Goal: Task Accomplishment & Management: Manage account settings

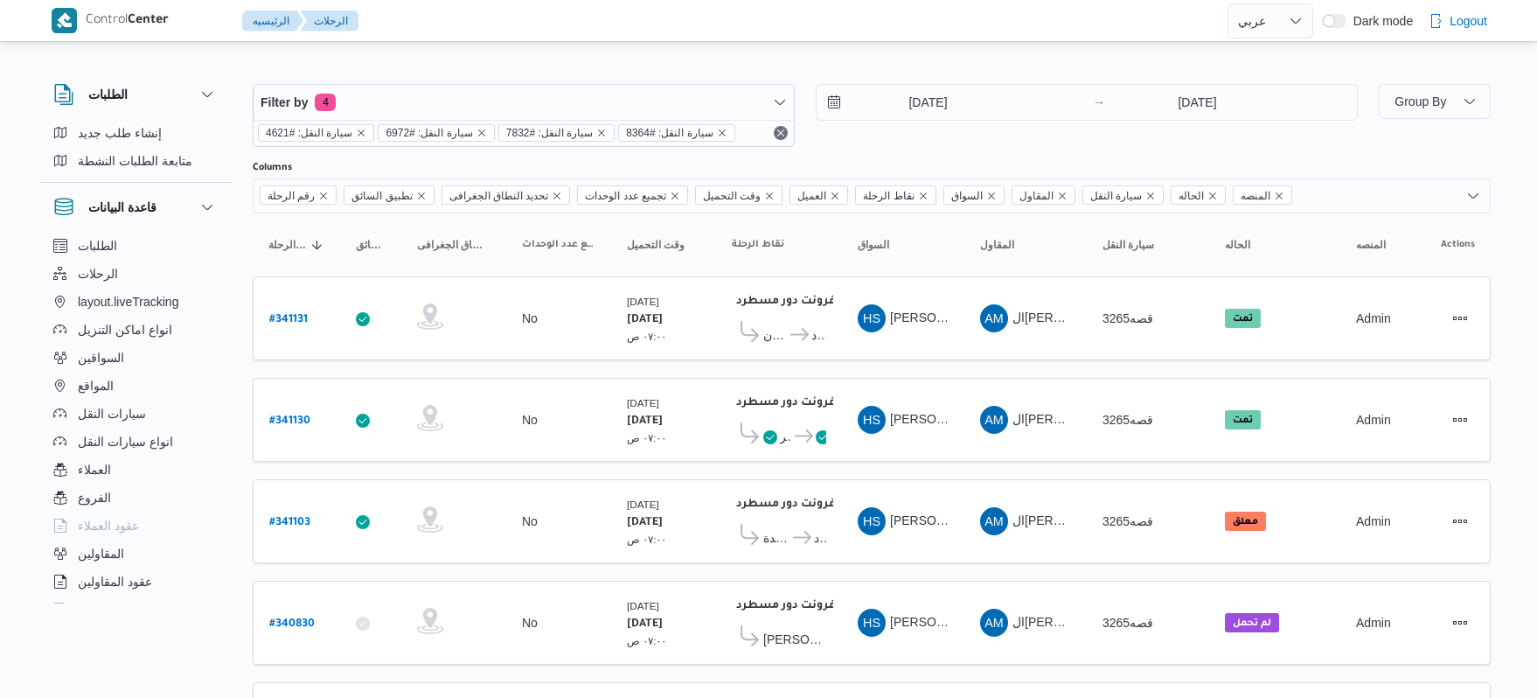
select select "ar"
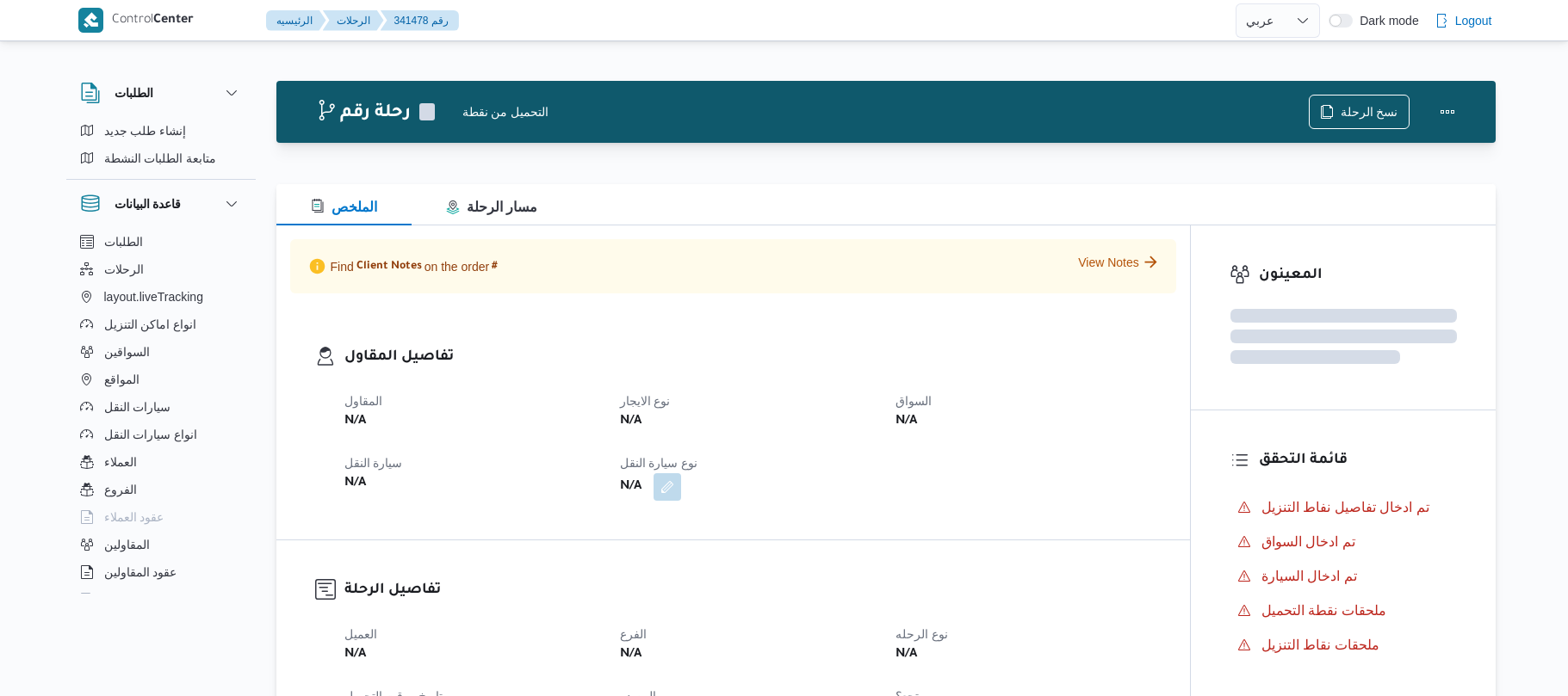
select select "ar"
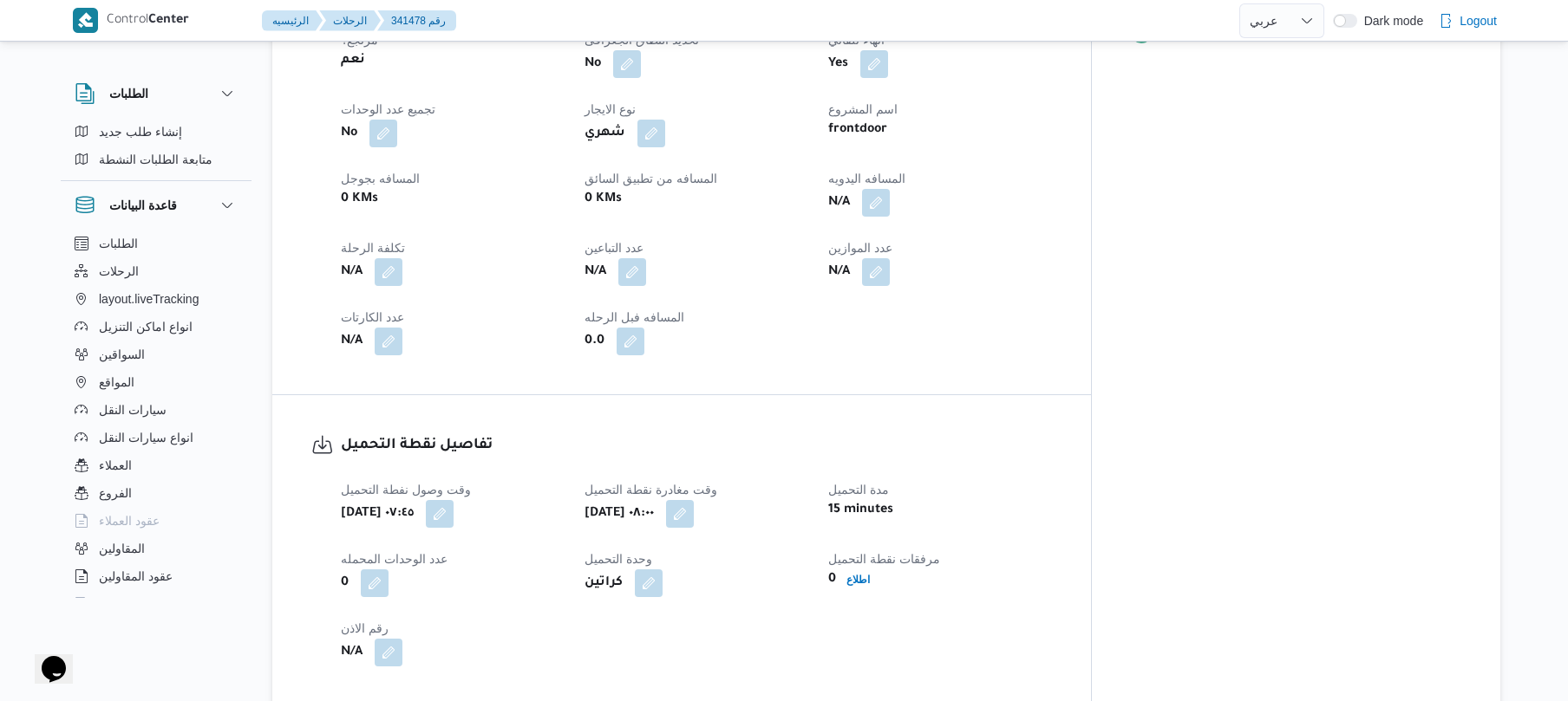
scroll to position [785, 0]
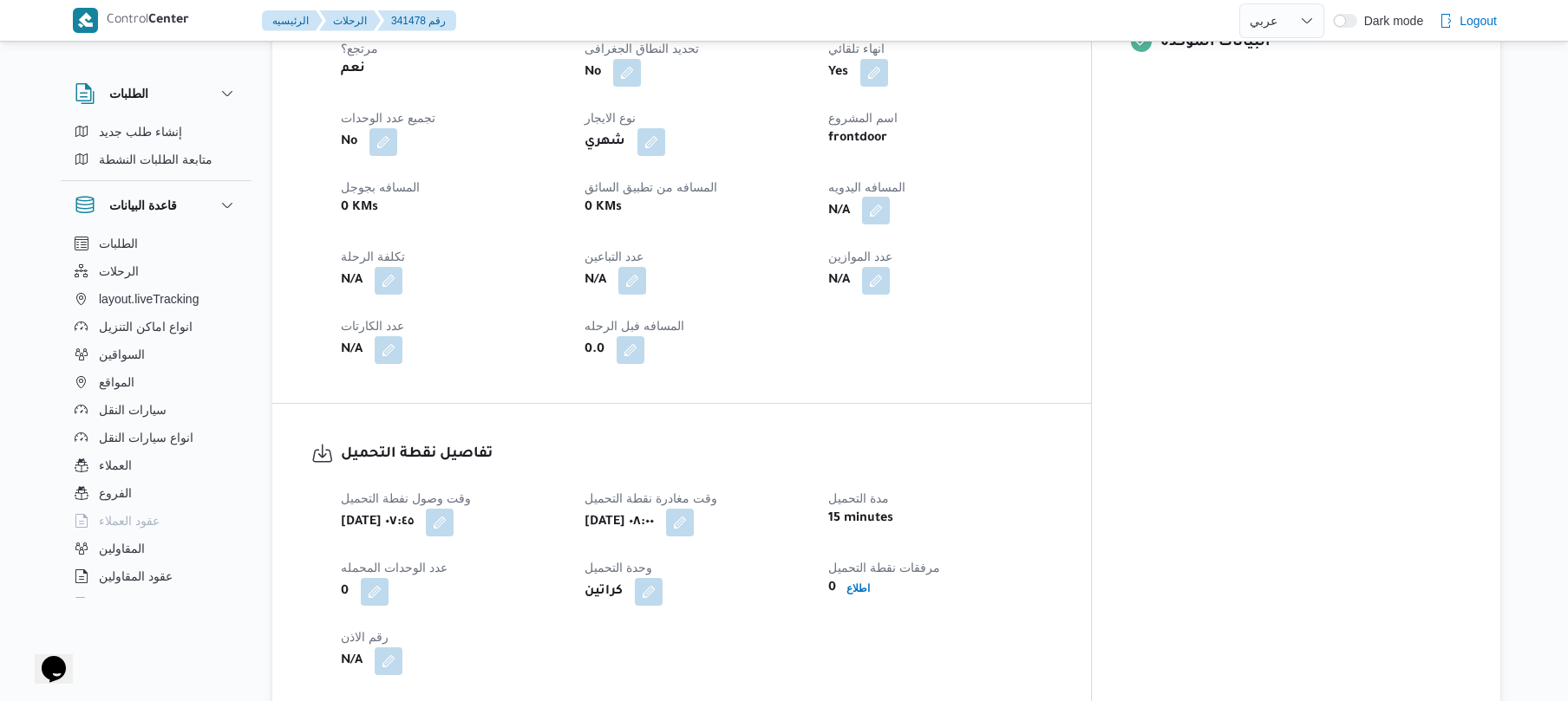
click at [890, 196] on button "button" at bounding box center [876, 210] width 28 height 28
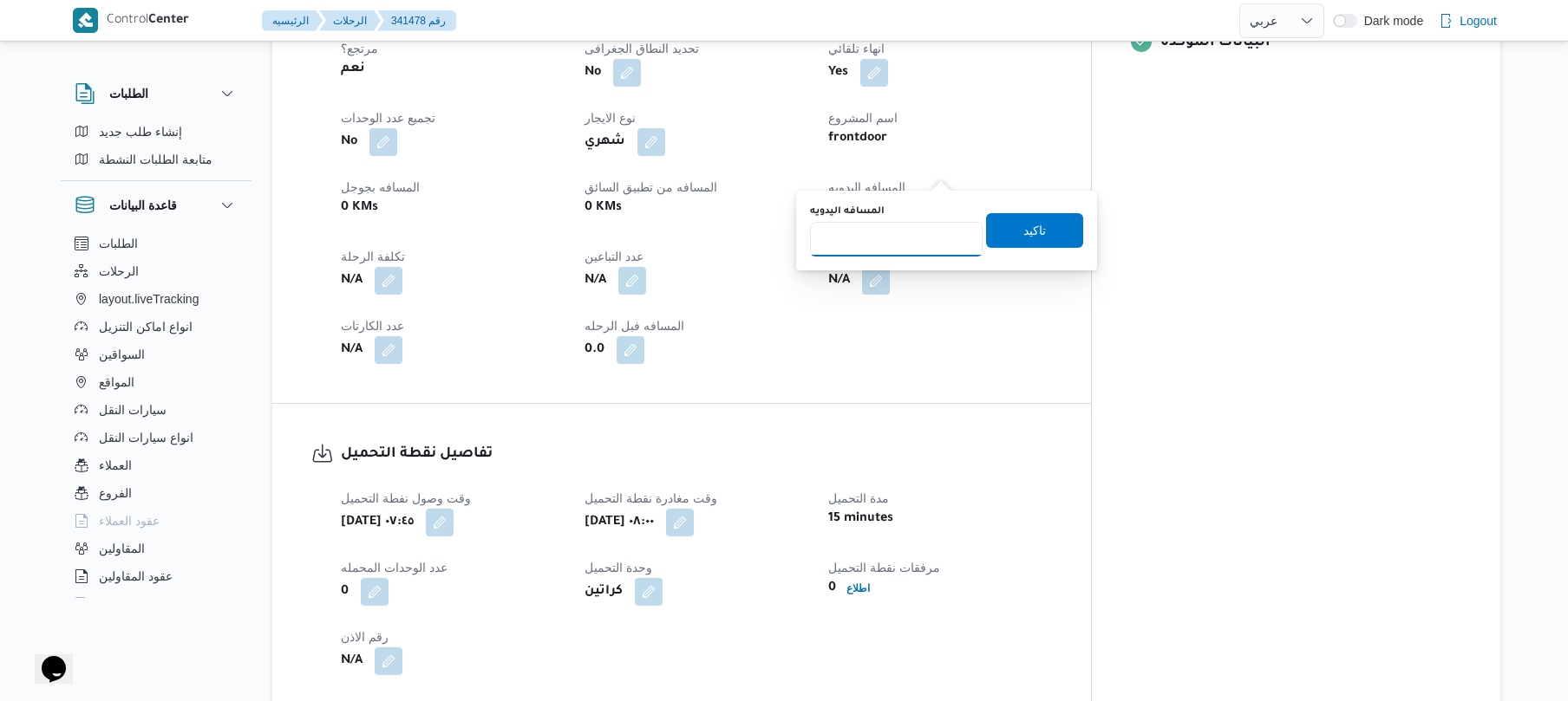
click at [886, 229] on input "المسافه اليدويه" at bounding box center [897, 239] width 173 height 35
type input "120"
click at [1011, 231] on span "تاكيد" at bounding box center [1034, 229] width 97 height 35
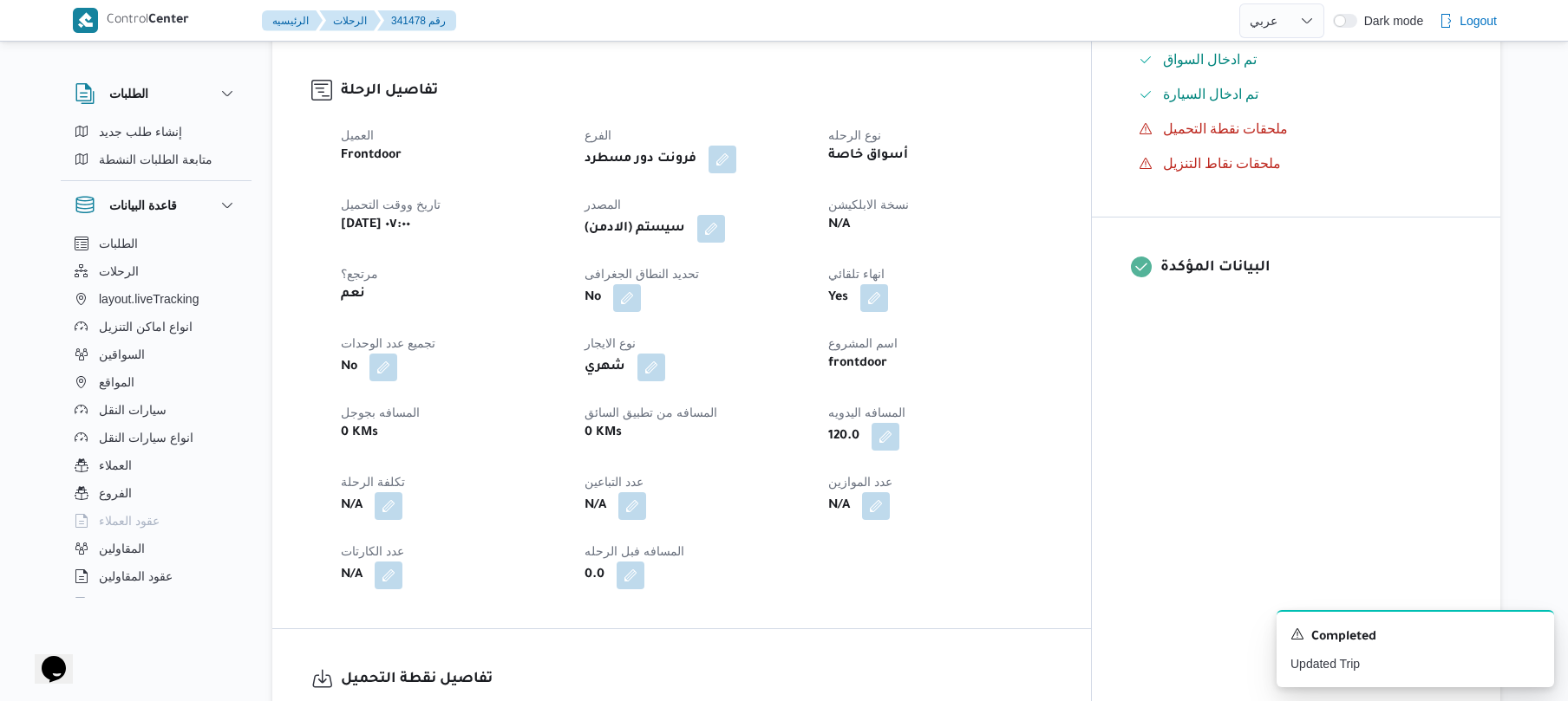
scroll to position [555, 0]
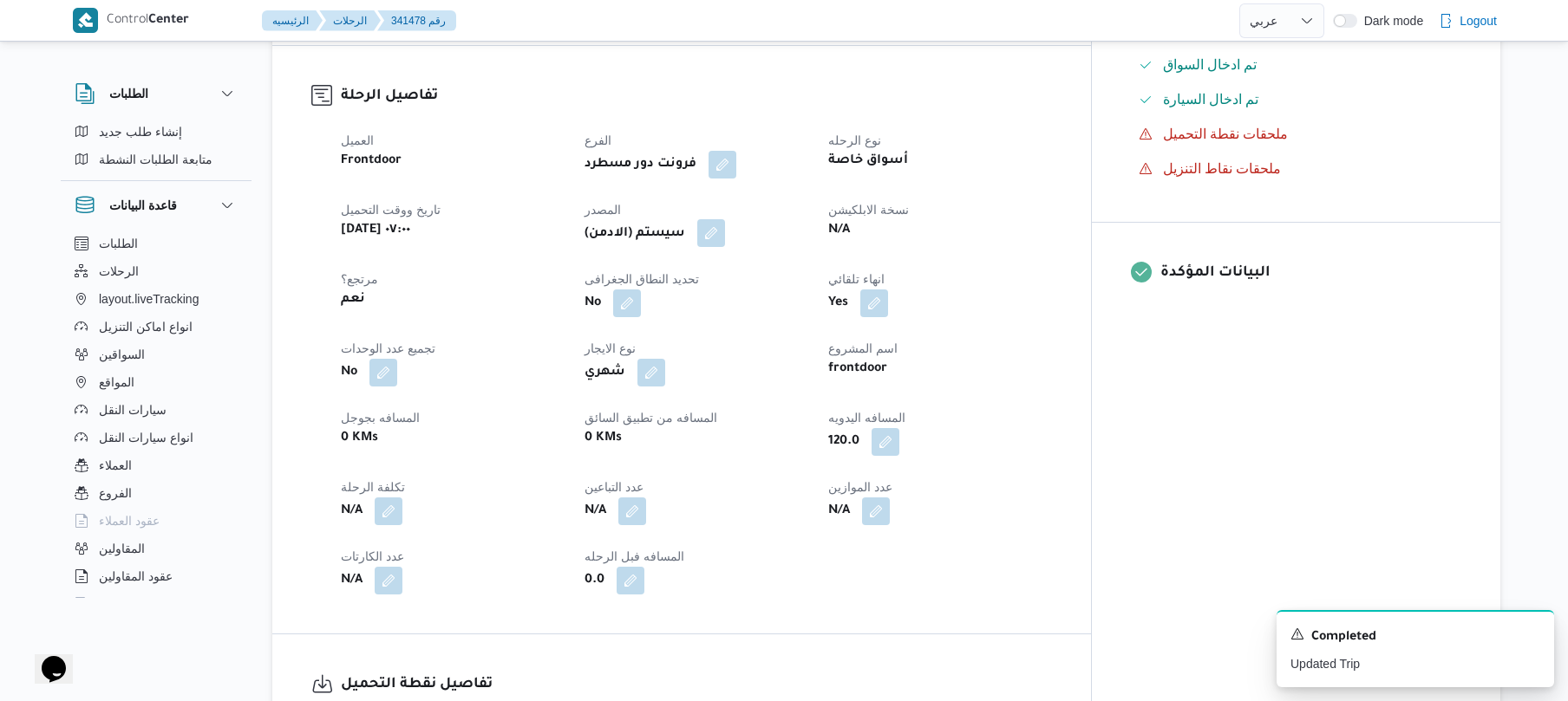
click at [725, 219] on button "button" at bounding box center [711, 233] width 28 height 28
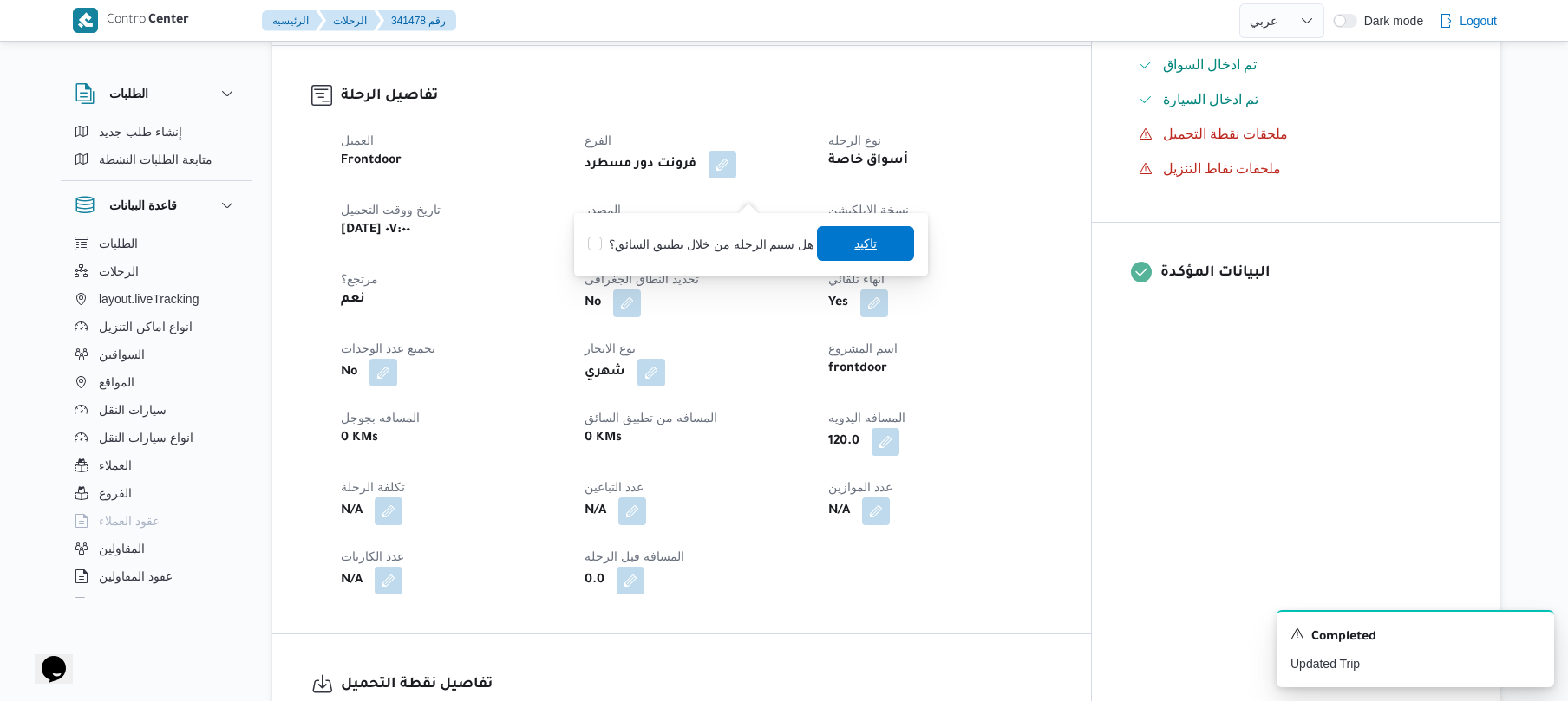
click at [873, 246] on span "تاكيد" at bounding box center [866, 243] width 97 height 35
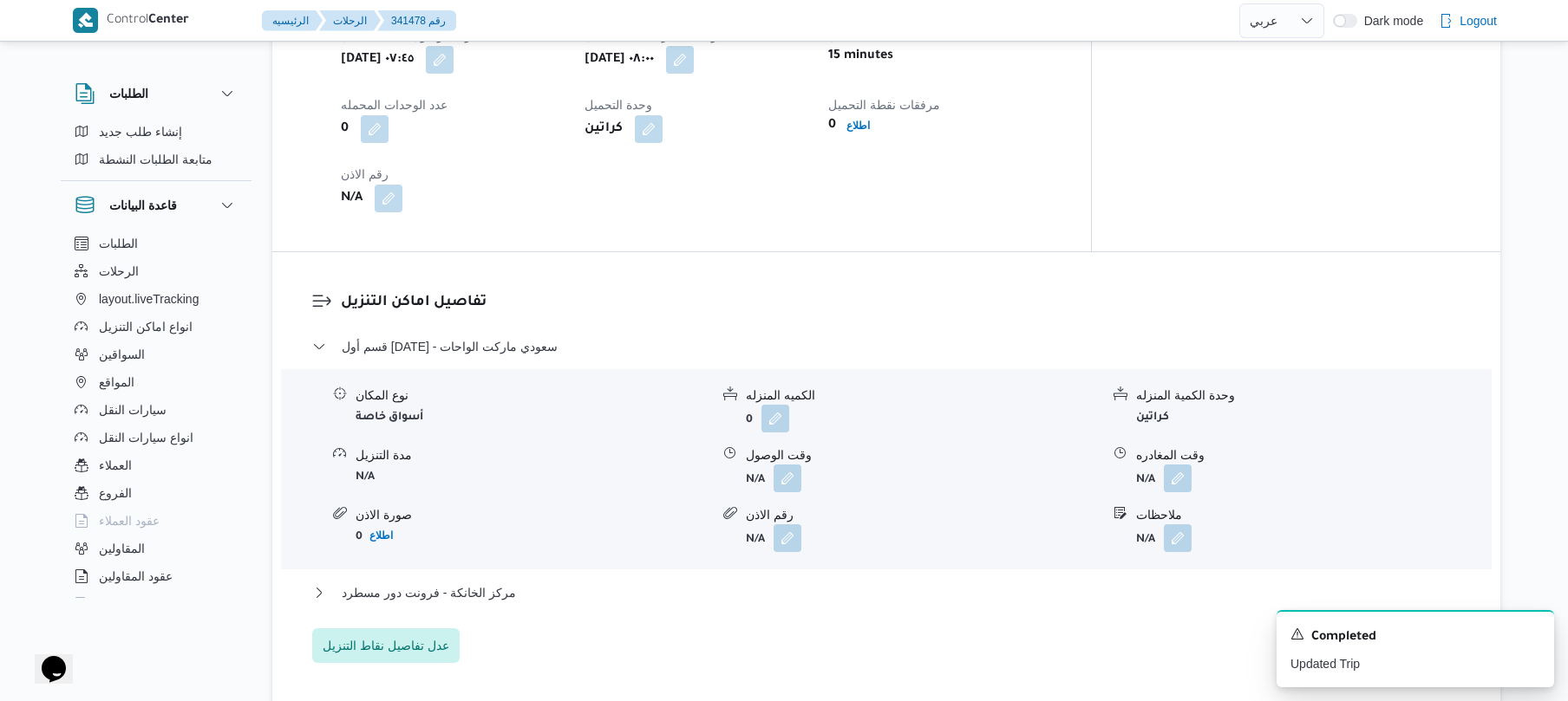
scroll to position [1387, 0]
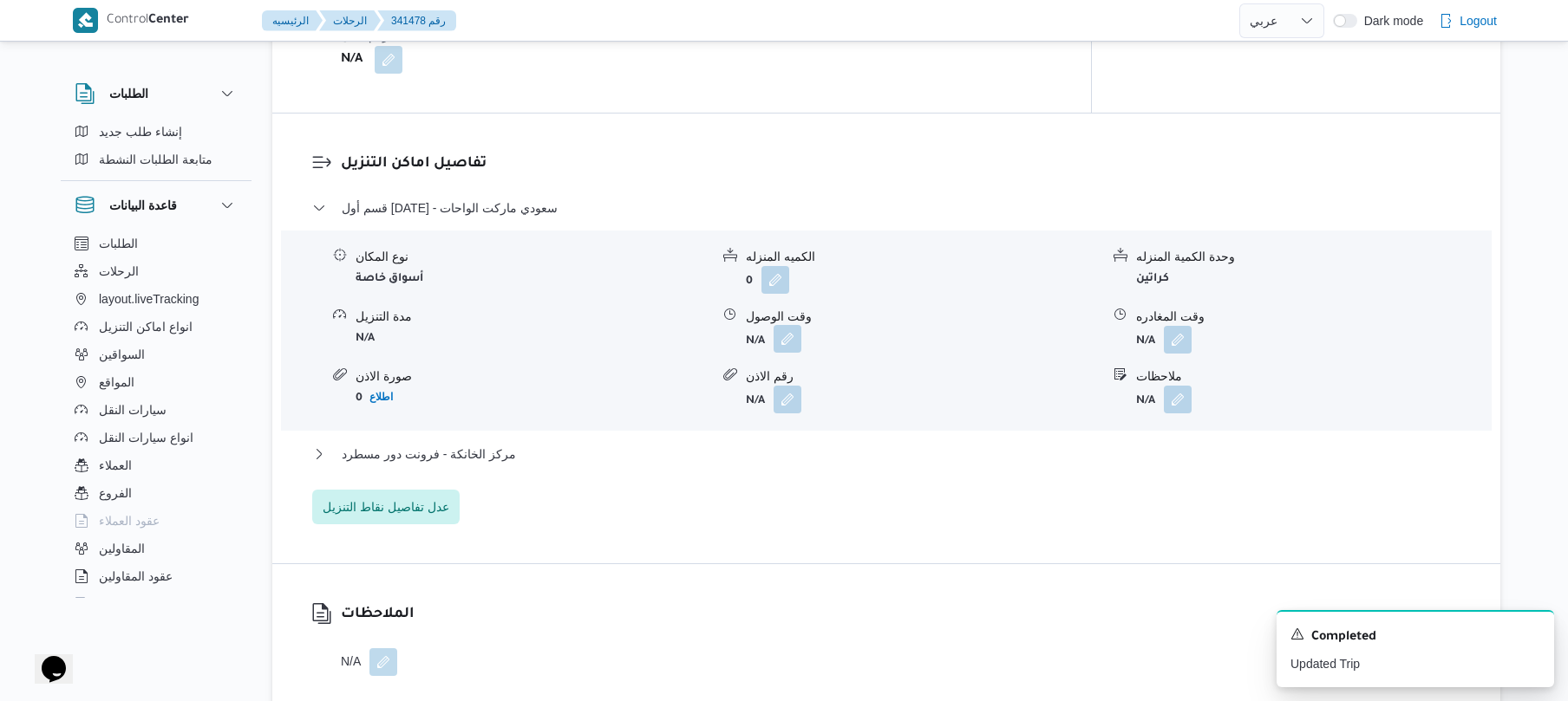
drag, startPoint x: 784, startPoint y: 298, endPoint x: 782, endPoint y: 309, distance: 11.2
click at [784, 325] on button "button" at bounding box center [787, 339] width 28 height 28
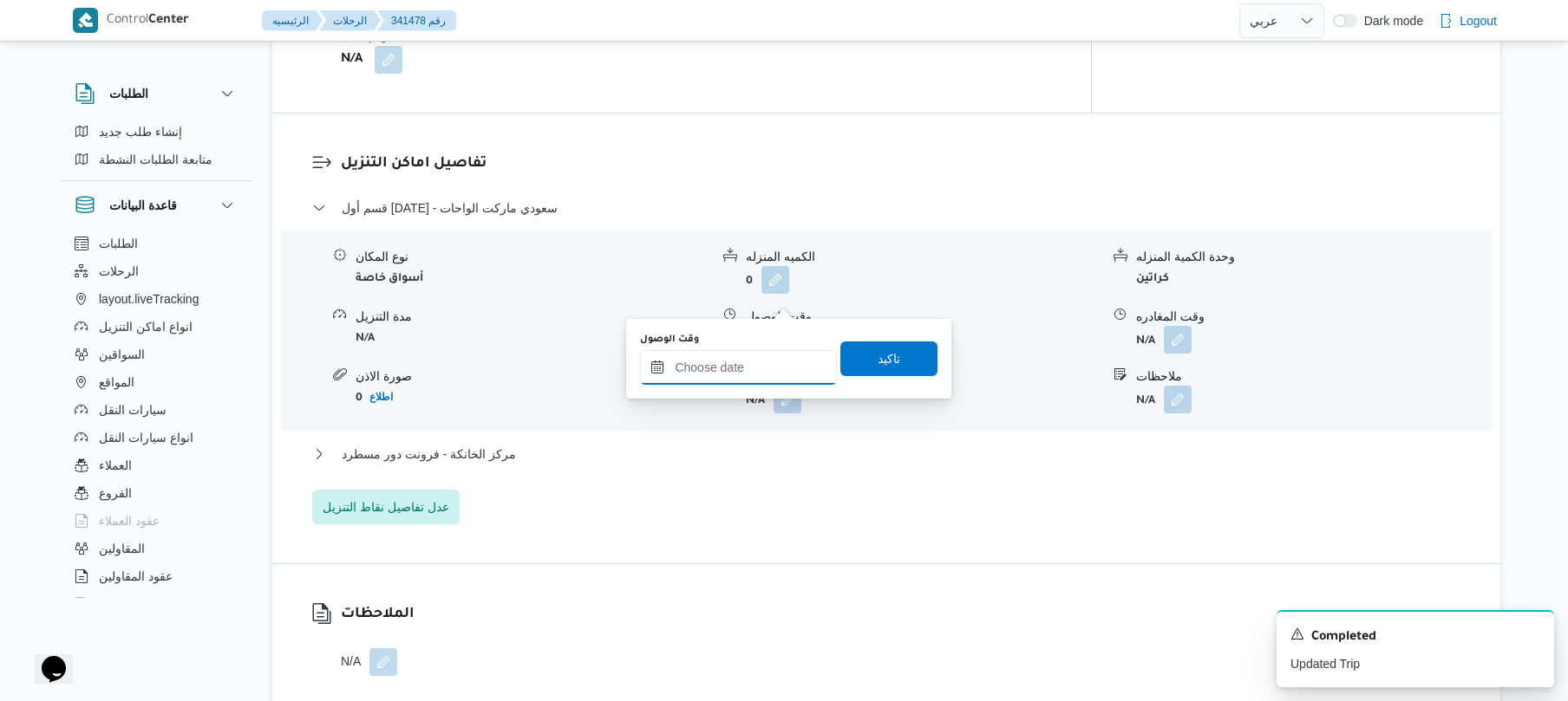
click at [736, 362] on input "وقت الوصول" at bounding box center [738, 367] width 196 height 35
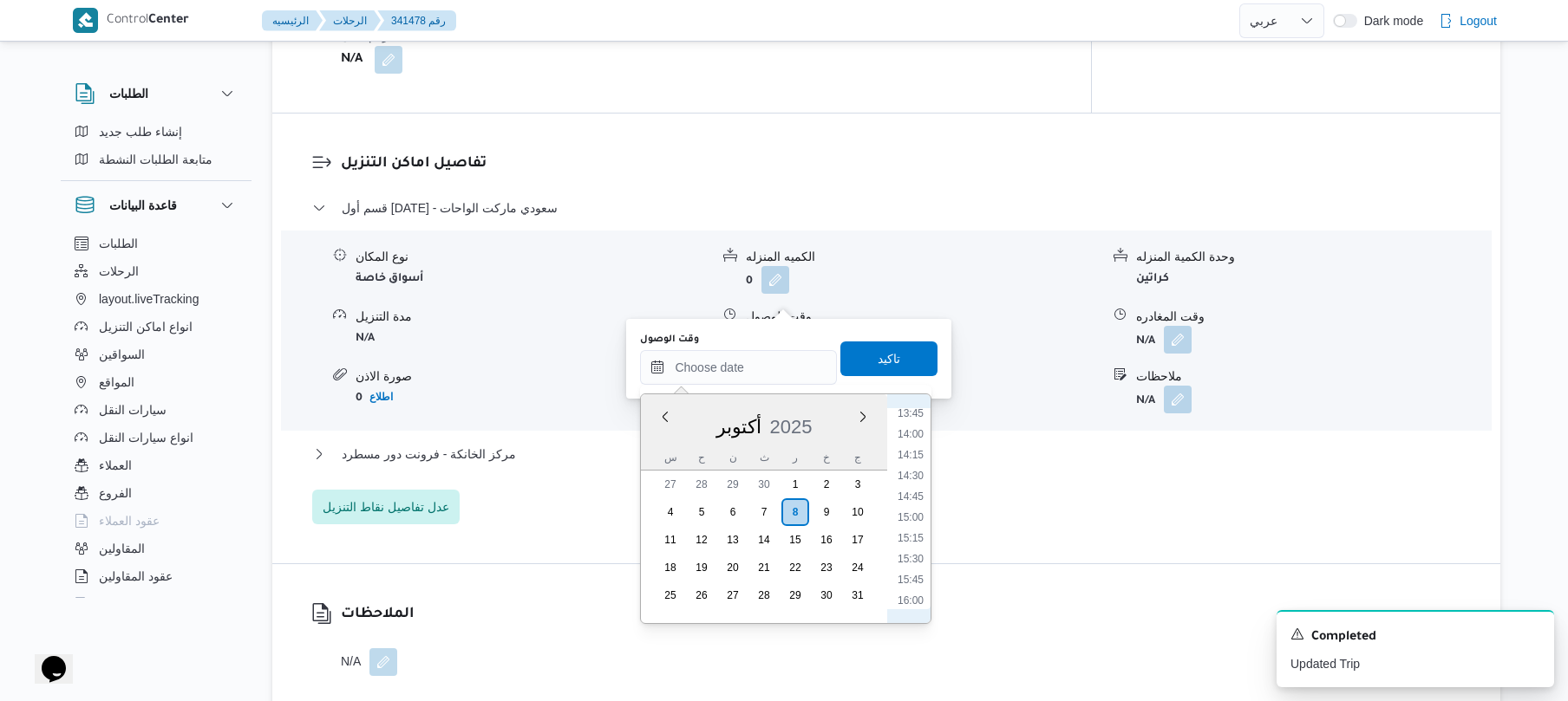
scroll to position [751, 0]
click at [922, 419] on li "09:00" at bounding box center [910, 414] width 40 height 17
type input "٠٨/١٠/٢٠٢٥ ٠٩:٠٠"
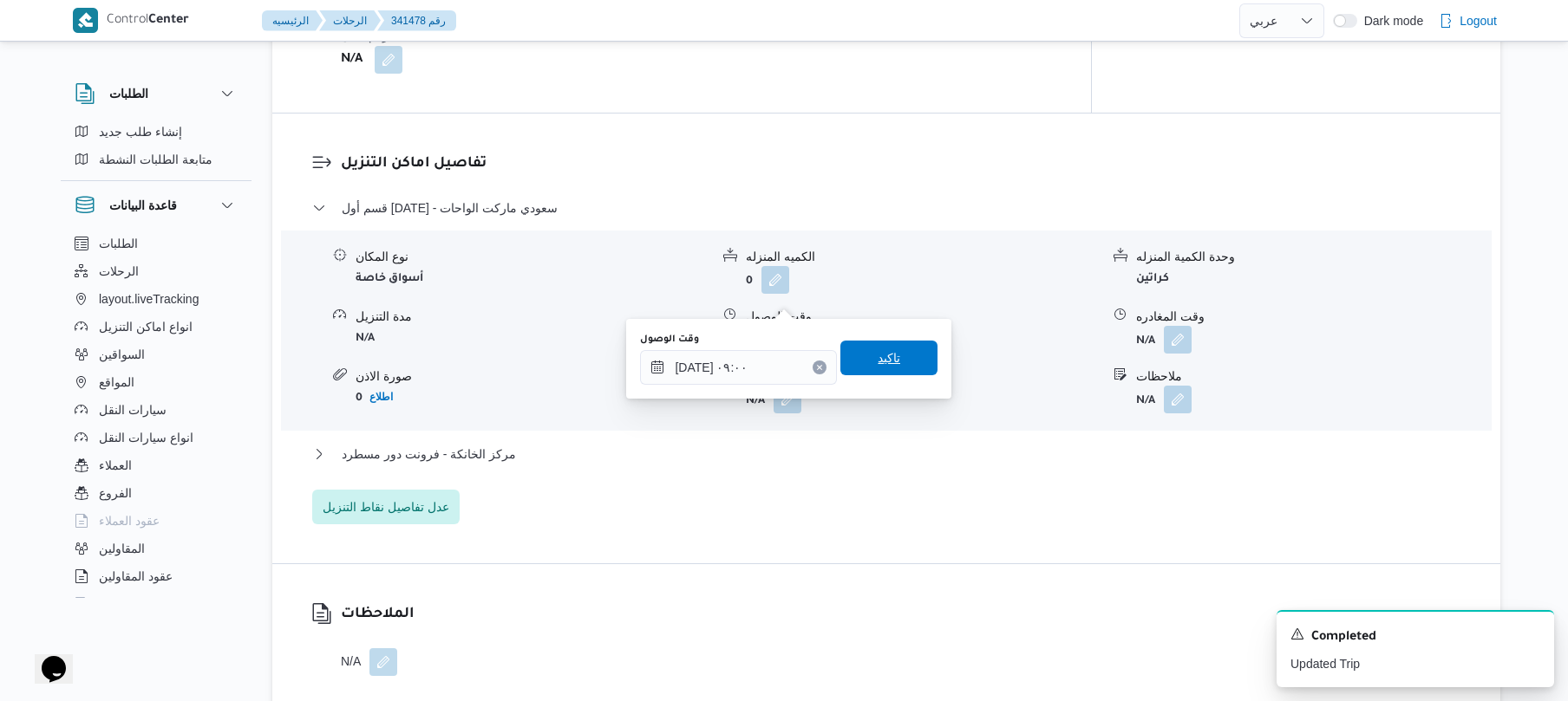
click at [897, 366] on span "تاكيد" at bounding box center [889, 358] width 97 height 35
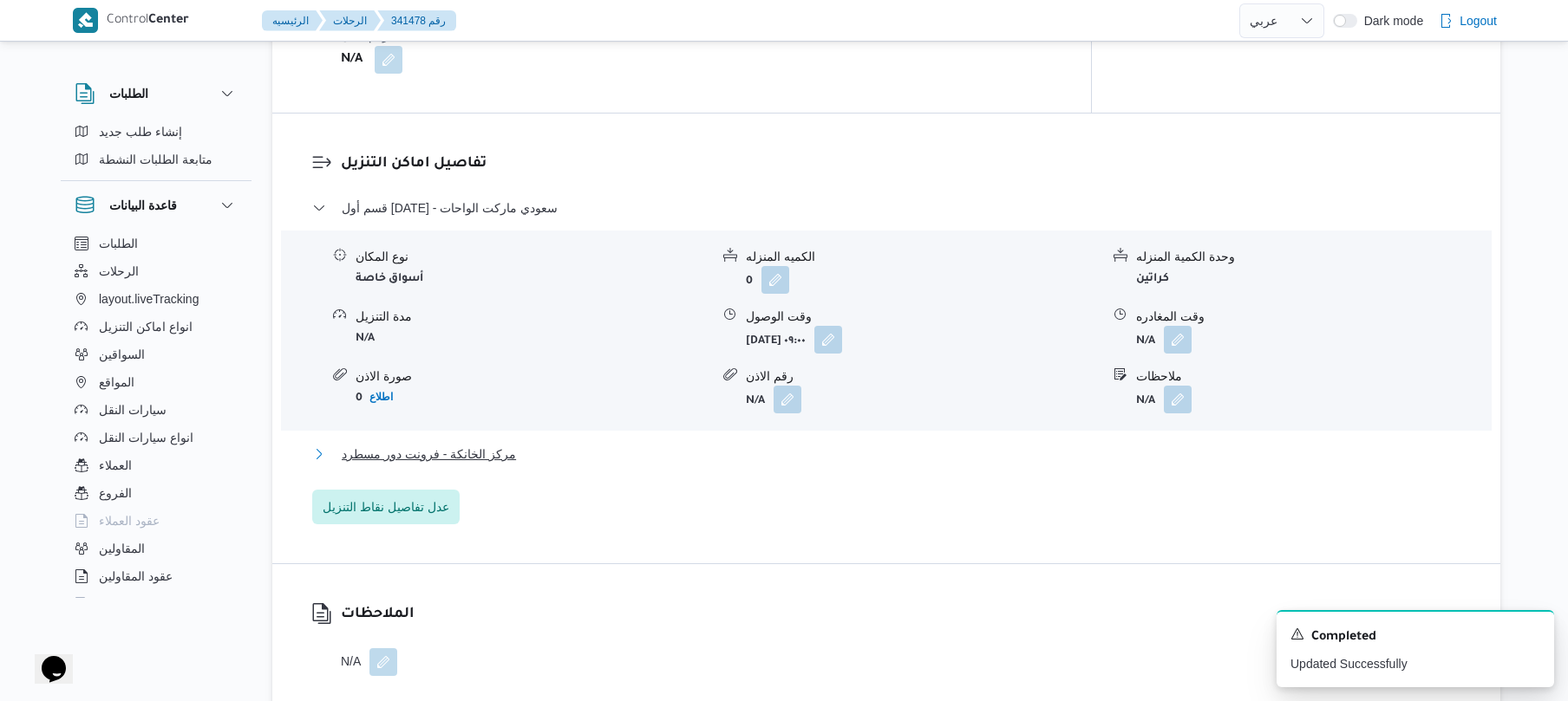
click at [771, 444] on button "مركز الخانكة - فرونت دور مسطرد" at bounding box center [887, 454] width 1148 height 21
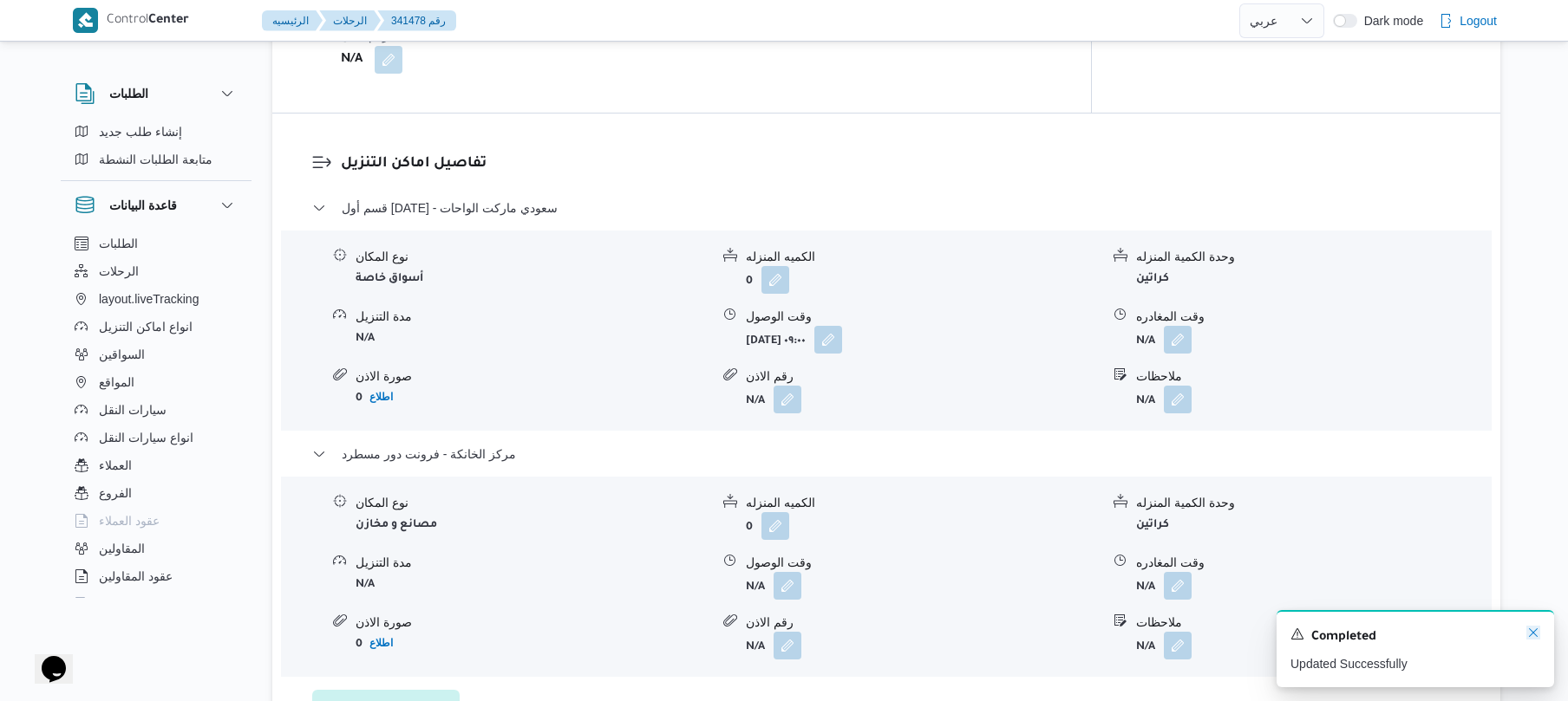
click at [1530, 630] on icon "Dismiss toast" at bounding box center [1533, 633] width 14 height 14
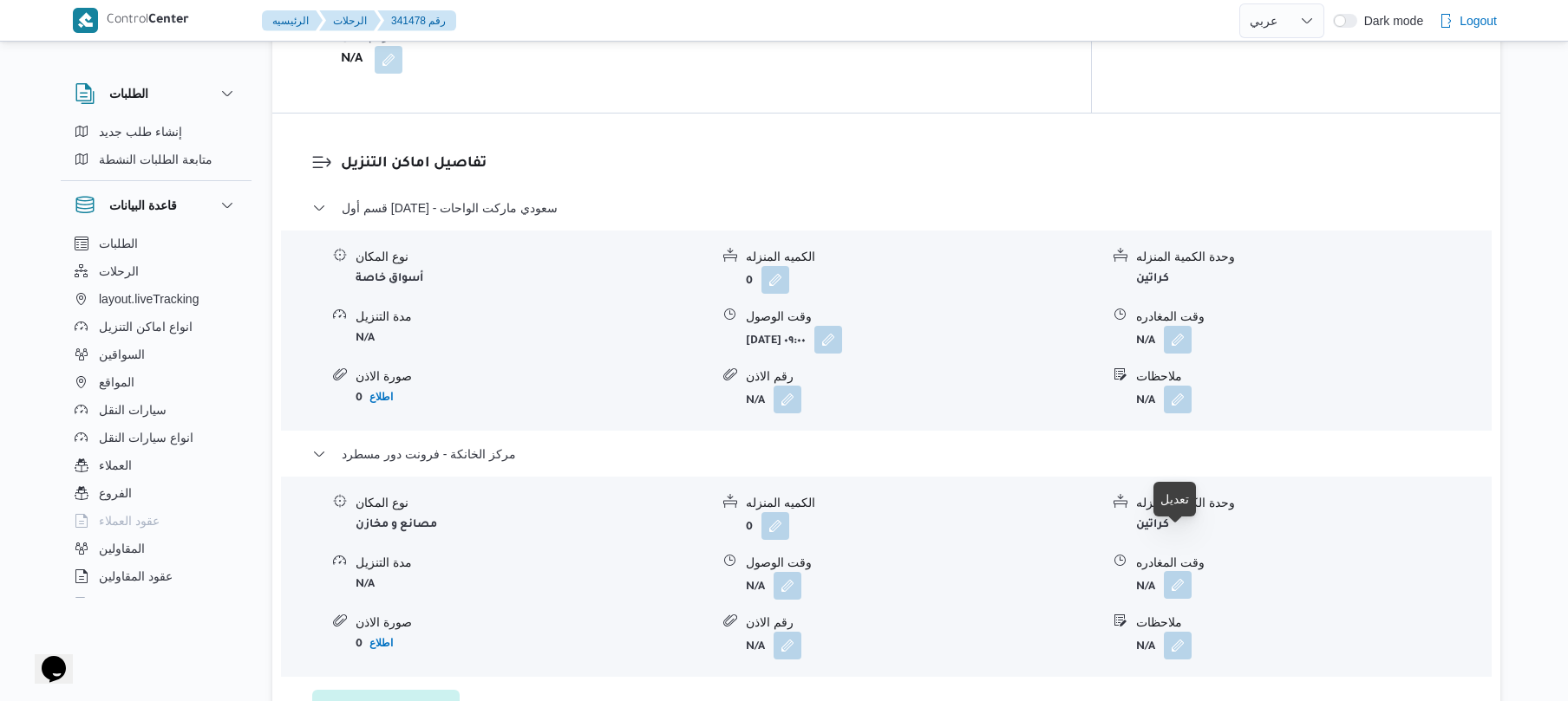
click at [1172, 571] on button "button" at bounding box center [1177, 585] width 28 height 28
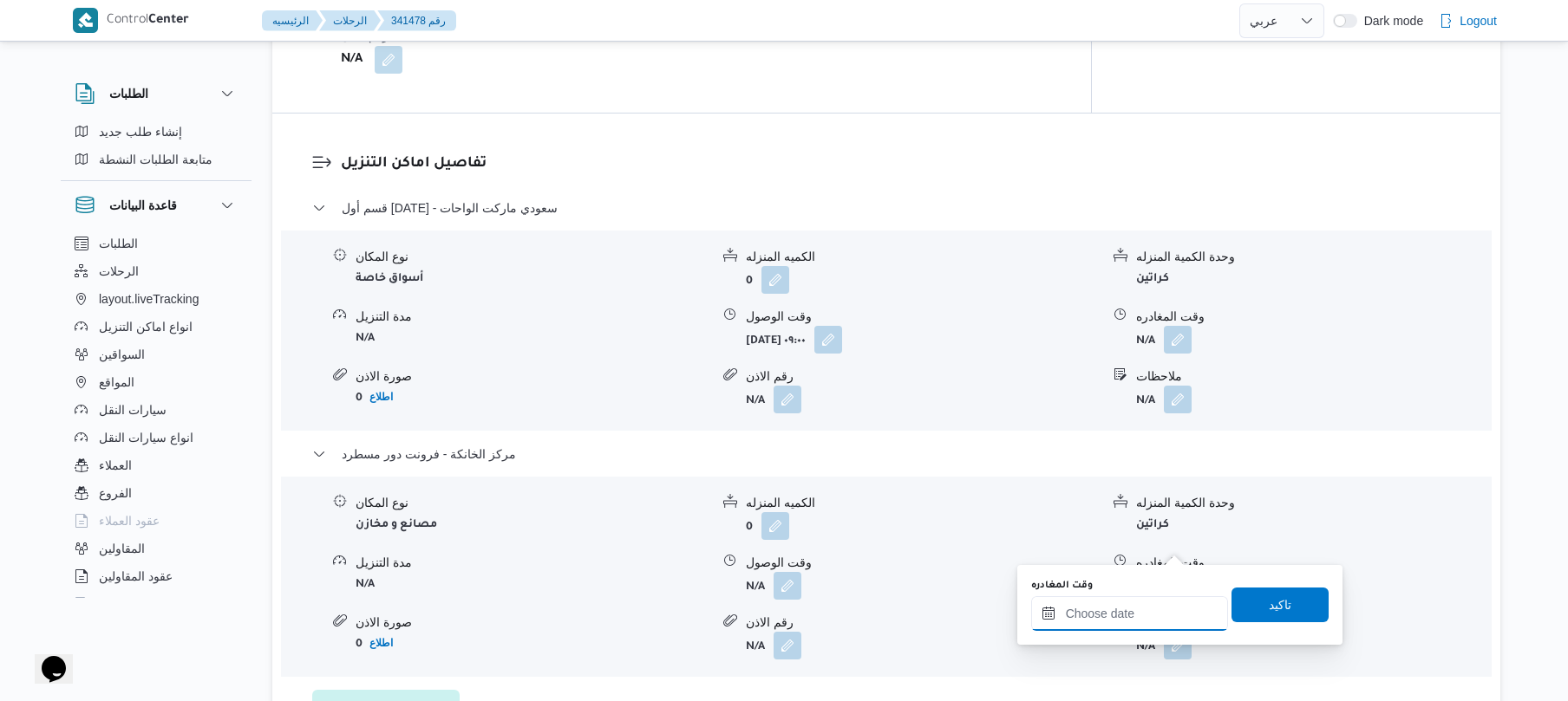
click at [1098, 609] on input "وقت المغادره" at bounding box center [1130, 613] width 196 height 35
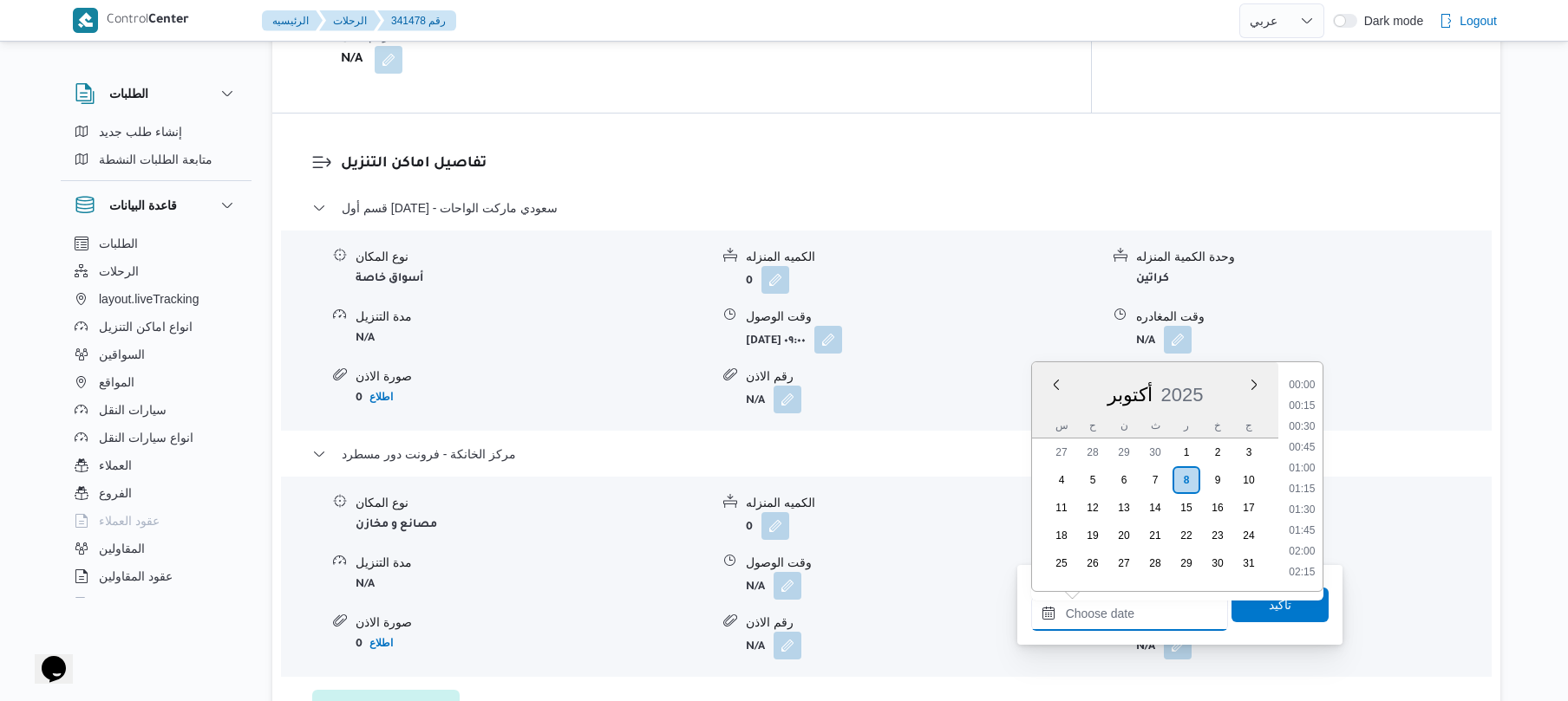
scroll to position [1395, 0]
click at [1322, 434] on ul "00:00 00:15 00:30 00:45 01:00 01:15 01:30 01:45 02:00 02:15 02:30 02:45 03:00 0…" at bounding box center [1301, 476] width 41 height 201
click at [1311, 447] on li "15:30" at bounding box center [1301, 450] width 40 height 17
type input "٠٨/١٠/٢٠٢٥ ١٥:٣٠"
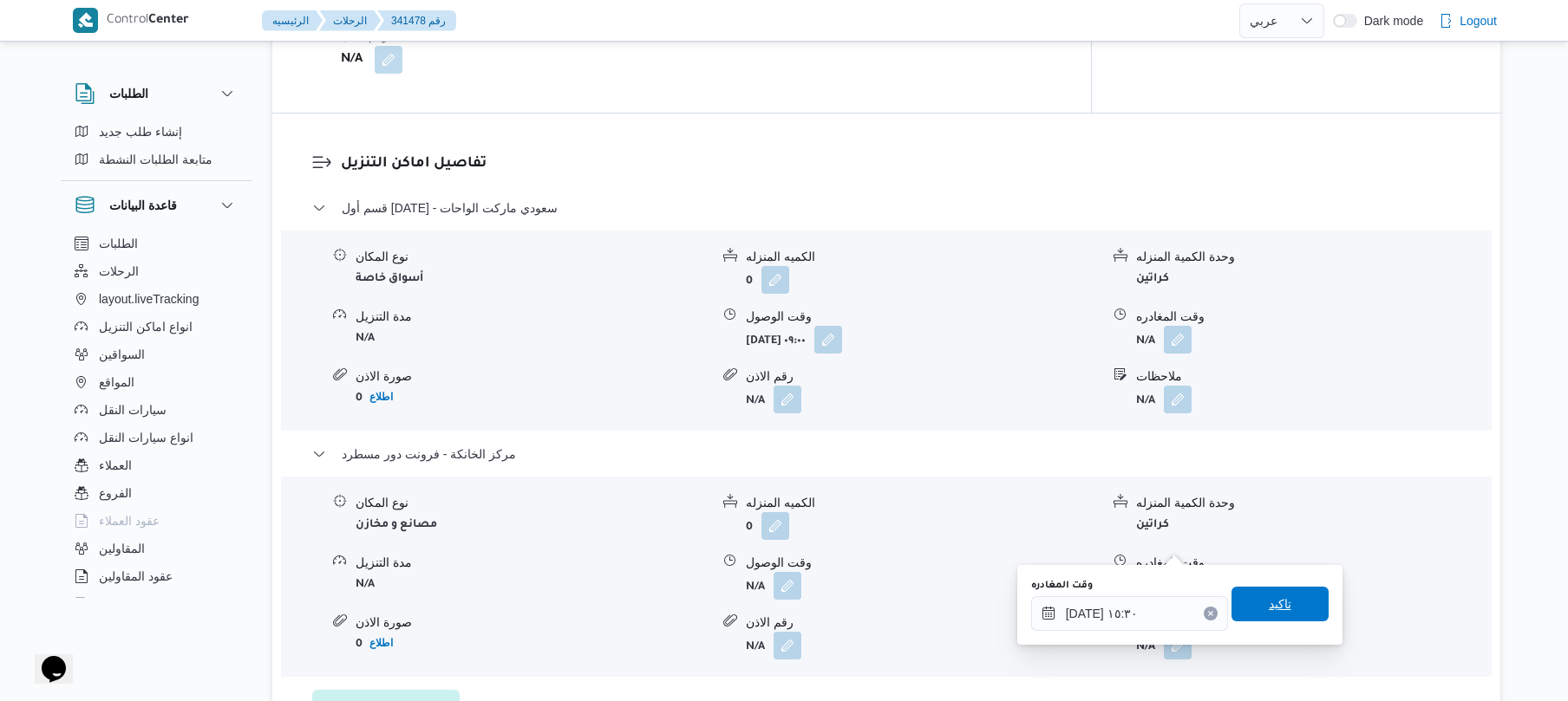
click at [1247, 601] on span "تاكيد" at bounding box center [1279, 604] width 97 height 35
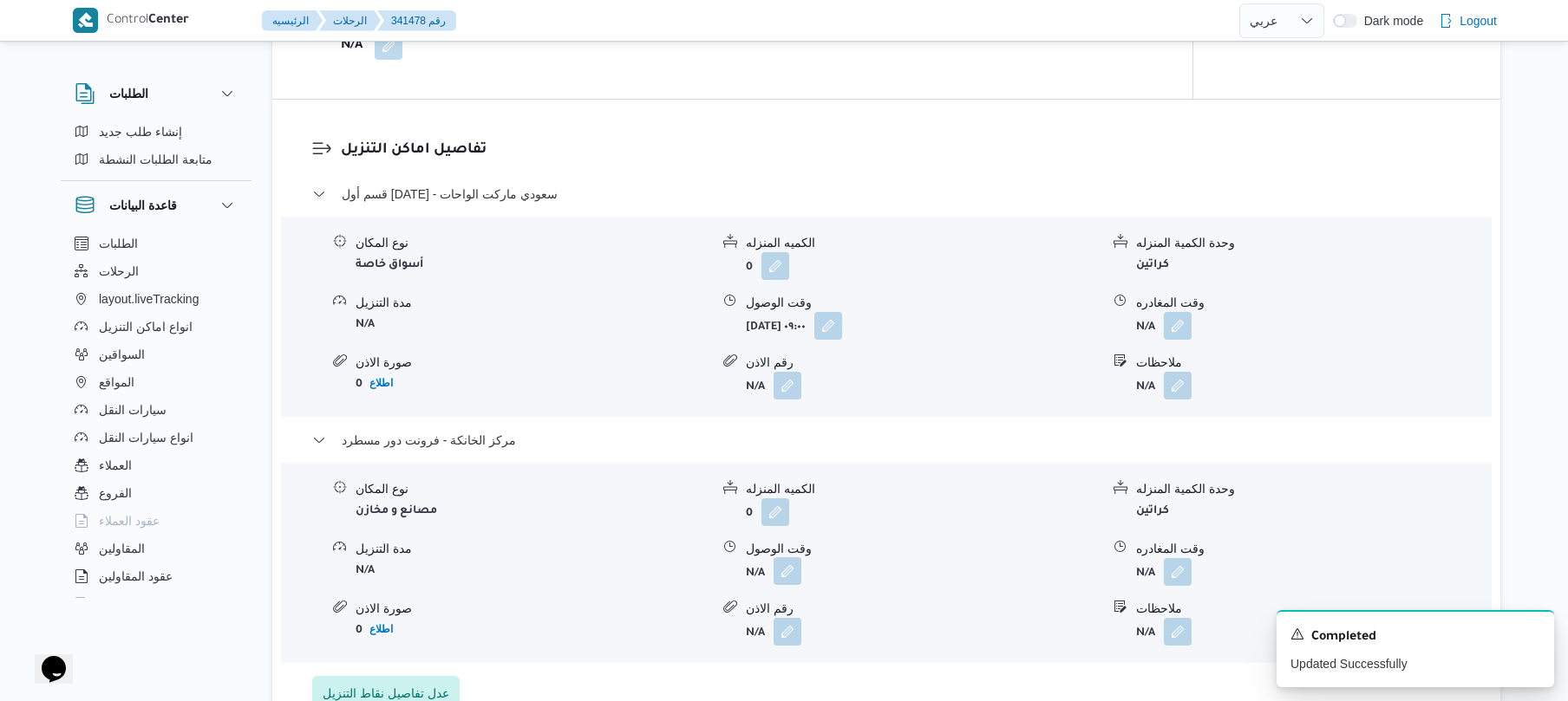
click at [796, 557] on button "button" at bounding box center [787, 571] width 28 height 28
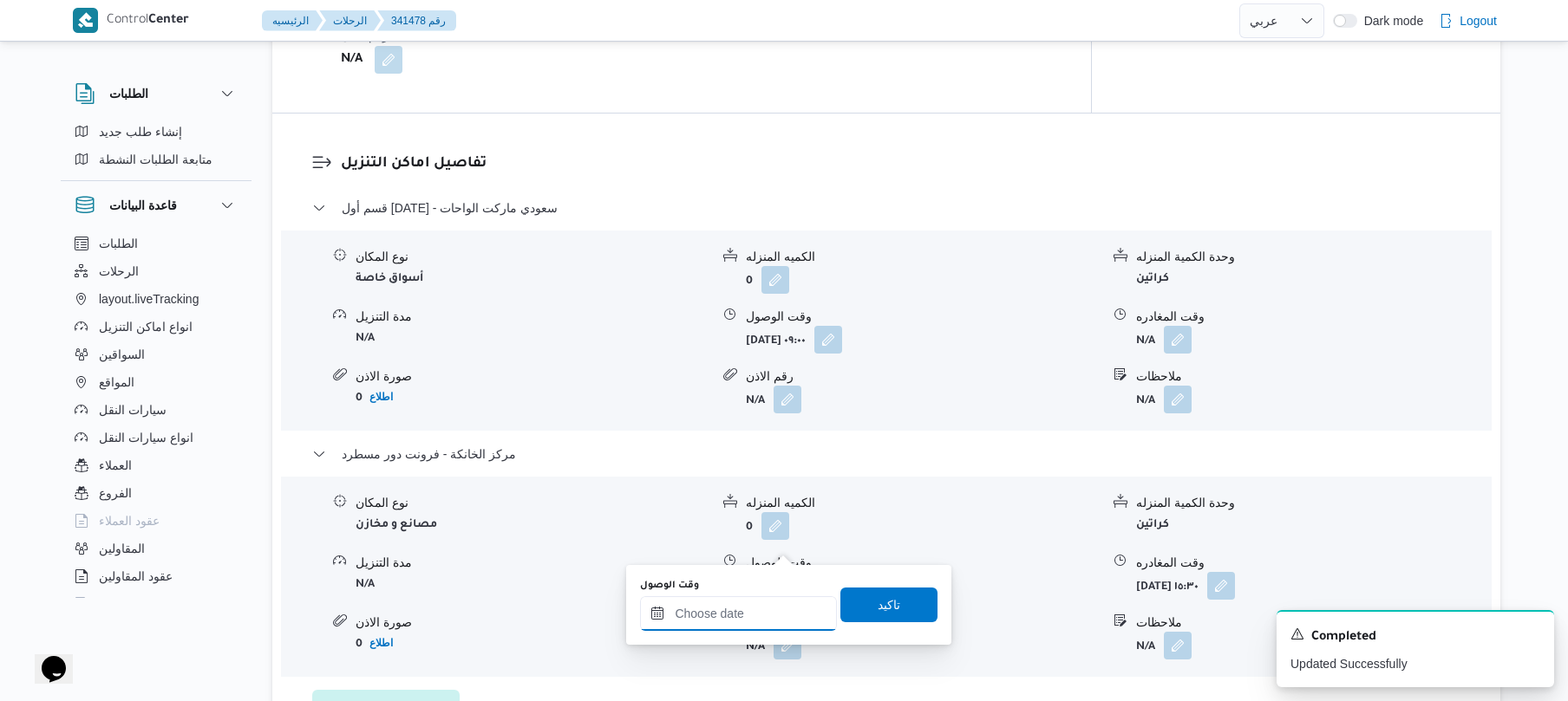
click at [729, 614] on input "وقت الوصول" at bounding box center [738, 613] width 196 height 35
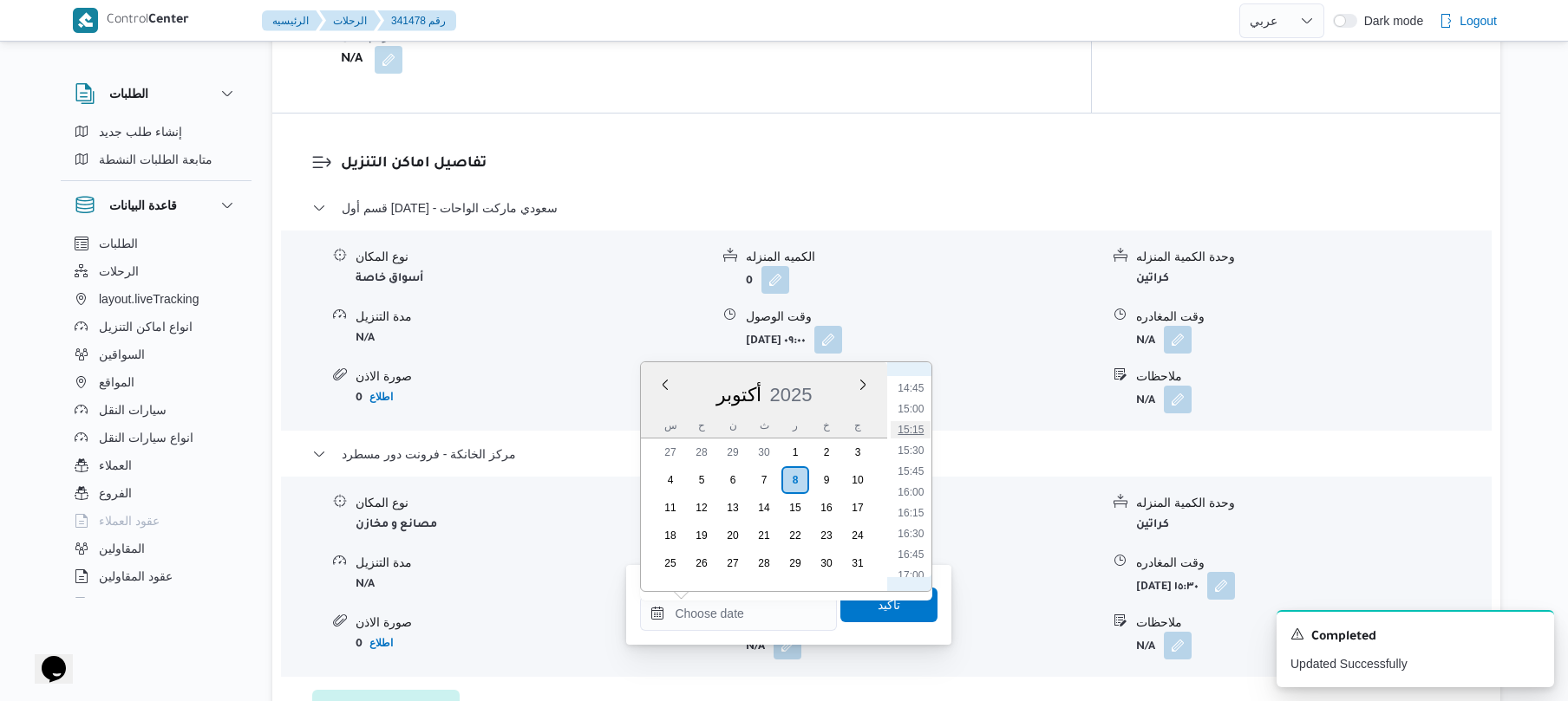
click at [912, 427] on li "15:15" at bounding box center [911, 429] width 40 height 17
type input "٠٨/١٠/٢٠٢٥ ١٥:١٥"
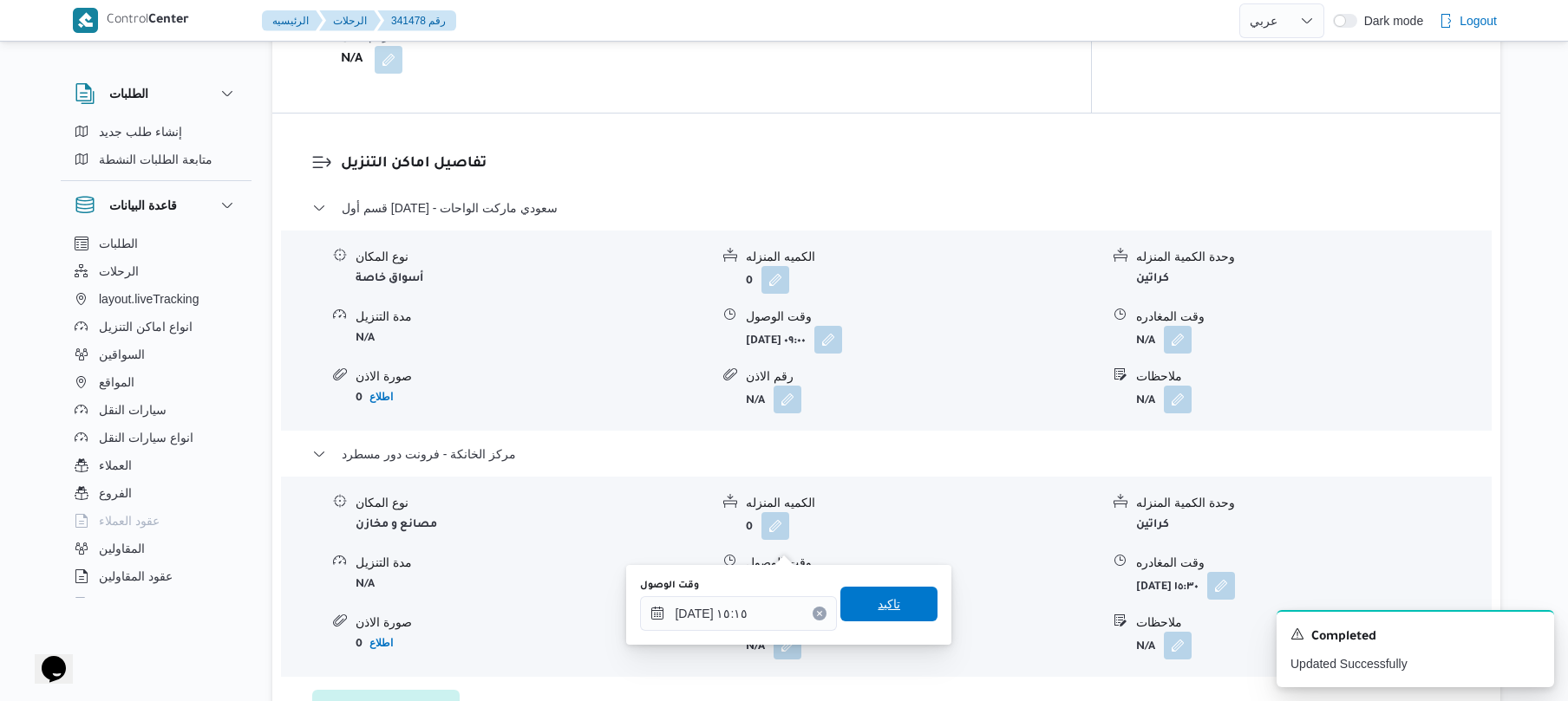
click at [855, 597] on span "تاكيد" at bounding box center [889, 604] width 97 height 35
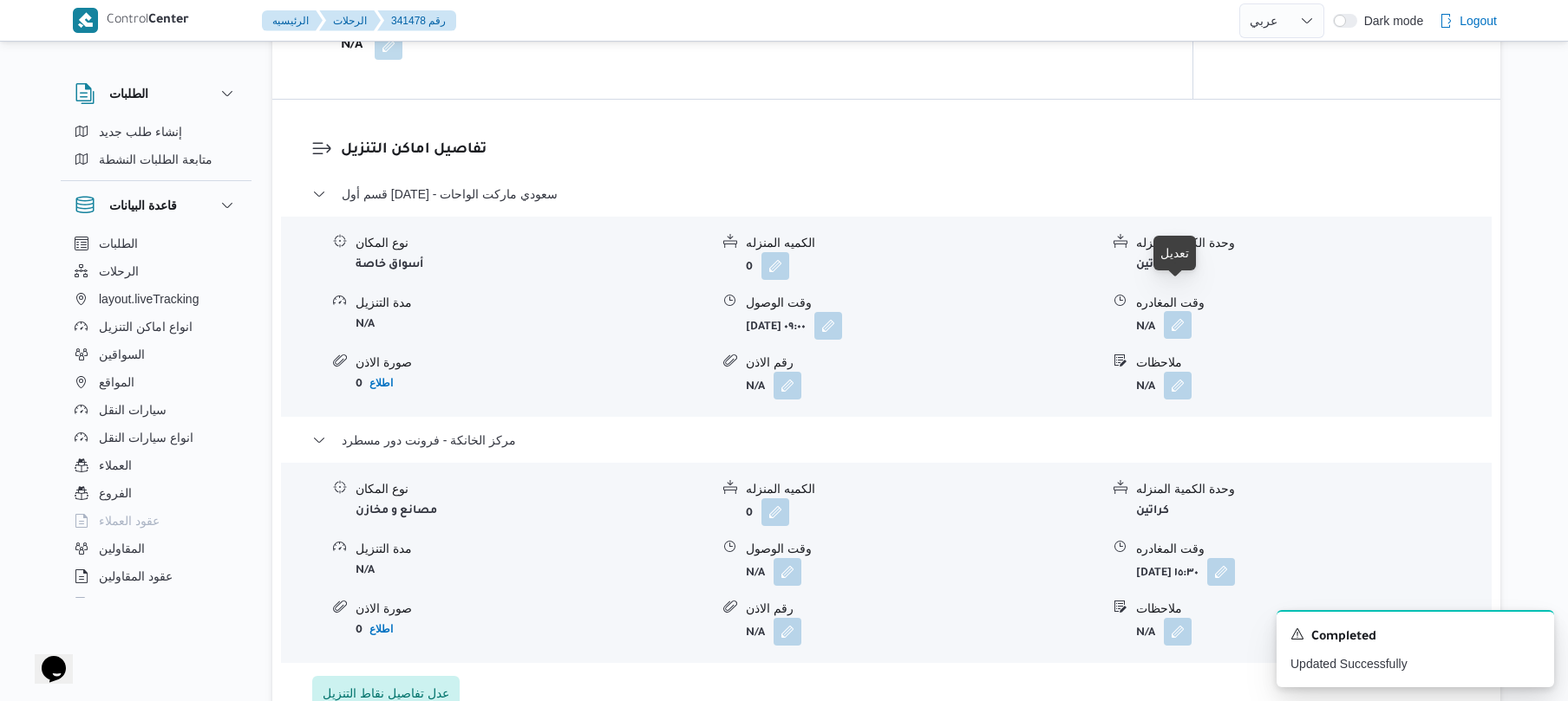
click at [1176, 311] on button "button" at bounding box center [1177, 325] width 28 height 28
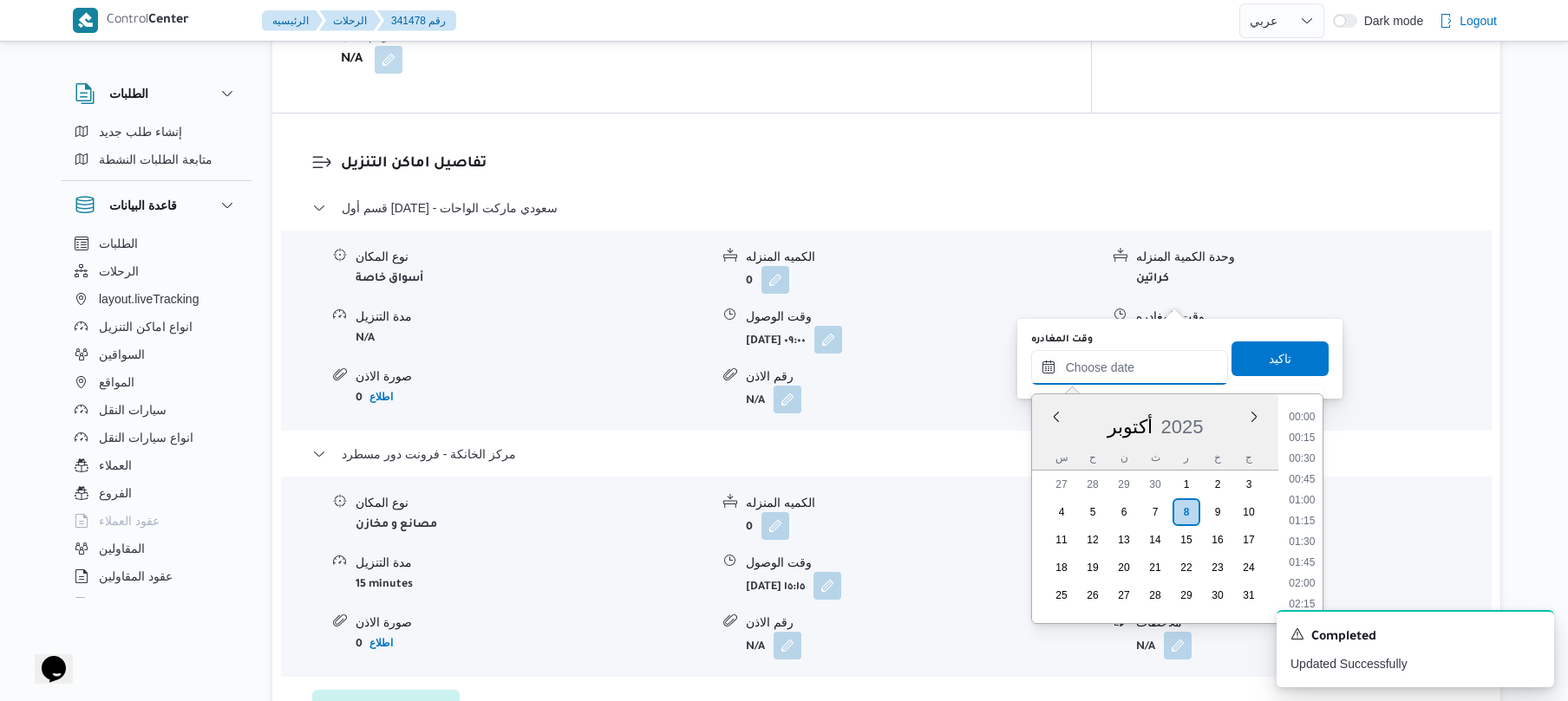
drag, startPoint x: 1110, startPoint y: 369, endPoint x: 1121, endPoint y: 371, distance: 11.2
click at [1110, 369] on input "وقت المغادره" at bounding box center [1130, 367] width 196 height 35
click at [1301, 544] on li "14:15" at bounding box center [1301, 547] width 40 height 17
type input "٠٨/١٠/٢٠٢٥ ١٤:١٥"
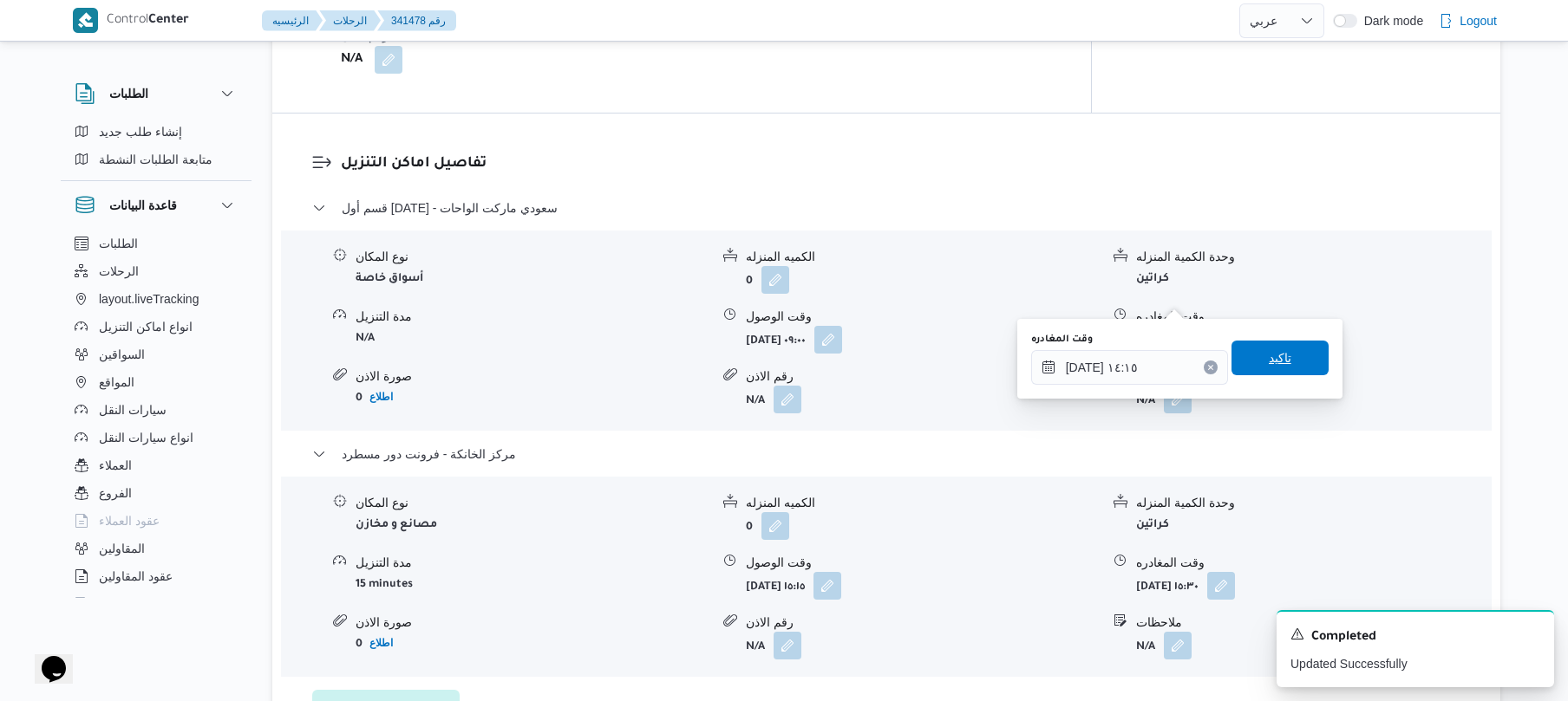
click at [1281, 362] on span "تاكيد" at bounding box center [1279, 358] width 97 height 35
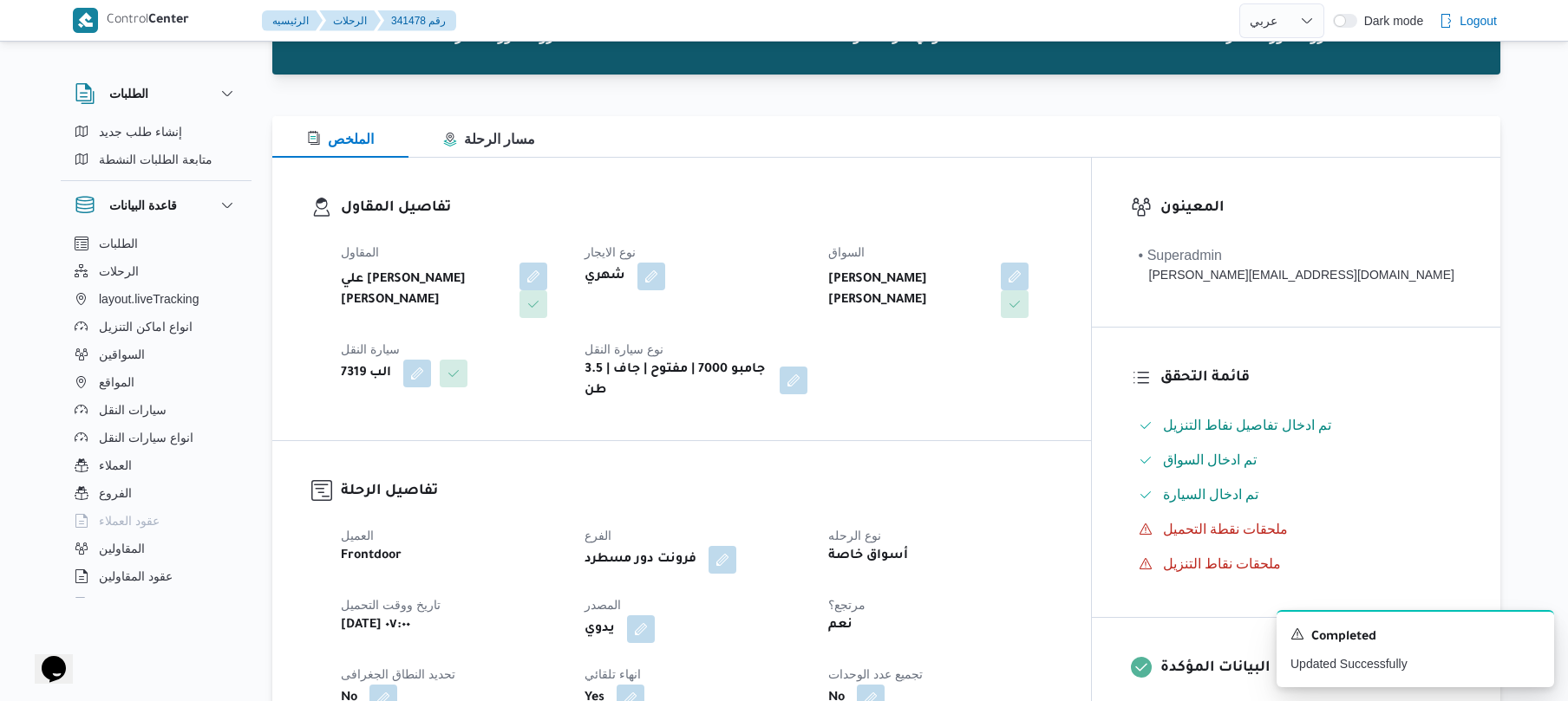
scroll to position [0, 0]
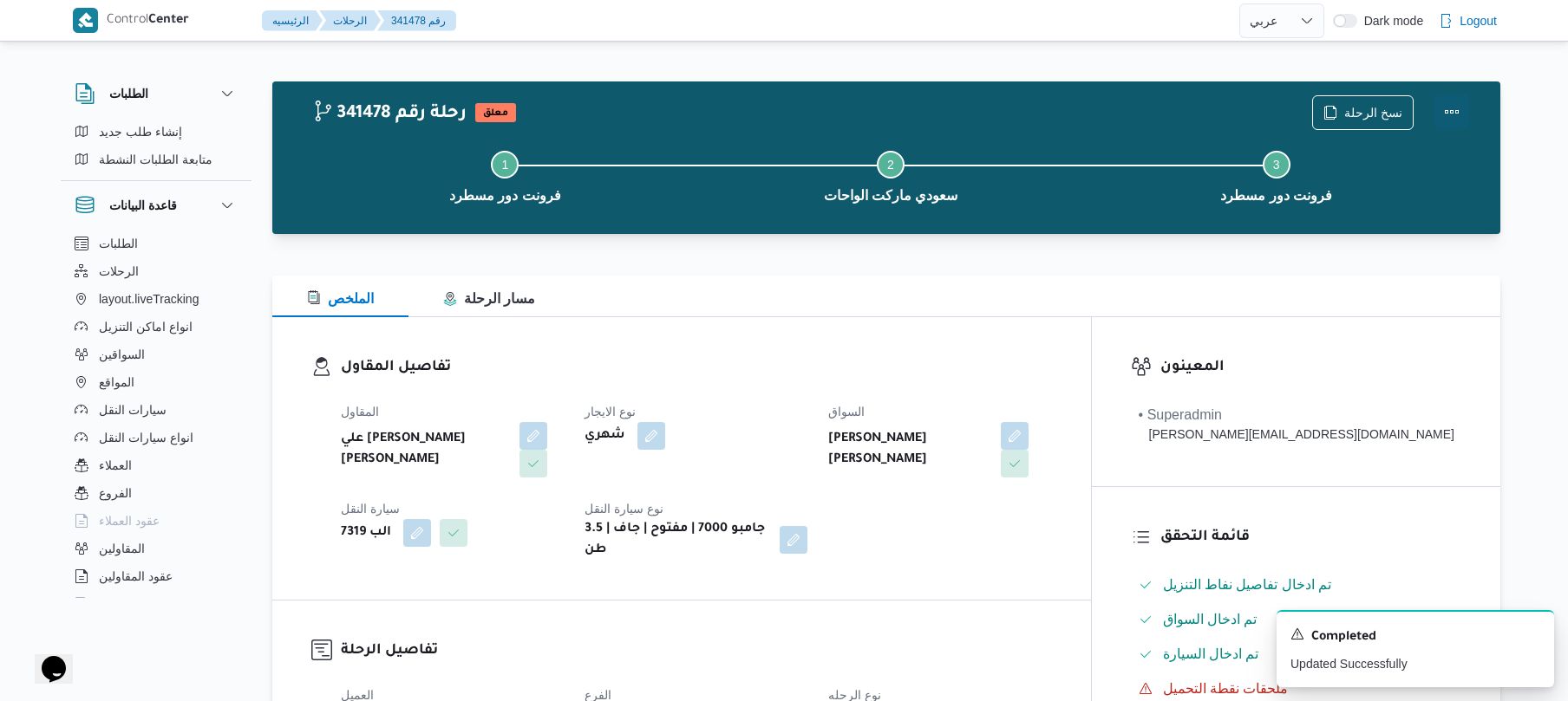
click at [1453, 101] on button "Actions" at bounding box center [1451, 111] width 35 height 35
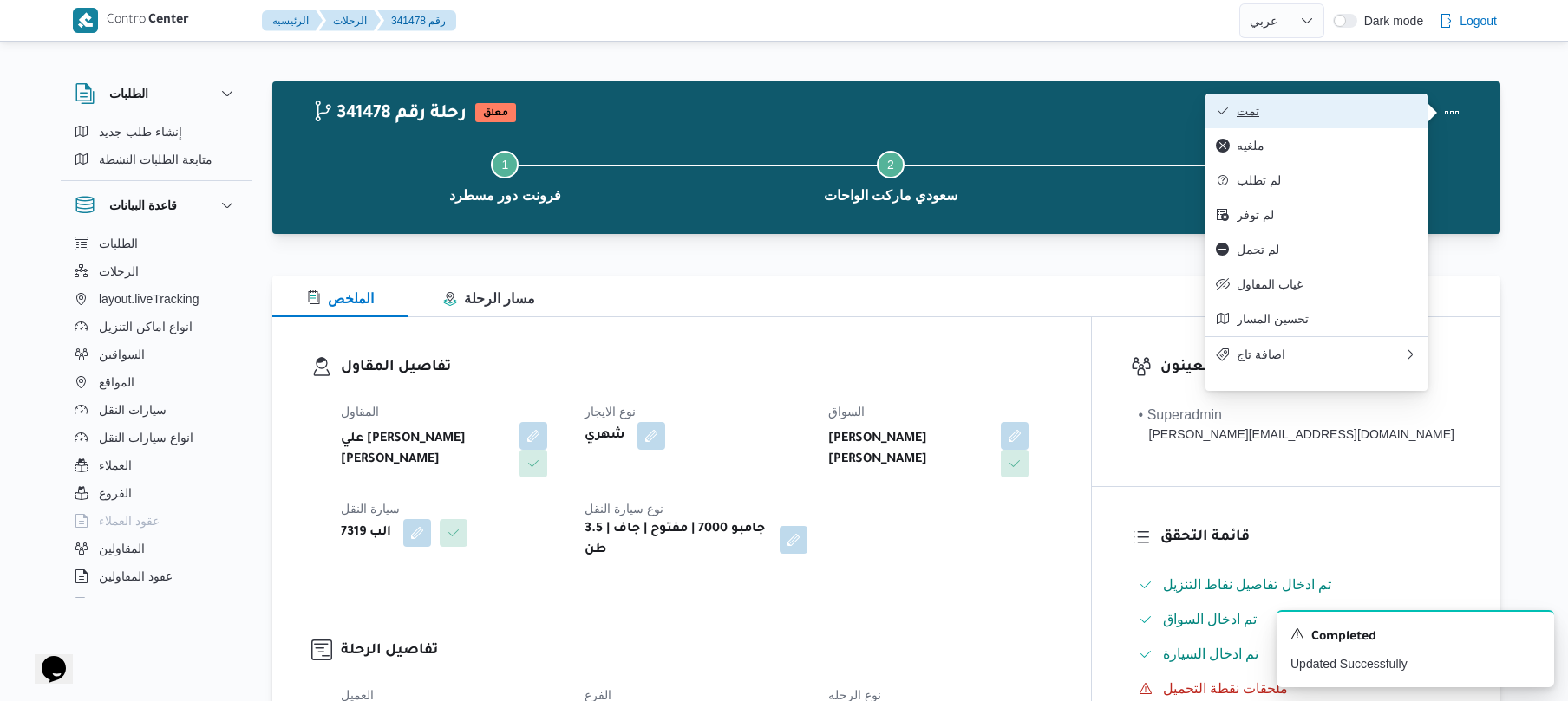
click at [1330, 111] on span "تمت" at bounding box center [1327, 111] width 181 height 14
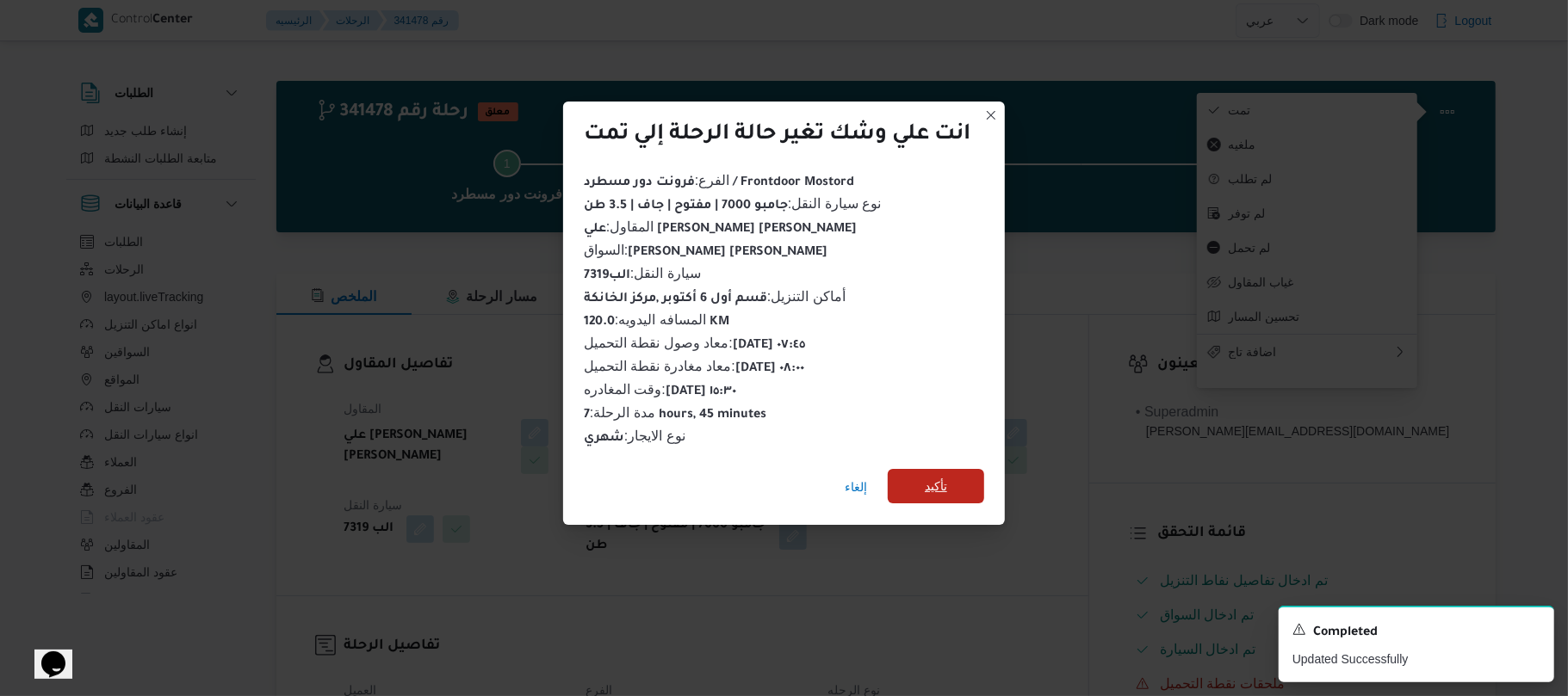
click at [958, 470] on span "تأكيد" at bounding box center [936, 485] width 97 height 34
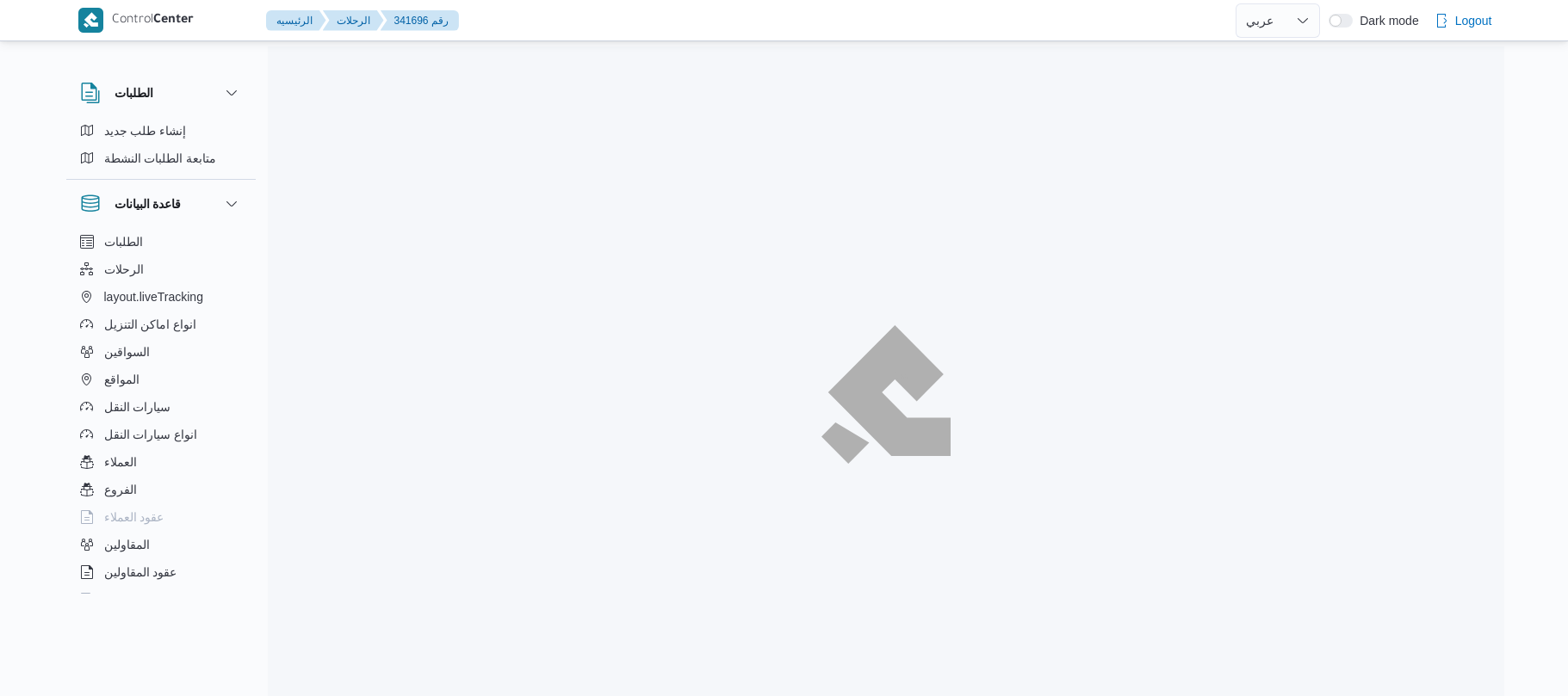
select select "ar"
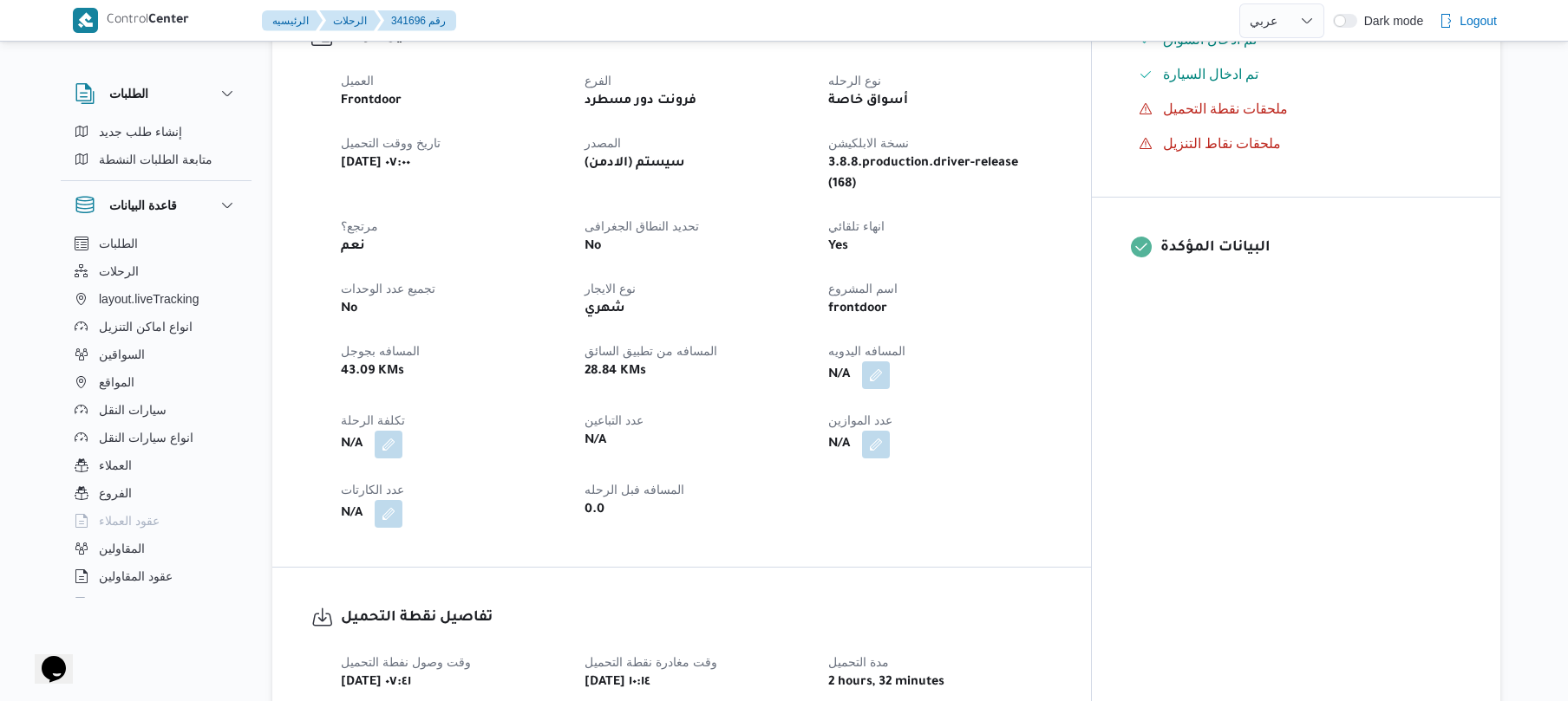
scroll to position [646, 0]
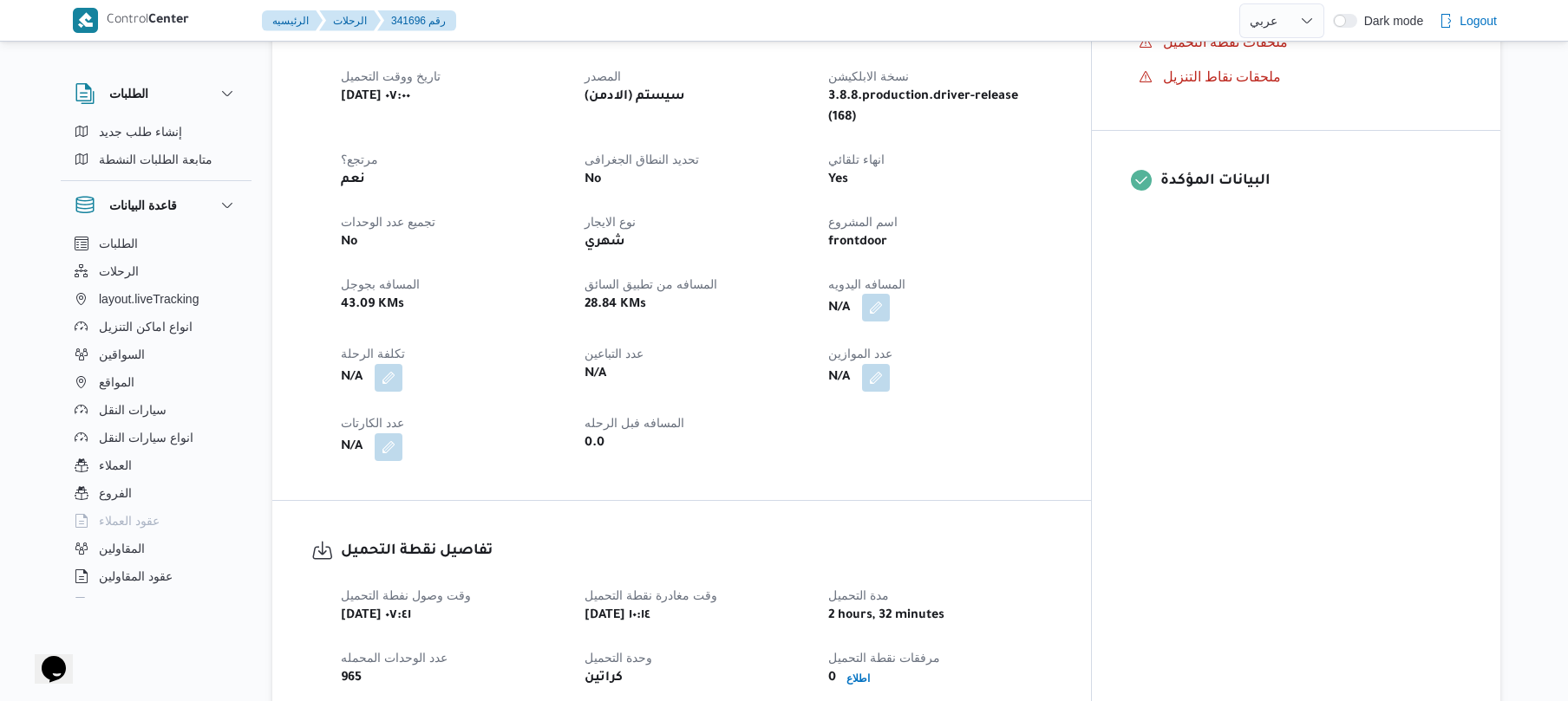
click at [890, 293] on button "button" at bounding box center [876, 307] width 28 height 28
click at [904, 345] on input "المسافه اليدويه" at bounding box center [897, 343] width 173 height 35
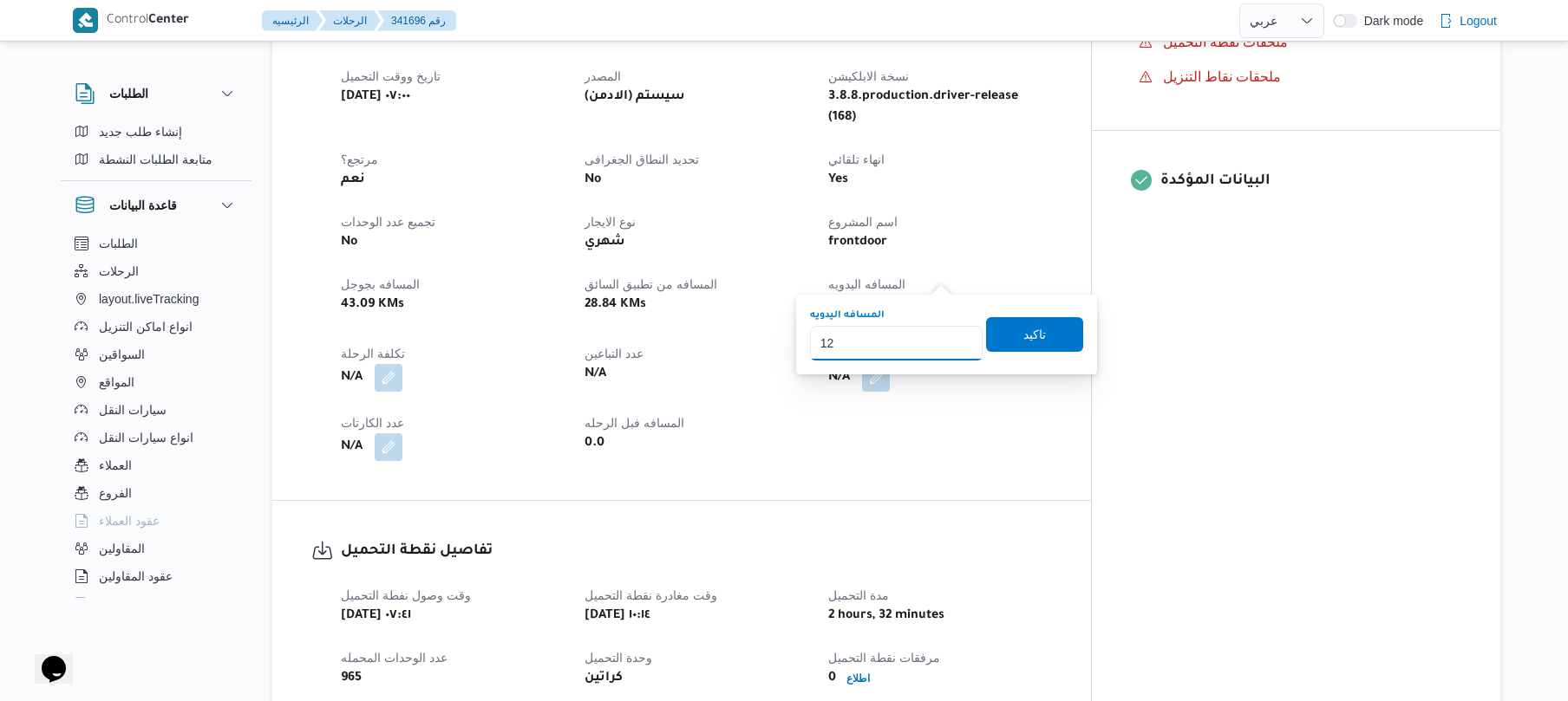
type input "120"
click at [1001, 348] on span "تاكيد" at bounding box center [1034, 333] width 97 height 35
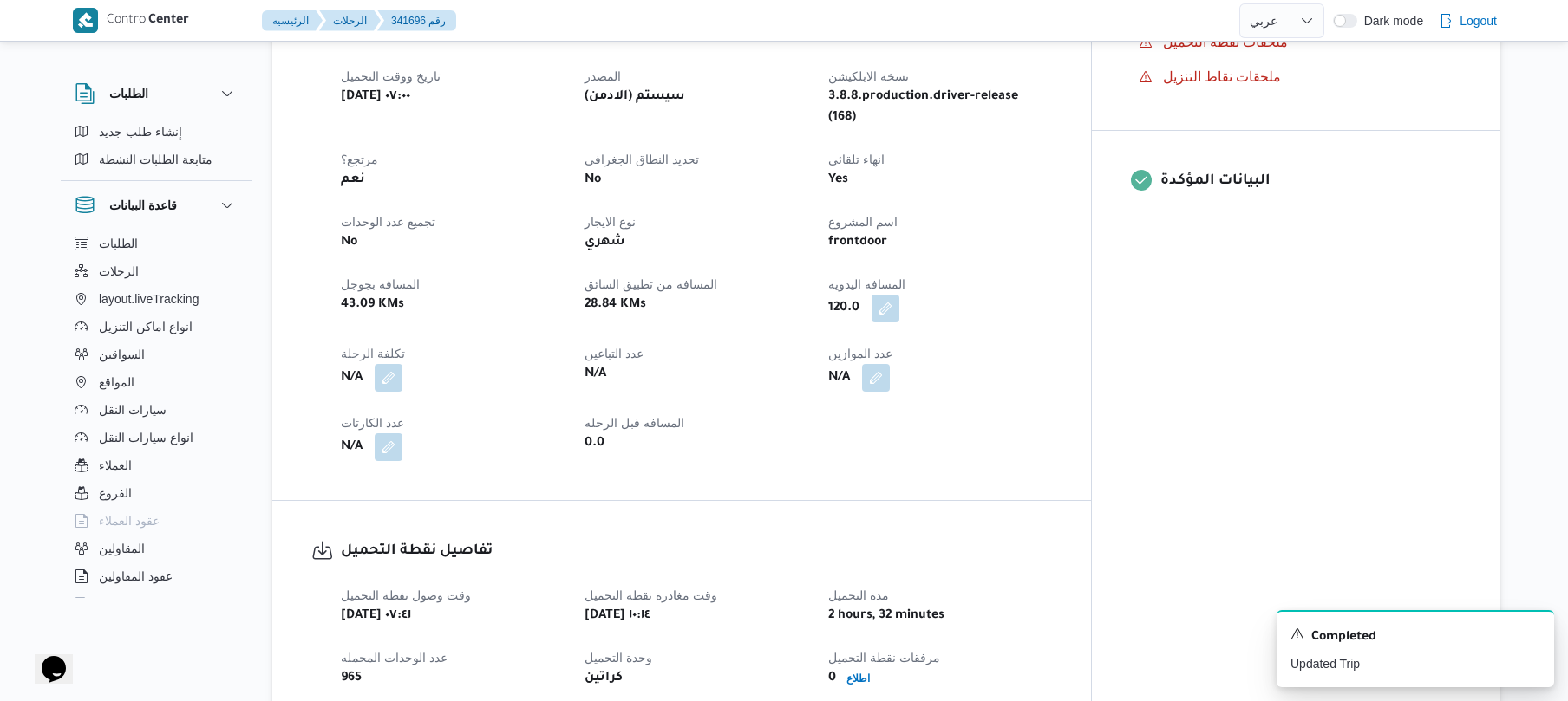
click at [1052, 362] on div "N/A" at bounding box center [939, 377] width 226 height 31
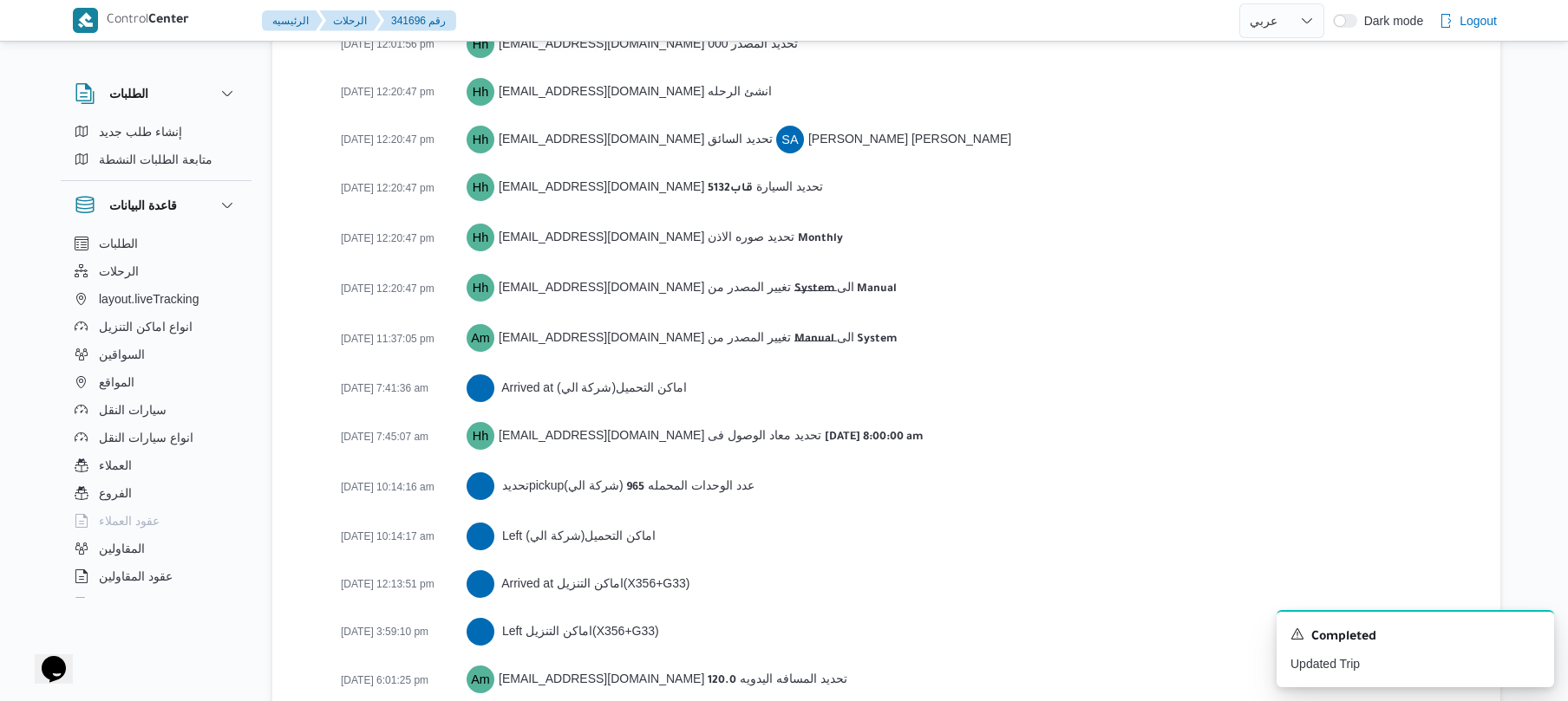
scroll to position [2582, 0]
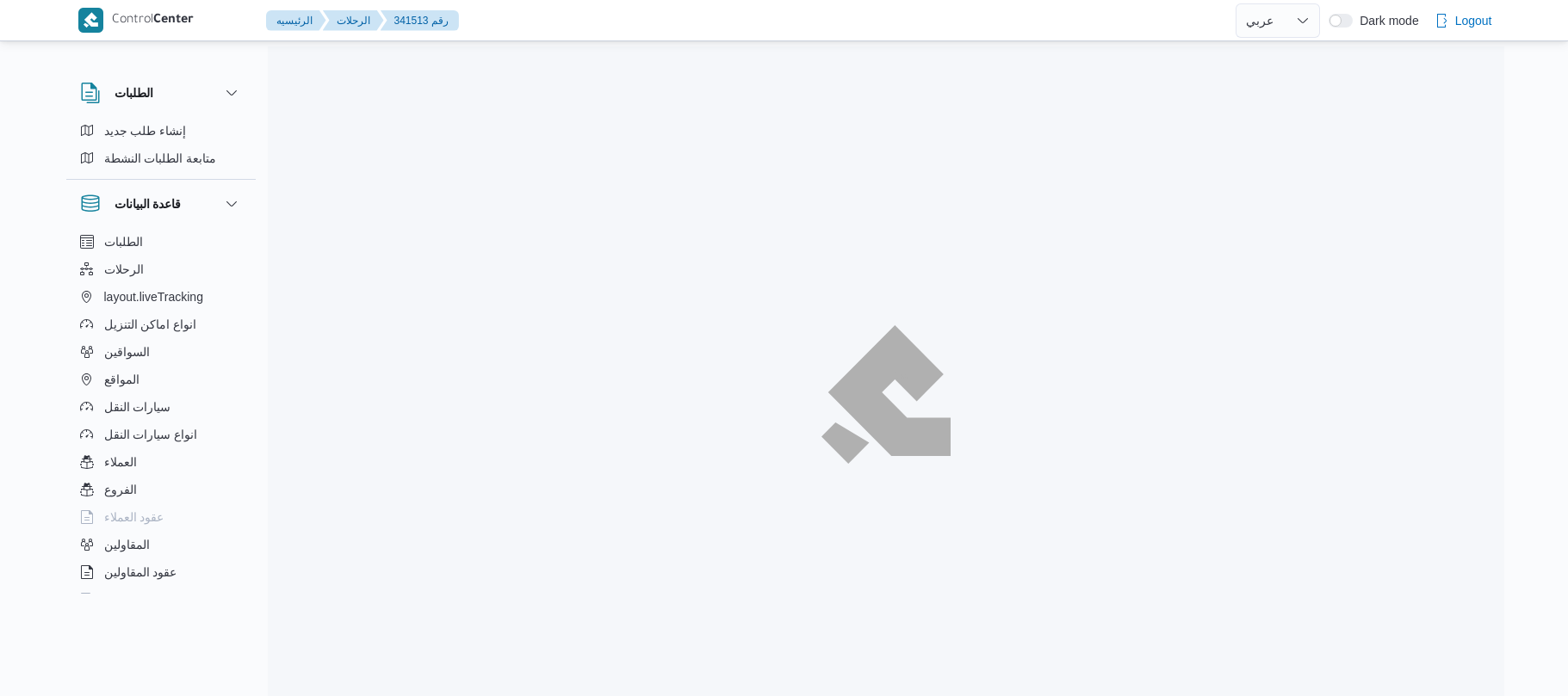
select select "ar"
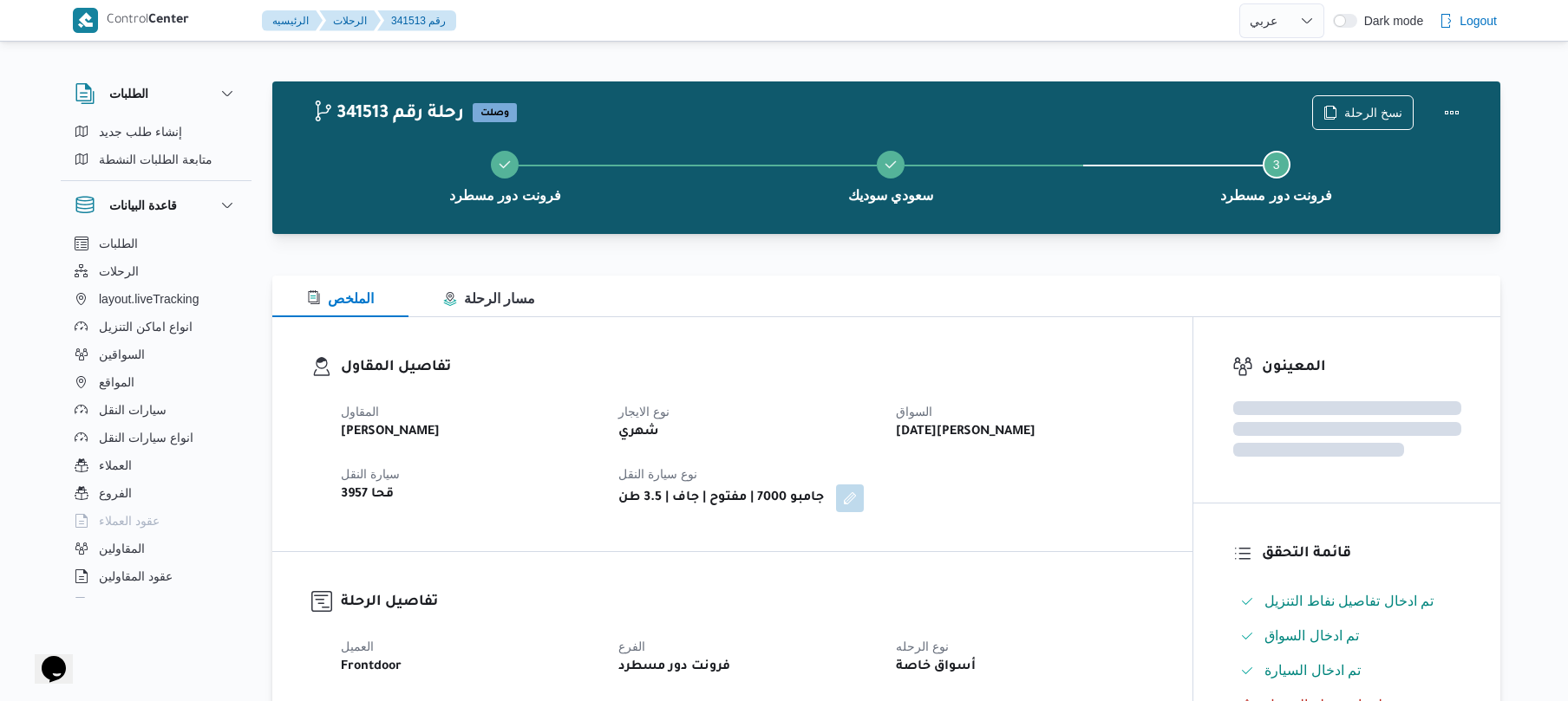
click at [919, 357] on h3 "تفاصيل المقاول" at bounding box center [747, 368] width 812 height 24
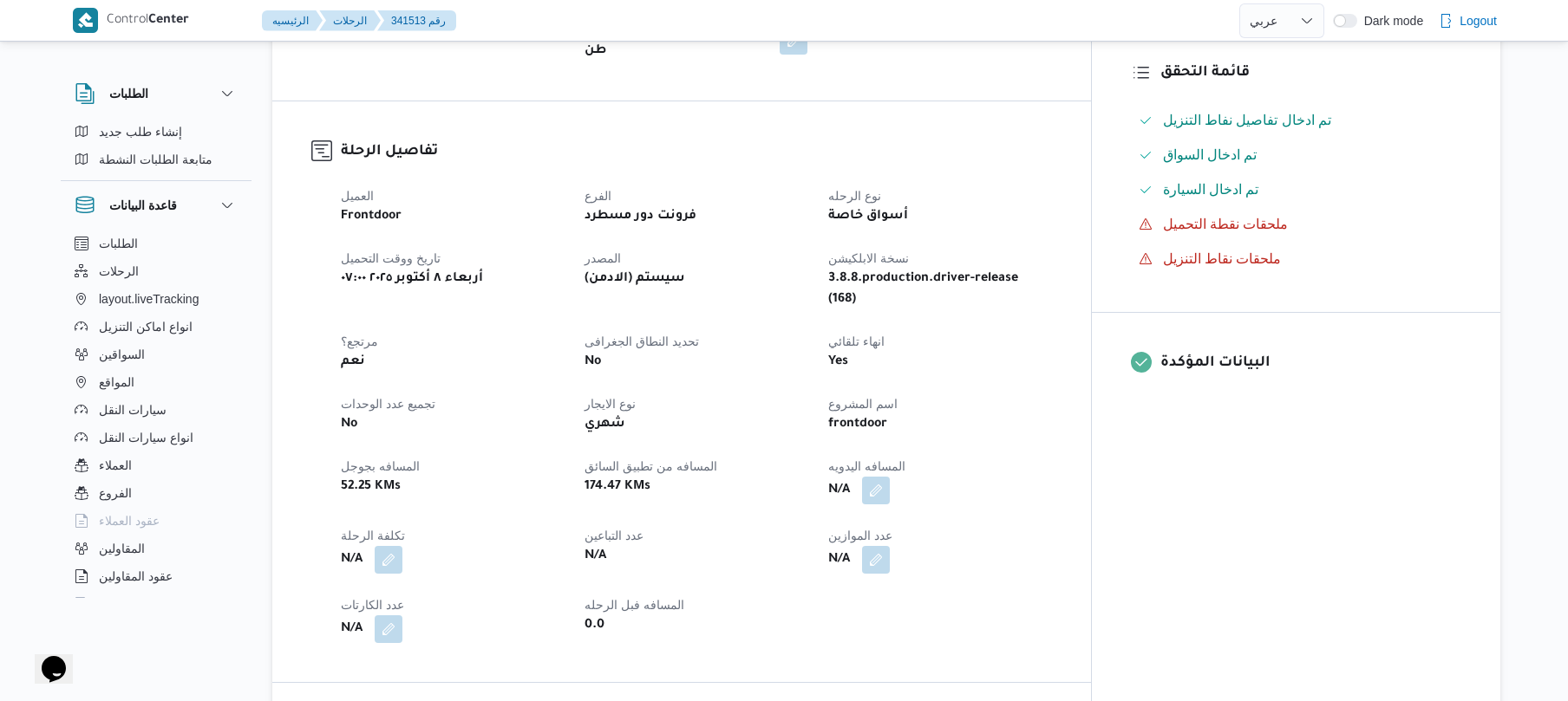
scroll to position [348, 0]
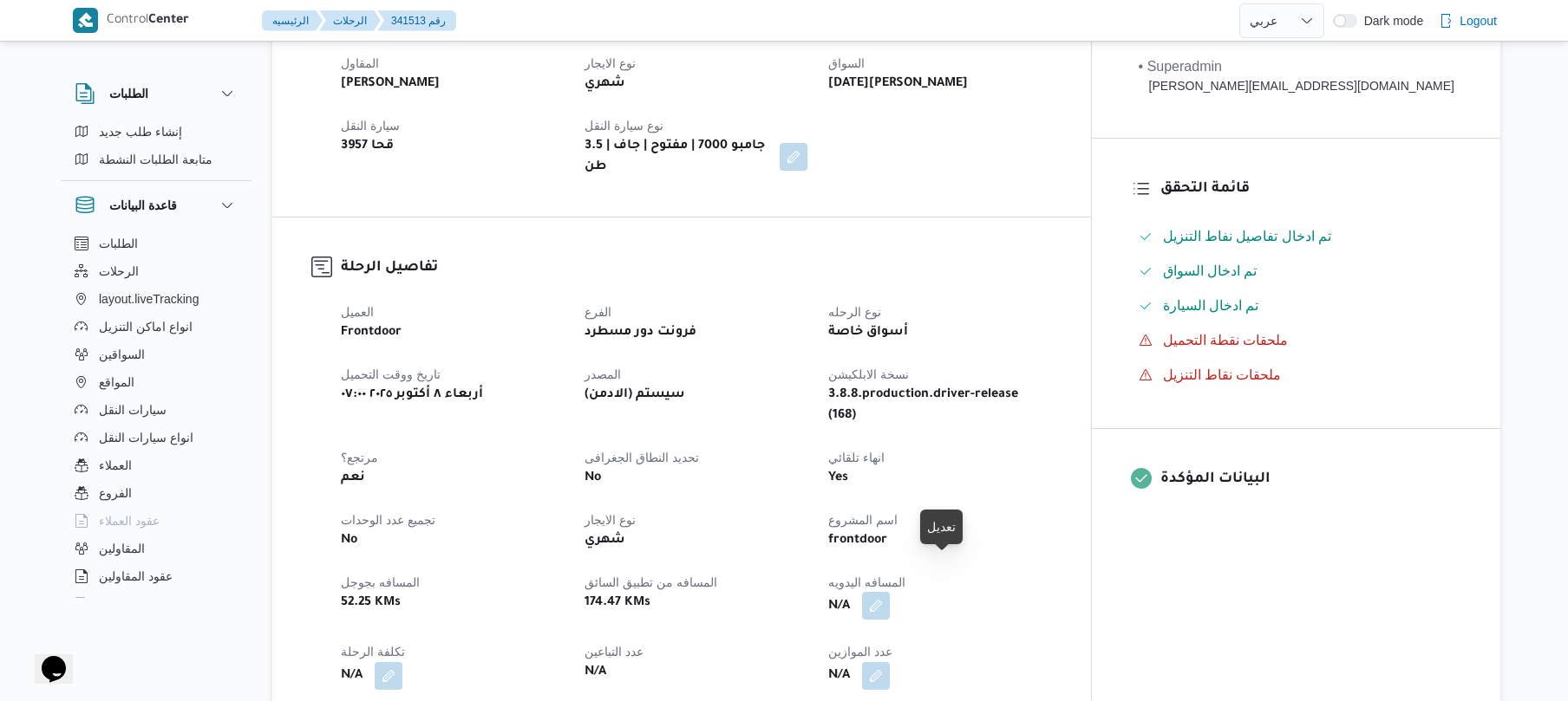
click at [890, 592] on button "button" at bounding box center [876, 606] width 28 height 28
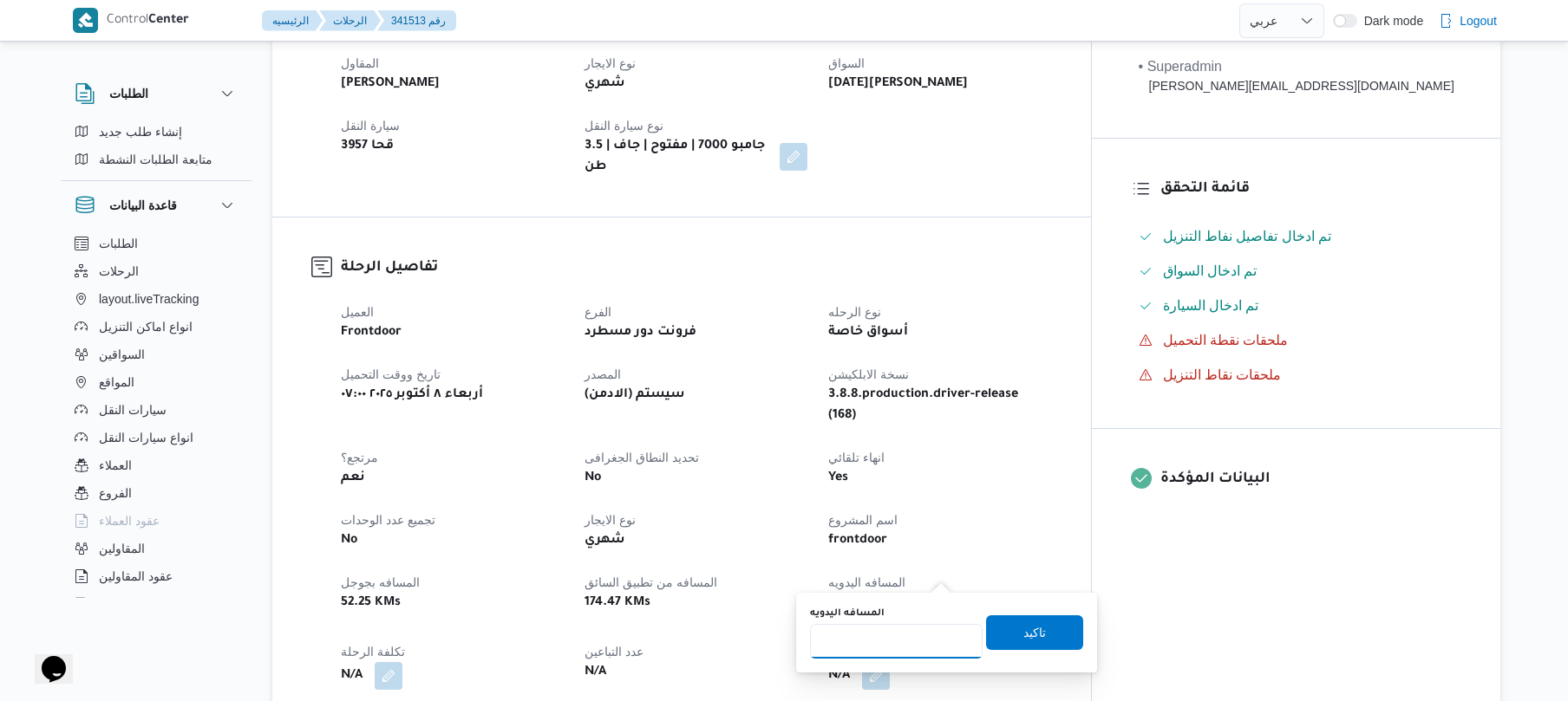
click at [853, 638] on input "المسافه اليدويه" at bounding box center [897, 641] width 173 height 35
type input "110"
click at [1051, 621] on span "تاكيد" at bounding box center [1034, 632] width 97 height 35
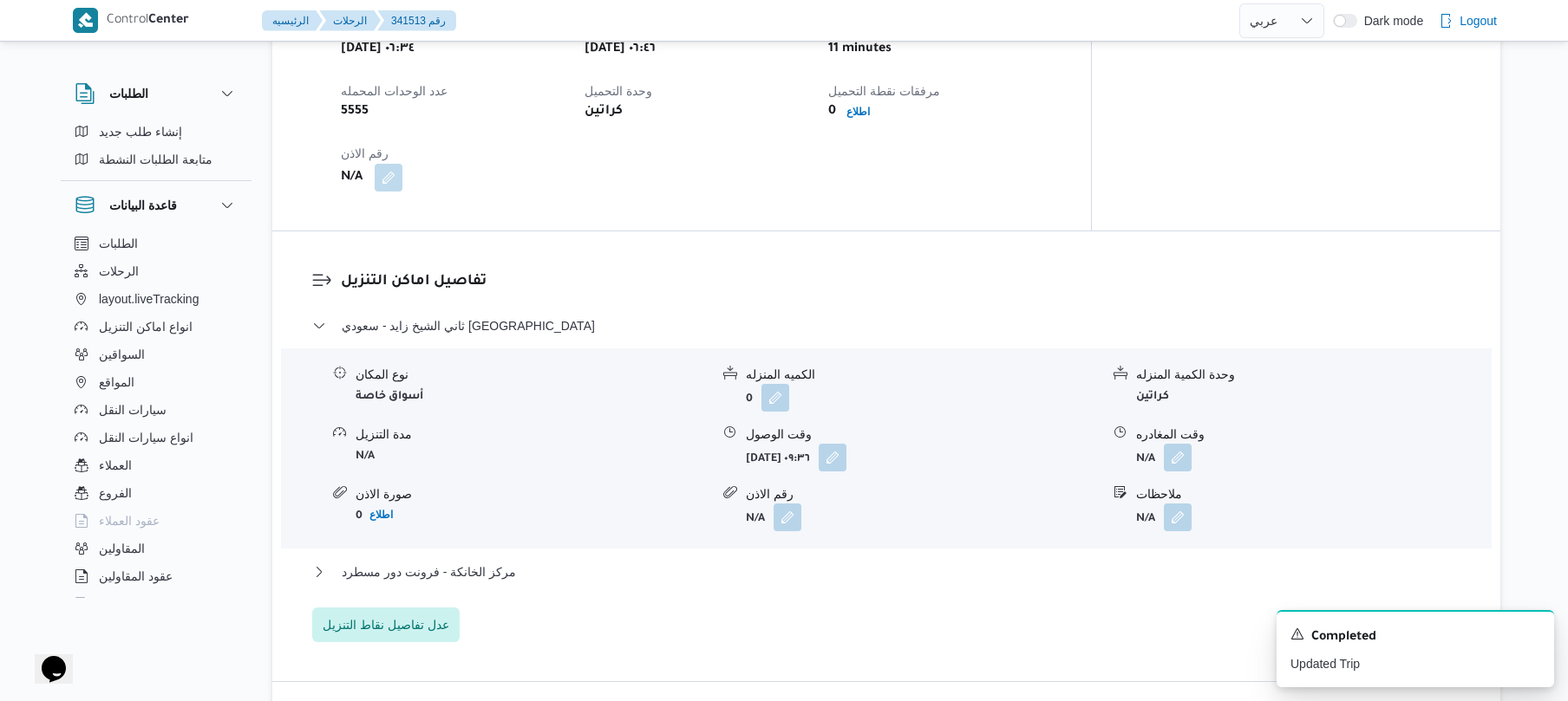
scroll to position [1320, 0]
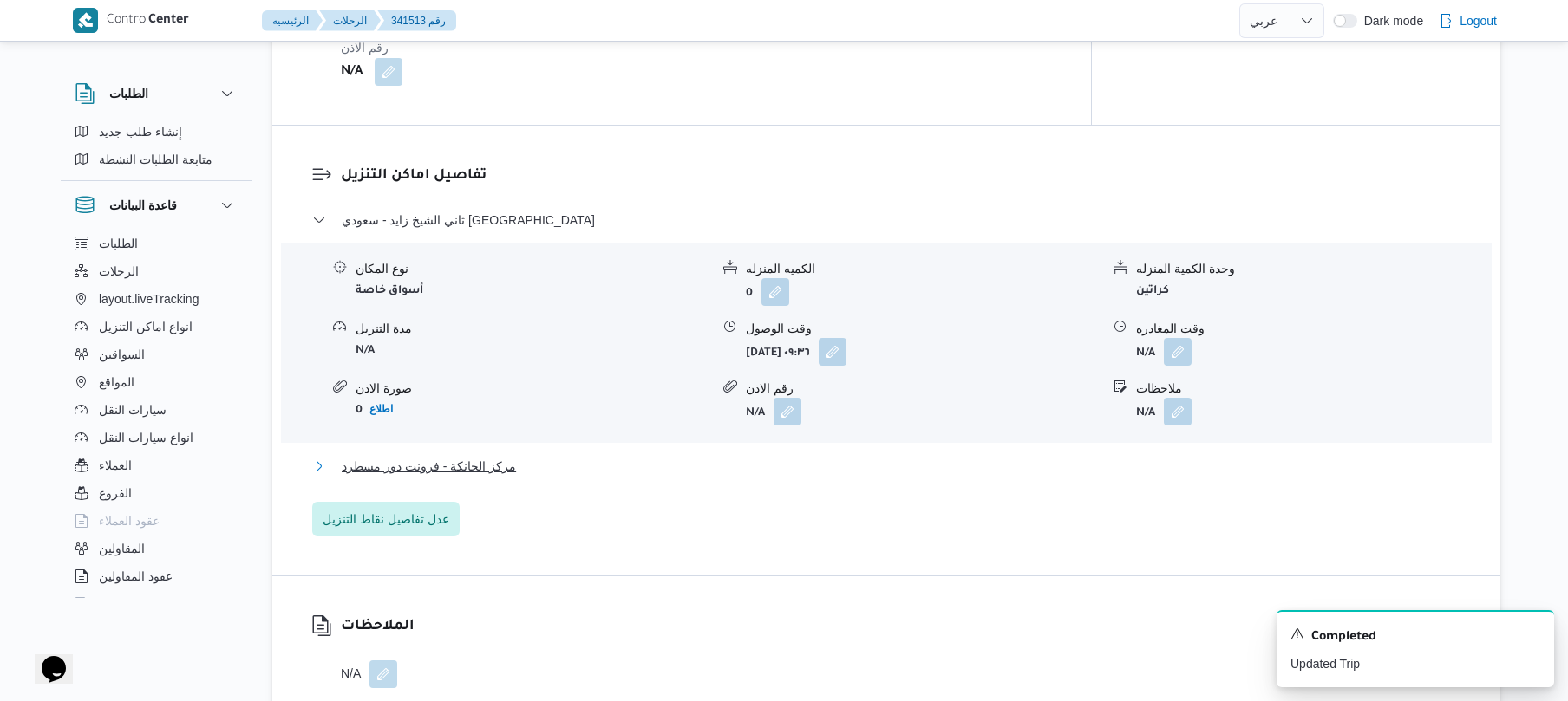
click at [736, 456] on button "مركز الخانكة - فرونت دور مسطرد" at bounding box center [887, 466] width 1148 height 21
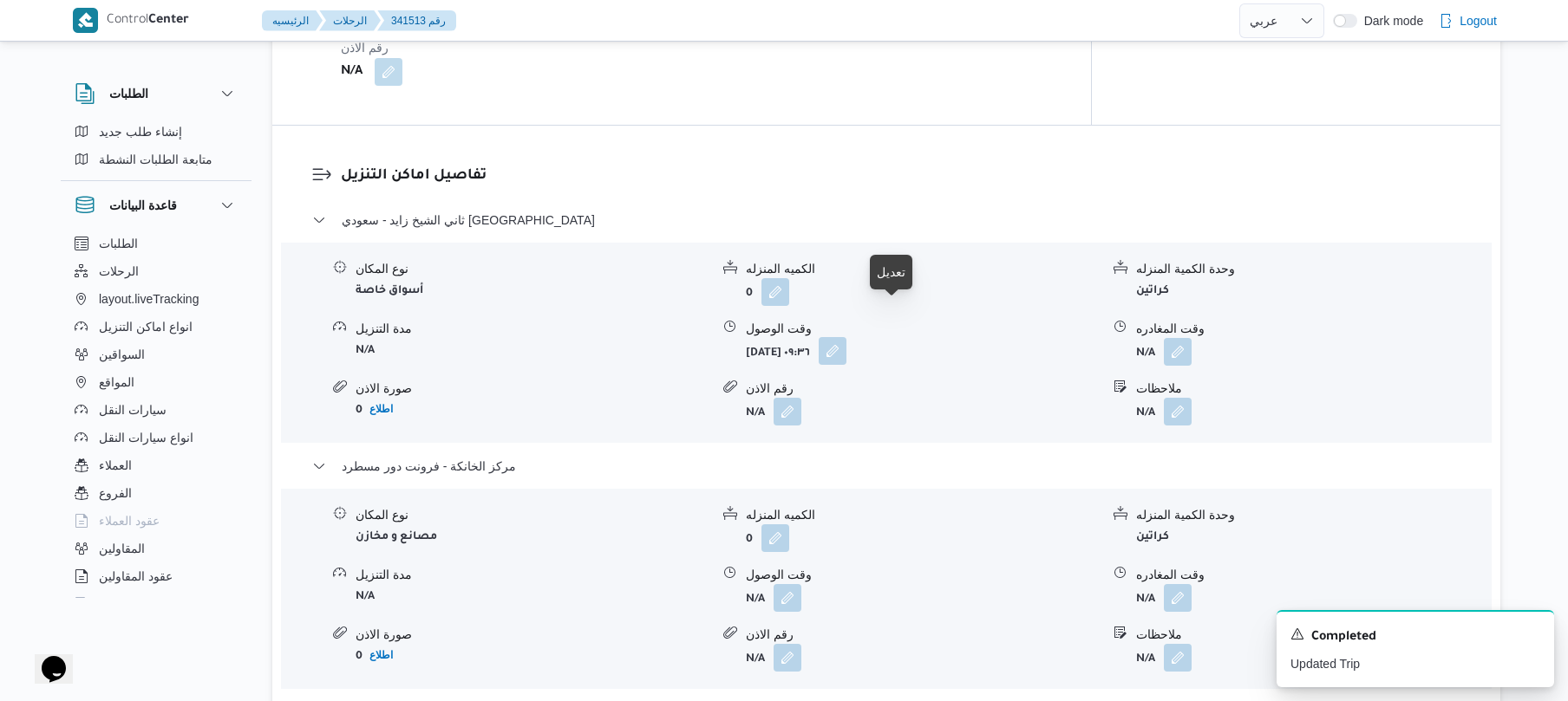
click at [846, 337] on button "button" at bounding box center [832, 351] width 28 height 28
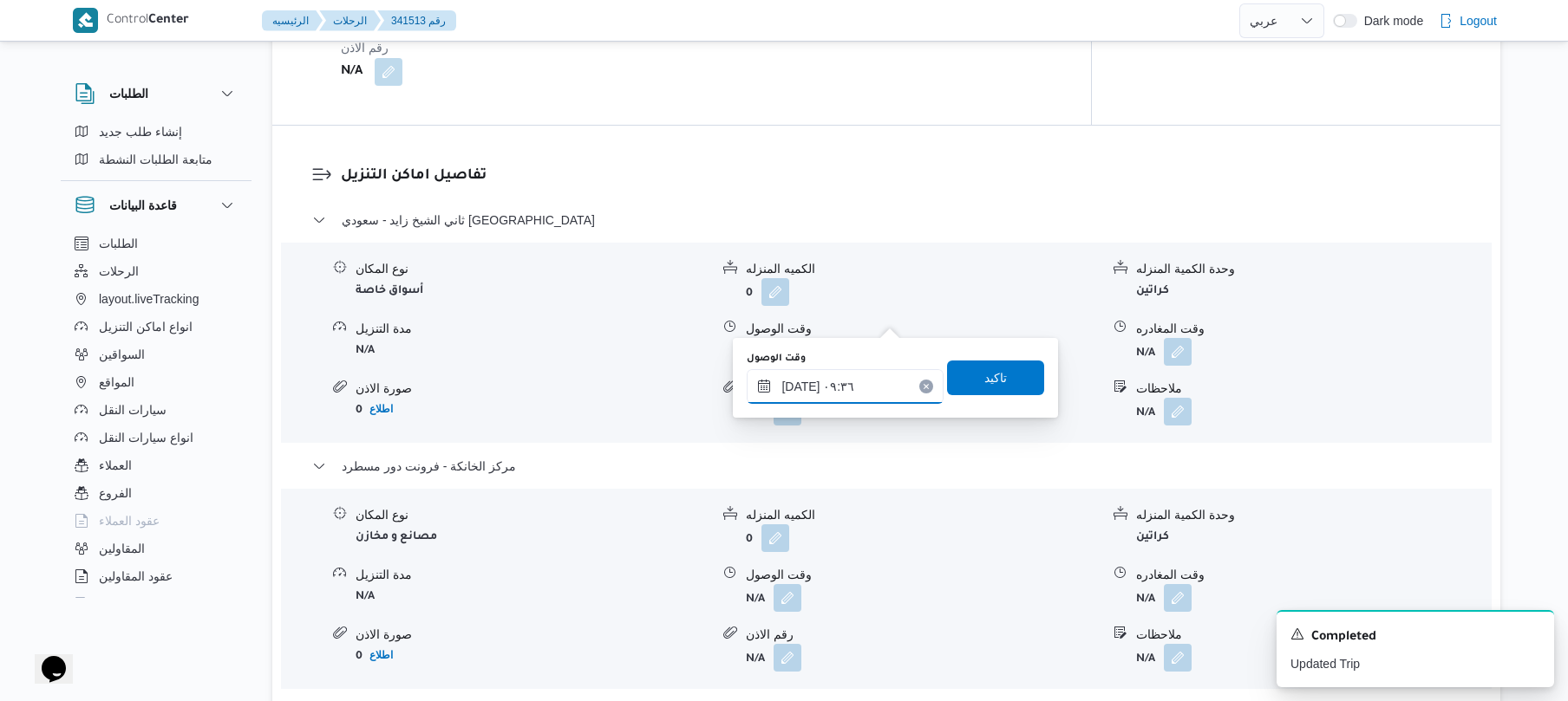
click at [843, 389] on input "٠٨/١٠/٢٠٢٥ ٠٩:٣٦" at bounding box center [845, 386] width 196 height 35
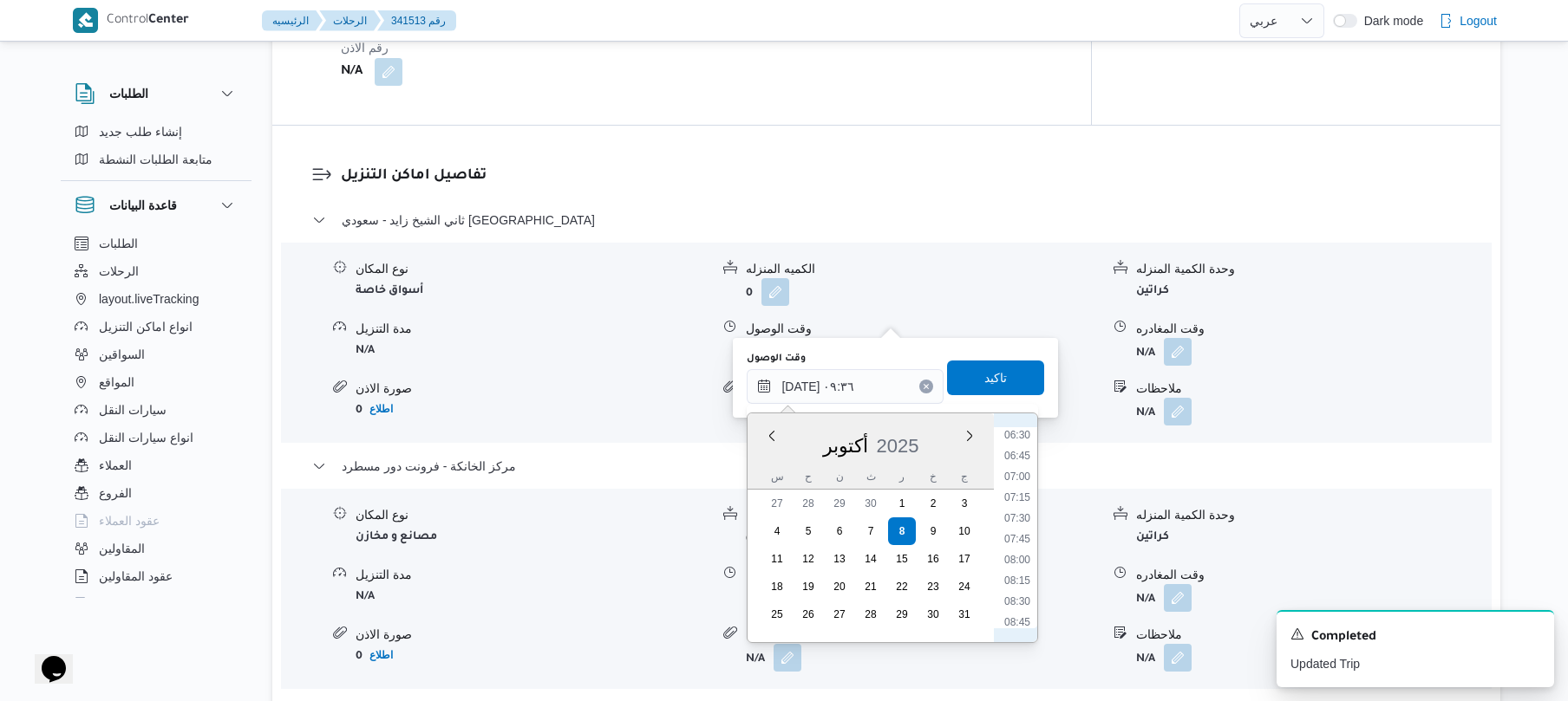
scroll to position [515, 0]
click at [1017, 569] on li "07:45" at bounding box center [1017, 565] width 40 height 17
type input "٠٨/١٠/٢٠٢٥ ٠٧:٤٥"
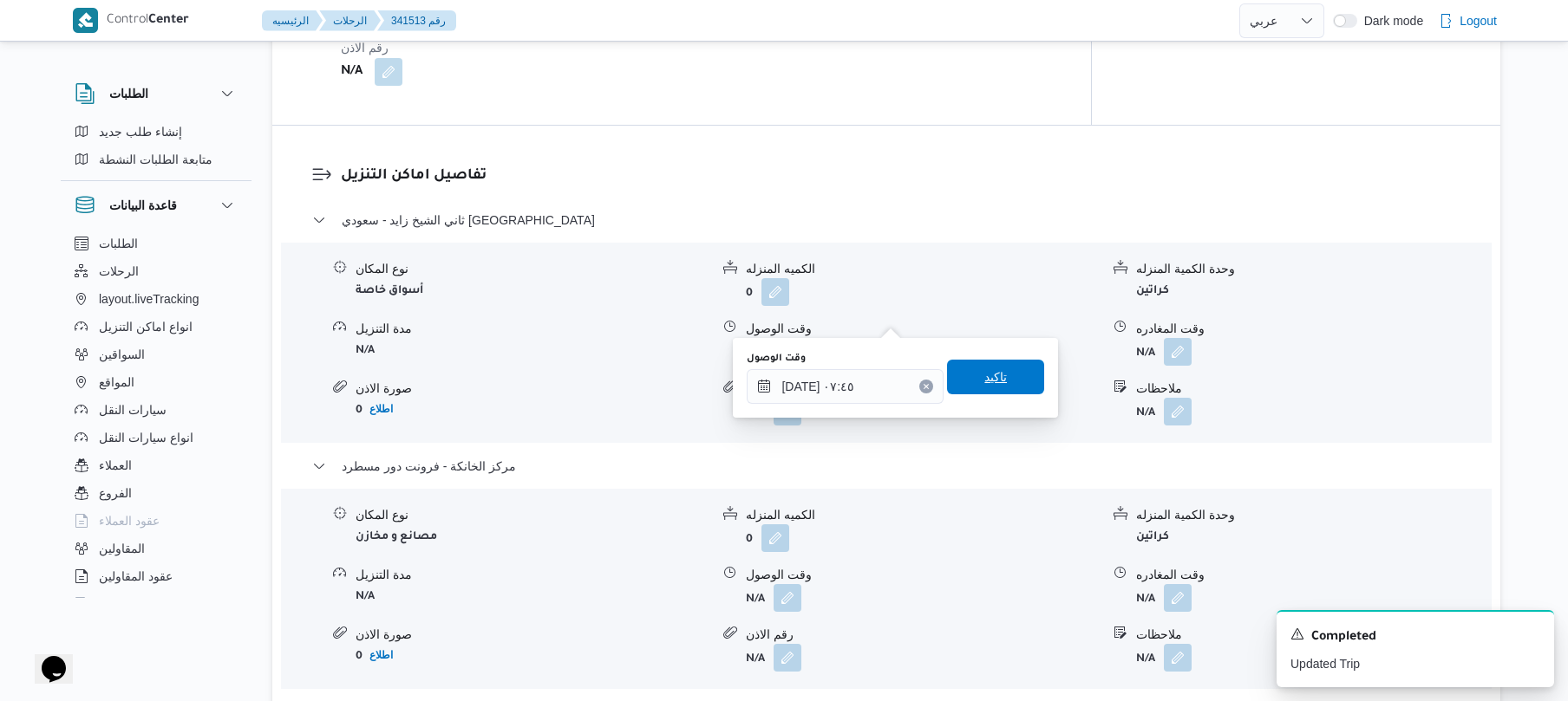
click at [1011, 382] on span "تاكيد" at bounding box center [996, 377] width 97 height 35
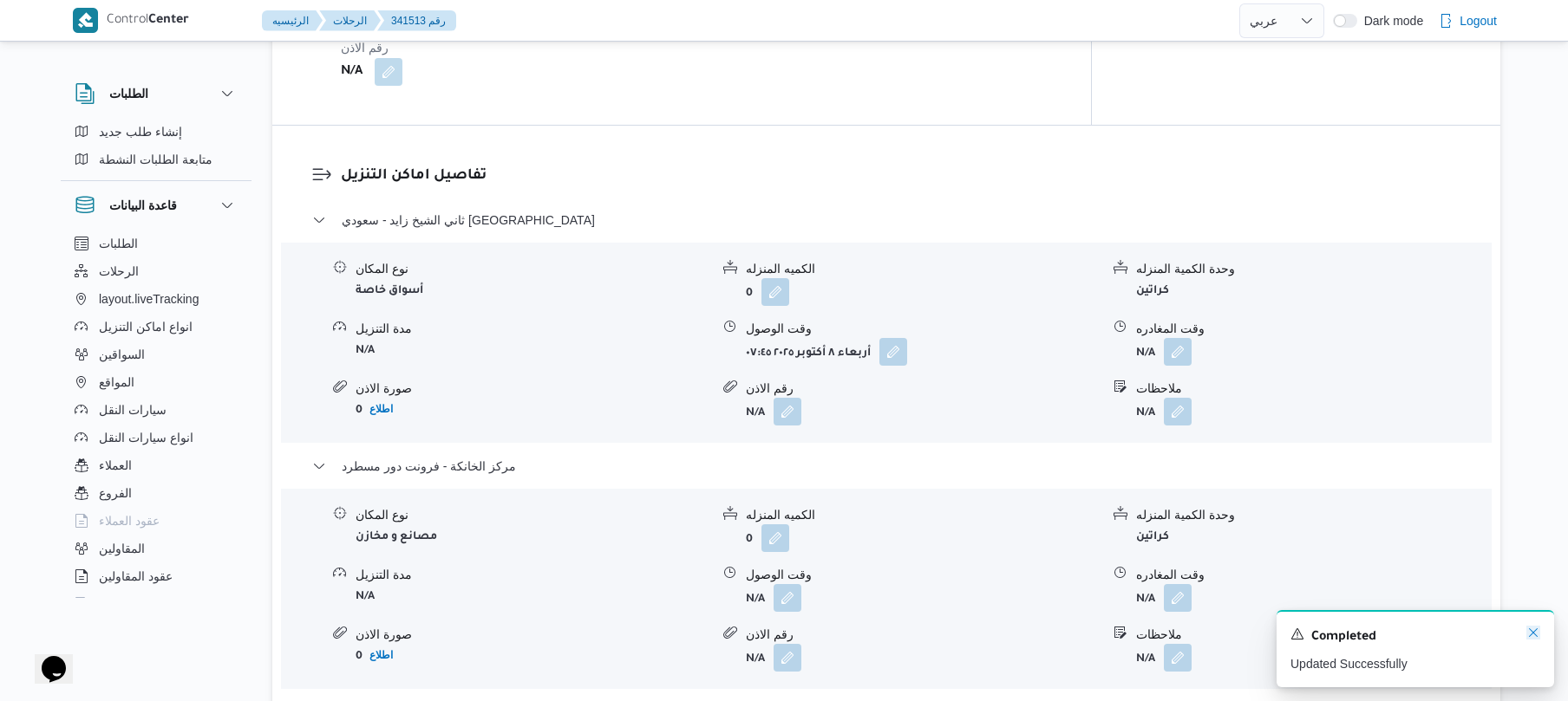
click at [1534, 640] on icon "Dismiss toast" at bounding box center [1533, 633] width 14 height 14
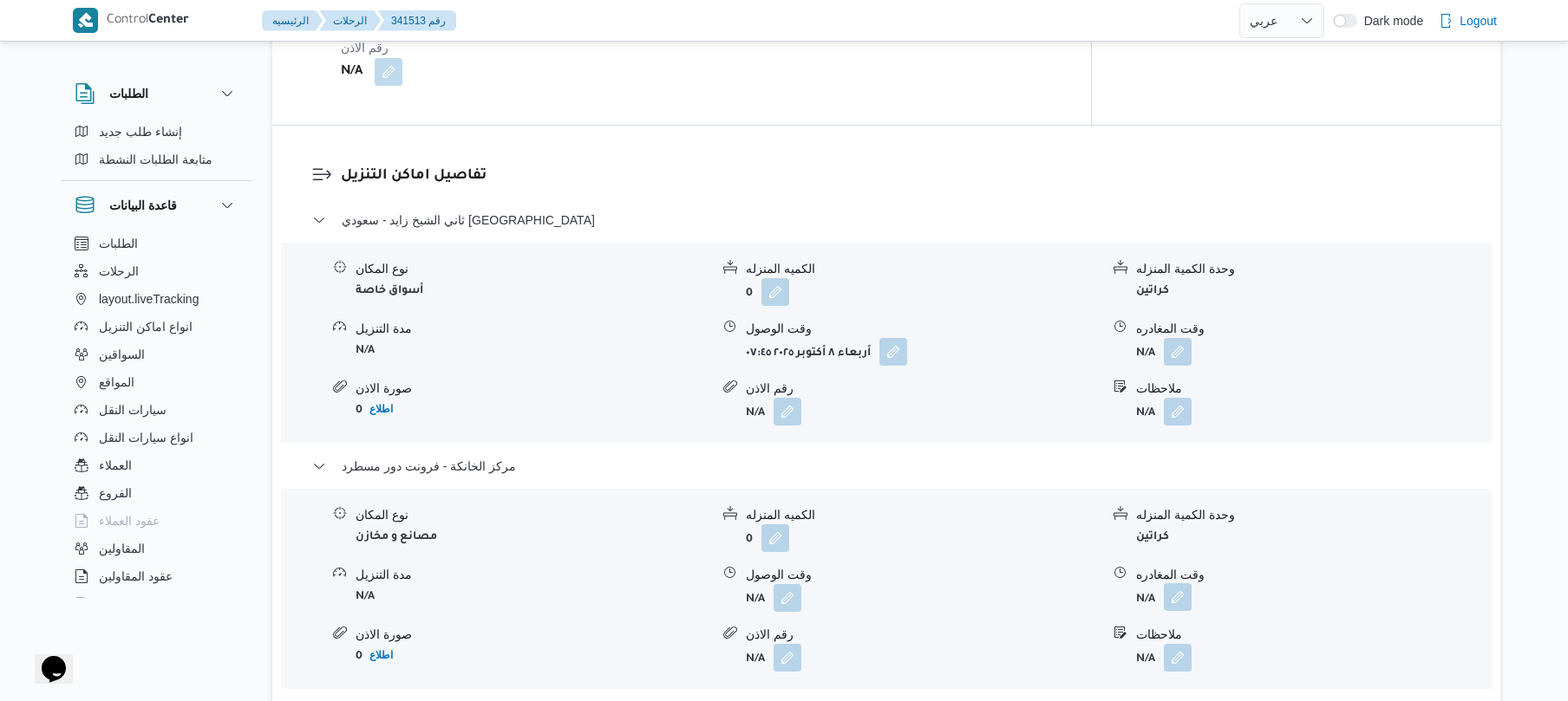
click at [1169, 583] on button "button" at bounding box center [1177, 597] width 28 height 28
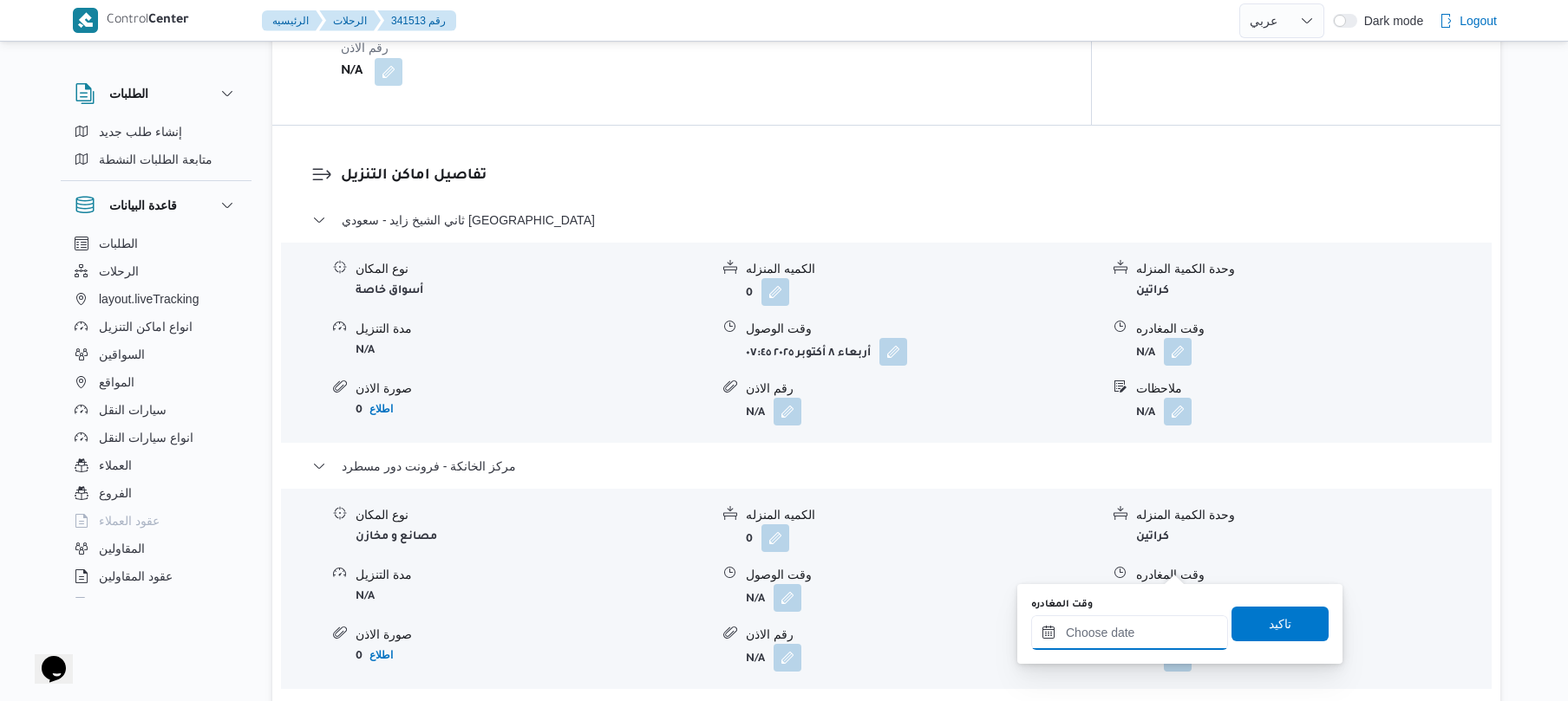
click at [1093, 630] on input "وقت المغادره" at bounding box center [1130, 633] width 196 height 35
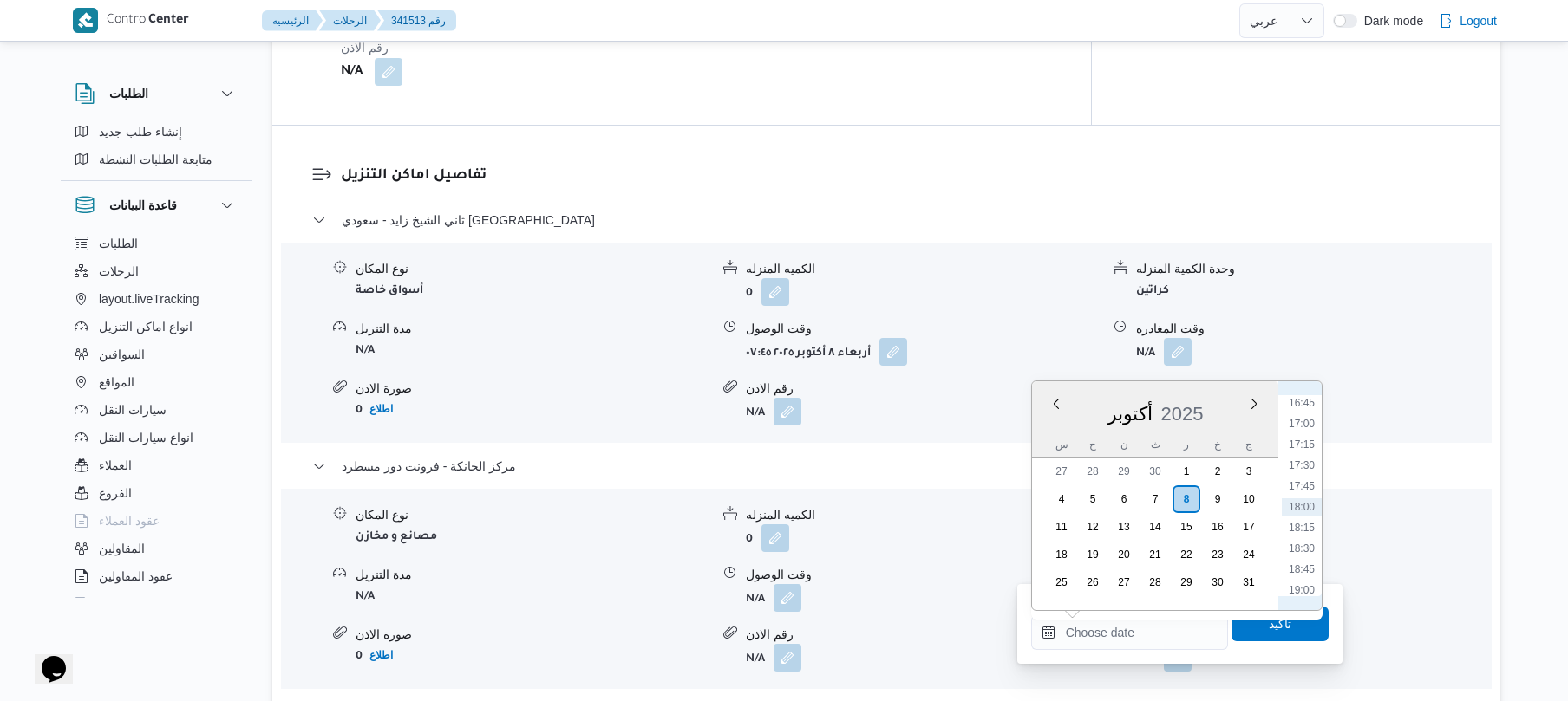
scroll to position [1224, 0]
click at [1302, 472] on li "15:30" at bounding box center [1301, 469] width 40 height 17
type input "[DATE] ١٥:٣٠"
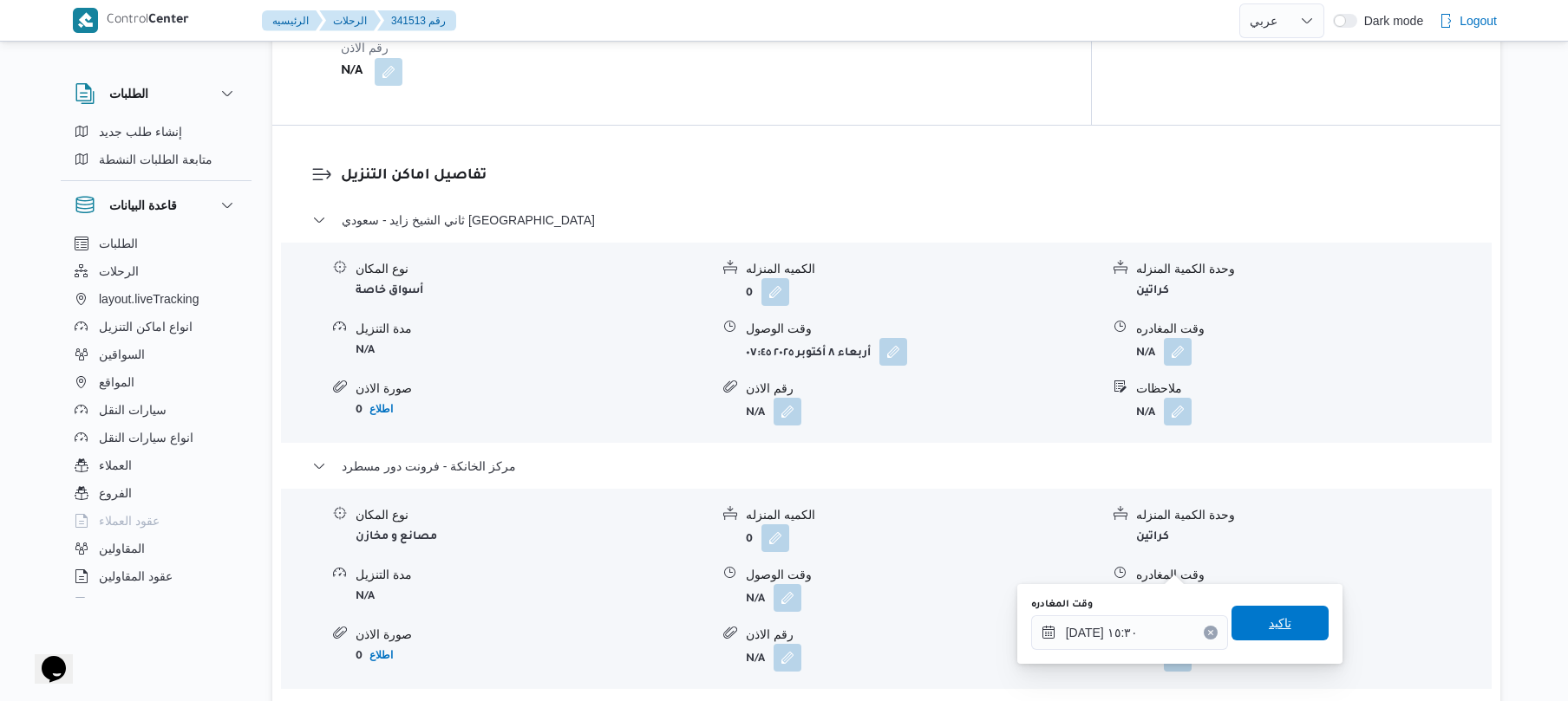
click at [1268, 630] on span "تاكيد" at bounding box center [1279, 623] width 23 height 21
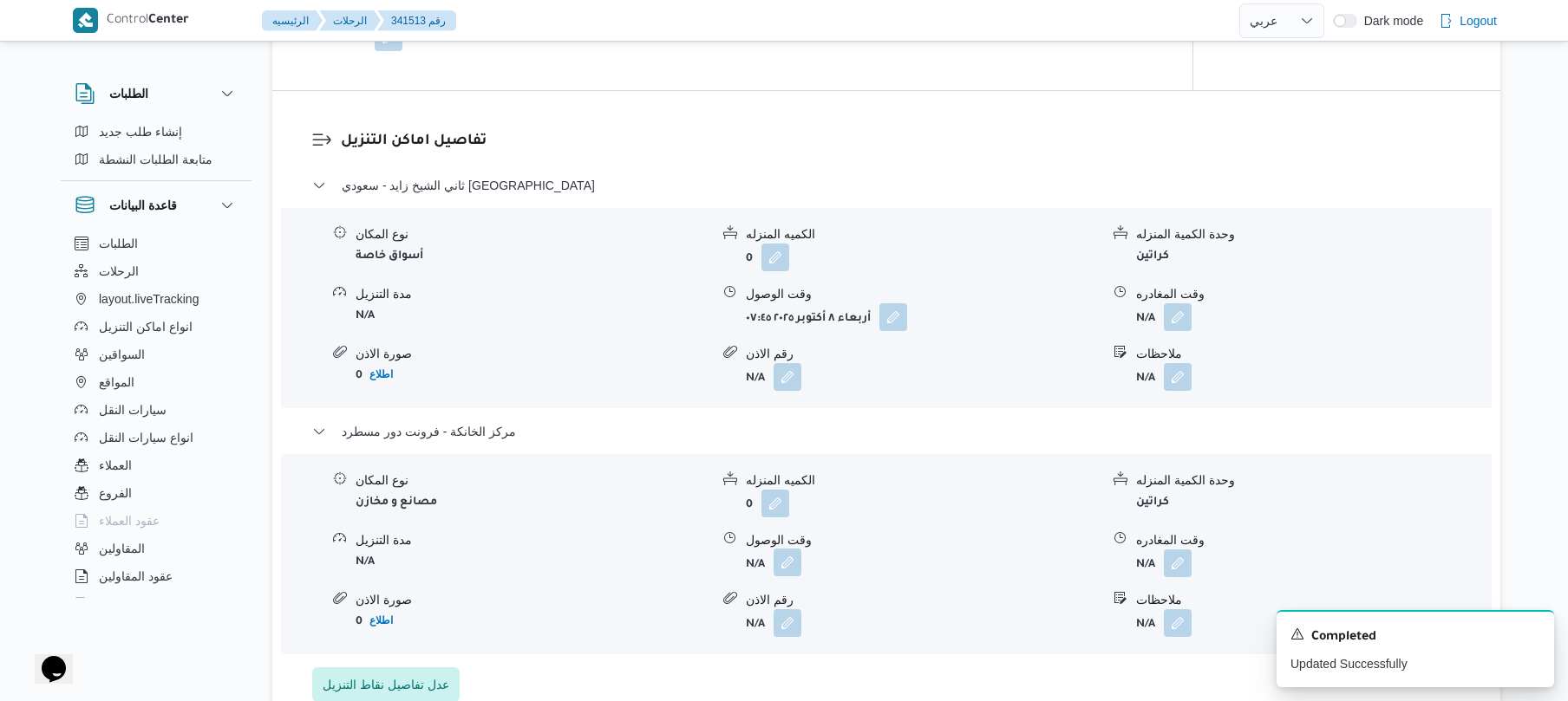
click at [788, 558] on button "button" at bounding box center [787, 562] width 28 height 28
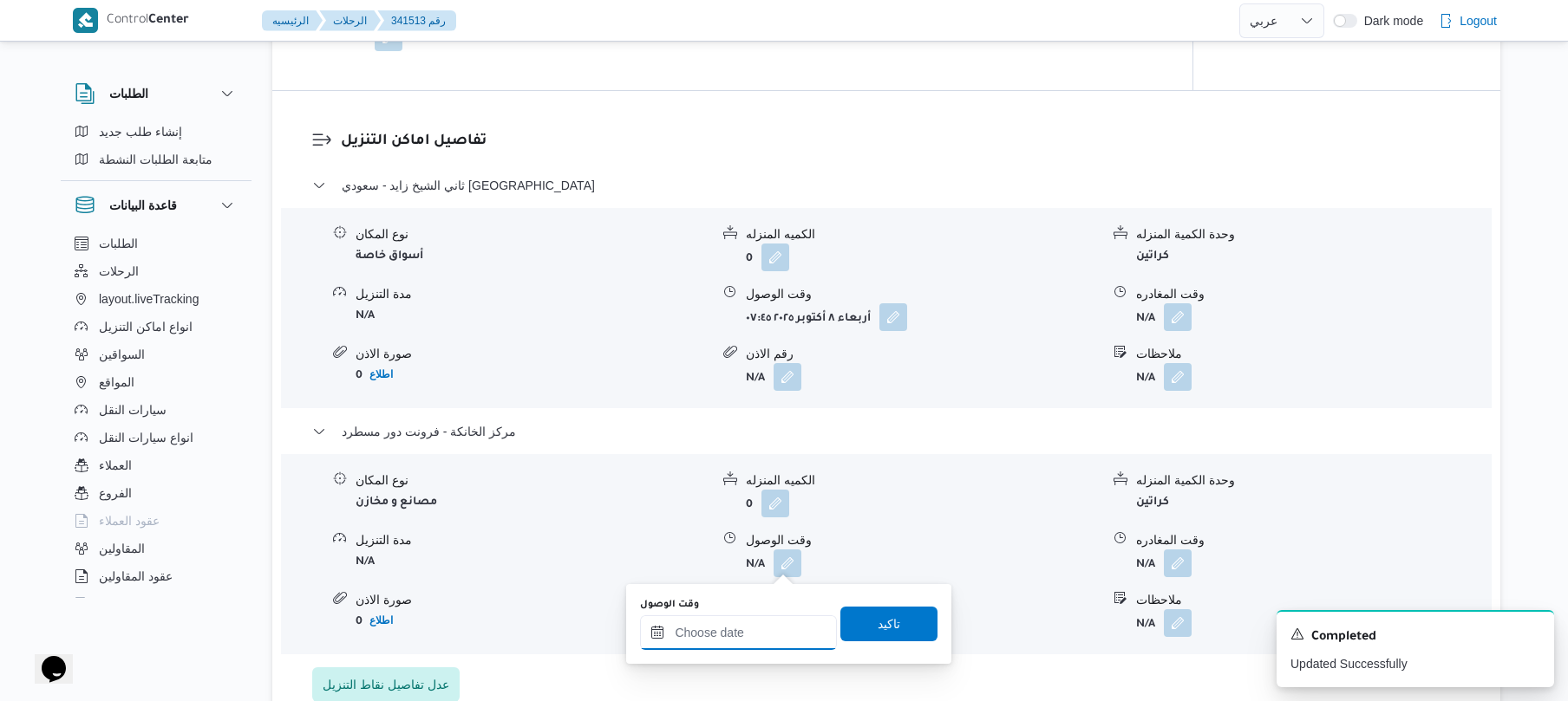
click at [764, 631] on input "وقت الوصول" at bounding box center [738, 633] width 196 height 35
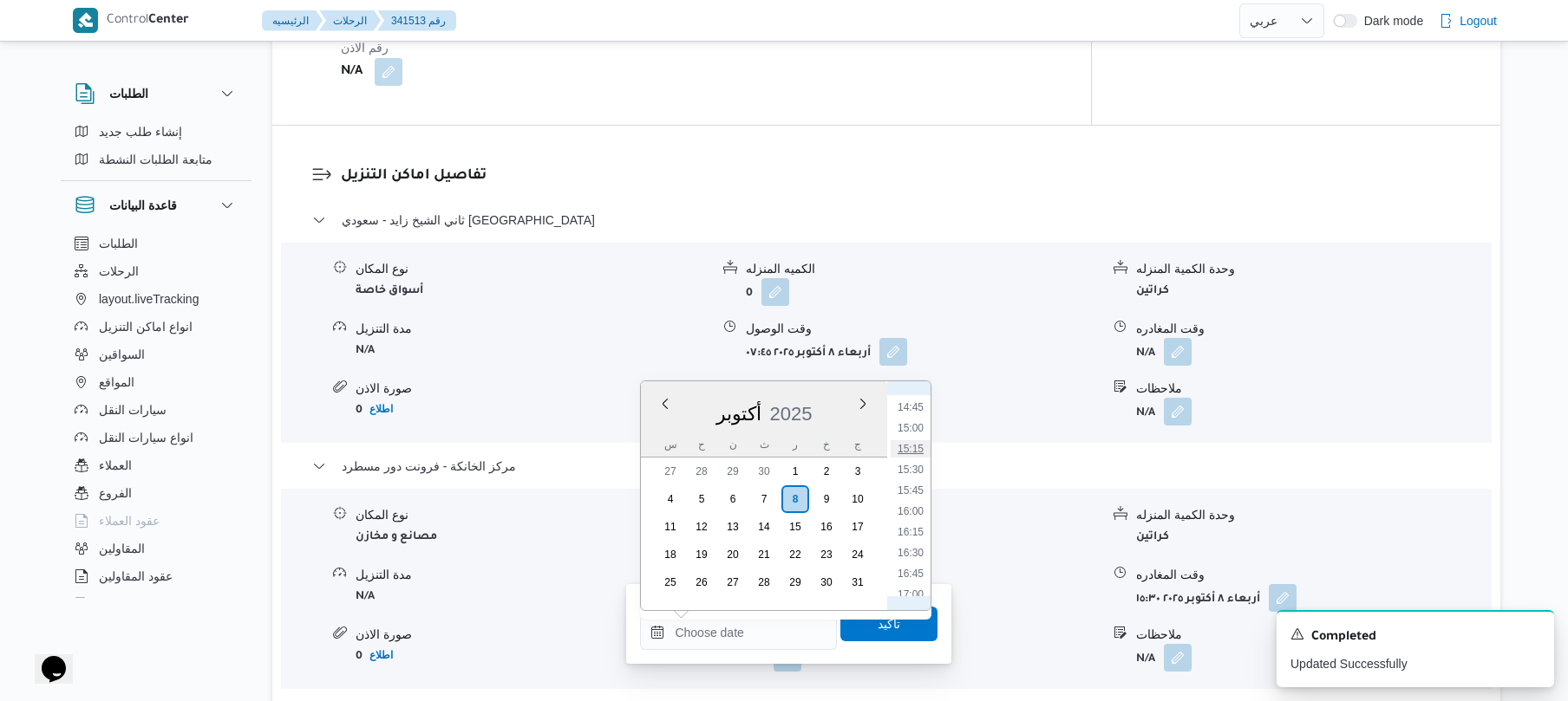
click at [913, 448] on li "15:15" at bounding box center [910, 448] width 40 height 17
type input "[DATE] ١٥:١٥"
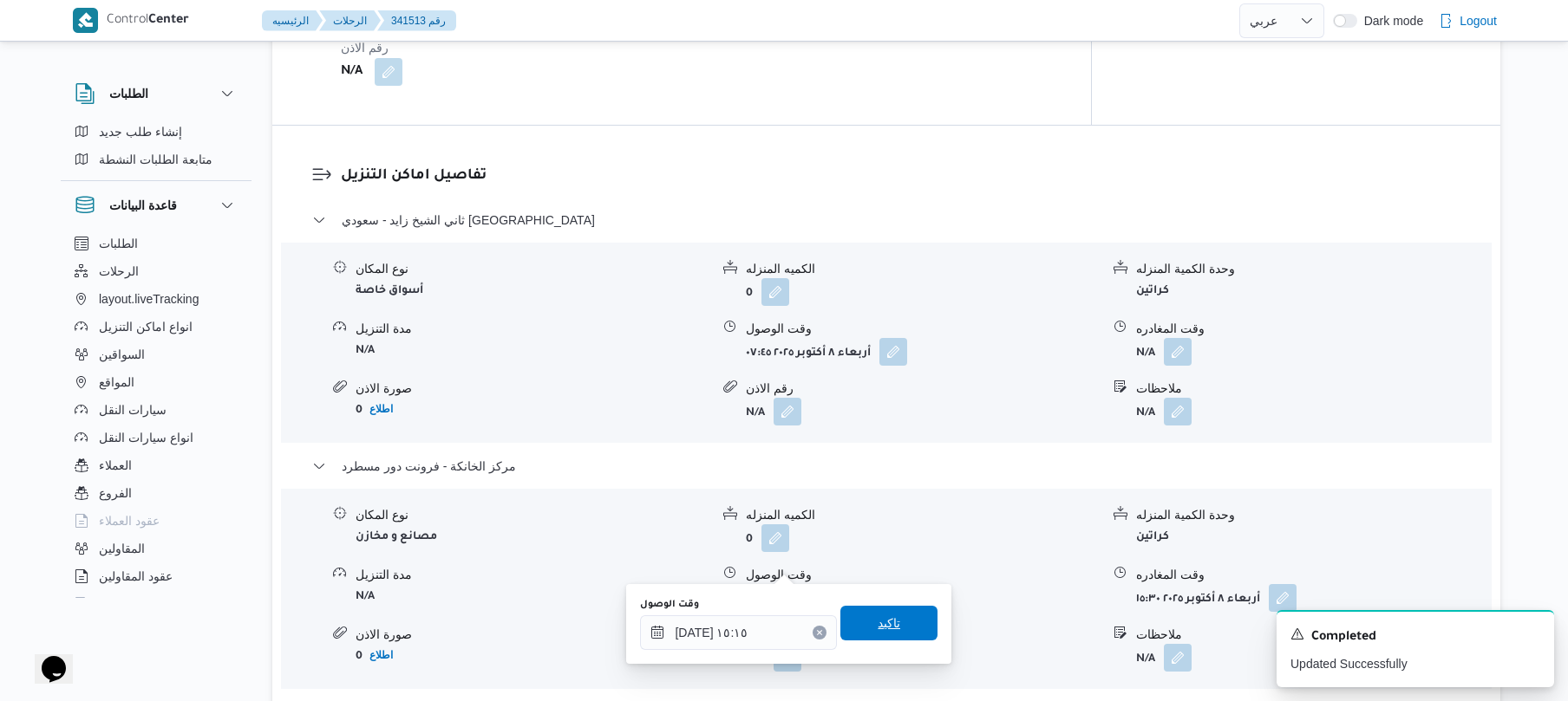
click at [883, 617] on span "تاكيد" at bounding box center [889, 623] width 23 height 21
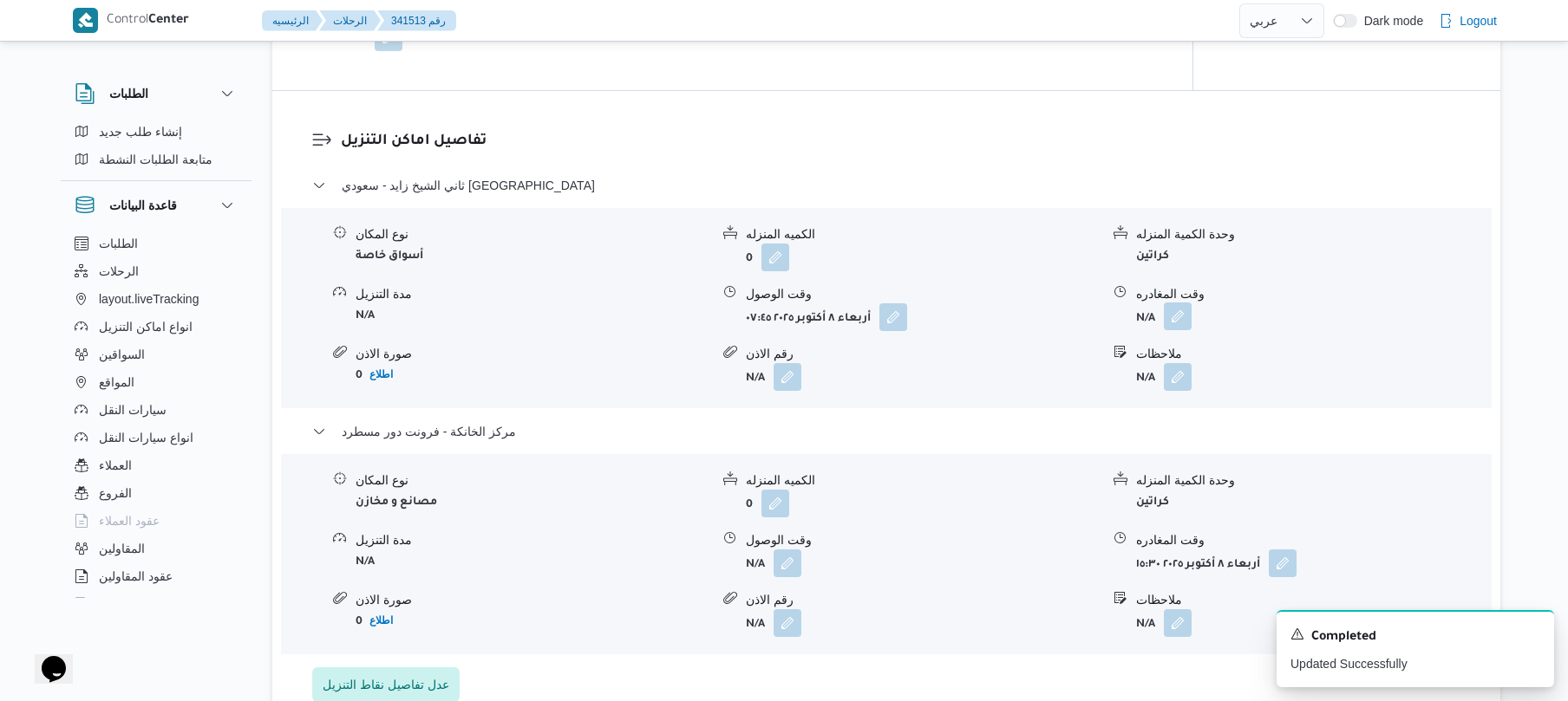
click at [1170, 315] on button "button" at bounding box center [1177, 316] width 28 height 28
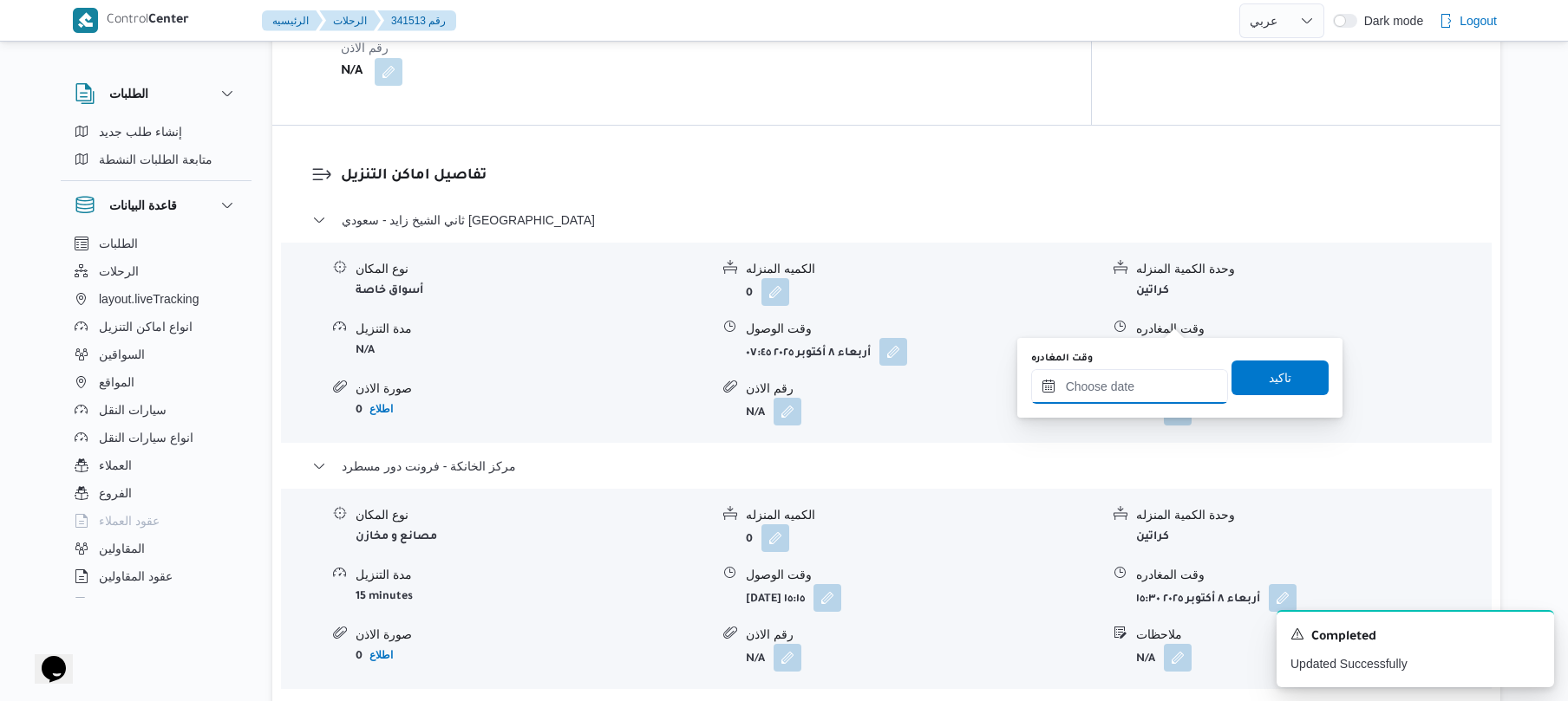
click at [1126, 373] on input "وقت المغادره" at bounding box center [1130, 386] width 196 height 35
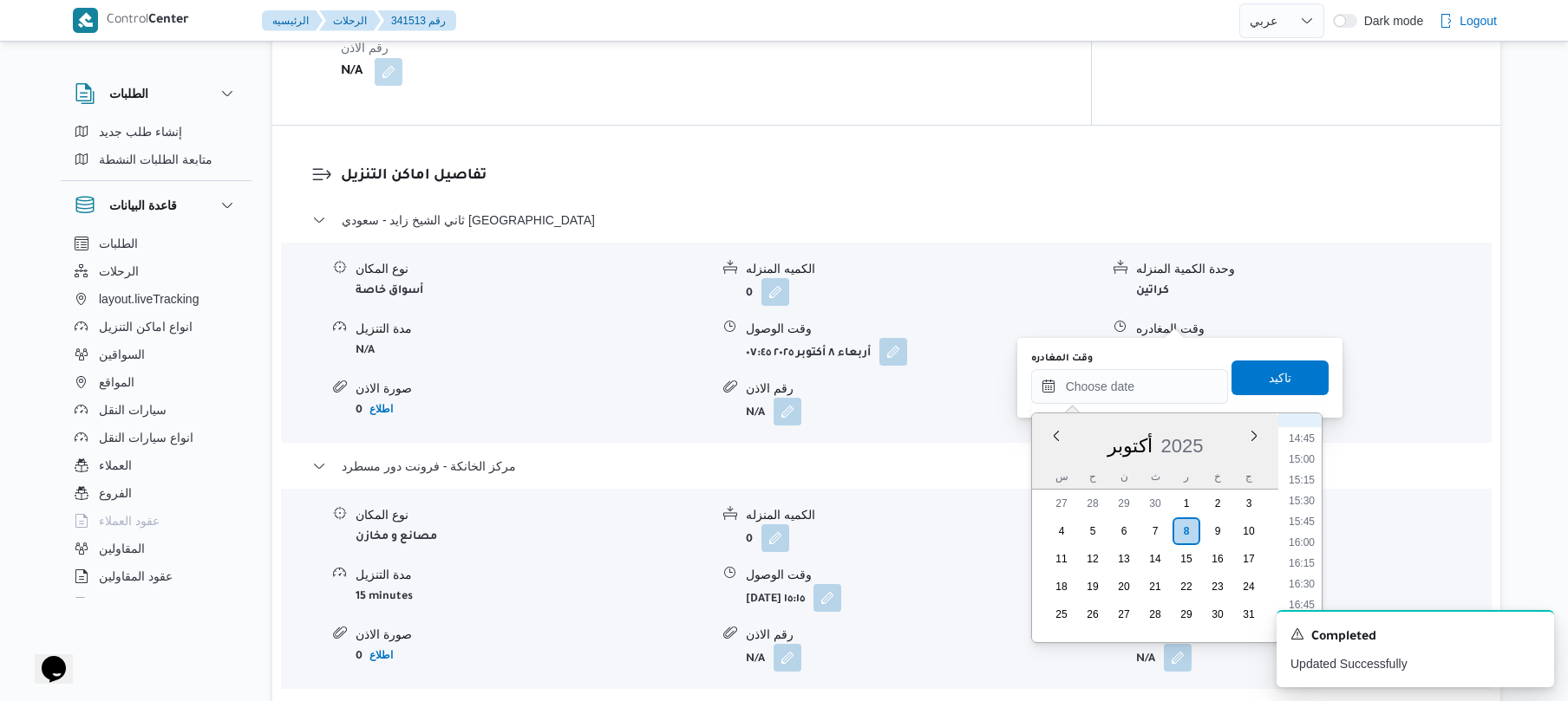
scroll to position [1055, 0]
click at [1302, 562] on li "14:15" at bounding box center [1301, 566] width 40 height 17
type input "٠٨/١٠/٢٠٢٥ ١٤:١٥"
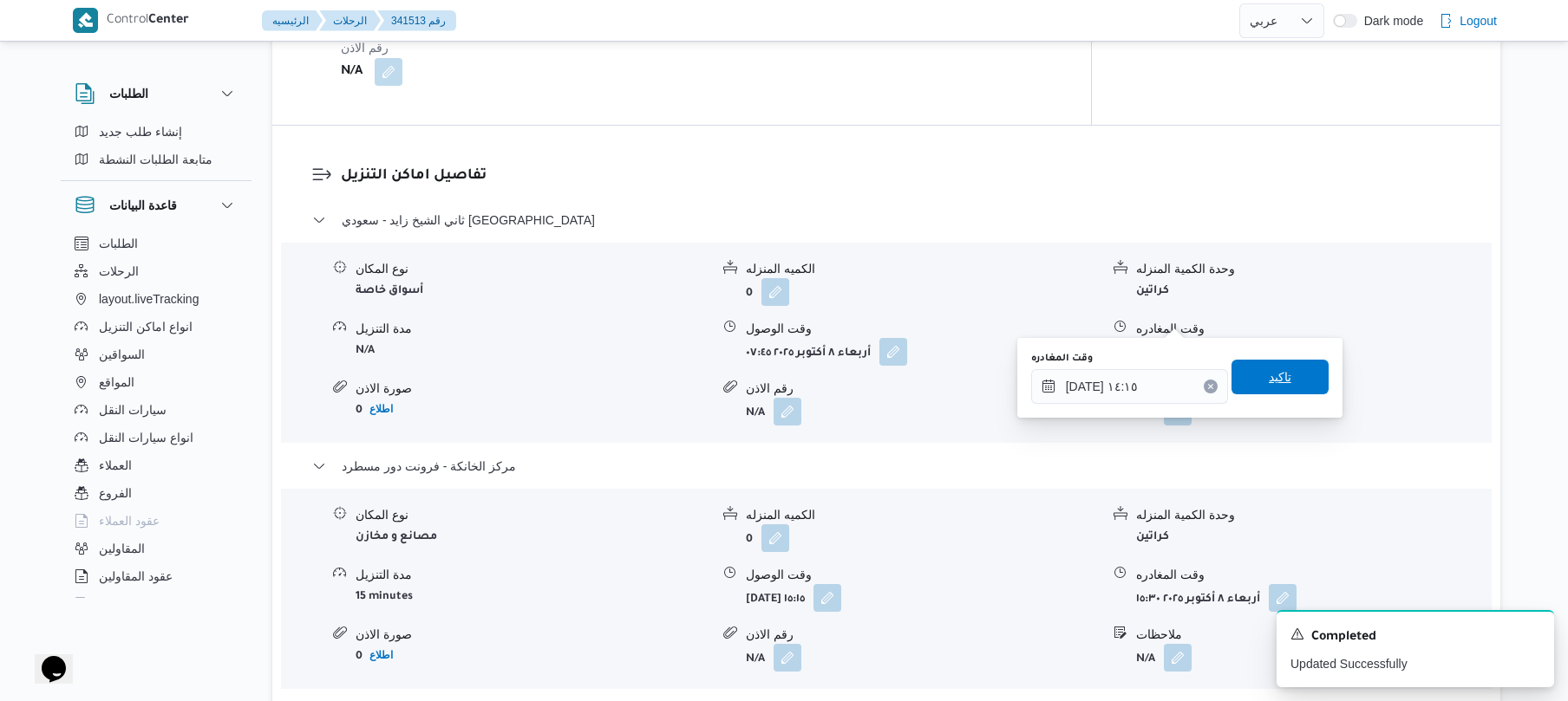
click at [1268, 386] on span "تاكيد" at bounding box center [1279, 377] width 23 height 21
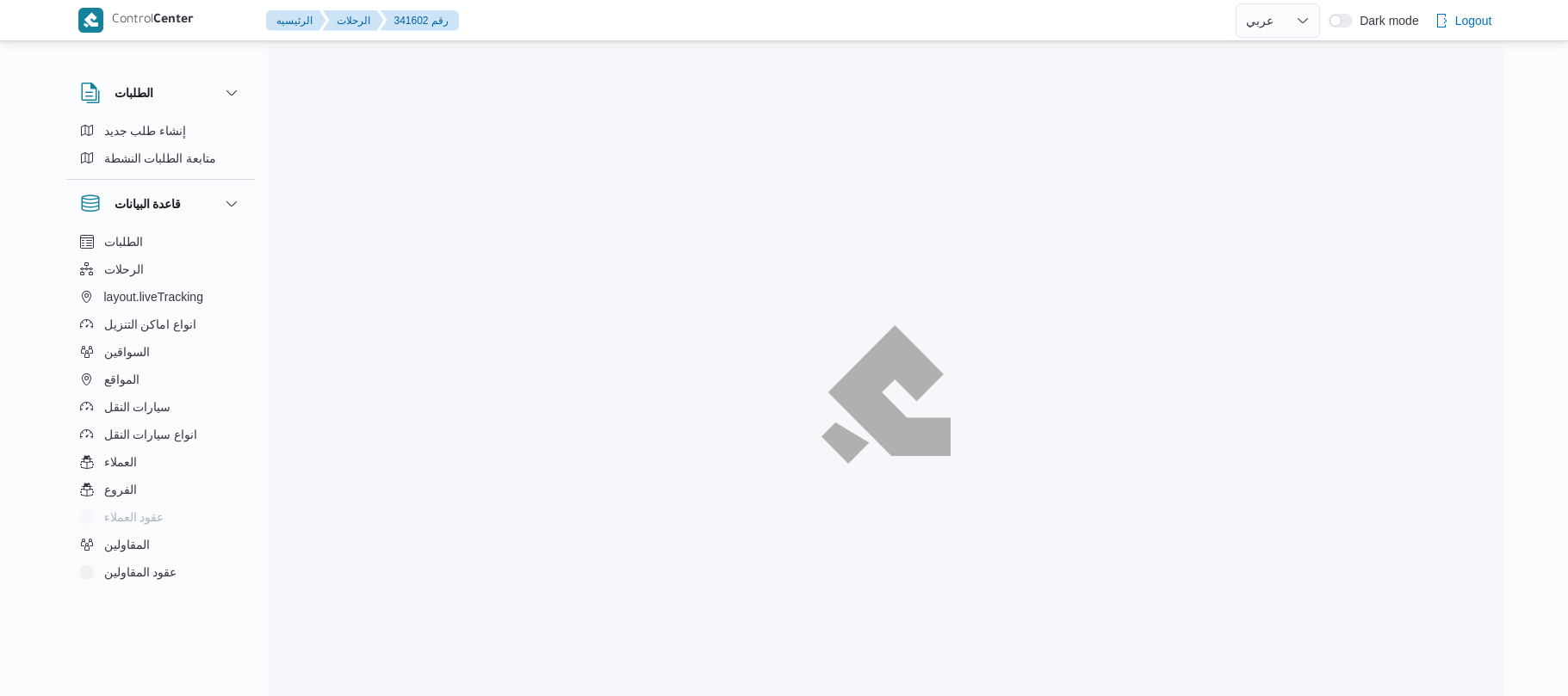
select select "ar"
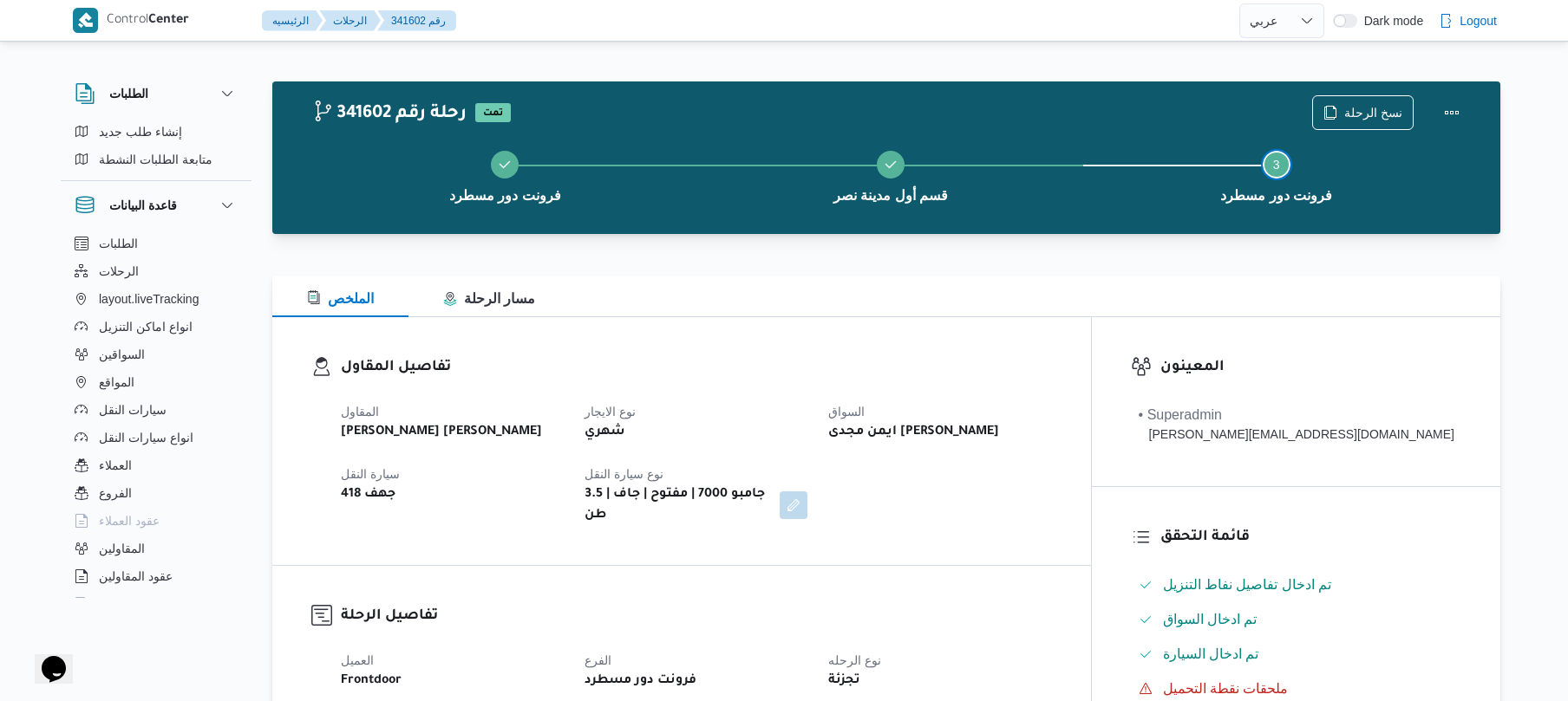
click at [1148, 191] on button "Step 3 is incomplete 3 فرونت دور مسطرد" at bounding box center [1275, 175] width 386 height 90
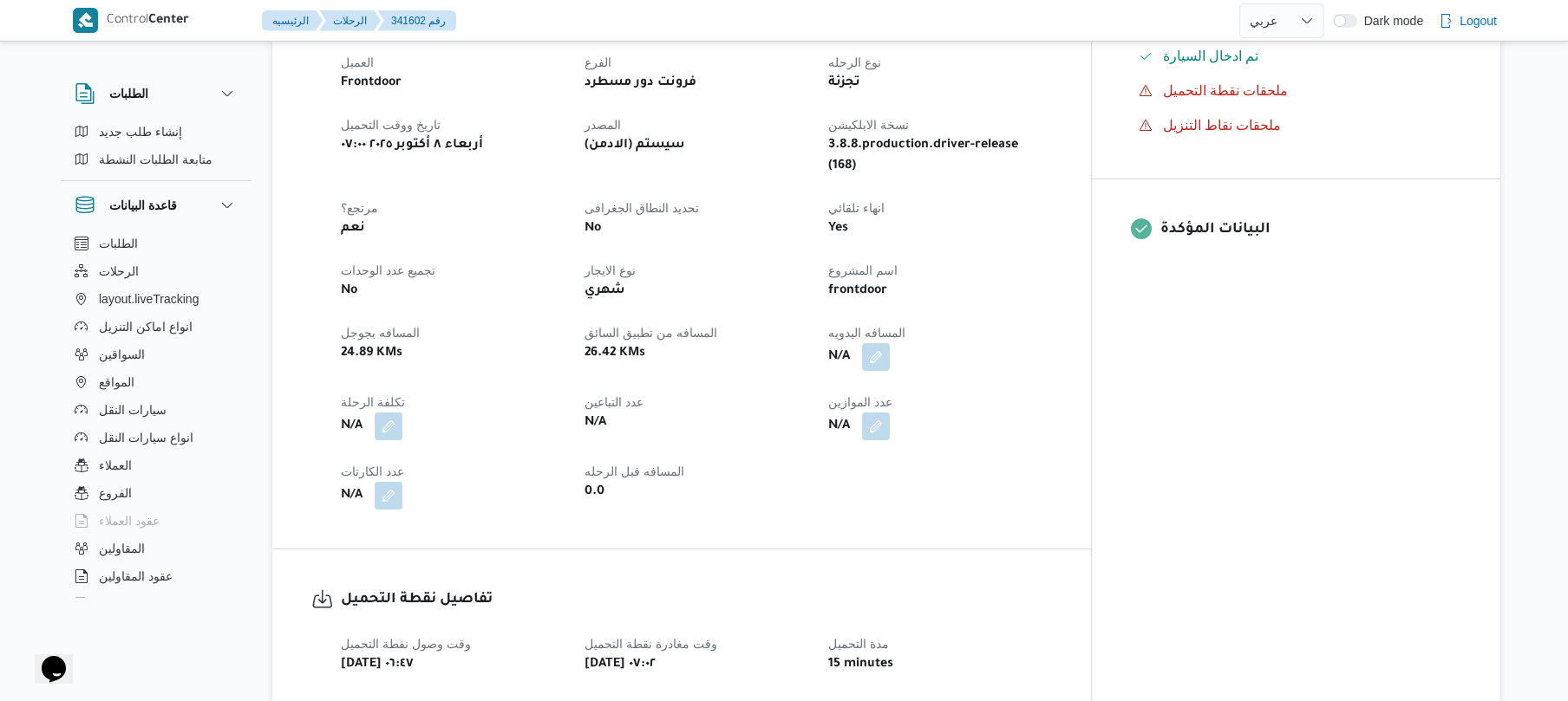
scroll to position [601, 0]
click at [890, 340] on button "button" at bounding box center [876, 354] width 28 height 28
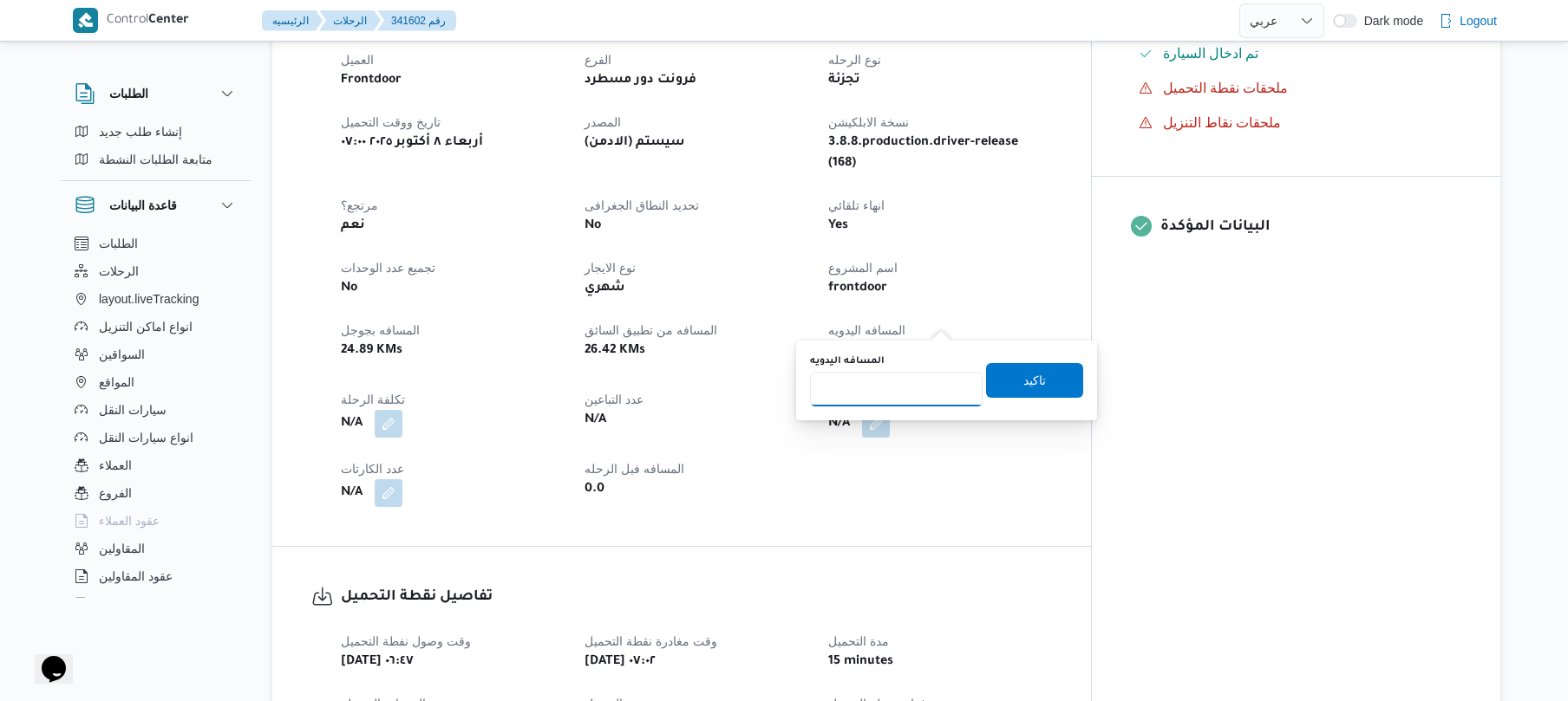
click at [883, 399] on input "المسافه اليدويه" at bounding box center [897, 389] width 173 height 35
type input "50"
click at [1003, 387] on span "تاكيد" at bounding box center [1034, 379] width 97 height 35
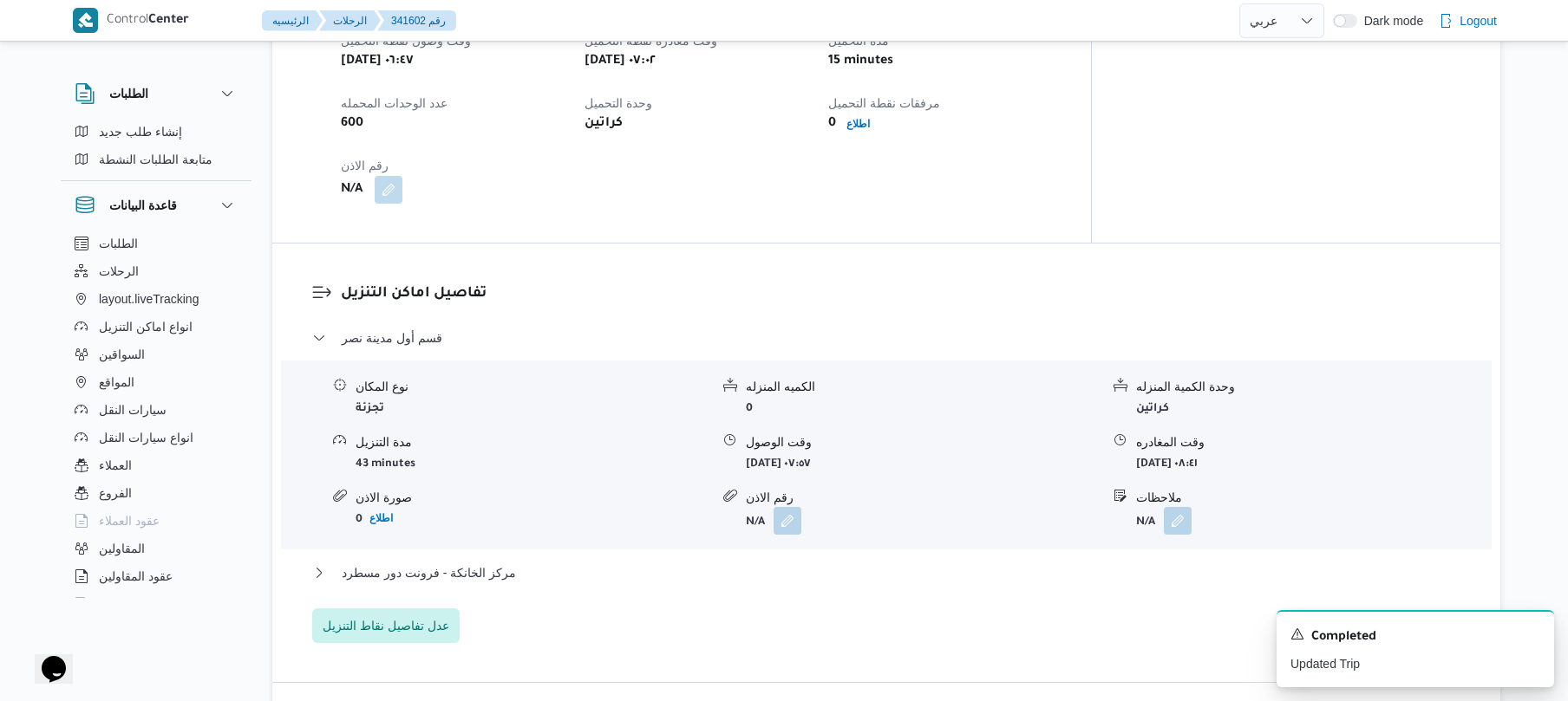
scroll to position [1248, 0]
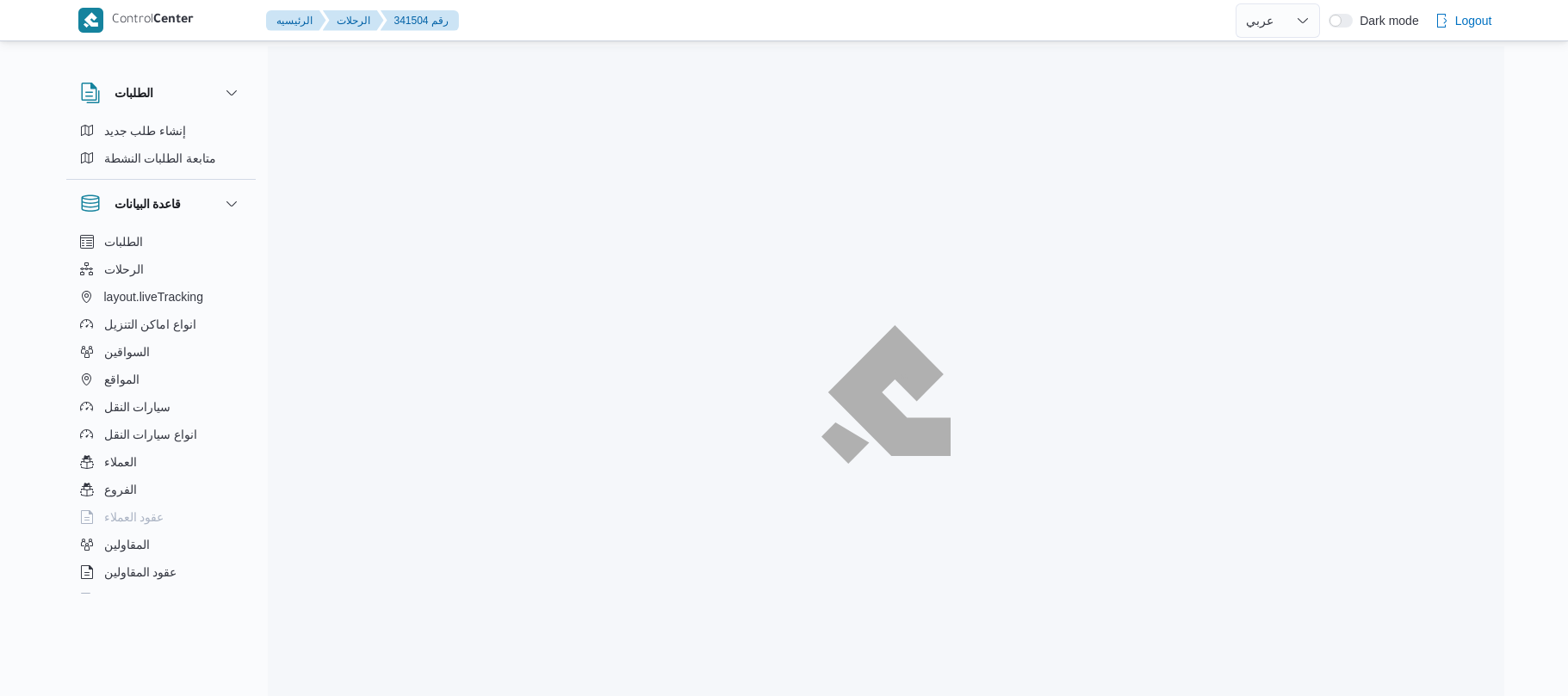
select select "ar"
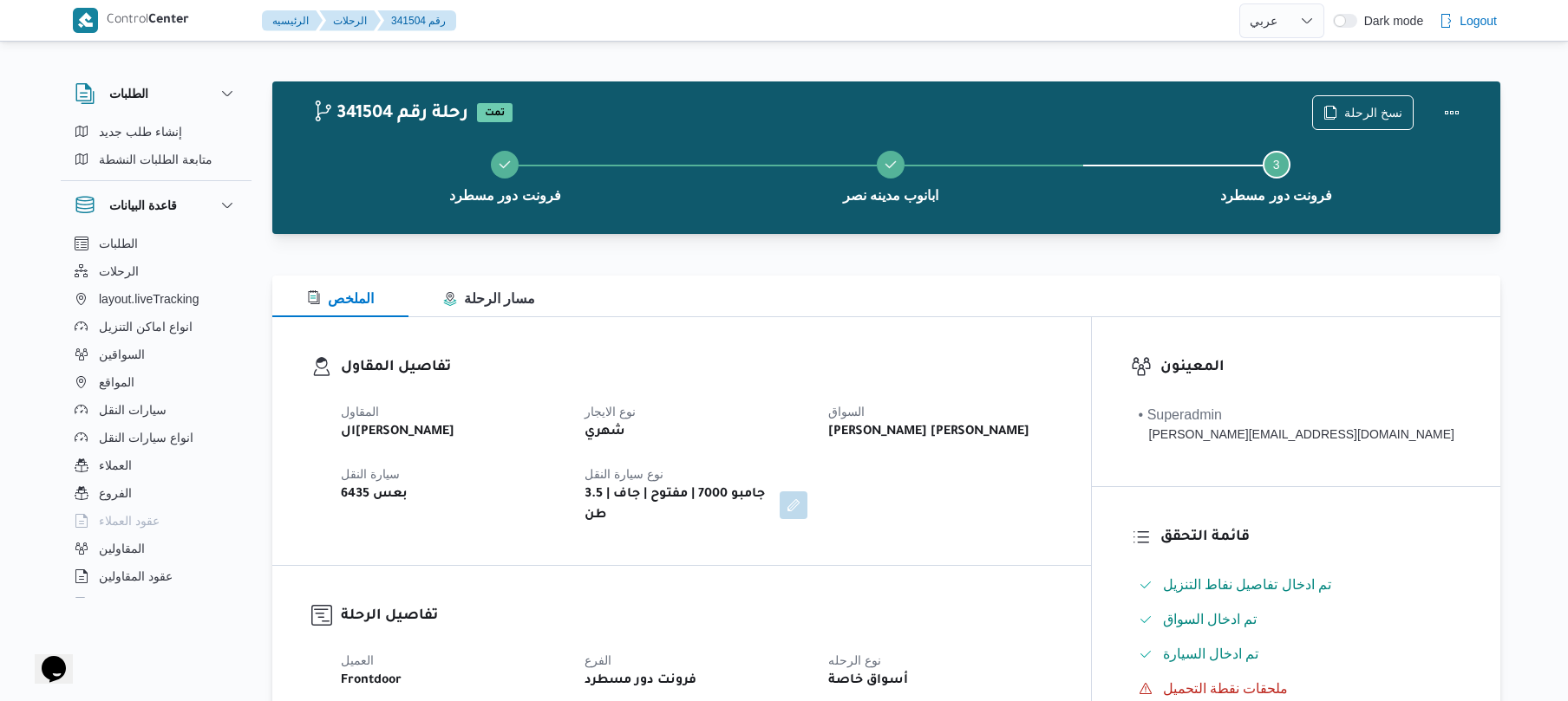
click at [767, 435] on div "شهري" at bounding box center [696, 432] width 226 height 24
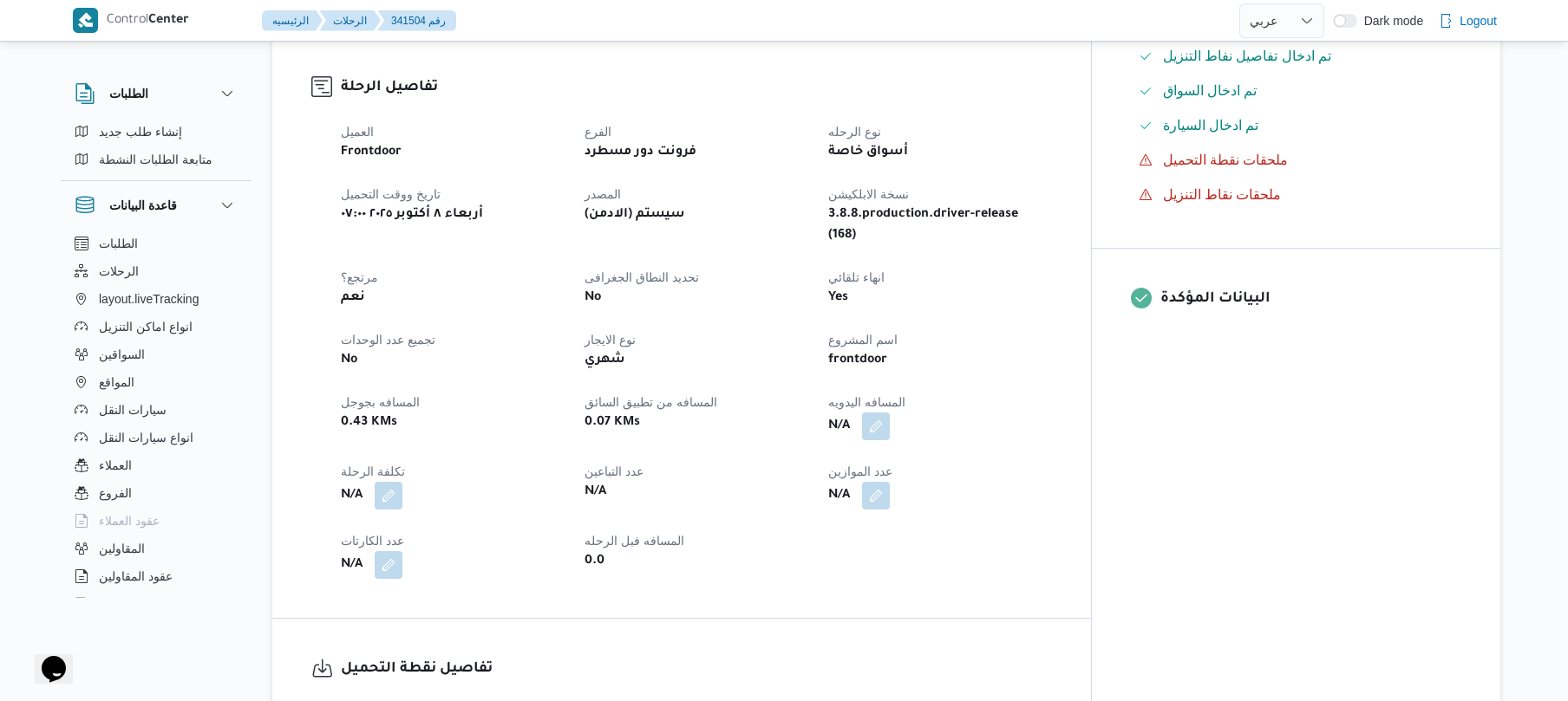
scroll to position [601, 0]
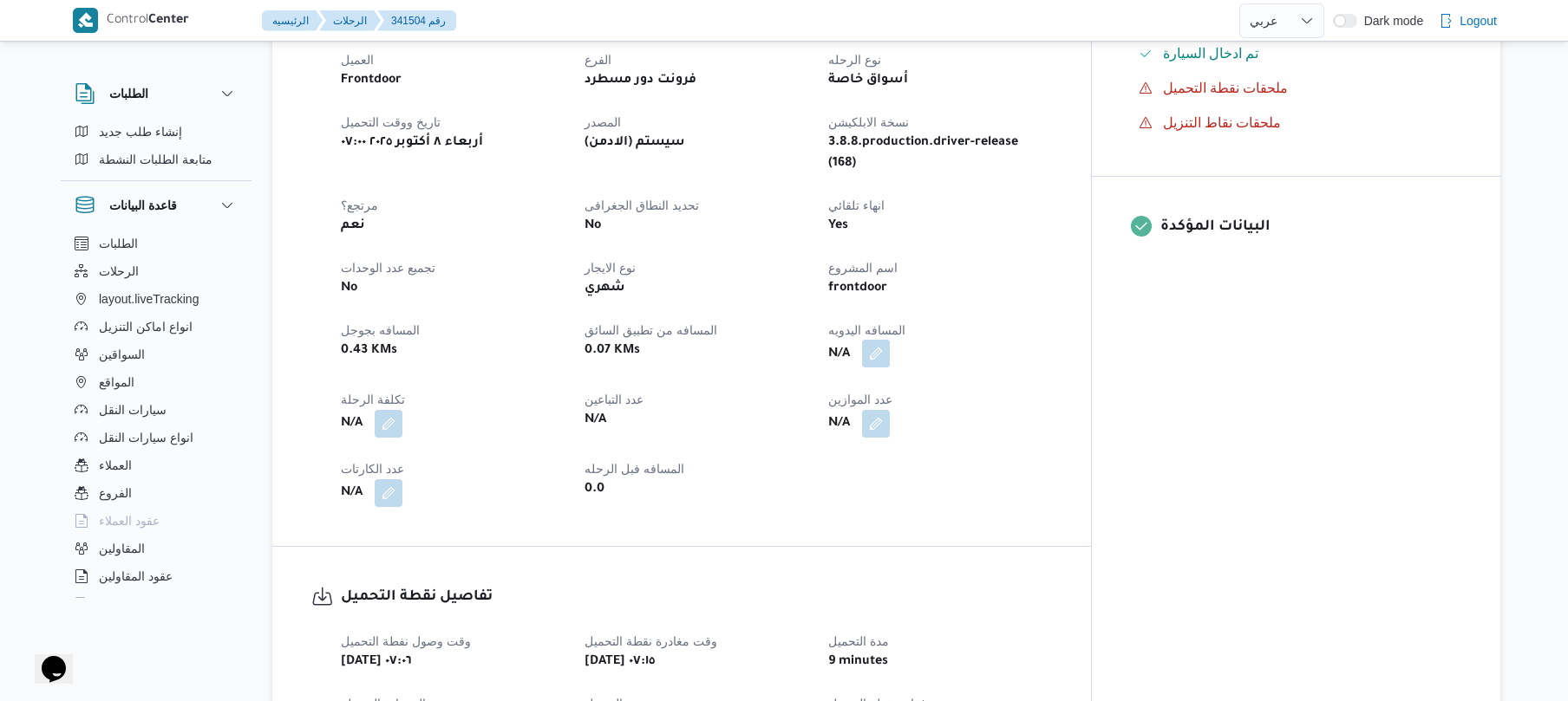
click at [890, 340] on button "button" at bounding box center [876, 354] width 28 height 28
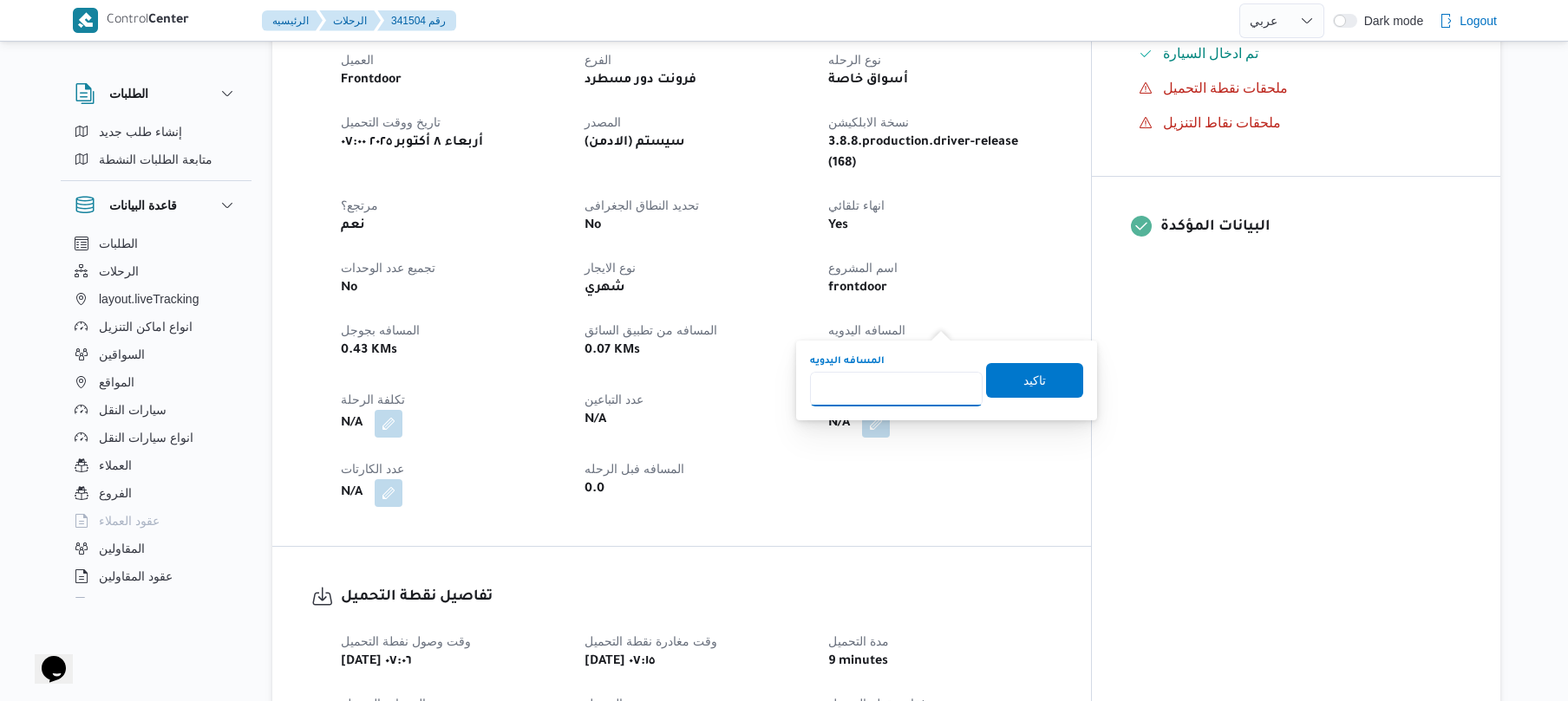
click at [903, 399] on input "المسافه اليدويه" at bounding box center [897, 389] width 173 height 35
type input "50"
click at [993, 376] on span "تاكيد" at bounding box center [1034, 379] width 97 height 35
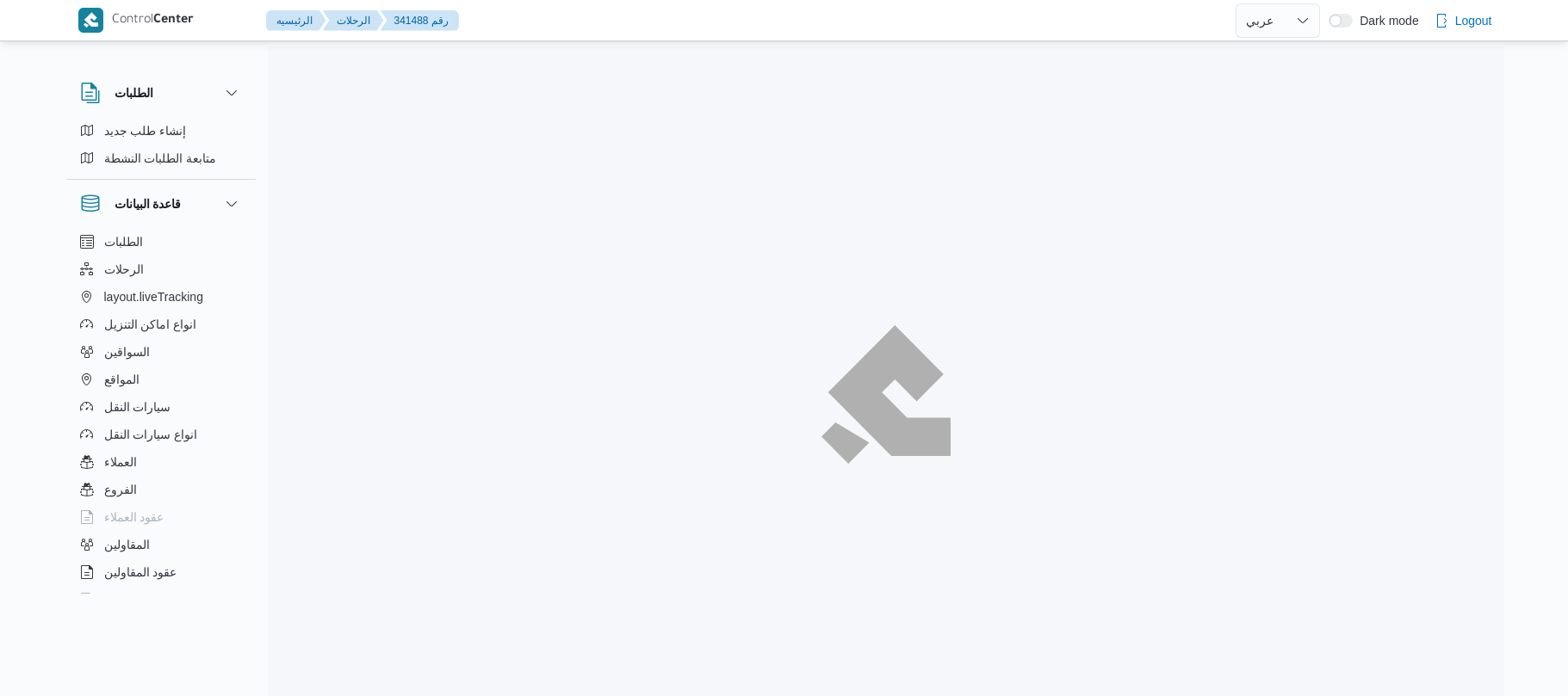
select select "ar"
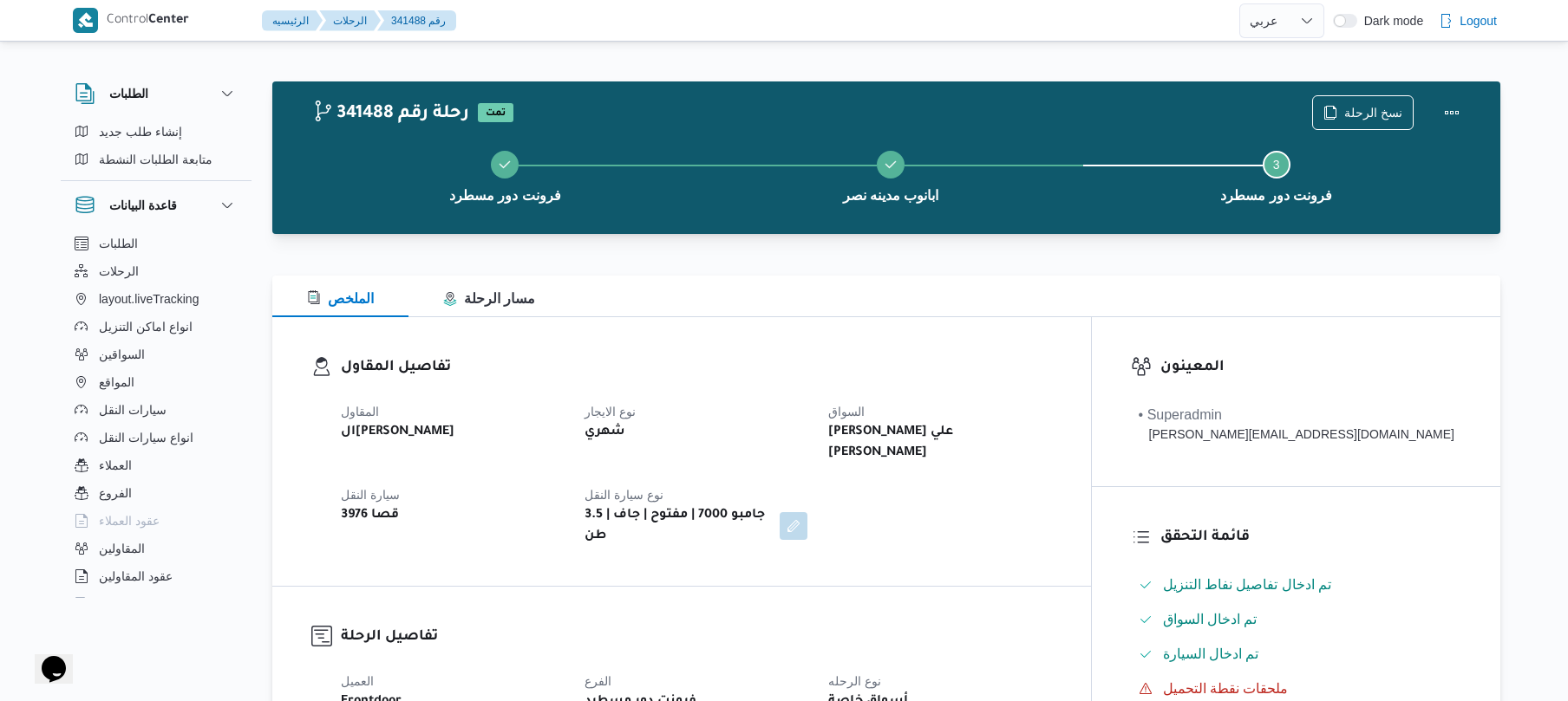
click at [809, 434] on div "شهري" at bounding box center [696, 432] width 226 height 24
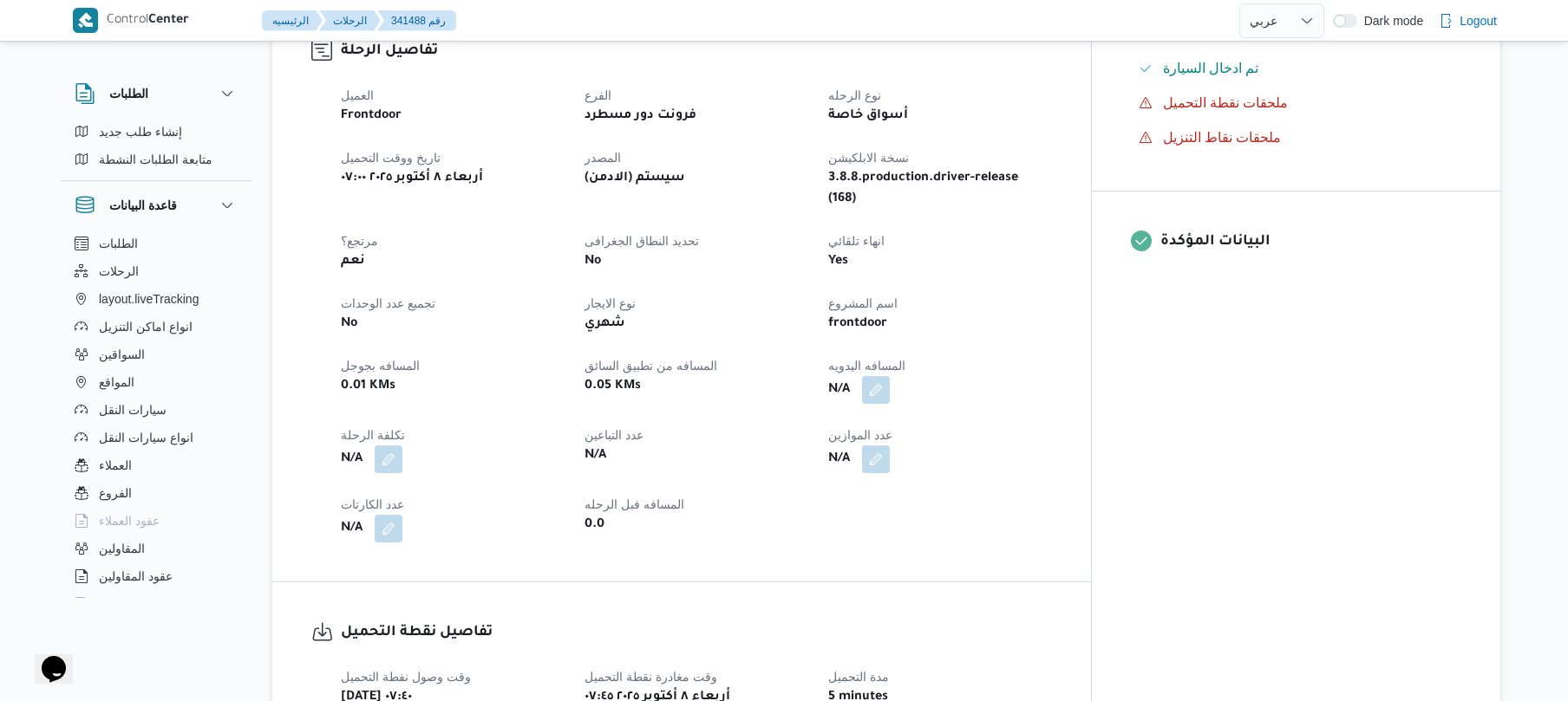
scroll to position [601, 0]
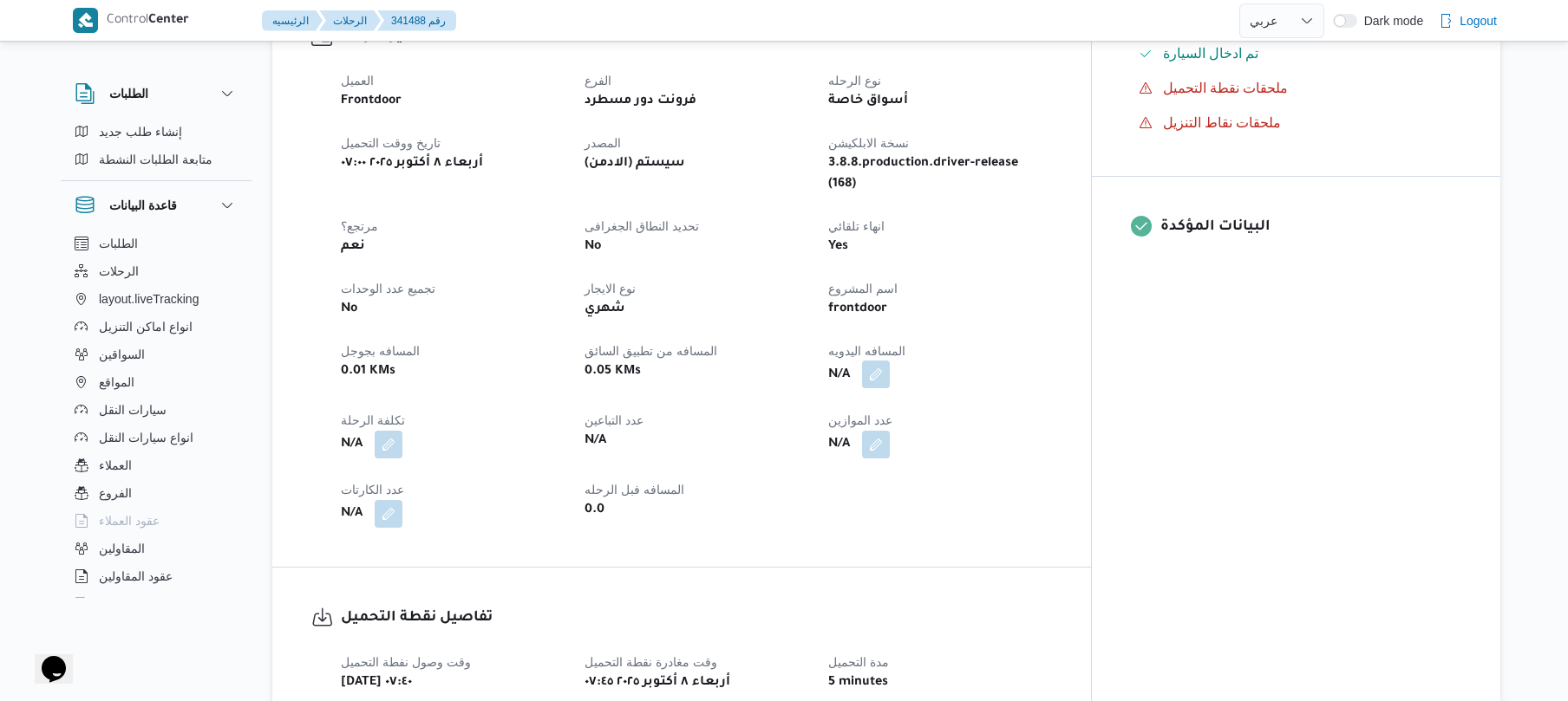
click at [890, 361] on button "button" at bounding box center [876, 375] width 28 height 28
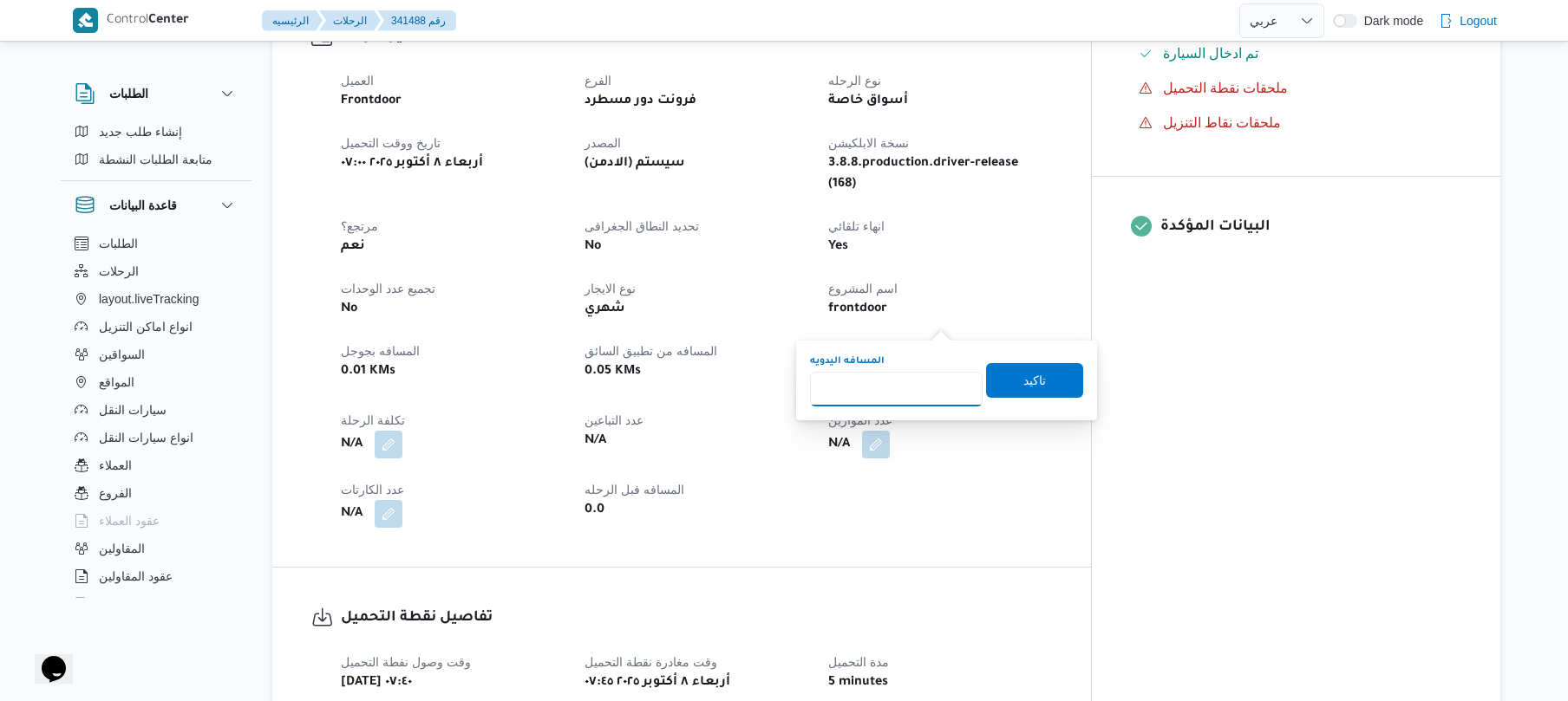
click at [878, 380] on input "المسافه اليدويه" at bounding box center [897, 389] width 173 height 35
type input "50"
click at [1000, 383] on span "تاكيد" at bounding box center [1034, 380] width 97 height 35
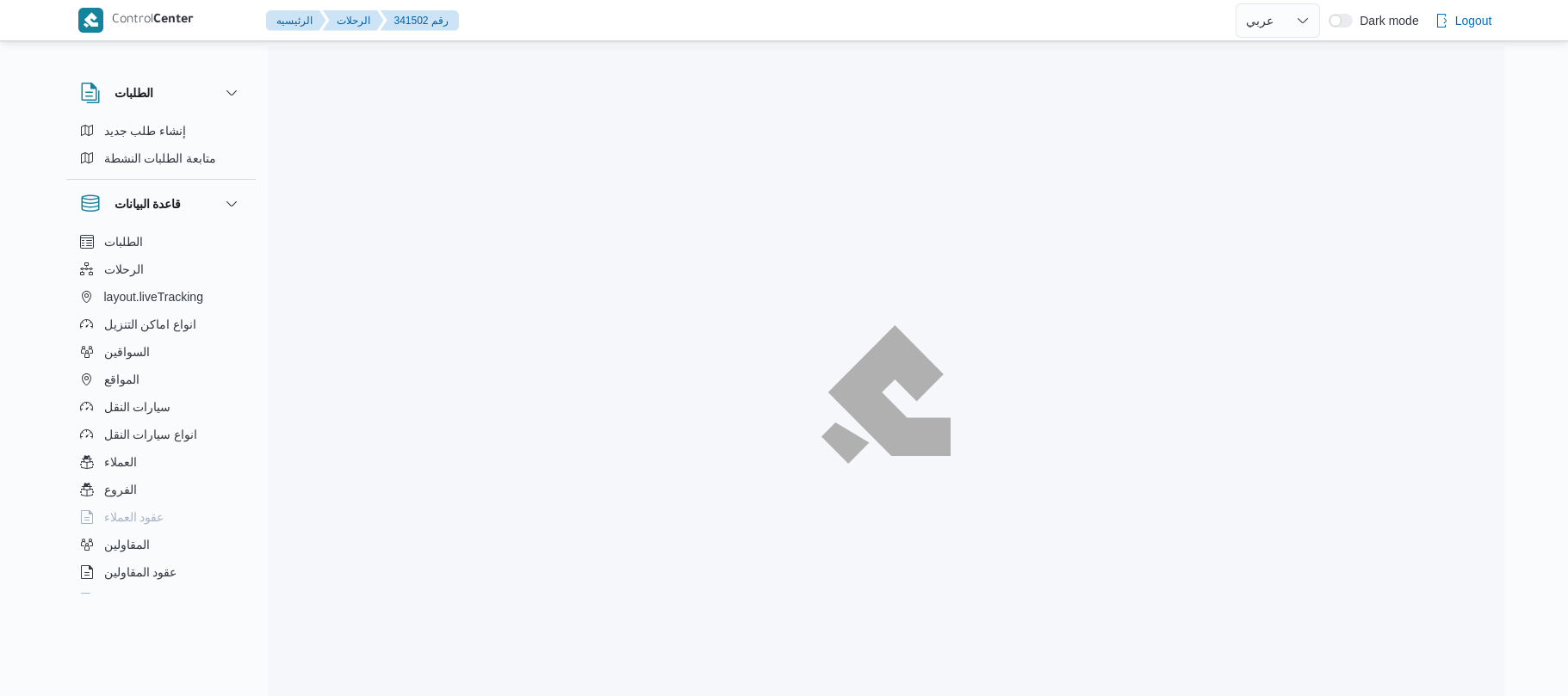
select select "ar"
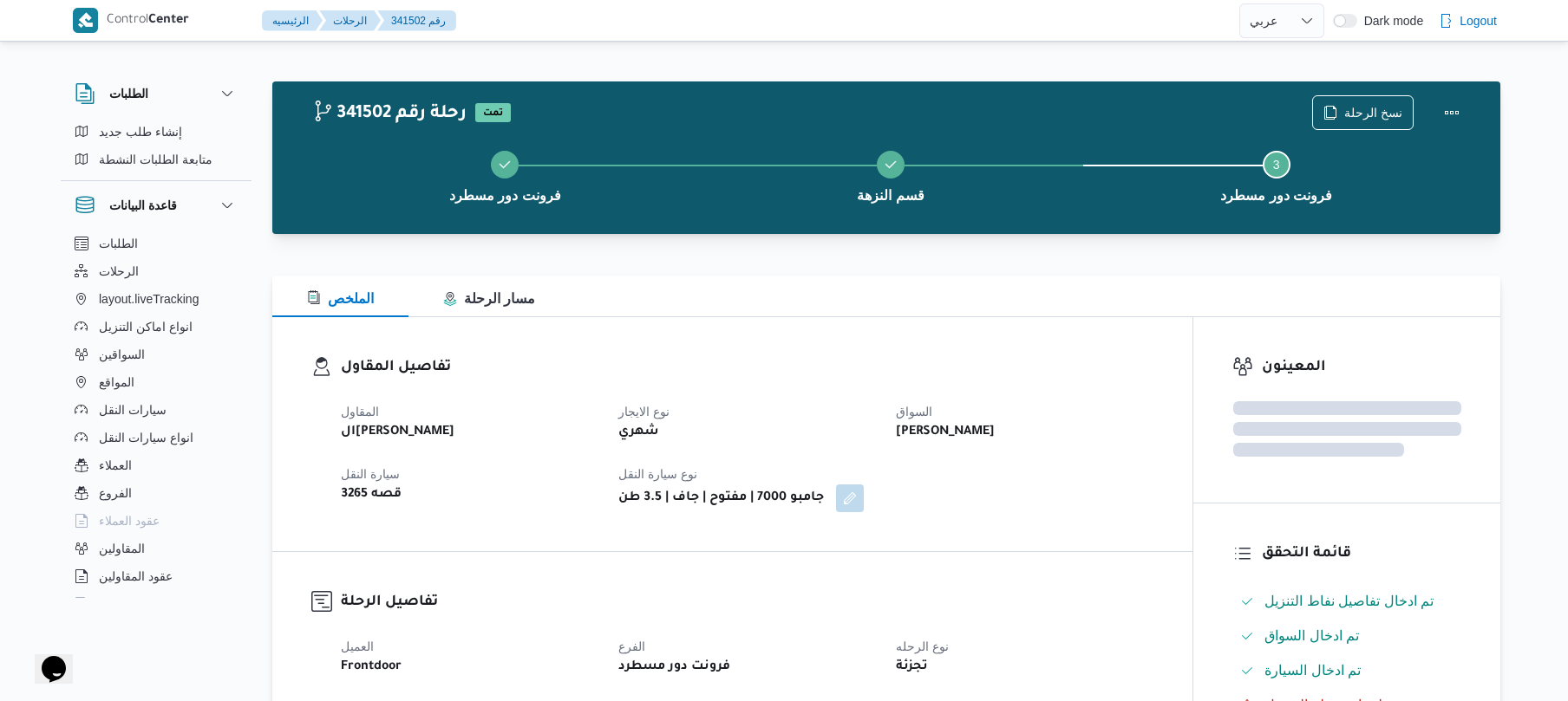
click at [886, 351] on div "تفاصيل المقاول المقاول الهامي [PERSON_NAME] نوع الايجار شهري السواق [PERSON_NAM…" at bounding box center [733, 434] width 920 height 234
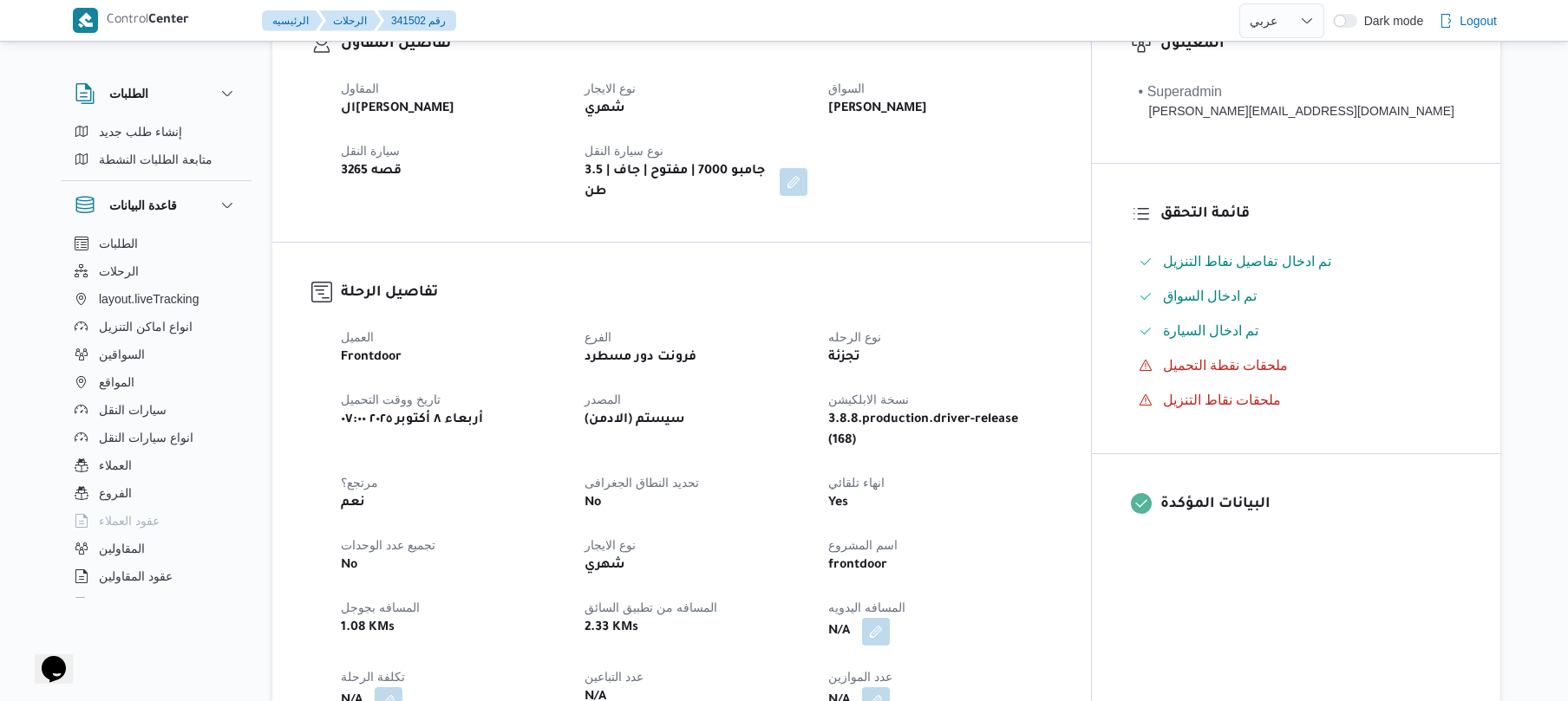
scroll to position [462, 0]
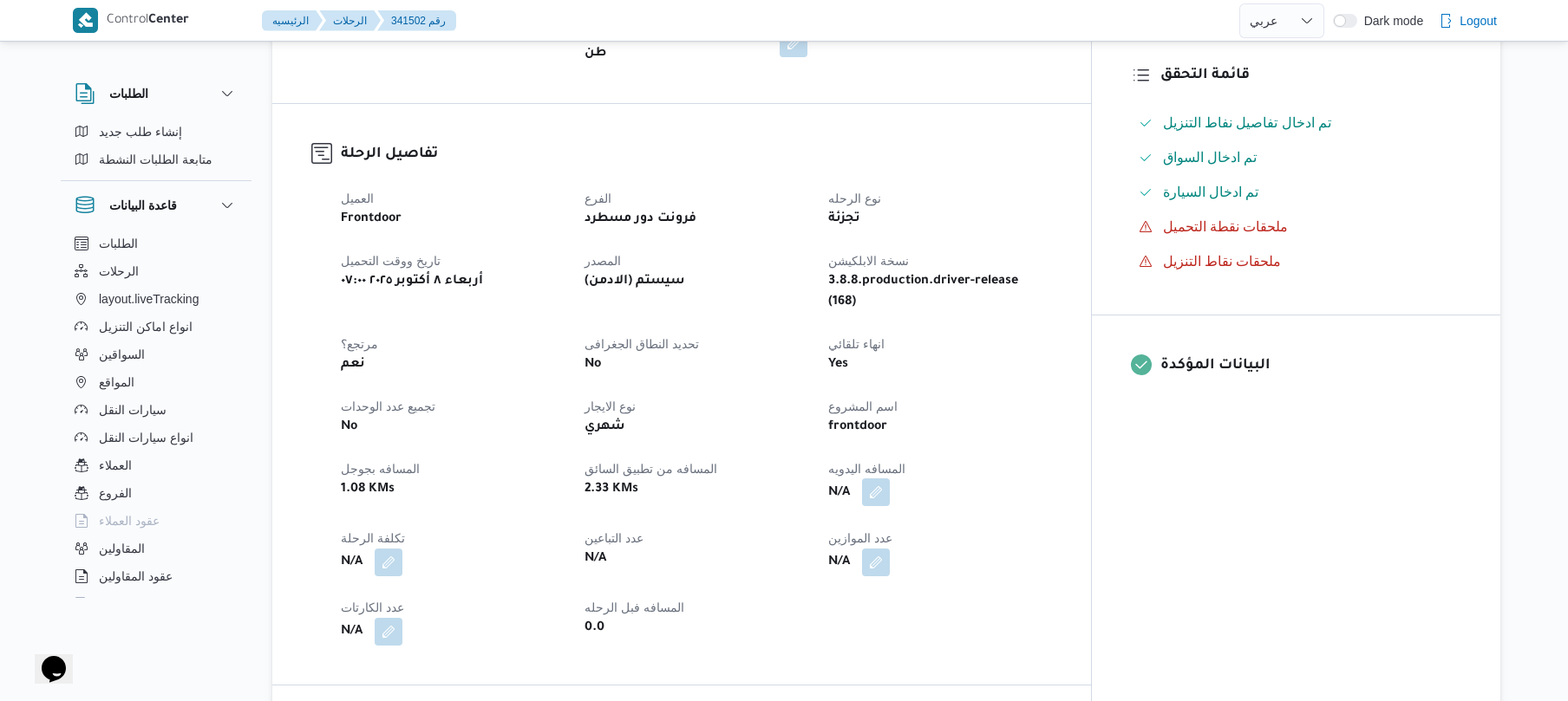
click at [890, 479] on button "button" at bounding box center [876, 493] width 28 height 28
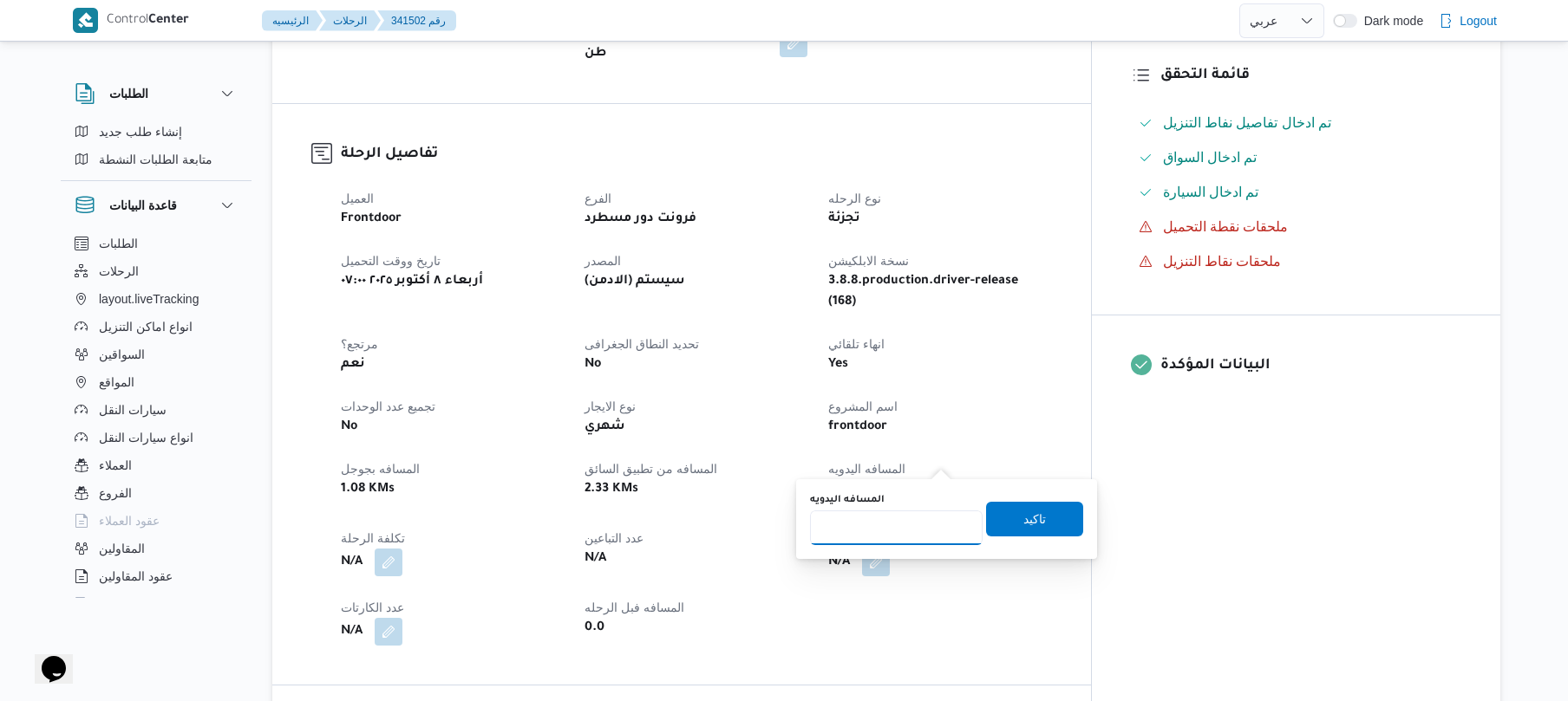
click at [876, 528] on input "المسافه اليدويه" at bounding box center [897, 527] width 173 height 35
type input "40"
click at [1049, 521] on span "تاكيد" at bounding box center [1034, 518] width 97 height 35
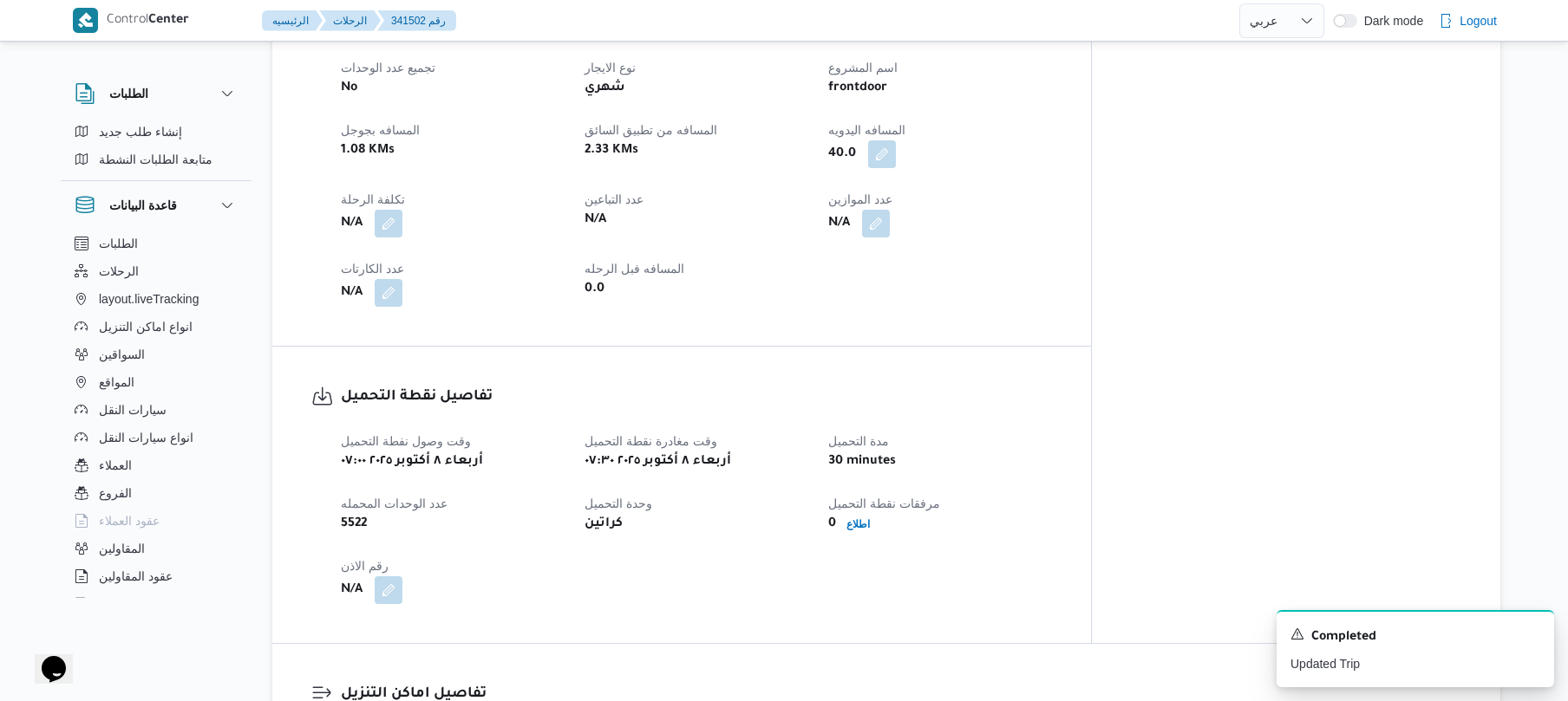
scroll to position [924, 0]
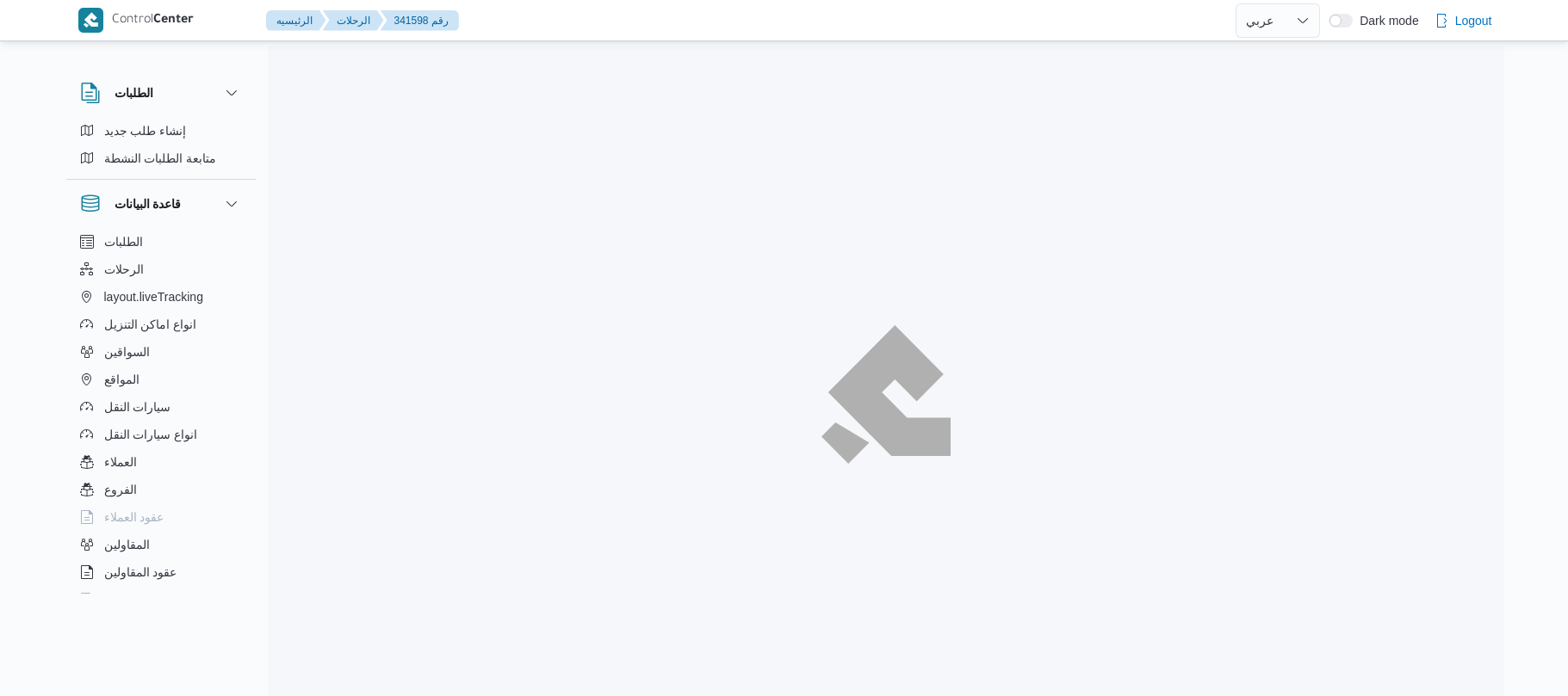
select select "ar"
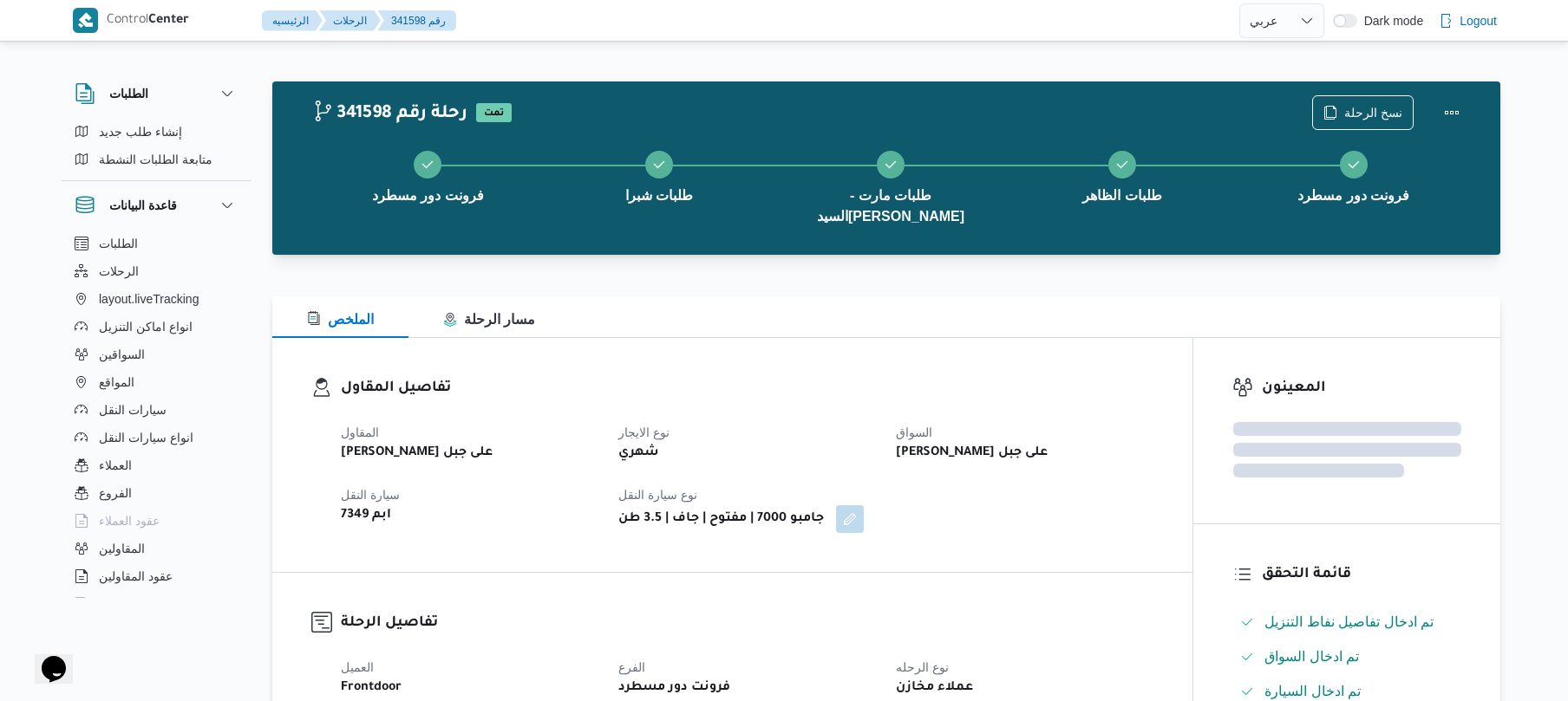
click at [969, 377] on h3 "تفاصيل المقاول" at bounding box center [747, 389] width 812 height 24
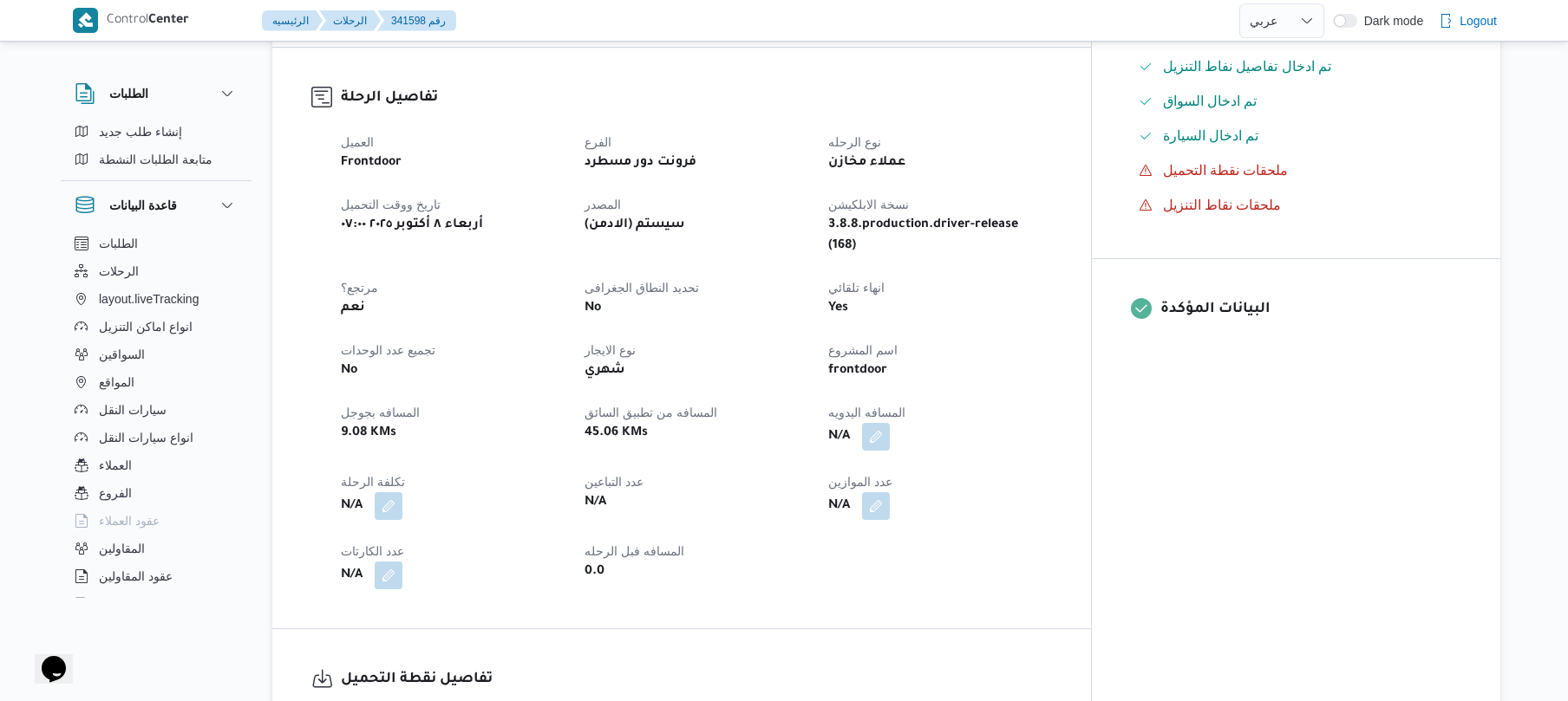
scroll to position [555, 0]
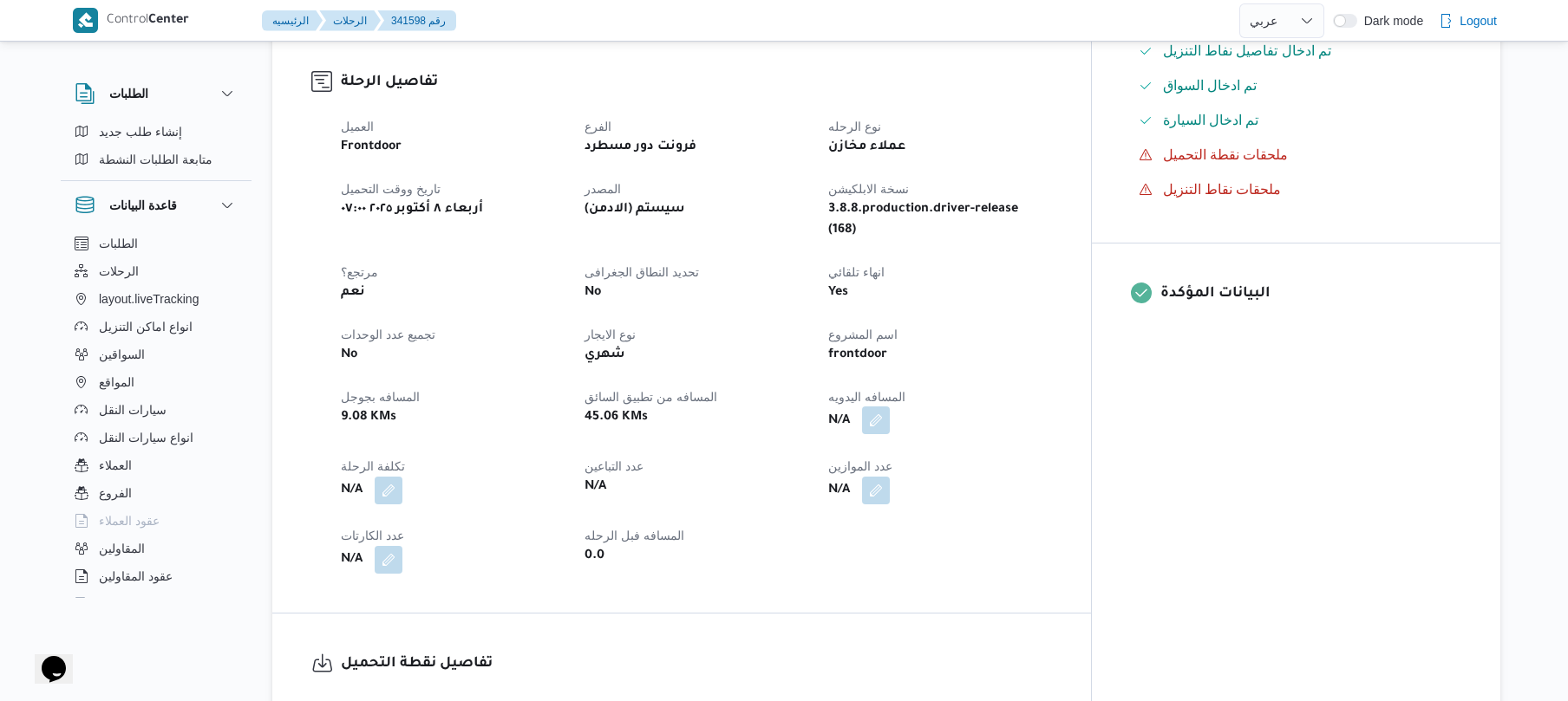
click at [890, 407] on button "button" at bounding box center [876, 420] width 28 height 28
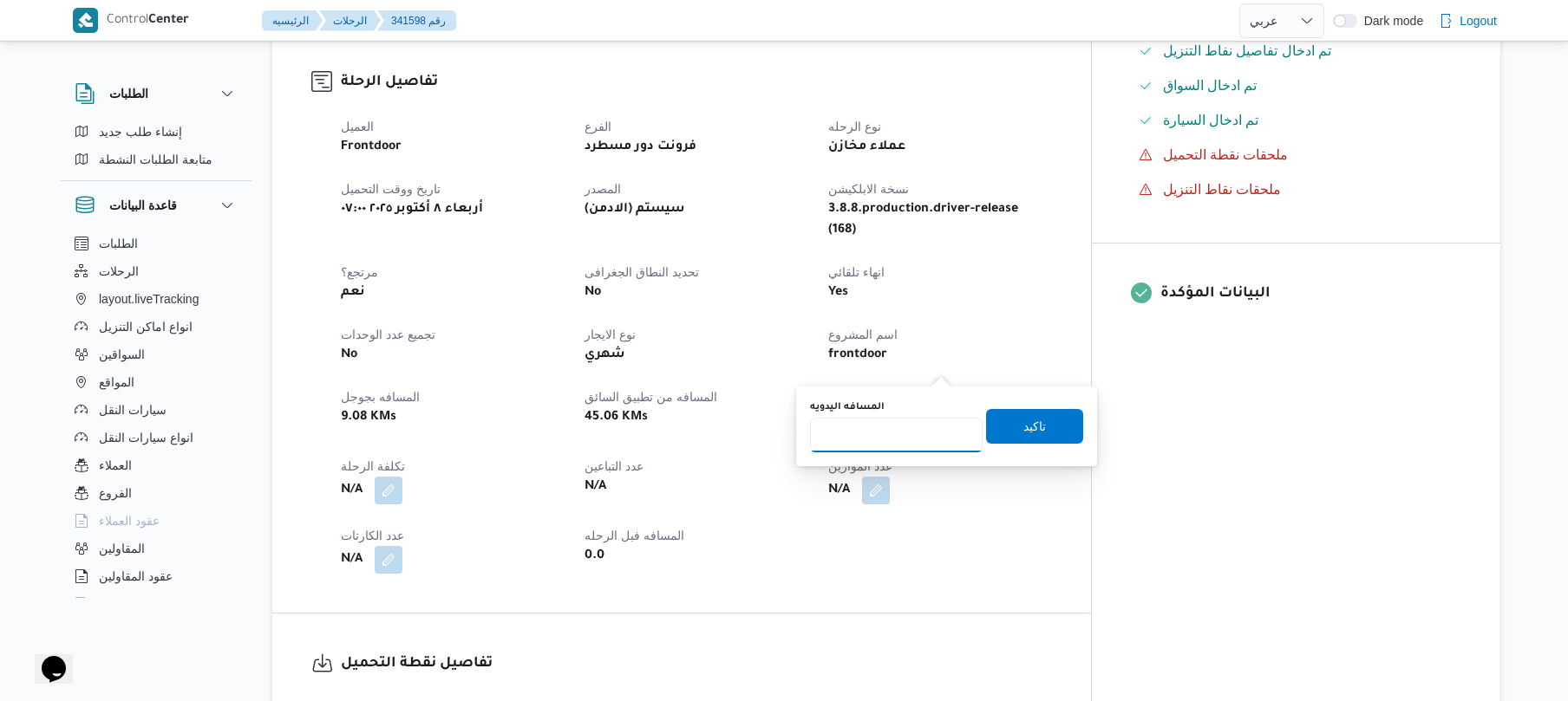
click at [895, 442] on input "المسافه اليدويه" at bounding box center [897, 434] width 173 height 35
type input "60"
click at [1011, 428] on span "تاكيد" at bounding box center [1034, 426] width 97 height 35
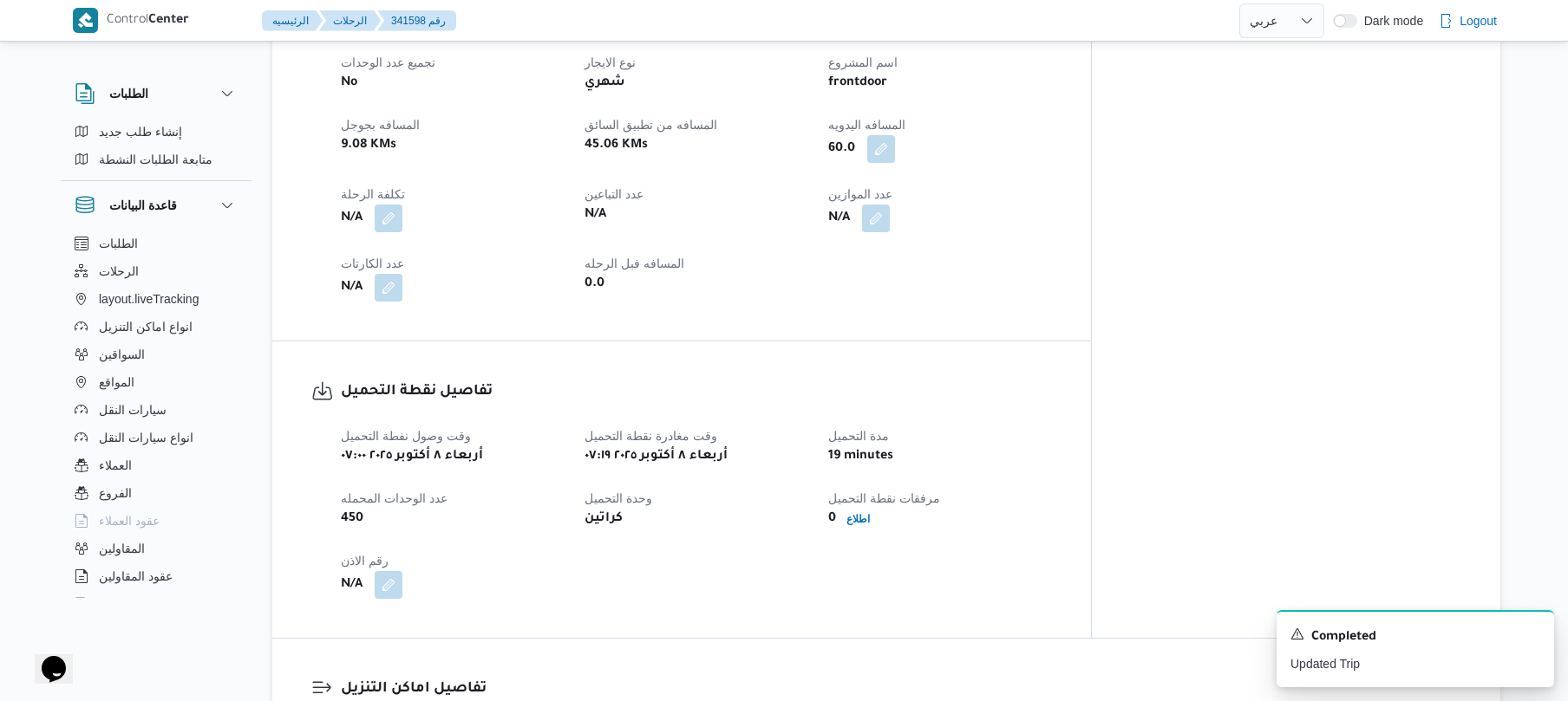
scroll to position [832, 0]
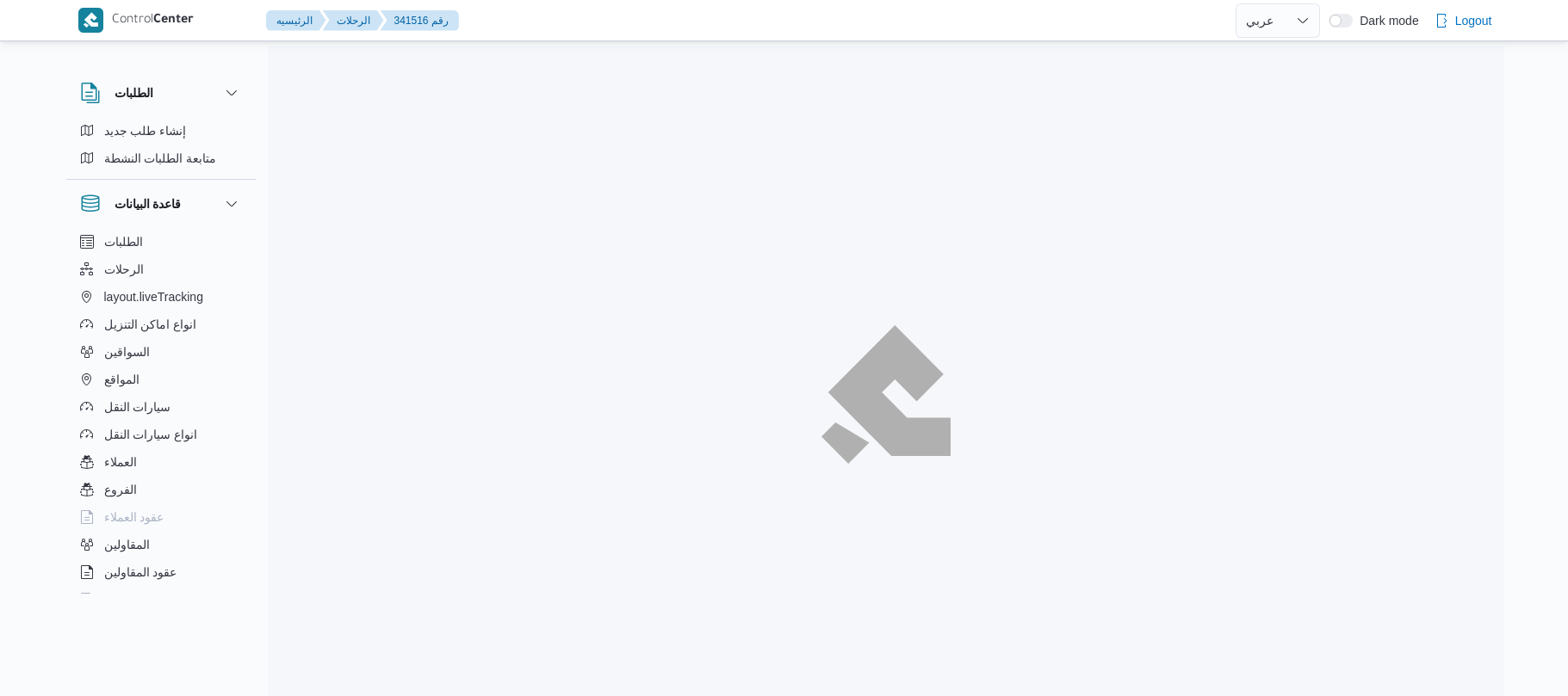
select select "ar"
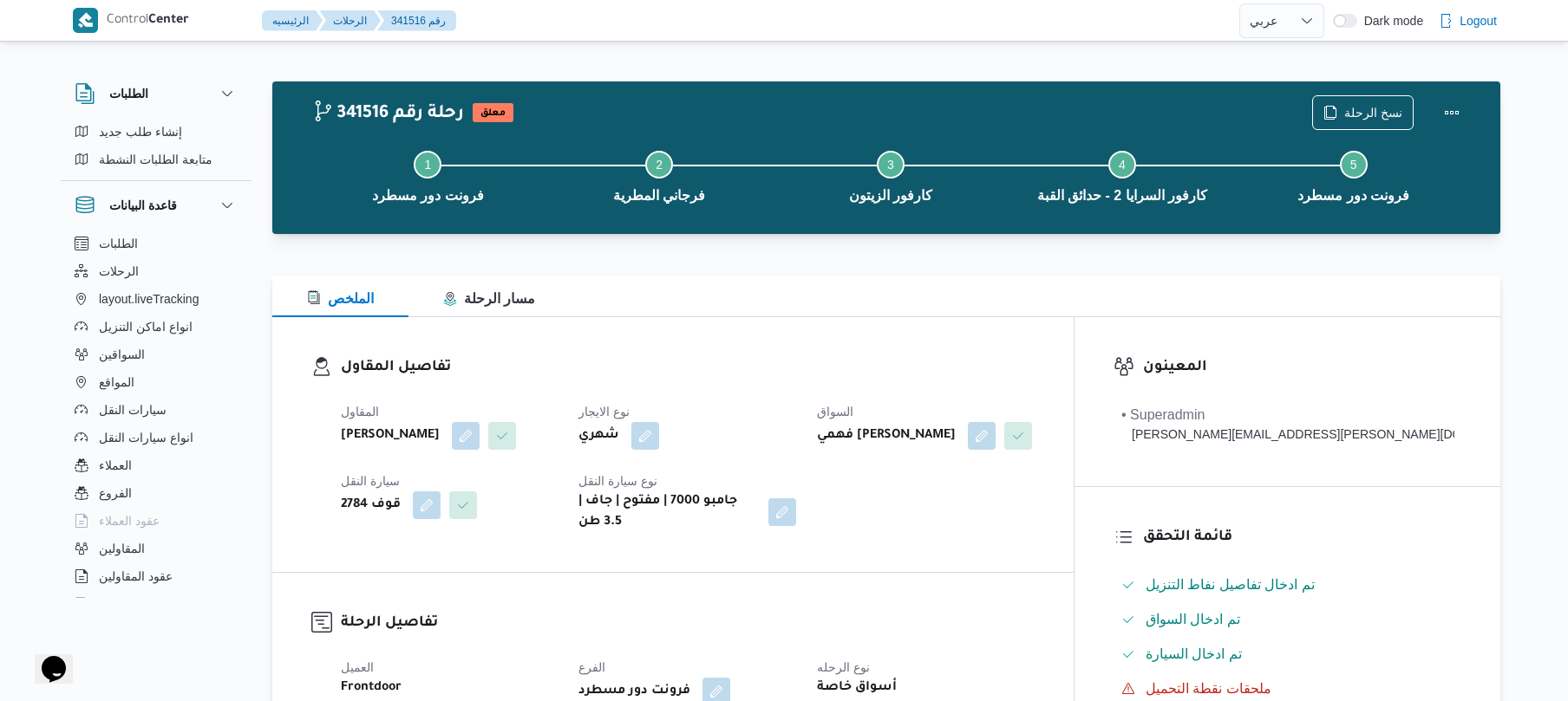
click at [663, 319] on div "تفاصيل المقاول المقاول علي عبدالناصر علي بخيت علي نوع الايجار شهري السواق فهمي …" at bounding box center [673, 444] width 801 height 255
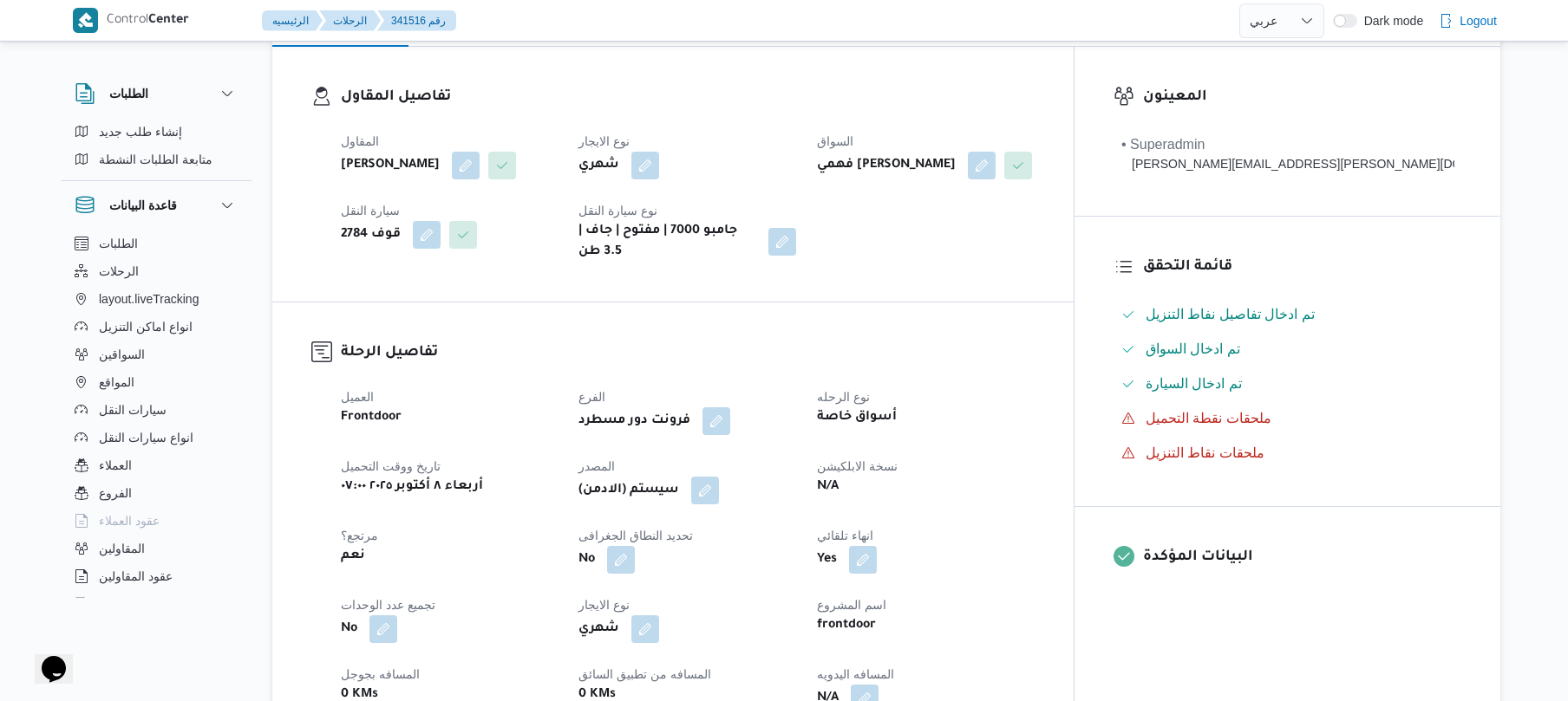
scroll to position [555, 0]
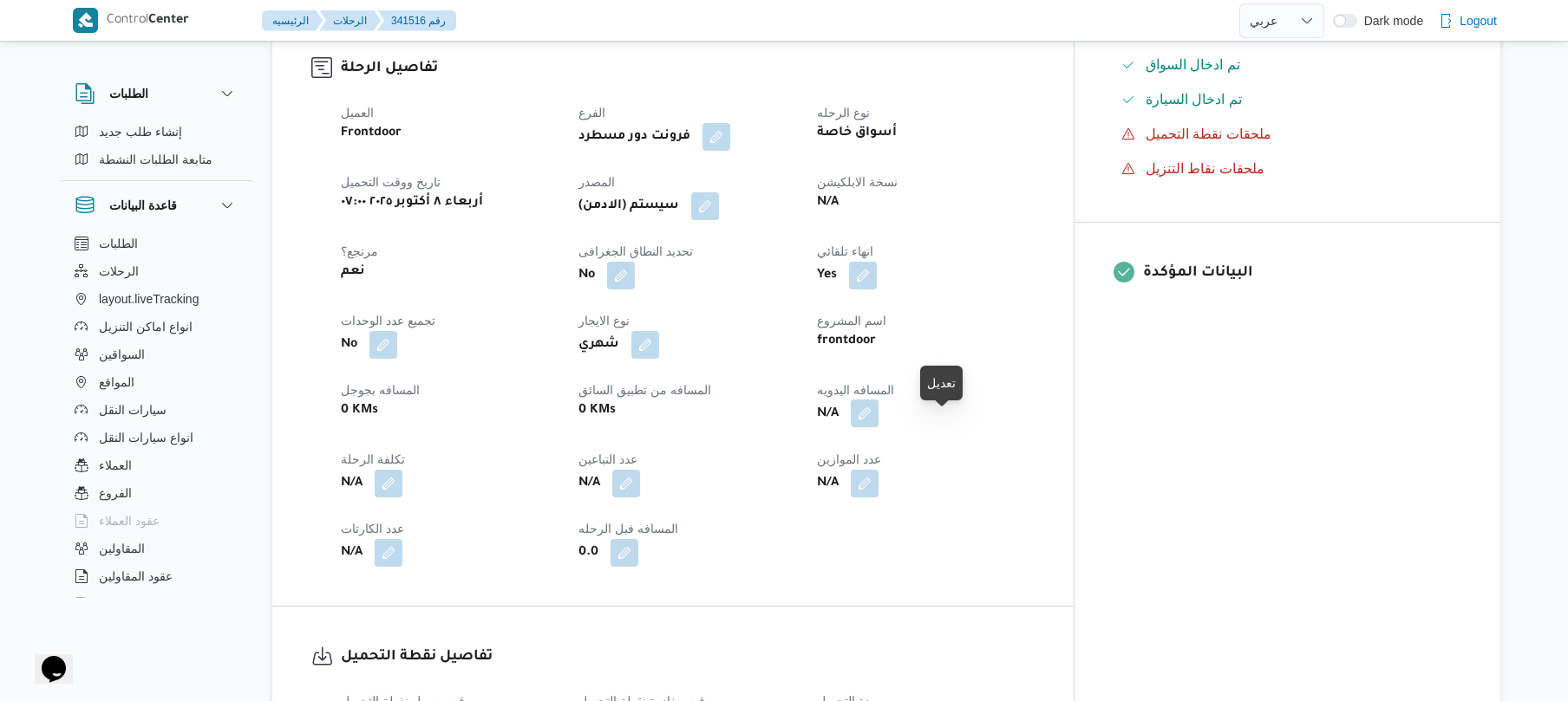
click at [879, 427] on button "button" at bounding box center [865, 413] width 28 height 28
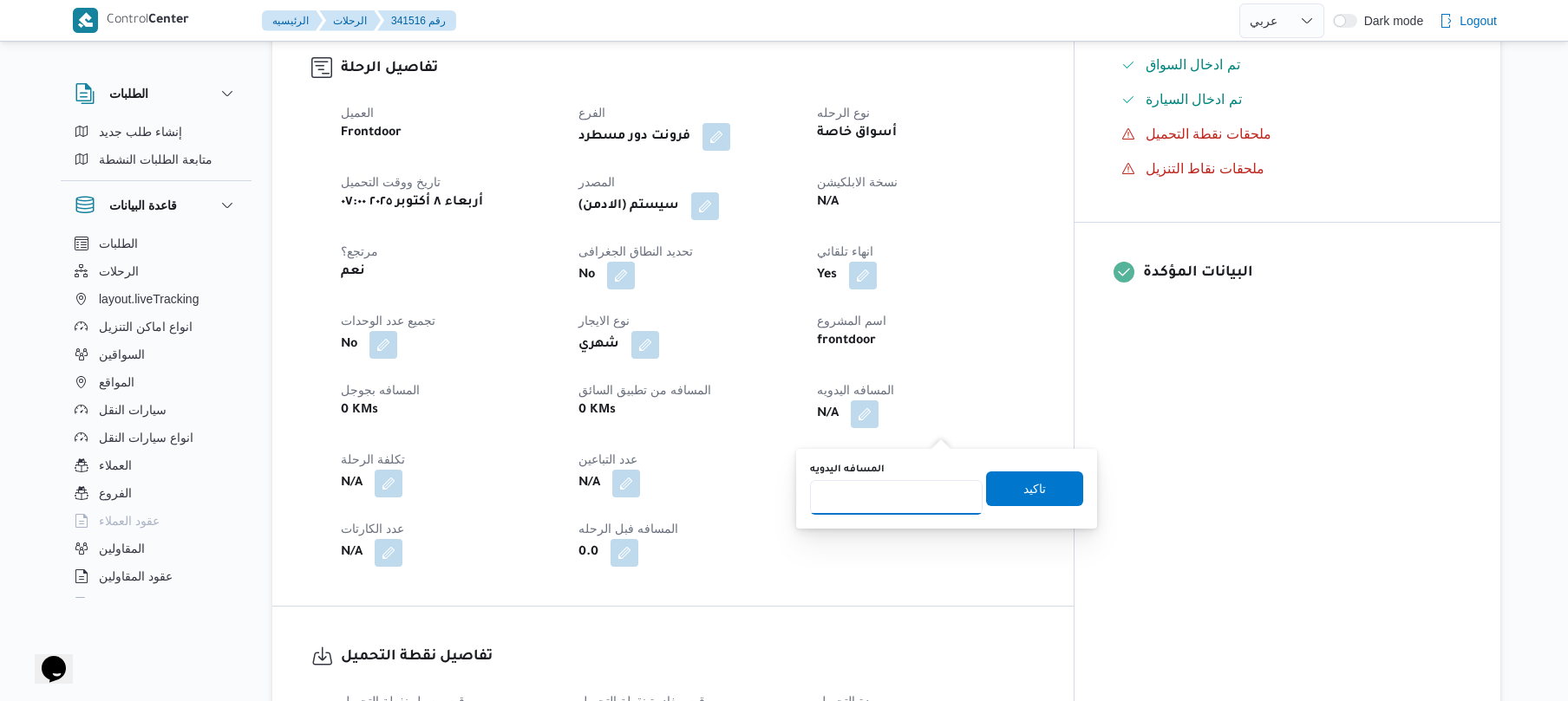
click at [897, 504] on input "المسافه اليدويه" at bounding box center [897, 497] width 173 height 35
type input "50"
click at [1024, 486] on span "تاكيد" at bounding box center [1034, 488] width 23 height 21
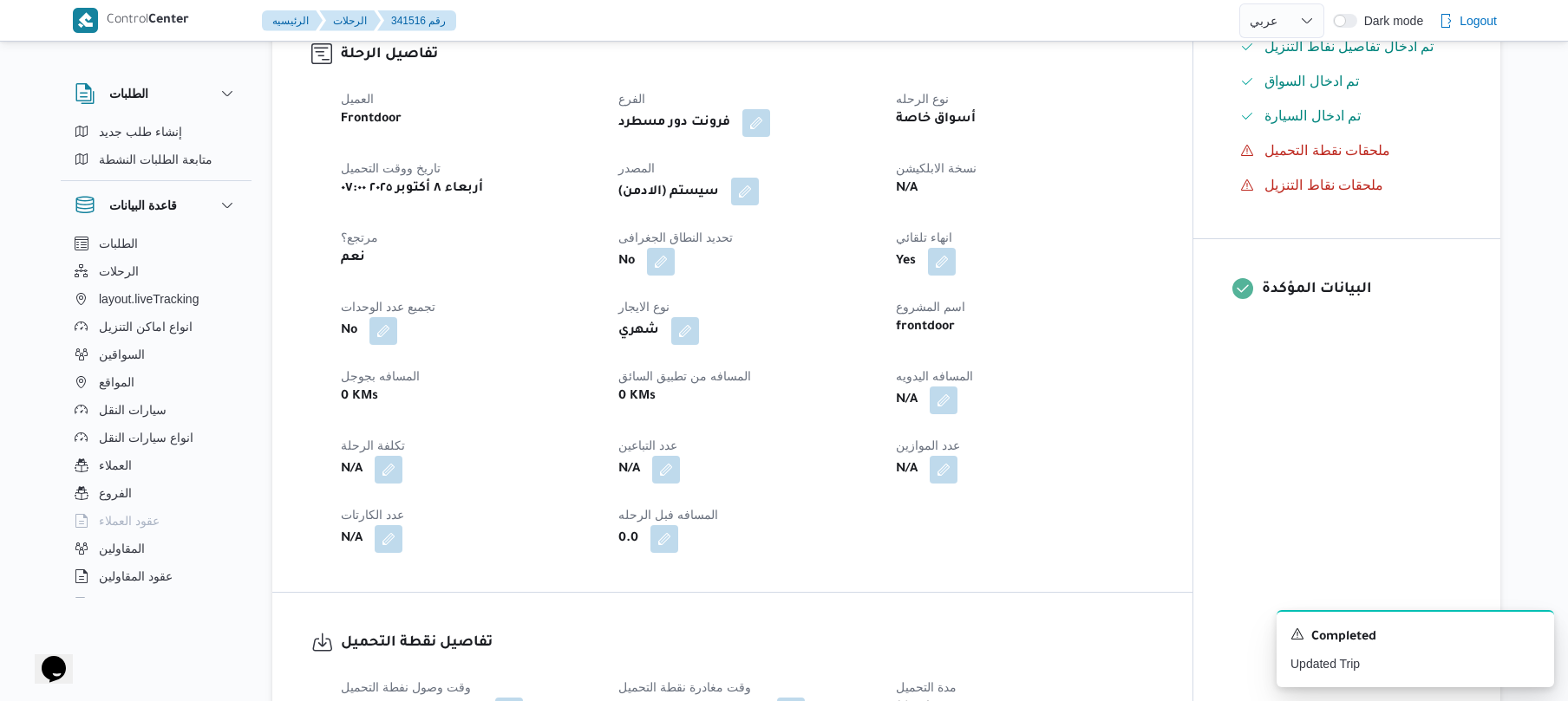
click at [755, 205] on button "button" at bounding box center [745, 191] width 28 height 28
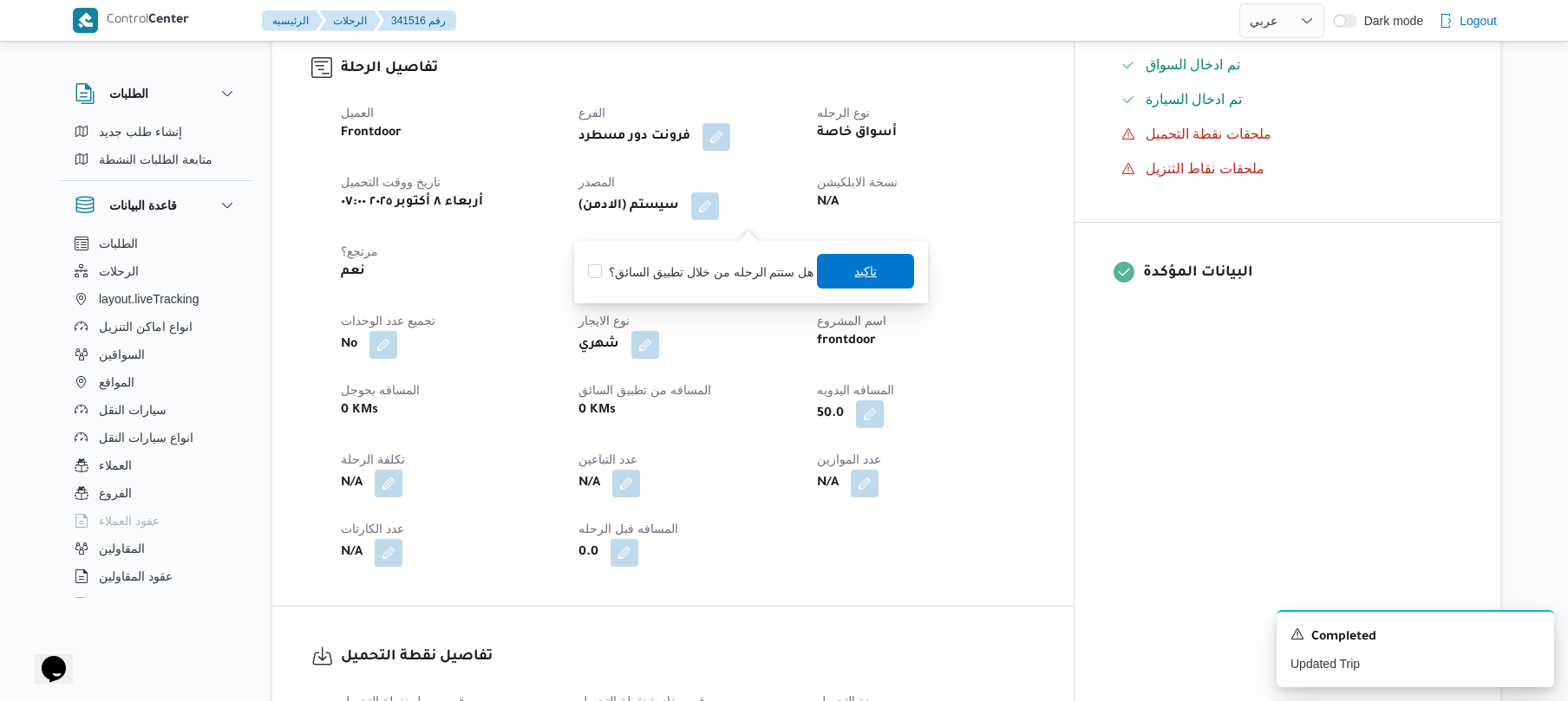
click at [880, 281] on span "تاكيد" at bounding box center [866, 271] width 97 height 35
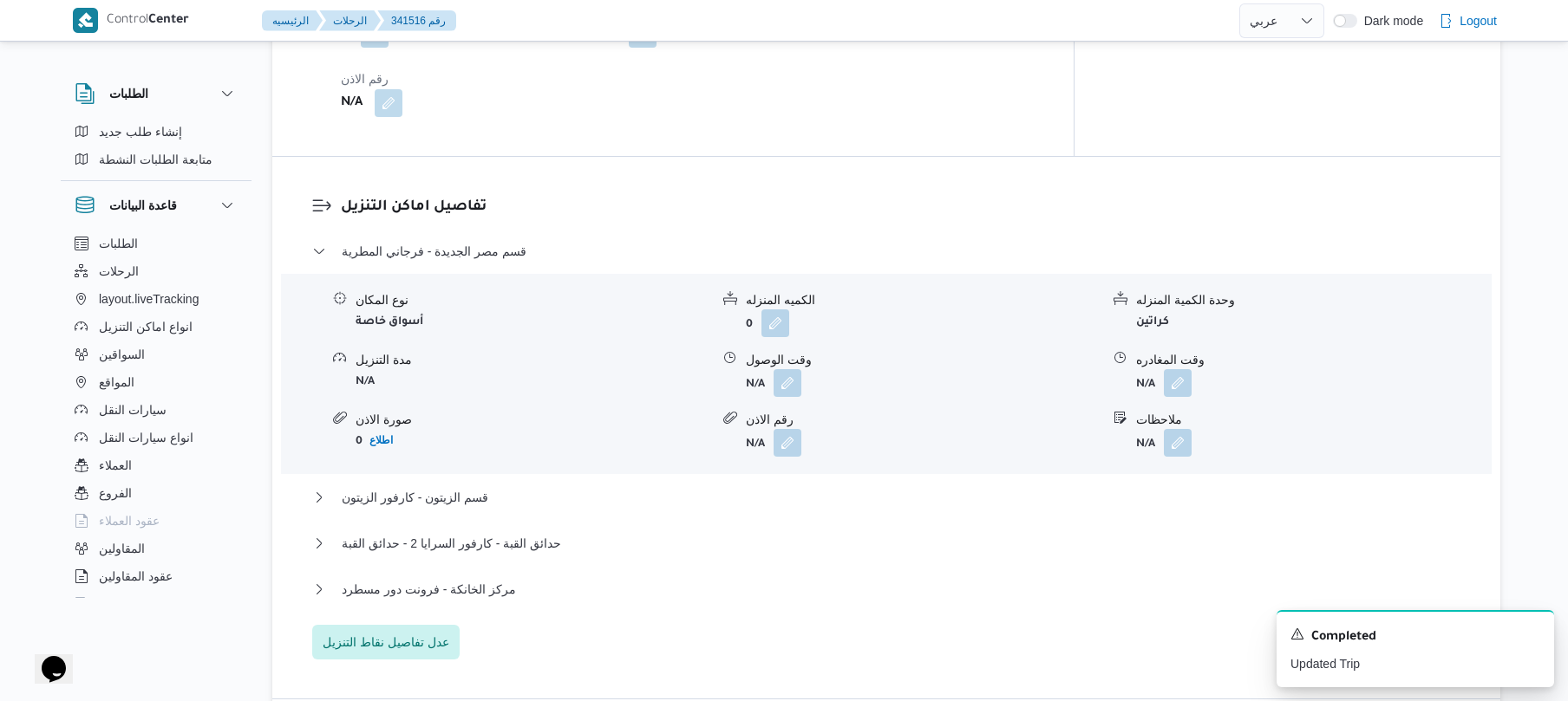
scroll to position [1341, 0]
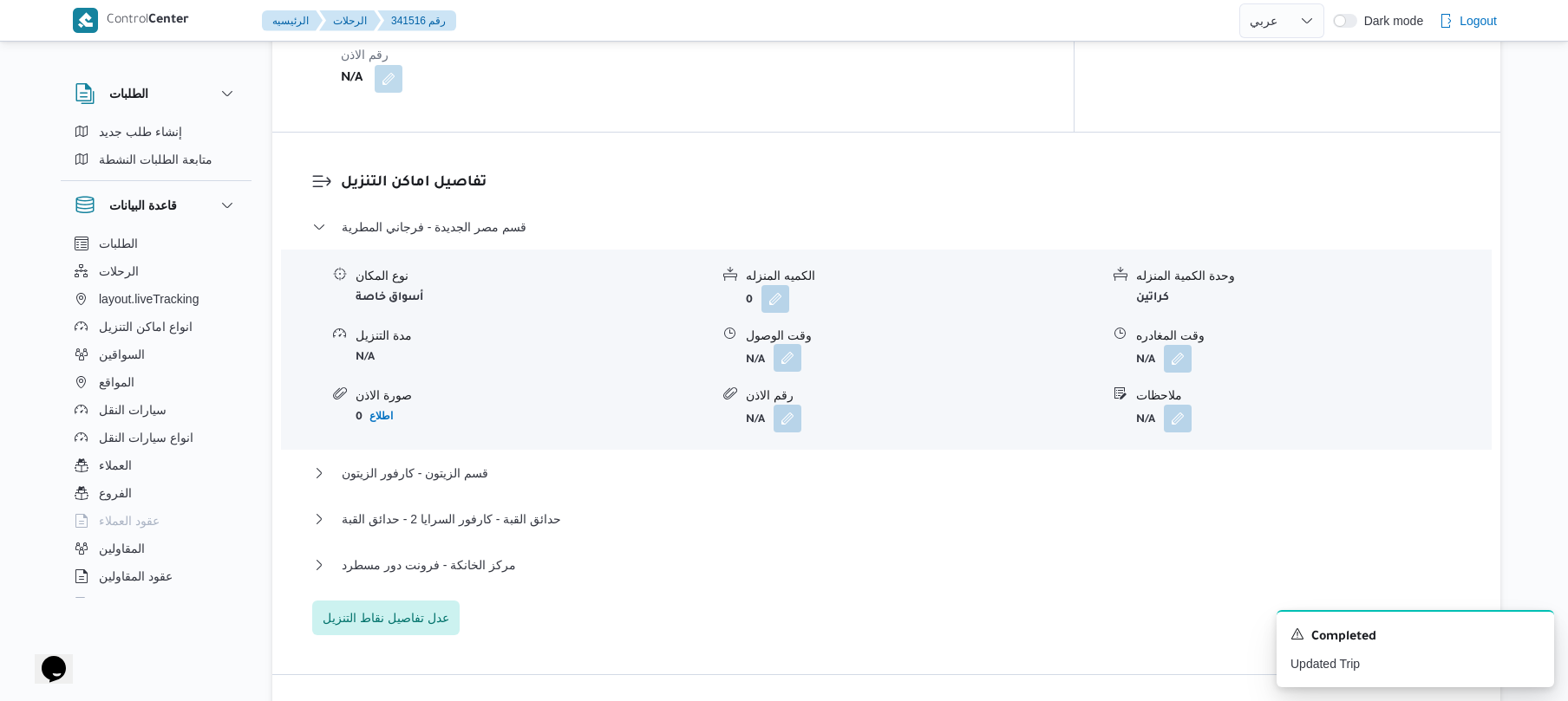
click at [784, 369] on button "button" at bounding box center [787, 358] width 28 height 28
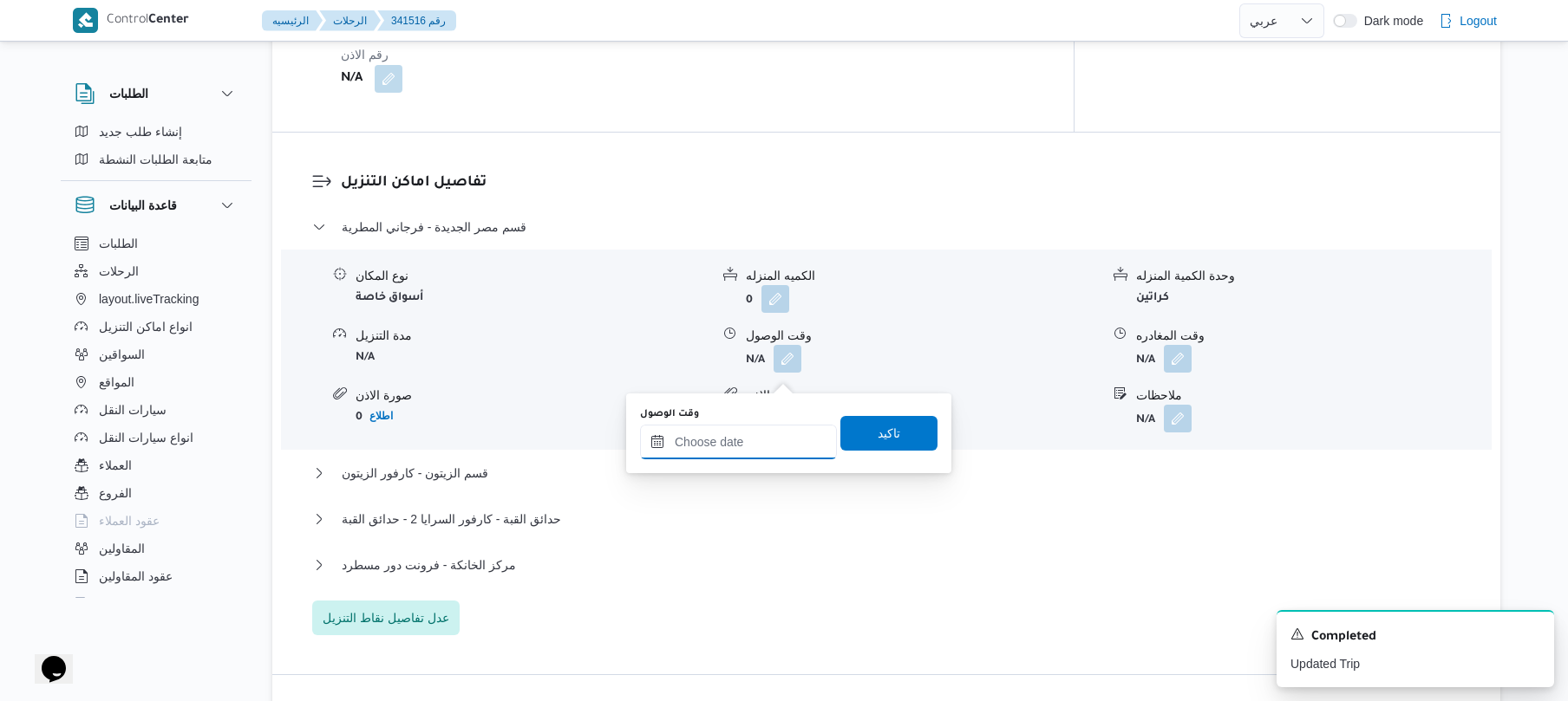
click at [742, 444] on input "وقت الوصول" at bounding box center [738, 441] width 196 height 35
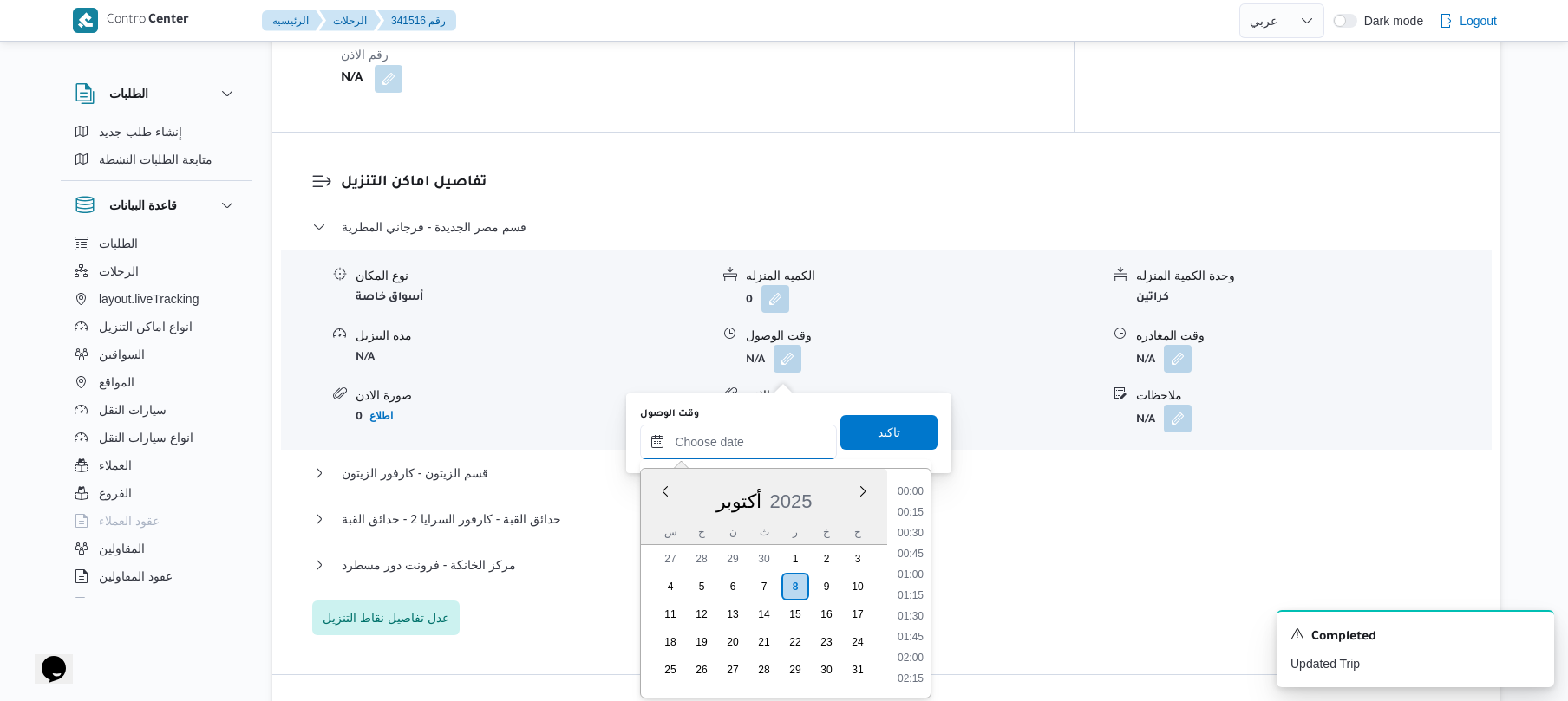
scroll to position [1395, 0]
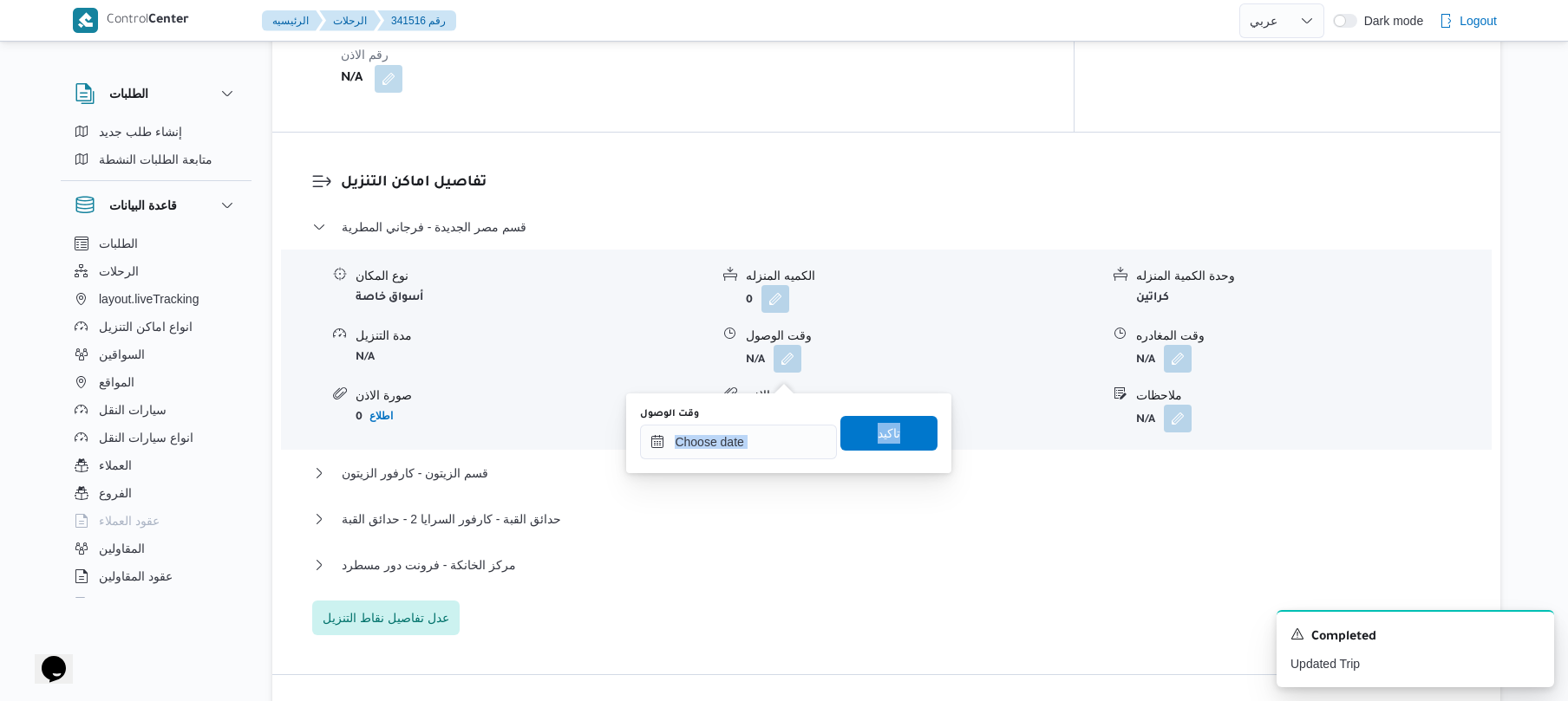
drag, startPoint x: 923, startPoint y: 452, endPoint x: 785, endPoint y: 447, distance: 138.1
click at [785, 447] on div "وقت الوصول تاكيد" at bounding box center [787, 433] width 301 height 56
click at [779, 448] on input "وقت الوصول" at bounding box center [738, 441] width 196 height 35
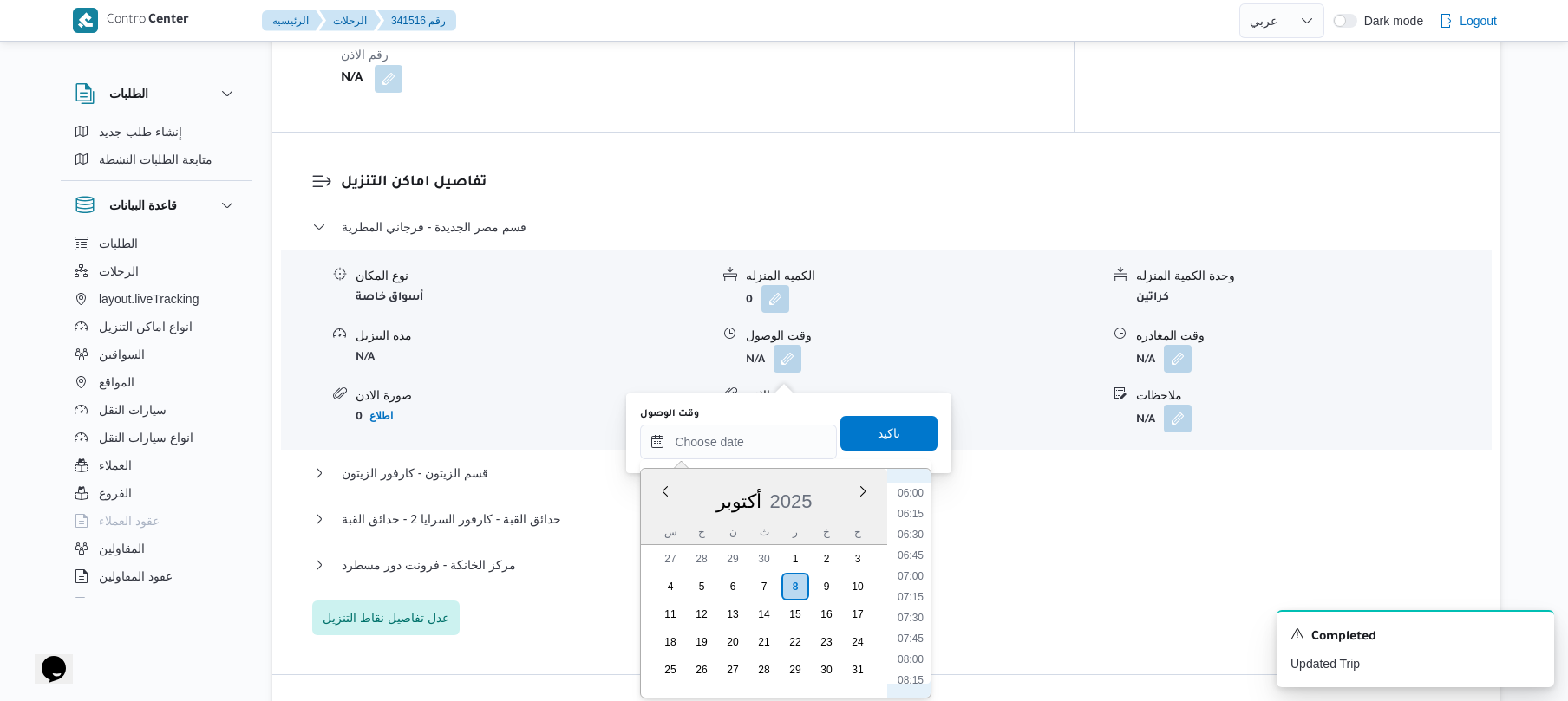
scroll to position [545, 0]
click at [915, 611] on li "08:00" at bounding box center [910, 611] width 40 height 17
type input "[DATE] ٠٨:٠٠"
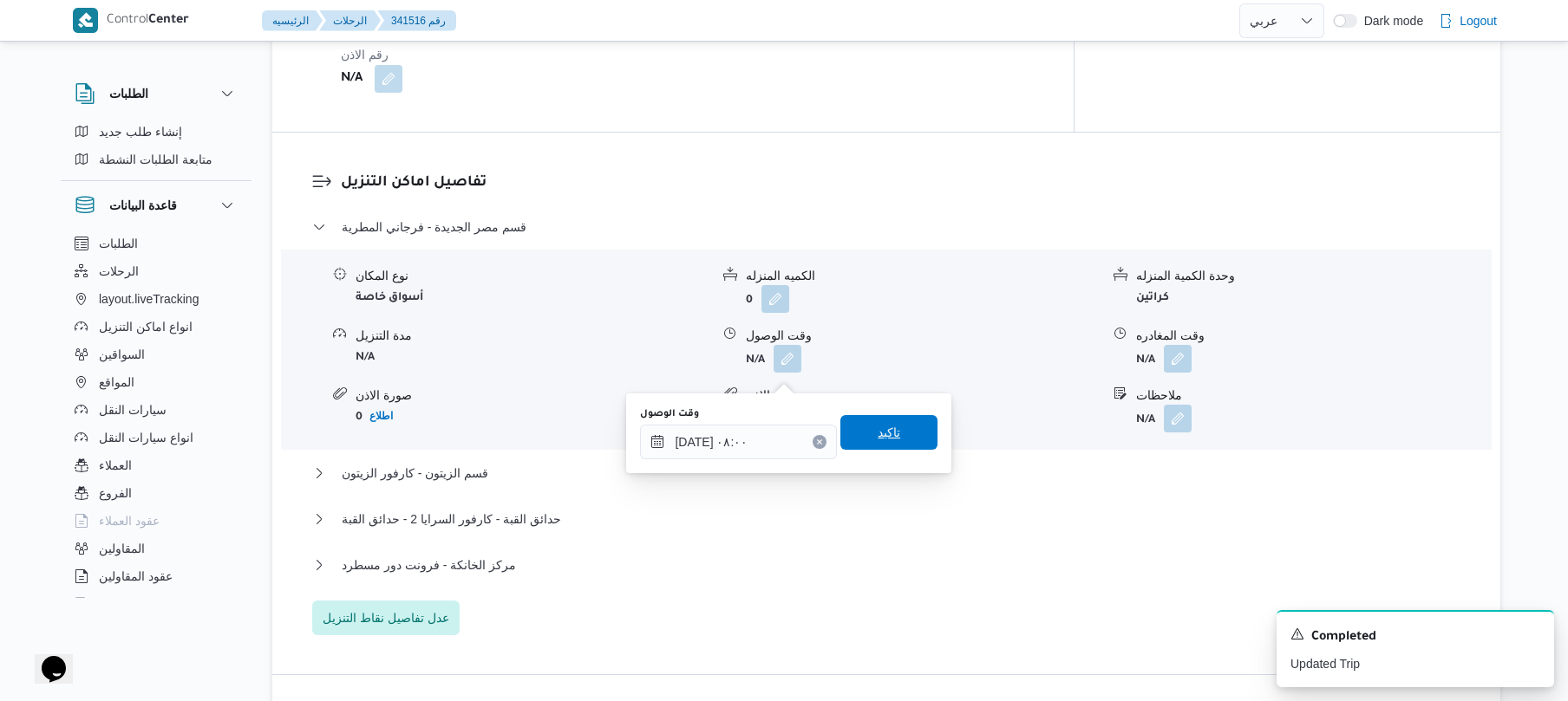
click at [896, 441] on span "تاكيد" at bounding box center [889, 432] width 97 height 35
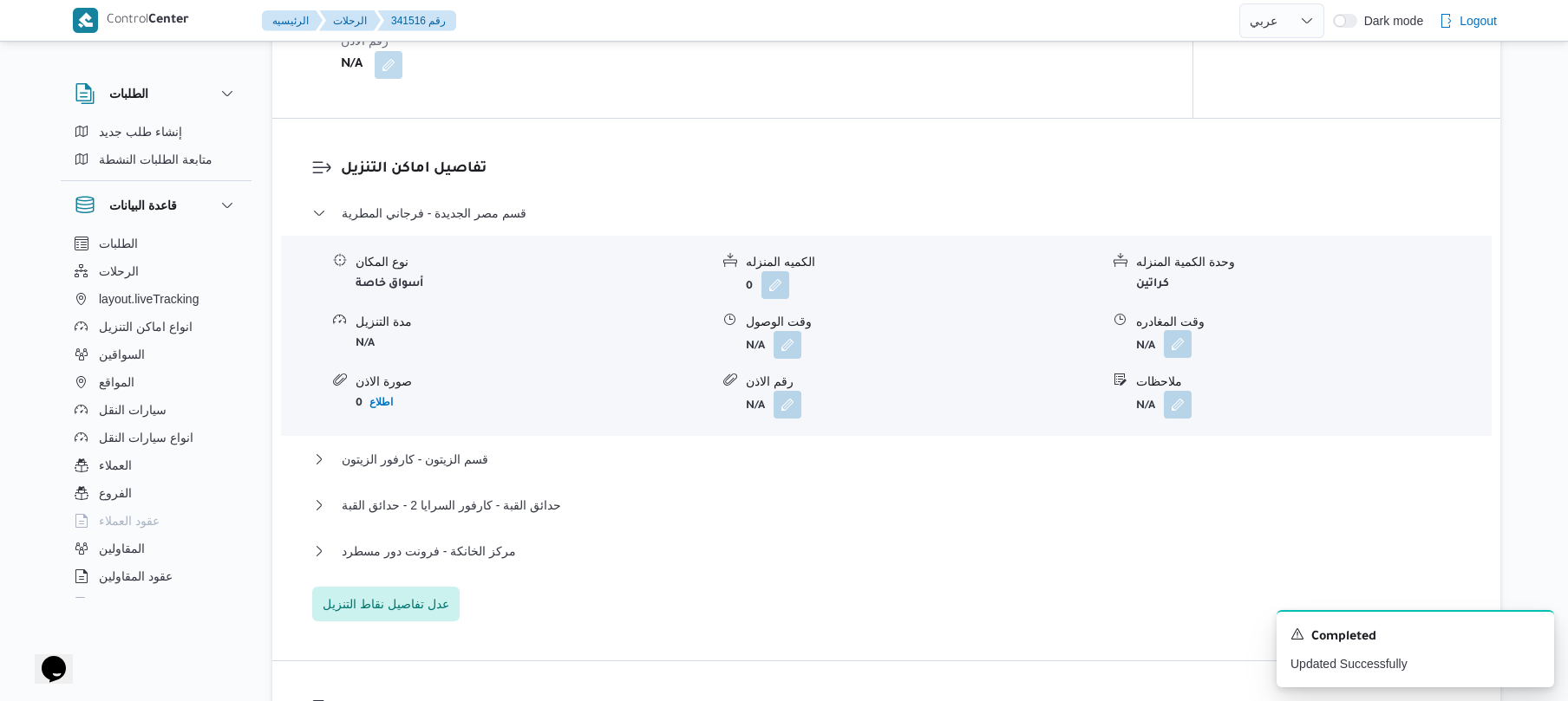
click at [1176, 358] on button "button" at bounding box center [1177, 344] width 28 height 28
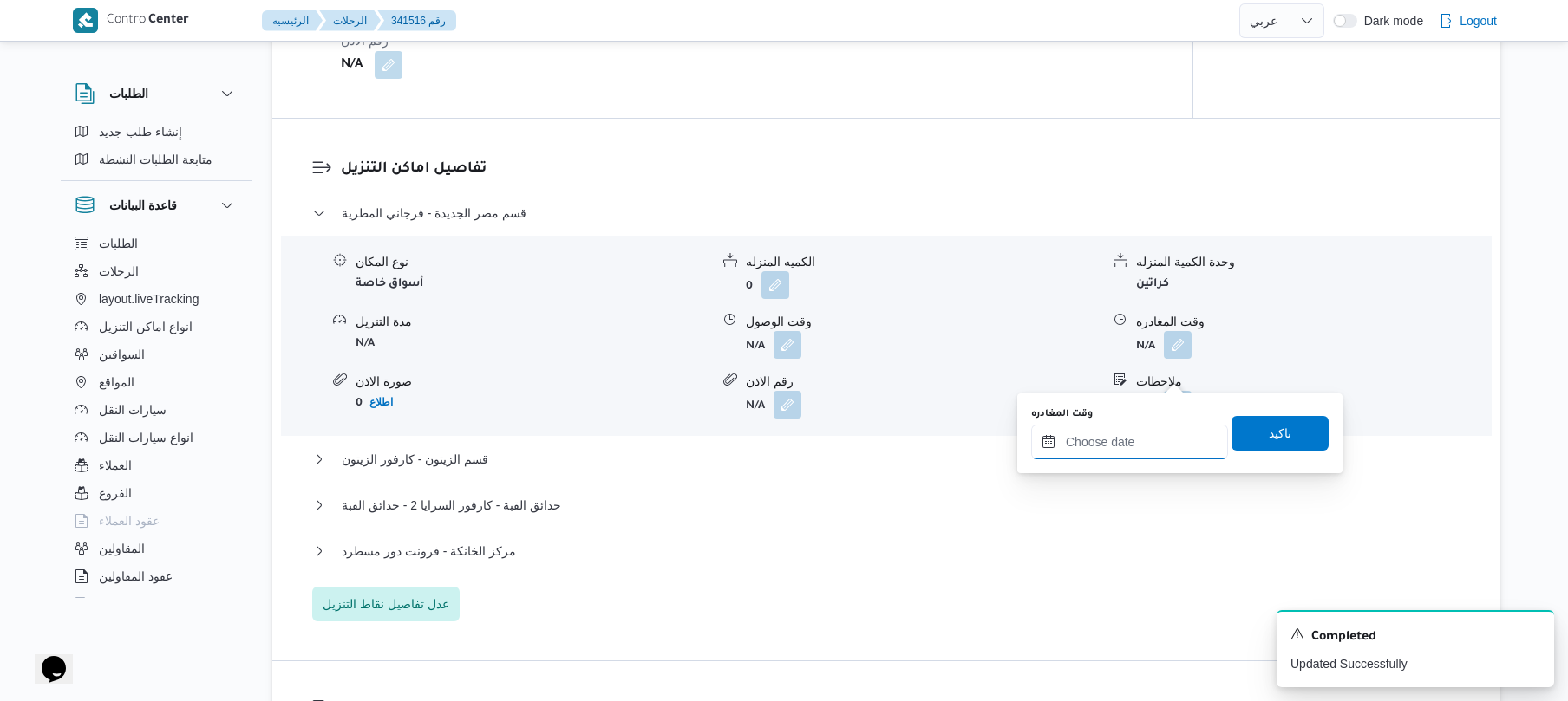
click at [1093, 440] on input "وقت المغادره" at bounding box center [1130, 441] width 196 height 35
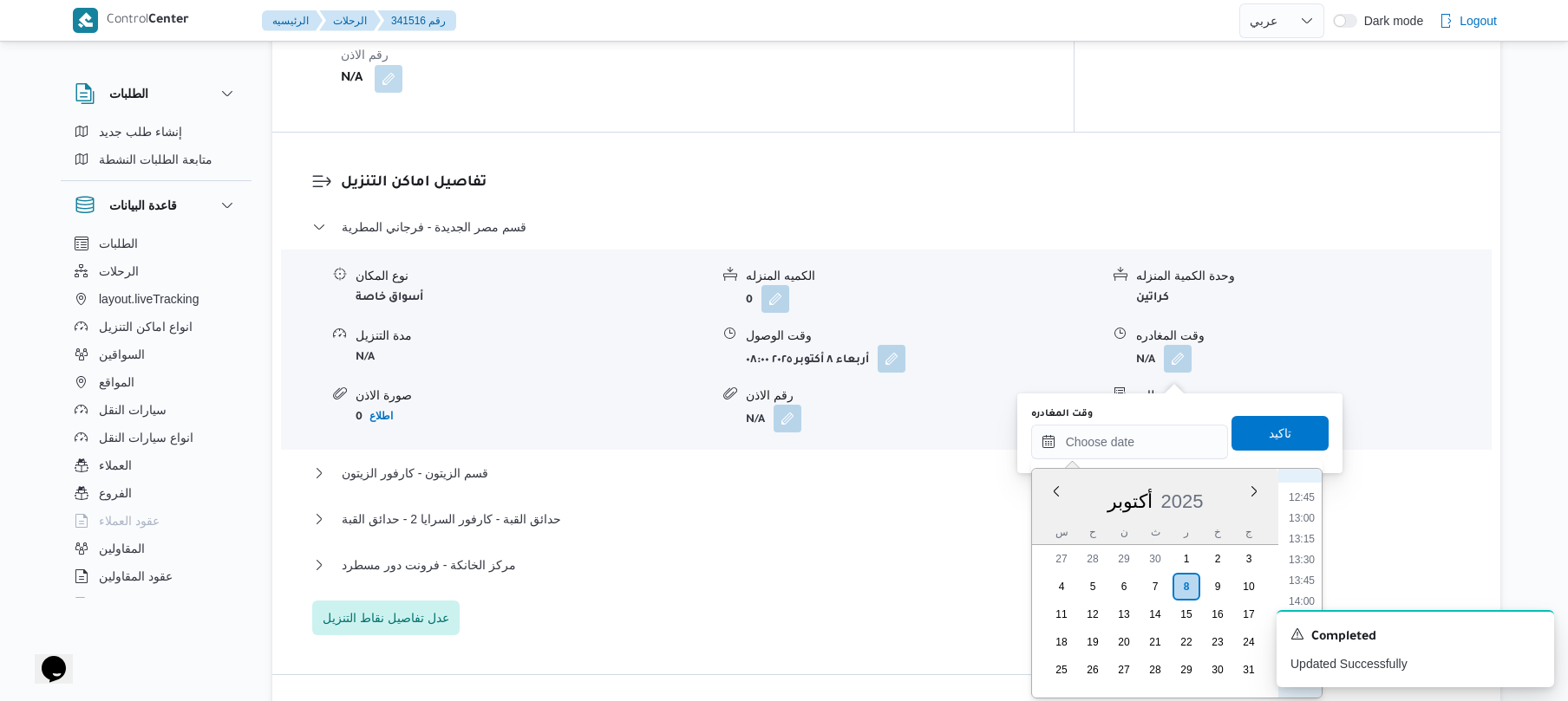
scroll to position [885, 0]
click at [1300, 527] on li "11:00" at bounding box center [1301, 522] width 40 height 17
type input "[DATE] ١١:٠٠"
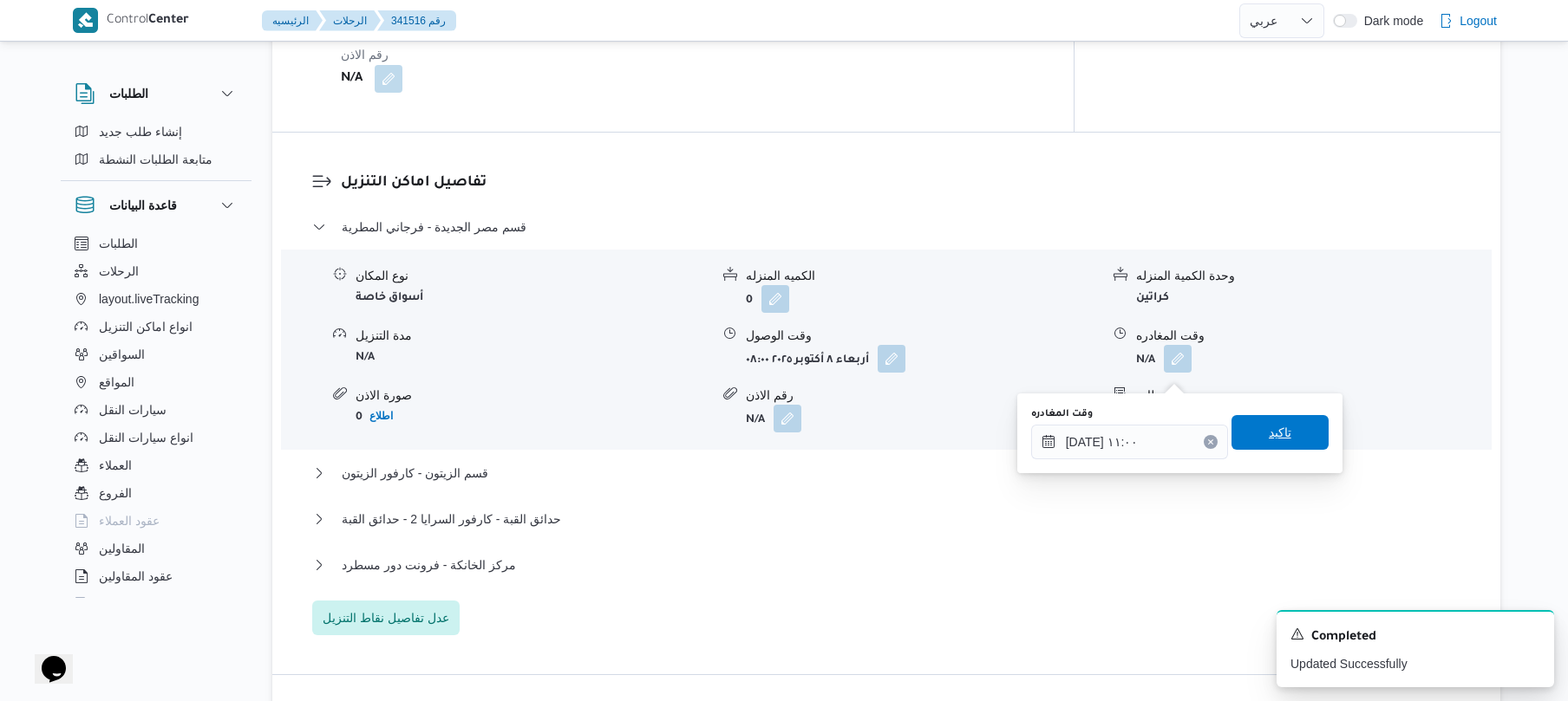
click at [1281, 424] on span "تاكيد" at bounding box center [1279, 432] width 97 height 35
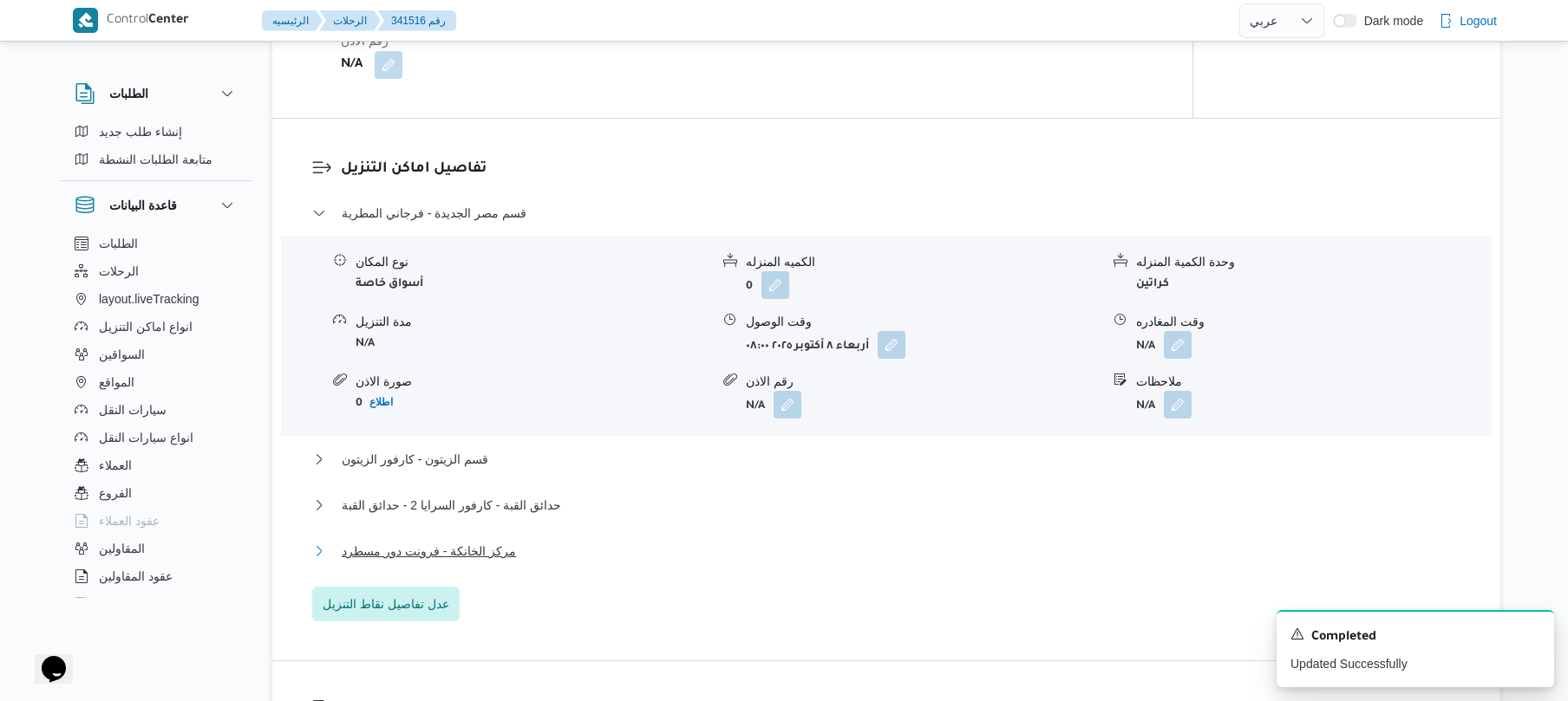
click at [889, 562] on button "مركز الخانكة - فرونت دور مسطرد" at bounding box center [887, 551] width 1148 height 21
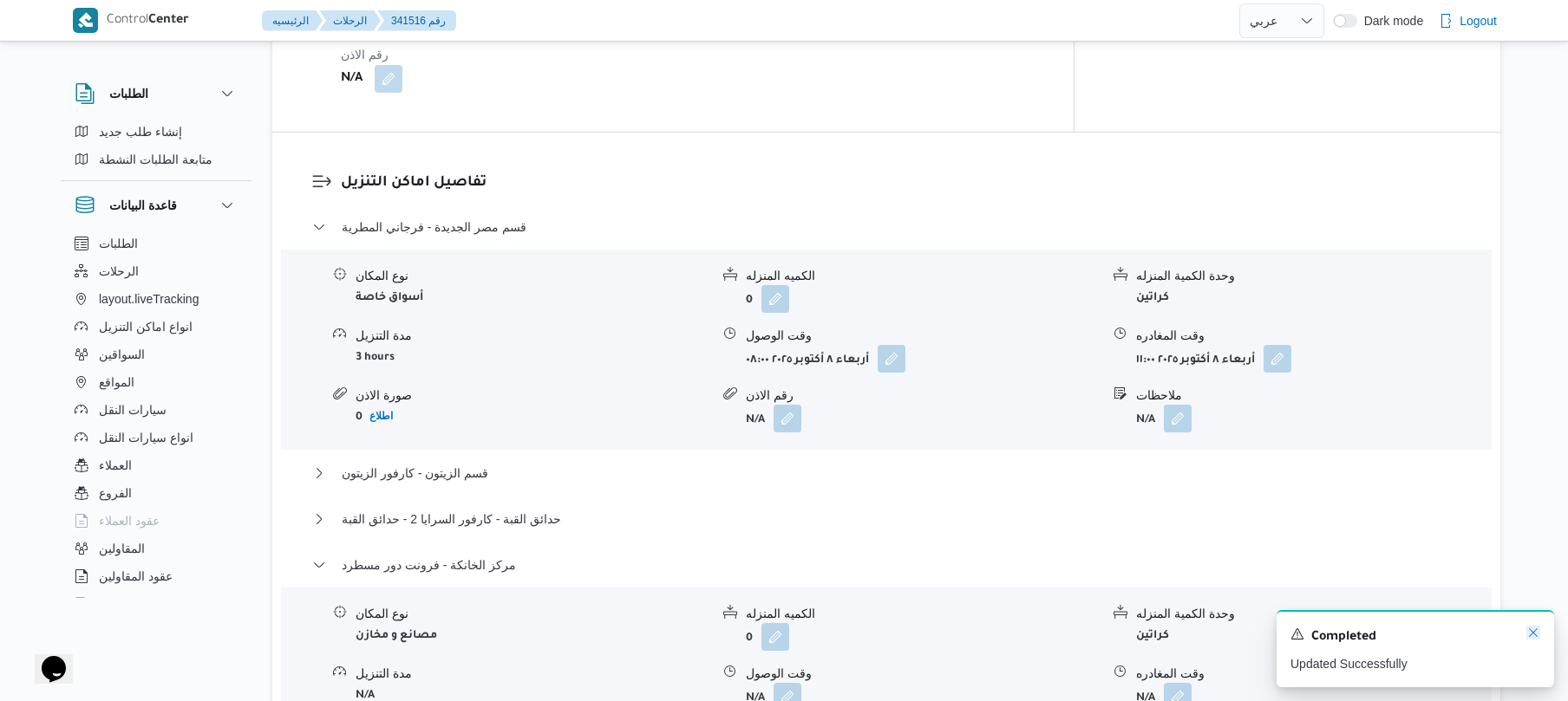
click at [1534, 636] on icon "Dismiss toast" at bounding box center [1532, 633] width 9 height 9
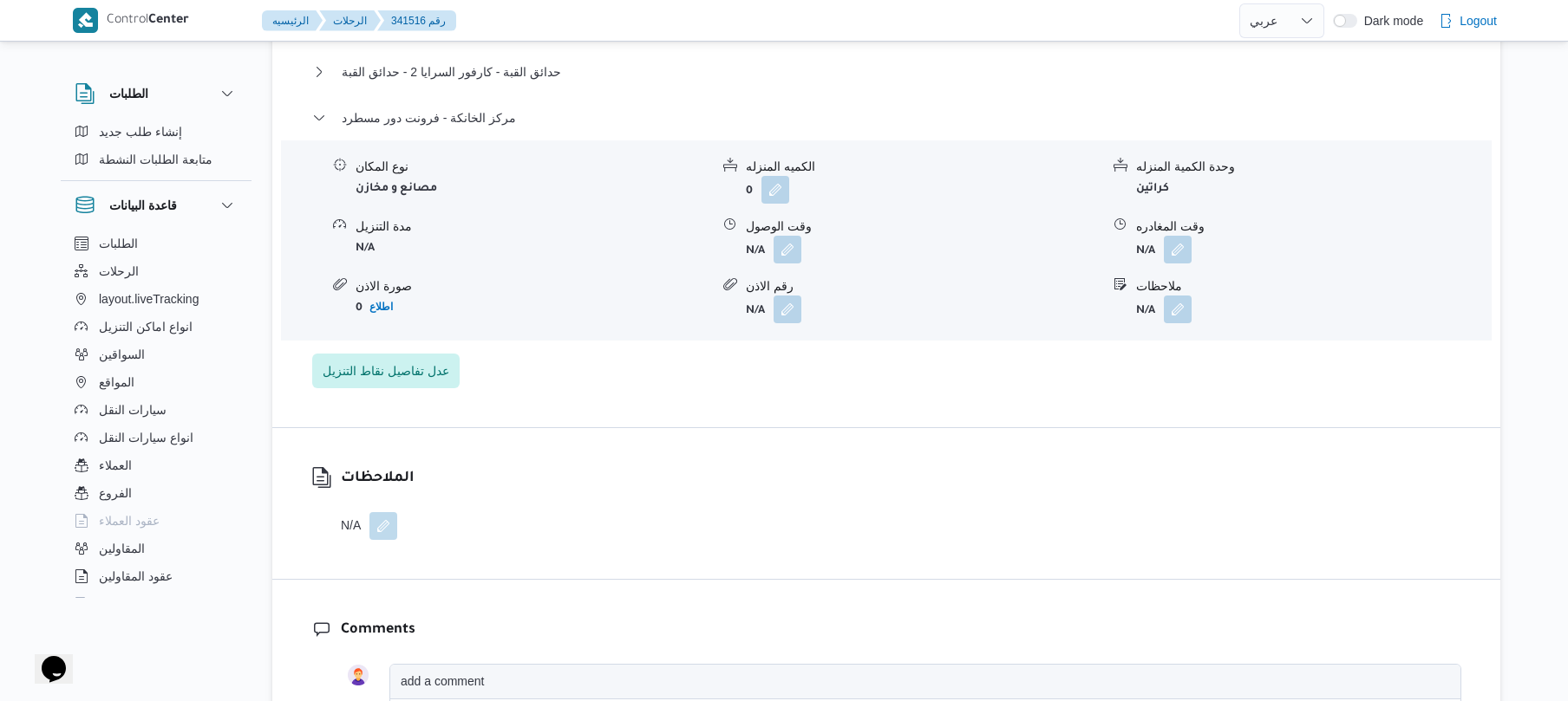
scroll to position [1803, 0]
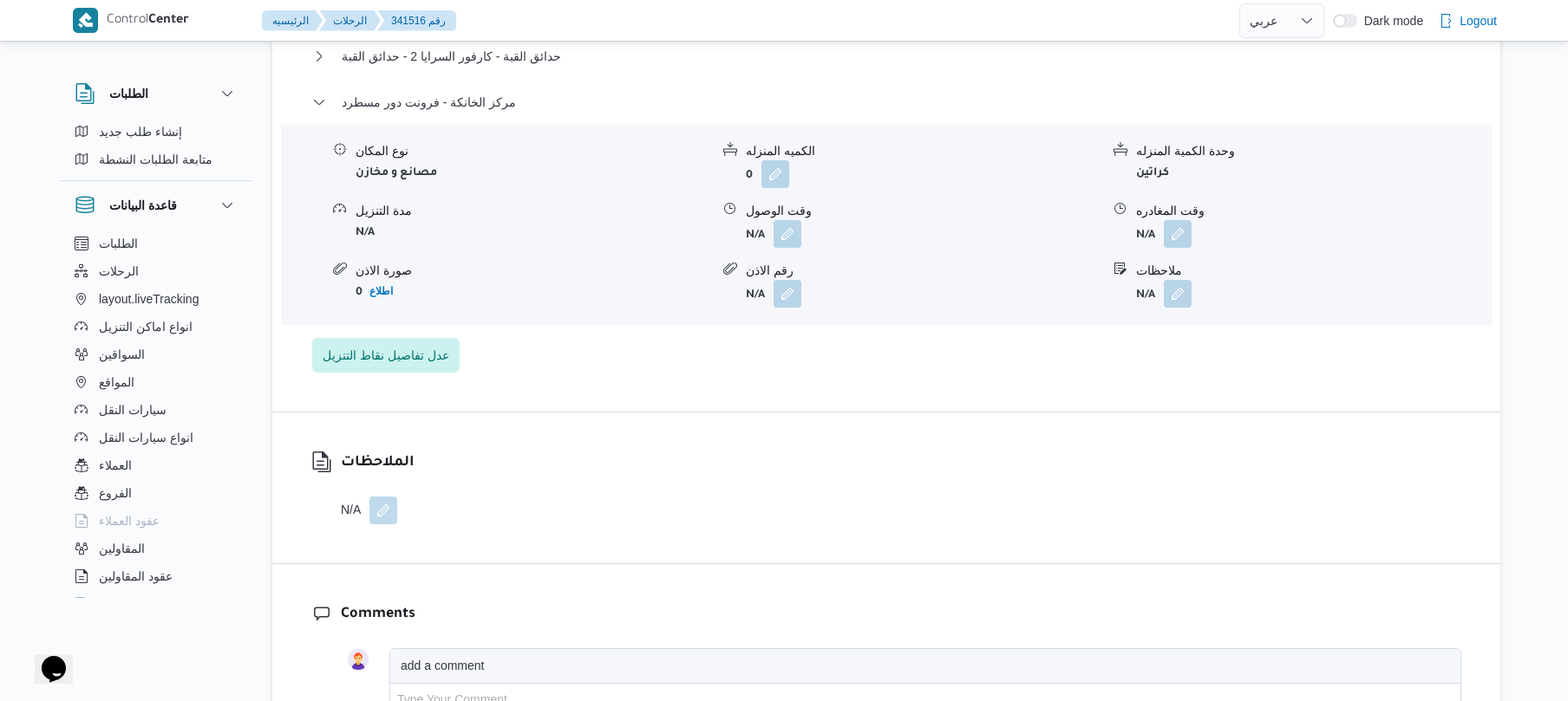
click at [1194, 248] on form "N/A" at bounding box center [1312, 234] width 354 height 28
click at [1172, 247] on button "button" at bounding box center [1177, 233] width 28 height 28
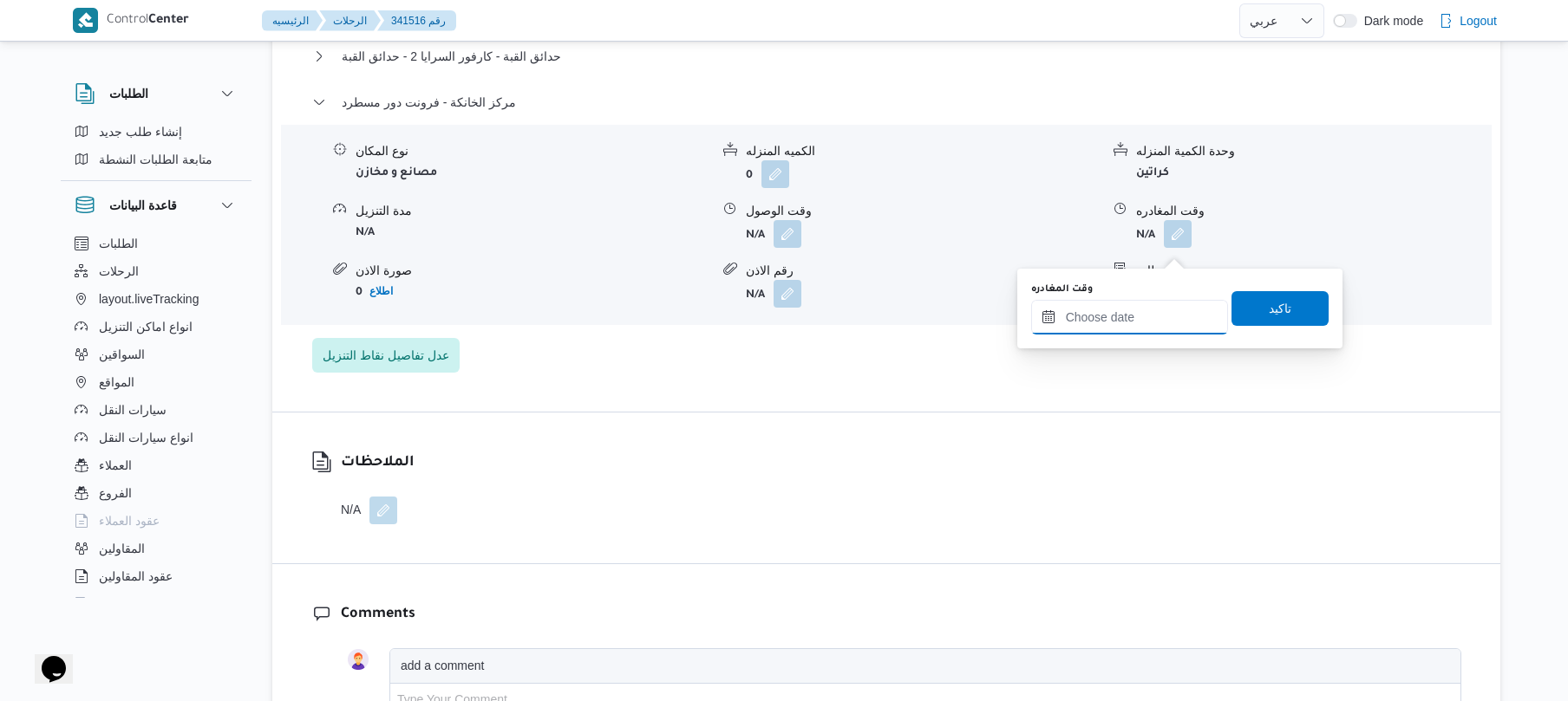
click at [1149, 319] on input "وقت المغادره" at bounding box center [1130, 316] width 196 height 35
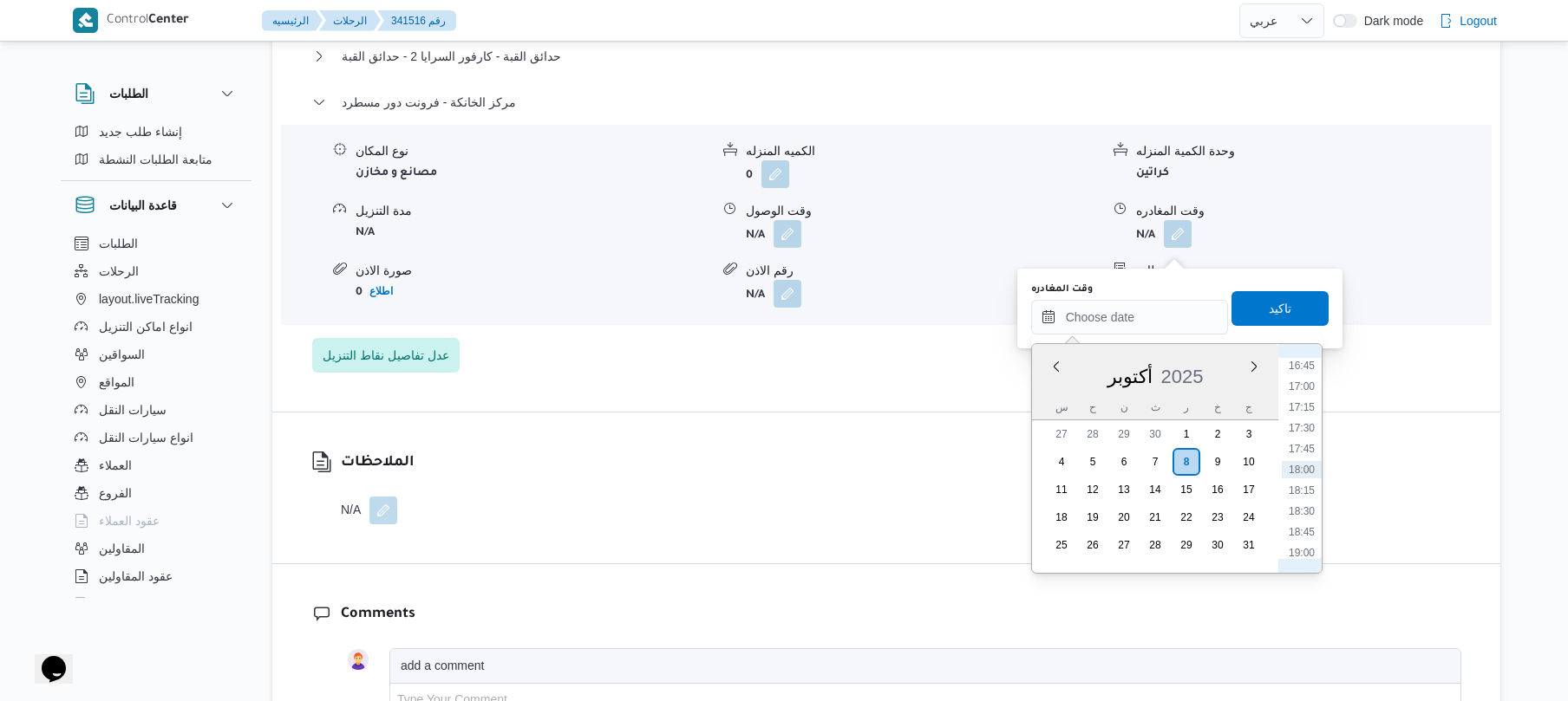
scroll to position [1225, 0]
click at [1298, 426] on li "15:30" at bounding box center [1301, 431] width 40 height 17
type input "[DATE] ١٥:٣٠"
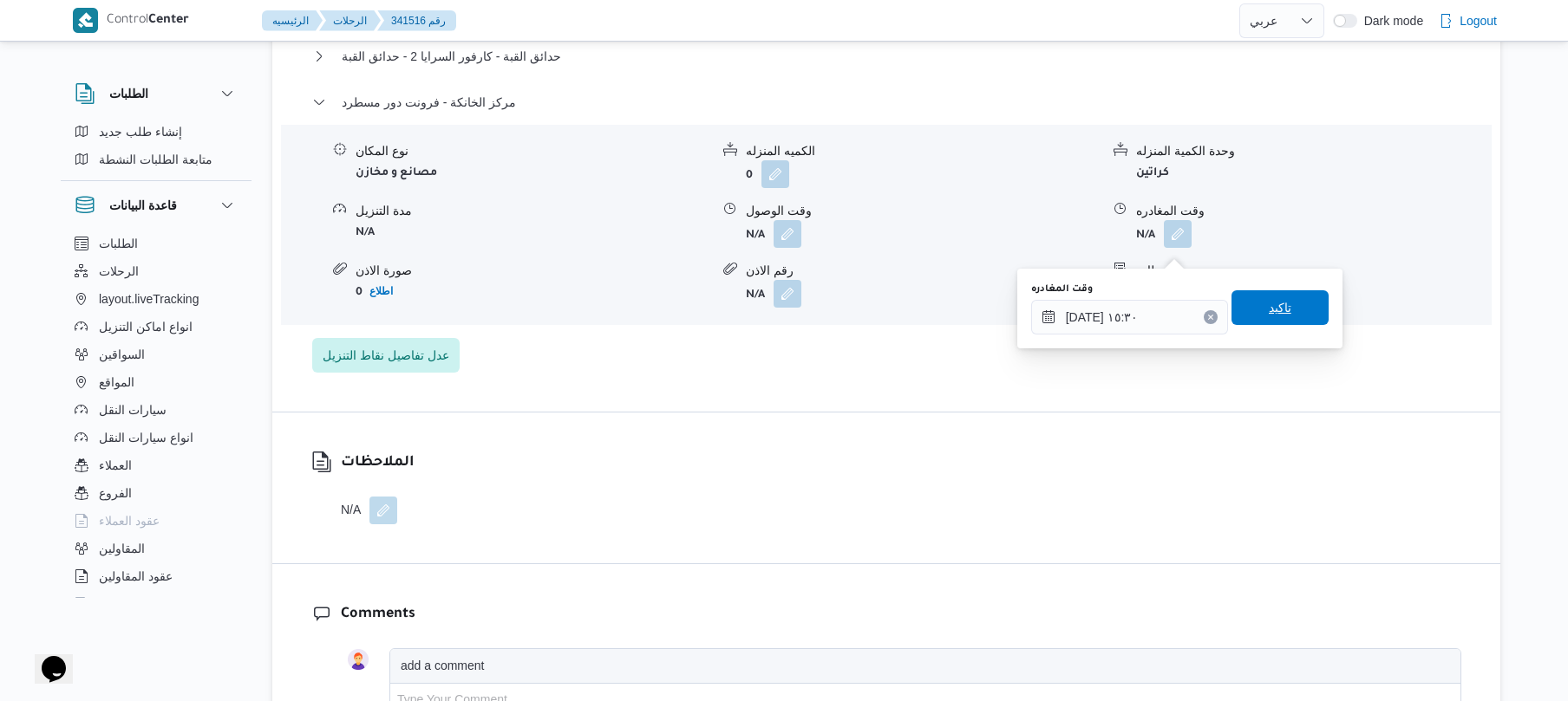
click at [1270, 303] on span "تاكيد" at bounding box center [1279, 307] width 23 height 21
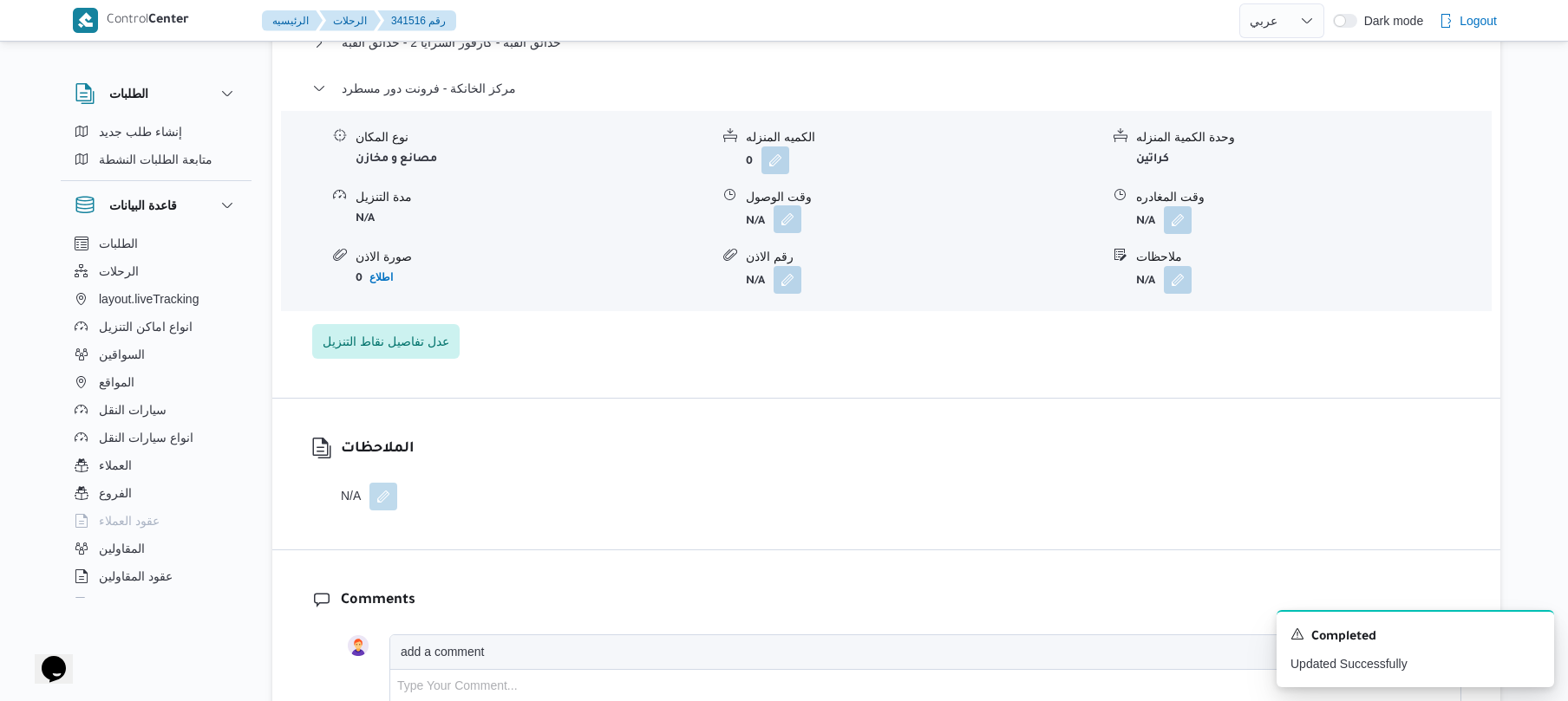
click at [785, 233] on button "button" at bounding box center [787, 219] width 28 height 28
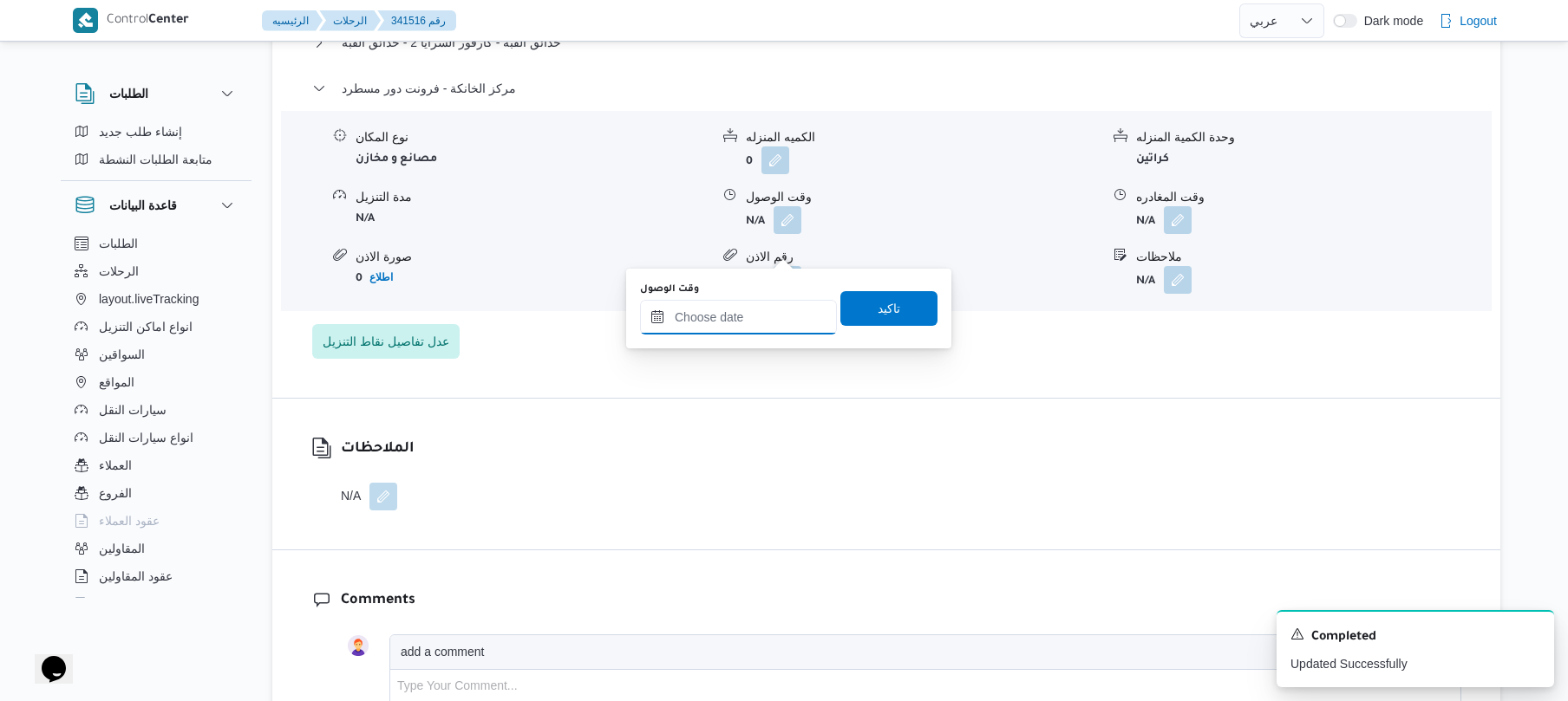
click at [779, 320] on input "وقت الوصول" at bounding box center [738, 316] width 196 height 35
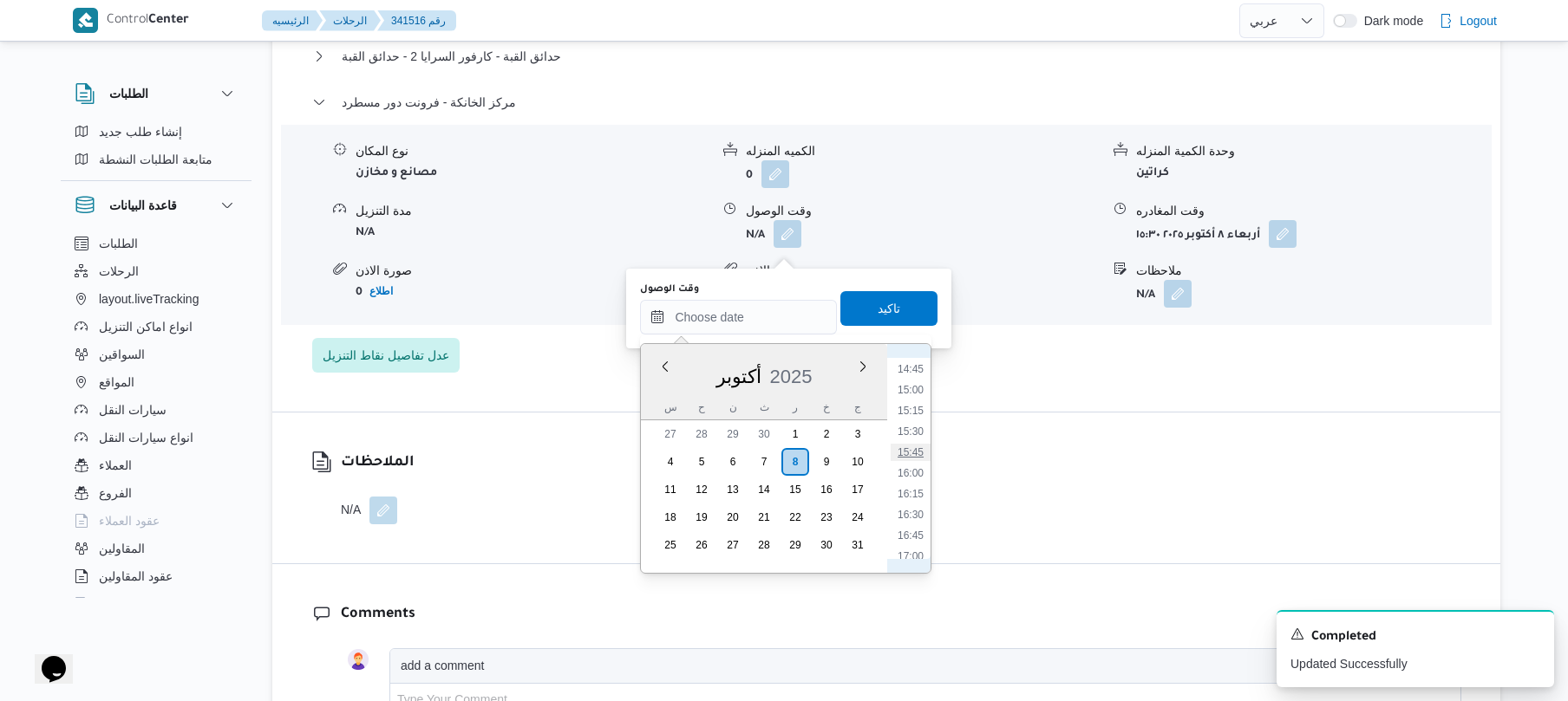
click at [916, 447] on li "15:45" at bounding box center [910, 452] width 40 height 17
type input "[DATE] ١٥:٤٥"
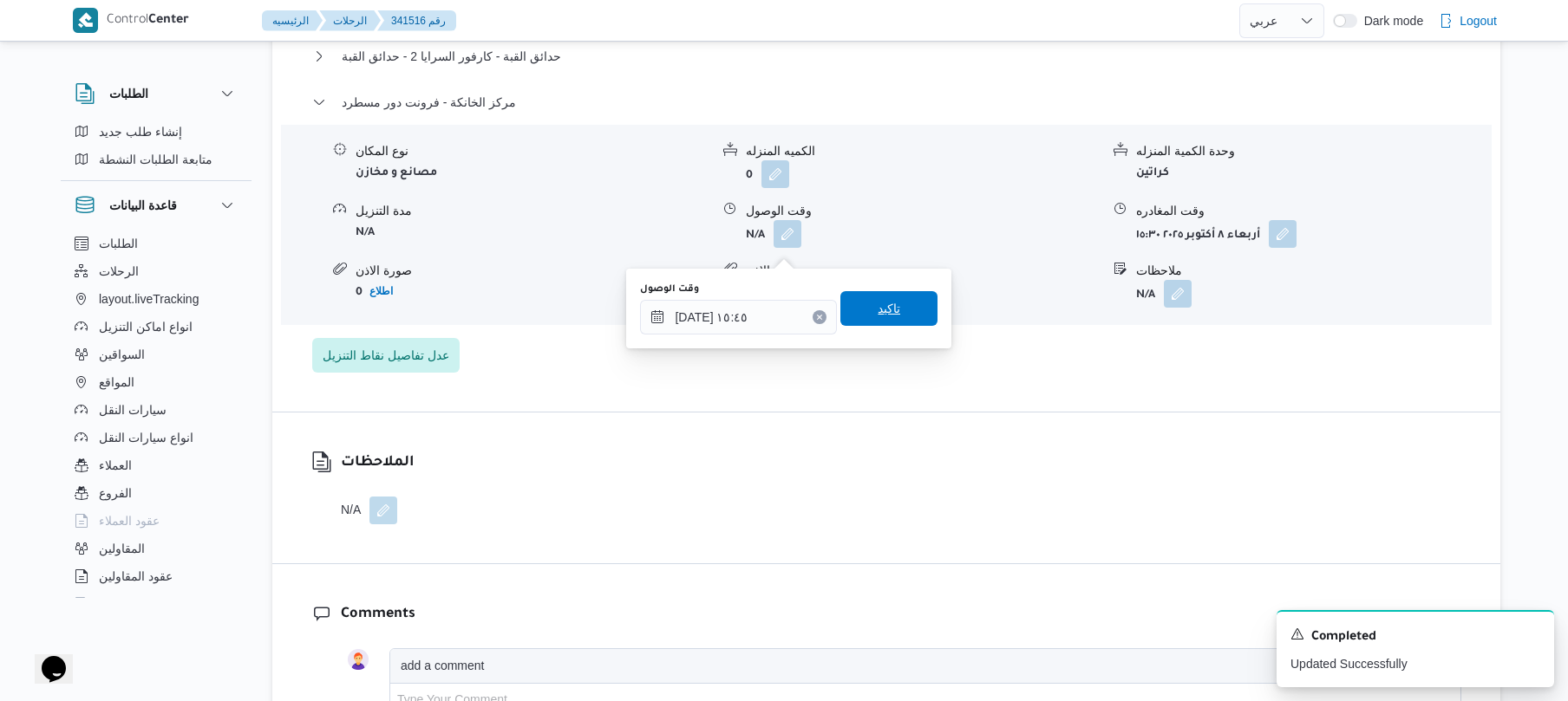
click at [899, 308] on span "تاكيد" at bounding box center [889, 308] width 97 height 35
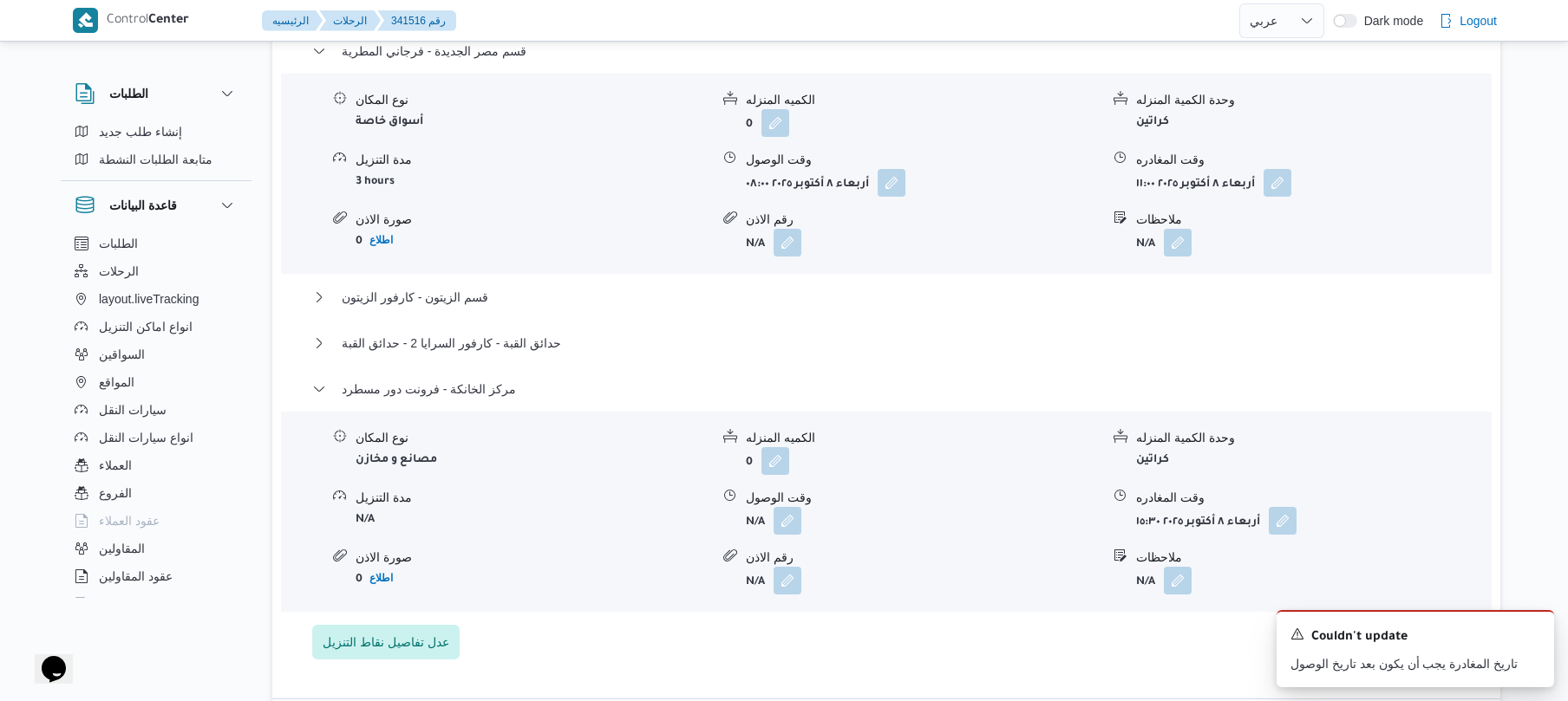
scroll to position [1665, 0]
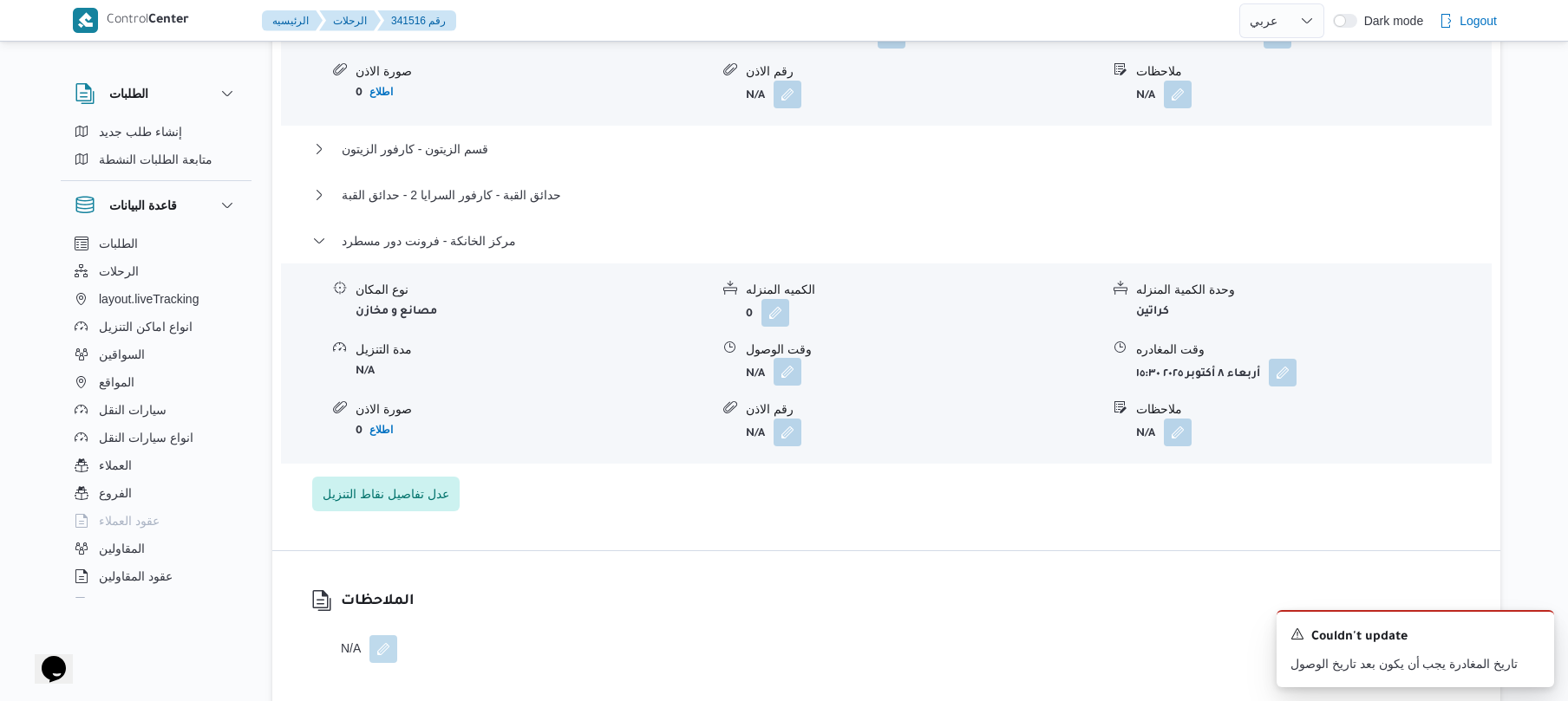
click at [788, 386] on button "button" at bounding box center [787, 372] width 28 height 28
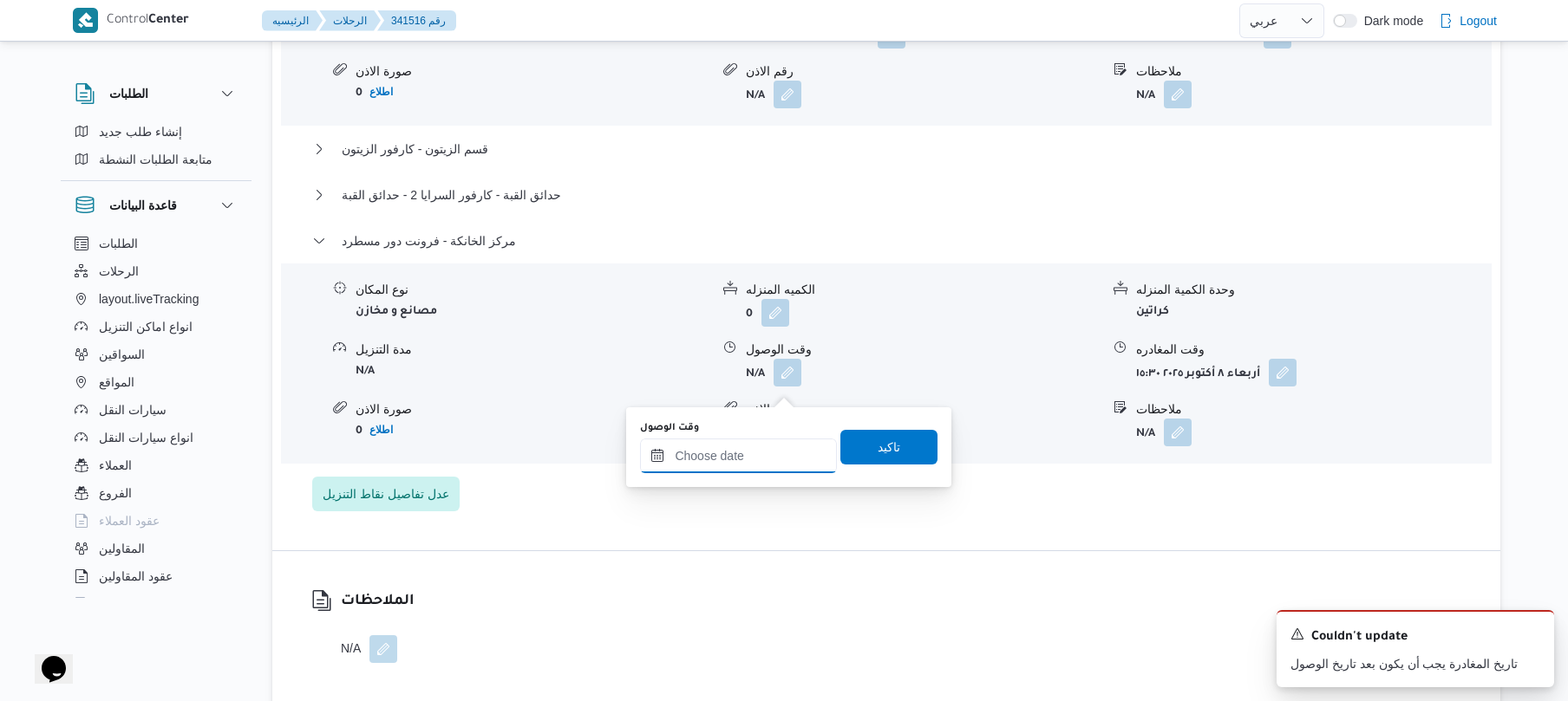
click at [740, 452] on input "وقت الوصول" at bounding box center [738, 455] width 196 height 35
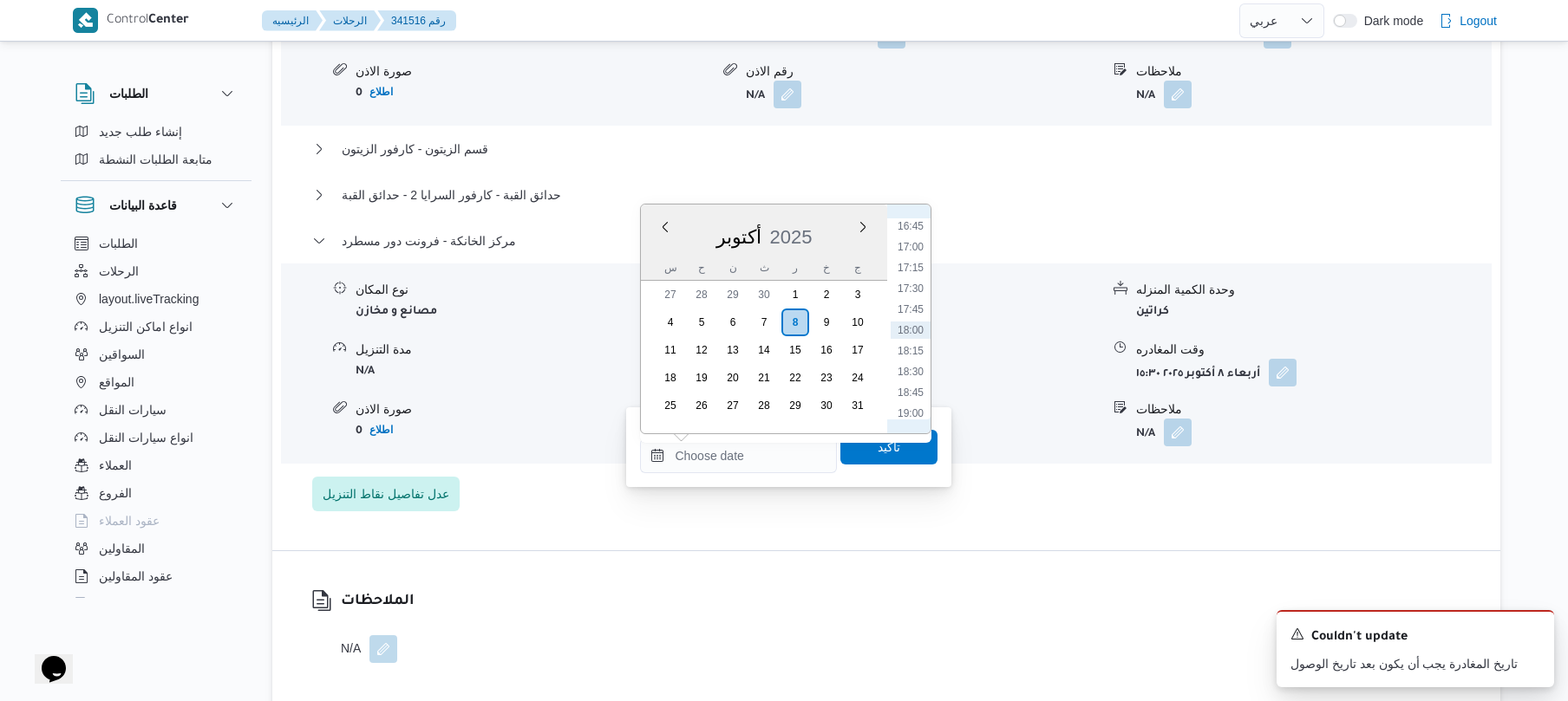
scroll to position [1224, 0]
click at [920, 271] on li "15:15" at bounding box center [910, 272] width 40 height 17
type input "[DATE] ١٥:١٥"
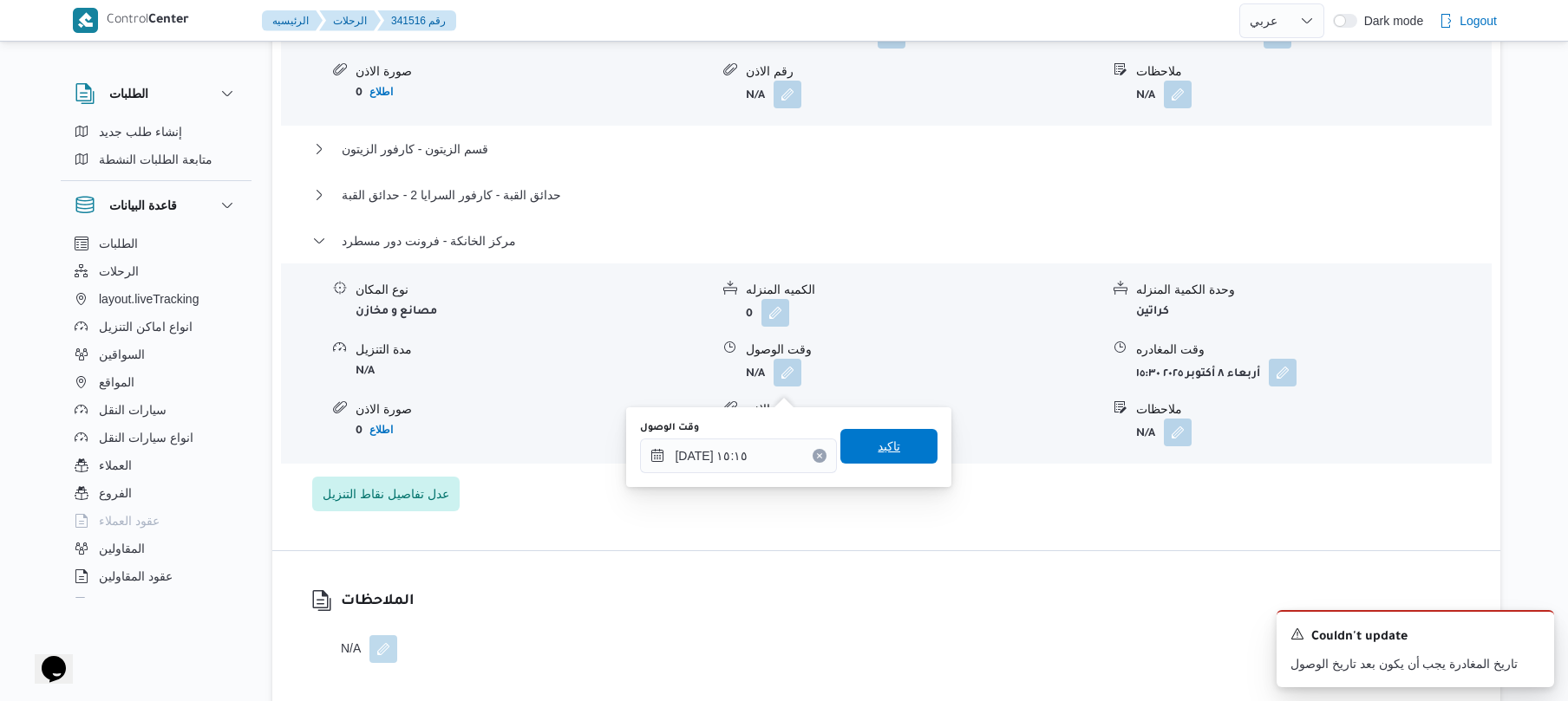
click at [890, 452] on span "تاكيد" at bounding box center [889, 446] width 97 height 35
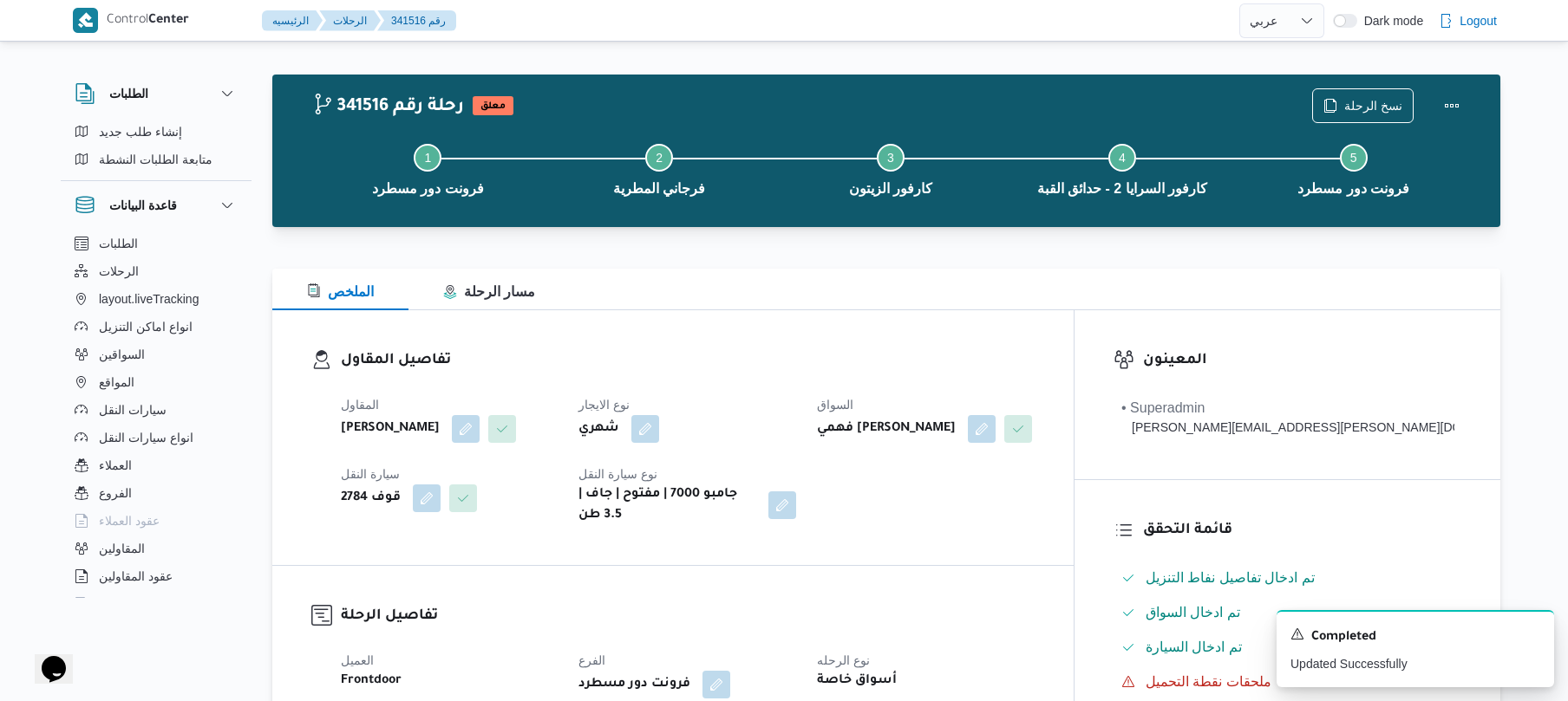
scroll to position [0, 0]
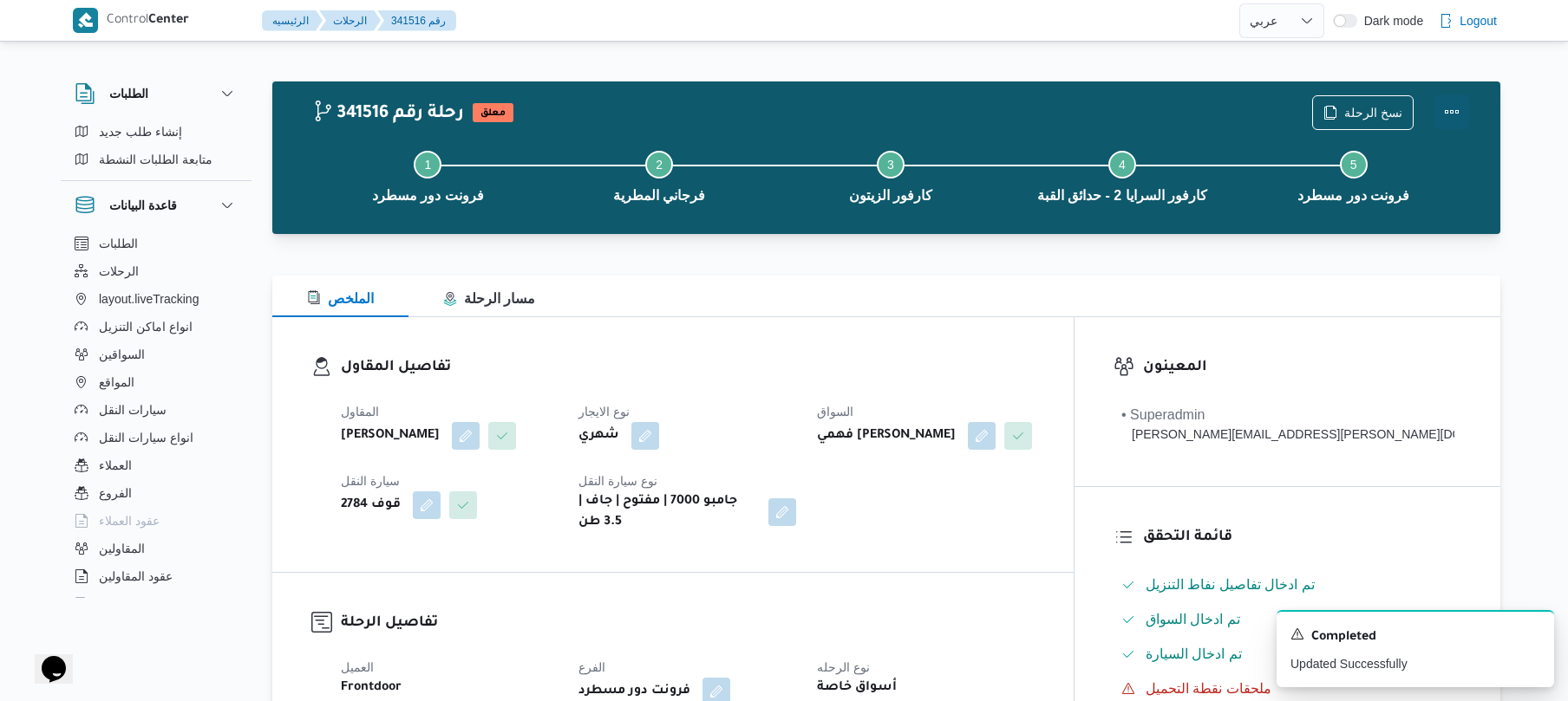
click at [1447, 107] on button "Actions" at bounding box center [1451, 111] width 35 height 35
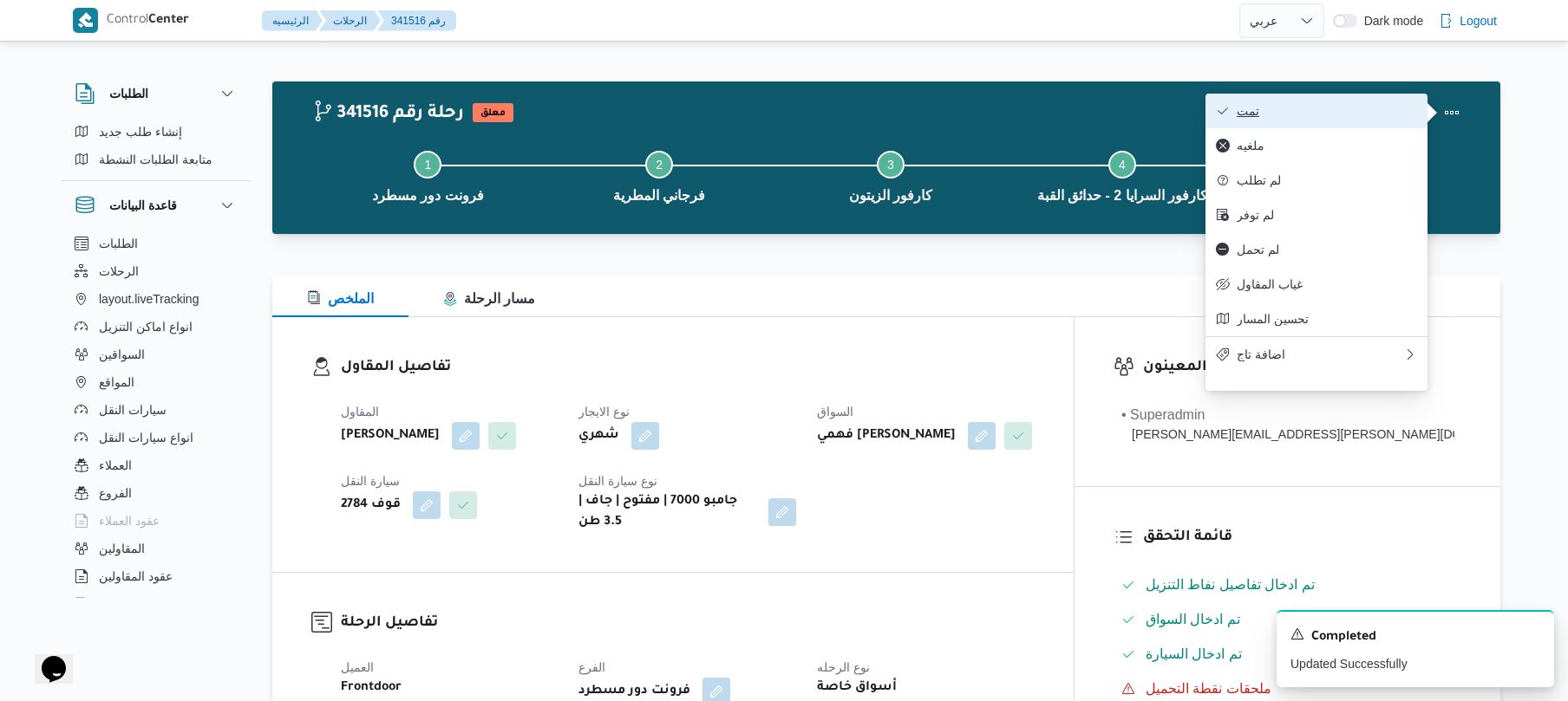
click at [1371, 125] on button "تمت" at bounding box center [1316, 110] width 222 height 35
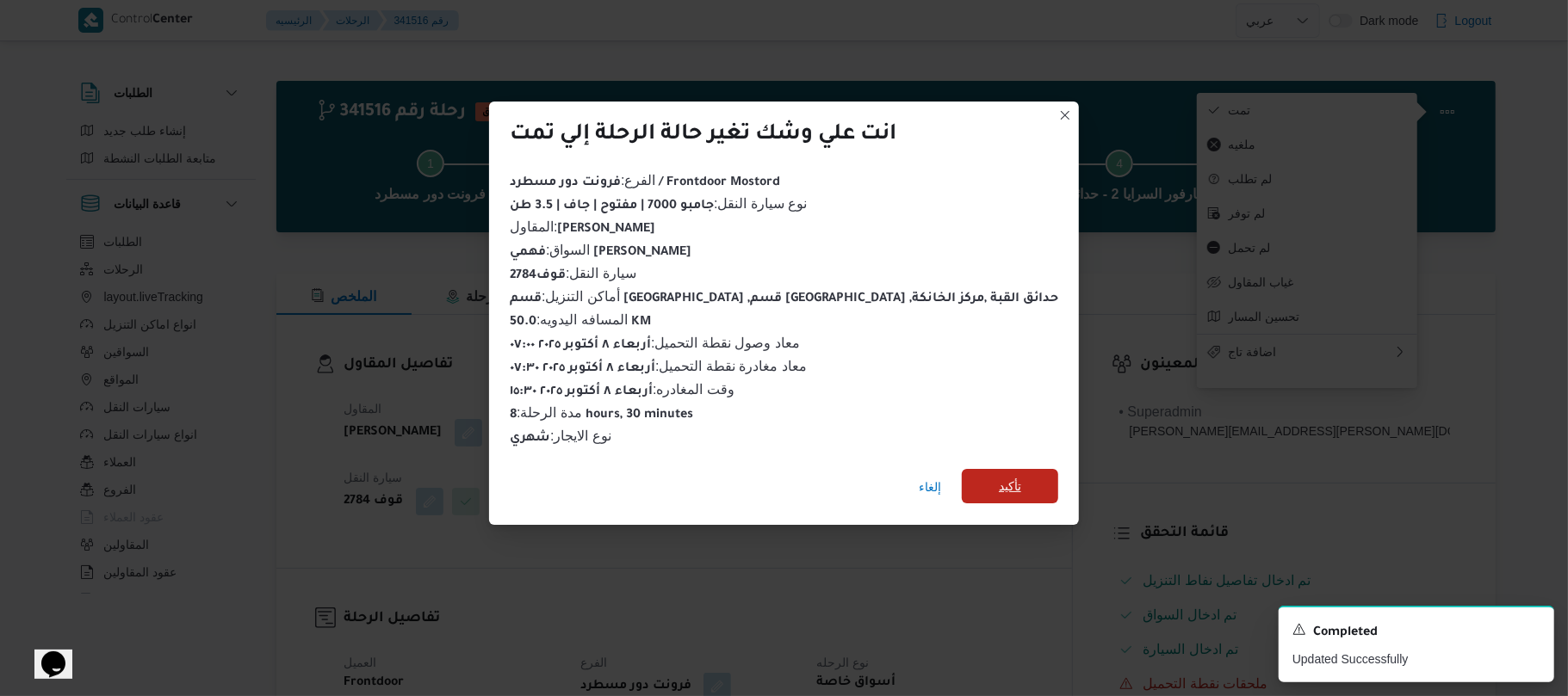
click at [999, 476] on span "تأكيد" at bounding box center [1010, 485] width 23 height 21
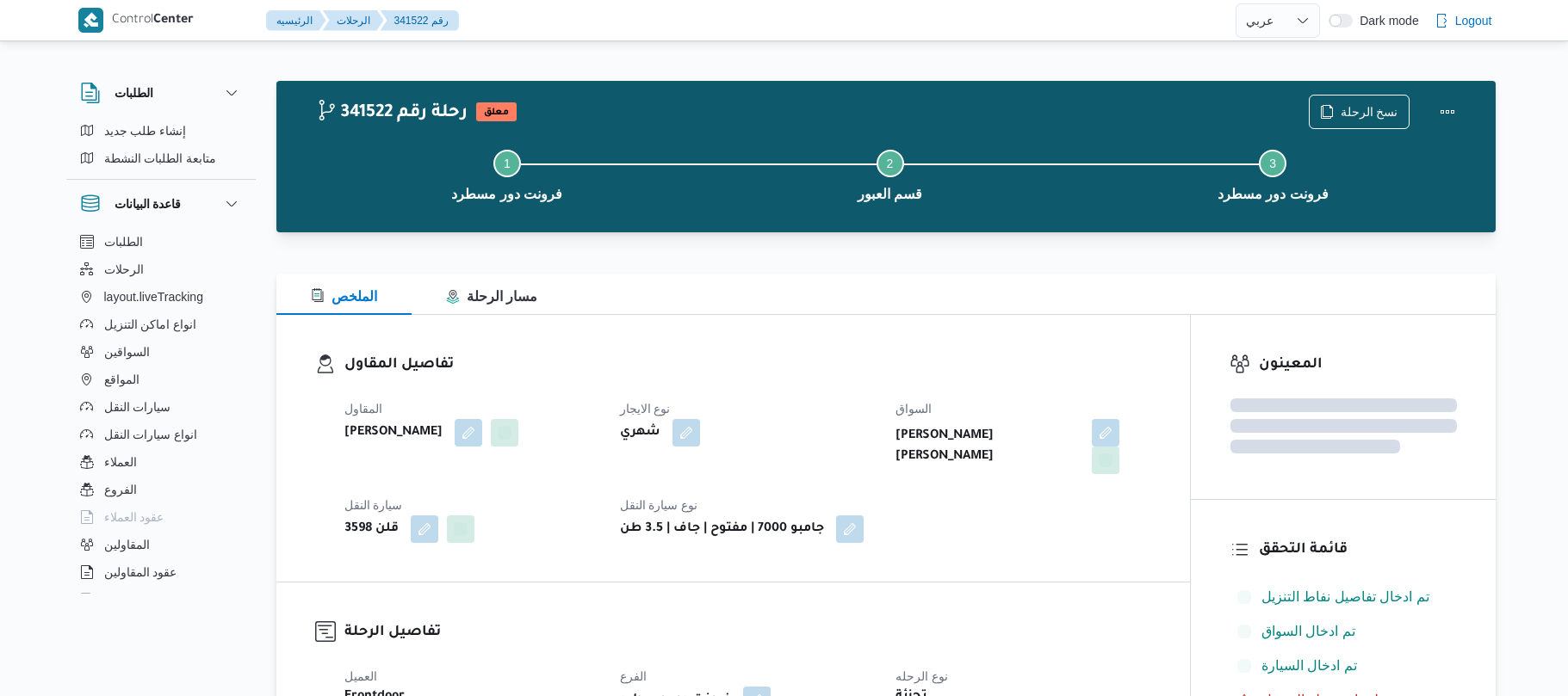
select select "ar"
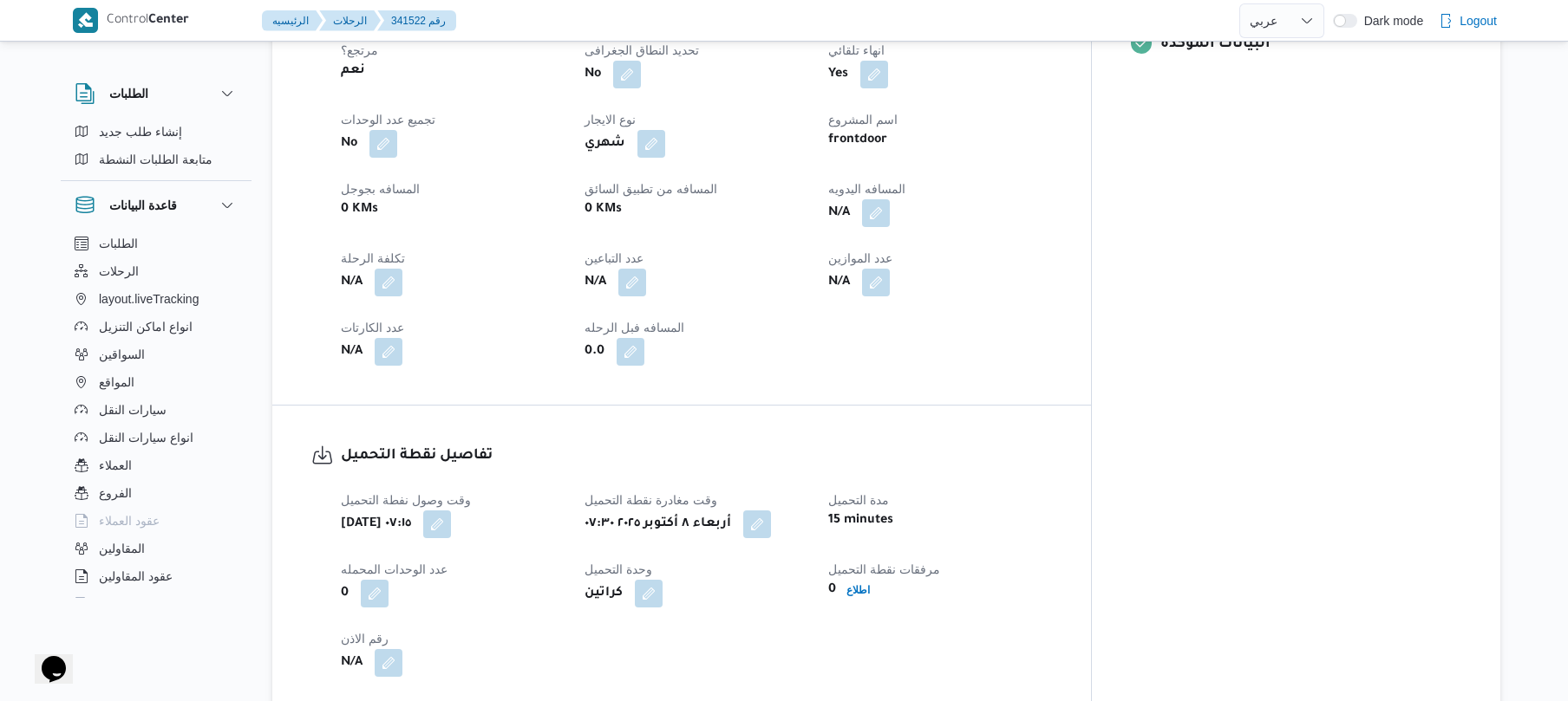
scroll to position [785, 0]
click at [905, 180] on span "المسافه اليدويه" at bounding box center [867, 187] width 77 height 14
click at [890, 206] on button "button" at bounding box center [876, 210] width 28 height 28
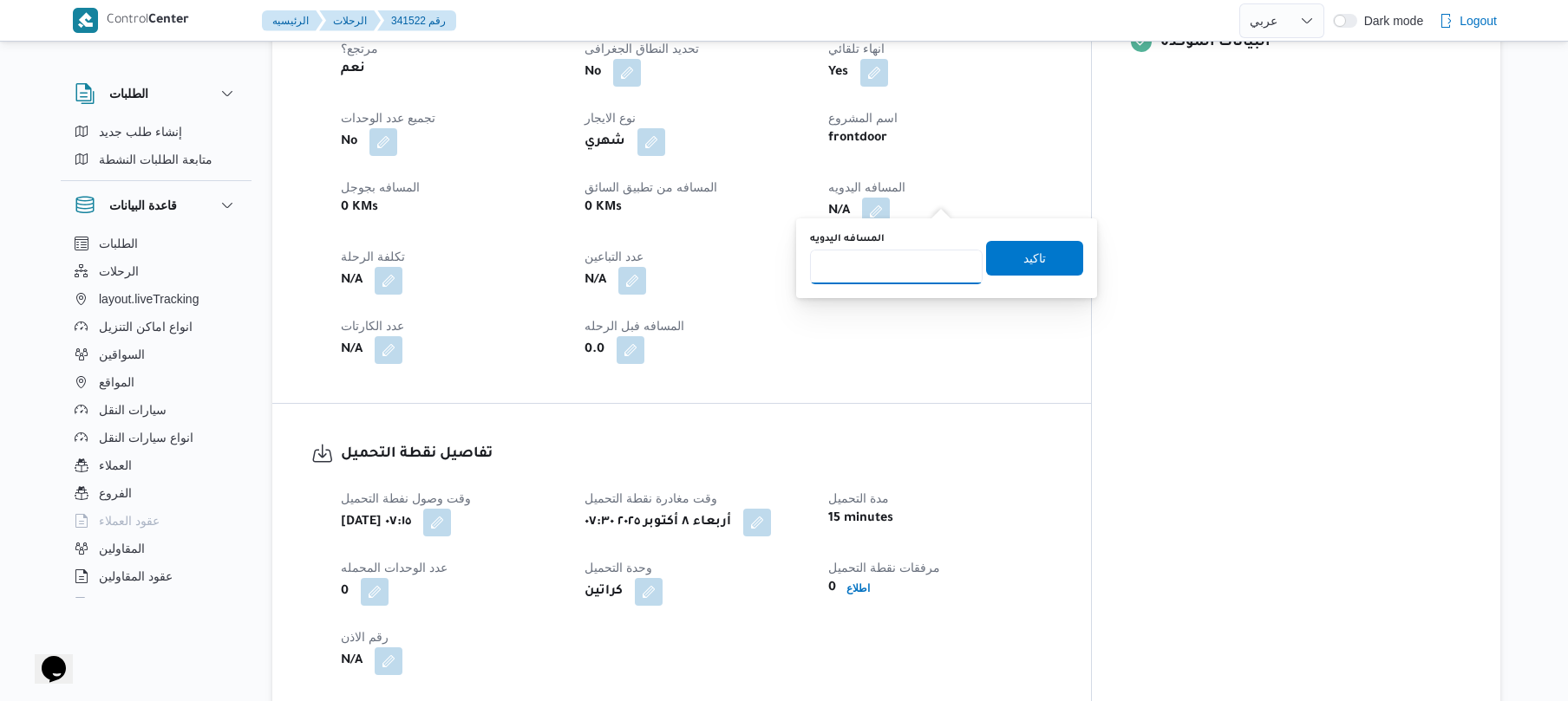
click at [896, 272] on input "المسافه اليدويه" at bounding box center [897, 267] width 173 height 35
type input "70"
click at [1024, 259] on span "تاكيد" at bounding box center [1034, 257] width 23 height 21
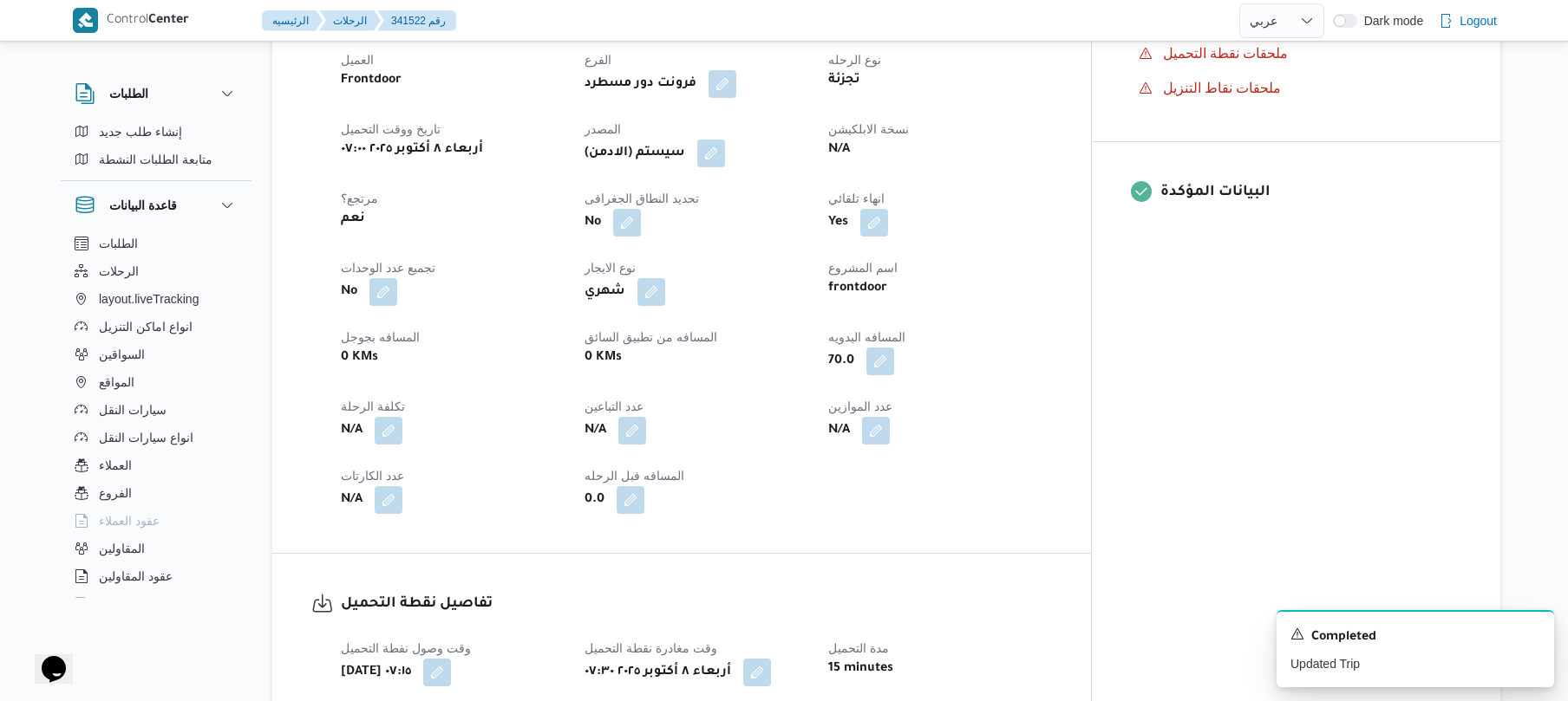
scroll to position [462, 0]
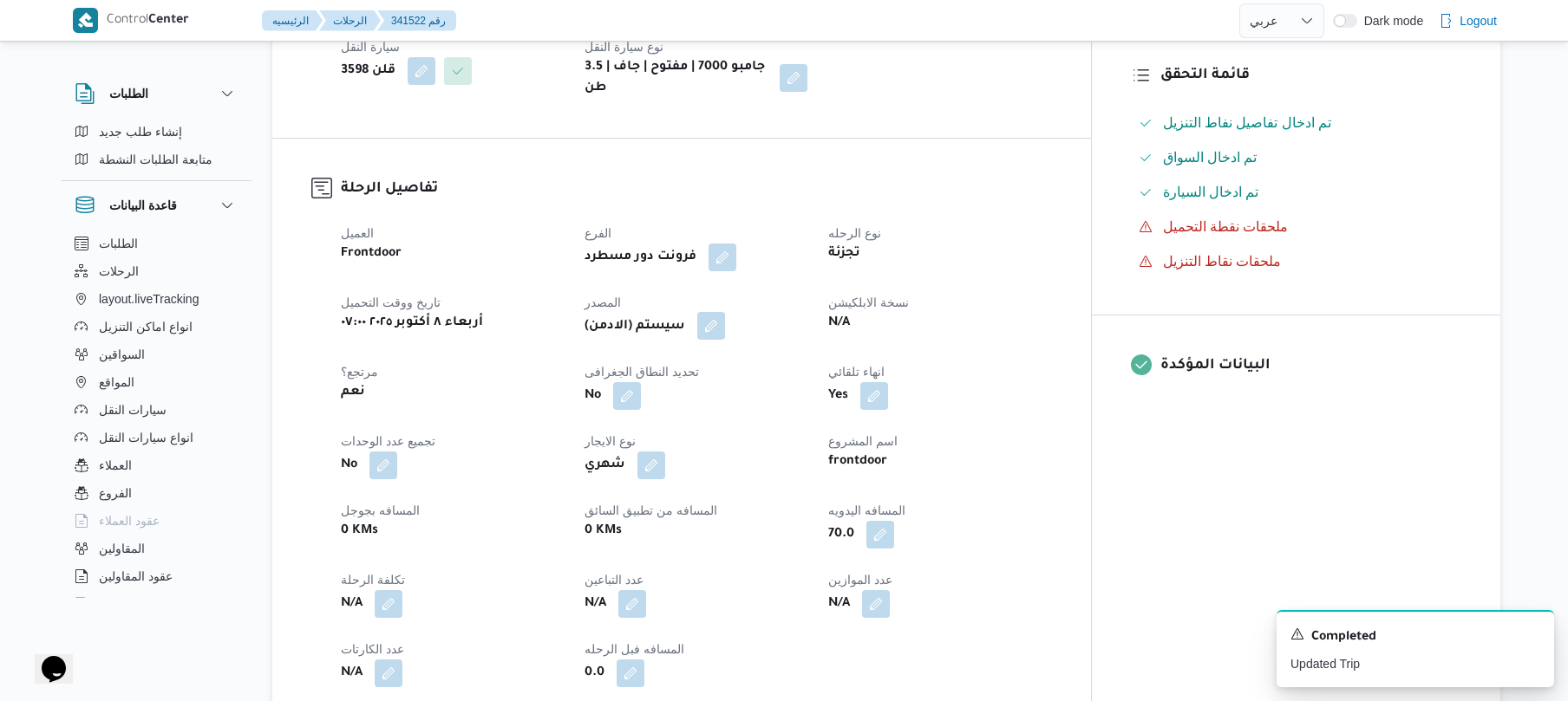
click at [725, 312] on button "button" at bounding box center [711, 326] width 28 height 28
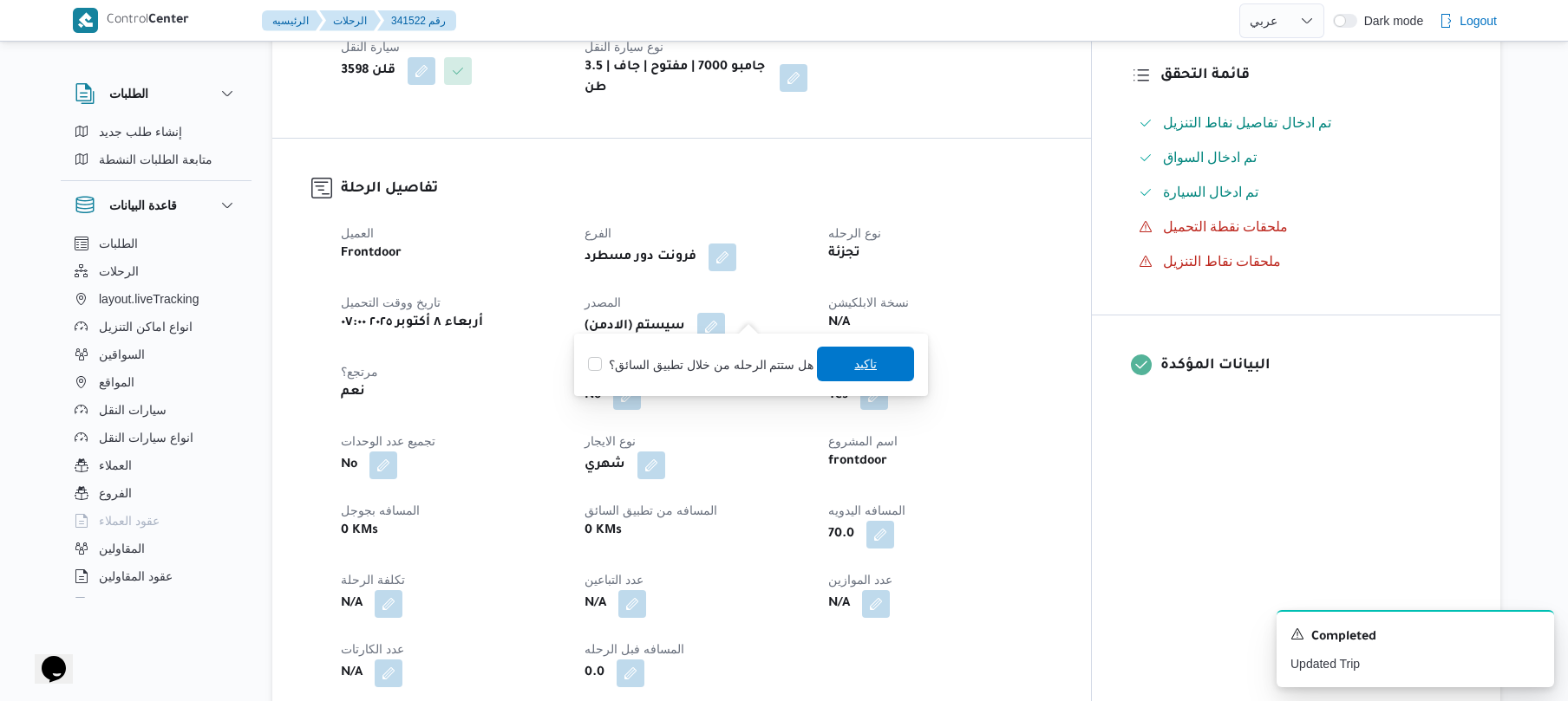
click at [840, 358] on span "تاكيد" at bounding box center [866, 364] width 97 height 35
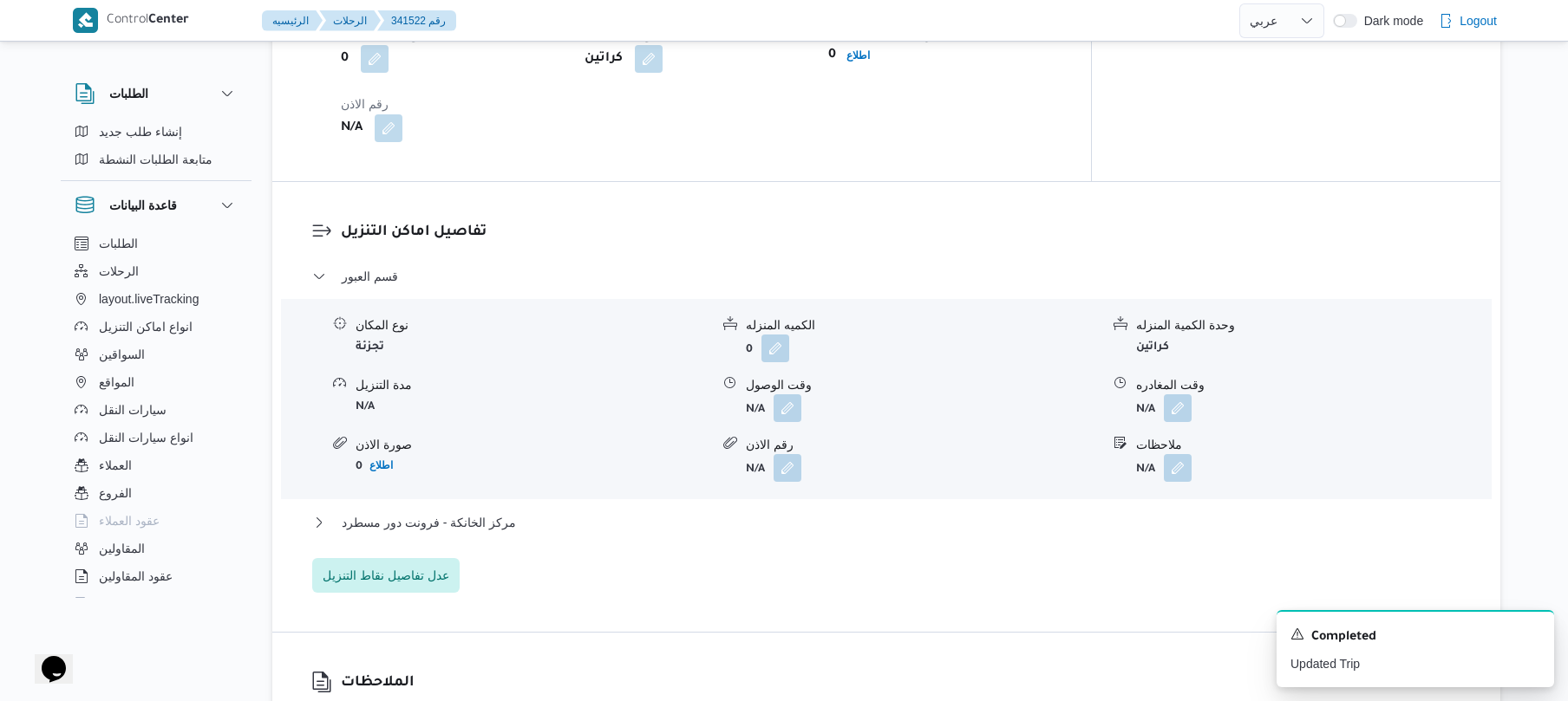
scroll to position [1387, 0]
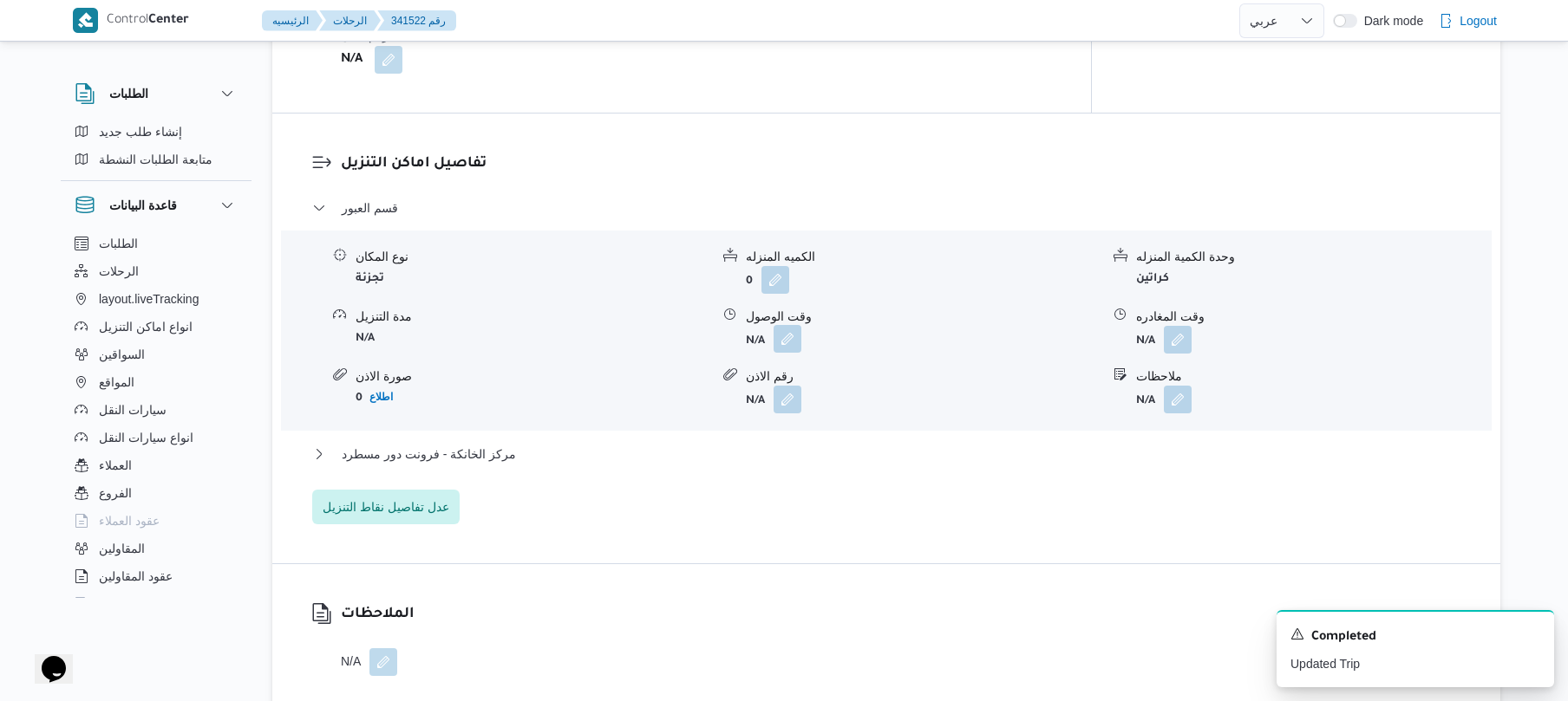
click at [789, 330] on button "button" at bounding box center [787, 339] width 28 height 28
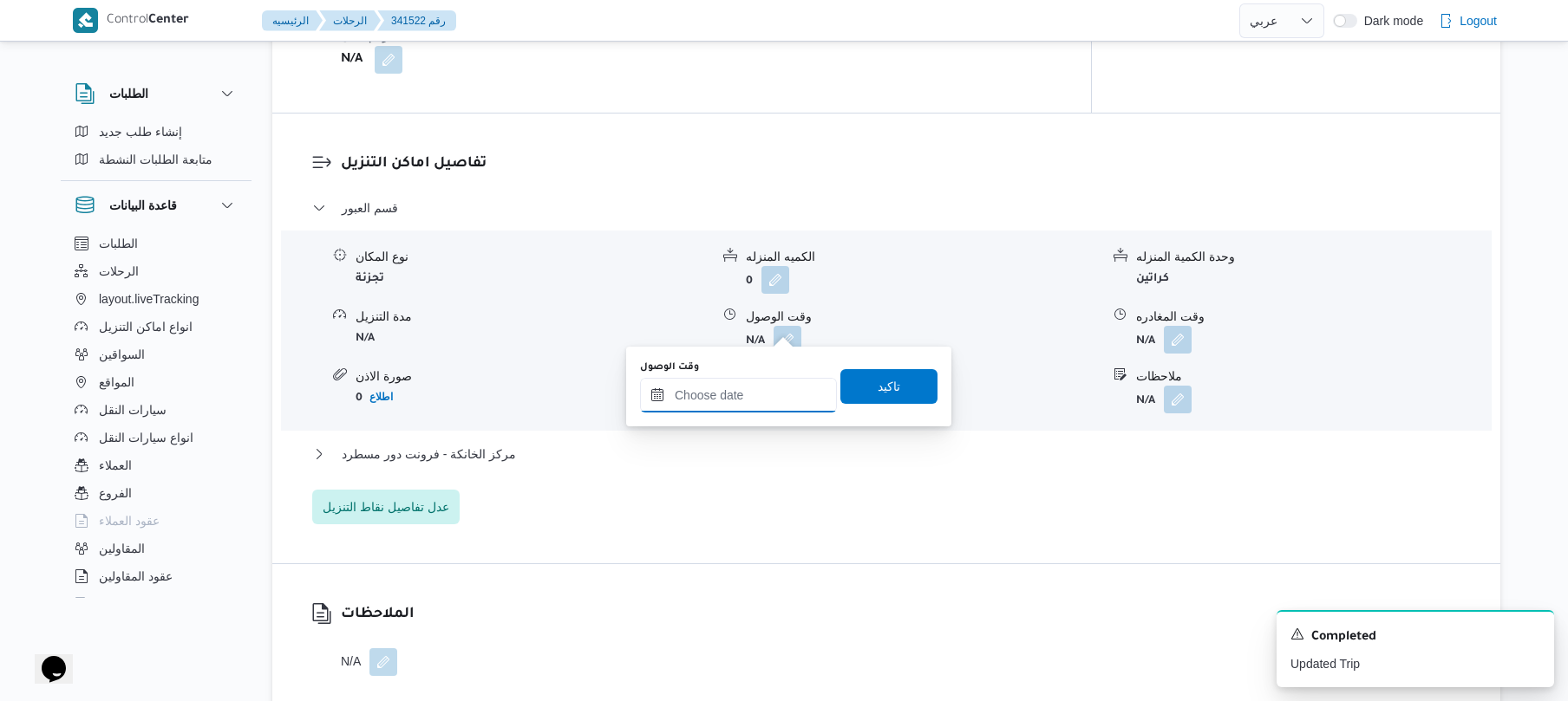
click at [755, 392] on input "وقت الوصول" at bounding box center [738, 395] width 196 height 35
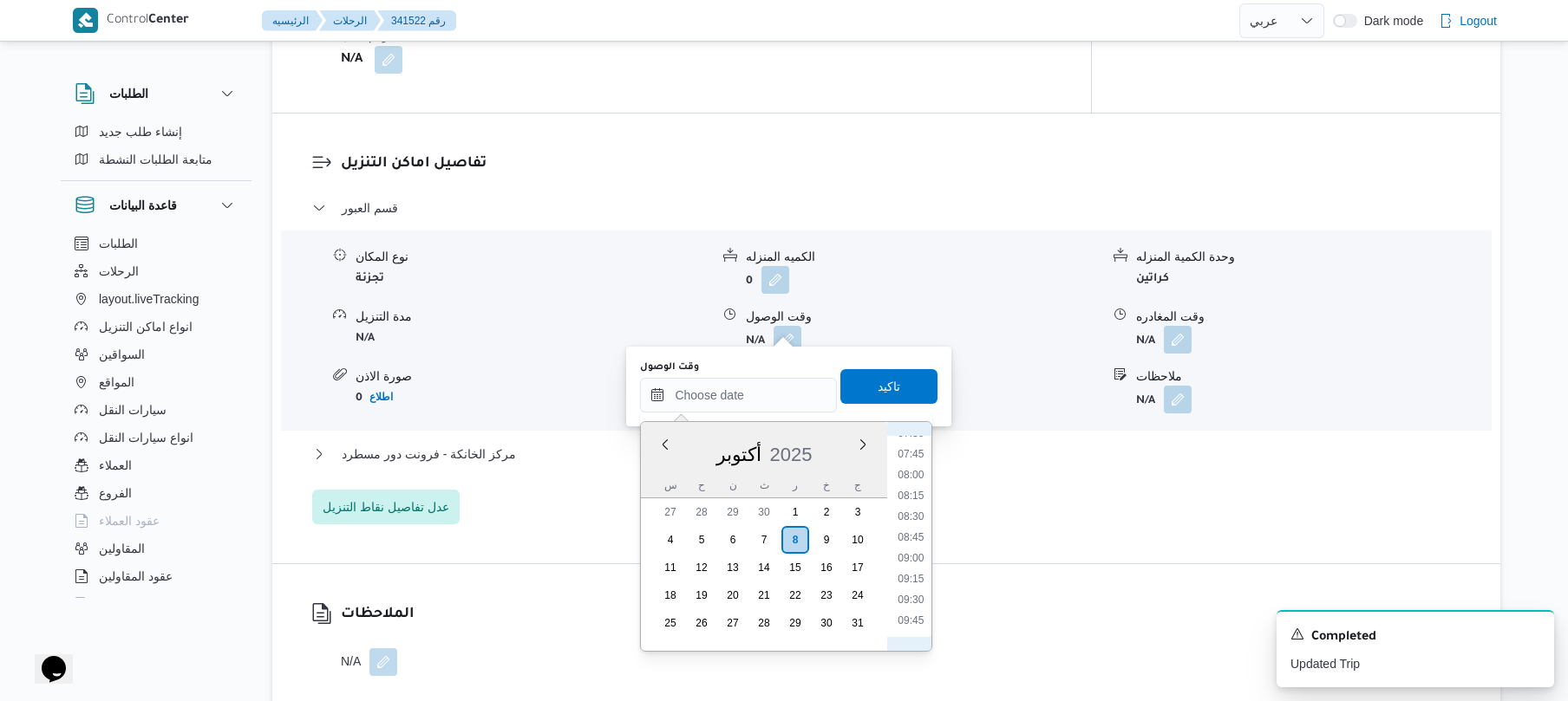
scroll to position [566, 0]
click at [913, 548] on li "08:00" at bounding box center [911, 543] width 40 height 17
type input "٠٨/١٠/٢٠٢٥ ٠٨:٠٠"
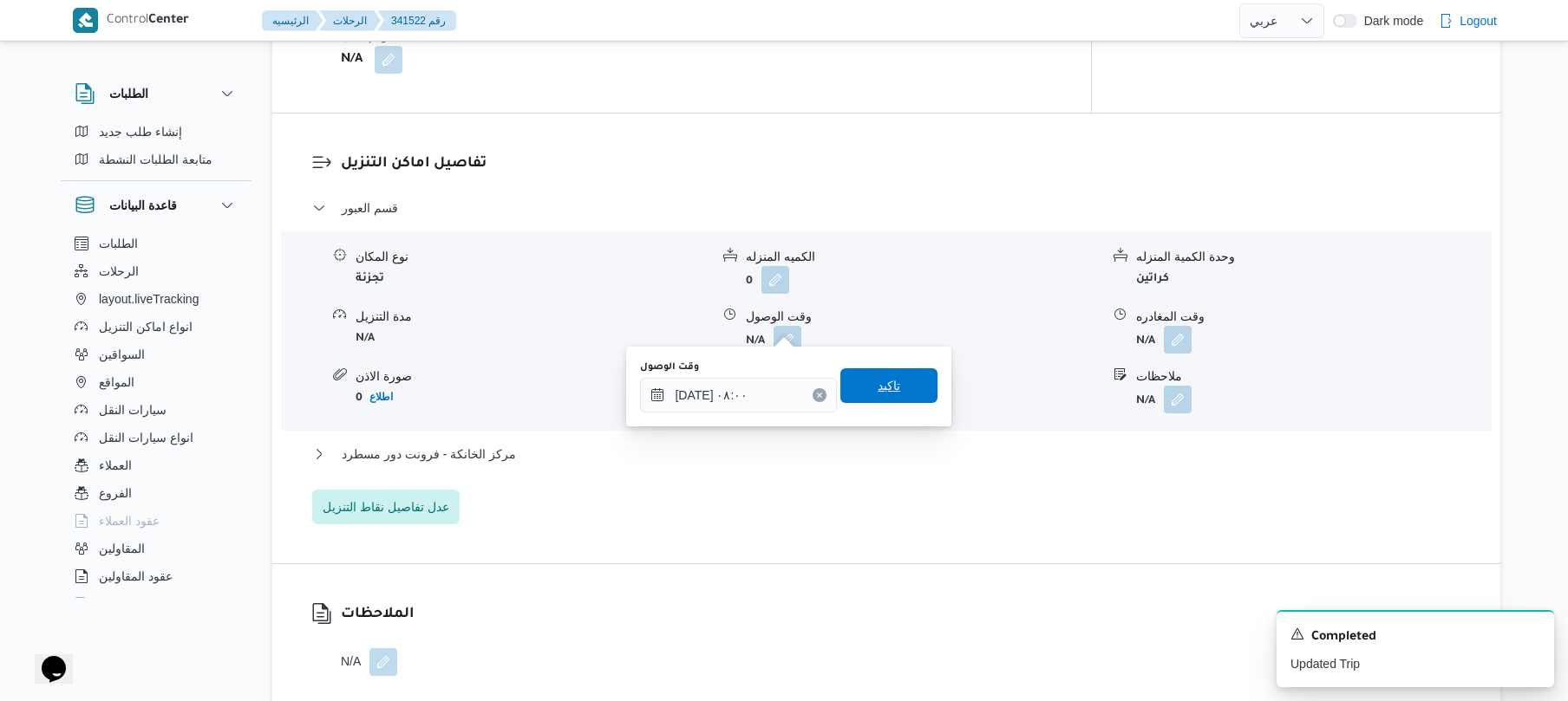
click at [896, 397] on span "تاكيد" at bounding box center [889, 386] width 97 height 35
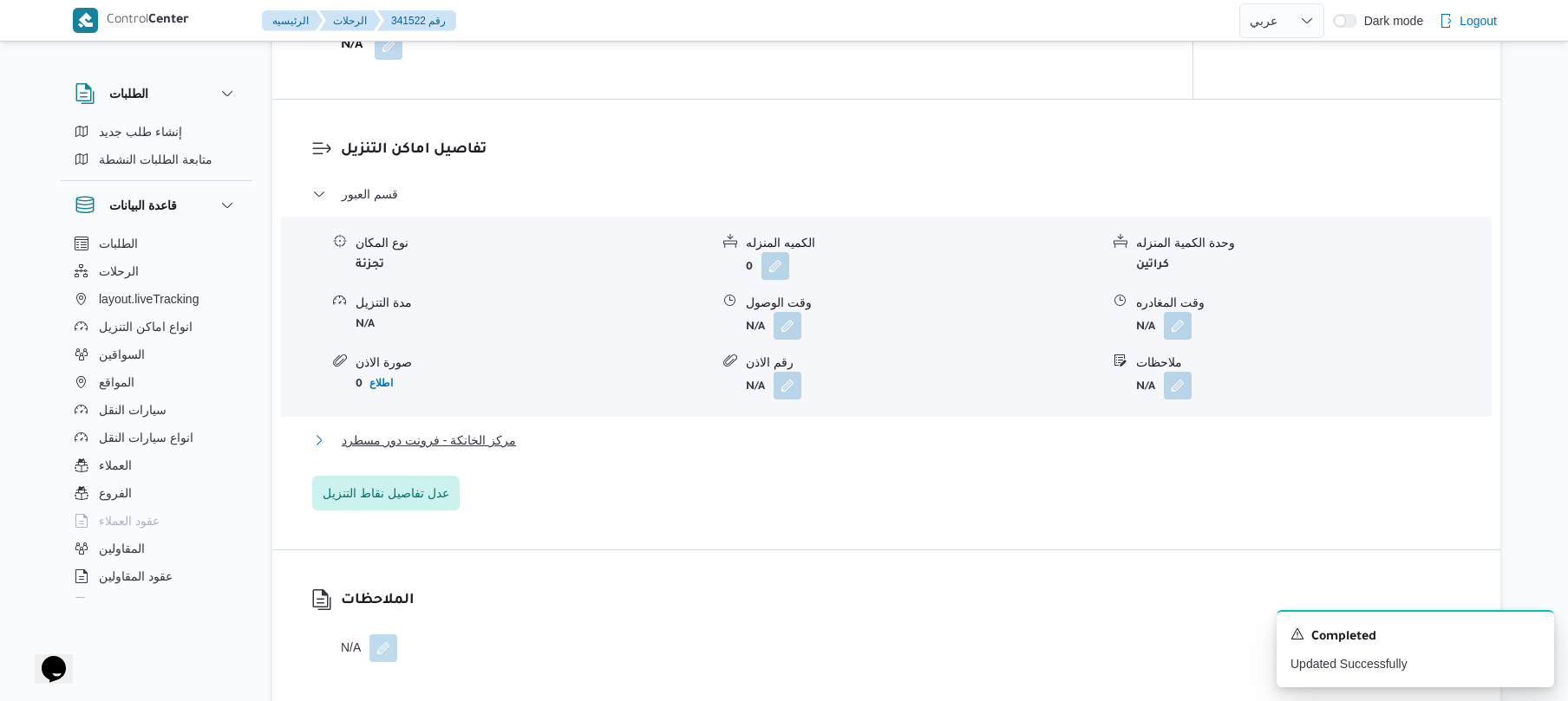
click at [840, 440] on button "مركز الخانكة - فرونت دور مسطرد" at bounding box center [887, 440] width 1148 height 21
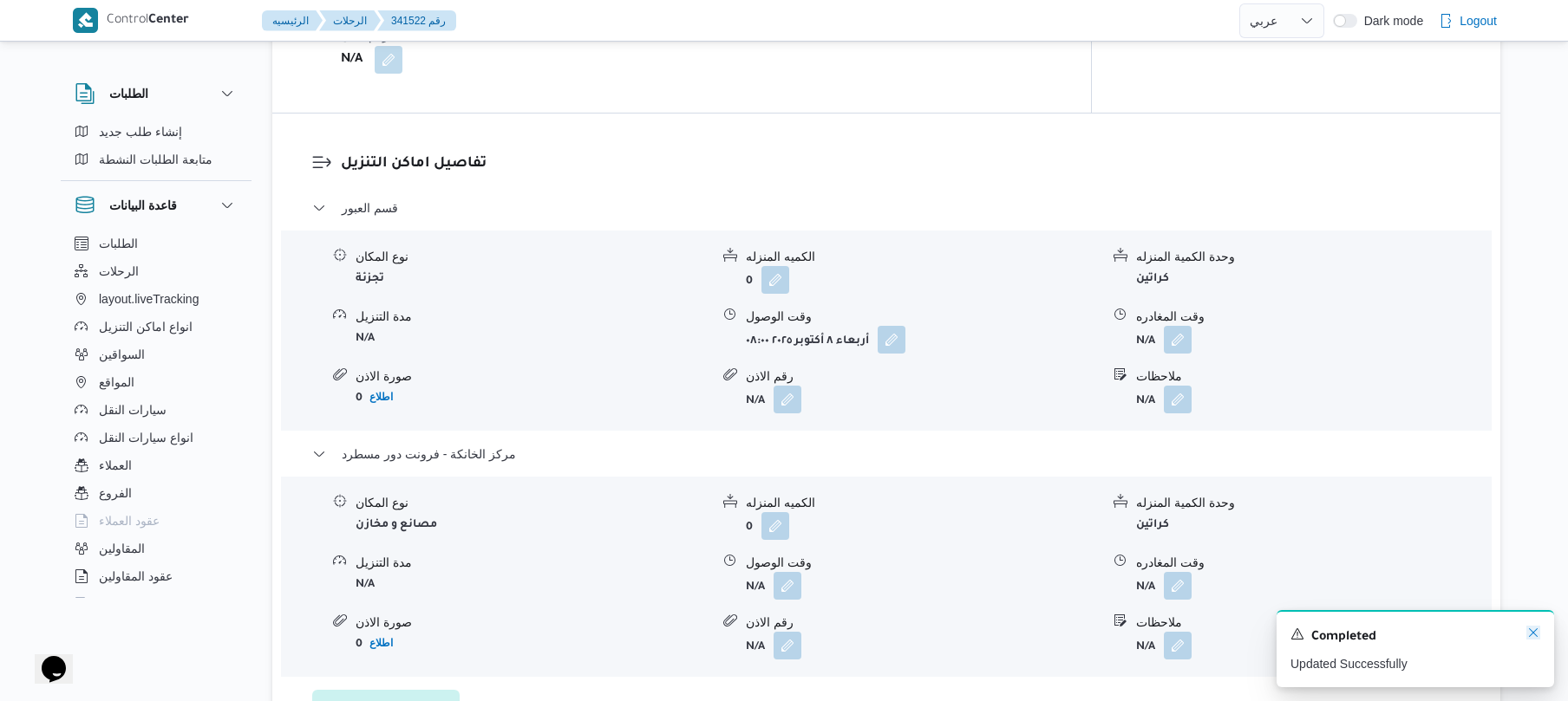
click at [1533, 631] on icon "Dismiss toast" at bounding box center [1533, 633] width 14 height 14
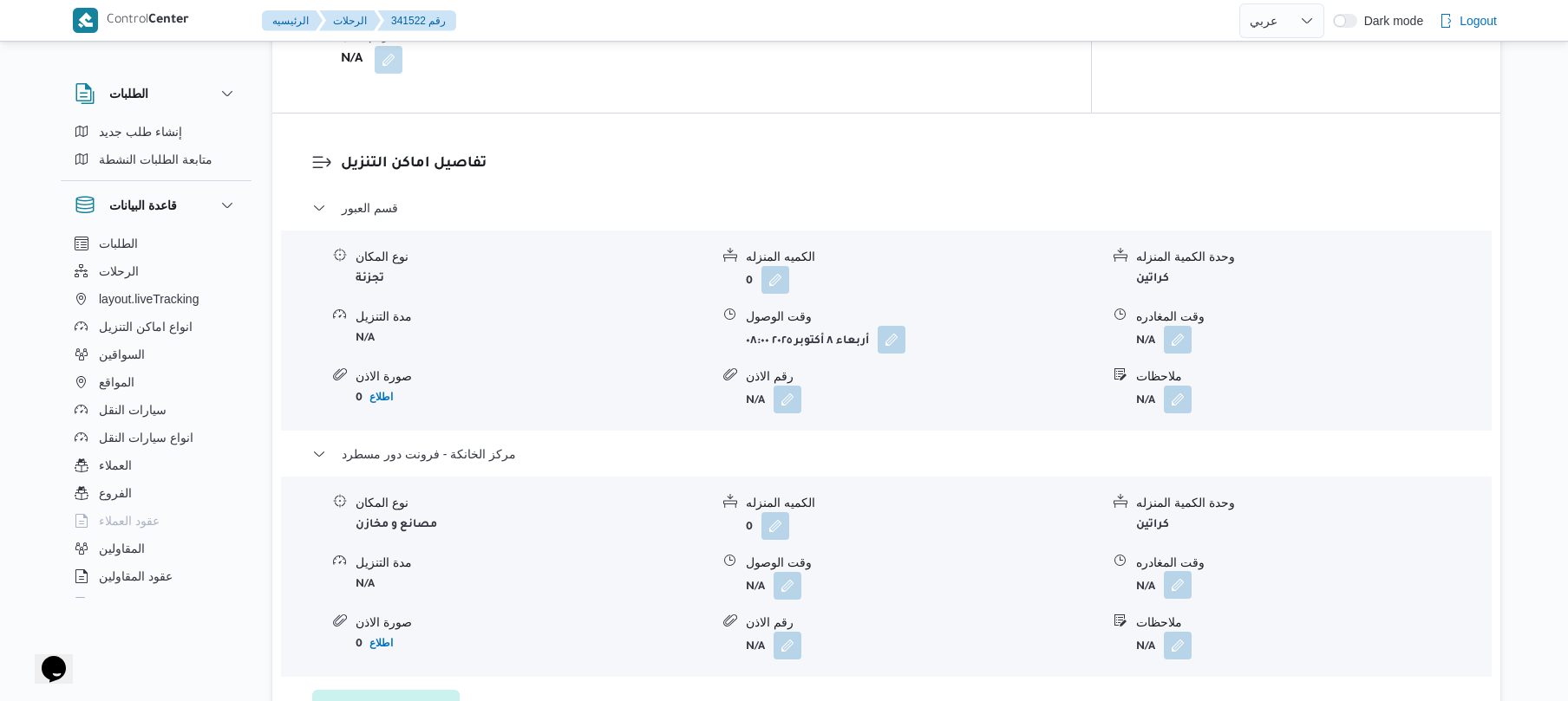
click at [1179, 571] on button "button" at bounding box center [1177, 585] width 28 height 28
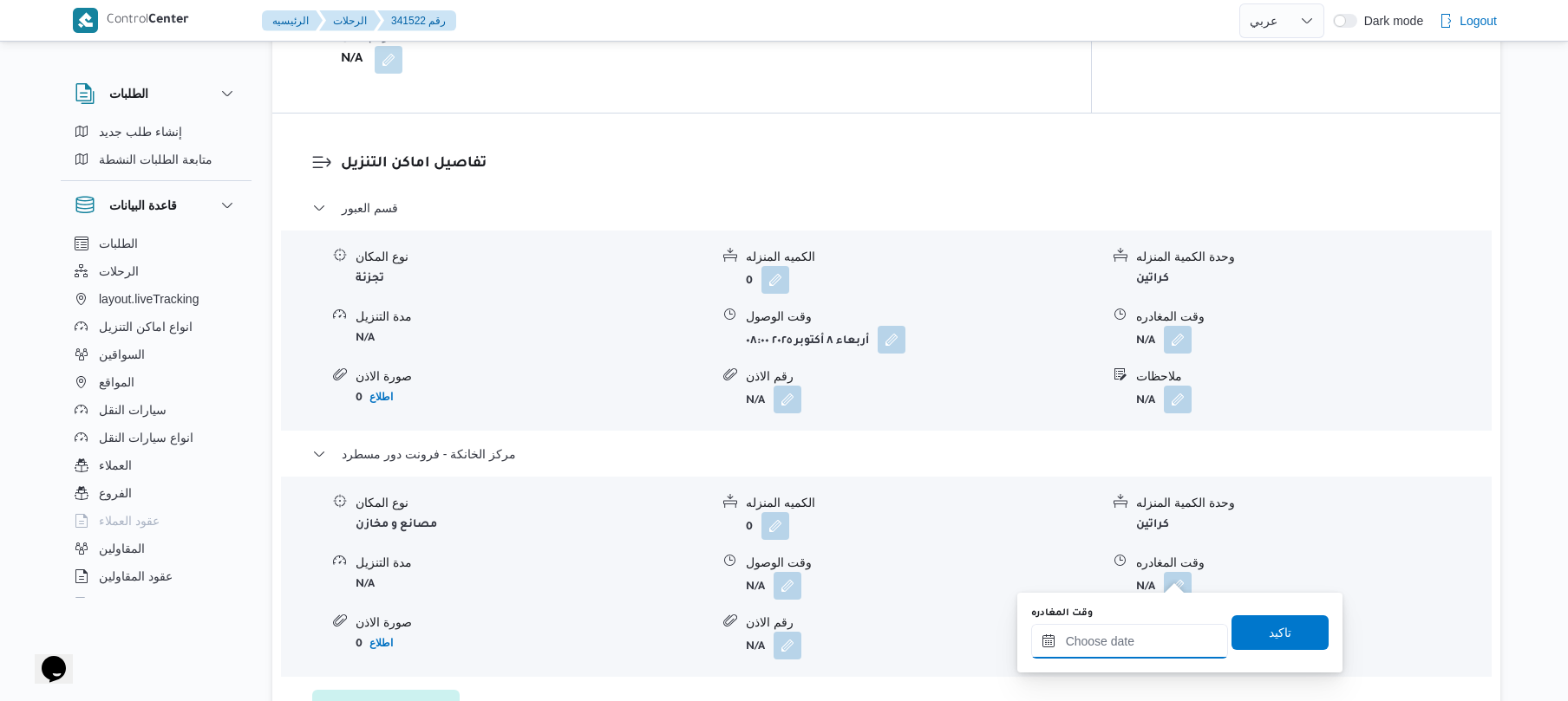
click at [1135, 632] on div at bounding box center [1130, 641] width 196 height 35
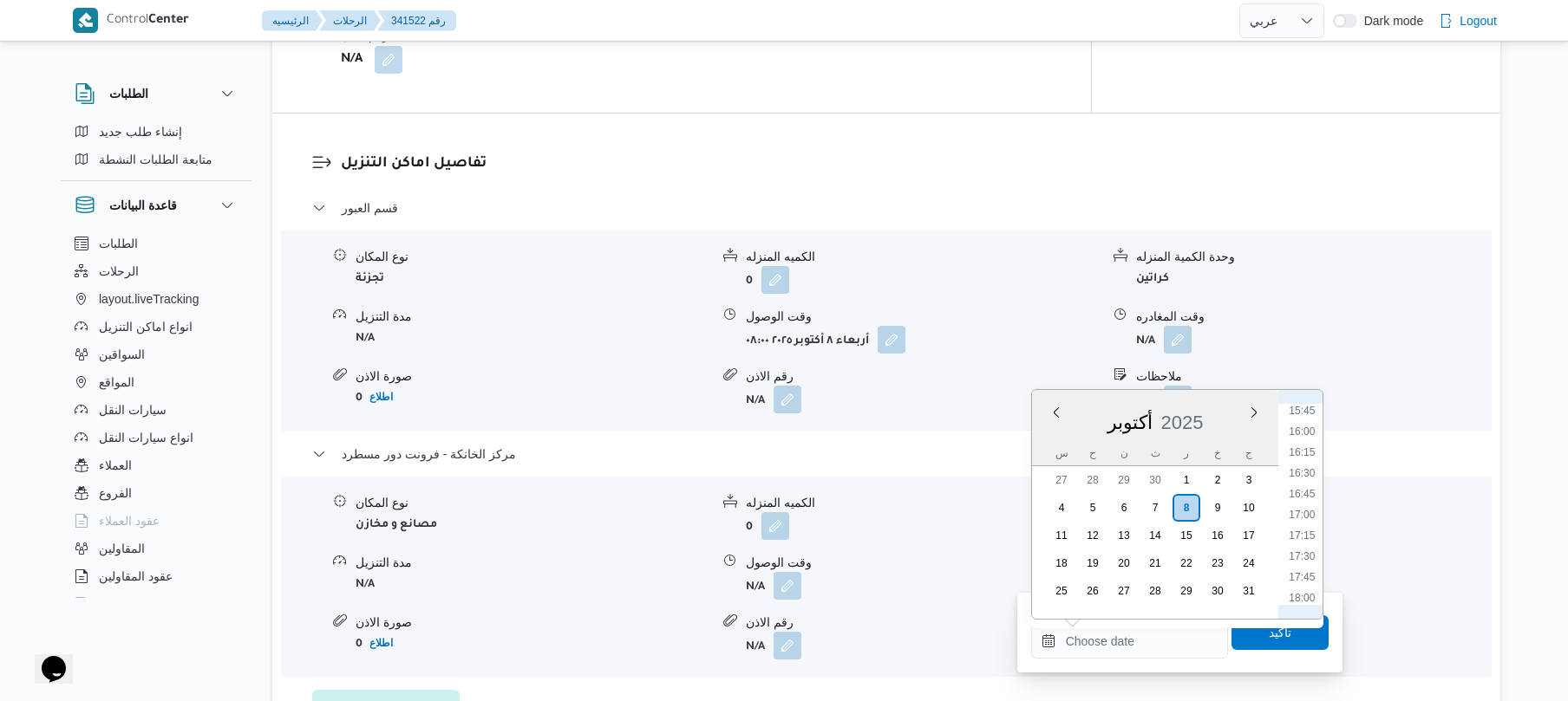
scroll to position [1244, 0]
click at [1306, 456] on li "15:30" at bounding box center [1301, 457] width 40 height 17
type input "[DATE] ١٥:٣٠"
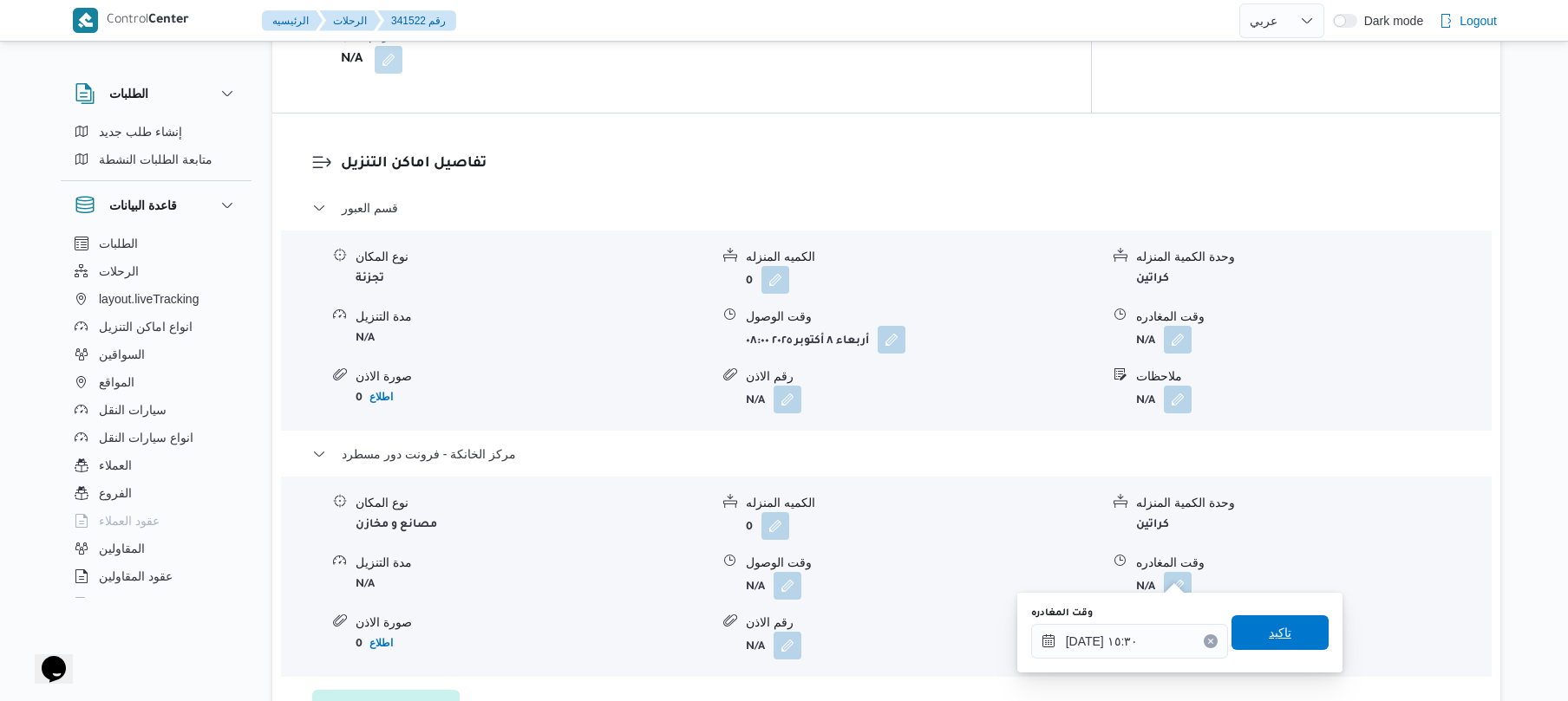
click at [1268, 629] on span "تاكيد" at bounding box center [1279, 633] width 23 height 21
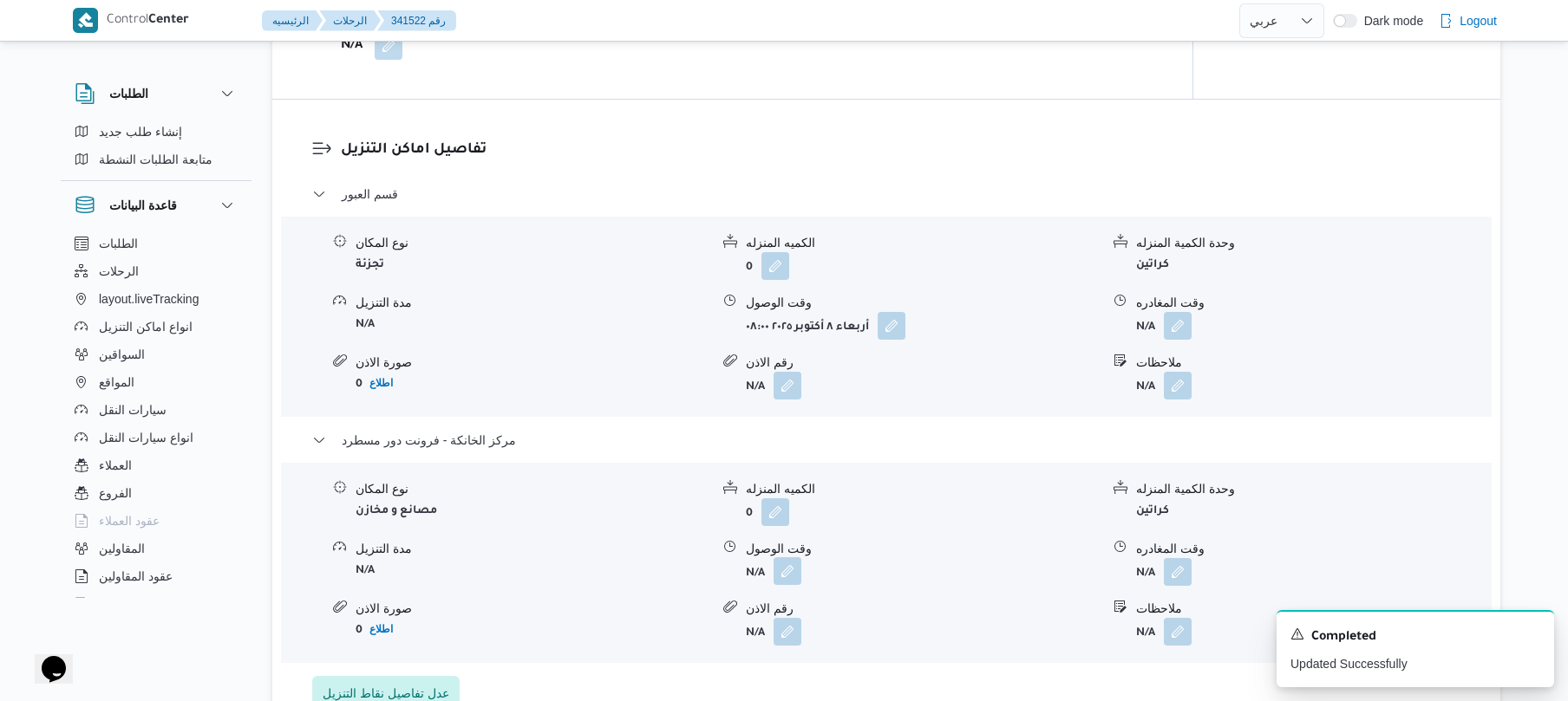
click at [795, 565] on button "button" at bounding box center [787, 571] width 28 height 28
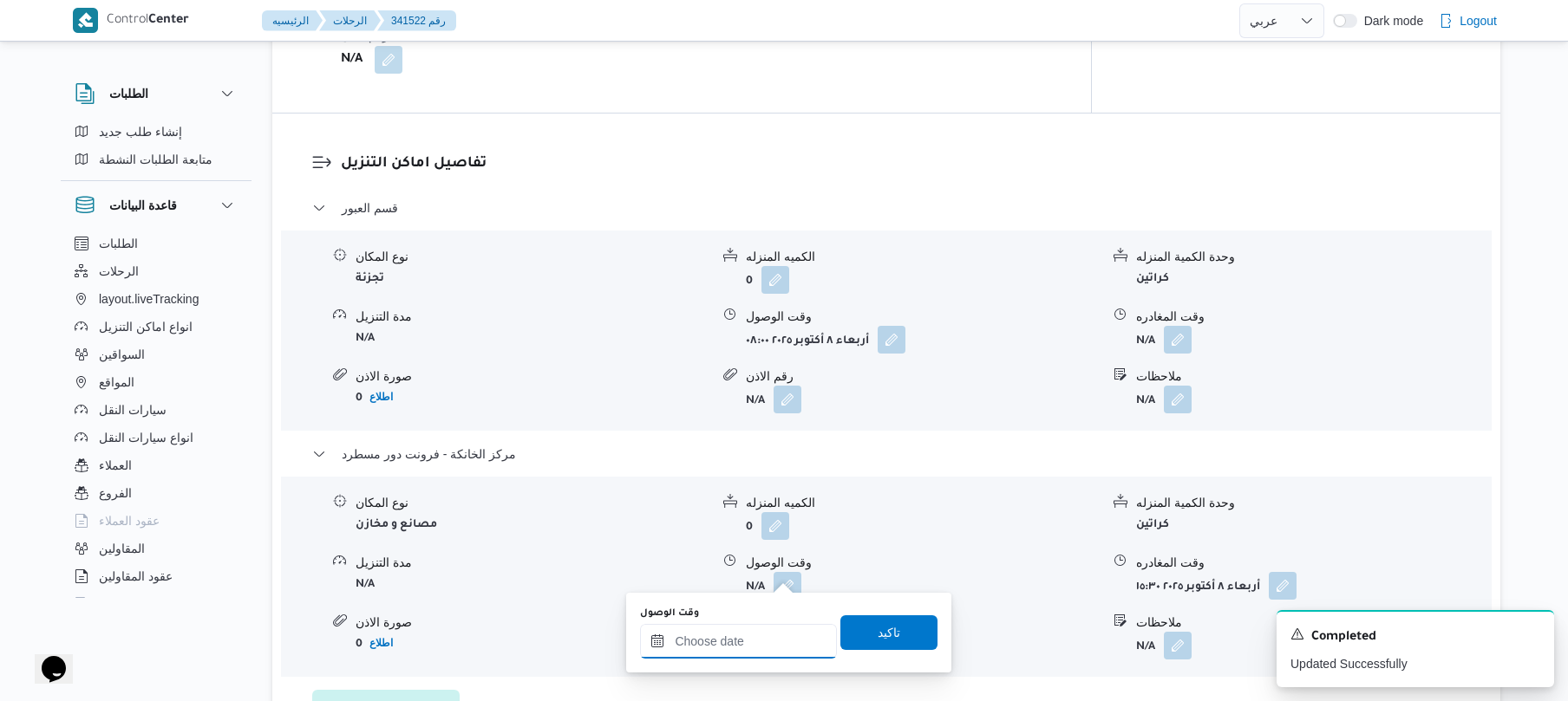
click at [740, 648] on input "وقت الوصول" at bounding box center [738, 641] width 196 height 35
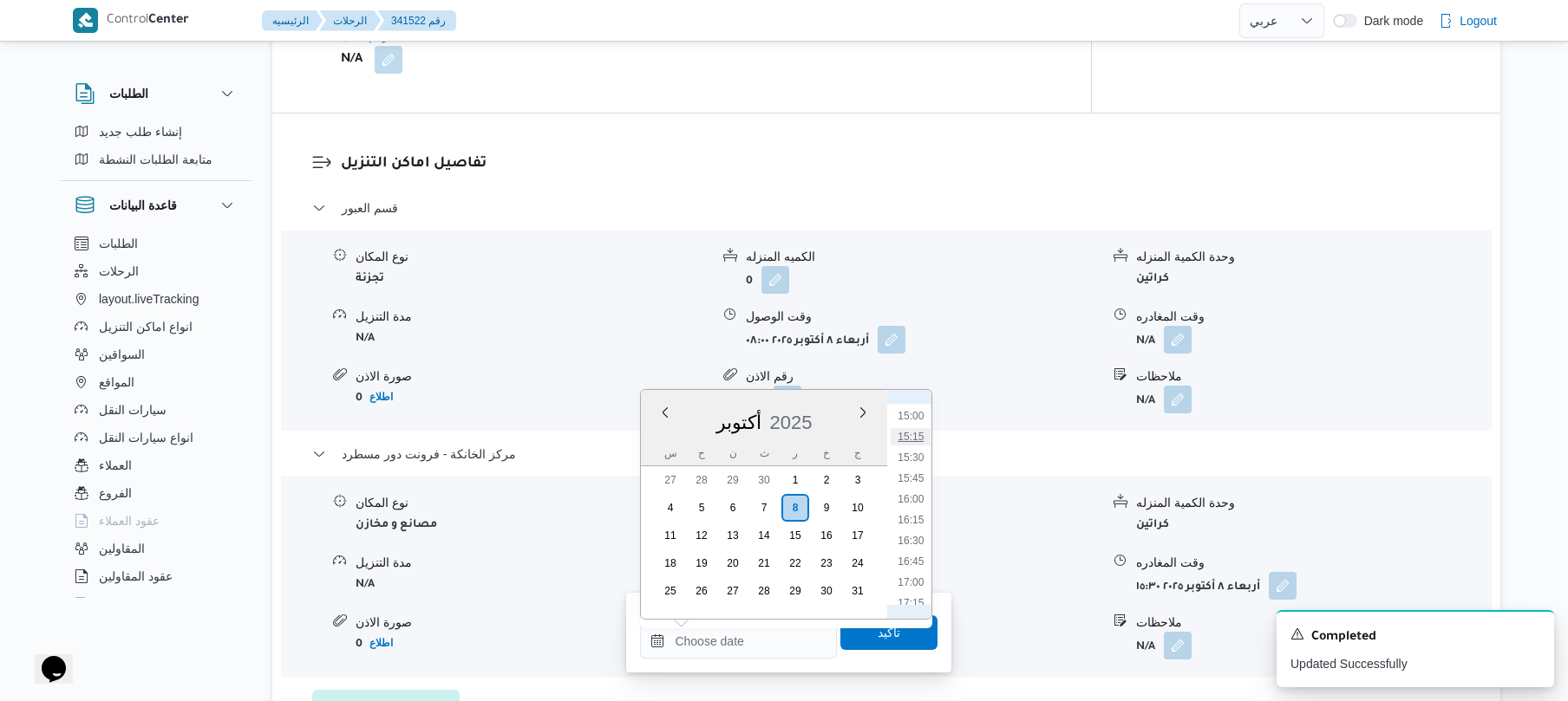
click at [908, 444] on li "15:15" at bounding box center [911, 436] width 40 height 17
type input "[DATE] ١٥:١٥"
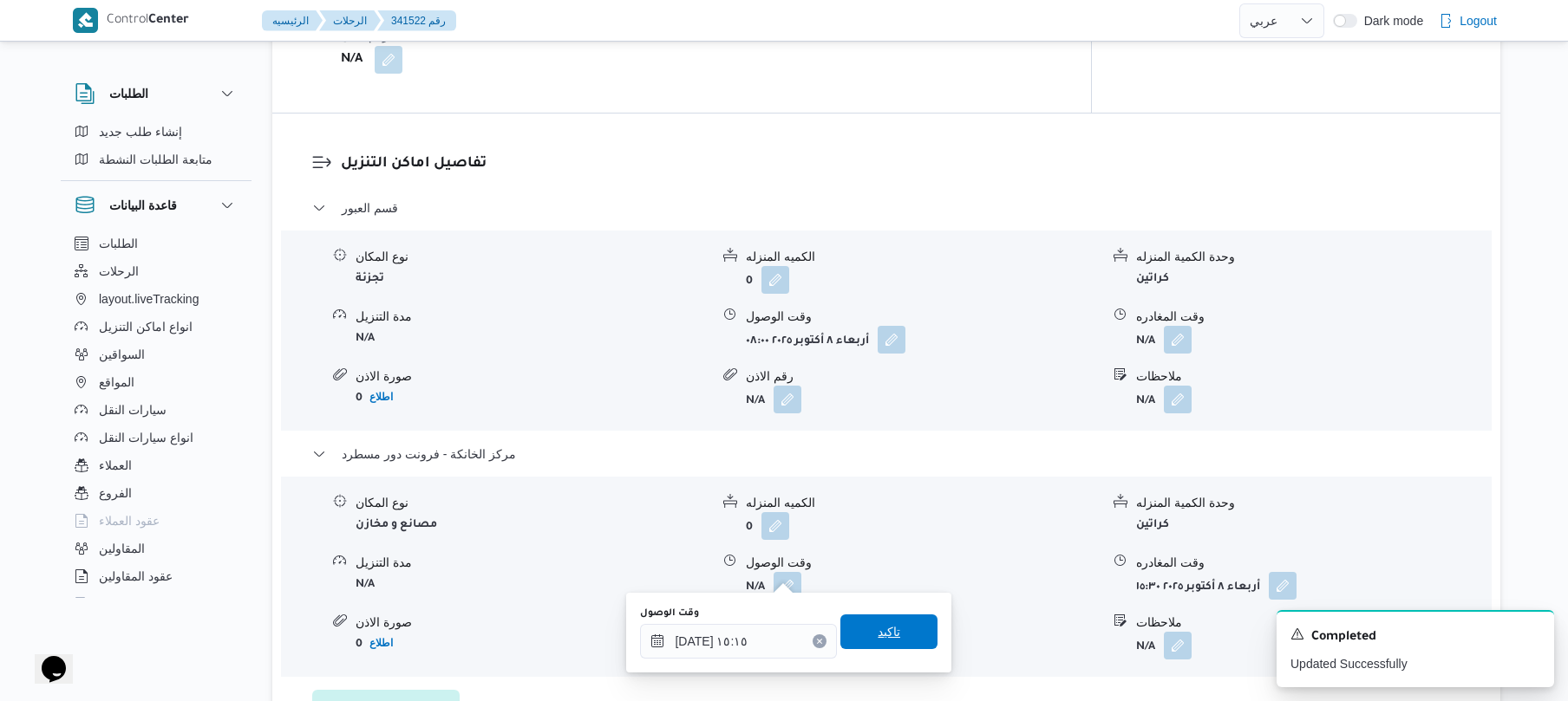
click at [878, 636] on span "تاكيد" at bounding box center [889, 632] width 23 height 21
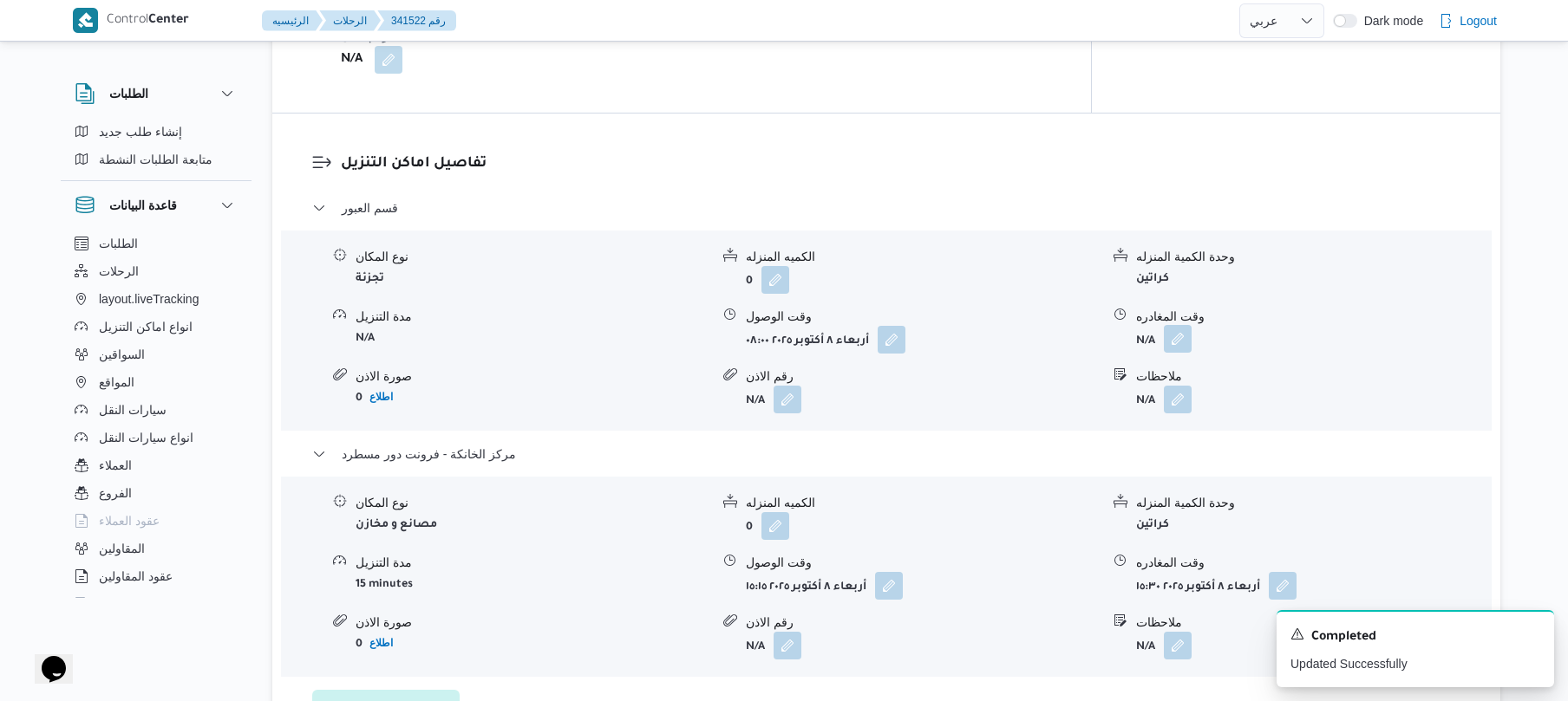
click at [1179, 325] on button "button" at bounding box center [1177, 339] width 28 height 28
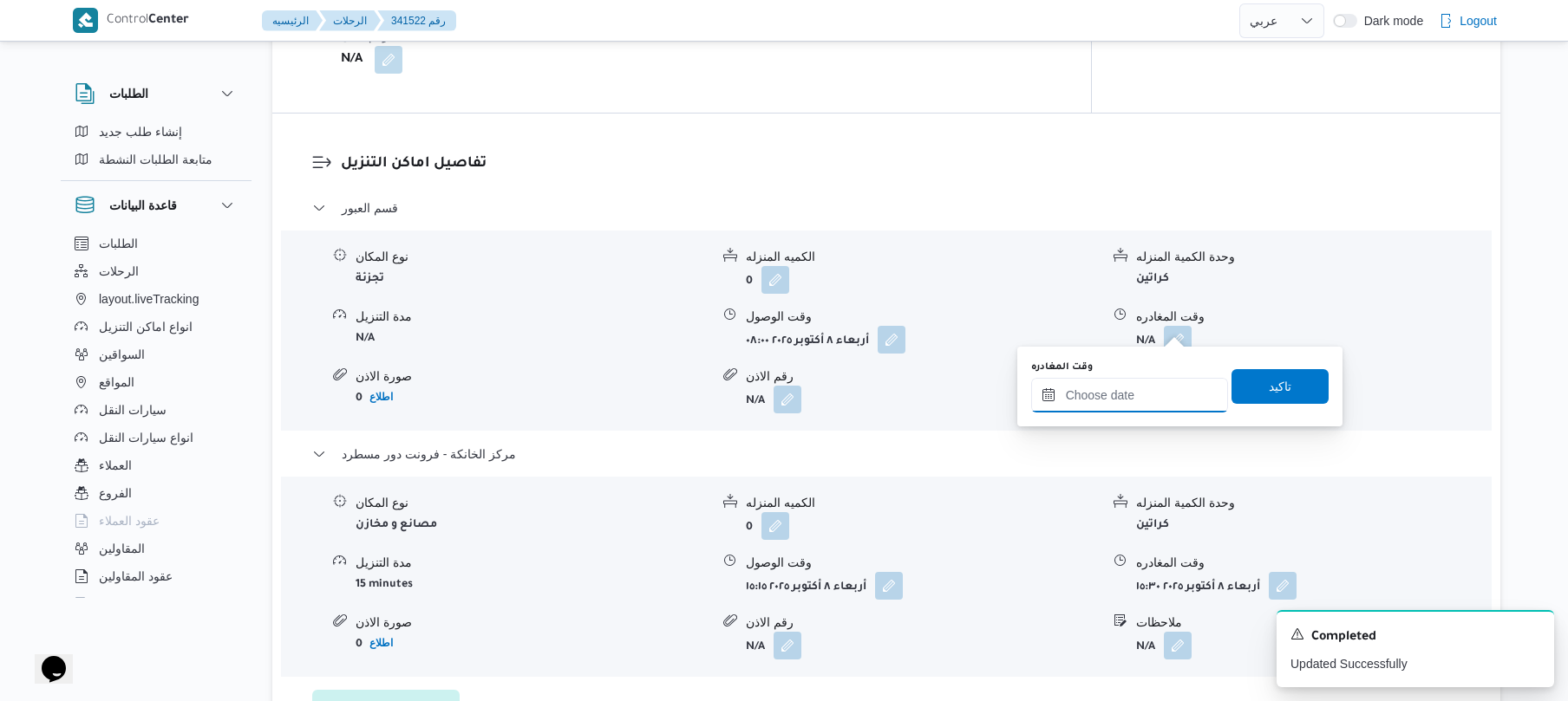
click at [1108, 385] on input "وقت المغادره" at bounding box center [1130, 395] width 196 height 35
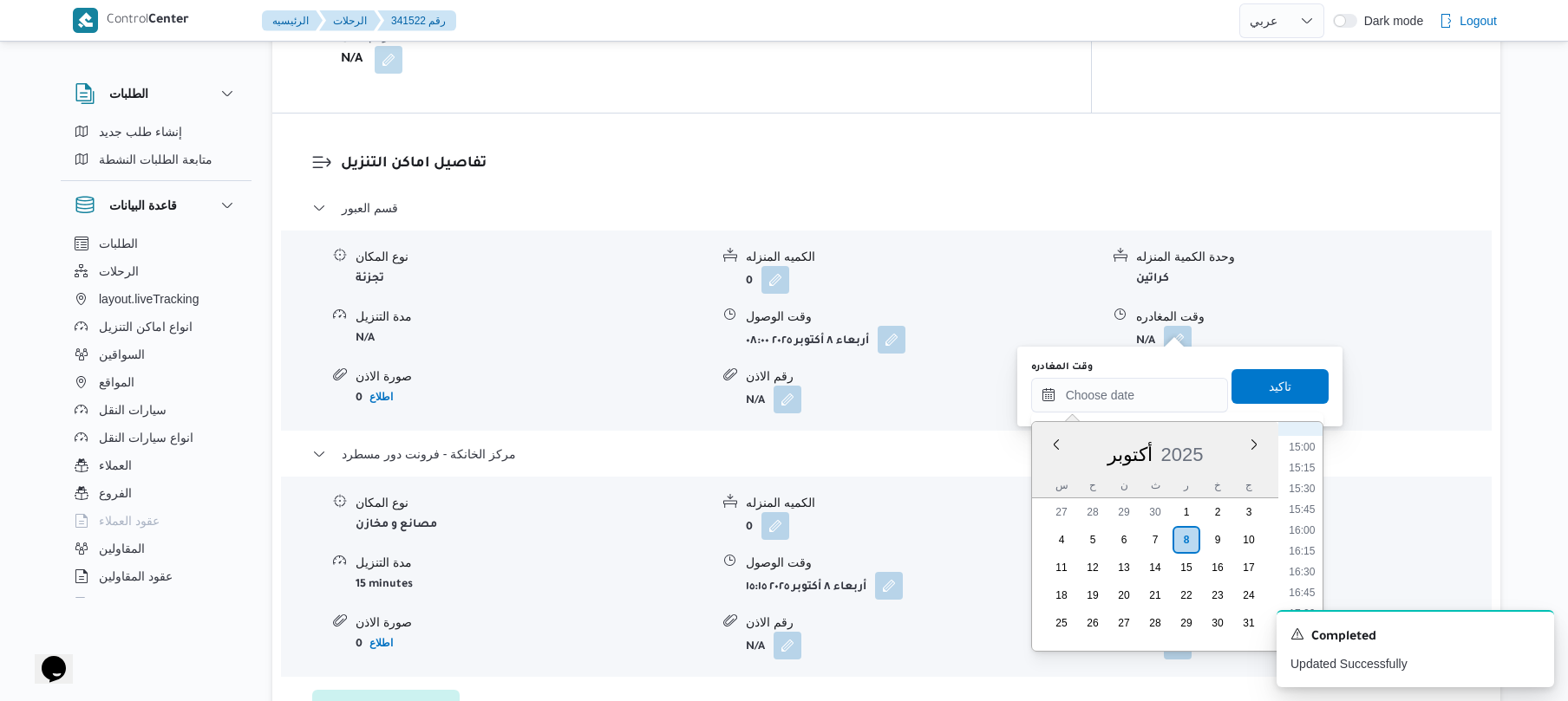
scroll to position [1076, 0]
click at [1300, 594] on li "14:45" at bounding box center [1301, 596] width 40 height 17
type input "٠٨/١٠/٢٠٢٥ ١٤:٤٥"
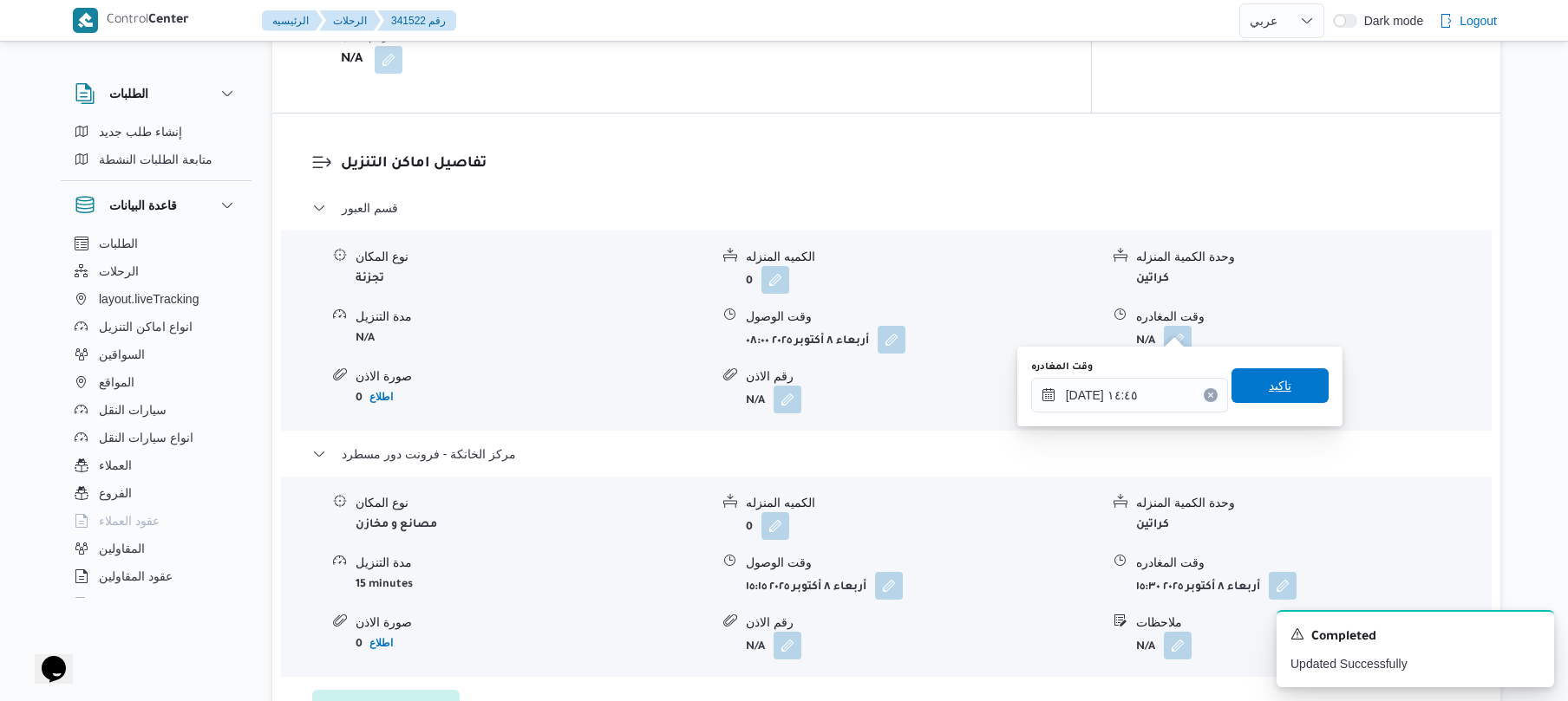
click at [1294, 397] on span "تاكيد" at bounding box center [1279, 386] width 97 height 35
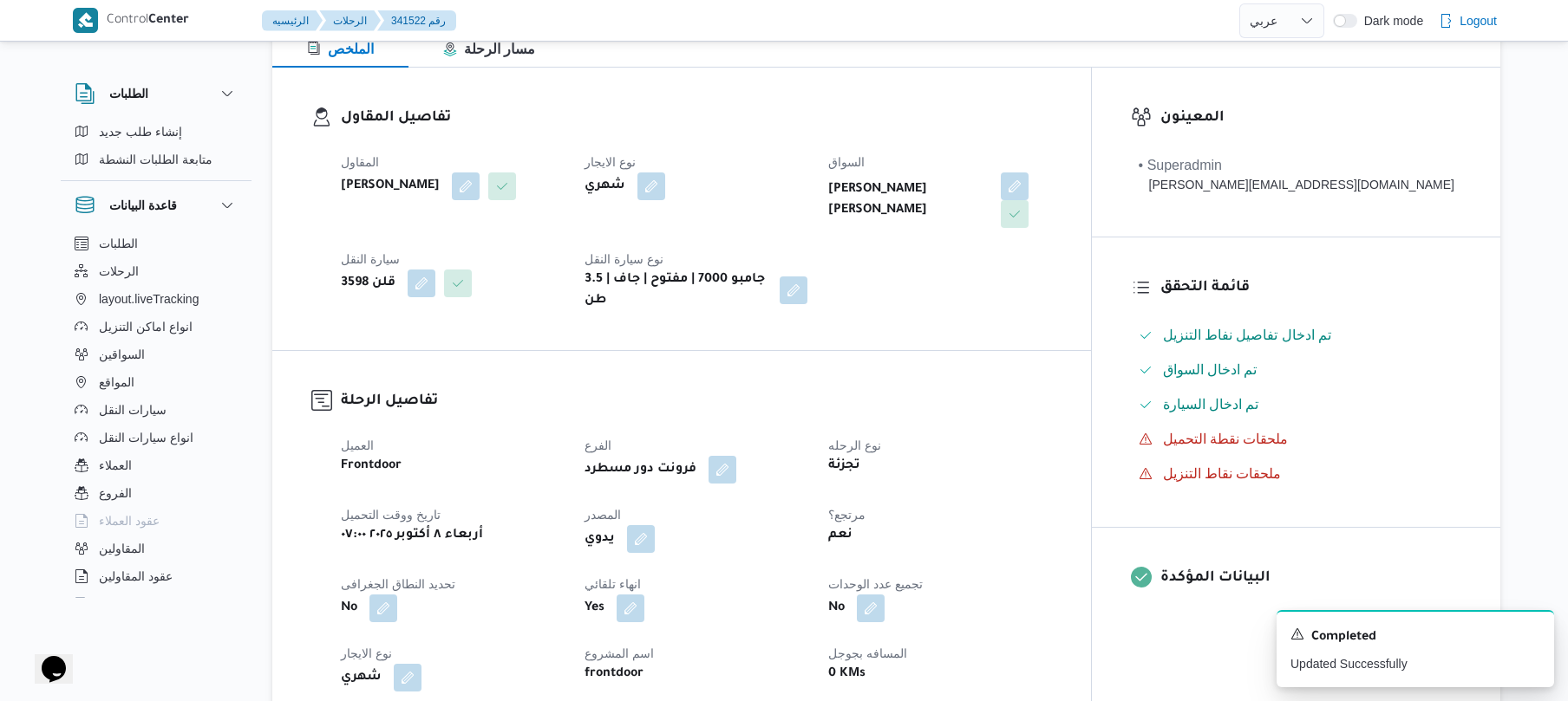
scroll to position [0, 0]
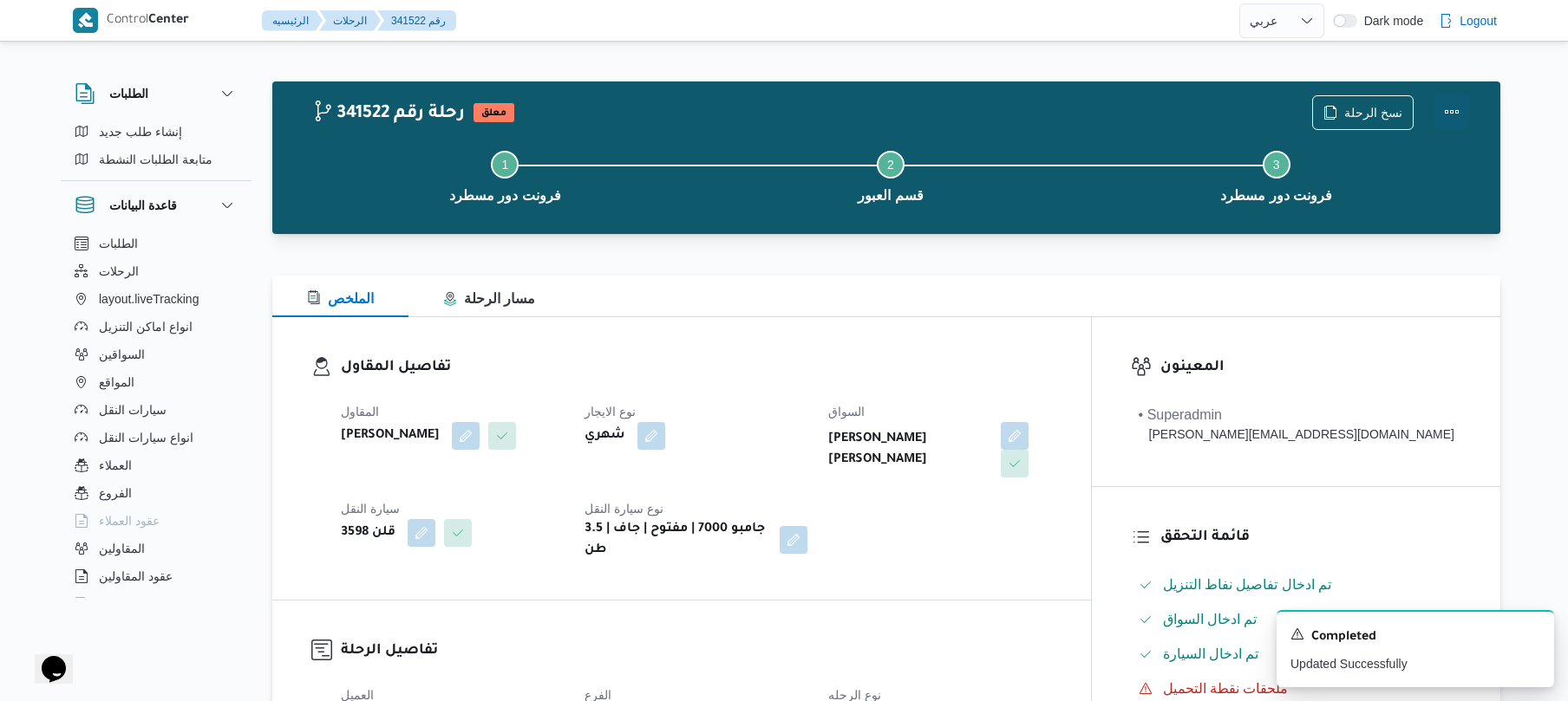
click at [1467, 105] on button "Actions" at bounding box center [1451, 111] width 35 height 35
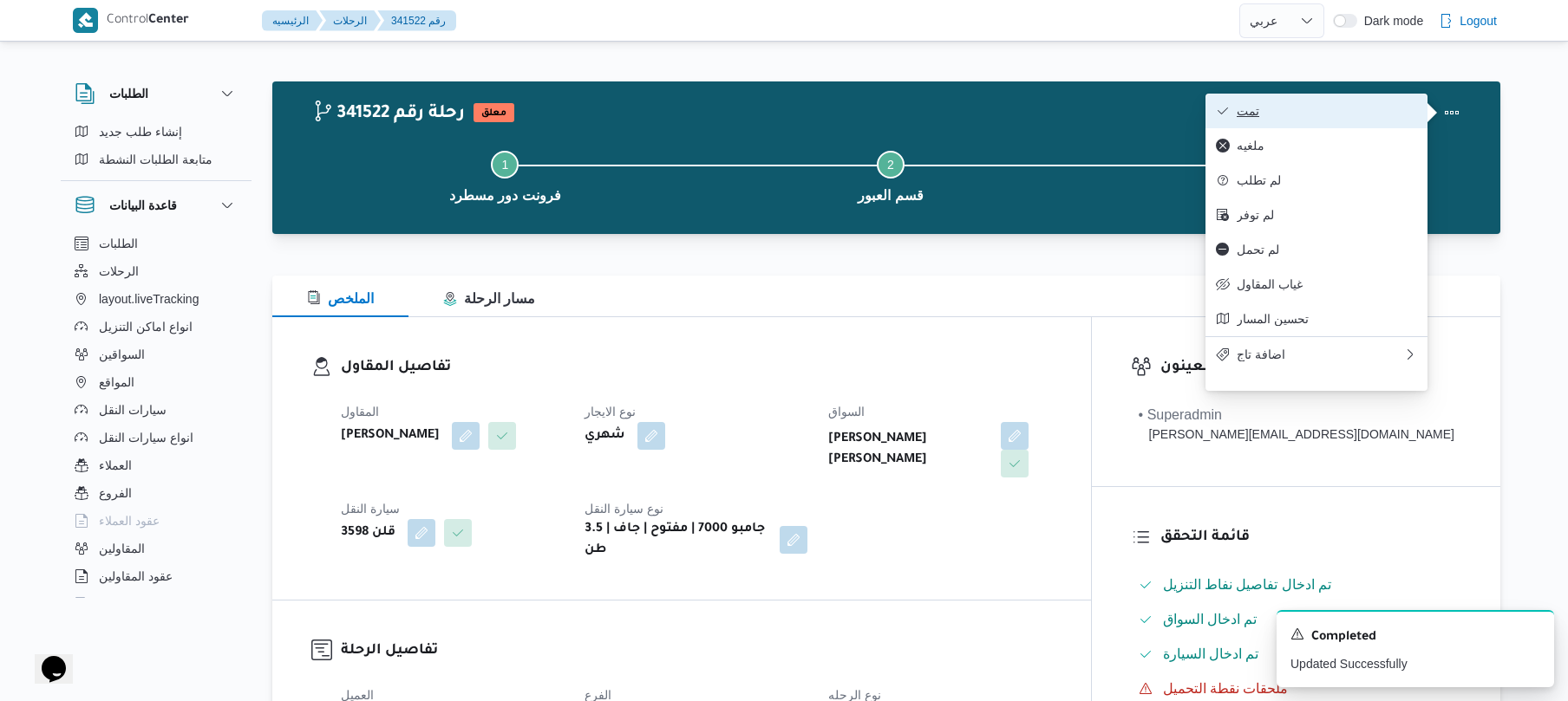
click at [1388, 108] on span "تمت" at bounding box center [1327, 111] width 181 height 14
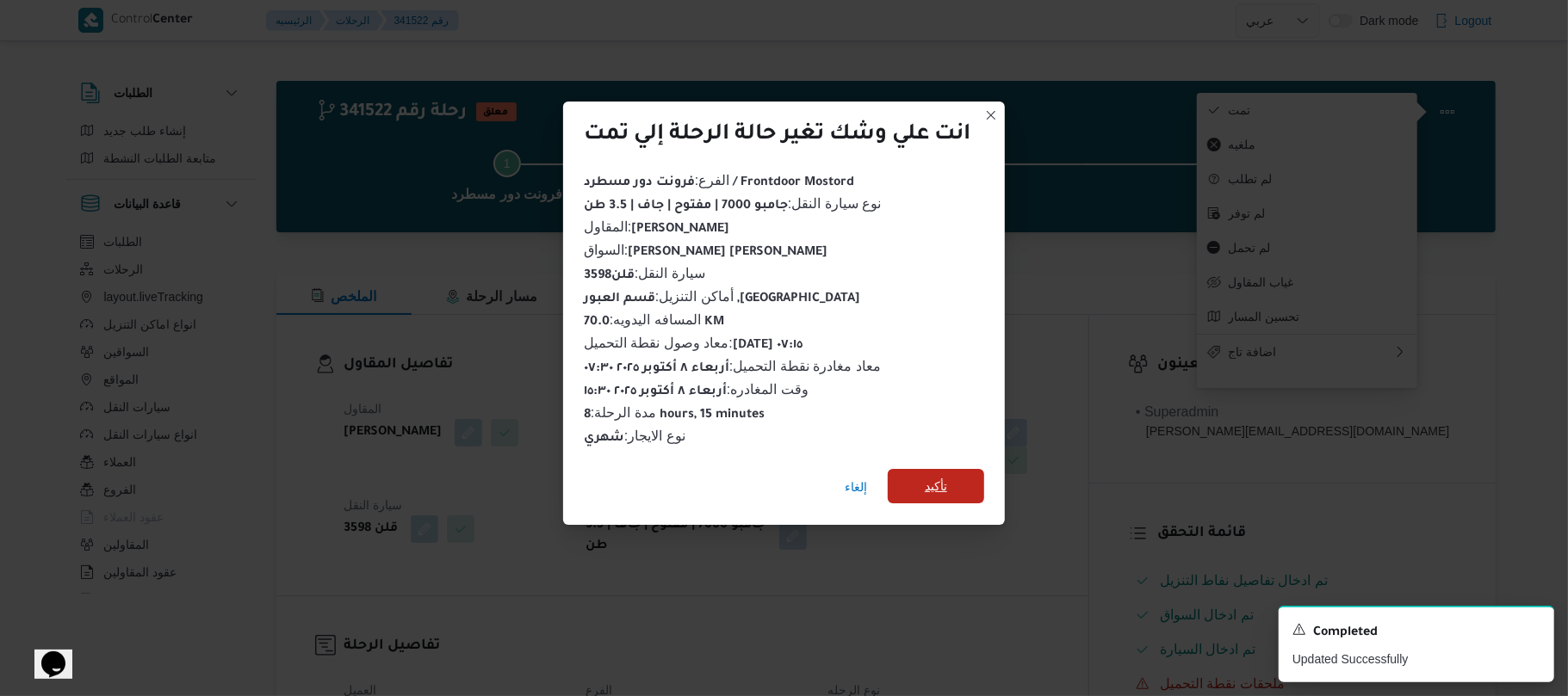
click at [962, 470] on span "تأكيد" at bounding box center [936, 485] width 97 height 34
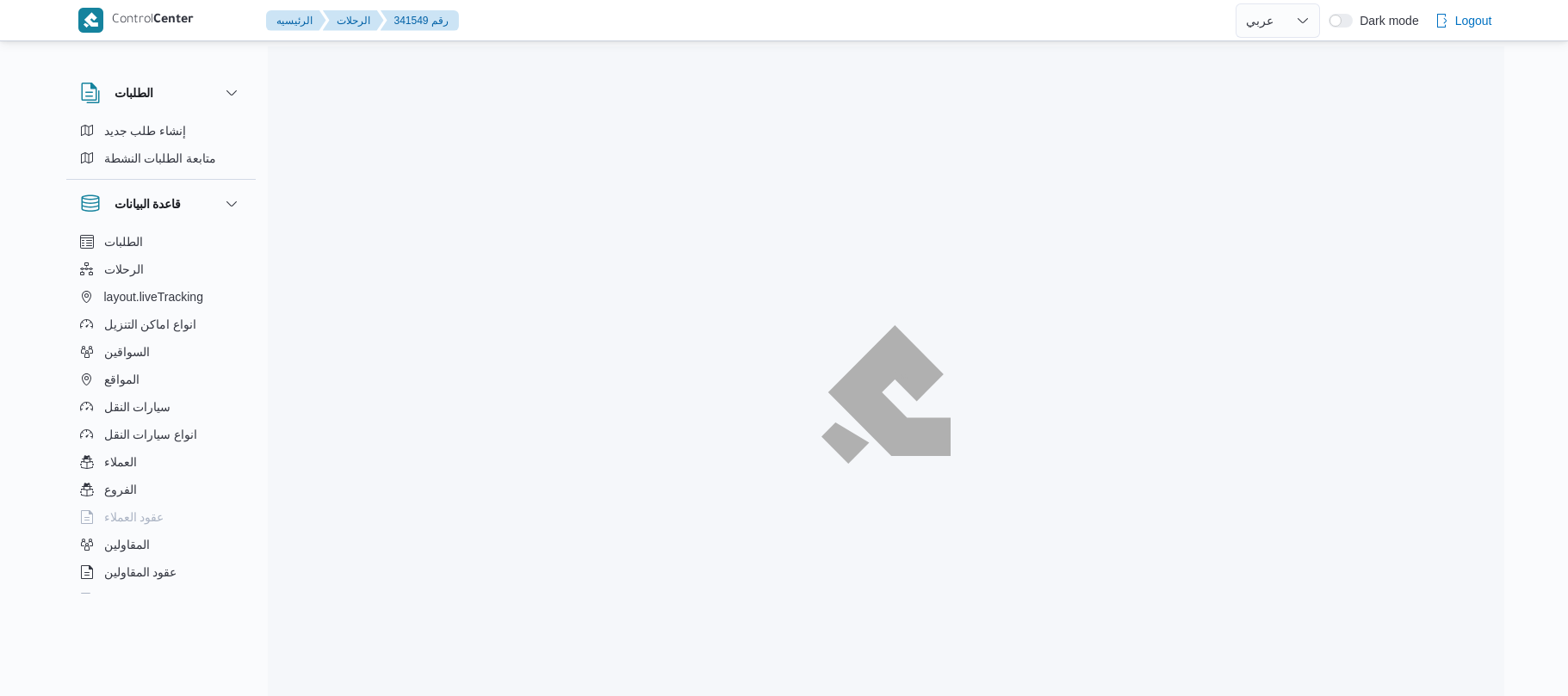
select select "ar"
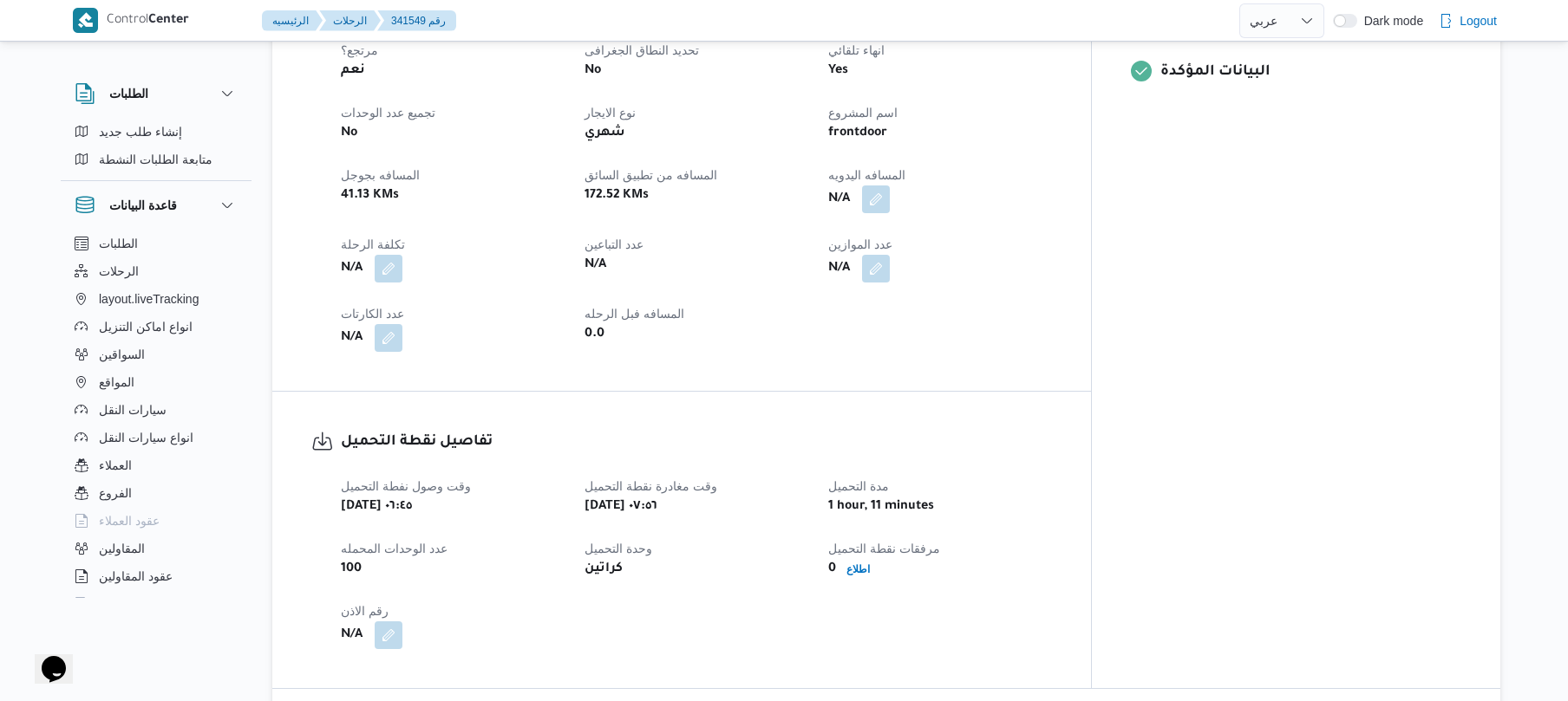
scroll to position [785, 0]
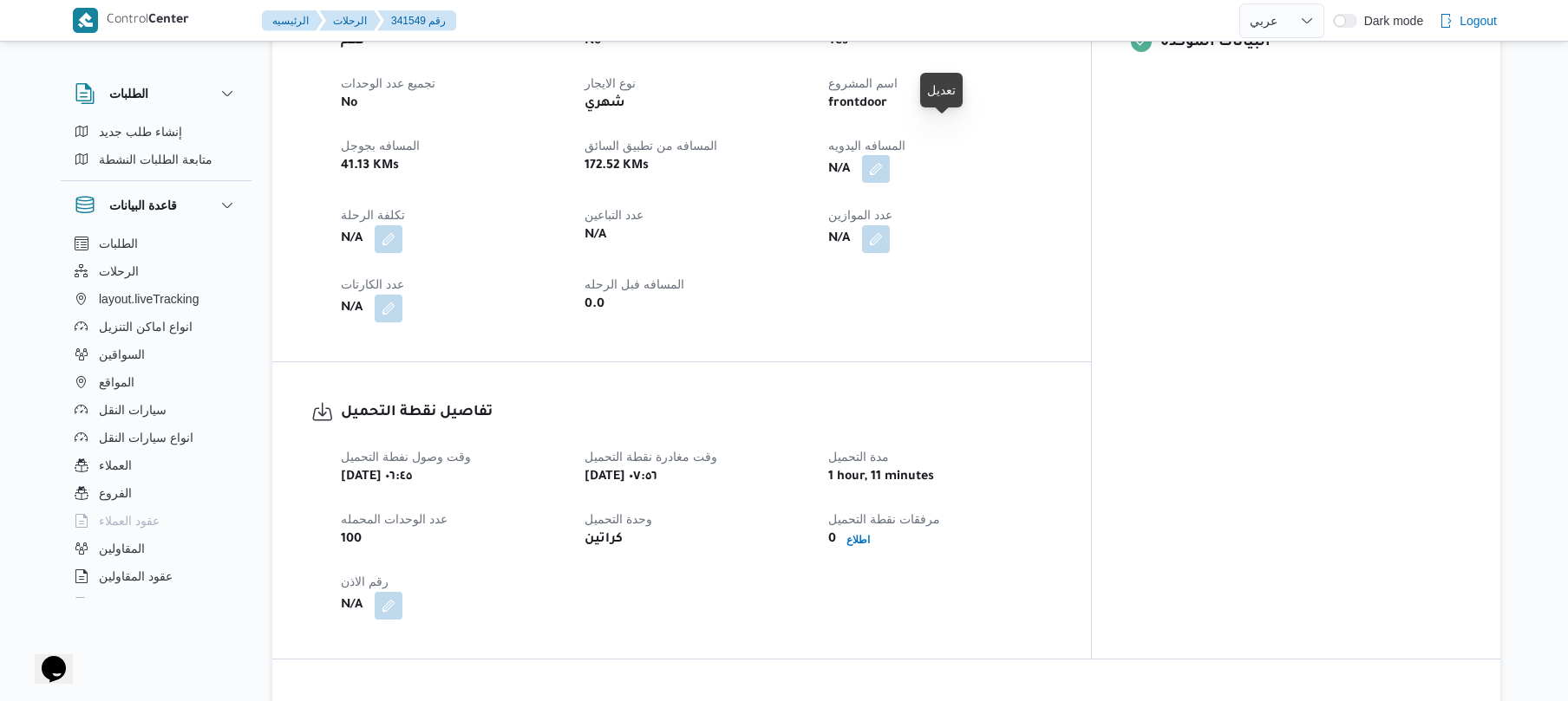
click at [890, 155] on button "button" at bounding box center [876, 169] width 28 height 28
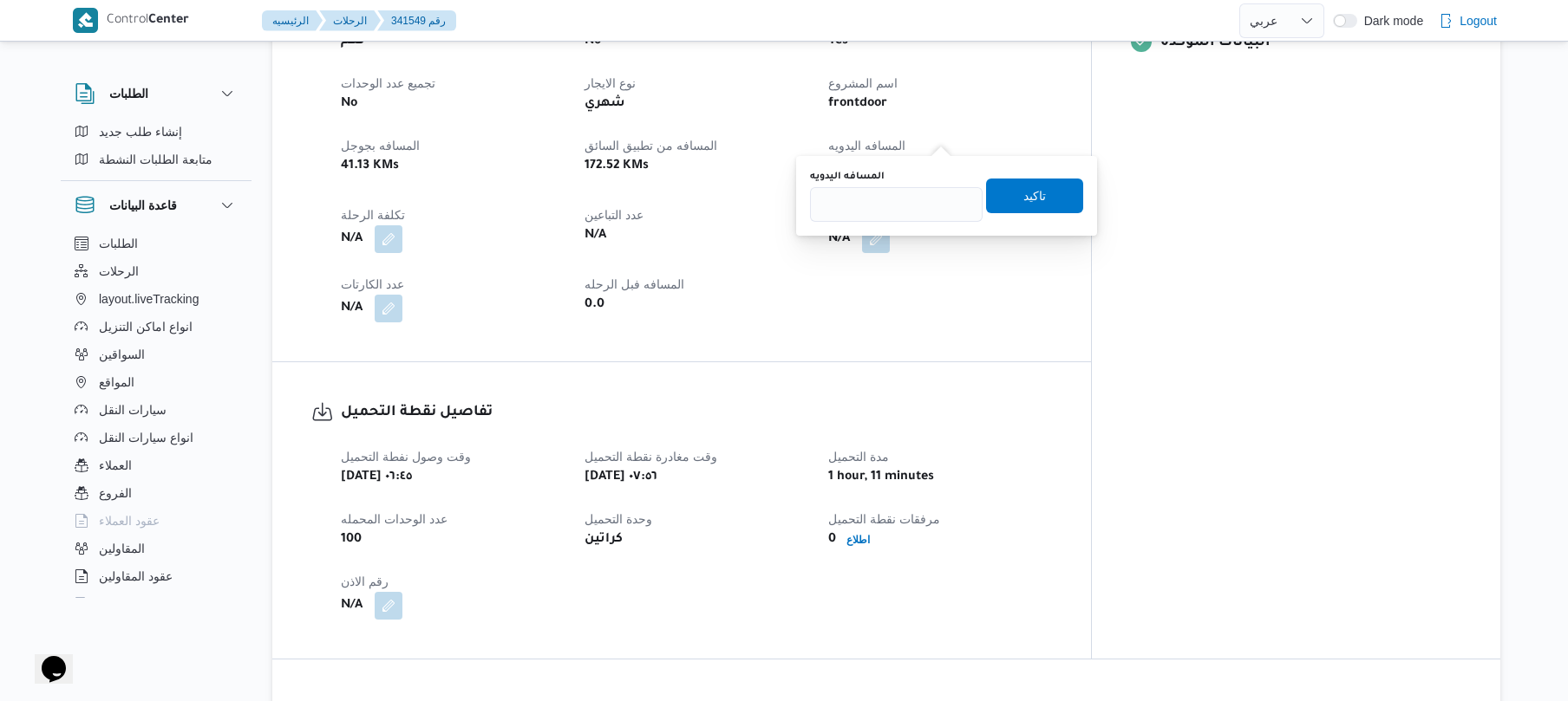
click at [899, 222] on div "المسافه اليدويه تاكيد" at bounding box center [946, 196] width 277 height 56
click at [905, 208] on input "المسافه اليدويه" at bounding box center [897, 204] width 173 height 35
type input "85"
click at [1008, 188] on span "تاكيد" at bounding box center [1034, 195] width 97 height 35
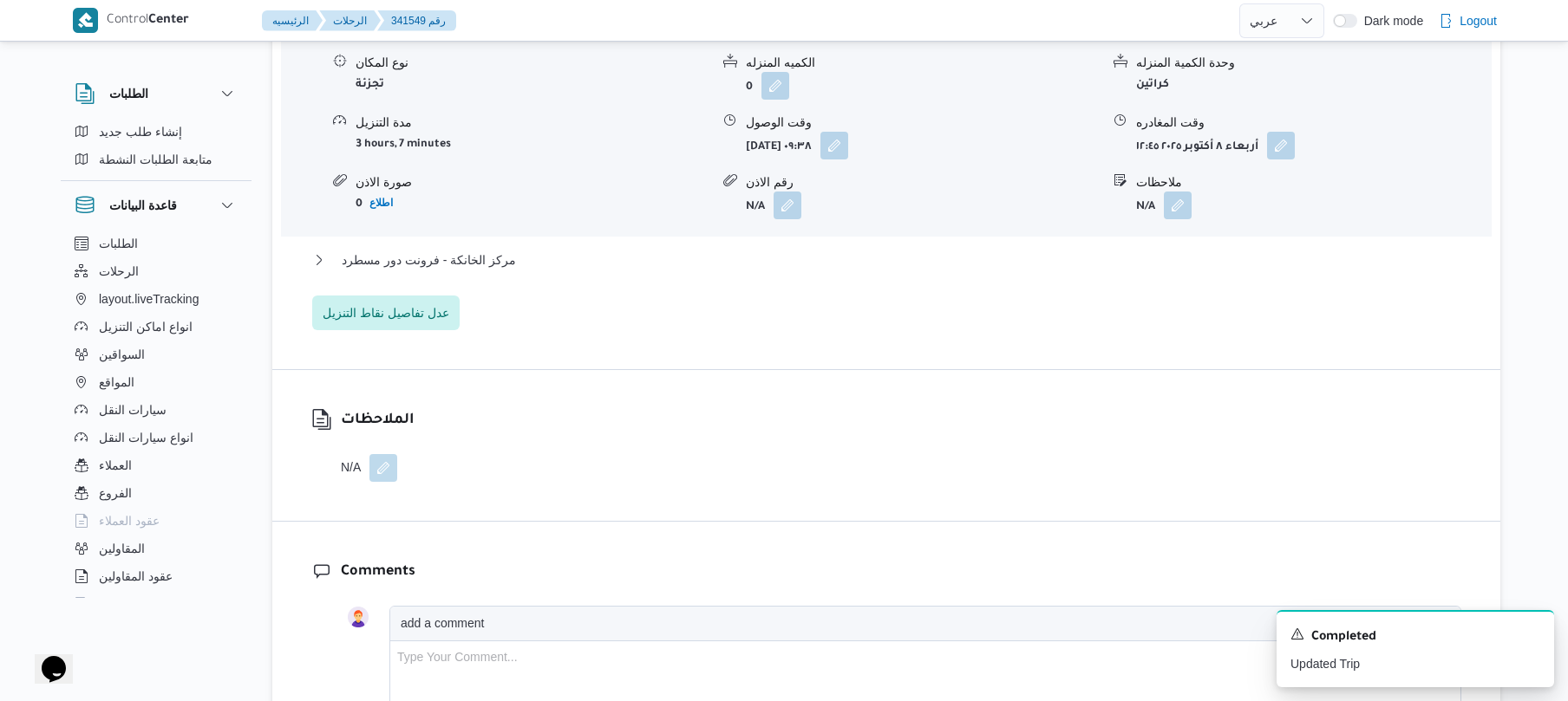
scroll to position [1559, 0]
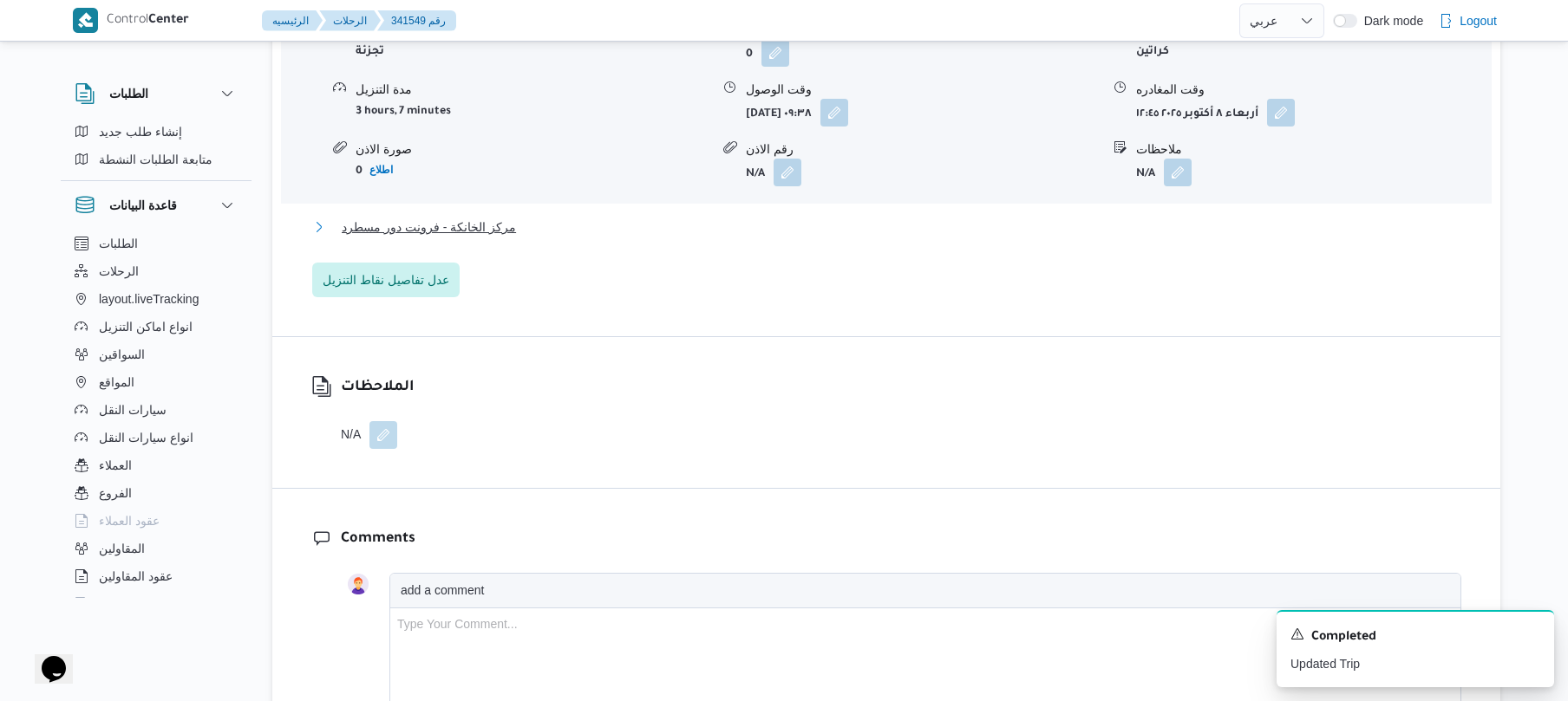
click at [1008, 217] on button "مركز الخانكة - فرونت دور مسطرد" at bounding box center [887, 227] width 1148 height 21
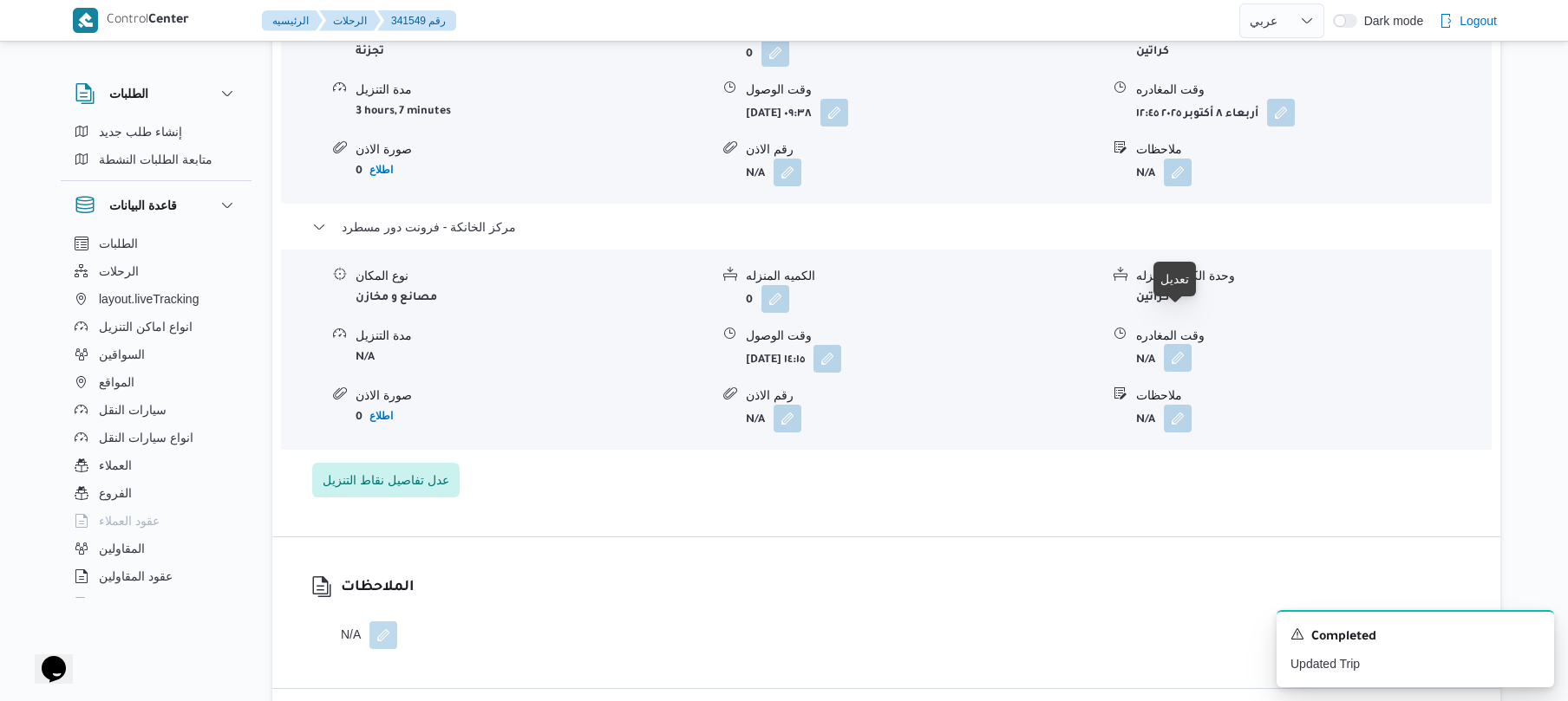
click at [1184, 344] on button "button" at bounding box center [1177, 358] width 28 height 28
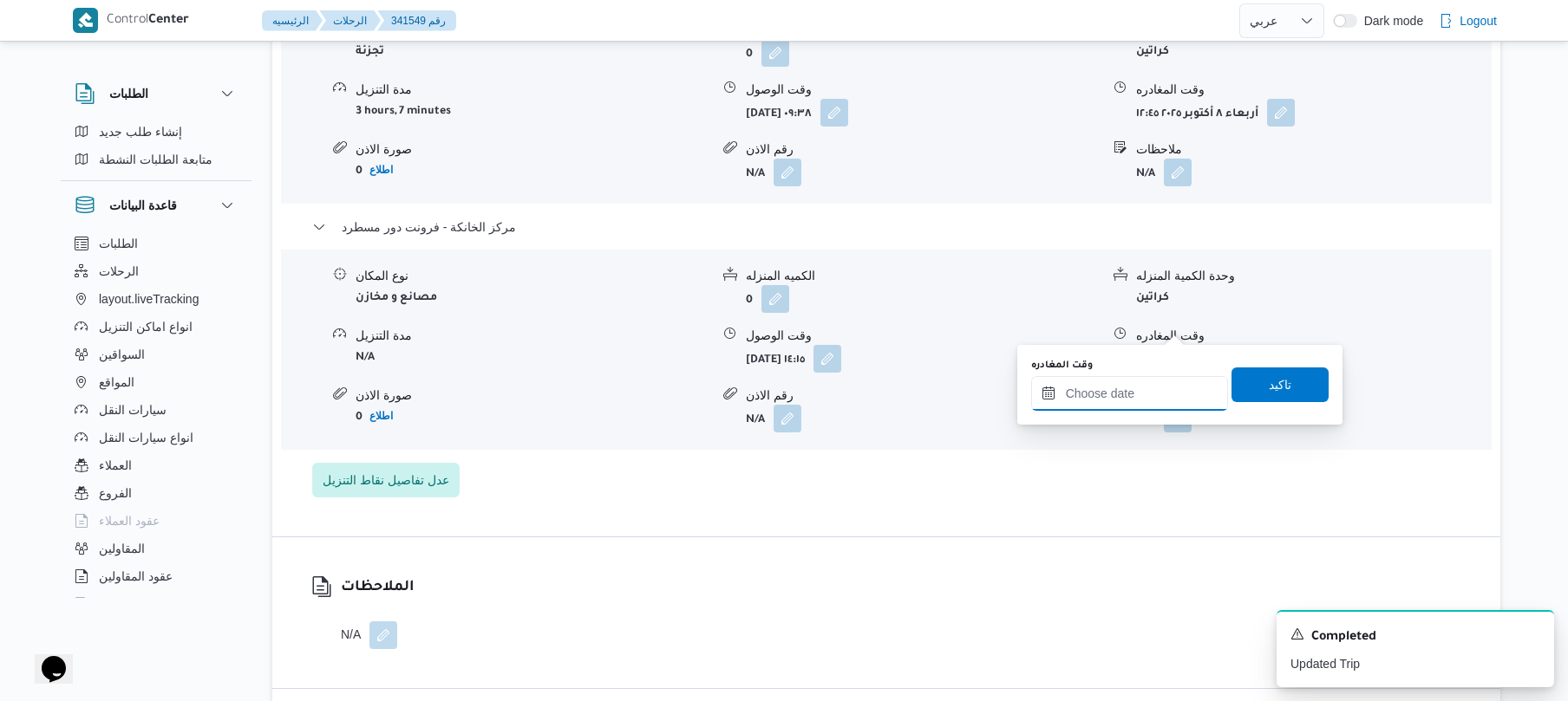
click at [1118, 390] on input "وقت المغادره" at bounding box center [1130, 393] width 196 height 35
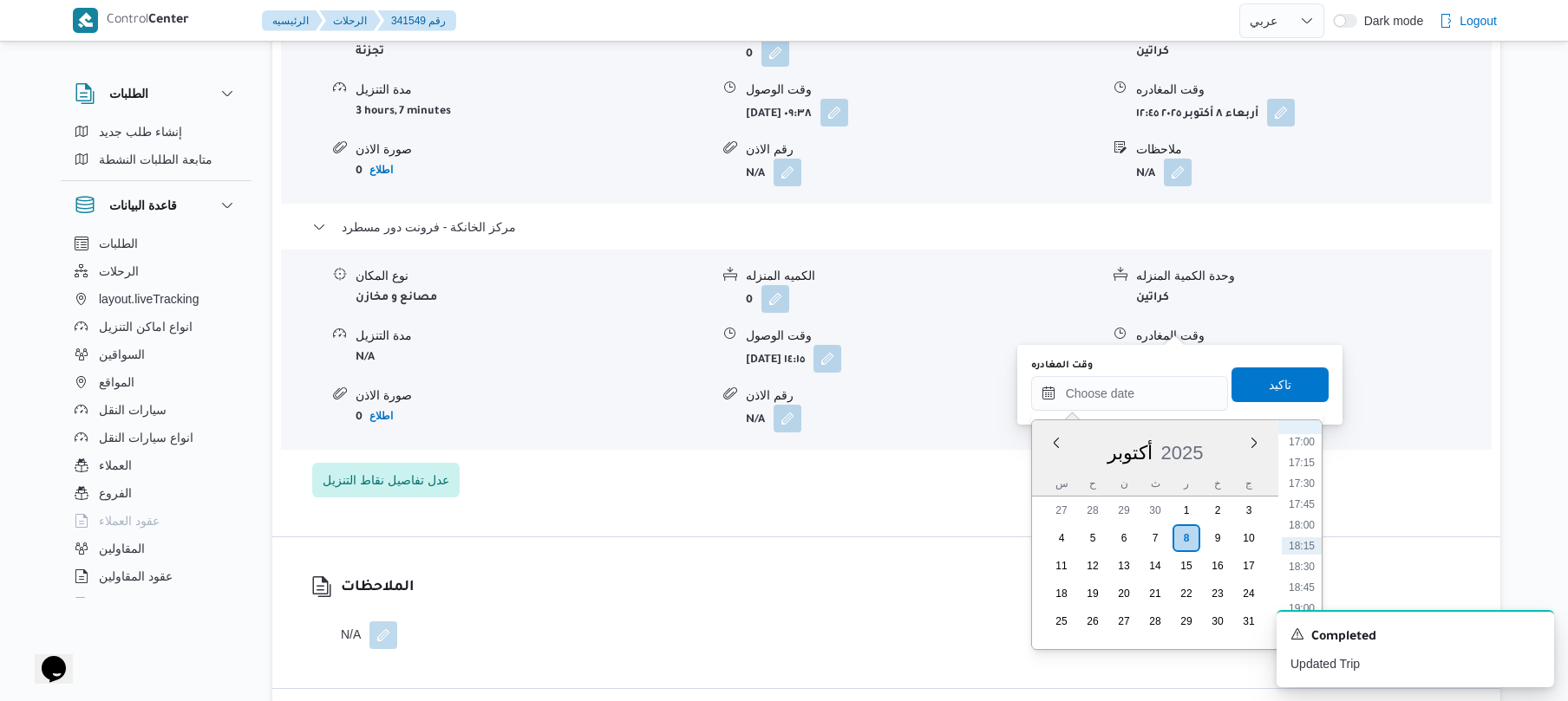
scroll to position [1245, 0]
click at [1307, 491] on li "15:30" at bounding box center [1301, 487] width 40 height 17
type input "[DATE] ١٥:٣٠"
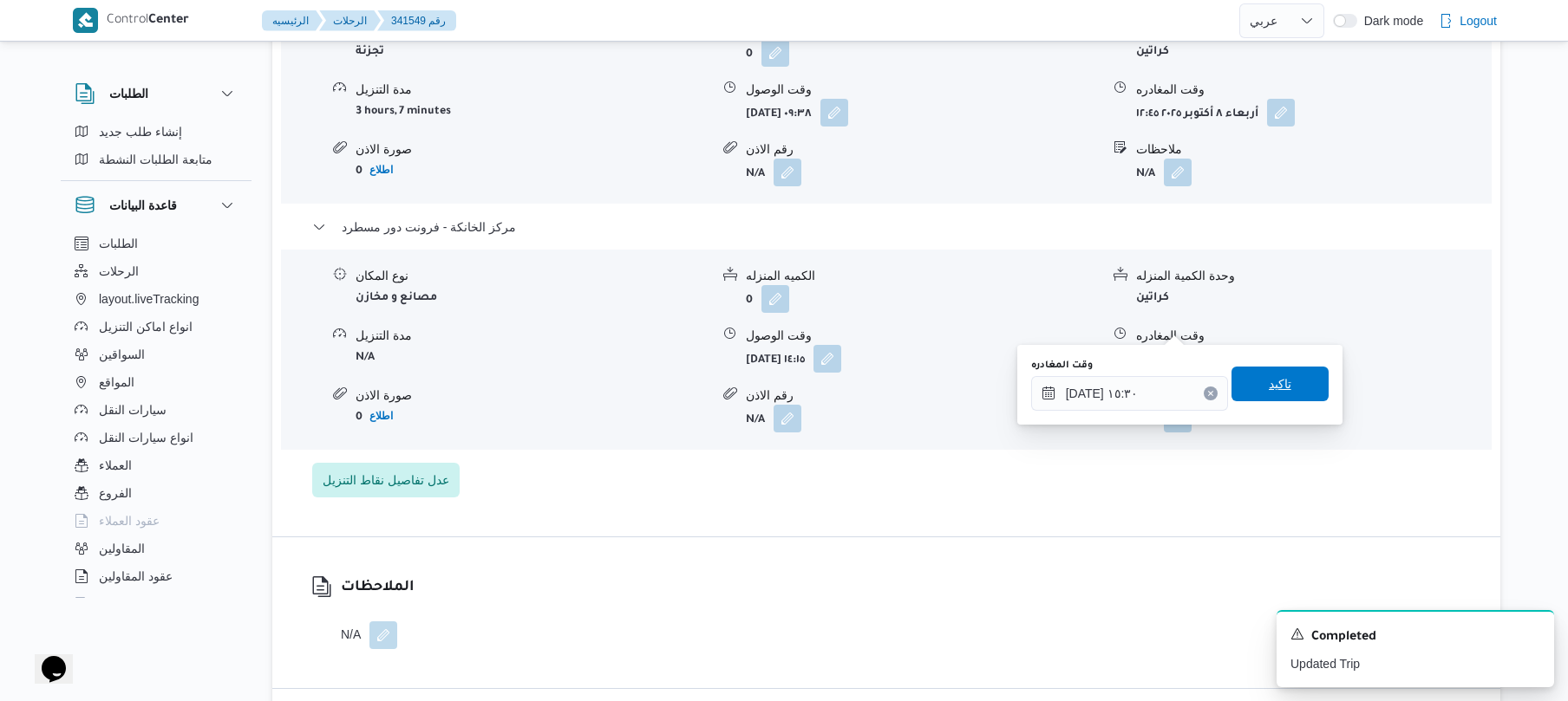
click at [1280, 383] on span "تاكيد" at bounding box center [1279, 384] width 97 height 35
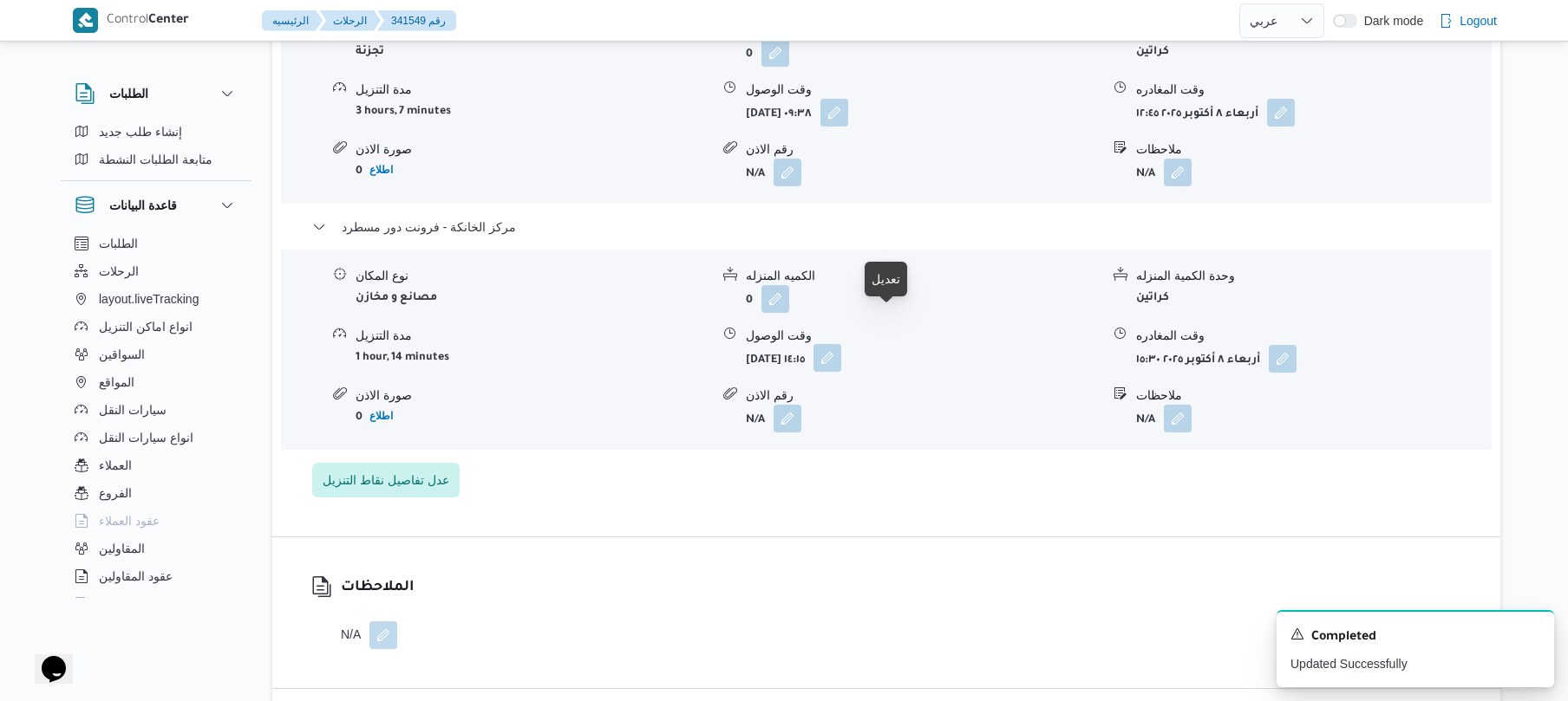
click at [841, 344] on button "button" at bounding box center [827, 358] width 28 height 28
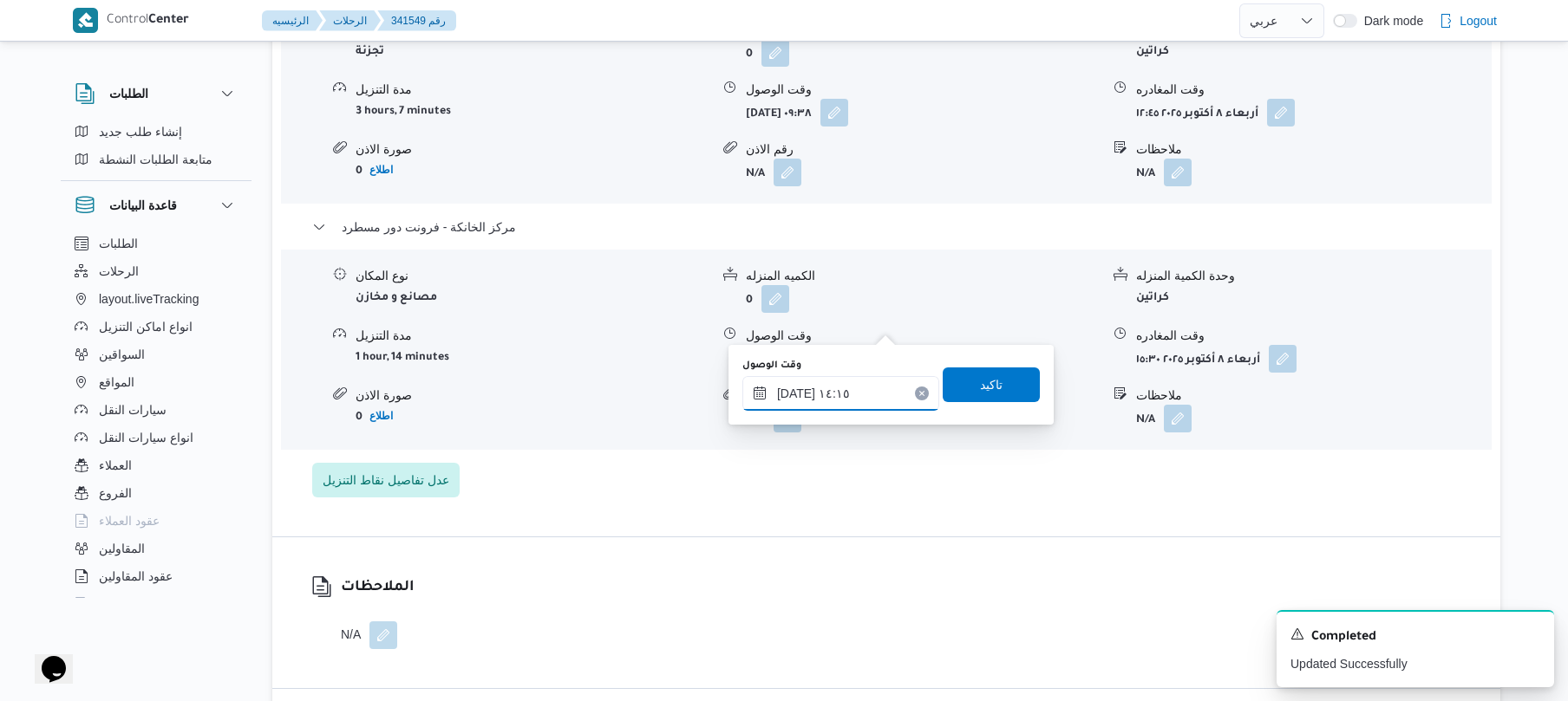
click at [871, 394] on input "٠٨/١٠/٢٠٢٥ ١٤:١٥" at bounding box center [840, 393] width 196 height 35
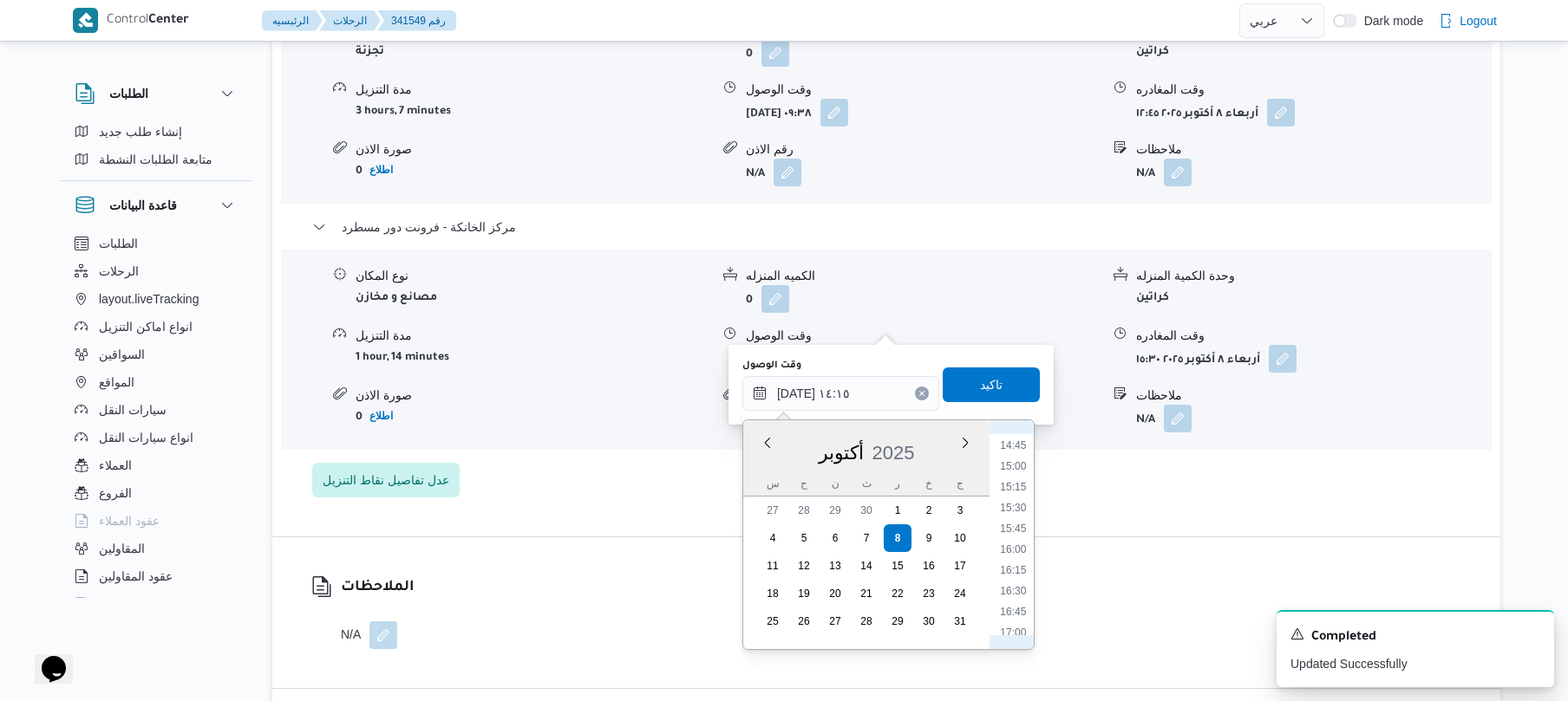
scroll to position [1252, 0]
click at [1028, 454] on li "15:15" at bounding box center [1013, 459] width 40 height 17
type input "[DATE] ١٥:١٥"
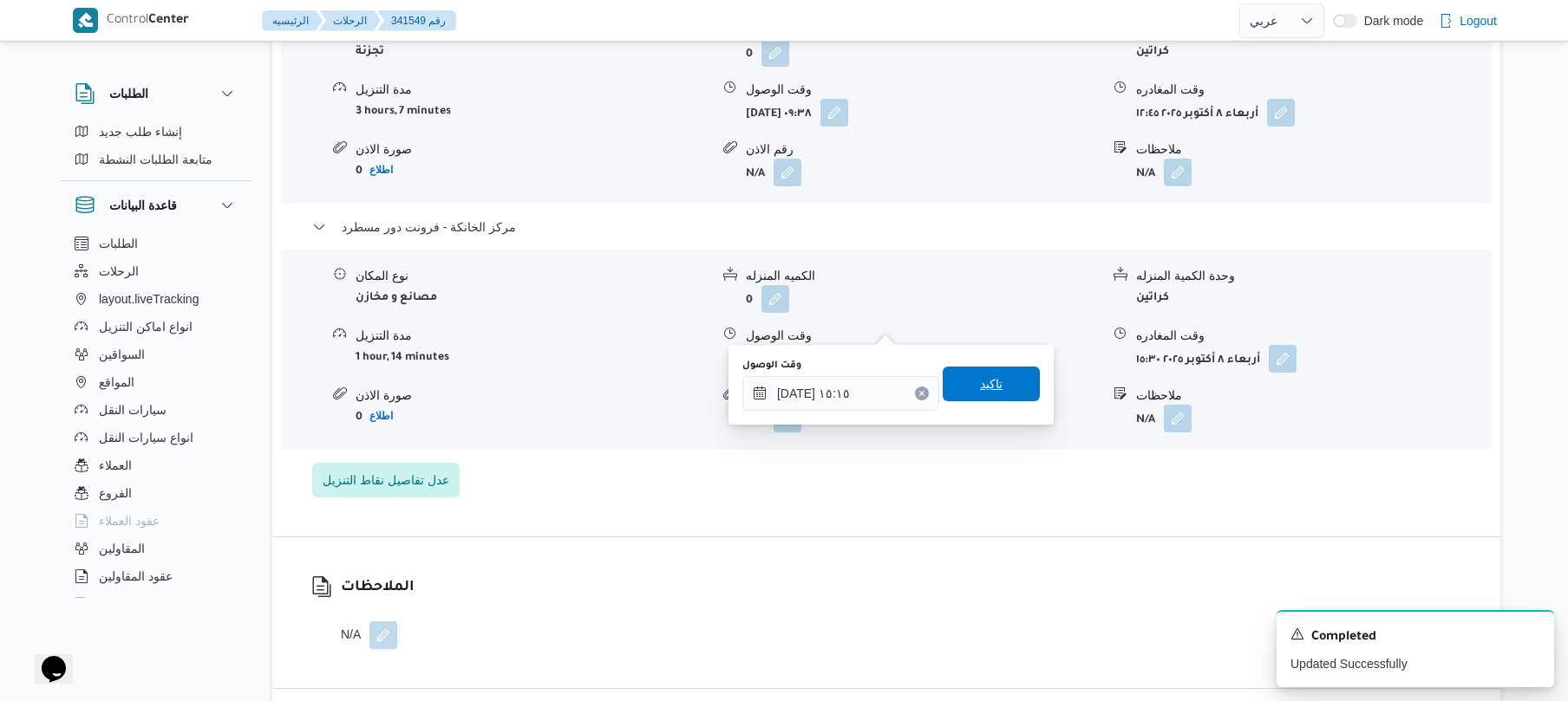
click at [1010, 386] on span "تاكيد" at bounding box center [991, 384] width 97 height 35
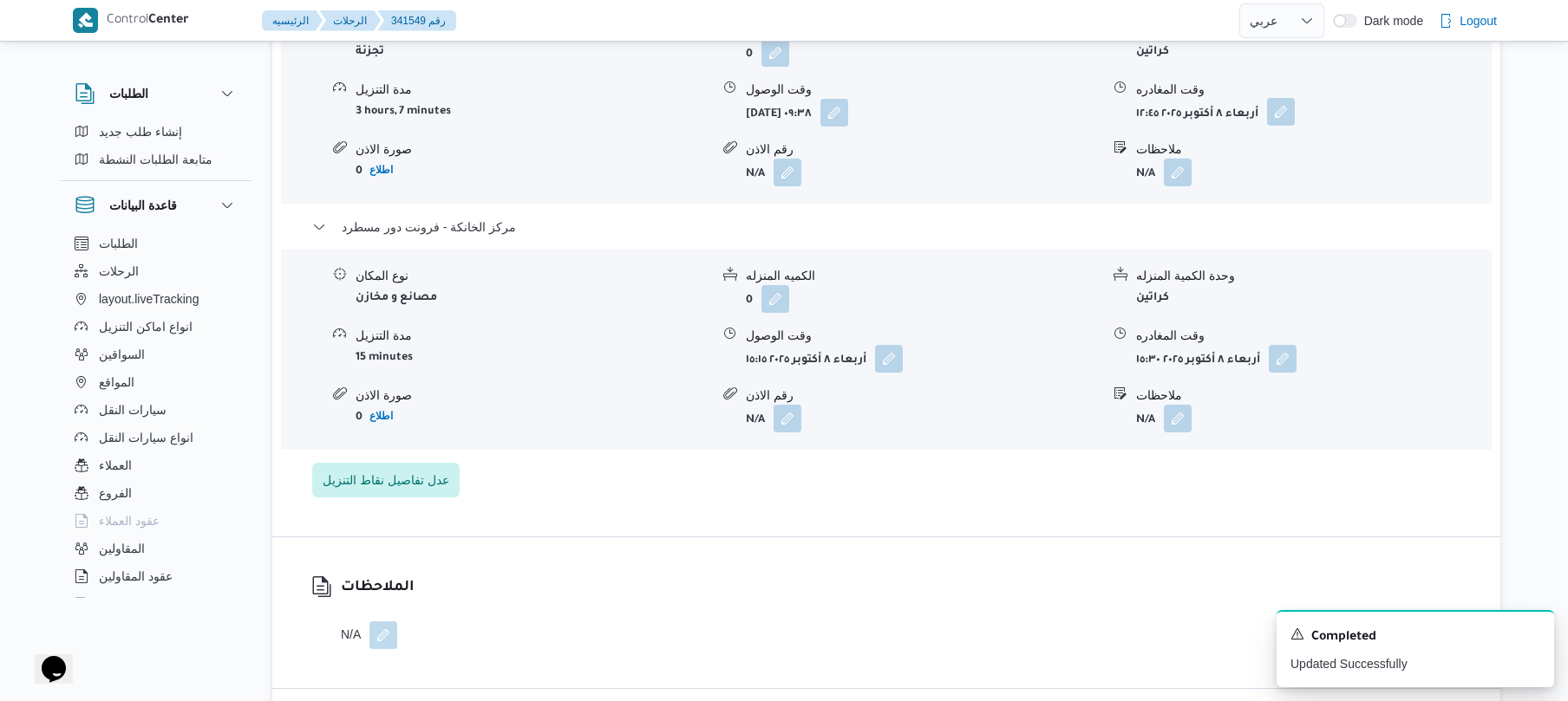
click at [1286, 98] on button "button" at bounding box center [1280, 112] width 28 height 28
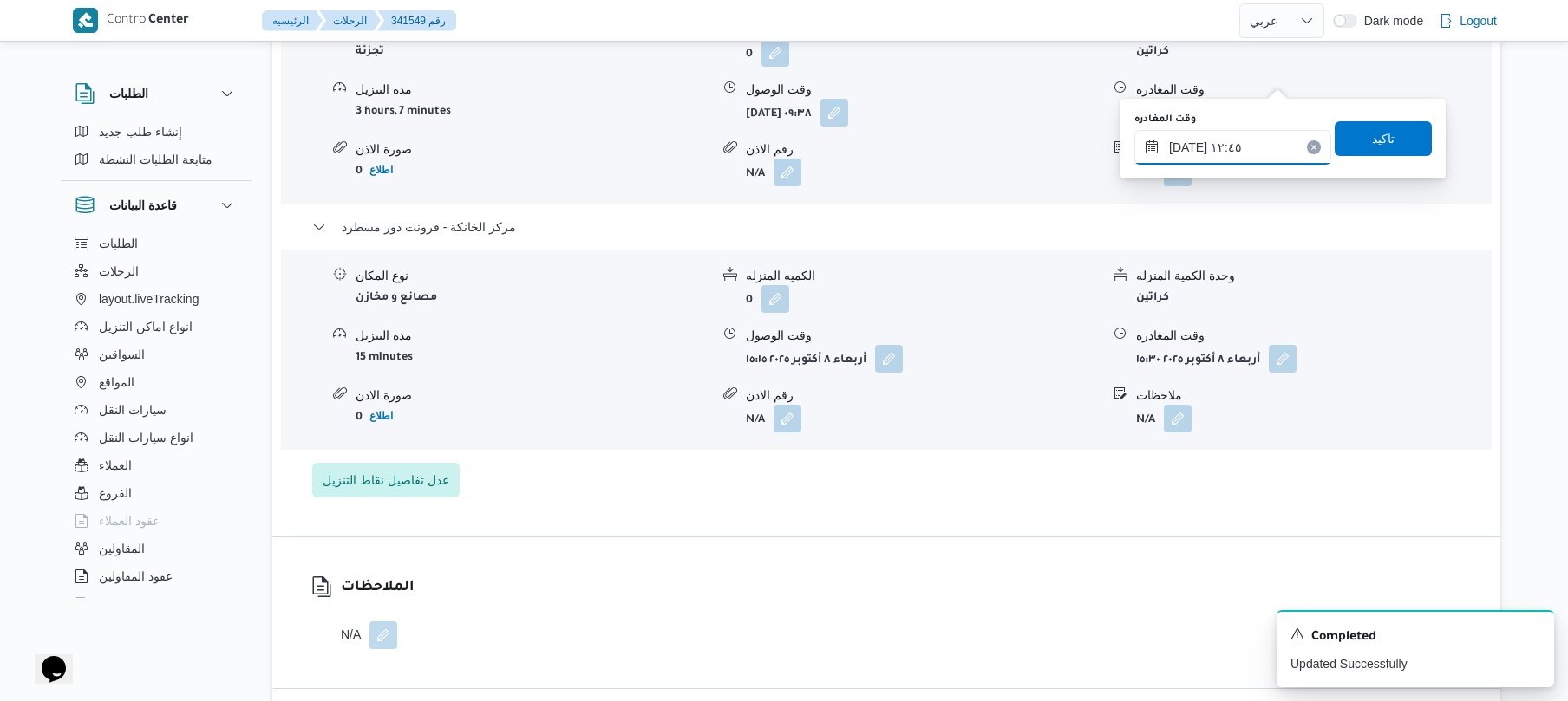
click at [1243, 137] on input "٠٨/١٠/٢٠٢٥ ١٢:٤٥" at bounding box center [1233, 147] width 196 height 35
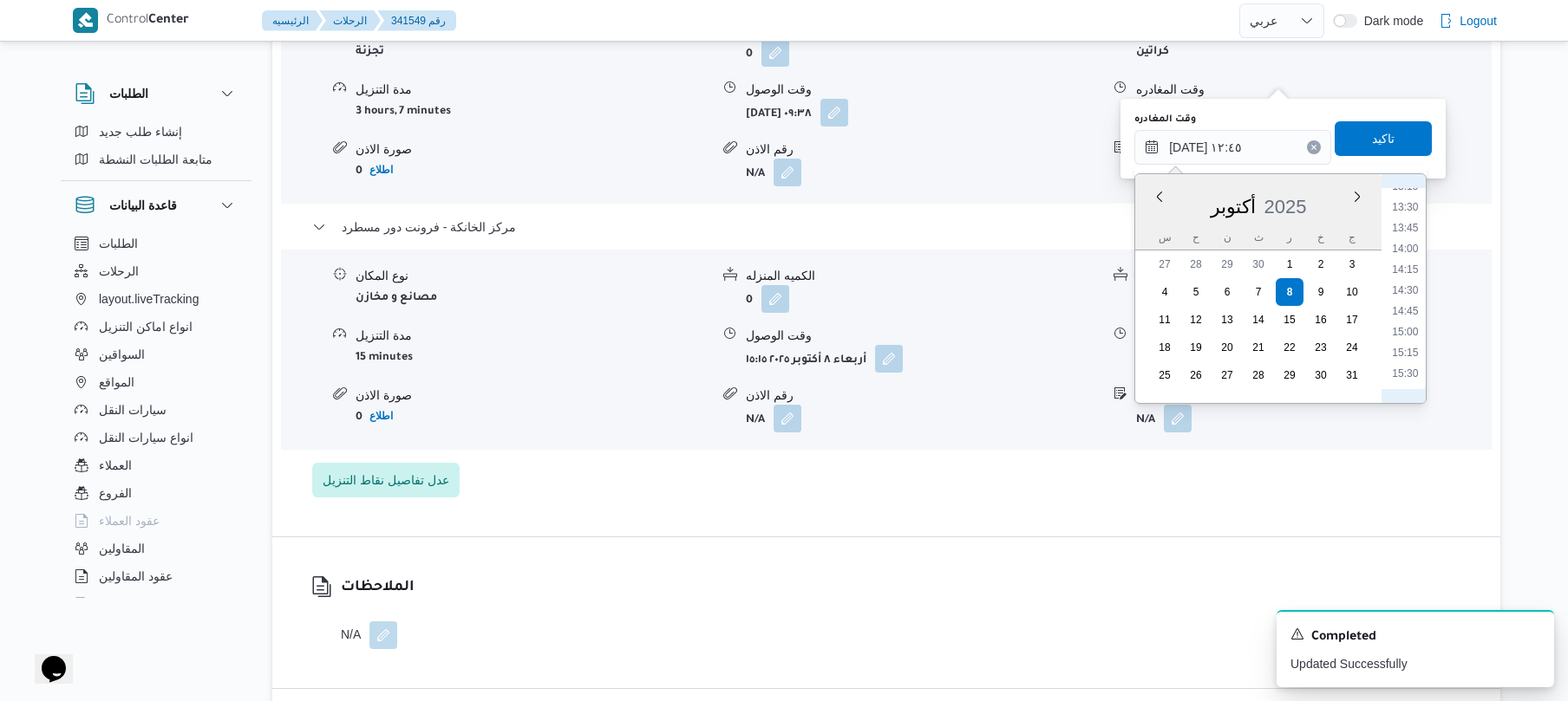
scroll to position [1127, 0]
click at [1416, 257] on li "14:15" at bounding box center [1405, 254] width 40 height 17
type input "٠٨/١٠/٢٠٢٥ ١٤:١٥"
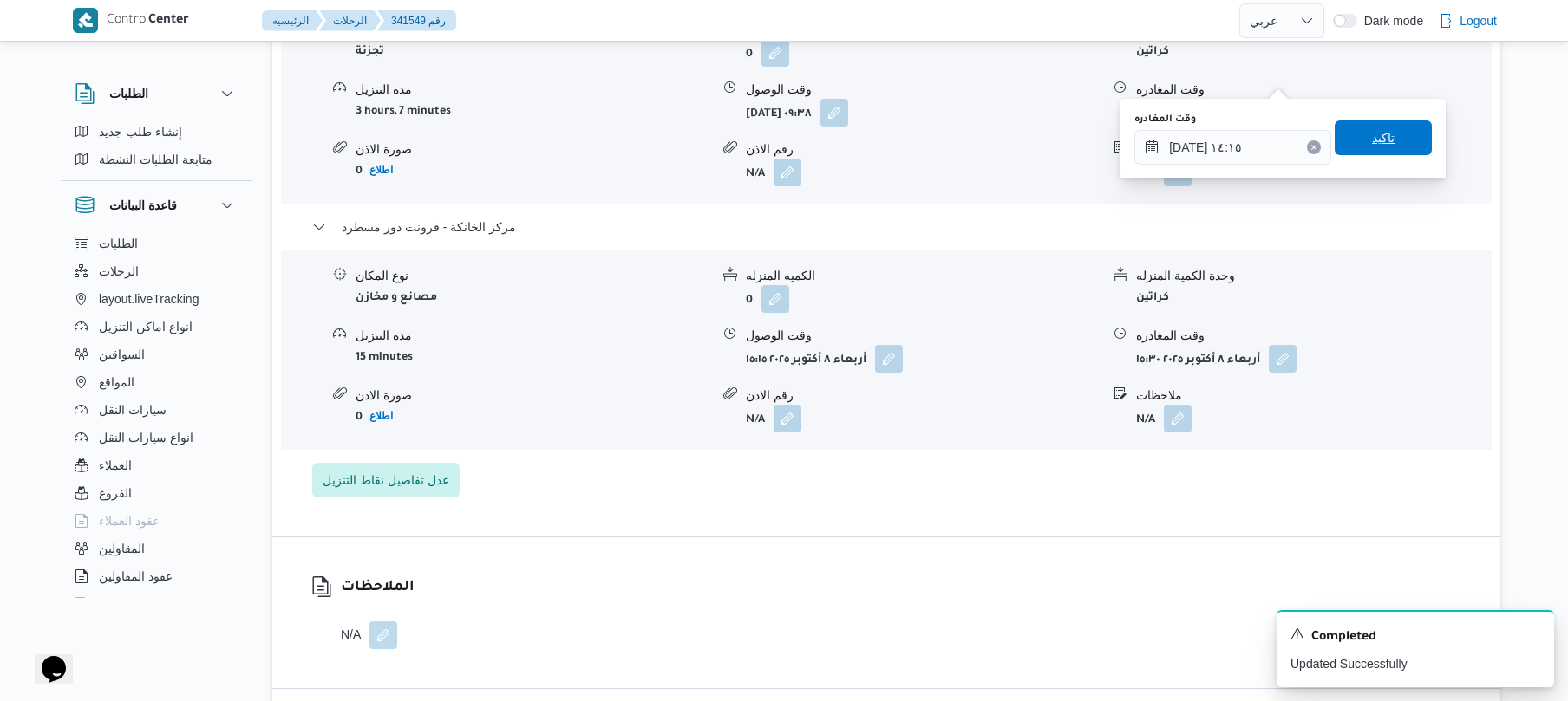
click at [1382, 142] on span "تاكيد" at bounding box center [1383, 138] width 23 height 21
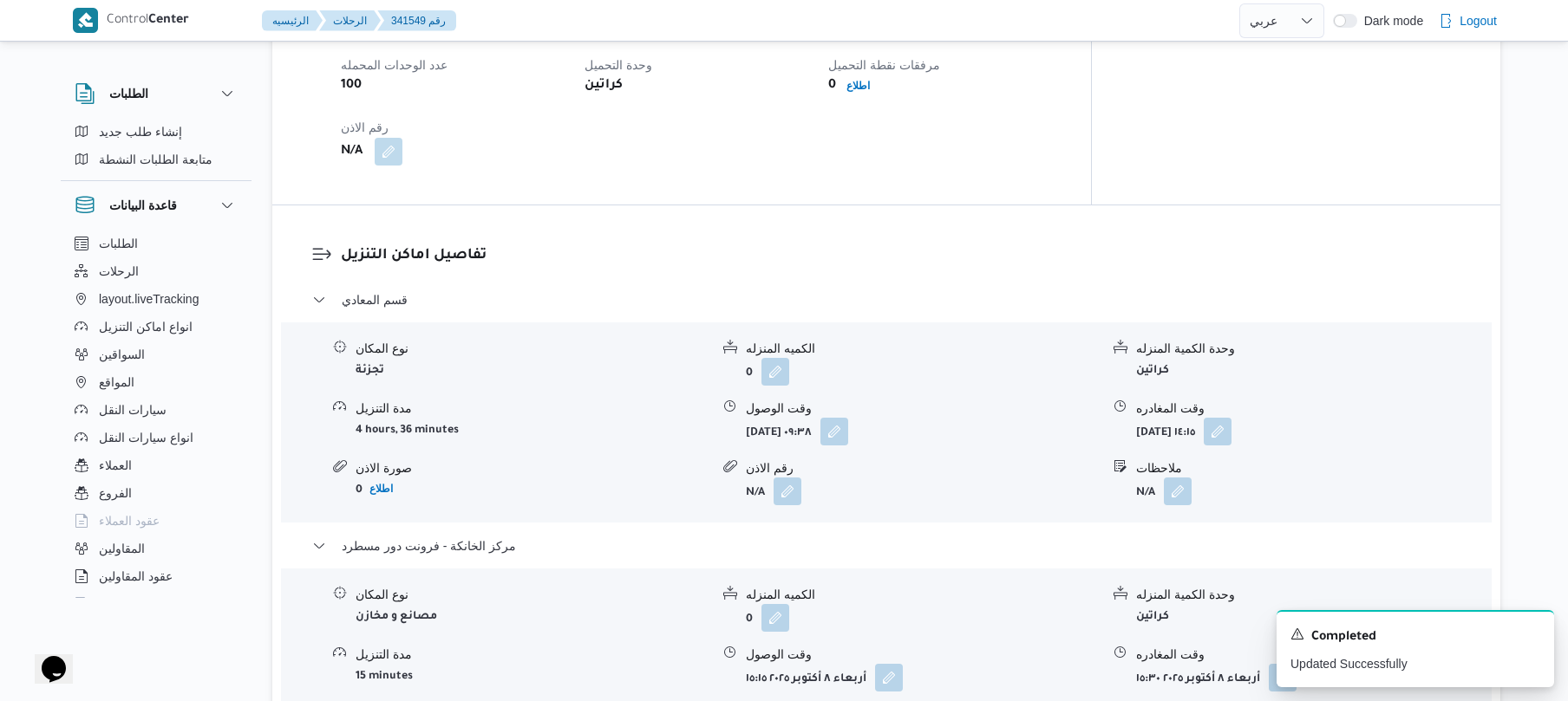
scroll to position [1281, 0]
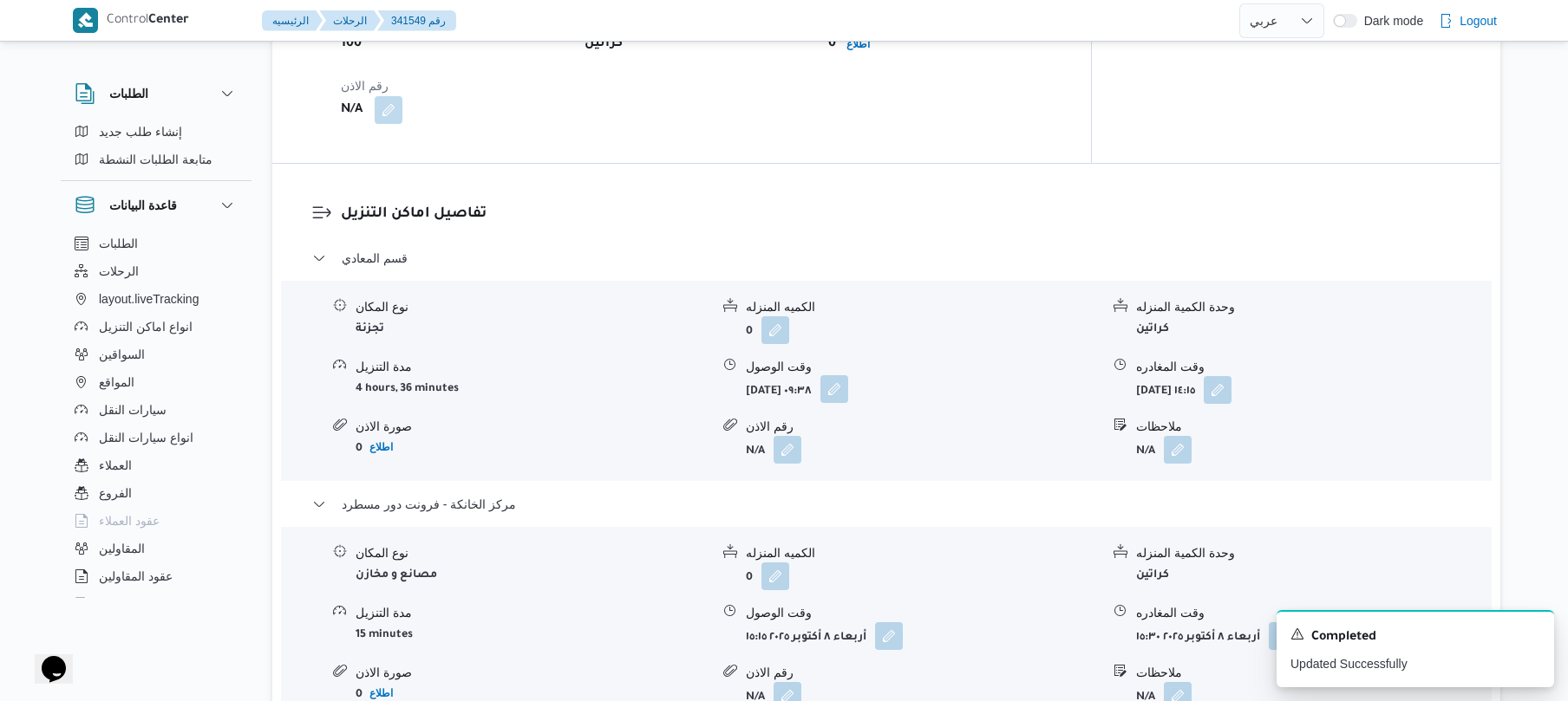
click at [848, 376] on button "button" at bounding box center [834, 390] width 28 height 28
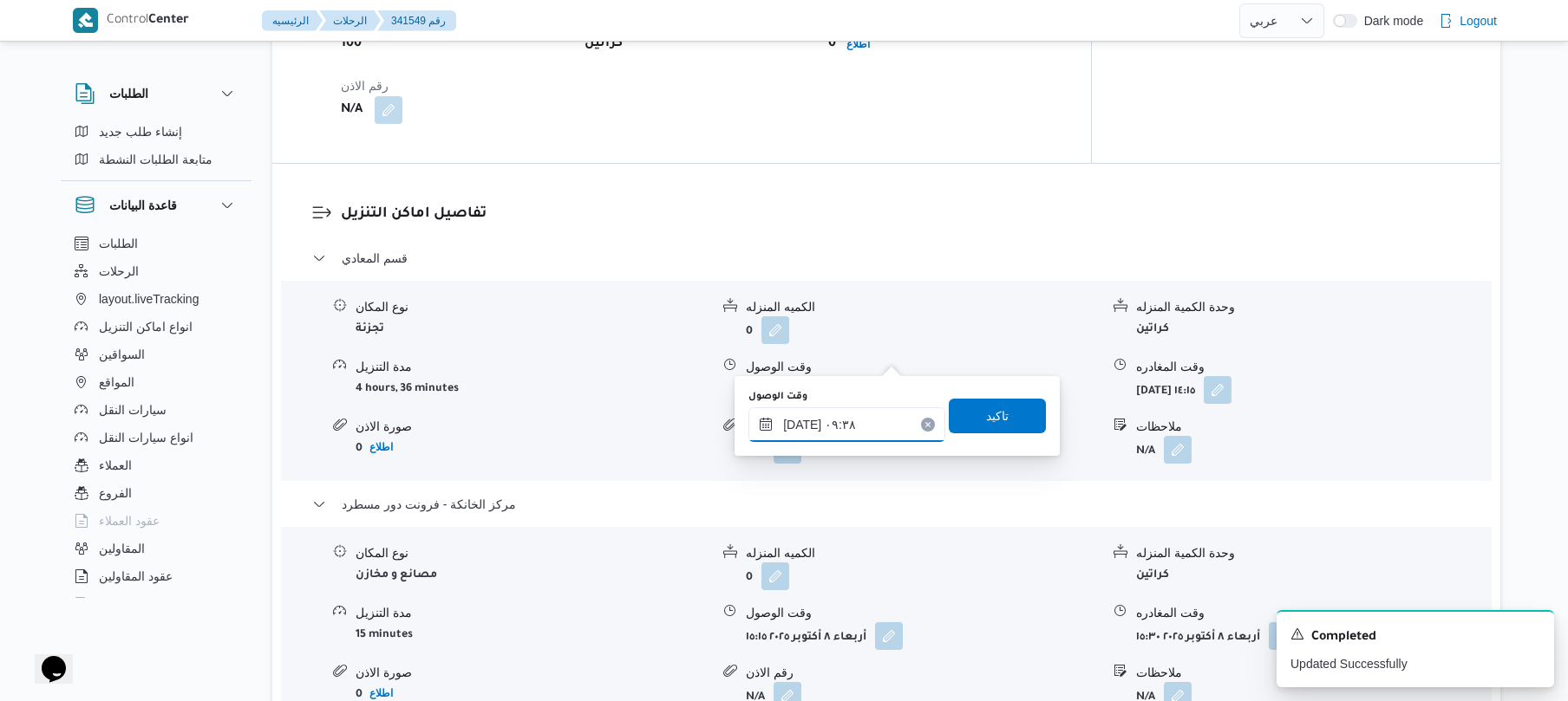
click at [865, 421] on input "٠٨/١٠/٢٠٢٥ ٠٩:٣٨" at bounding box center [846, 424] width 196 height 35
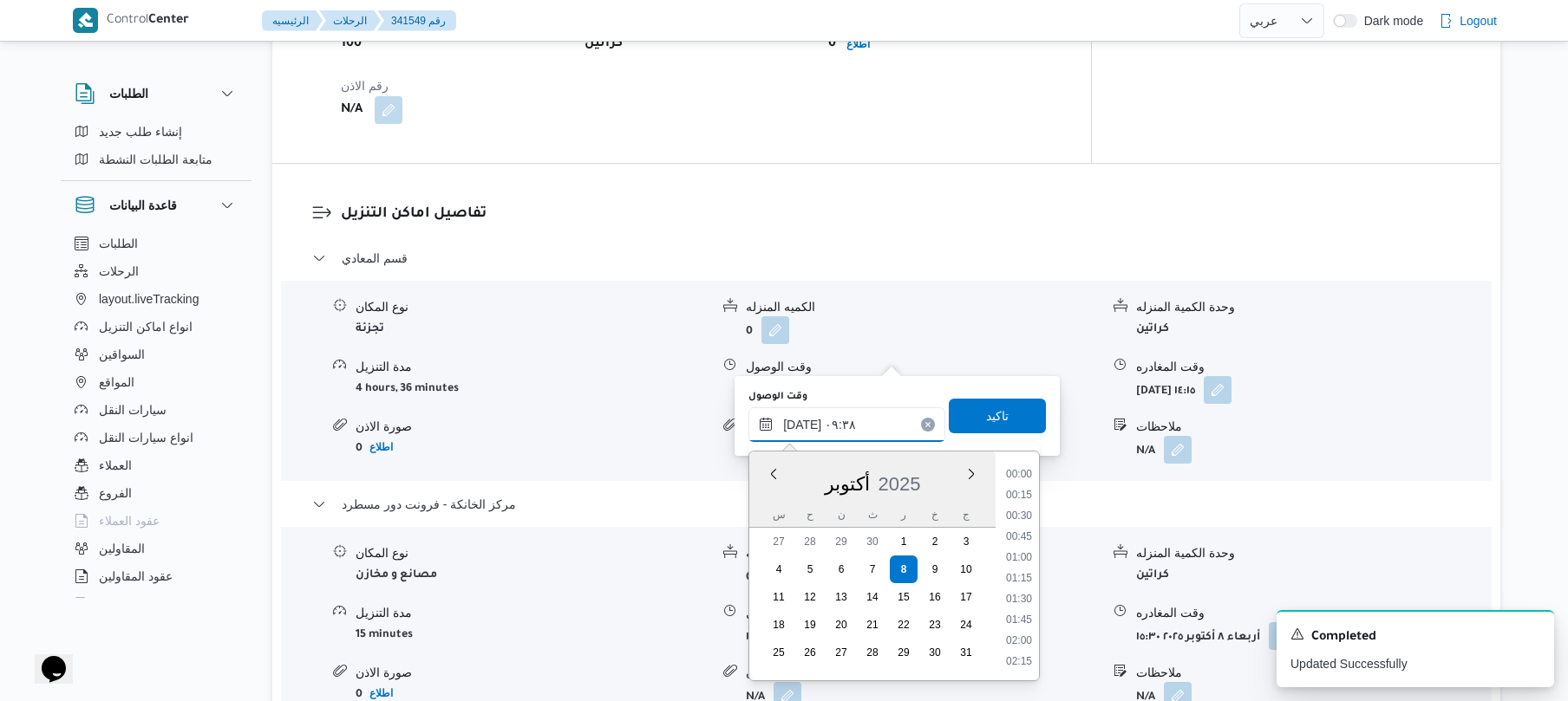
scroll to position [686, 0]
click at [1018, 537] on li "09:00" at bounding box center [1019, 535] width 40 height 17
type input "٠٨/١٠/٢٠٢٥ ٠٩:٠٠"
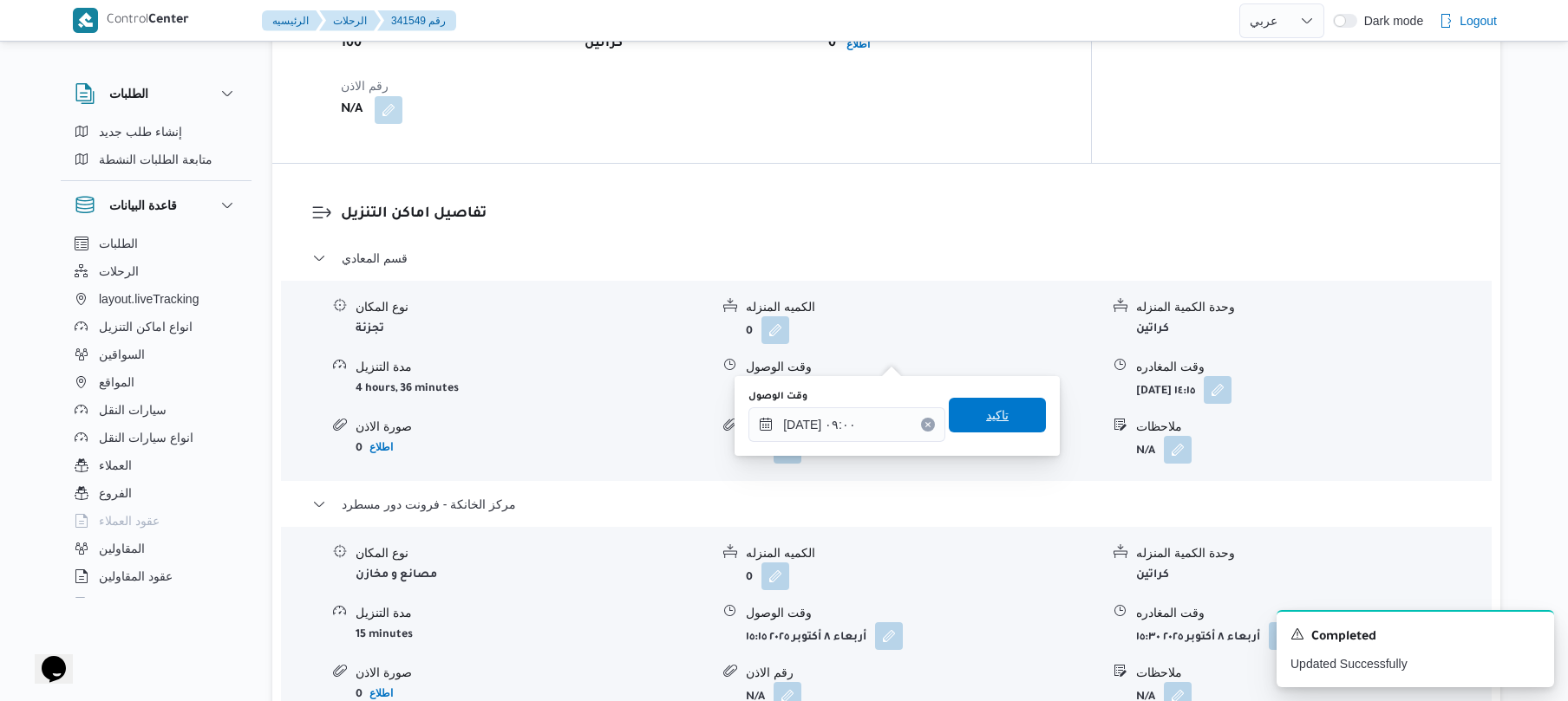
click at [1006, 414] on span "تاكيد" at bounding box center [997, 414] width 97 height 35
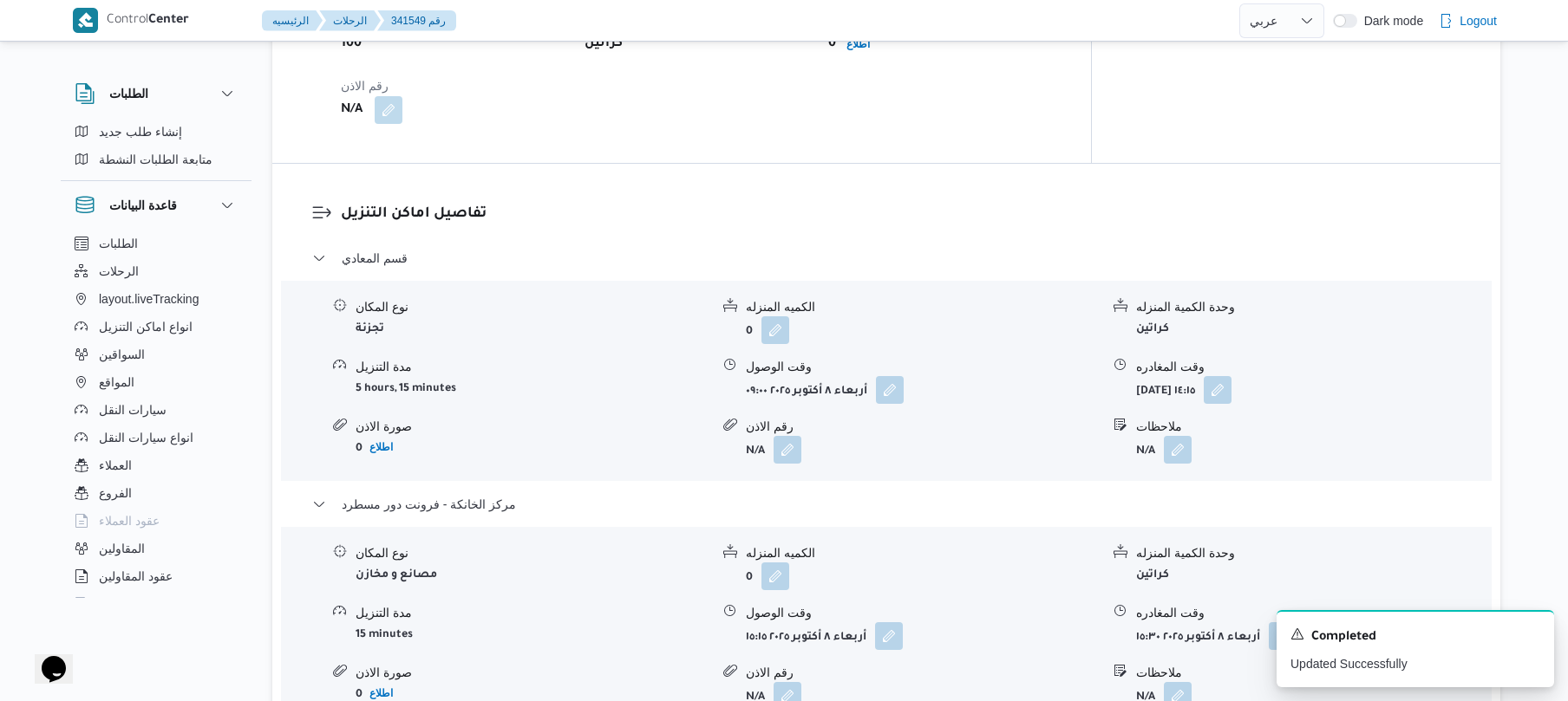
scroll to position [0, 0]
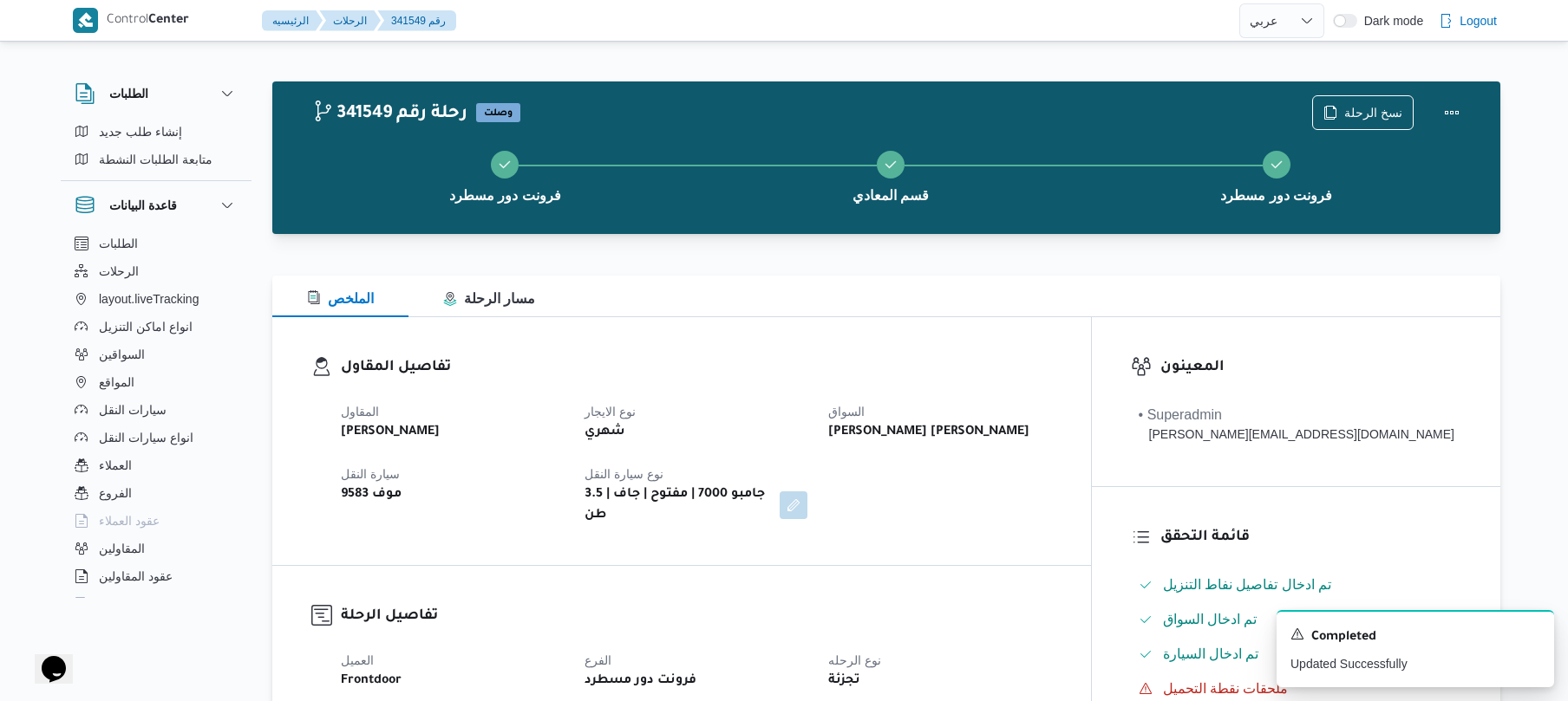
click at [955, 37] on div at bounding box center [851, 20] width 776 height 41
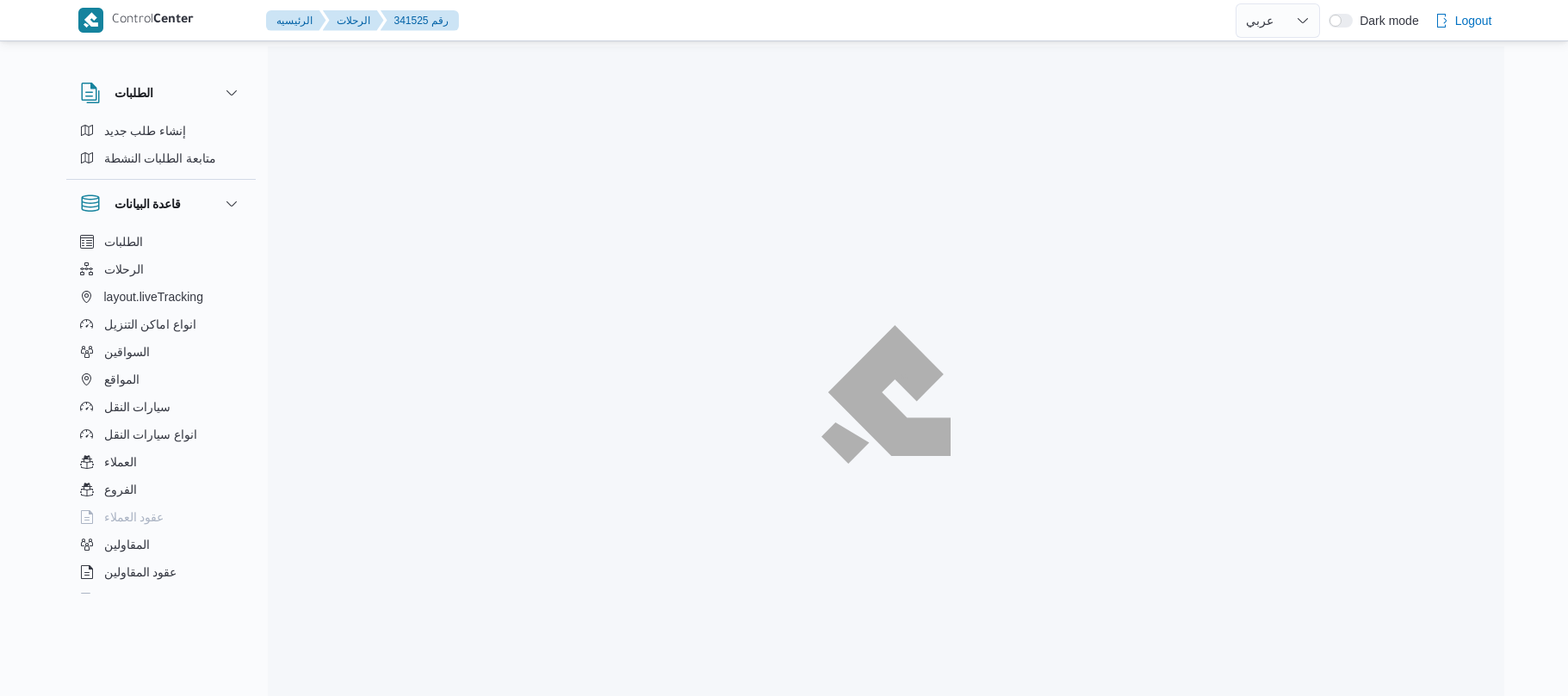
select select "ar"
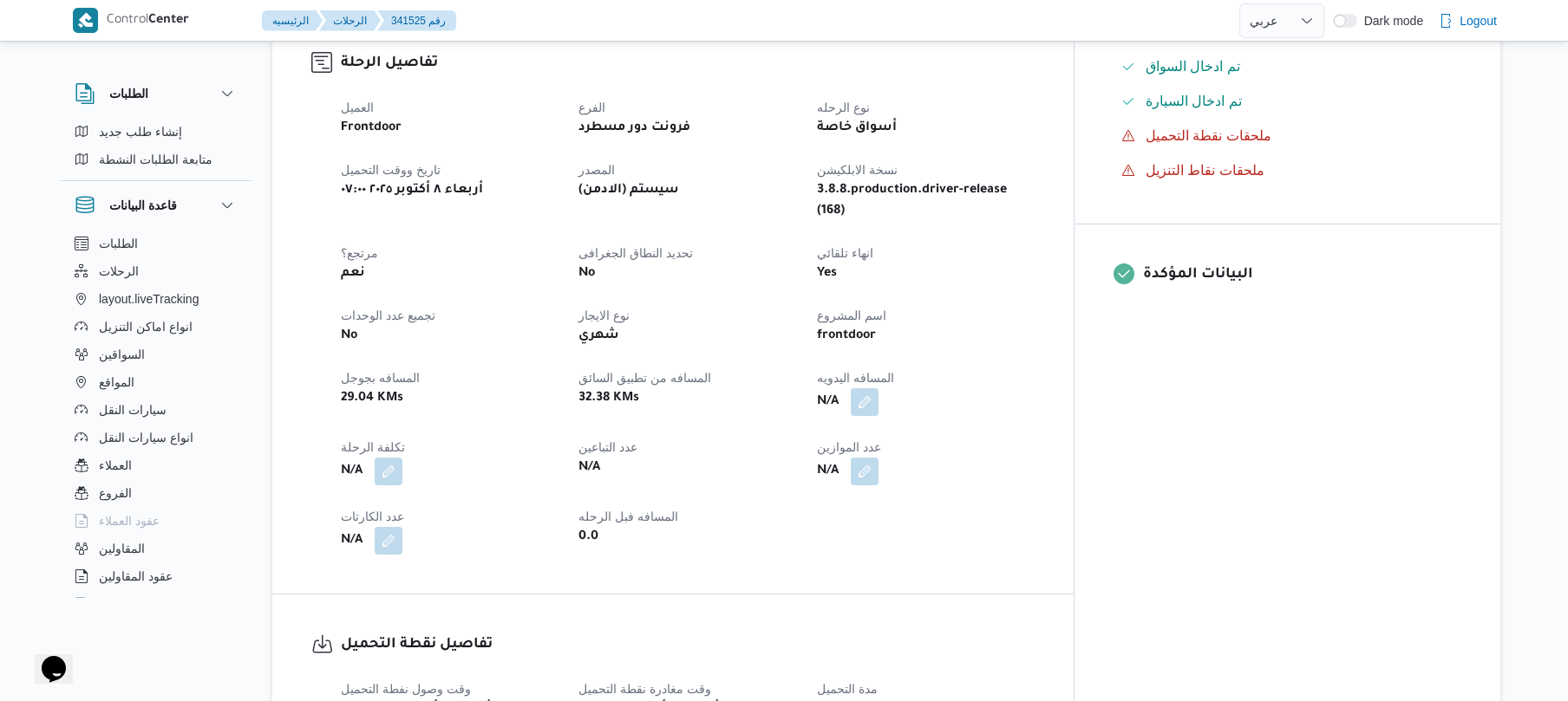
scroll to position [601, 0]
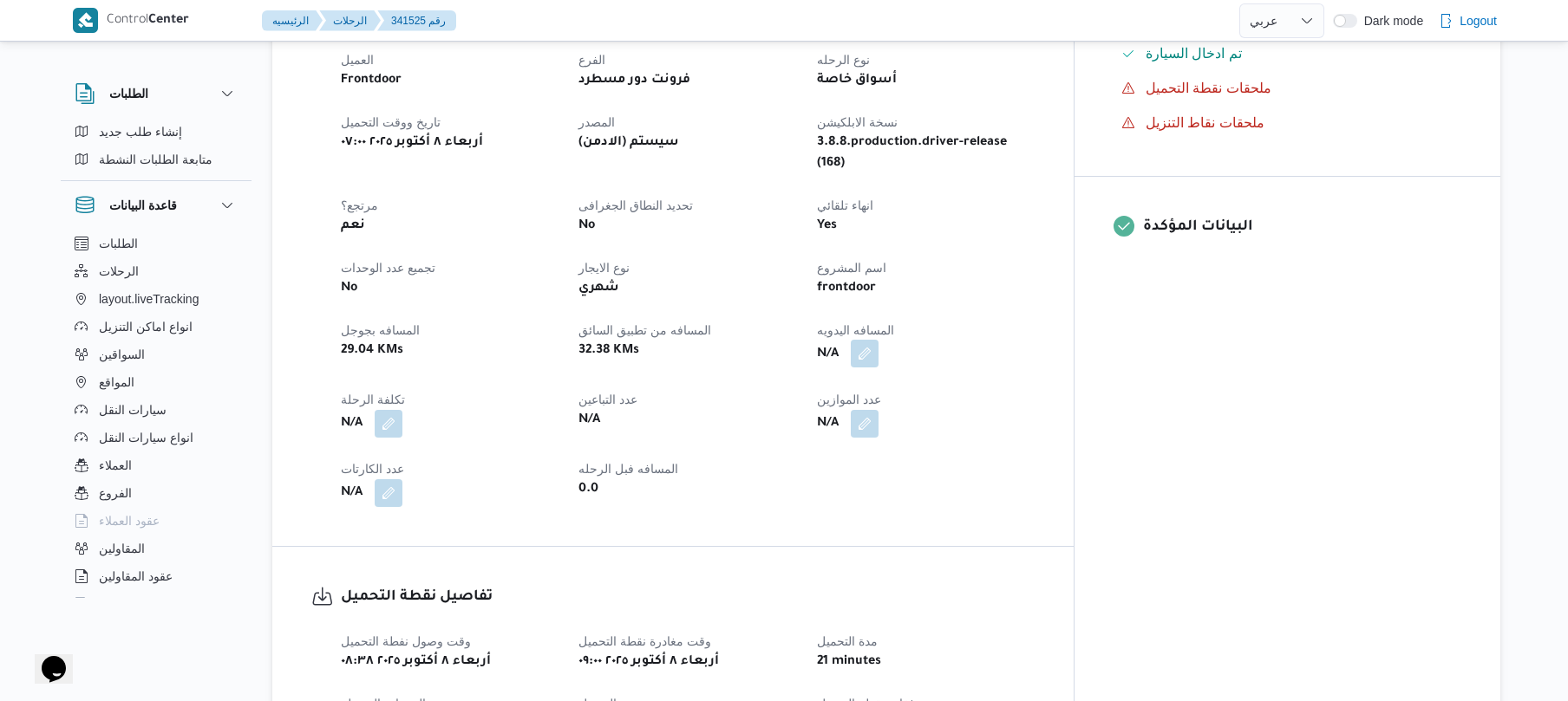
click at [879, 340] on button "button" at bounding box center [865, 354] width 28 height 28
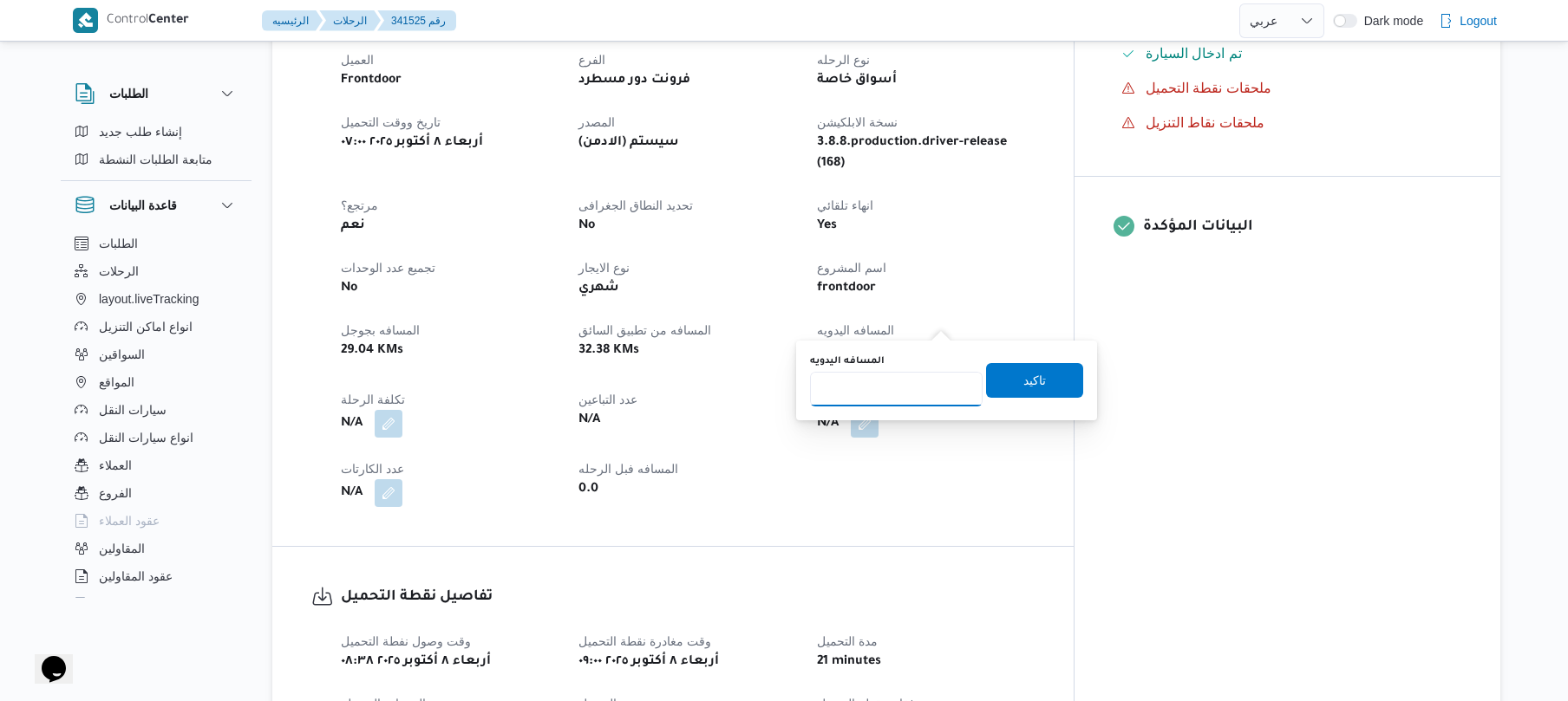
click at [895, 389] on input "المسافه اليدويه" at bounding box center [897, 389] width 173 height 35
type input "40"
click at [1024, 376] on span "تاكيد" at bounding box center [1034, 379] width 23 height 21
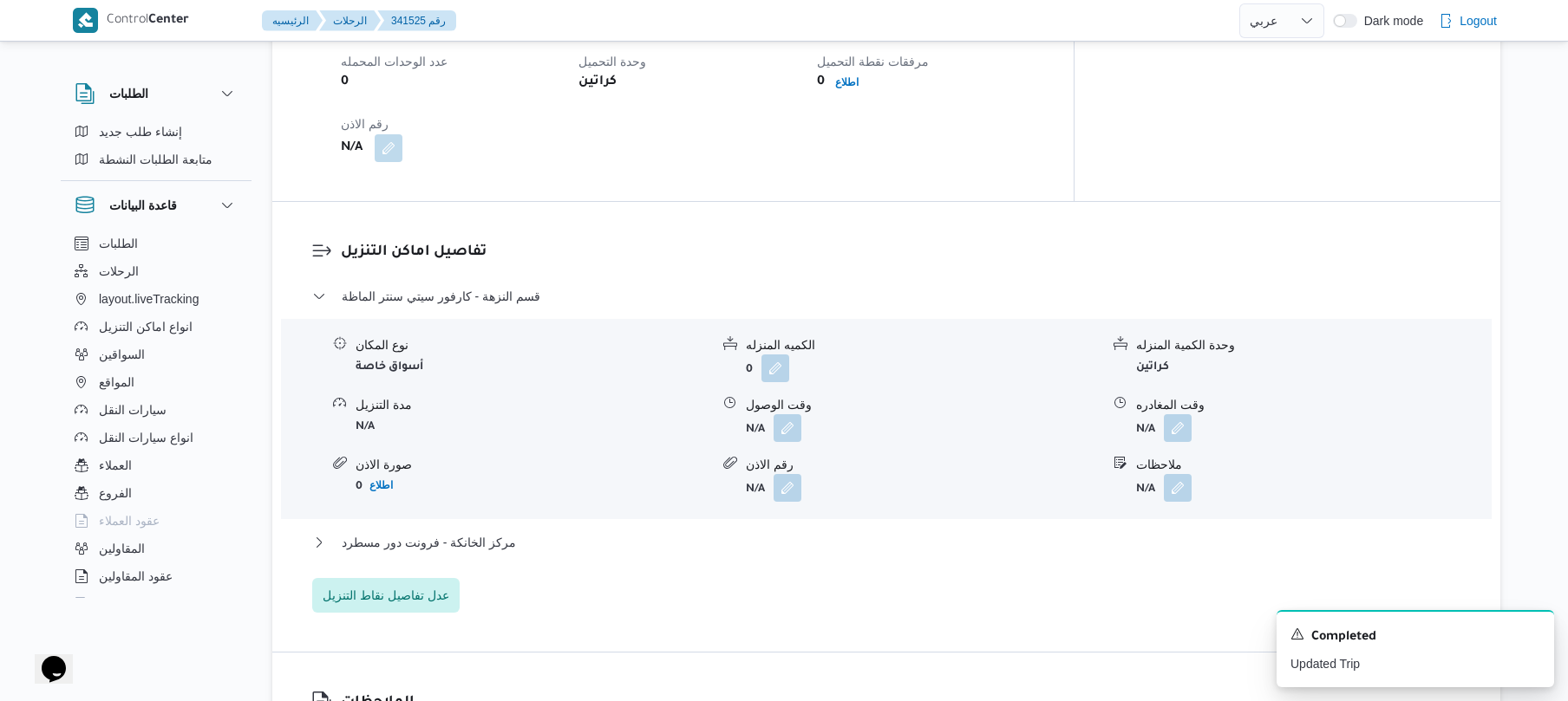
scroll to position [1248, 0]
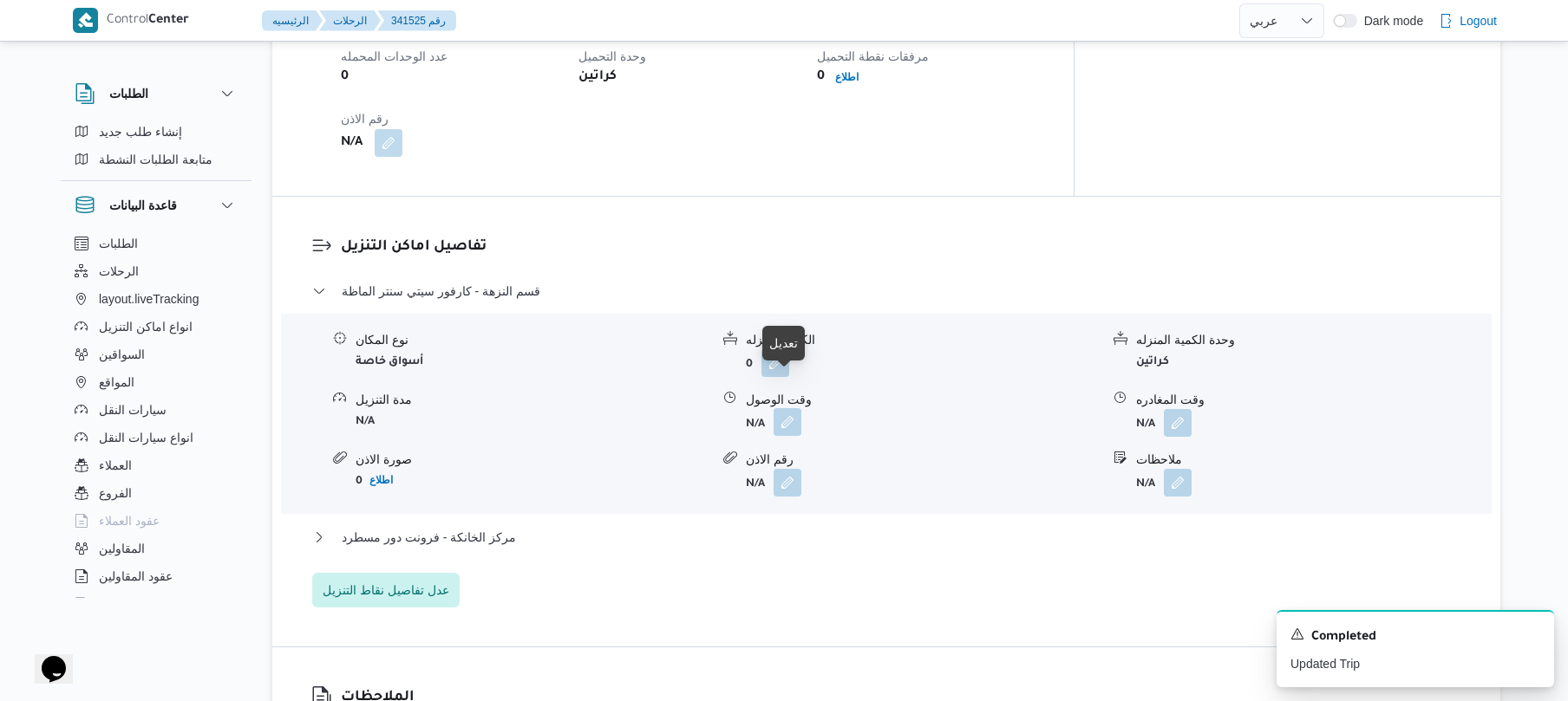
click at [791, 409] on button "button" at bounding box center [787, 422] width 28 height 28
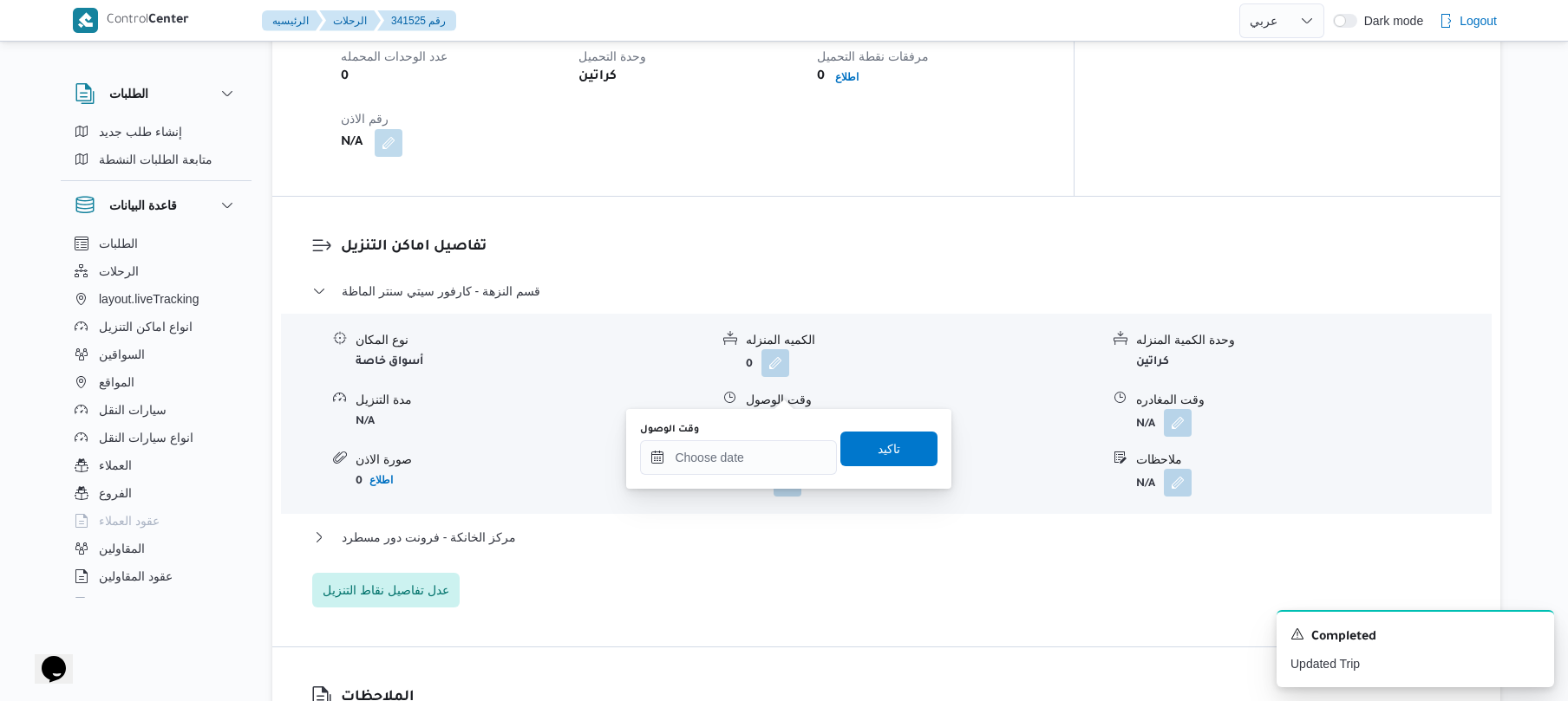
click at [886, 236] on h3 "تفاصيل اماكن التنزيل" at bounding box center [902, 248] width 1121 height 24
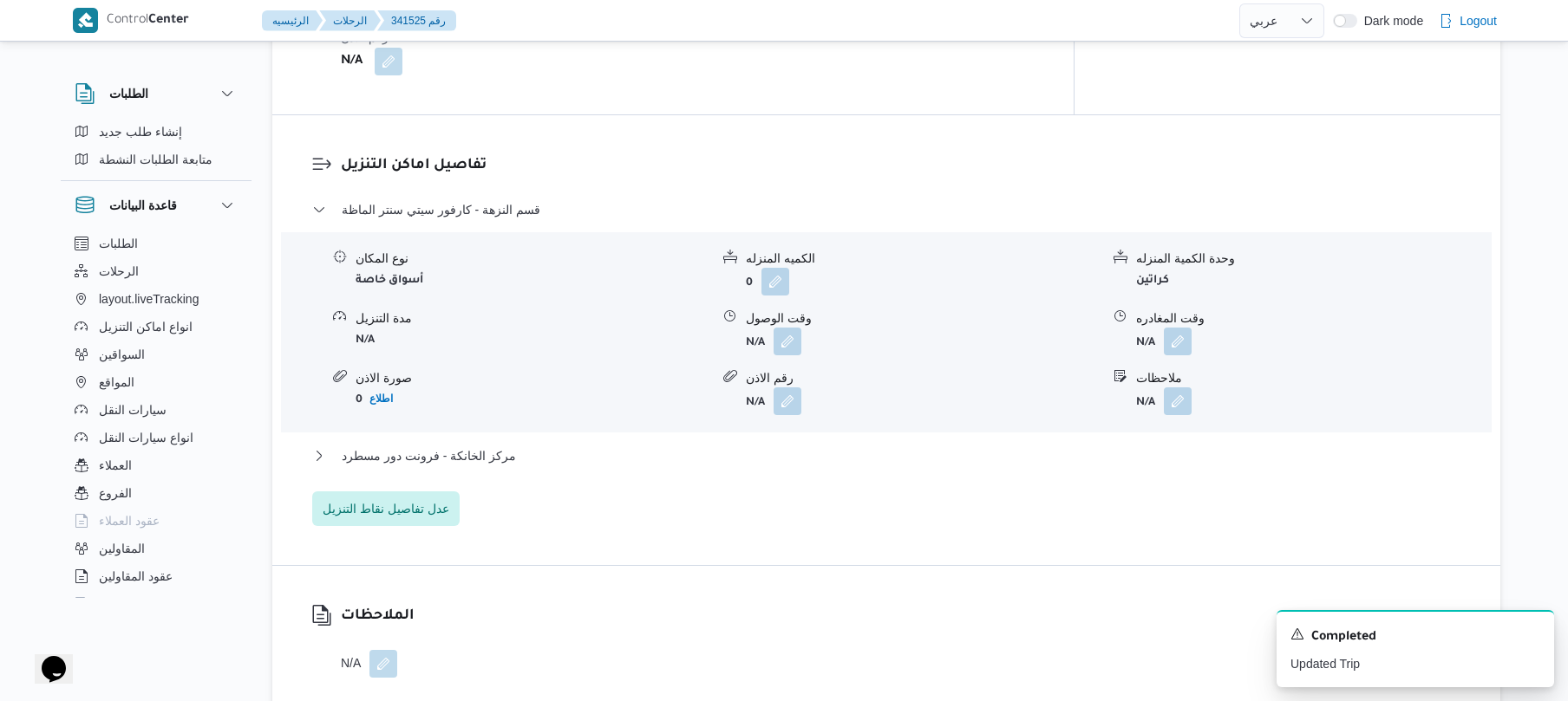
scroll to position [1341, 0]
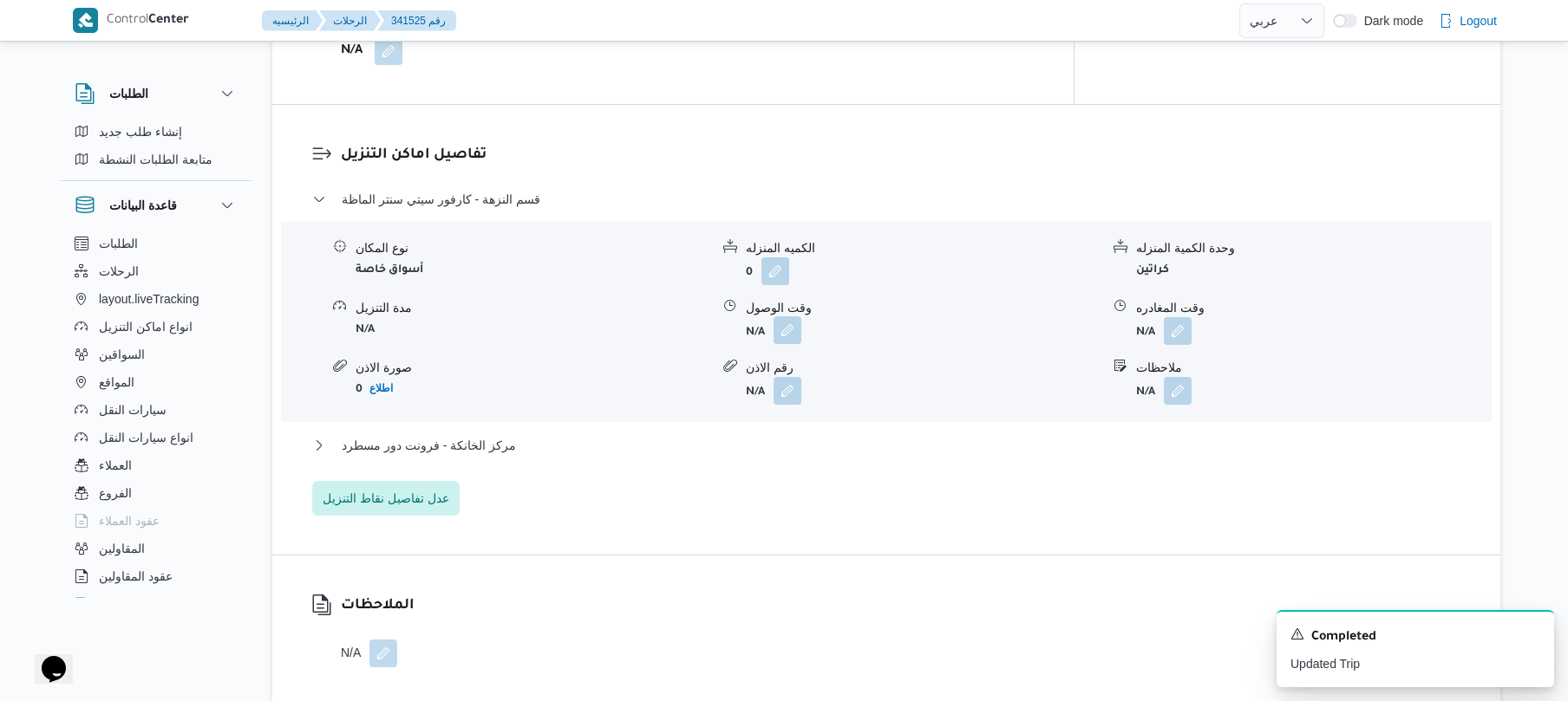
click at [791, 316] on button "button" at bounding box center [787, 330] width 28 height 28
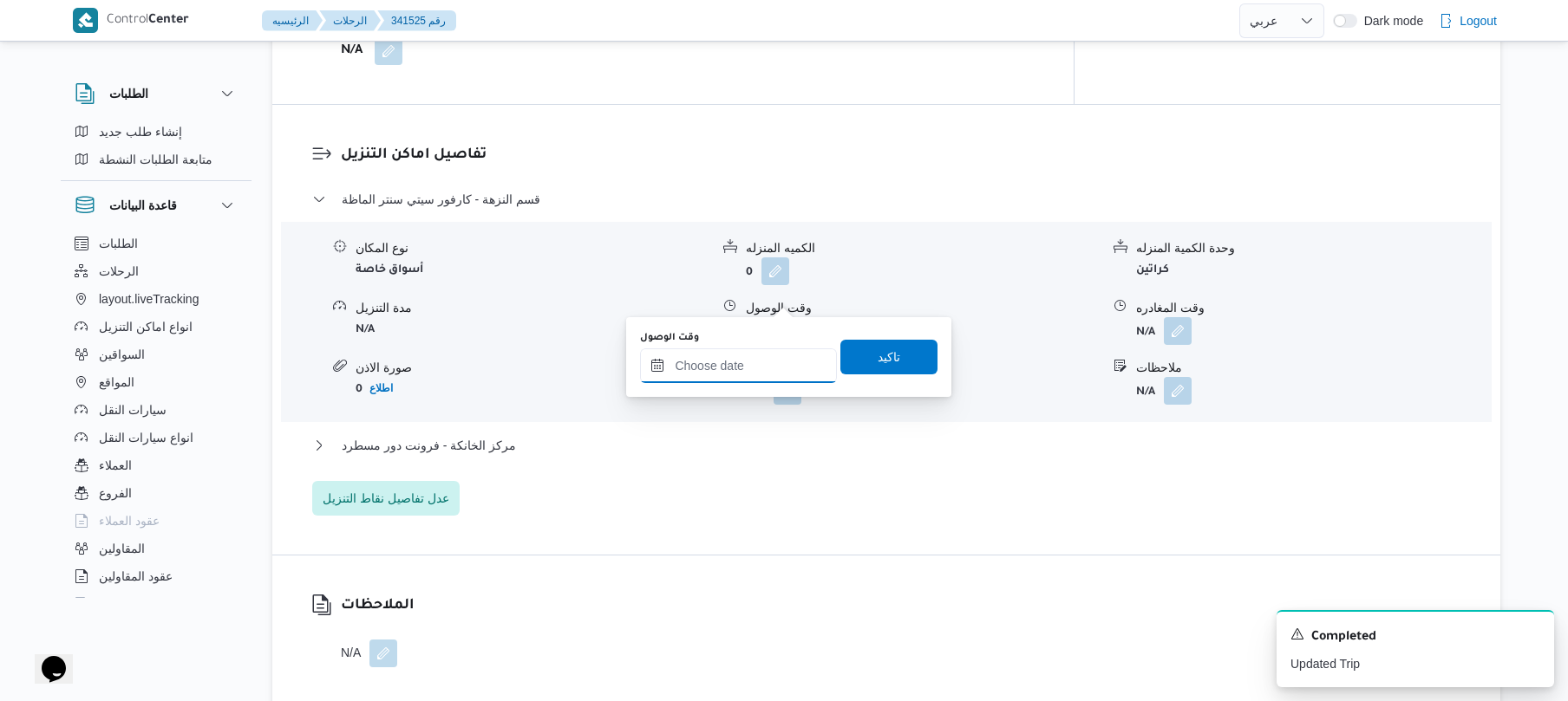
click at [755, 364] on input "وقت الوصول" at bounding box center [738, 365] width 196 height 35
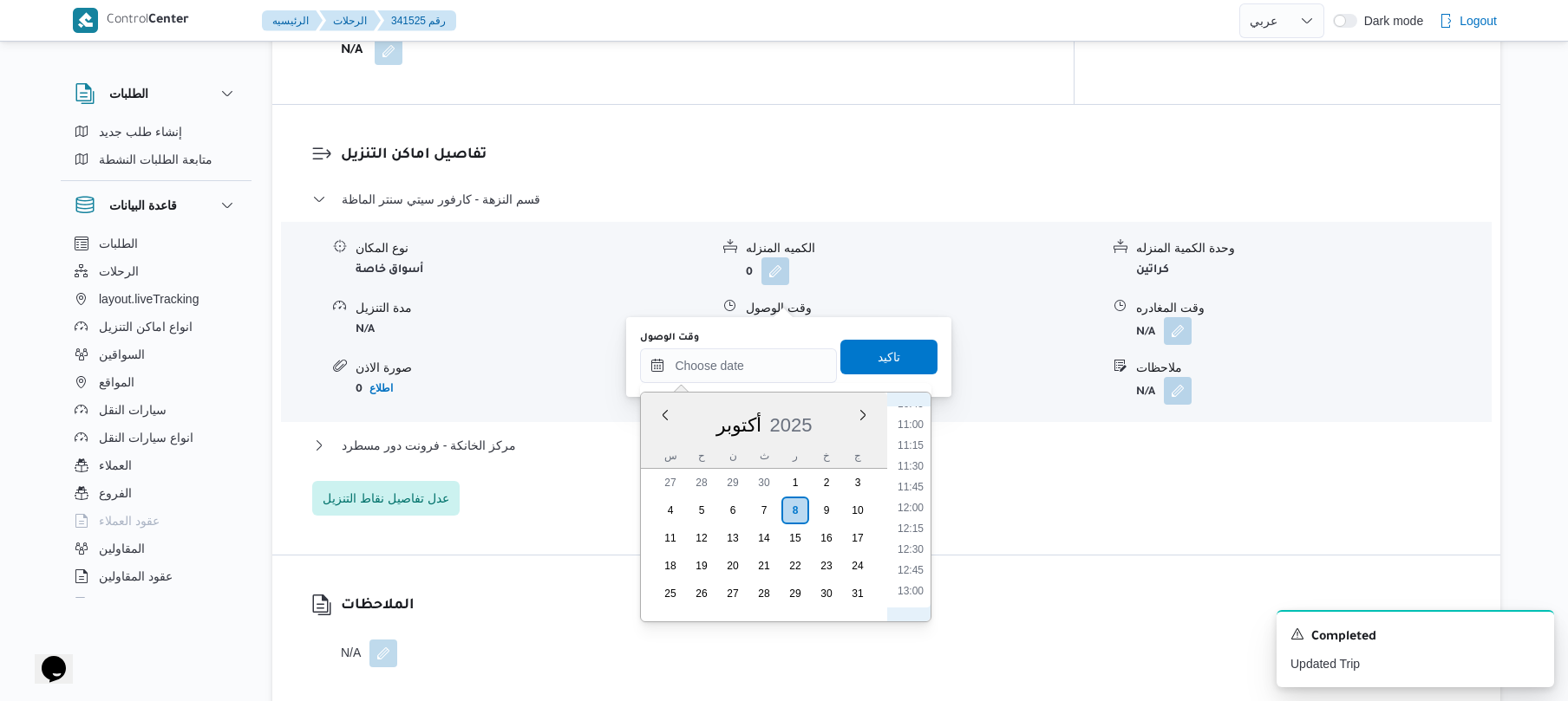
scroll to position [736, 0]
click at [913, 465] on li "09:30" at bounding box center [910, 469] width 40 height 17
type input "[DATE] ٠٩:٣٠"
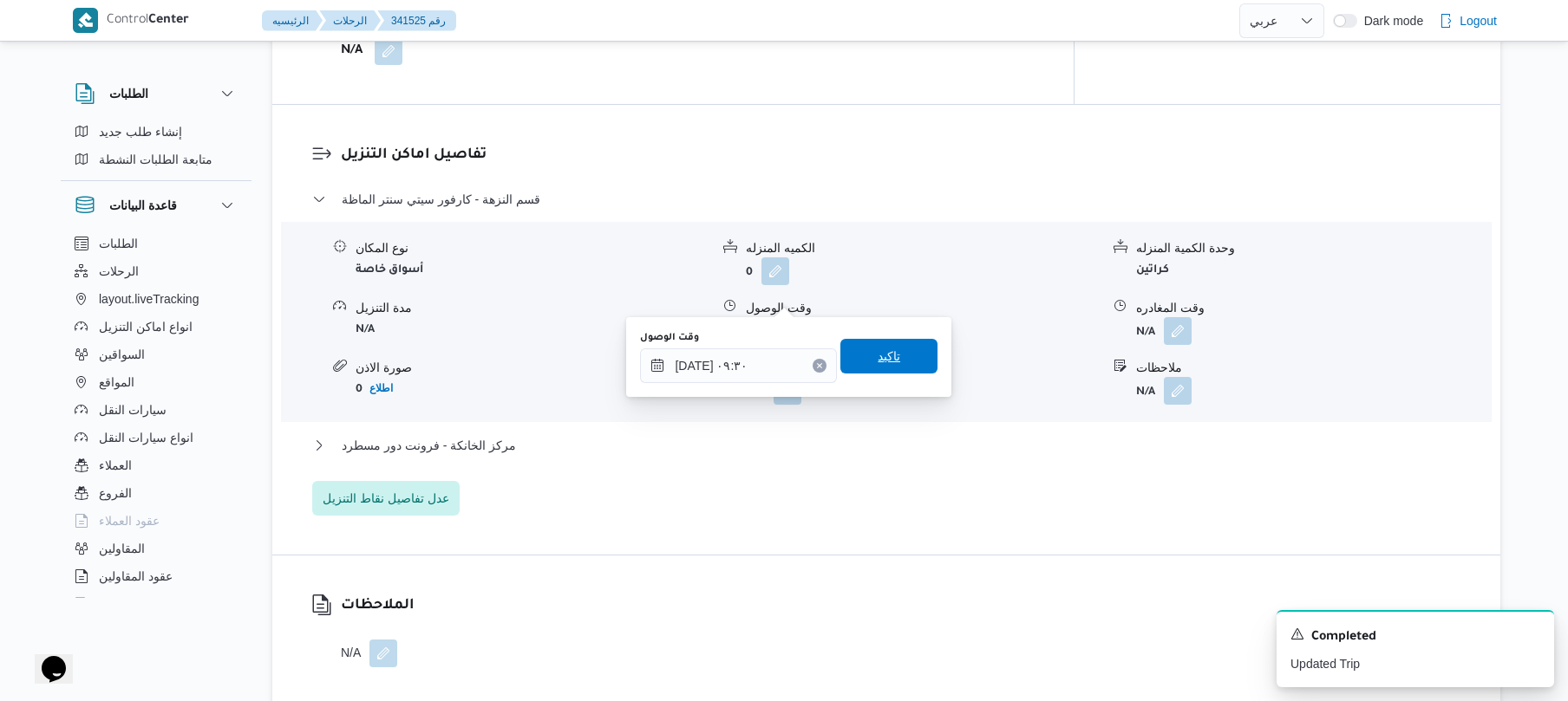
click at [892, 355] on span "تاكيد" at bounding box center [889, 356] width 97 height 35
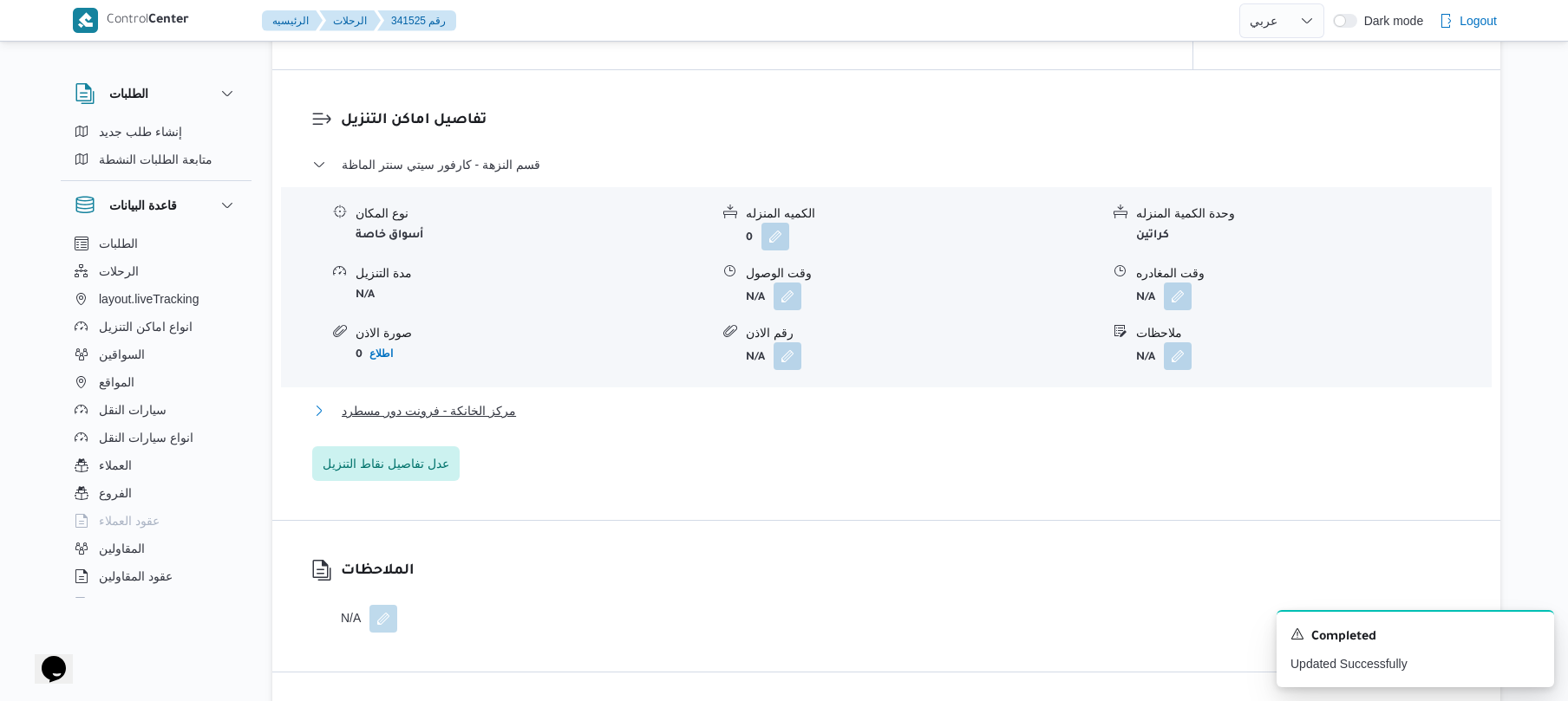
click at [846, 406] on button "مركز الخانكة - فرونت دور مسطرد" at bounding box center [887, 410] width 1148 height 21
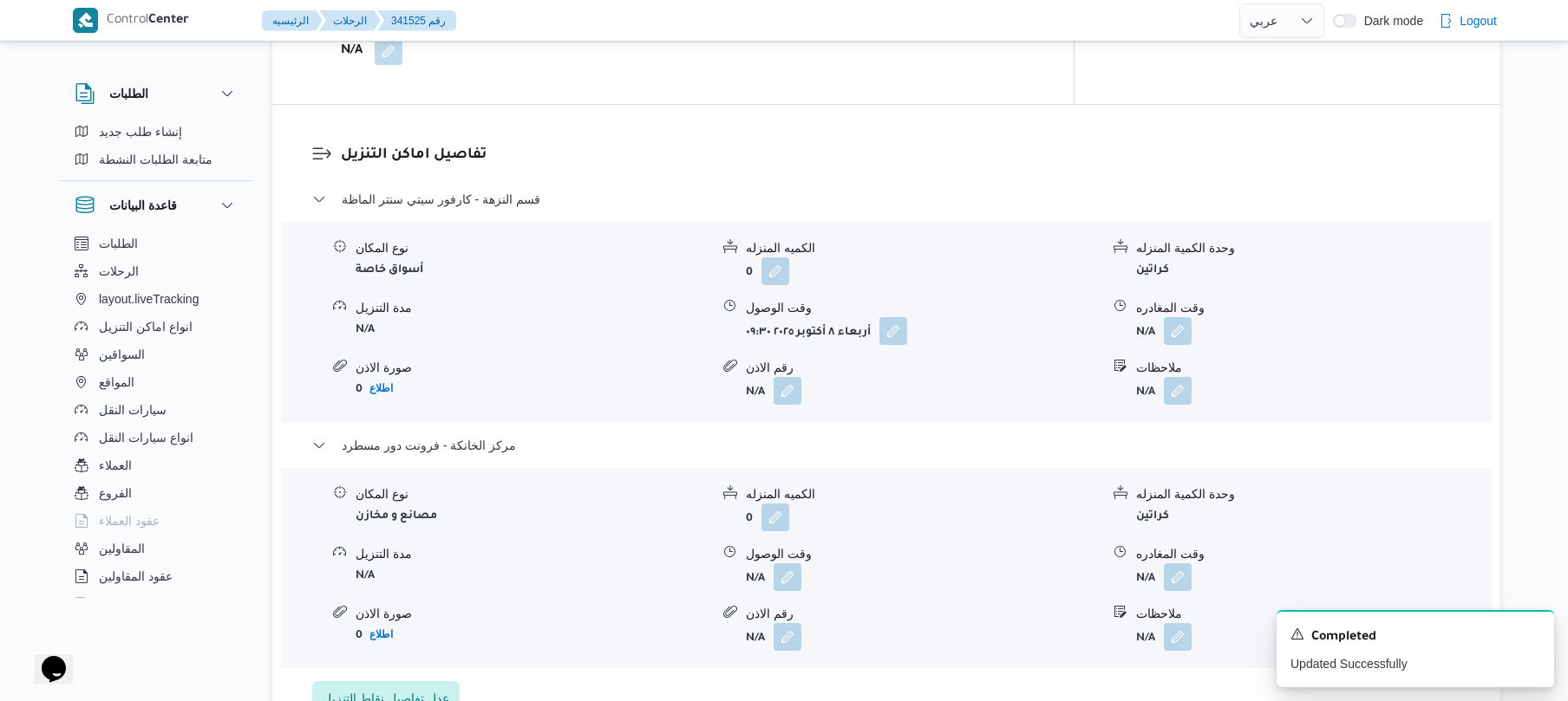
click at [1160, 563] on span at bounding box center [1173, 577] width 37 height 28
click at [1167, 562] on button "button" at bounding box center [1177, 576] width 28 height 28
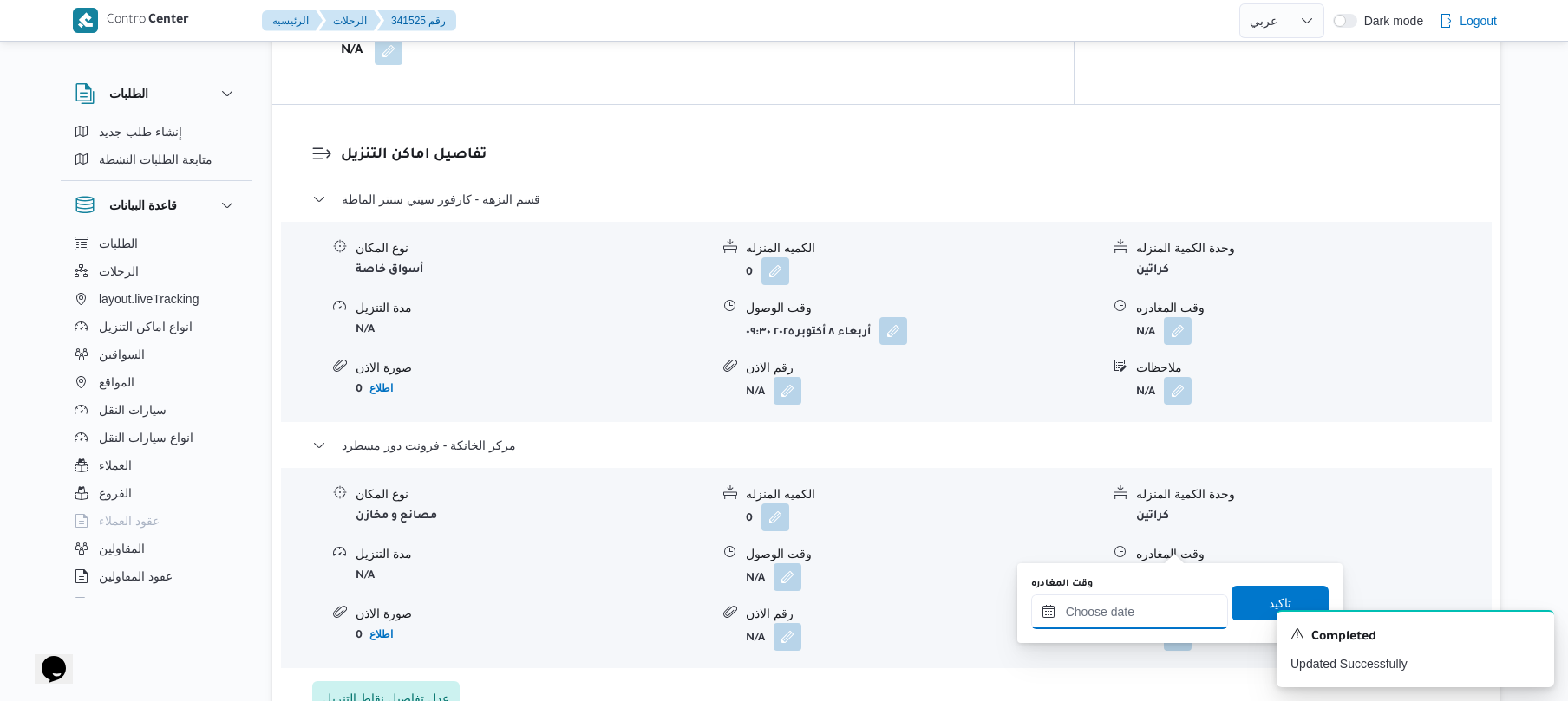
click at [1133, 612] on input "وقت المغادره" at bounding box center [1130, 612] width 196 height 35
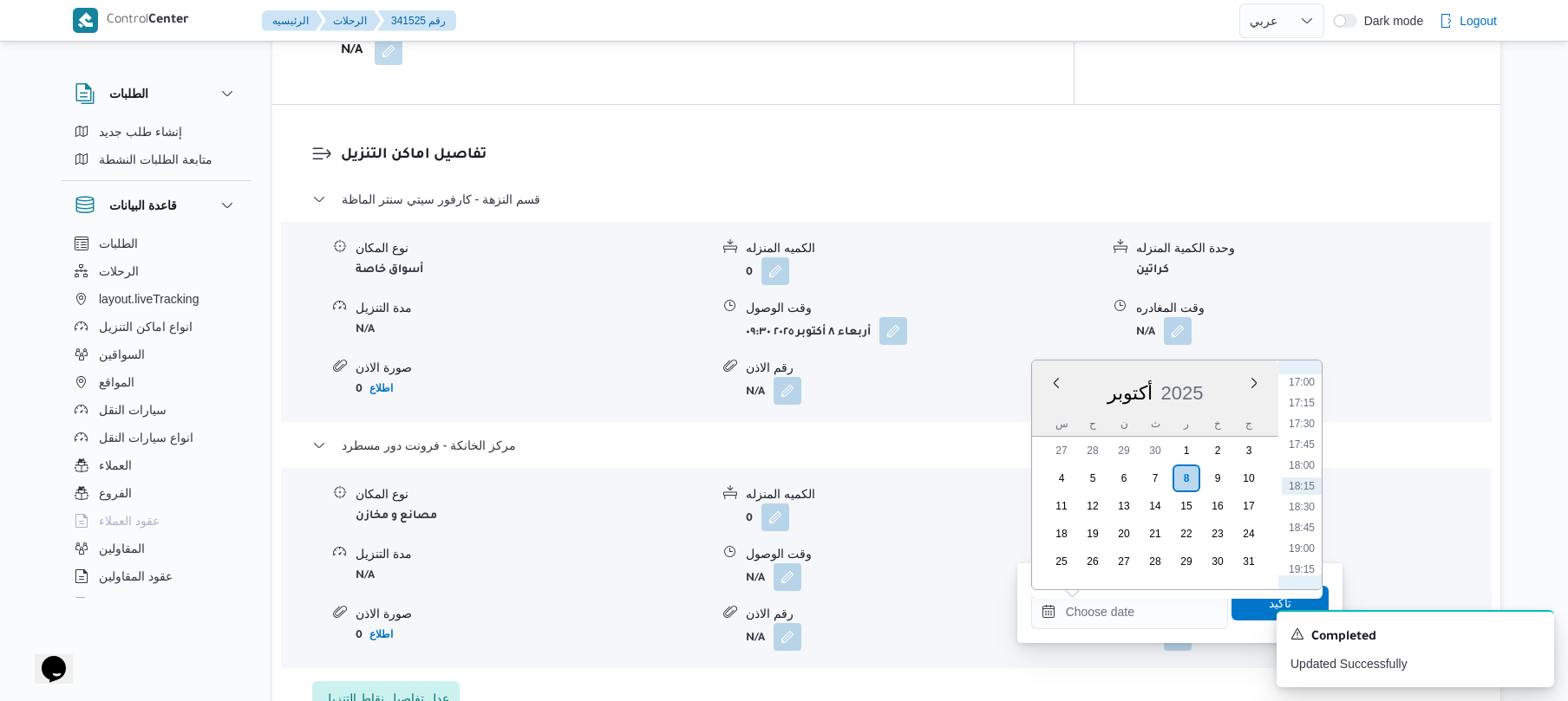
scroll to position [1244, 0]
click at [1312, 431] on li "15:30" at bounding box center [1301, 427] width 40 height 17
type input "[DATE] ١٥:٣٠"
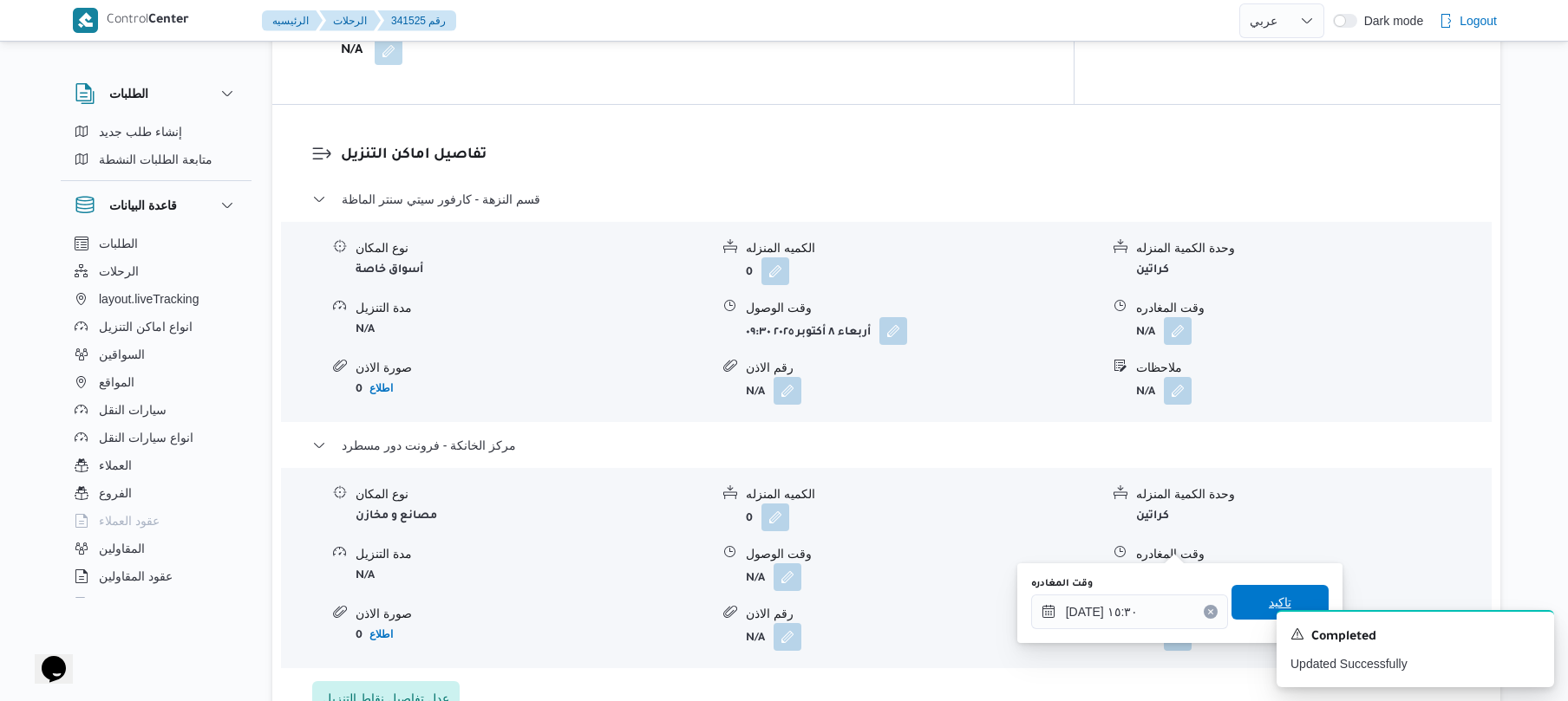
click at [1231, 593] on span "تاكيد" at bounding box center [1279, 602] width 97 height 35
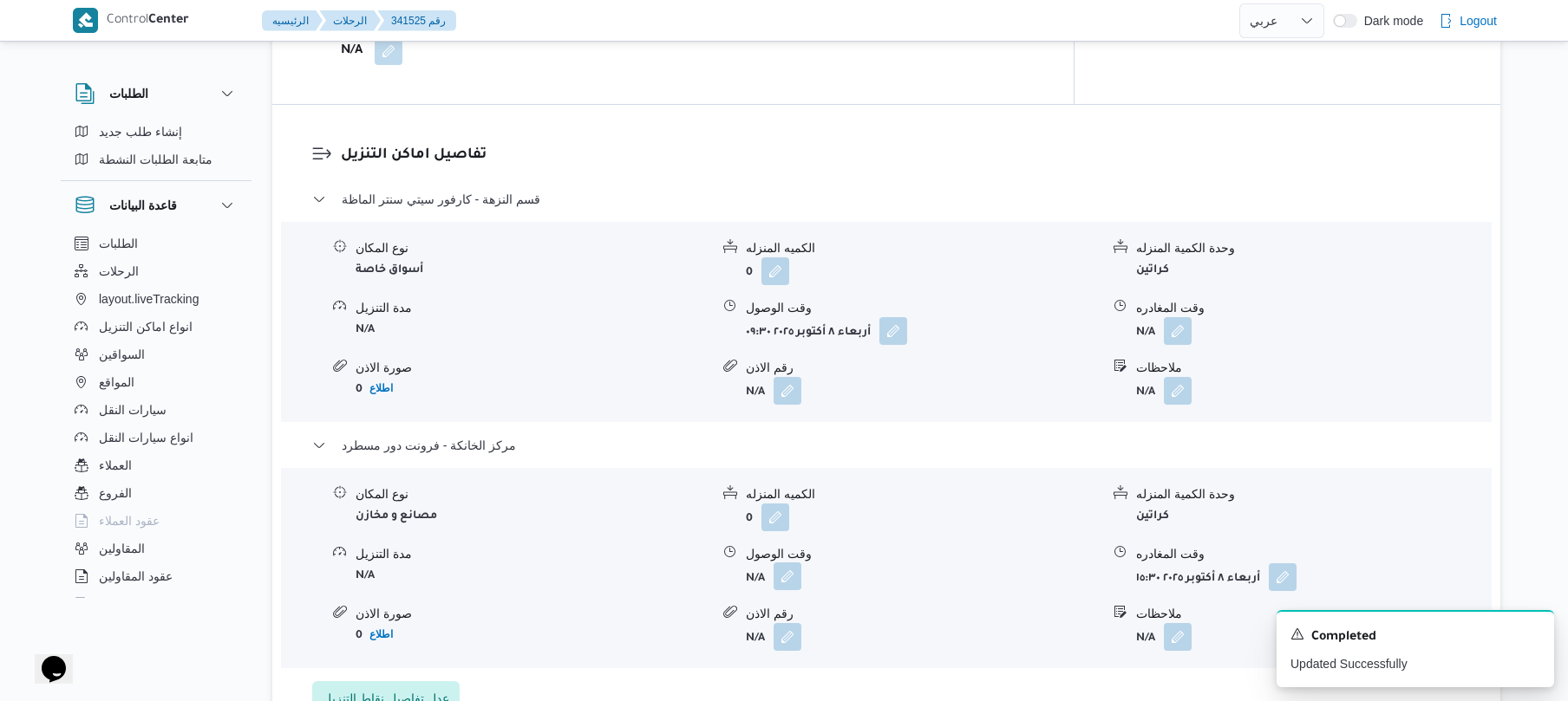
click at [784, 562] on button "button" at bounding box center [787, 576] width 28 height 28
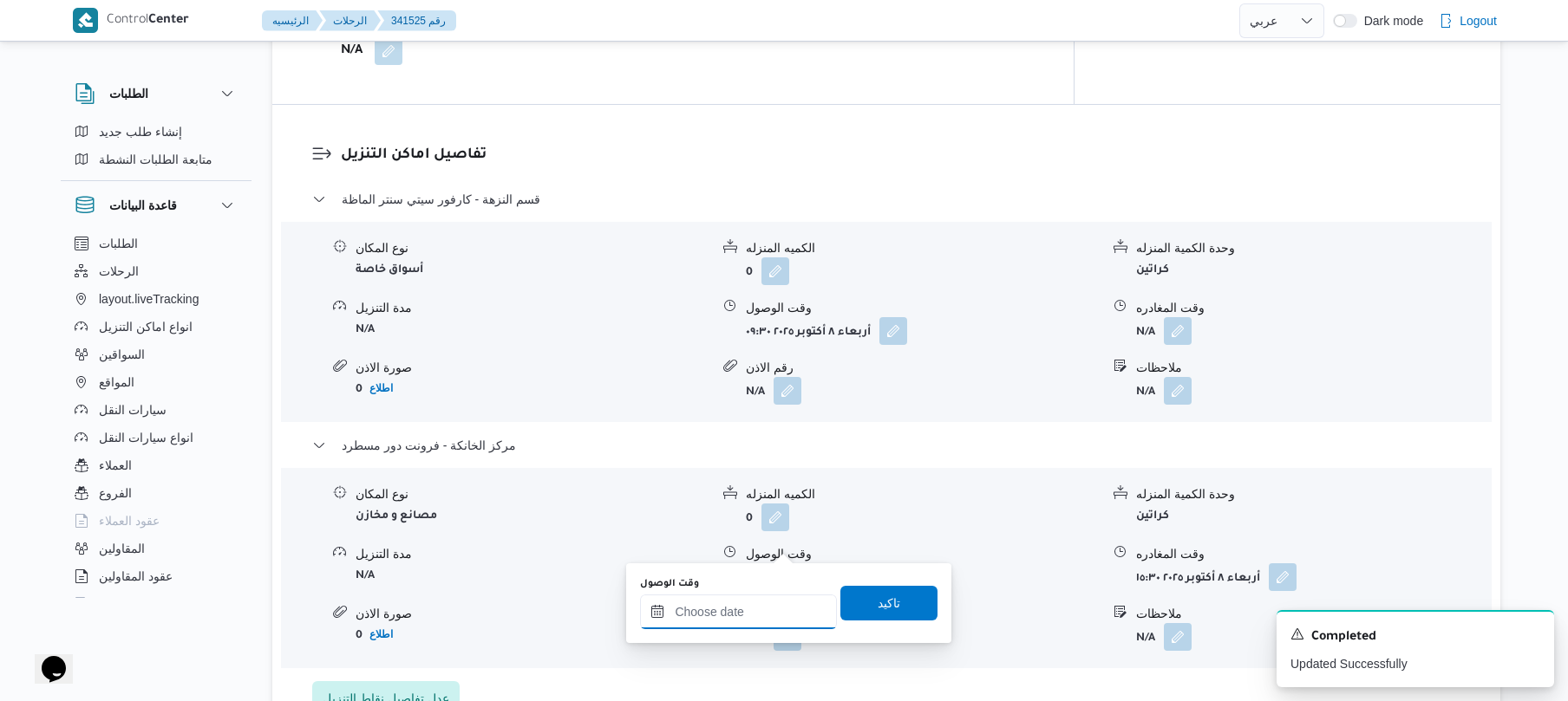
click at [723, 612] on input "وقت الوصول" at bounding box center [738, 612] width 196 height 35
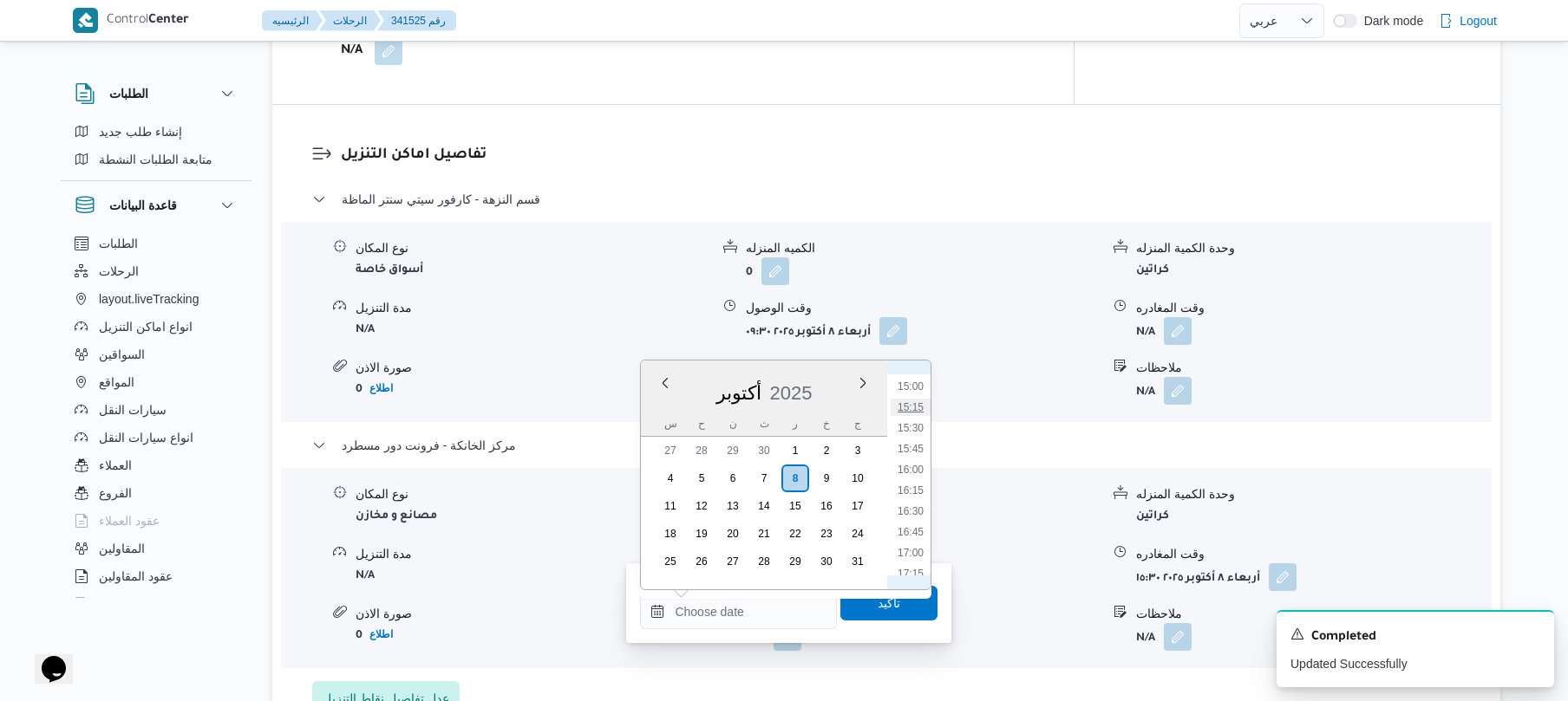
click at [915, 408] on li "15:15" at bounding box center [910, 407] width 40 height 17
type input "[DATE] ١٥:١٥"
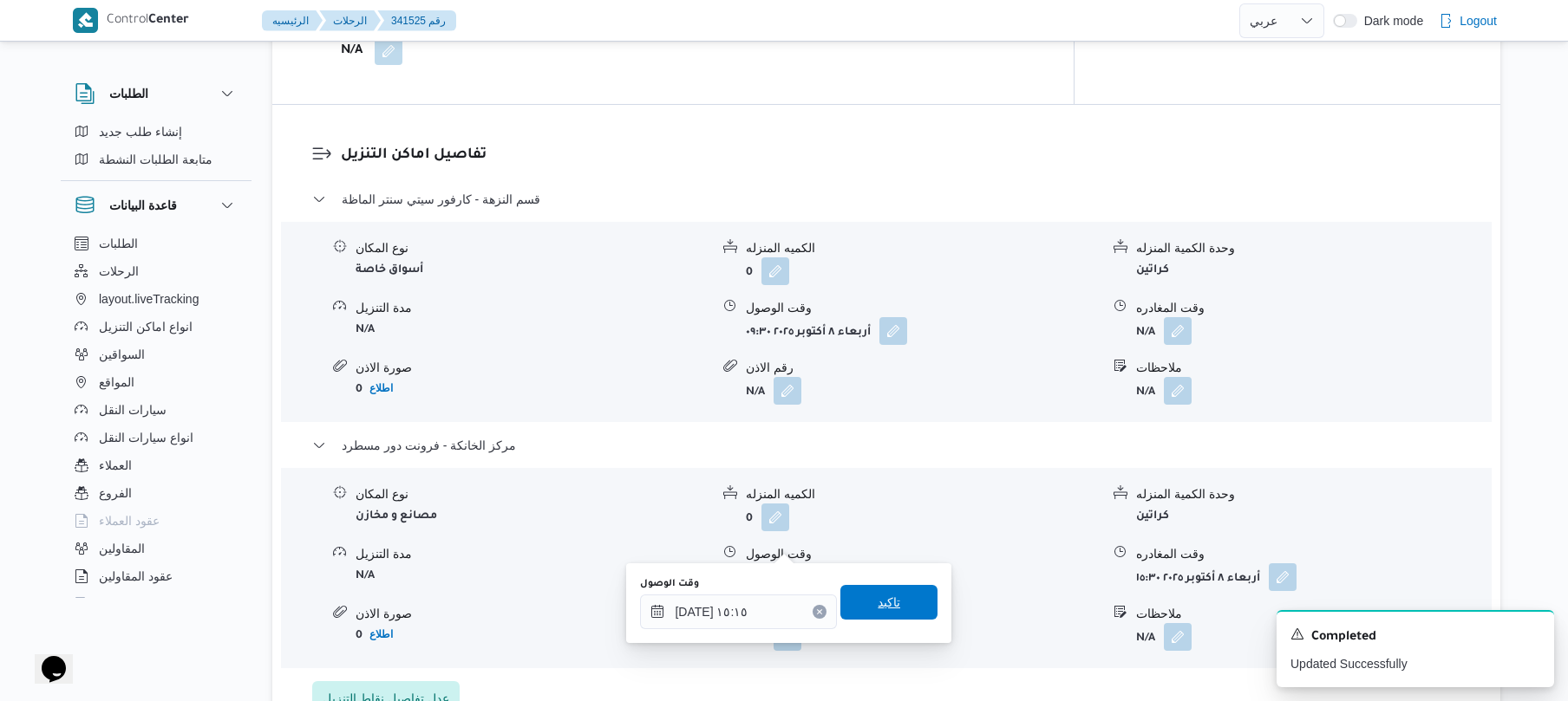
click at [886, 608] on span "تاكيد" at bounding box center [889, 602] width 23 height 21
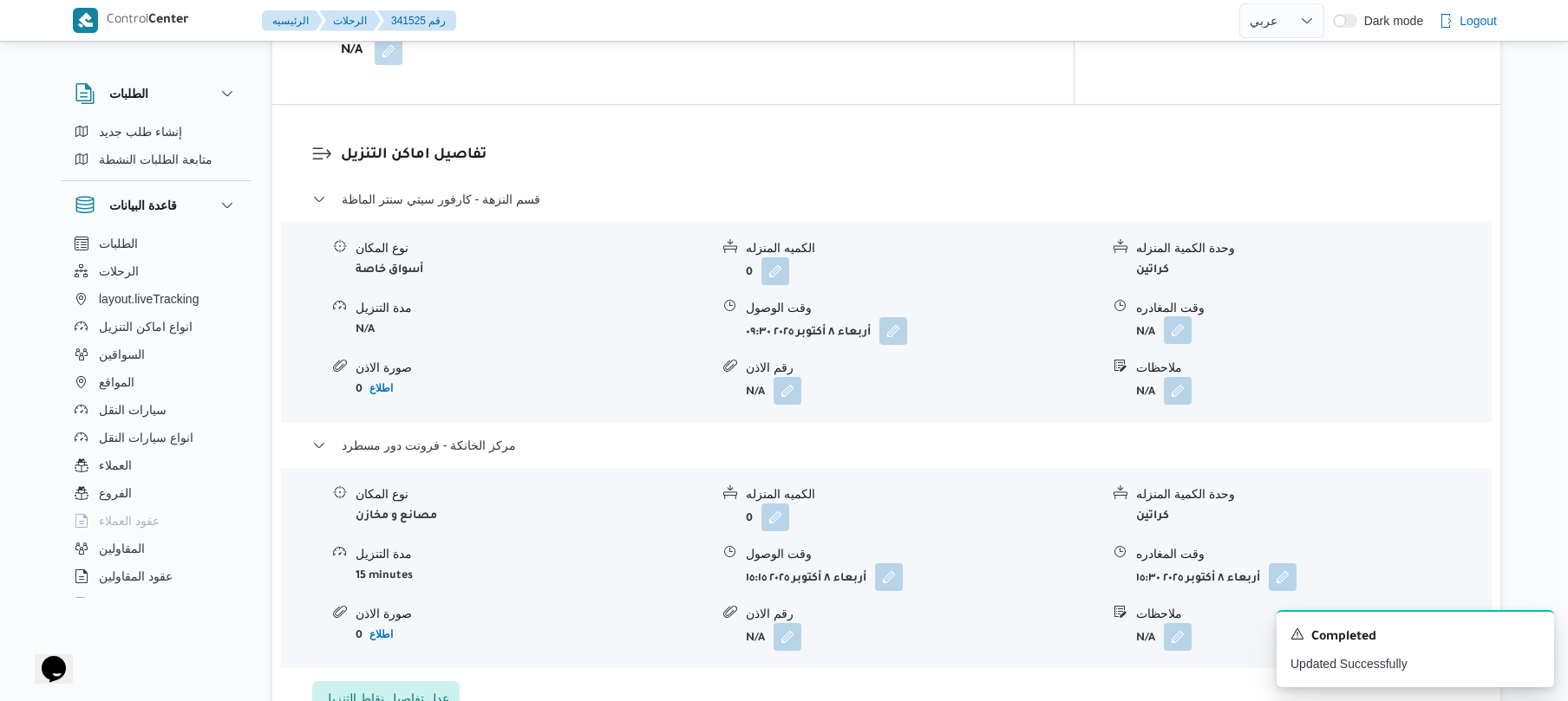
click at [1180, 316] on button "button" at bounding box center [1177, 330] width 28 height 28
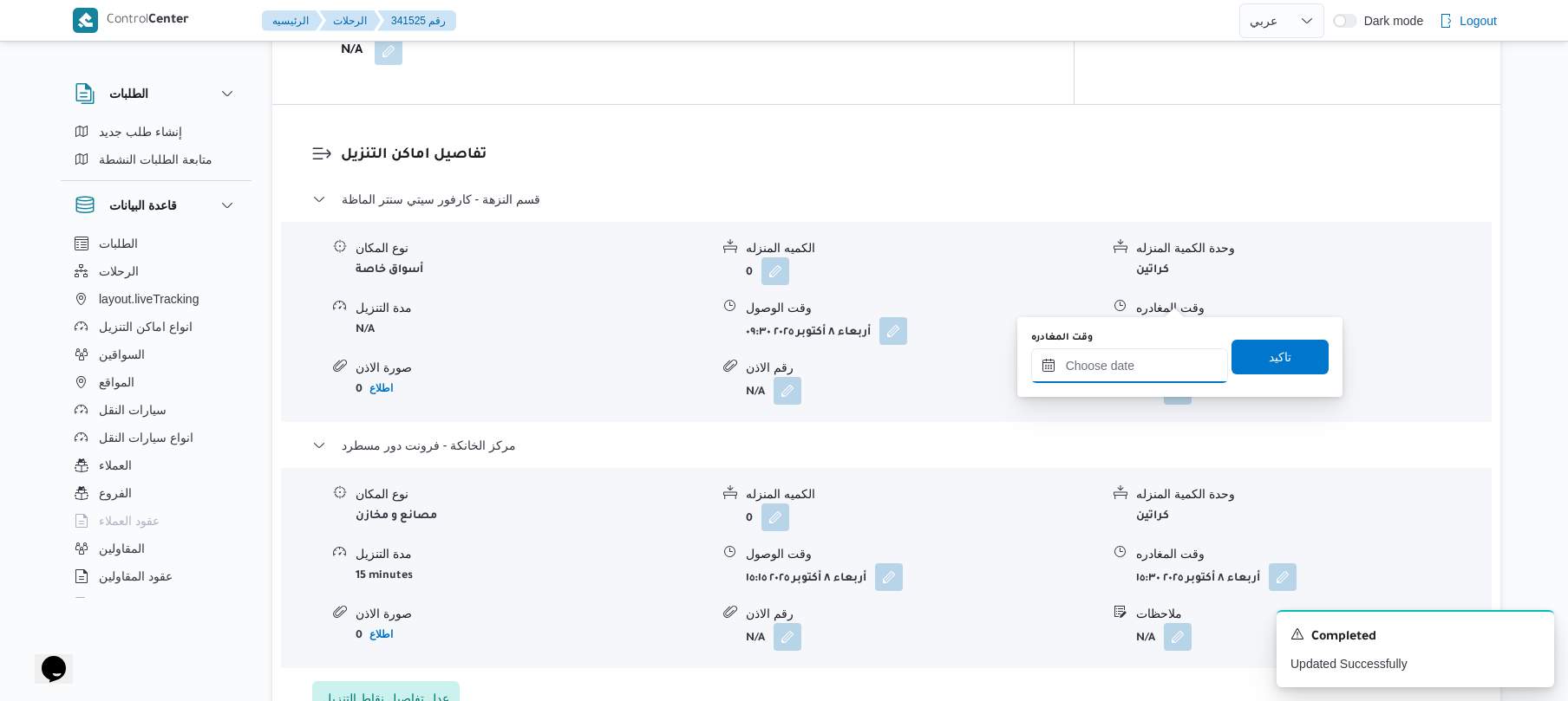
click at [1121, 357] on input "وقت المغادره" at bounding box center [1130, 365] width 196 height 35
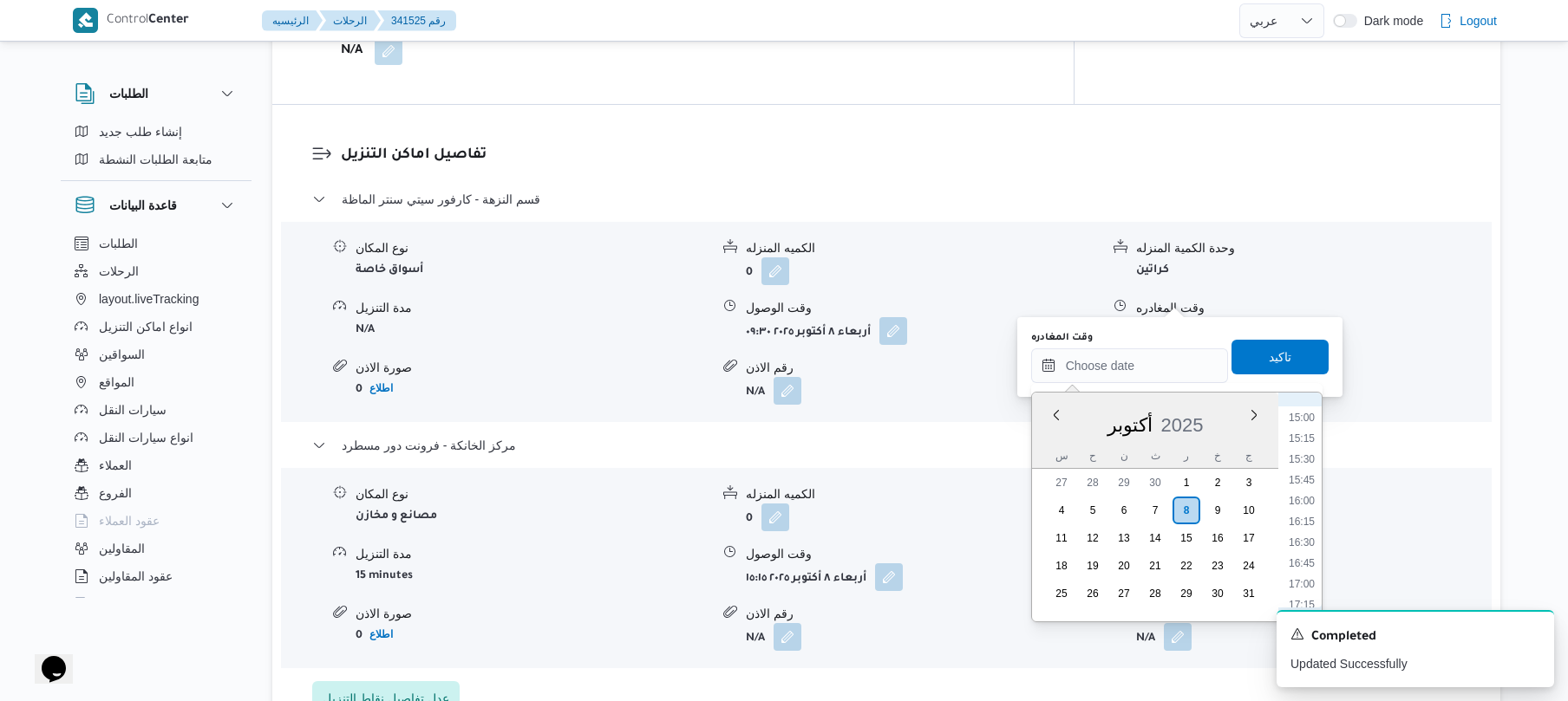
scroll to position [1076, 0]
click at [1295, 567] on li "14:45" at bounding box center [1301, 566] width 40 height 17
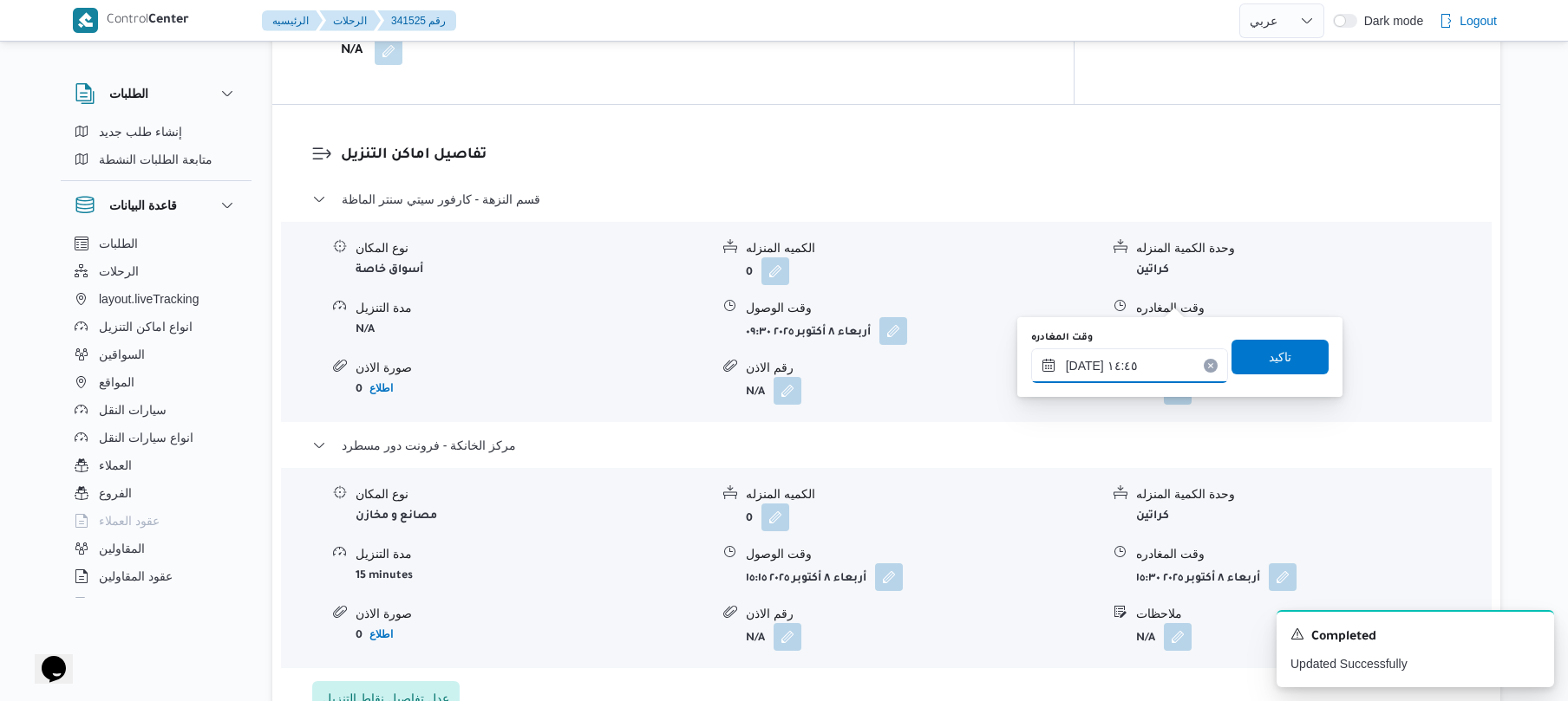
type input "[DATE] ١٤:٤٥"
click at [1281, 369] on span "تاكيد" at bounding box center [1279, 356] width 97 height 35
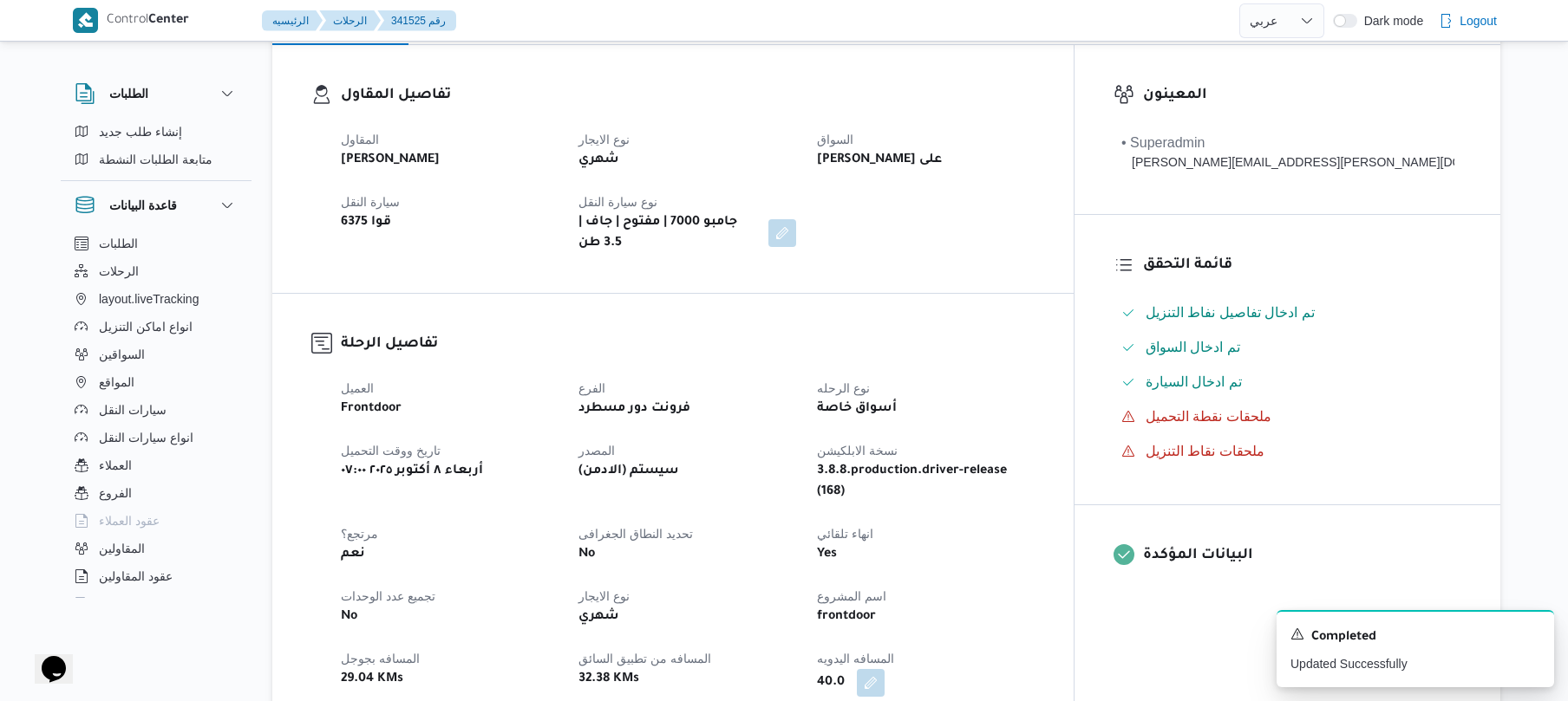
scroll to position [0, 0]
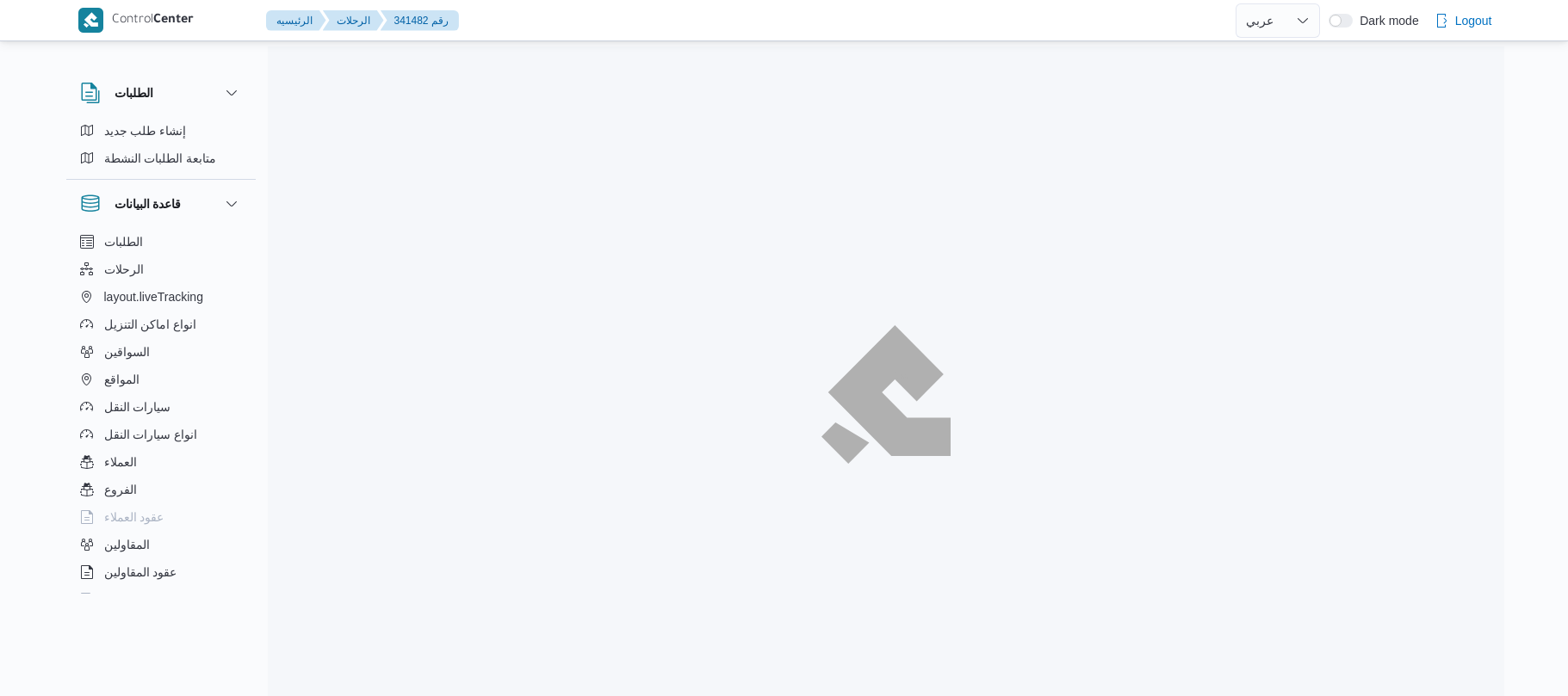
select select "ar"
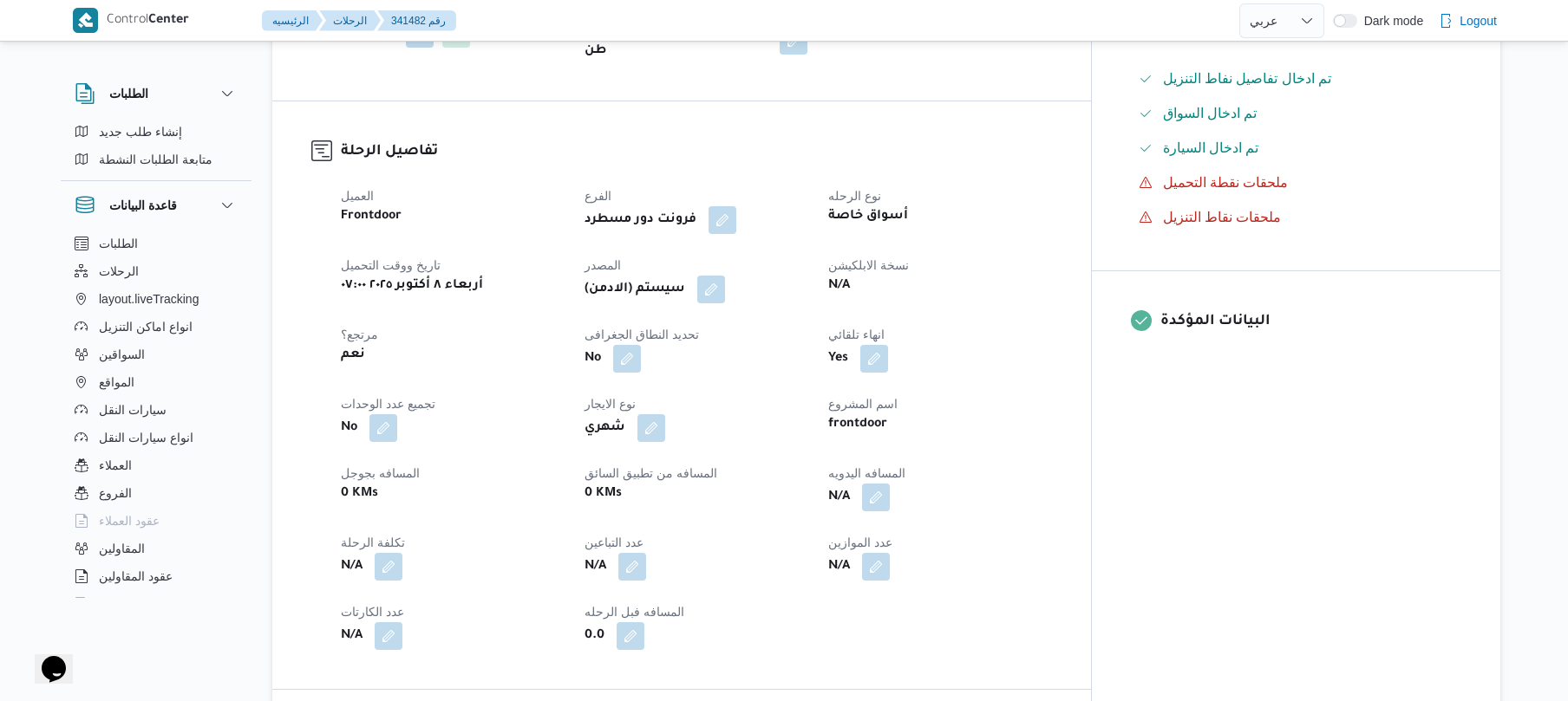
scroll to position [555, 0]
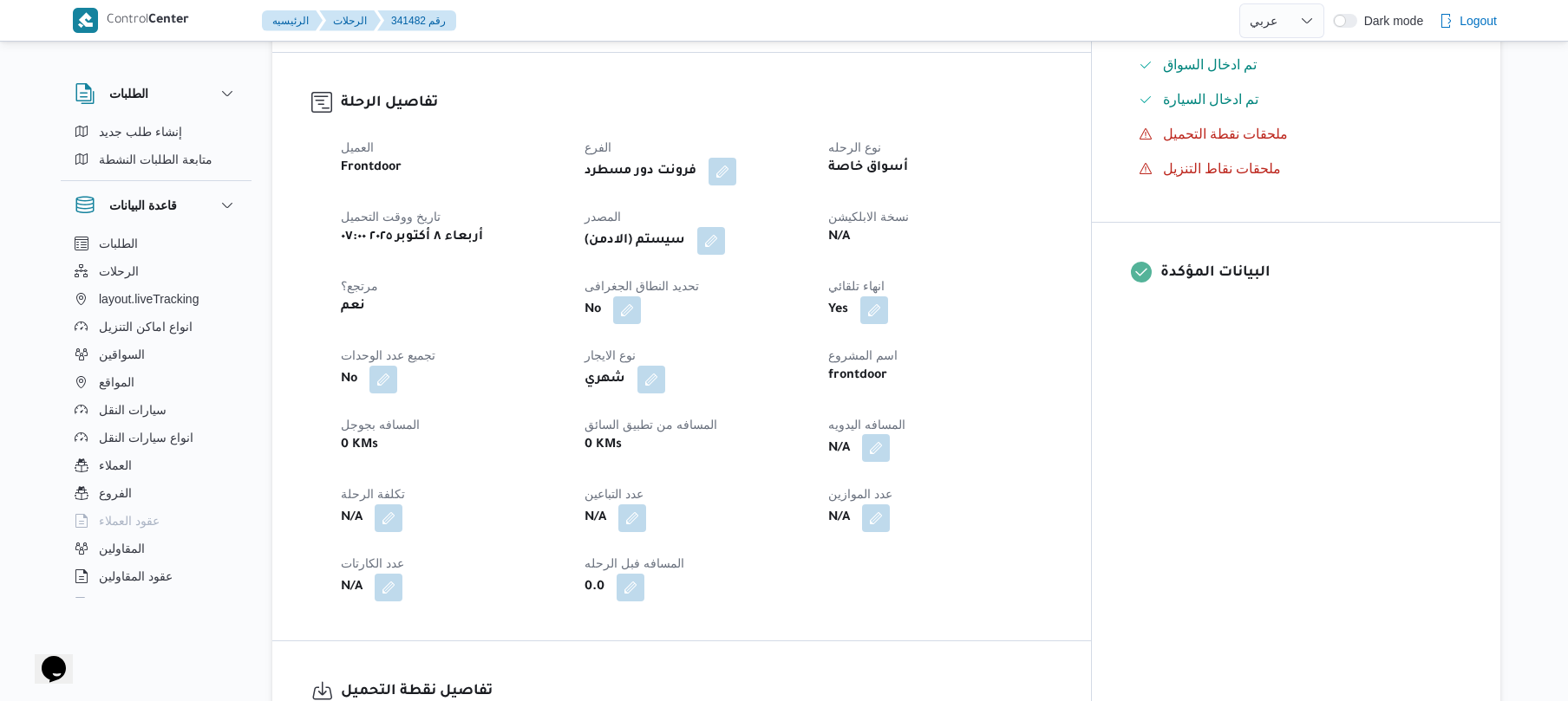
click at [890, 434] on button "button" at bounding box center [876, 448] width 28 height 28
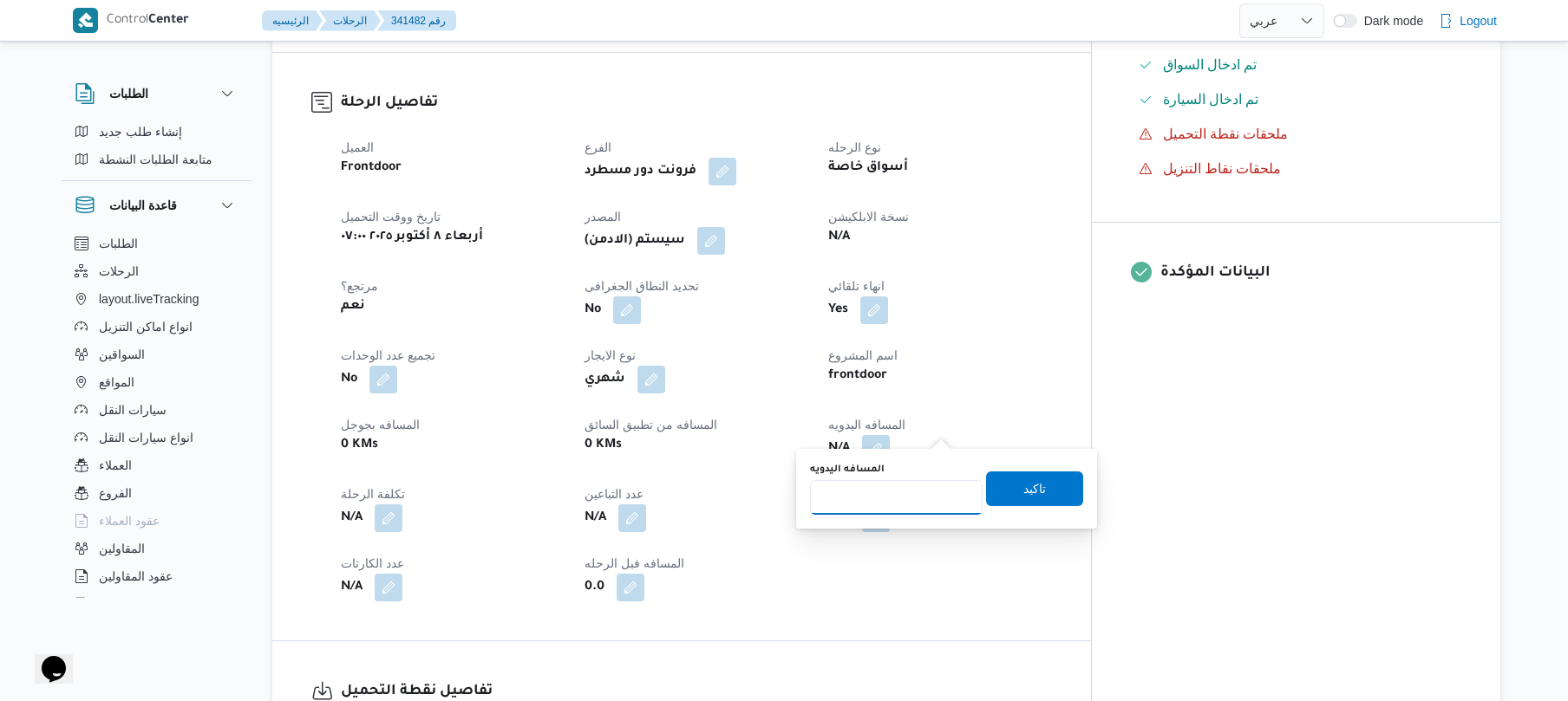
click at [895, 498] on input "المسافه اليدويه" at bounding box center [897, 497] width 173 height 35
type input "40"
click at [1066, 494] on span "تاكيد" at bounding box center [1034, 488] width 97 height 35
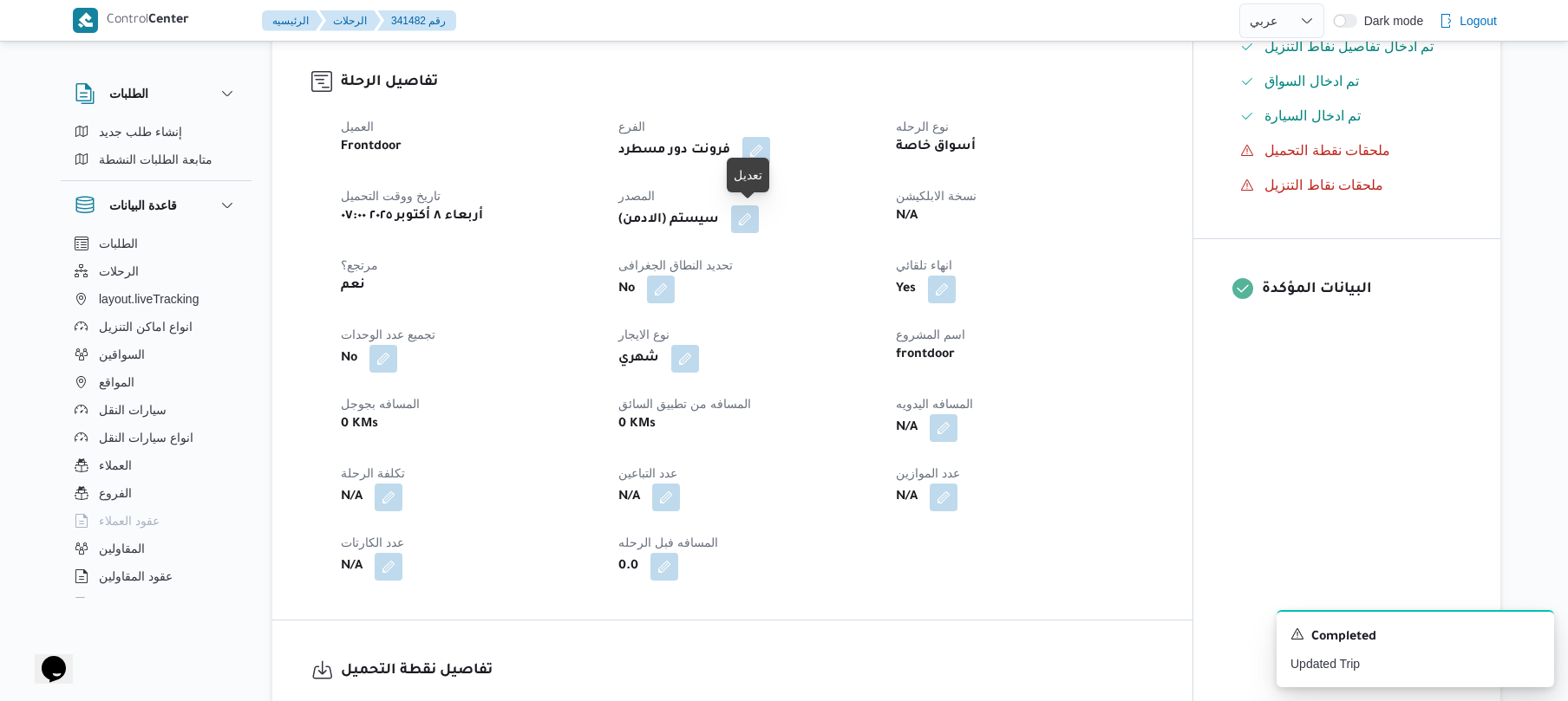
click at [753, 218] on button "button" at bounding box center [745, 219] width 28 height 28
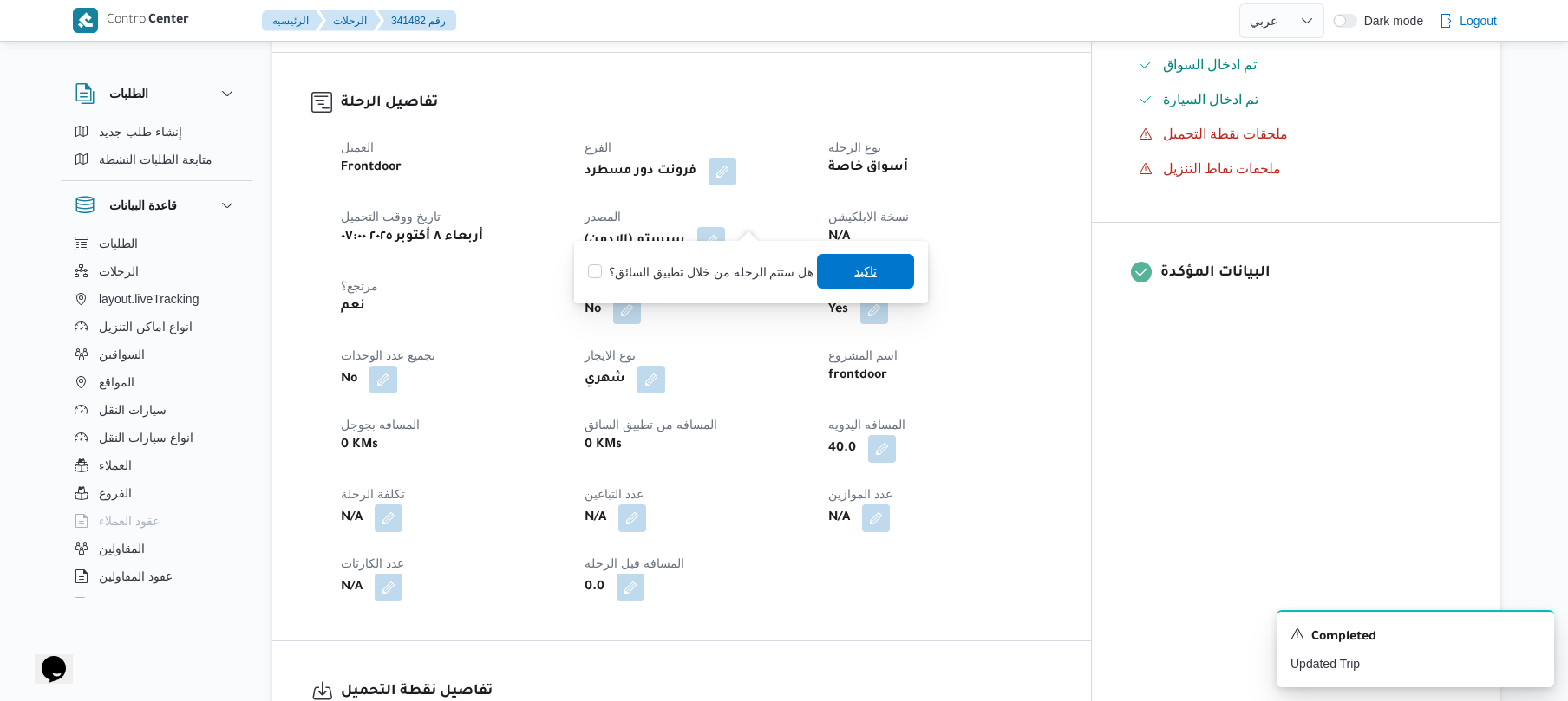
click at [838, 267] on span "تاكيد" at bounding box center [866, 271] width 97 height 35
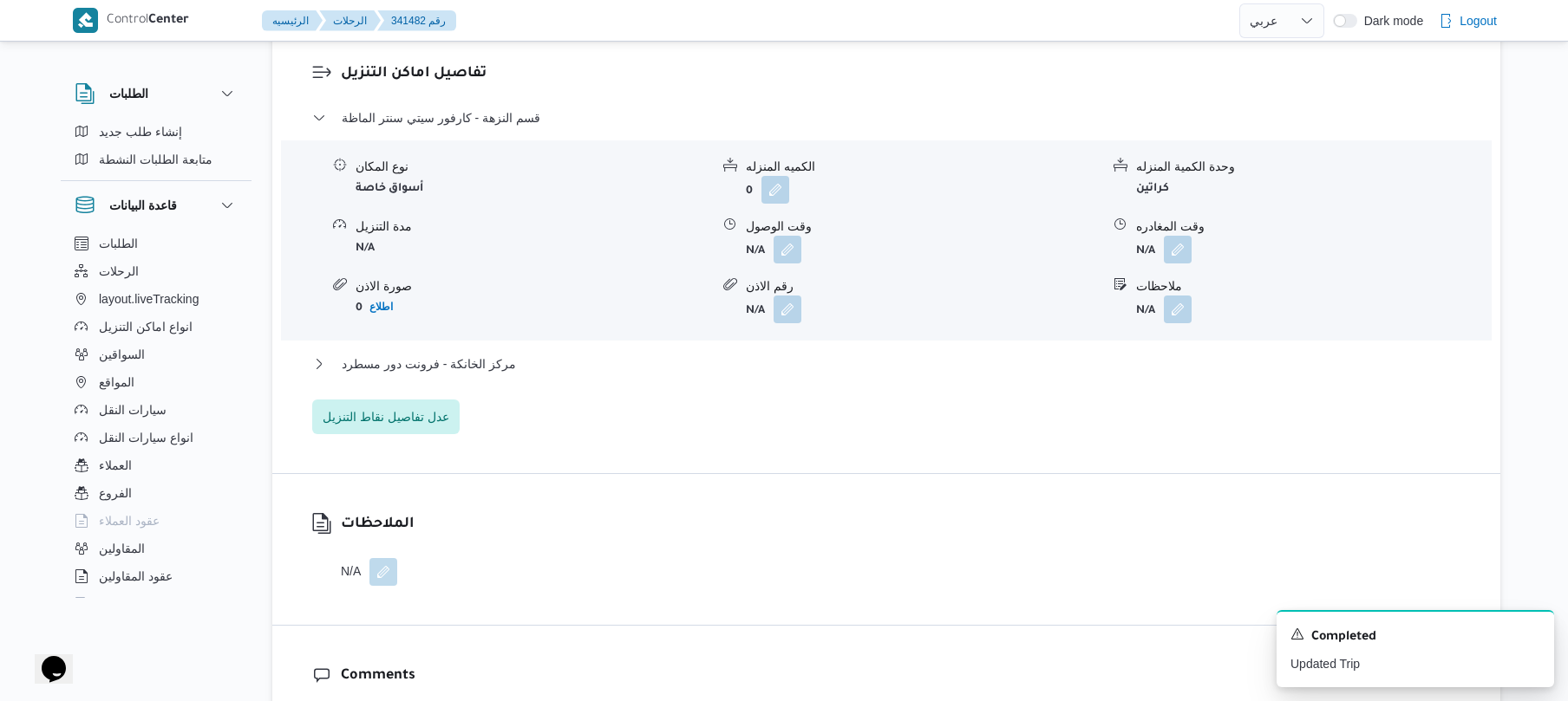
scroll to position [1526, 0]
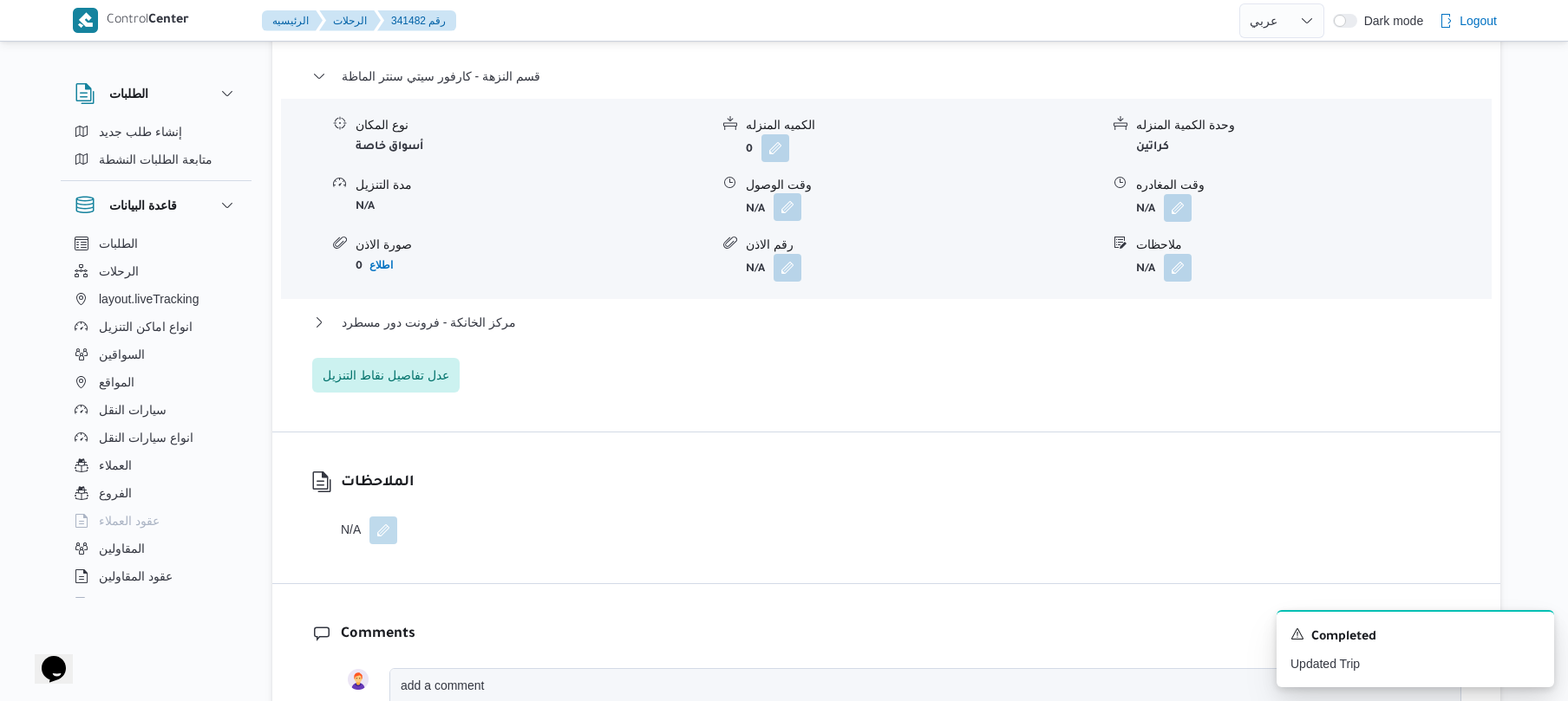
click at [784, 193] on button "button" at bounding box center [787, 207] width 28 height 28
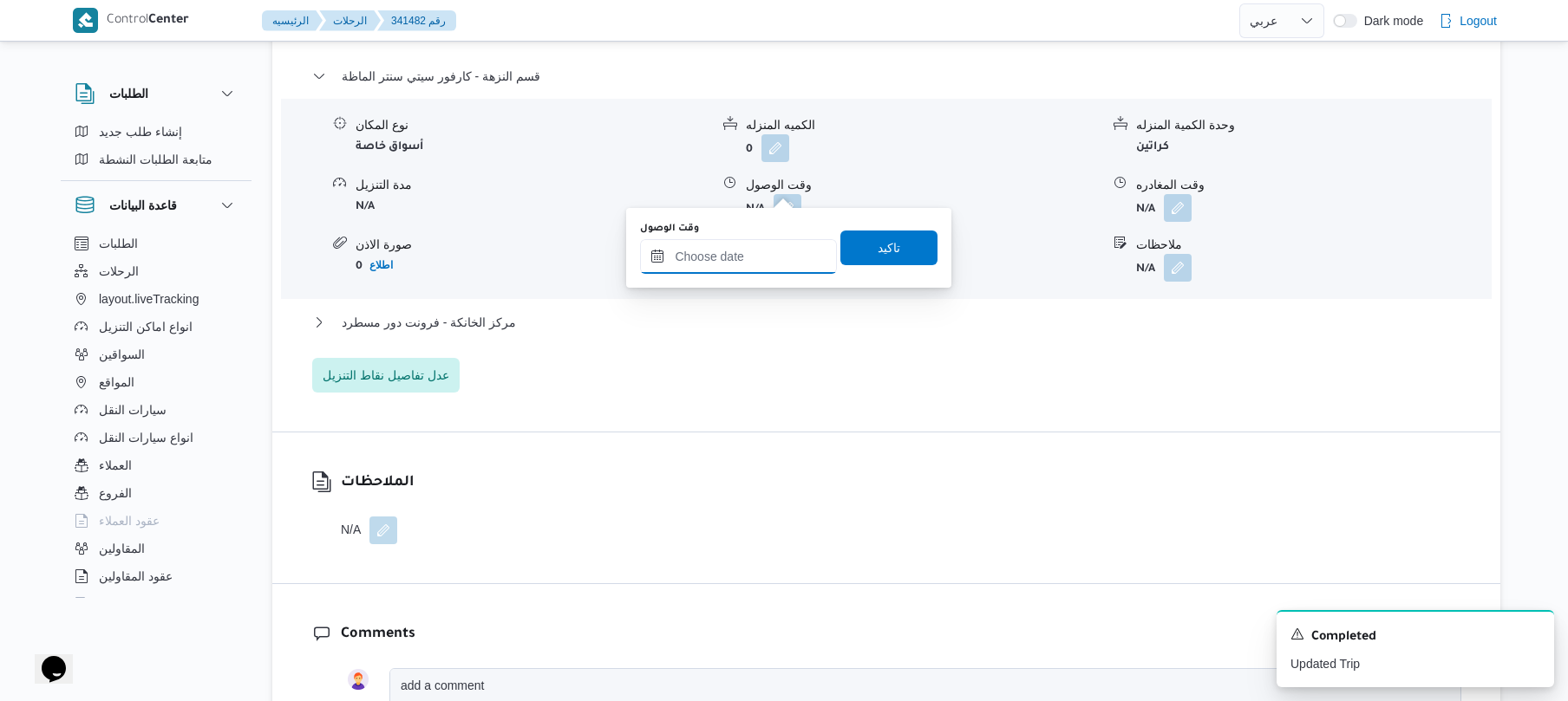
click at [748, 260] on input "وقت الوصول" at bounding box center [738, 256] width 196 height 35
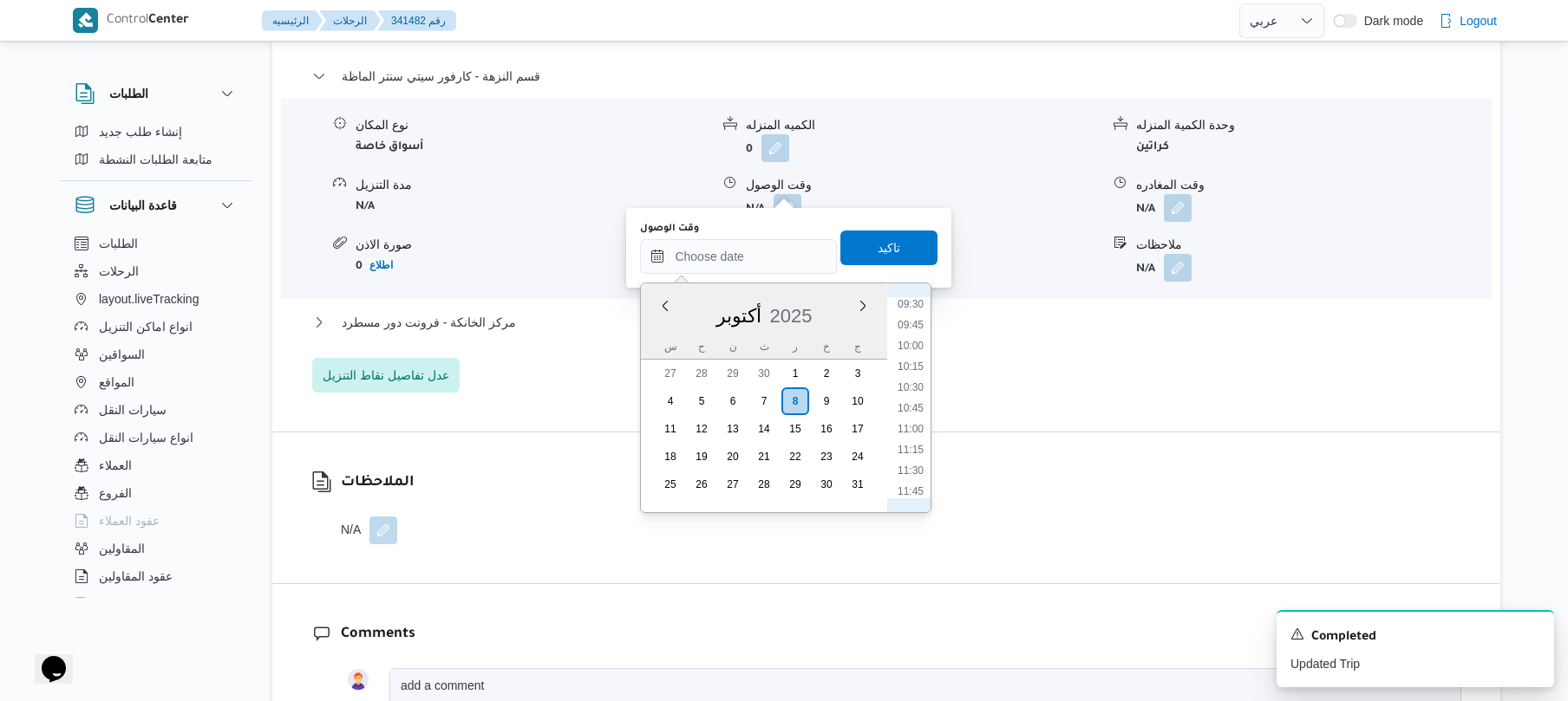
scroll to position [623, 0]
click at [910, 390] on li "08:30" at bounding box center [910, 391] width 40 height 17
type input "٠٨/١٠/٢٠٢٥ ٠٨:٣٠"
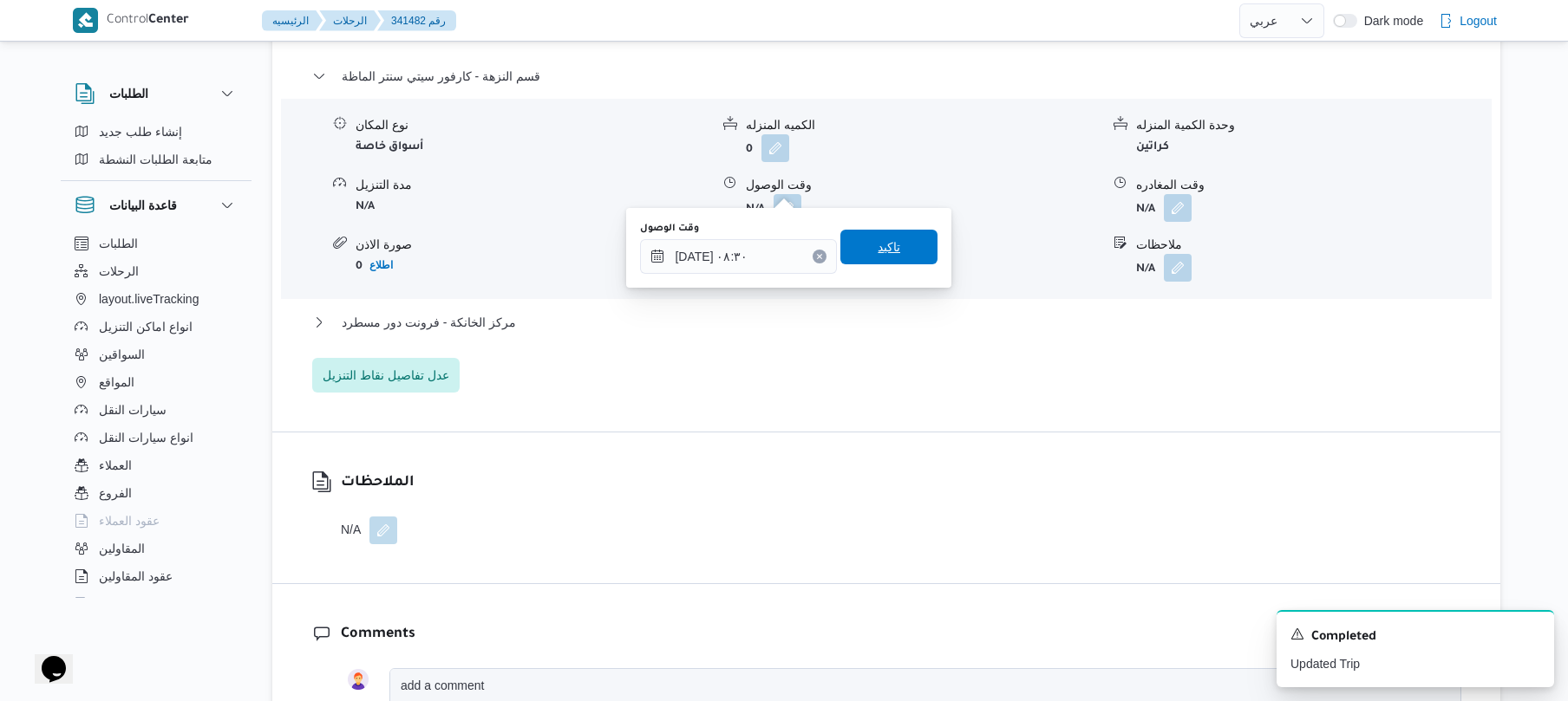
click at [896, 252] on span "تاكيد" at bounding box center [889, 247] width 97 height 35
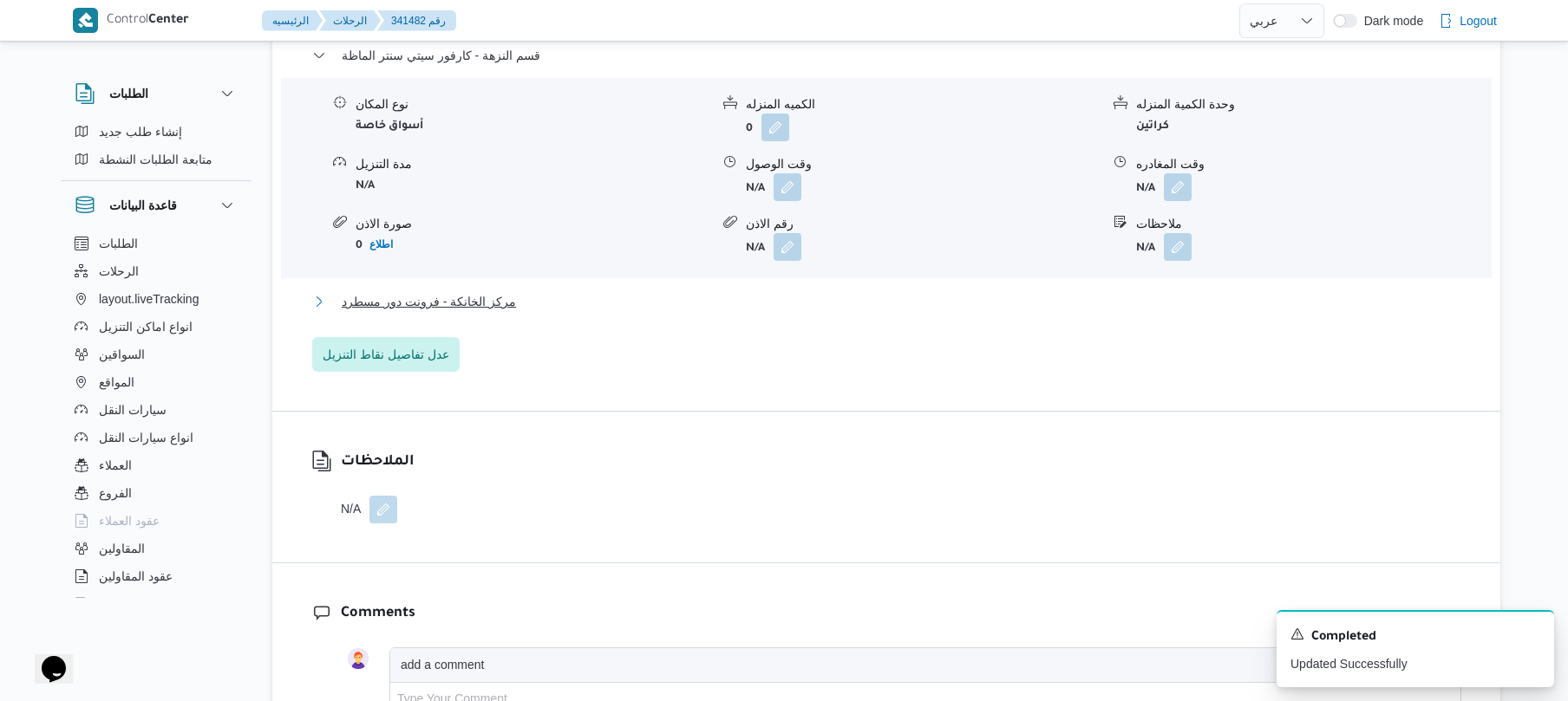
click at [810, 303] on button "مركز الخانكة - فرونت دور مسطرد" at bounding box center [887, 301] width 1148 height 21
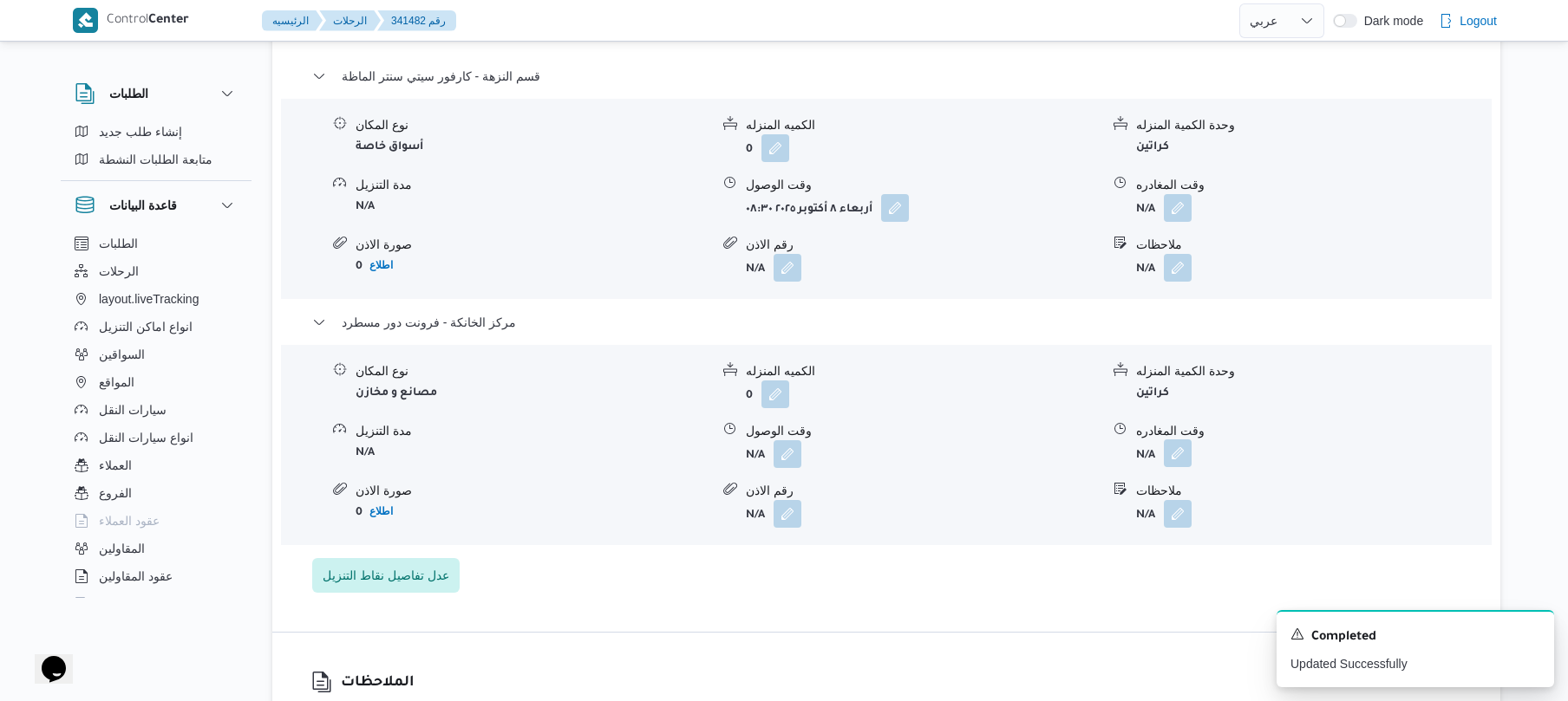
click at [1187, 439] on button "button" at bounding box center [1177, 453] width 28 height 28
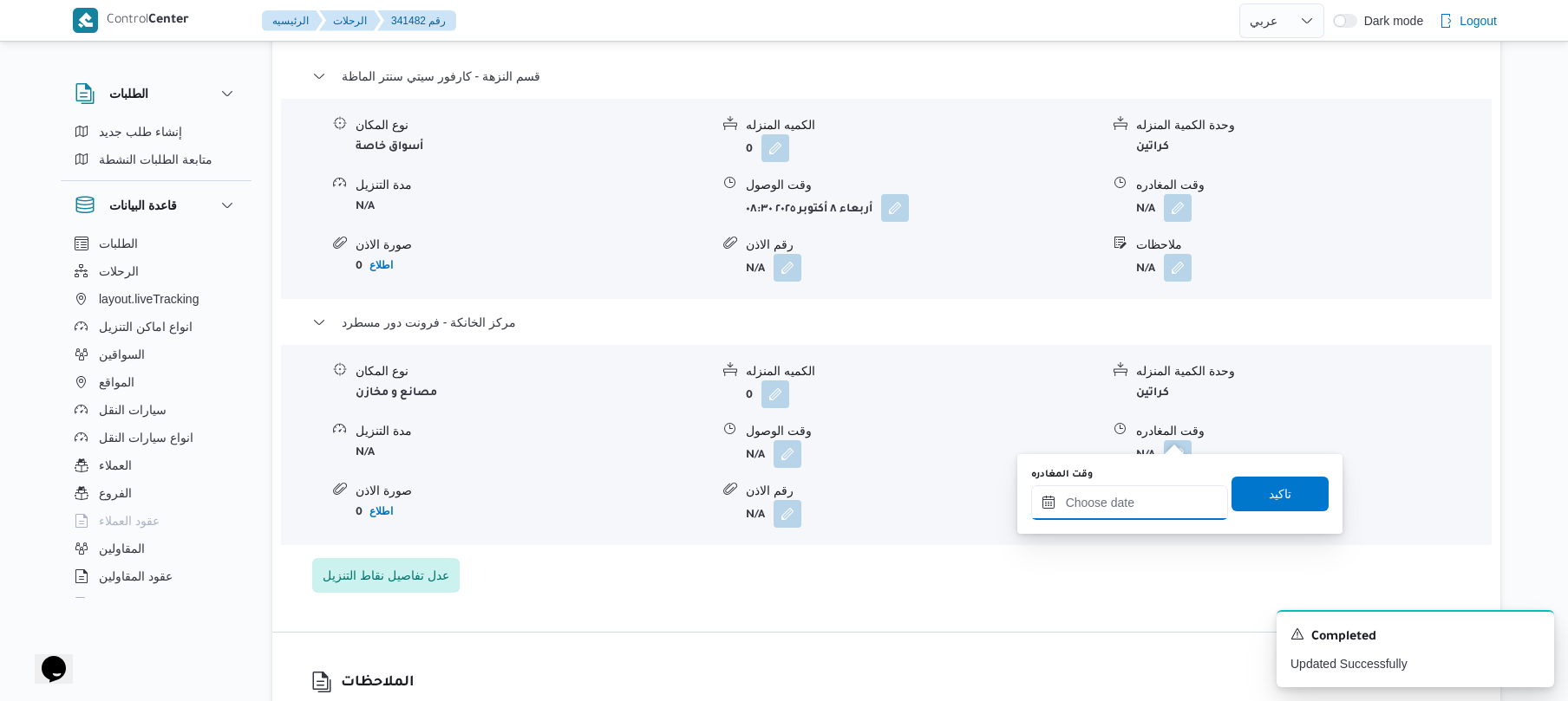
click at [1100, 512] on input "وقت المغادره" at bounding box center [1130, 503] width 196 height 35
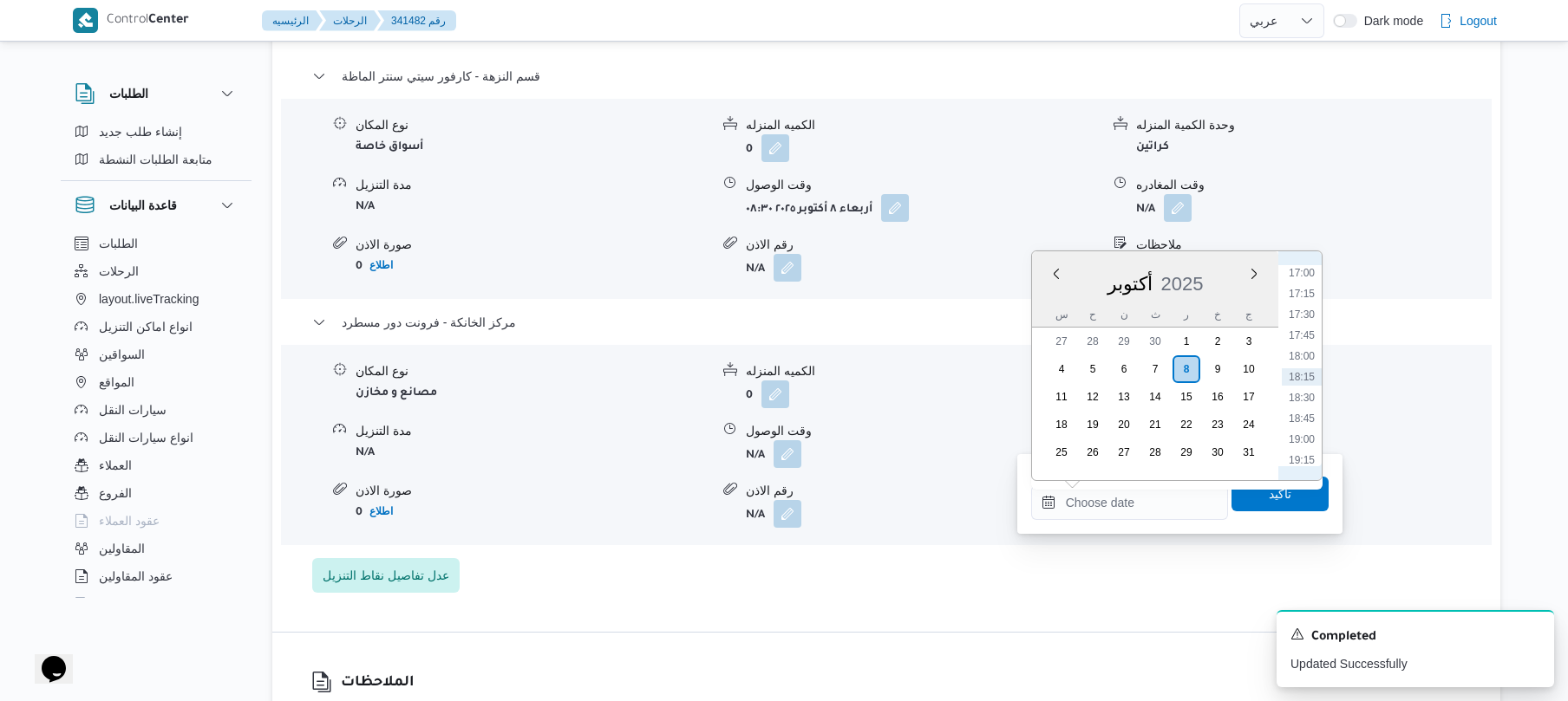
scroll to position [1244, 0]
click at [1304, 292] on li "15:15" at bounding box center [1301, 297] width 40 height 17
type input "[DATE] ١٥:١٥"
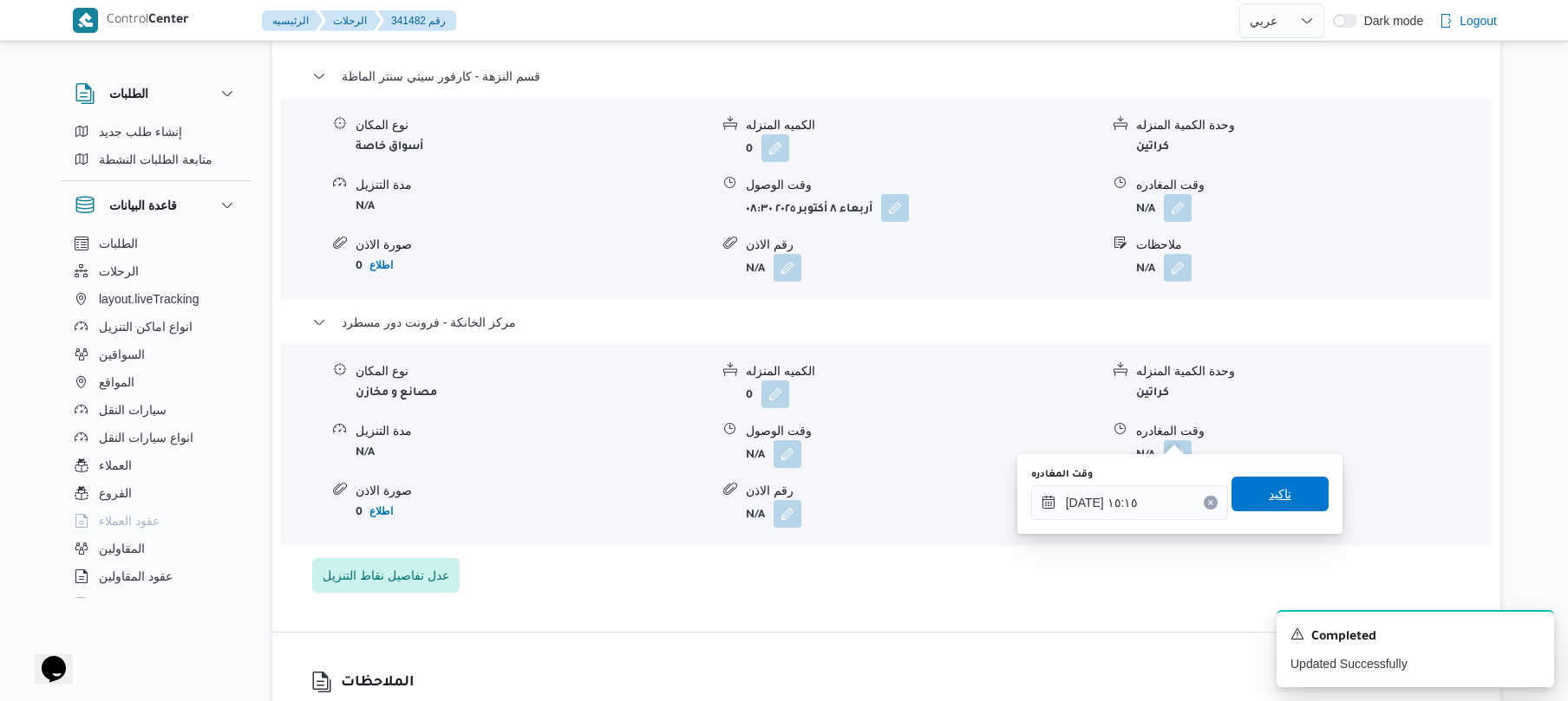
click at [1268, 497] on span "تاكيد" at bounding box center [1279, 494] width 23 height 21
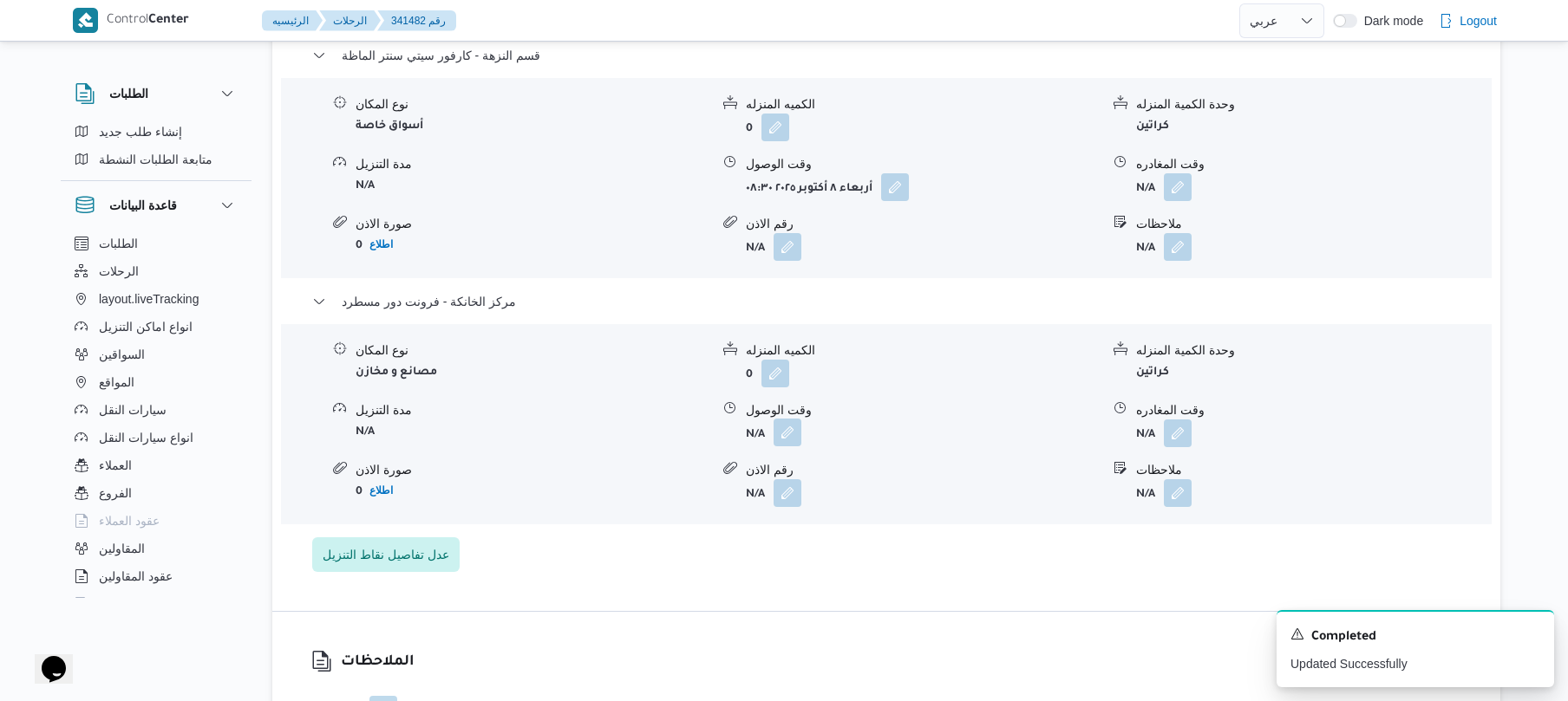
click at [784, 431] on button "button" at bounding box center [787, 432] width 28 height 28
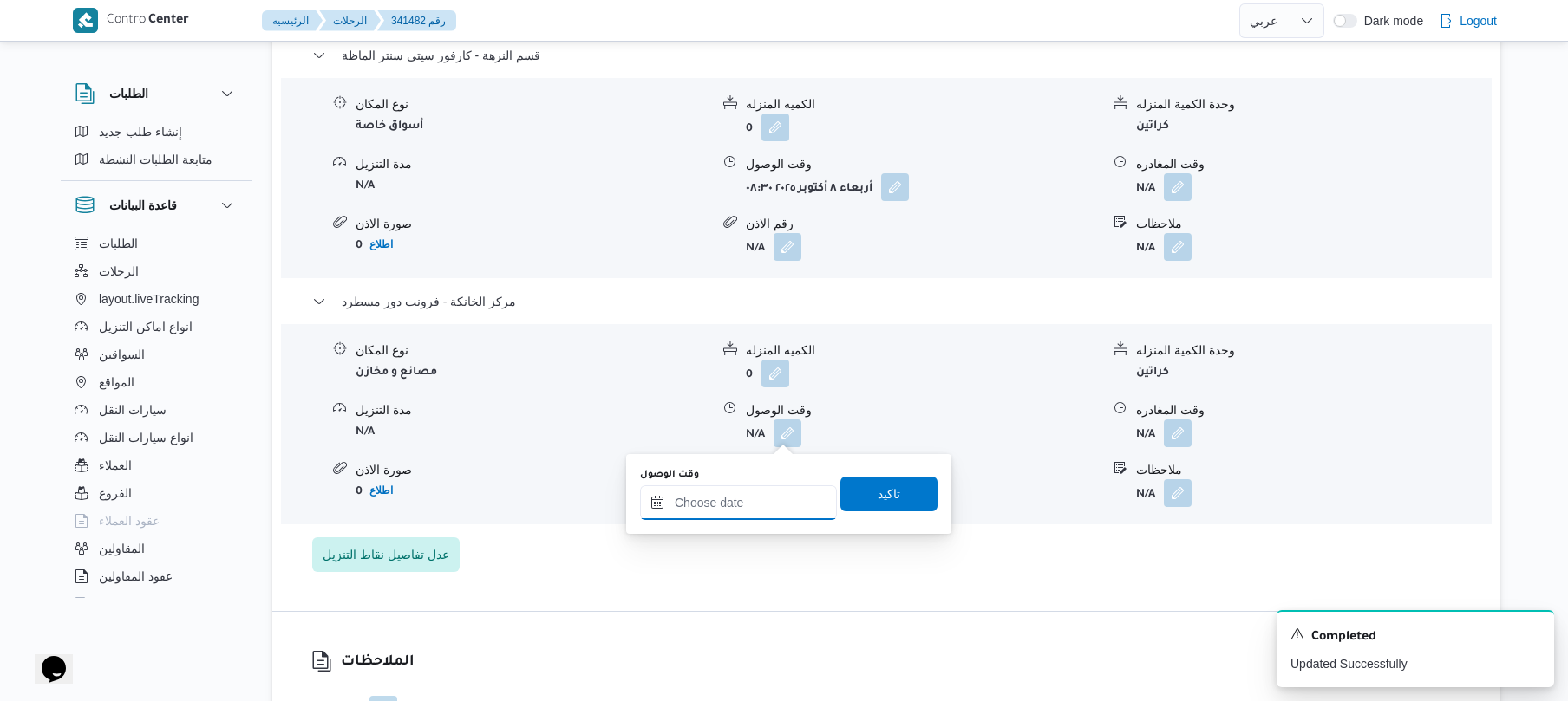
click at [767, 504] on input "وقت الوصول" at bounding box center [738, 503] width 196 height 35
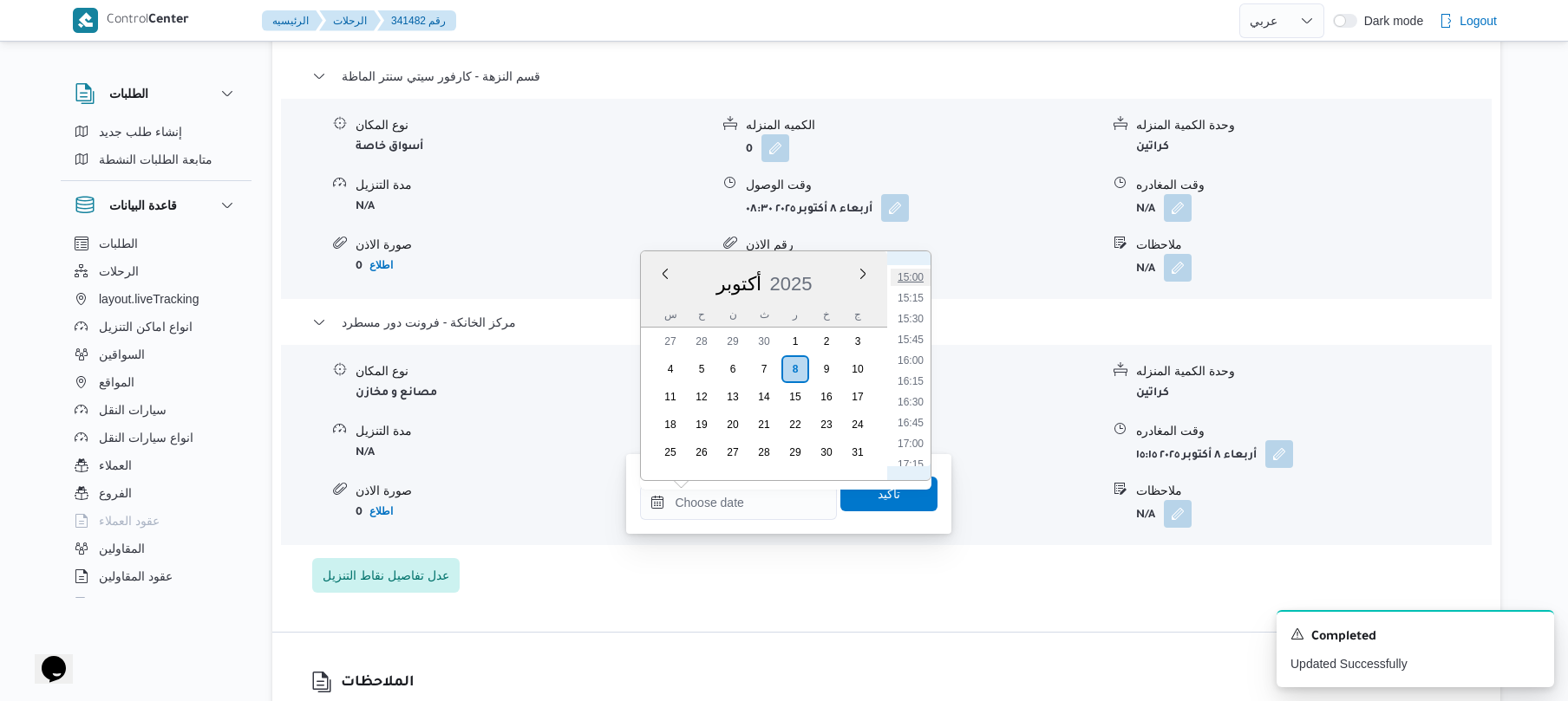
click at [919, 282] on li "15:00" at bounding box center [910, 277] width 40 height 17
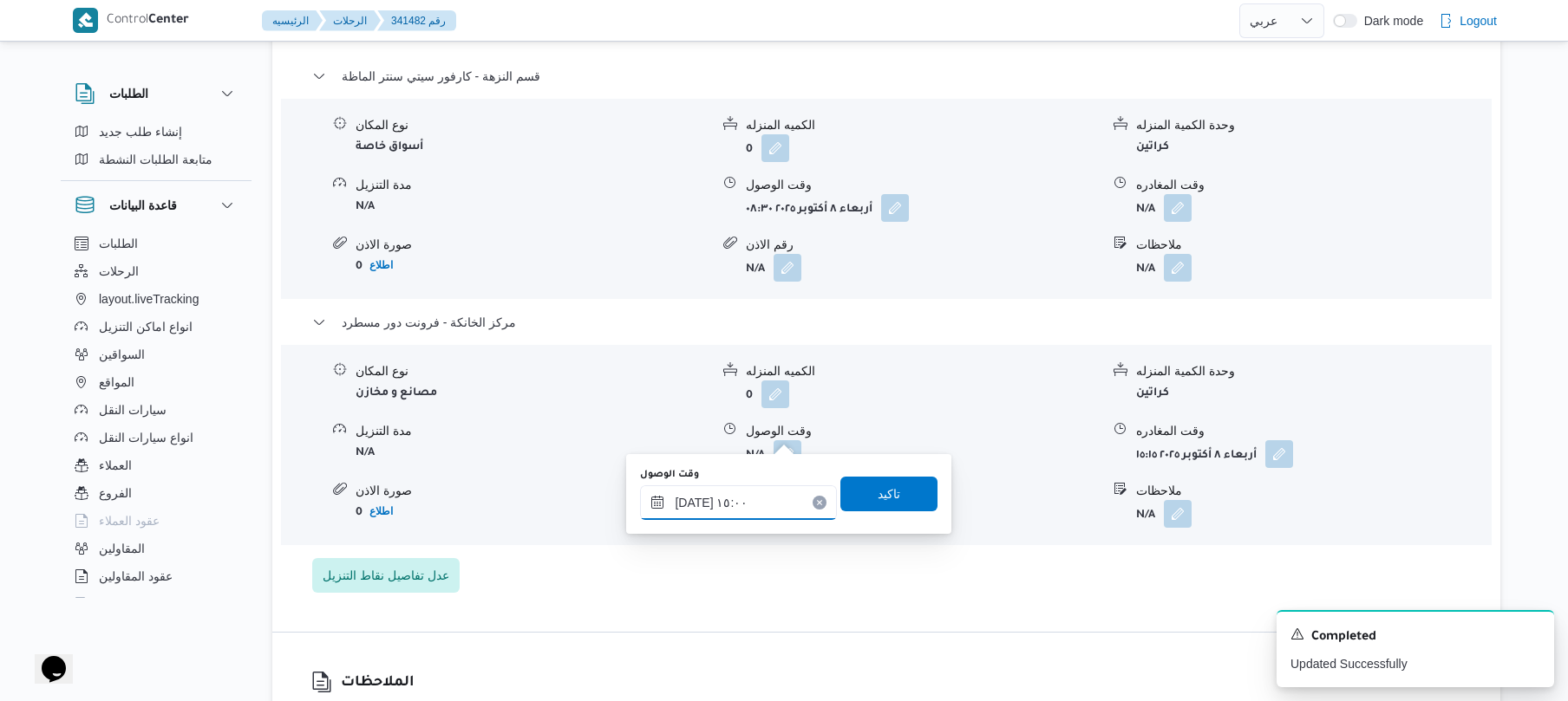
type input "٠٨/١٠/٢٠٢٥ ١٥:٠٠"
click at [890, 493] on span "تاكيد" at bounding box center [889, 493] width 97 height 35
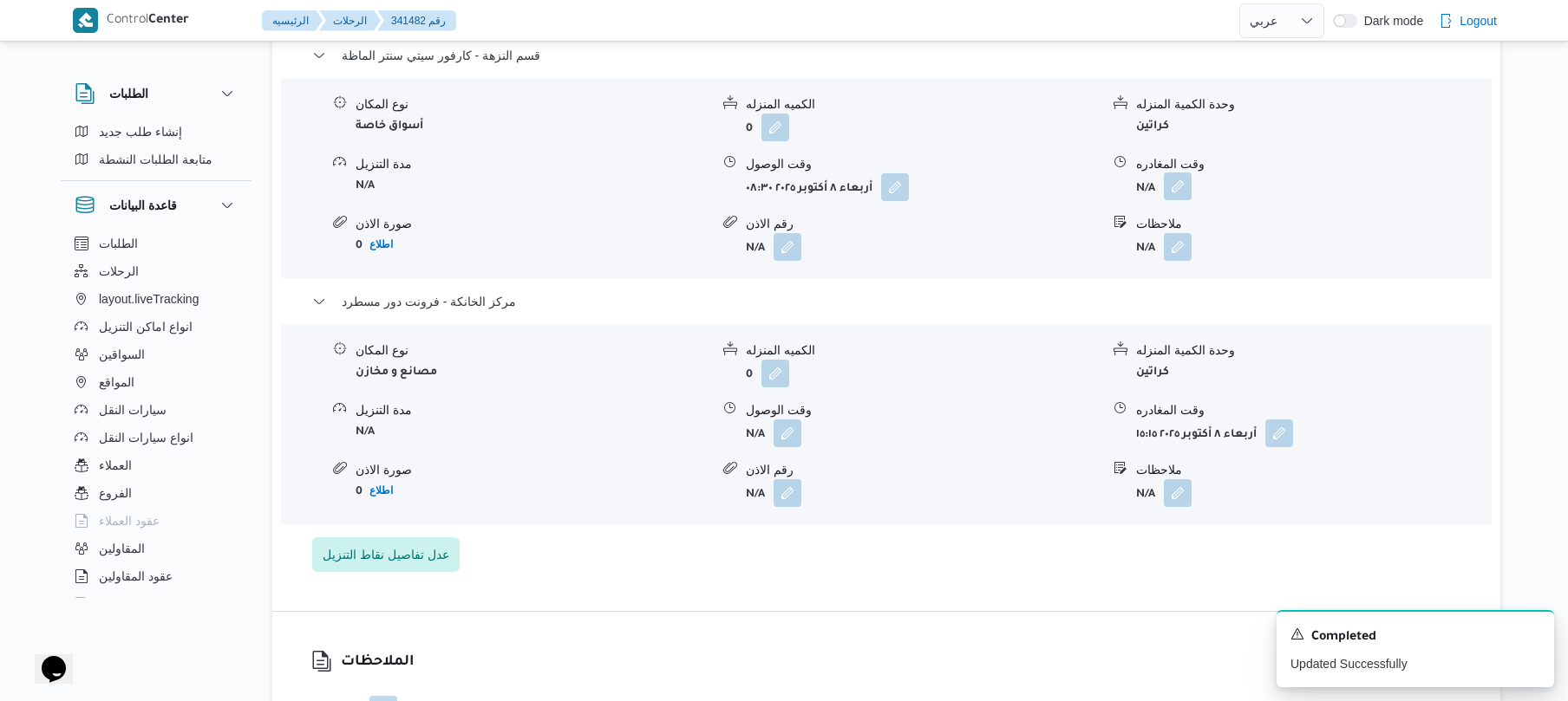
click at [1173, 194] on button "button" at bounding box center [1177, 186] width 28 height 28
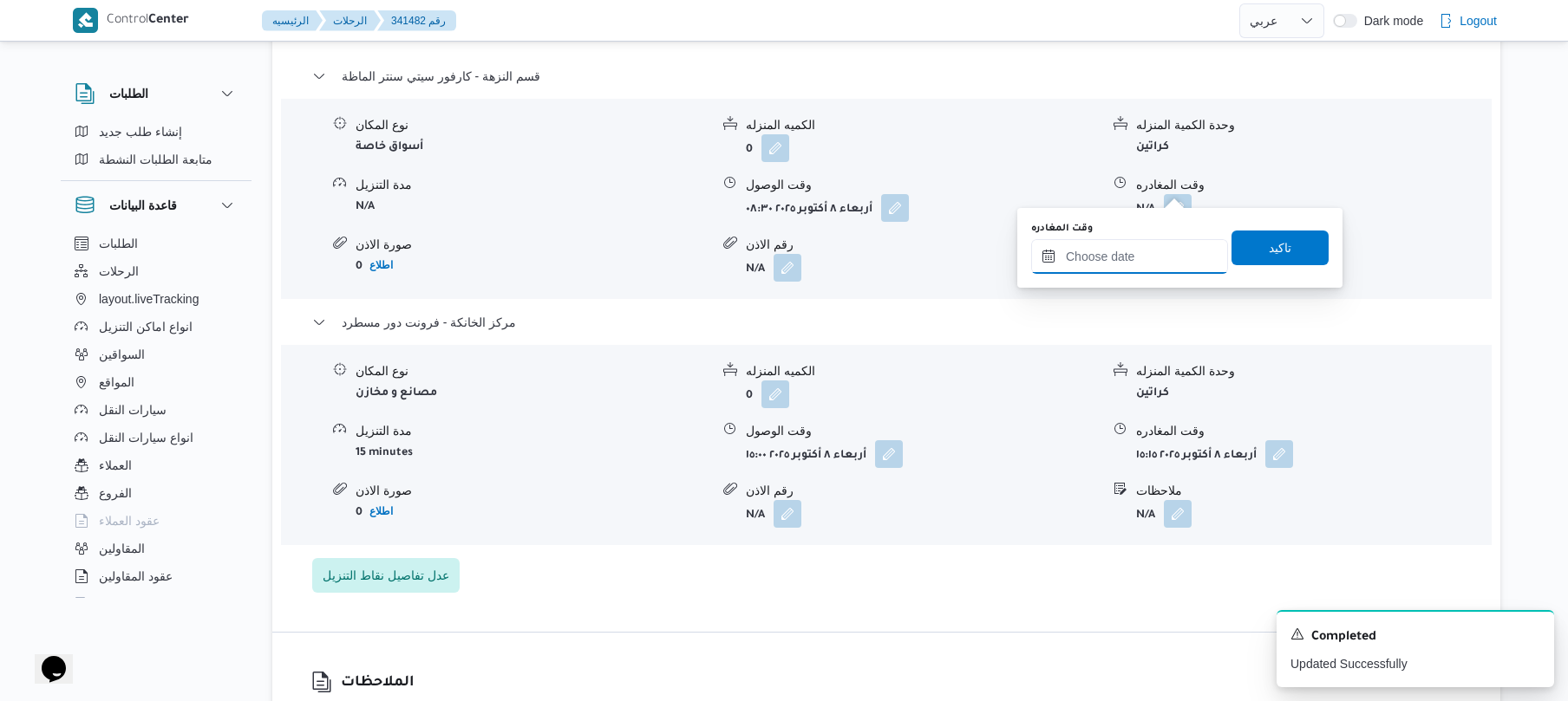
click at [1121, 259] on input "وقت المغادره" at bounding box center [1130, 256] width 196 height 35
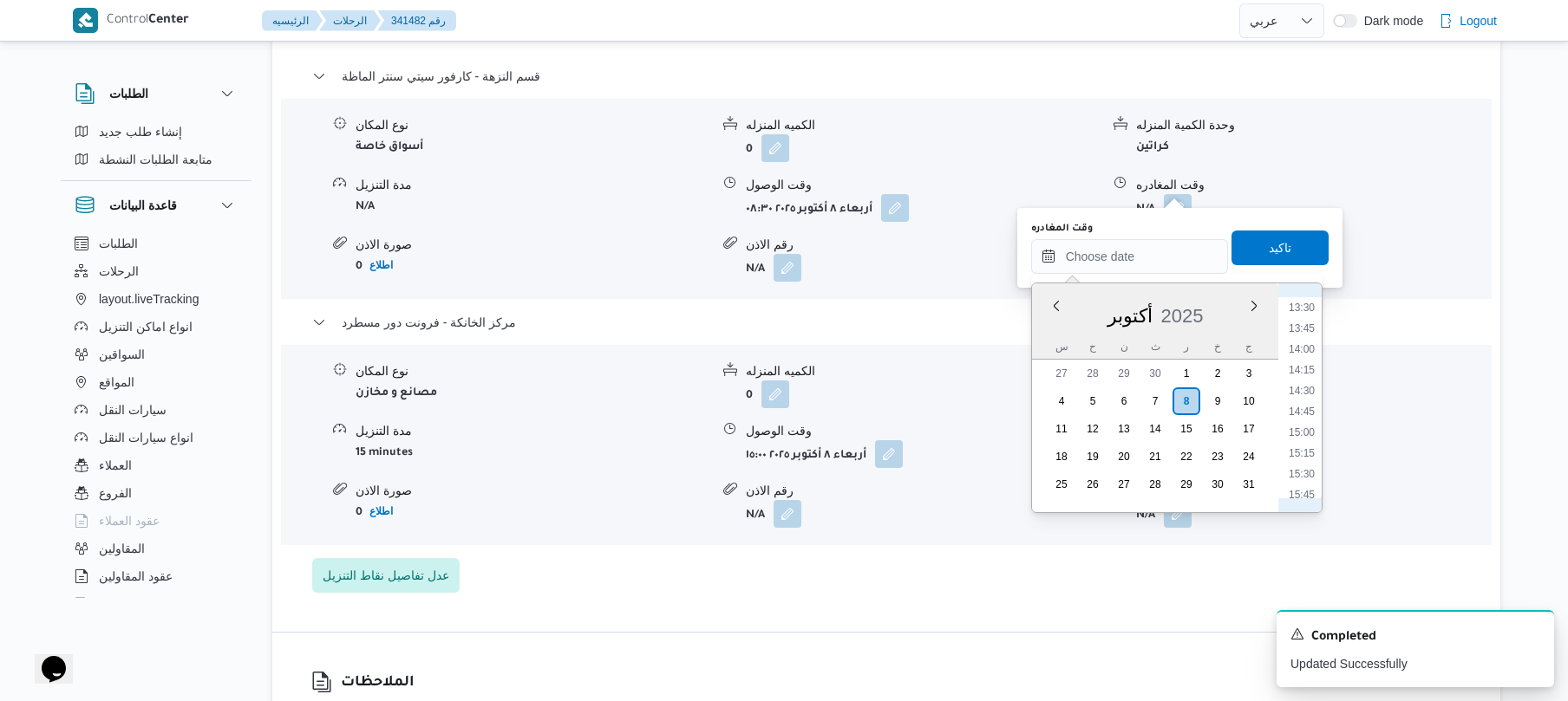
scroll to position [1076, 0]
click at [1306, 430] on li "14:30" at bounding box center [1301, 436] width 40 height 17
type input "٠٨/١٠/٢٠٢٥ ١٤:٣٠"
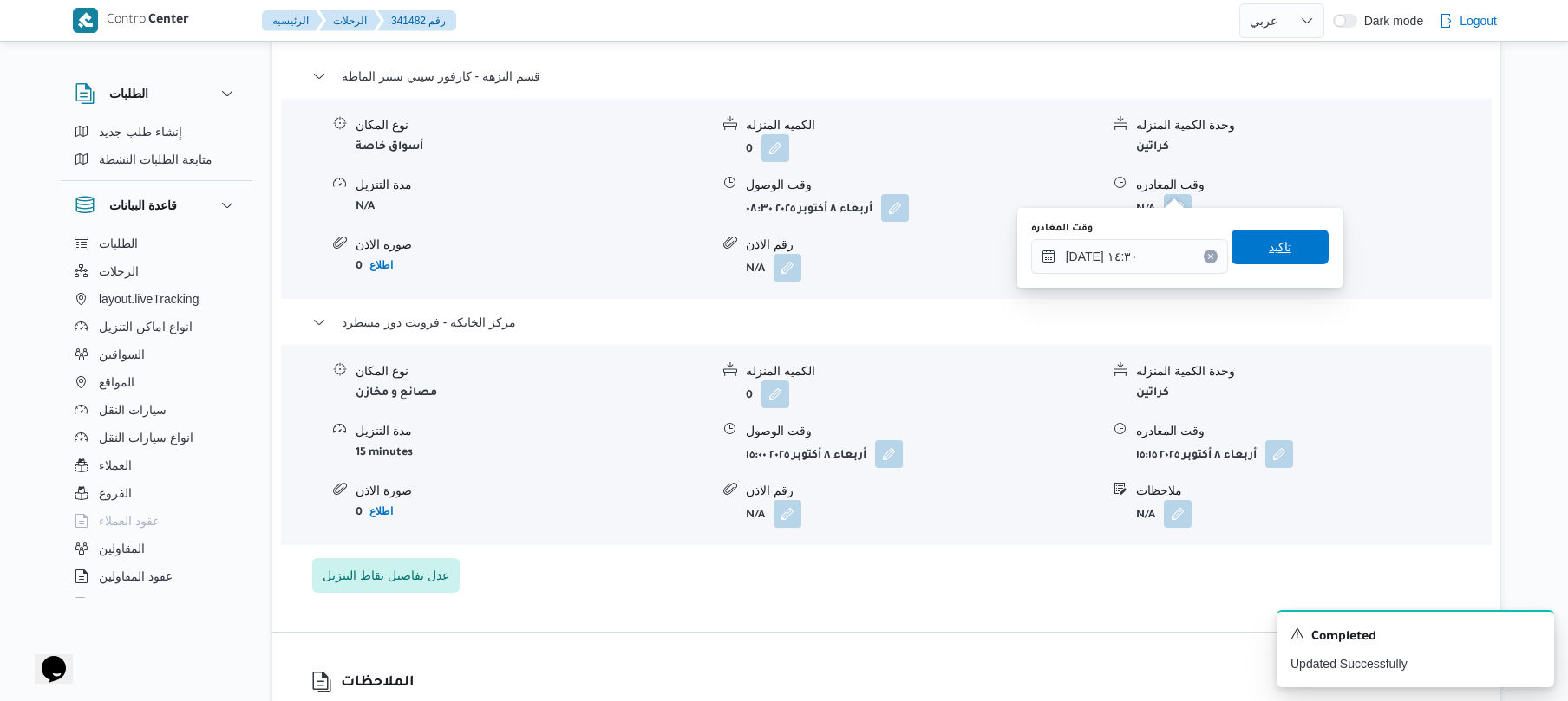
click at [1287, 244] on span "تاكيد" at bounding box center [1279, 247] width 97 height 35
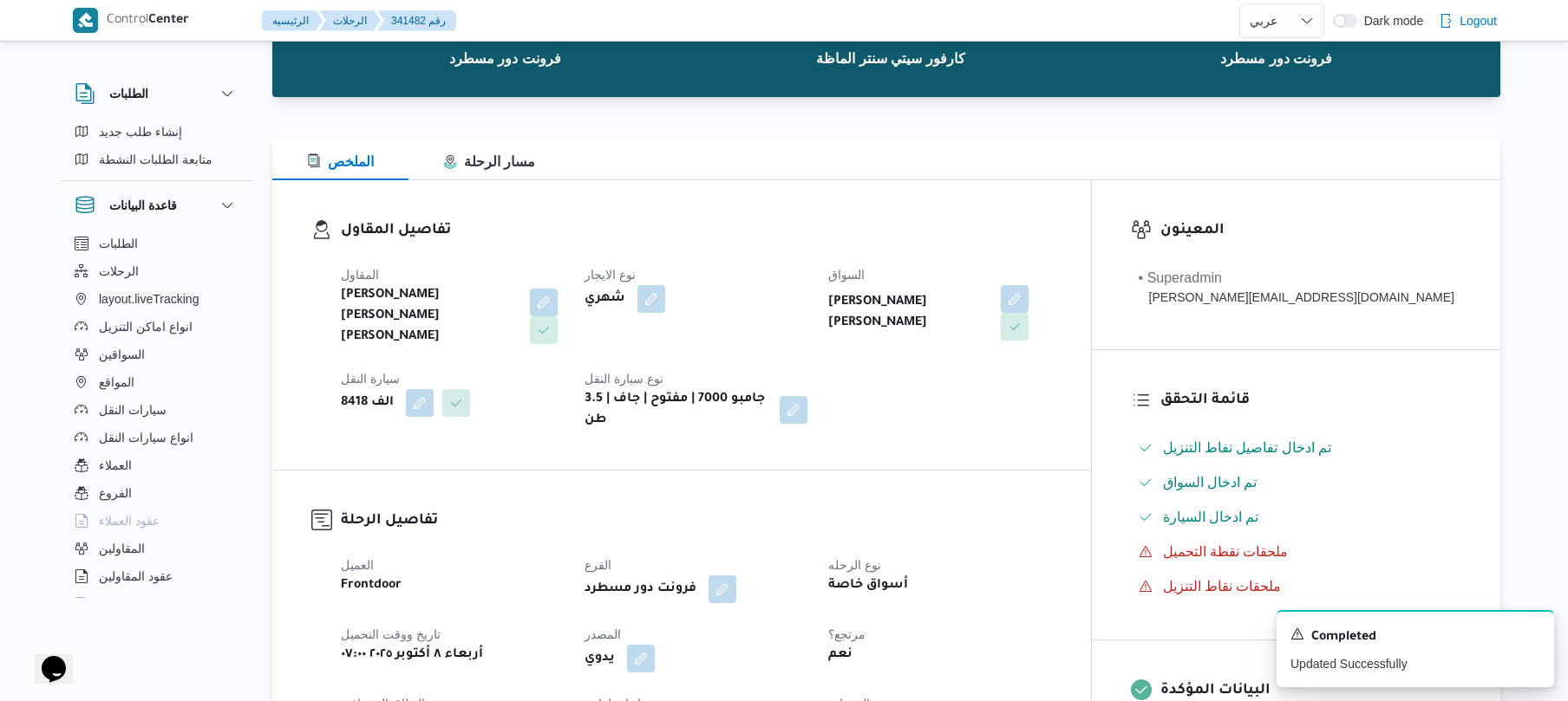
scroll to position [0, 0]
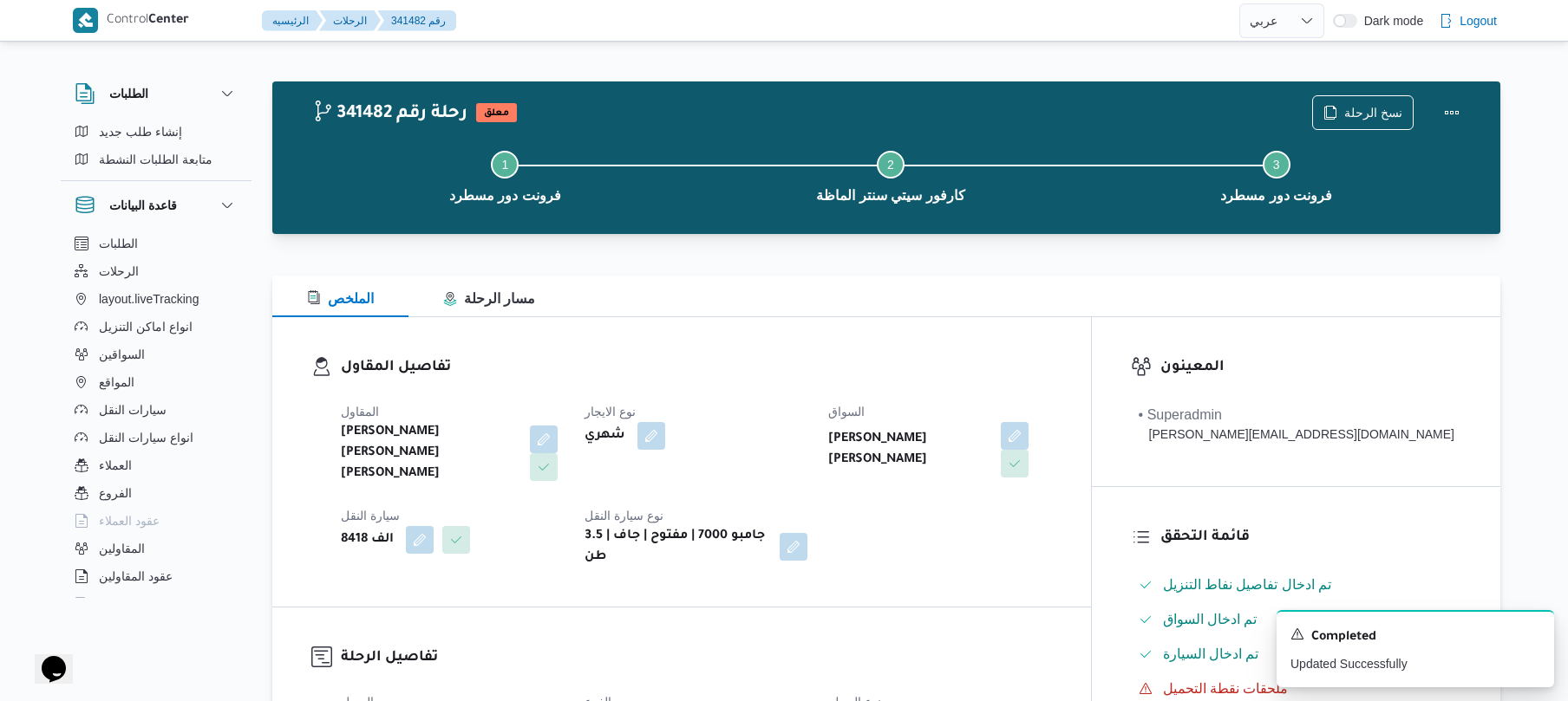
click at [1540, 26] on div "Control Center الرئيسيه الرحلات 341482 رقم English عربي Dark mode Logout" at bounding box center [784, 21] width 1568 height 42
click at [1461, 107] on button "Actions" at bounding box center [1451, 111] width 35 height 35
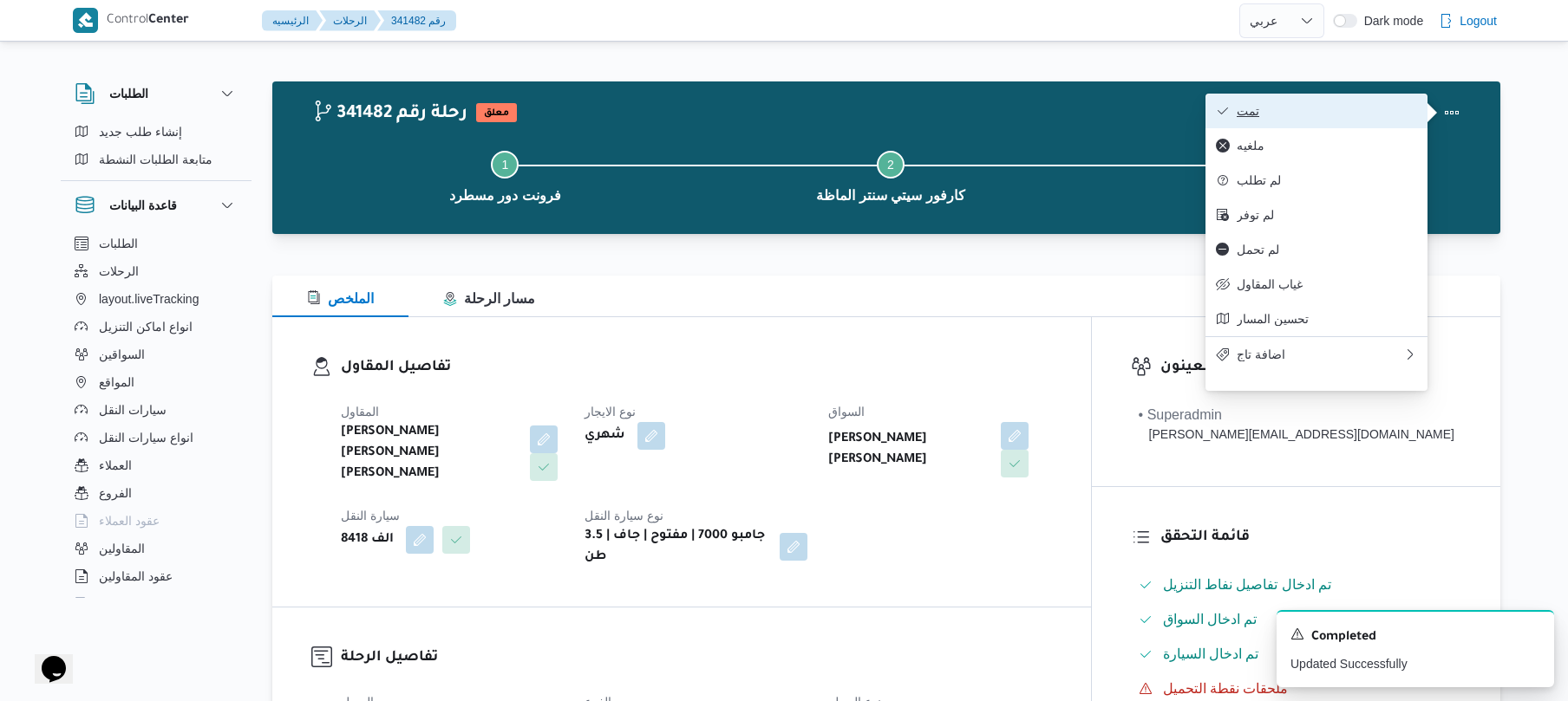
click at [1396, 106] on span "تمت" at bounding box center [1327, 111] width 181 height 14
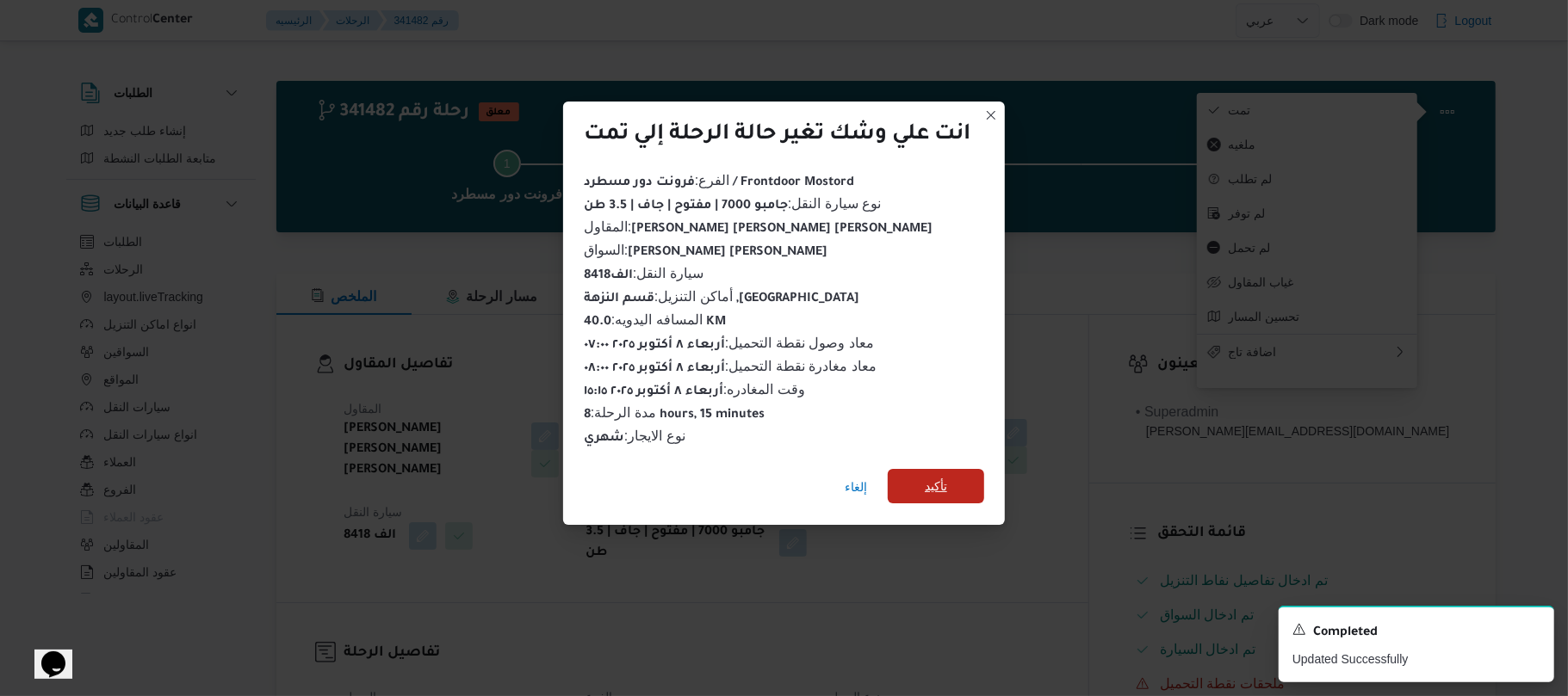
click at [950, 475] on span "تأكيد" at bounding box center [936, 485] width 97 height 34
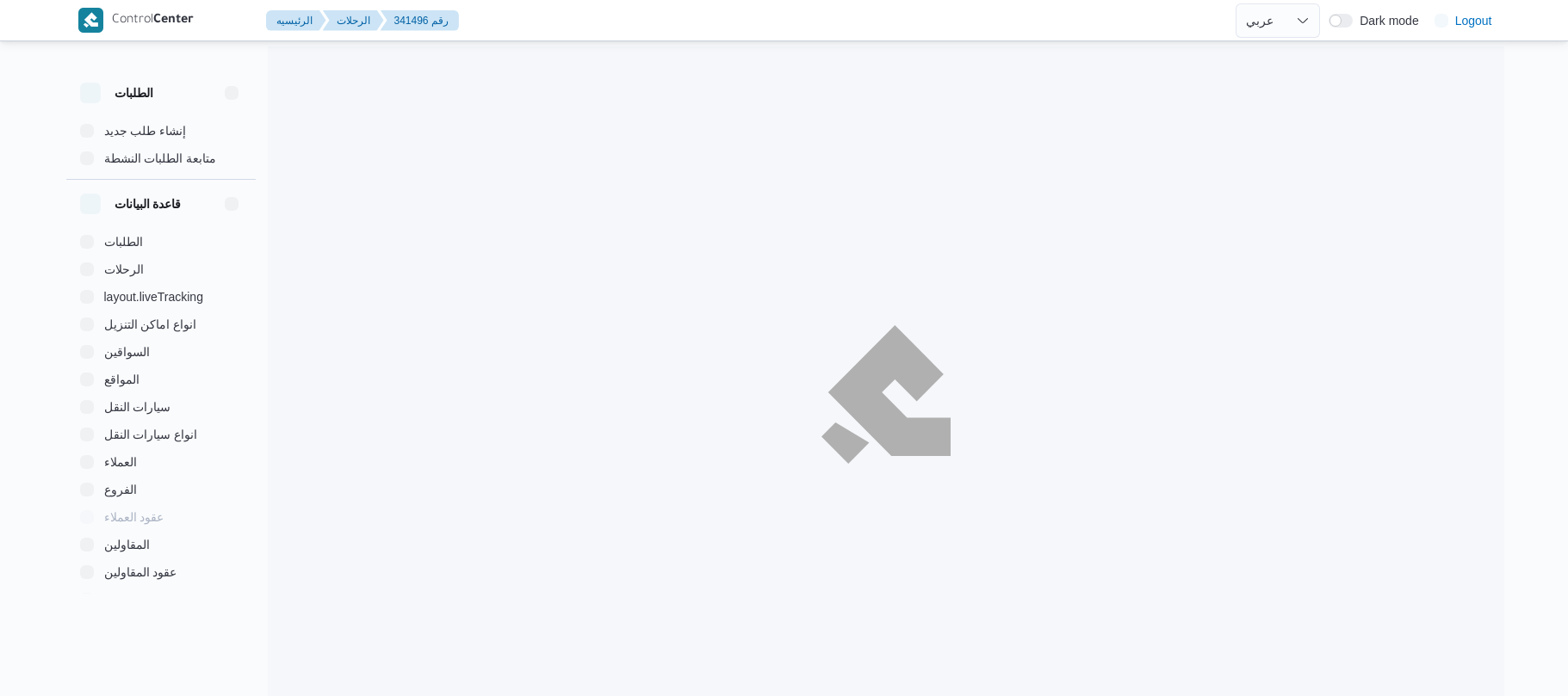
select select "ar"
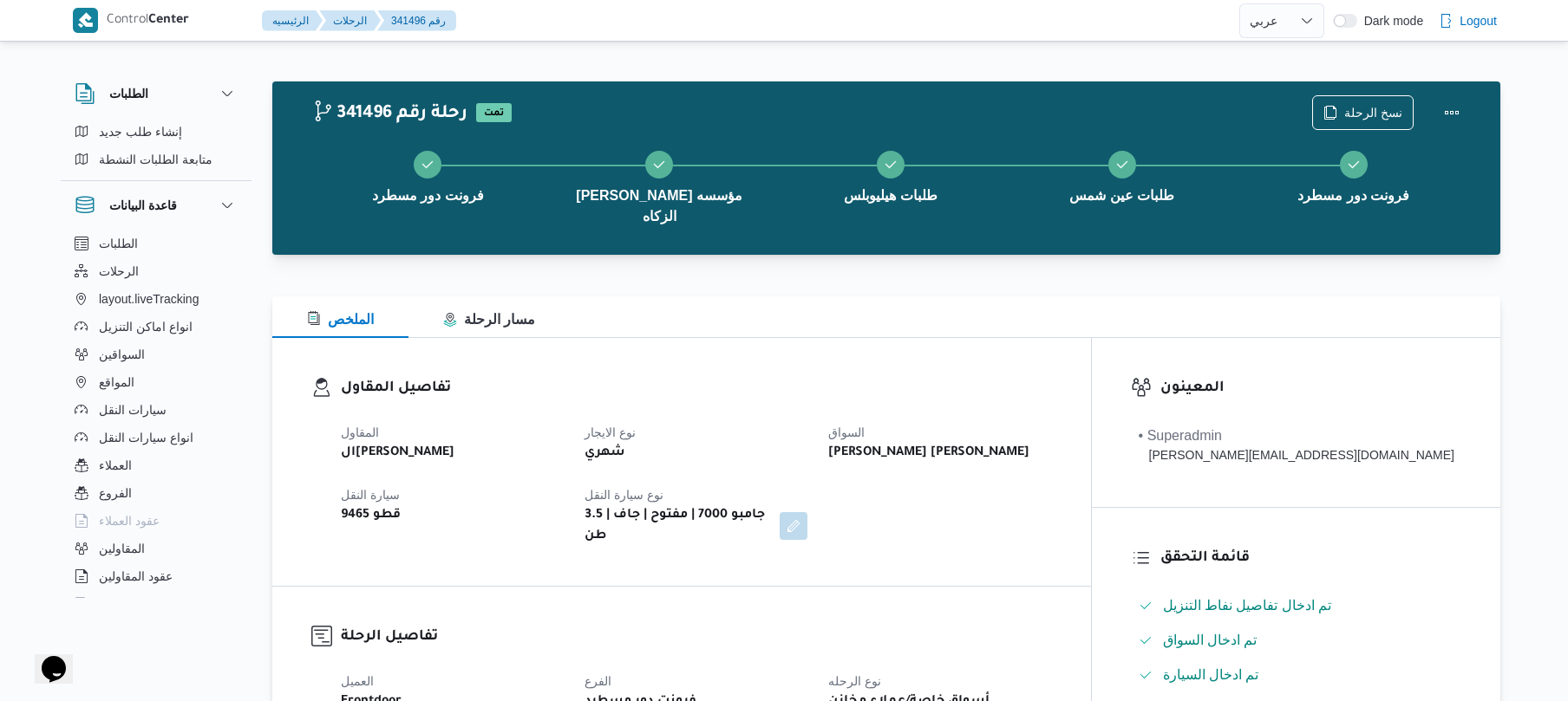
click at [1051, 313] on div "الملخص مسار الرحلة" at bounding box center [887, 317] width 1228 height 42
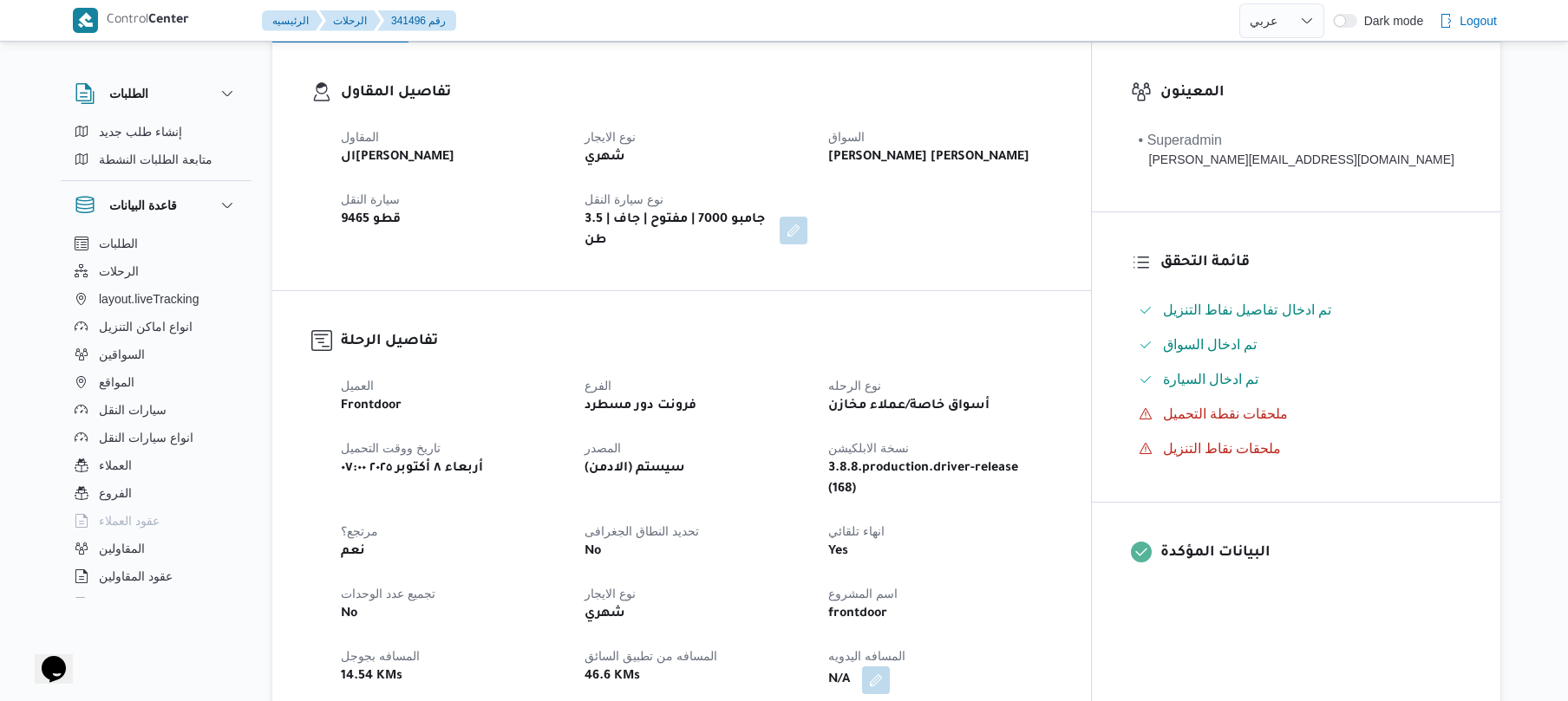
scroll to position [508, 0]
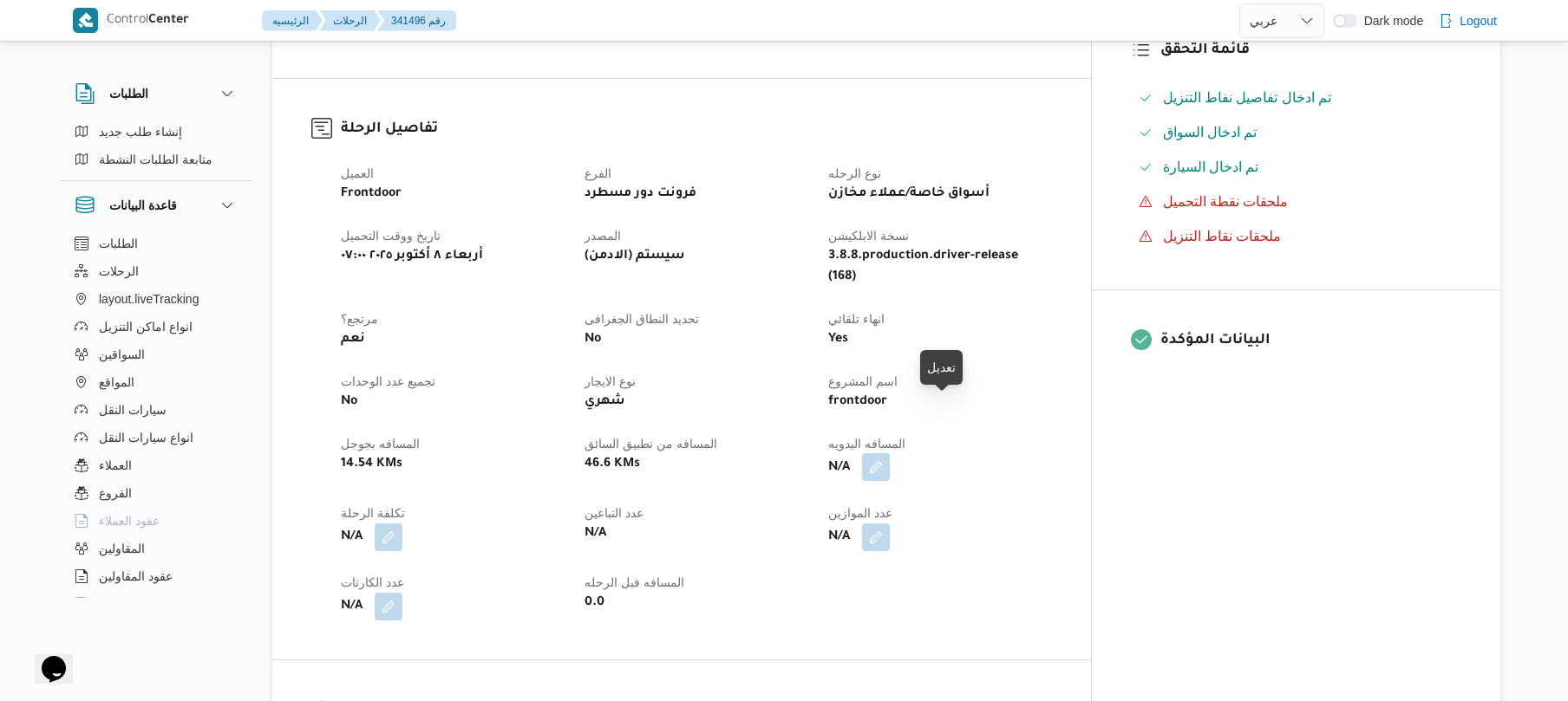
click at [890, 453] on button "button" at bounding box center [876, 467] width 28 height 28
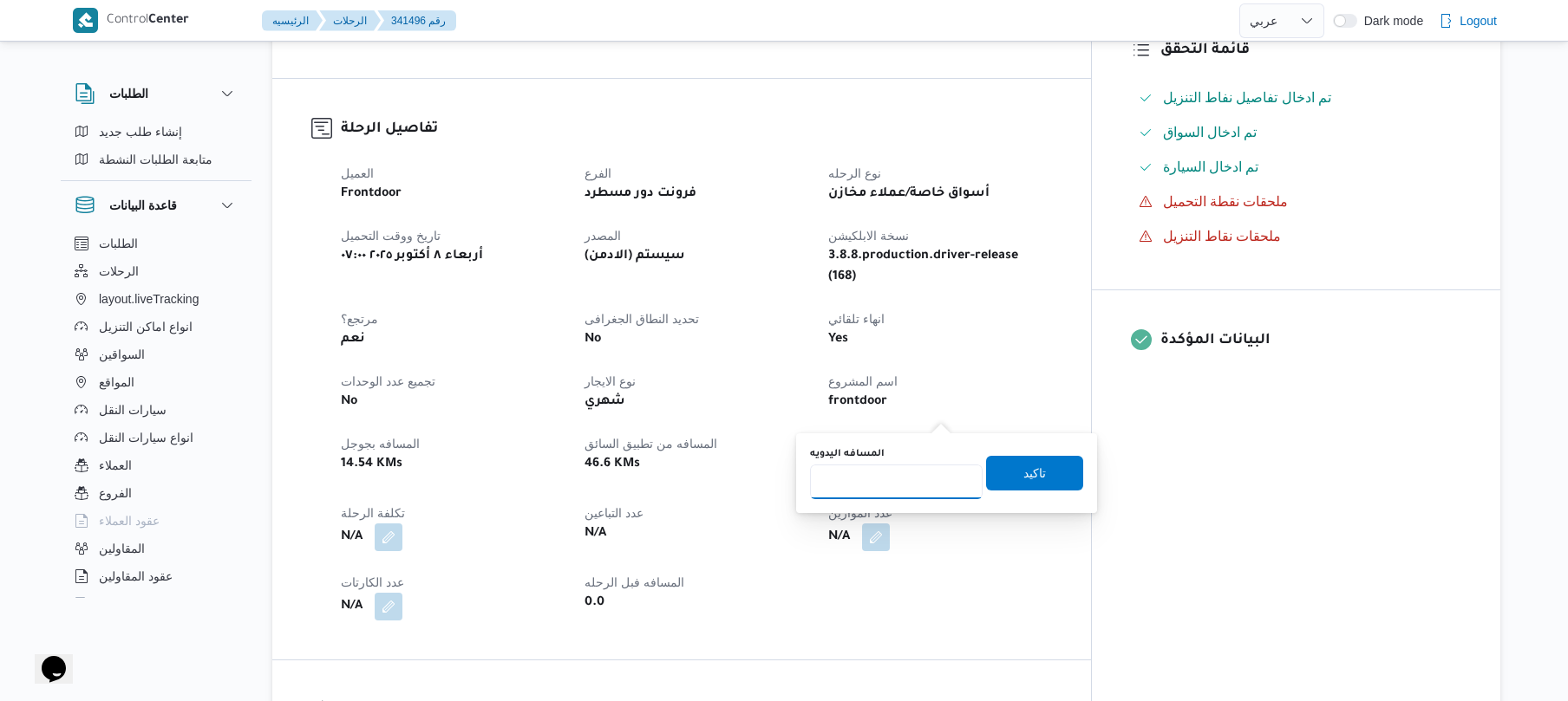
click at [882, 483] on input "المسافه اليدويه" at bounding box center [897, 482] width 173 height 35
type input "45"
click at [1035, 466] on span "تاكيد" at bounding box center [1034, 472] width 97 height 35
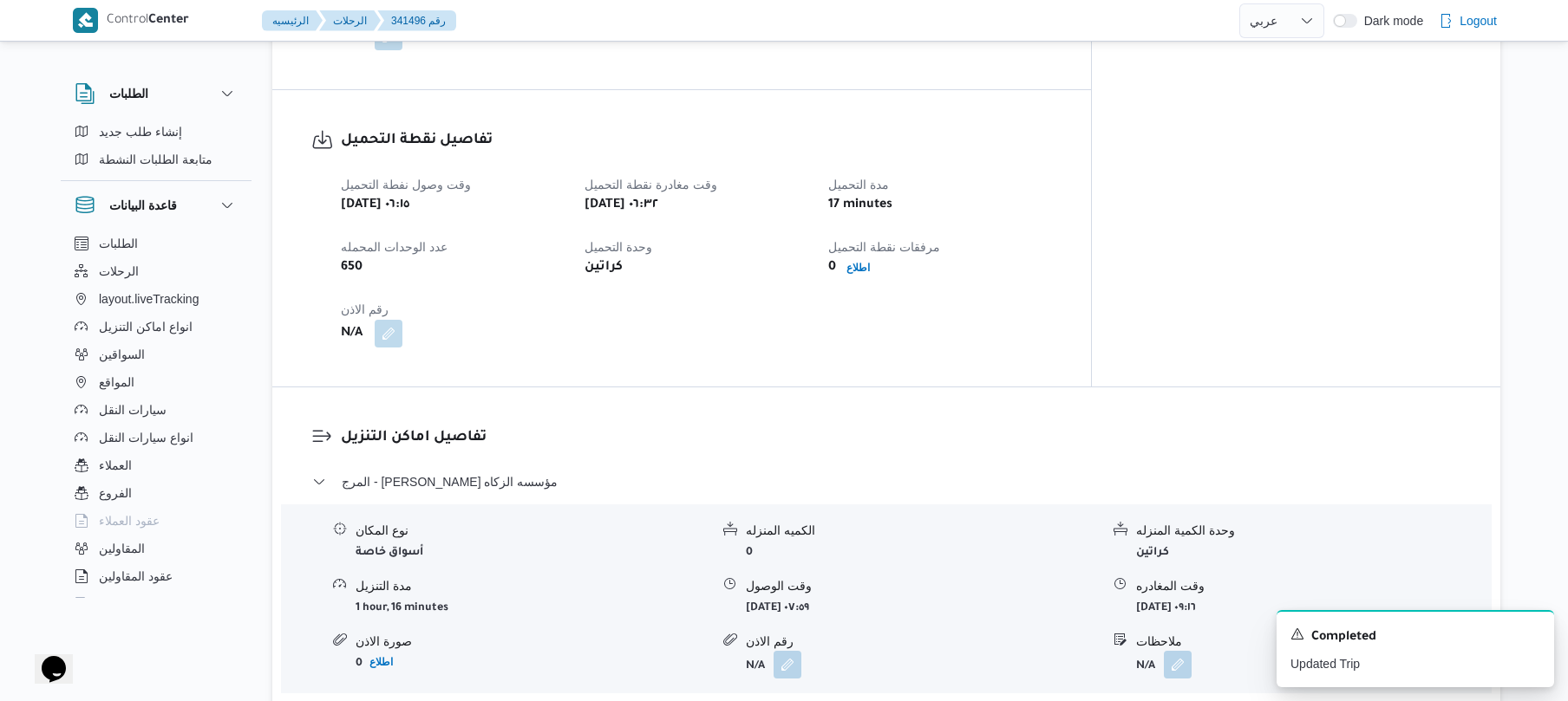
scroll to position [1155, 0]
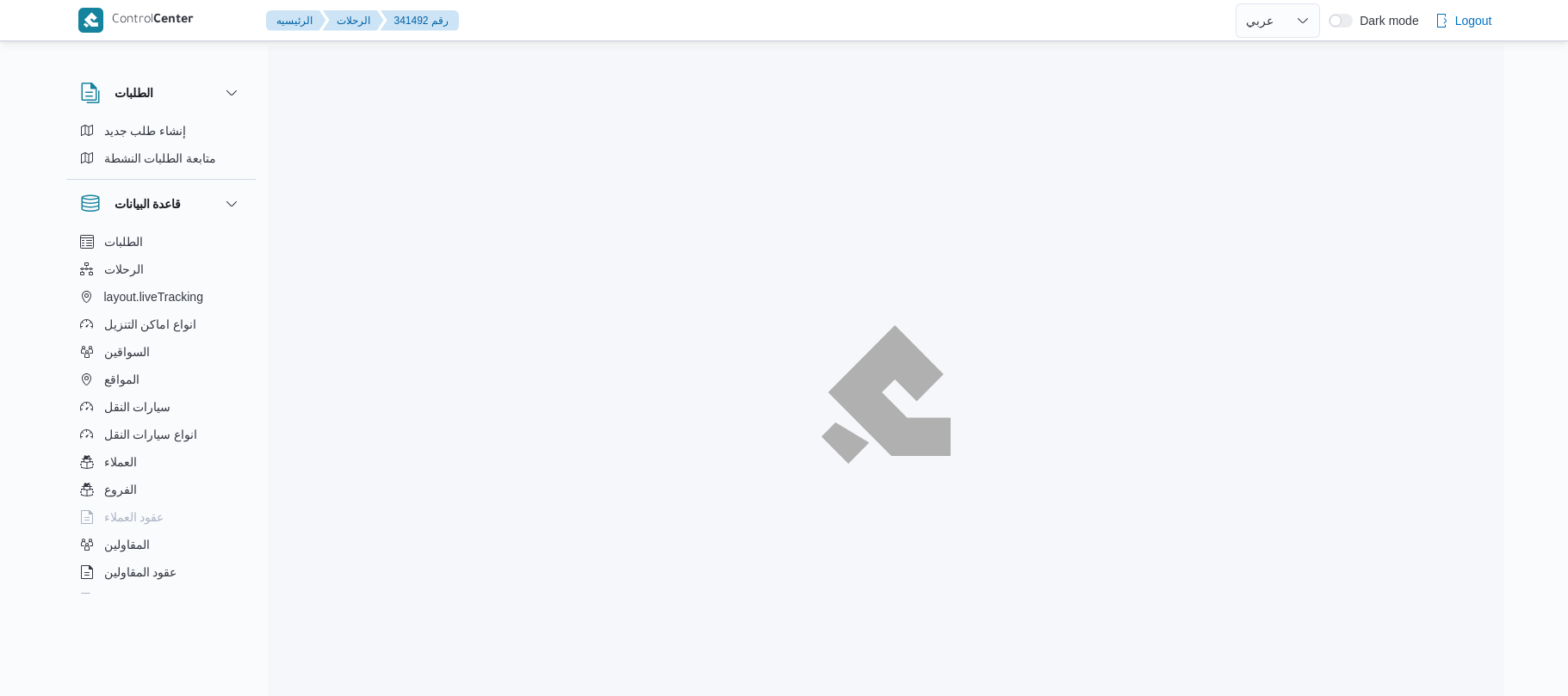
select select "ar"
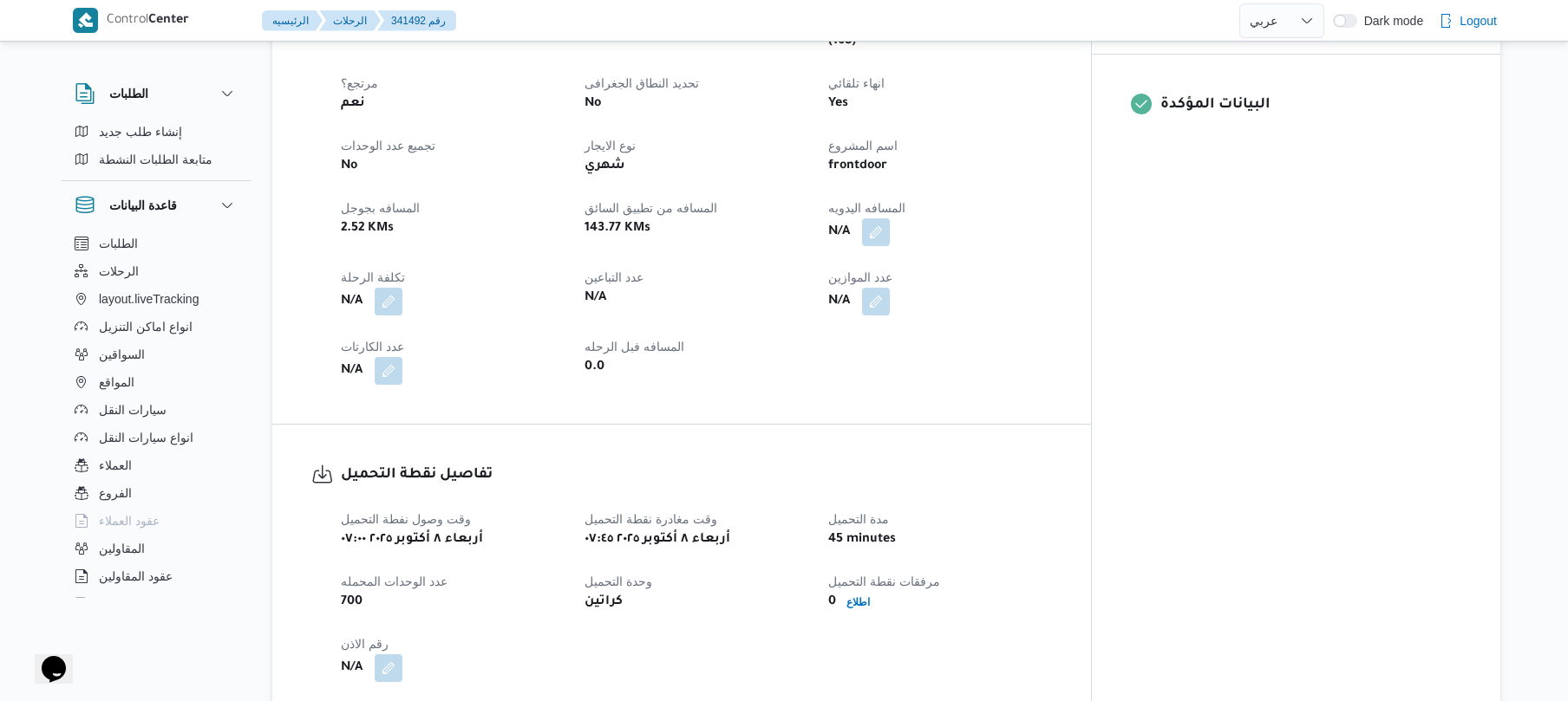
scroll to position [555, 0]
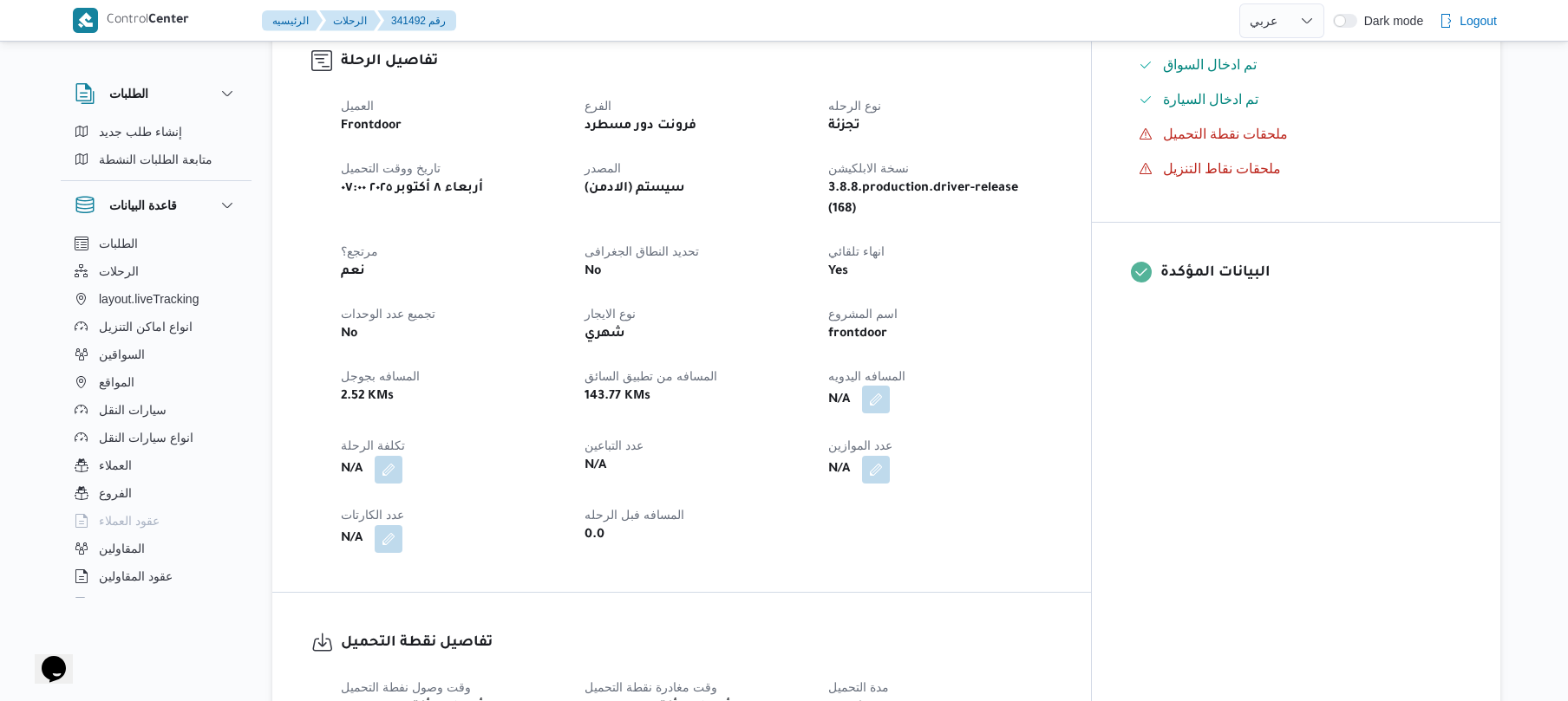
click at [890, 386] on button "button" at bounding box center [876, 400] width 28 height 28
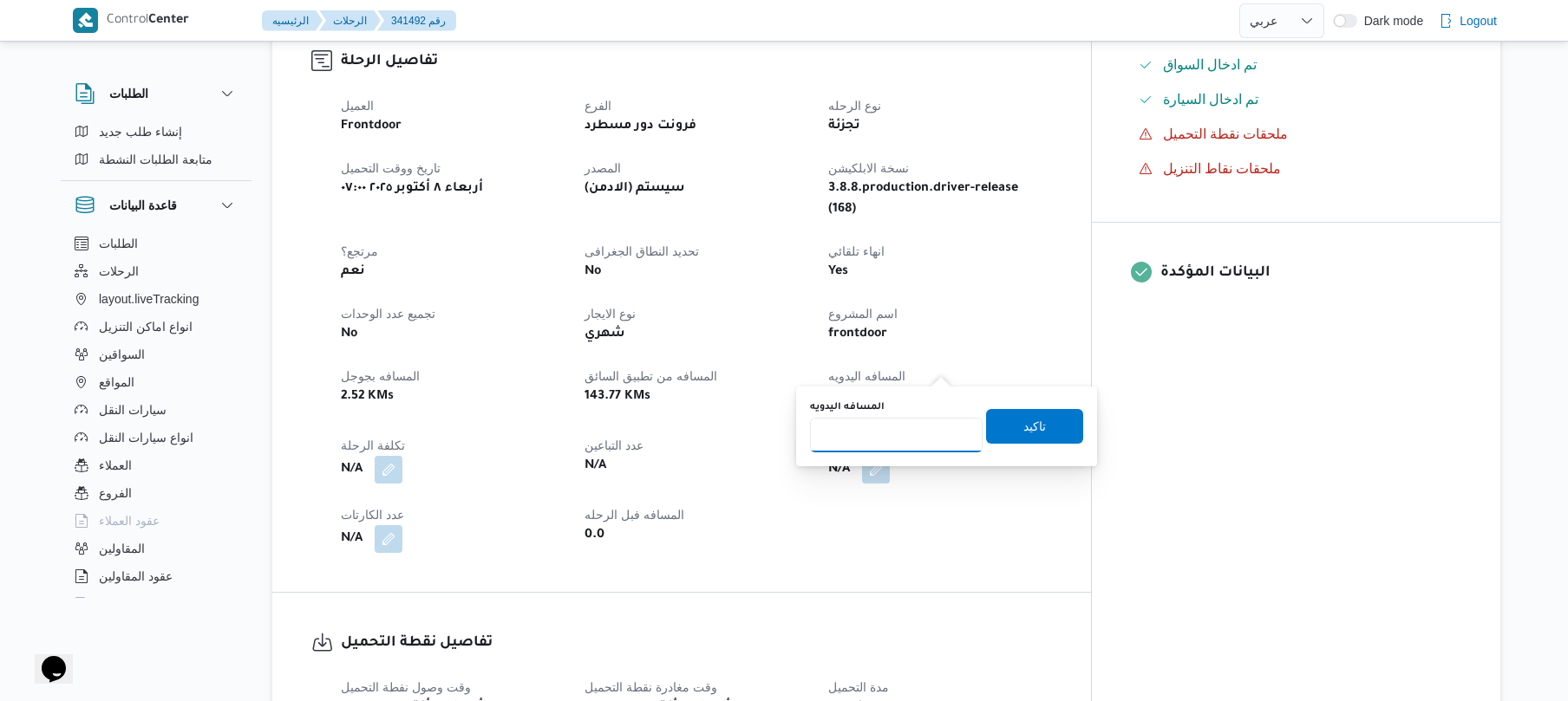
click at [889, 438] on input "المسافه اليدويه" at bounding box center [897, 434] width 173 height 35
type input "115"
click at [1024, 431] on span "تاكيد" at bounding box center [1034, 425] width 23 height 21
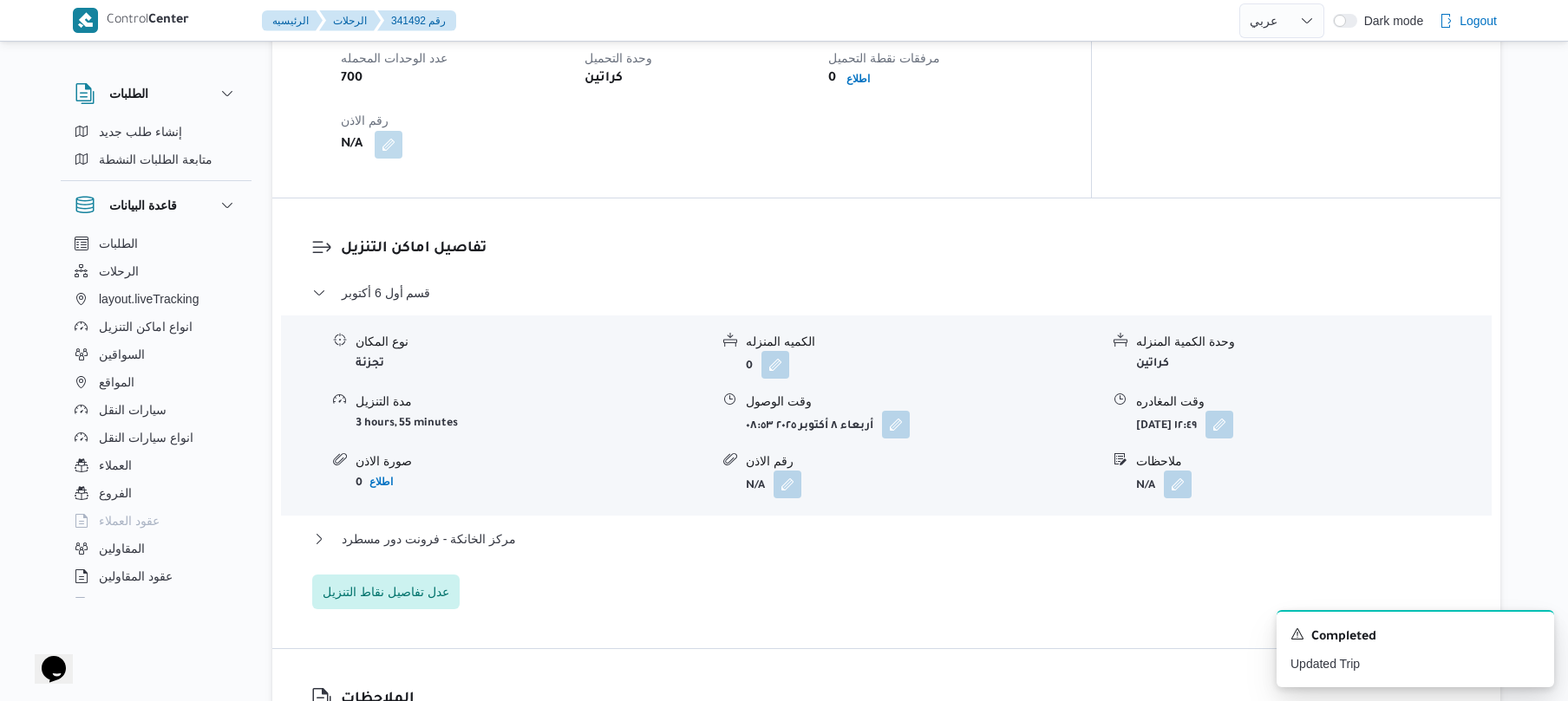
scroll to position [1248, 0]
click at [830, 527] on button "مركز الخانكة - فرونت دور مسطرد" at bounding box center [887, 537] width 1148 height 21
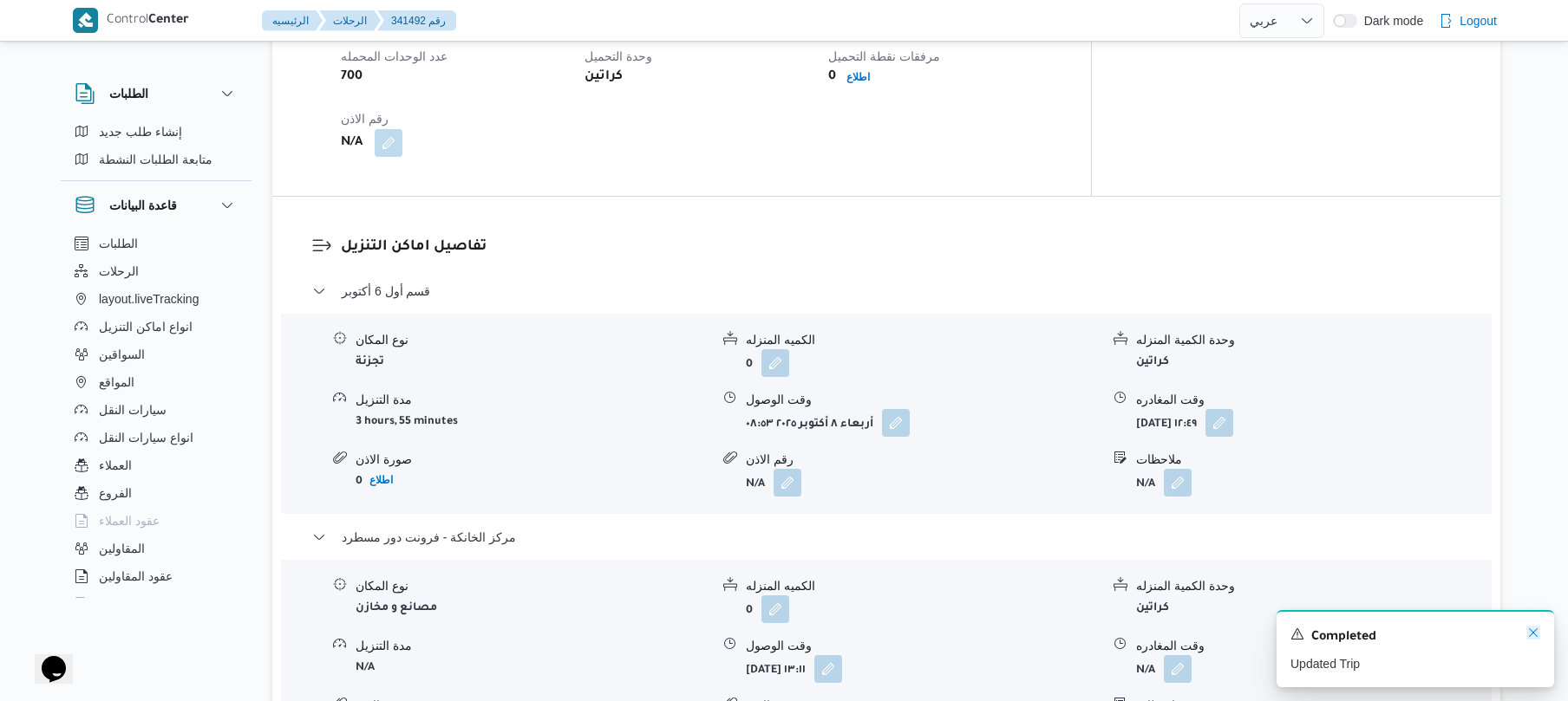
click at [1526, 631] on icon "Dismiss toast" at bounding box center [1533, 633] width 14 height 14
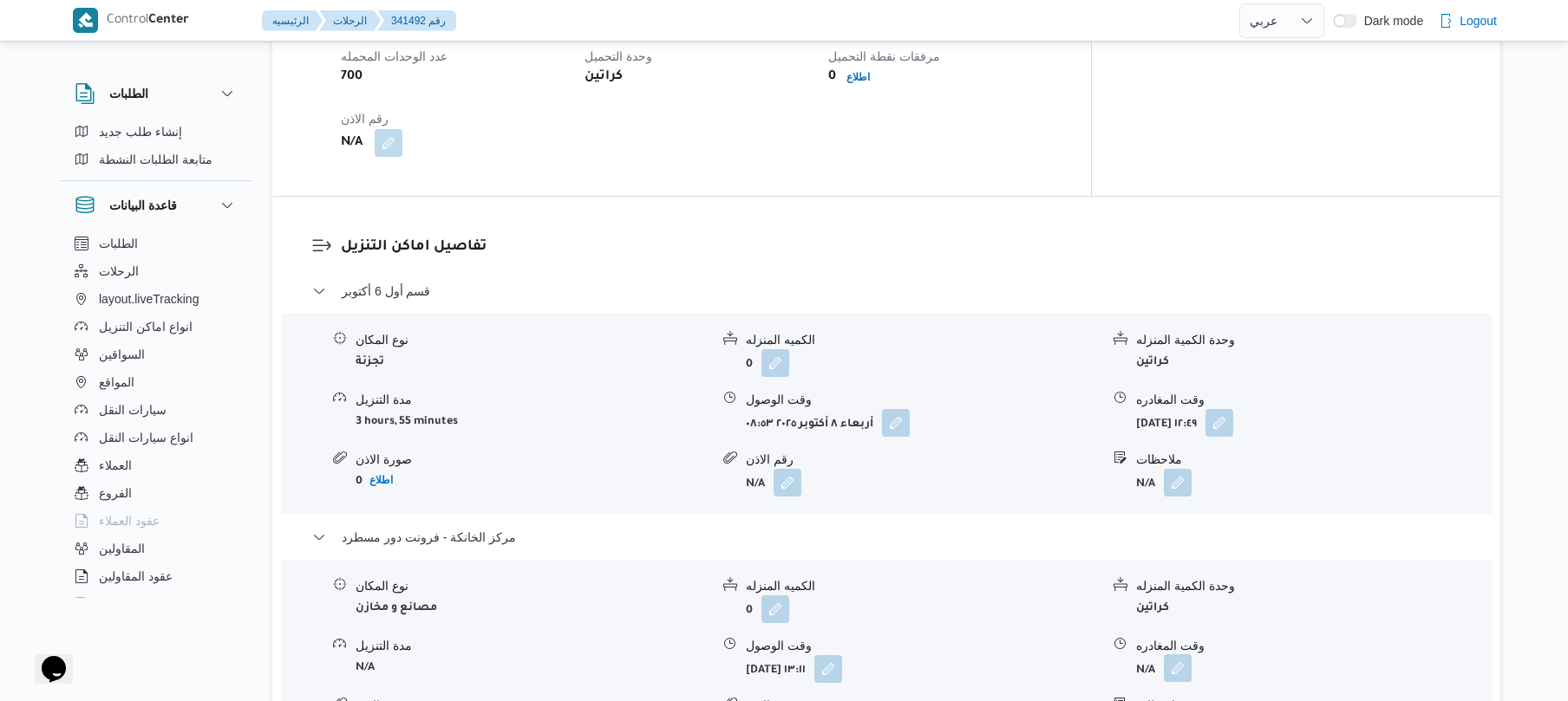
click at [1176, 654] on button "button" at bounding box center [1177, 668] width 28 height 28
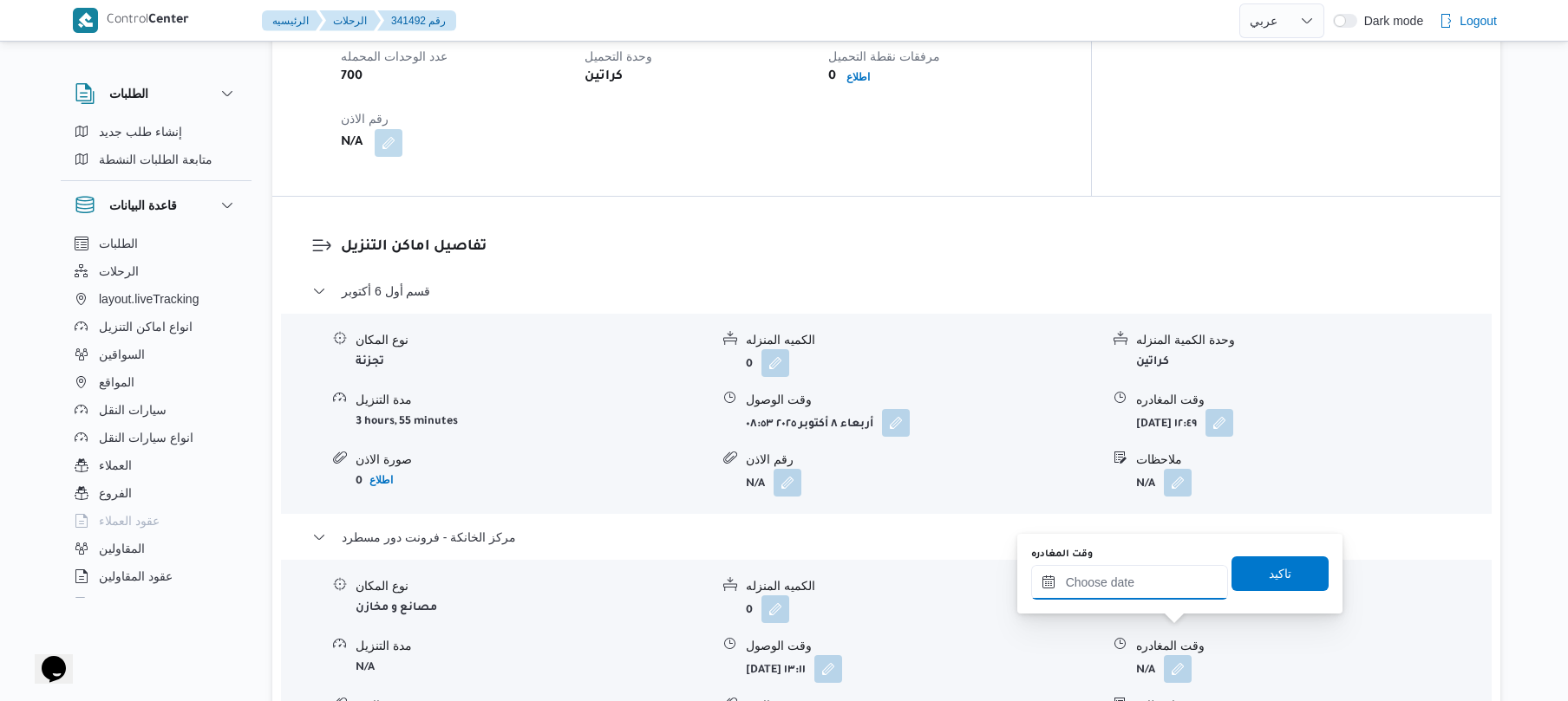
click at [1162, 583] on input "وقت المغادره" at bounding box center [1130, 582] width 196 height 35
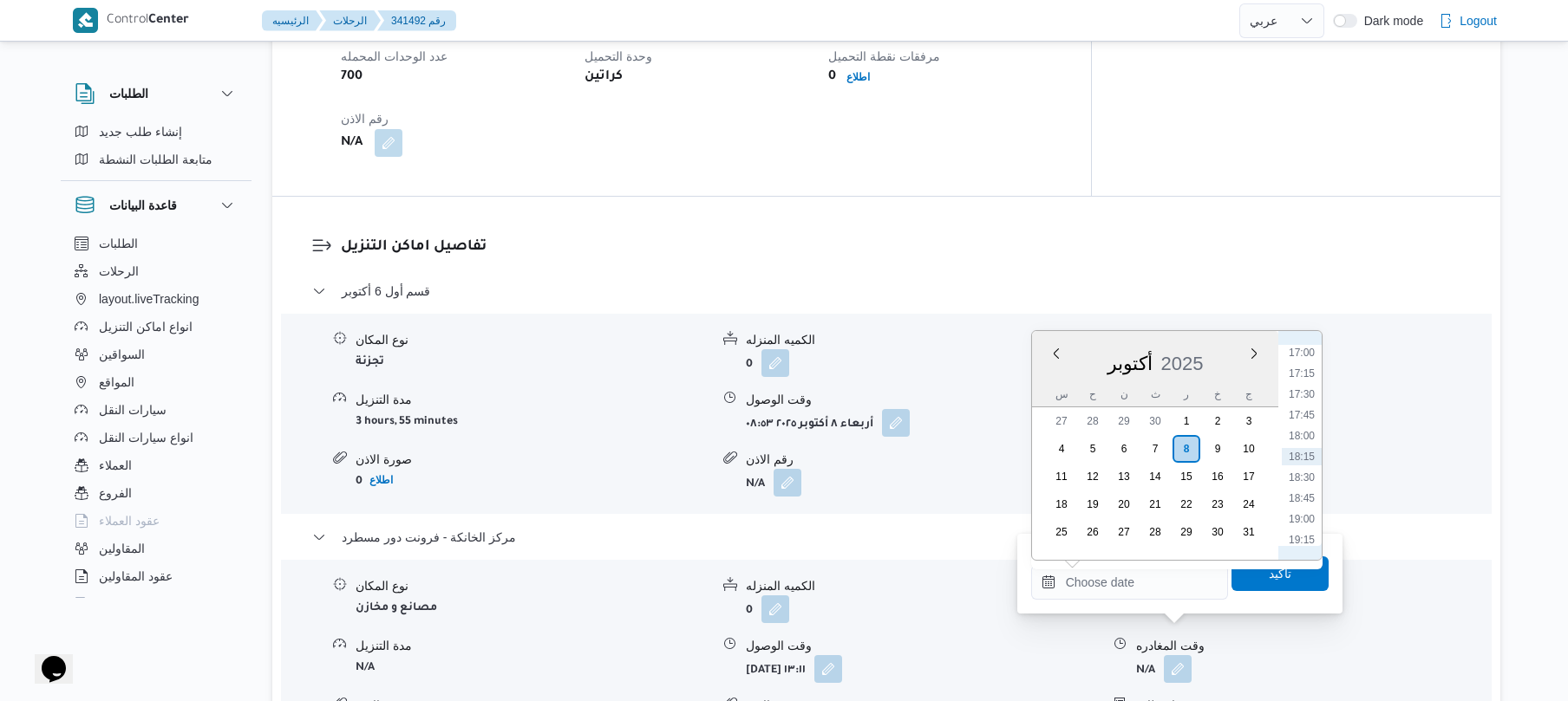
scroll to position [1244, 0]
click at [1306, 417] on li "15:45" at bounding box center [1301, 418] width 40 height 17
type input "٠٨/١٠/٢٠٢٥ ١٥:٤٥"
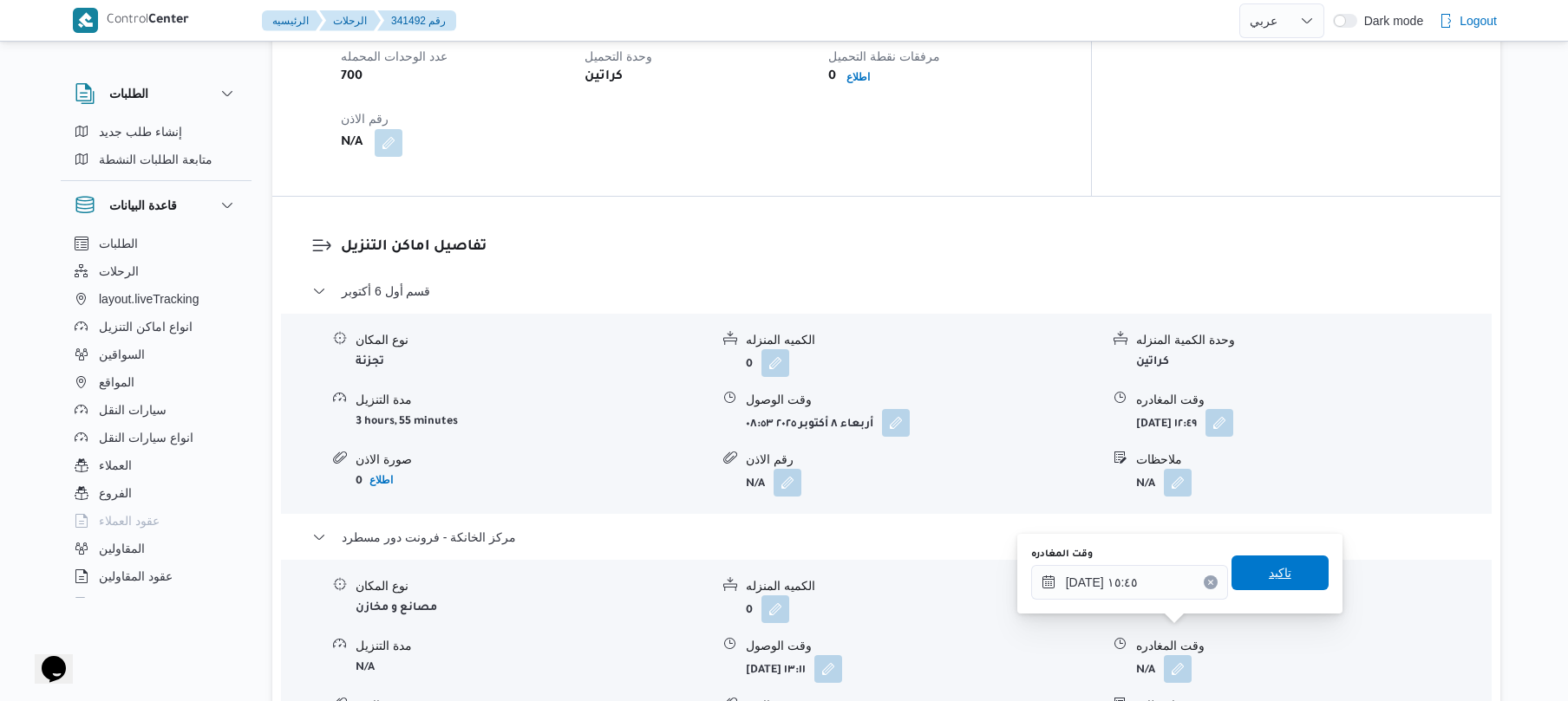
click at [1271, 567] on span "تاكيد" at bounding box center [1279, 572] width 23 height 21
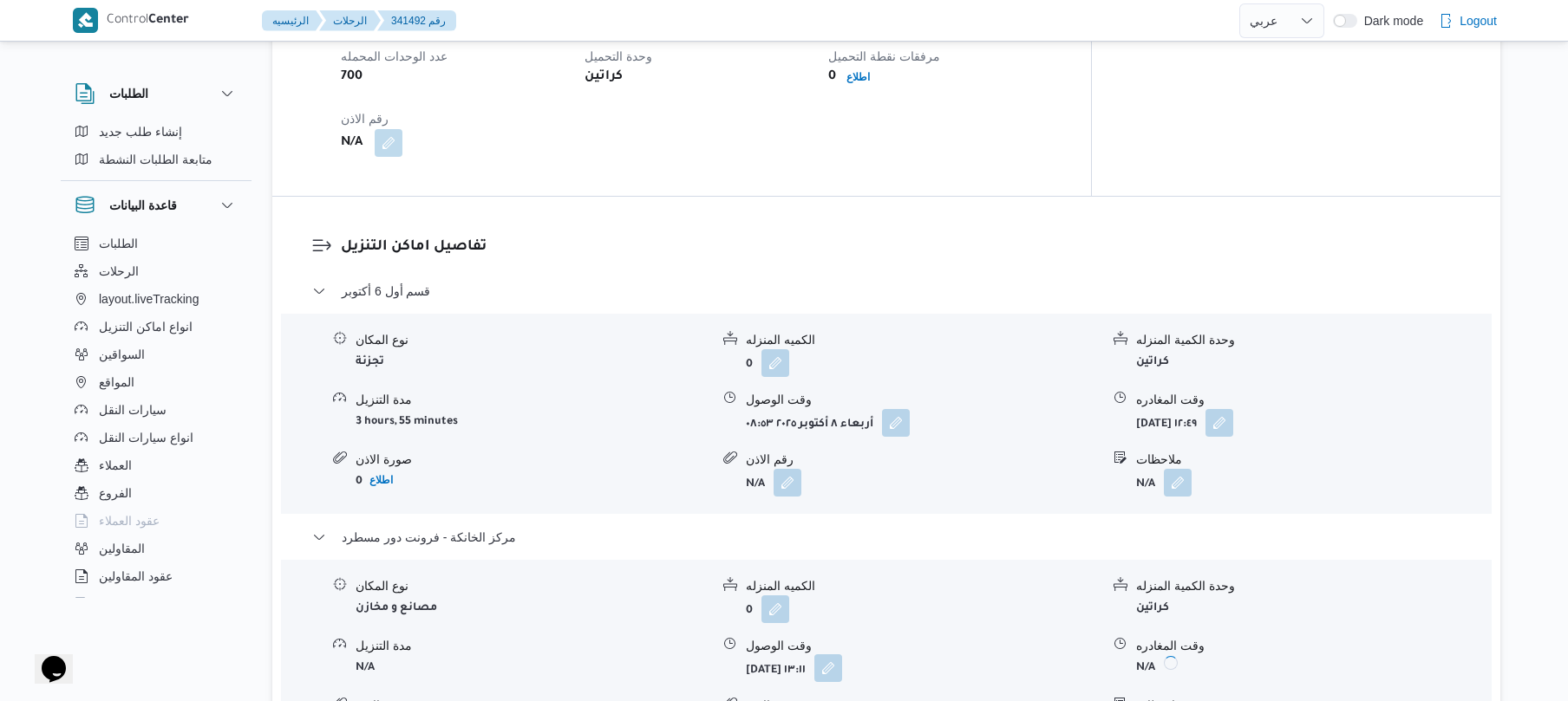
click at [842, 654] on button "button" at bounding box center [828, 668] width 28 height 28
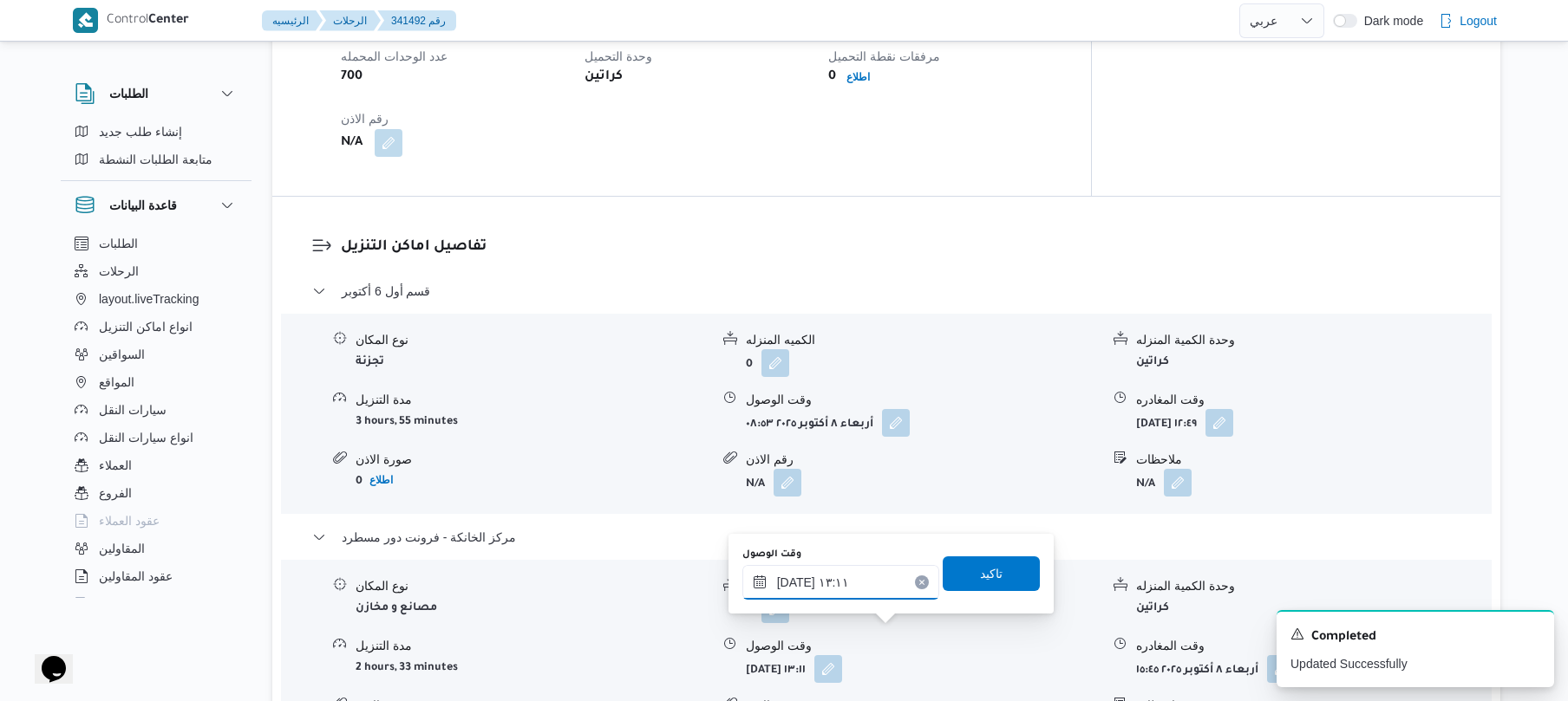
click at [865, 583] on input "٠٨/١٠/٢٠٢٥ ١٣:١١" at bounding box center [840, 582] width 196 height 35
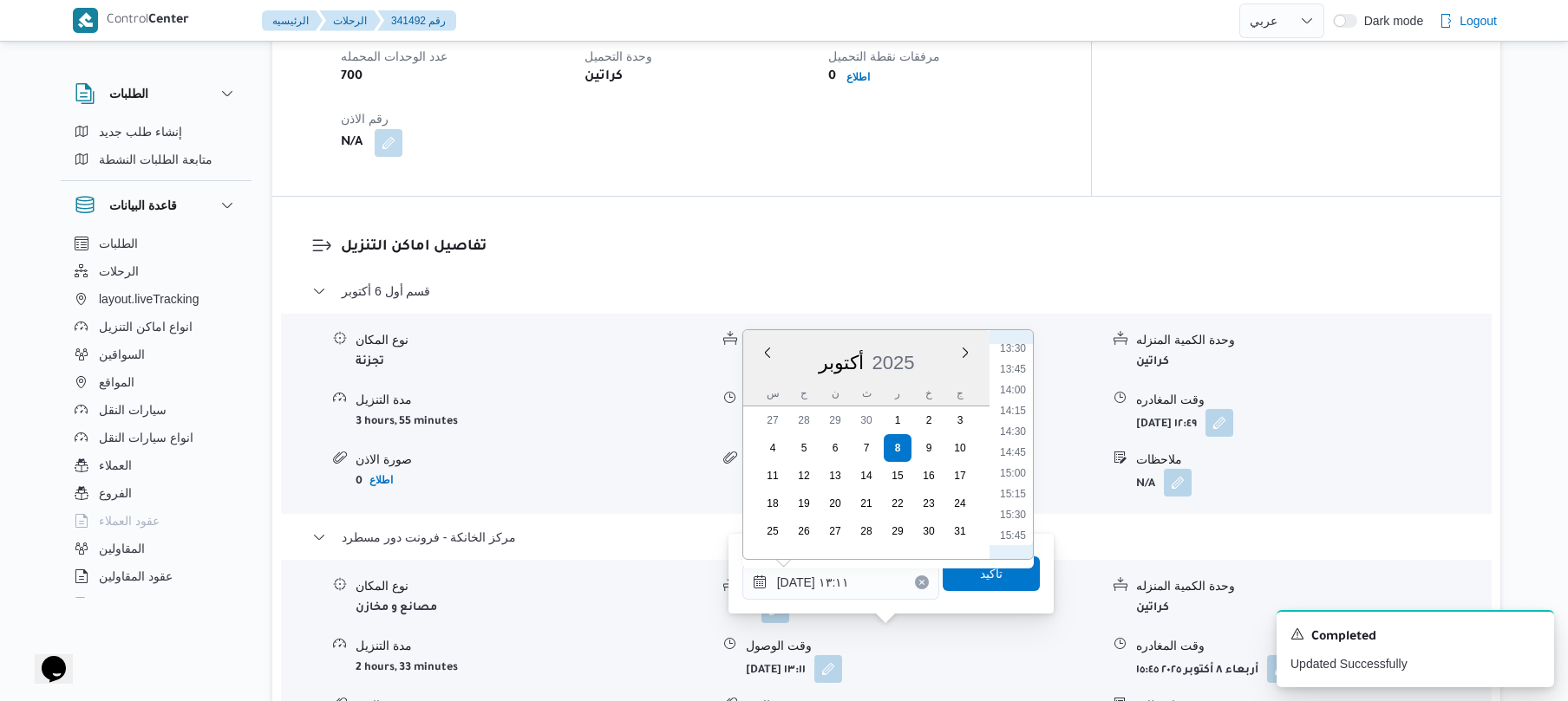
scroll to position [1149, 0]
click at [1022, 486] on li "15:30" at bounding box center [1013, 493] width 40 height 17
type input "٠٨/١٠/٢٠٢٥ ١٥:٣٠"
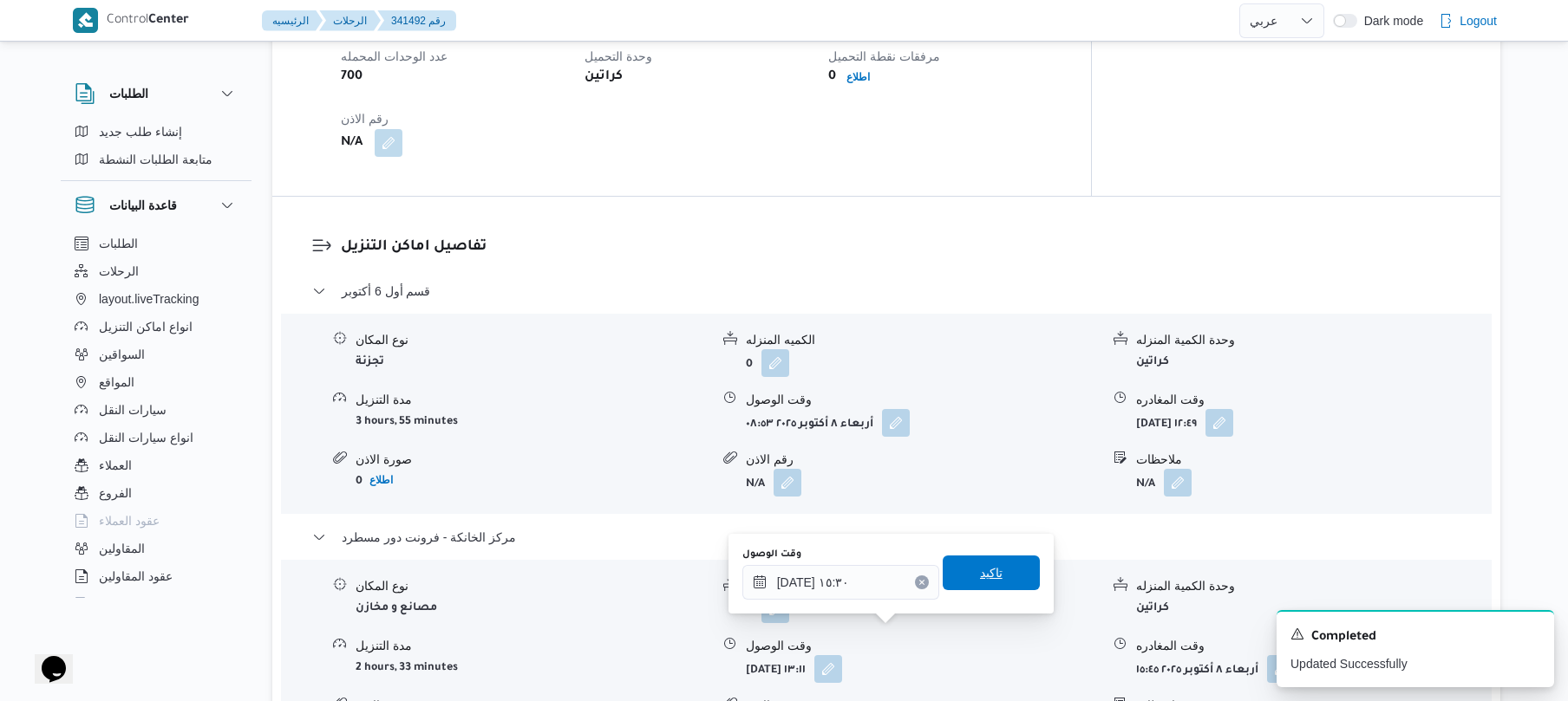
click at [992, 567] on span "تاكيد" at bounding box center [991, 572] width 97 height 35
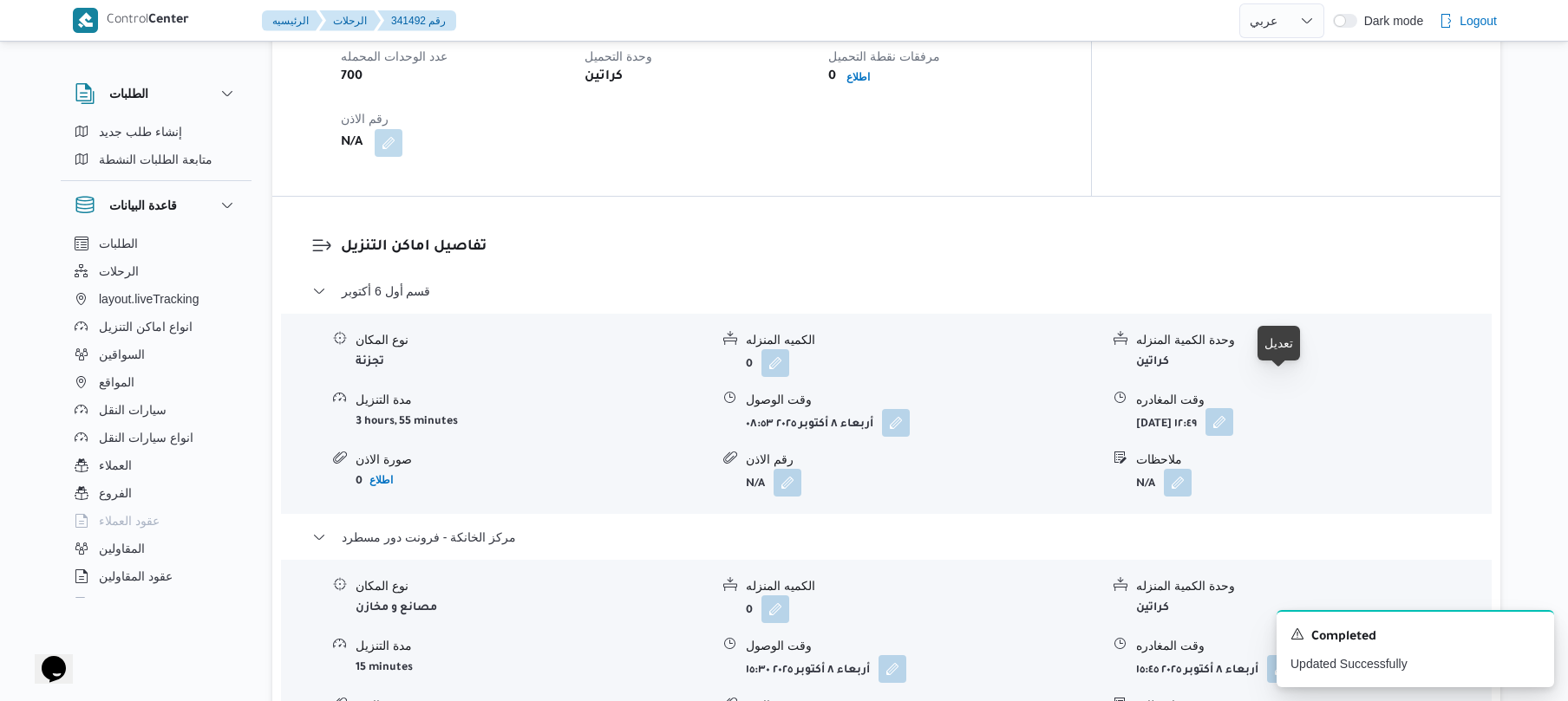
click at [1233, 409] on button "button" at bounding box center [1219, 422] width 28 height 28
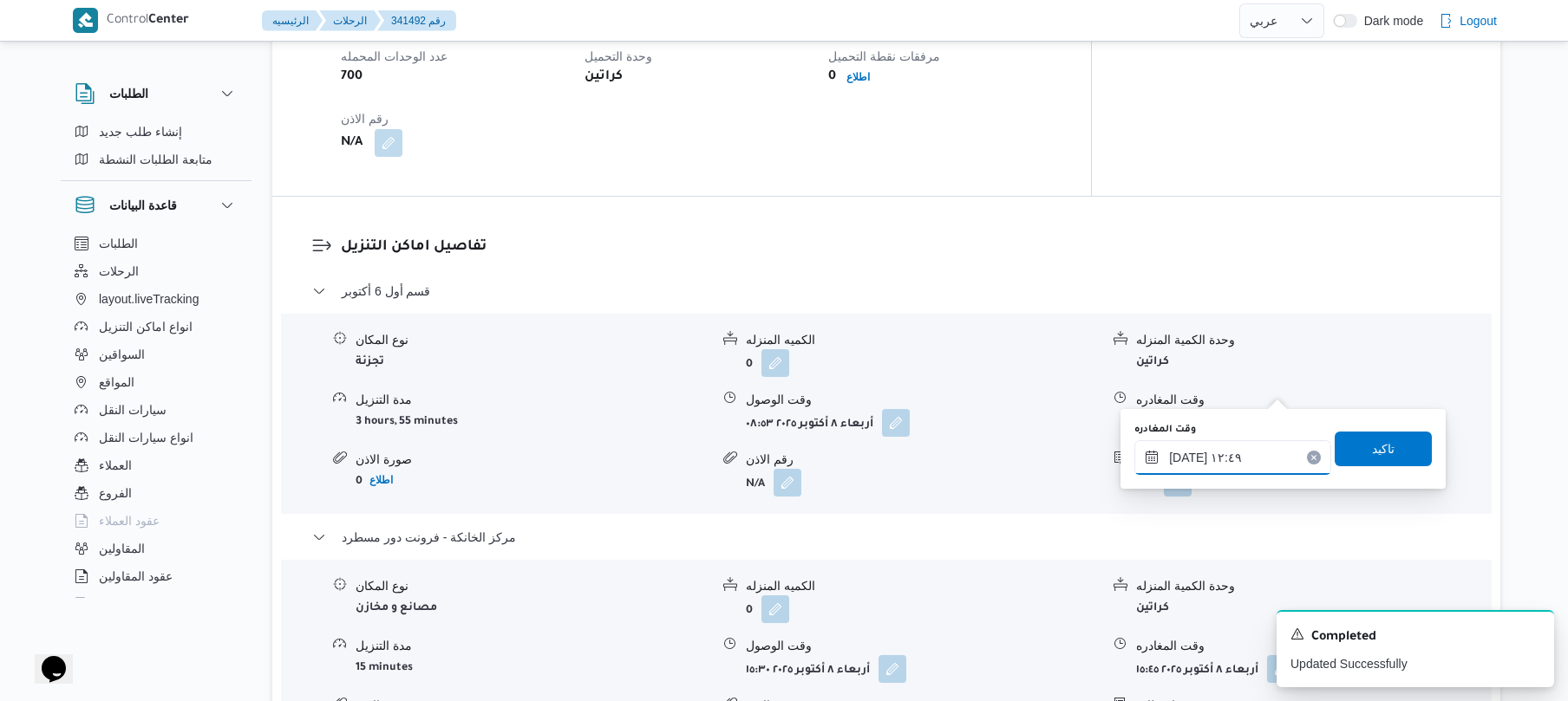
click at [1210, 451] on input "٠٨/١٠/٢٠٢٥ ١٢:٤٩" at bounding box center [1233, 457] width 196 height 35
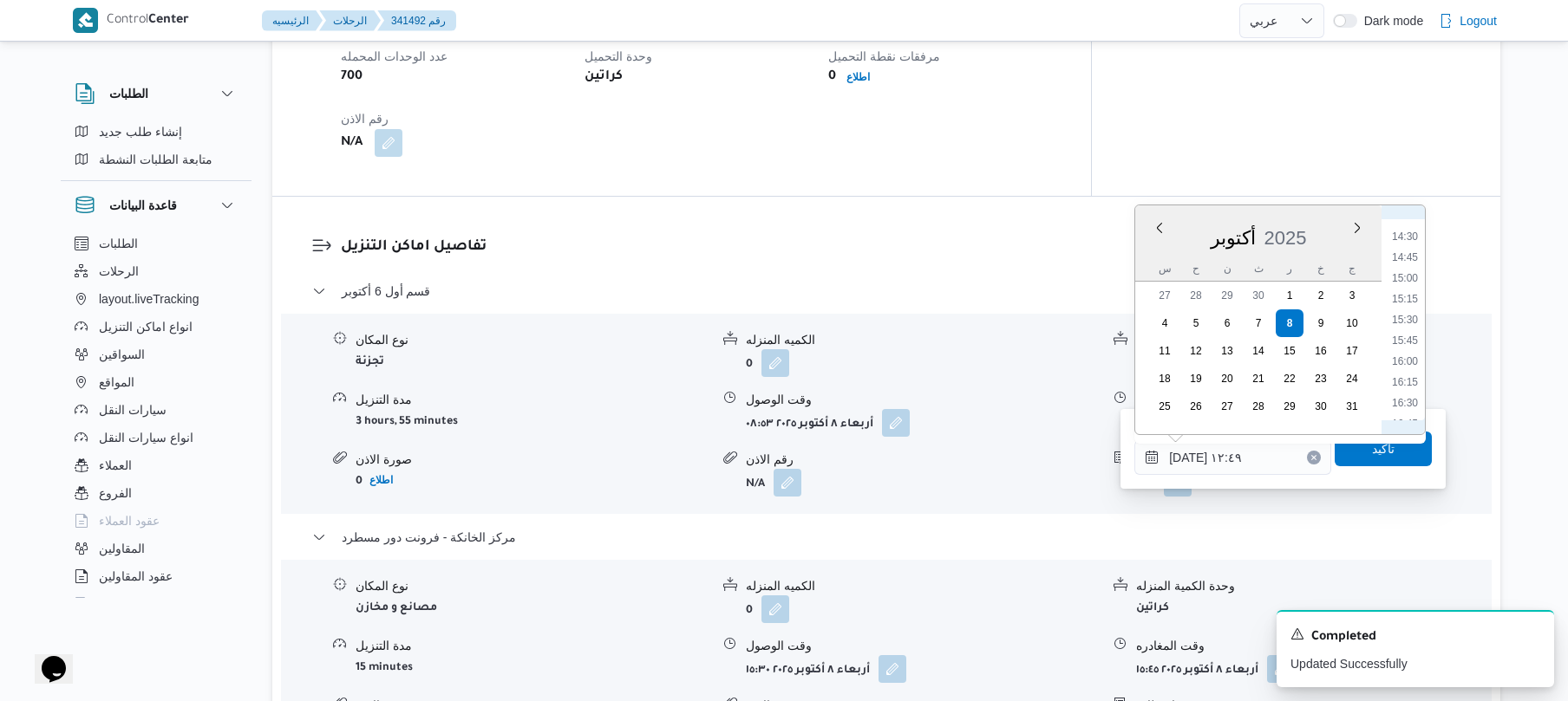
scroll to position [1128, 0]
click at [1412, 306] on li "14:30" at bounding box center [1404, 305] width 40 height 17
type input "٠٨/١٠/٢٠٢٥ ١٤:٣٠"
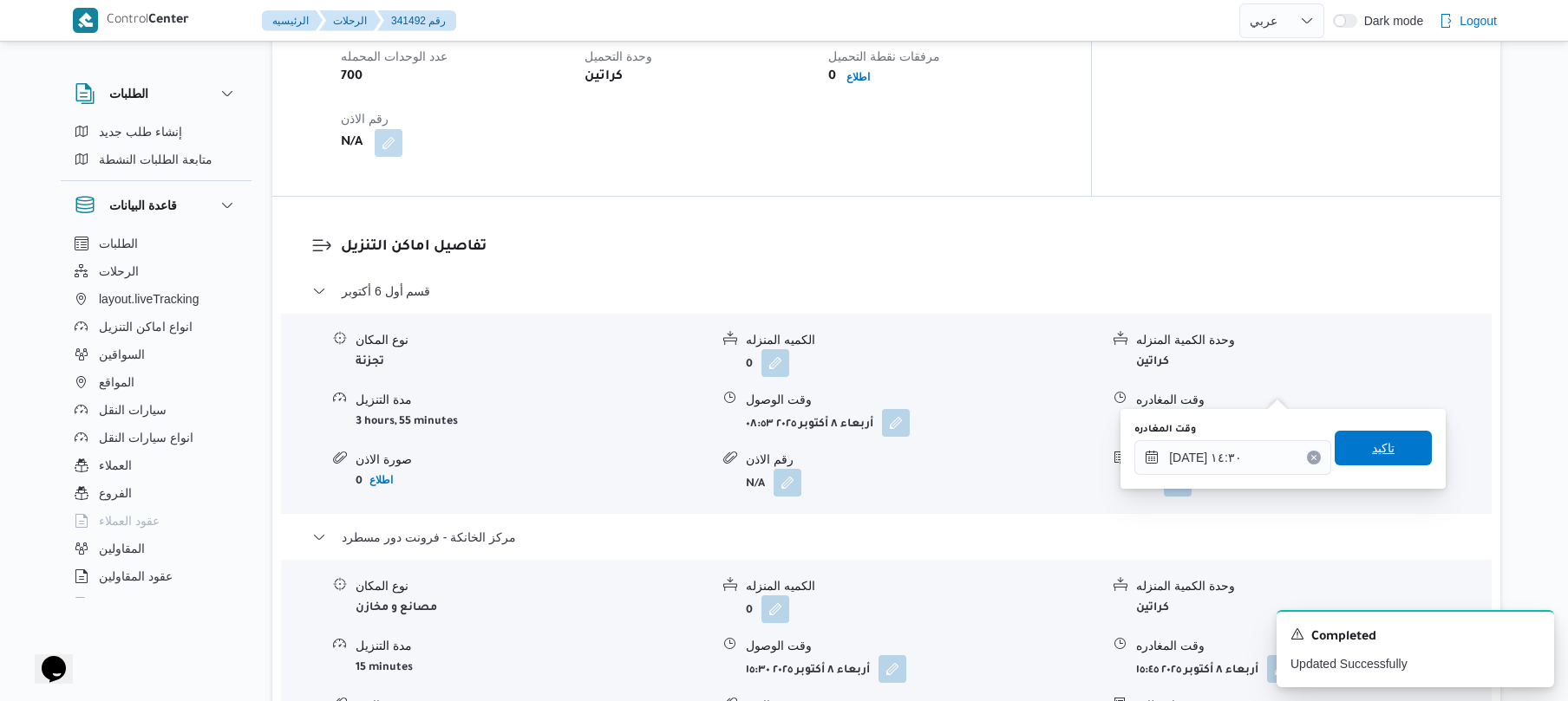
click at [1360, 444] on span "تاكيد" at bounding box center [1383, 448] width 97 height 35
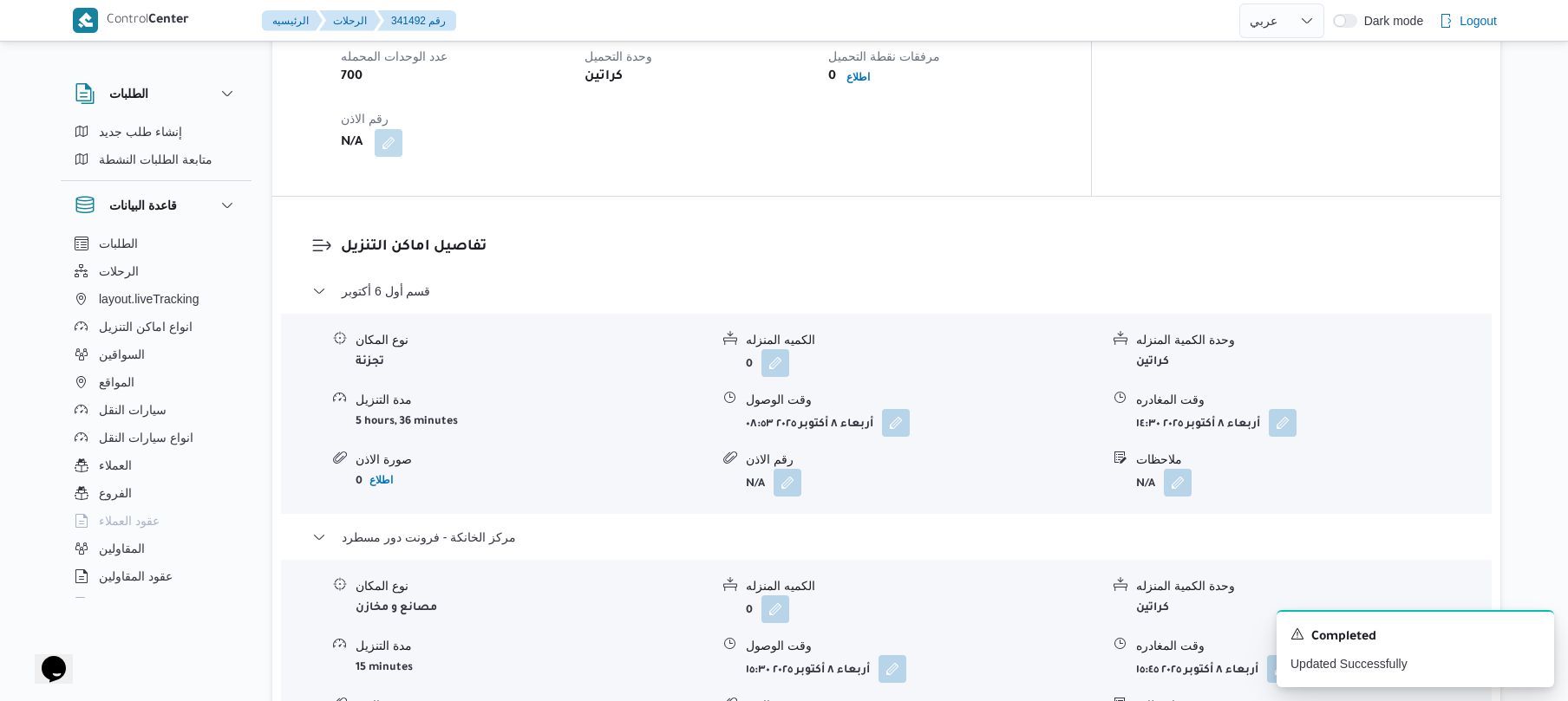
scroll to position [0, 0]
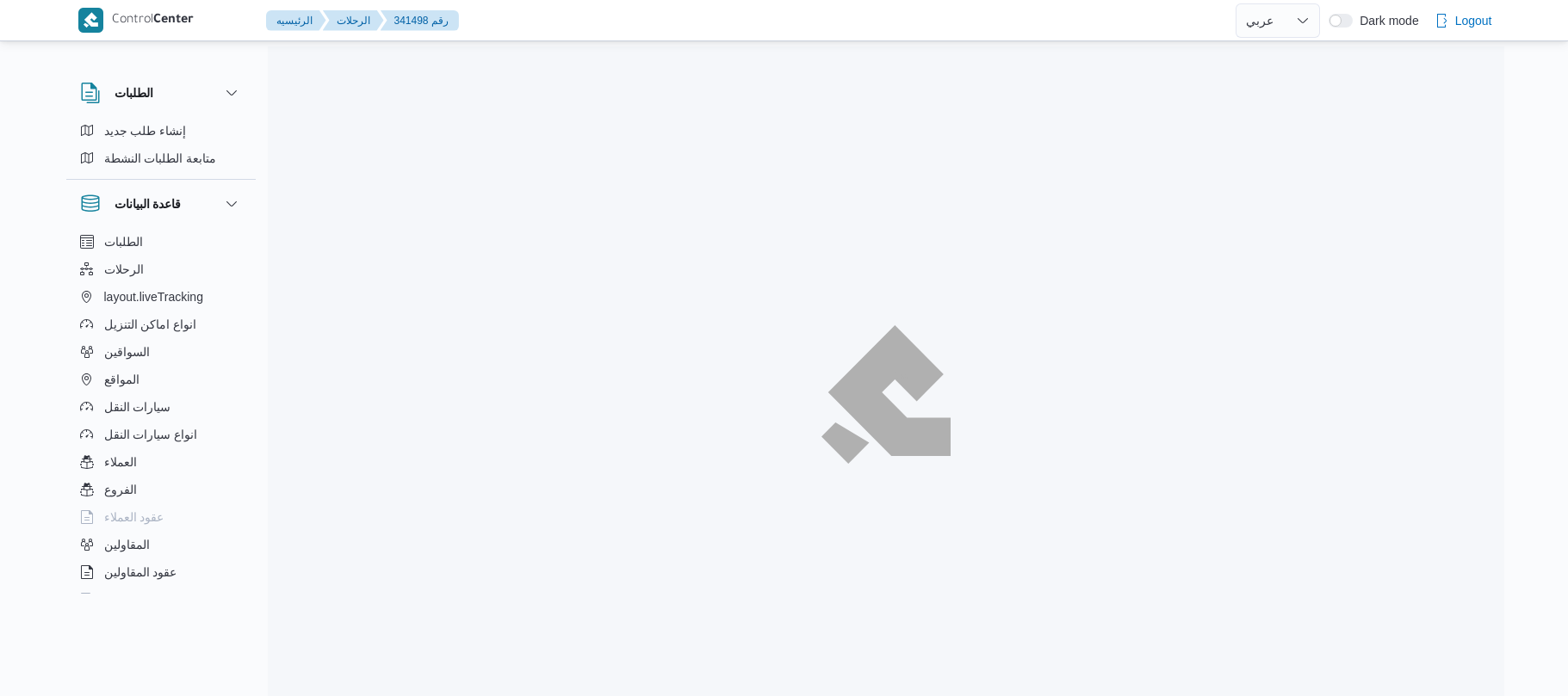
select select "ar"
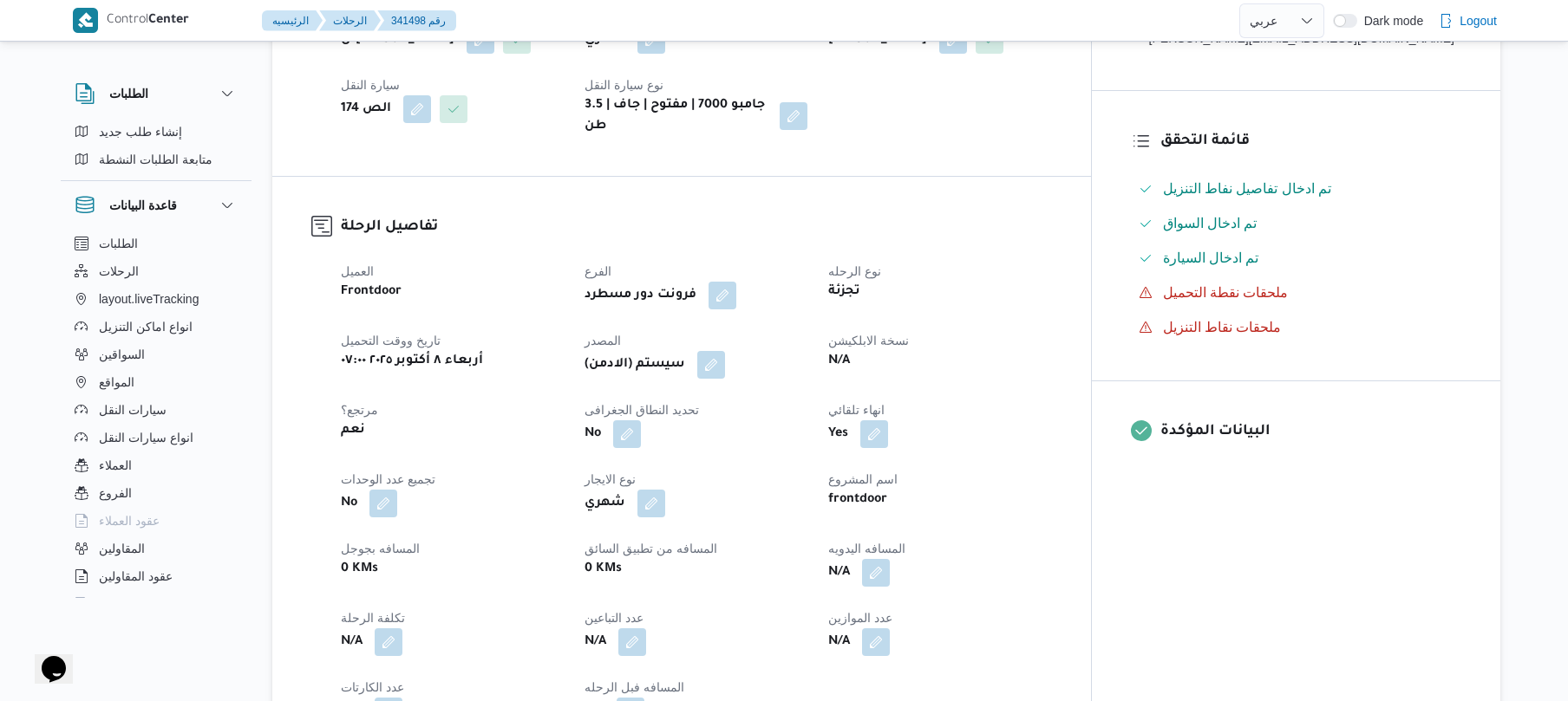
scroll to position [369, 0]
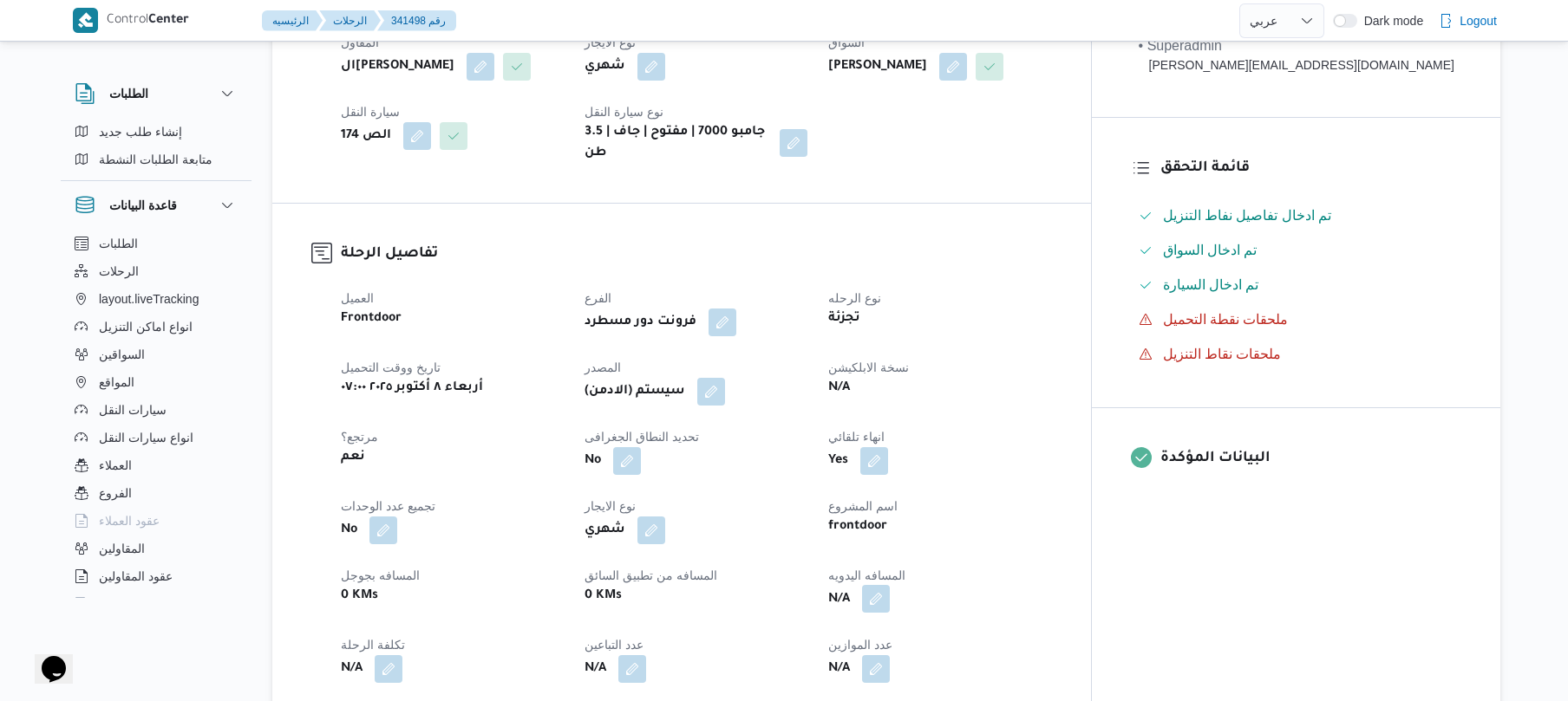
click at [890, 591] on button "button" at bounding box center [876, 599] width 28 height 28
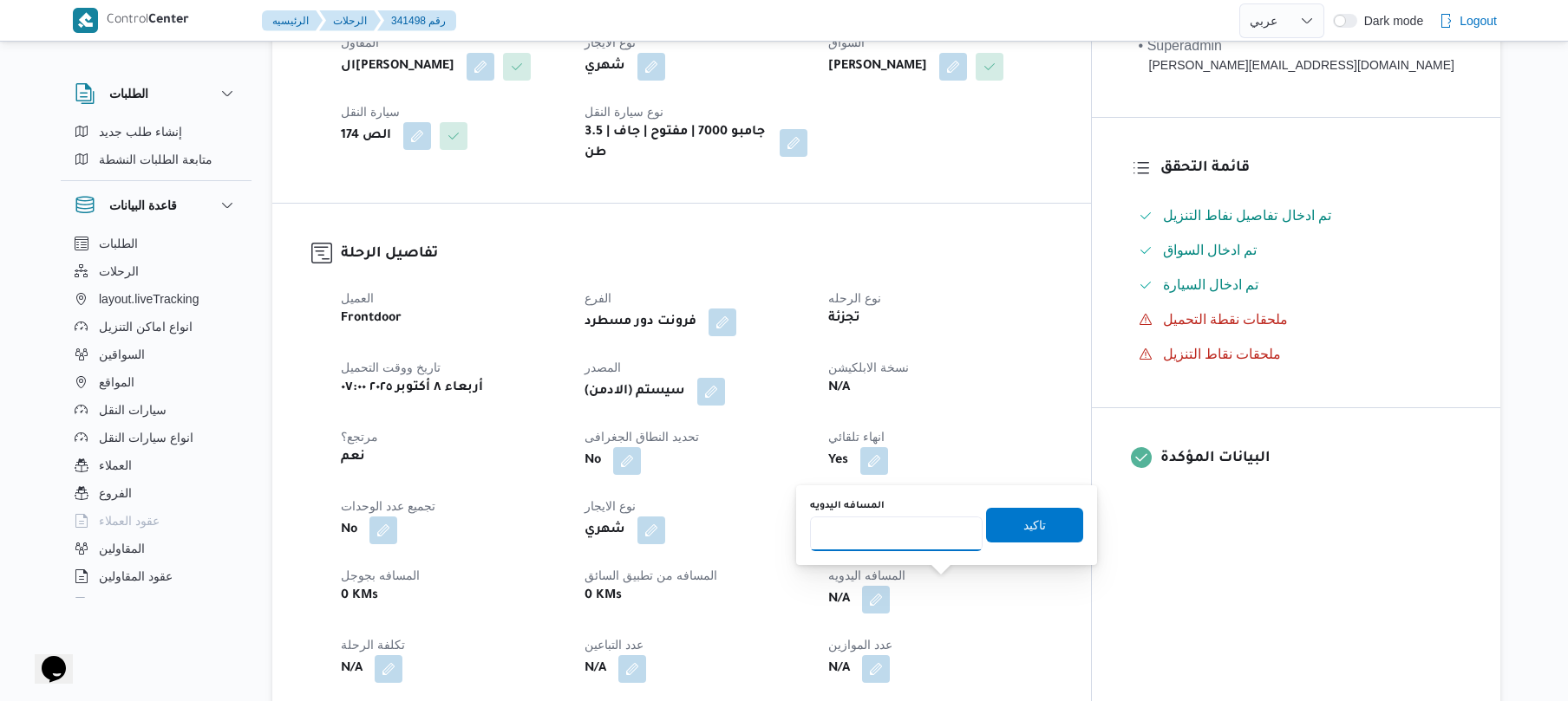
click at [920, 539] on input "المسافه اليدويه" at bounding box center [897, 533] width 173 height 35
type input "110"
click at [1037, 522] on span "تاكيد" at bounding box center [1034, 524] width 97 height 35
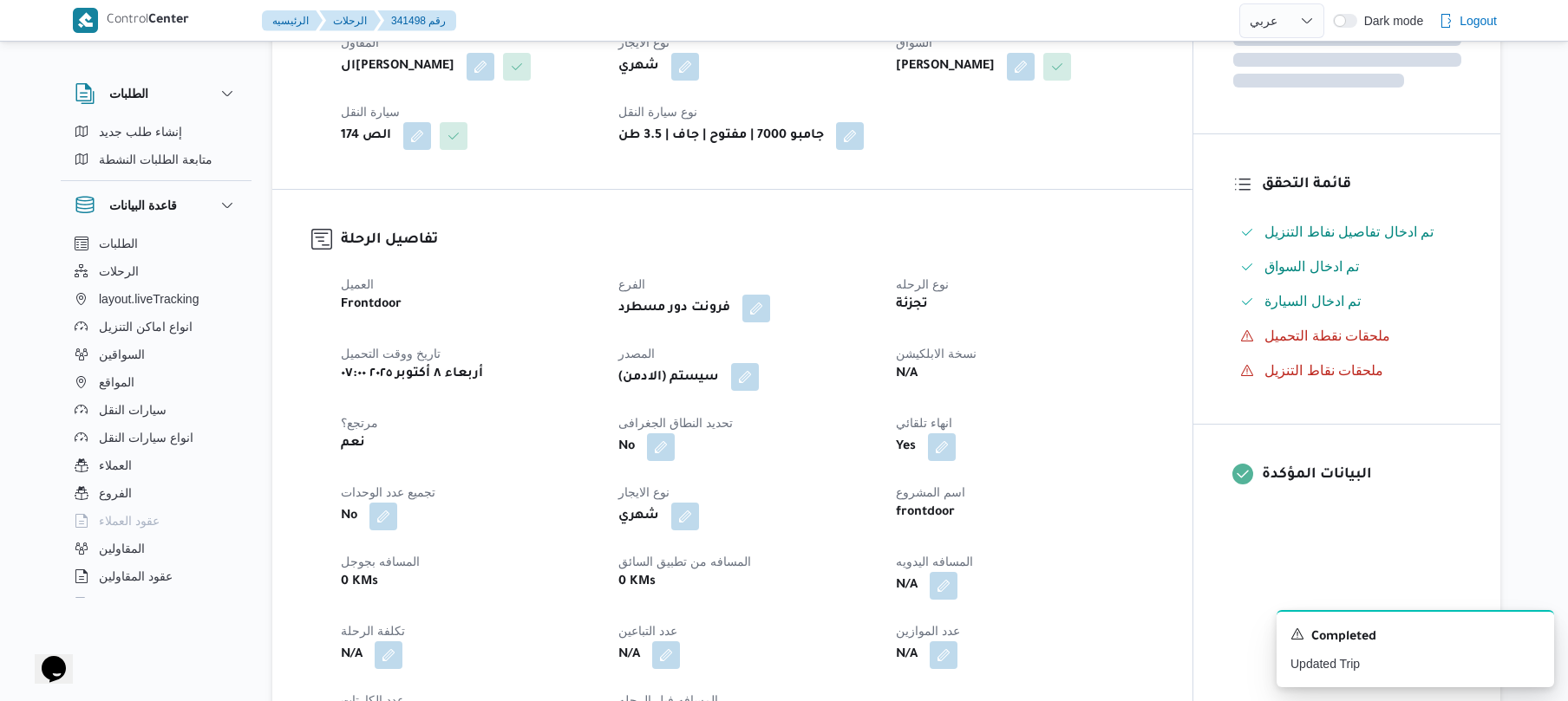
click at [755, 383] on button "button" at bounding box center [745, 377] width 28 height 28
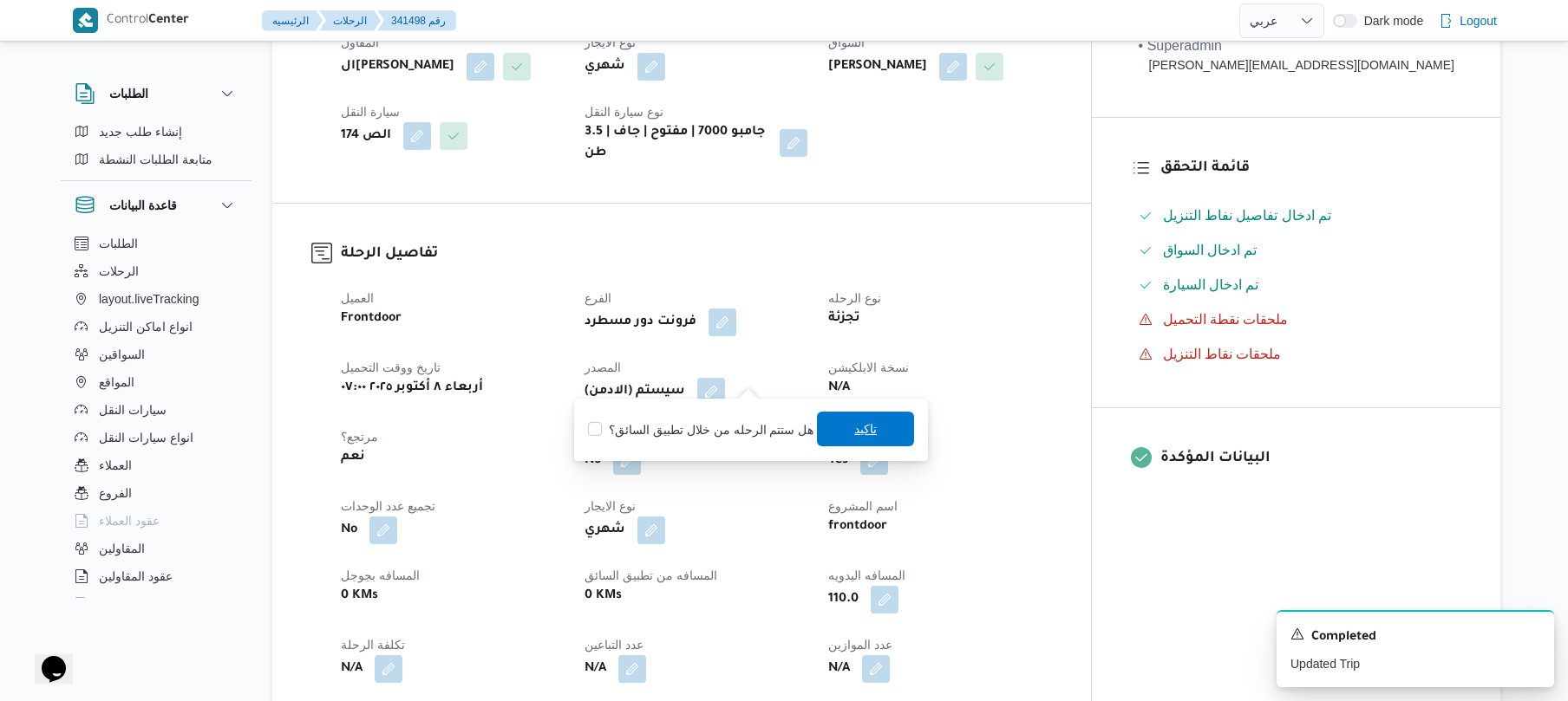
click at [854, 427] on span "تاكيد" at bounding box center [865, 428] width 23 height 21
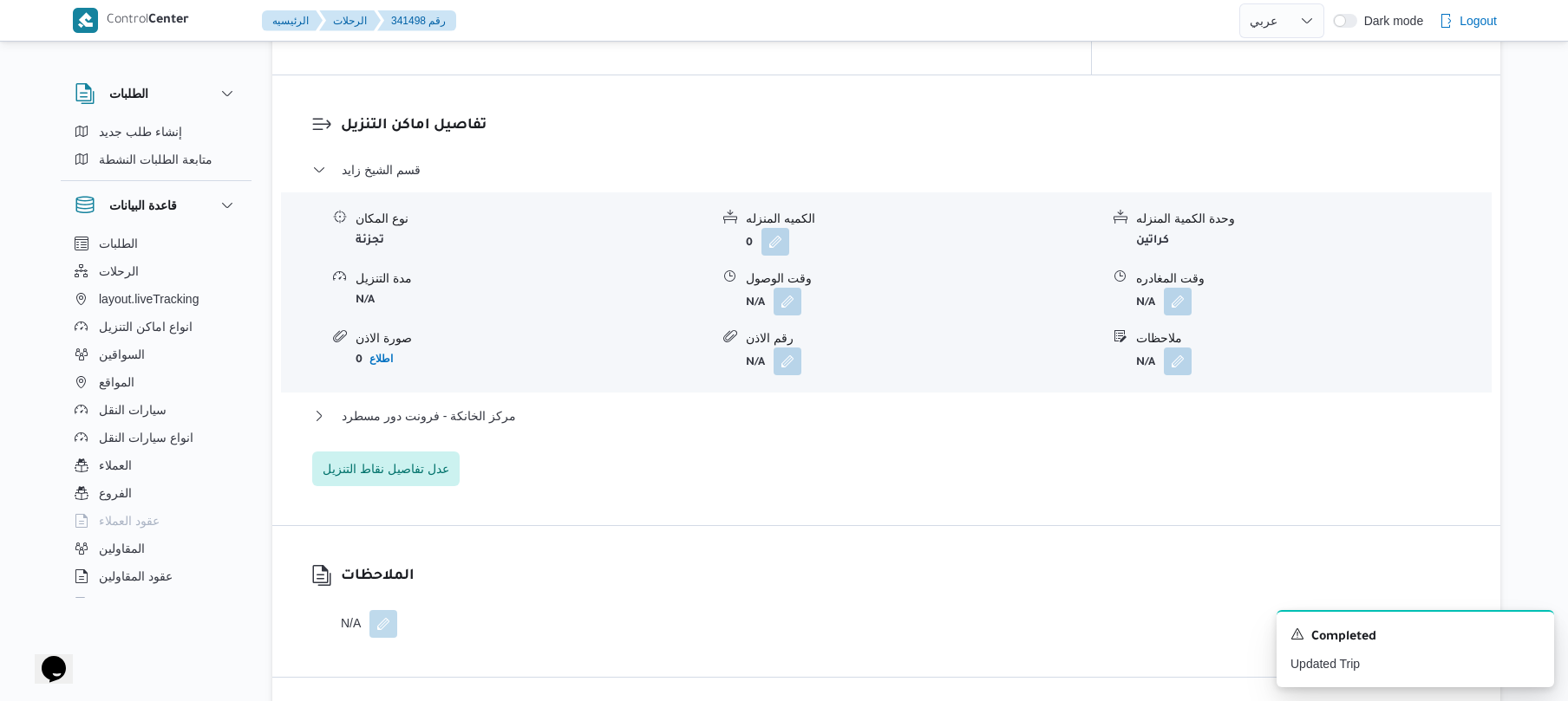
scroll to position [1433, 0]
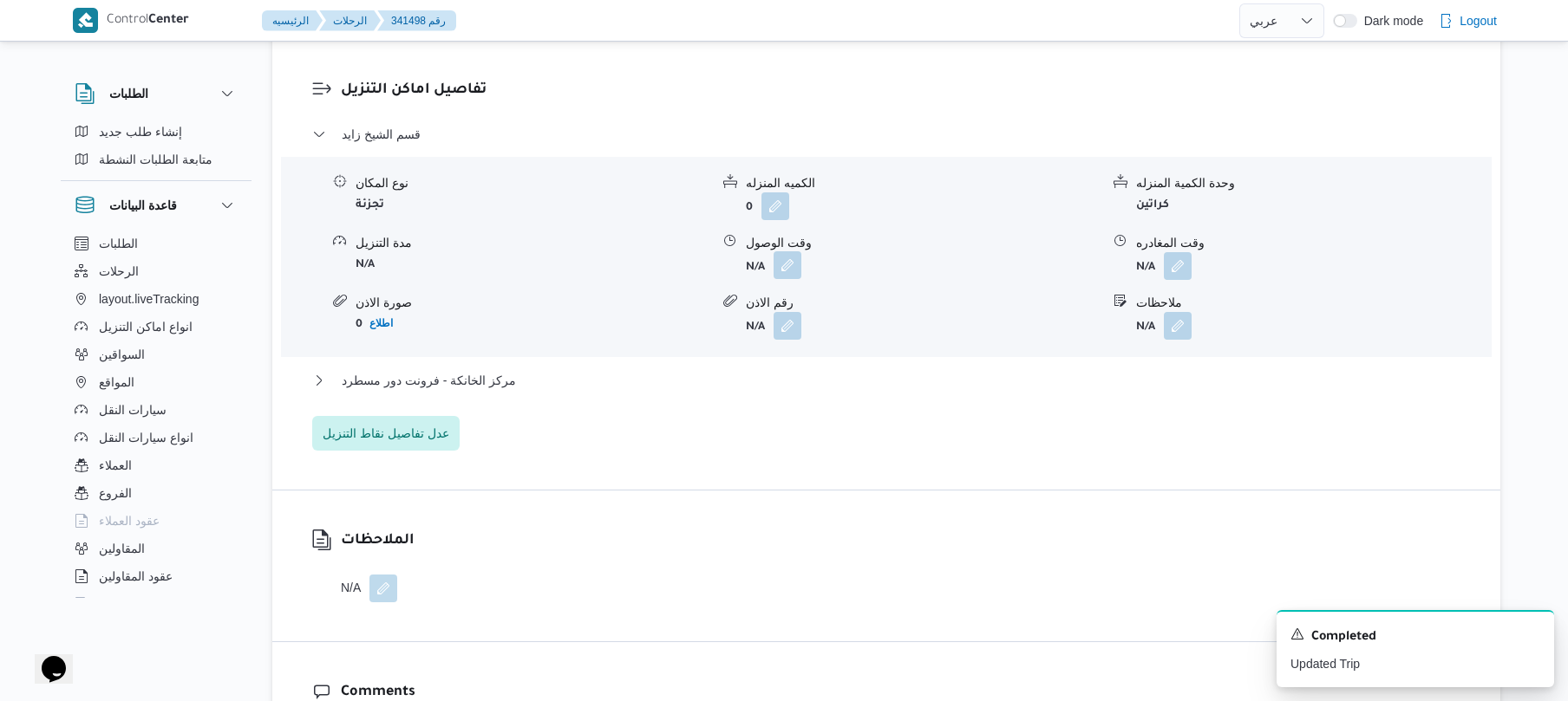
click at [792, 252] on button "button" at bounding box center [787, 266] width 28 height 28
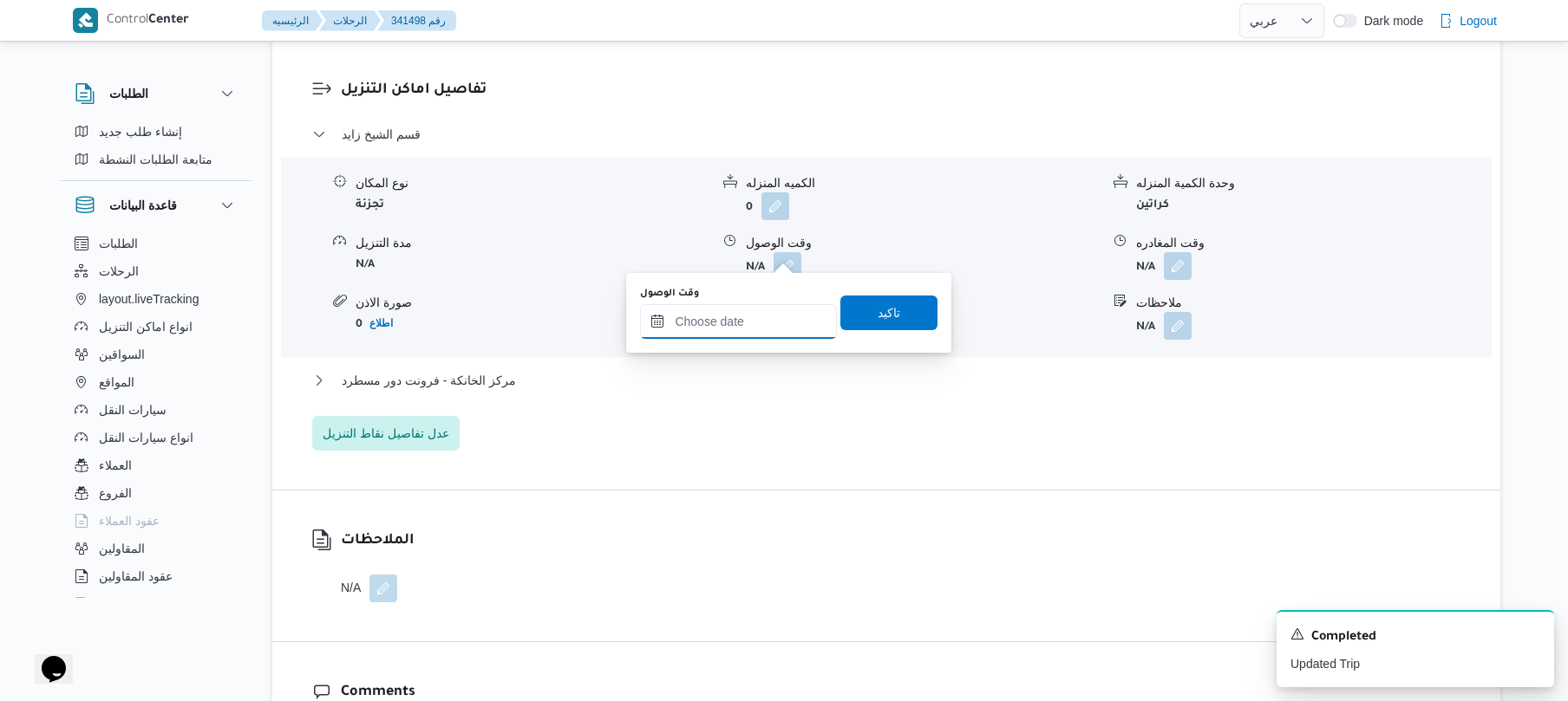
click at [744, 312] on input "وقت الوصول" at bounding box center [738, 321] width 196 height 35
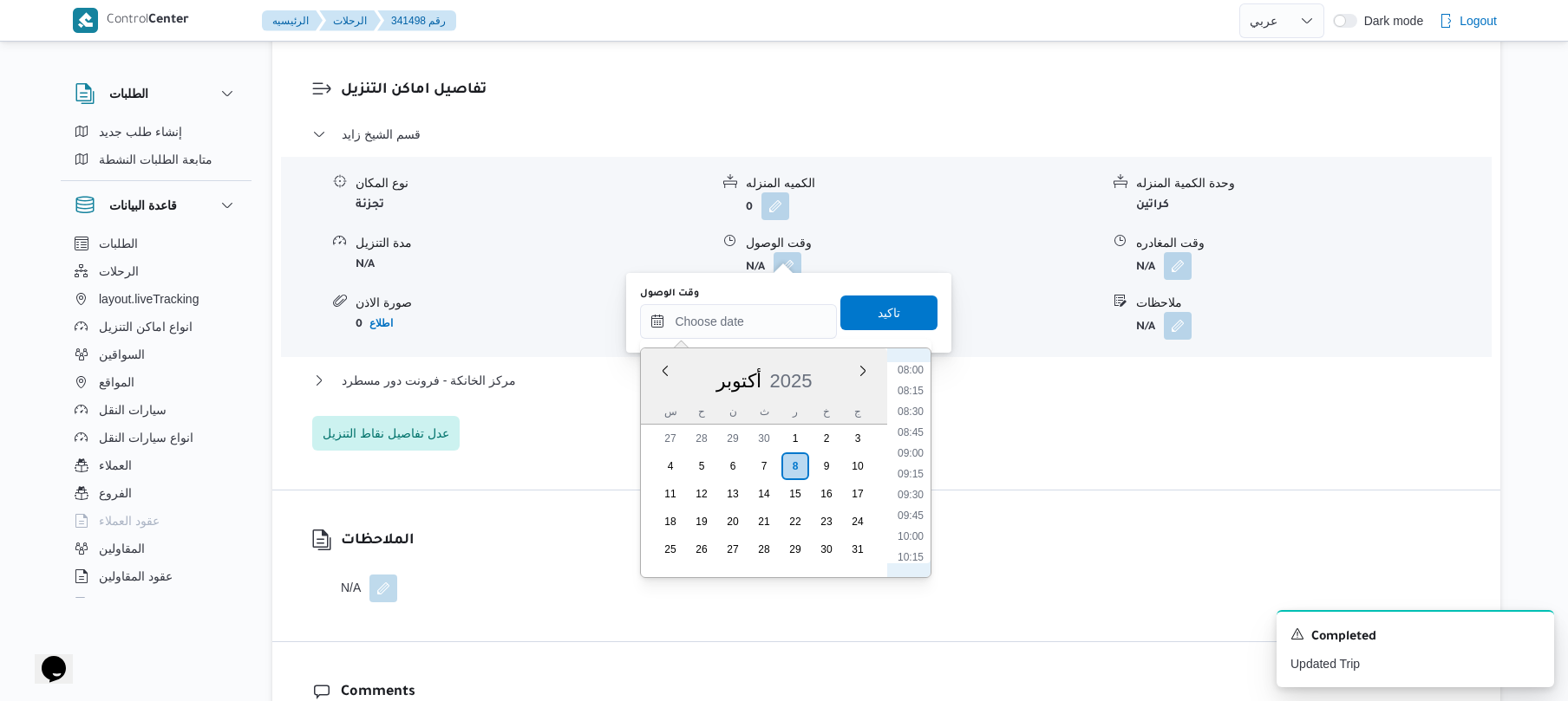
scroll to position [623, 0]
click at [905, 463] on li "08:30" at bounding box center [910, 455] width 40 height 17
type input "٠٨/١٠/٢٠٢٥ ٠٨:٣٠"
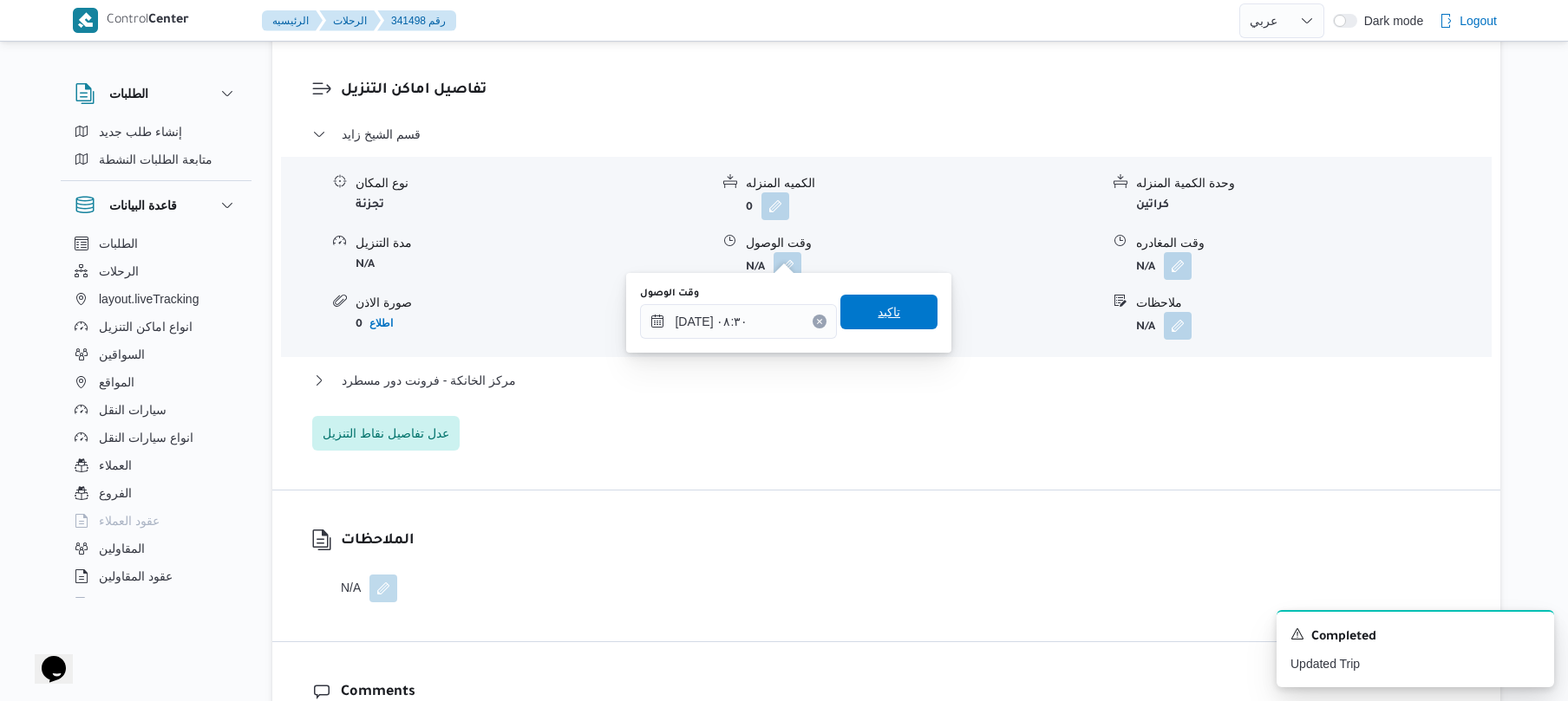
click at [893, 320] on span "تاكيد" at bounding box center [889, 311] width 97 height 35
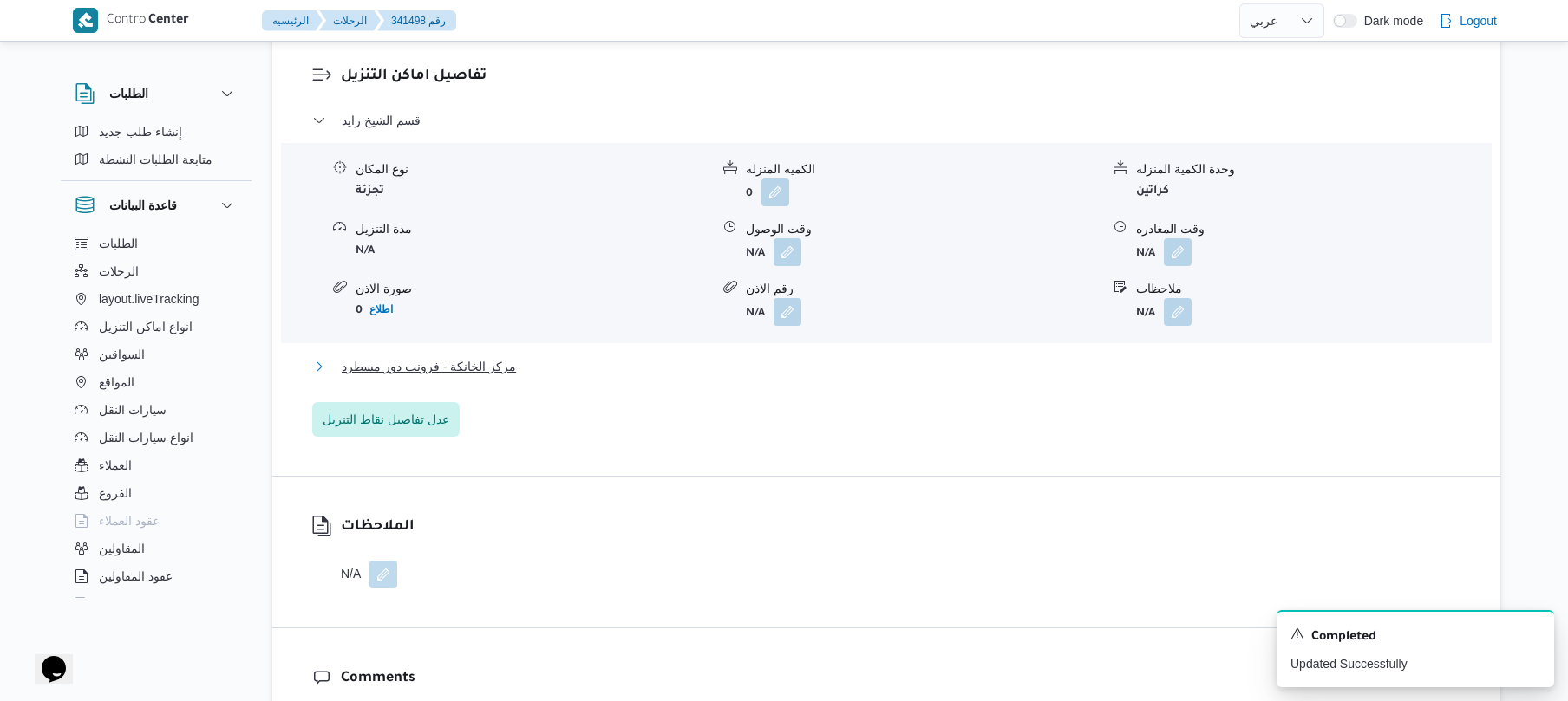
click at [845, 362] on button "مركز الخانكة - فرونت دور مسطرد" at bounding box center [887, 366] width 1148 height 21
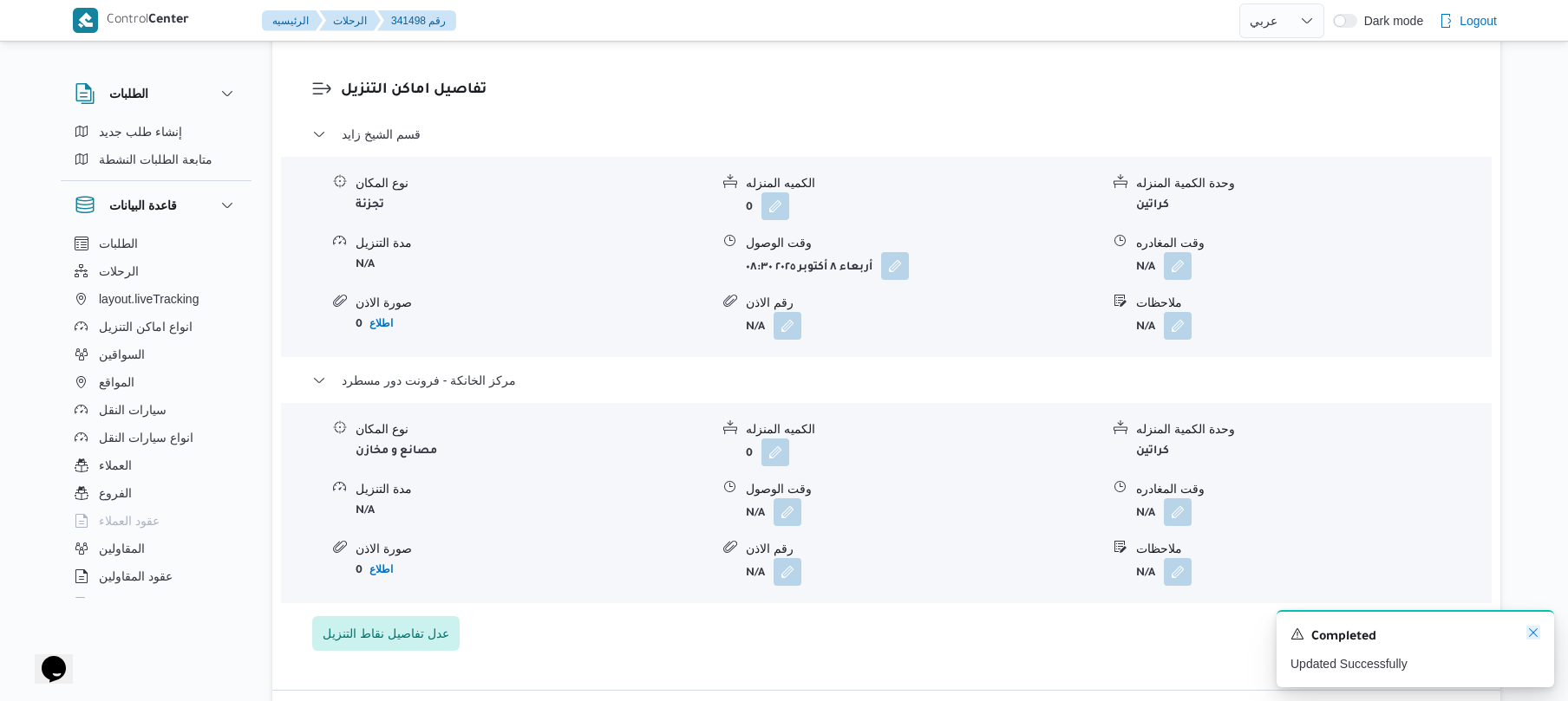
click at [1534, 636] on icon "Dismiss toast" at bounding box center [1532, 633] width 9 height 9
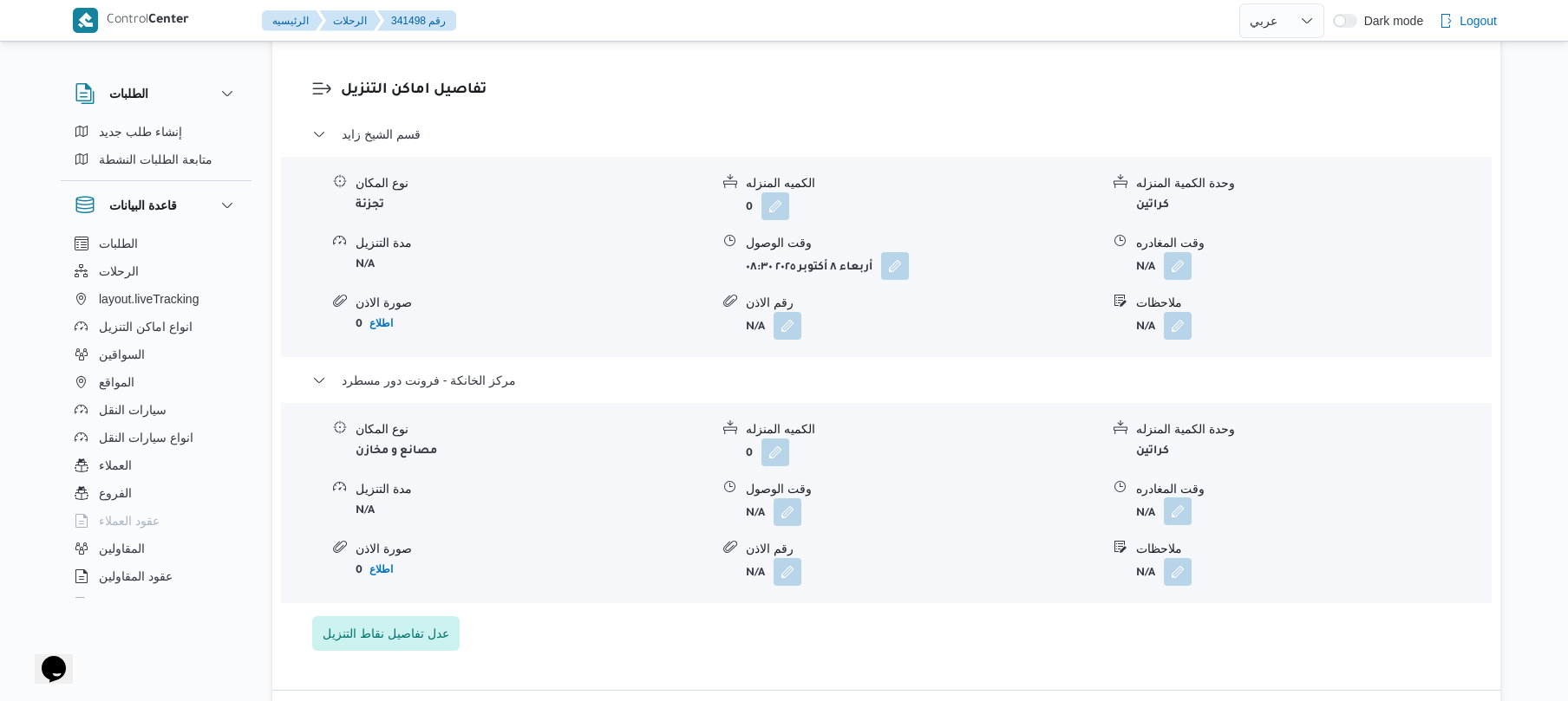
click at [1180, 498] on button "button" at bounding box center [1177, 512] width 28 height 28
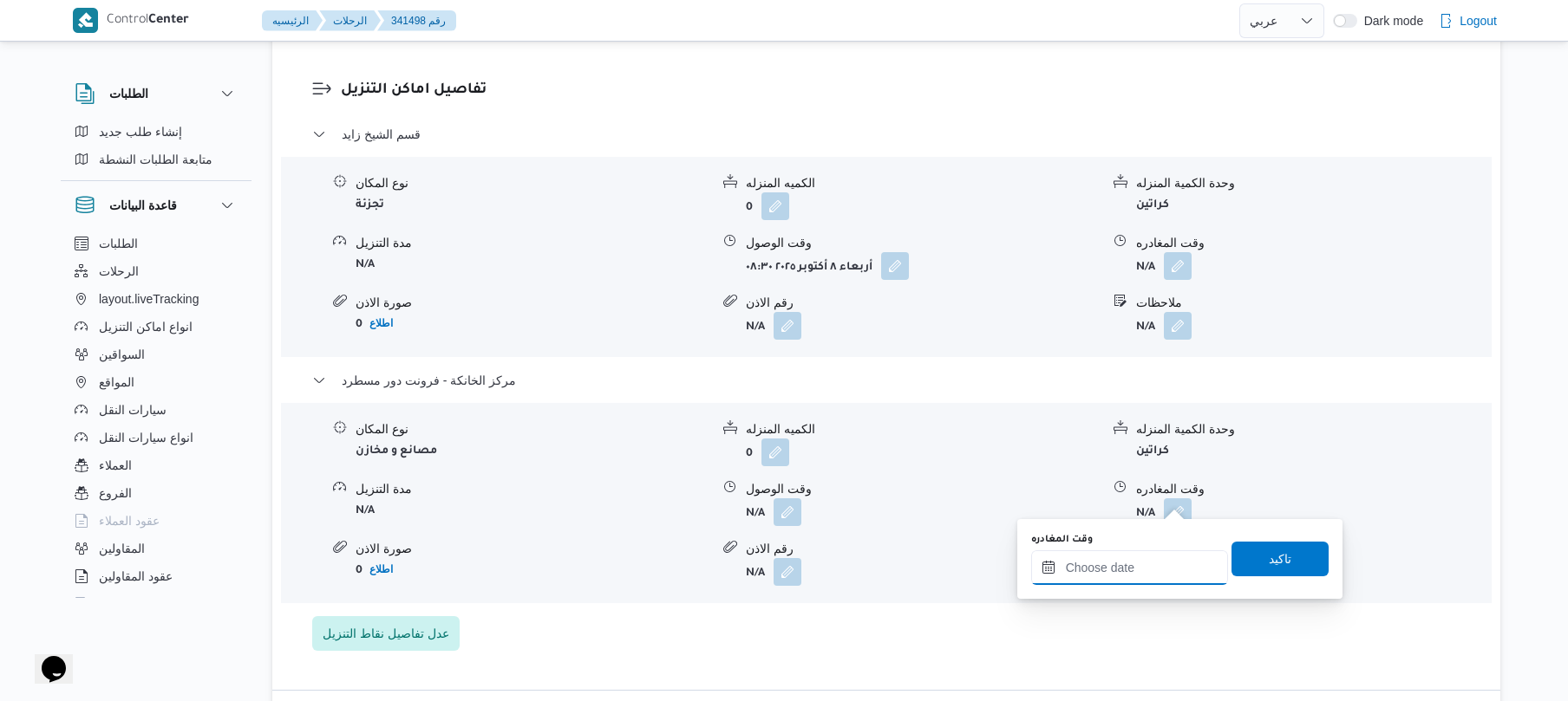
click at [1142, 562] on input "وقت المغادره" at bounding box center [1130, 567] width 196 height 35
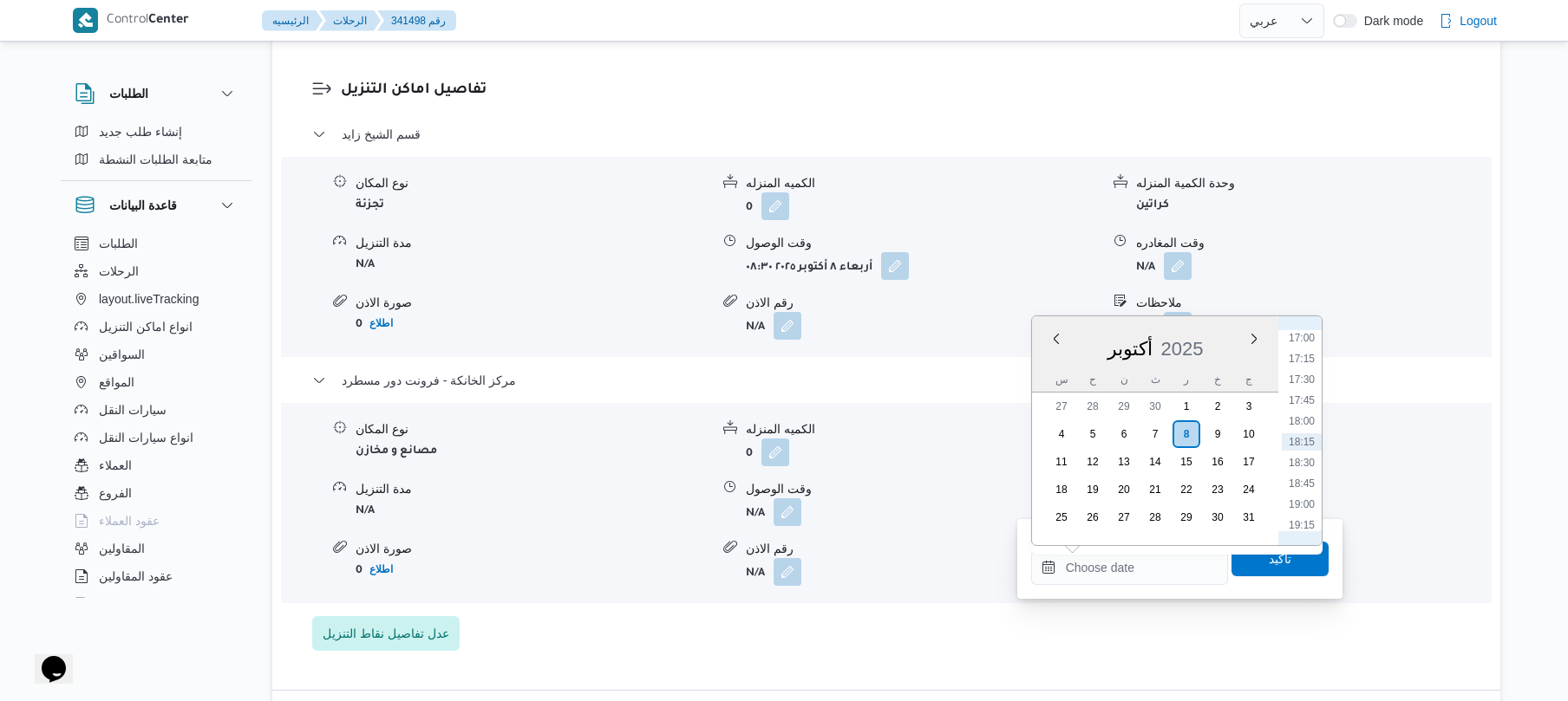
scroll to position [1244, 0]
click at [1305, 386] on li "15:30" at bounding box center [1301, 384] width 40 height 17
type input "٠٨/١٠/٢٠٢٥ ١٥:٣٠"
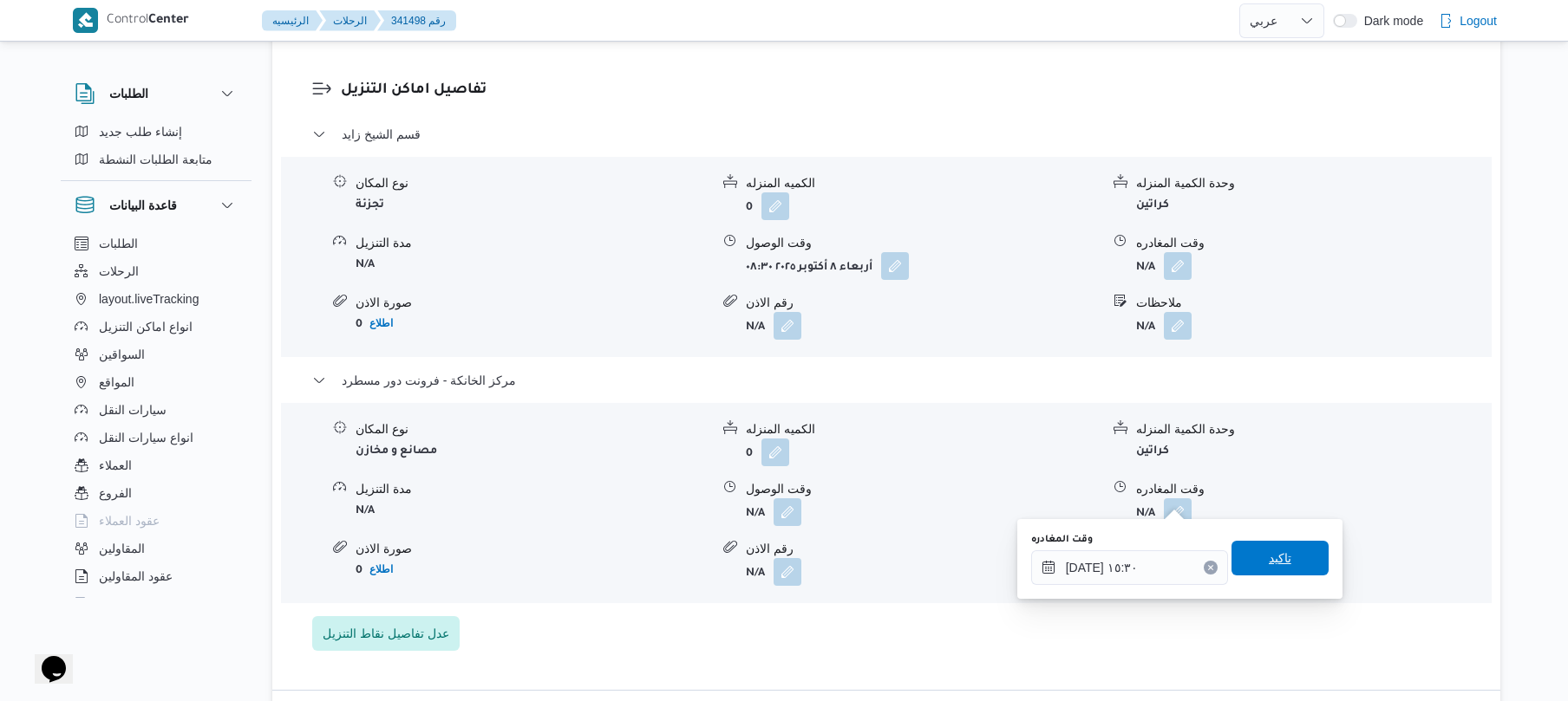
click at [1268, 566] on span "تاكيد" at bounding box center [1279, 558] width 23 height 21
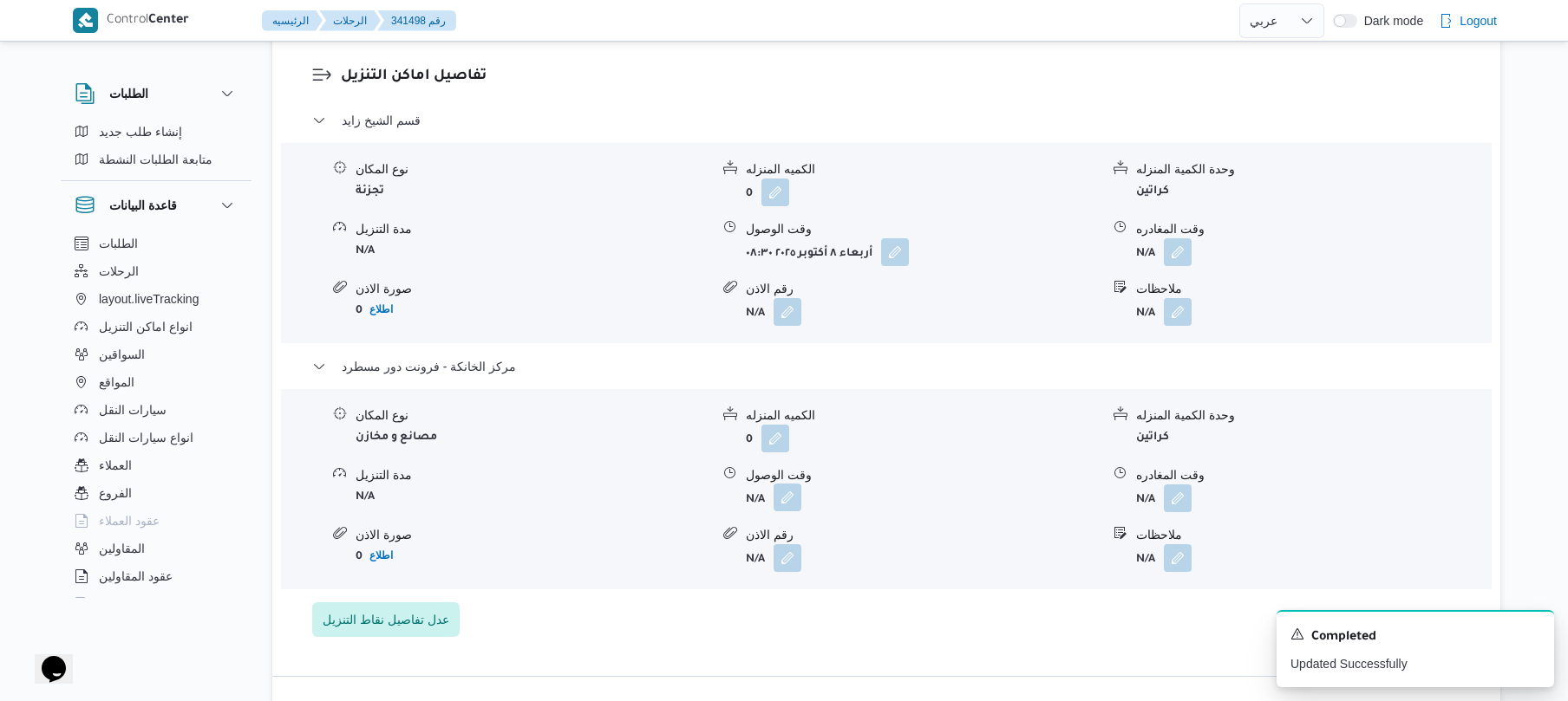
click at [785, 497] on button "button" at bounding box center [787, 498] width 28 height 28
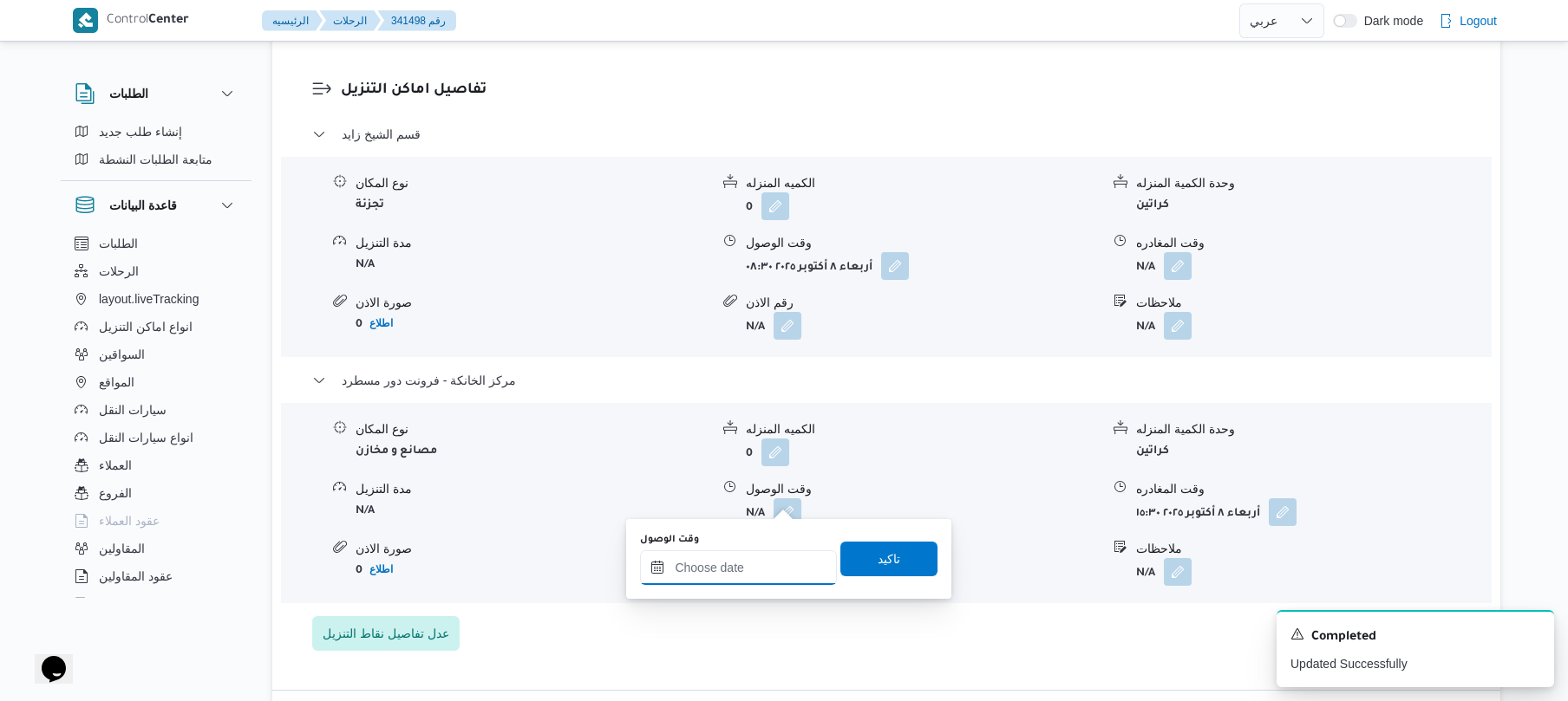
click at [788, 563] on input "وقت الوصول" at bounding box center [738, 567] width 196 height 35
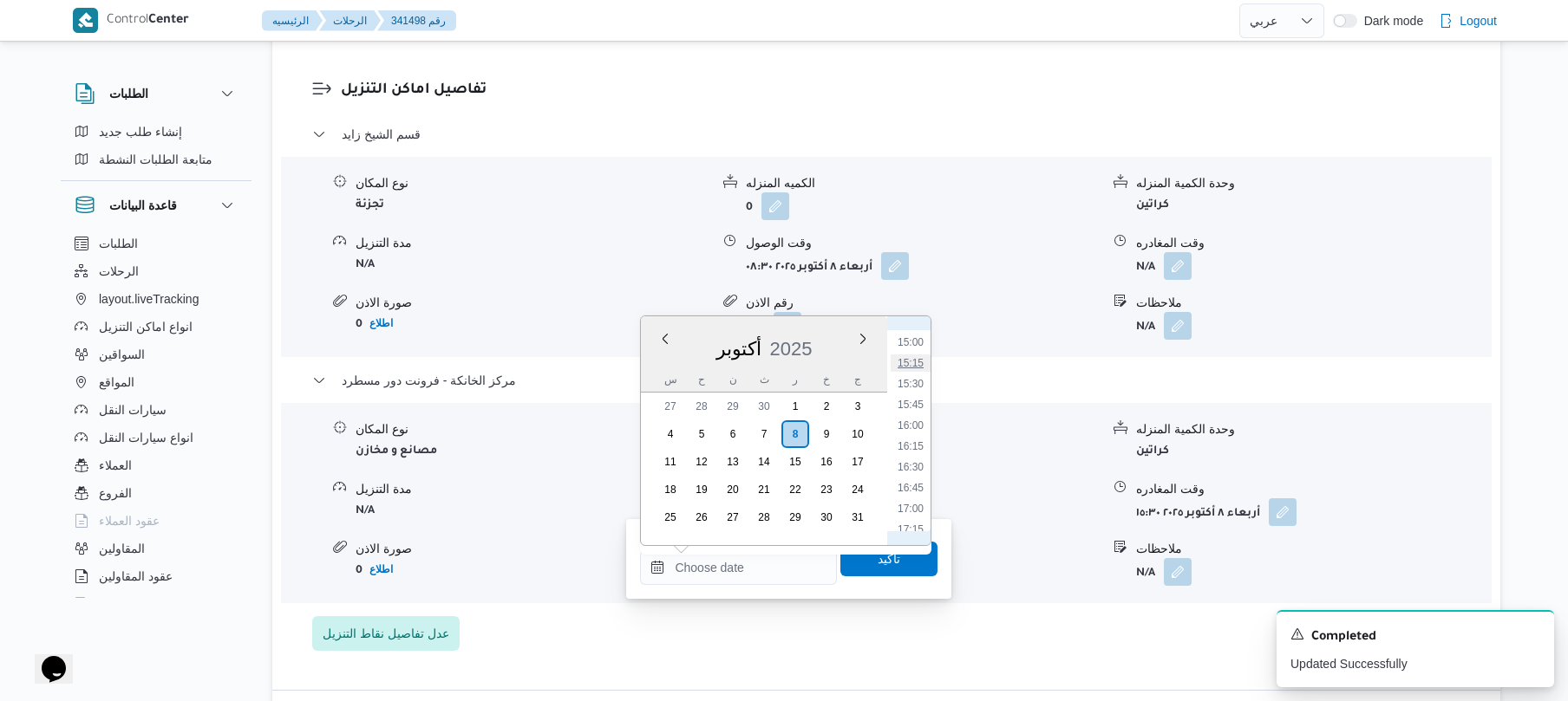
click at [917, 355] on li "15:15" at bounding box center [910, 363] width 40 height 17
type input "٠٨/١٠/٢٠٢٥ ١٥:١٥"
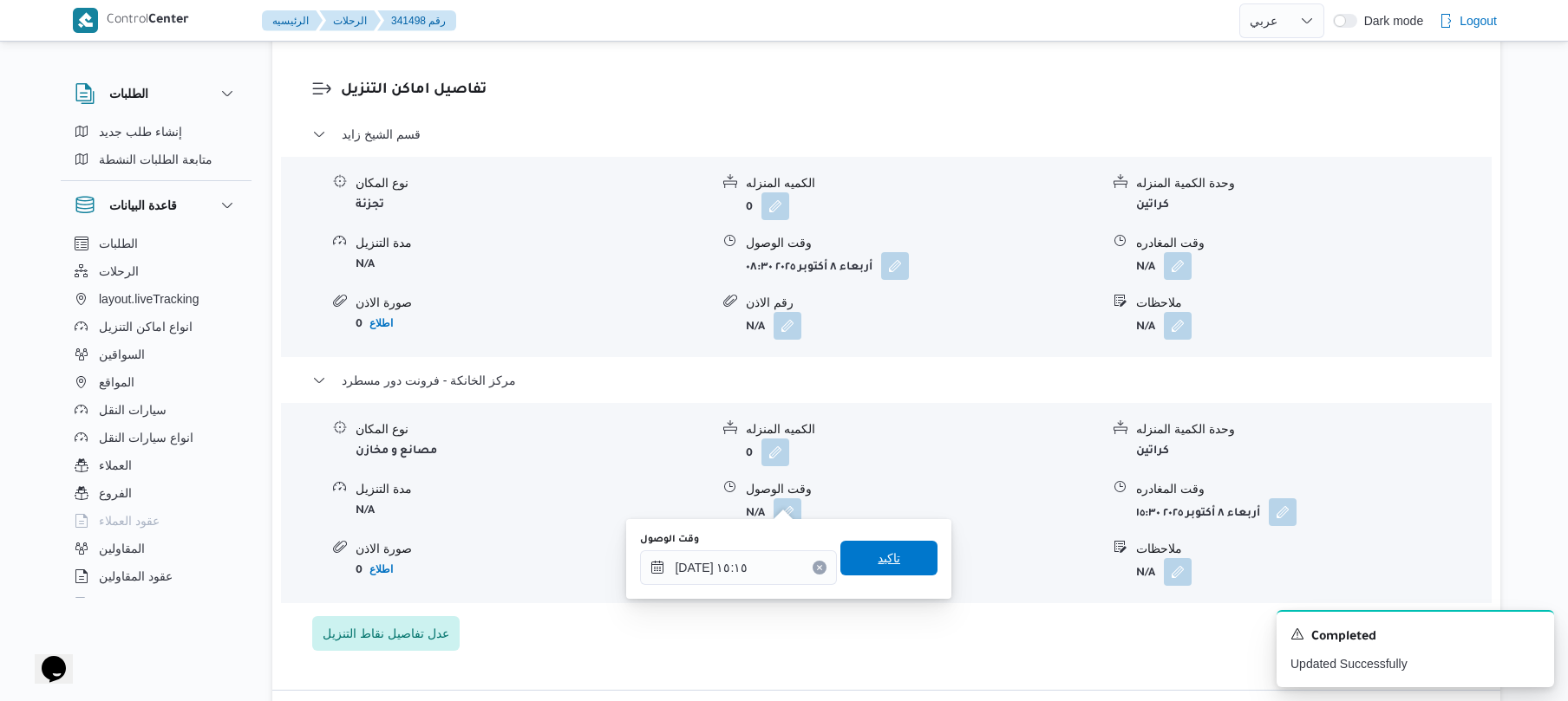
click at [893, 562] on span "تاكيد" at bounding box center [889, 558] width 97 height 35
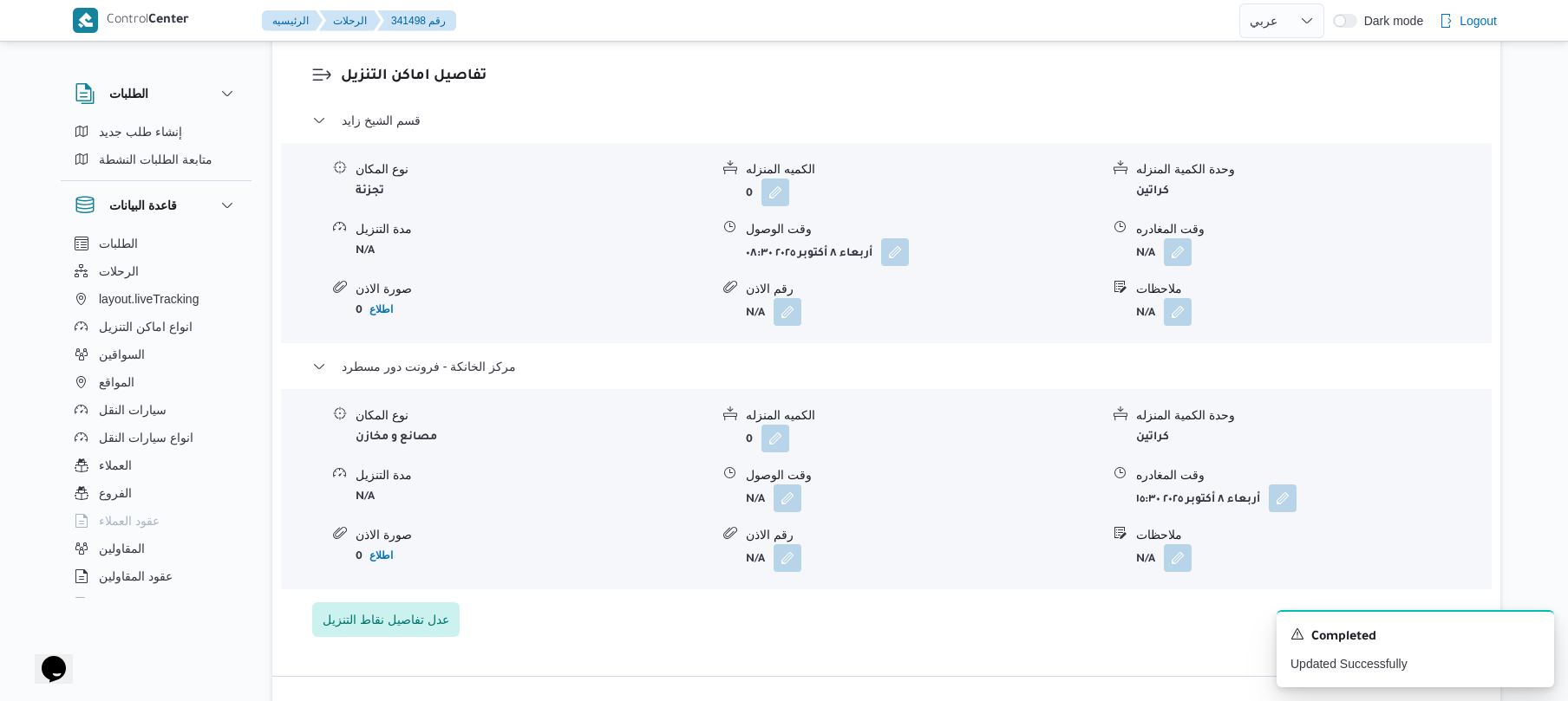
click at [1182, 260] on button "button" at bounding box center [1177, 252] width 28 height 28
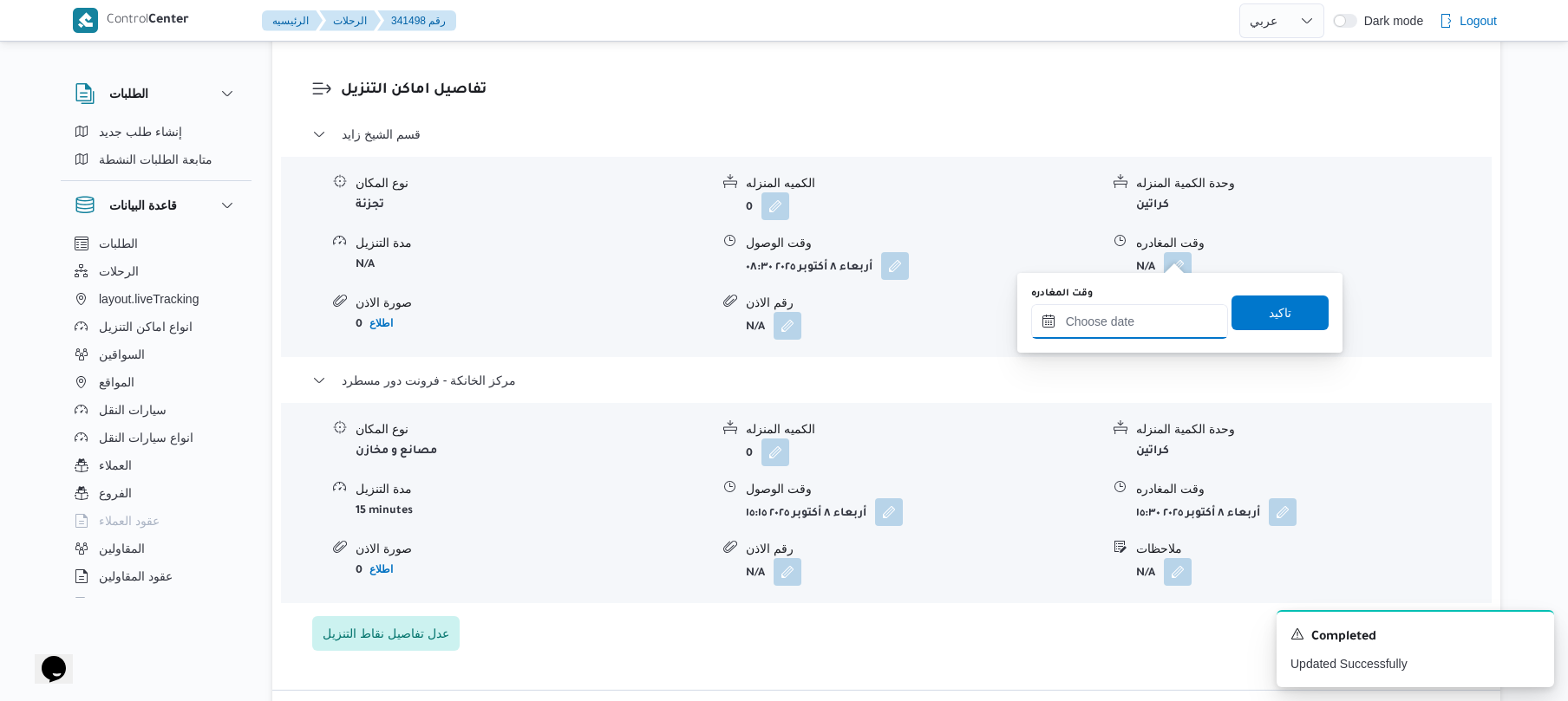
click at [1124, 326] on input "وقت المغادره" at bounding box center [1130, 321] width 196 height 35
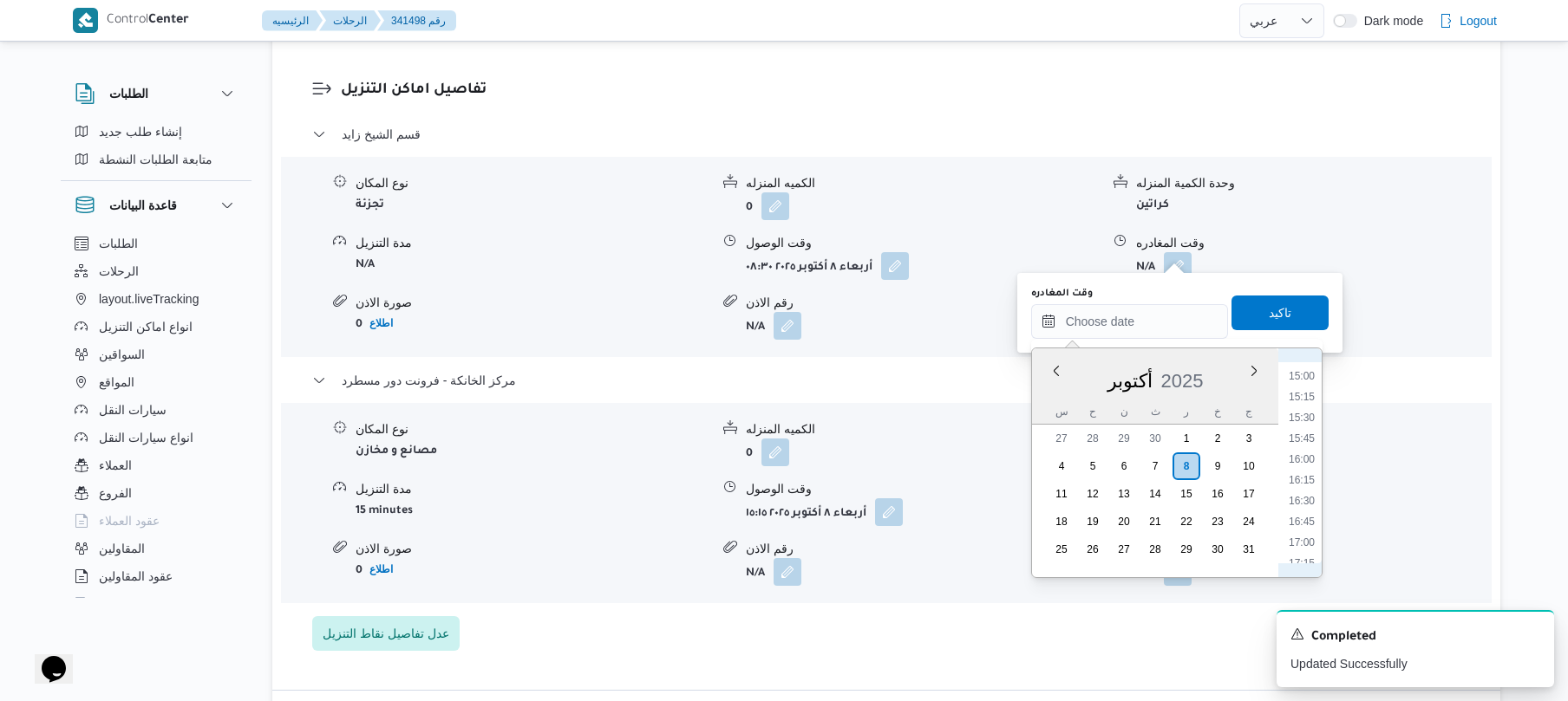
scroll to position [1076, 0]
click at [1304, 482] on li "14:15" at bounding box center [1301, 480] width 40 height 17
type input "٠٨/١٠/٢٠٢٥ ١٤:١٥"
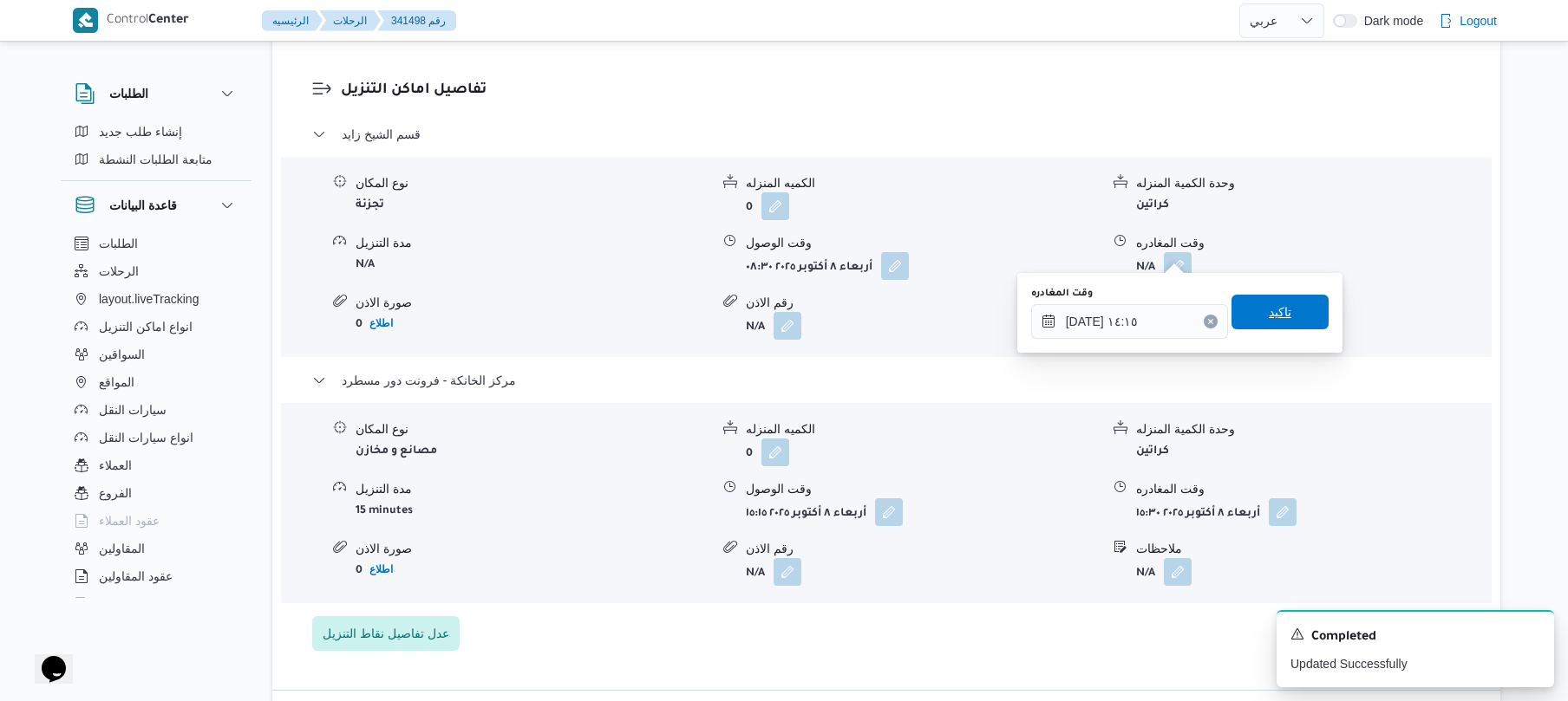
click at [1295, 308] on span "تاكيد" at bounding box center [1279, 311] width 97 height 35
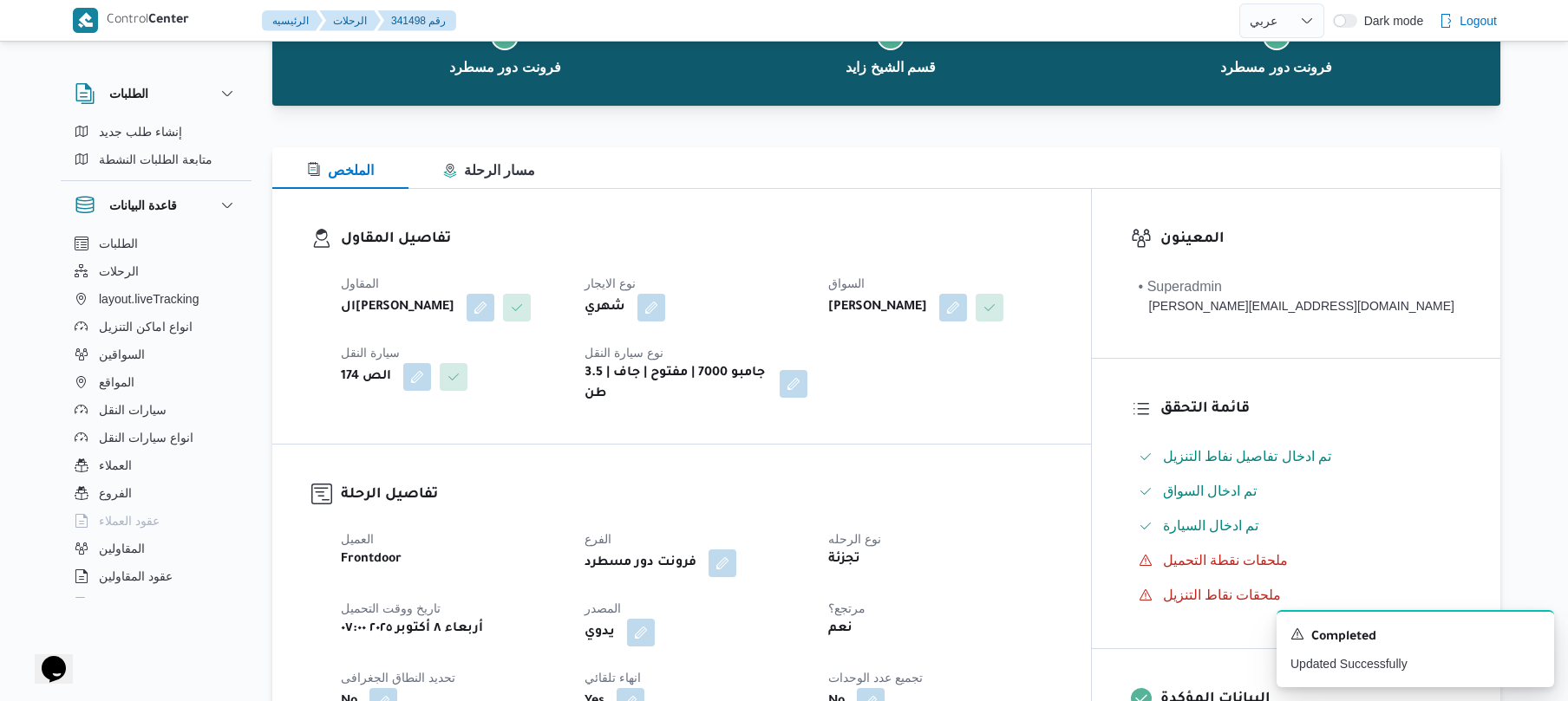
scroll to position [0, 0]
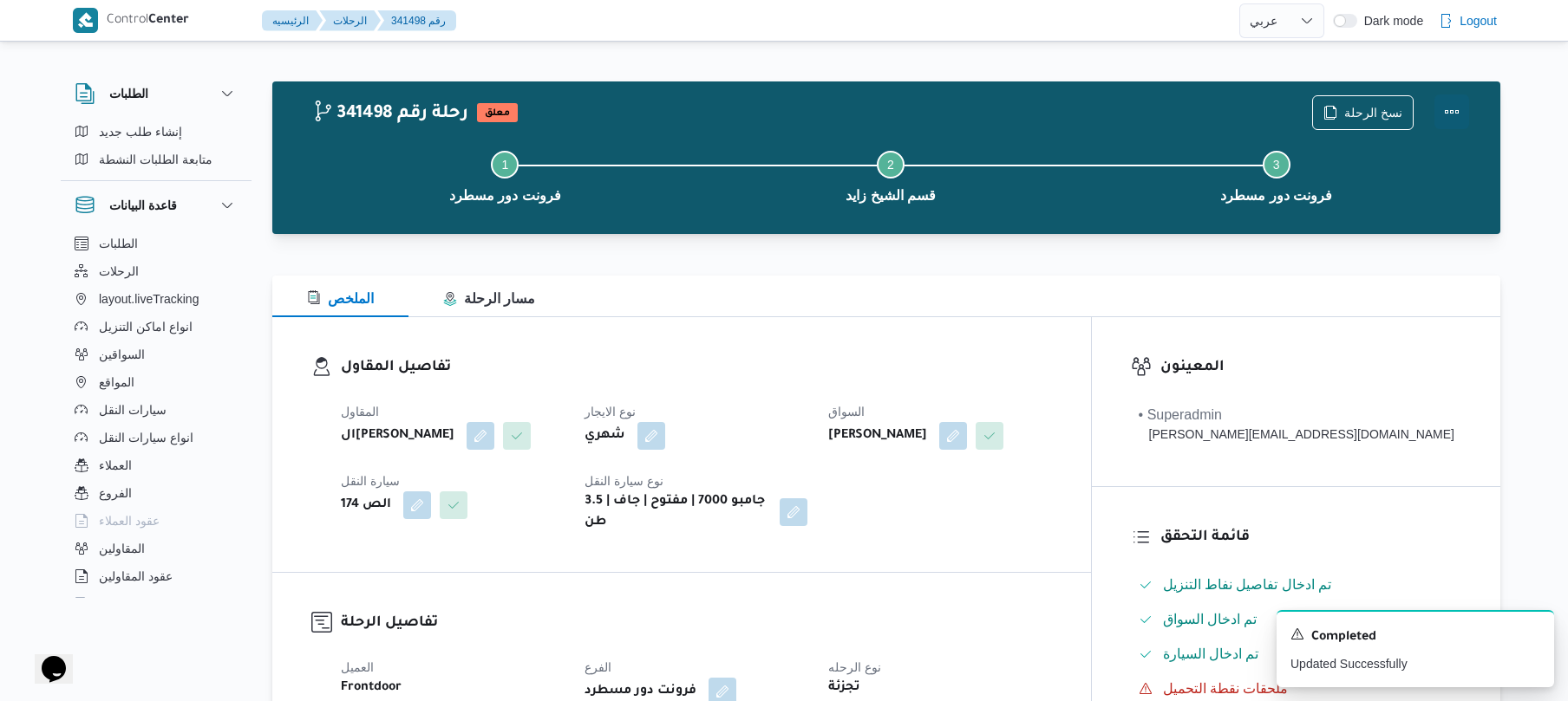
click at [1444, 111] on button "Actions" at bounding box center [1451, 111] width 35 height 35
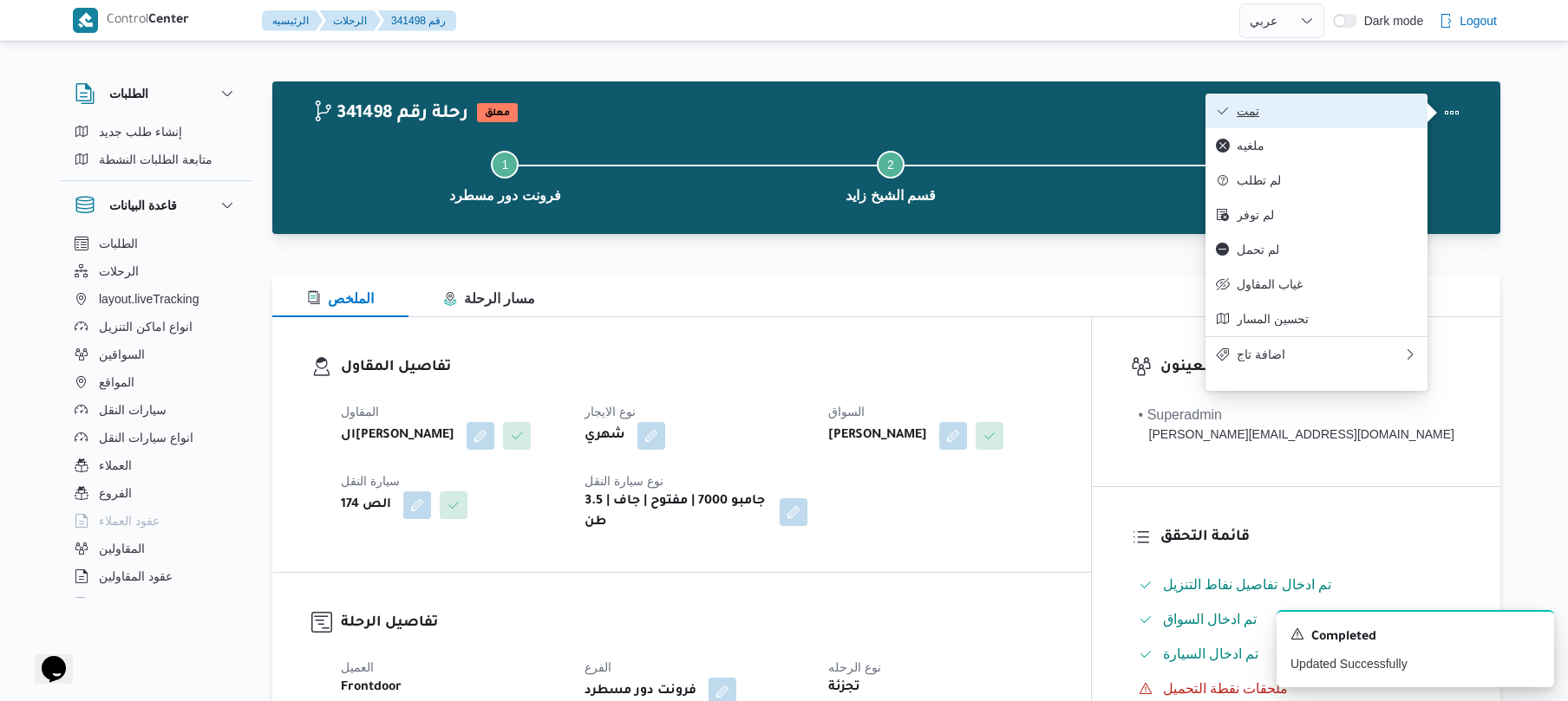
click at [1374, 113] on span "تمت" at bounding box center [1327, 111] width 181 height 14
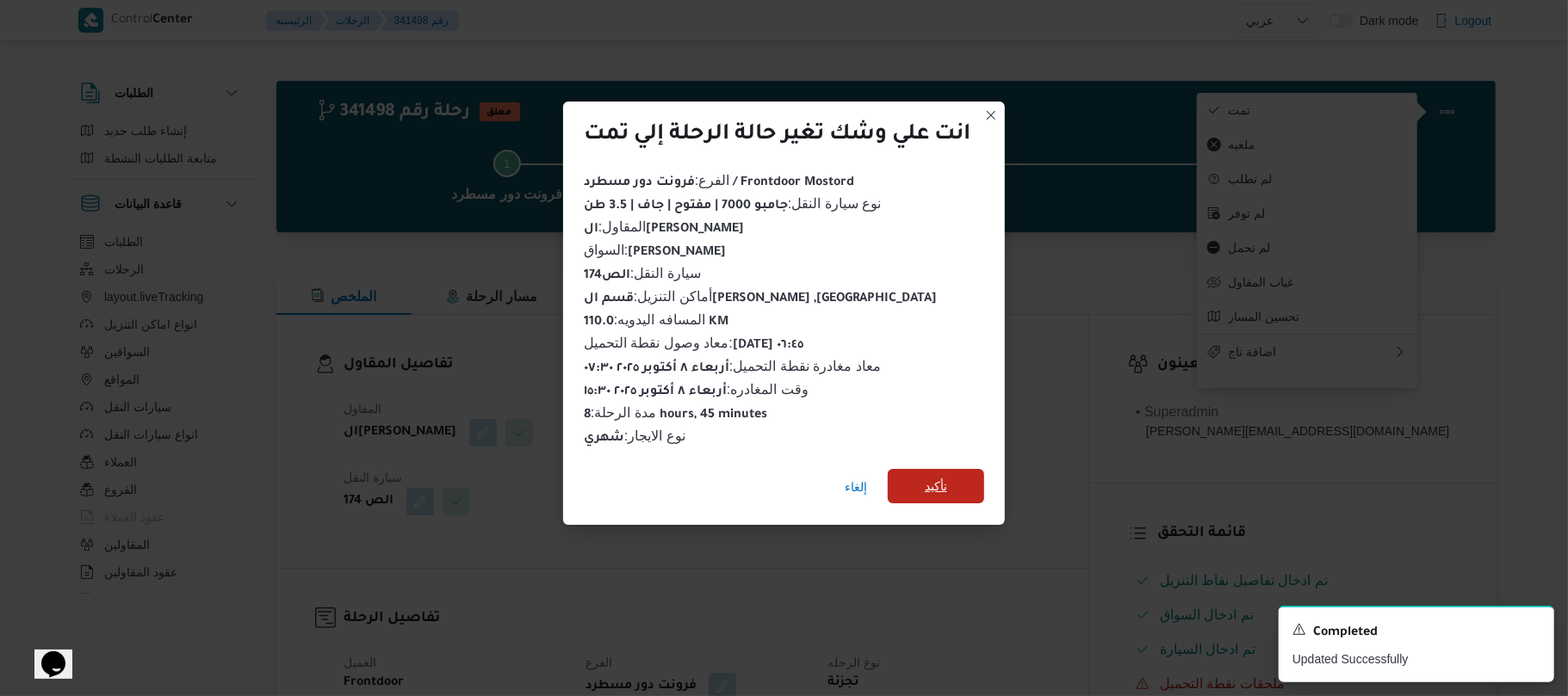
click at [937, 478] on span "تأكيد" at bounding box center [936, 485] width 23 height 21
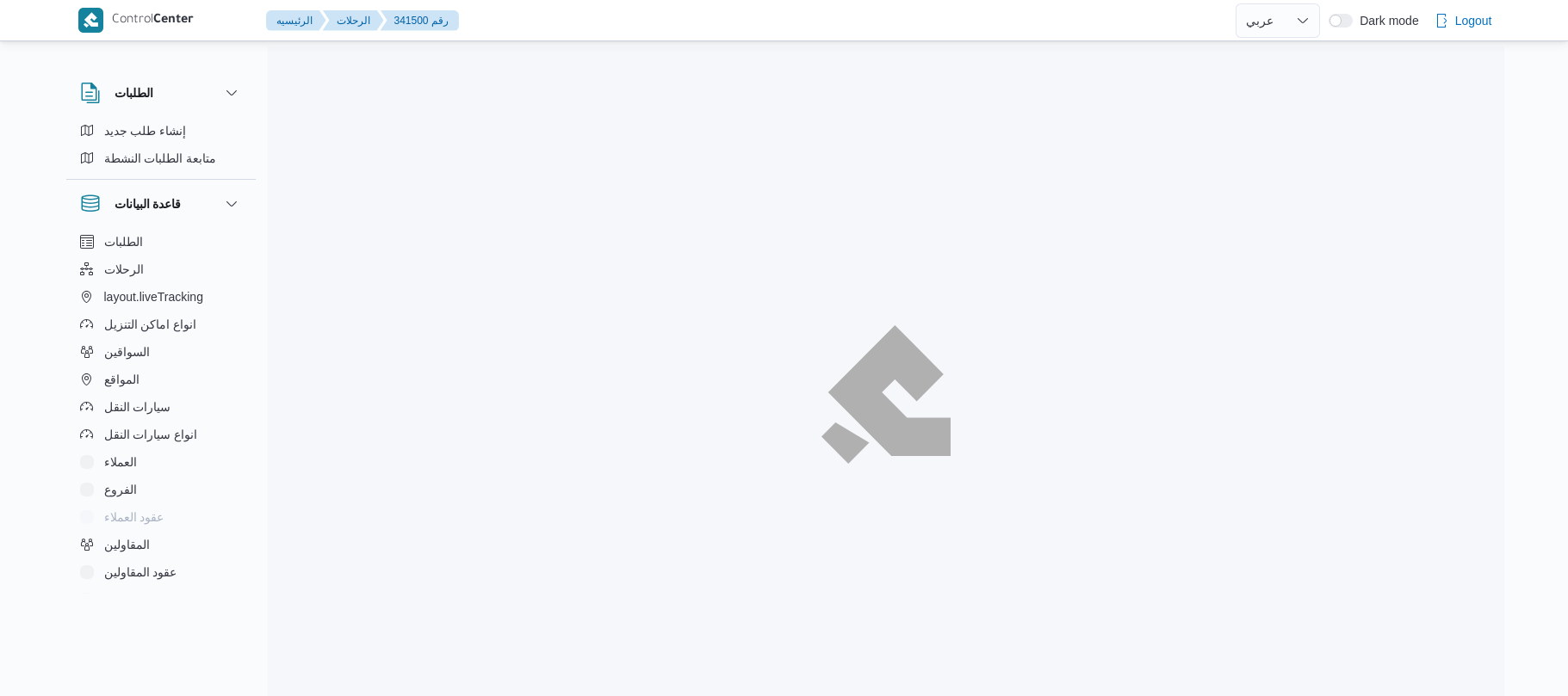
select select "ar"
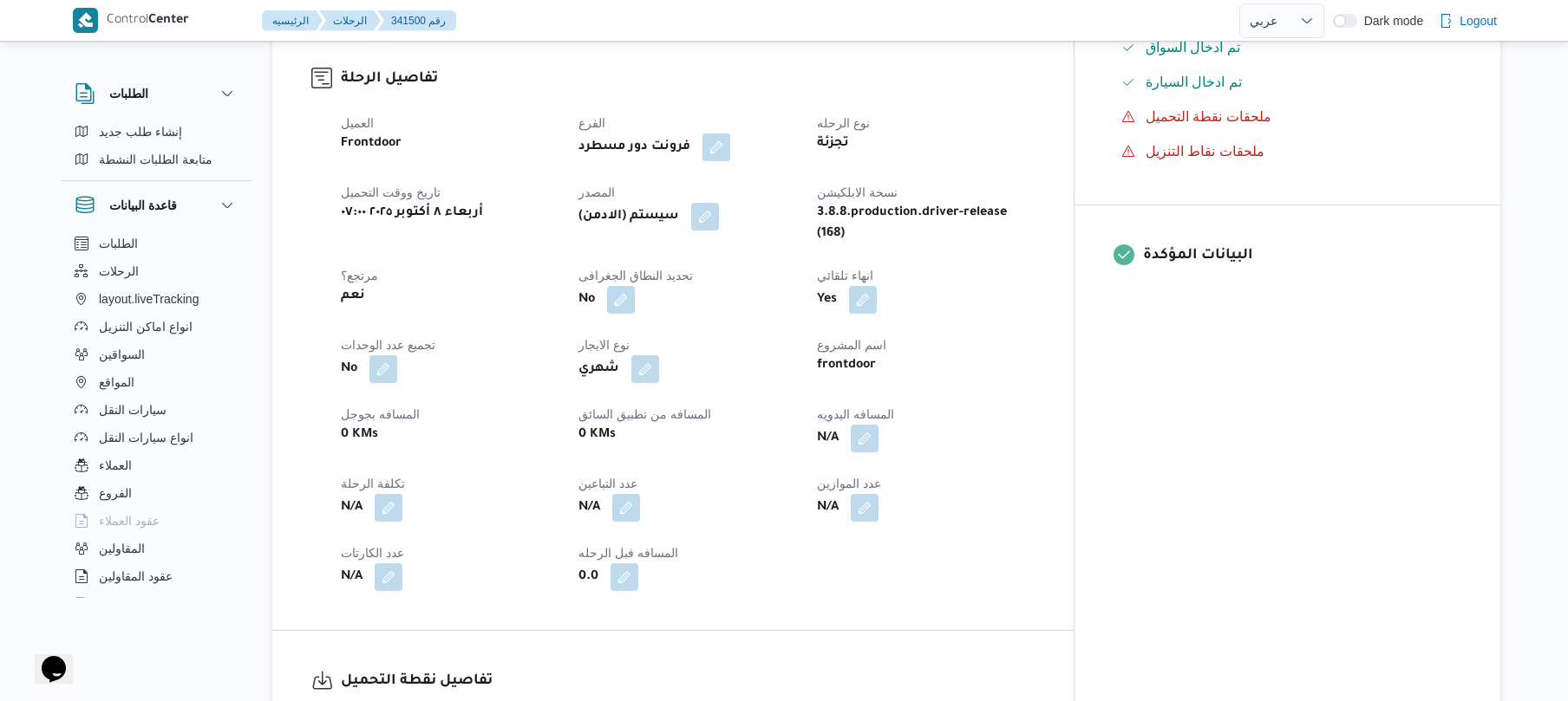
scroll to position [601, 0]
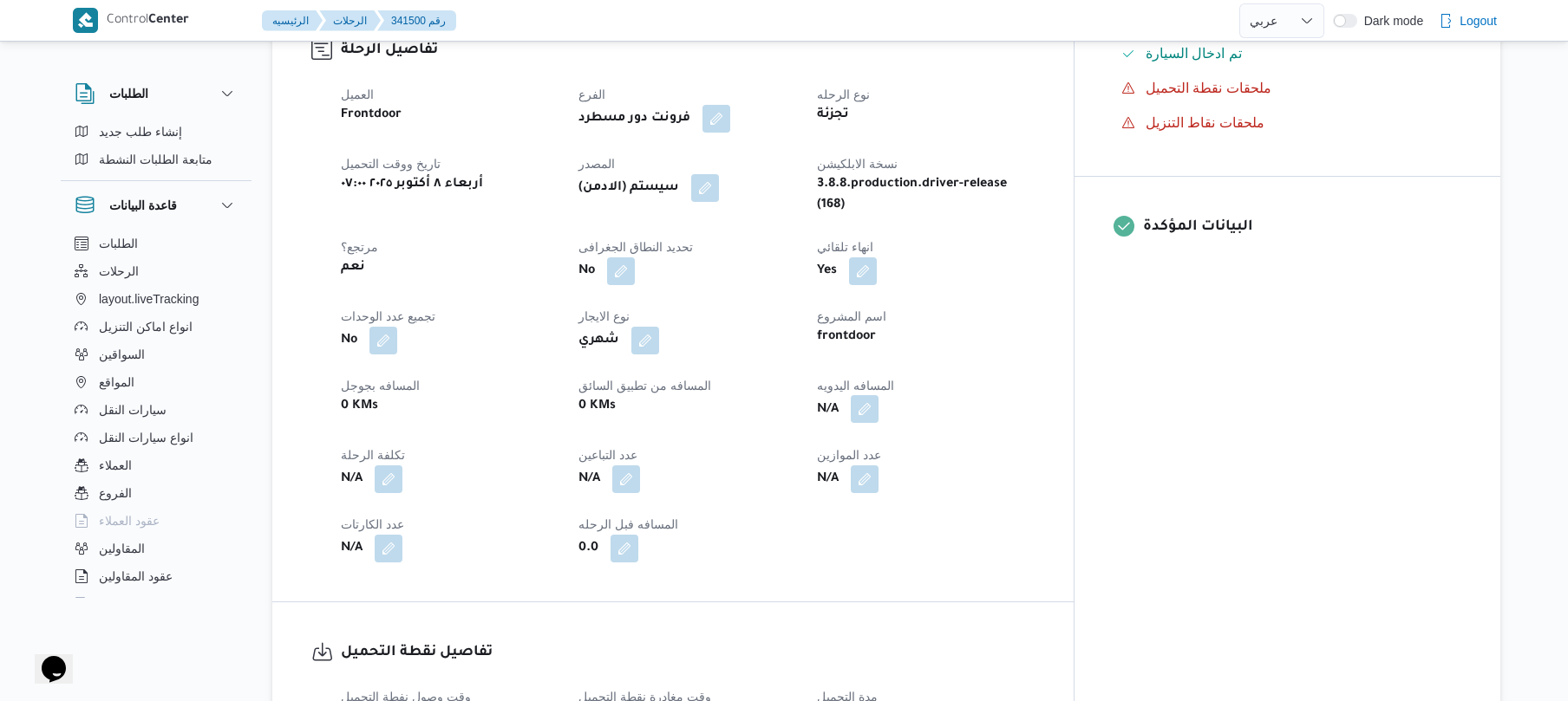
click at [879, 396] on button "button" at bounding box center [865, 409] width 28 height 28
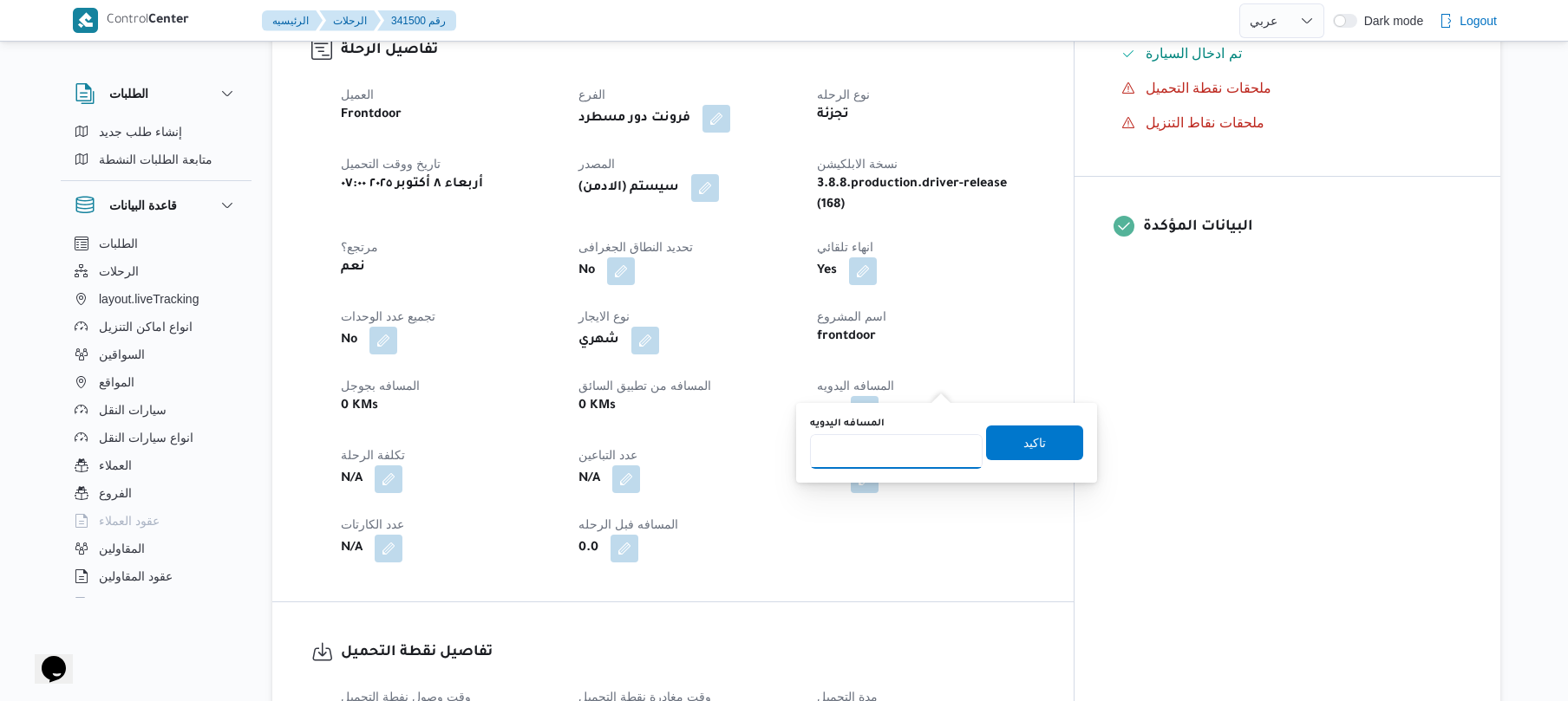
click at [906, 448] on input "المسافه اليدويه" at bounding box center [897, 451] width 173 height 35
type input "95"
click at [997, 442] on span "تاكيد" at bounding box center [1034, 441] width 97 height 35
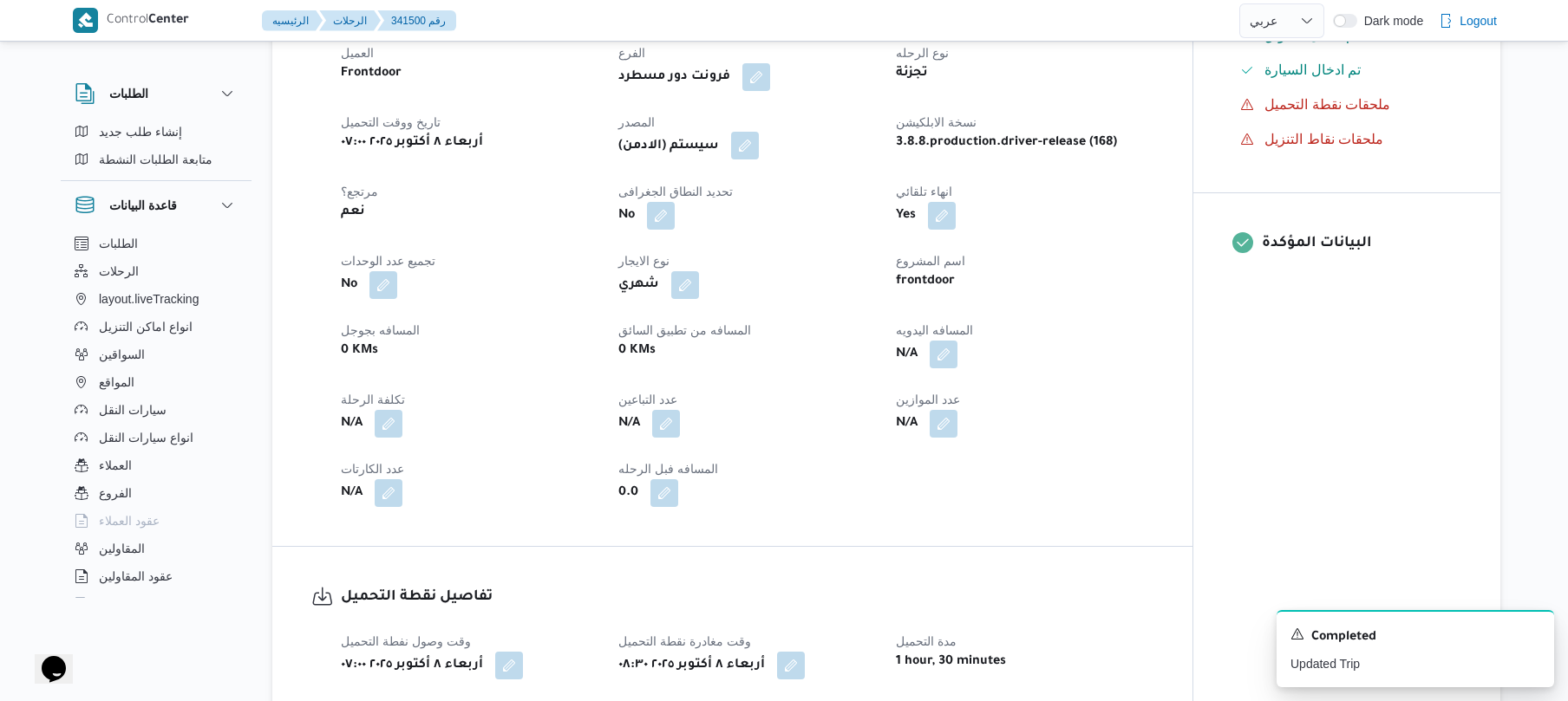
click at [758, 160] on button "button" at bounding box center [745, 146] width 28 height 28
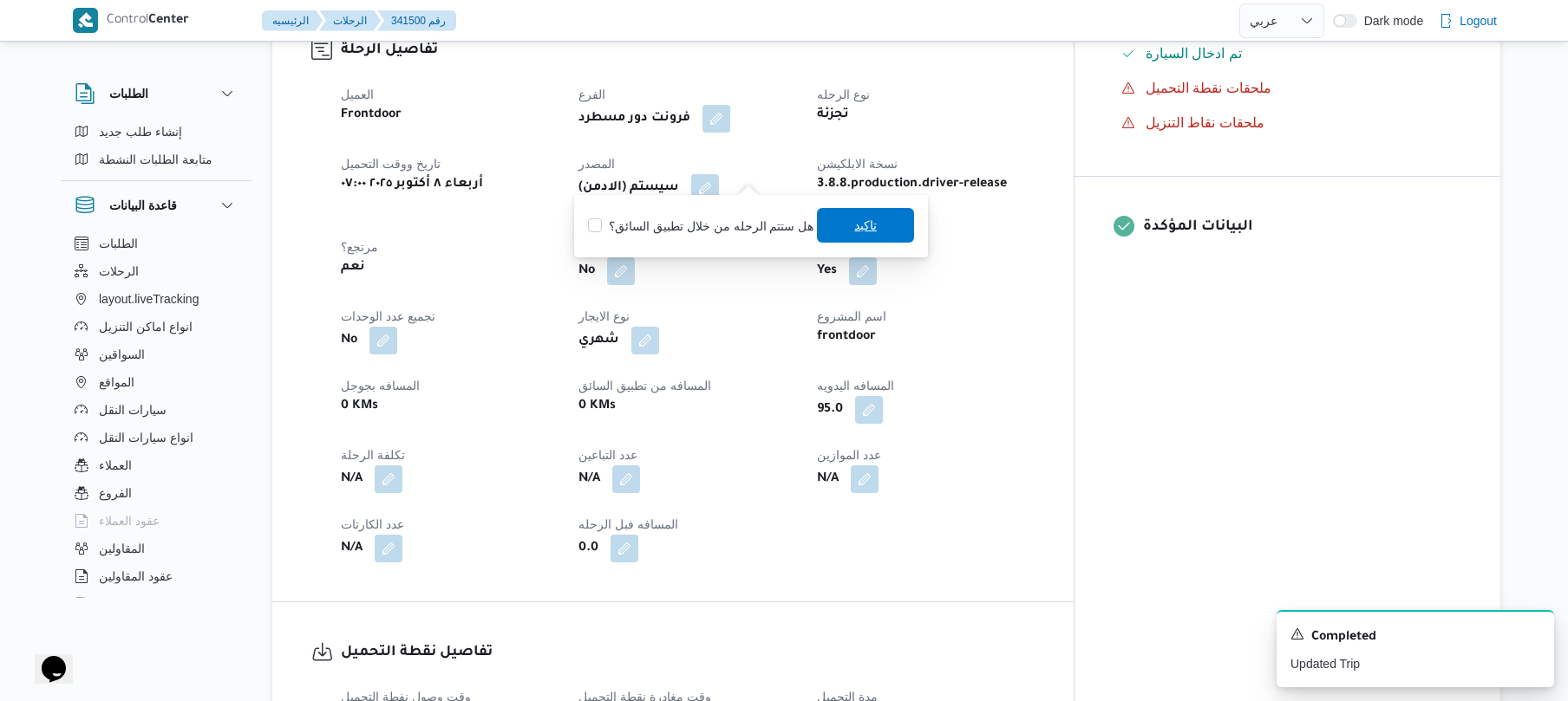
click at [829, 223] on span "تاكيد" at bounding box center [866, 225] width 97 height 35
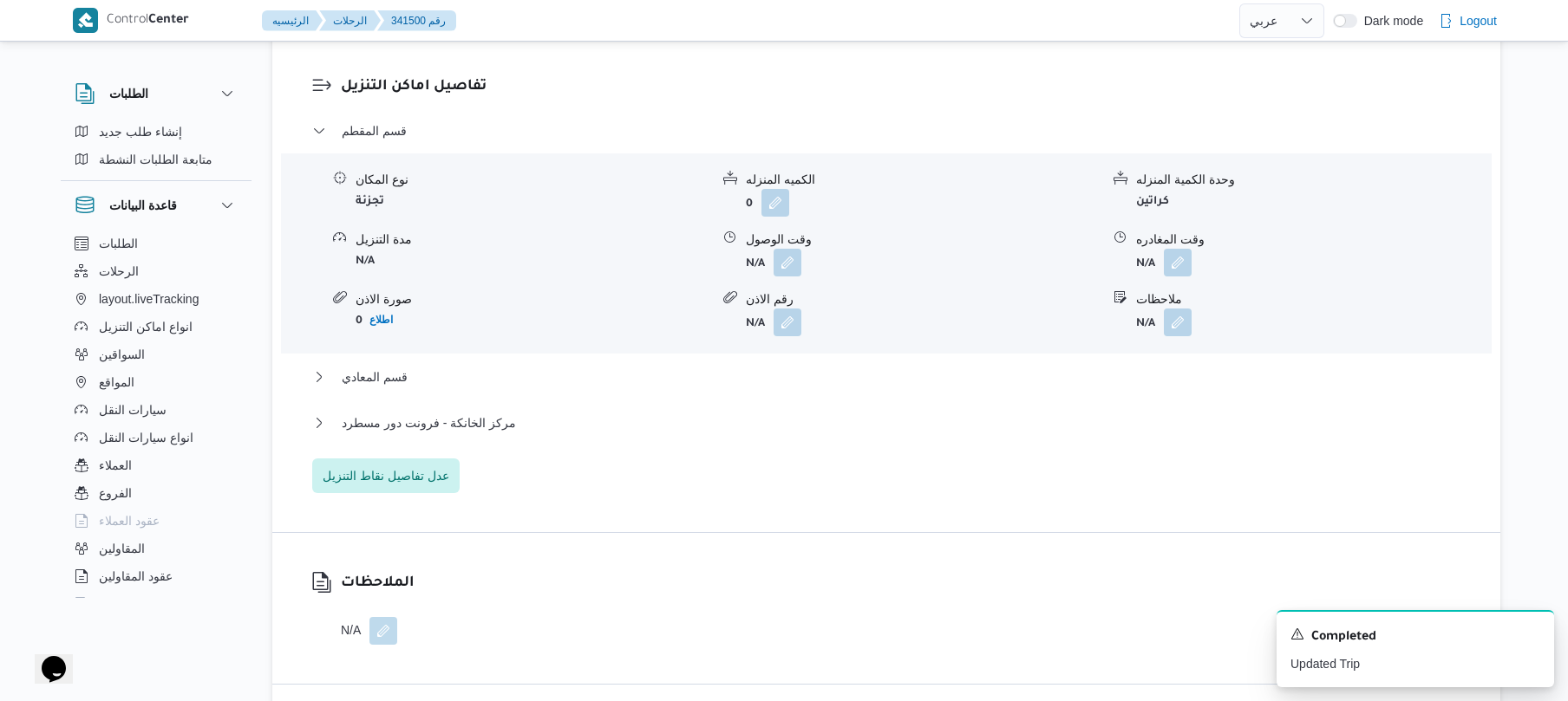
scroll to position [1478, 0]
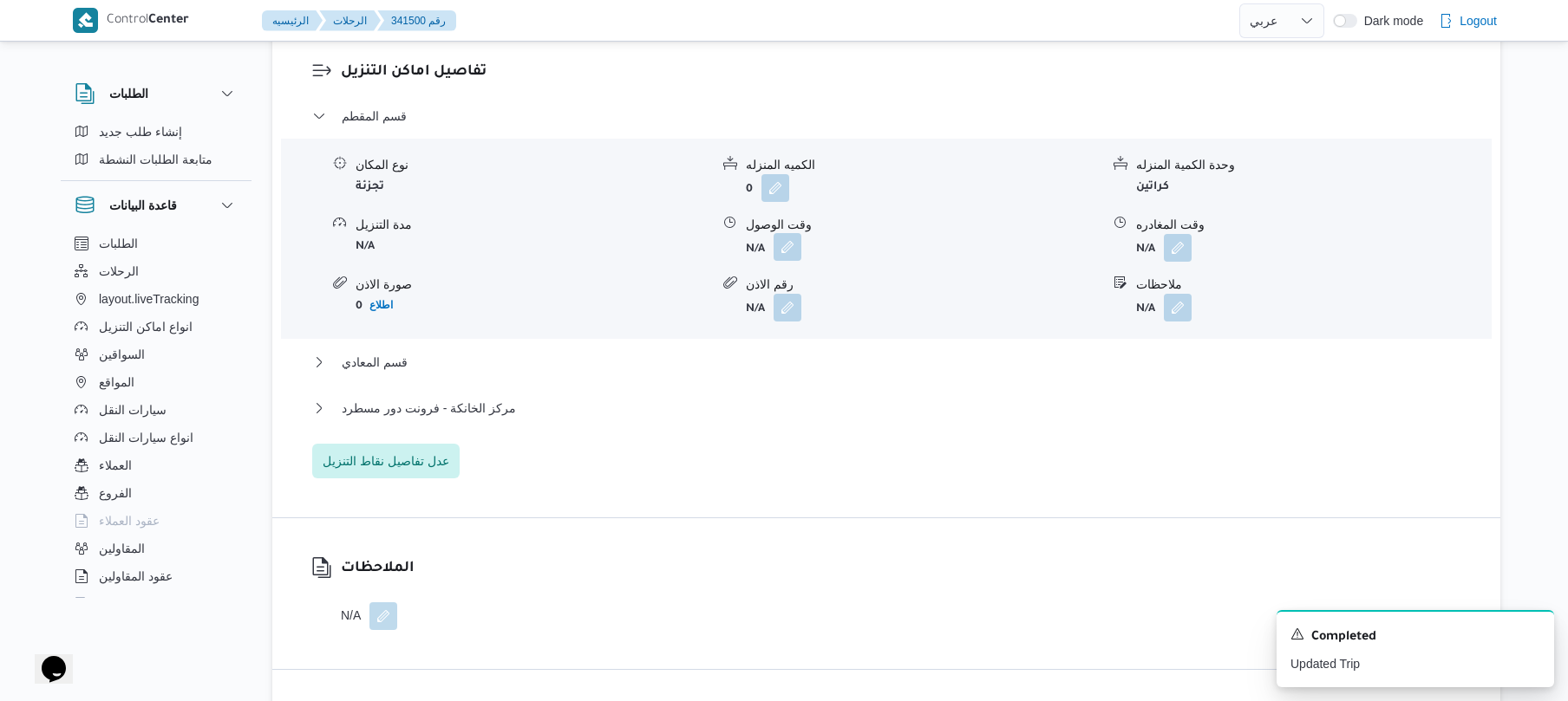
click at [787, 241] on button "button" at bounding box center [787, 247] width 28 height 28
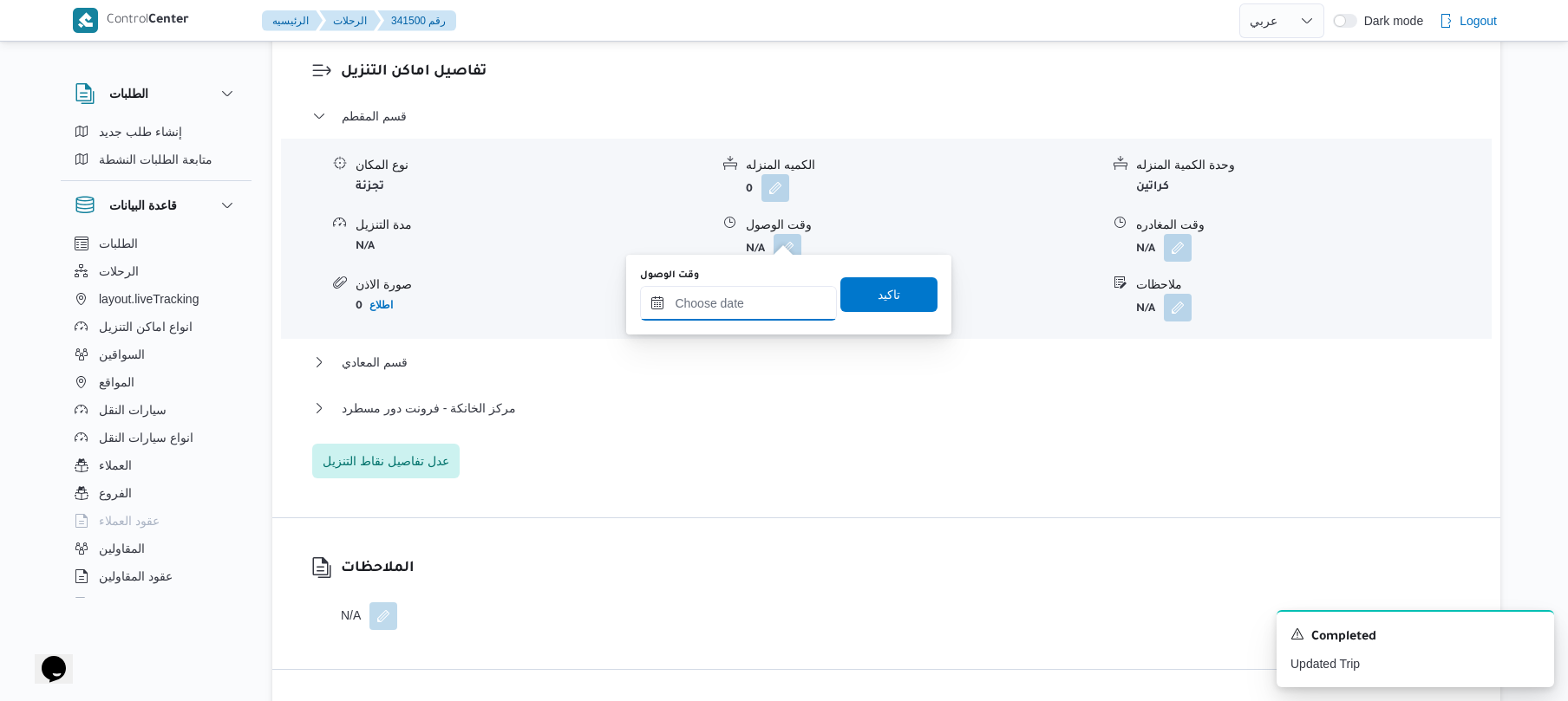
click at [725, 294] on input "وقت الوصول" at bounding box center [738, 303] width 196 height 35
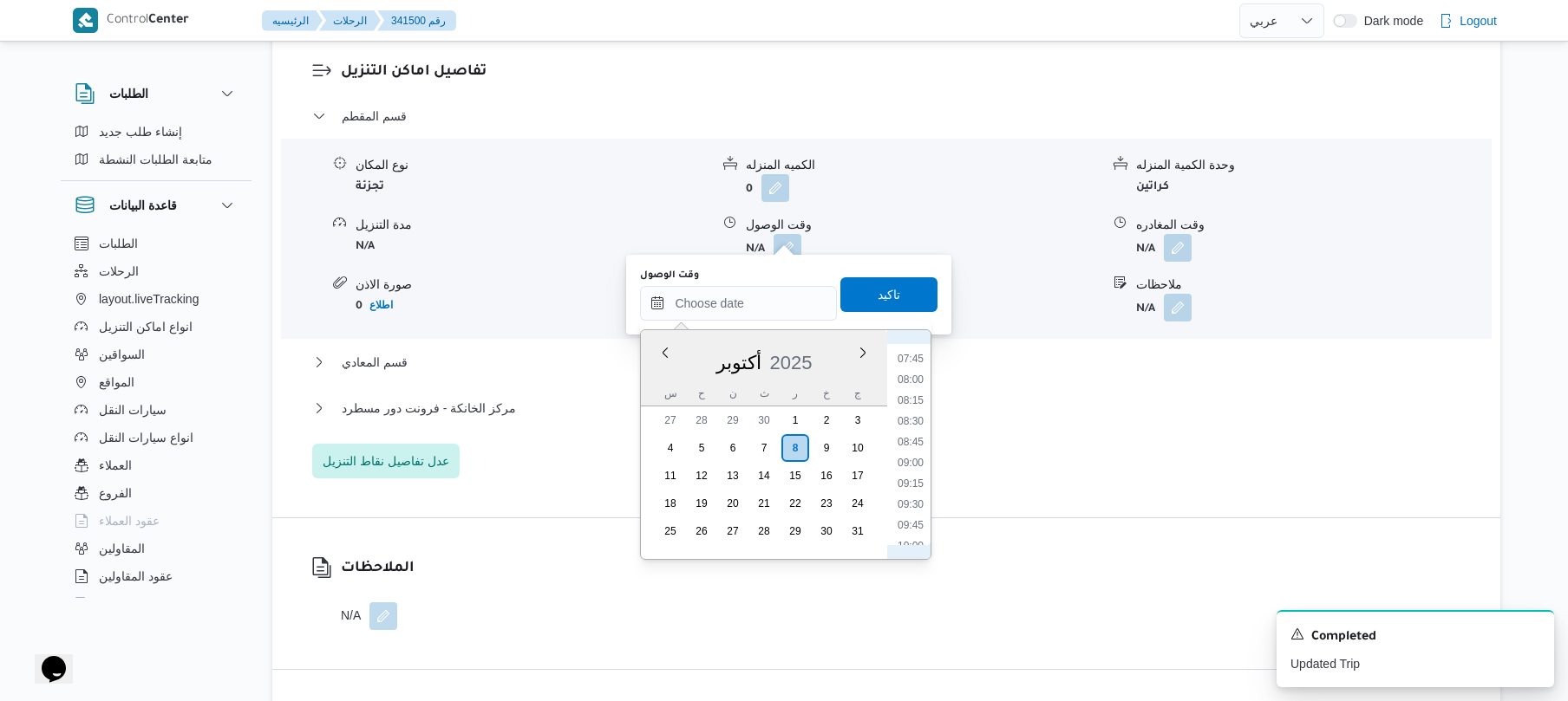
scroll to position [679, 0]
click at [908, 465] on li "09:30" at bounding box center [910, 463] width 40 height 17
type input "٠٨/١٠/٢٠٢٥ ٠٩:٣٠"
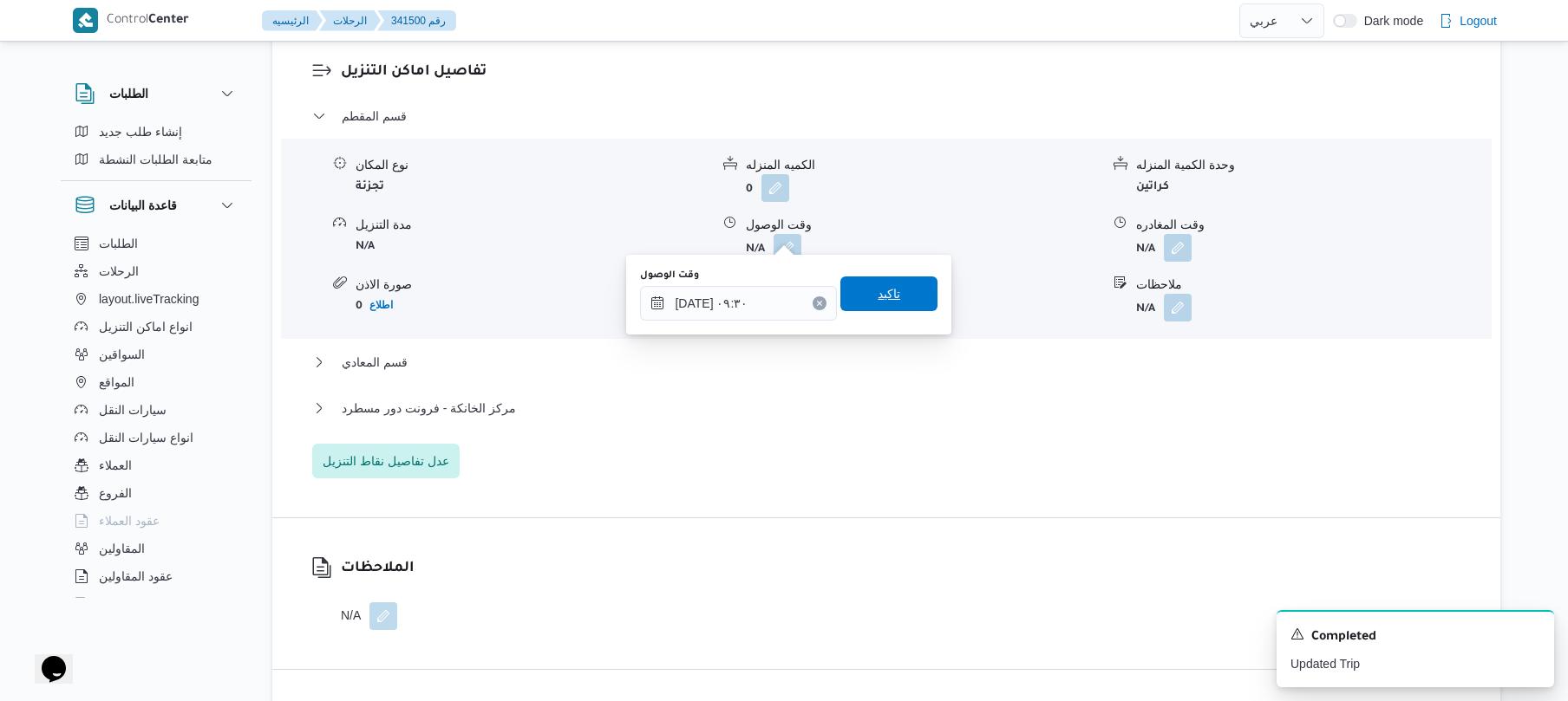
click at [906, 298] on span "تاكيد" at bounding box center [889, 293] width 97 height 35
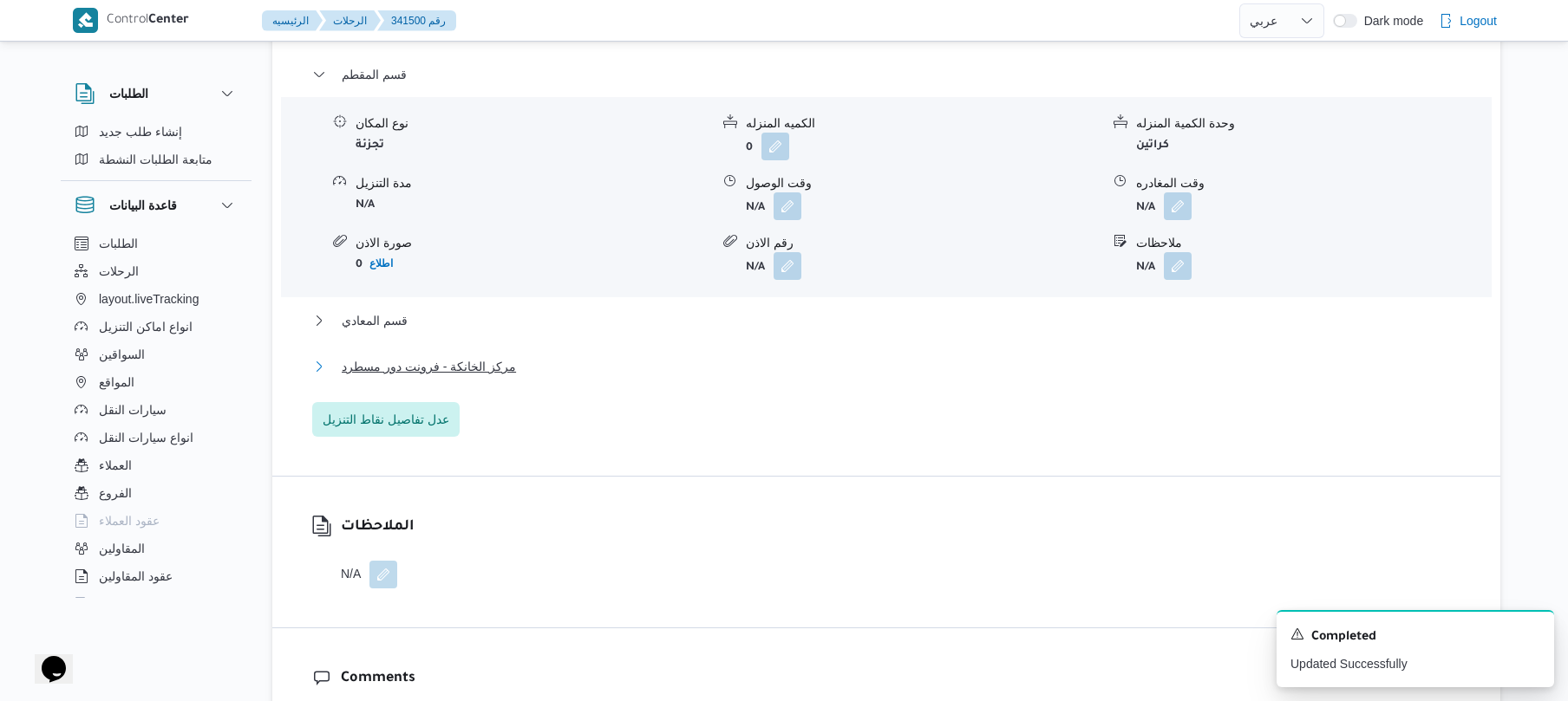
click at [840, 377] on button "مركز الخانكة - فرونت دور مسطرد" at bounding box center [887, 366] width 1148 height 21
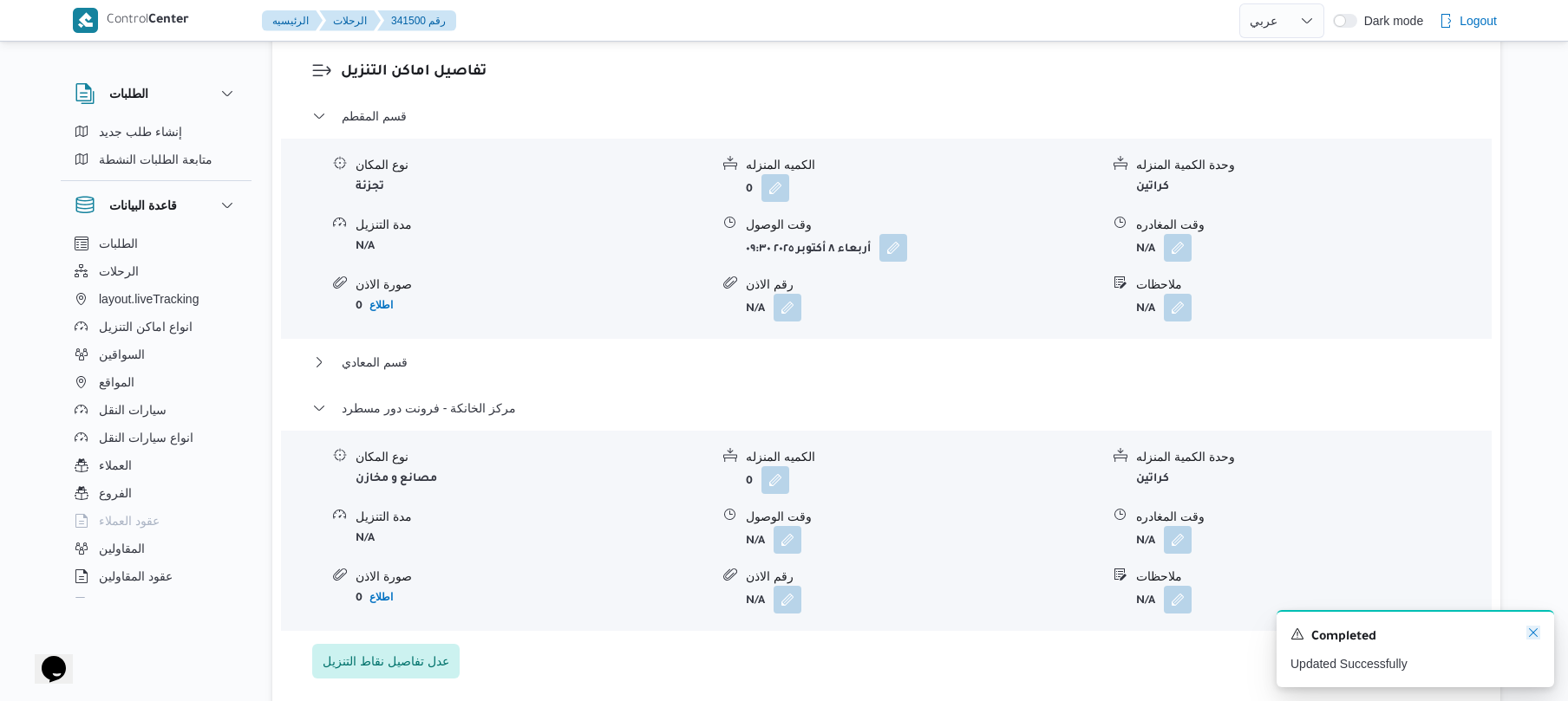
click at [1529, 633] on icon "Dismiss toast" at bounding box center [1533, 633] width 14 height 14
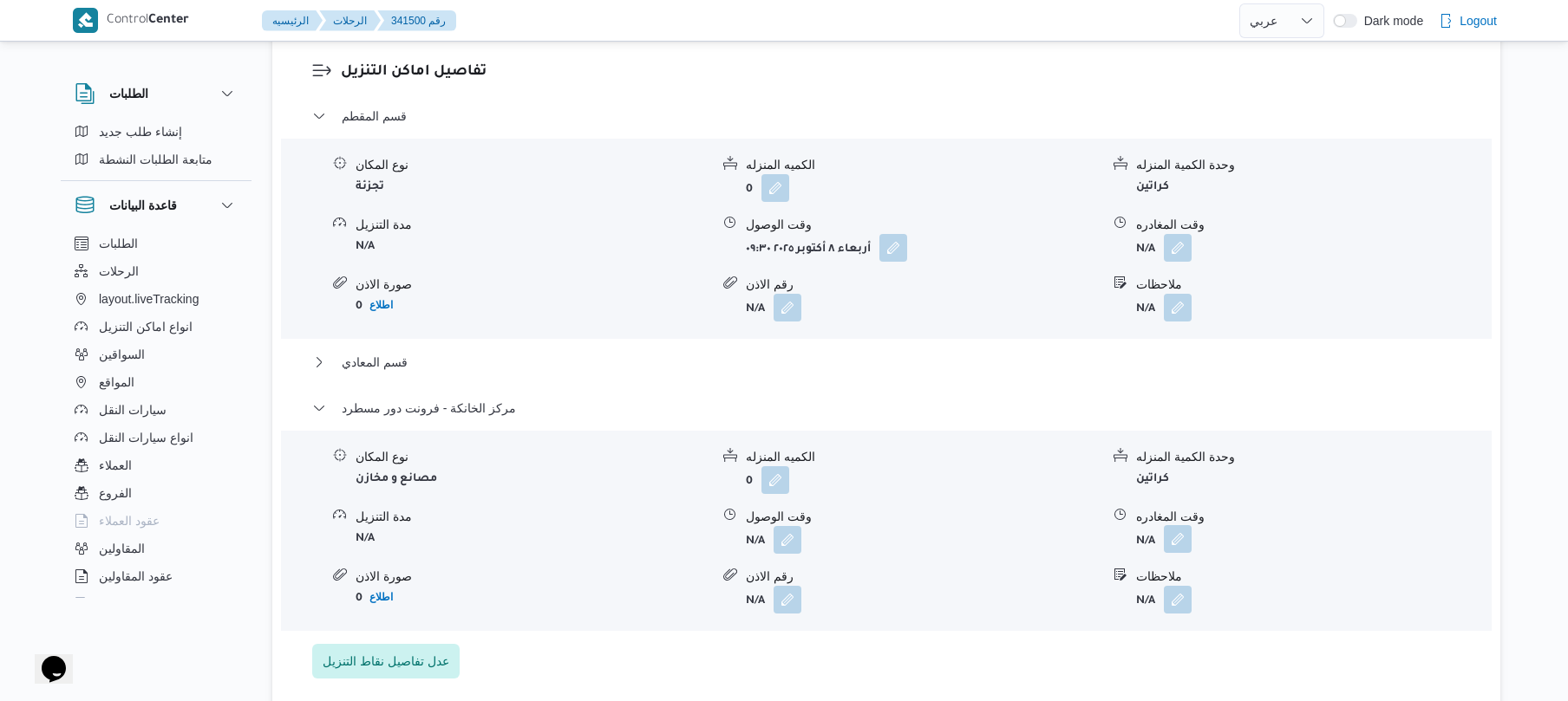
click at [1169, 531] on button "button" at bounding box center [1177, 539] width 28 height 28
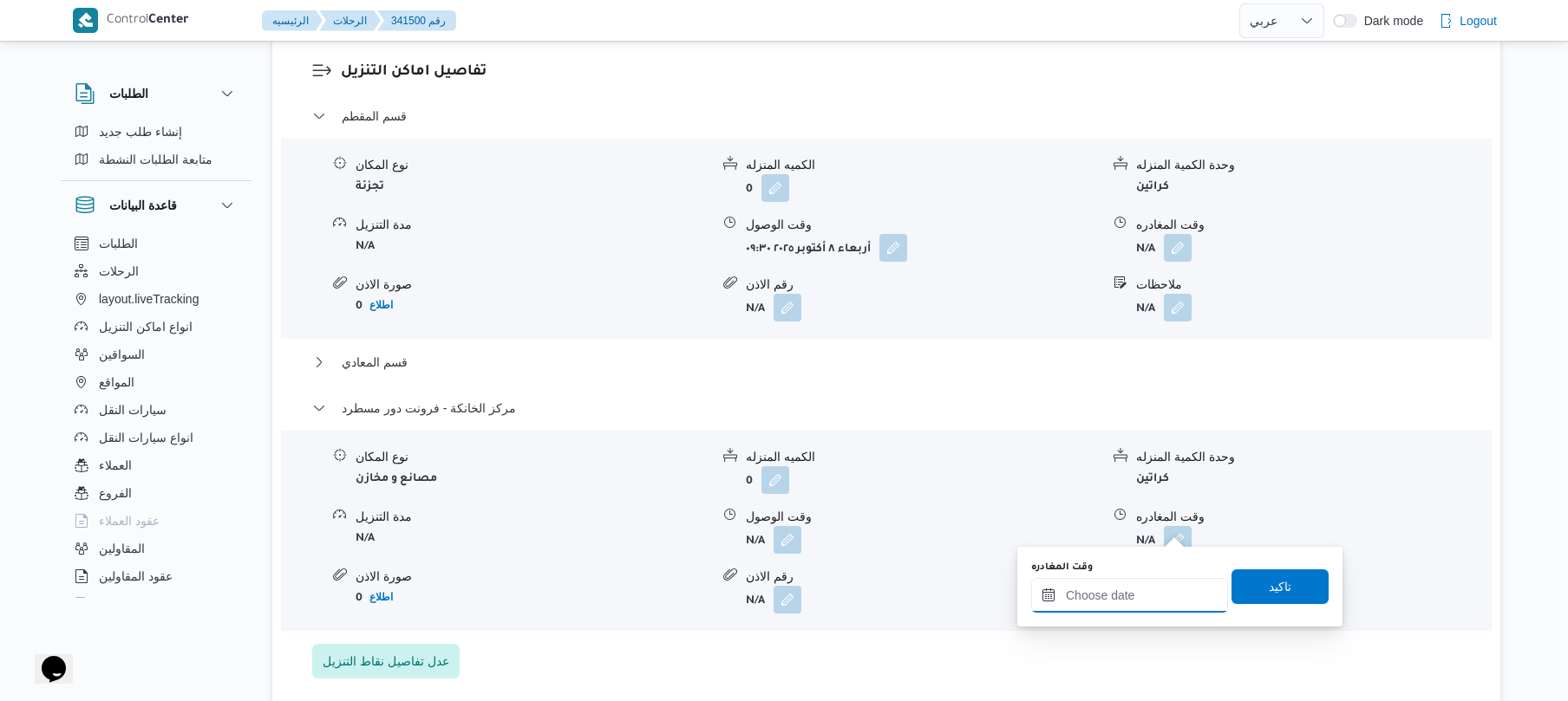
click at [1122, 590] on input "وقت المغادره" at bounding box center [1130, 595] width 196 height 35
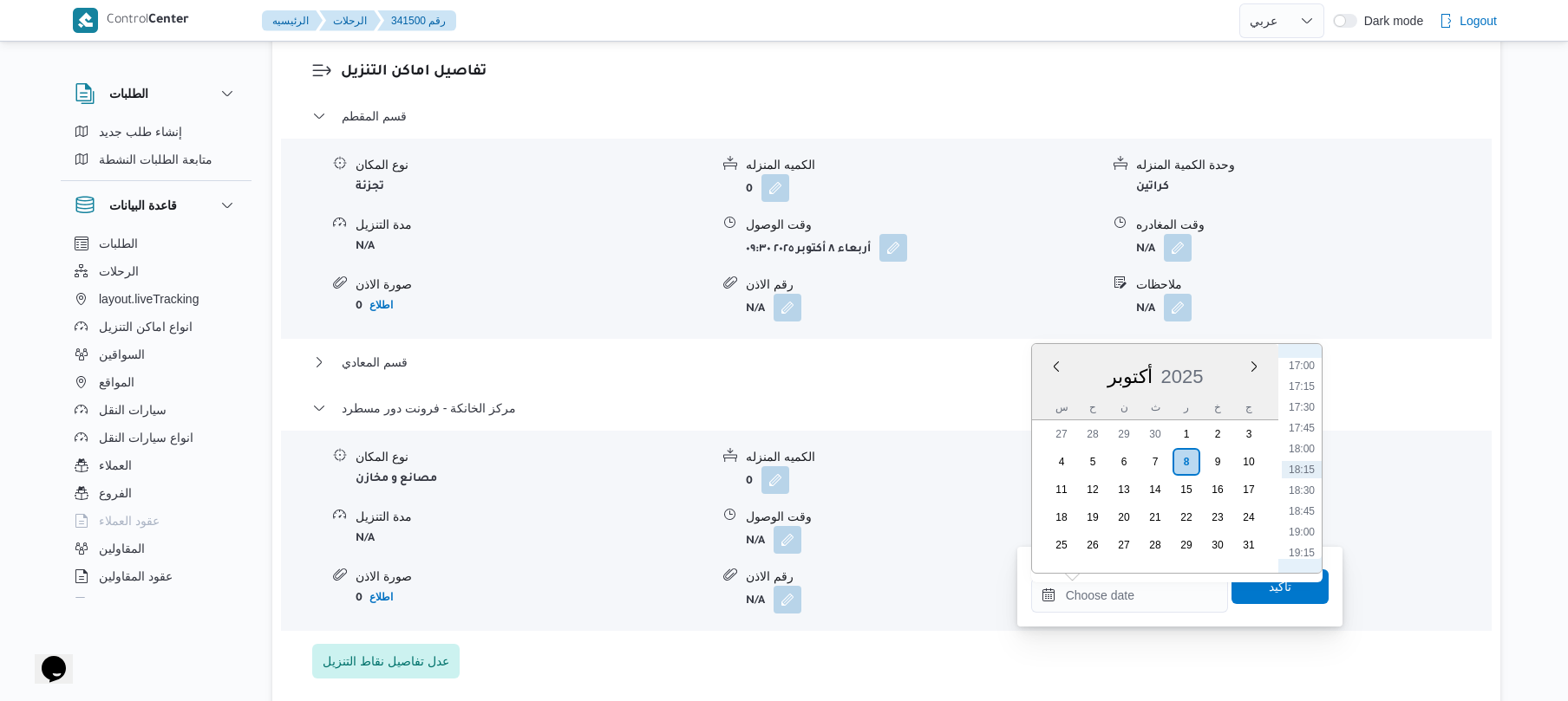
scroll to position [1244, 0]
click at [1304, 465] on li "16:15" at bounding box center [1301, 473] width 40 height 17
type input "٠٨/١٠/٢٠٢٥ ١٦:١٥"
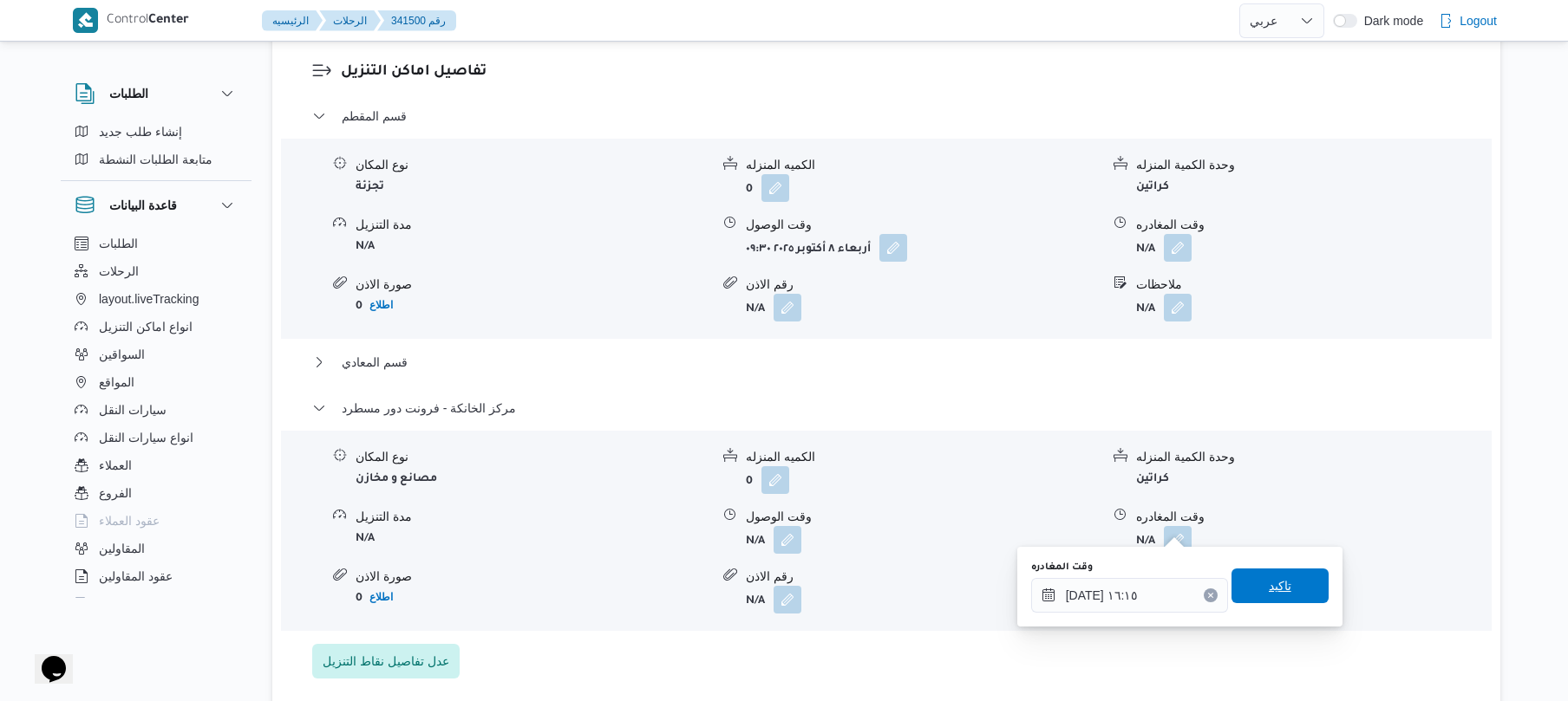
click at [1268, 576] on span "تاكيد" at bounding box center [1279, 586] width 23 height 21
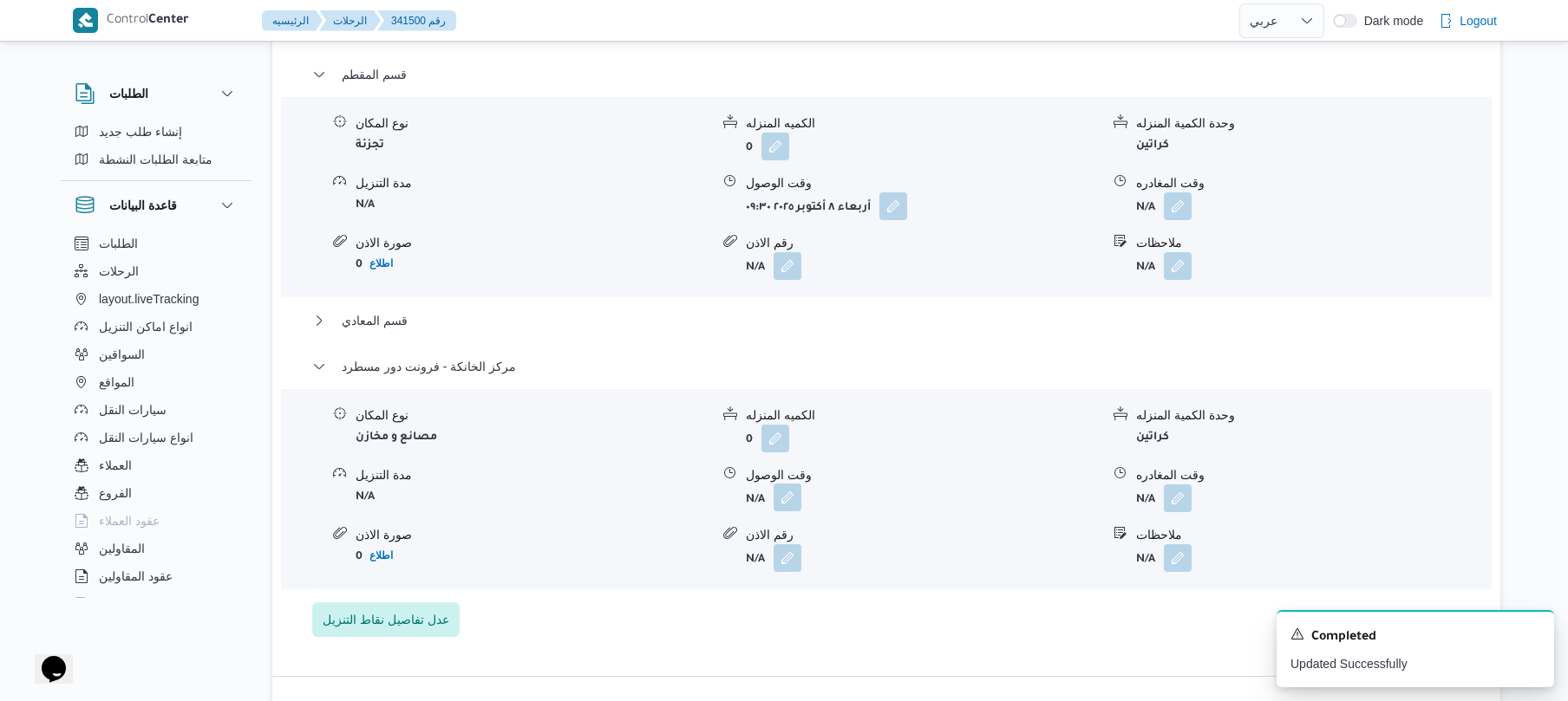
click at [790, 512] on button "button" at bounding box center [787, 498] width 28 height 28
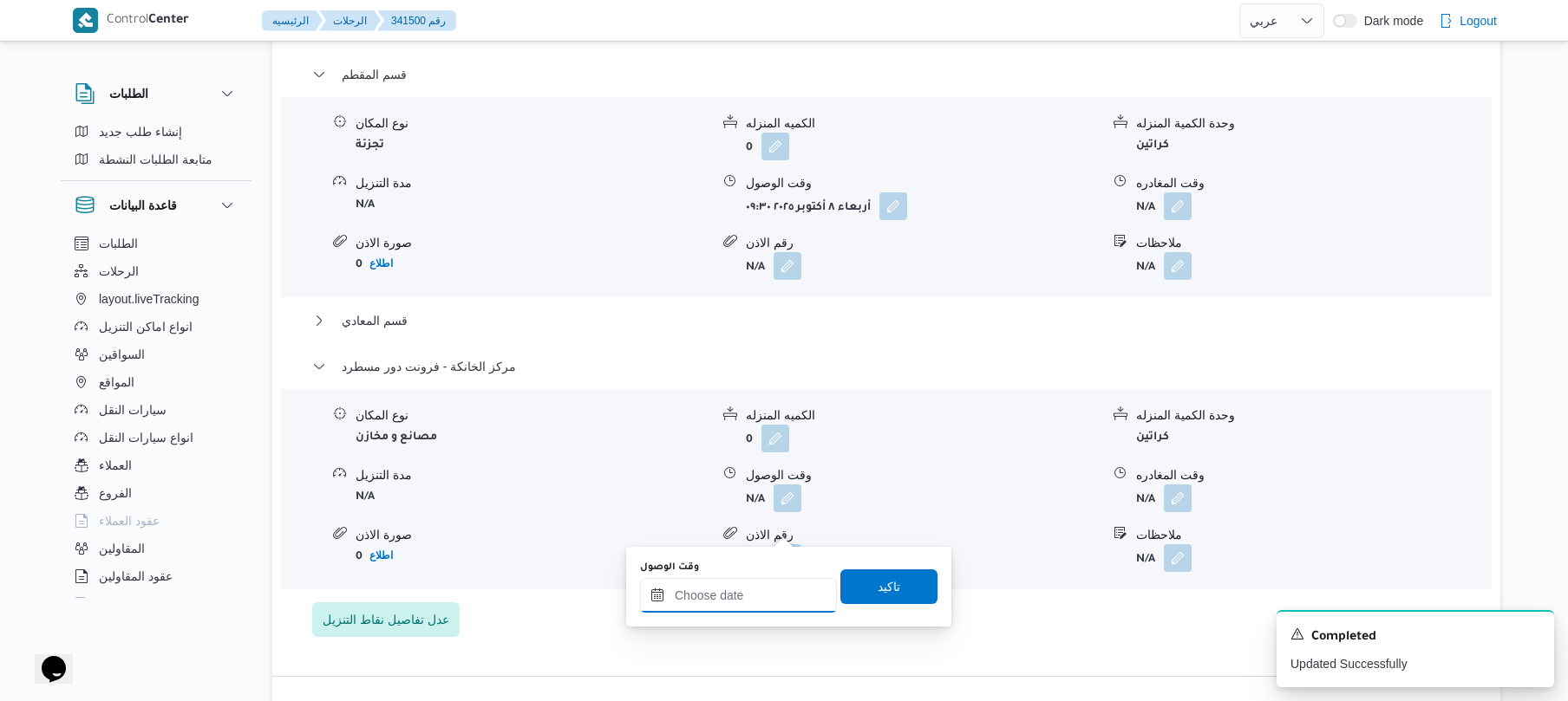
click at [784, 587] on input "وقت الوصول" at bounding box center [738, 595] width 196 height 35
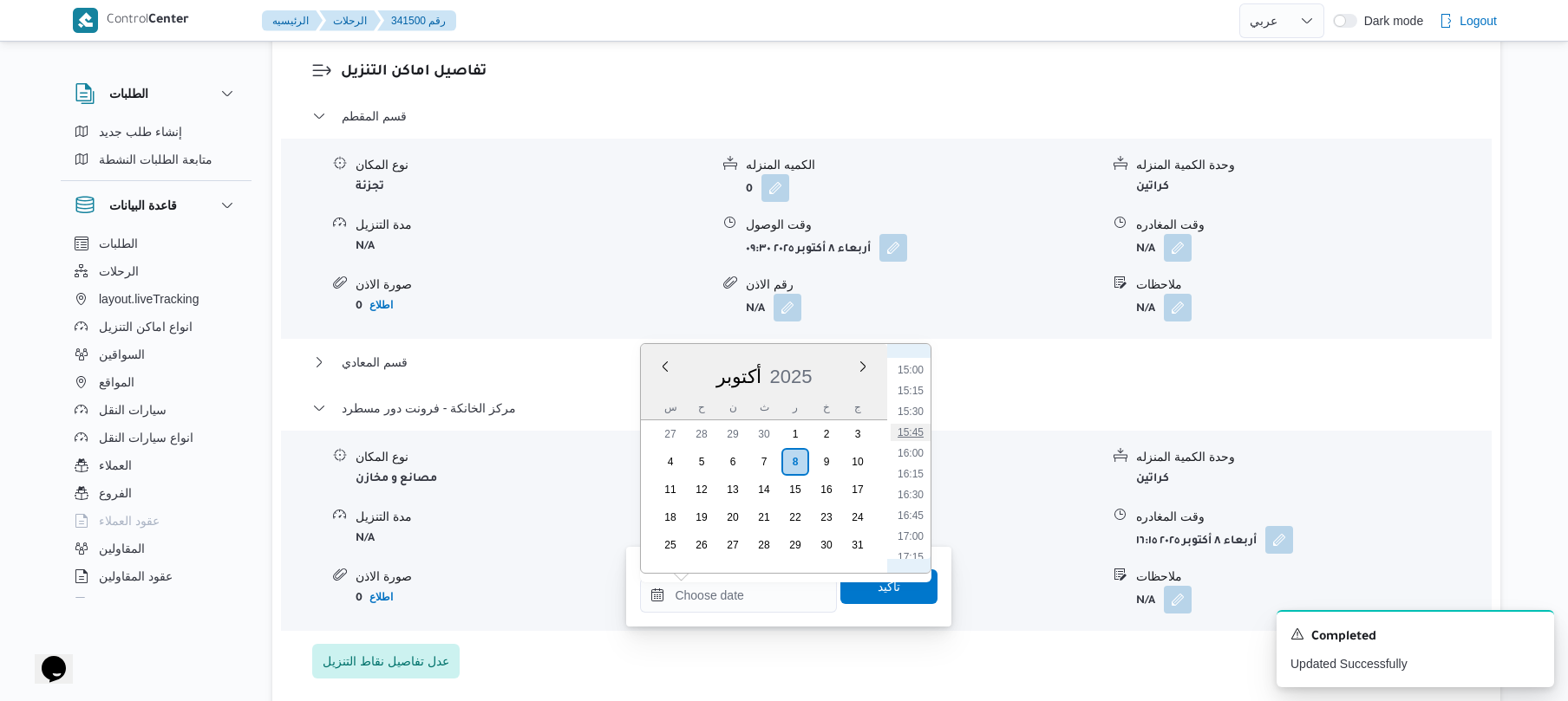
click at [915, 431] on li "15:45" at bounding box center [910, 432] width 40 height 17
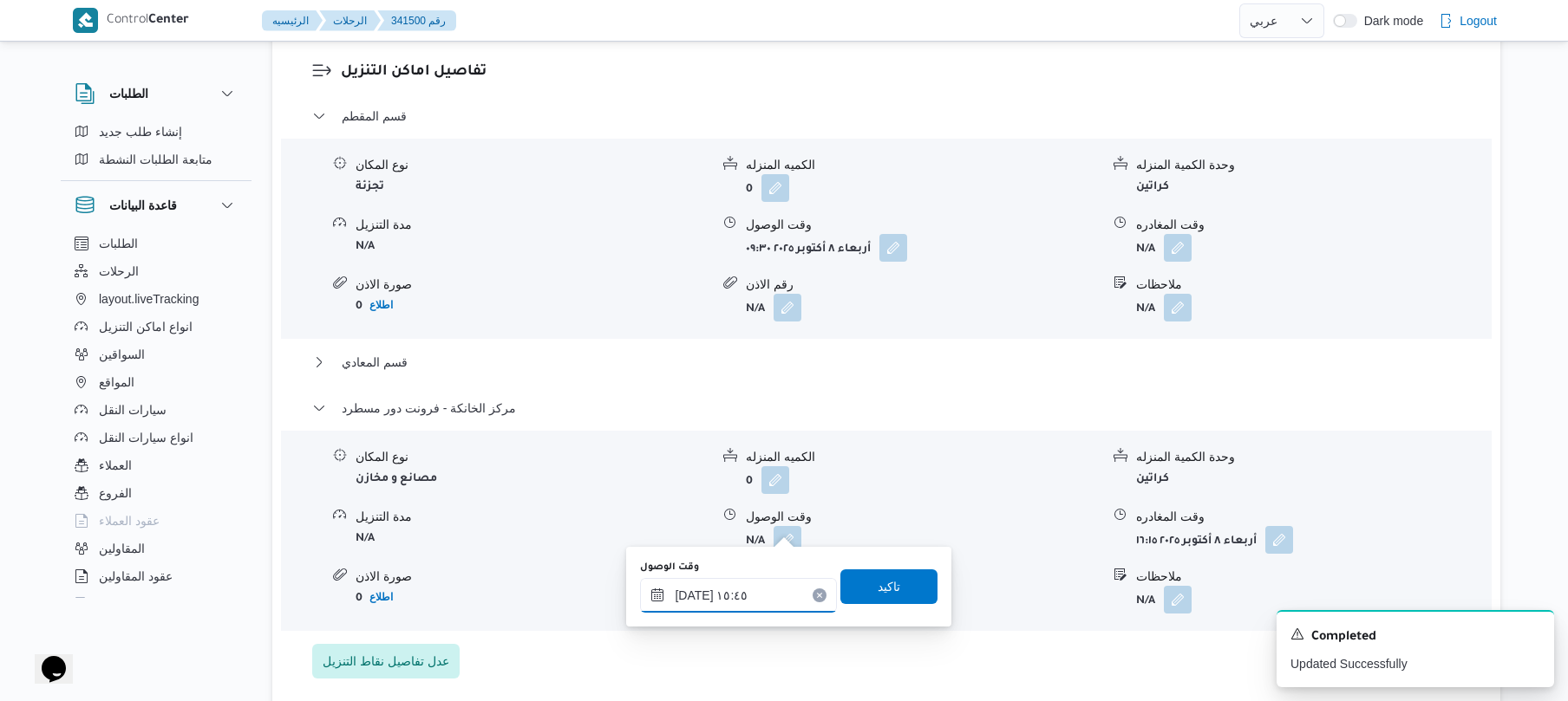
click at [753, 590] on input "٠٨/١٠/٢٠٢٥ ١٥:٤٥" at bounding box center [738, 595] width 196 height 35
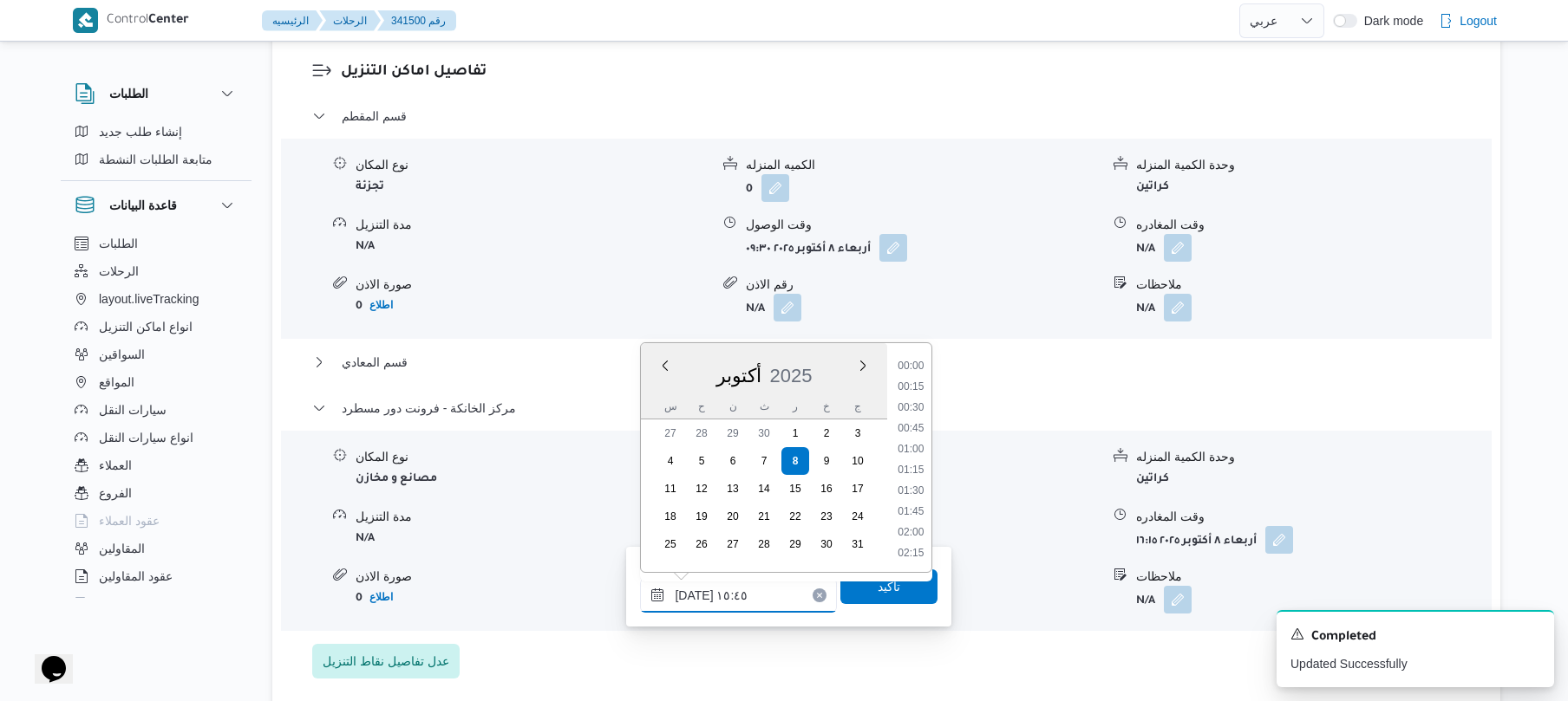
scroll to position [1207, 0]
click at [920, 490] on li "16:00" at bounding box center [911, 490] width 40 height 17
type input "٠٨/١٠/٢٠٢٥ ١٦:٠٠"
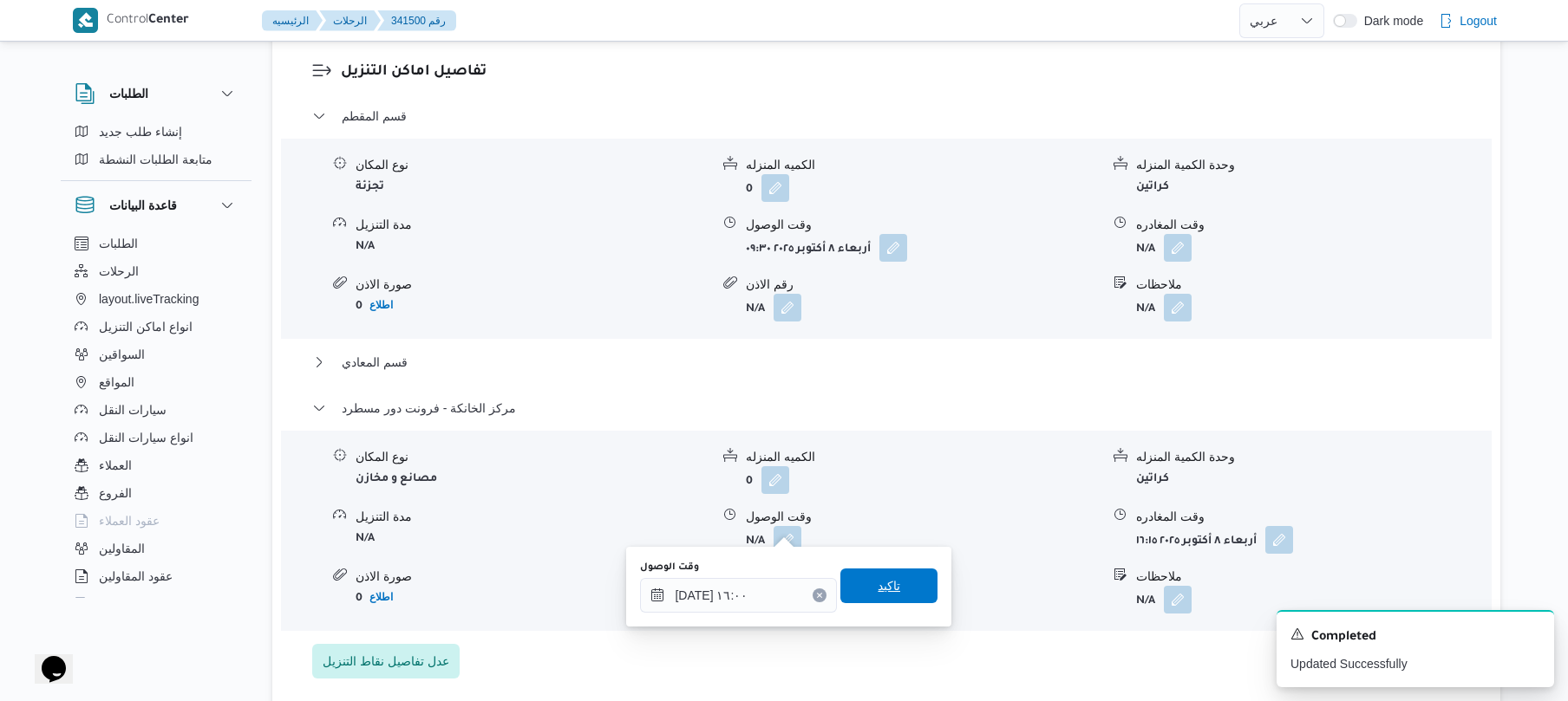
click at [899, 583] on span "تاكيد" at bounding box center [889, 586] width 97 height 35
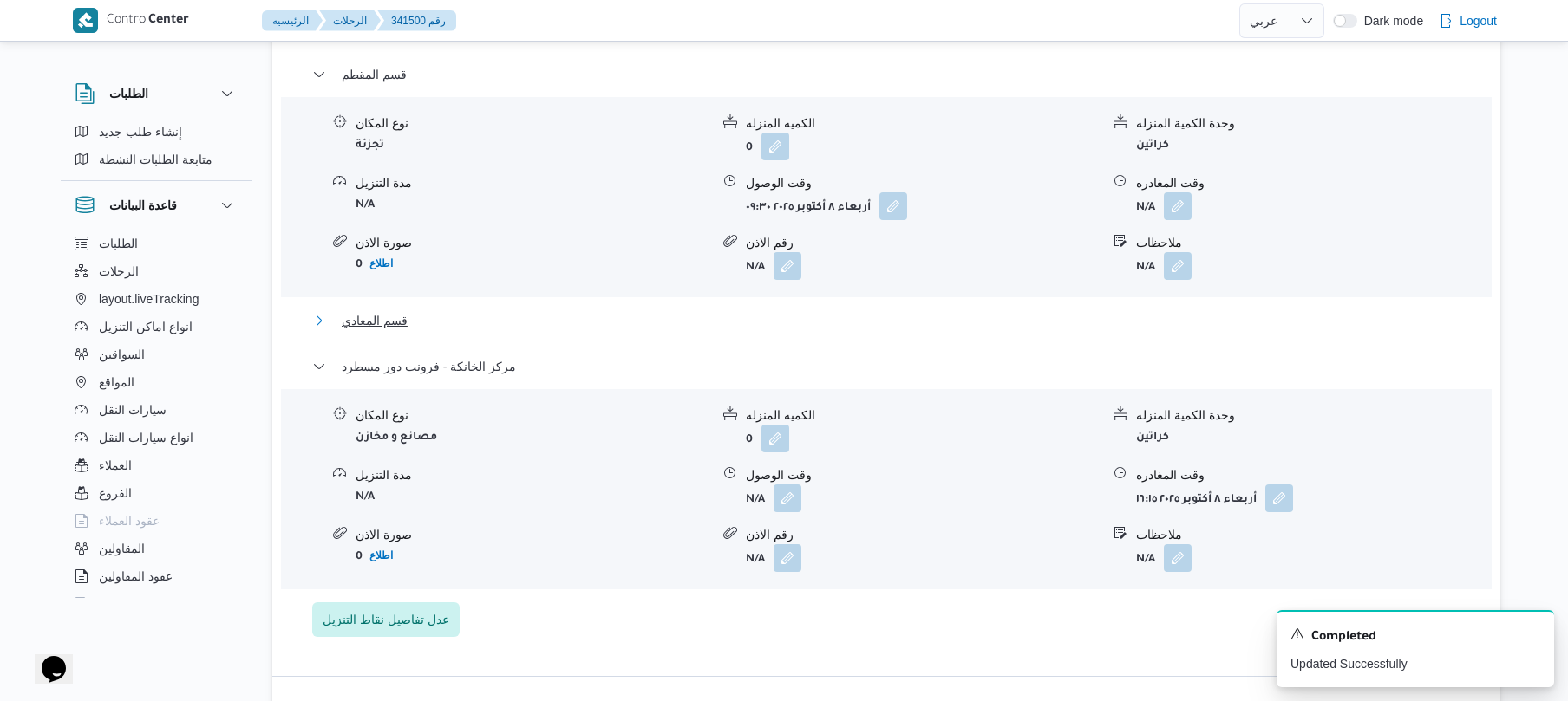
click at [1065, 331] on button "قسم المعادي" at bounding box center [887, 320] width 1148 height 21
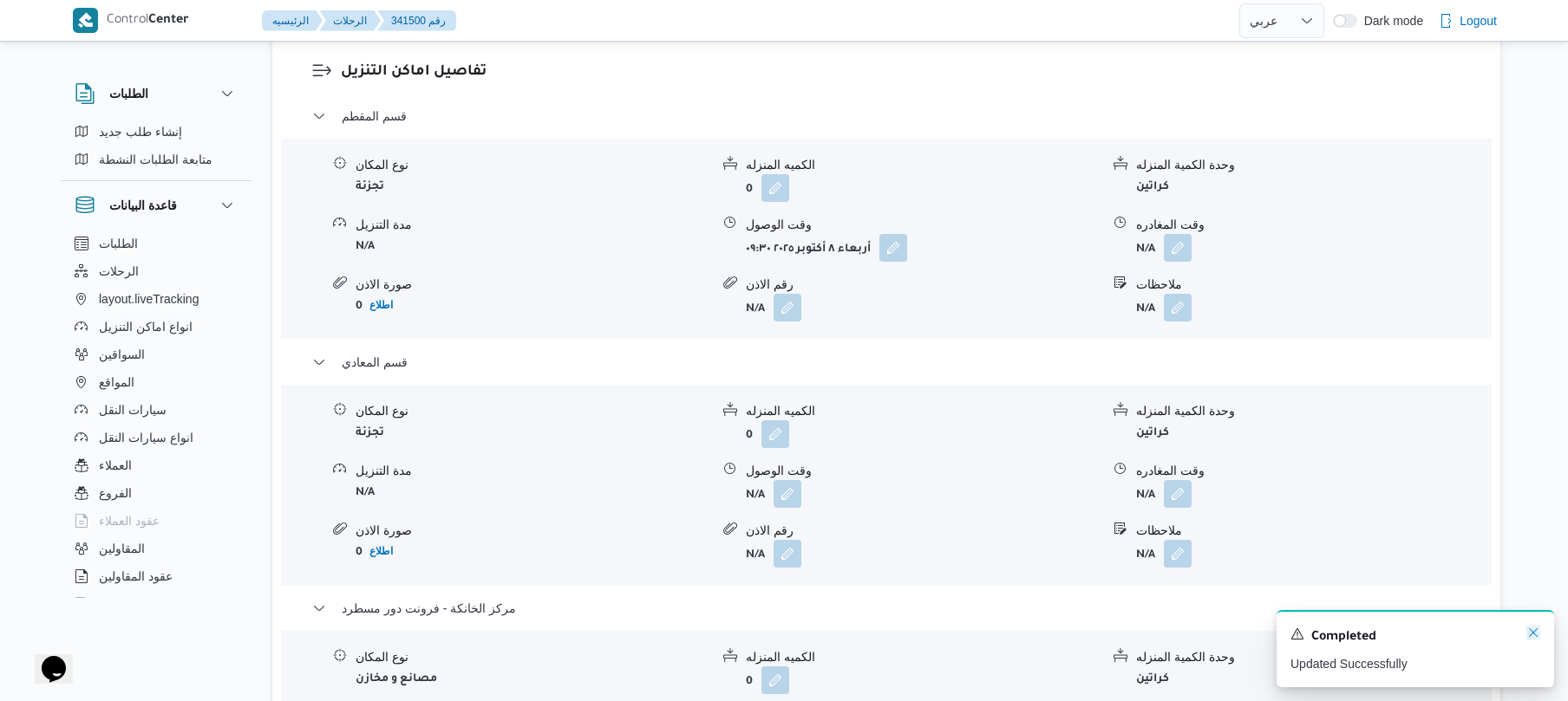
click at [1536, 633] on icon "Dismiss toast" at bounding box center [1533, 633] width 14 height 14
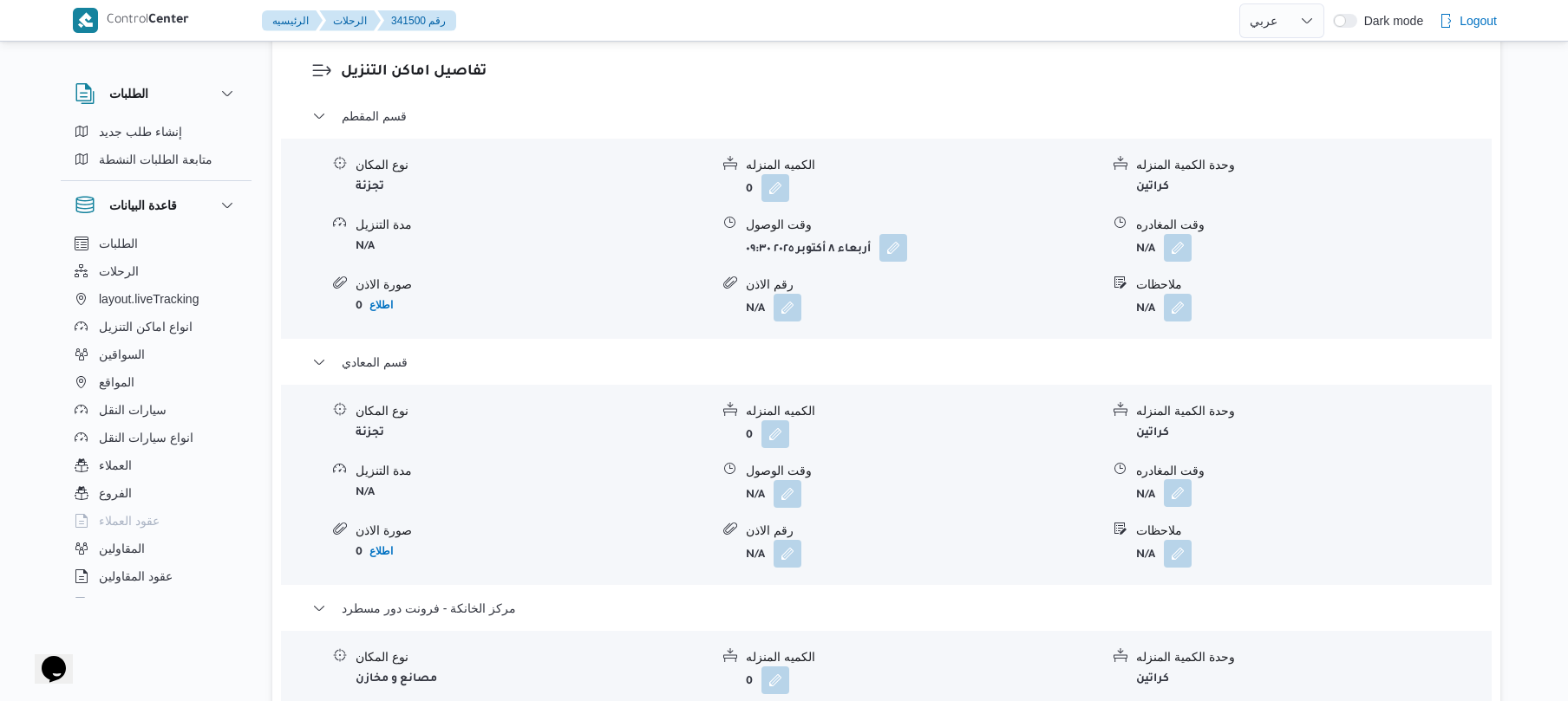
click at [1179, 479] on button "button" at bounding box center [1177, 493] width 28 height 28
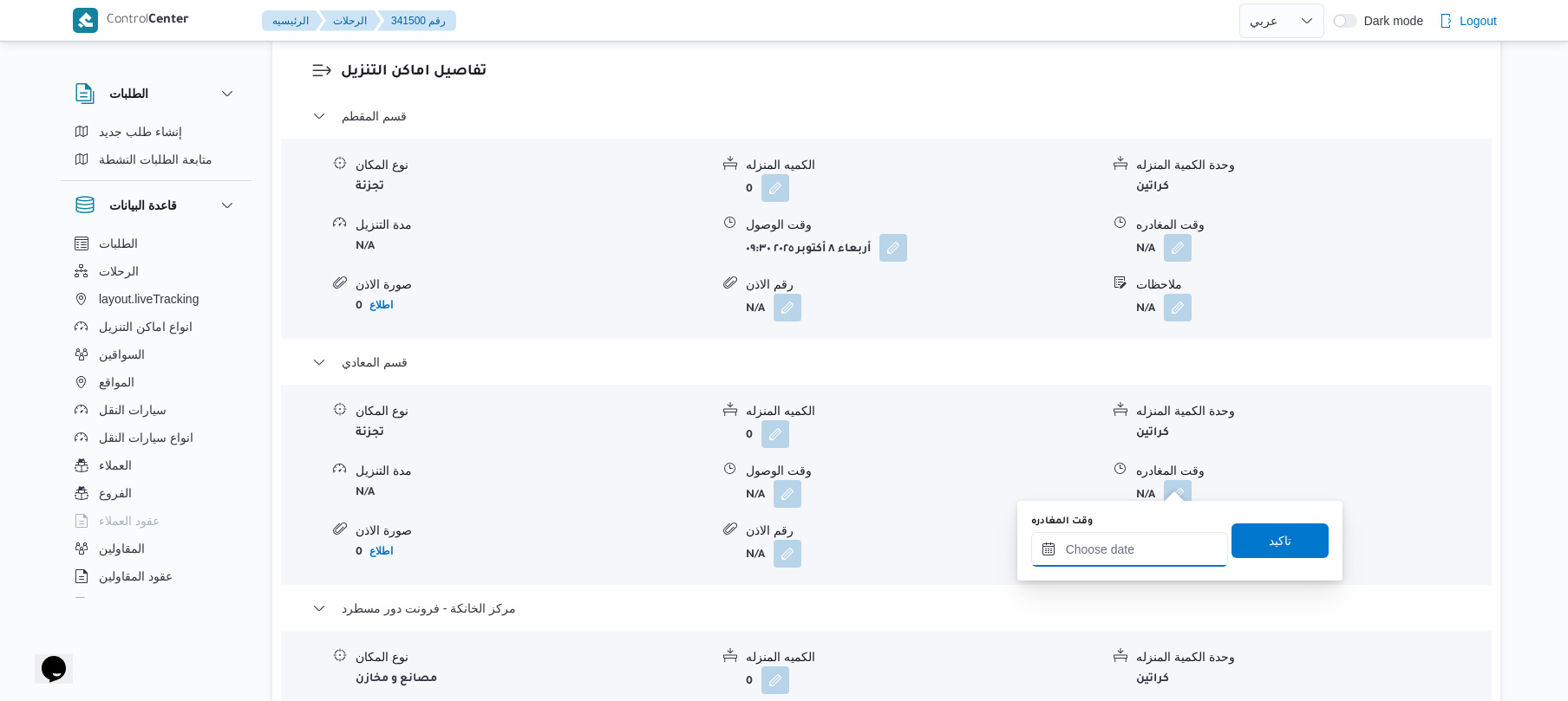
click at [1122, 553] on input "وقت المغادره" at bounding box center [1130, 549] width 196 height 35
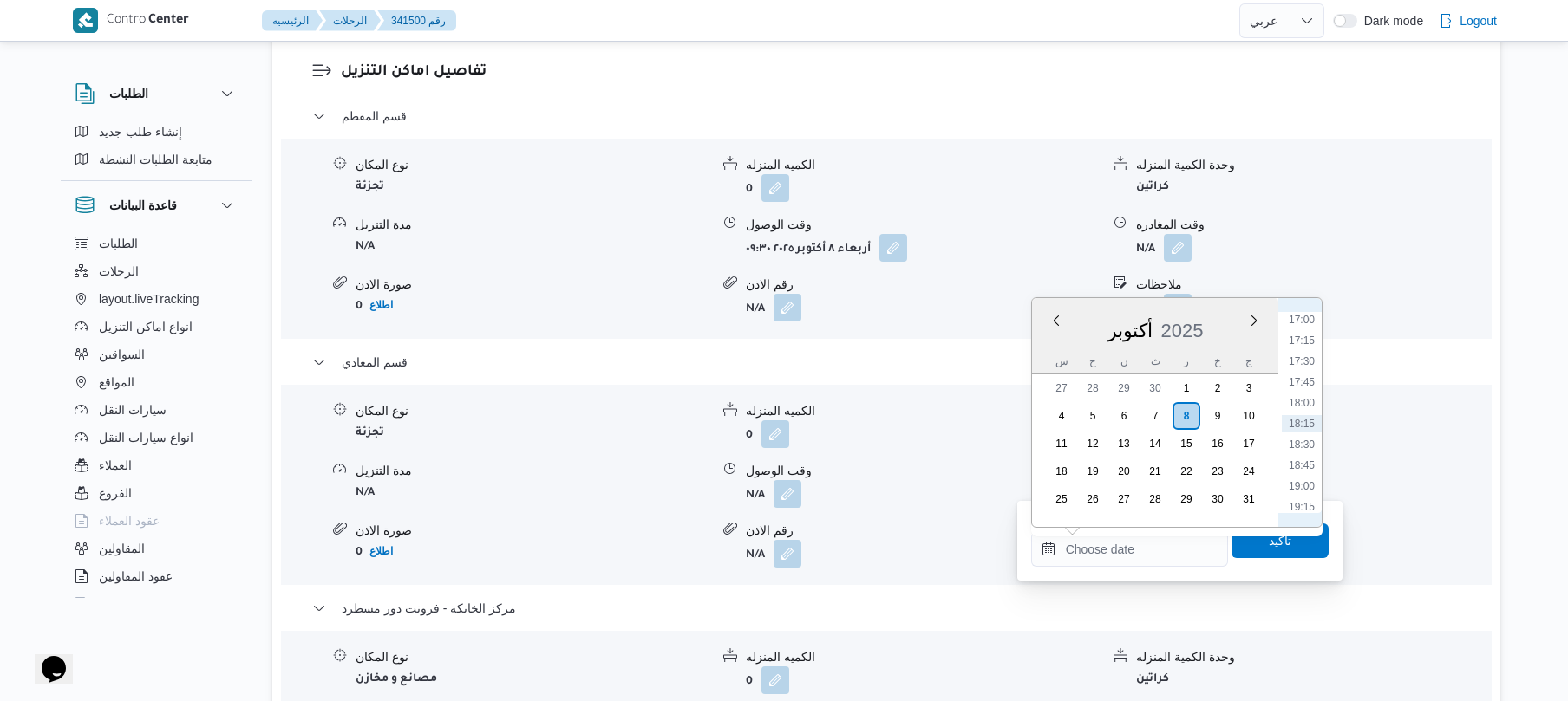
scroll to position [1244, 0]
click at [1304, 327] on li "15:00" at bounding box center [1301, 323] width 40 height 17
type input "٠٨/١٠/٢٠٢٥ ١٥:٠٠"
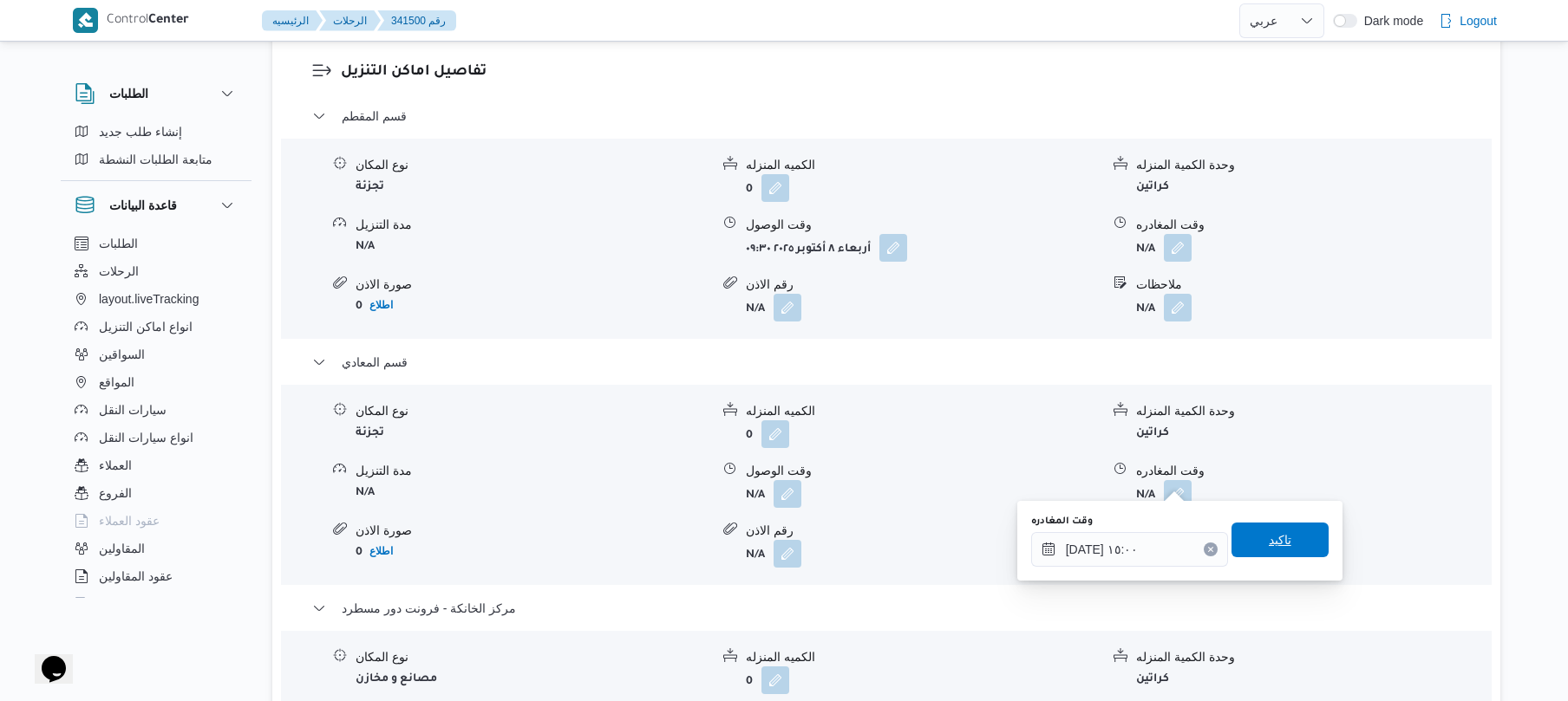
click at [1271, 534] on span "تاكيد" at bounding box center [1279, 539] width 23 height 21
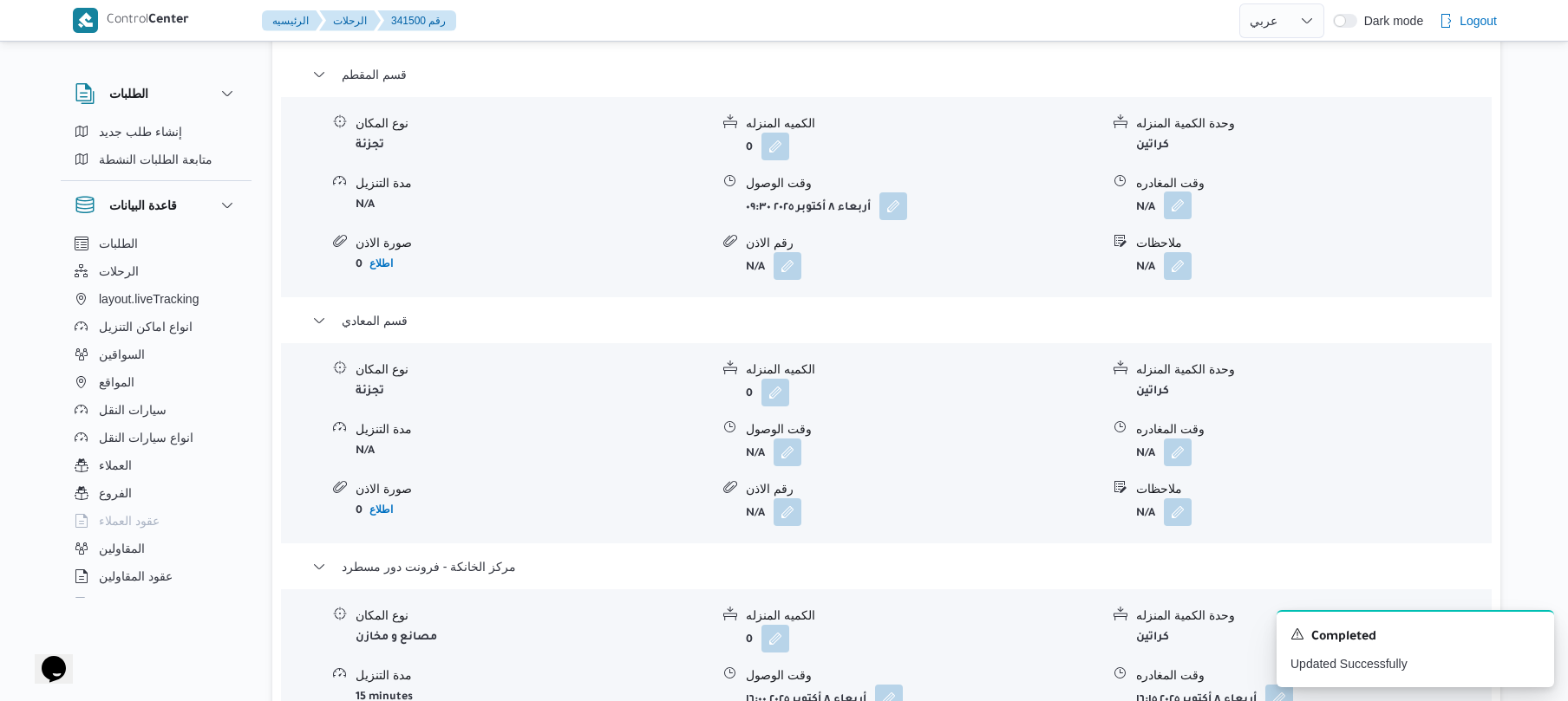
click at [1182, 219] on button "button" at bounding box center [1177, 205] width 28 height 28
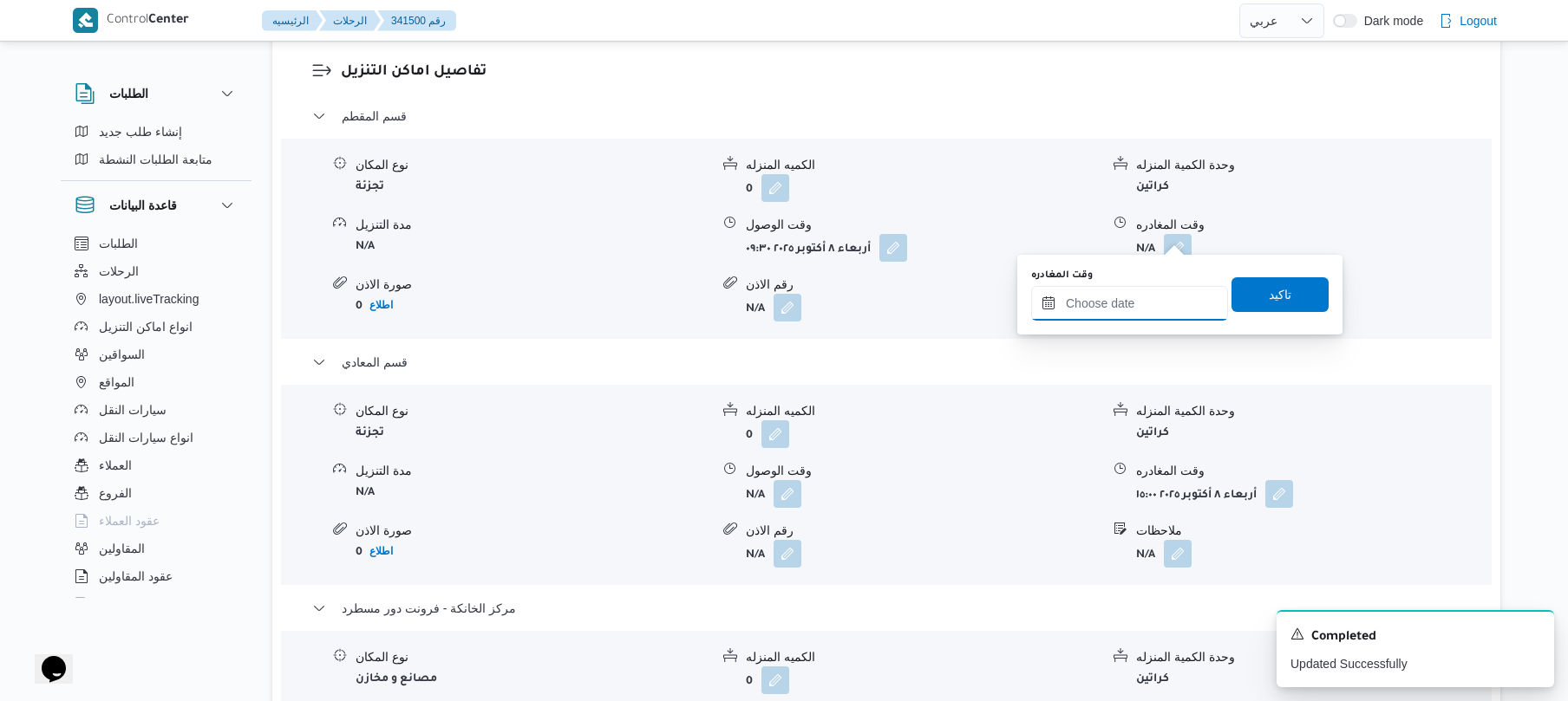
click at [1158, 310] on input "وقت المغادره" at bounding box center [1130, 303] width 196 height 35
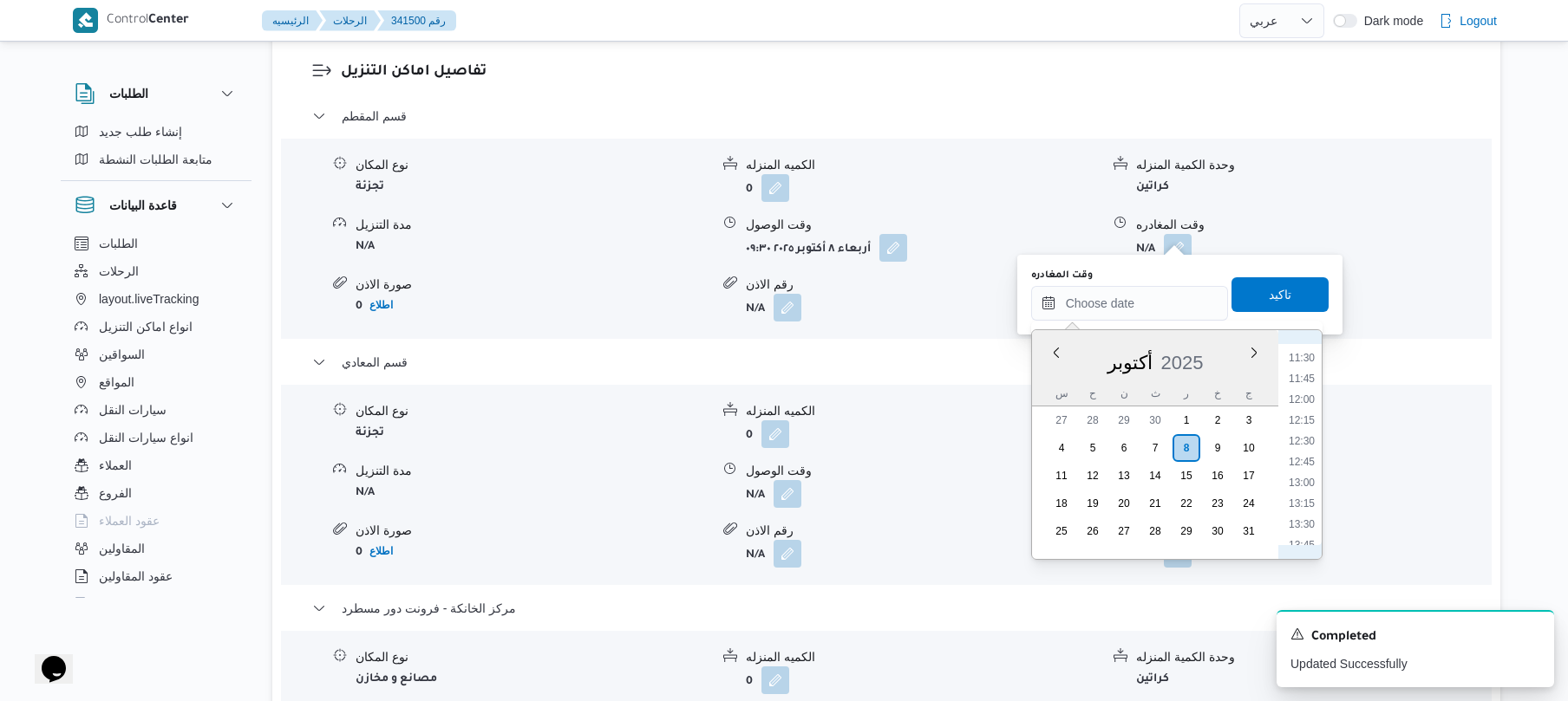
scroll to position [906, 0]
click at [1311, 438] on li "12:00" at bounding box center [1301, 445] width 40 height 17
type input "٠٨/١٠/٢٠٢٥ ١٢:٠٠"
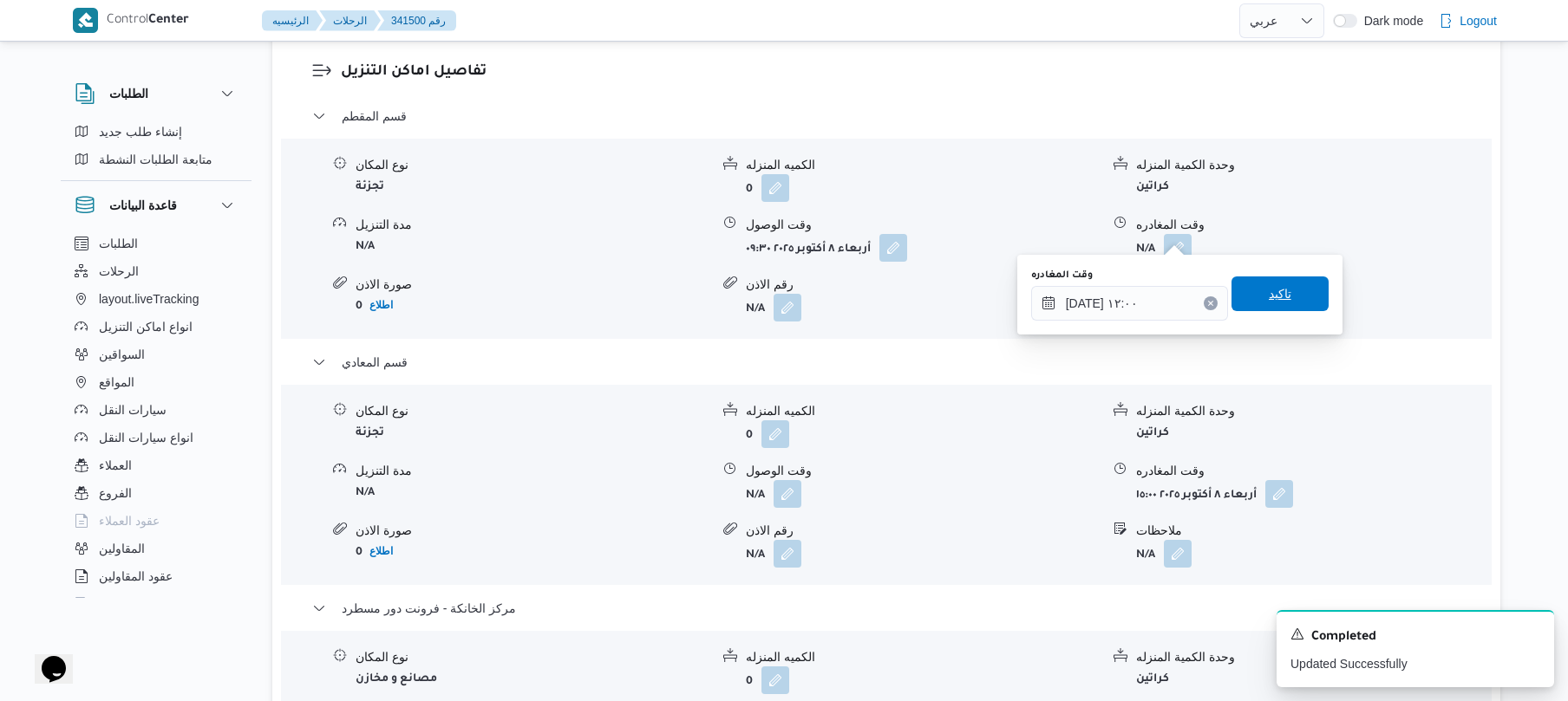
click at [1281, 296] on span "تاكيد" at bounding box center [1279, 293] width 97 height 35
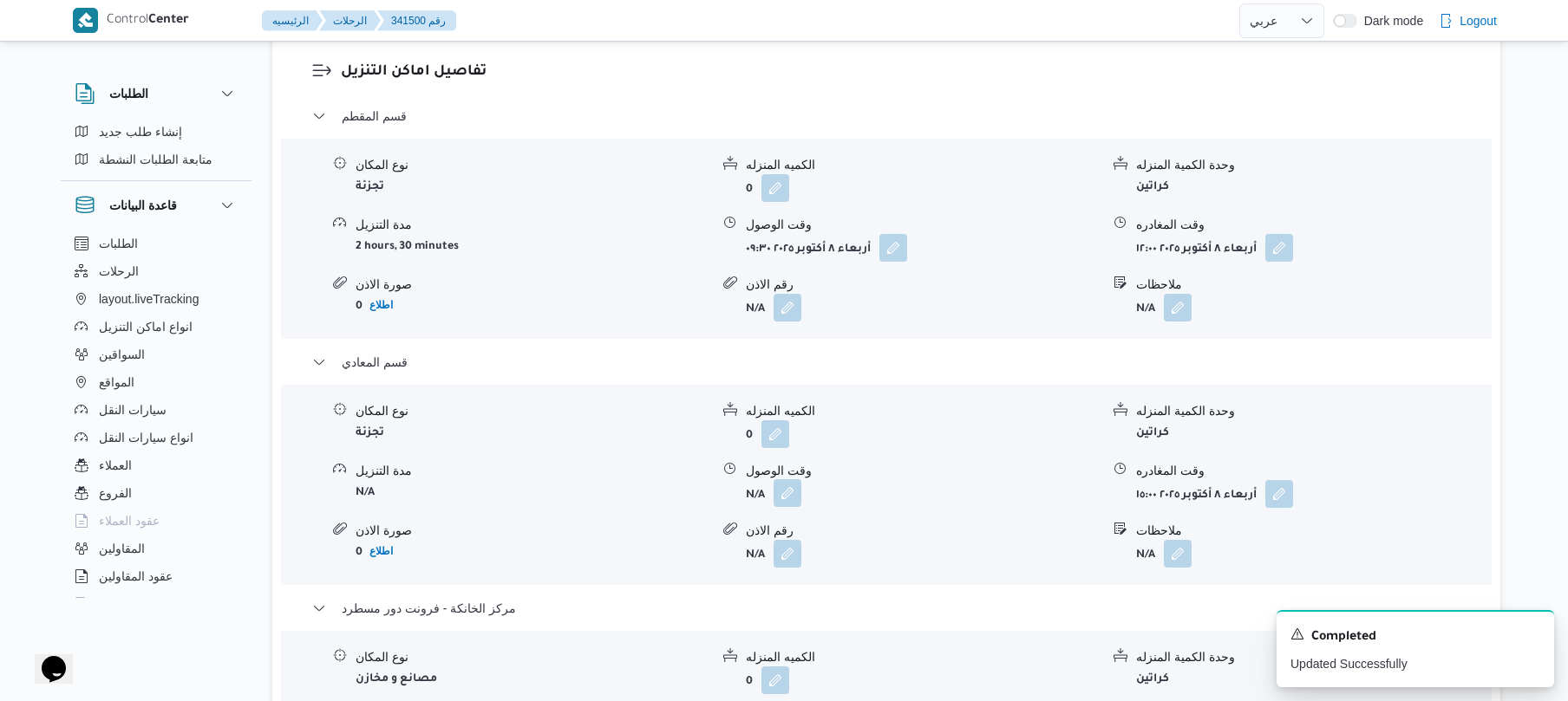
click at [795, 479] on button "button" at bounding box center [787, 493] width 28 height 28
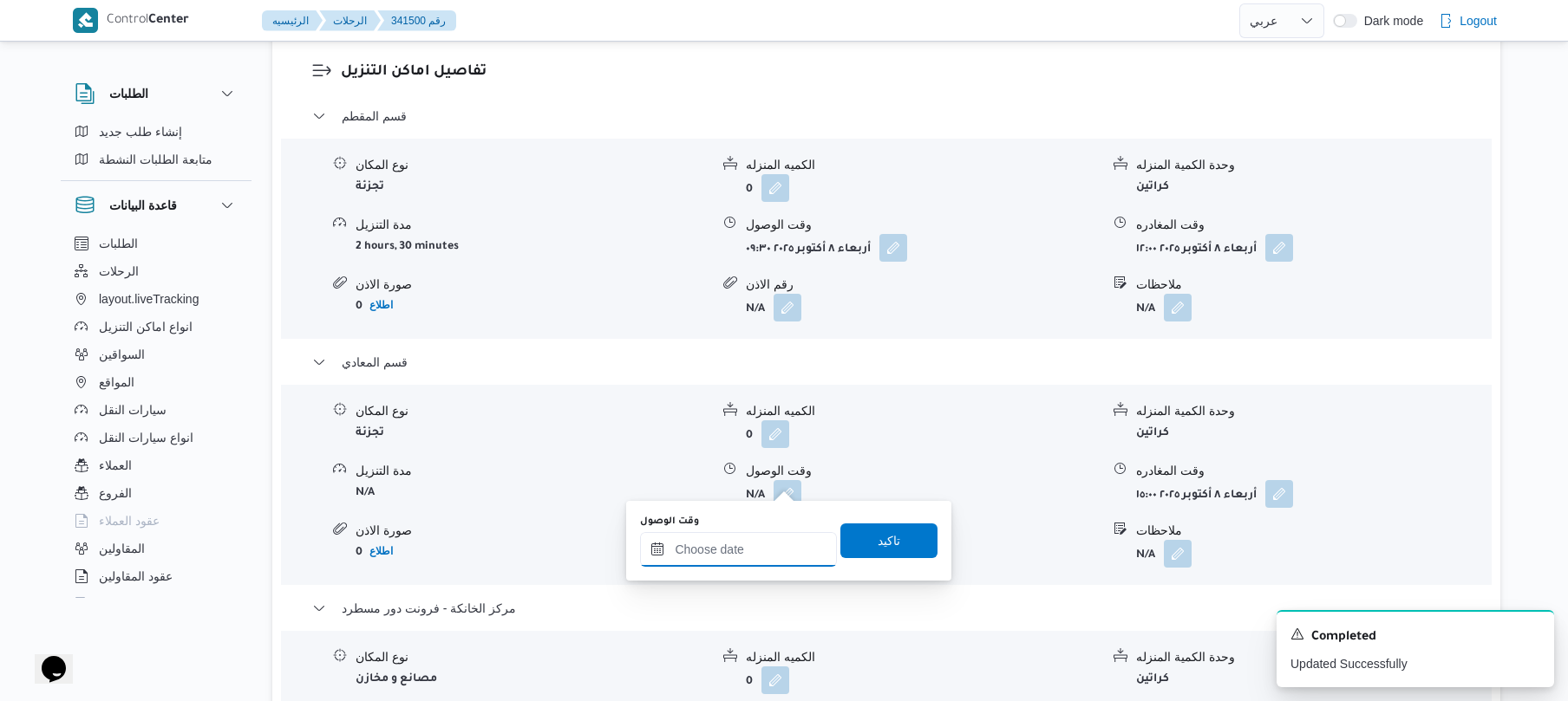
click at [711, 545] on input "وقت الوصول" at bounding box center [738, 549] width 196 height 35
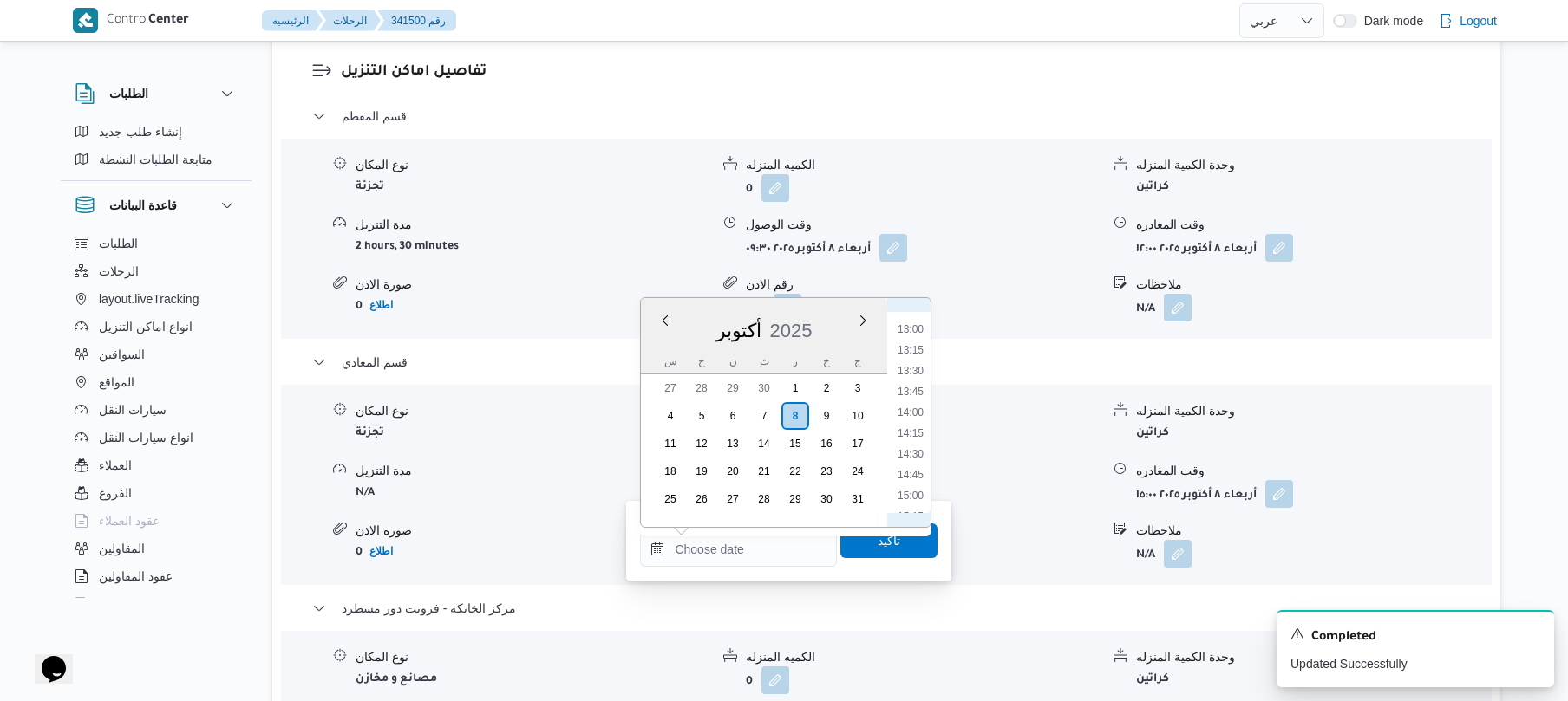
scroll to position [902, 0]
click at [912, 421] on li "12:00" at bounding box center [910, 416] width 40 height 17
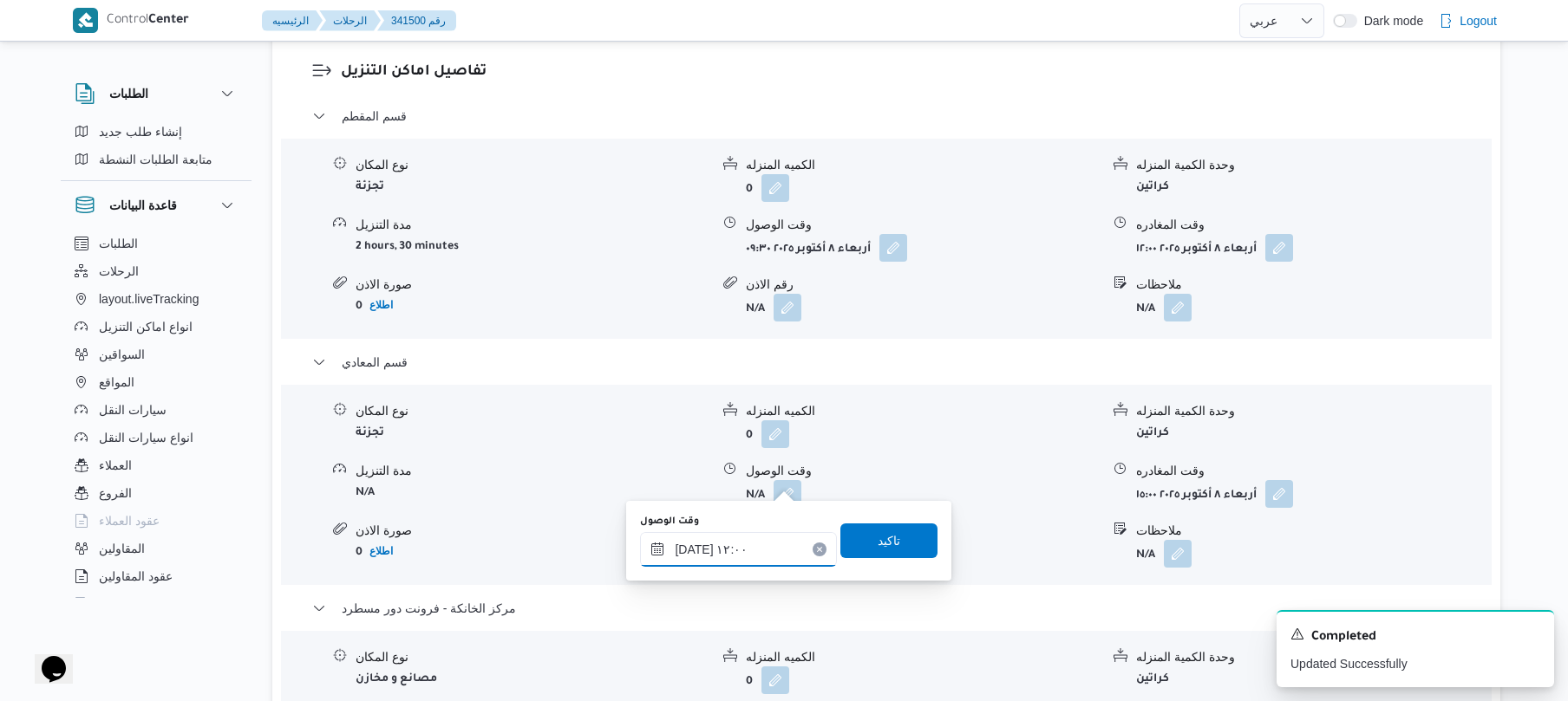
click at [695, 552] on input "٠٨/١٠/٢٠٢٥ ١٢:٠٠" at bounding box center [738, 549] width 196 height 35
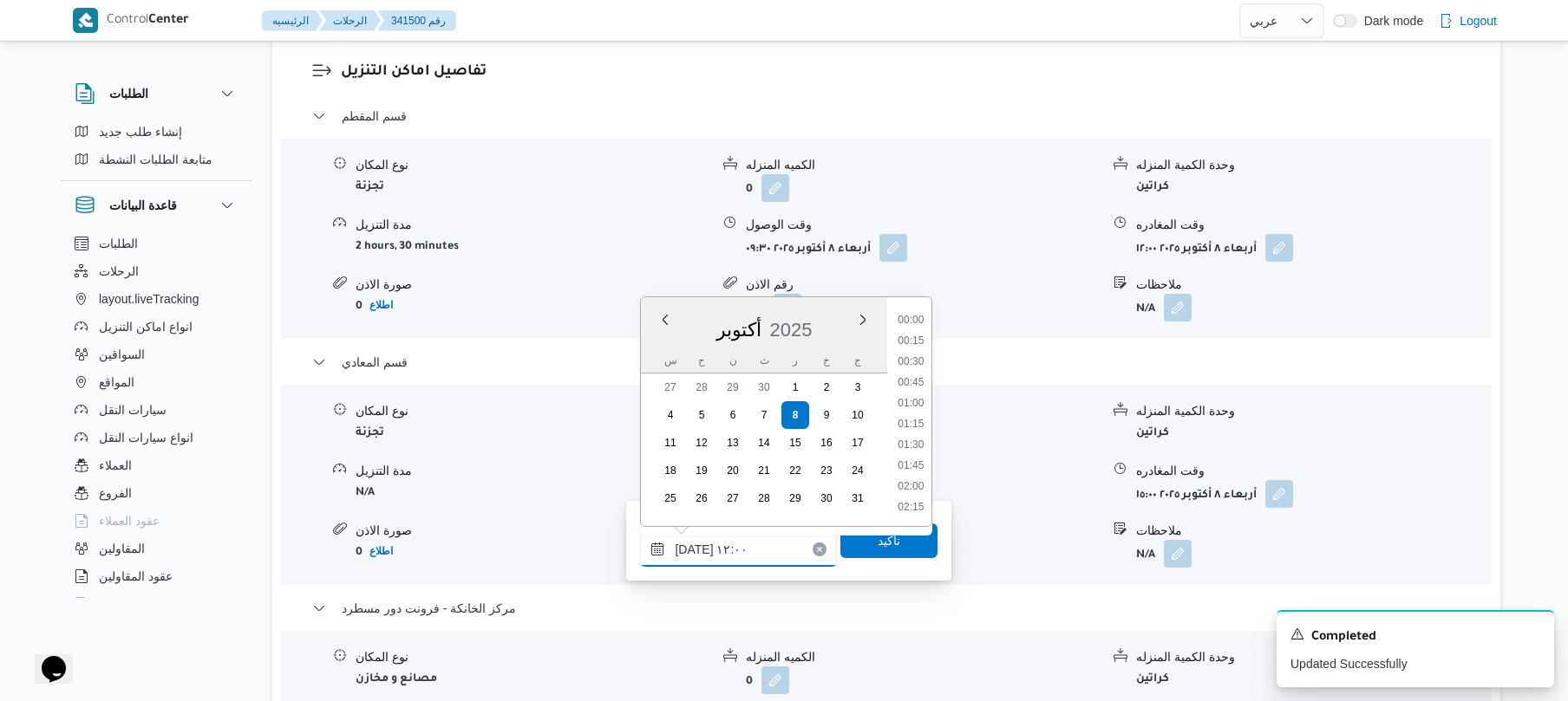
scroll to position [894, 0]
click at [695, 552] on input "٠٨/١٠/٢٠٢٥ ١٢:٠٠" at bounding box center [738, 549] width 196 height 35
type input "٠٨/١٠/٢٠٢٥ ١٢:20"
click at [886, 538] on span "تاكيد" at bounding box center [889, 539] width 23 height 21
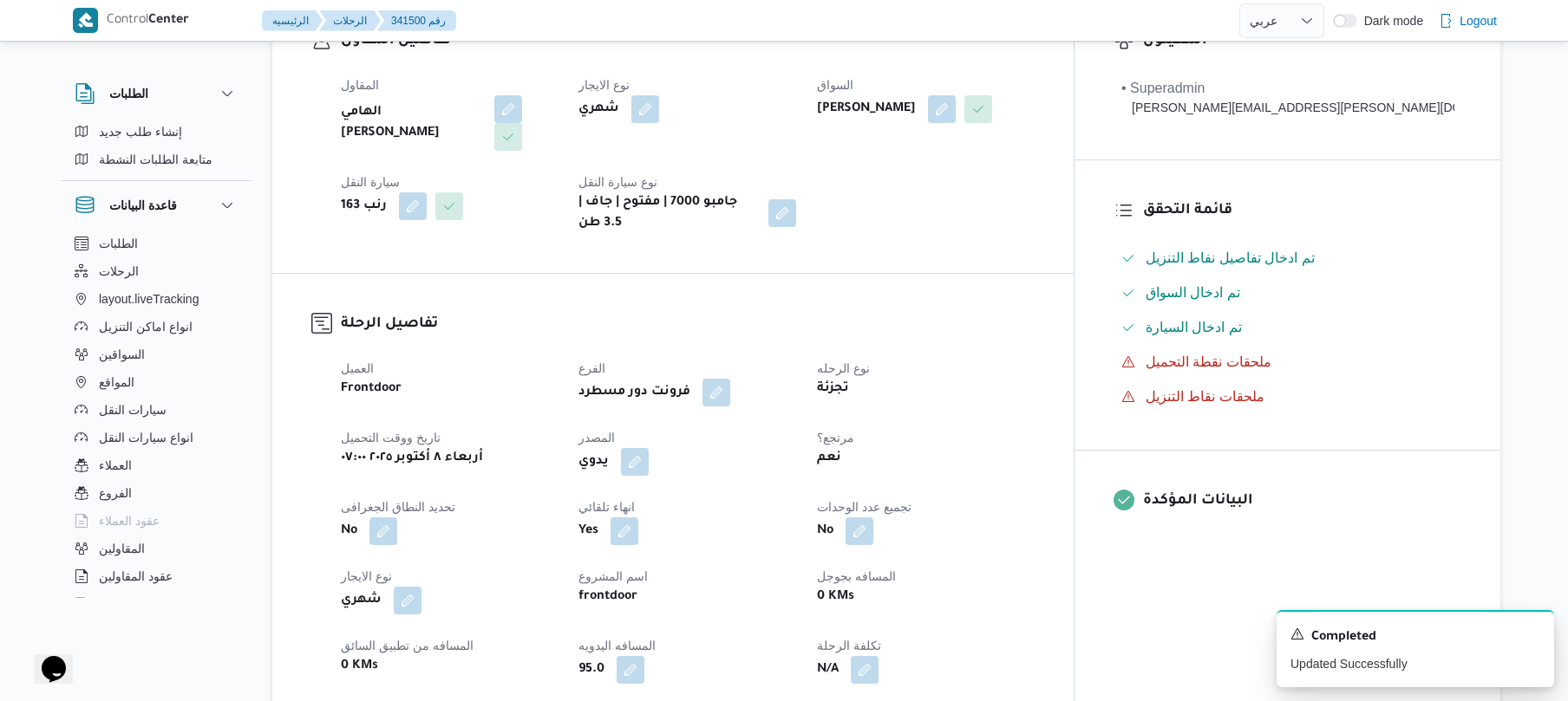
scroll to position [0, 0]
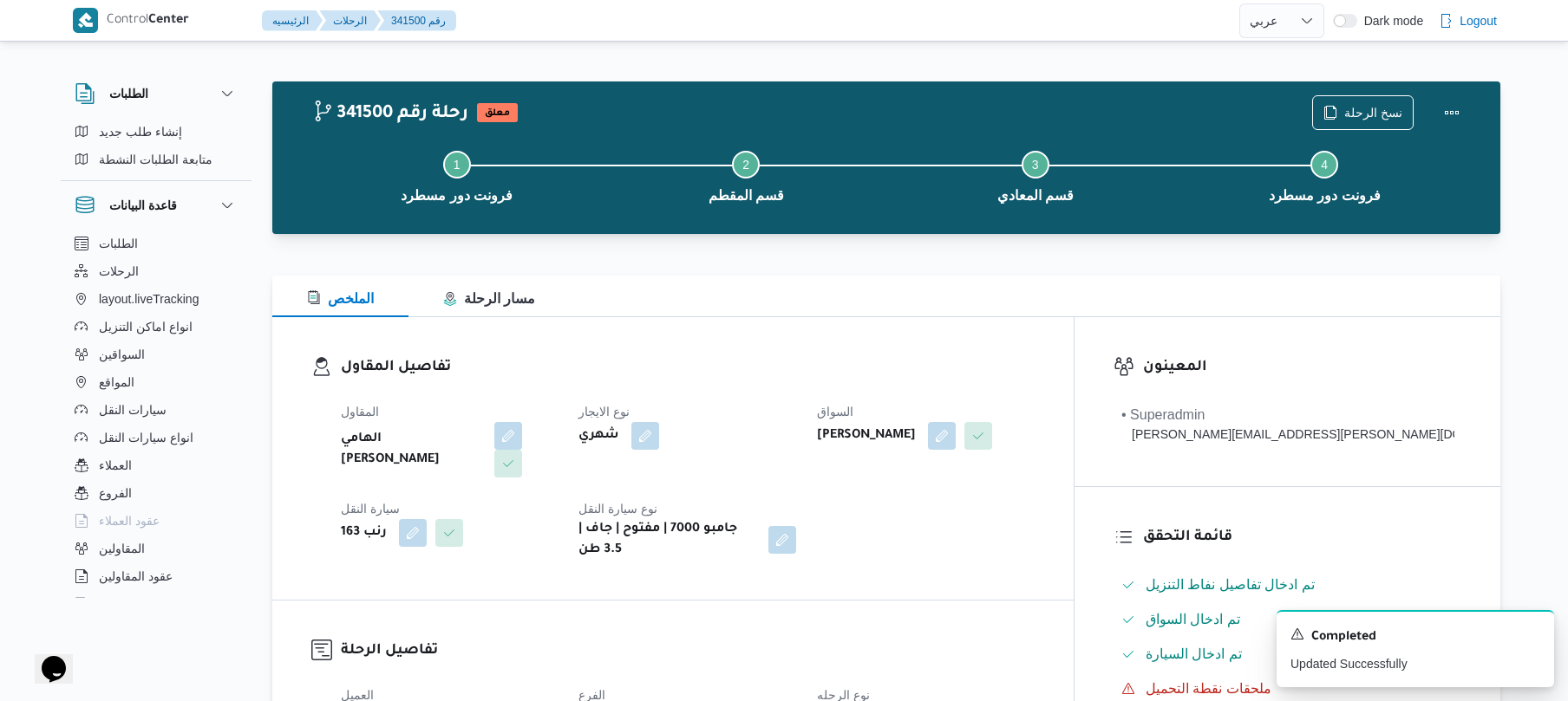
click at [1453, 91] on div "نسخ الرحلة" at bounding box center [1389, 113] width 178 height 56
click at [1440, 126] on button "Actions" at bounding box center [1451, 111] width 35 height 35
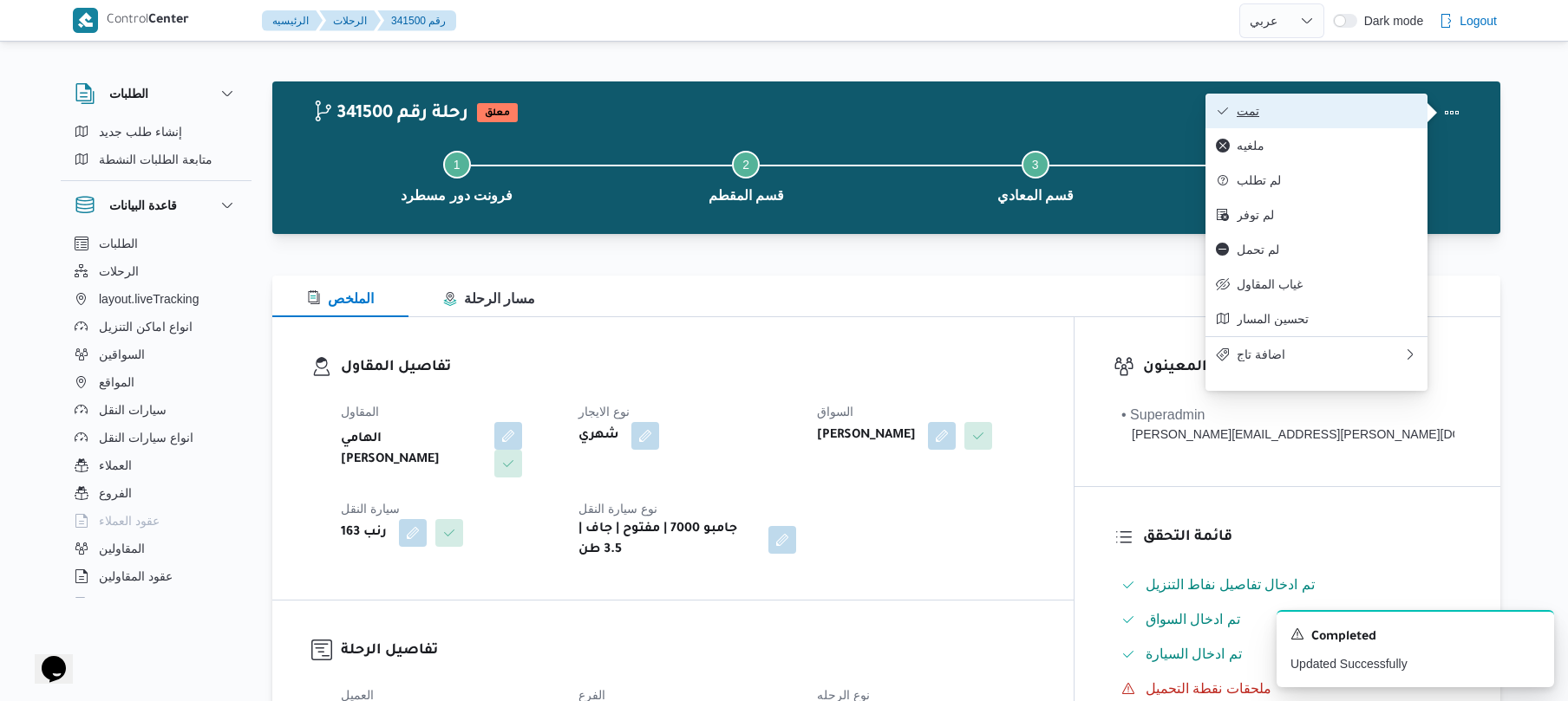
click at [1297, 105] on span "تمت" at bounding box center [1327, 111] width 181 height 14
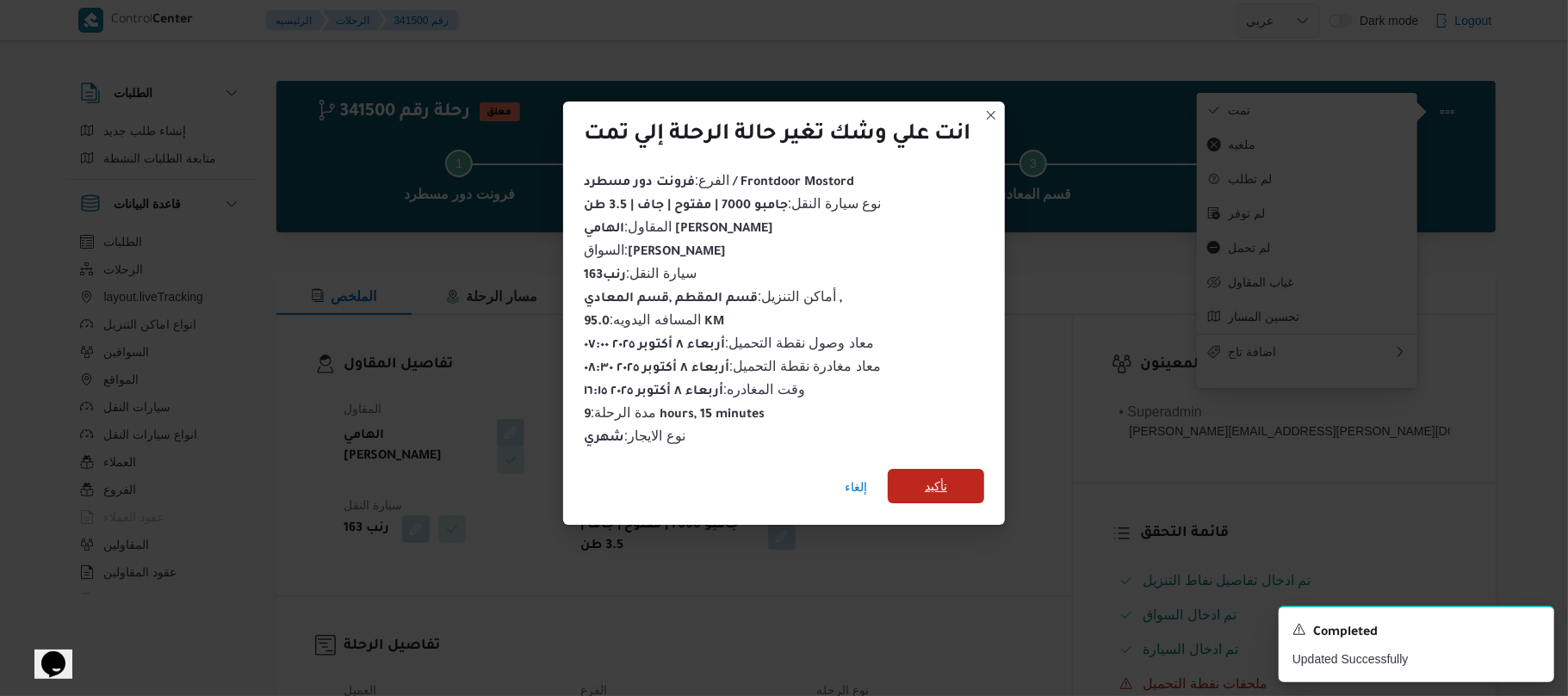
click at [947, 480] on span "تأكيد" at bounding box center [936, 485] width 23 height 21
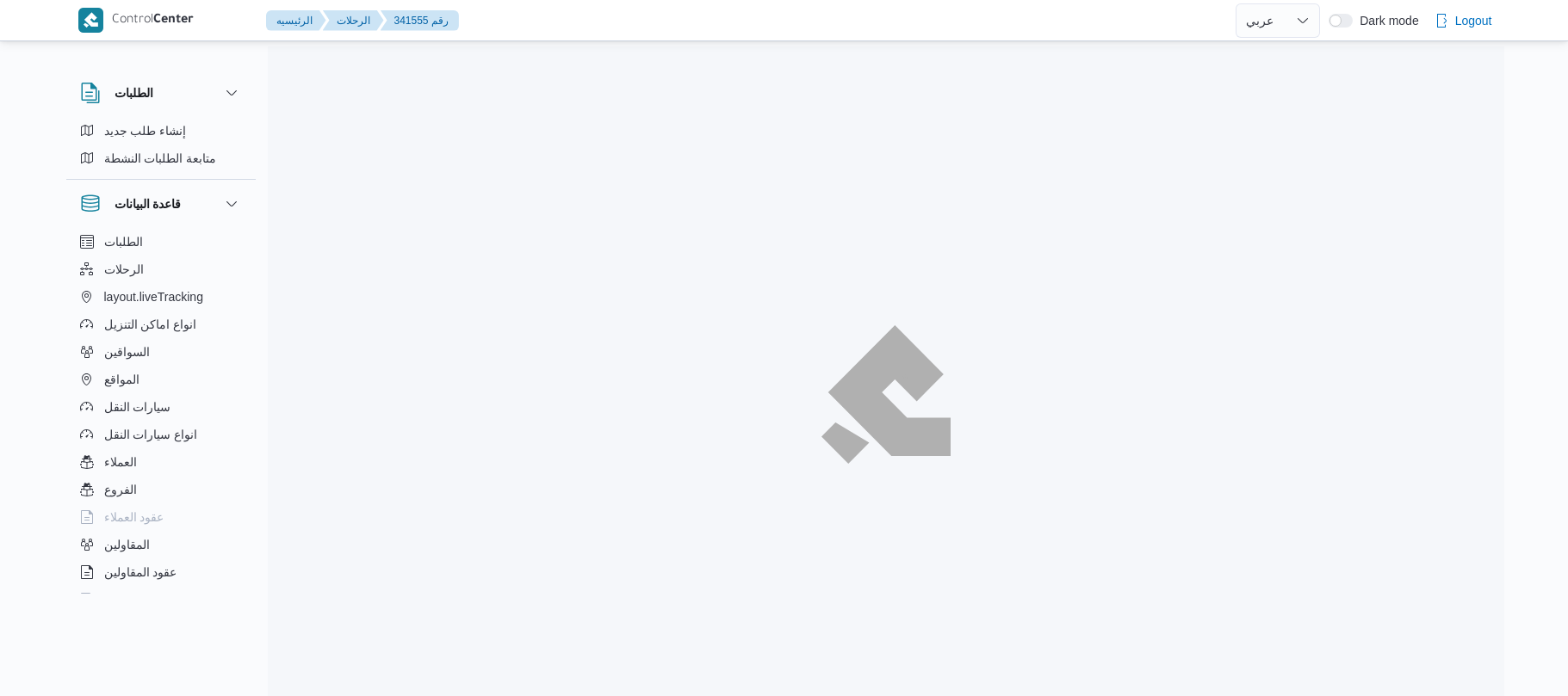
select select "ar"
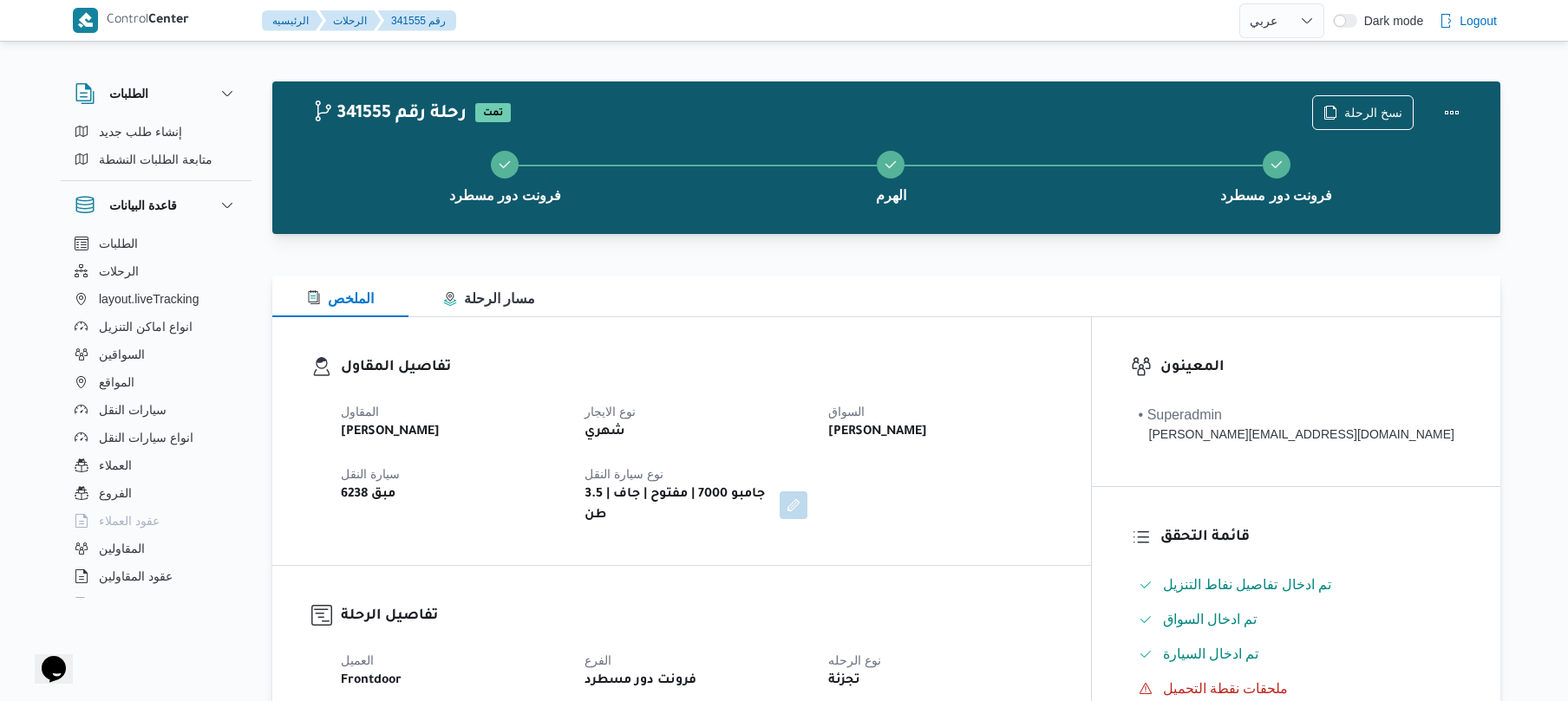
click at [798, 343] on div "تفاصيل المقاول المقاول محمد صلاح عبداللطيف الشريف نوع الايجار شهري السواق عزت س…" at bounding box center [681, 441] width 818 height 248
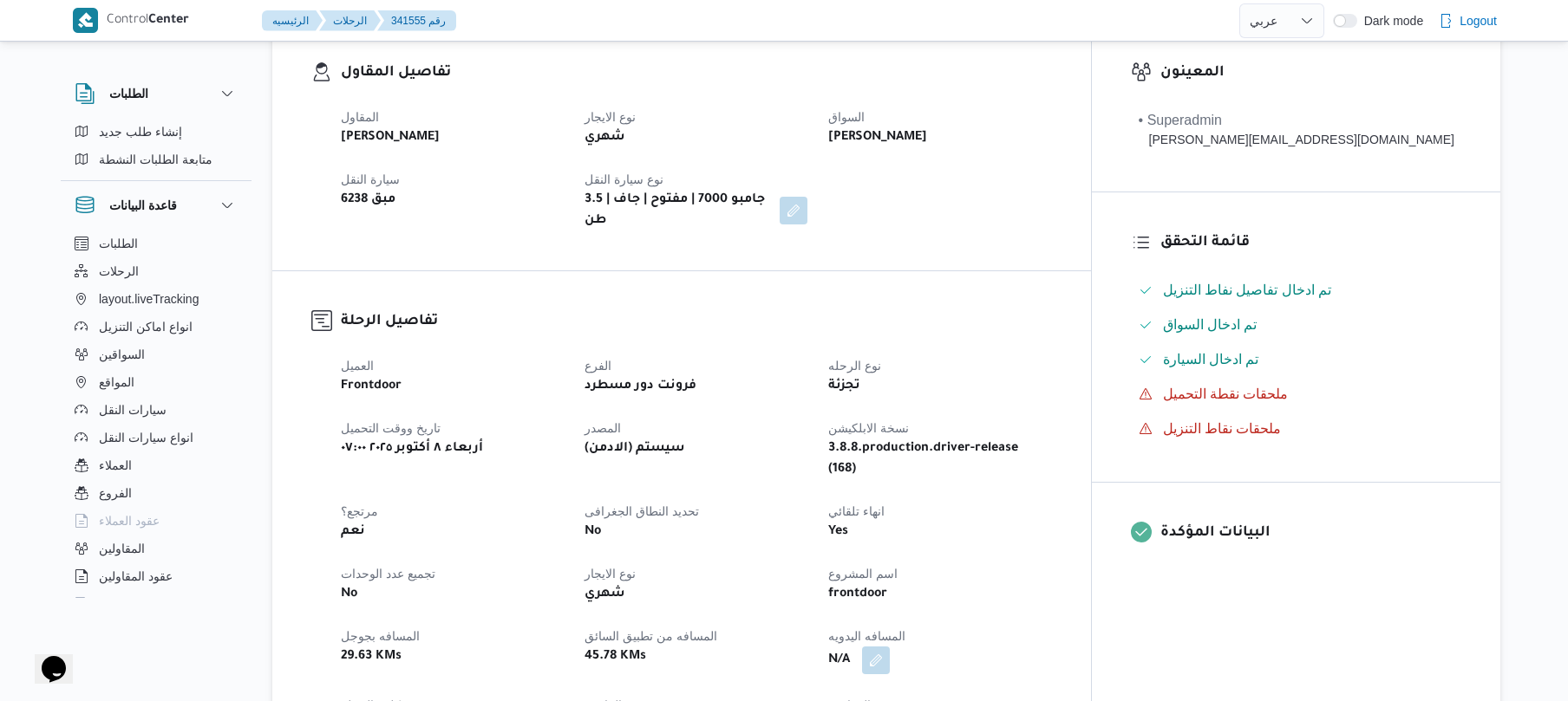
scroll to position [601, 0]
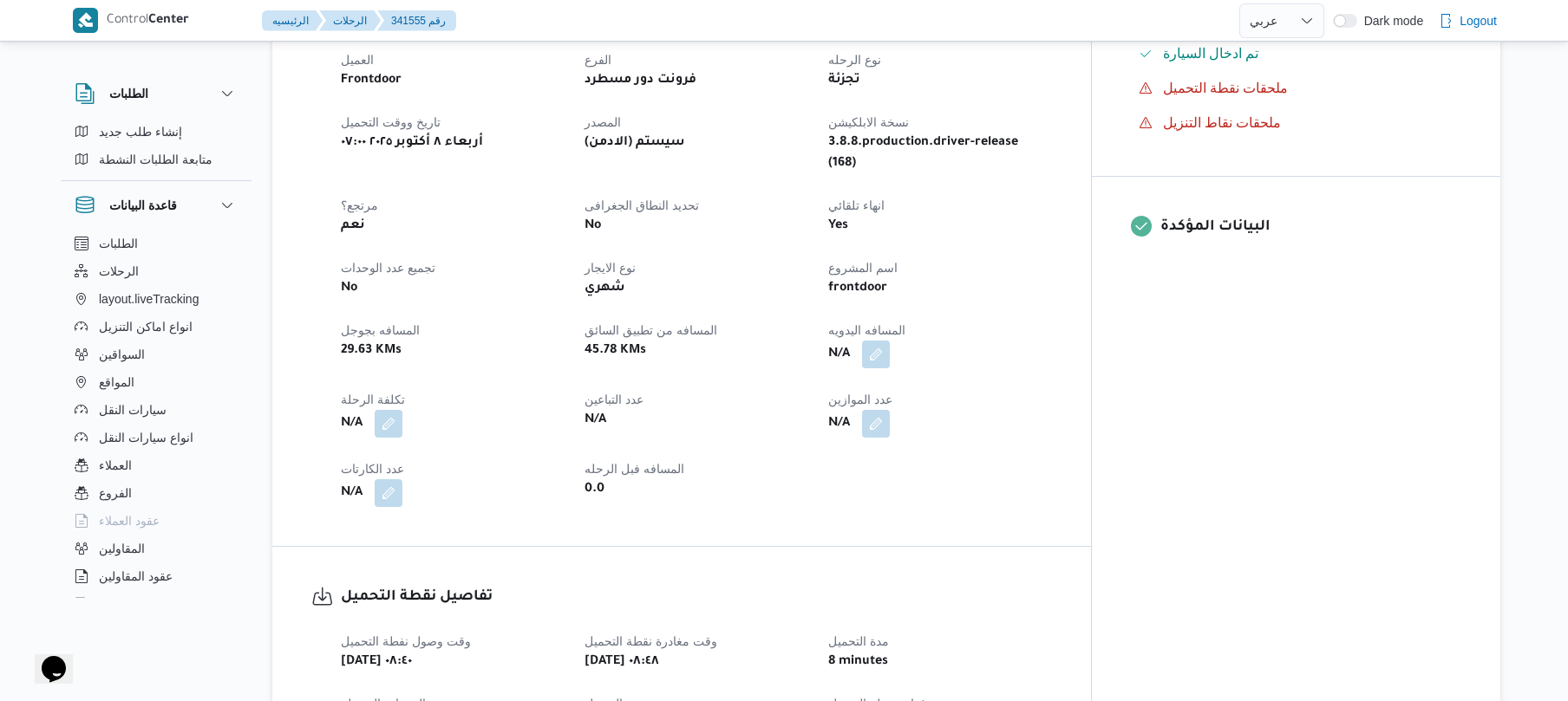
click at [890, 341] on span at bounding box center [871, 355] width 37 height 28
click at [890, 340] on button "button" at bounding box center [876, 354] width 28 height 28
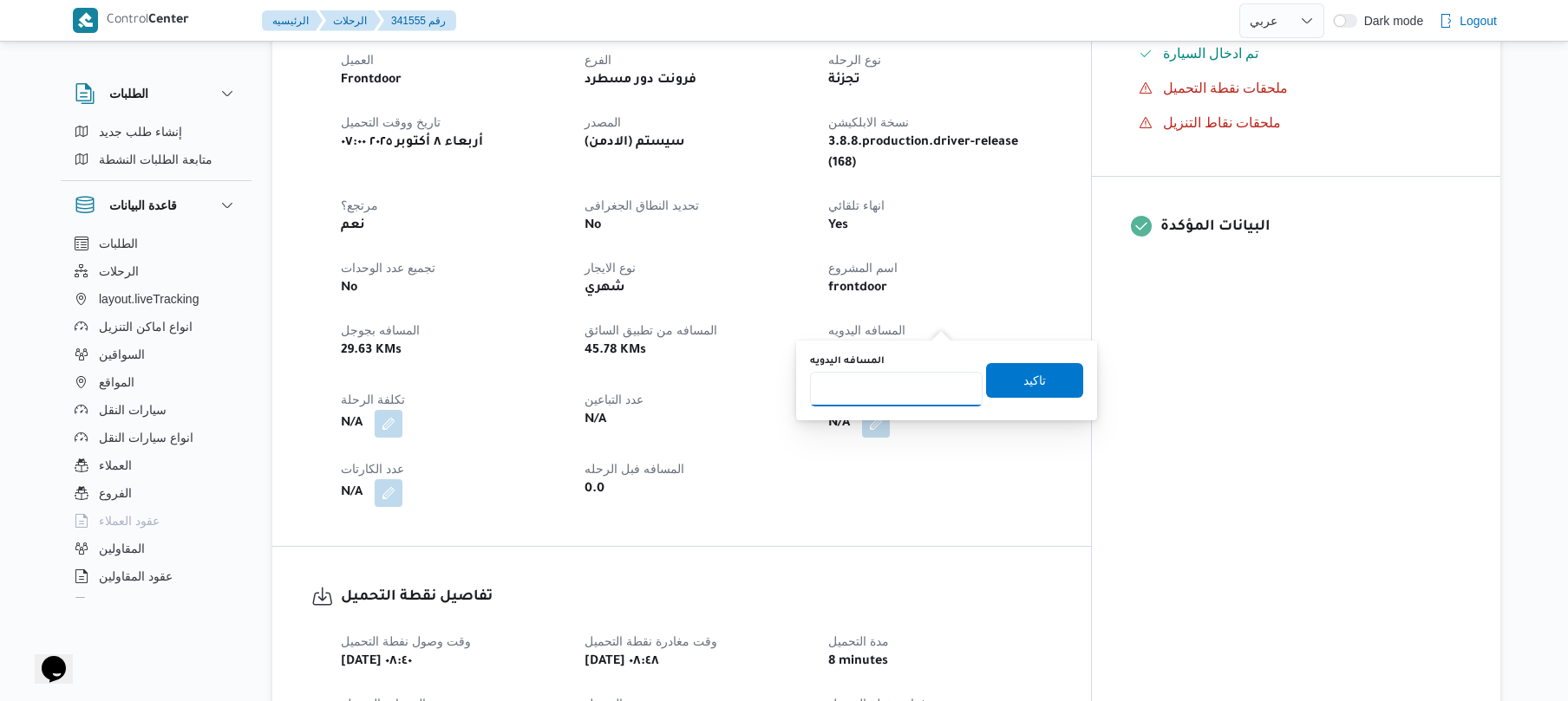
click at [879, 393] on input "المسافه اليدويه" at bounding box center [897, 389] width 173 height 35
type input "65"
click at [1034, 389] on span "تاكيد" at bounding box center [1034, 379] width 23 height 21
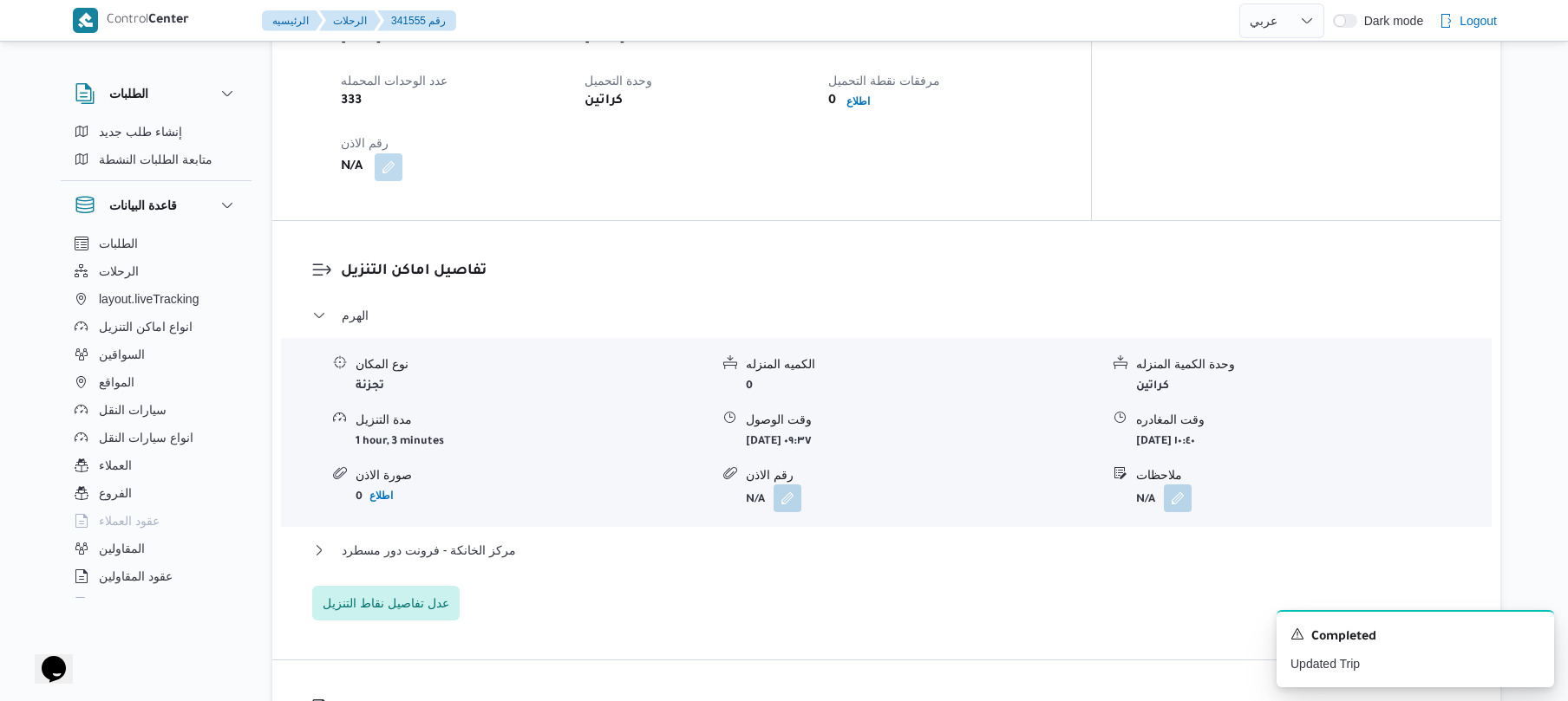
scroll to position [1294, 0]
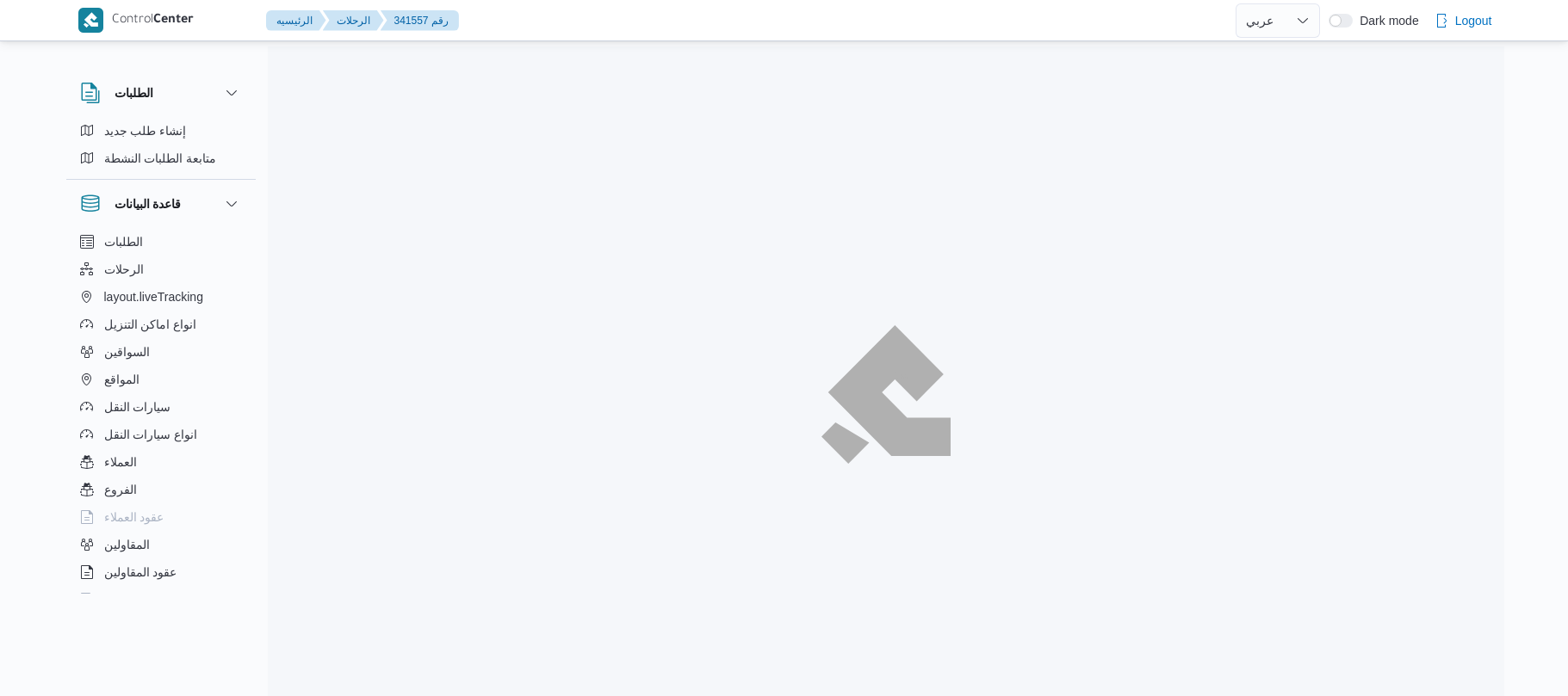
select select "ar"
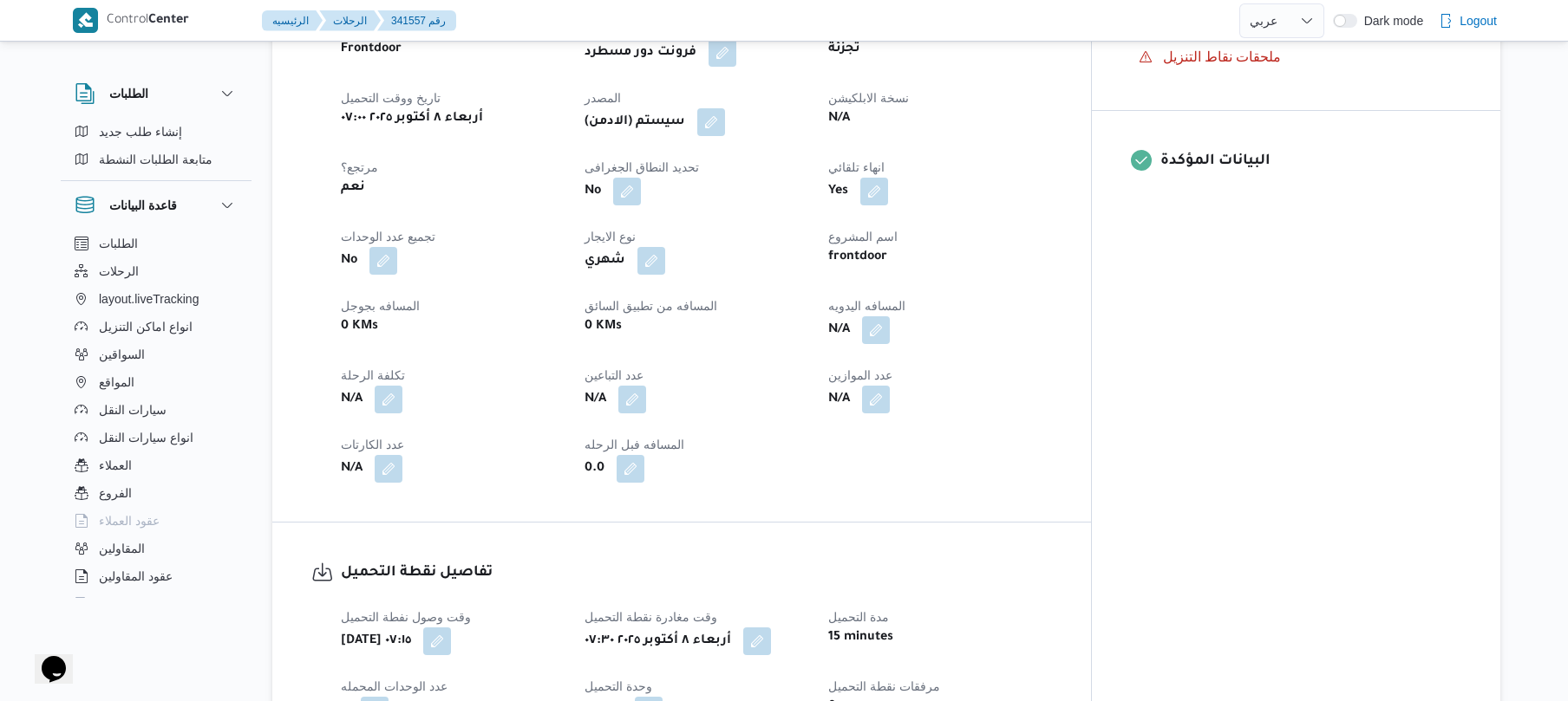
scroll to position [646, 0]
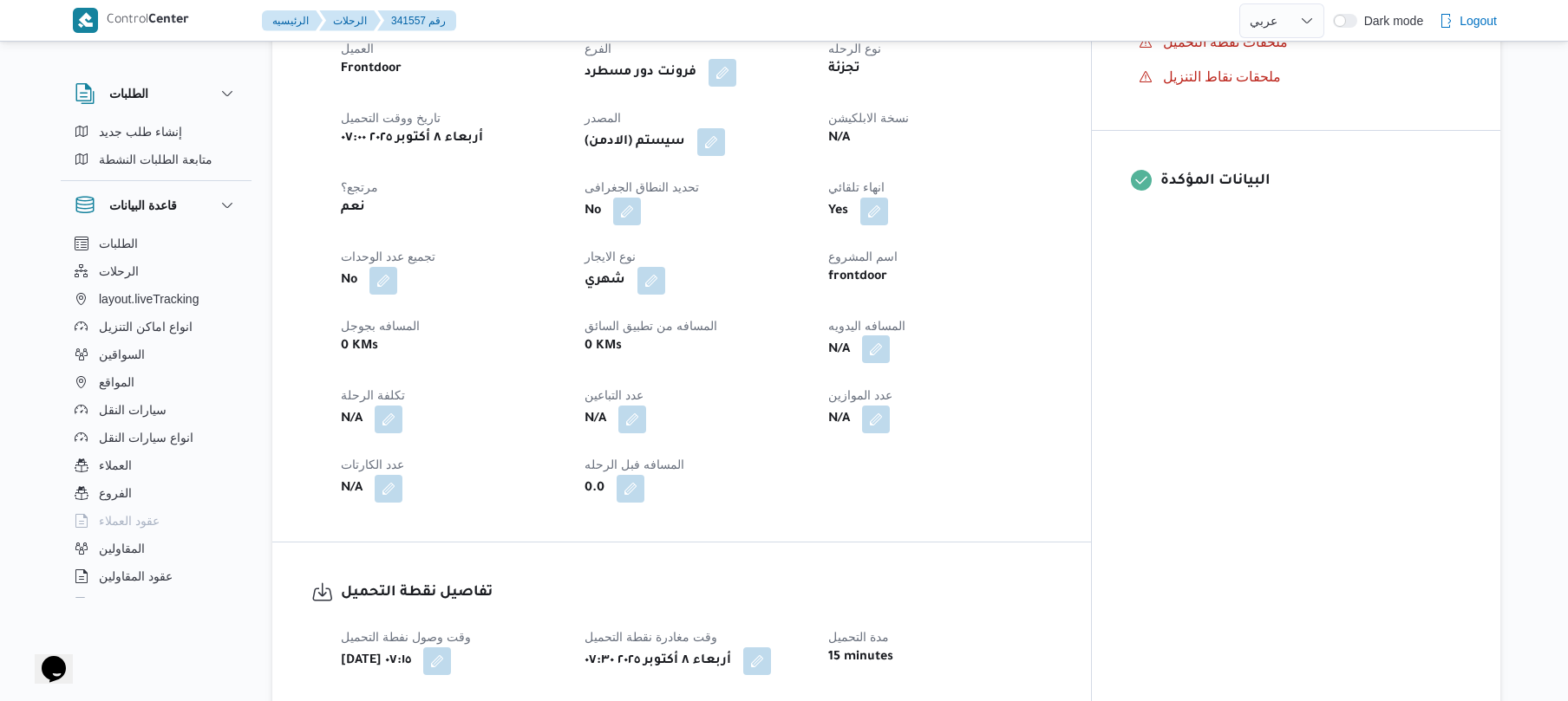
click at [890, 337] on button "button" at bounding box center [876, 349] width 28 height 28
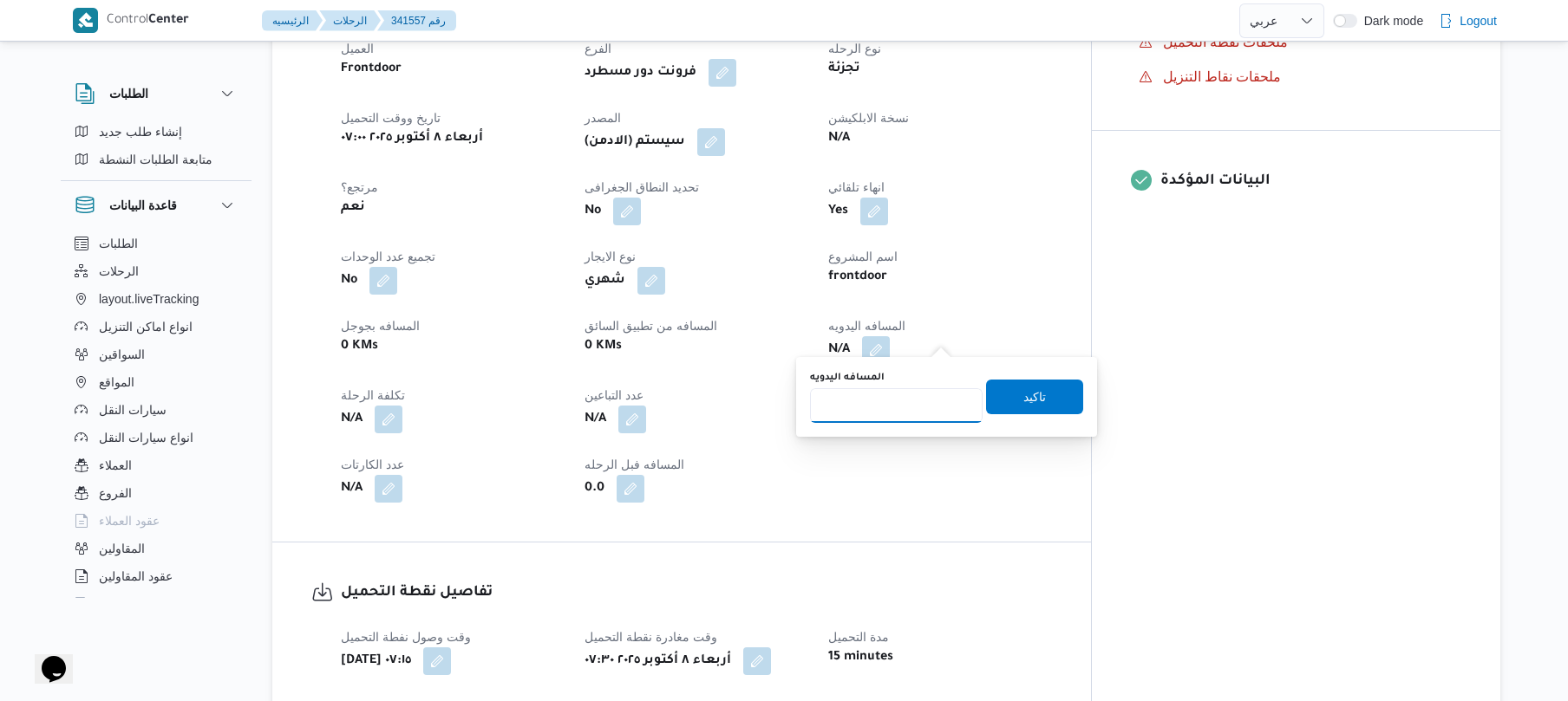
click at [900, 399] on input "المسافه اليدويه" at bounding box center [897, 406] width 173 height 35
type input "105"
click at [1004, 397] on span "تاكيد" at bounding box center [1034, 396] width 97 height 35
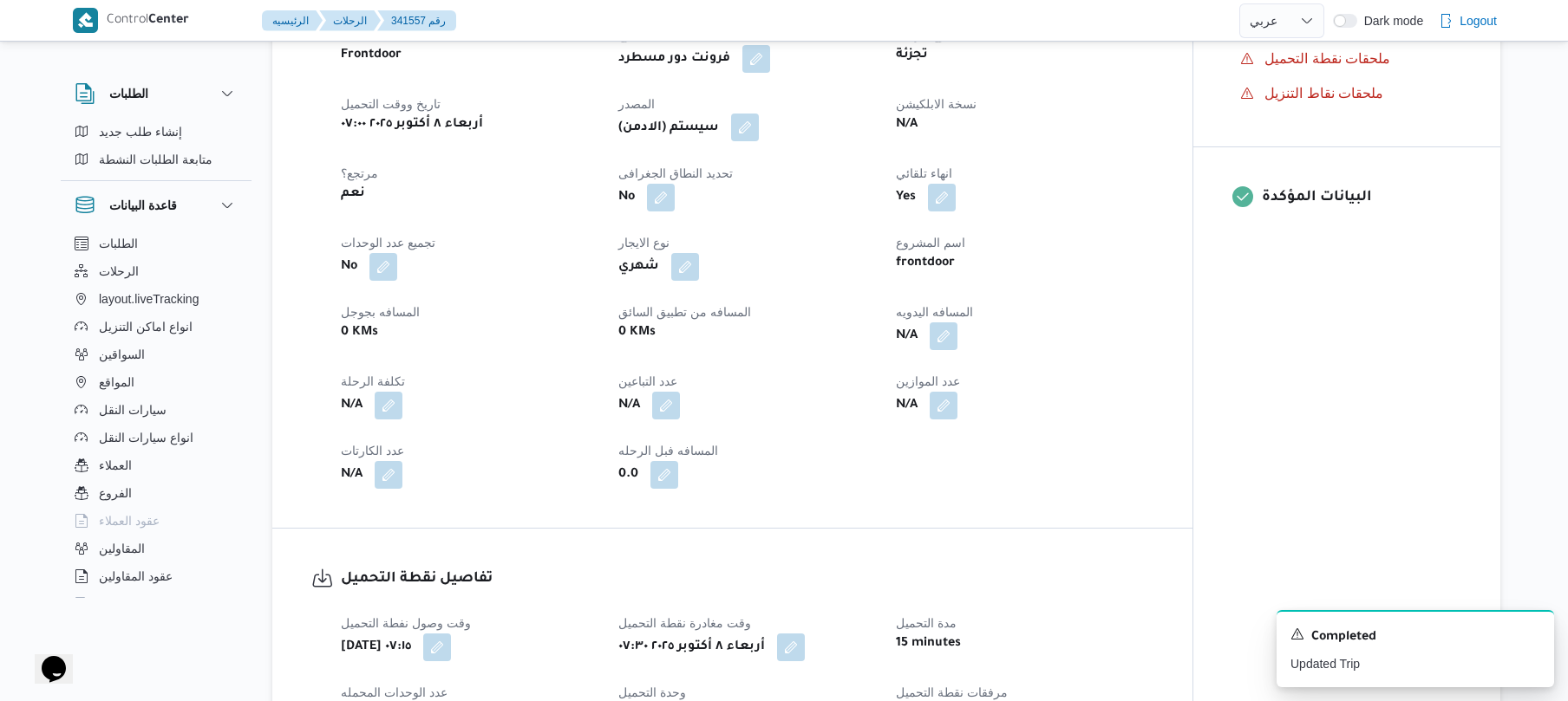
click at [750, 128] on button "button" at bounding box center [745, 128] width 28 height 28
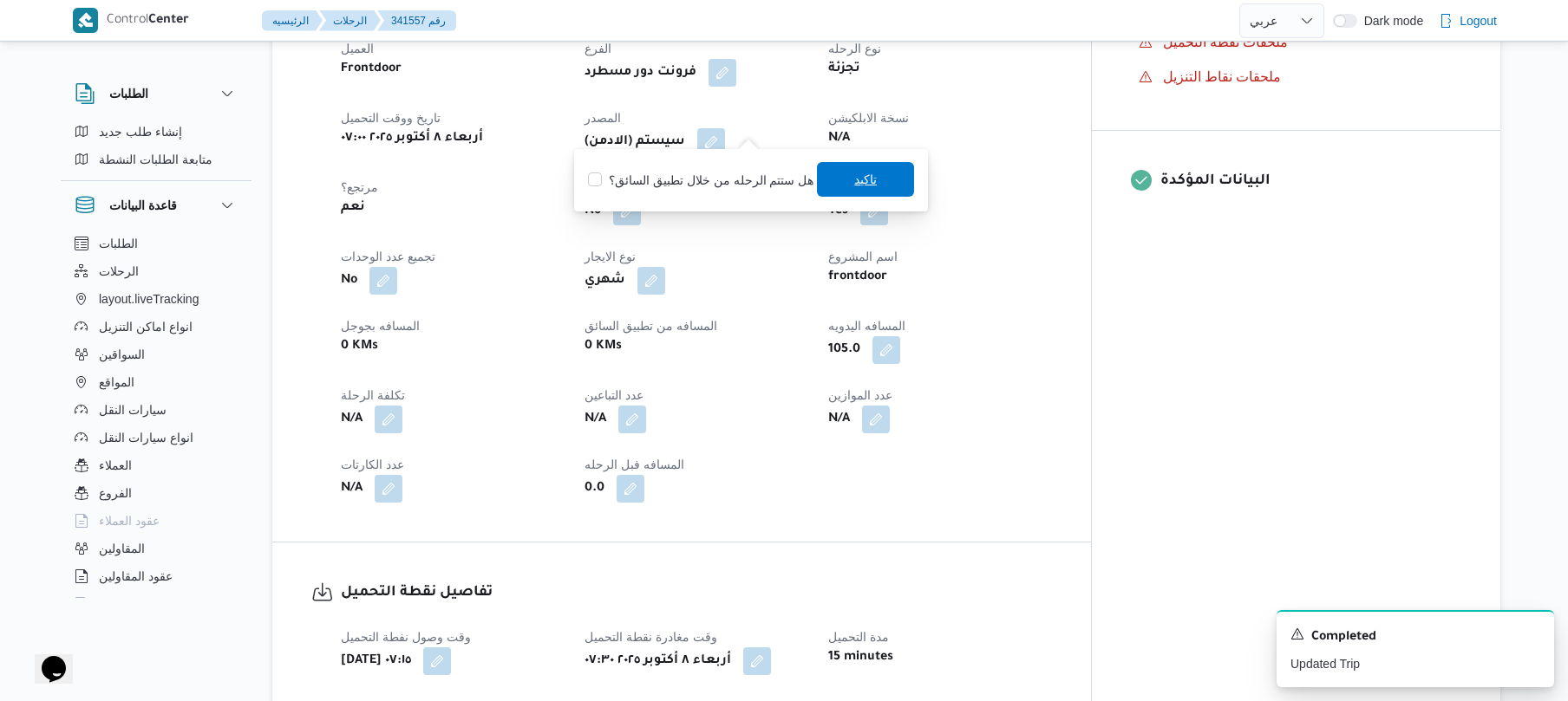
click at [832, 184] on span "تاكيد" at bounding box center [866, 178] width 97 height 35
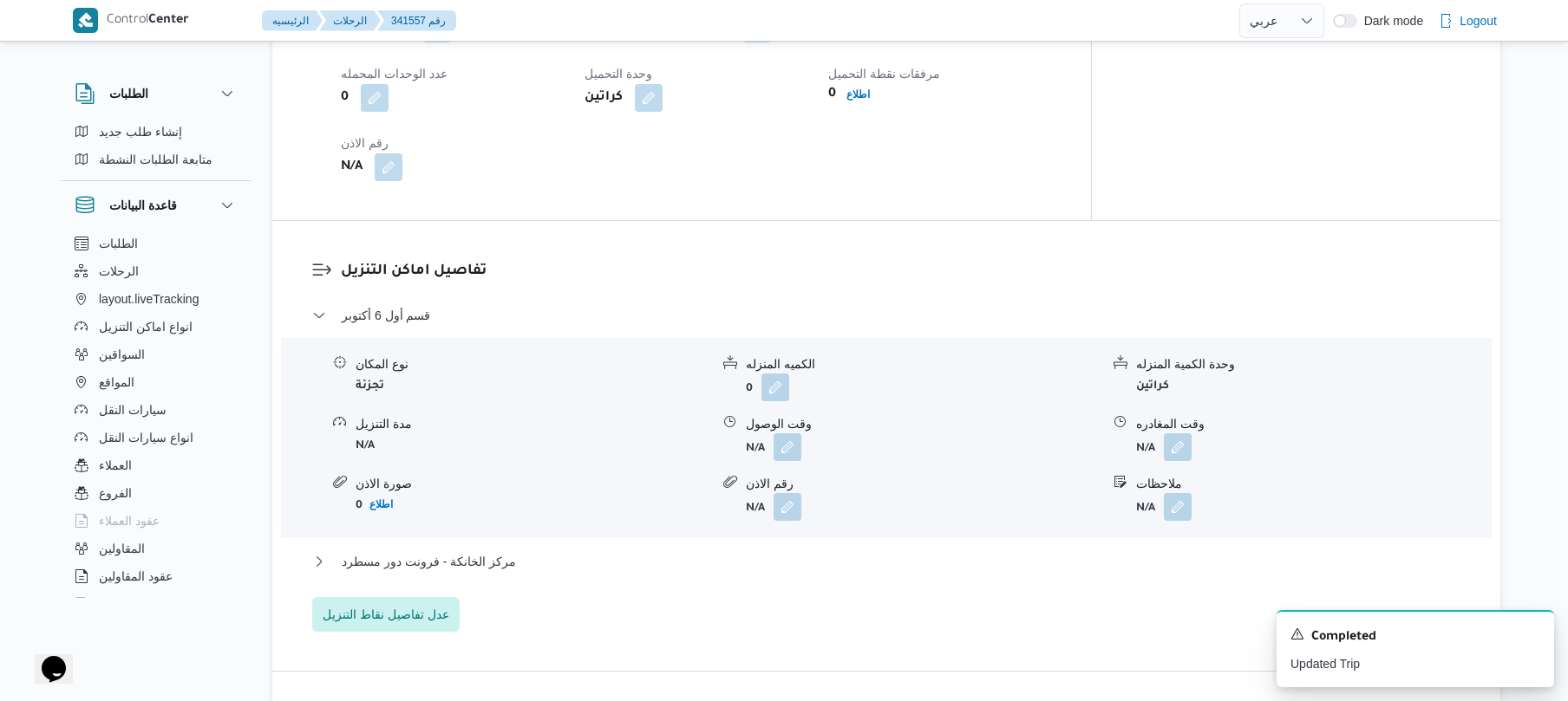
scroll to position [1294, 0]
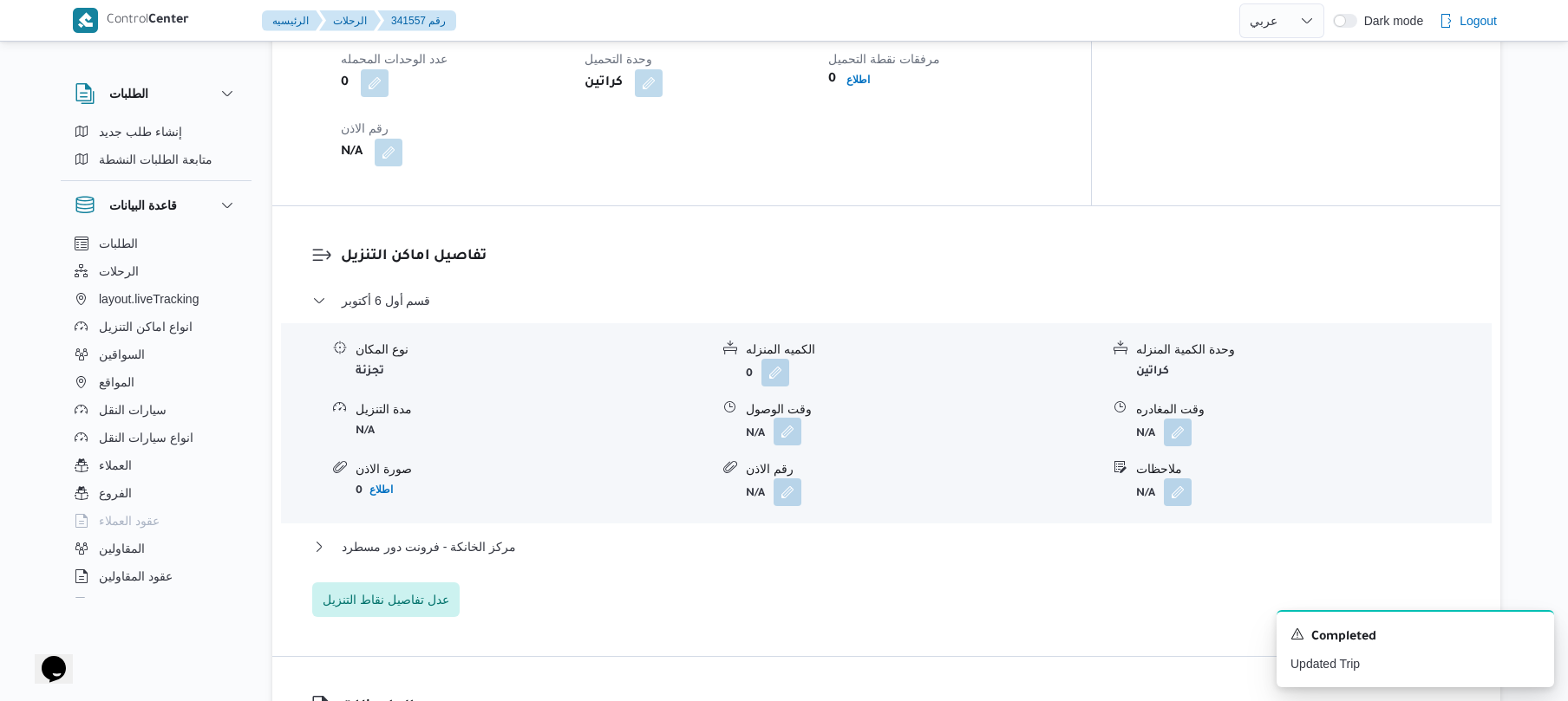
click at [782, 417] on button "button" at bounding box center [787, 431] width 28 height 28
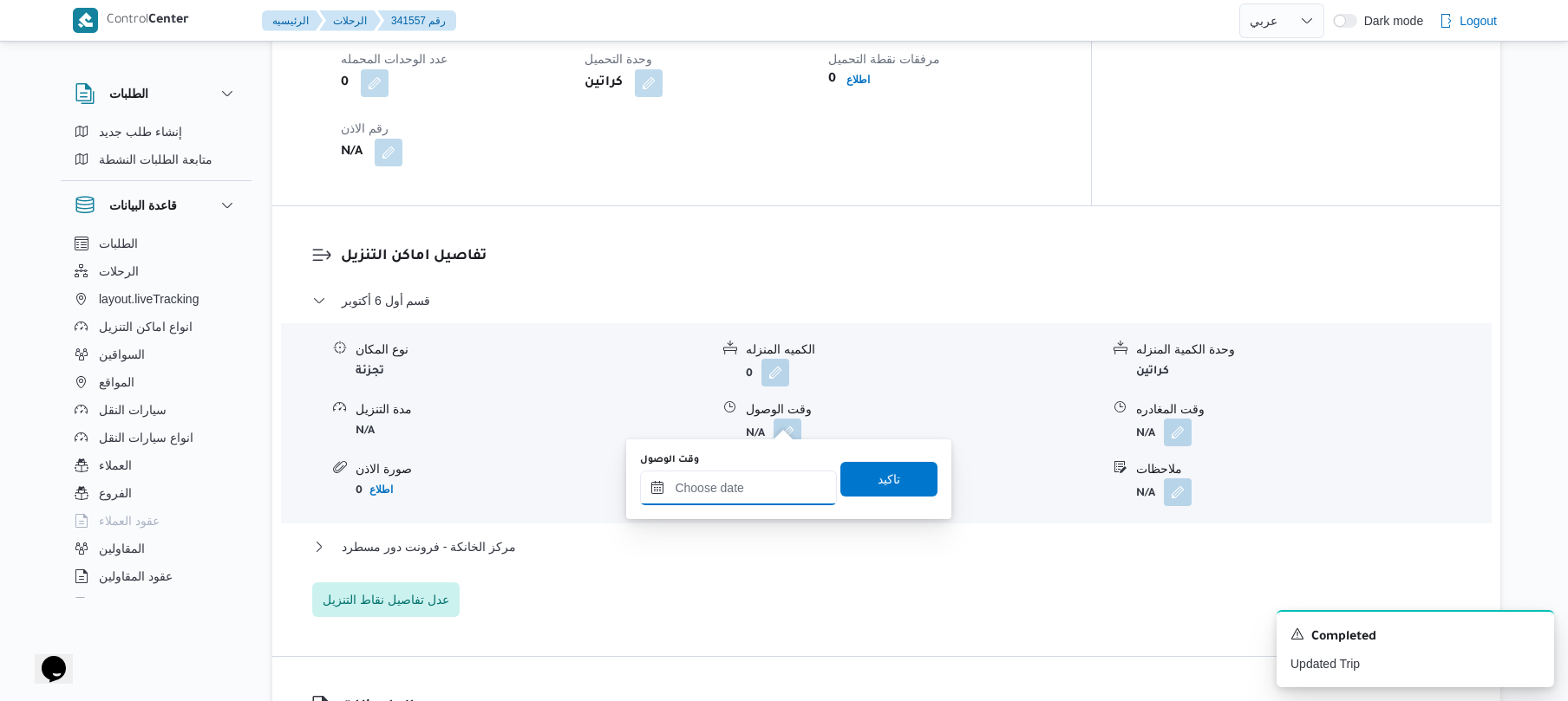
click at [733, 486] on input "وقت الوصول" at bounding box center [738, 488] width 196 height 35
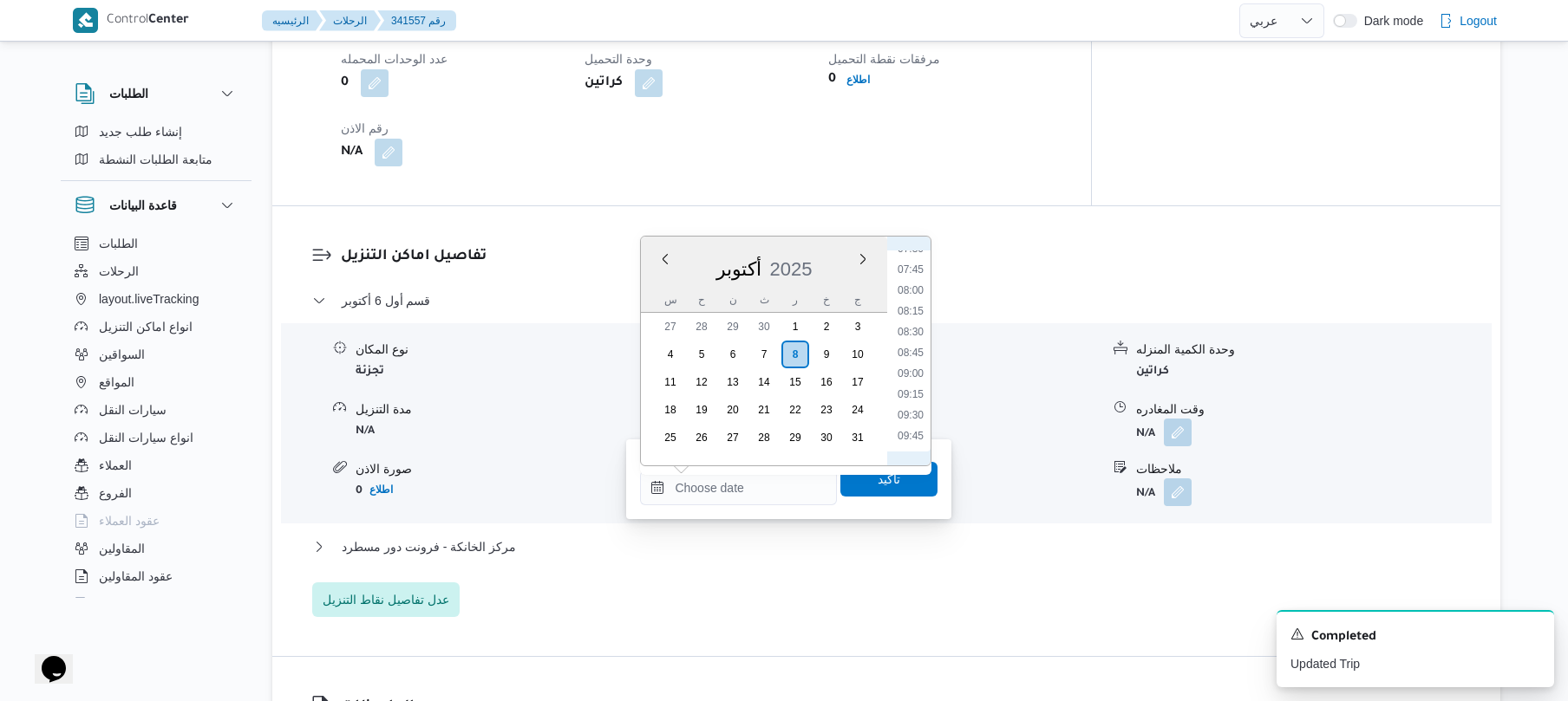
scroll to position [581, 0]
click at [906, 390] on li "08:30" at bounding box center [910, 385] width 40 height 17
type input "[DATE] ٠٨:٣٠"
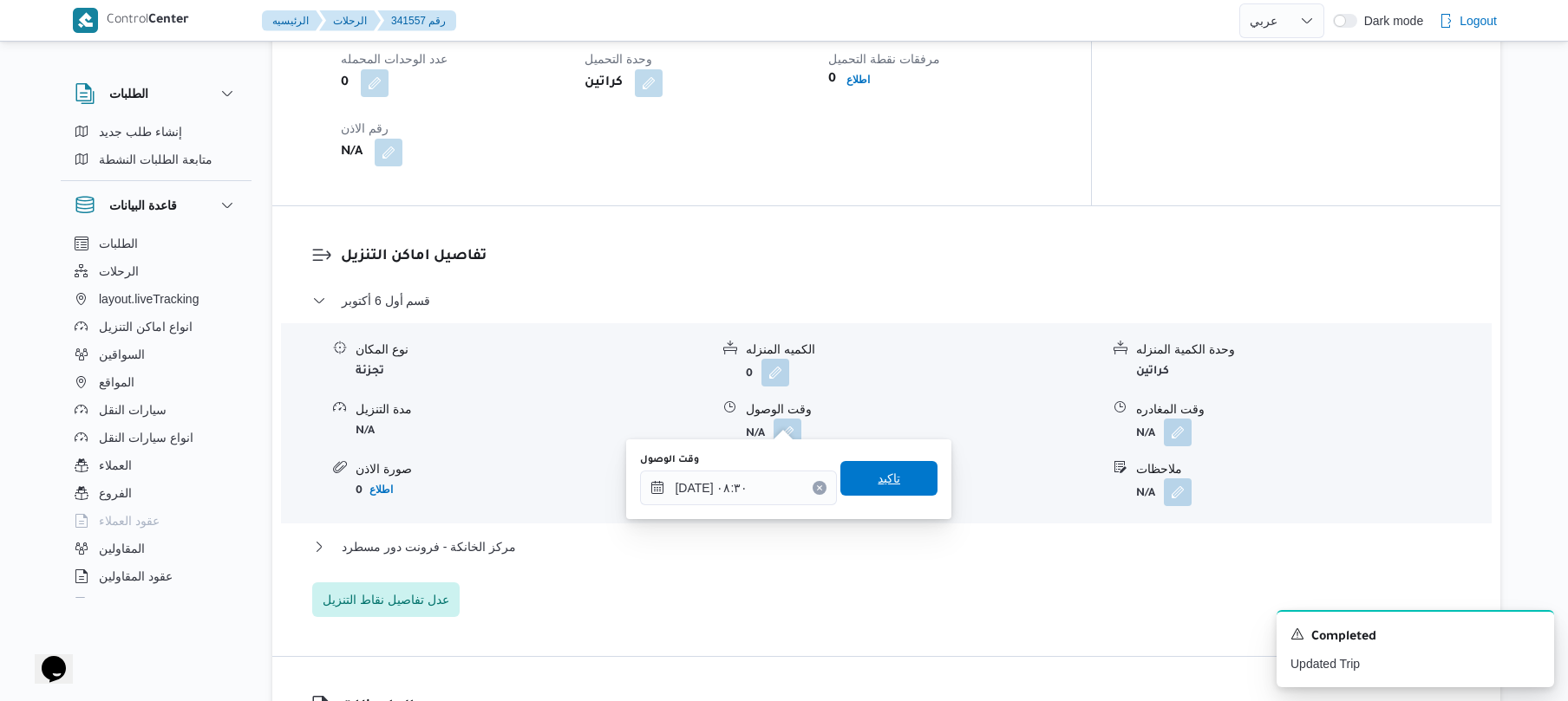
click at [883, 477] on span "تاكيد" at bounding box center [889, 478] width 23 height 21
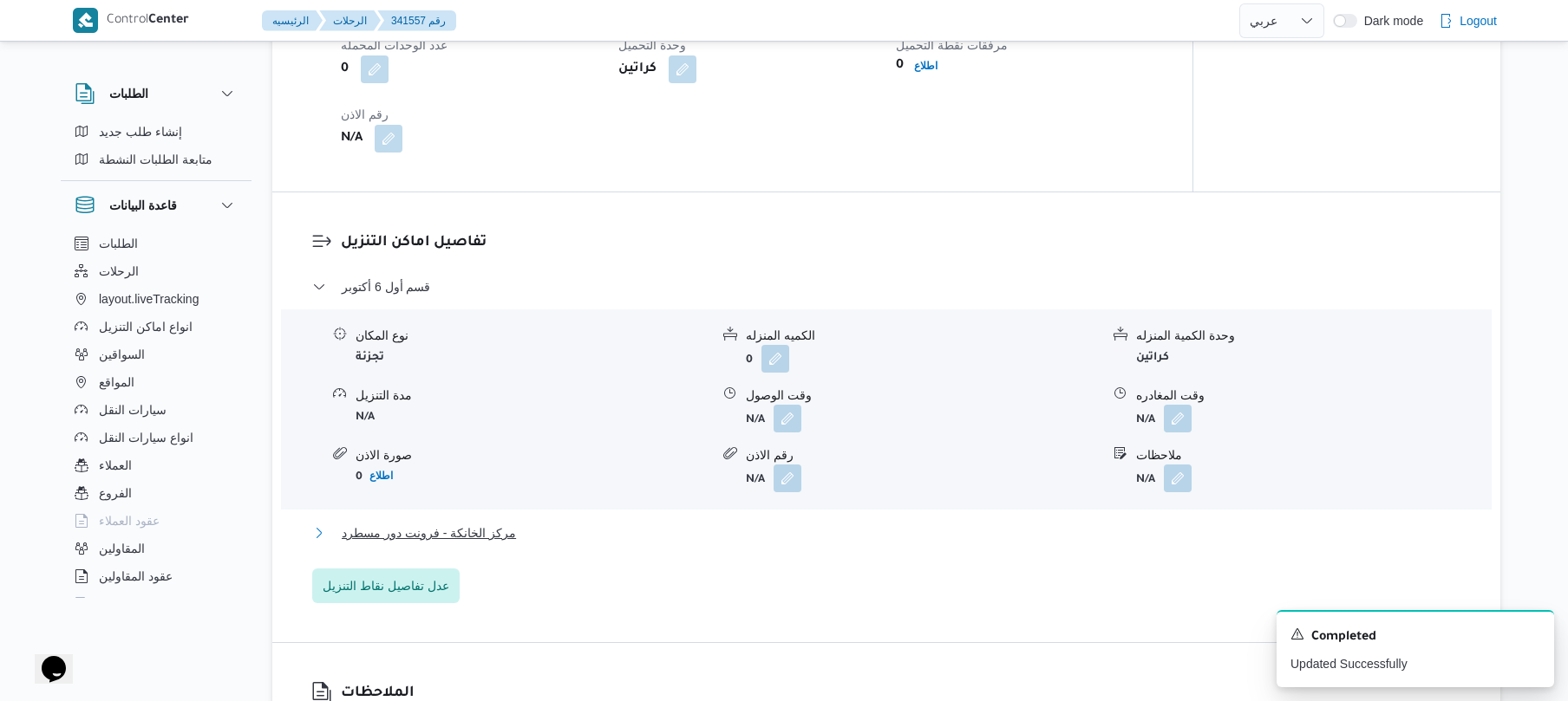
click at [778, 523] on button "مركز الخانكة - فرونت دور مسطرد" at bounding box center [887, 532] width 1148 height 21
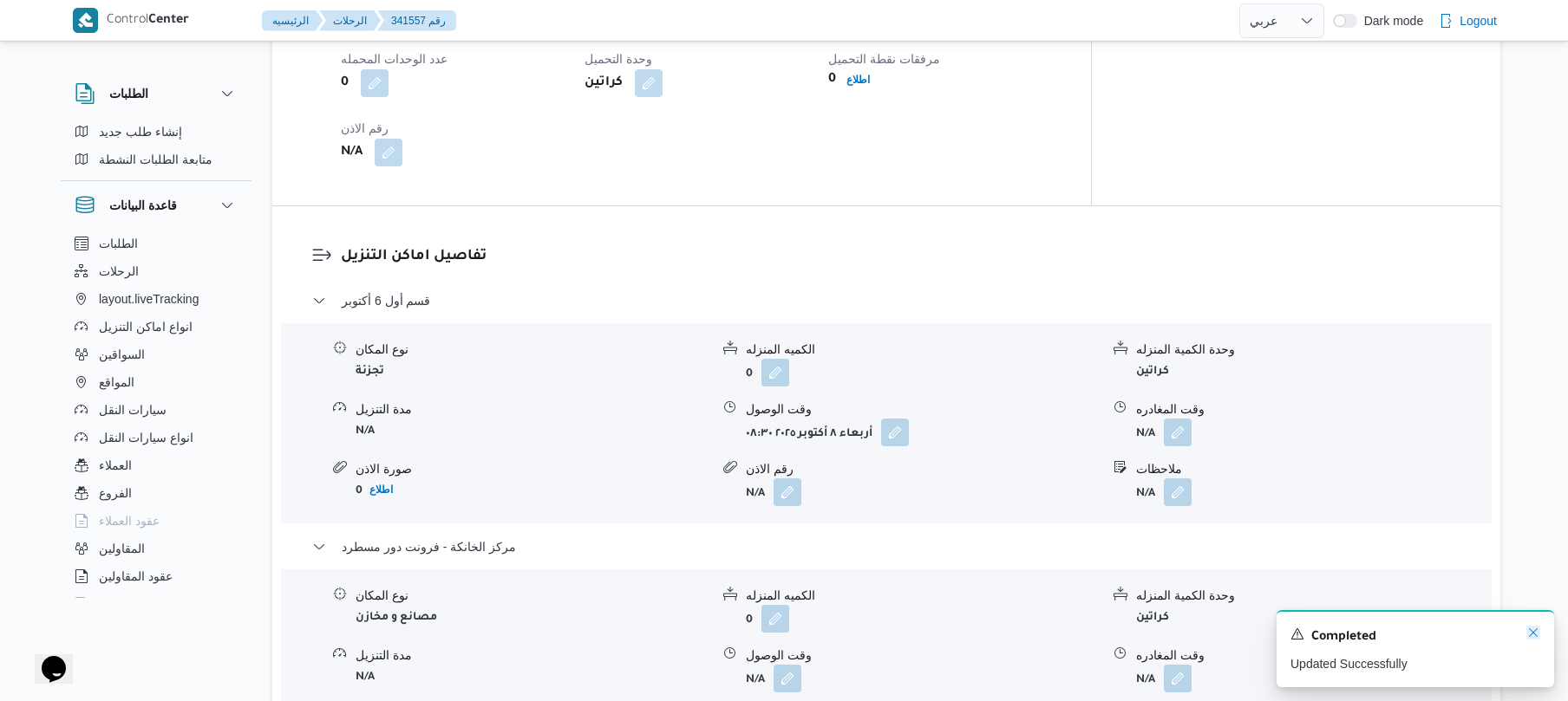
click at [1531, 632] on icon "Dismiss toast" at bounding box center [1533, 633] width 14 height 14
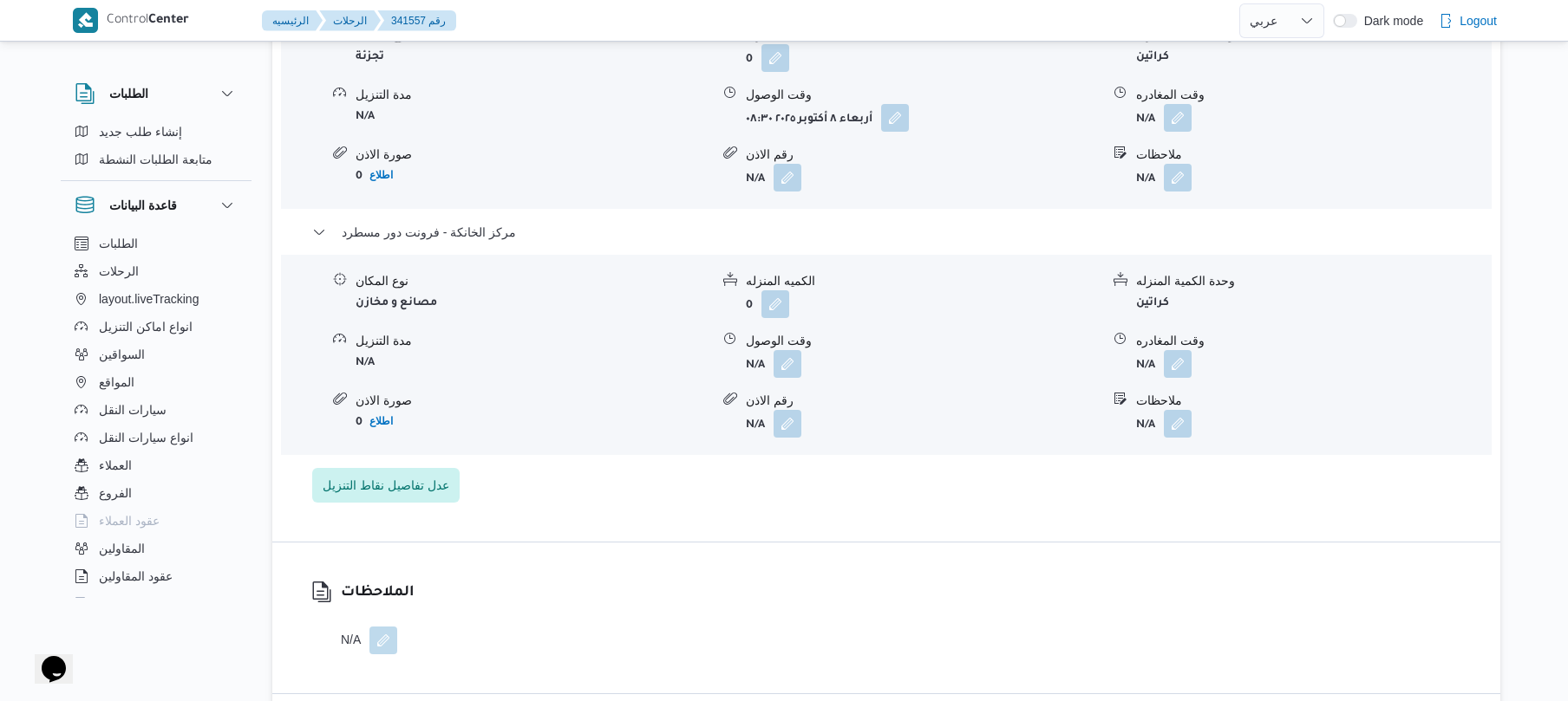
scroll to position [1526, 0]
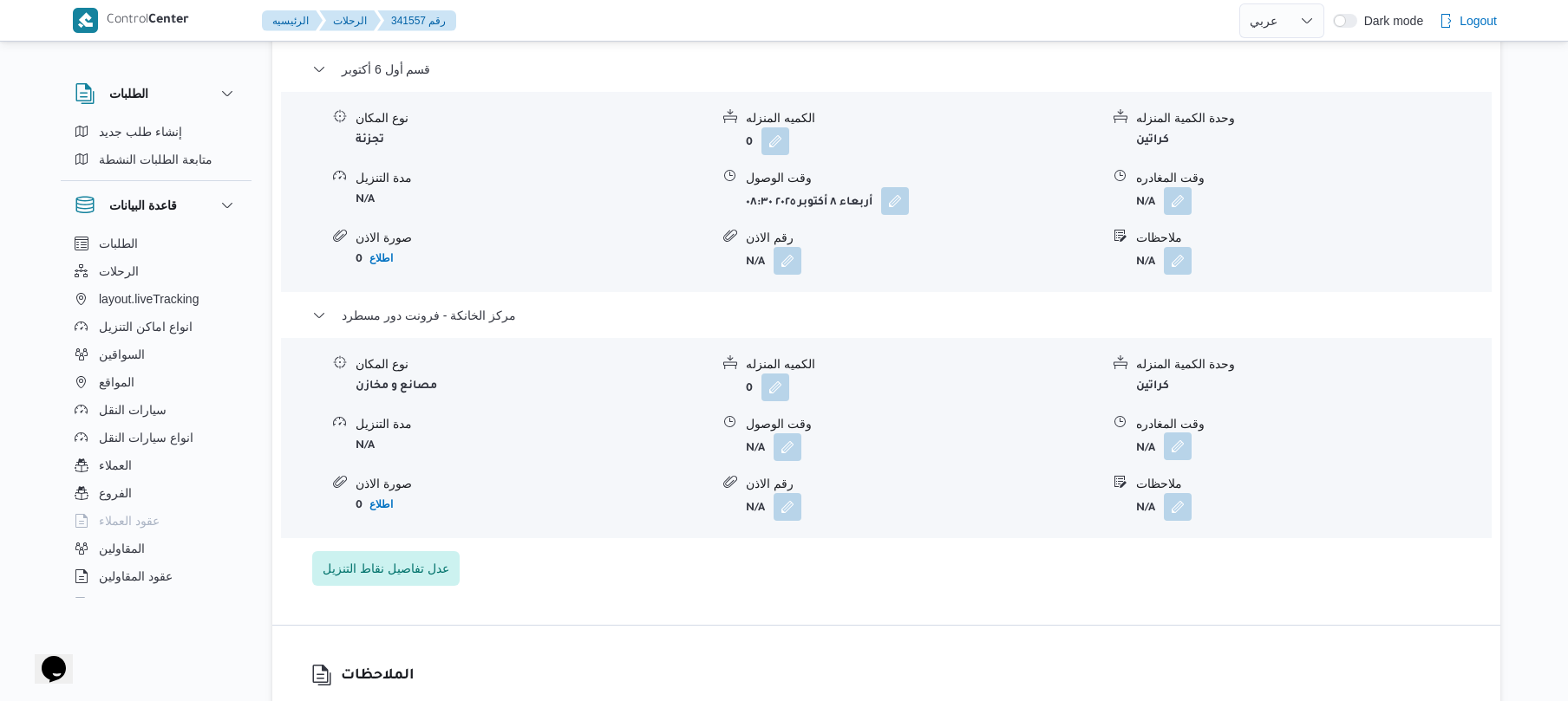
click at [1181, 437] on button "button" at bounding box center [1177, 446] width 28 height 28
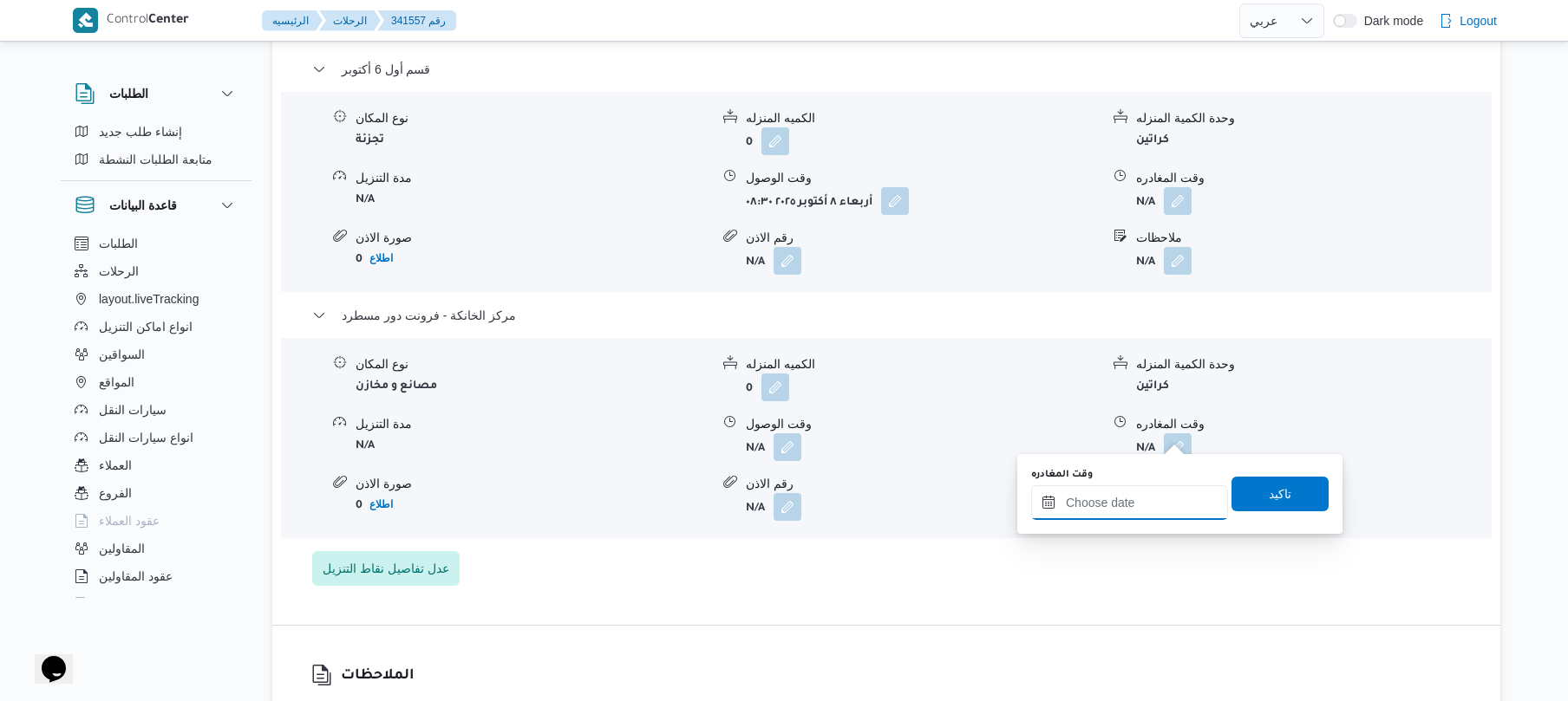
click at [1076, 497] on input "وقت المغادره" at bounding box center [1130, 503] width 196 height 35
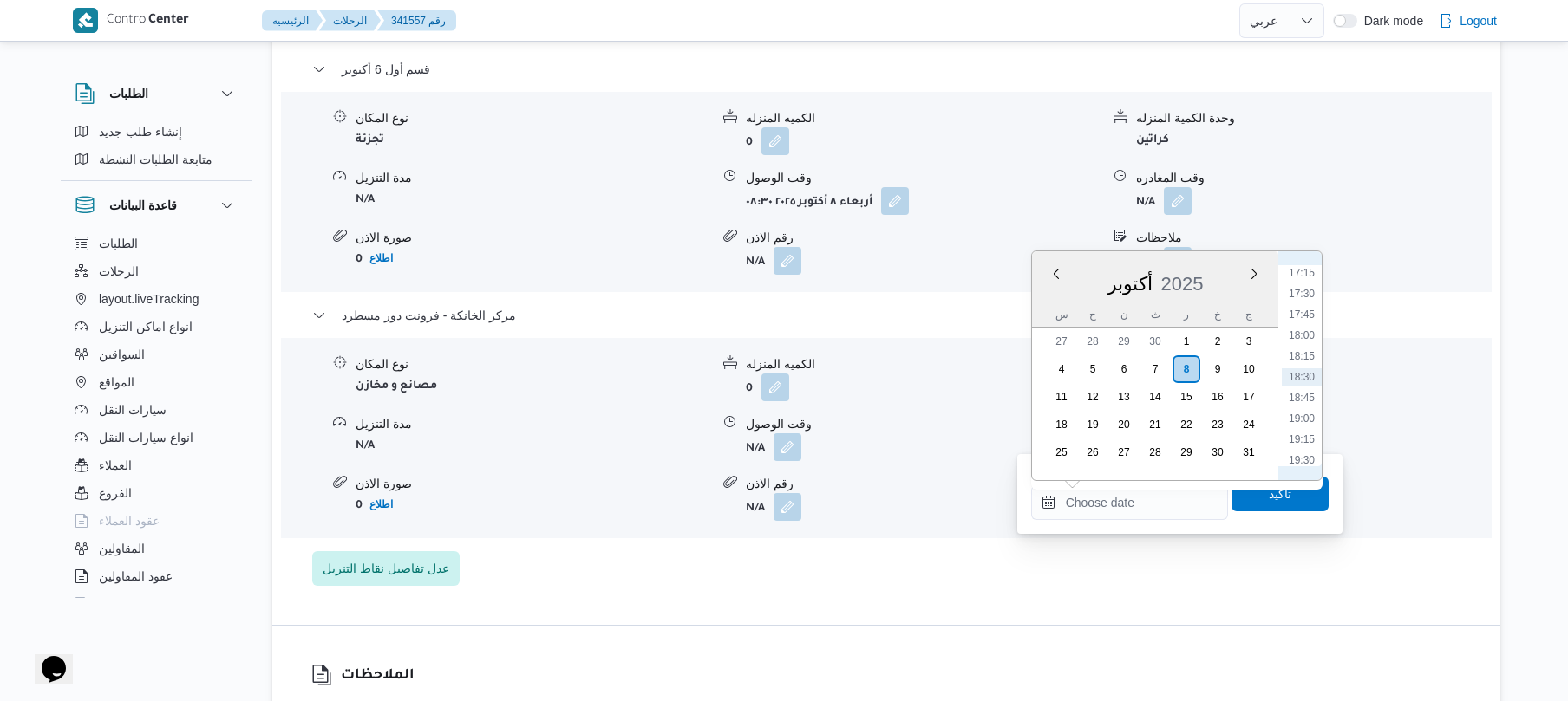
scroll to position [1265, 0]
click at [1305, 302] on li "15:30" at bounding box center [1301, 297] width 40 height 17
type input "٠٨/١٠/٢٠٢٥ ١٥:٣٠"
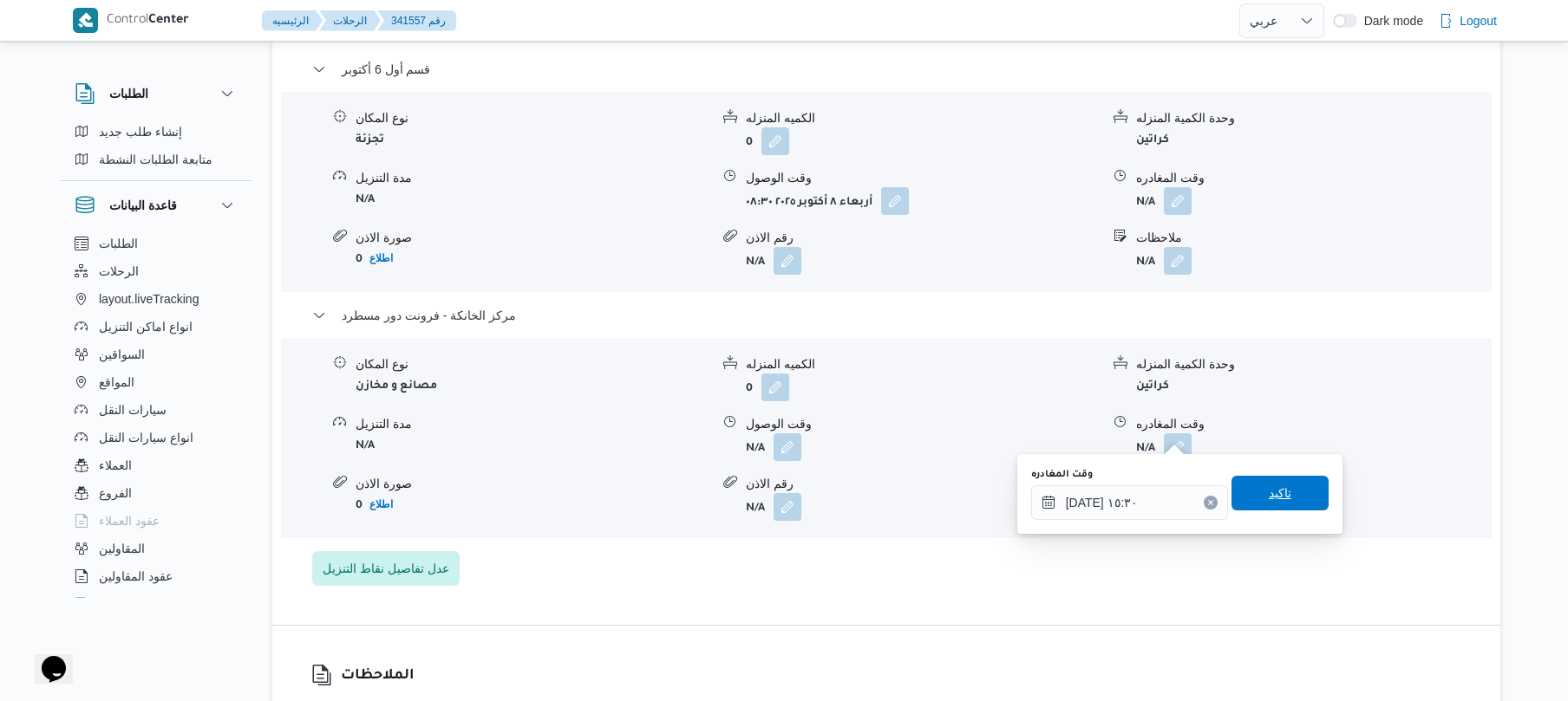
click at [1266, 482] on span "تاكيد" at bounding box center [1279, 493] width 97 height 35
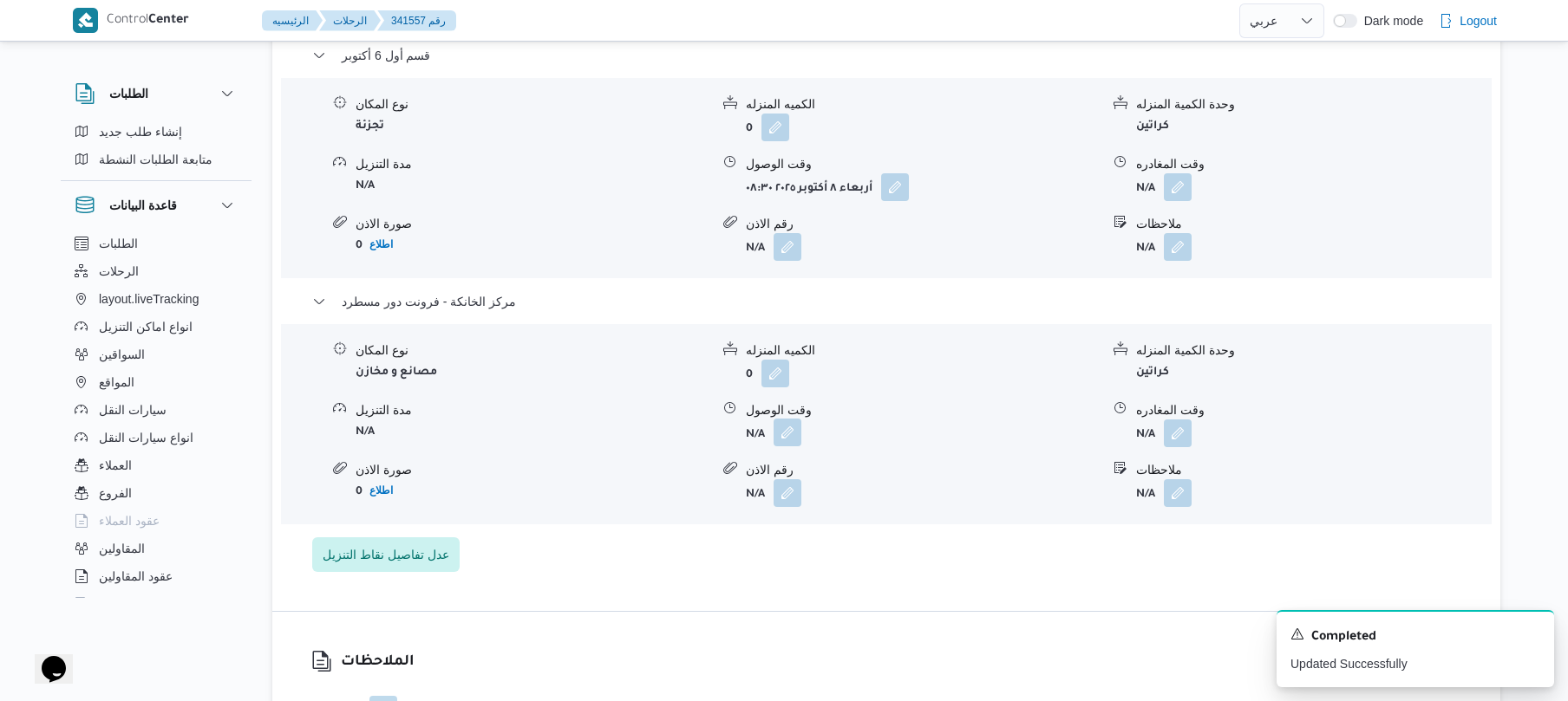
click at [797, 428] on button "button" at bounding box center [787, 432] width 28 height 28
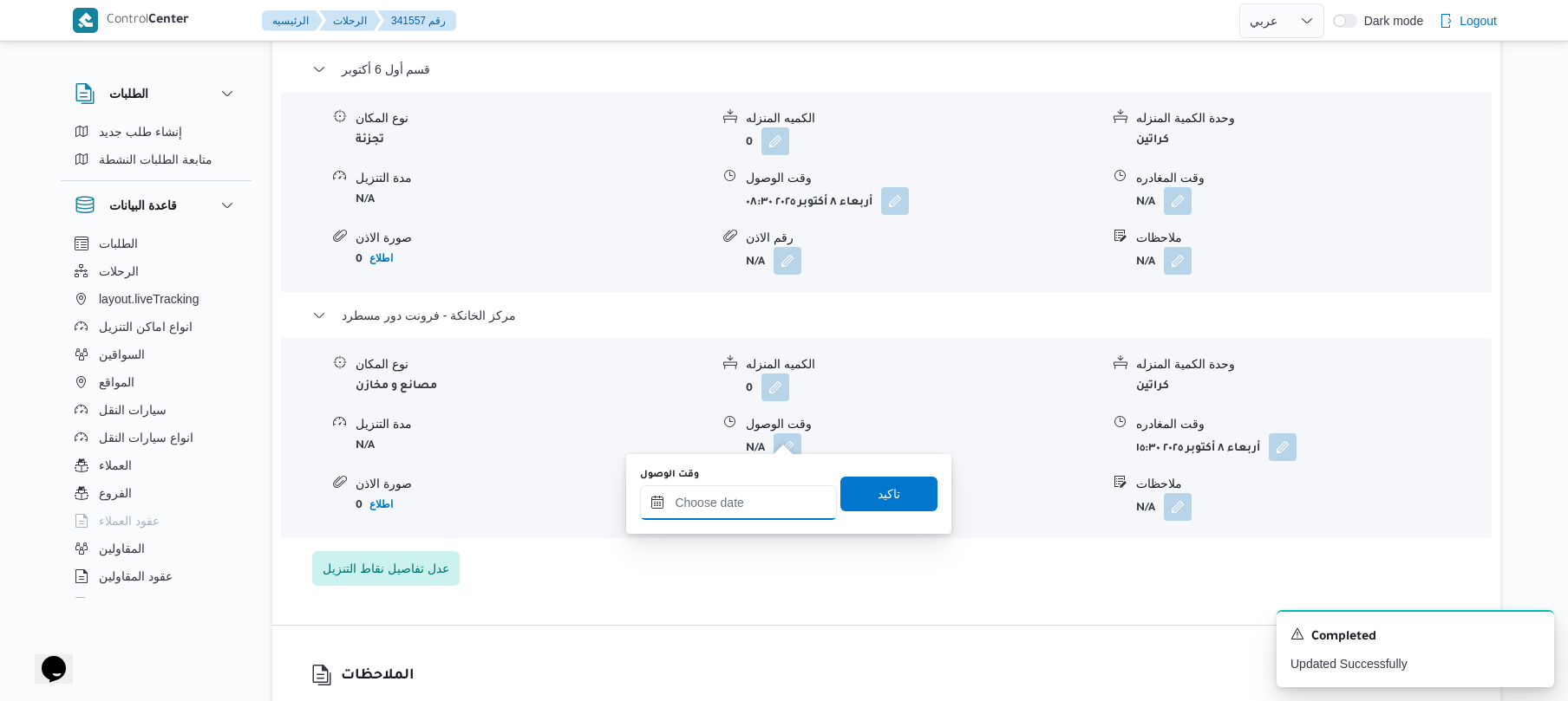
click at [728, 511] on input "وقت الوصول" at bounding box center [738, 503] width 196 height 35
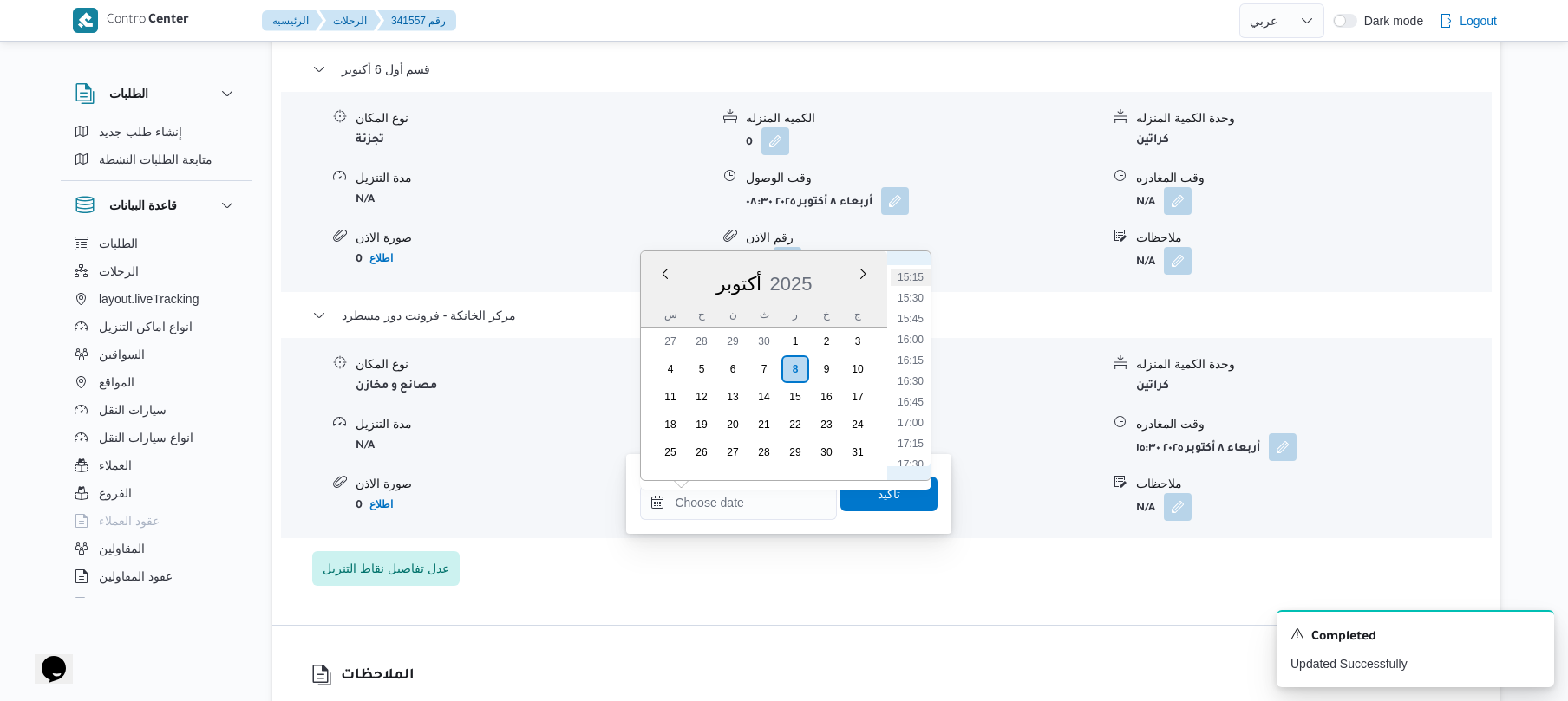
click at [912, 282] on li "15:15" at bounding box center [910, 277] width 40 height 17
type input "[DATE] ١٥:١٥"
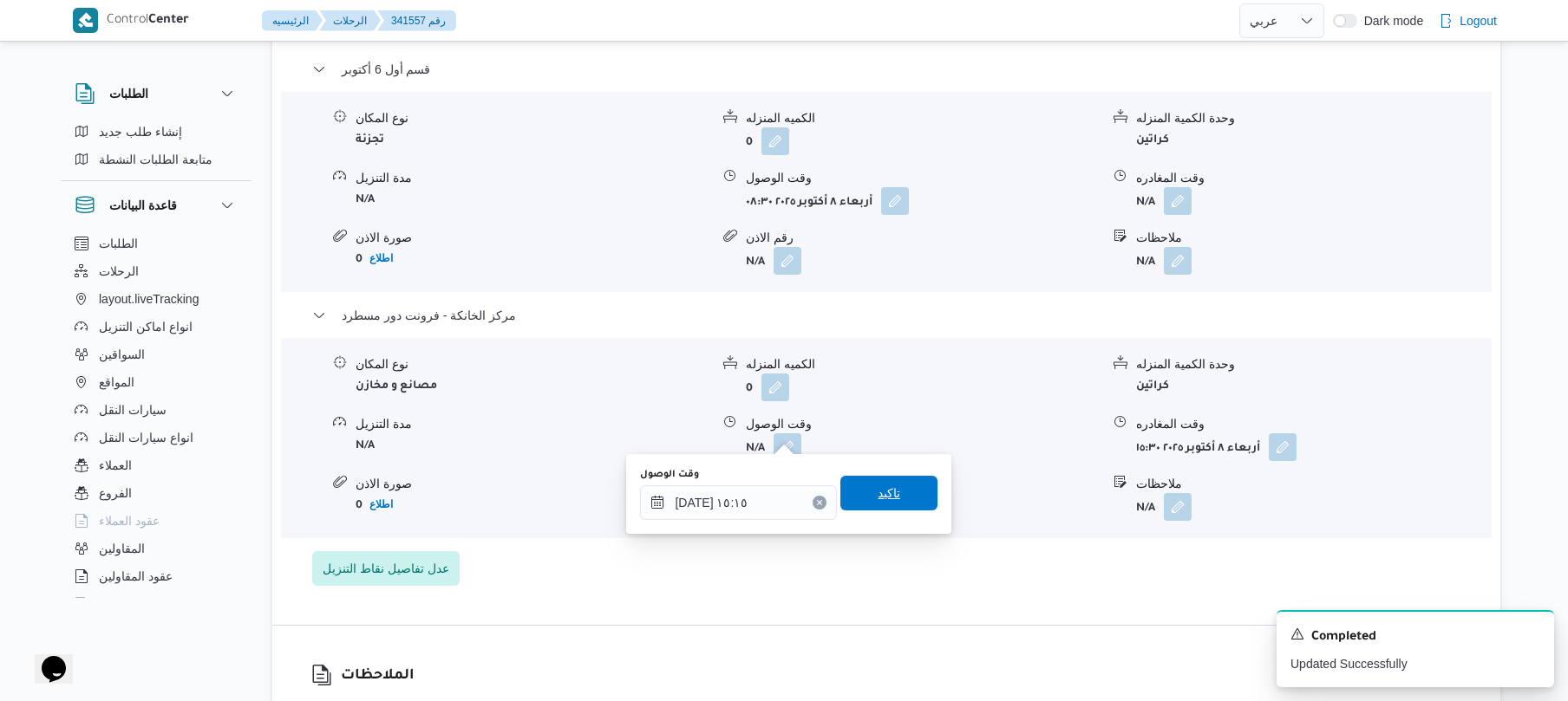
click at [878, 497] on span "تاكيد" at bounding box center [889, 493] width 23 height 21
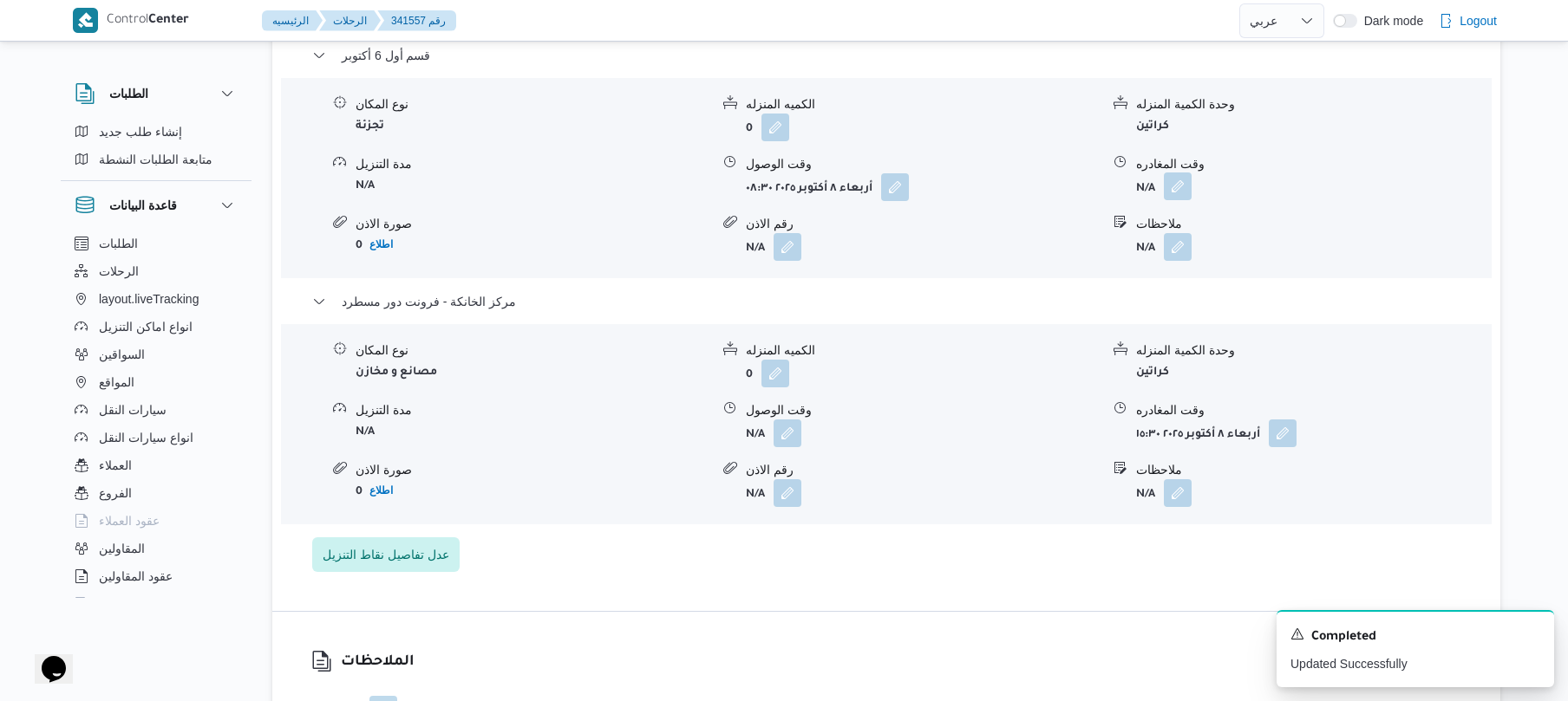
click at [1179, 184] on button "button" at bounding box center [1177, 186] width 28 height 28
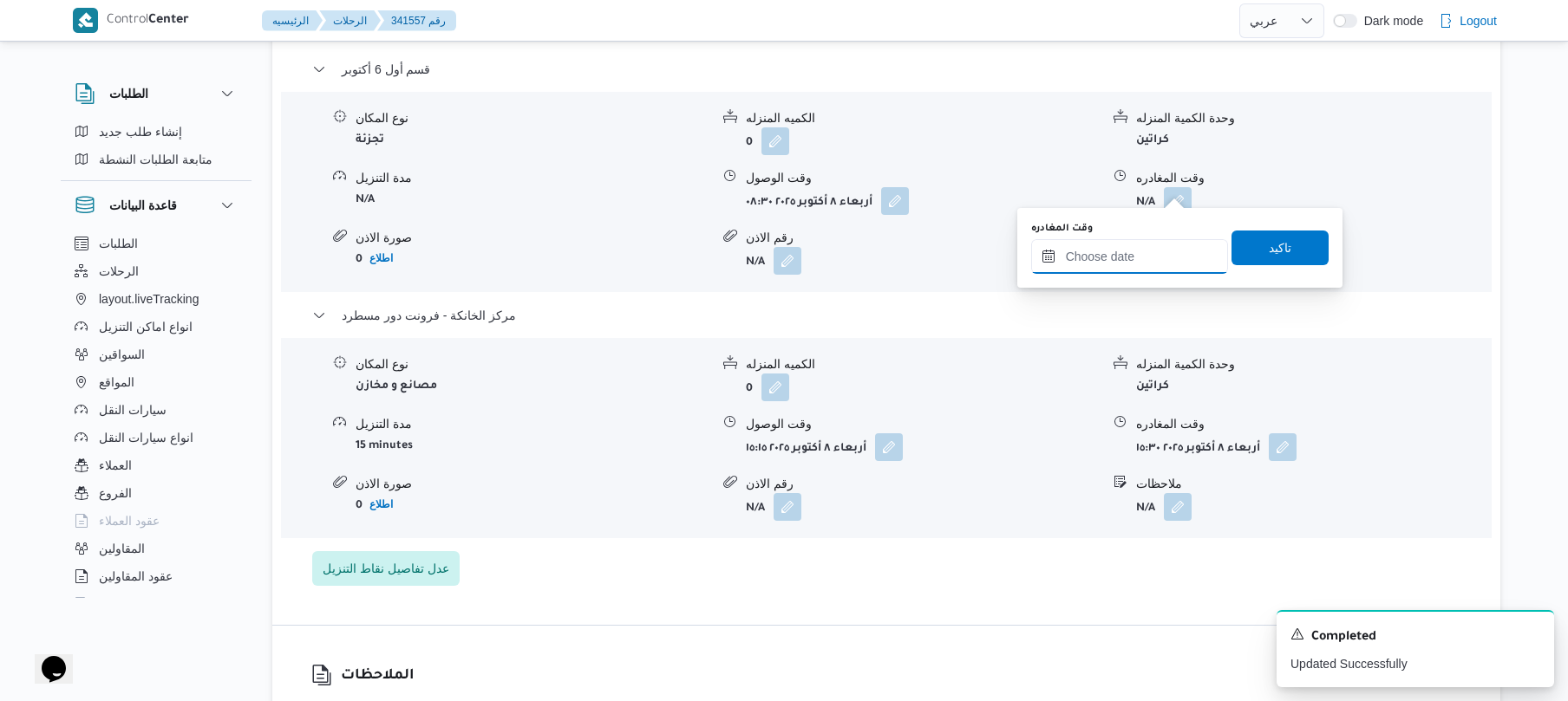
click at [1111, 252] on input "وقت المغادره" at bounding box center [1130, 256] width 196 height 35
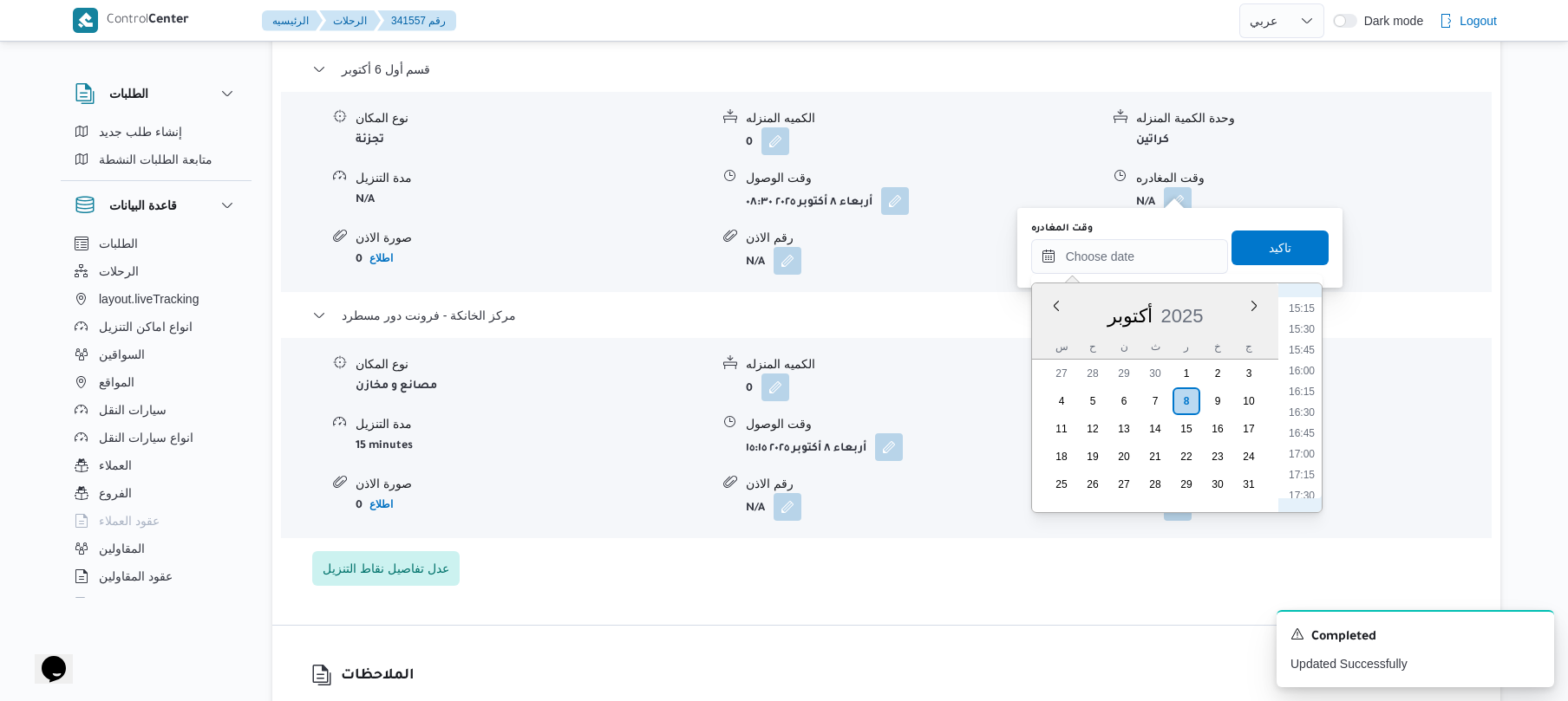
scroll to position [1097, 0]
click at [1305, 397] on li "14:15" at bounding box center [1301, 395] width 40 height 17
type input "٠٨/١٠/٢٠٢٥ ١٤:١٥"
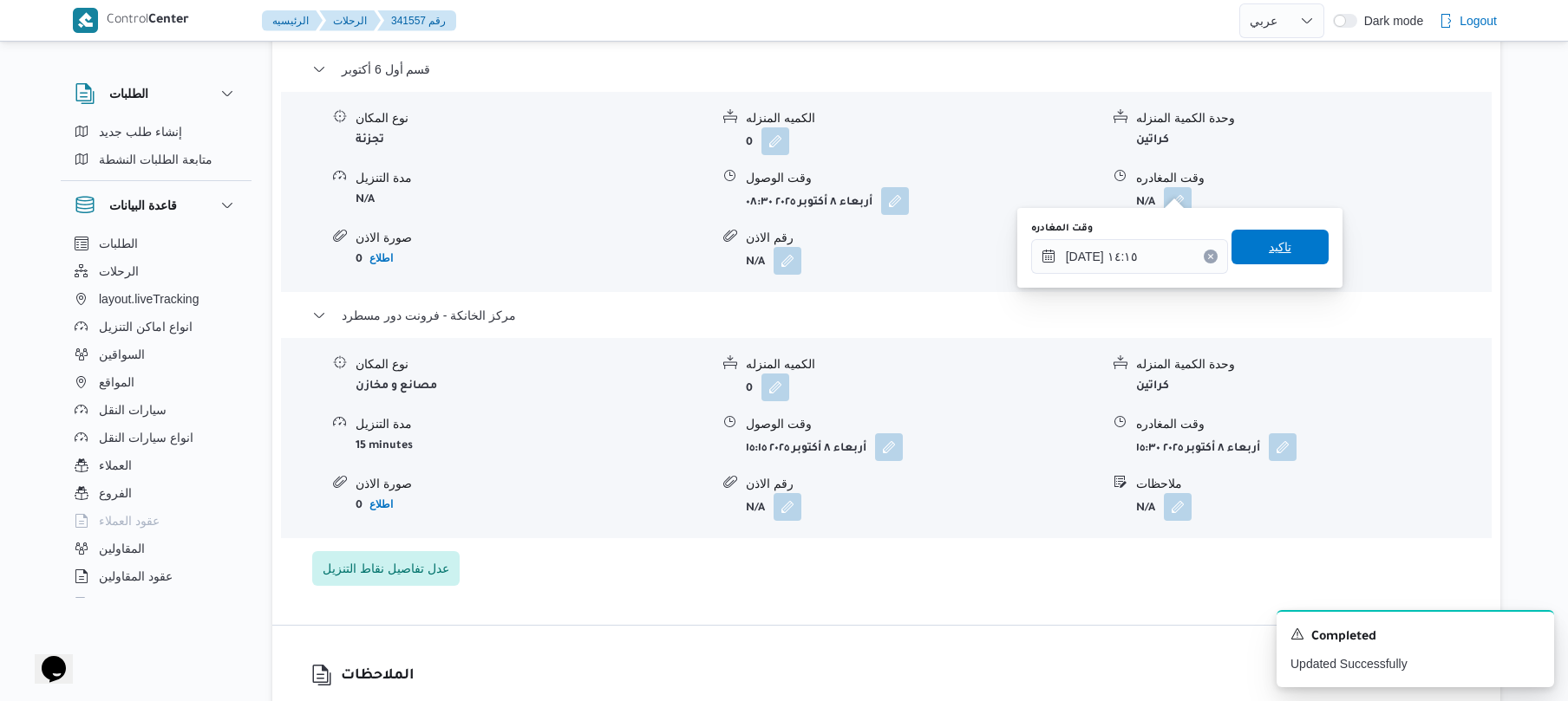
click at [1268, 248] on span "تاكيد" at bounding box center [1279, 247] width 23 height 21
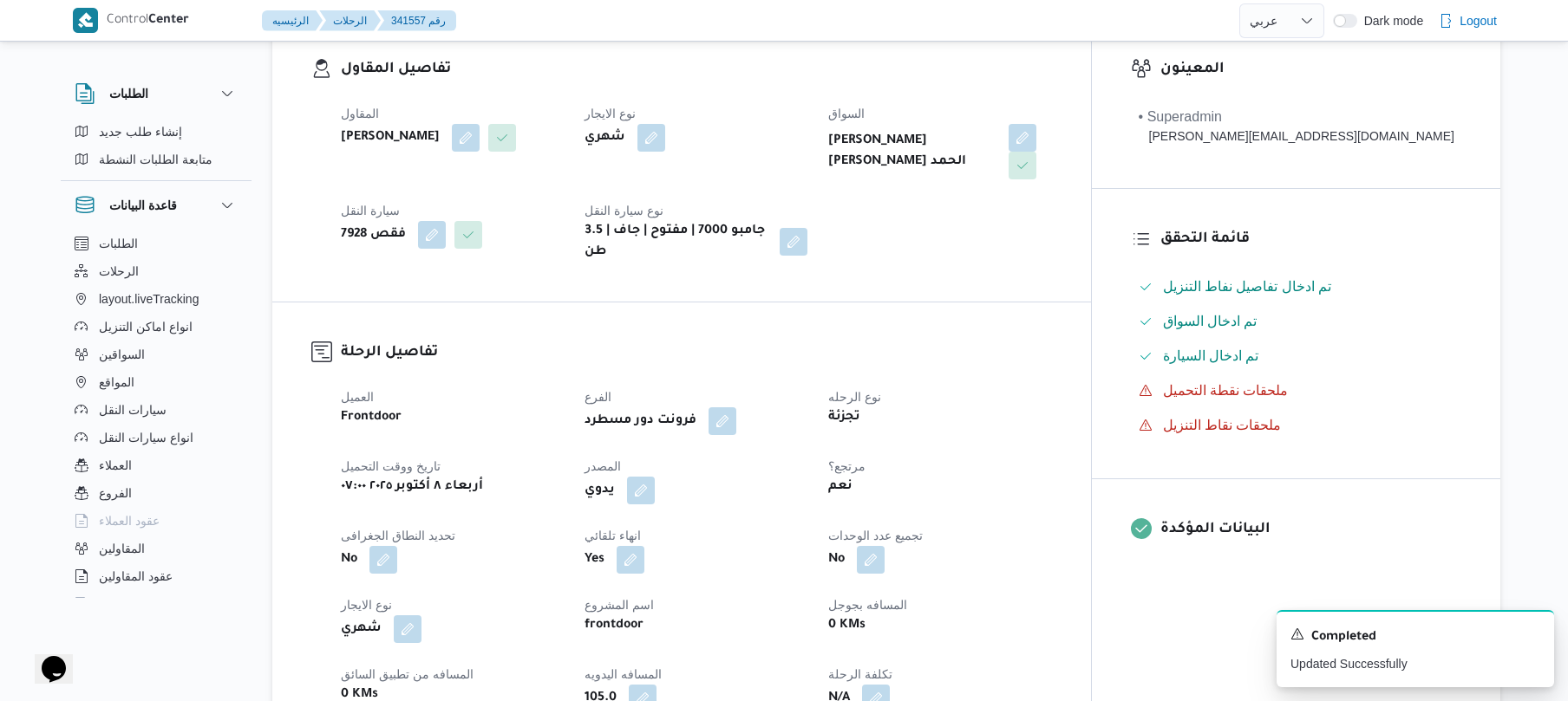
scroll to position [0, 0]
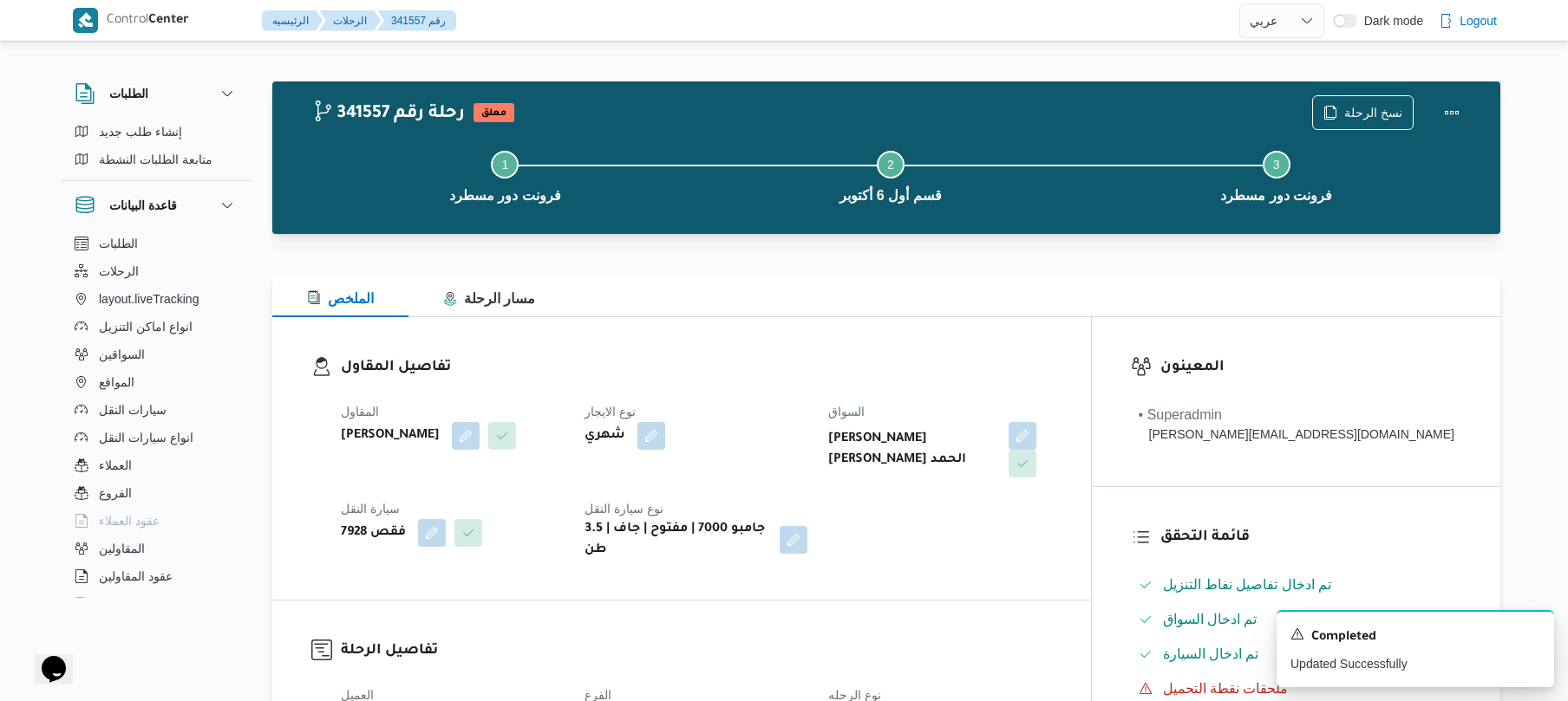
click at [1444, 93] on div "نسخ الرحلة" at bounding box center [1389, 113] width 178 height 56
click at [1444, 107] on button "Actions" at bounding box center [1451, 111] width 35 height 35
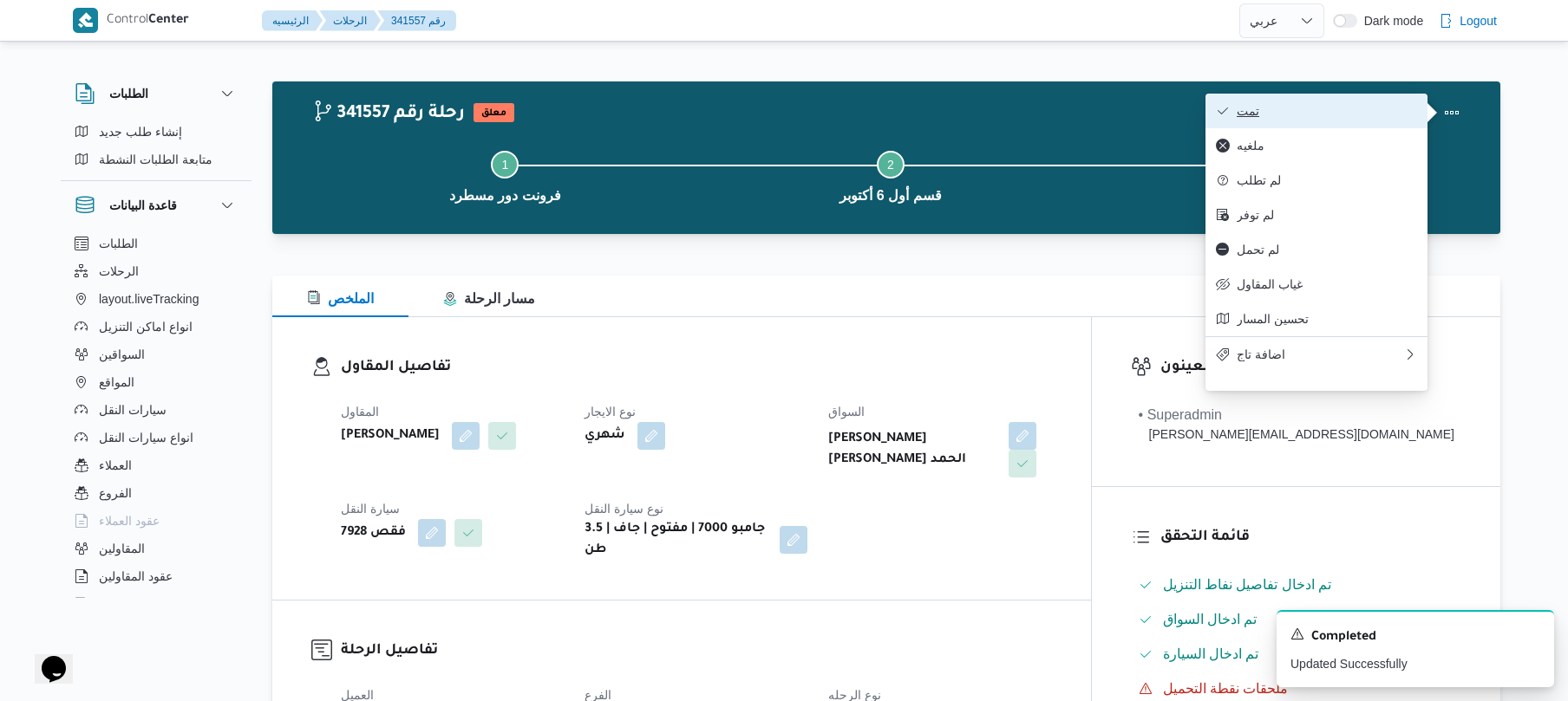
click at [1377, 106] on span "تمت" at bounding box center [1327, 111] width 181 height 14
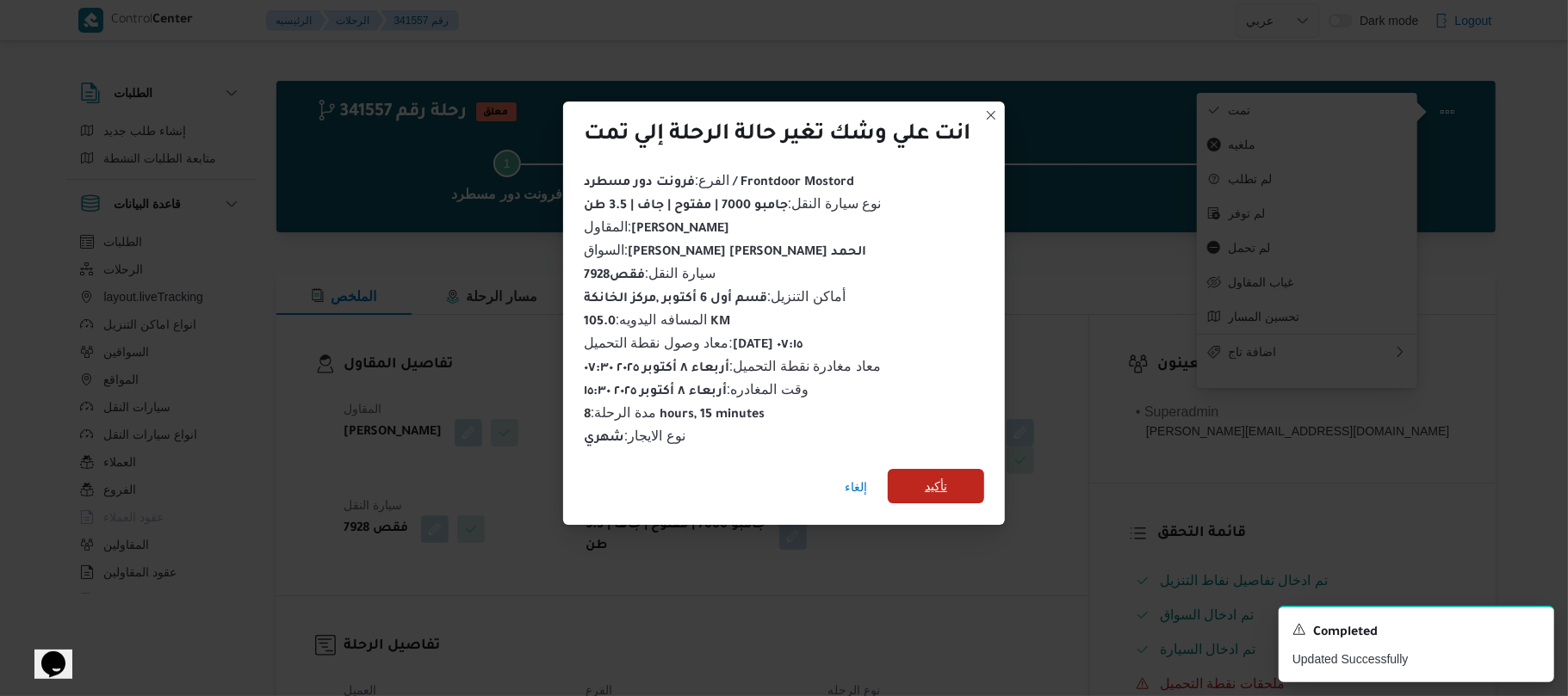
click at [935, 480] on span "تأكيد" at bounding box center [936, 485] width 23 height 21
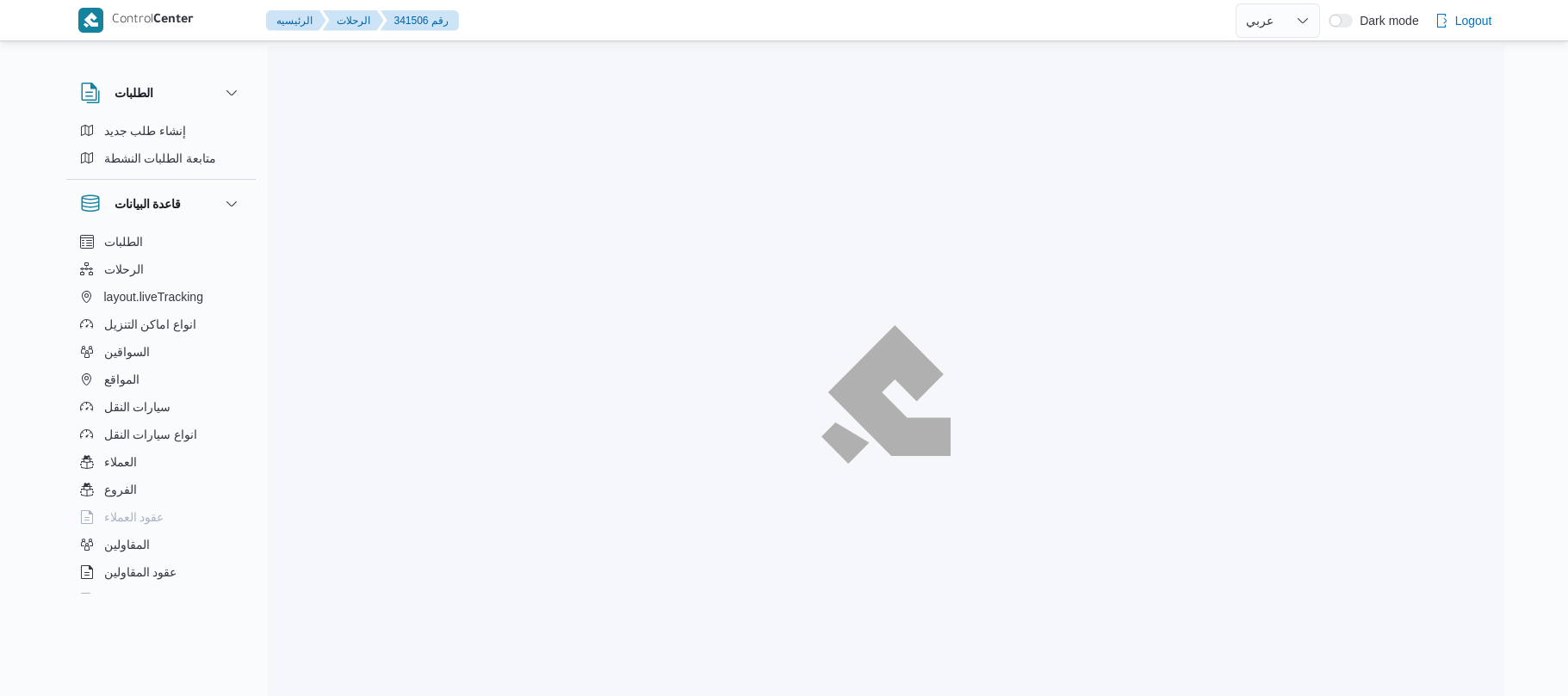
select select "ar"
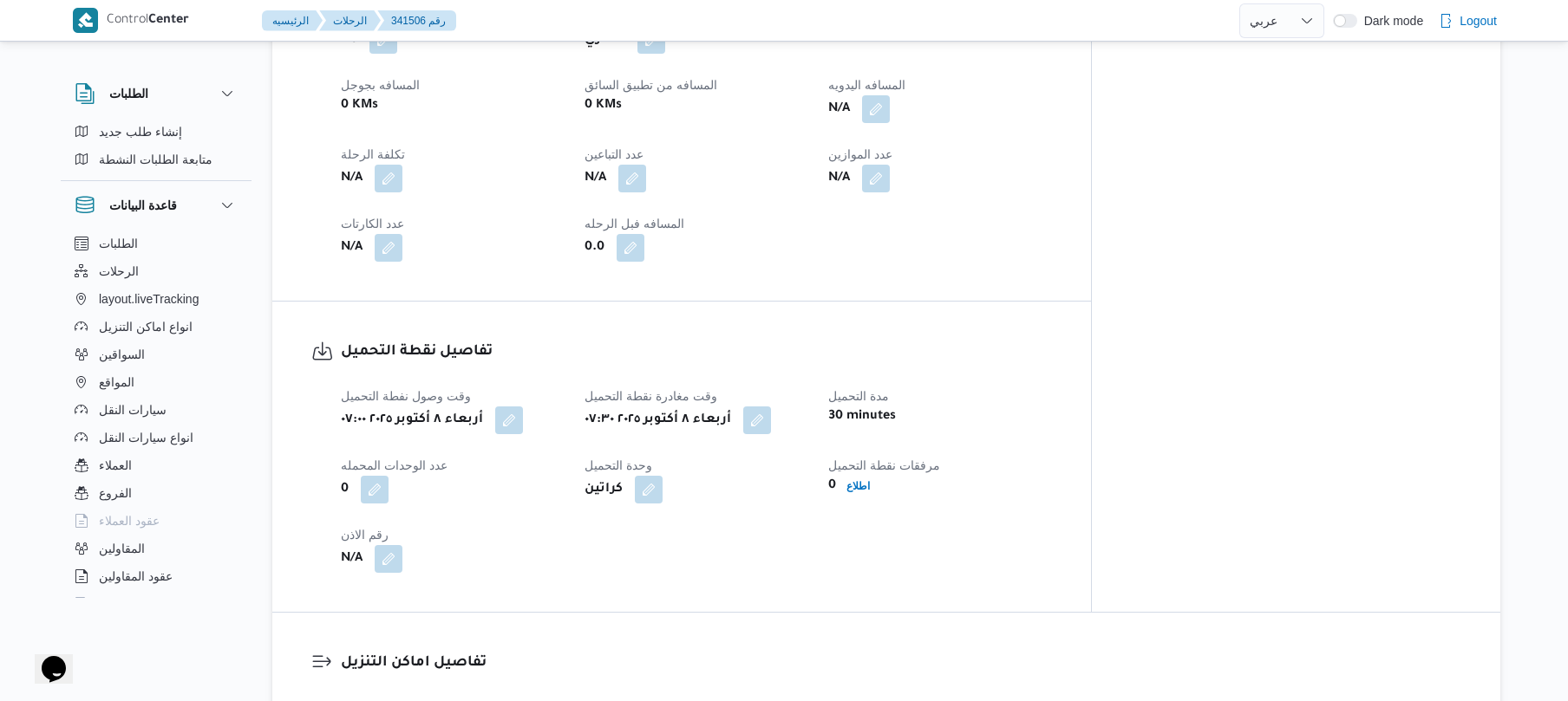
scroll to position [601, 0]
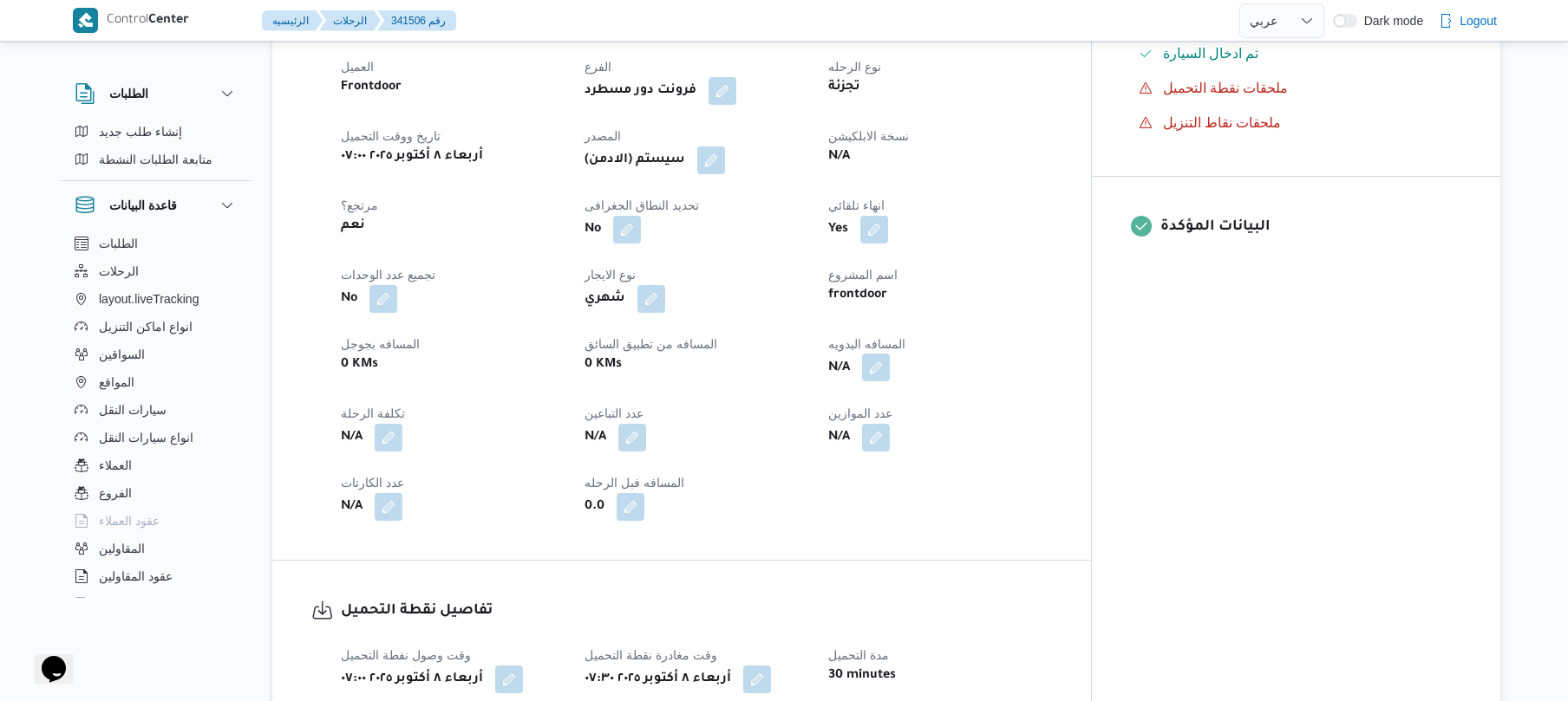
click at [890, 358] on button "button" at bounding box center [876, 368] width 28 height 28
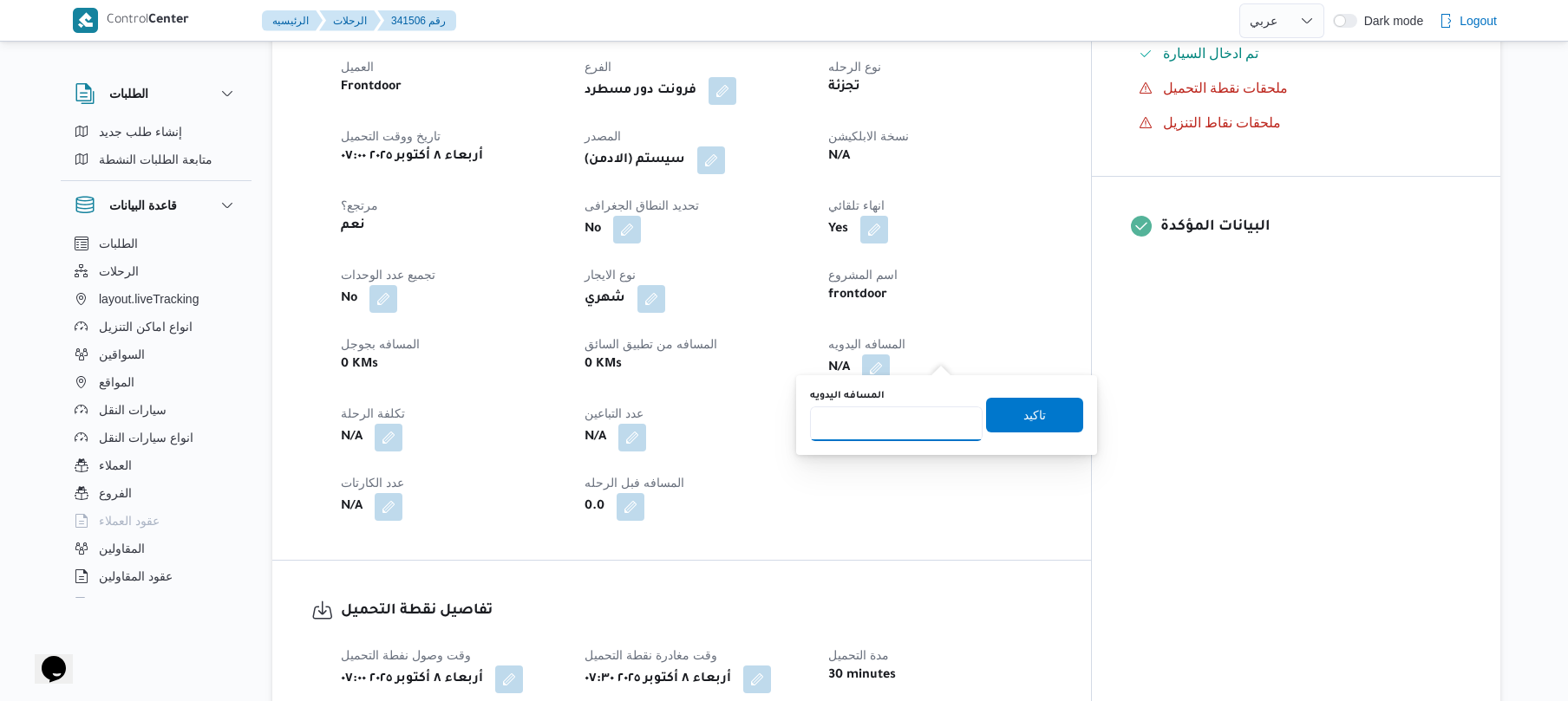
click at [893, 426] on input "المسافه اليدويه" at bounding box center [897, 423] width 173 height 35
type input "80"
click at [1004, 417] on span "تاكيد" at bounding box center [1034, 413] width 97 height 35
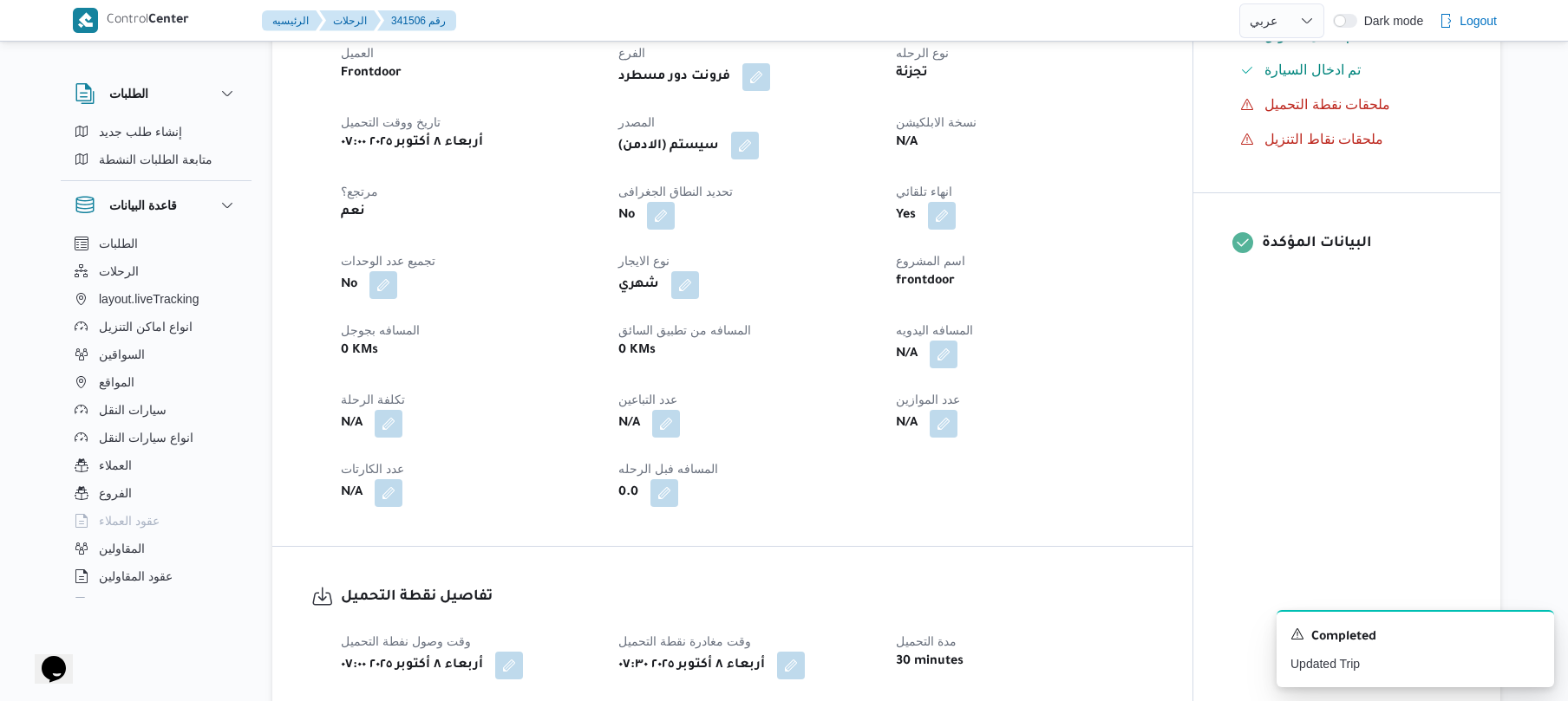
click at [750, 151] on button "button" at bounding box center [745, 146] width 28 height 28
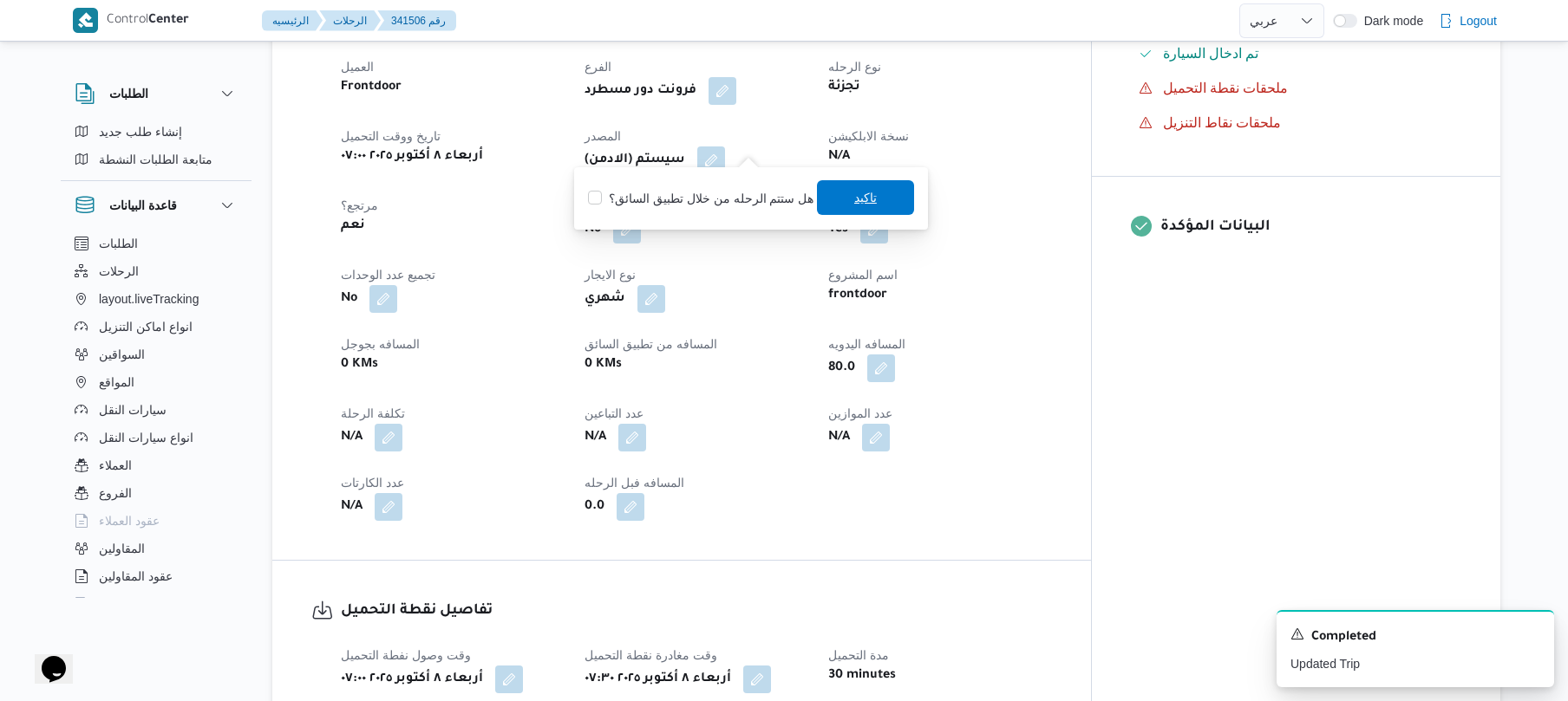
click at [861, 199] on span "تاكيد" at bounding box center [865, 197] width 23 height 21
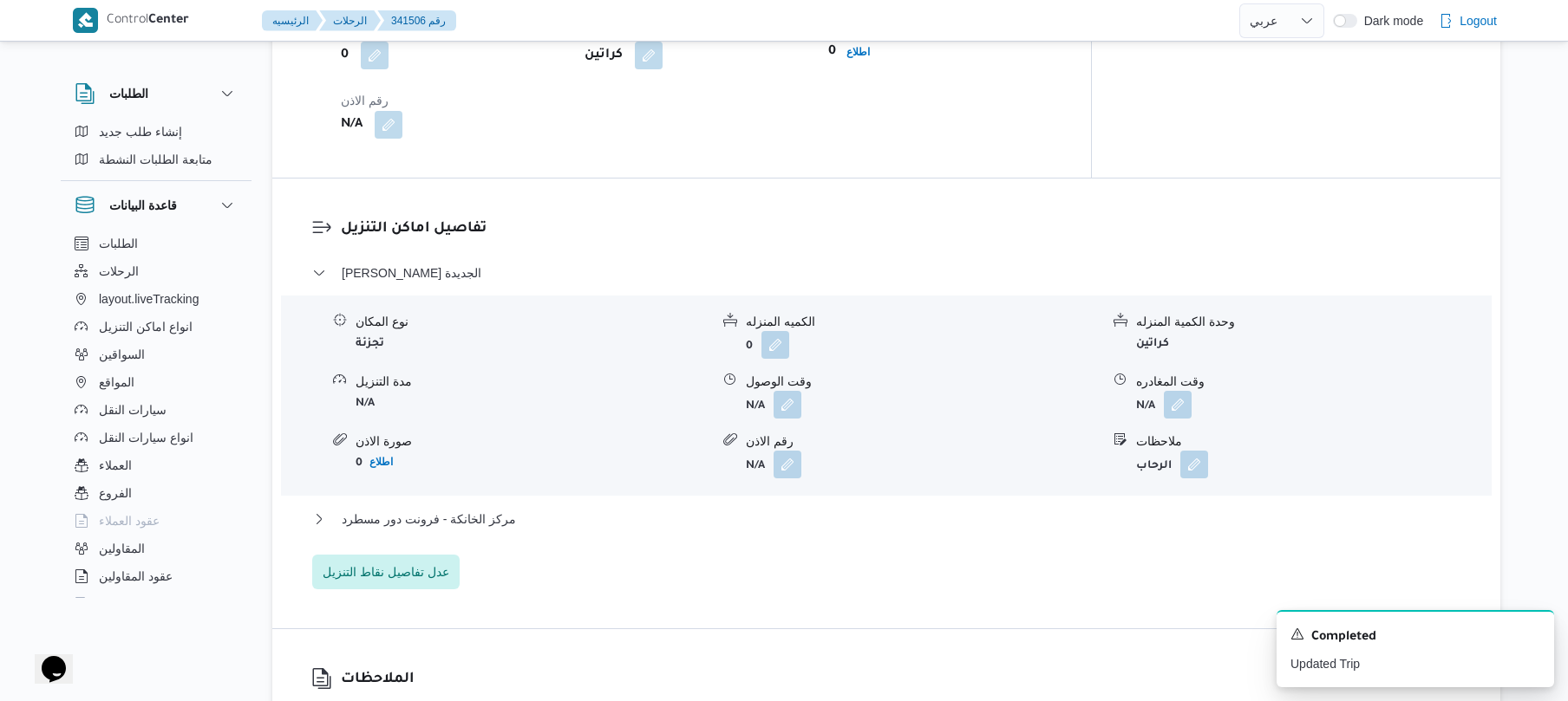
scroll to position [1341, 0]
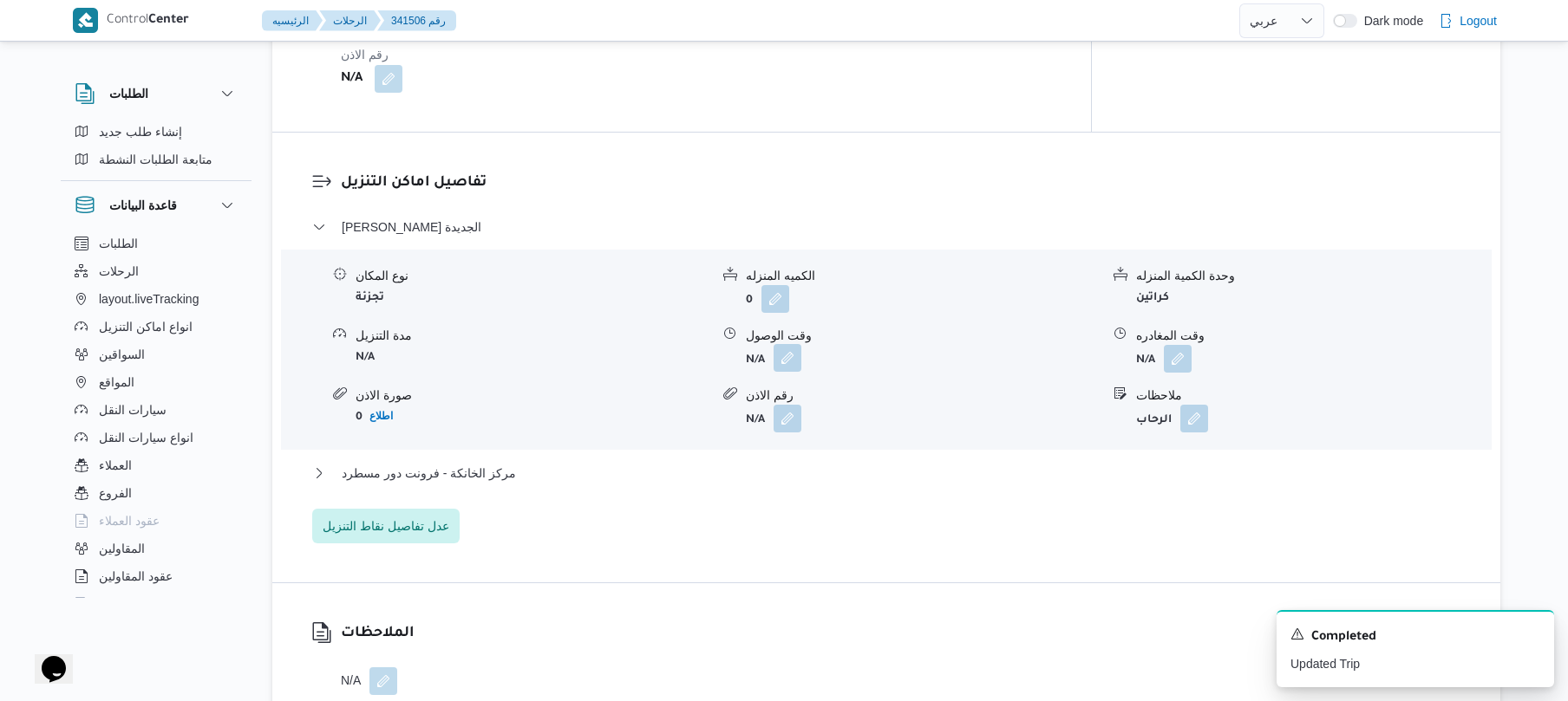
click at [784, 352] on button "button" at bounding box center [787, 358] width 28 height 28
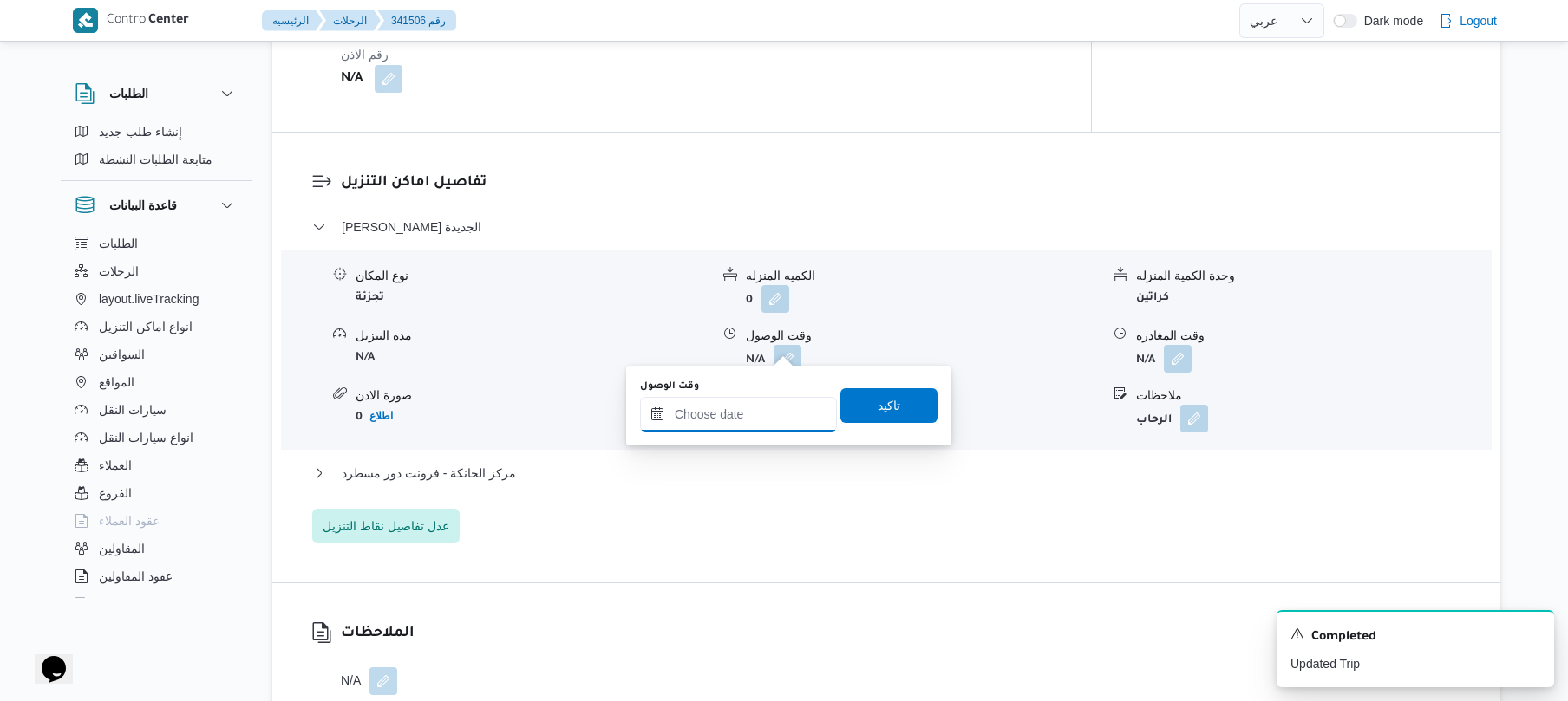
click at [736, 430] on input "وقت الوصول" at bounding box center [738, 413] width 196 height 35
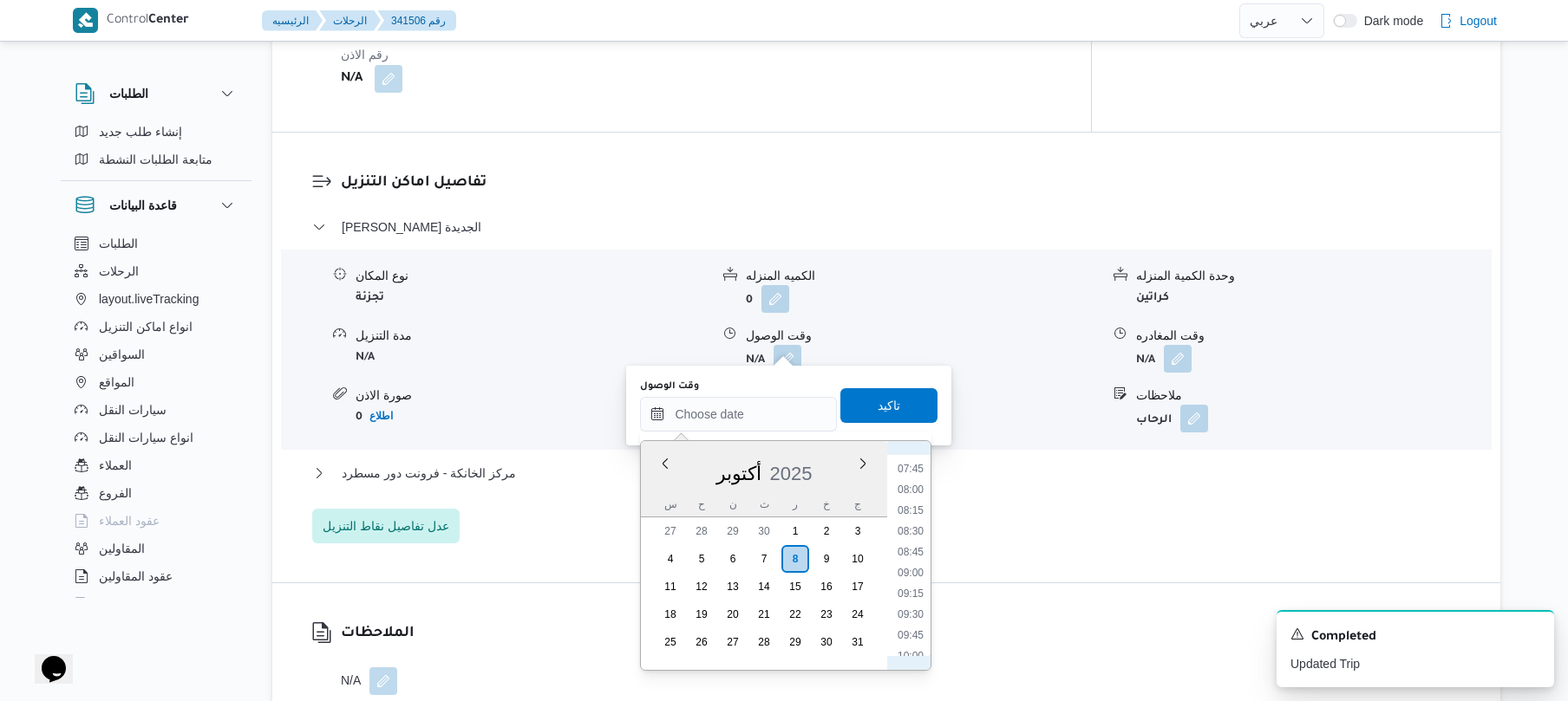
scroll to position [587, 0]
click at [919, 558] on li "08:15" at bounding box center [910, 563] width 40 height 17
type input "[DATE] ٠٨:١٥"
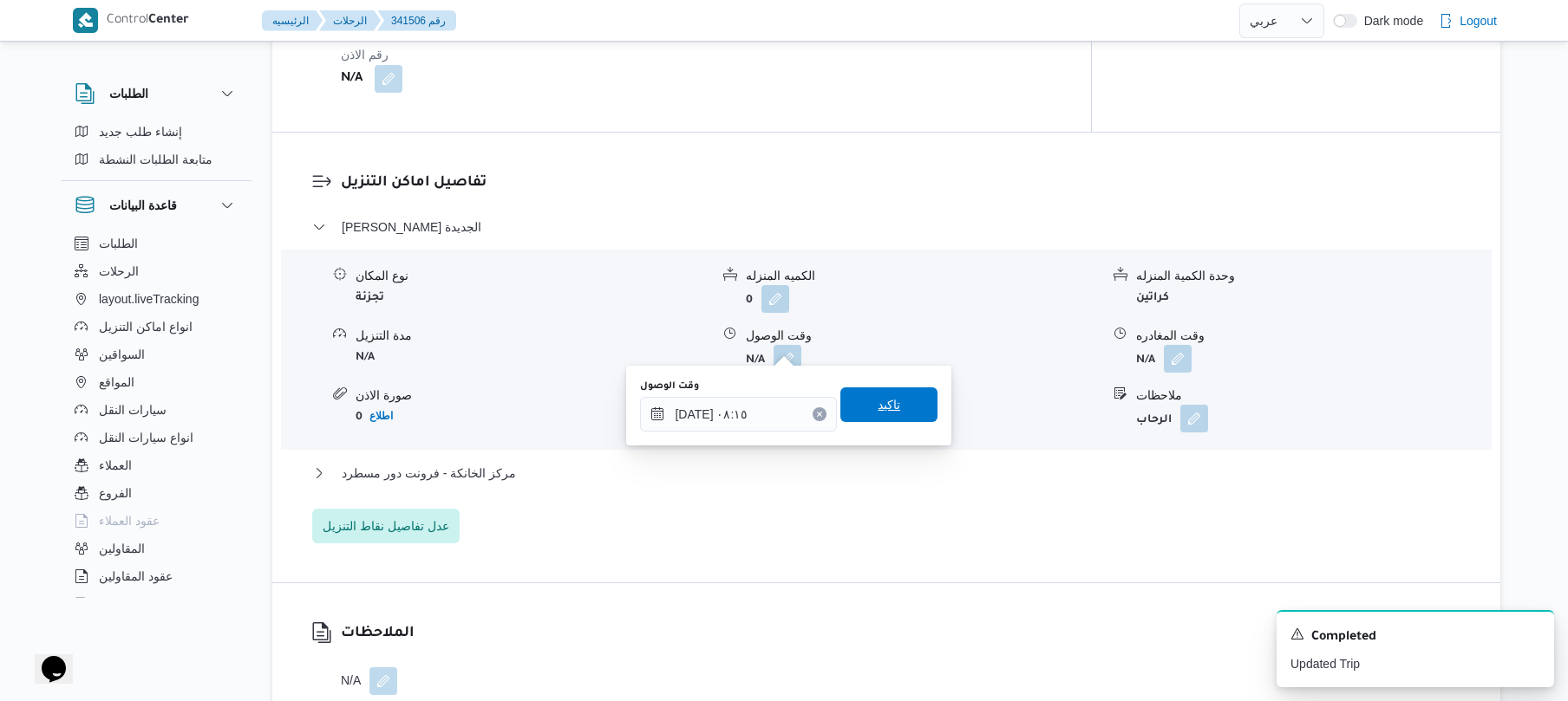
click at [912, 401] on span "تاكيد" at bounding box center [889, 405] width 97 height 35
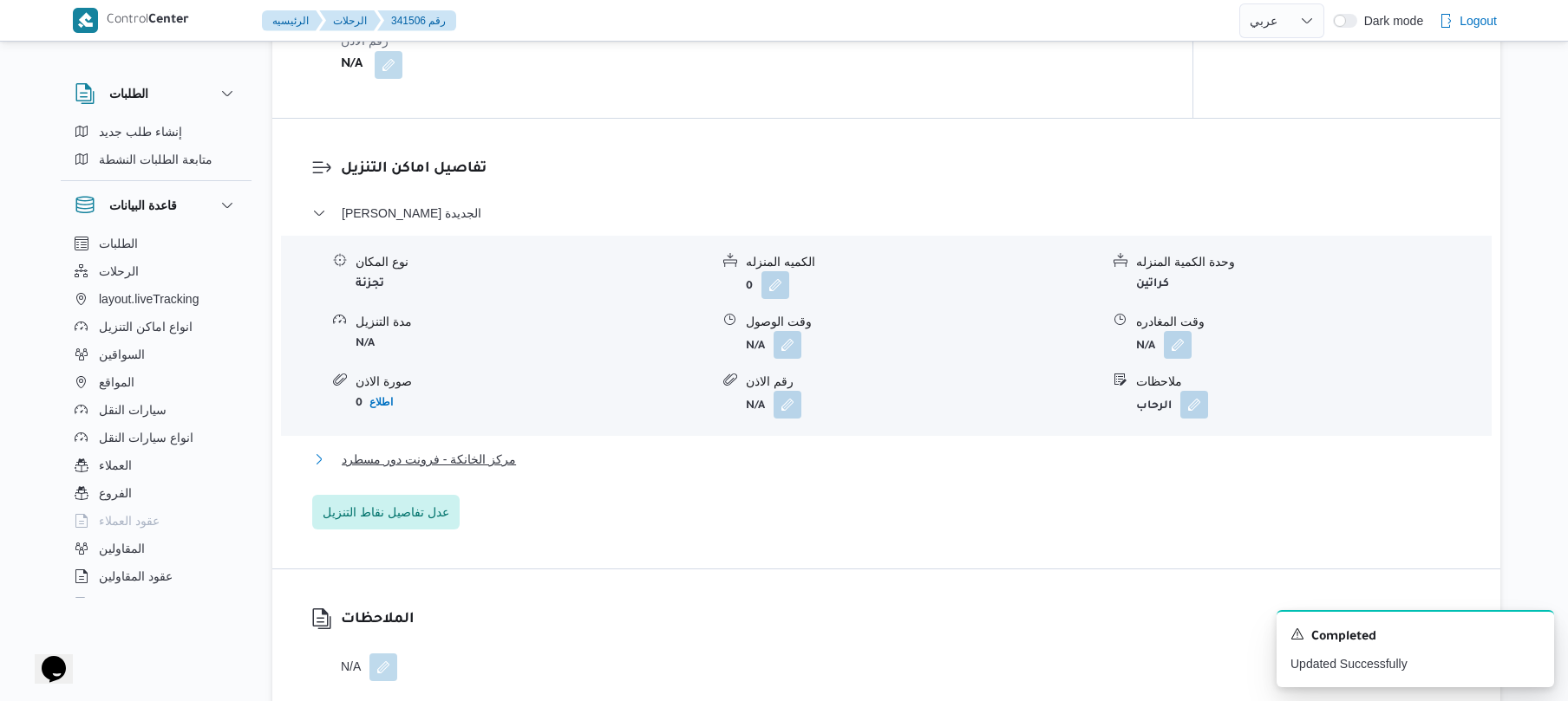
click at [817, 468] on button "مركز الخانكة - فرونت دور مسطرد" at bounding box center [887, 459] width 1148 height 21
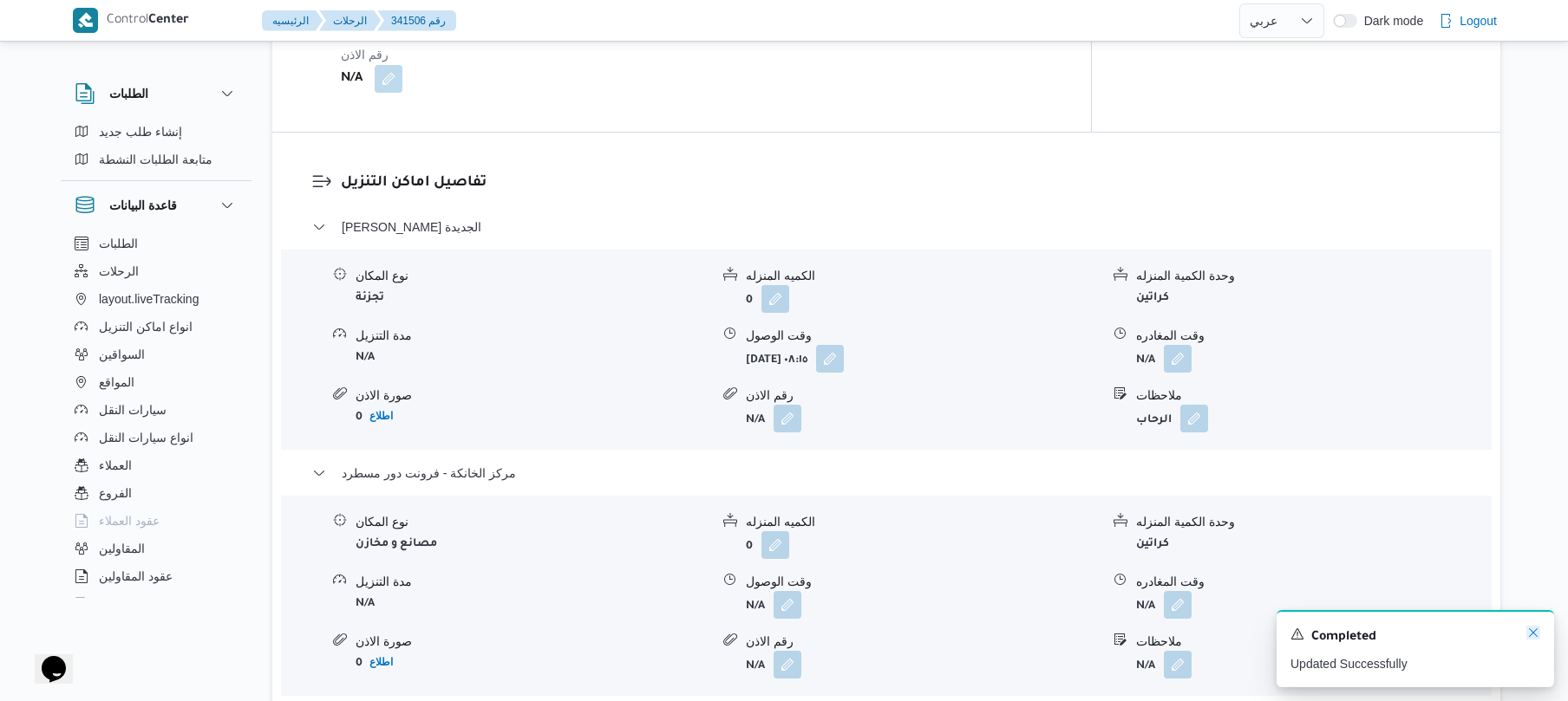
click at [1527, 632] on icon "Dismiss toast" at bounding box center [1533, 633] width 14 height 14
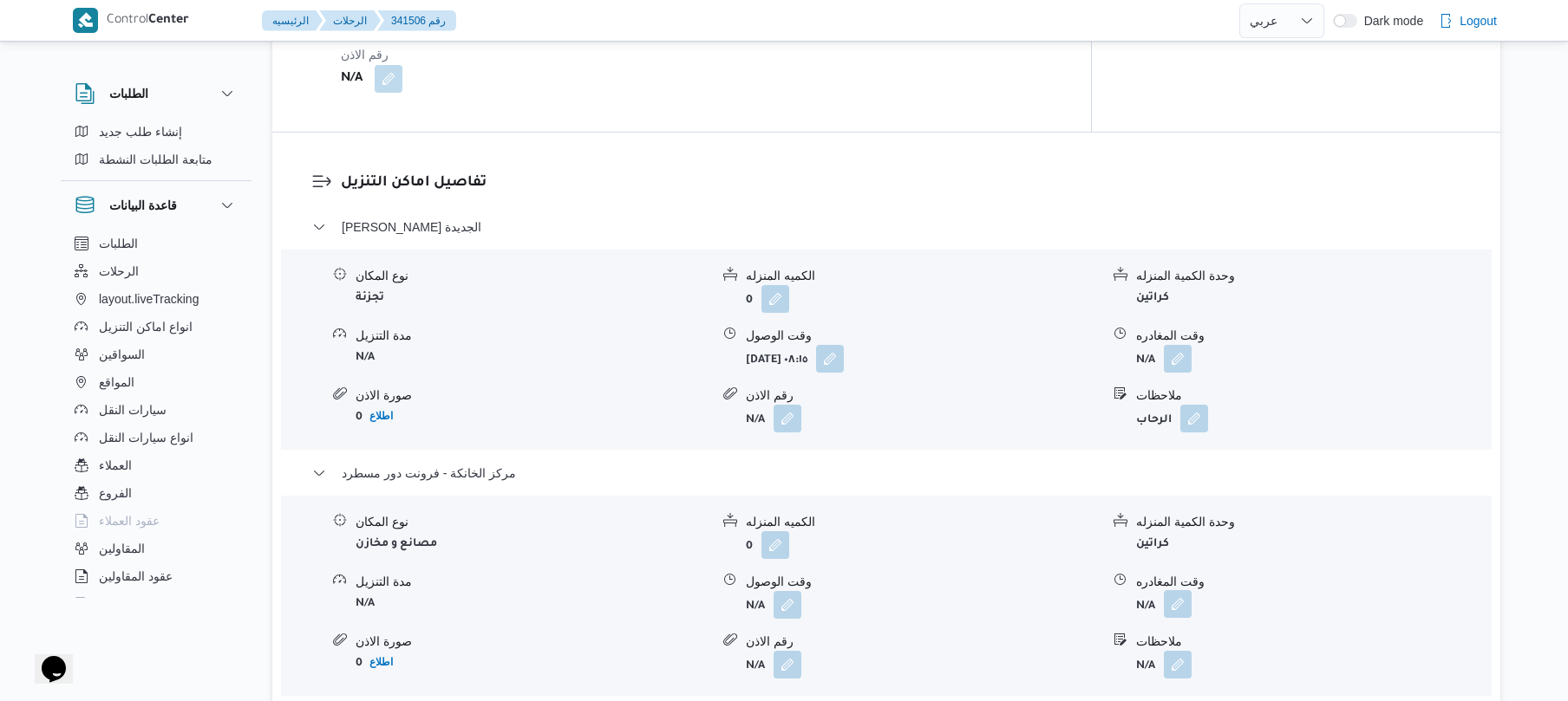
click at [1176, 603] on button "button" at bounding box center [1177, 604] width 28 height 28
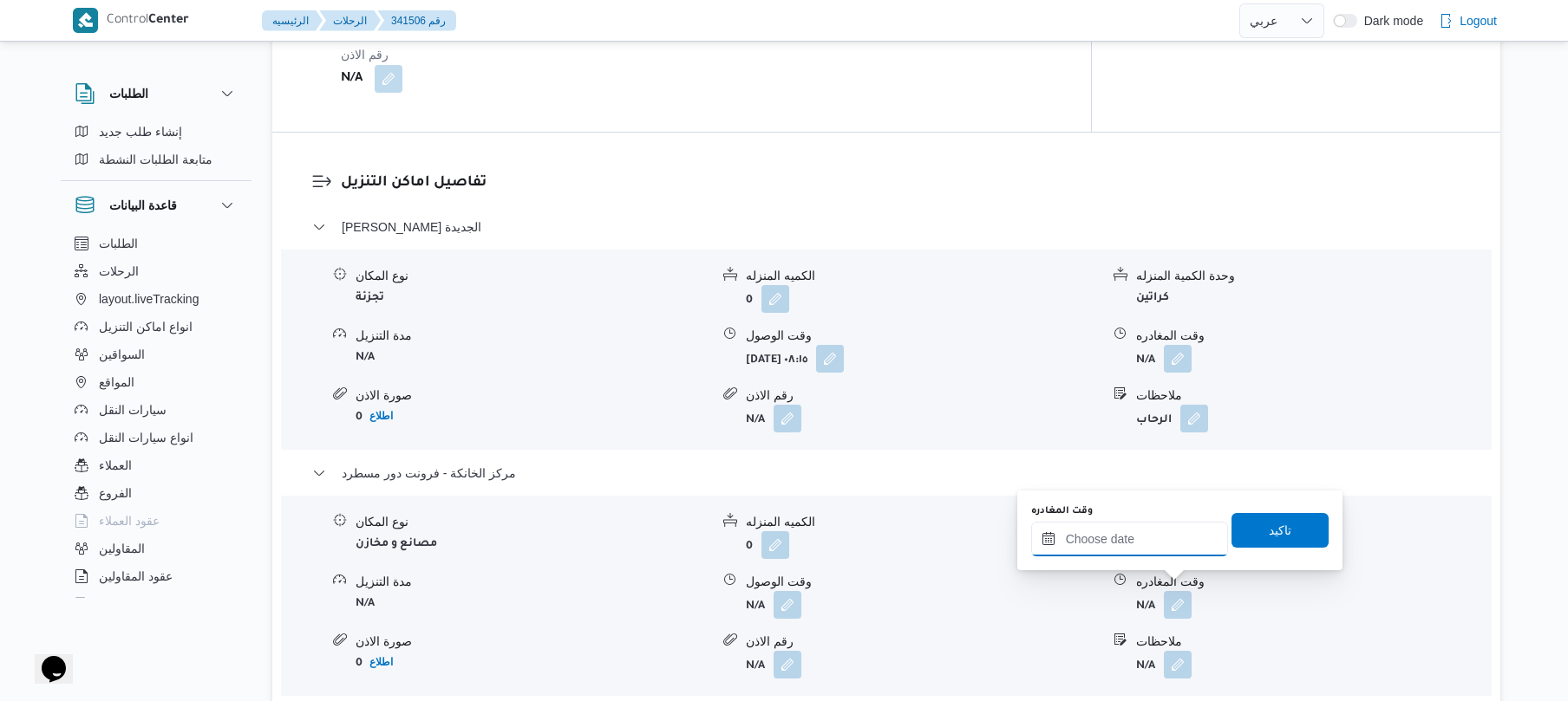
click at [1146, 545] on input "وقت المغادره" at bounding box center [1130, 538] width 196 height 35
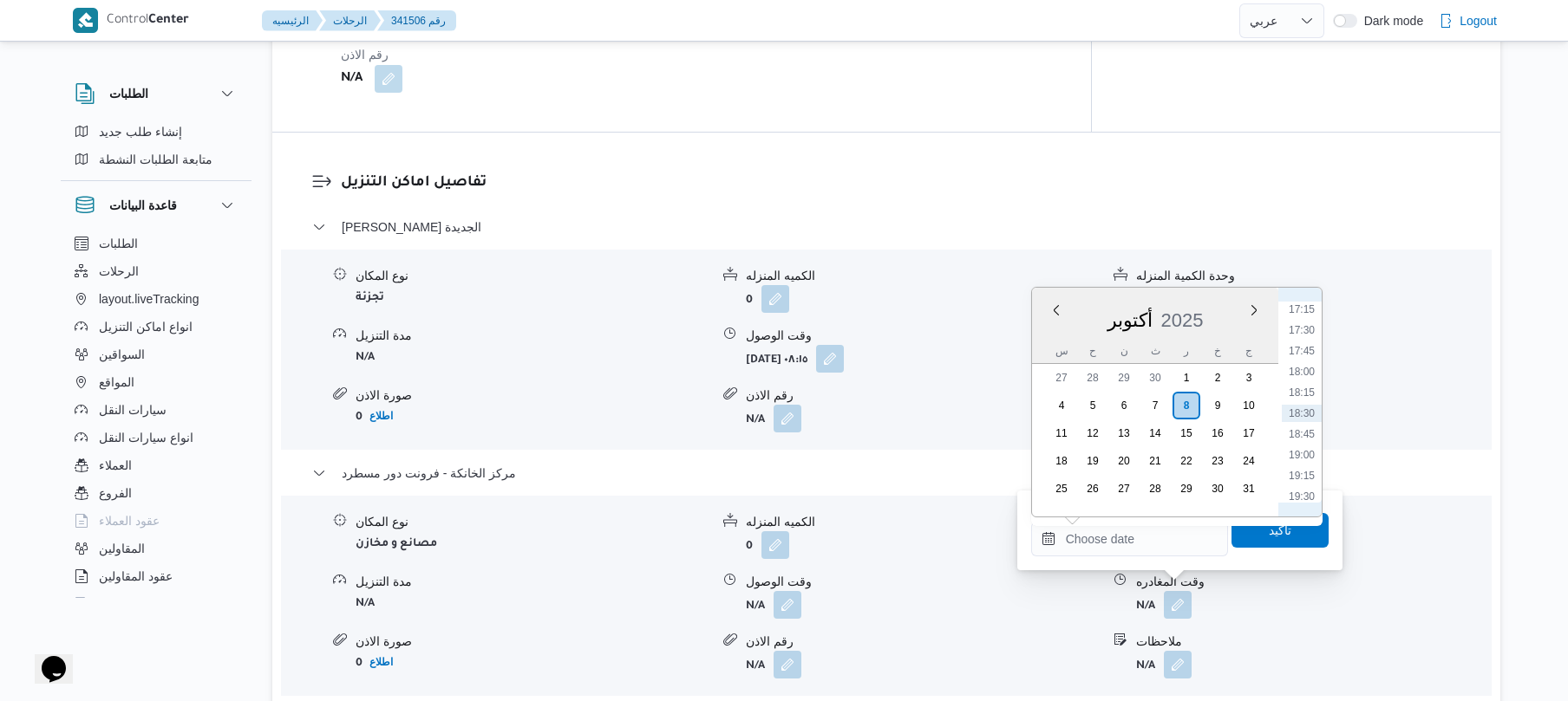
scroll to position [1265, 0]
click at [1305, 319] on li "15:15" at bounding box center [1301, 313] width 40 height 17
type input "[DATE] ١٥:١٥"
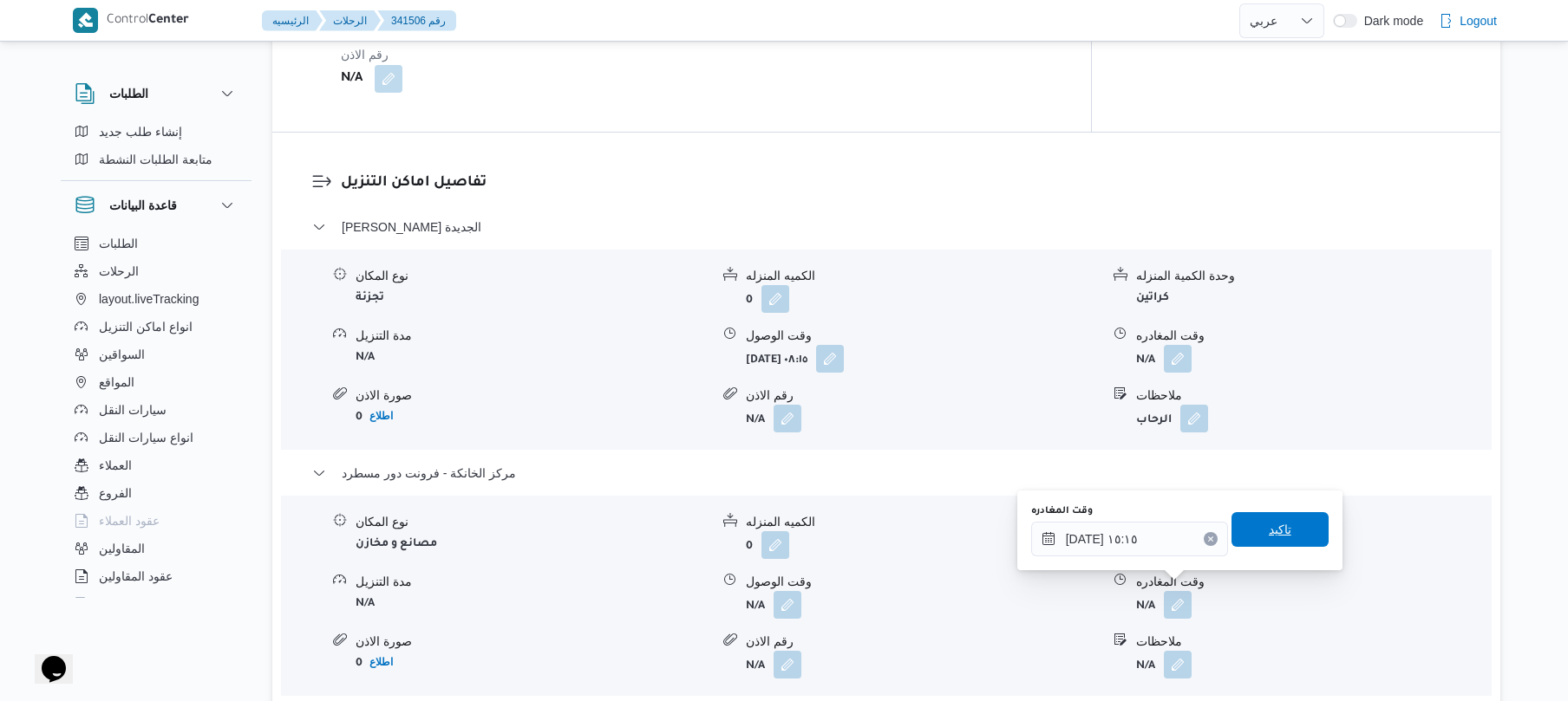
click at [1268, 534] on span "تاكيد" at bounding box center [1279, 529] width 23 height 21
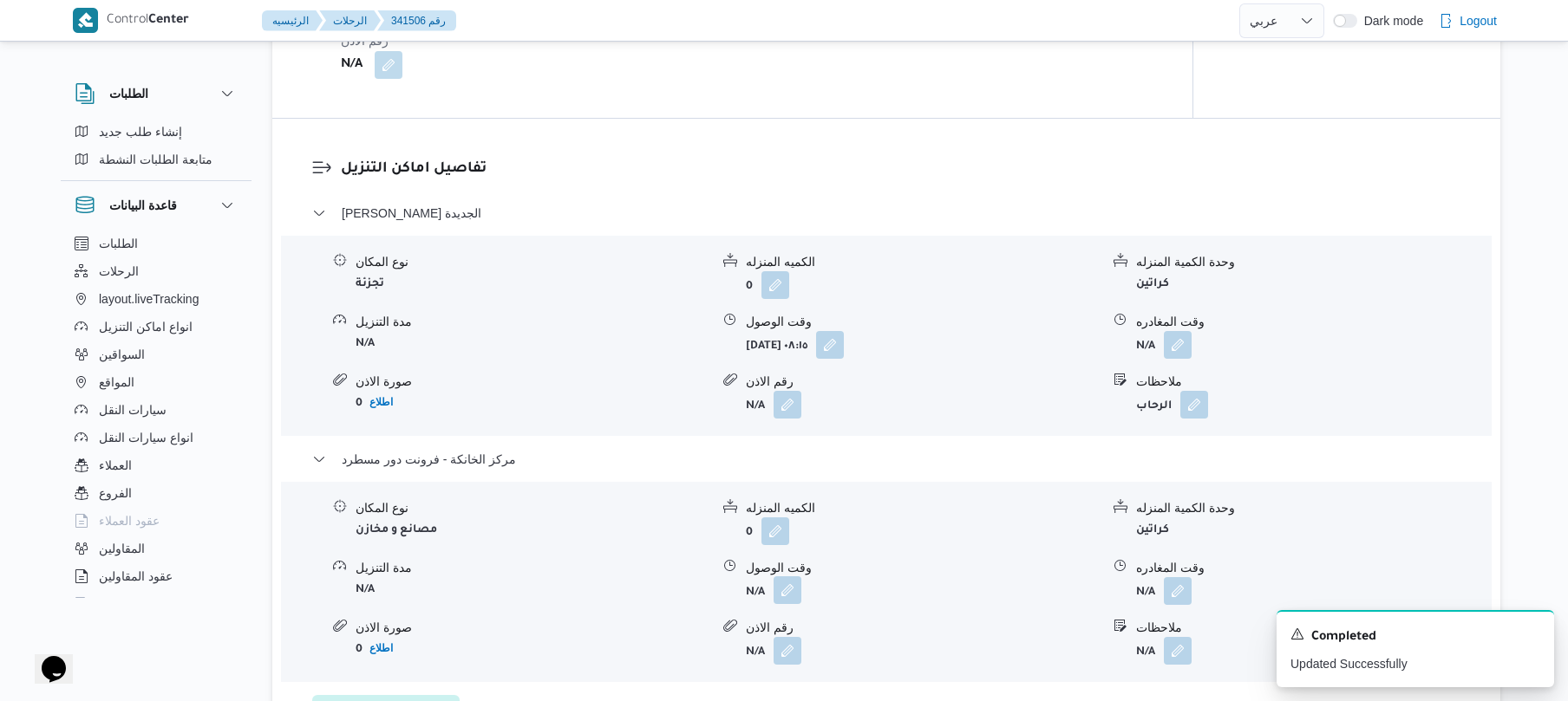
click at [792, 590] on button "button" at bounding box center [787, 590] width 28 height 28
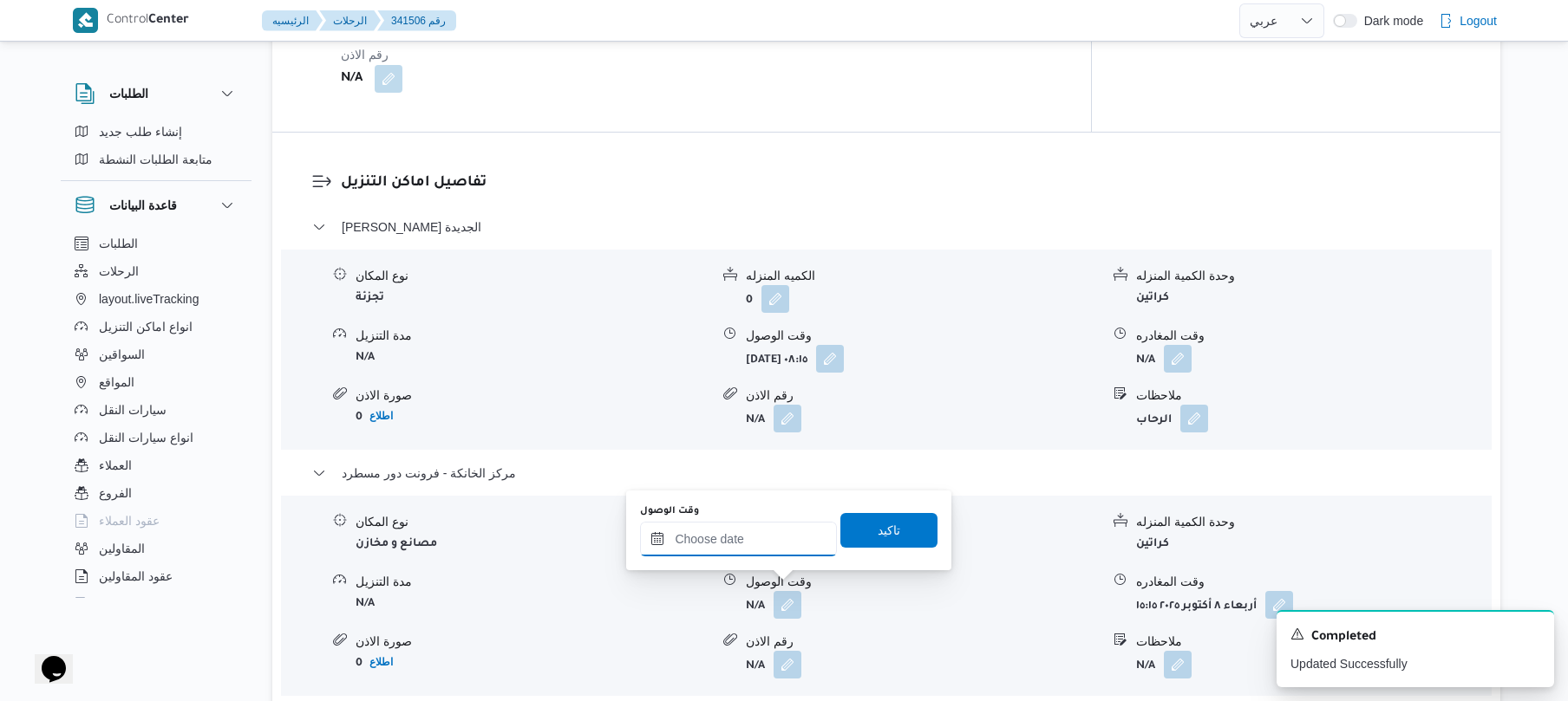
click at [757, 542] on input "وقت الوصول" at bounding box center [738, 538] width 196 height 35
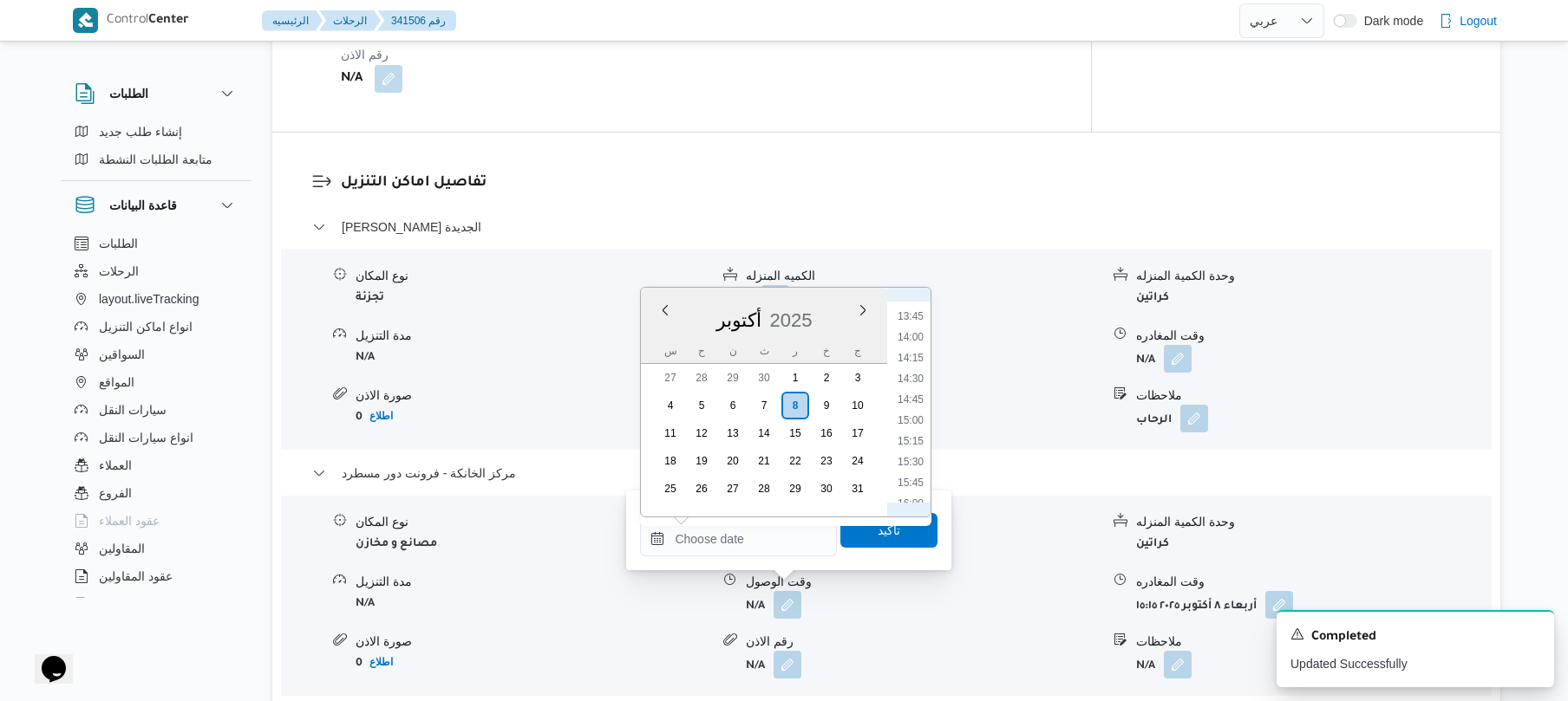
scroll to position [1094, 0]
click at [910, 462] on li "15:00" at bounding box center [910, 464] width 40 height 17
type input "٠٨/١٠/٢٠٢٥ ١٥:٠٠"
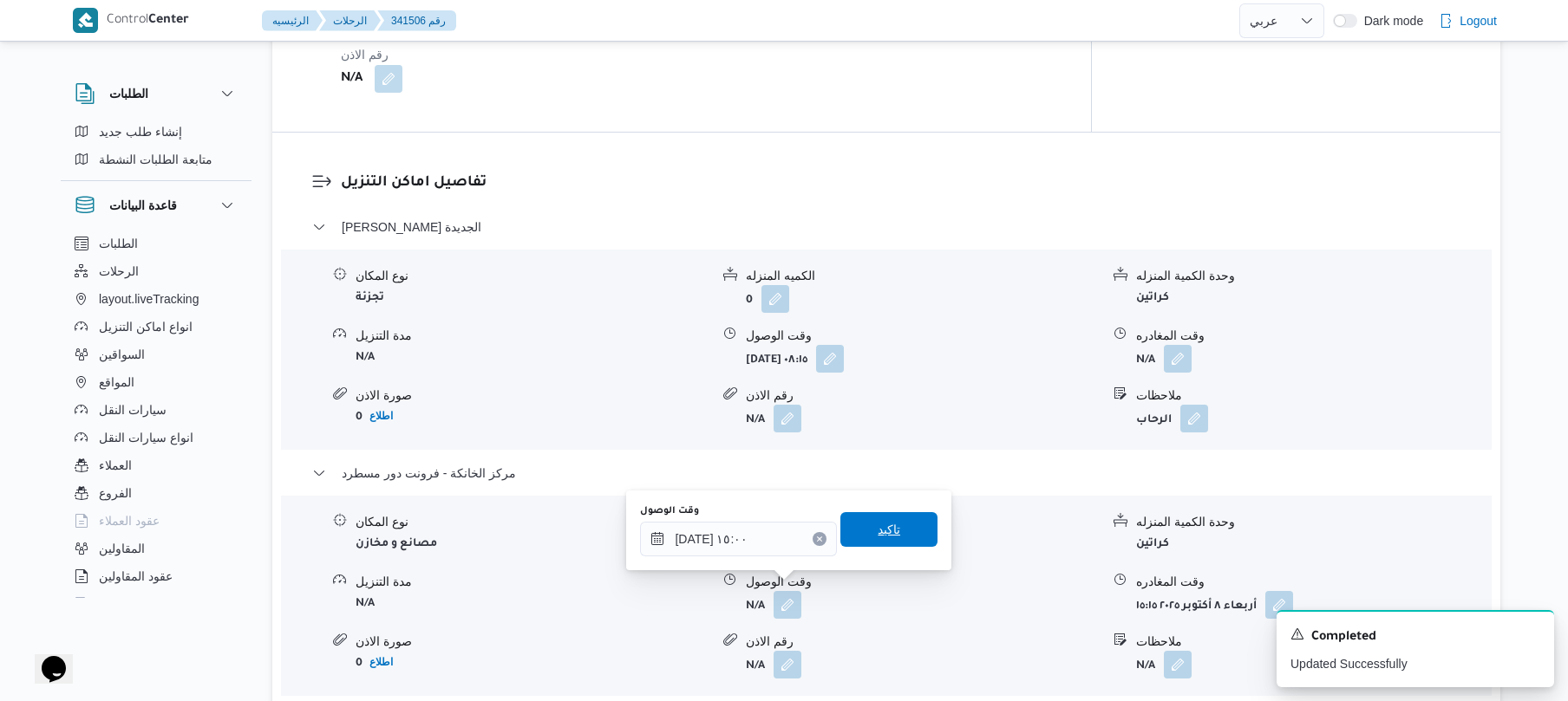
click at [878, 530] on span "تاكيد" at bounding box center [889, 529] width 23 height 21
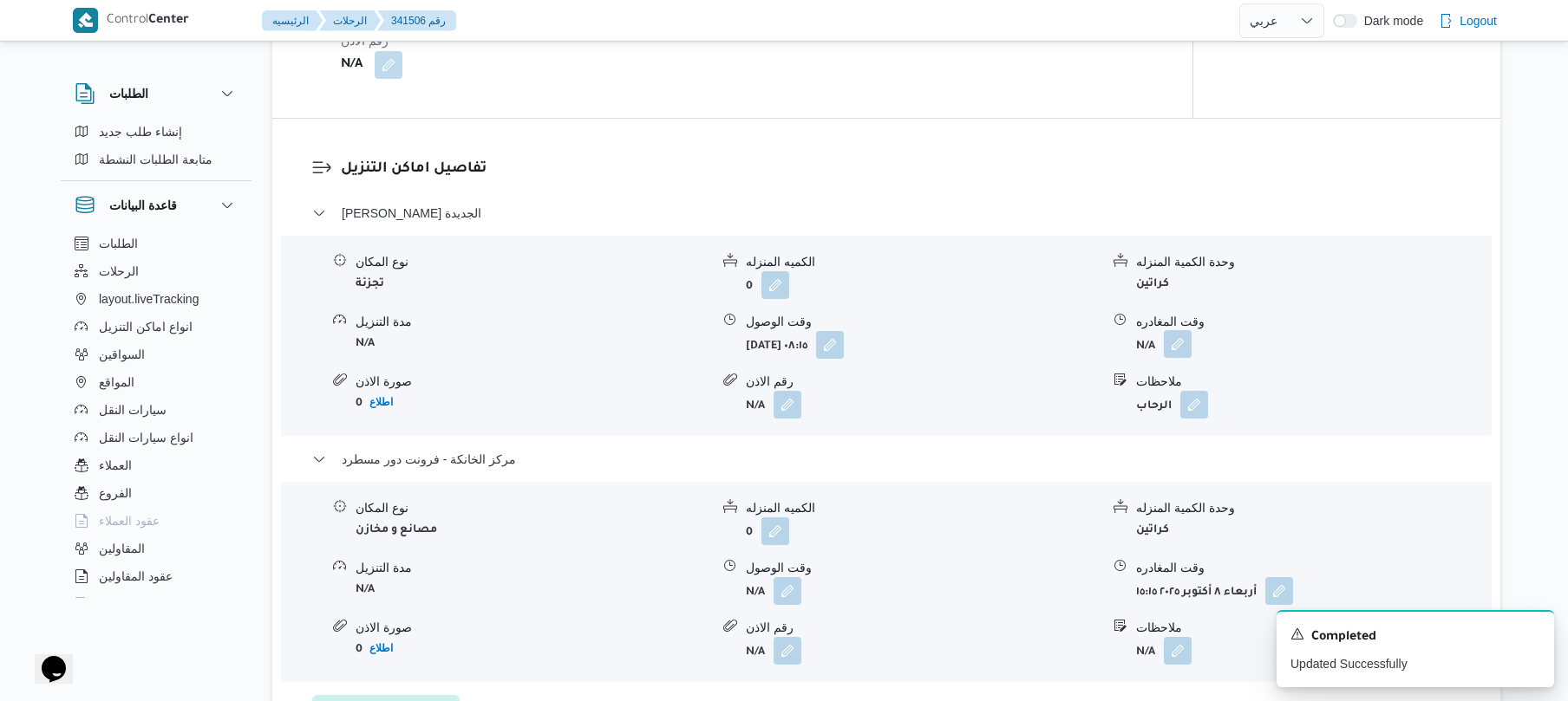
click at [1170, 341] on button "button" at bounding box center [1177, 344] width 28 height 28
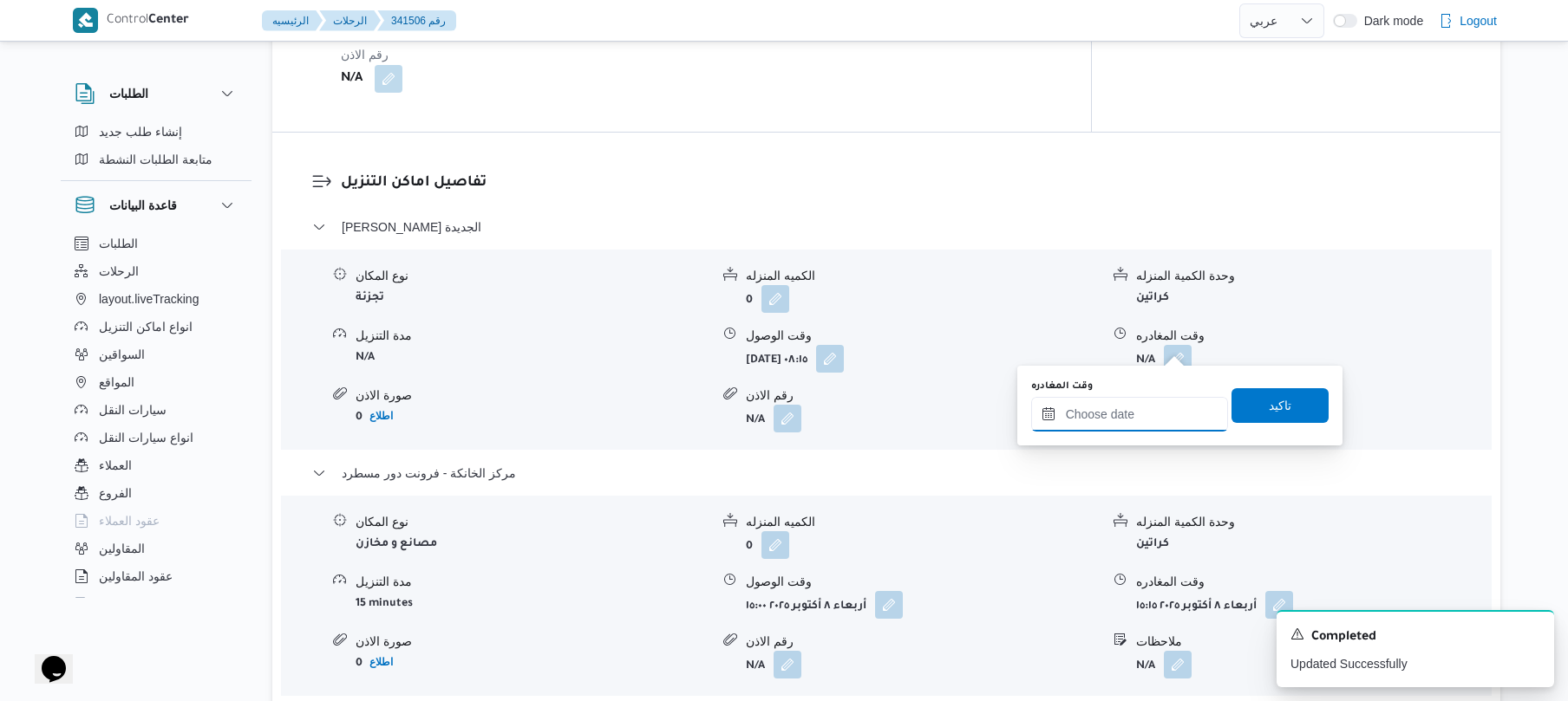
click at [1107, 400] on input "وقت المغادره" at bounding box center [1130, 413] width 196 height 35
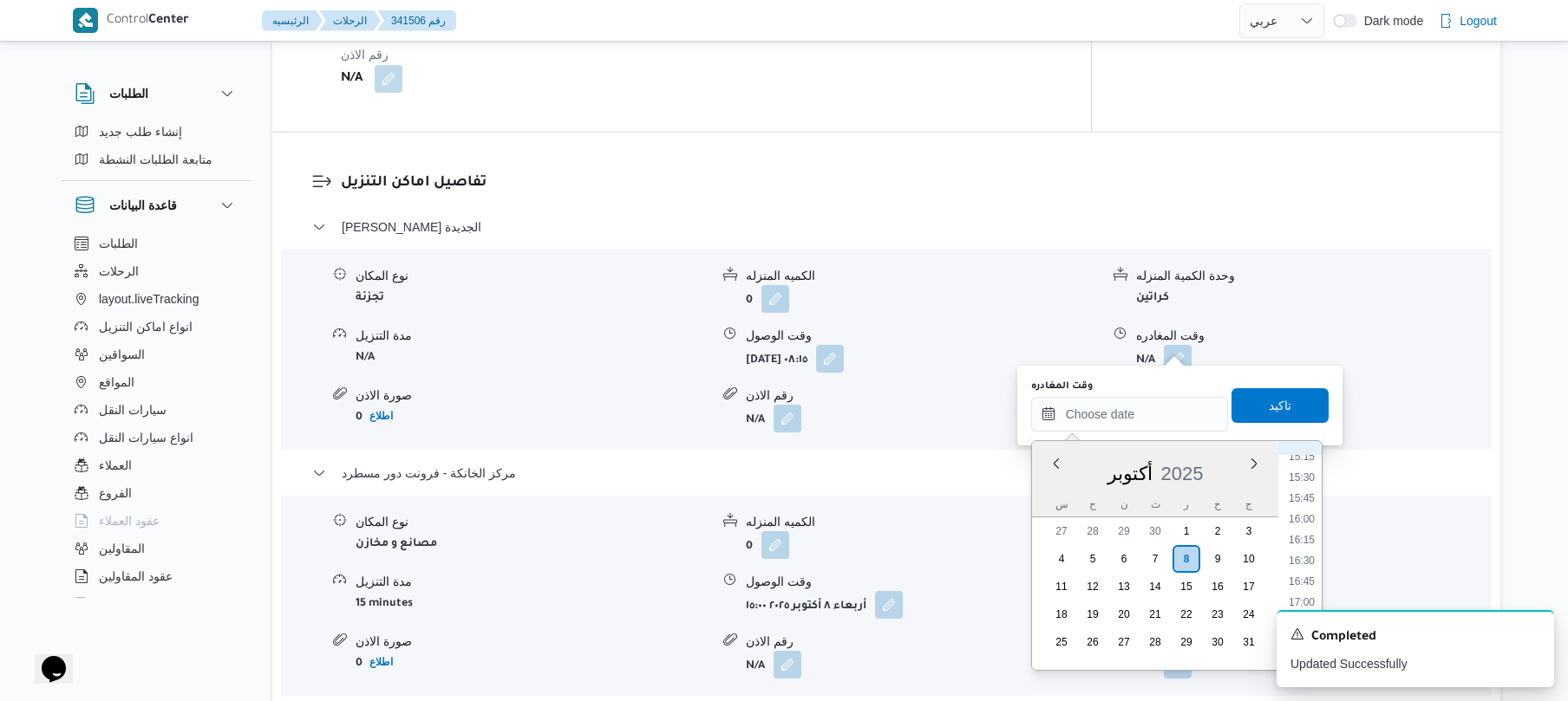
scroll to position [1266, 0]
click at [1304, 549] on li "16:15" at bounding box center [1301, 549] width 40 height 17
type input "٠٨/١٠/٢٠٢٥ ١٦:١٥"
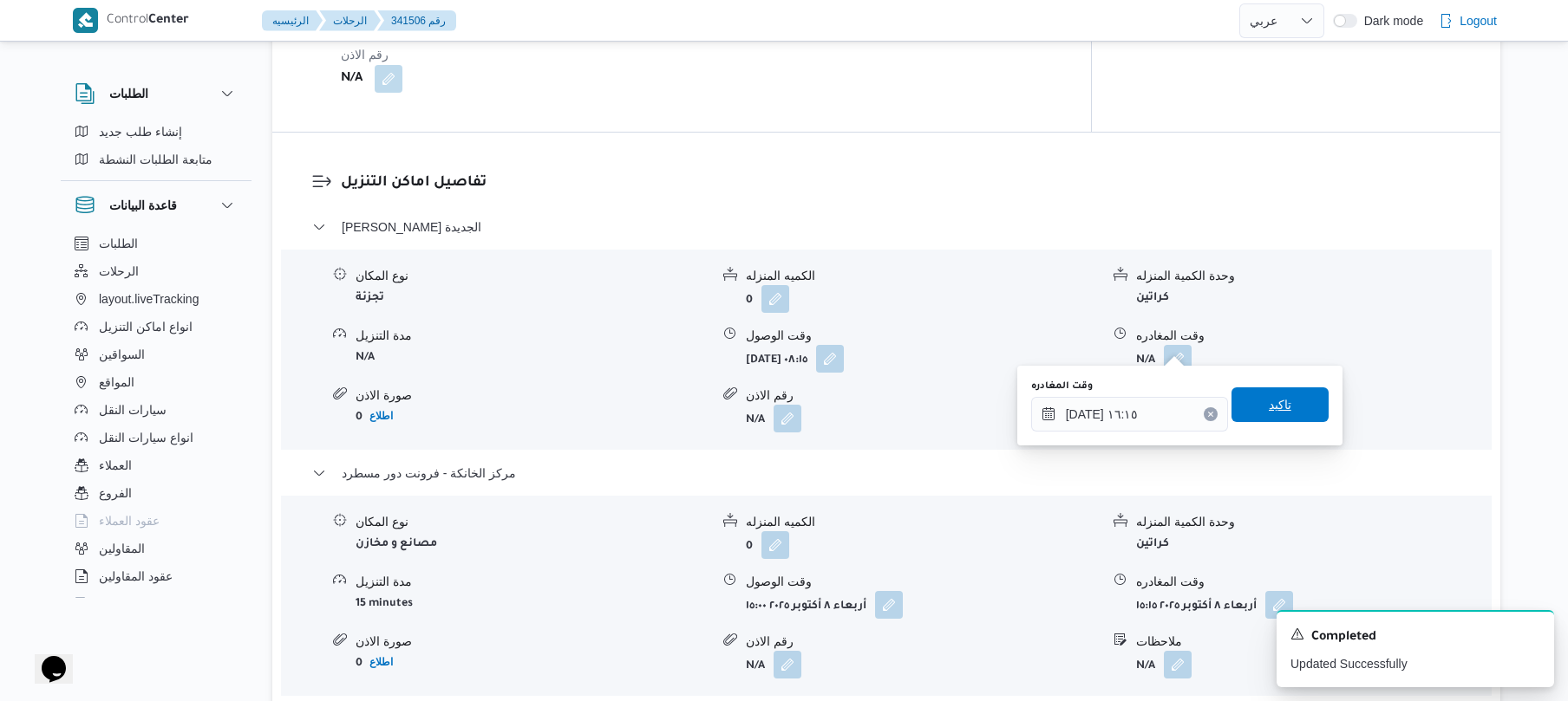
click at [1280, 406] on span "تاكيد" at bounding box center [1279, 405] width 97 height 35
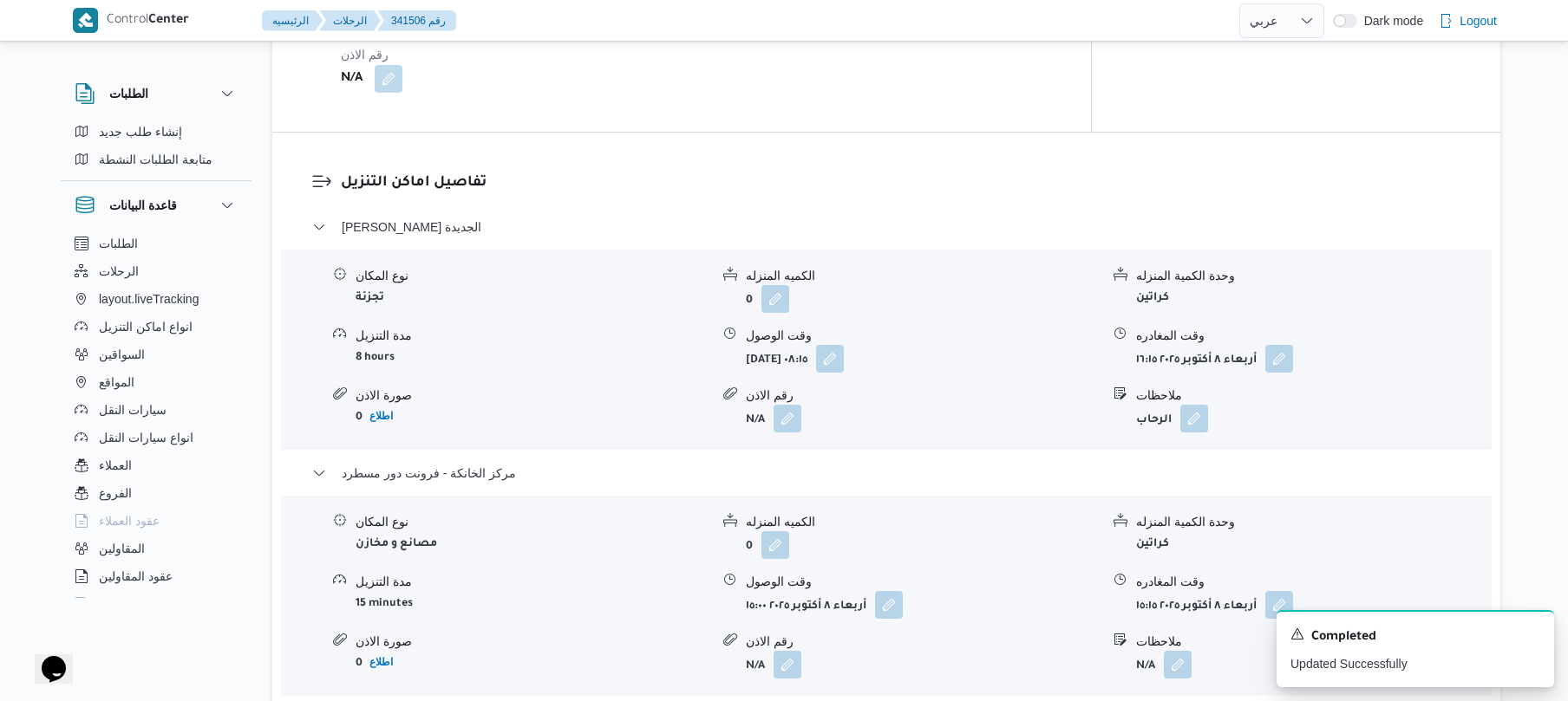
scroll to position [0, 0]
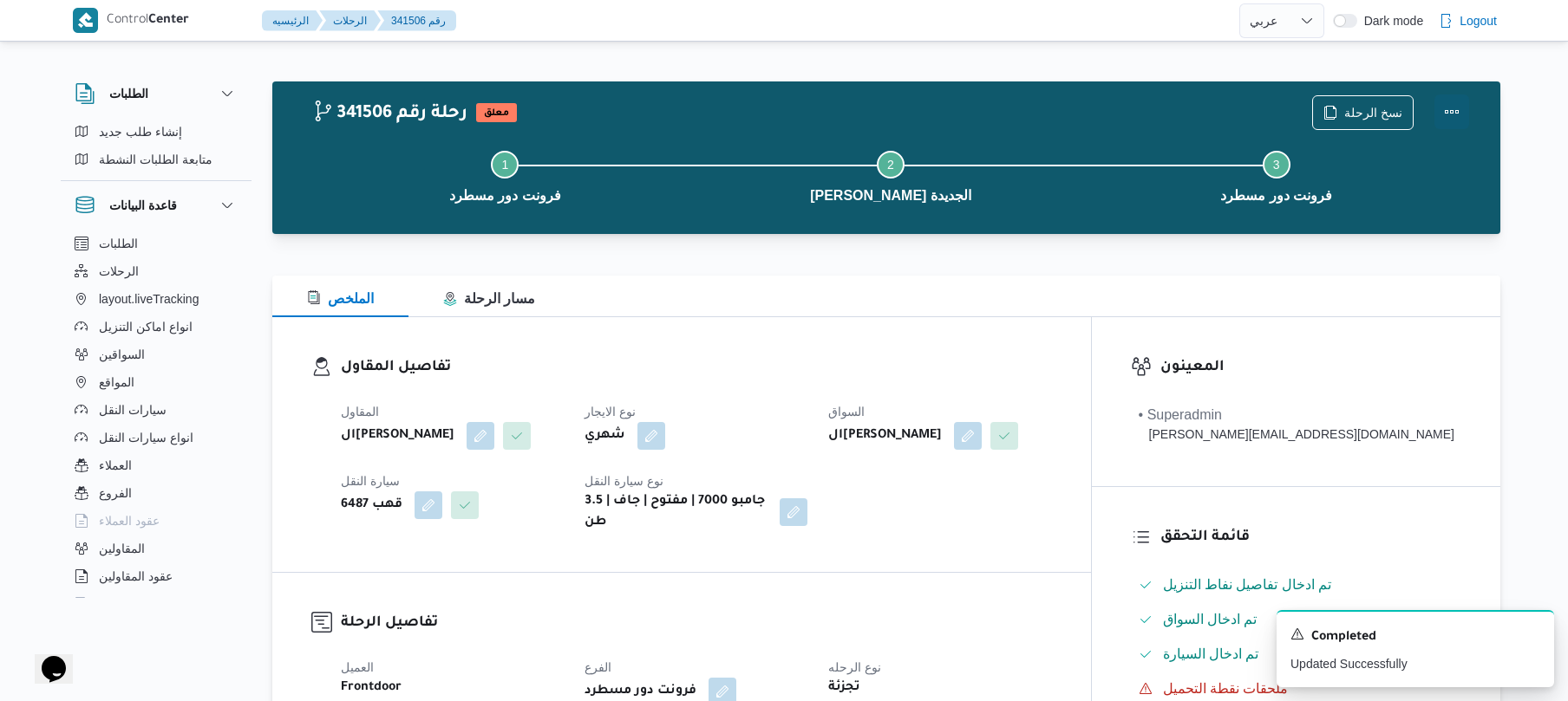
click at [1451, 108] on button "Actions" at bounding box center [1451, 111] width 35 height 35
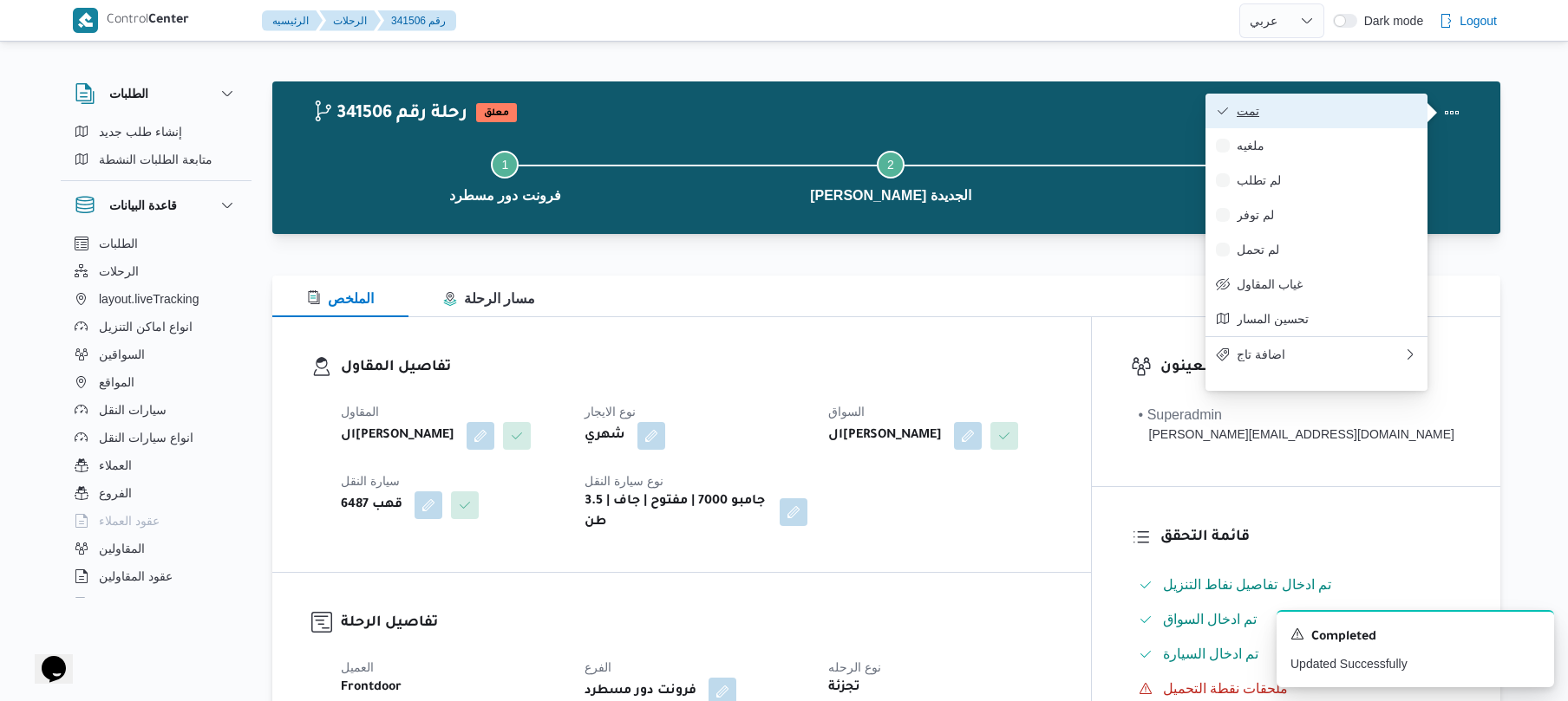
click at [1404, 108] on span "تمت" at bounding box center [1327, 111] width 181 height 14
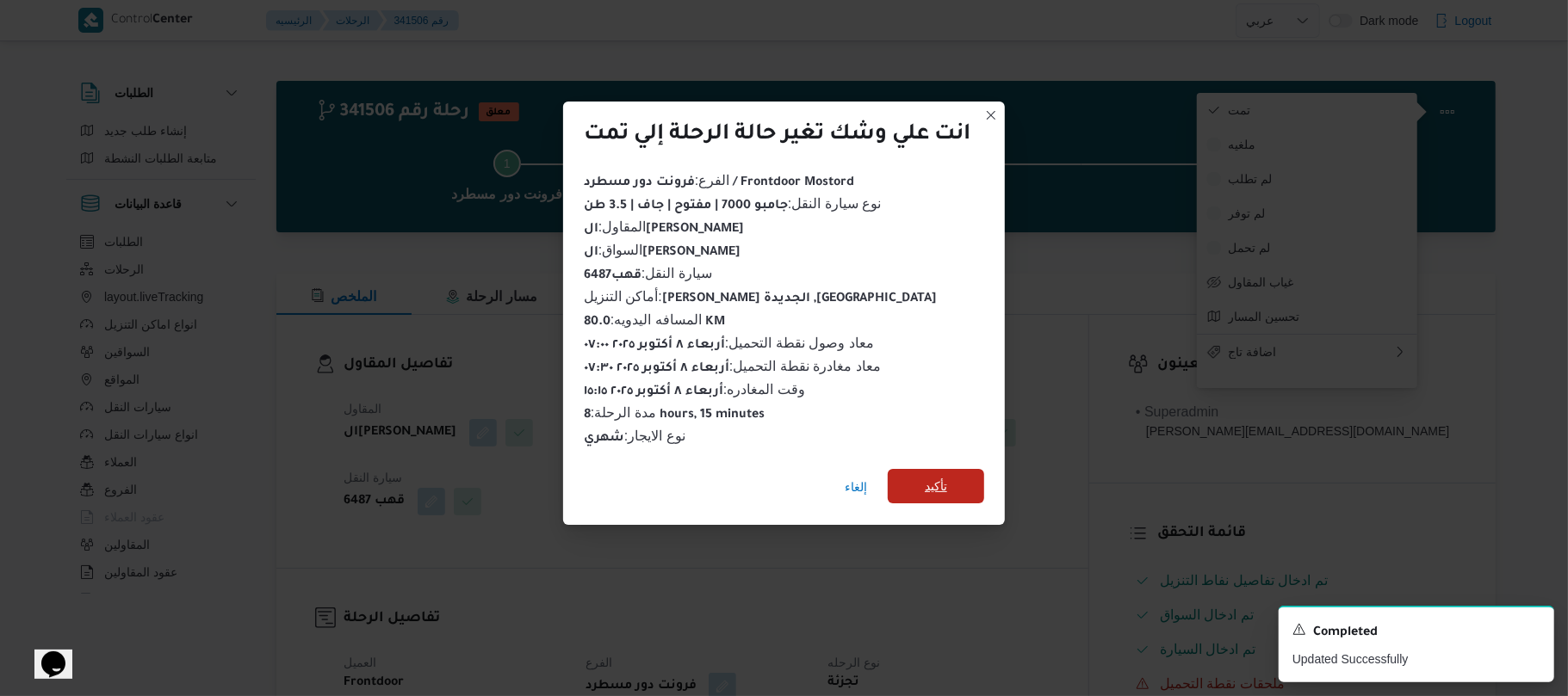
click at [952, 475] on span "تأكيد" at bounding box center [936, 485] width 97 height 34
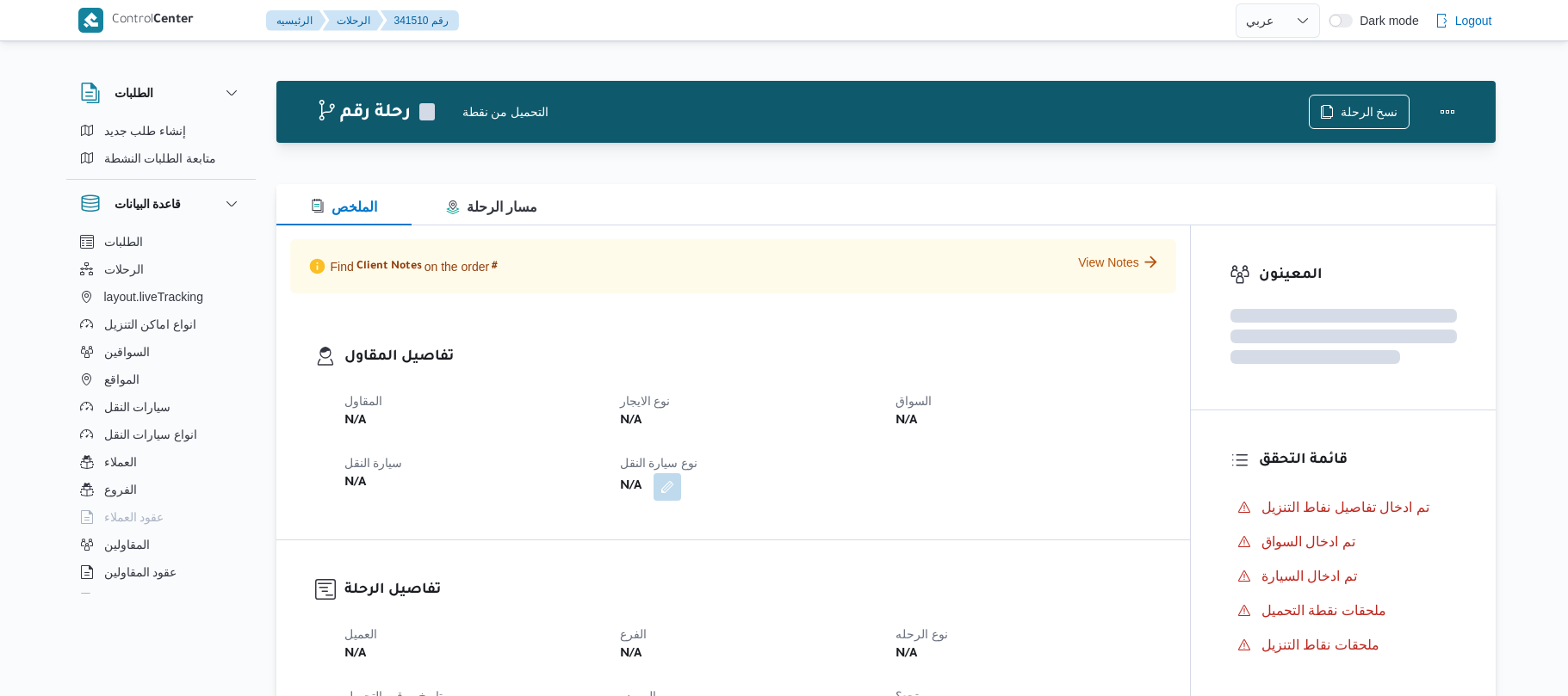
select select "ar"
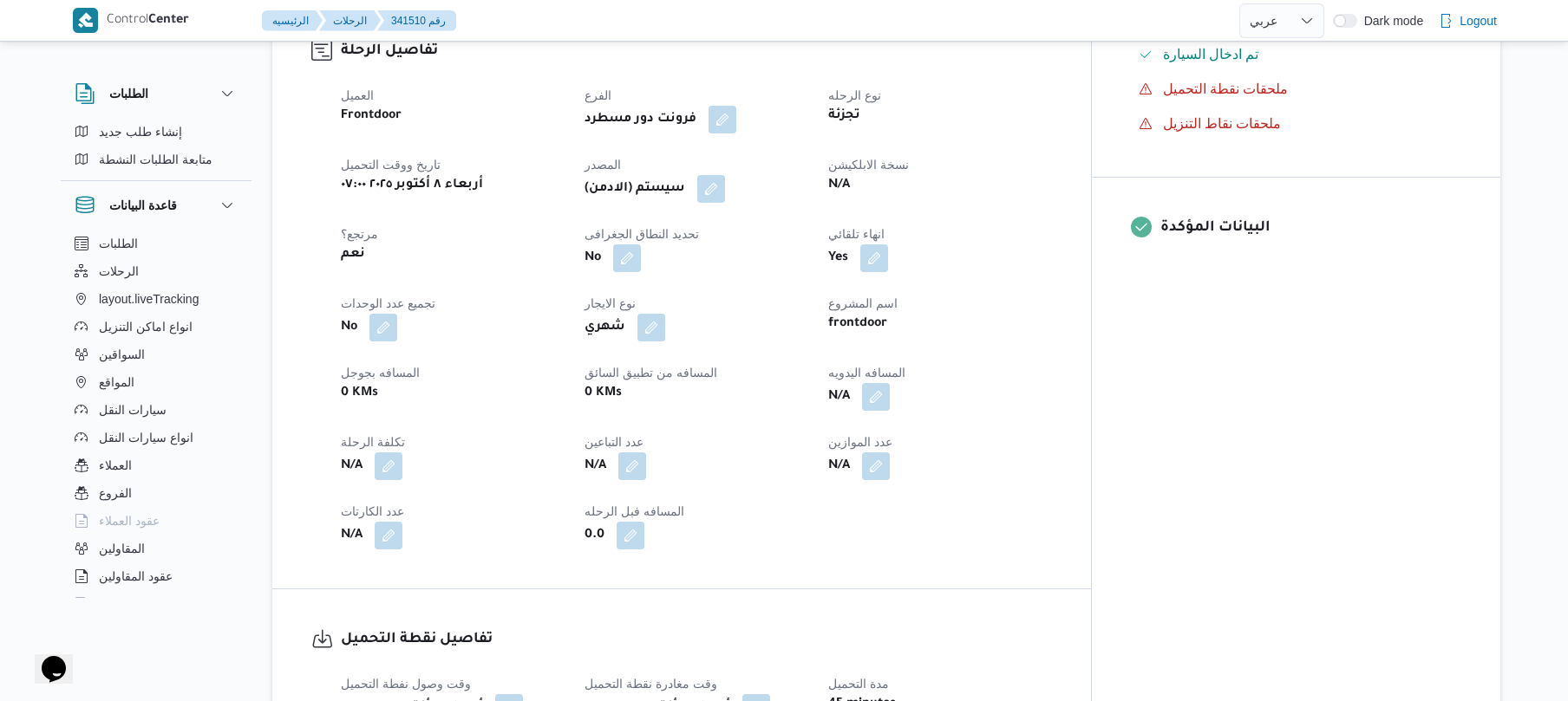
scroll to position [601, 0]
click at [890, 389] on button "button" at bounding box center [876, 396] width 28 height 28
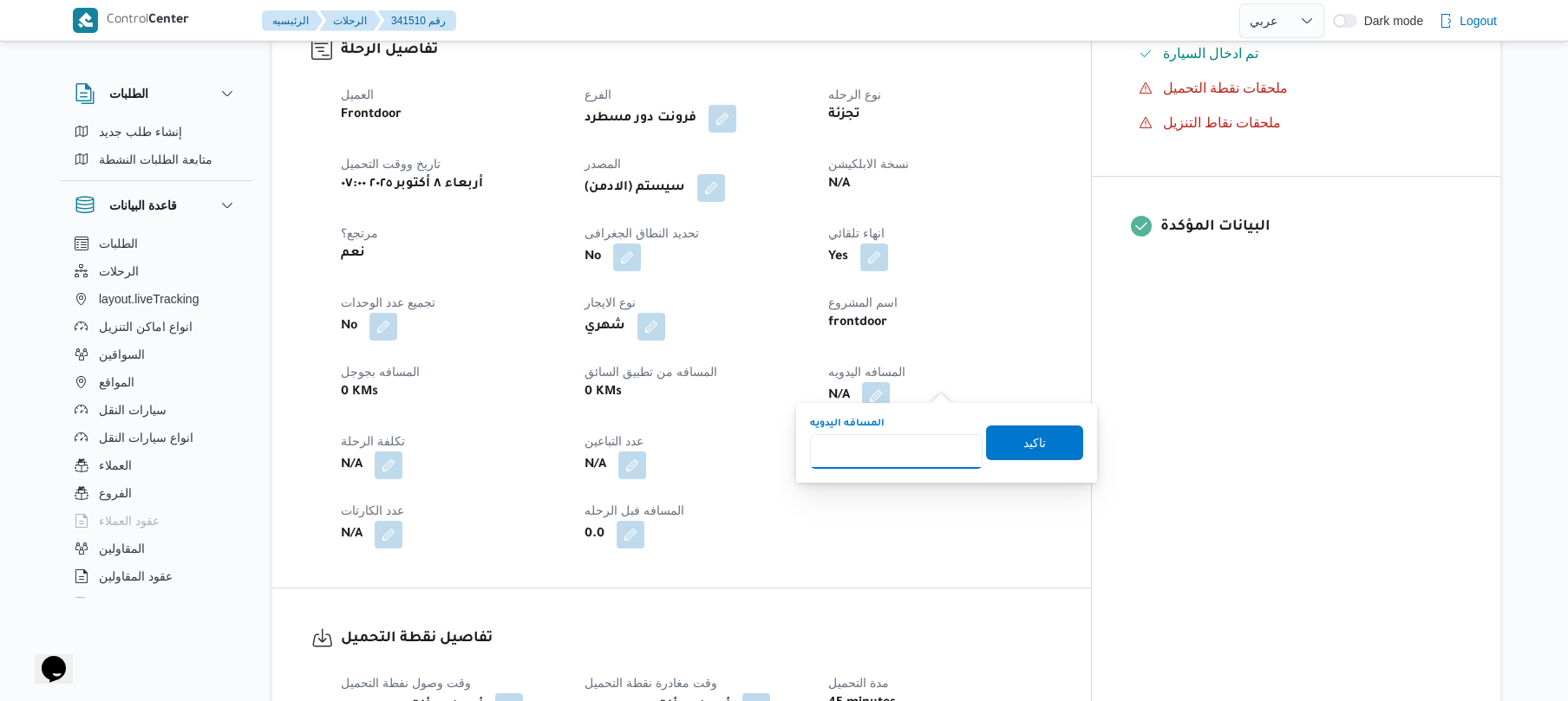
click at [876, 444] on input "المسافه اليدويه" at bounding box center [897, 451] width 173 height 35
type input "80"
click at [1024, 447] on span "تاكيد" at bounding box center [1034, 441] width 23 height 21
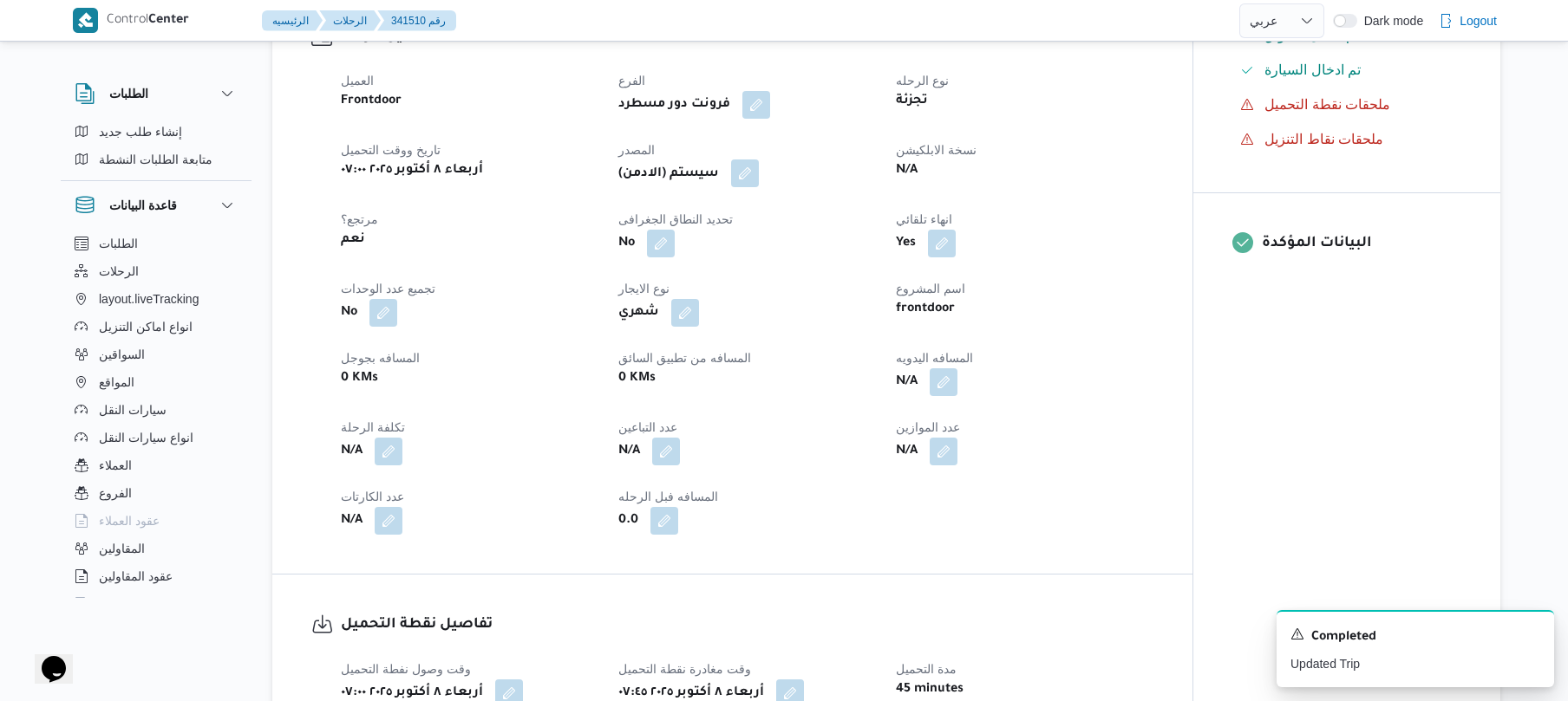
click at [749, 164] on button "button" at bounding box center [745, 174] width 28 height 28
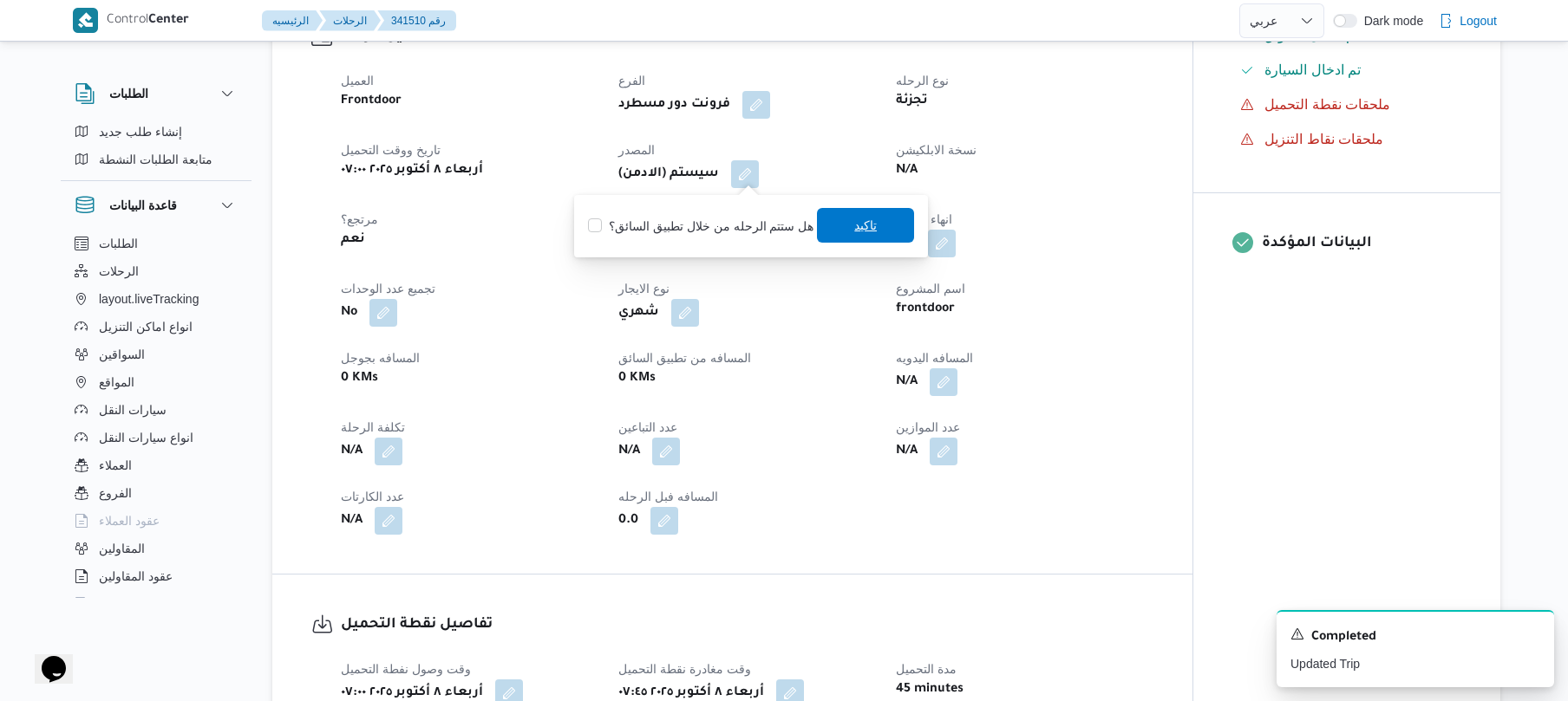
click at [846, 225] on span "تاكيد" at bounding box center [866, 225] width 97 height 35
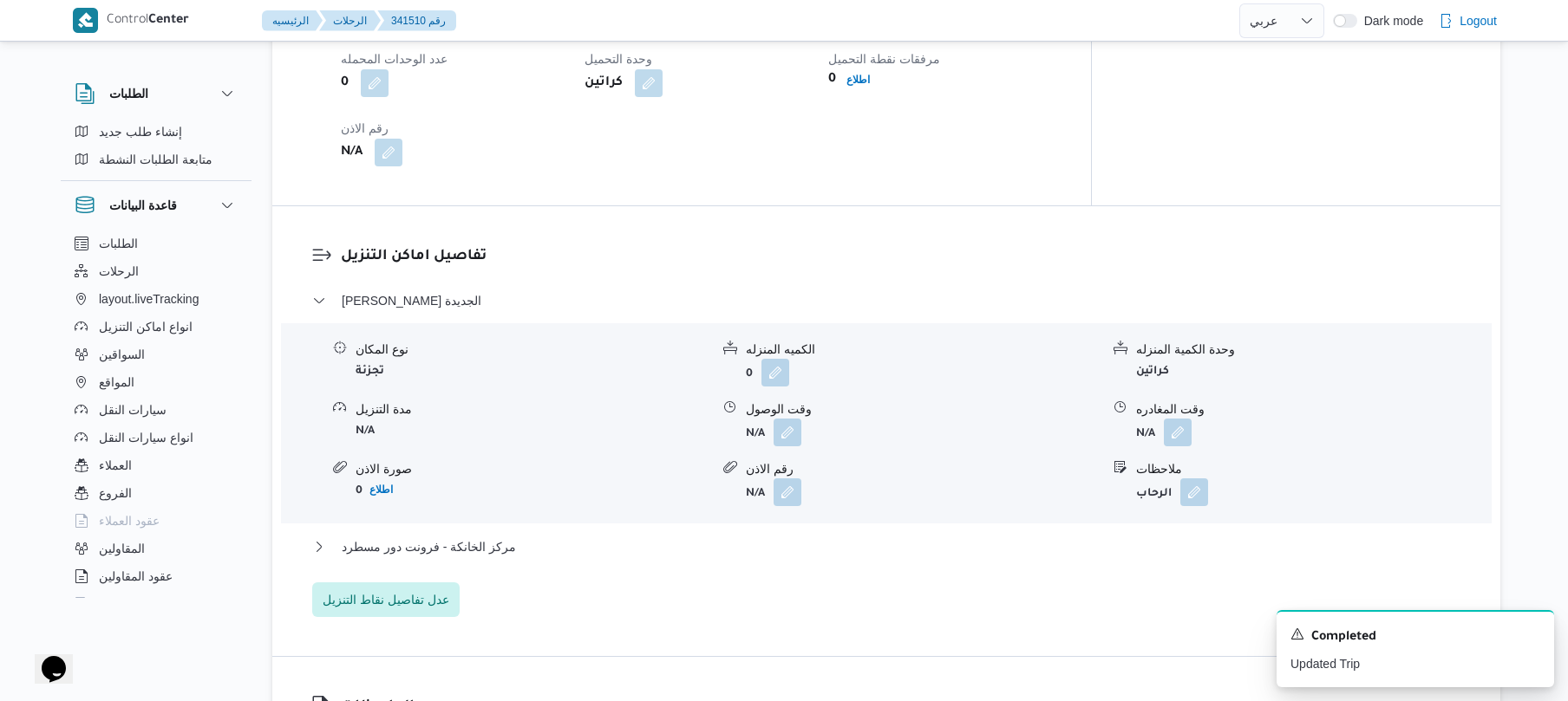
scroll to position [1387, 0]
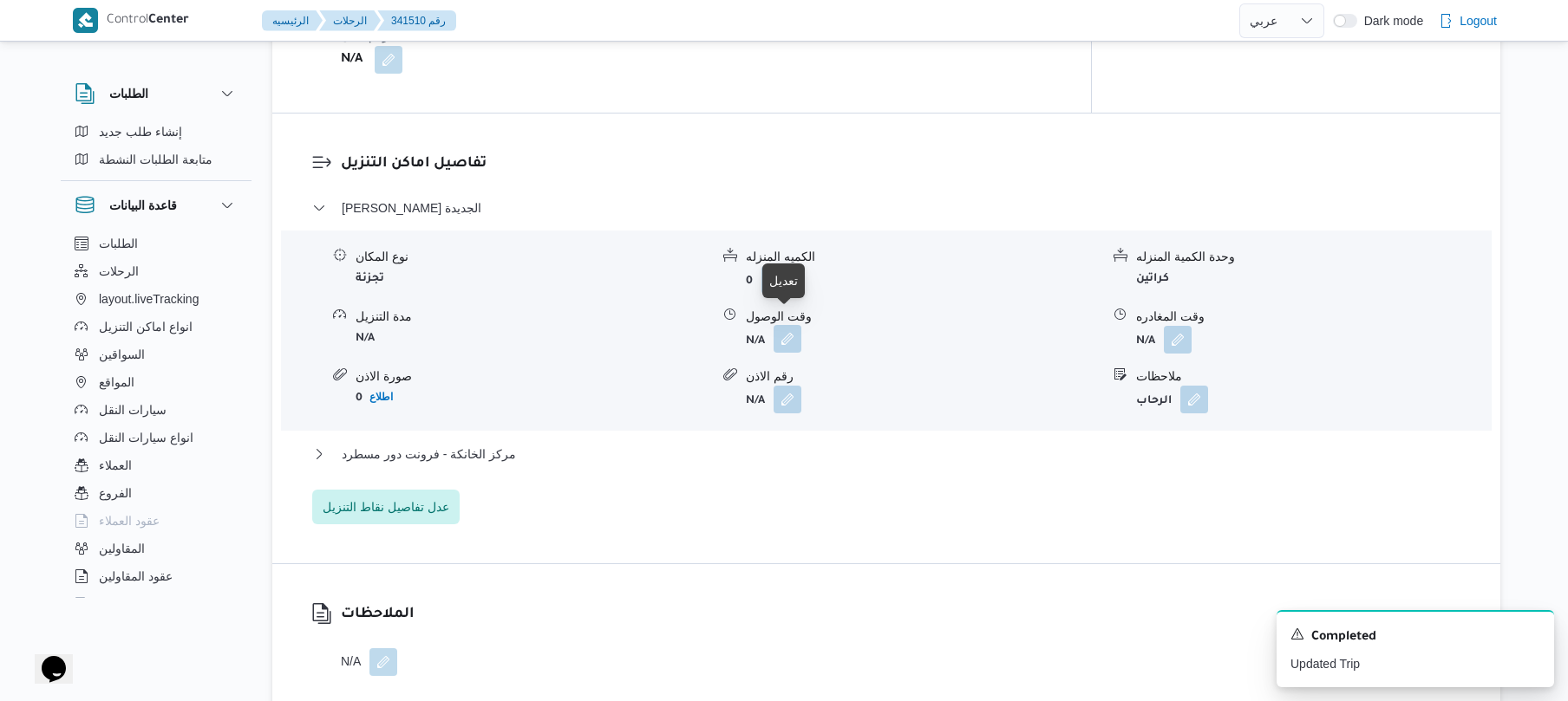
click at [789, 325] on button "button" at bounding box center [787, 339] width 28 height 28
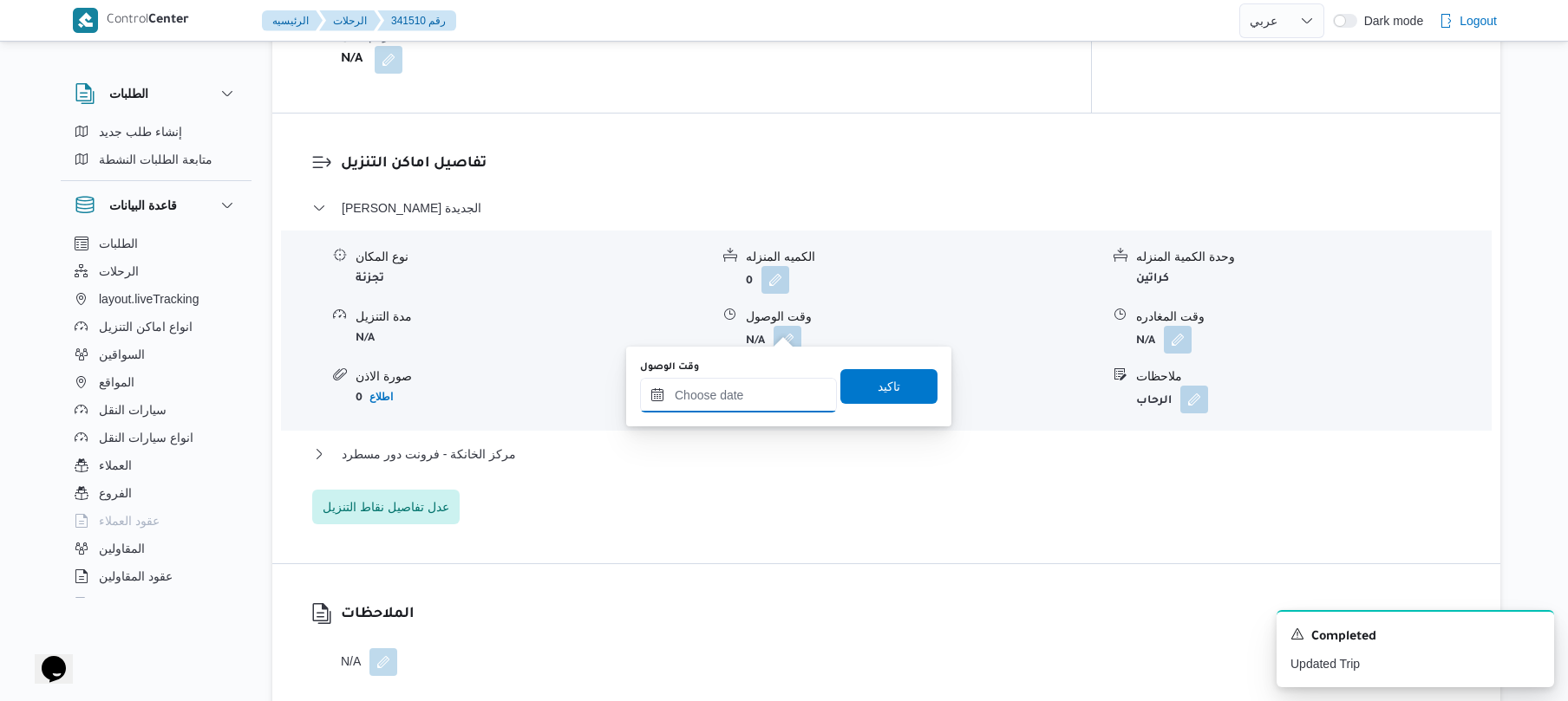
click at [747, 390] on input "وقت الوصول" at bounding box center [738, 395] width 196 height 35
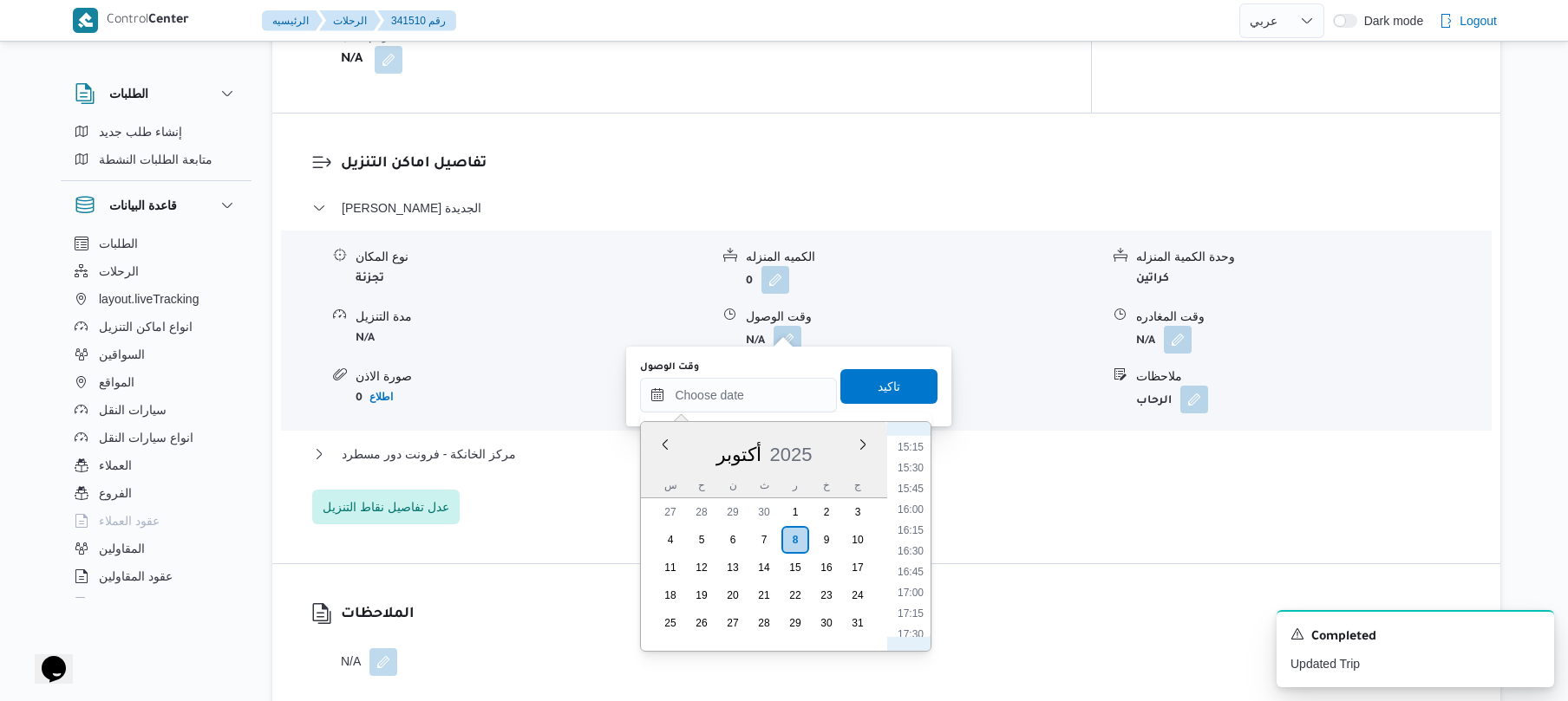
scroll to position [700, 0]
click at [915, 452] on li "08:30" at bounding box center [910, 451] width 40 height 17
type input "٠٨/١٠/٢٠٢٥ ٠٨:٣٠"
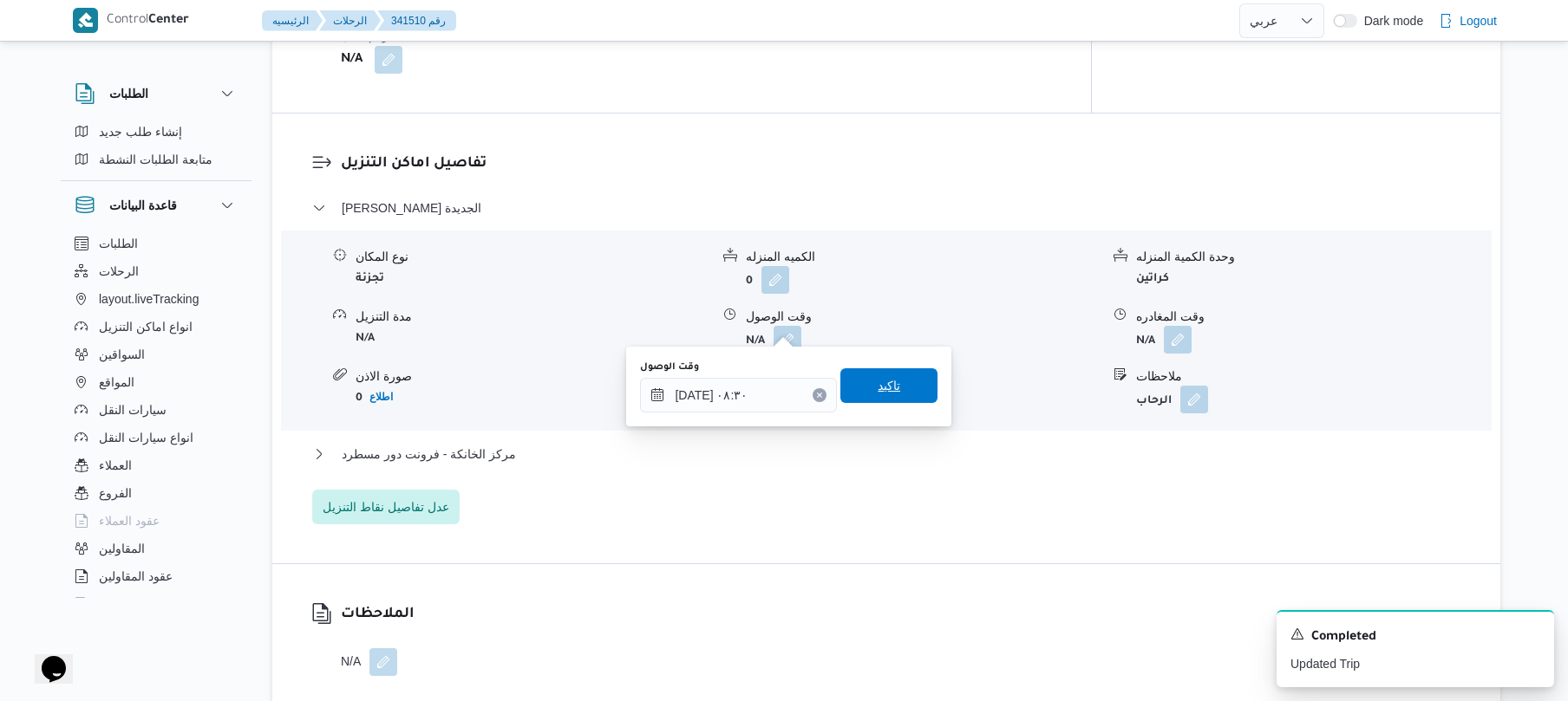
click at [900, 389] on span "تاكيد" at bounding box center [889, 386] width 97 height 35
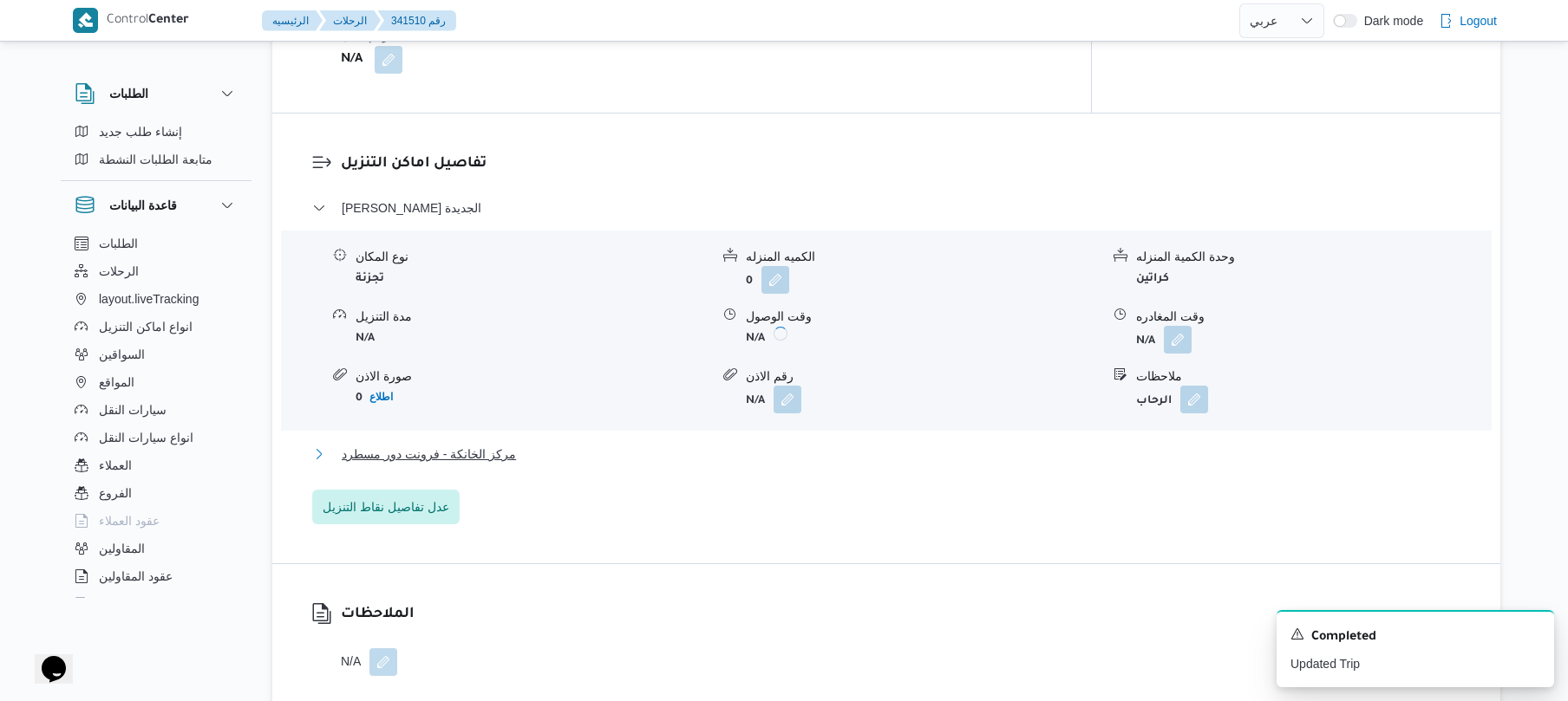
click at [817, 444] on button "مركز الخانكة - فرونت دور مسطرد" at bounding box center [887, 454] width 1148 height 21
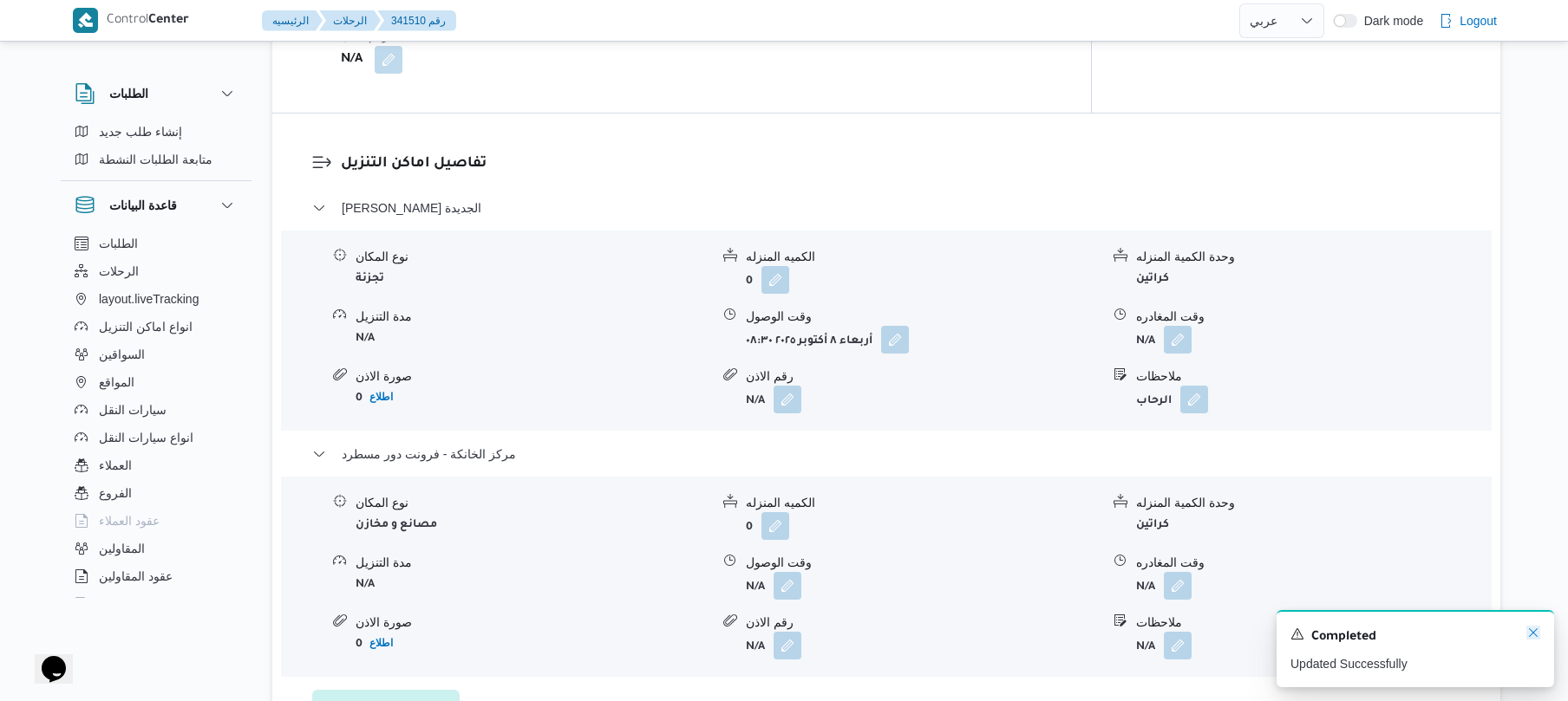
click at [1531, 636] on icon "Dismiss toast" at bounding box center [1532, 633] width 9 height 9
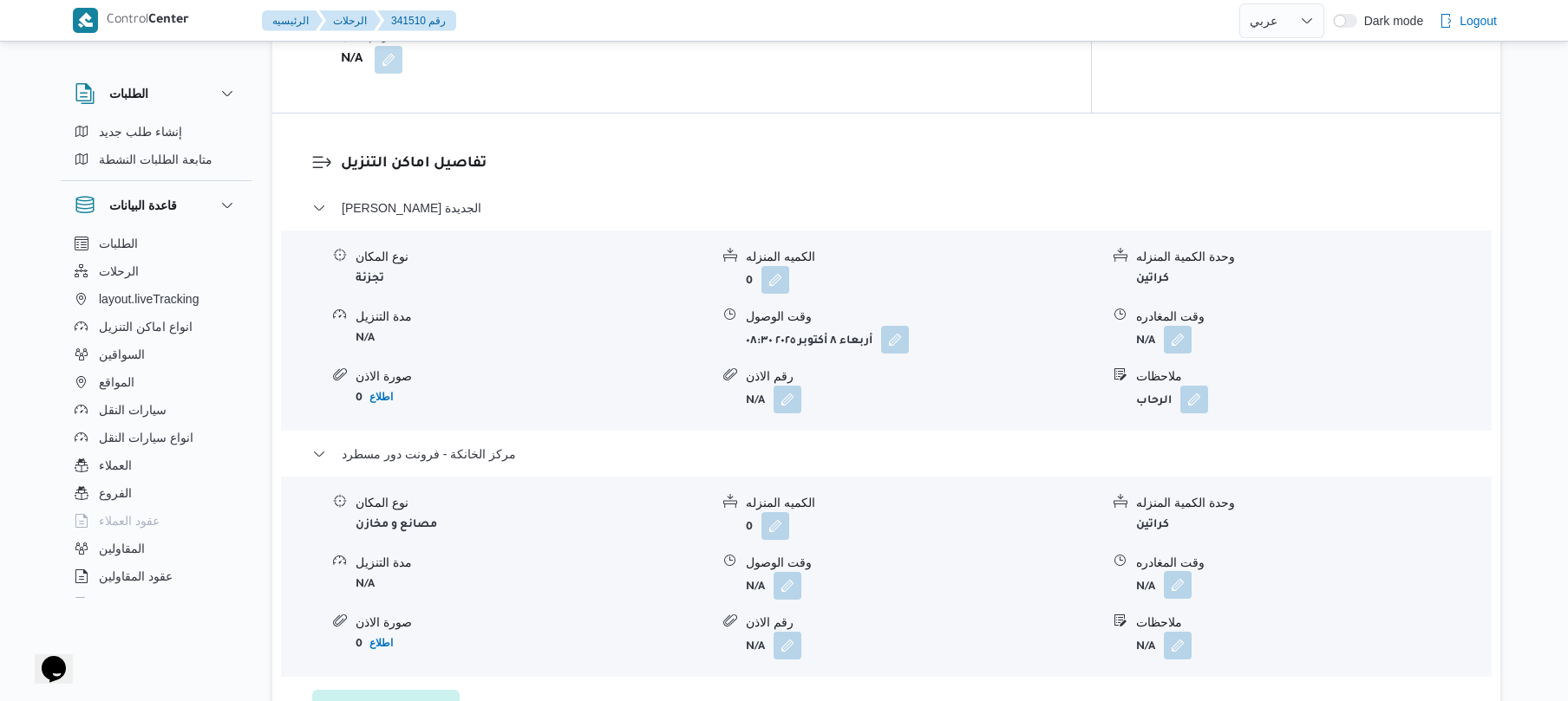
click at [1186, 571] on button "button" at bounding box center [1177, 585] width 28 height 28
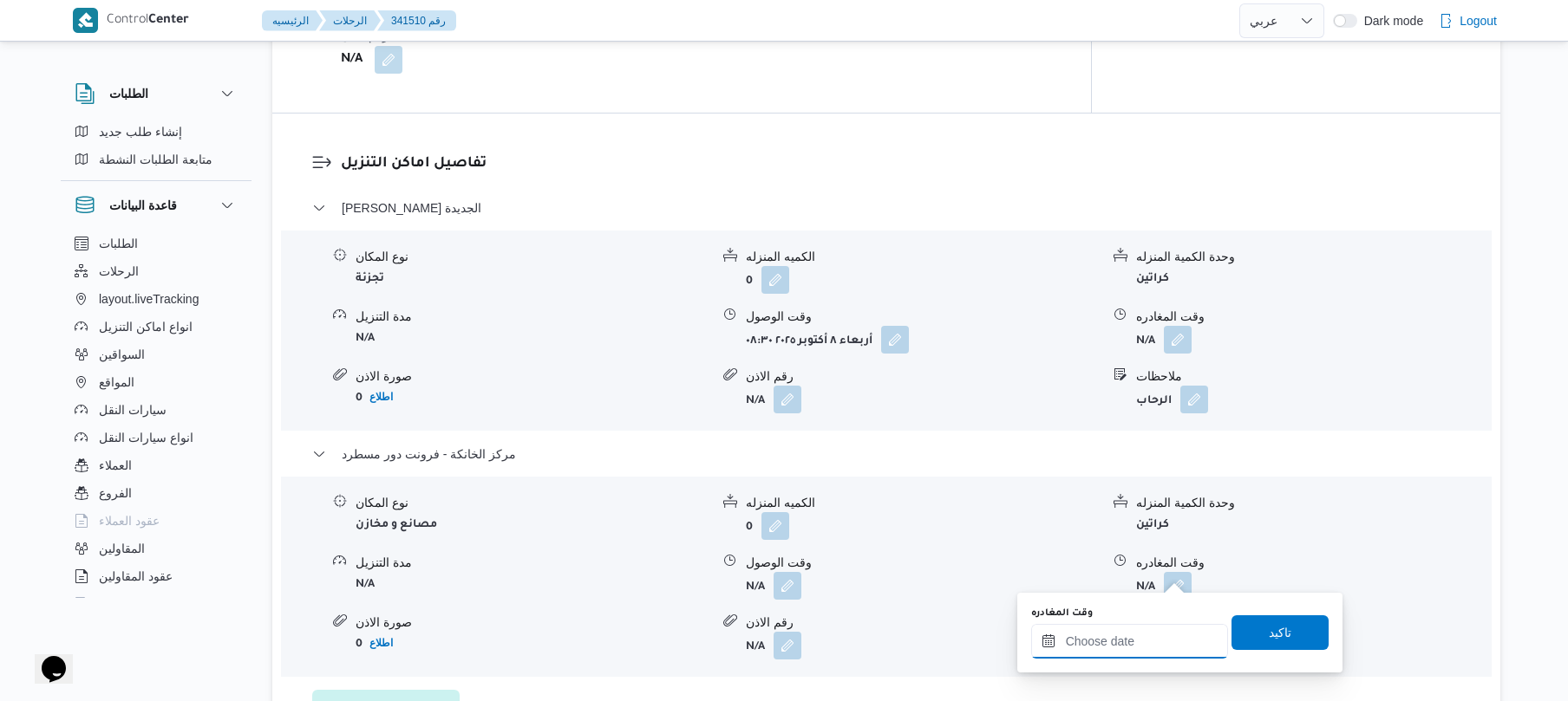
click at [1128, 648] on input "وقت المغادره" at bounding box center [1130, 641] width 196 height 35
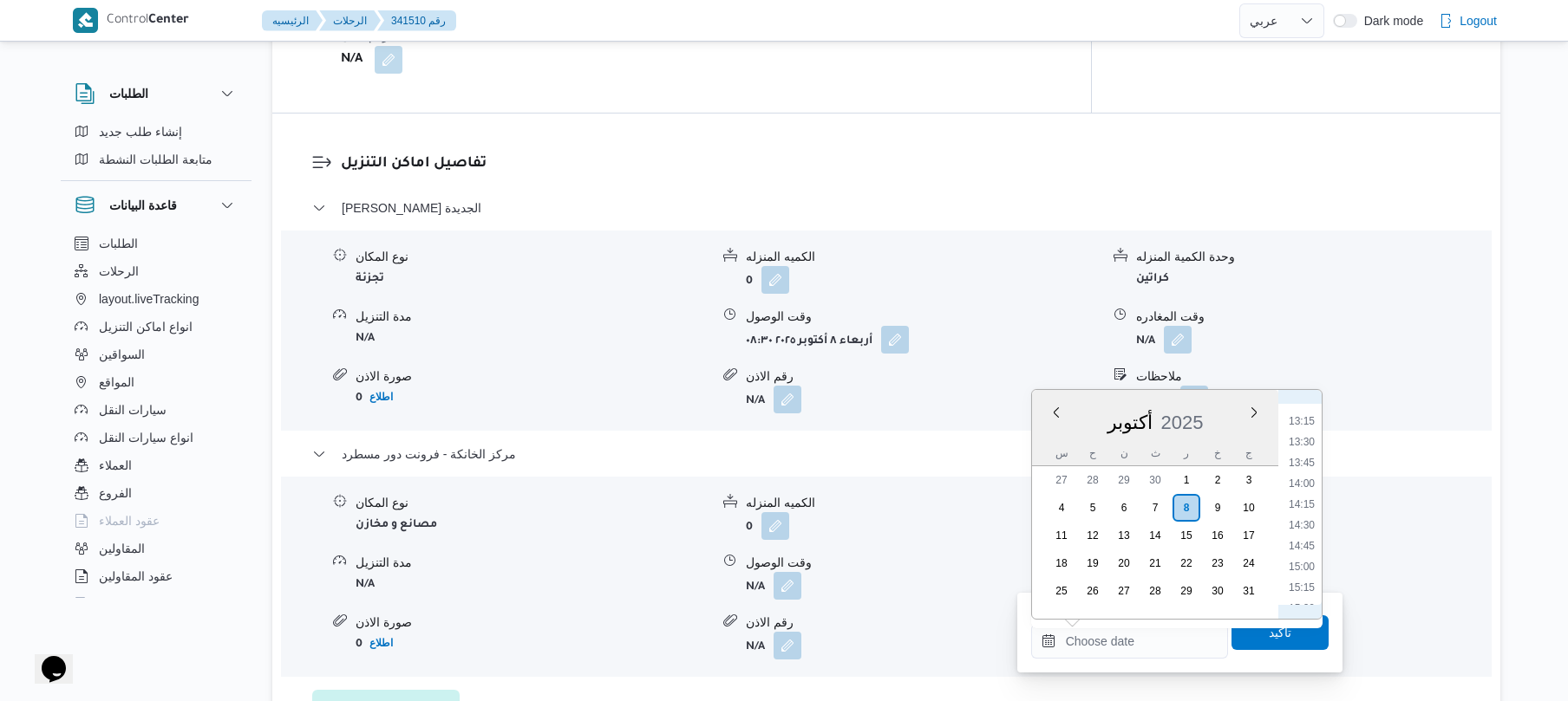
scroll to position [1265, 0]
click at [1311, 440] on li "15:30" at bounding box center [1301, 436] width 40 height 17
type input "٠٨/١٠/٢٠٢٥ ١٥:٣٠"
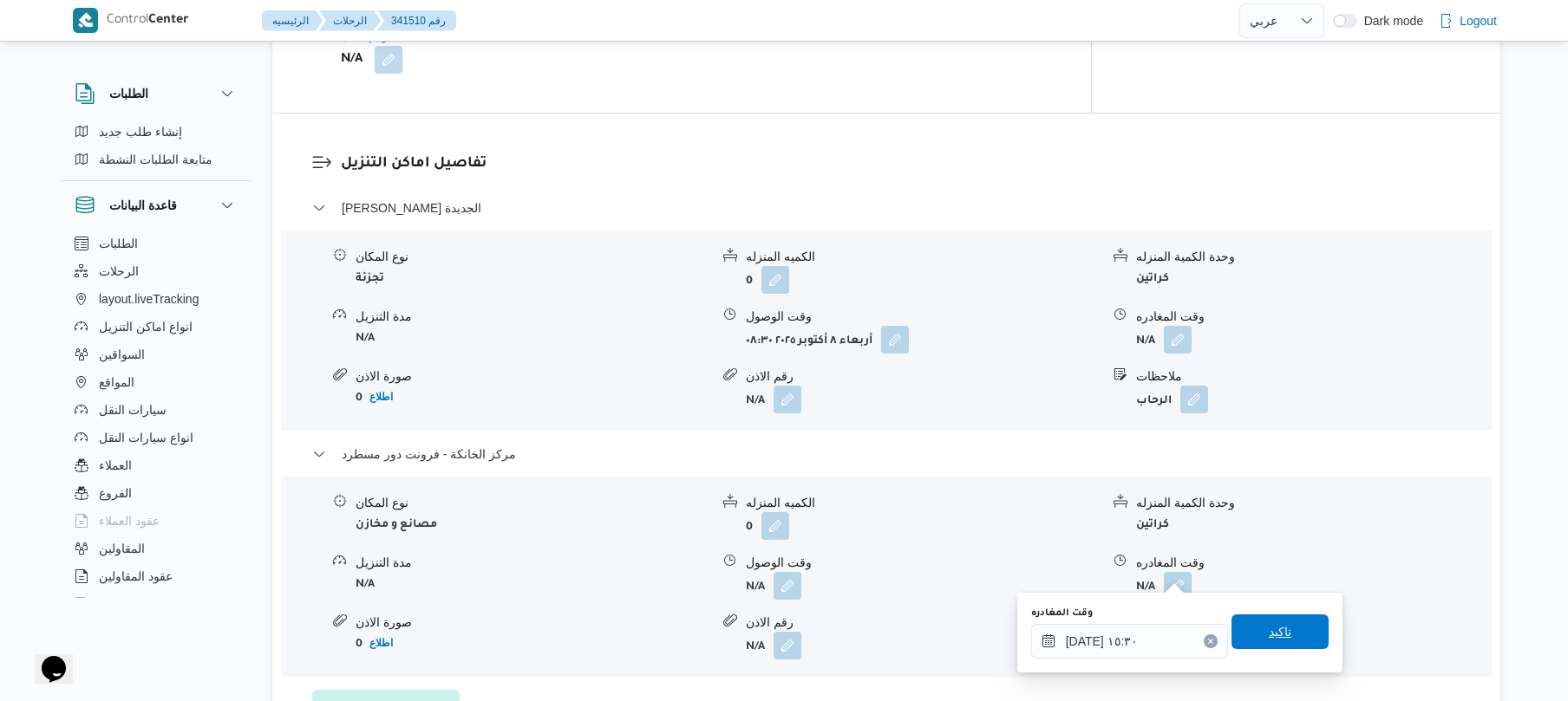
click at [1250, 633] on span "تاكيد" at bounding box center [1279, 632] width 97 height 35
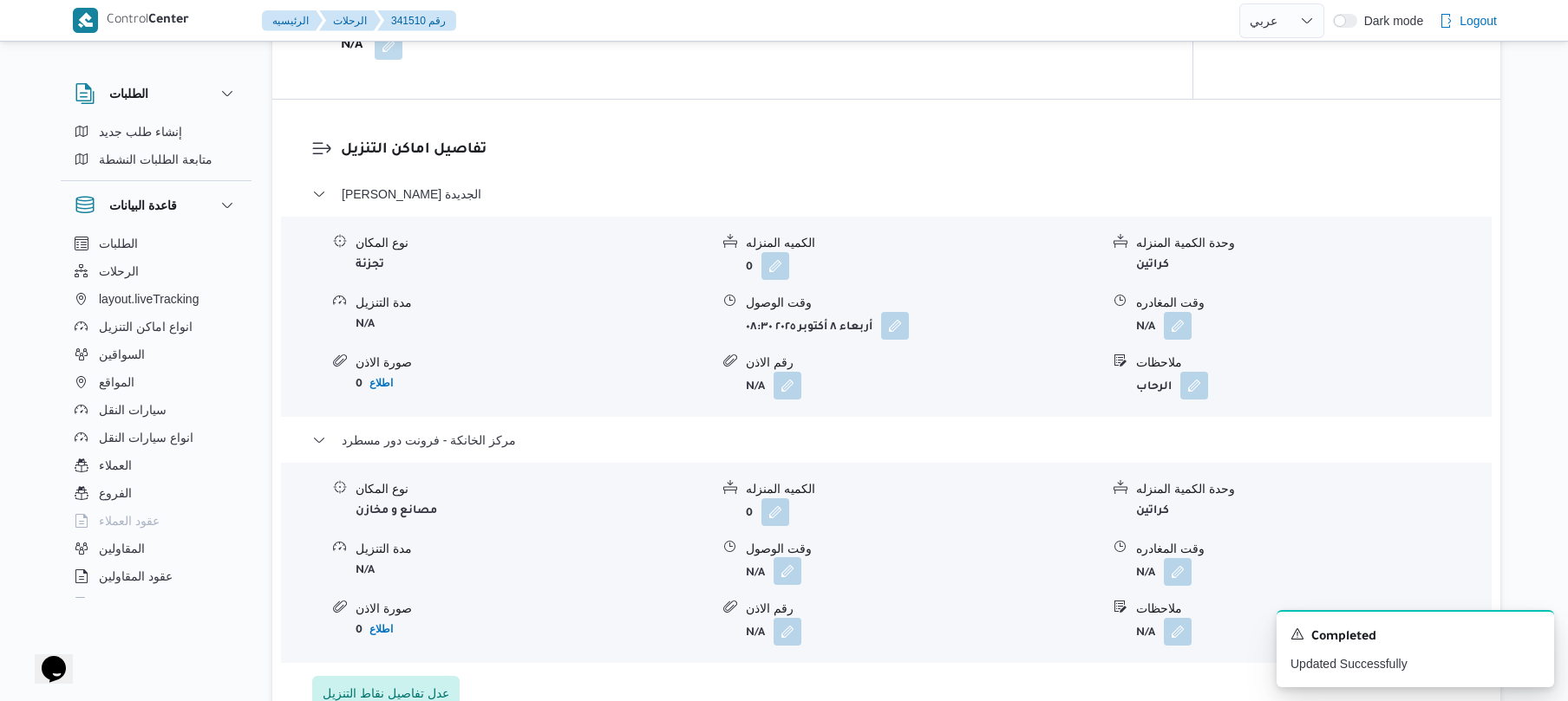
click at [776, 584] on button "button" at bounding box center [787, 571] width 28 height 28
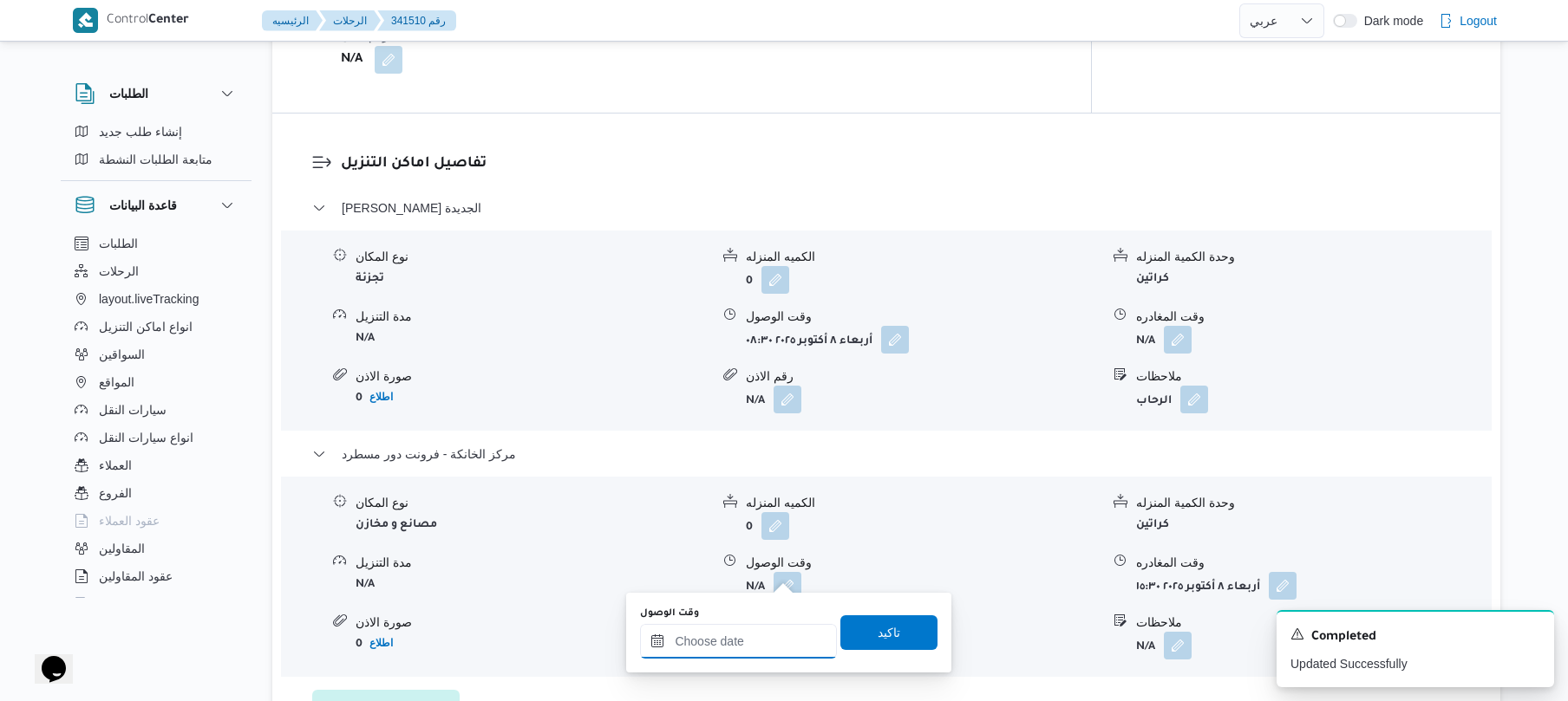
click at [768, 639] on input "وقت الوصول" at bounding box center [738, 641] width 196 height 35
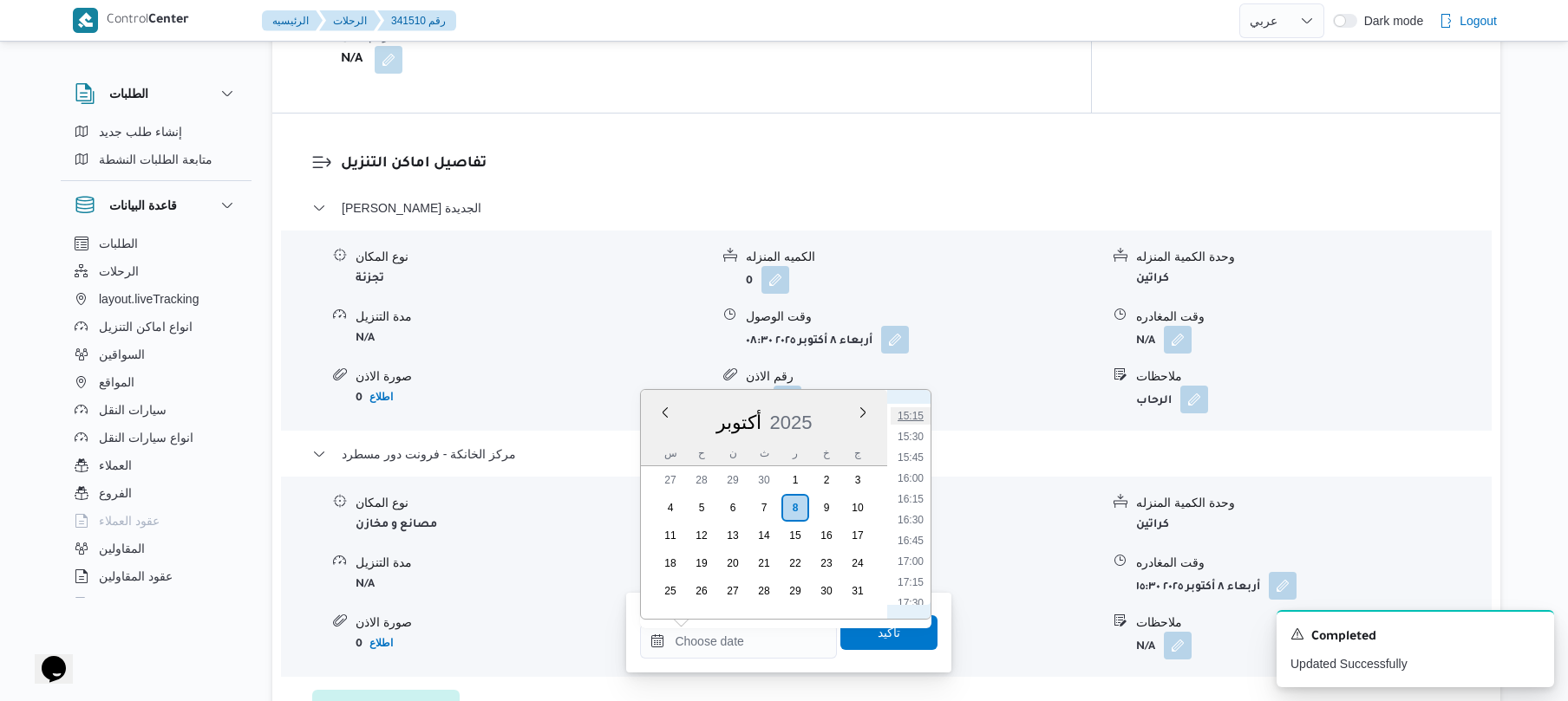
click at [915, 414] on li "15:15" at bounding box center [910, 415] width 40 height 17
type input "٠٨/١٠/٢٠٢٥ ١٥:١٥"
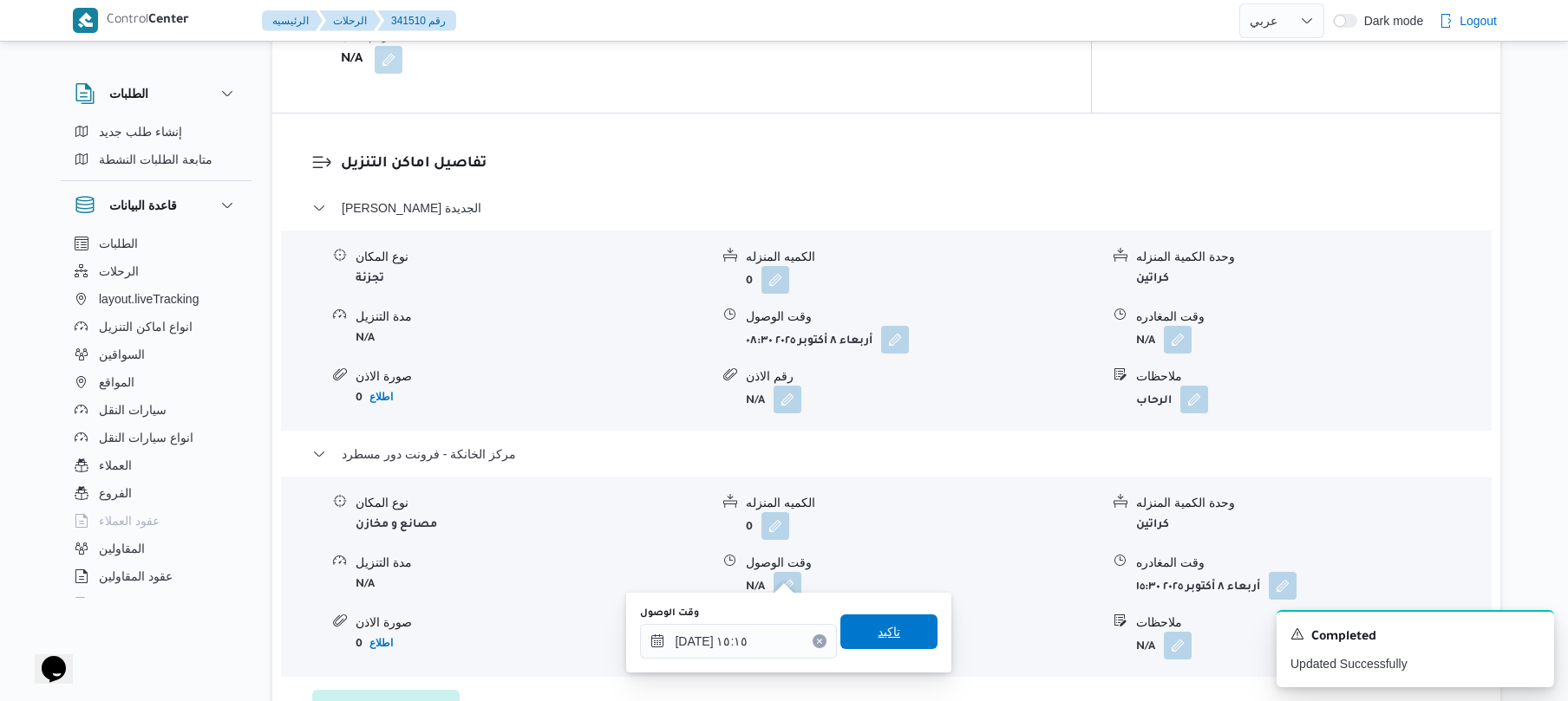
click at [878, 632] on span "تاكيد" at bounding box center [889, 632] width 23 height 21
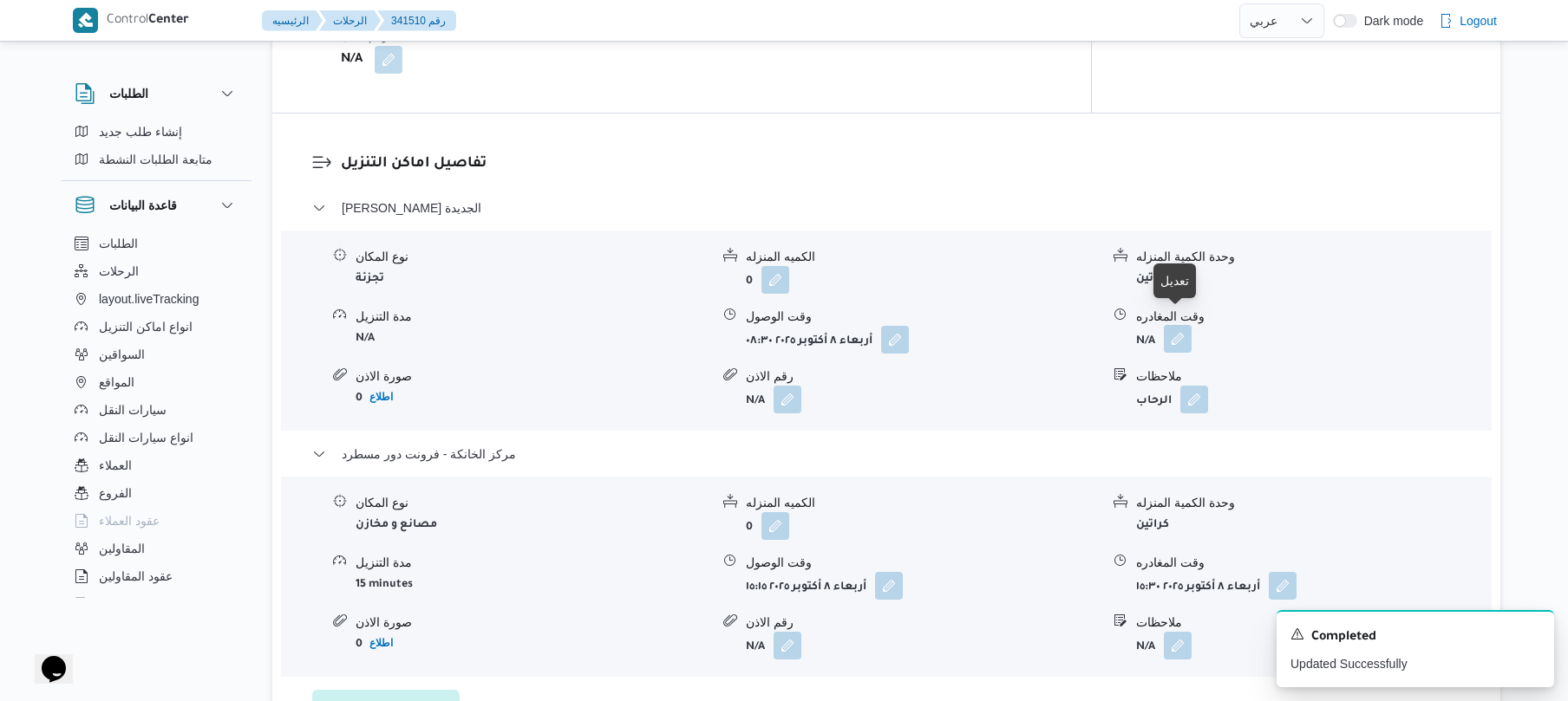
click at [1176, 333] on button "button" at bounding box center [1177, 339] width 28 height 28
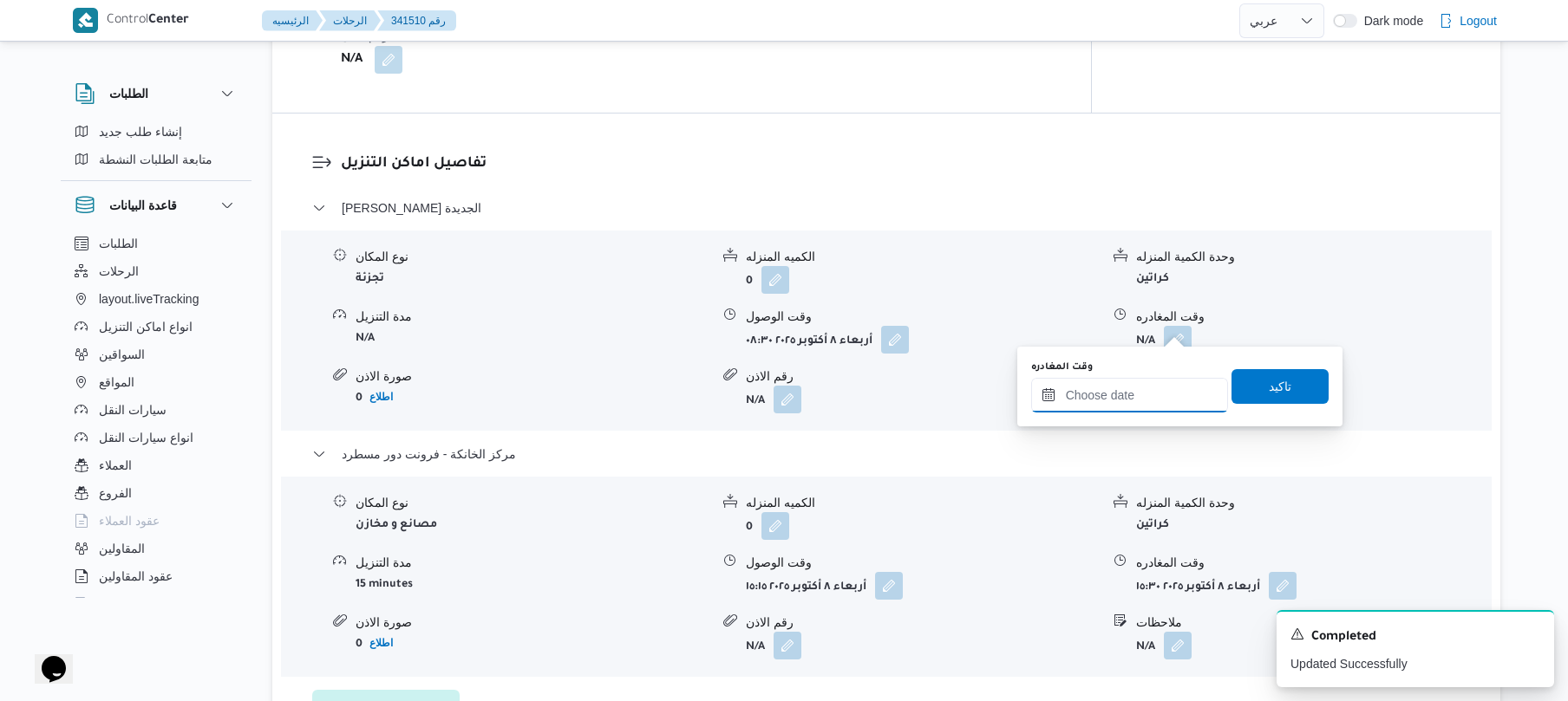
click at [1104, 399] on input "وقت المغادره" at bounding box center [1130, 395] width 196 height 35
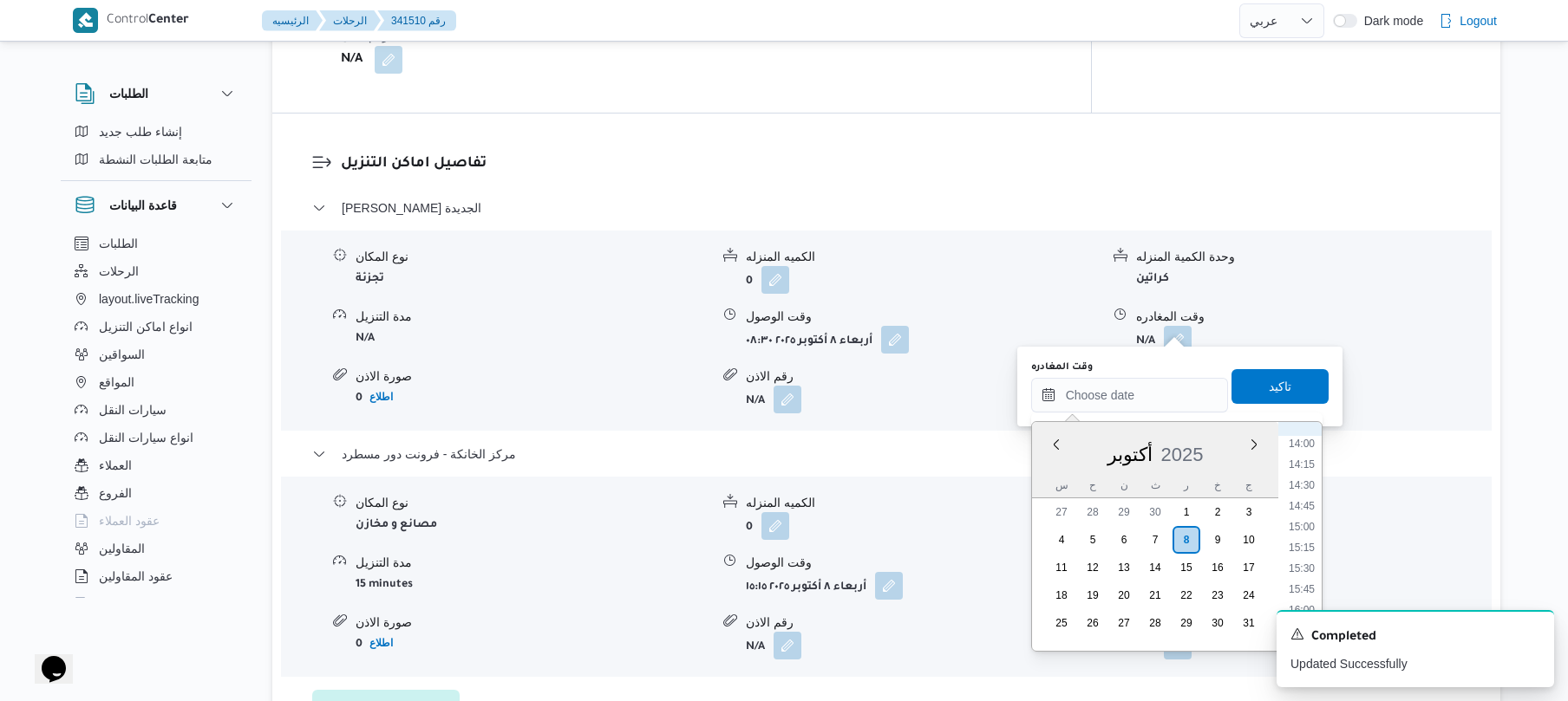
scroll to position [1097, 0]
click at [1301, 552] on li "14:30" at bounding box center [1301, 554] width 40 height 17
type input "٠٨/١٠/٢٠٢٥ ١٤:٣٠"
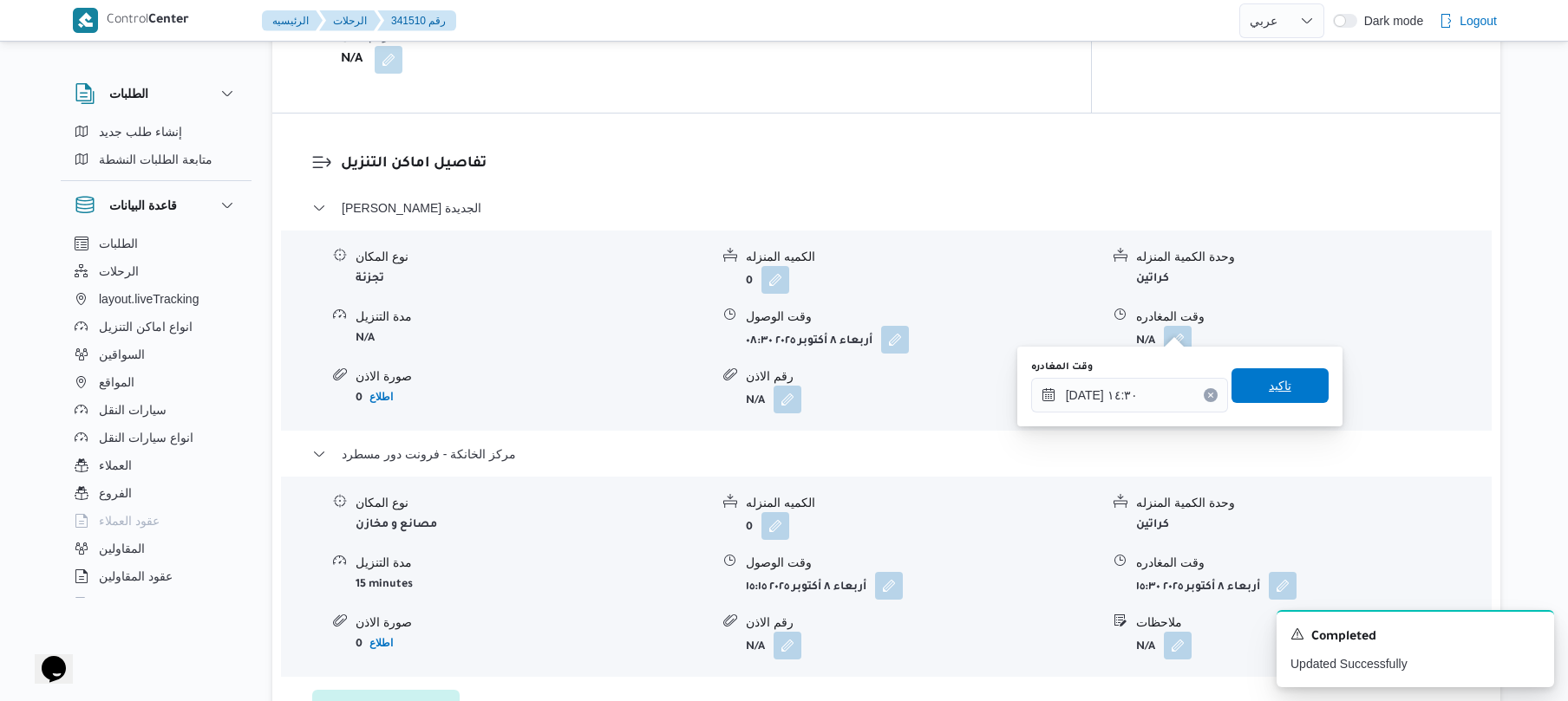
click at [1285, 390] on span "تاكيد" at bounding box center [1279, 386] width 97 height 35
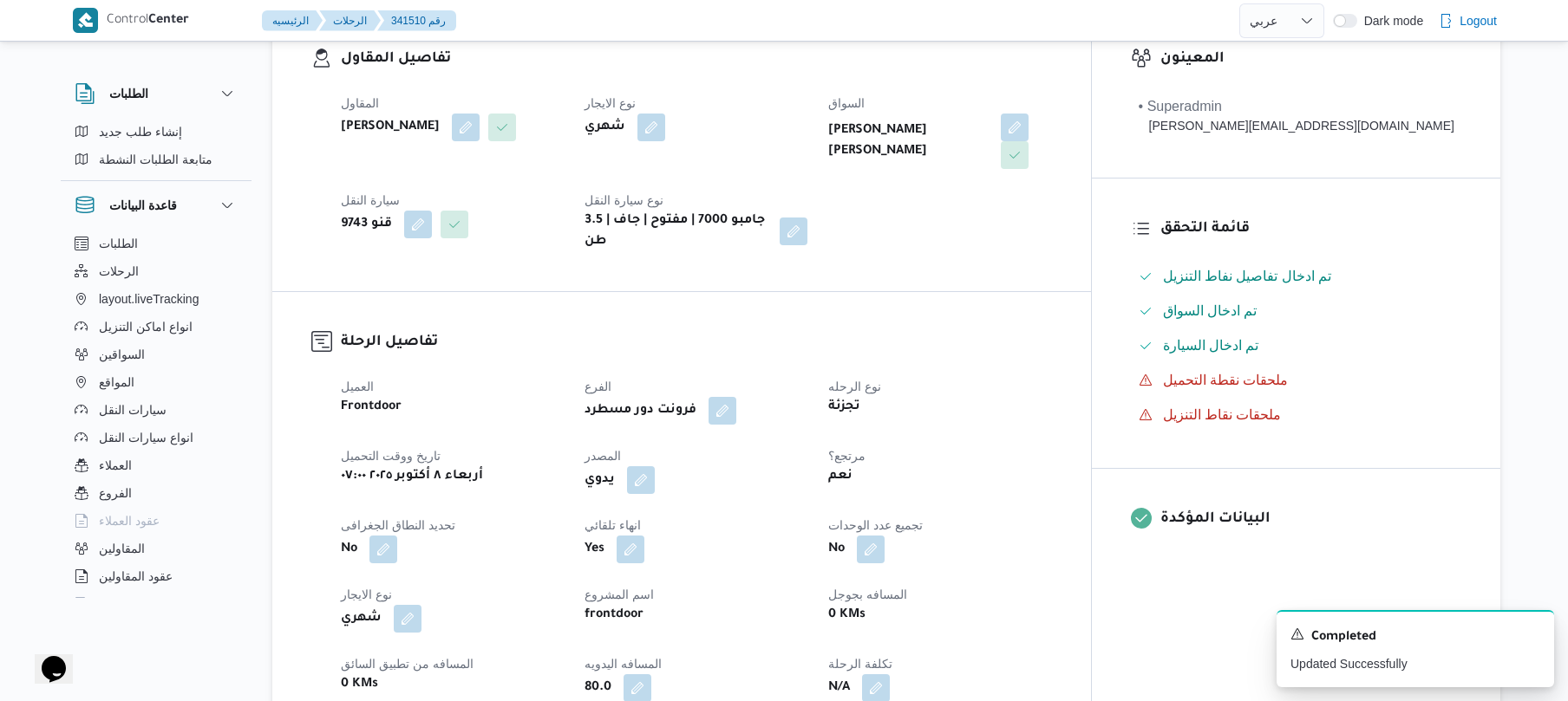
scroll to position [0, 0]
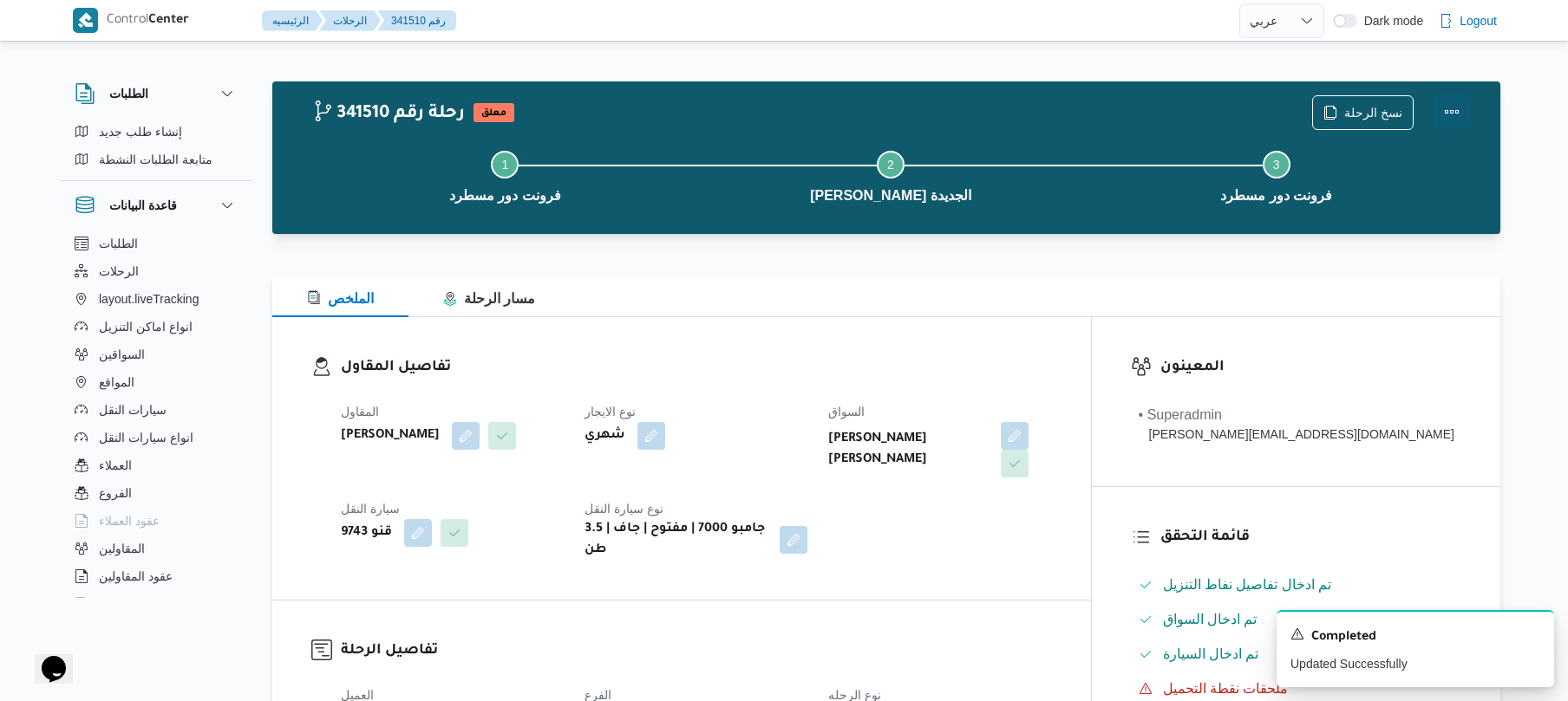
click at [1455, 95] on button "Actions" at bounding box center [1451, 111] width 35 height 35
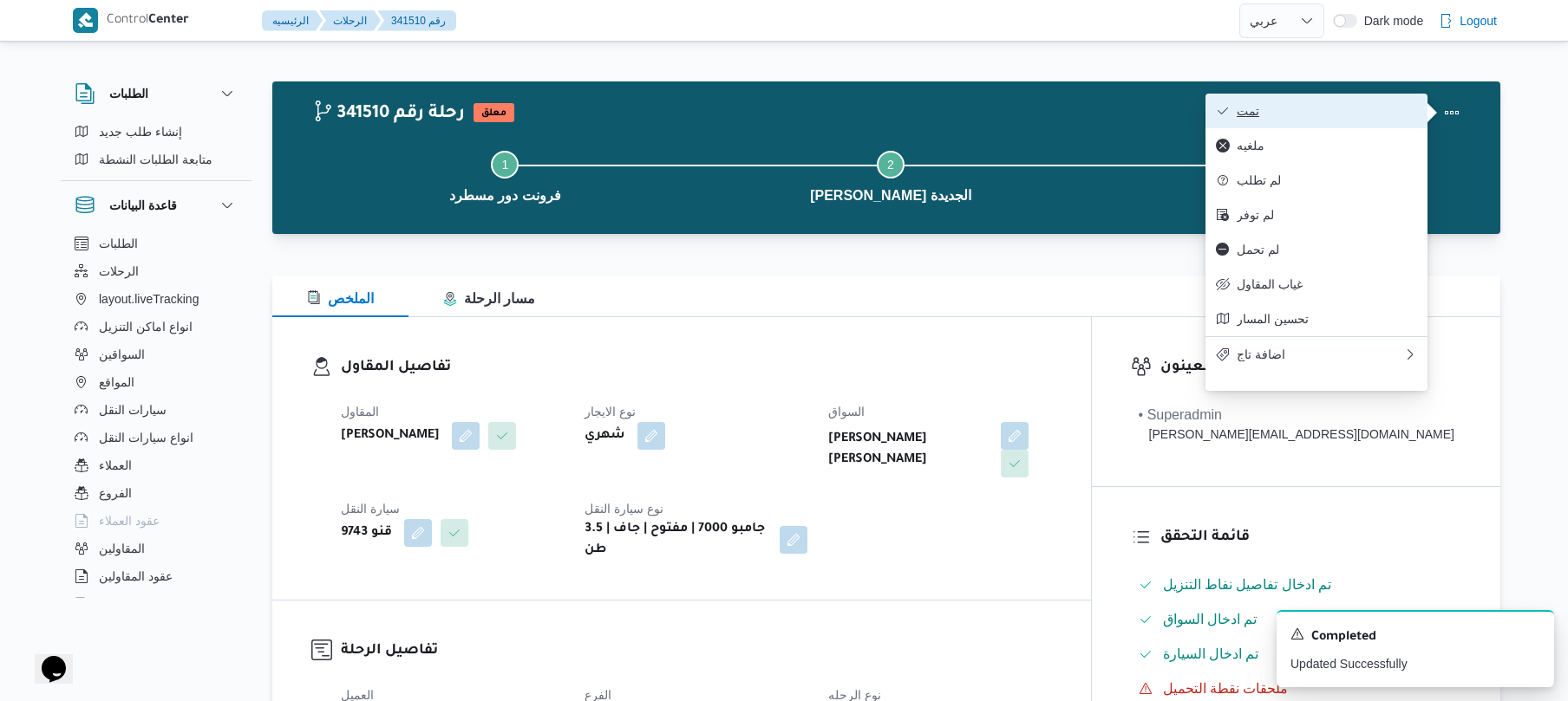
click at [1363, 106] on span "تمت" at bounding box center [1327, 111] width 181 height 14
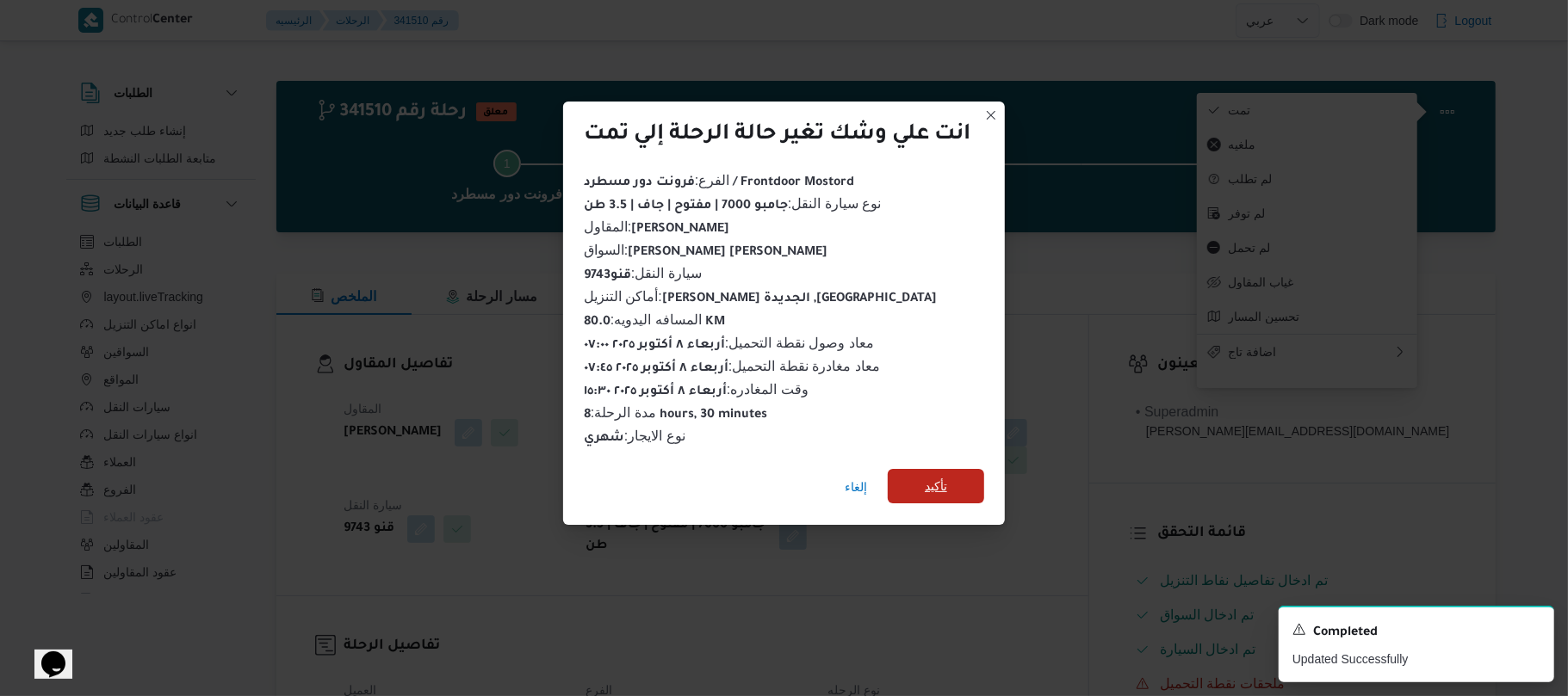
click at [934, 475] on span "تأكيد" at bounding box center [936, 485] width 23 height 21
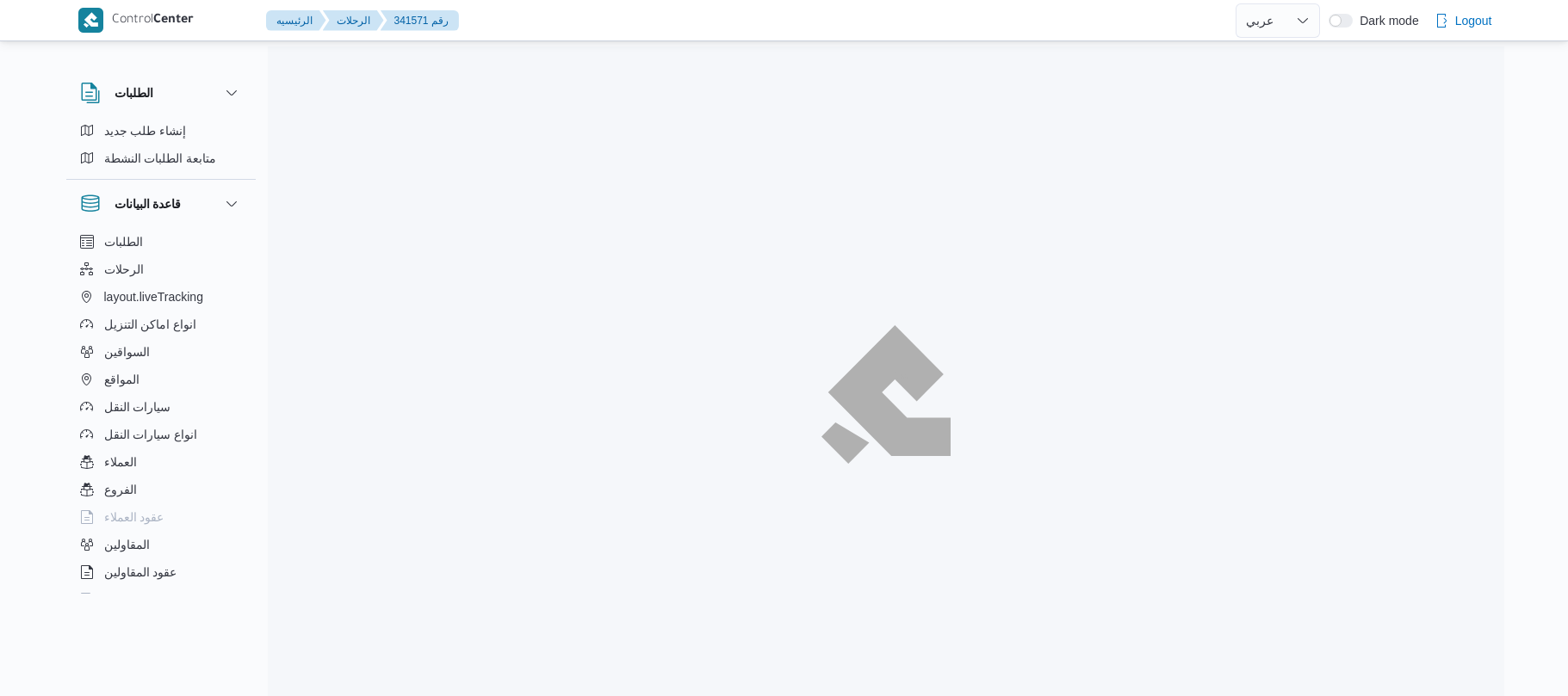
select select "ar"
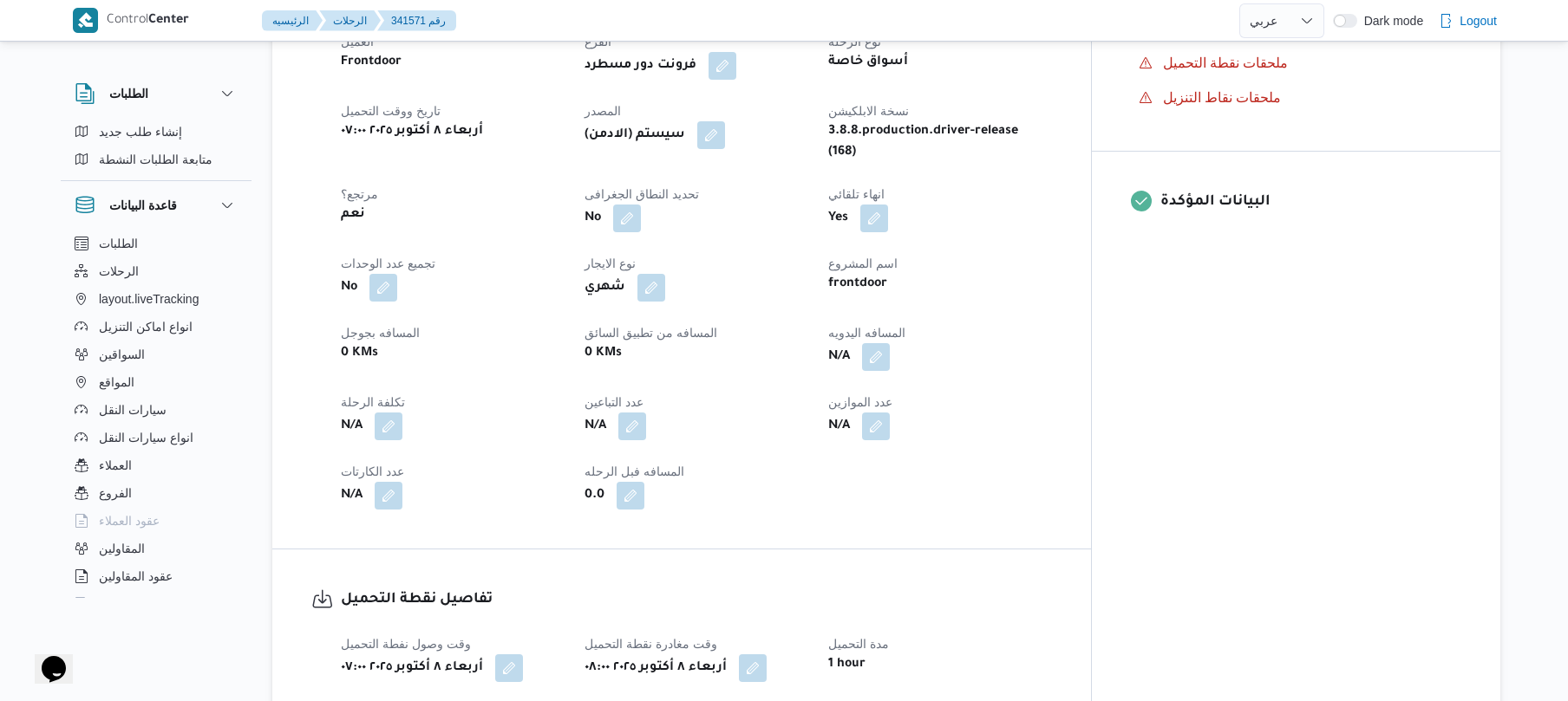
scroll to position [740, 0]
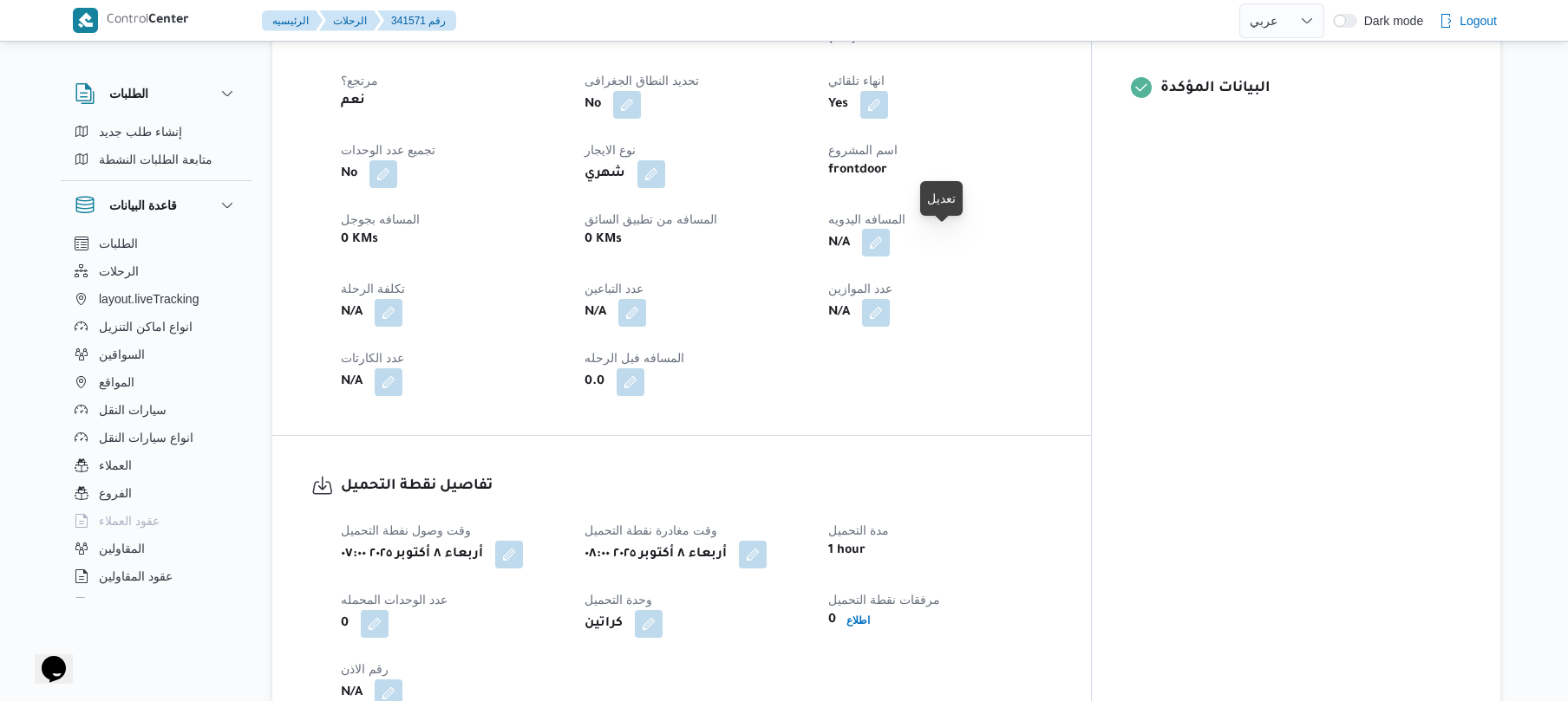
click at [890, 244] on button "button" at bounding box center [876, 243] width 28 height 28
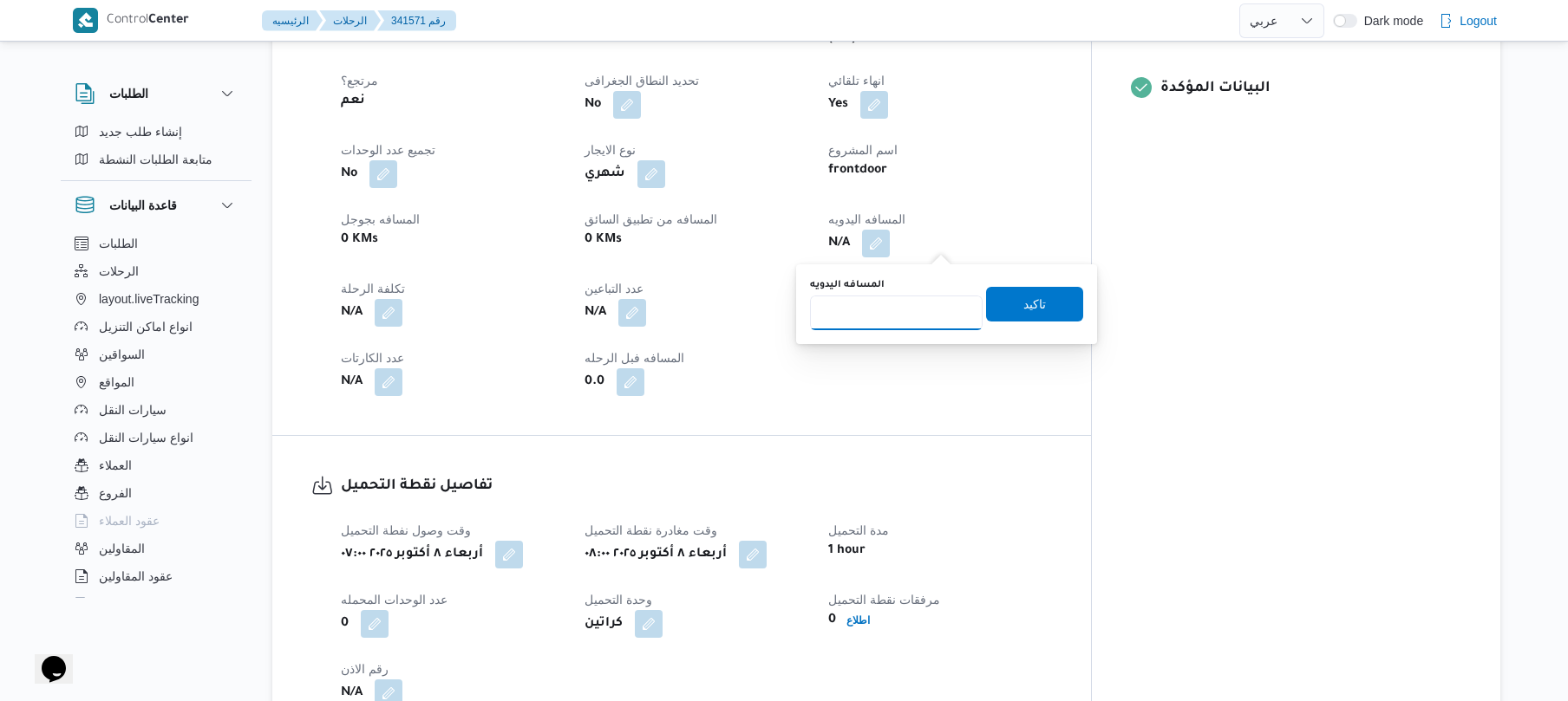
click at [886, 320] on input "المسافه اليدويه" at bounding box center [897, 312] width 173 height 35
type input "50"
click at [1008, 292] on span "تاكيد" at bounding box center [1034, 303] width 97 height 35
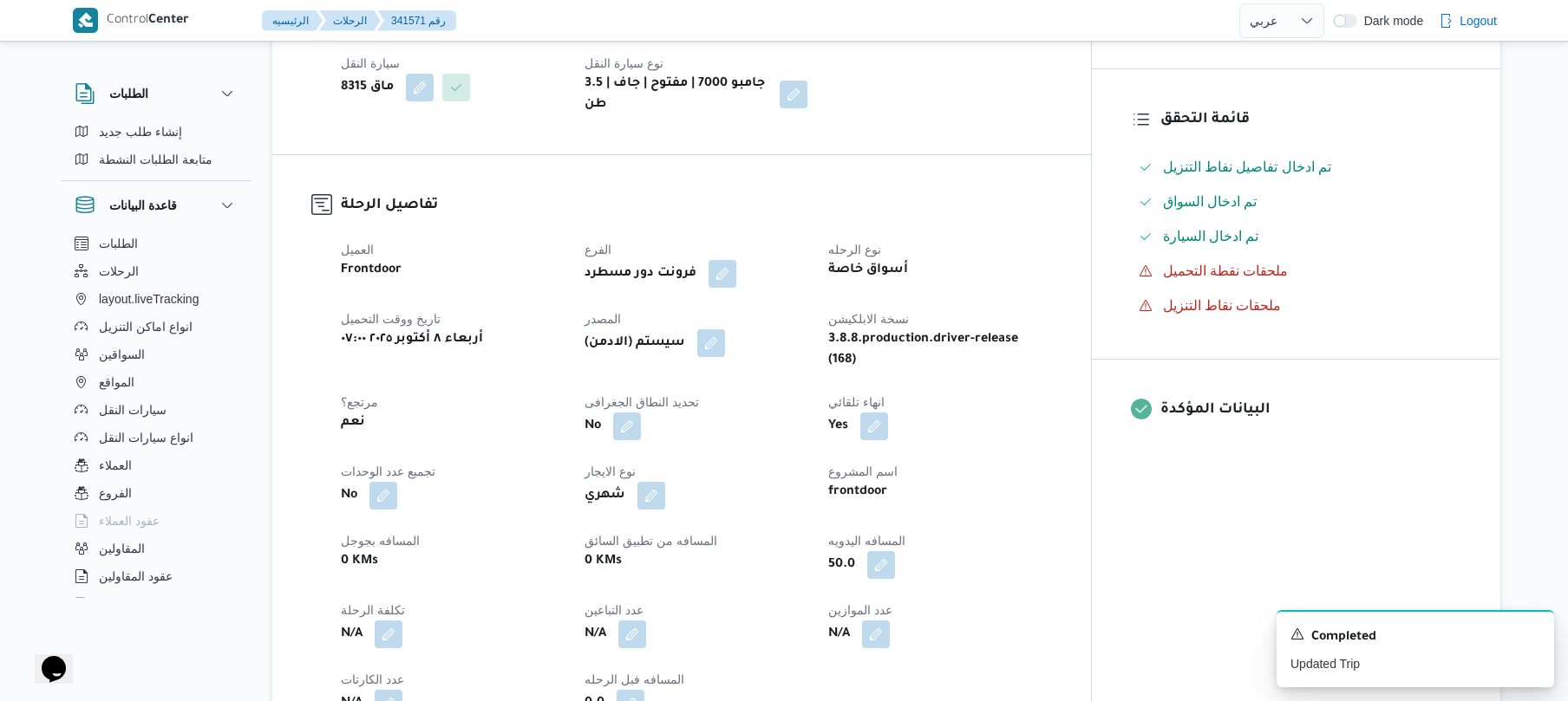
scroll to position [416, 0]
click at [725, 358] on button "button" at bounding box center [711, 344] width 28 height 28
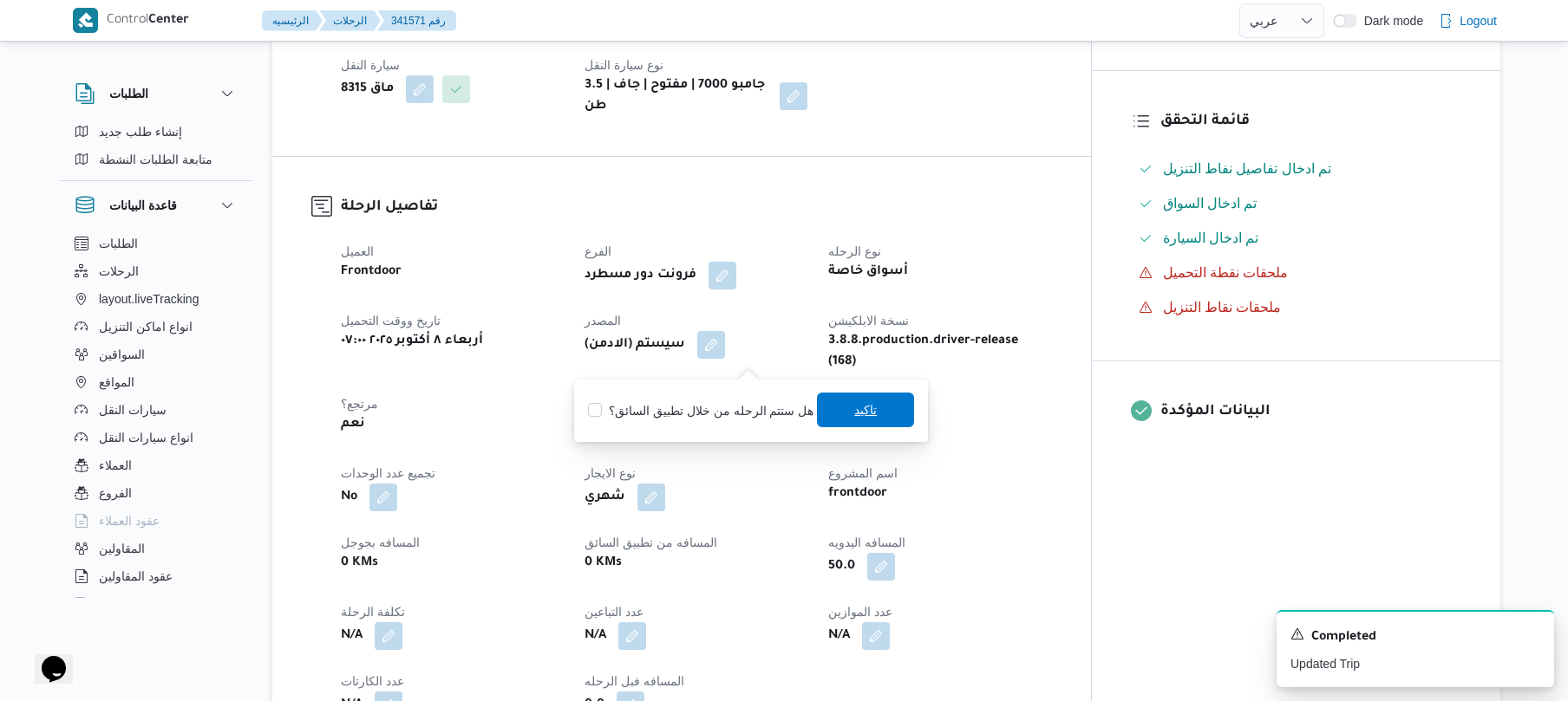
click at [875, 424] on span "تاكيد" at bounding box center [866, 409] width 97 height 35
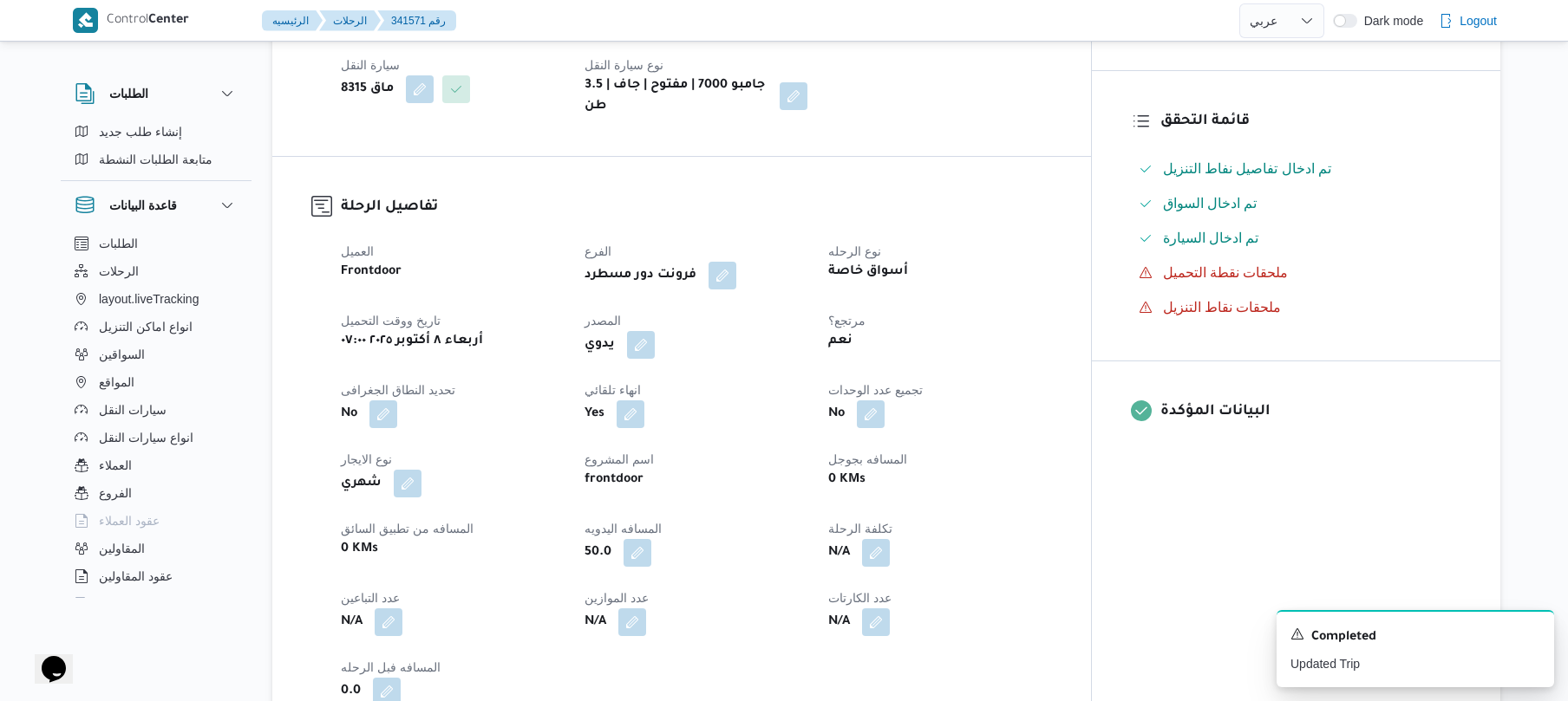
click at [809, 417] on div "Yes" at bounding box center [696, 413] width 226 height 31
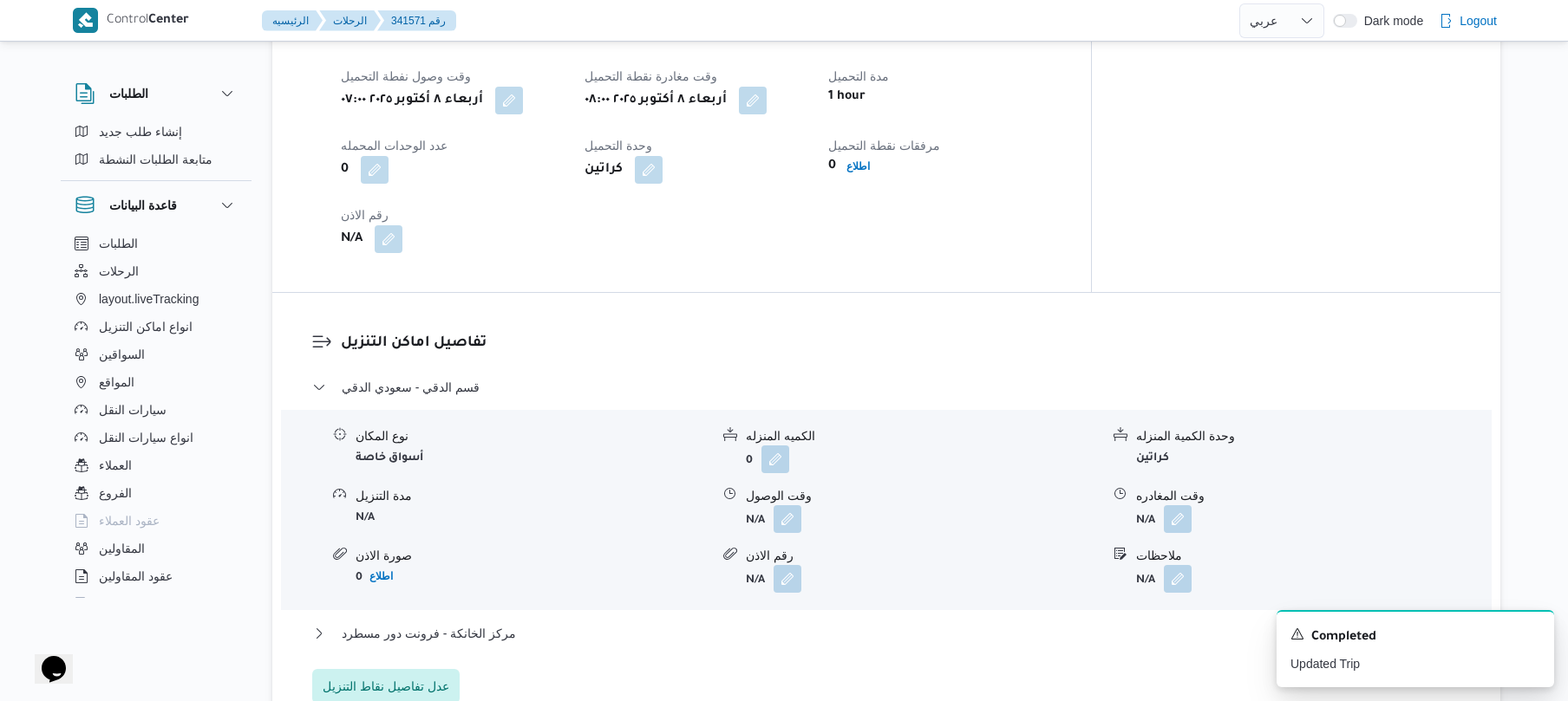
scroll to position [1248, 0]
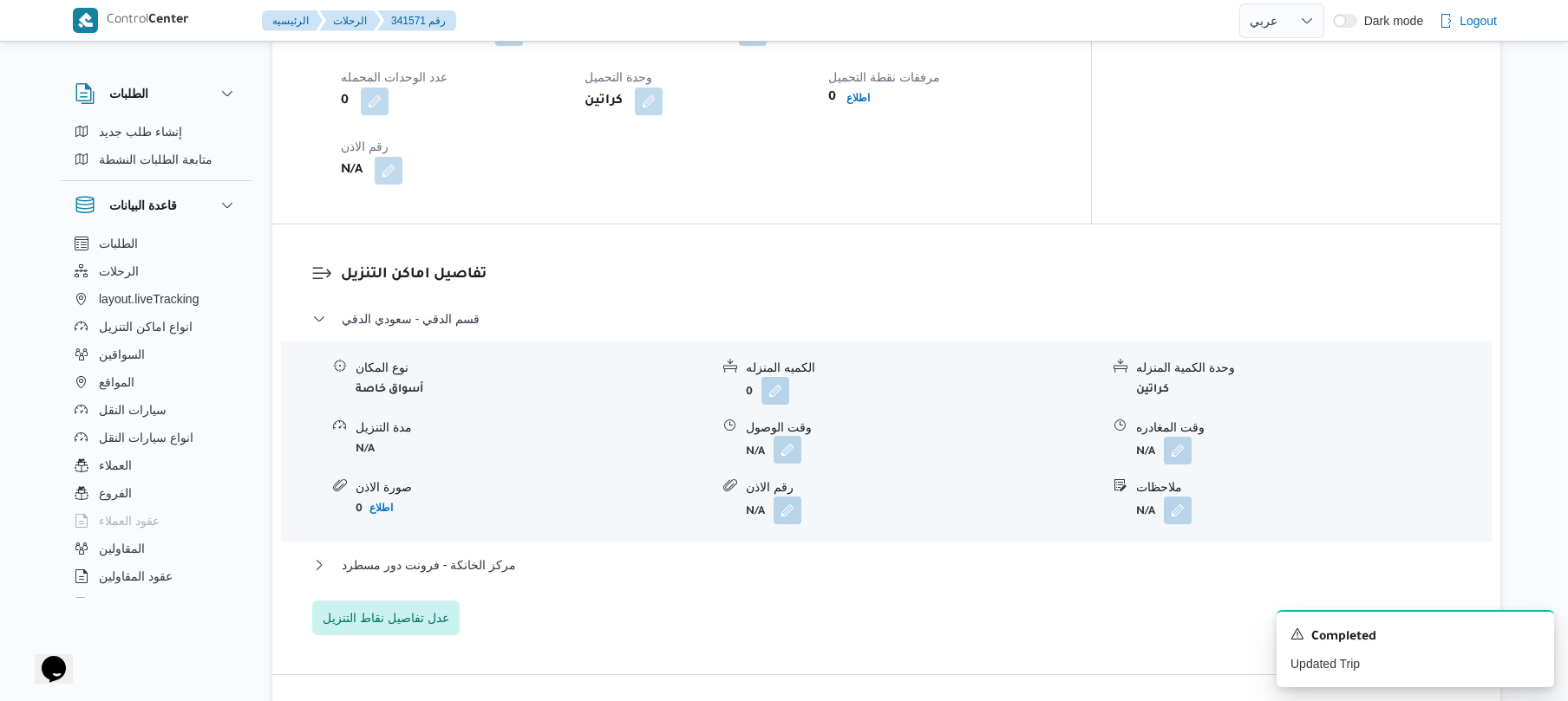
click at [784, 464] on button "button" at bounding box center [787, 450] width 28 height 28
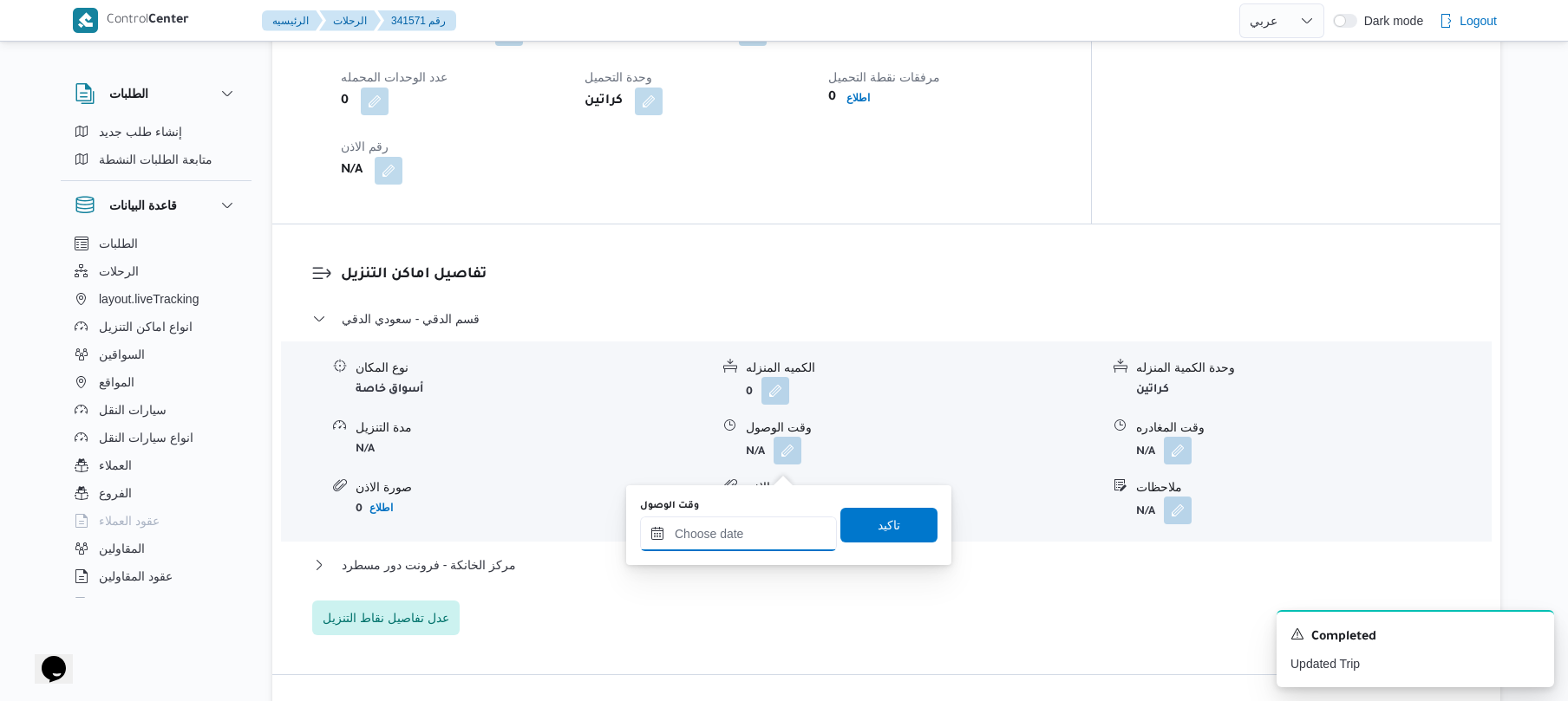
click at [728, 527] on input "وقت الوصول" at bounding box center [738, 533] width 196 height 35
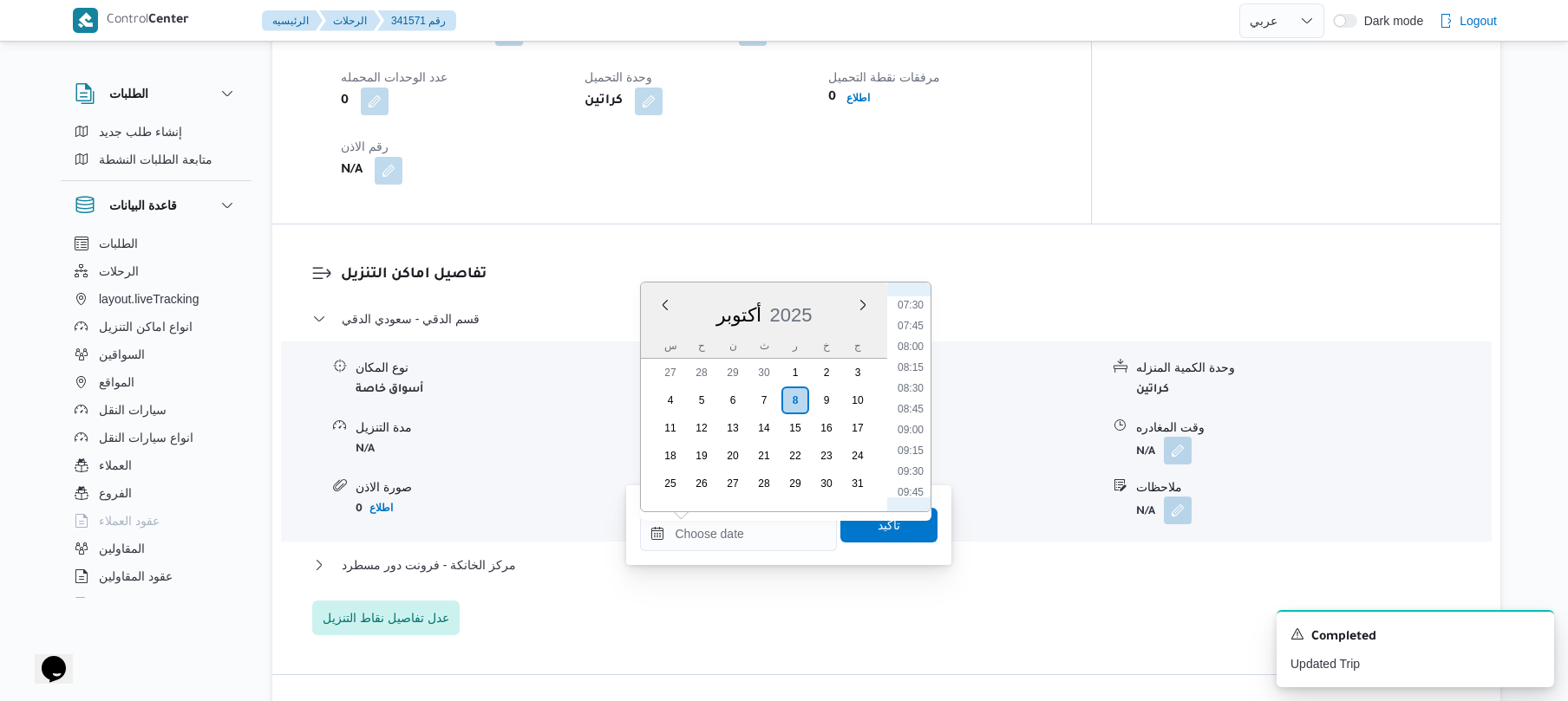
scroll to position [581, 0]
click at [910, 431] on li "08:30" at bounding box center [910, 431] width 40 height 17
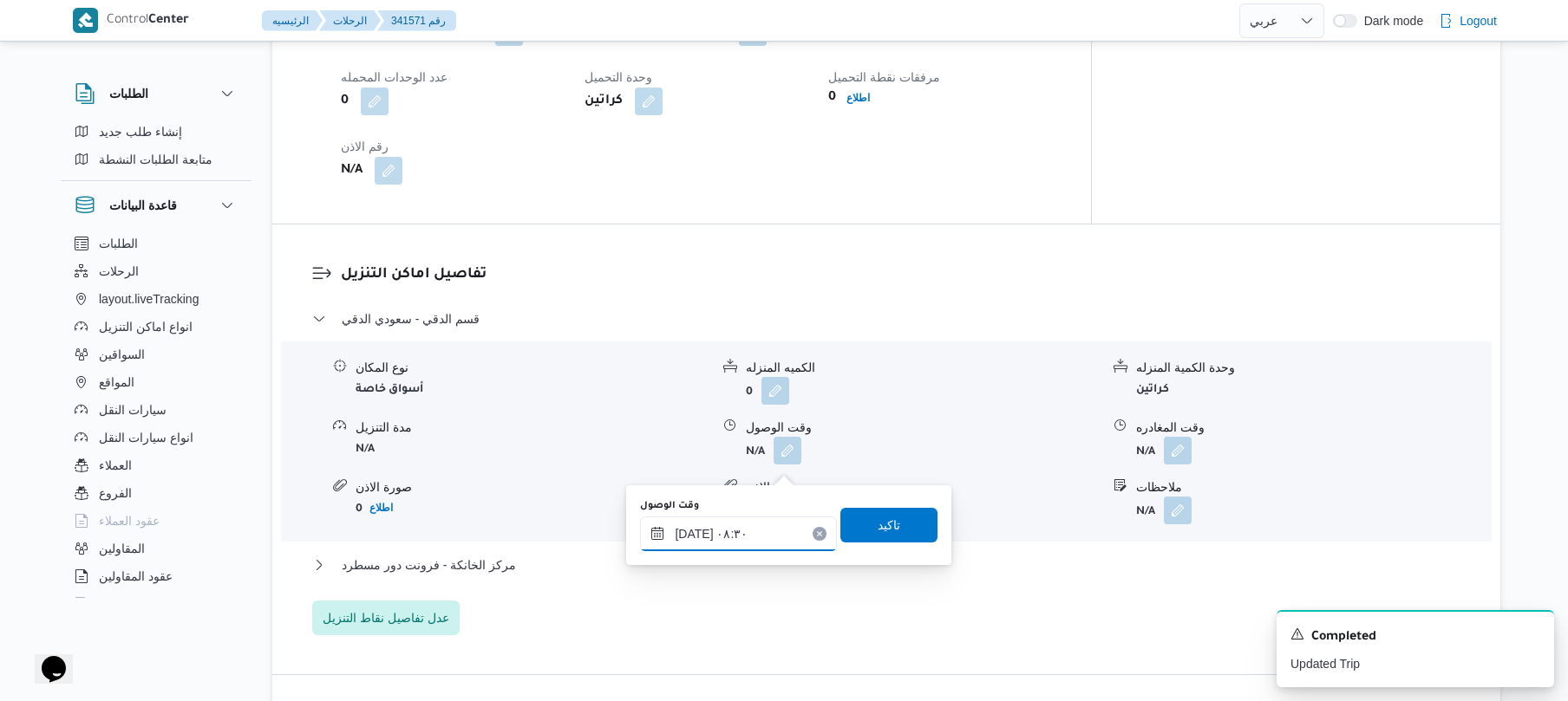
click at [692, 532] on input "٠٨/١٠/٢٠٢٥ ٠٨:٣٠" at bounding box center [738, 533] width 196 height 35
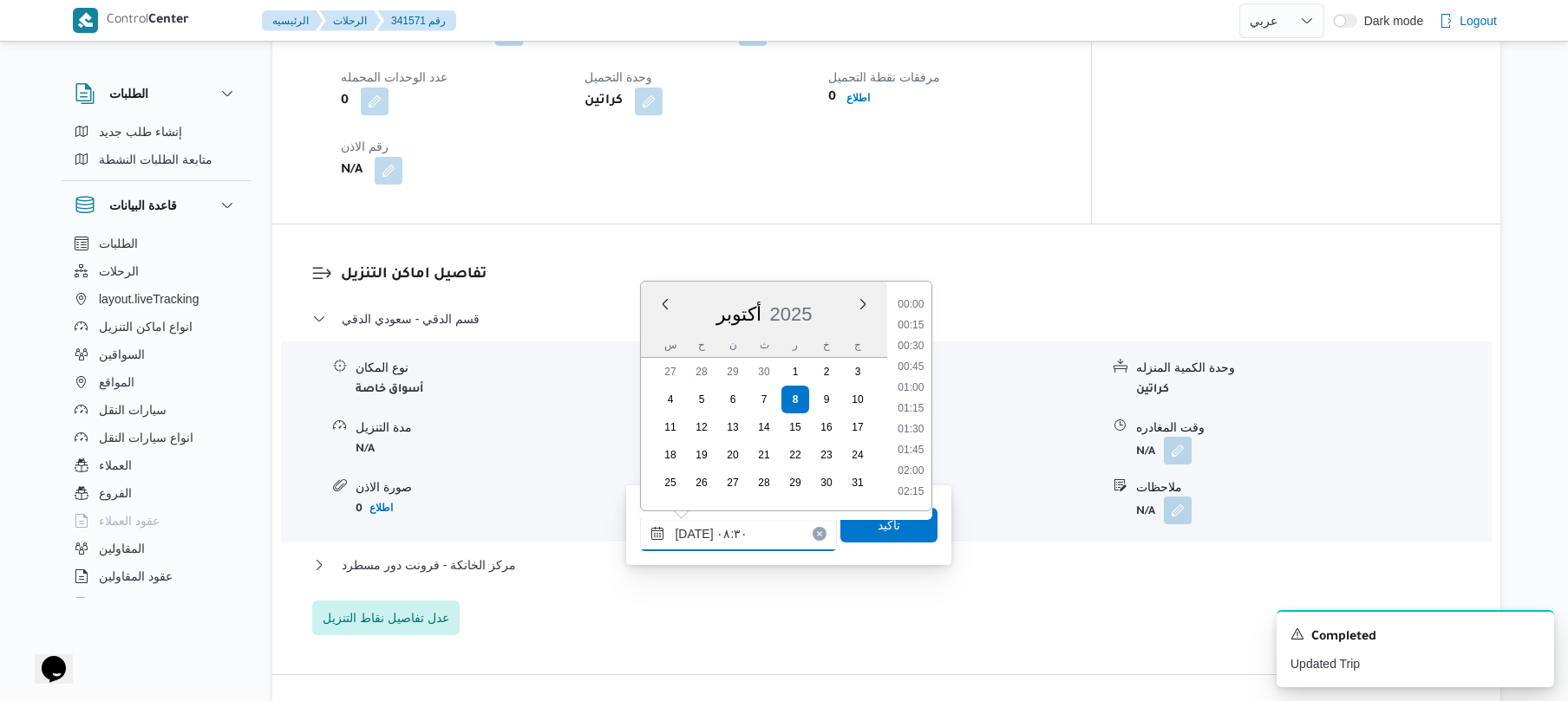
scroll to position [603, 0]
type input "٠٨/١٠/٢٠٢٥ ٠٨:40"
click at [902, 530] on span "تاكيد" at bounding box center [889, 524] width 97 height 35
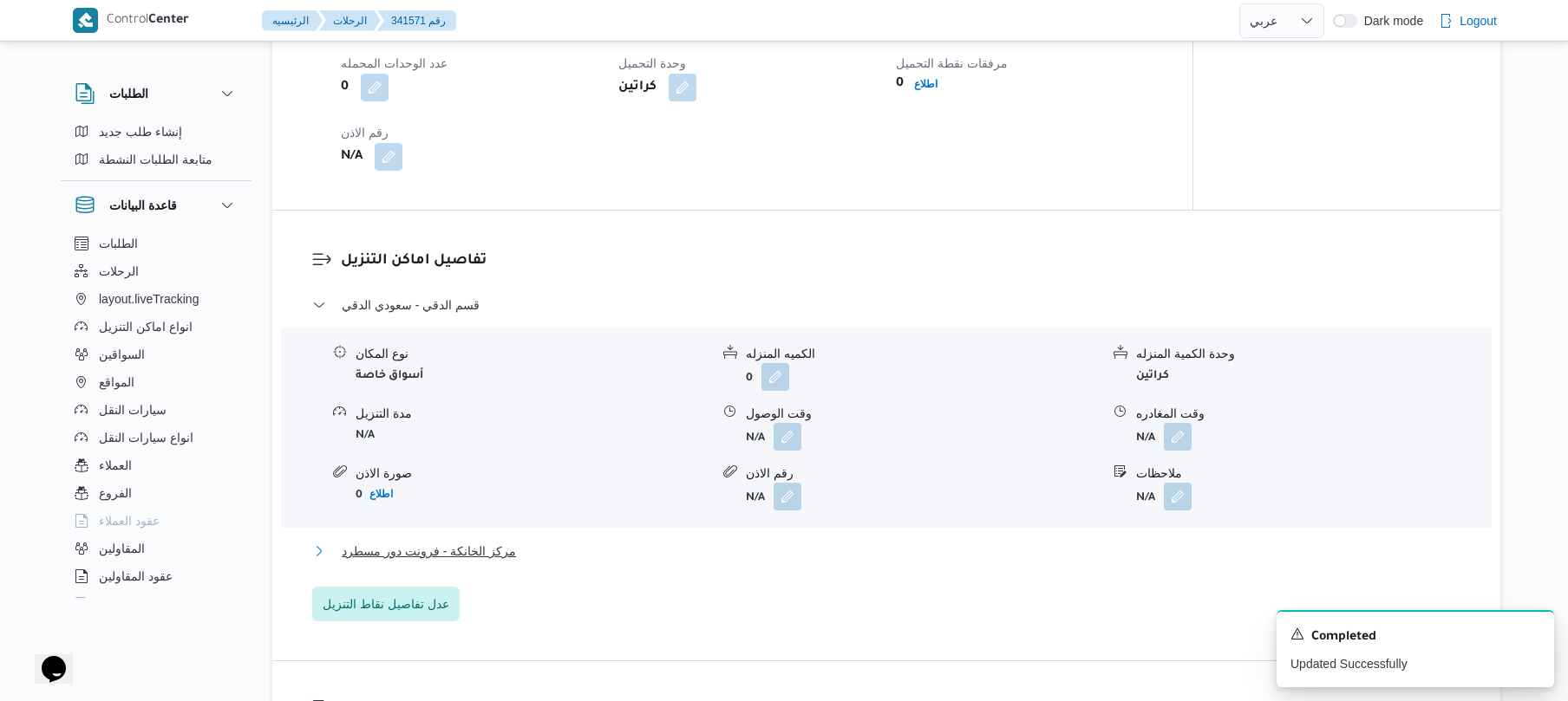
click at [784, 562] on button "مركز الخانكة - فرونت دور مسطرد" at bounding box center [887, 551] width 1148 height 21
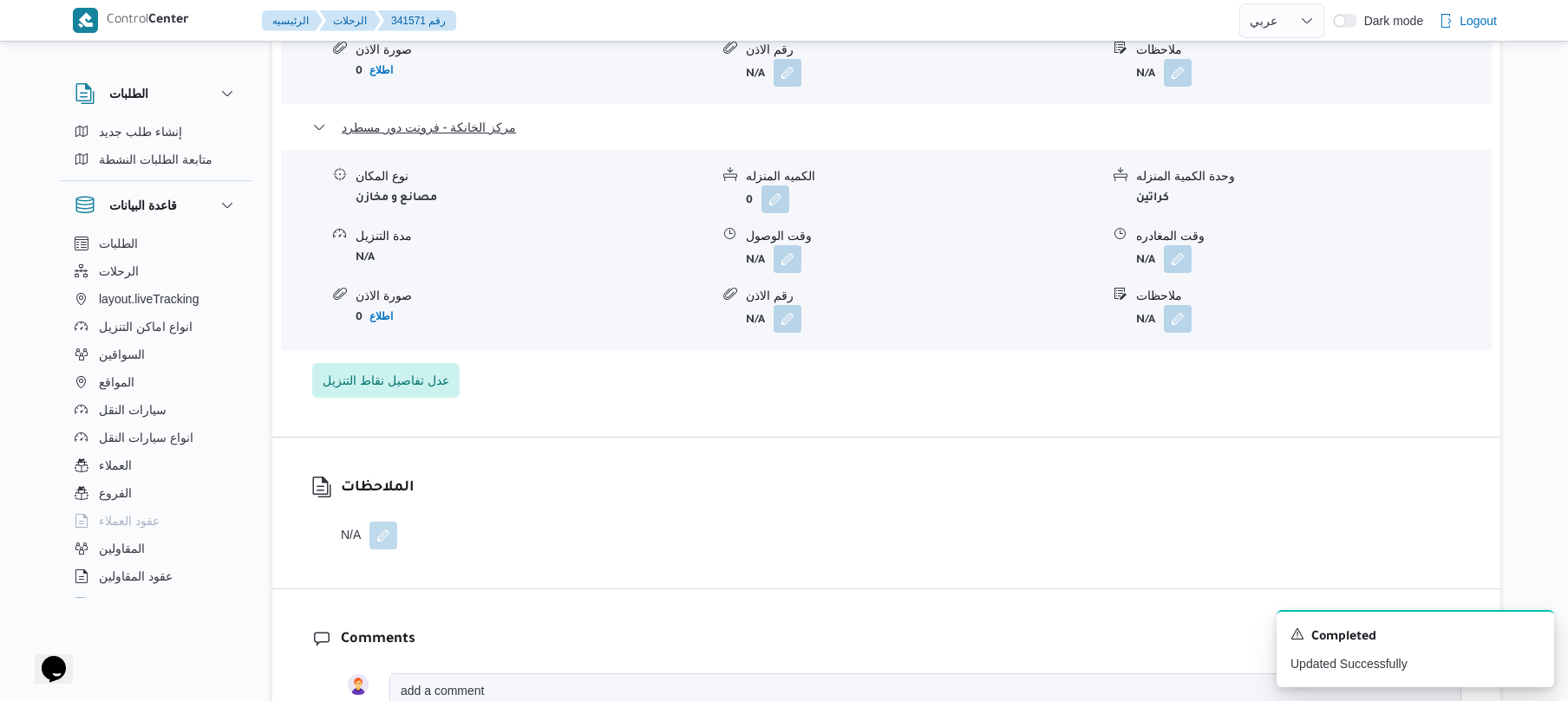
scroll to position [1756, 0]
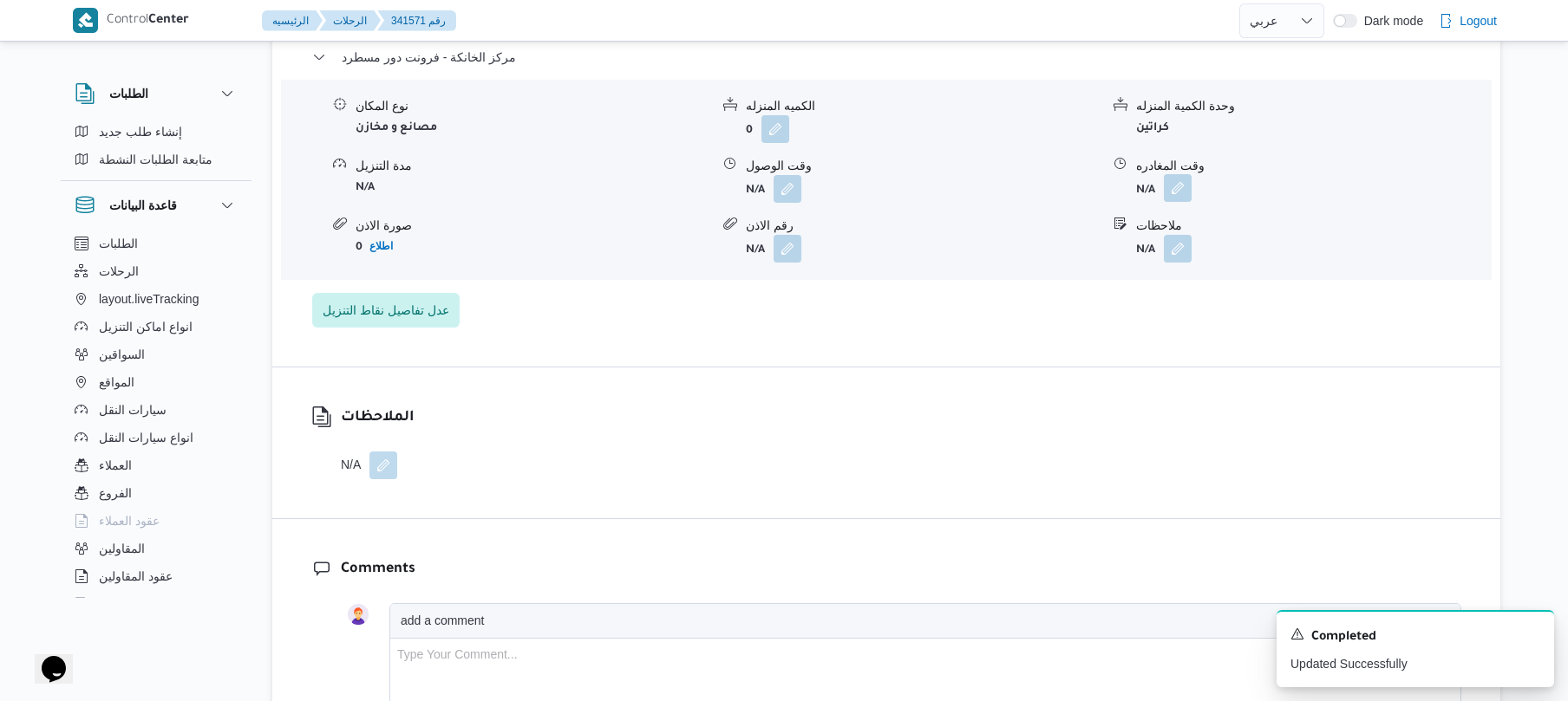
click at [1184, 194] on button "button" at bounding box center [1177, 188] width 28 height 28
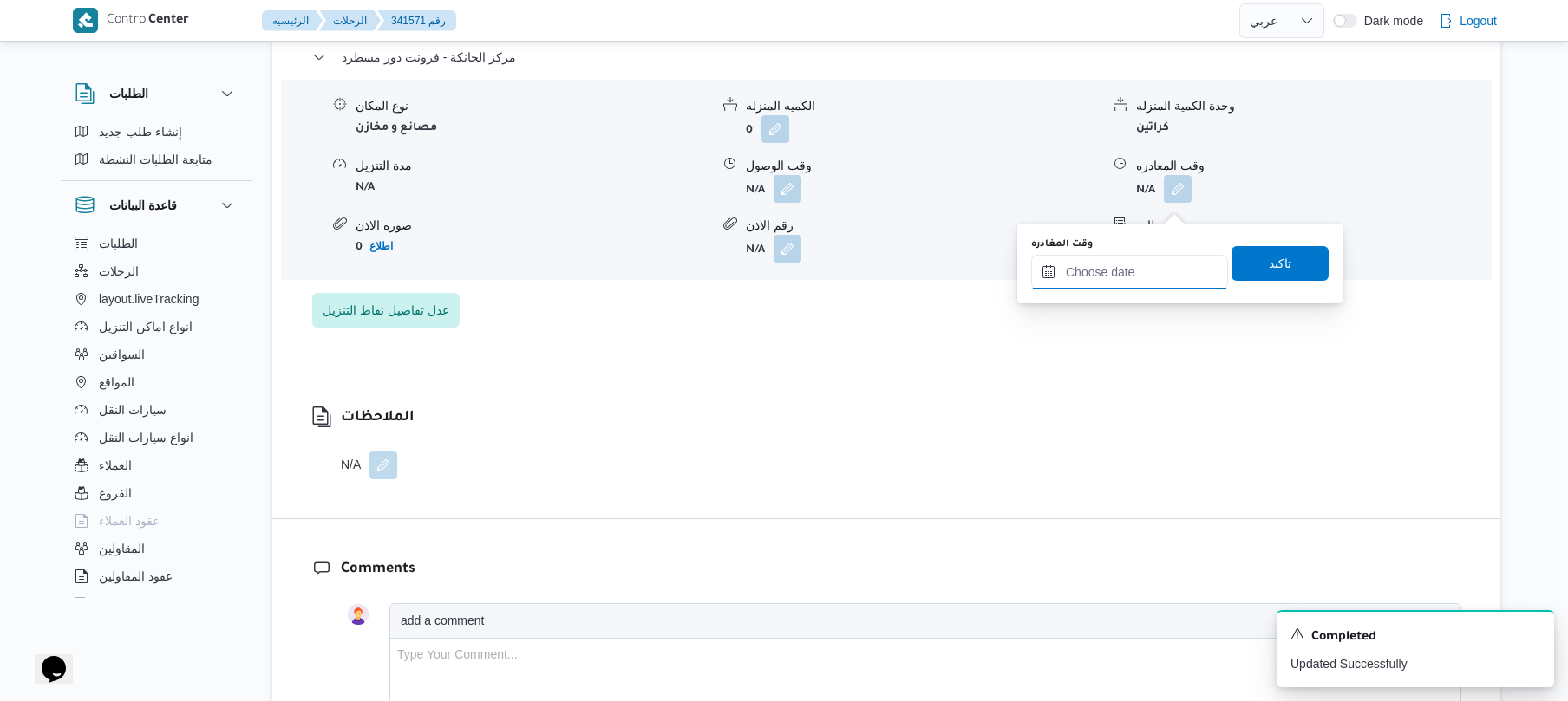
click at [1129, 271] on input "وقت المغادره" at bounding box center [1130, 272] width 196 height 35
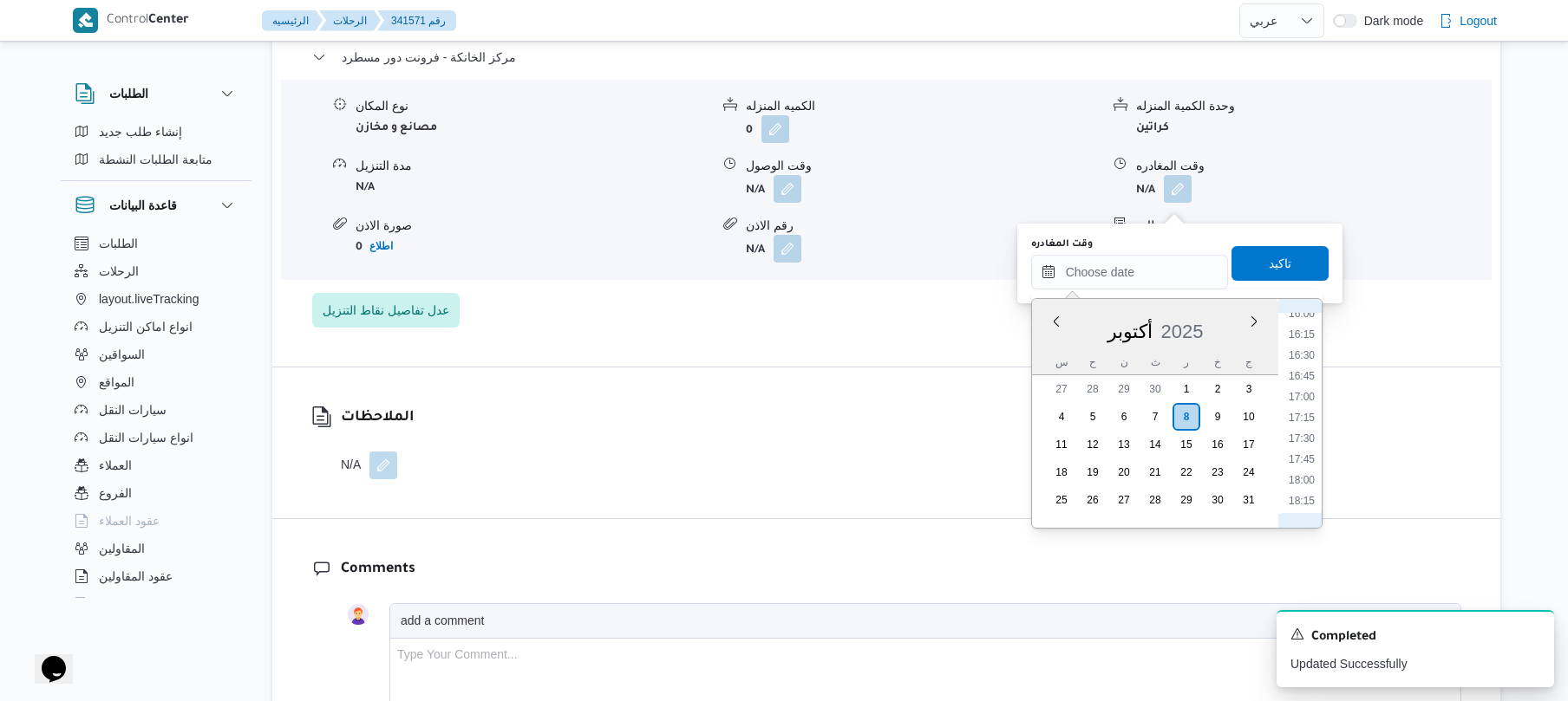
scroll to position [1266, 0]
click at [1306, 348] on li "15:30" at bounding box center [1301, 344] width 40 height 17
type input "٠٨/١٠/٢٠٢٥ ١٥:٣٠"
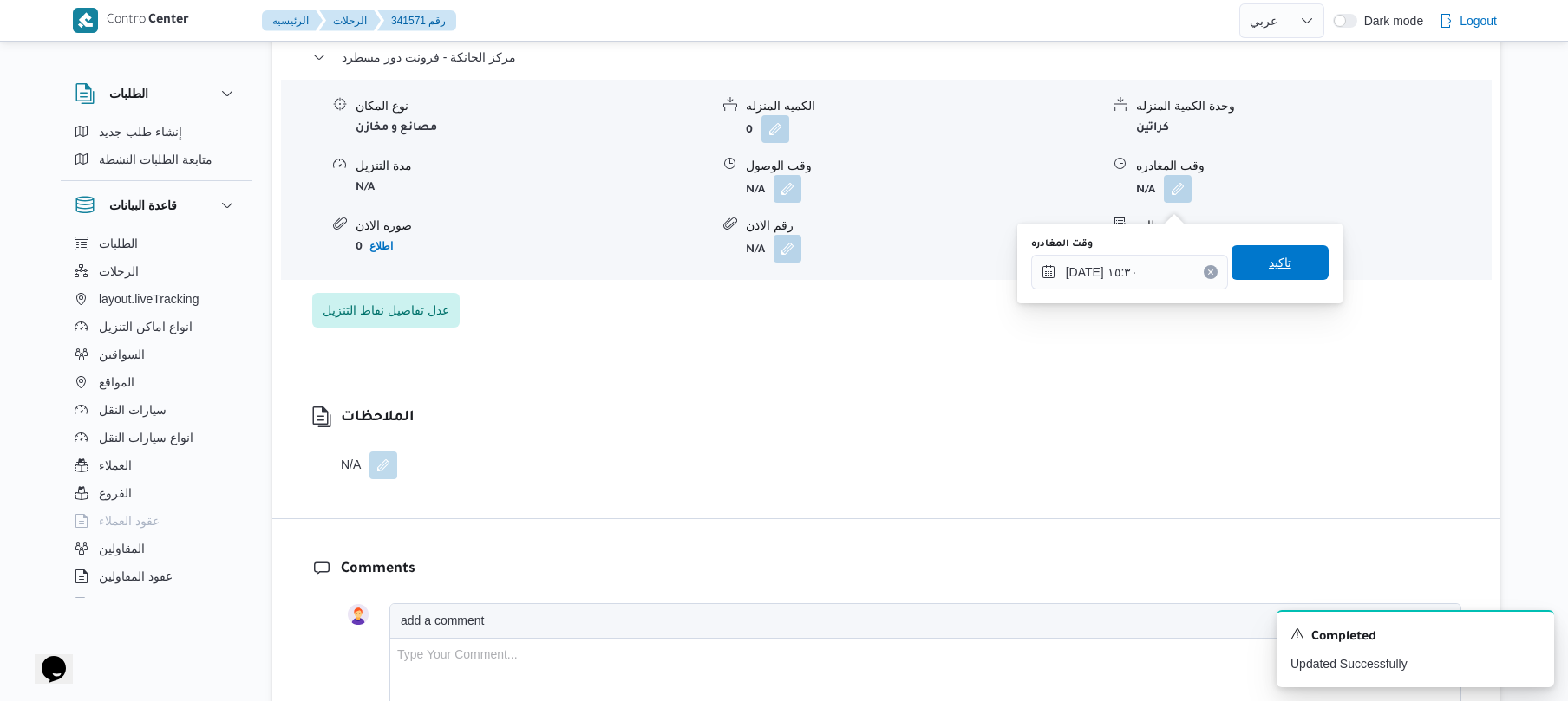
click at [1279, 266] on span "تاكيد" at bounding box center [1279, 262] width 23 height 21
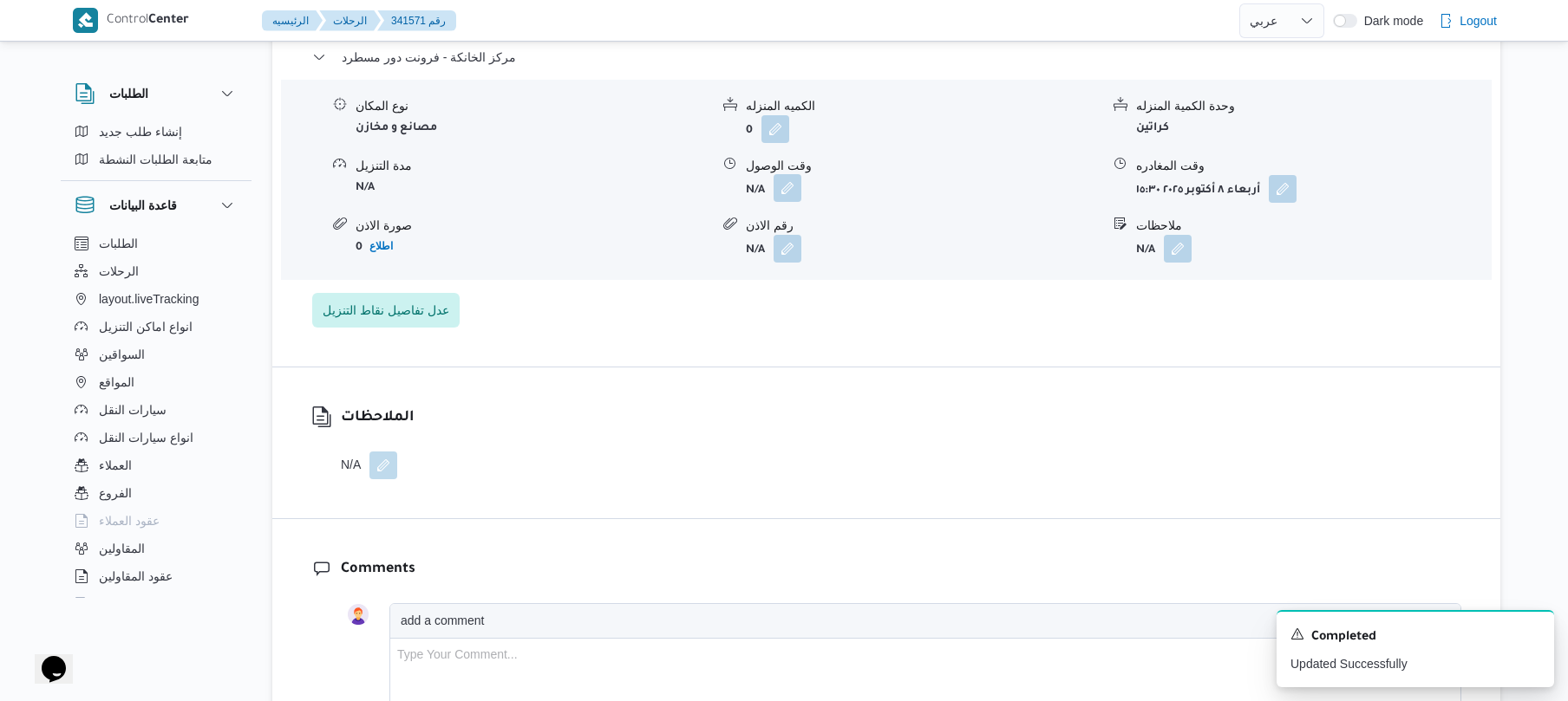
click at [784, 202] on button "button" at bounding box center [787, 188] width 28 height 28
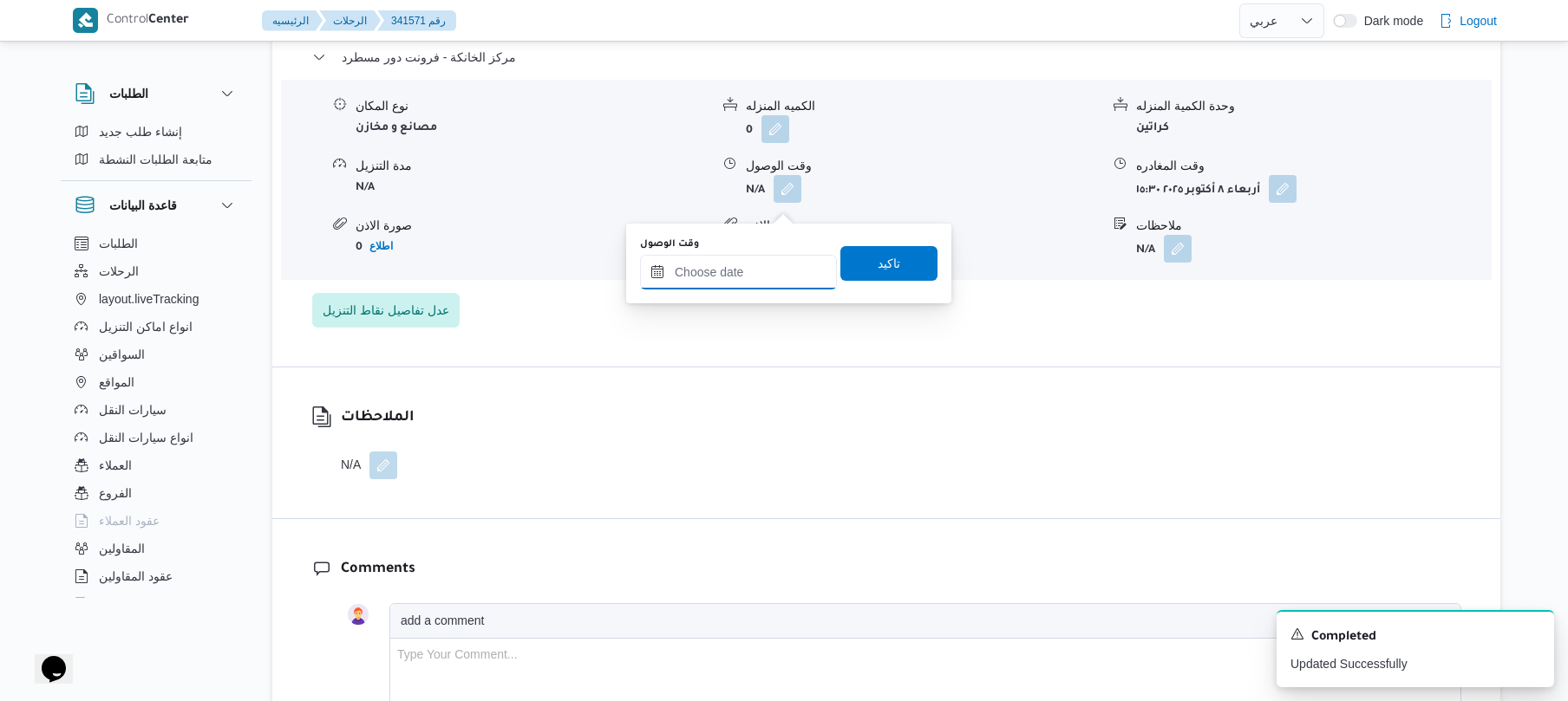
click at [743, 271] on input "وقت الوصول" at bounding box center [738, 272] width 196 height 35
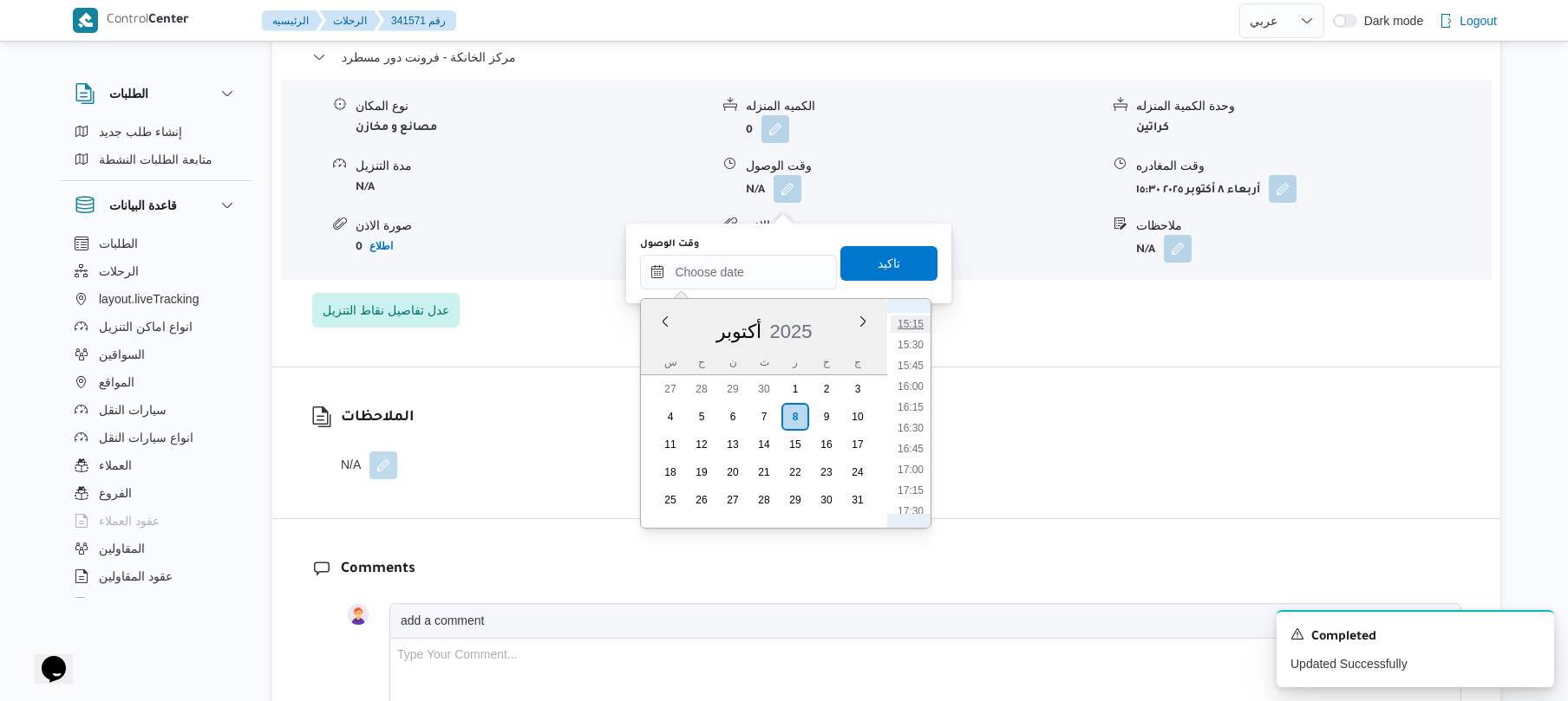
click at [913, 326] on li "15:15" at bounding box center [910, 323] width 40 height 17
type input "٠٨/١٠/٢٠٢٥ ١٥:١٥"
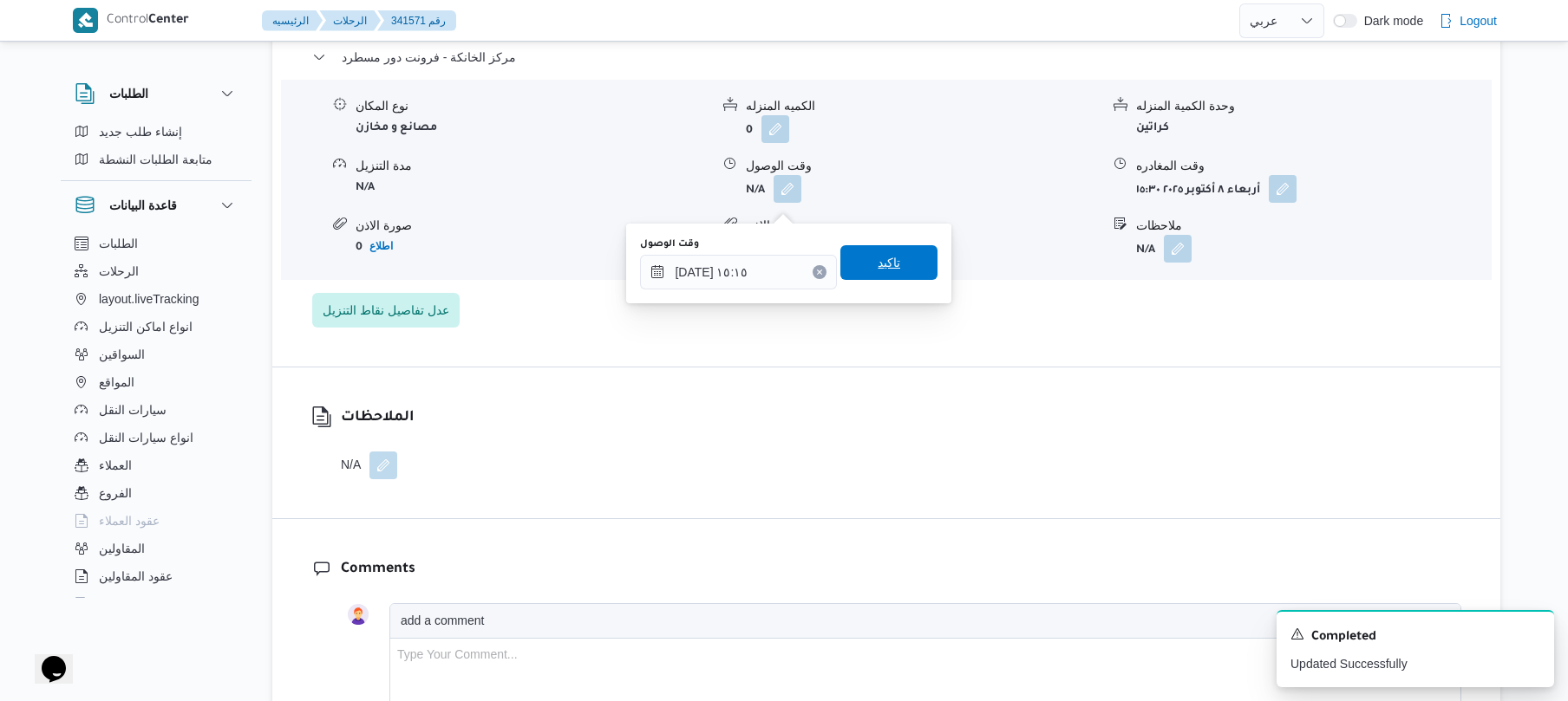
click at [902, 255] on span "تاكيد" at bounding box center [889, 262] width 97 height 35
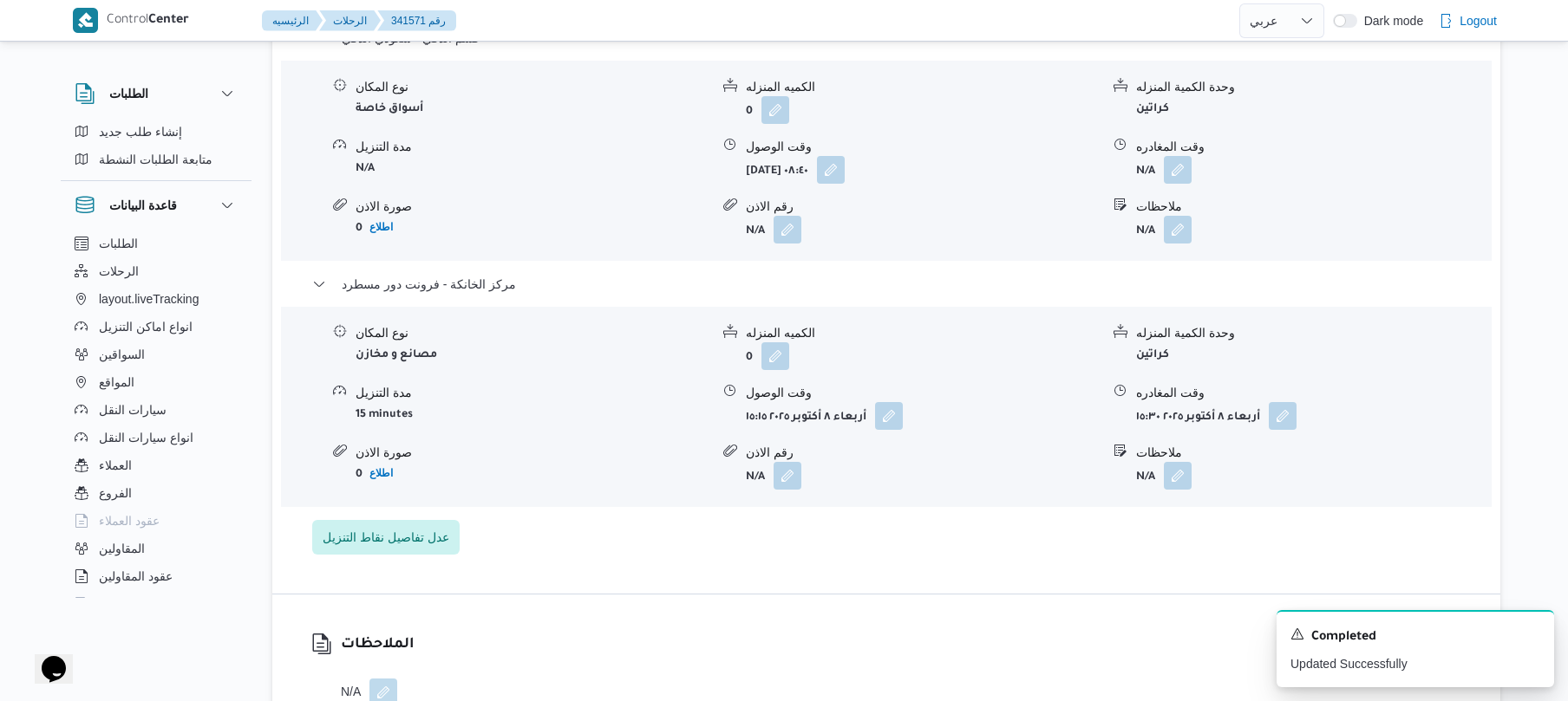
scroll to position [1526, 0]
click at [1173, 185] on button "button" at bounding box center [1177, 173] width 28 height 28
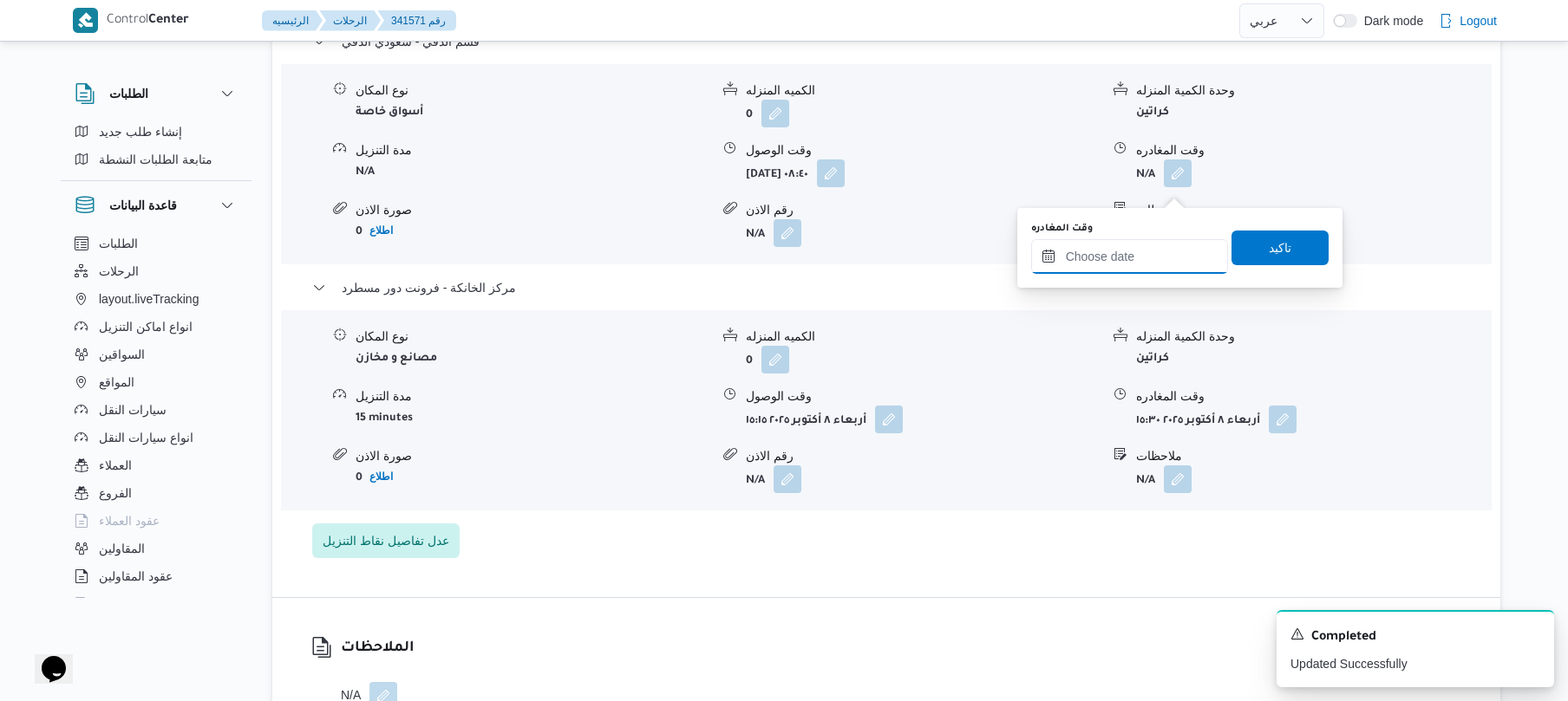
click at [1100, 258] on input "وقت المغادره" at bounding box center [1130, 256] width 196 height 35
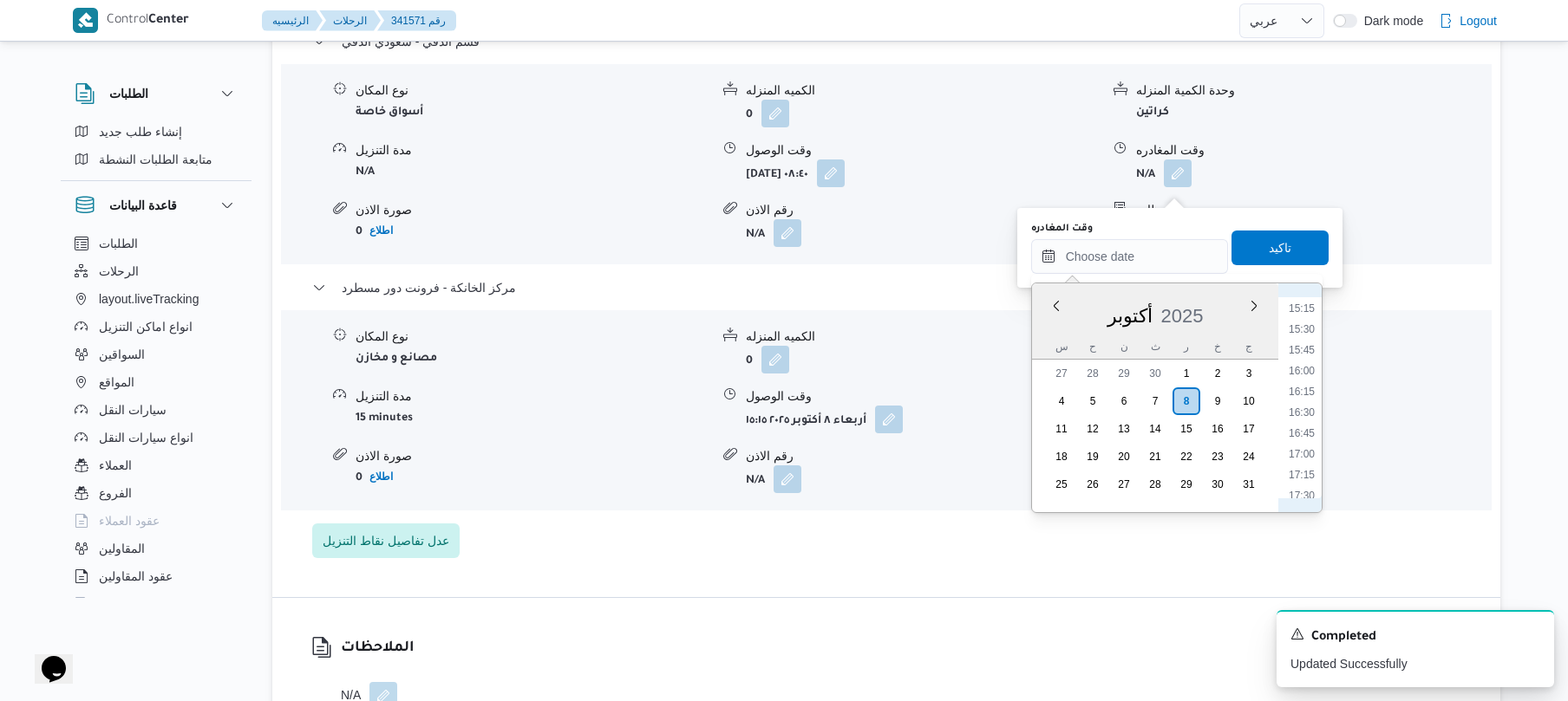
scroll to position [1097, 0]
click at [1304, 413] on li "14:30" at bounding box center [1301, 415] width 40 height 17
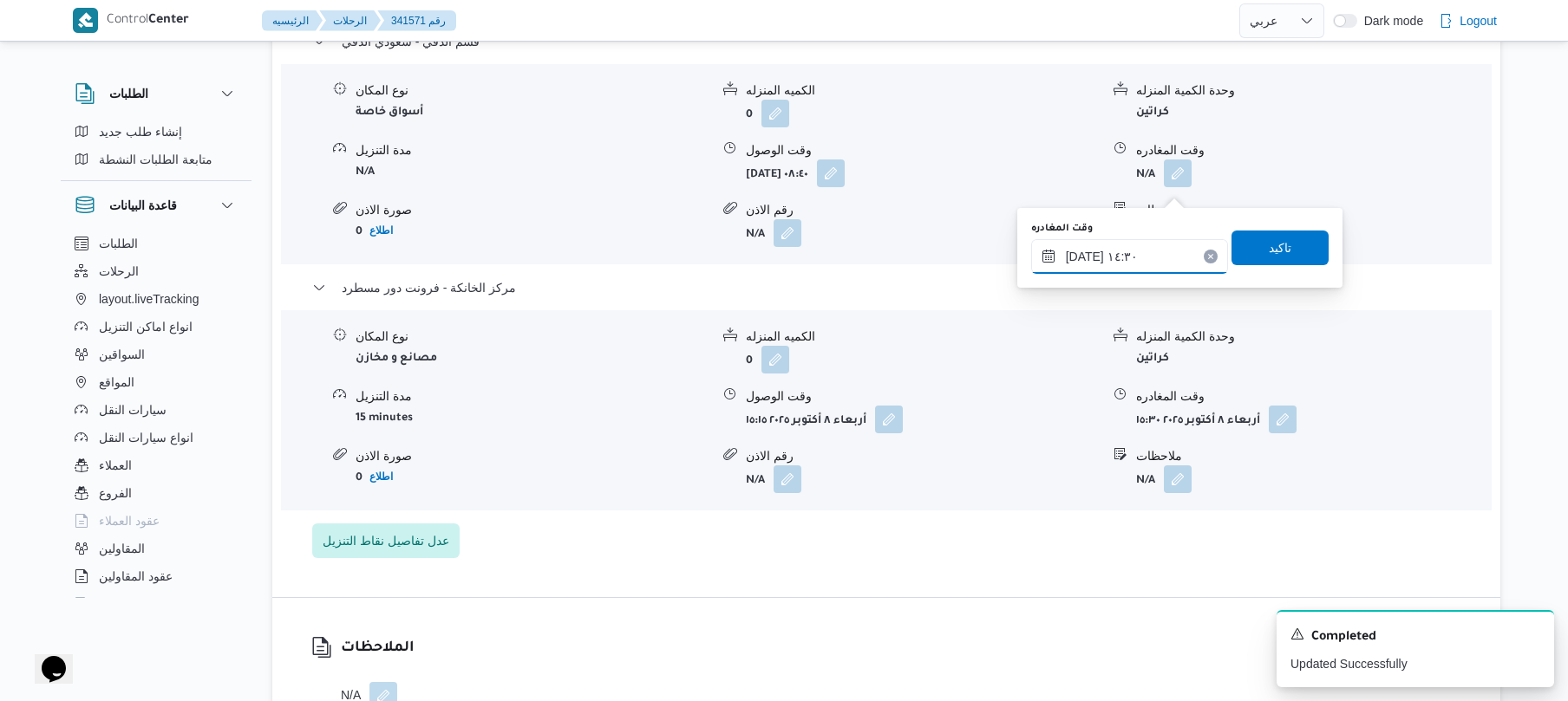
click at [1084, 258] on input "٠٨/١٠/٢٠٢٥ ١٤:٣٠" at bounding box center [1130, 256] width 196 height 35
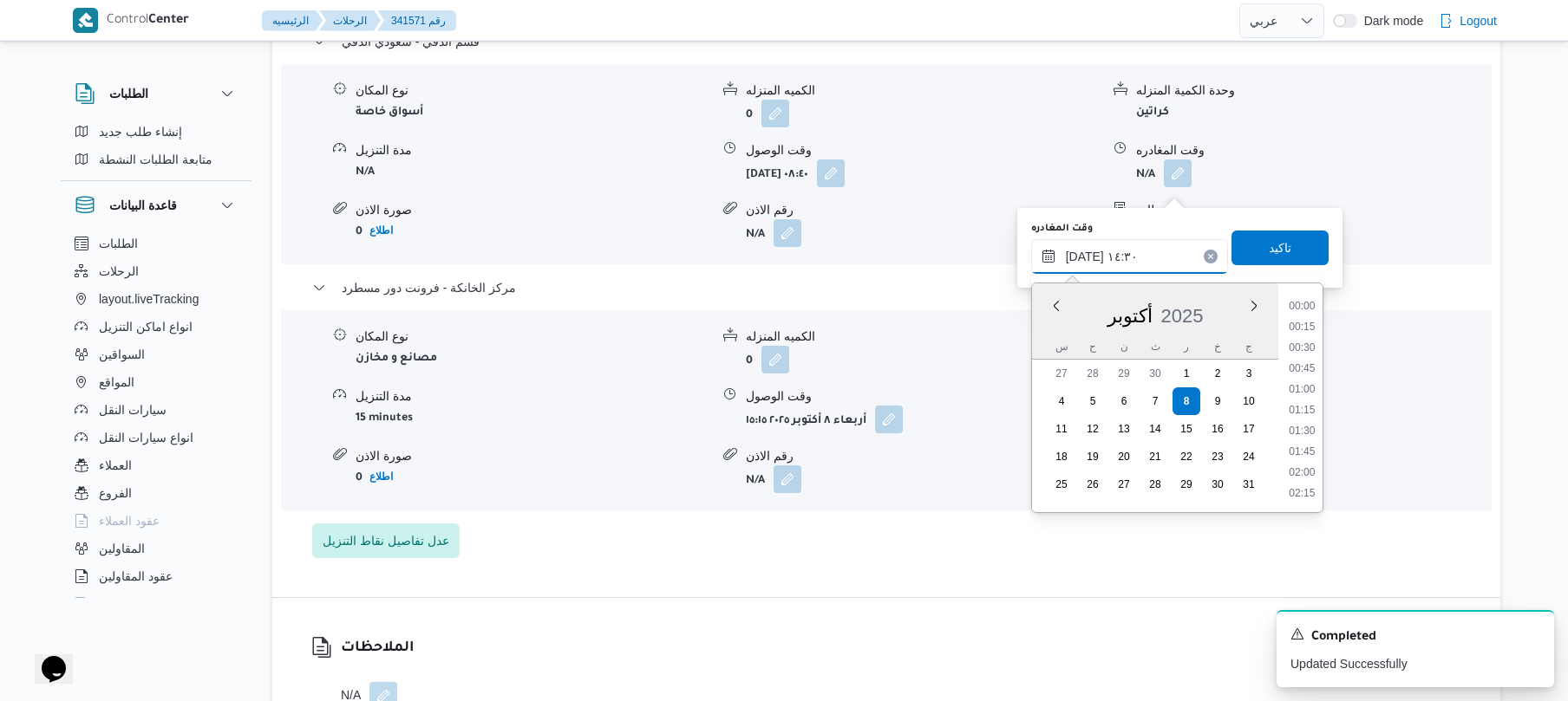
click at [1084, 258] on input "٠٨/١٠/٢٠٢٥ ١٤:٣٠" at bounding box center [1130, 256] width 196 height 35
type input "٠٨/١٠/٢٠٢٥ ١٤:٣٥"
click at [1272, 236] on span "تاكيد" at bounding box center [1279, 247] width 97 height 35
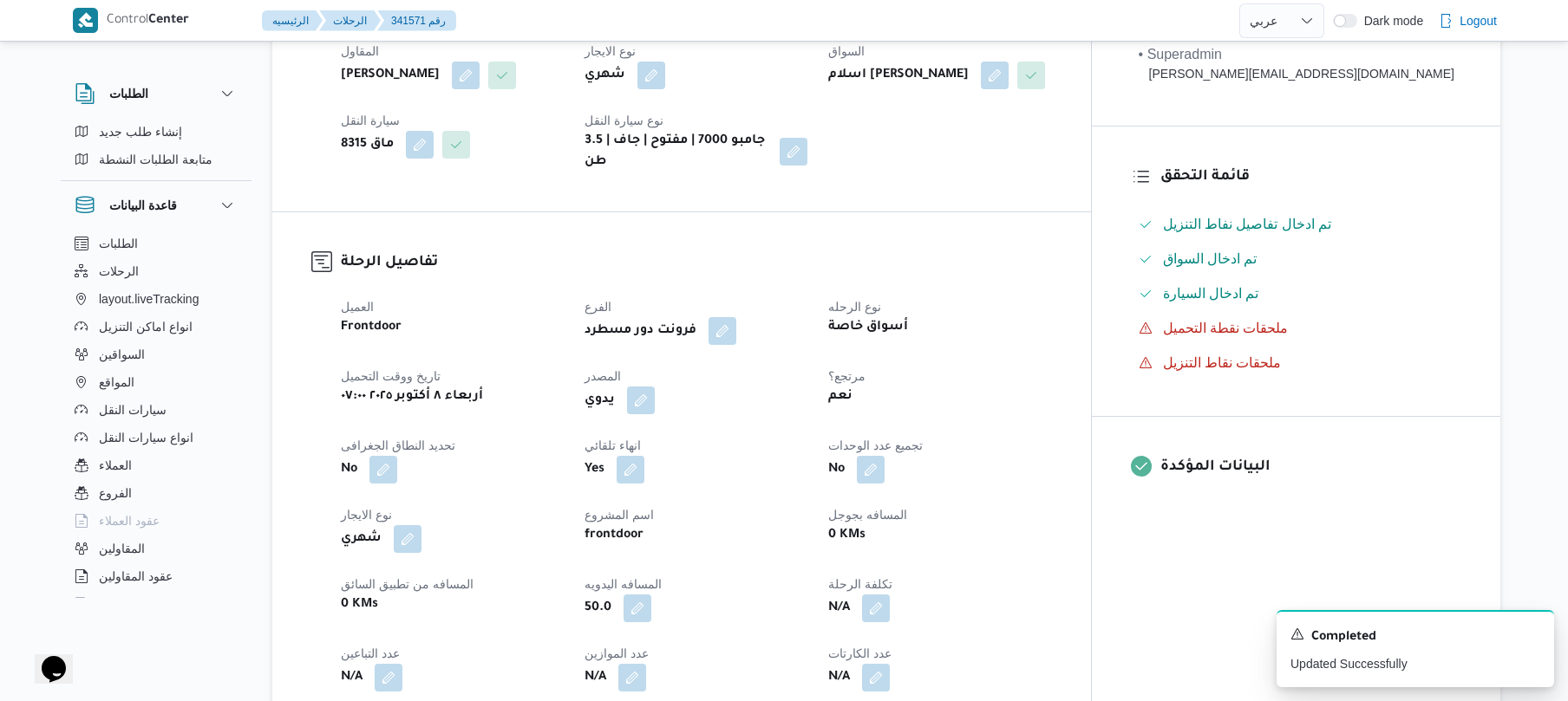
scroll to position [0, 0]
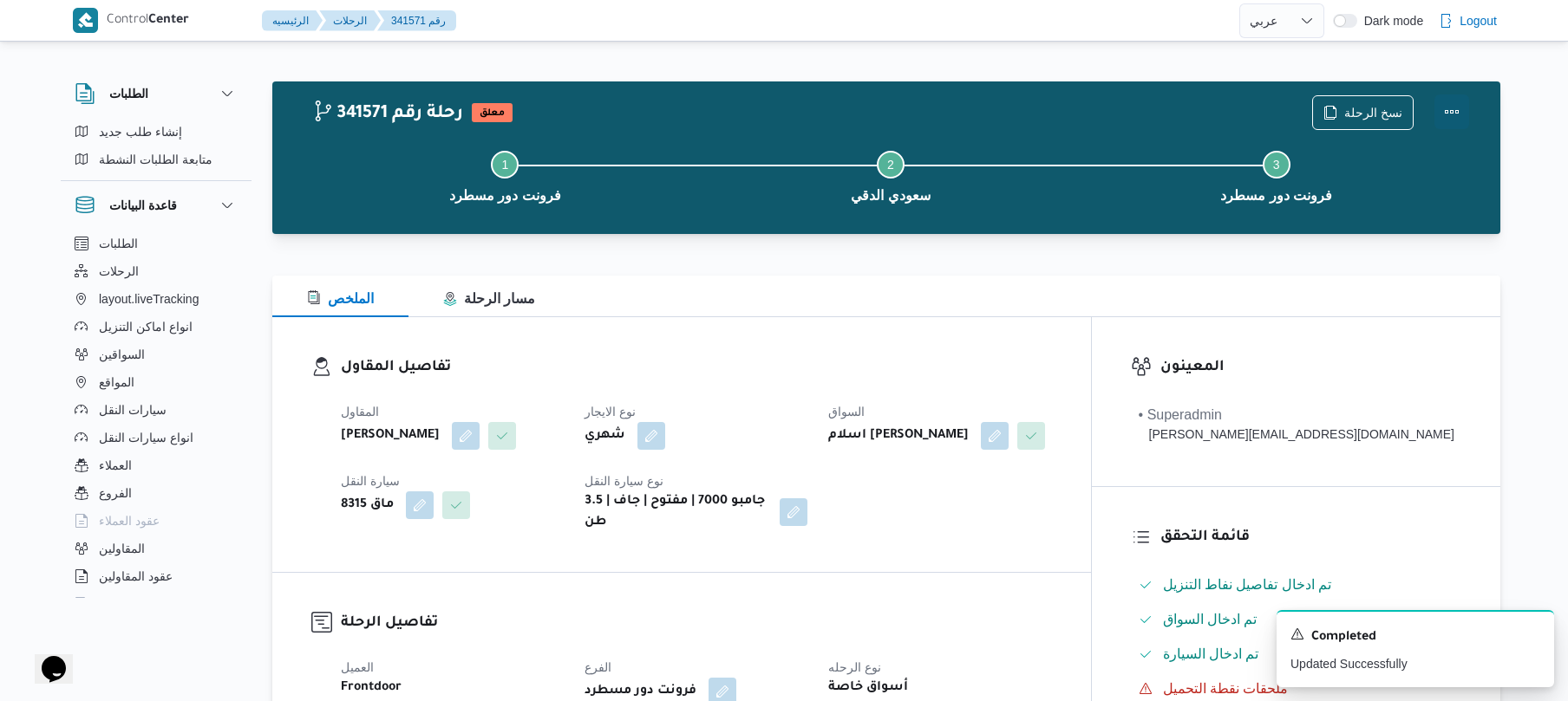
click at [1453, 105] on button "Actions" at bounding box center [1451, 111] width 35 height 35
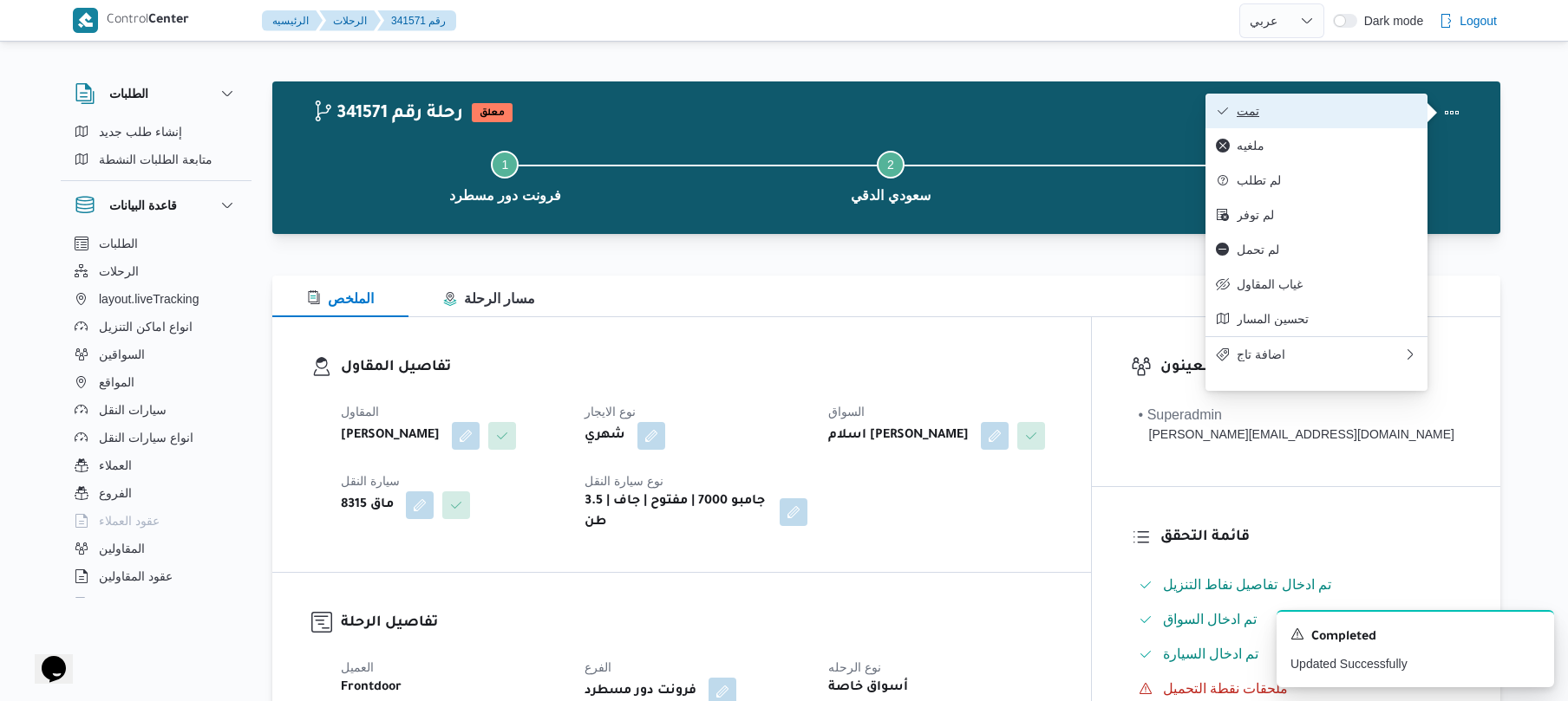
click at [1396, 111] on span "تمت" at bounding box center [1327, 111] width 181 height 14
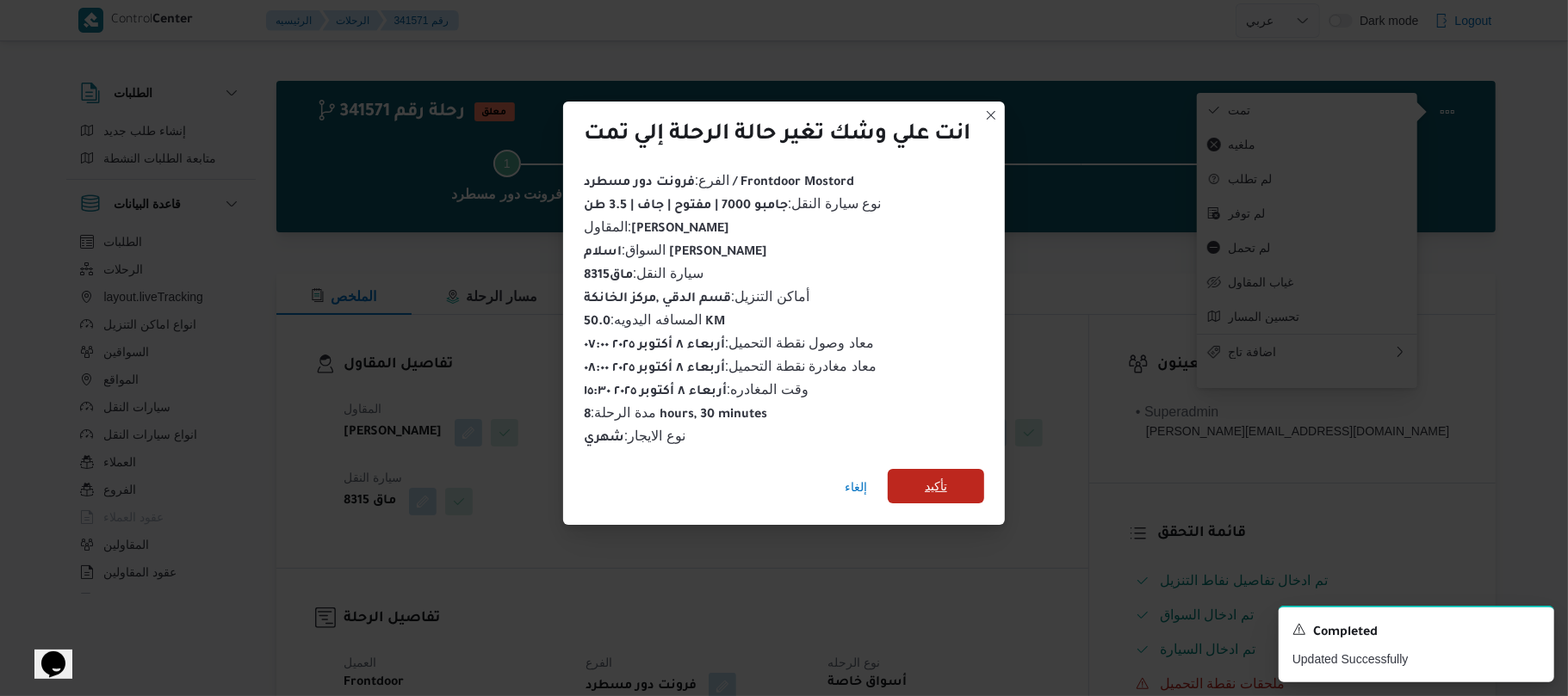
click at [962, 476] on span "تأكيد" at bounding box center [936, 485] width 97 height 34
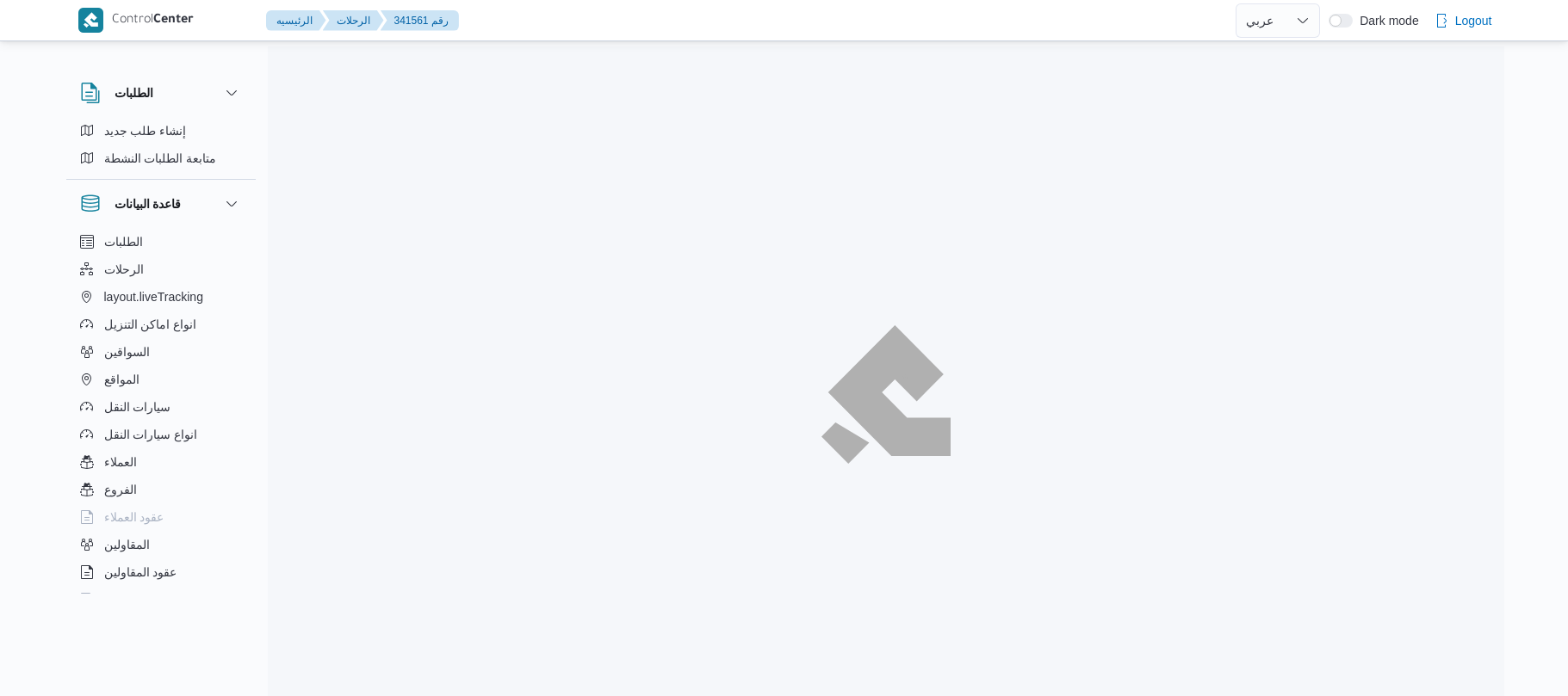
select select "ar"
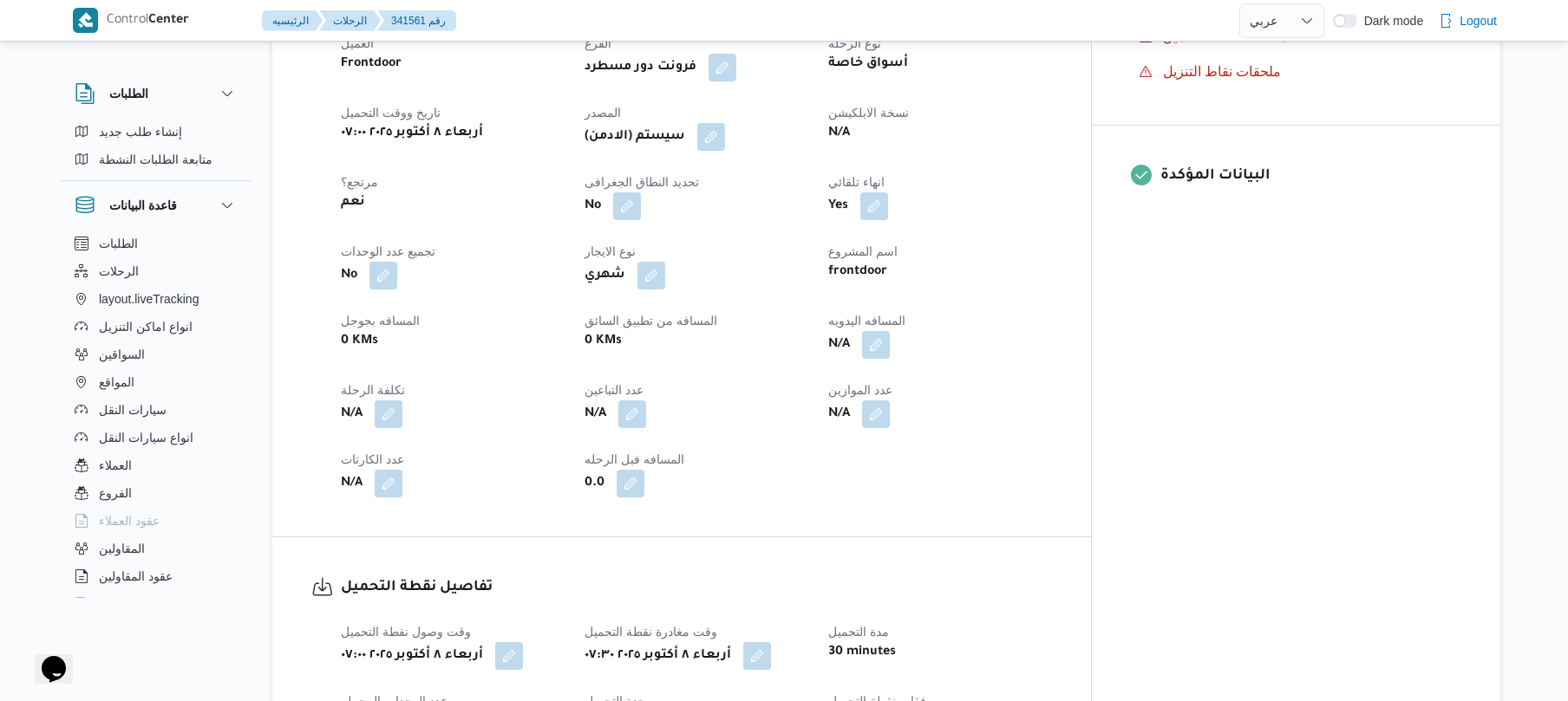
scroll to position [785, 0]
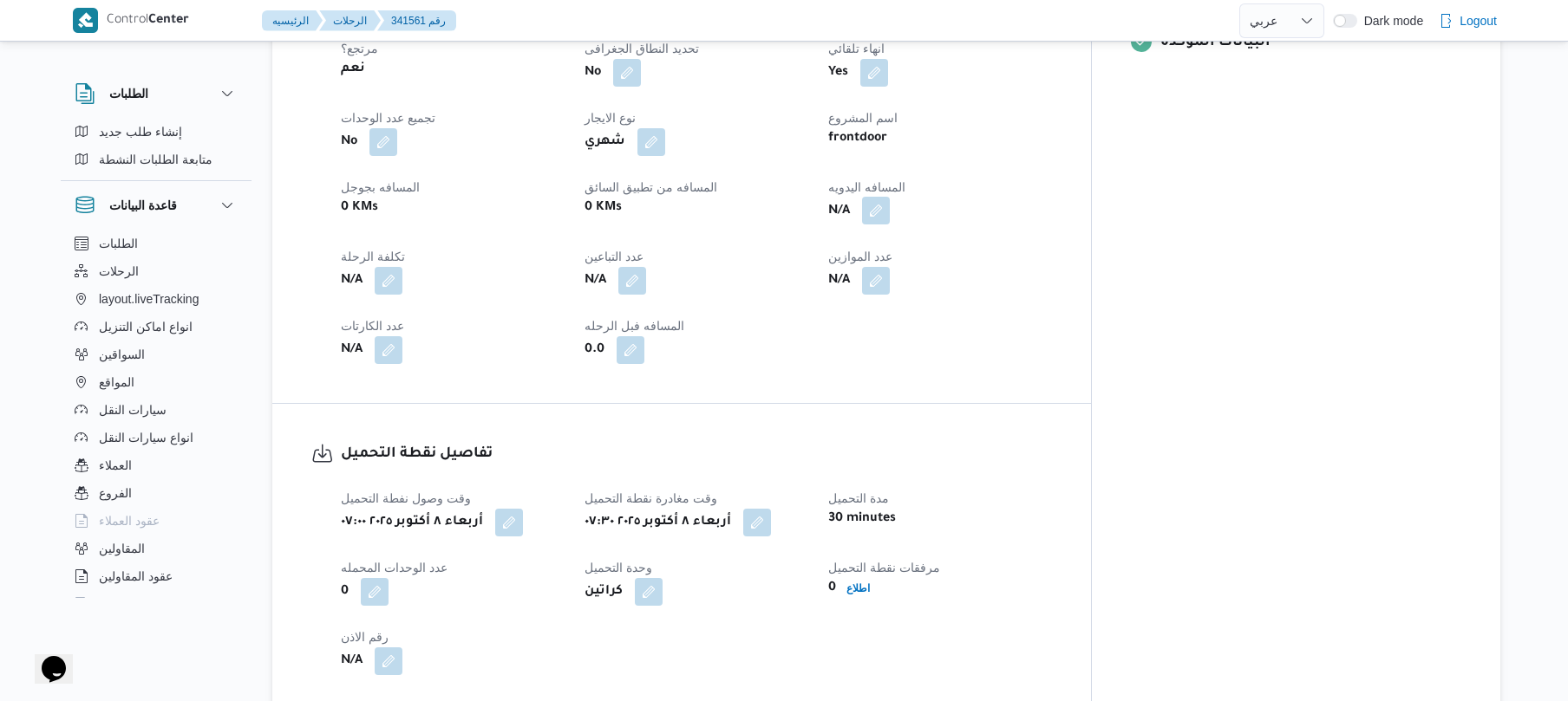
click at [890, 196] on button "button" at bounding box center [876, 210] width 28 height 28
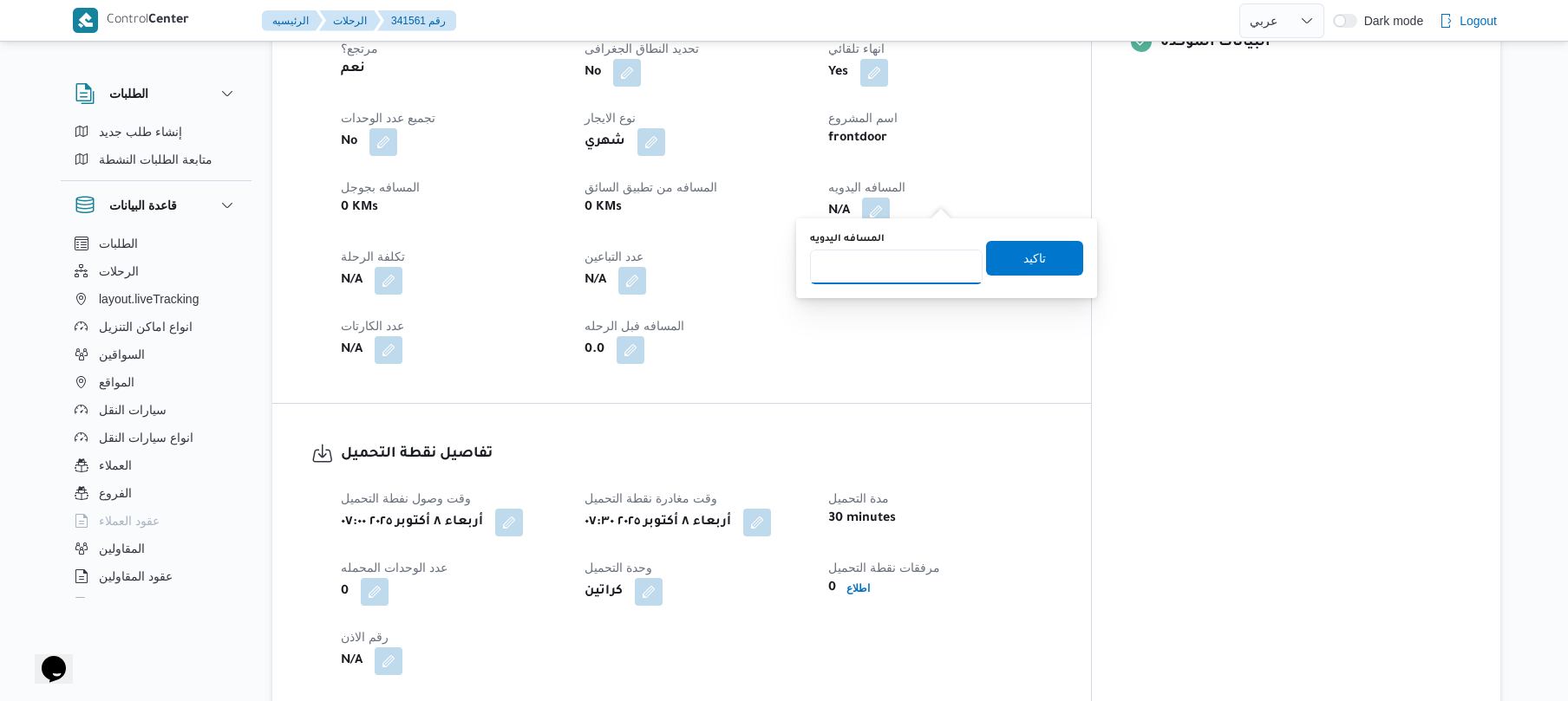
click at [900, 281] on input "المسافه اليدويه" at bounding box center [897, 267] width 173 height 35
type input "50"
click at [999, 260] on span "تاكيد" at bounding box center [1034, 257] width 97 height 35
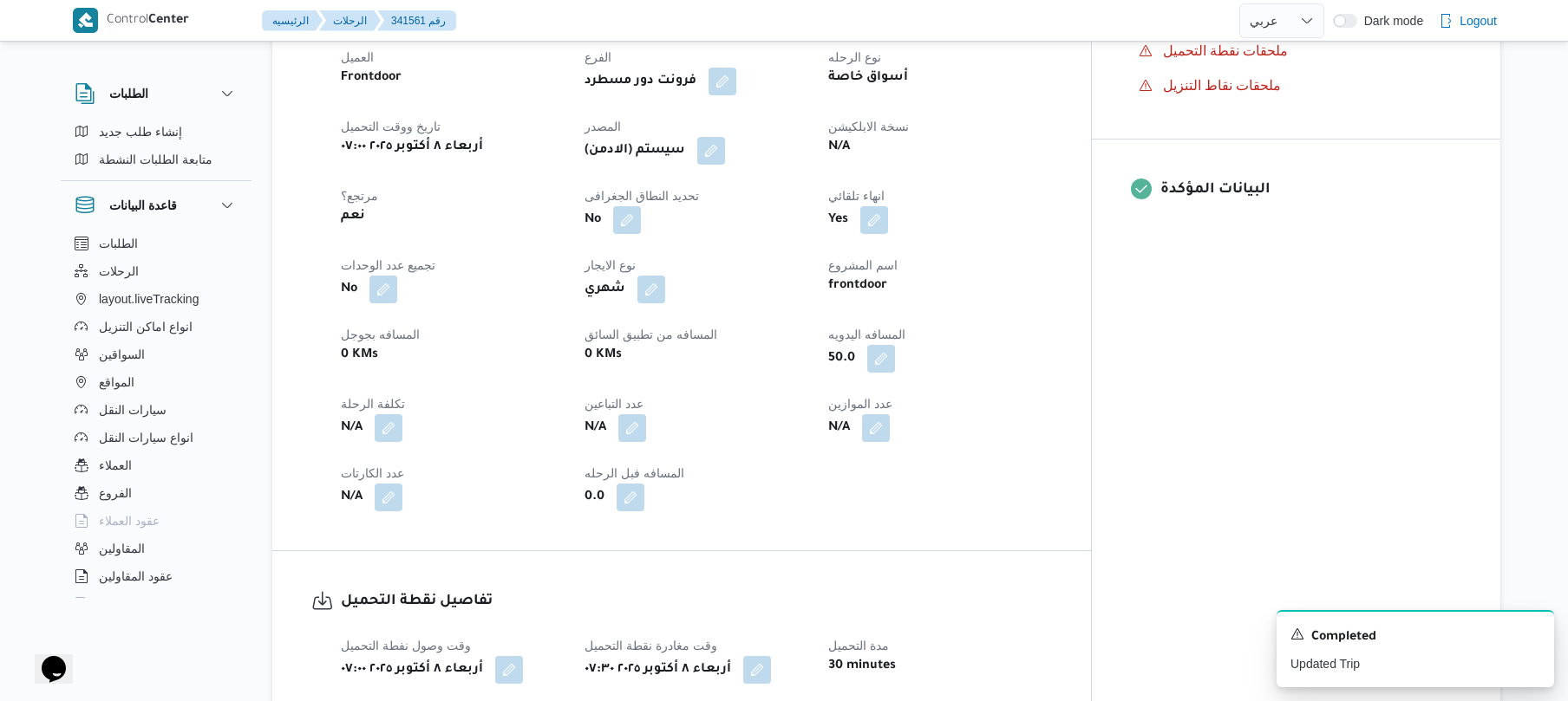
scroll to position [462, 0]
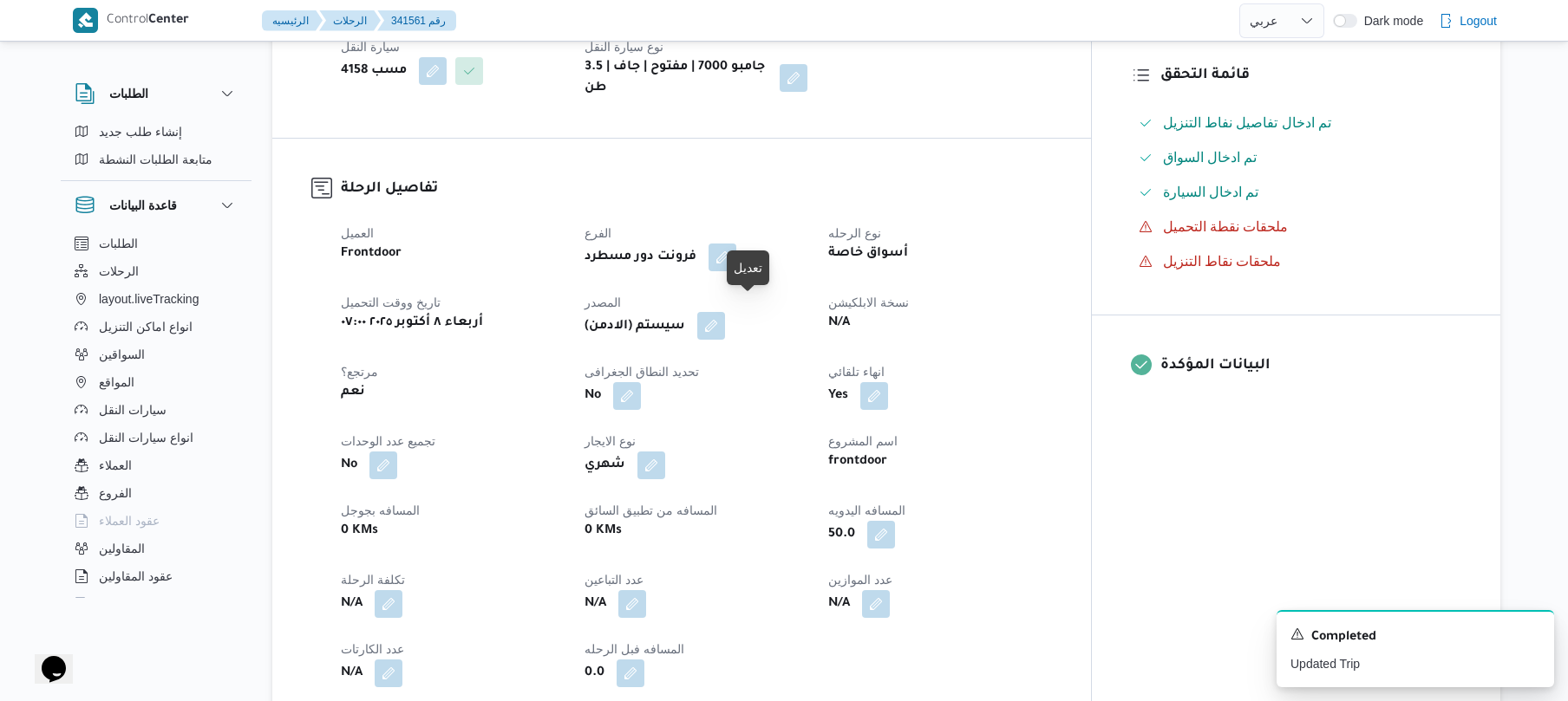
click at [725, 315] on button "button" at bounding box center [711, 326] width 28 height 28
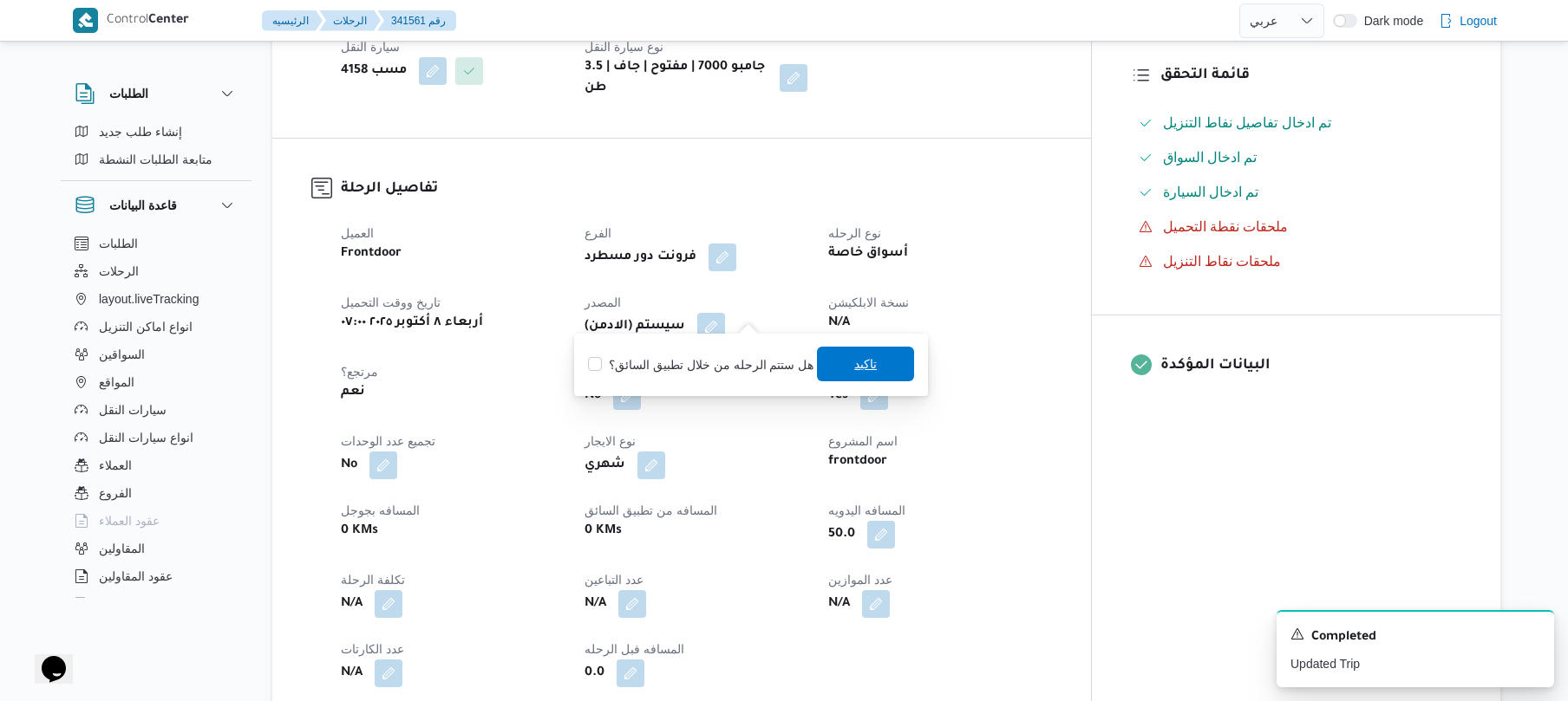
click at [867, 378] on span "تاكيد" at bounding box center [866, 364] width 97 height 35
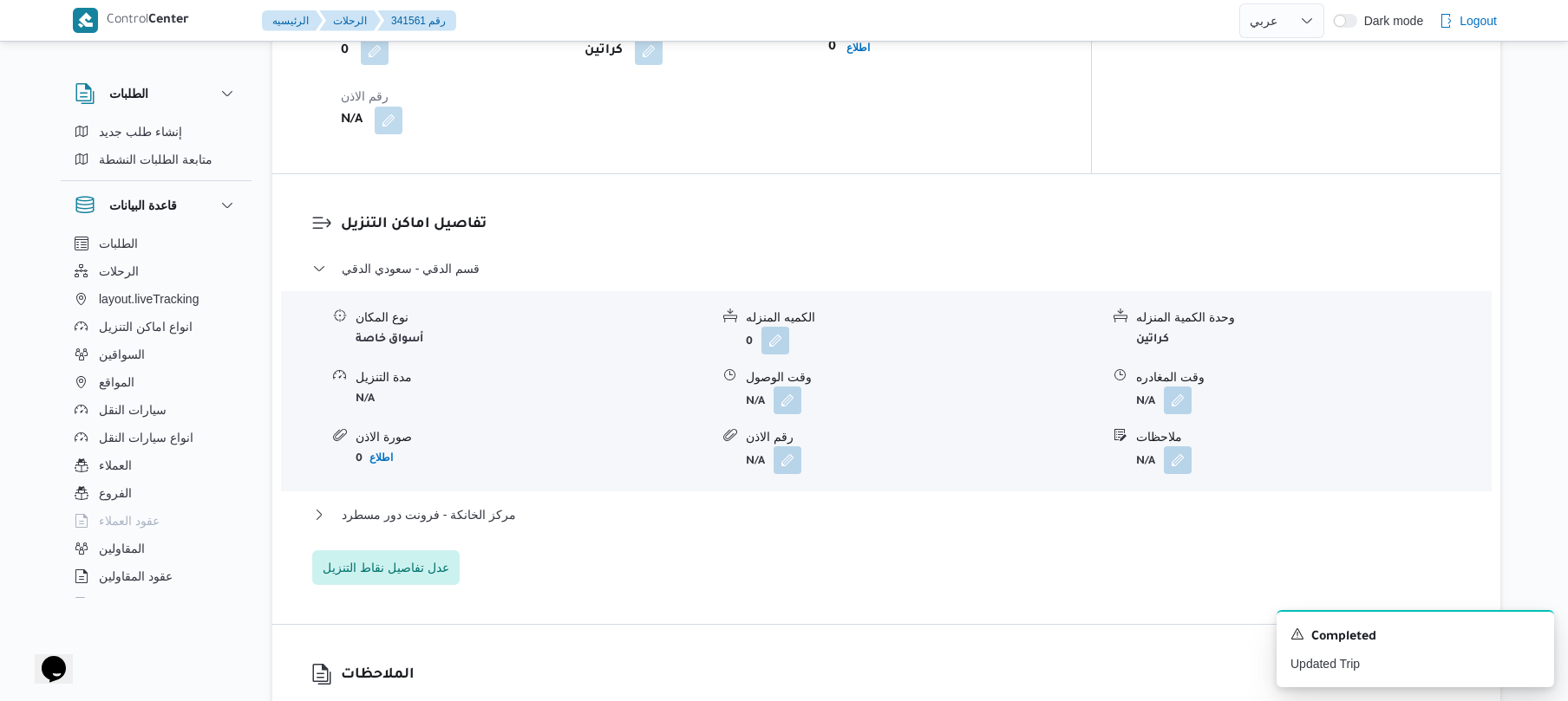
scroll to position [1433, 0]
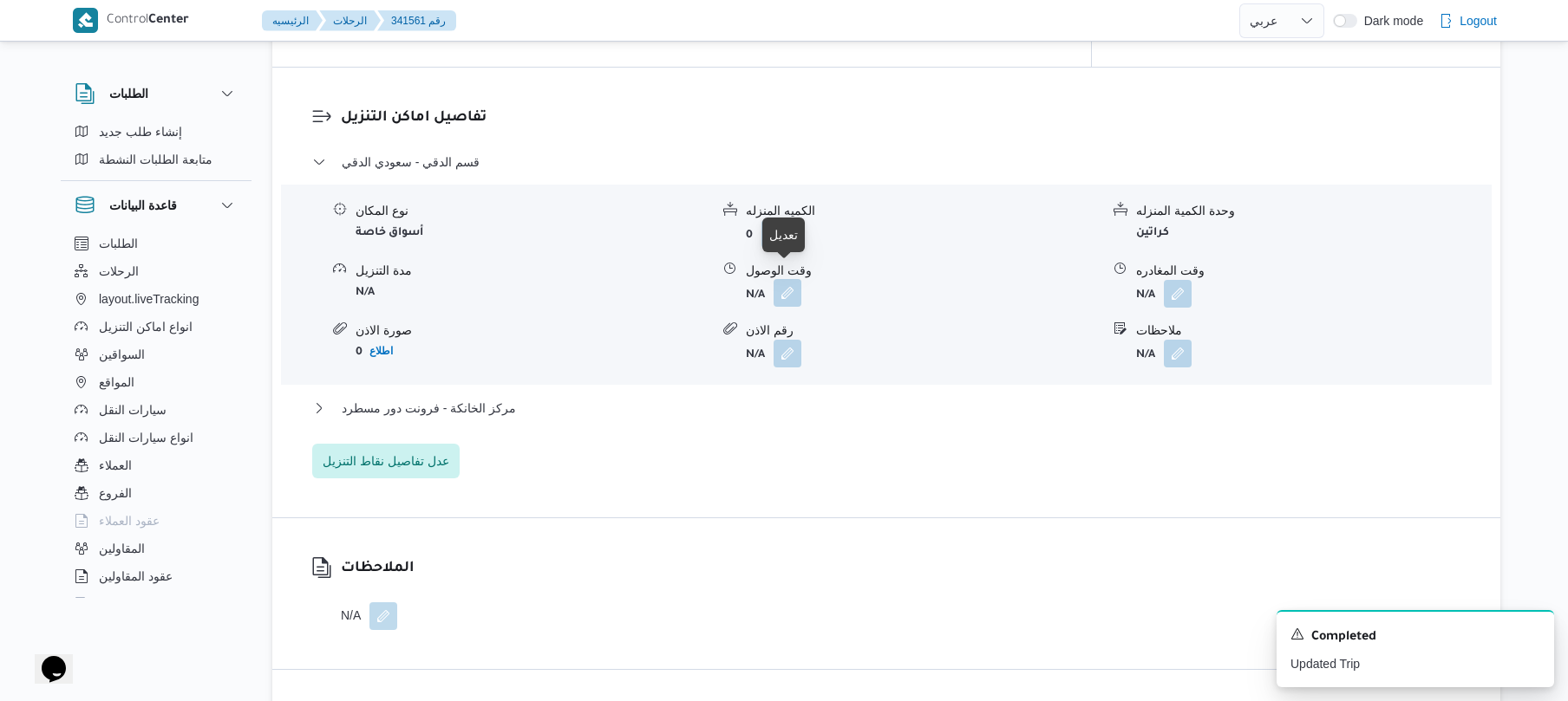
click at [784, 280] on button "button" at bounding box center [787, 293] width 28 height 28
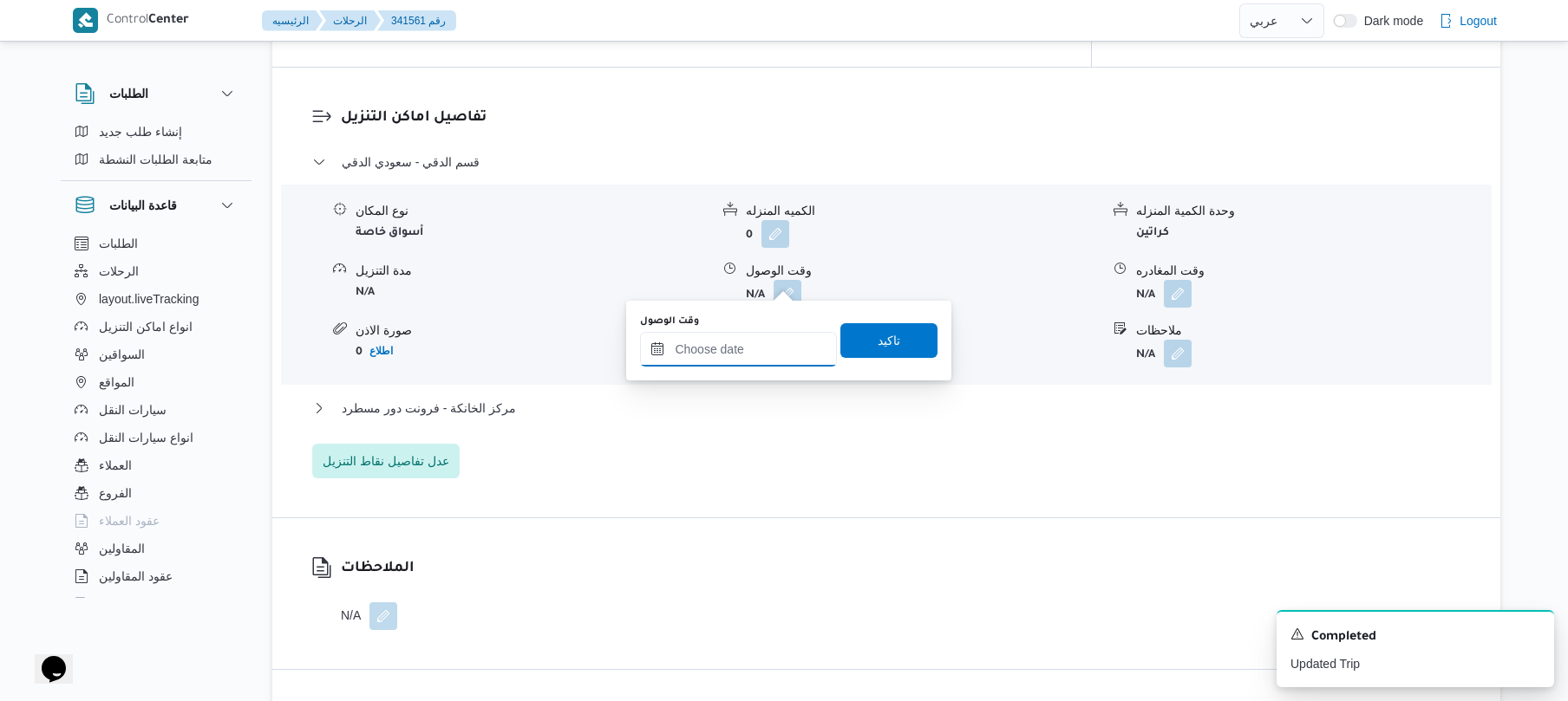
click at [721, 355] on input "وقت الوصول" at bounding box center [738, 349] width 196 height 35
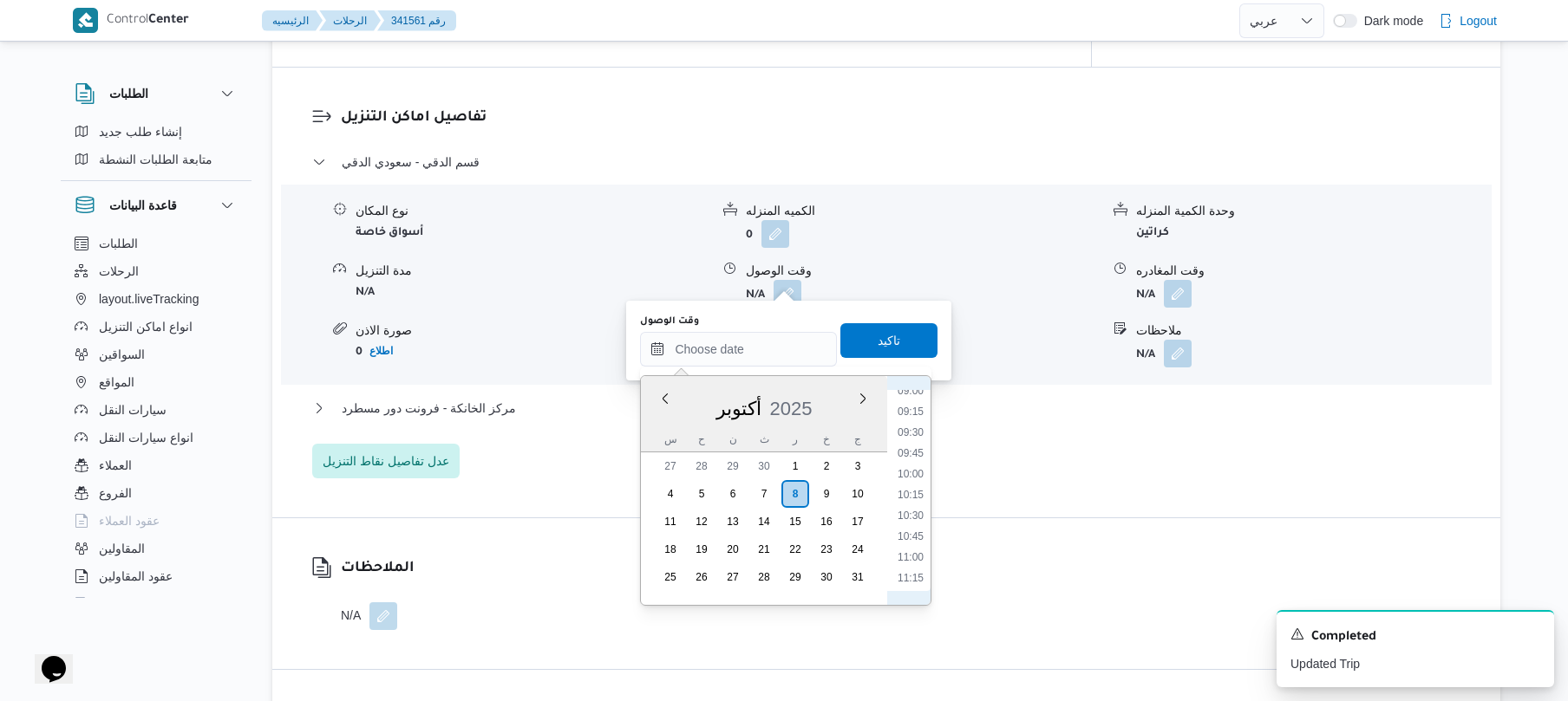
scroll to position [587, 0]
click at [916, 501] on li "08:15" at bounding box center [910, 498] width 40 height 17
type input "٠٨/١٠/٢٠٢٥ ٠٨:١٥"
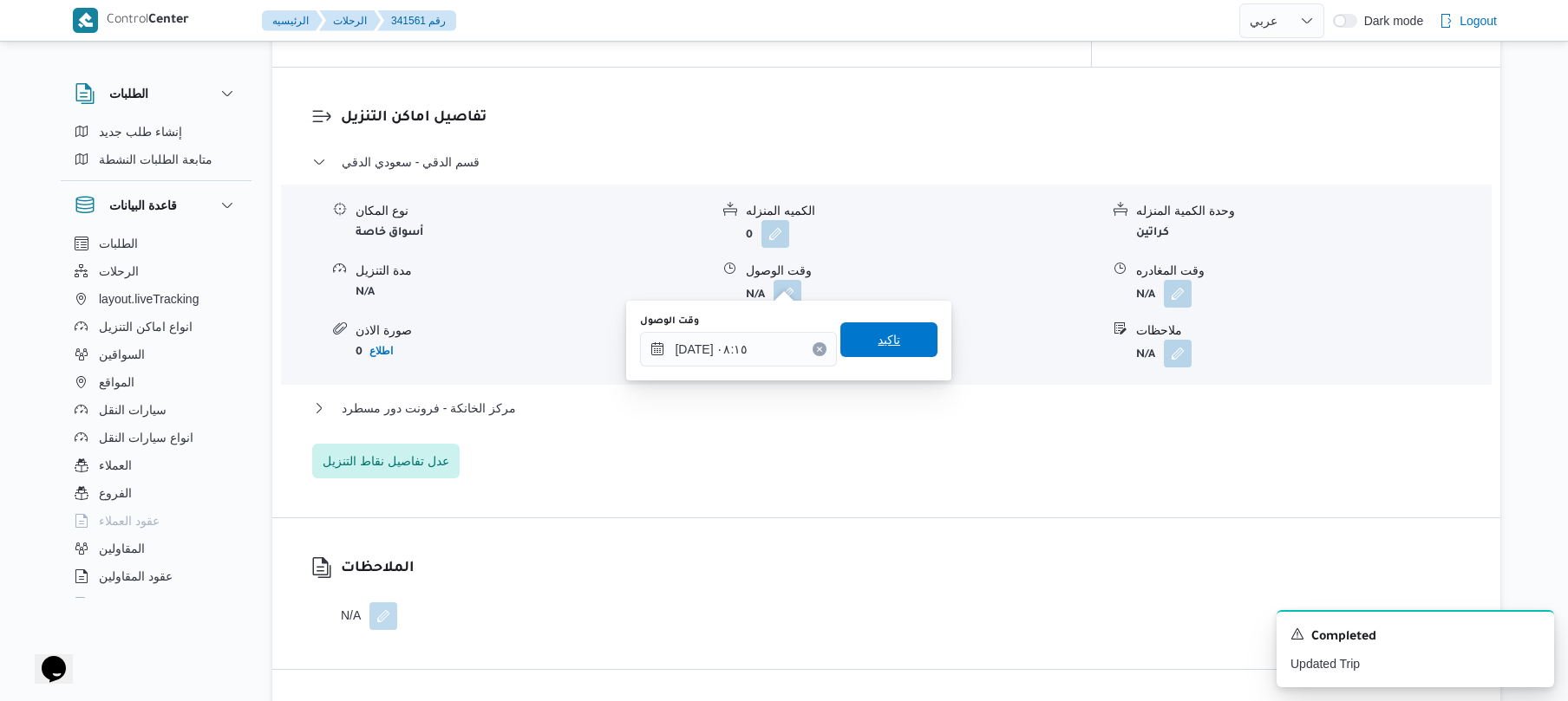
click at [900, 345] on span "تاكيد" at bounding box center [889, 339] width 97 height 35
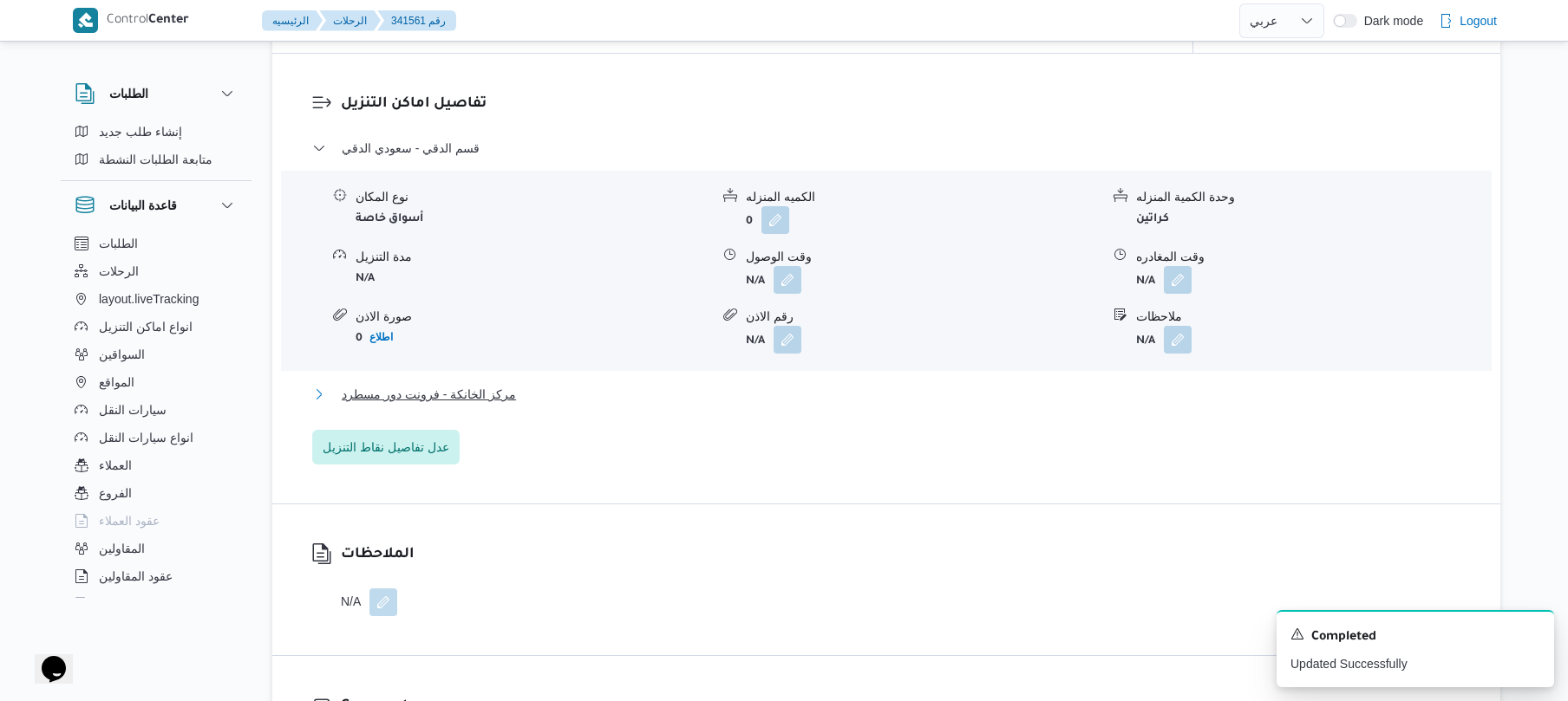
click at [840, 397] on button "مركز الخانكة - فرونت دور مسطرد" at bounding box center [887, 394] width 1148 height 21
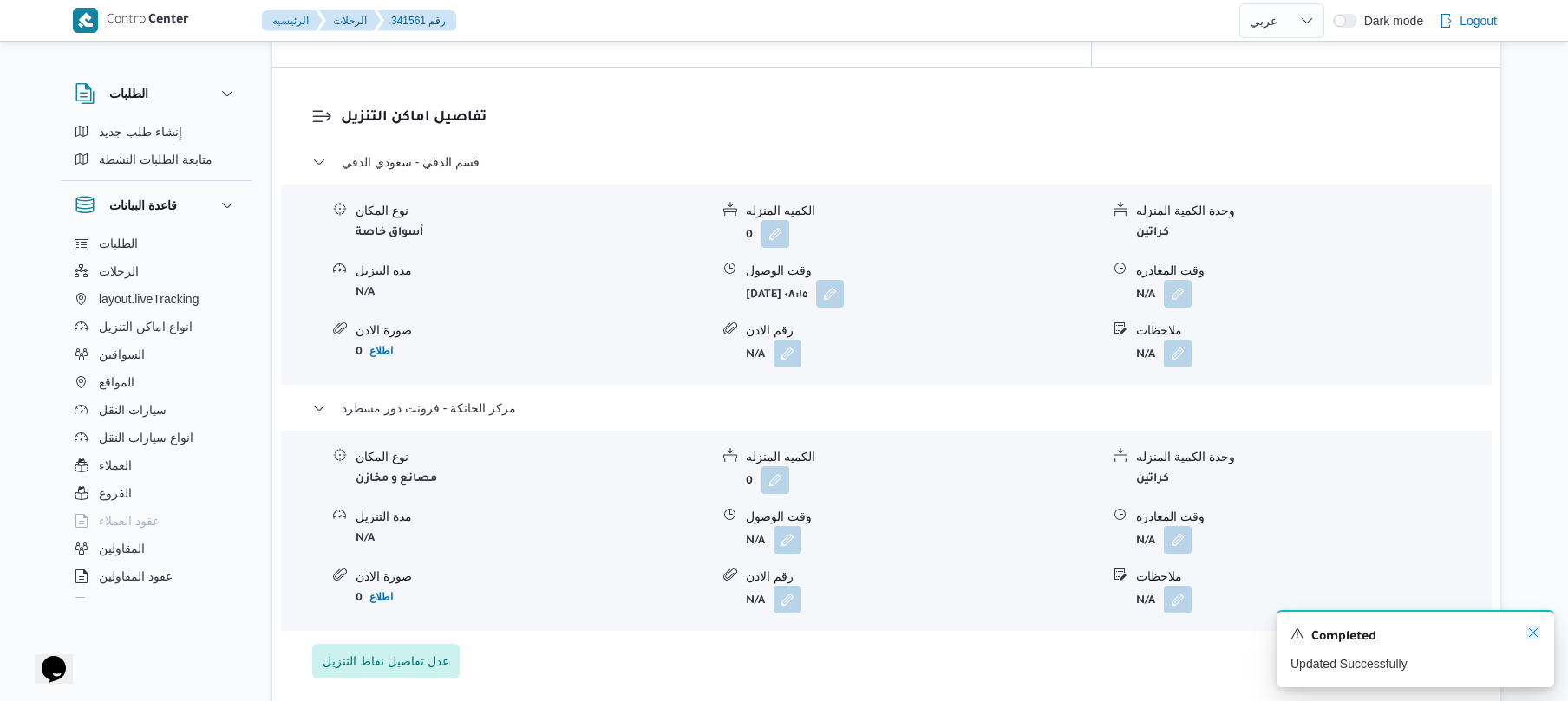
click at [1531, 636] on icon "Dismiss toast" at bounding box center [1532, 633] width 9 height 9
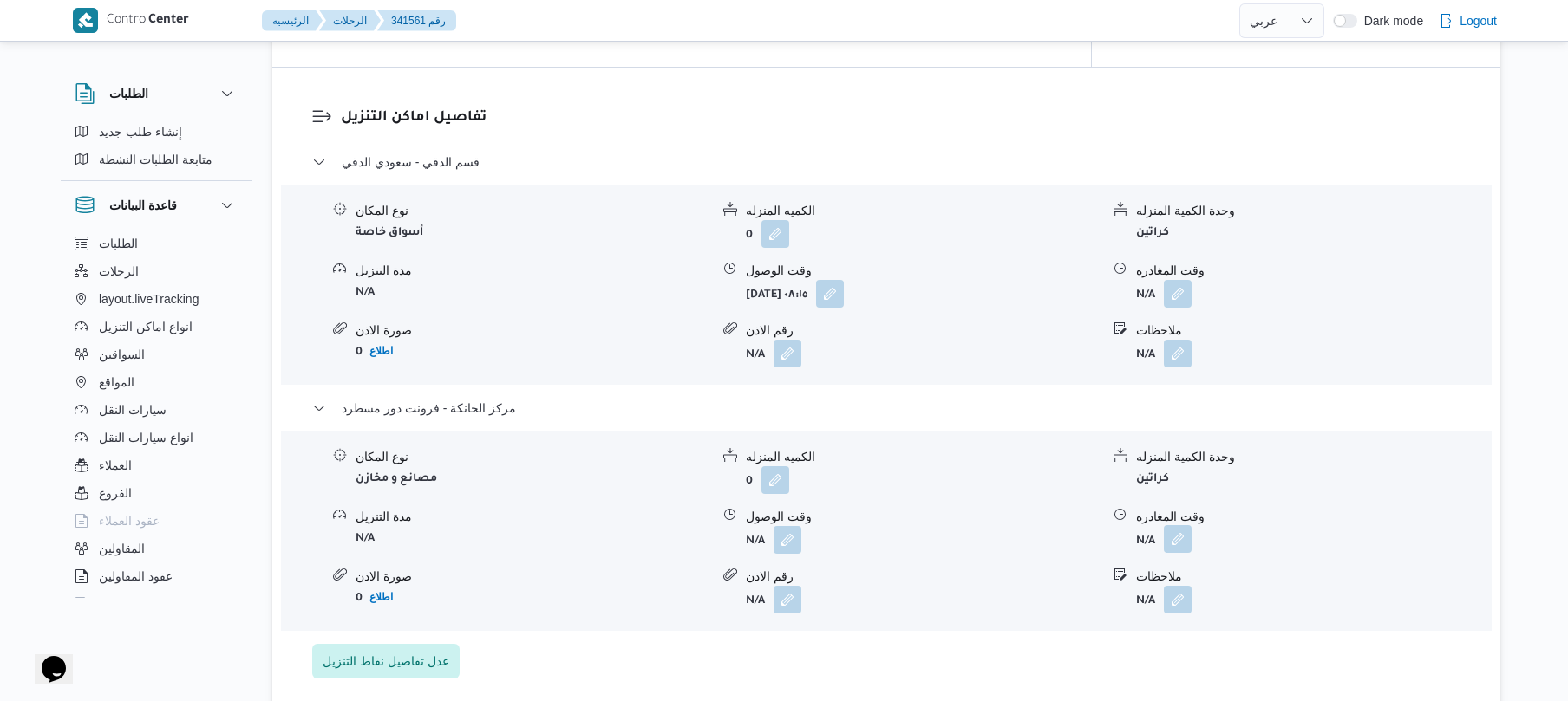
click at [1172, 526] on button "button" at bounding box center [1177, 539] width 28 height 28
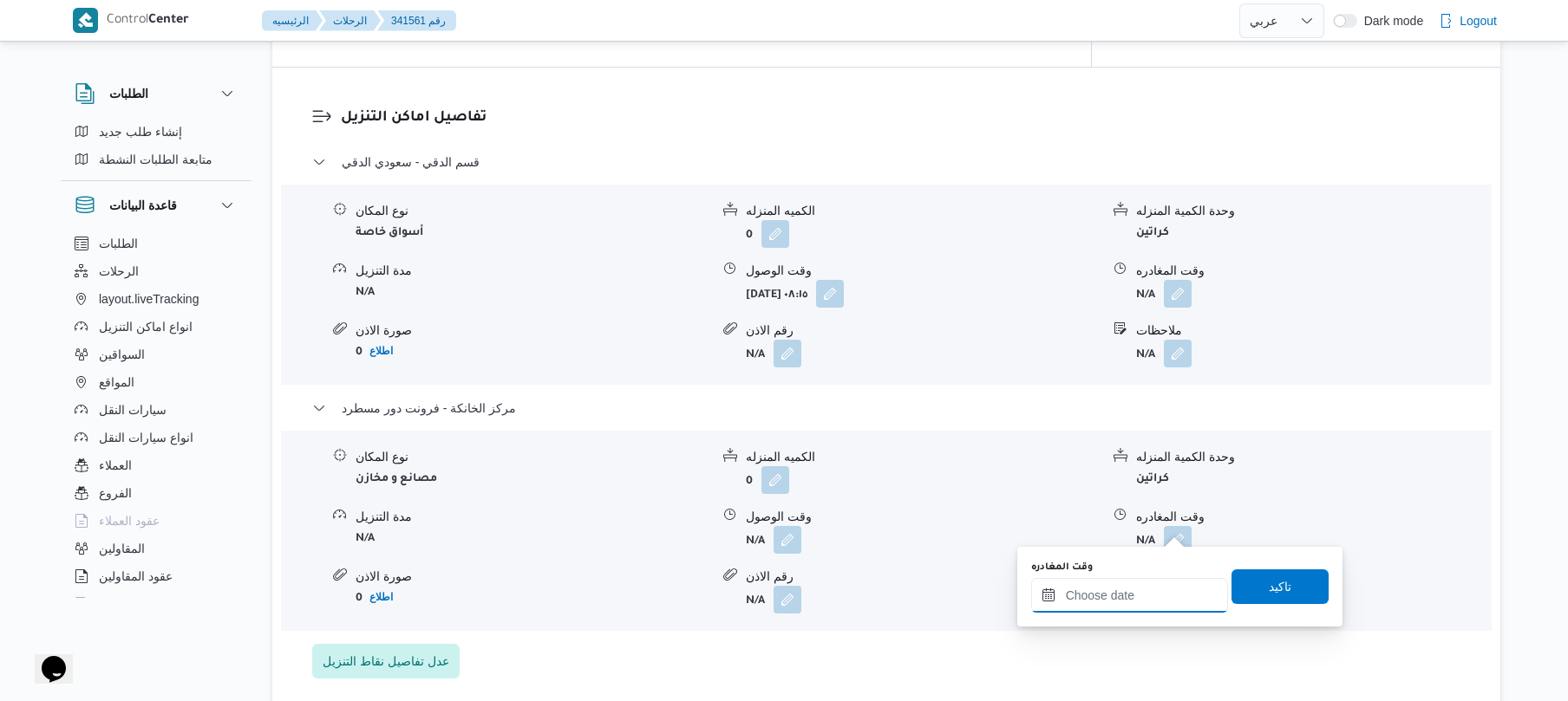
click at [1139, 598] on input "وقت المغادره" at bounding box center [1130, 595] width 196 height 35
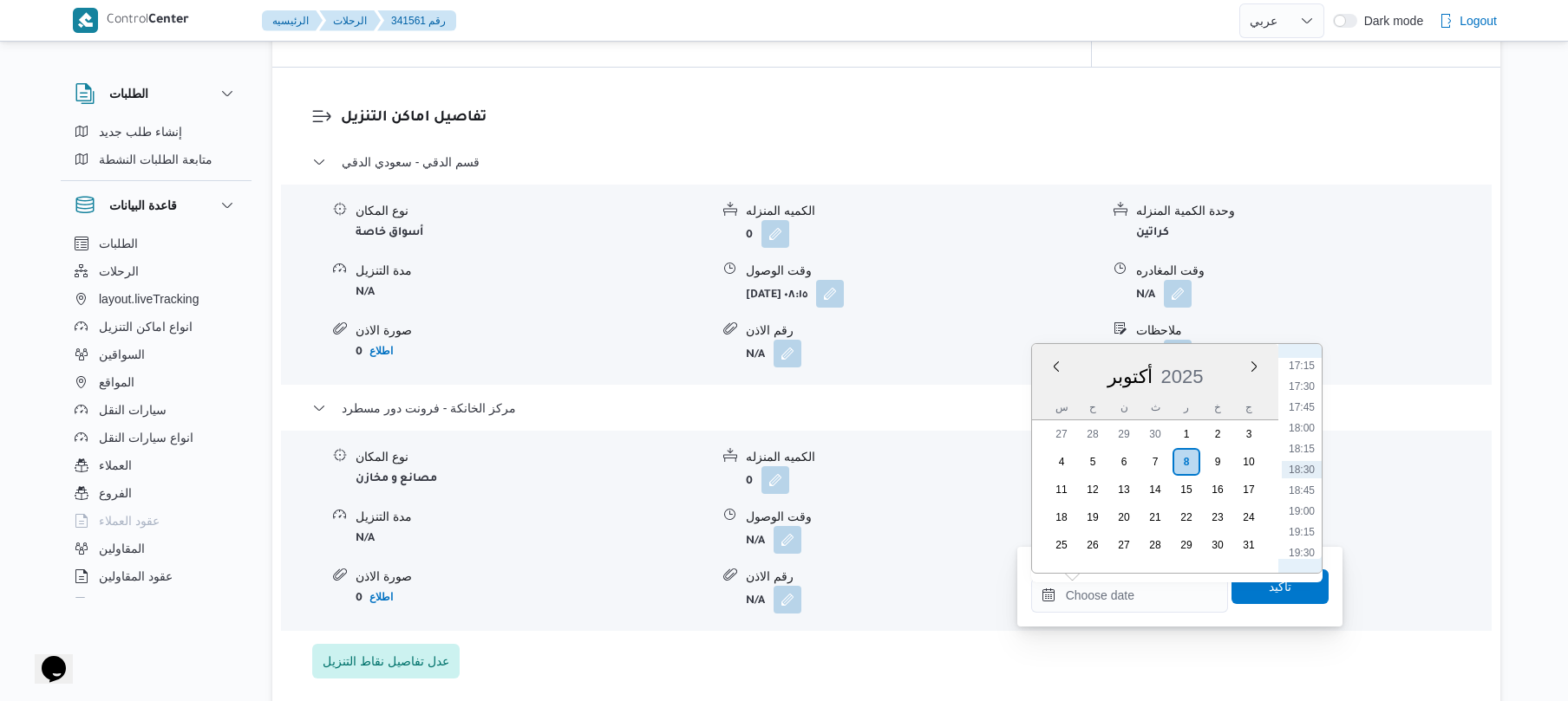
scroll to position [1265, 0]
click at [1305, 390] on li "15:30" at bounding box center [1301, 391] width 40 height 17
type input "٠٨/١٠/٢٠٢٥ ١٥:٣٠"
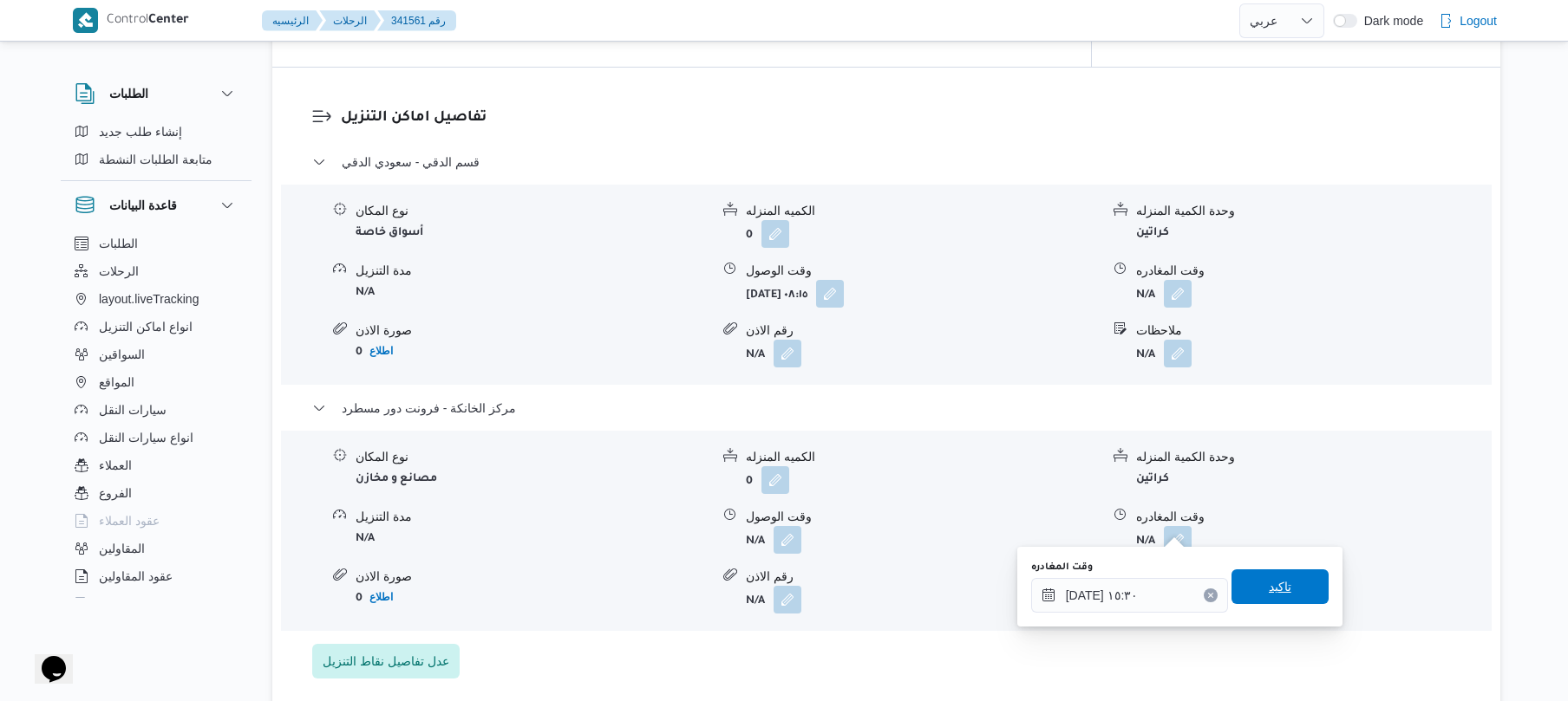
click at [1254, 570] on span "تاكيد" at bounding box center [1279, 586] width 97 height 35
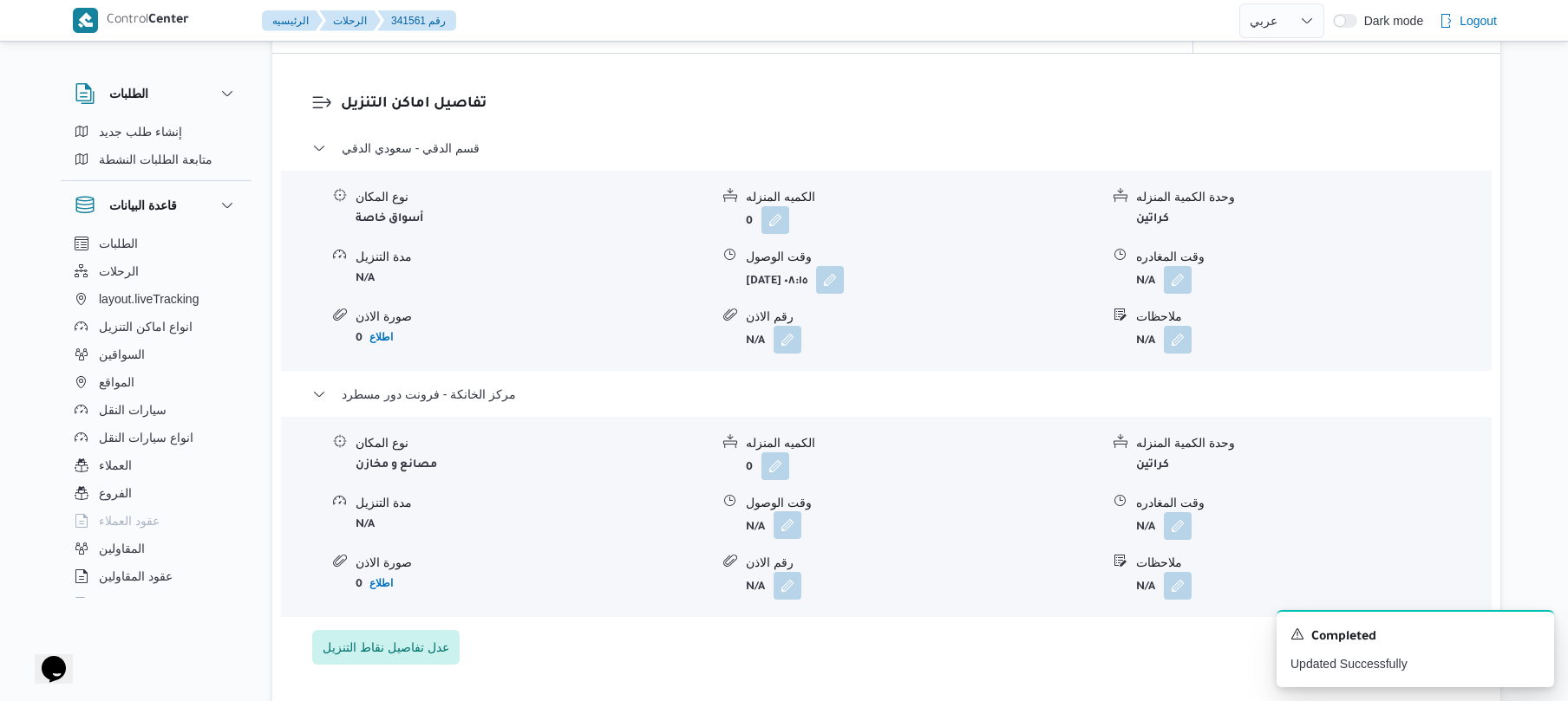
click at [787, 525] on button "button" at bounding box center [787, 526] width 28 height 28
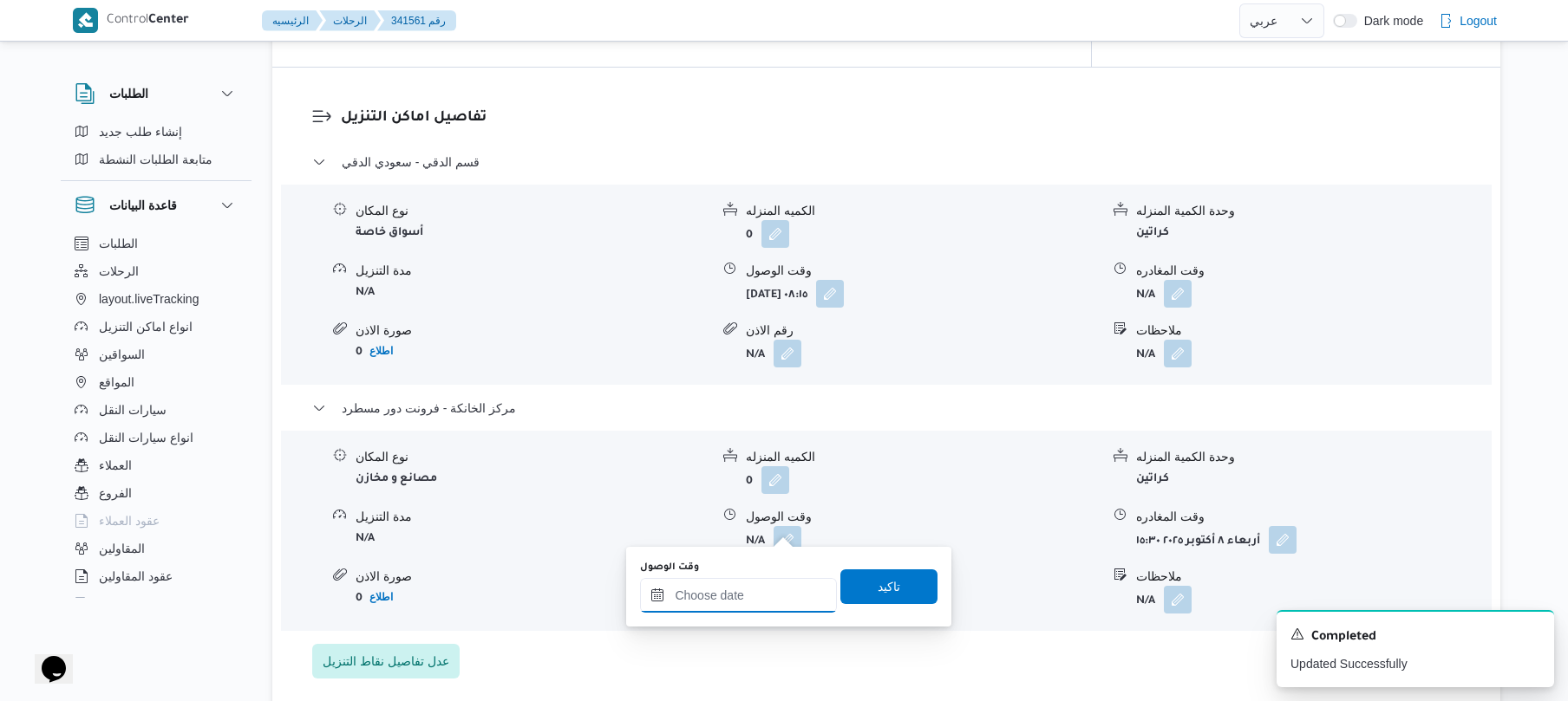
click at [779, 593] on input "وقت الوصول" at bounding box center [738, 595] width 196 height 35
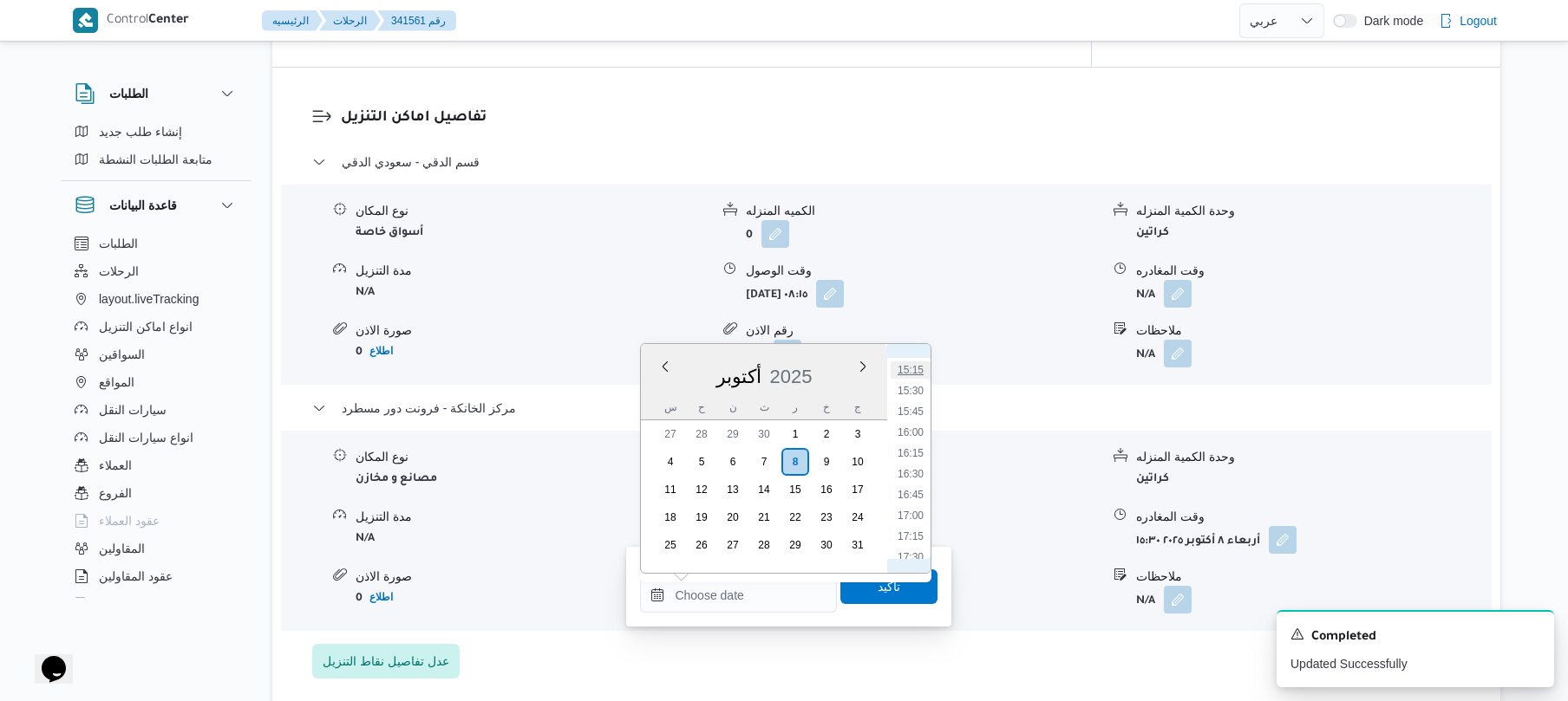
click at [915, 371] on li "15:15" at bounding box center [910, 370] width 40 height 17
type input "٠٨/١٠/٢٠٢٥ ١٥:١٥"
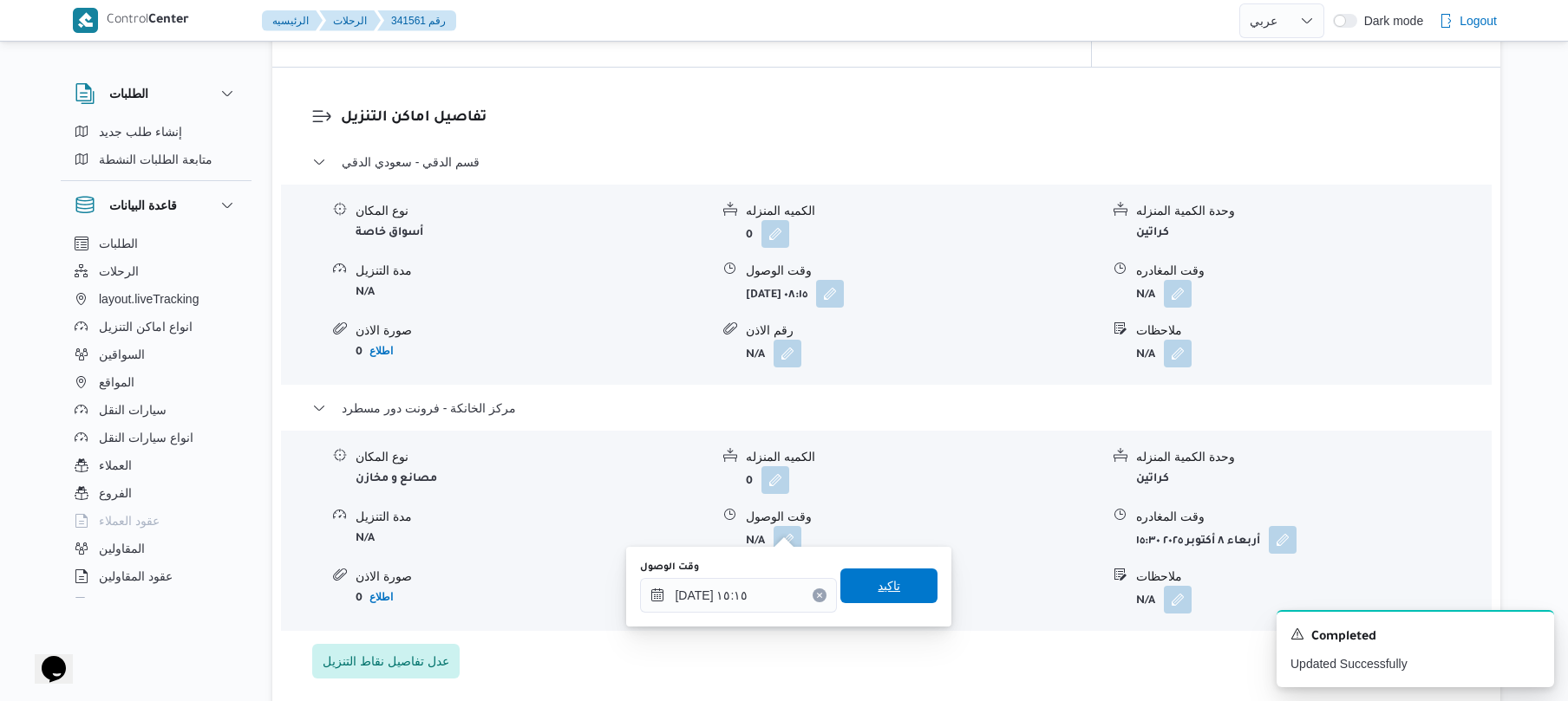
click at [886, 590] on span "تاكيد" at bounding box center [889, 586] width 23 height 21
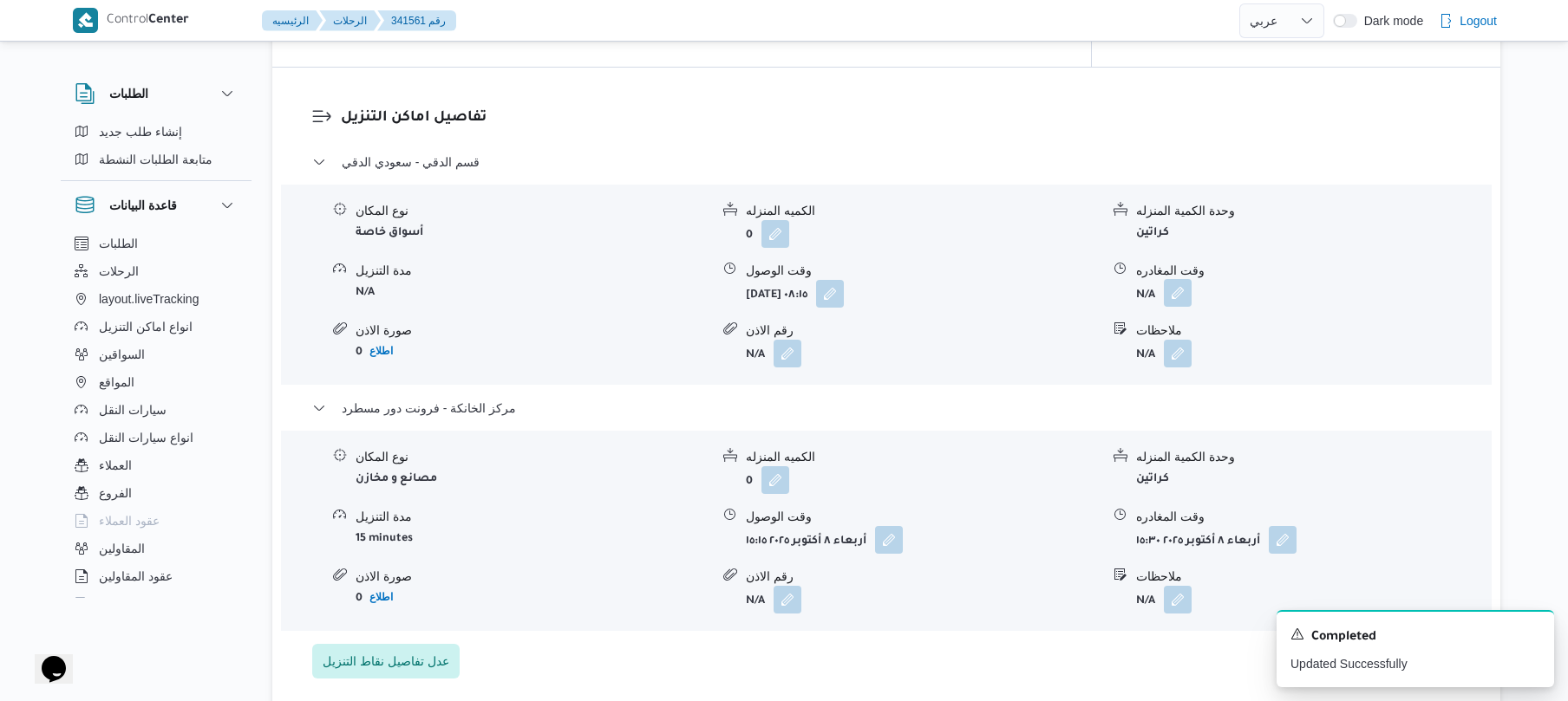
click at [1177, 289] on button "button" at bounding box center [1177, 293] width 28 height 28
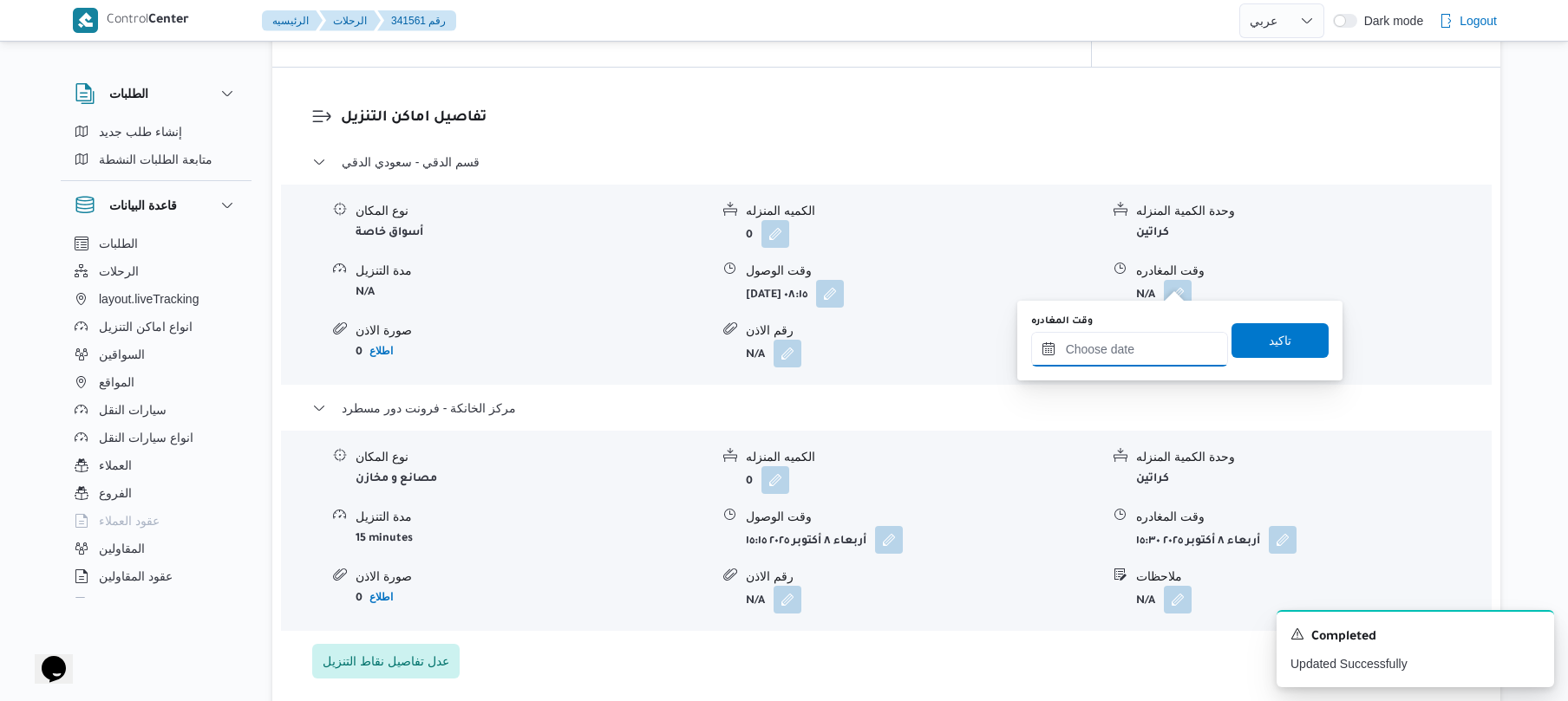
click at [1111, 350] on input "وقت المغادره" at bounding box center [1130, 349] width 196 height 35
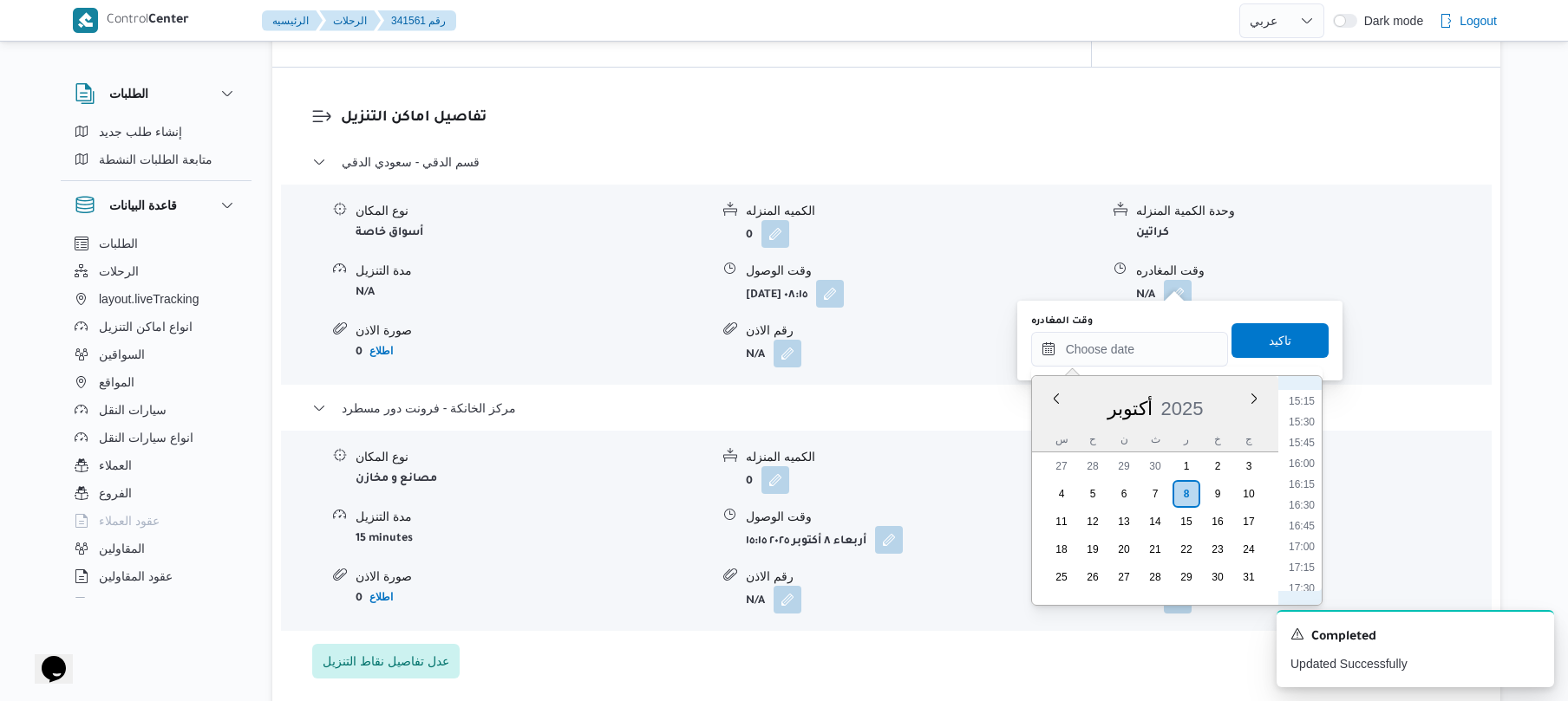
scroll to position [1097, 0]
click at [1304, 504] on li "14:30" at bounding box center [1301, 508] width 40 height 17
type input "٠٨/١٠/٢٠٢٥ ١٤:٣٠"
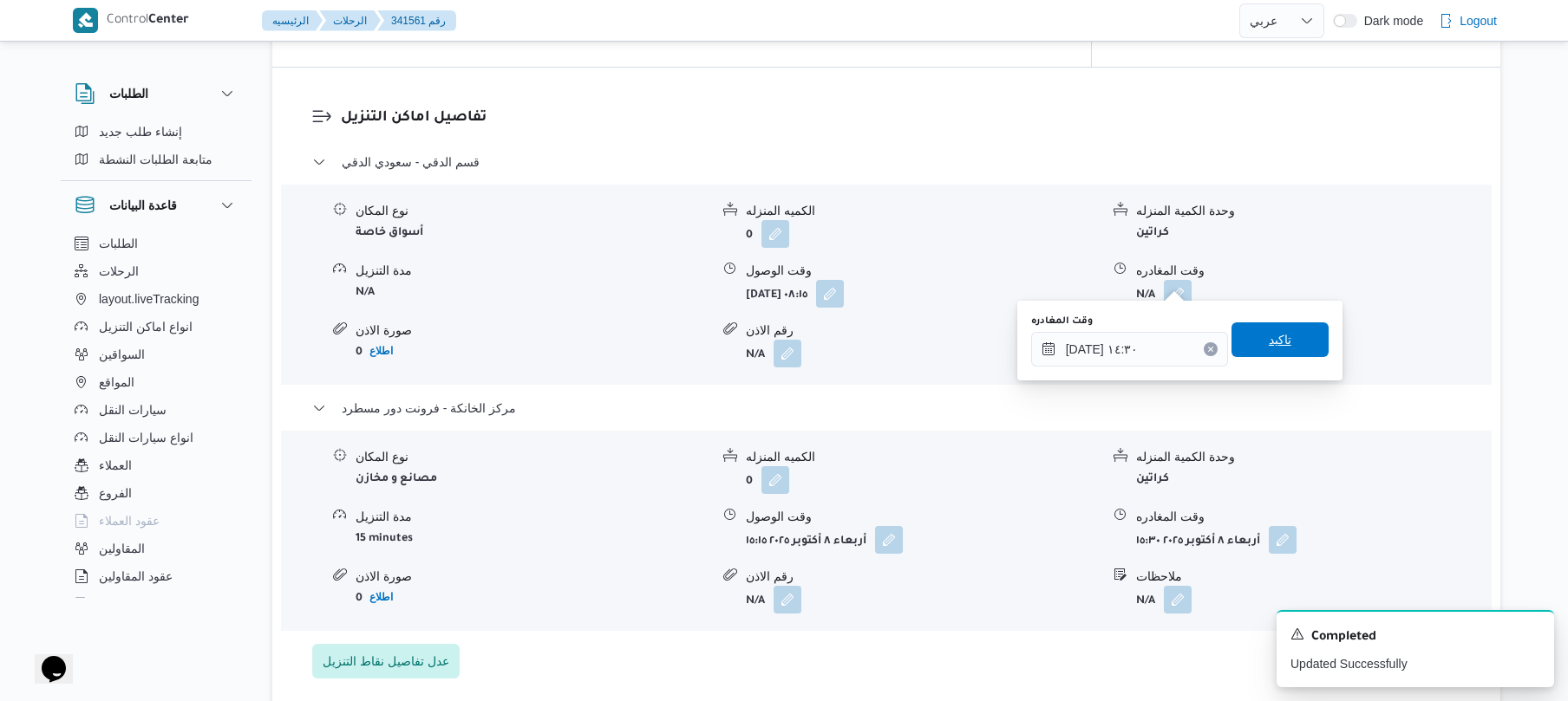
click at [1281, 347] on span "تاكيد" at bounding box center [1279, 339] width 97 height 35
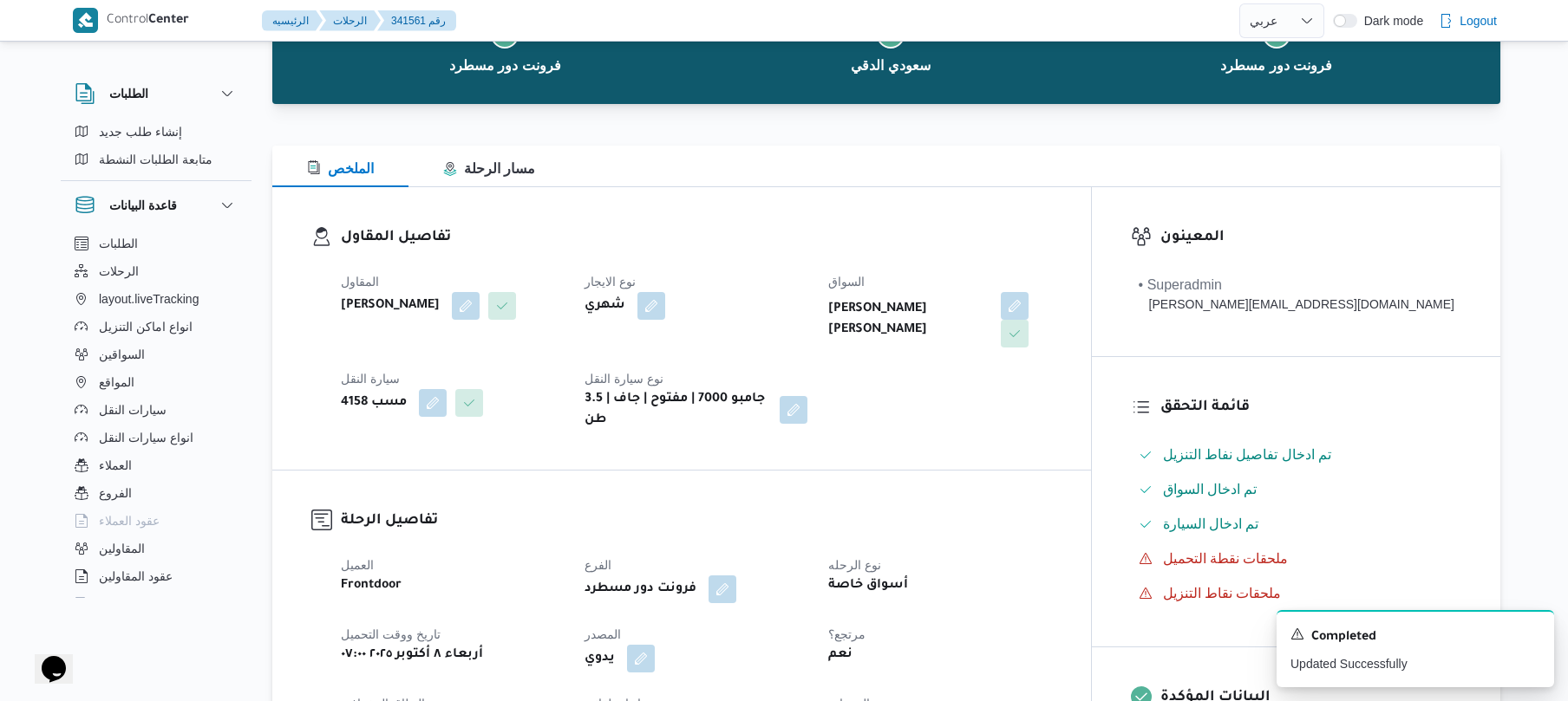
scroll to position [0, 0]
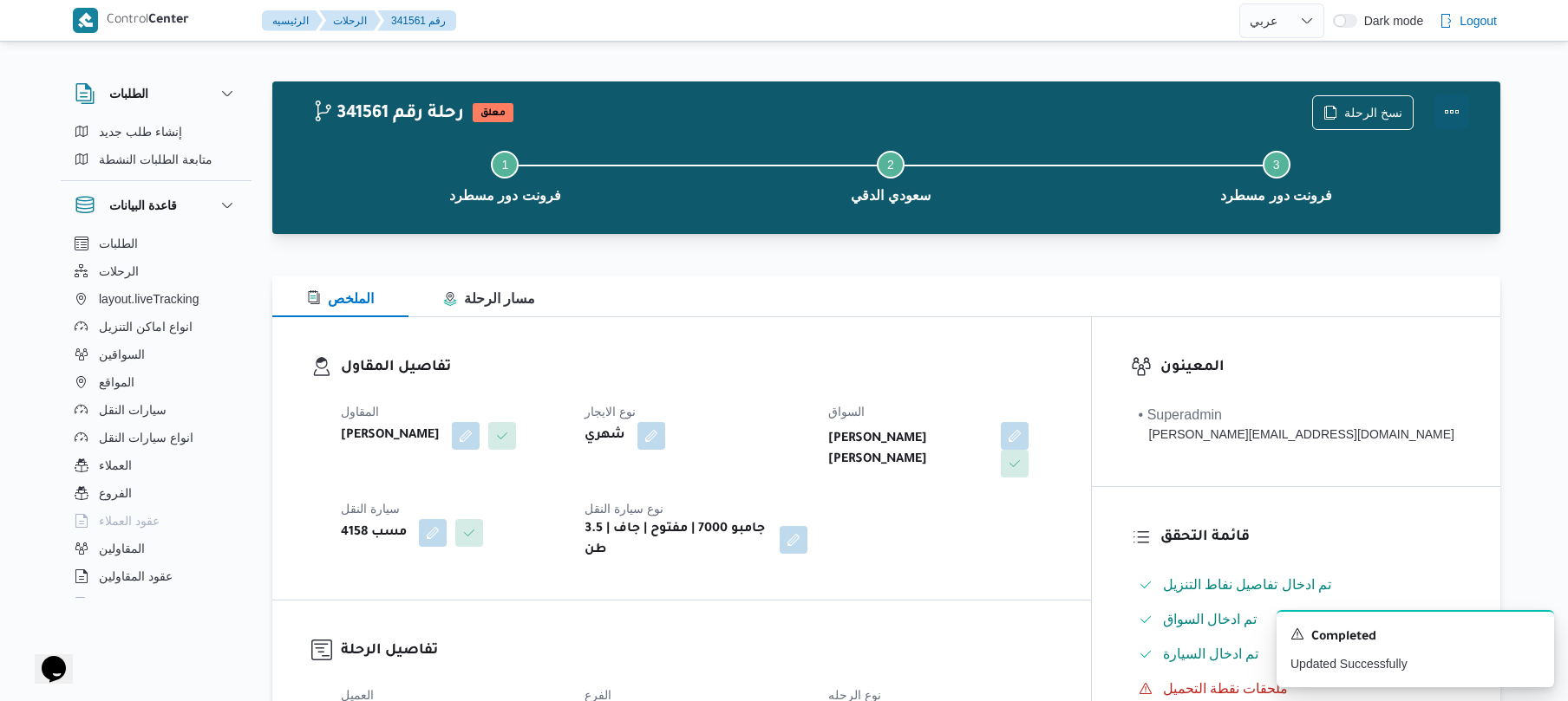
click at [1453, 105] on button "Actions" at bounding box center [1451, 111] width 35 height 35
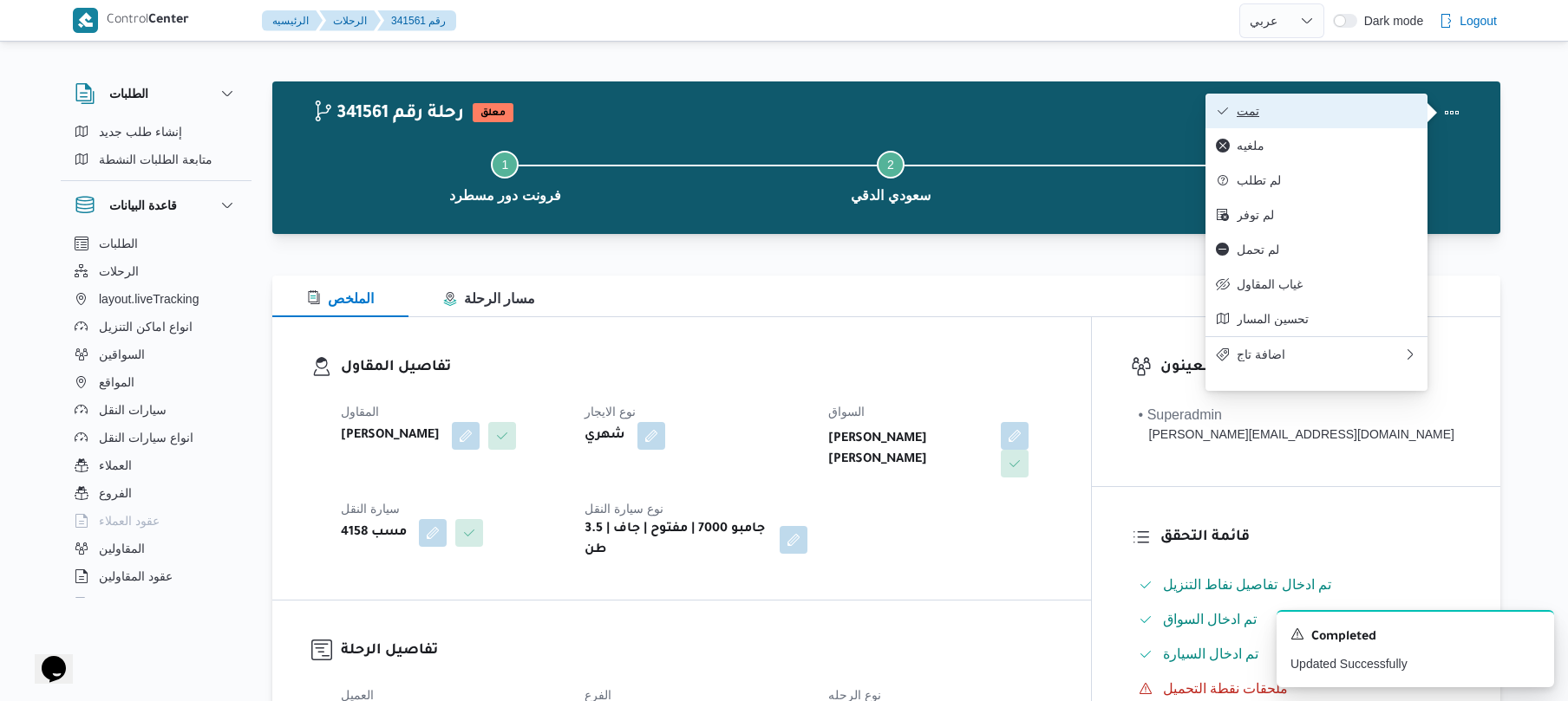
click at [1322, 123] on button "تمت" at bounding box center [1316, 110] width 222 height 35
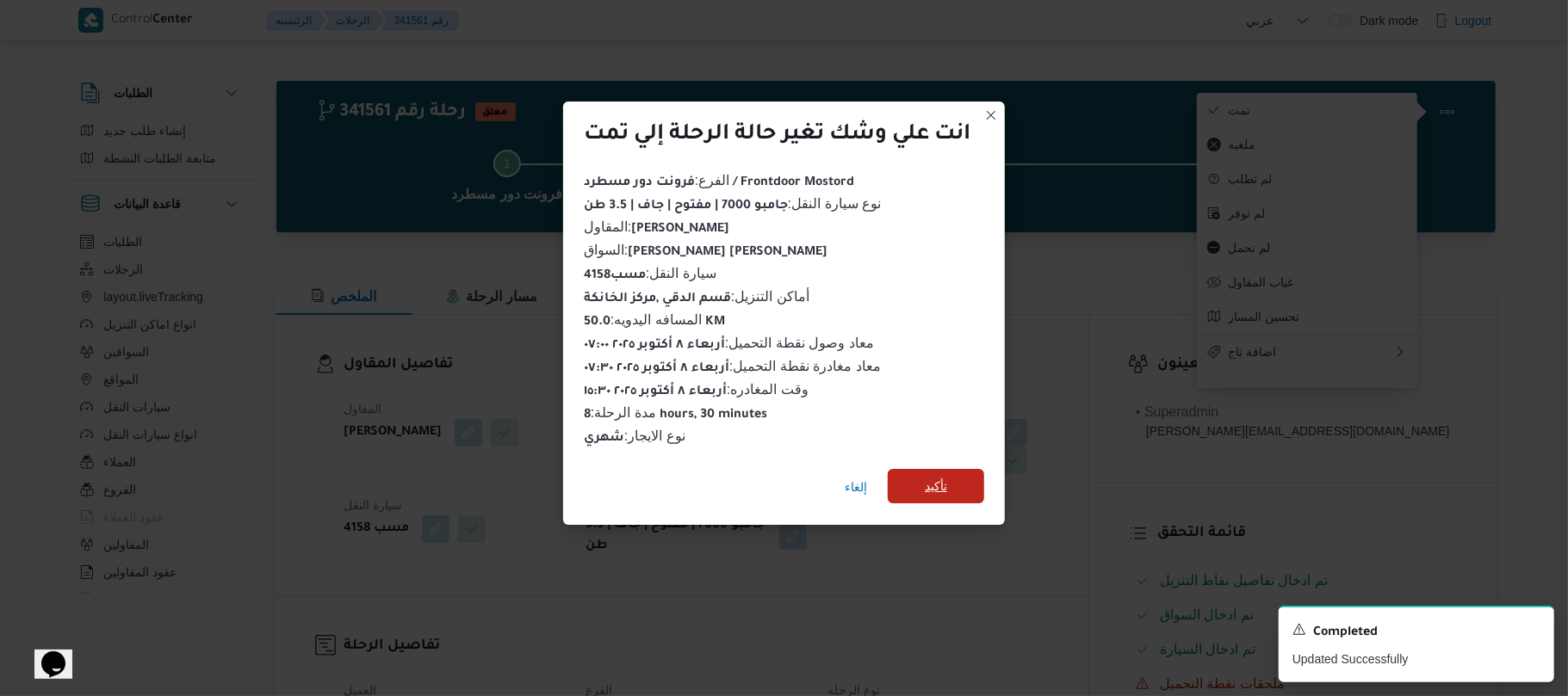
click at [947, 480] on span "تأكيد" at bounding box center [936, 485] width 23 height 21
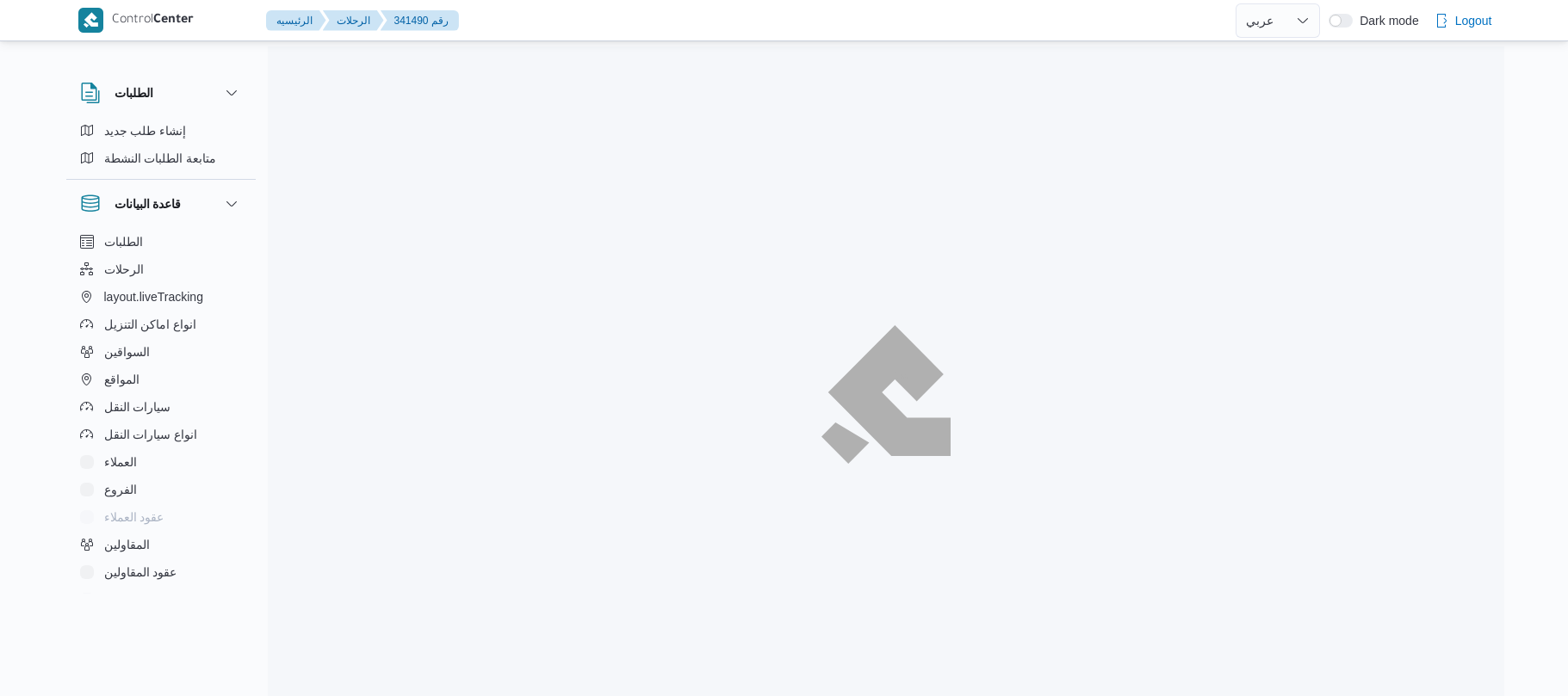
select select "ar"
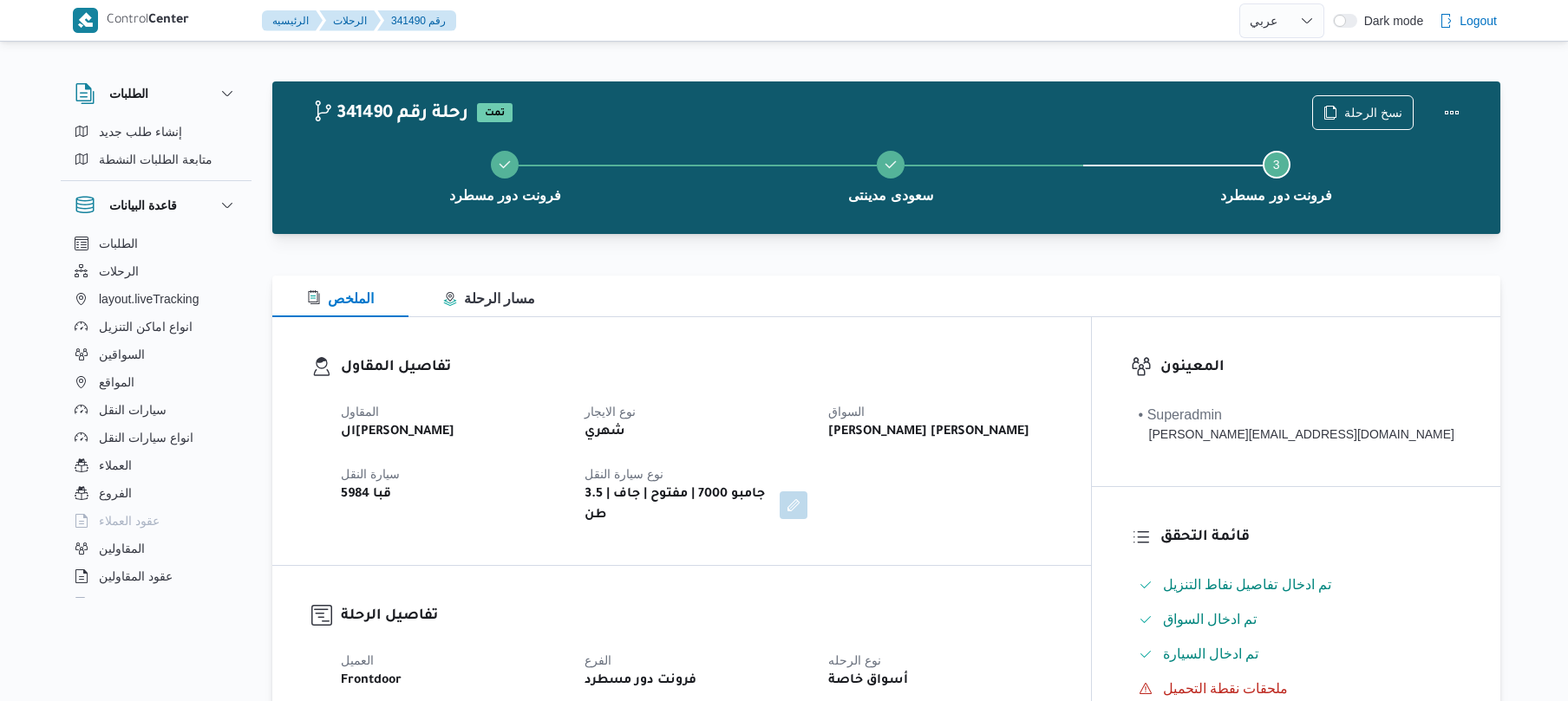
click at [940, 237] on div at bounding box center [887, 244] width 1228 height 21
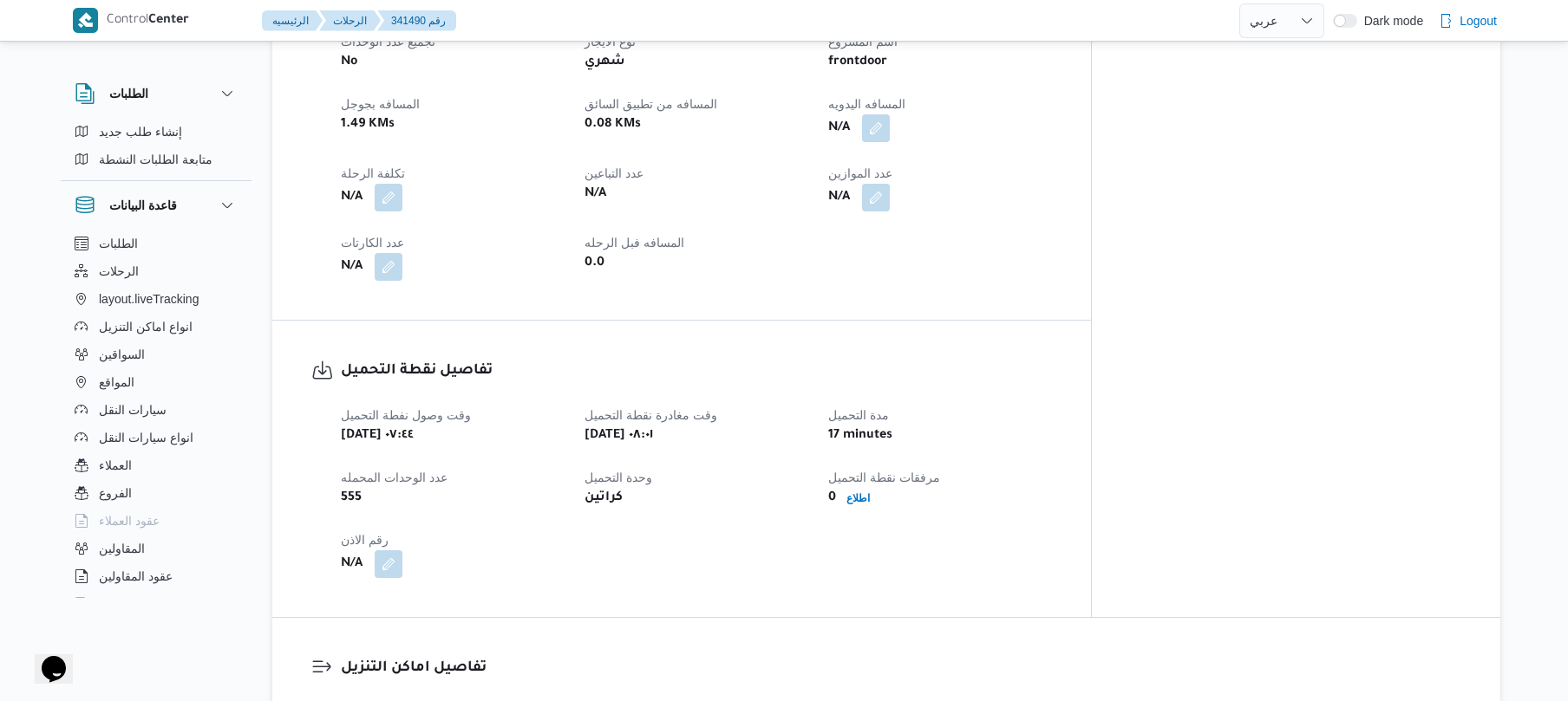
scroll to position [832, 0]
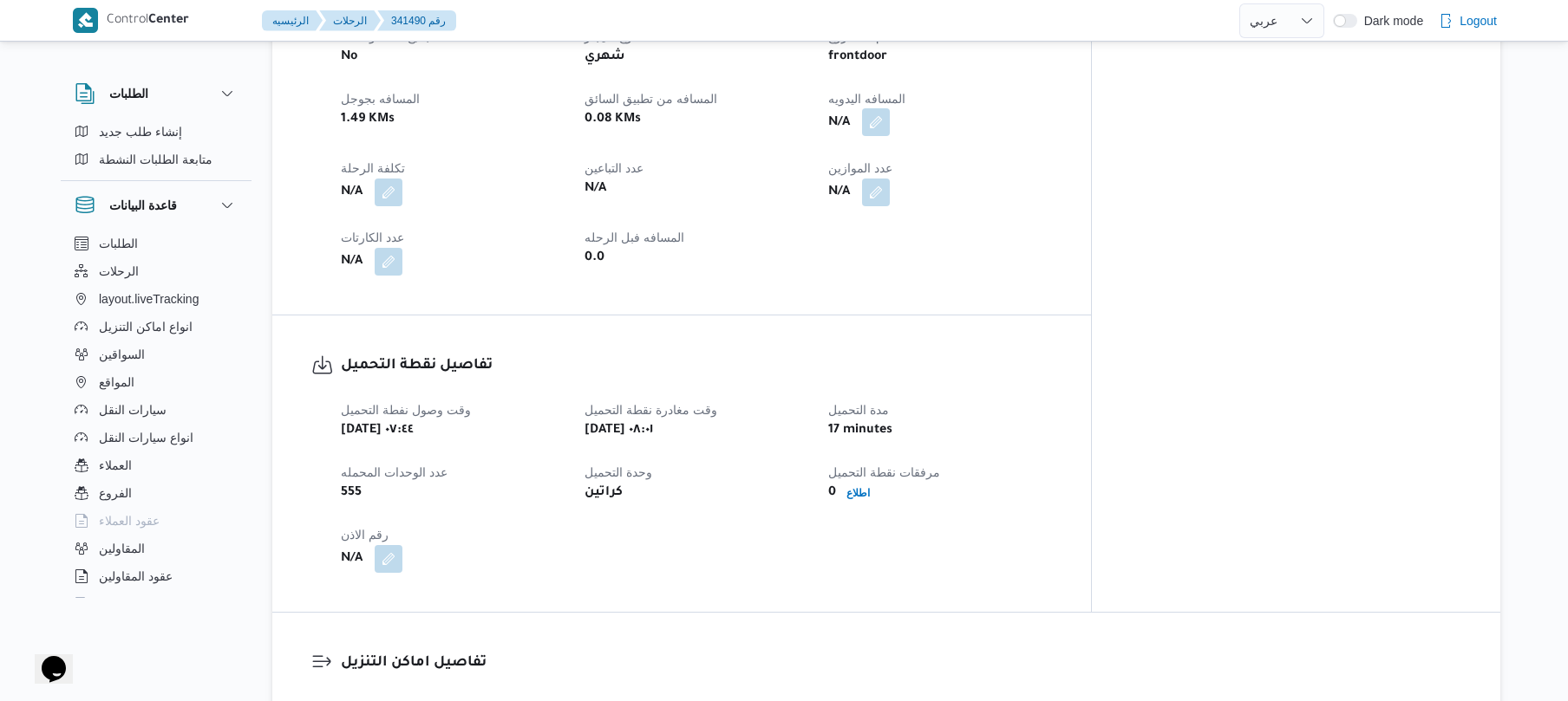
click at [890, 108] on button "button" at bounding box center [876, 122] width 28 height 28
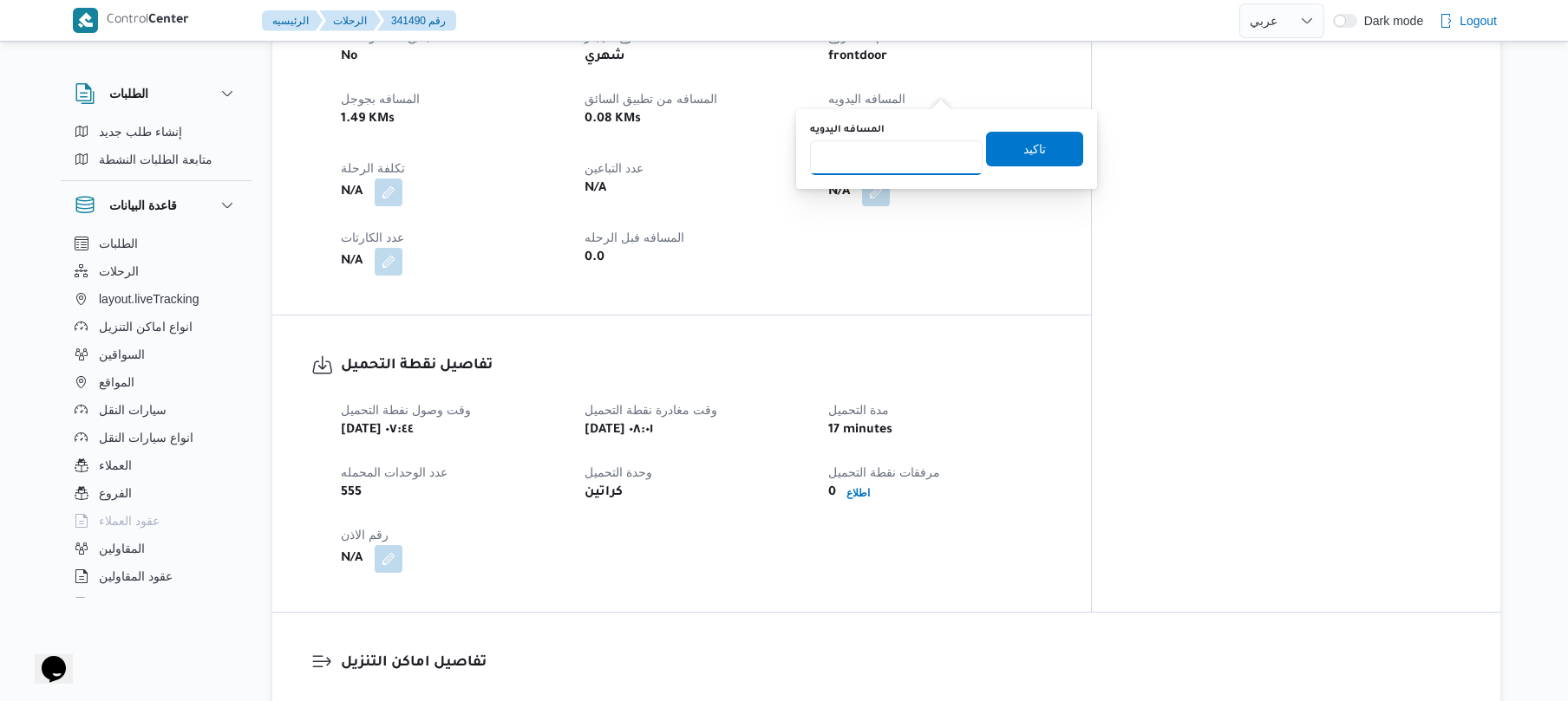
click at [908, 153] on input "المسافه اليدويه" at bounding box center [897, 158] width 173 height 35
type input "100"
click at [1003, 154] on span "تاكيد" at bounding box center [1034, 148] width 97 height 35
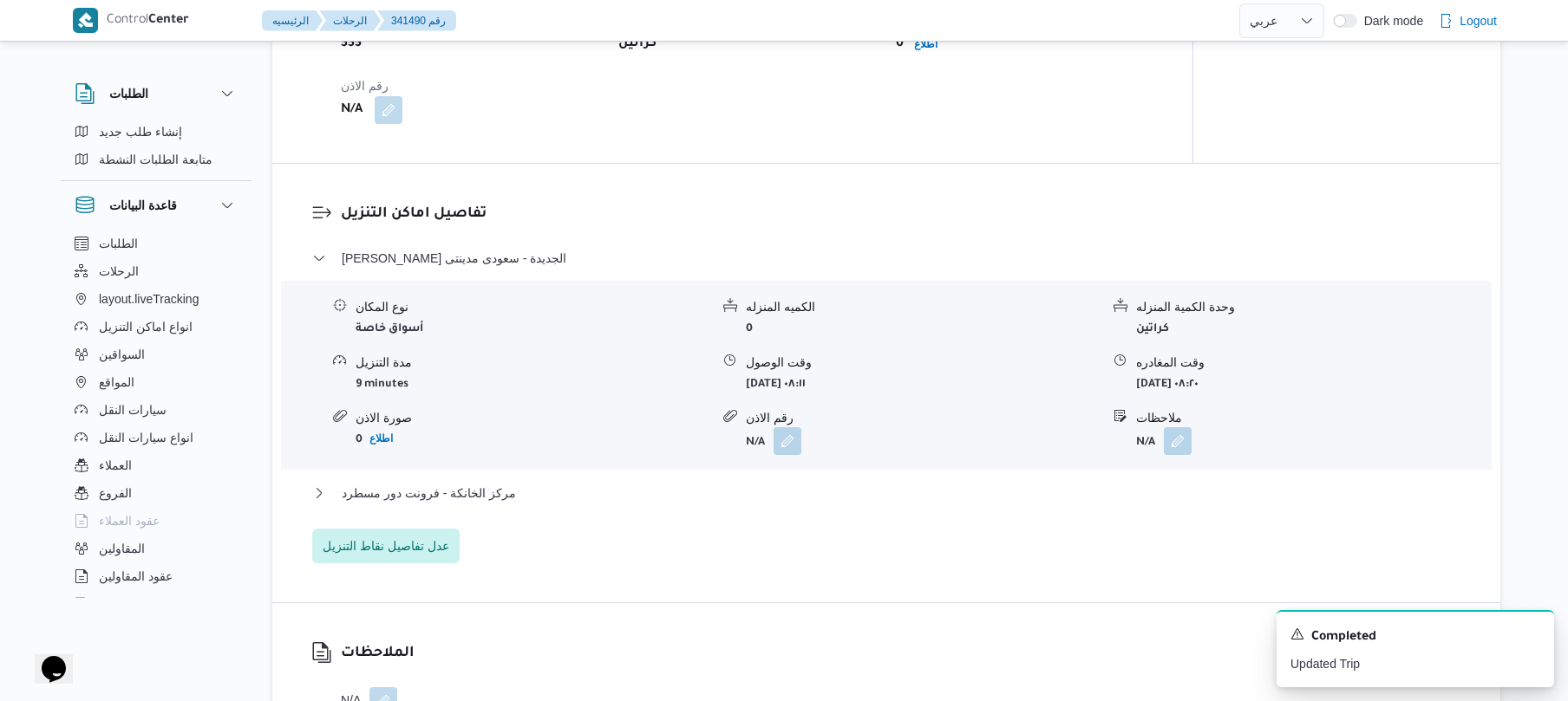
scroll to position [1248, 0]
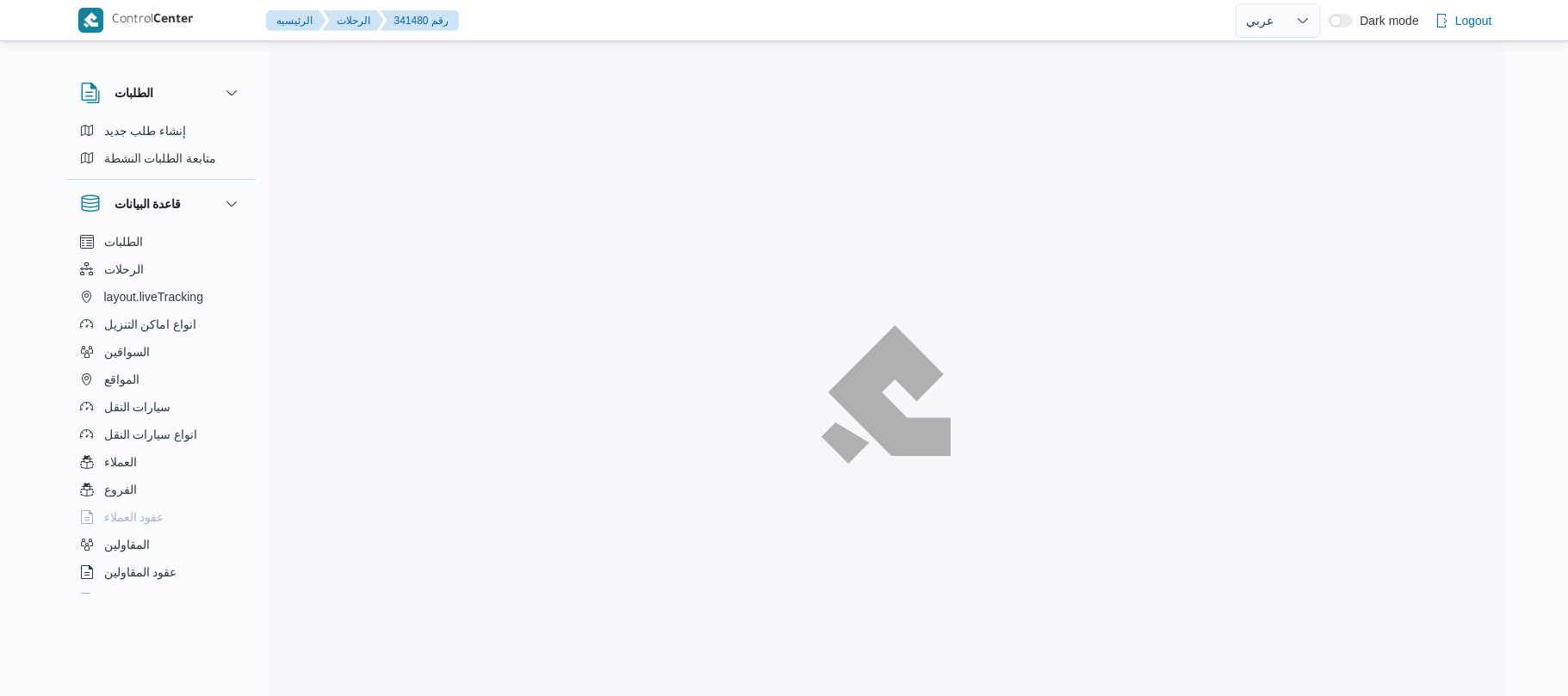
select select "ar"
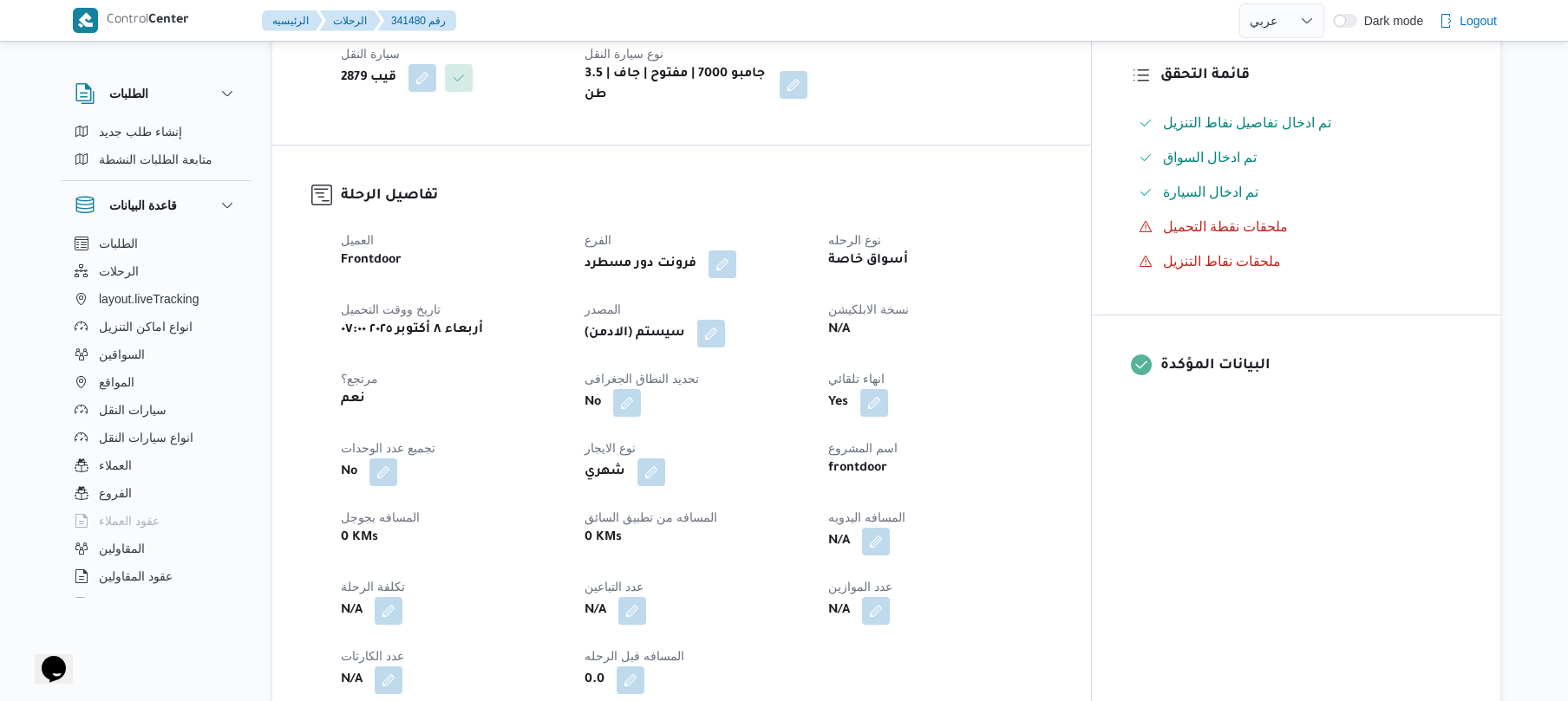
scroll to position [508, 0]
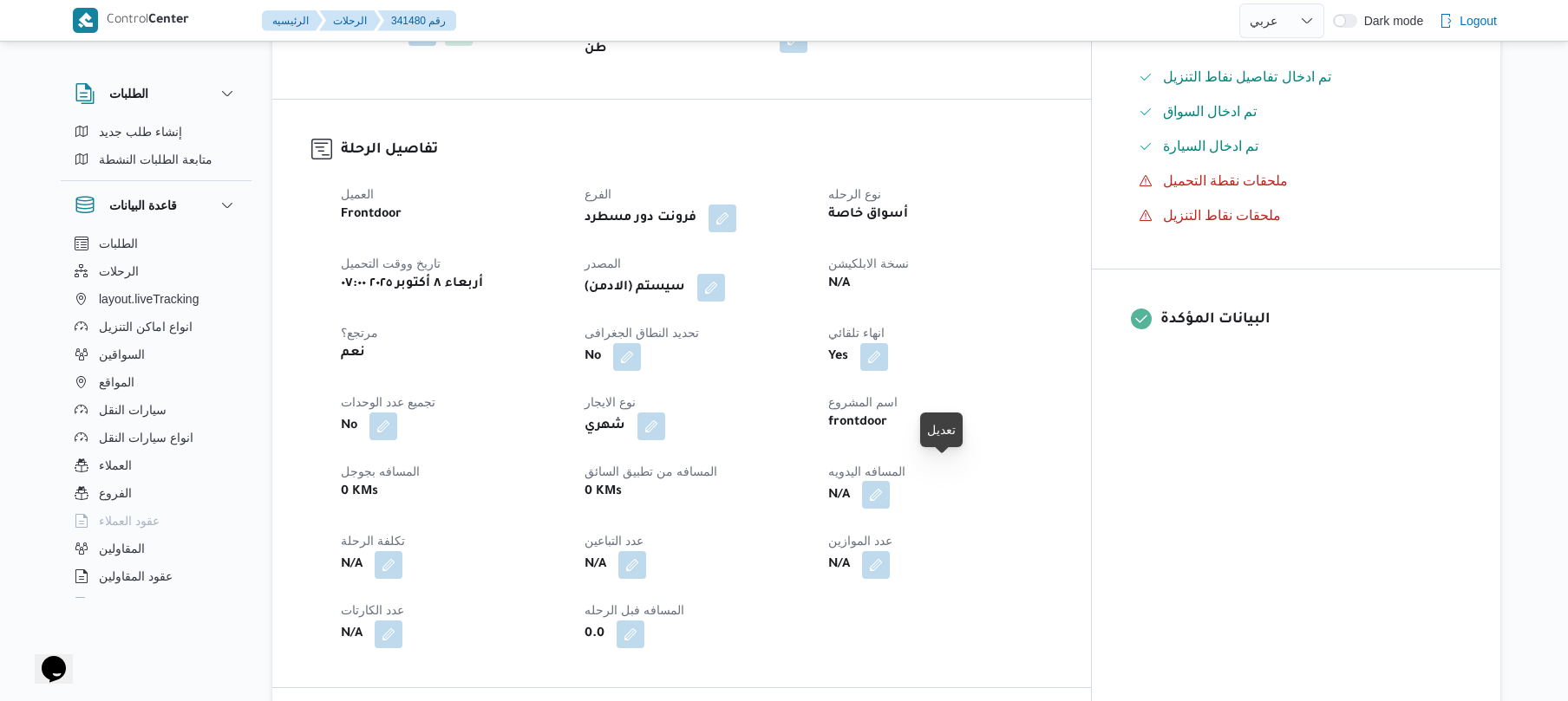
click at [890, 481] on button "button" at bounding box center [876, 495] width 28 height 28
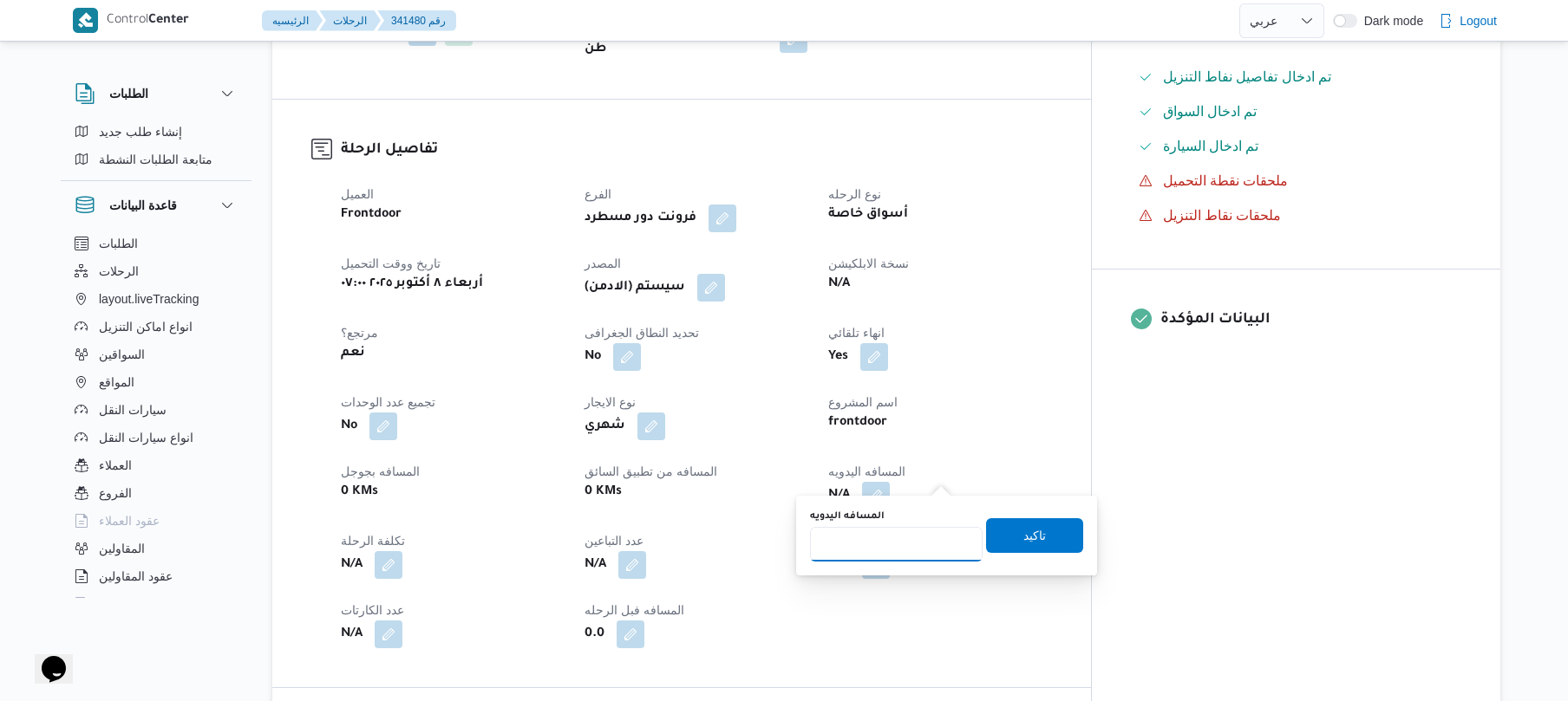
click at [890, 539] on input "المسافه اليدويه" at bounding box center [897, 544] width 173 height 35
type input "100"
click at [1024, 541] on span "تاكيد" at bounding box center [1034, 534] width 23 height 21
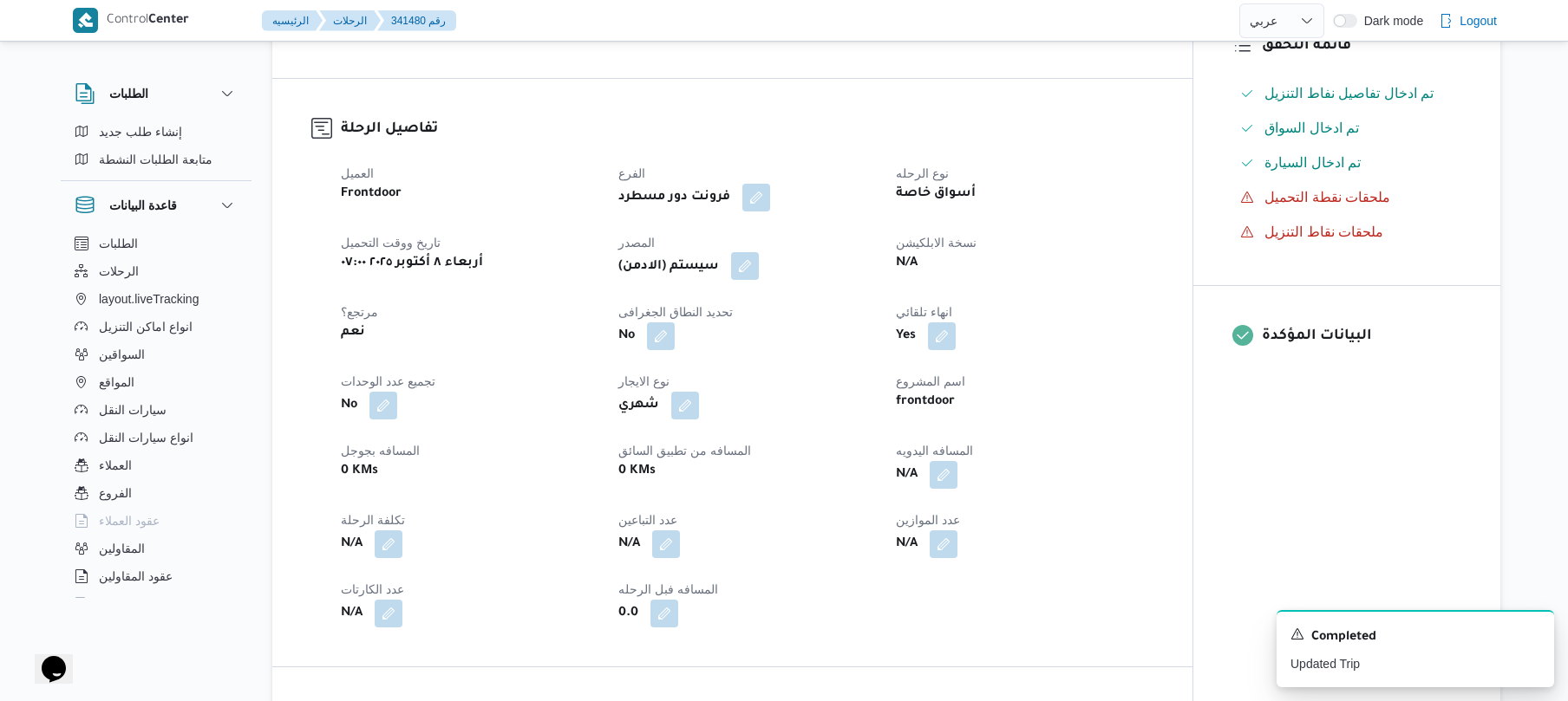
click at [757, 268] on button "button" at bounding box center [745, 266] width 28 height 28
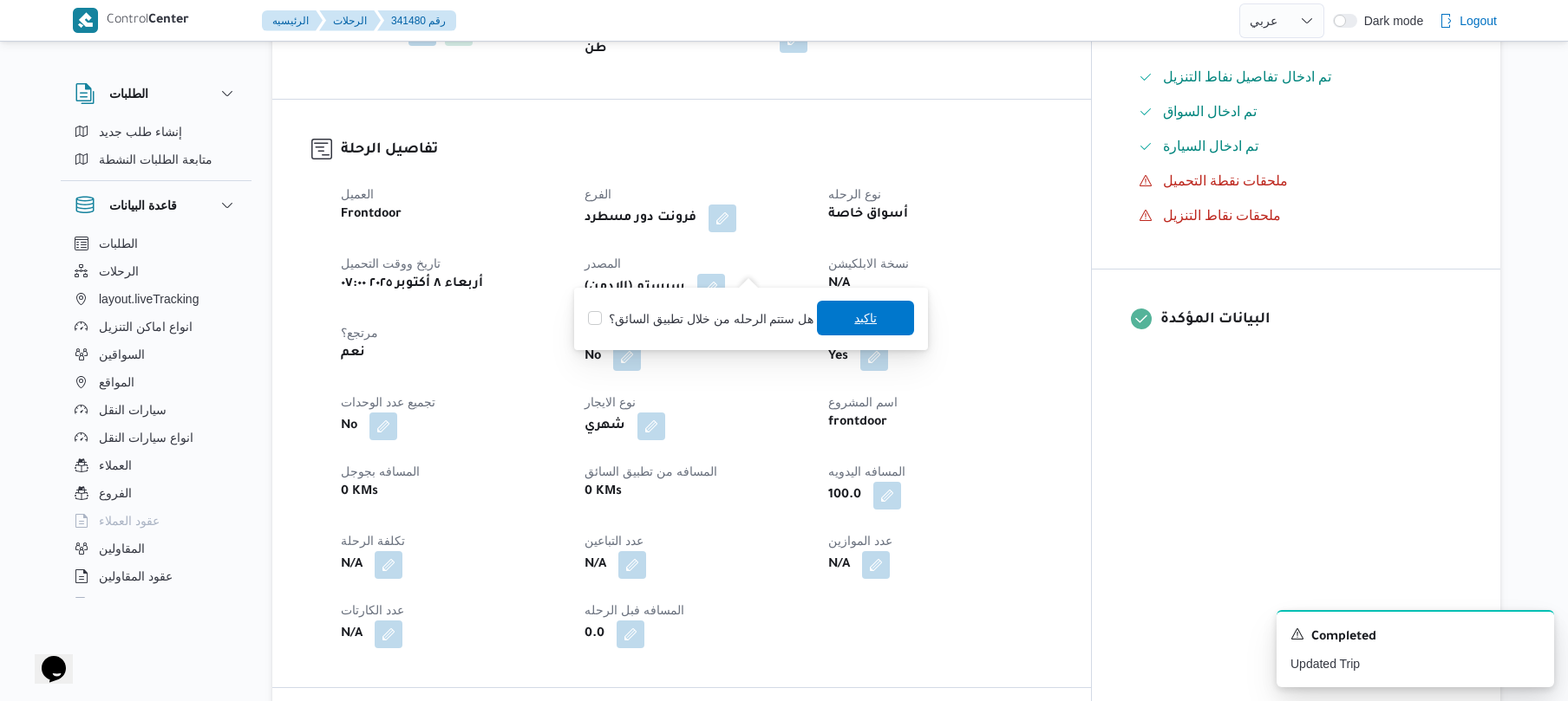
click at [838, 327] on span "تاكيد" at bounding box center [866, 317] width 97 height 35
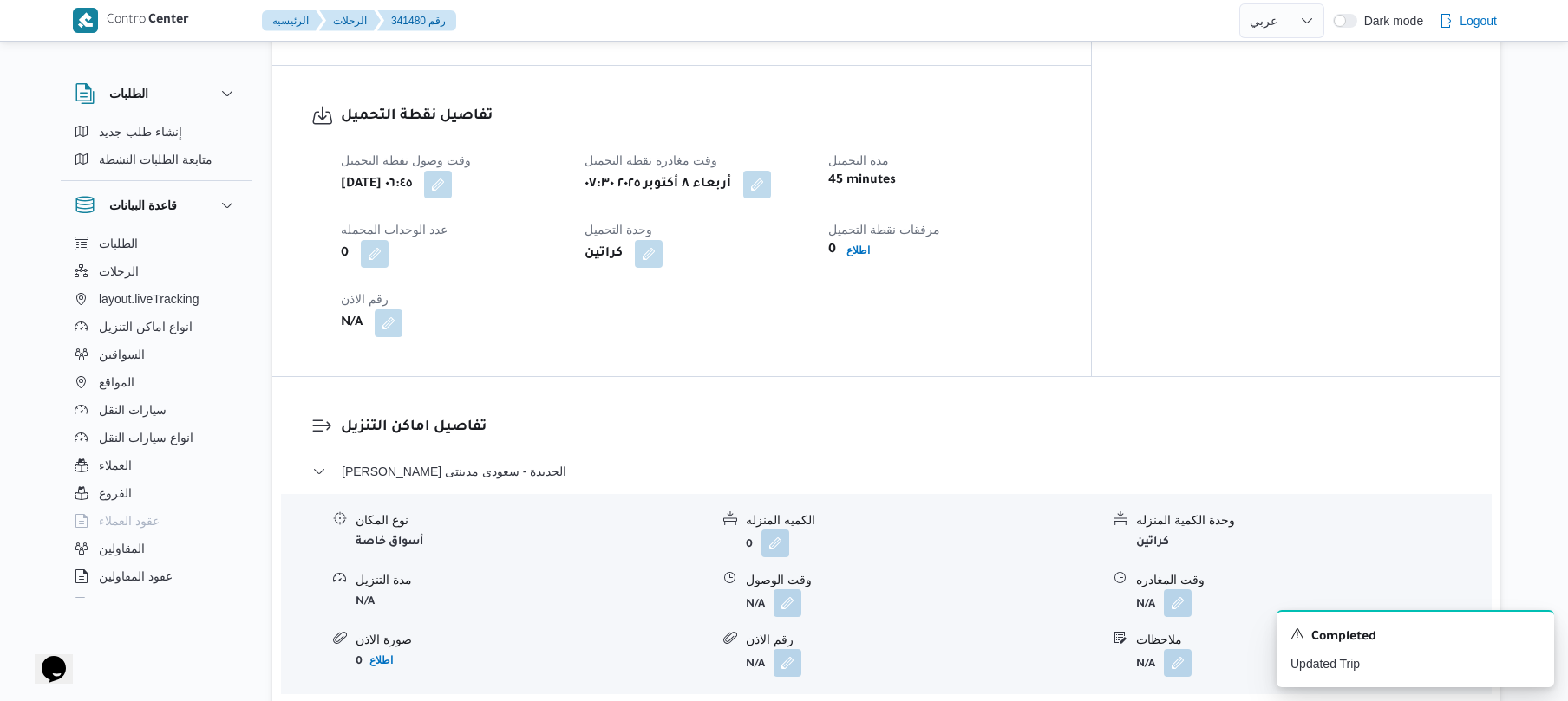
scroll to position [1387, 0]
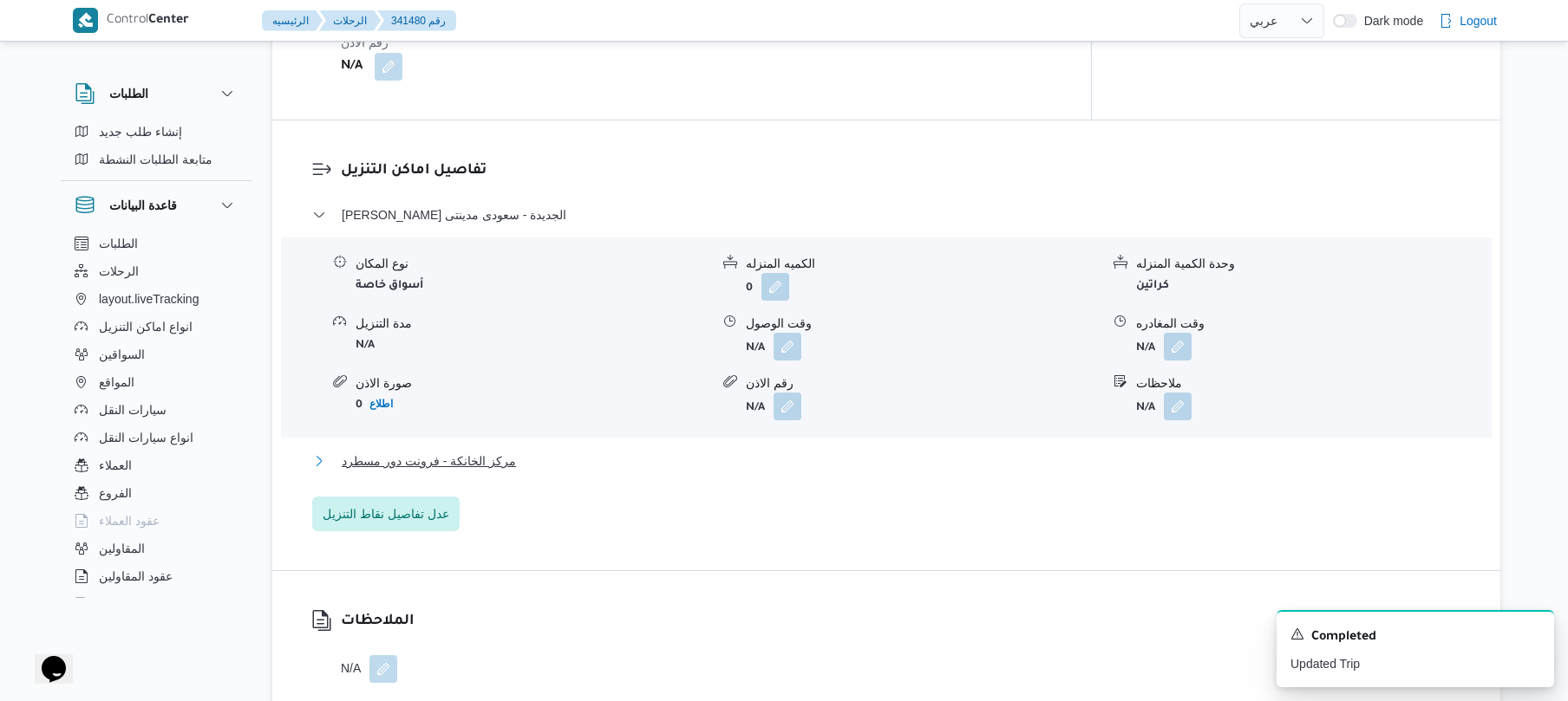
click at [697, 451] on button "مركز الخانكة - فرونت دور مسطرد" at bounding box center [887, 461] width 1148 height 21
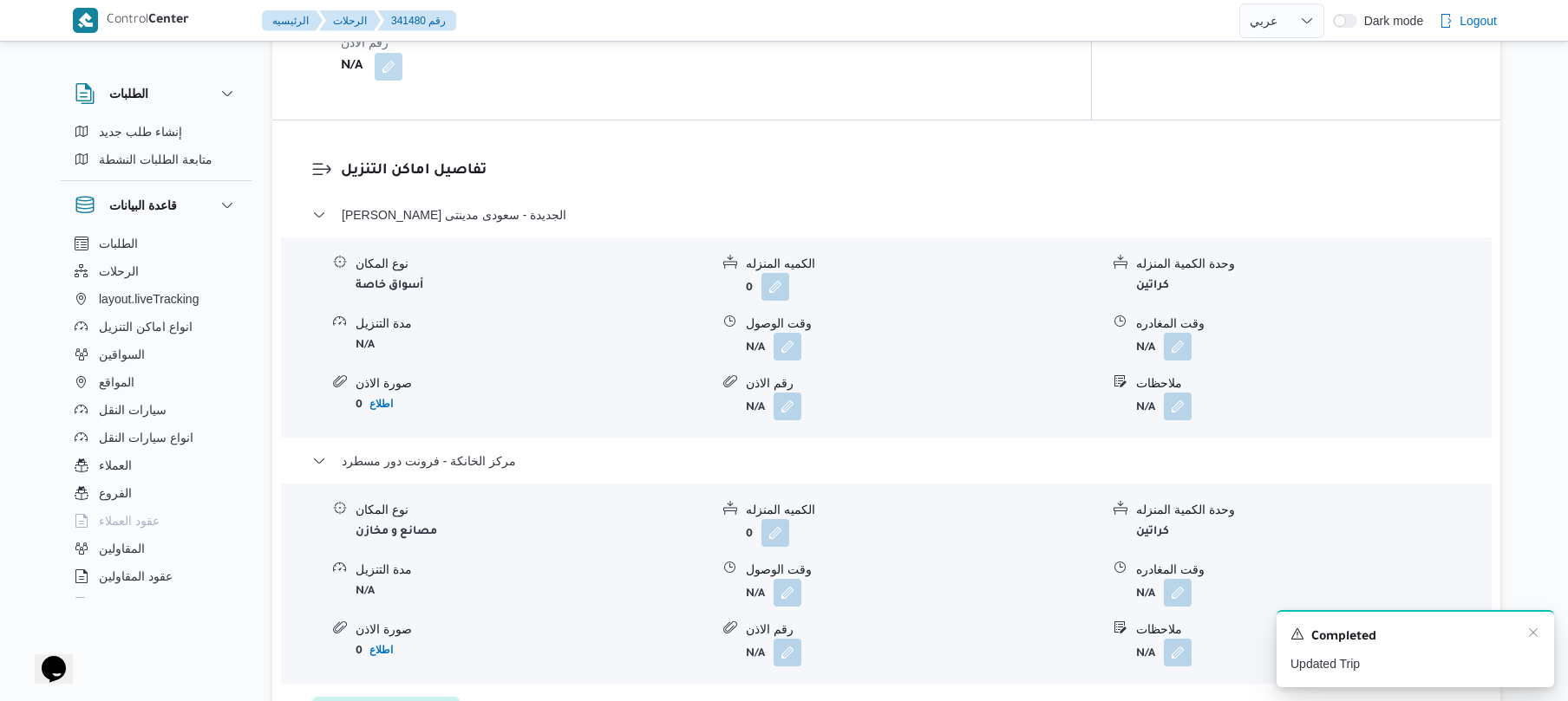
click at [1536, 626] on div "A new notification appears Completed Updated Trip" at bounding box center [1415, 648] width 278 height 77
click at [1527, 638] on icon "Dismiss toast" at bounding box center [1533, 633] width 14 height 14
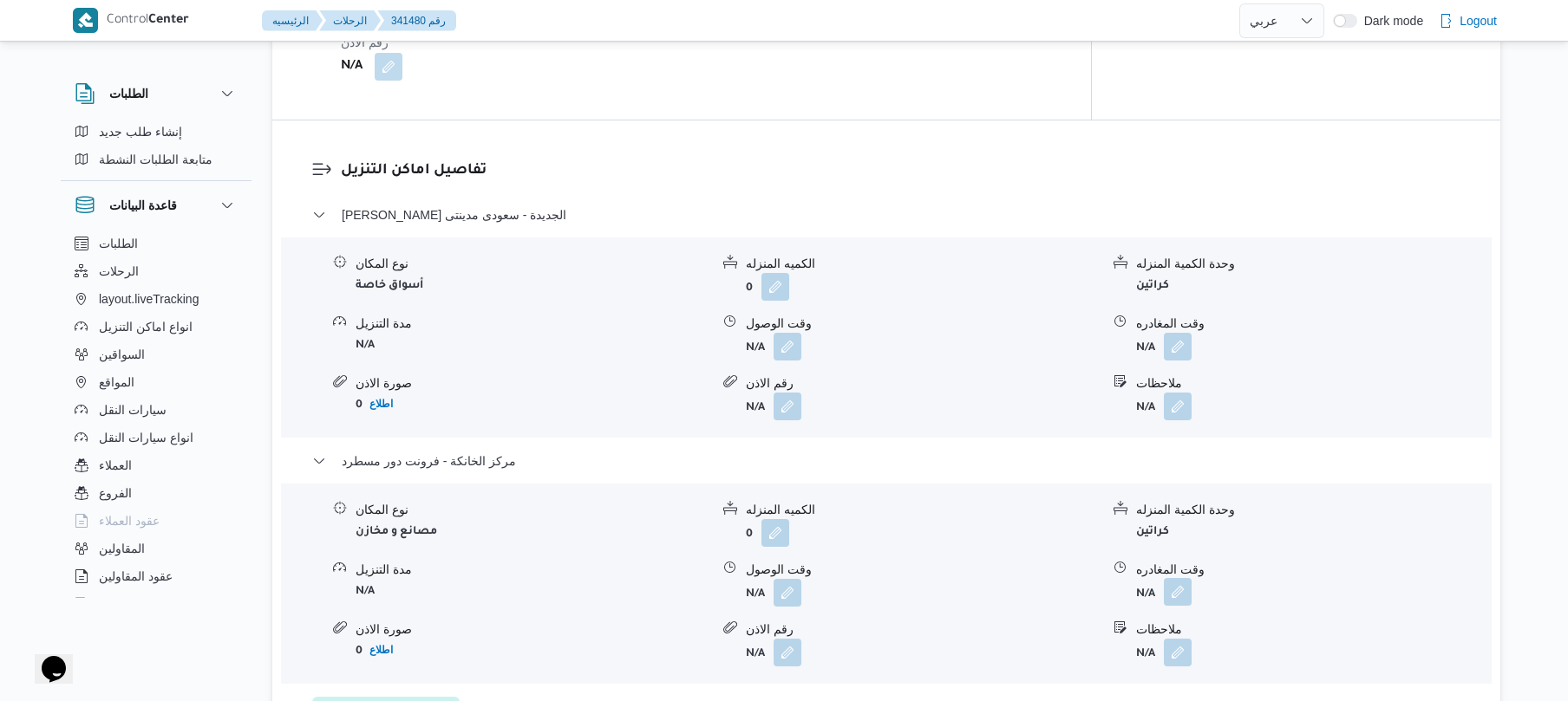
click at [1188, 578] on button "button" at bounding box center [1177, 592] width 28 height 28
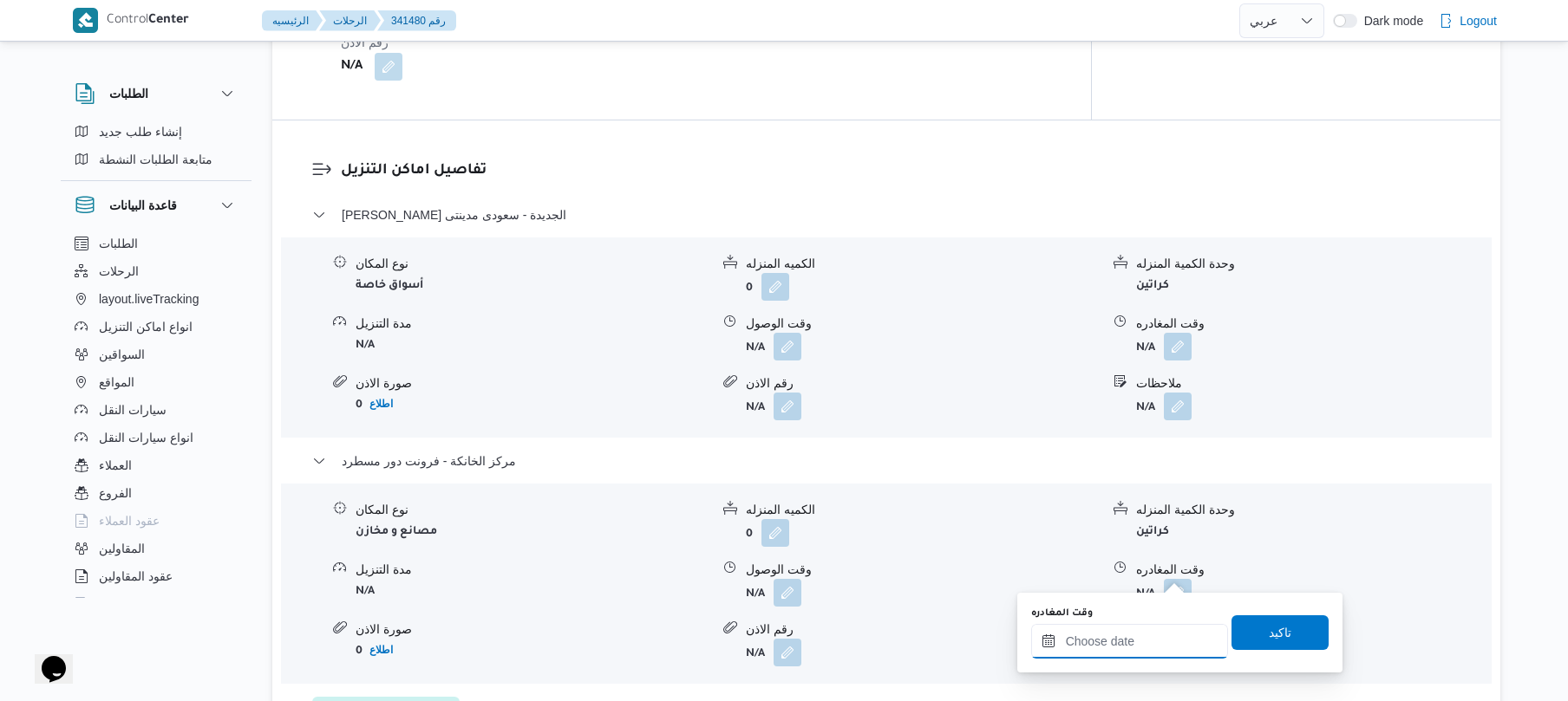
click at [1128, 636] on input "وقت المغادره" at bounding box center [1130, 641] width 196 height 35
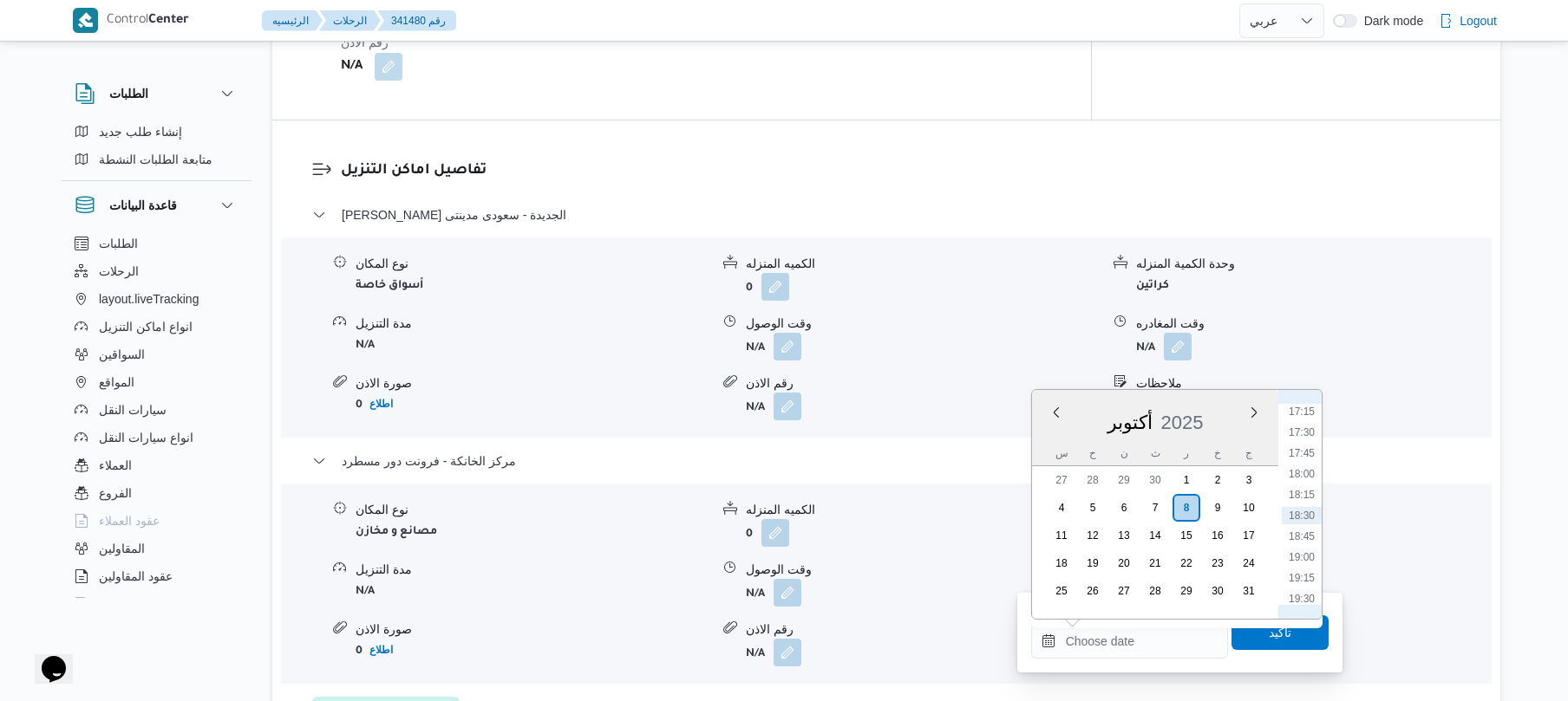
scroll to position [1265, 0]
click at [1294, 461] on li "15:45" at bounding box center [1301, 457] width 40 height 17
type input "٠٨/١٠/٢٠٢٥ ١٥:٤٥"
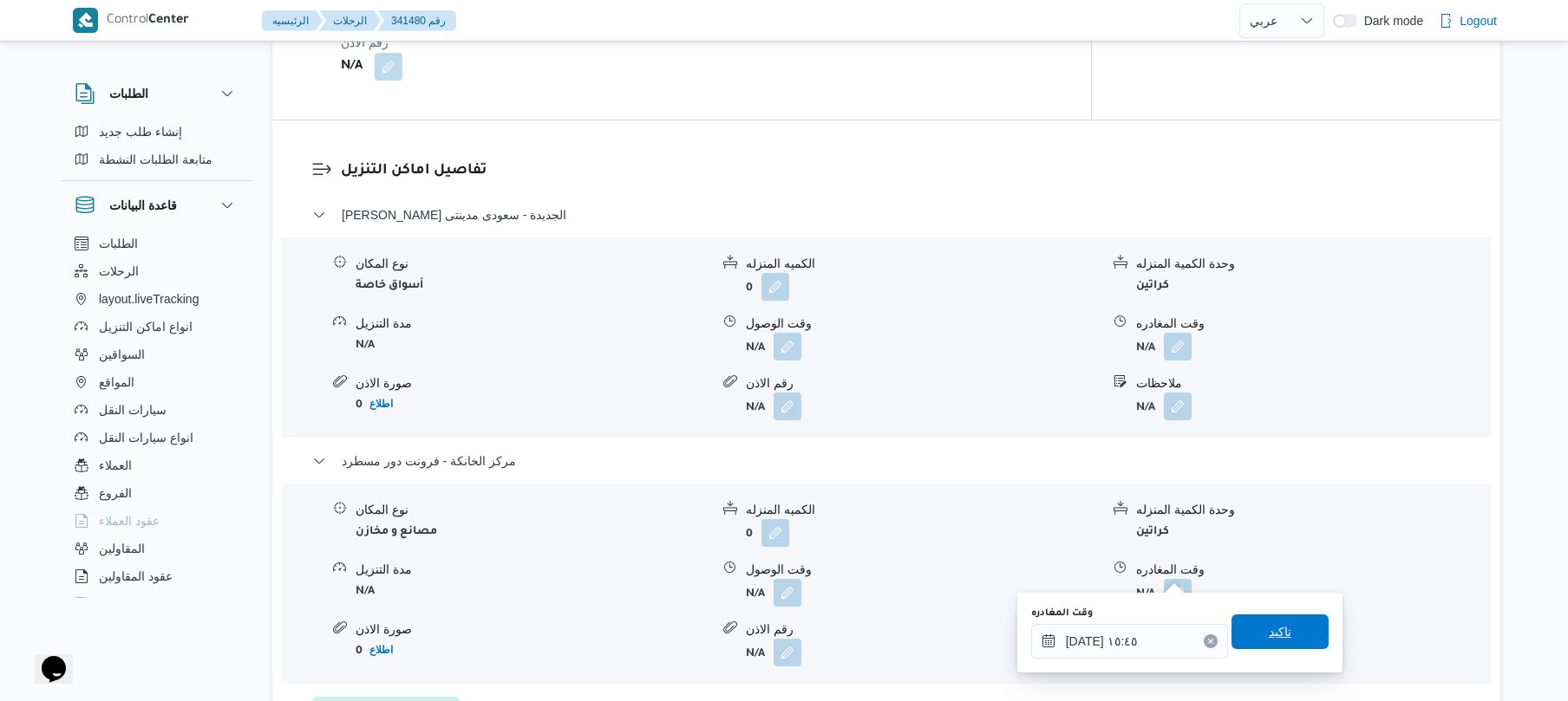
click at [1252, 631] on span "تاكيد" at bounding box center [1279, 632] width 97 height 35
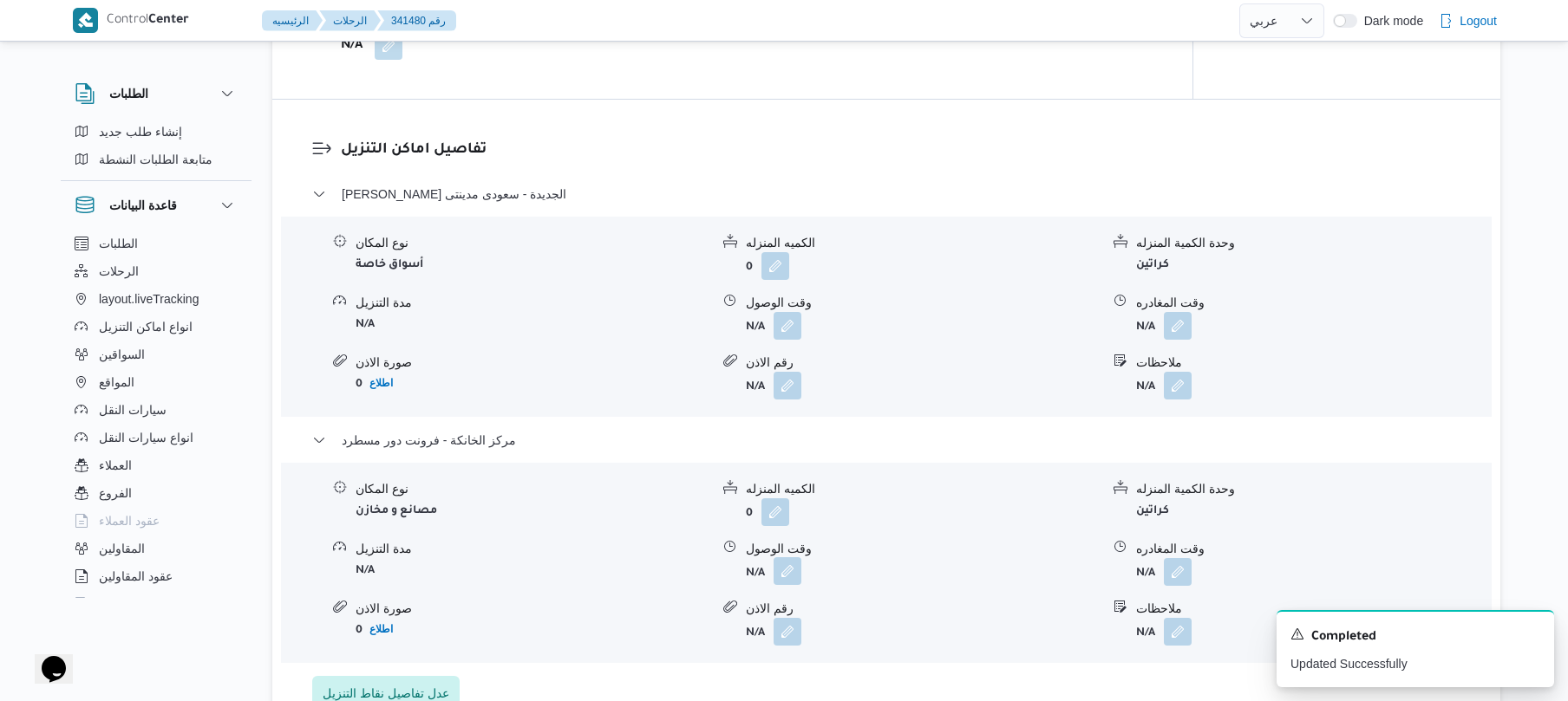
click at [788, 574] on button "button" at bounding box center [787, 571] width 28 height 28
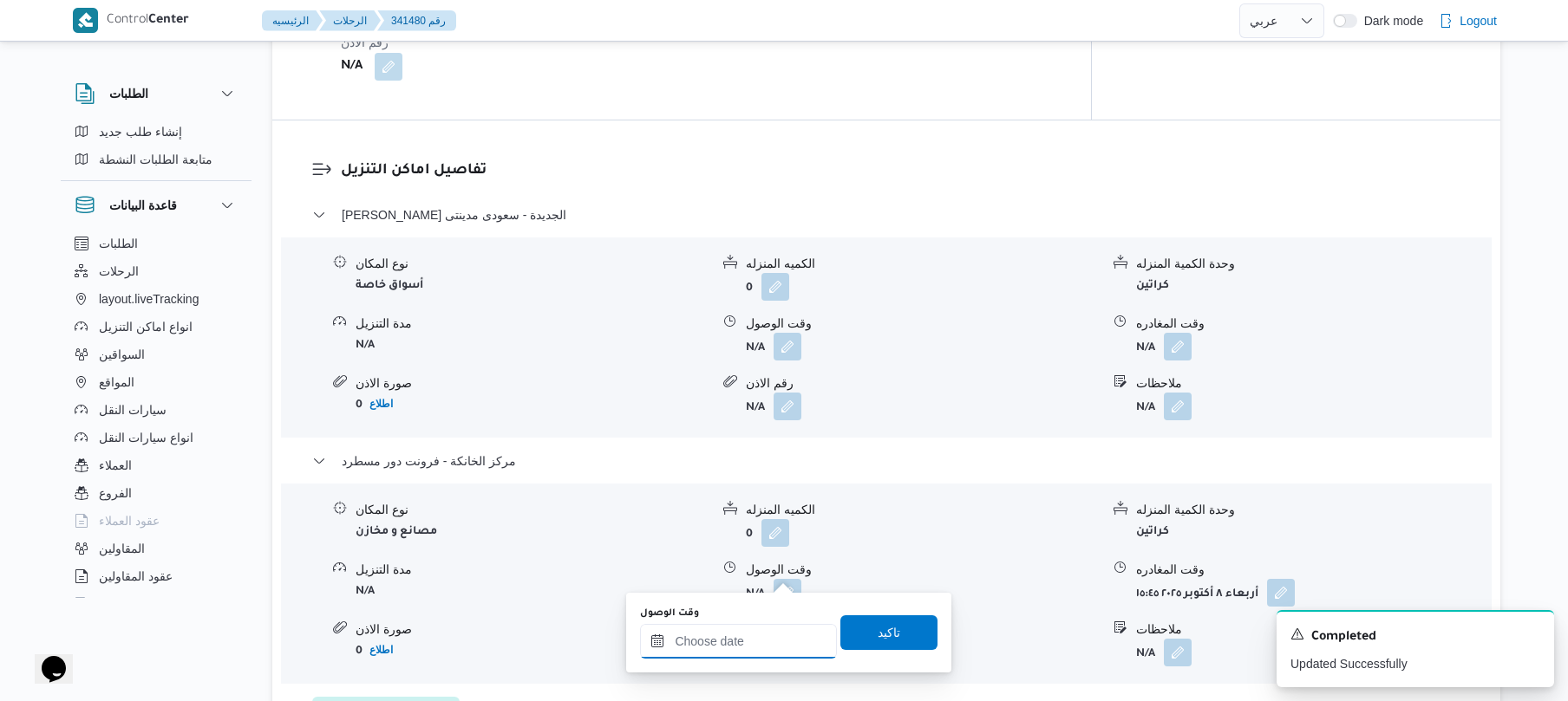
click at [775, 643] on input "وقت الوصول" at bounding box center [738, 641] width 196 height 35
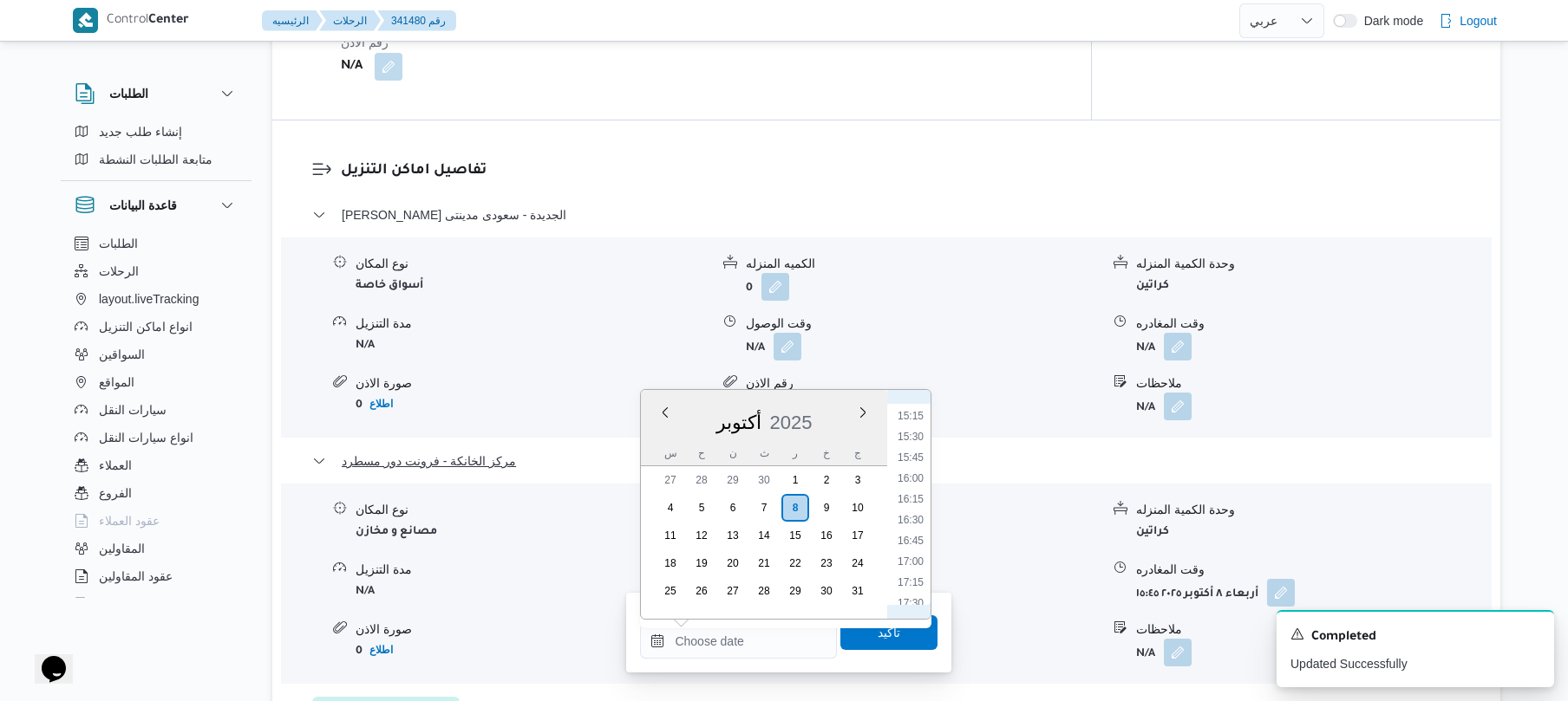
click at [917, 438] on li "15:30" at bounding box center [910, 436] width 40 height 17
type input "٠٨/١٠/٢٠٢٥ ١٥:٣٠"
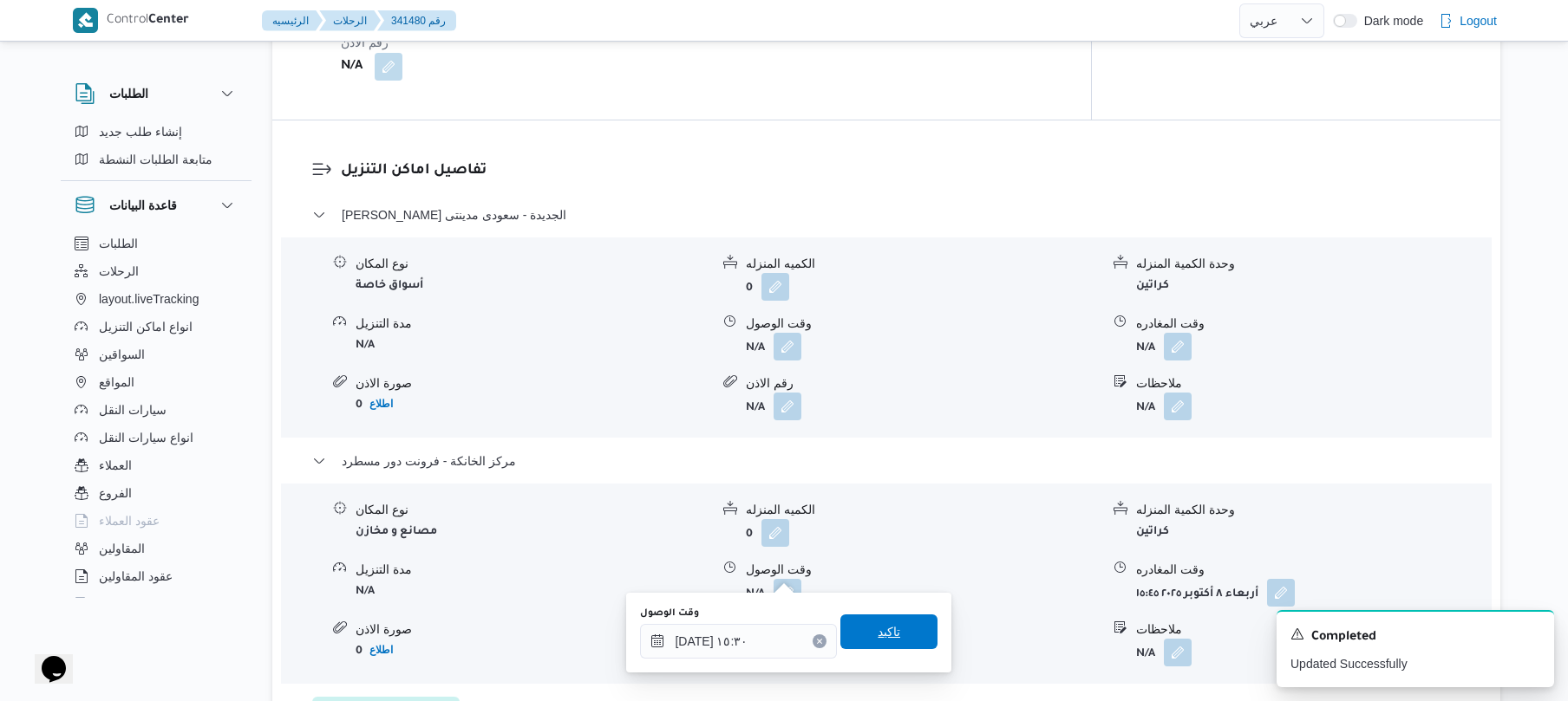
click at [860, 638] on span "تاكيد" at bounding box center [889, 632] width 97 height 35
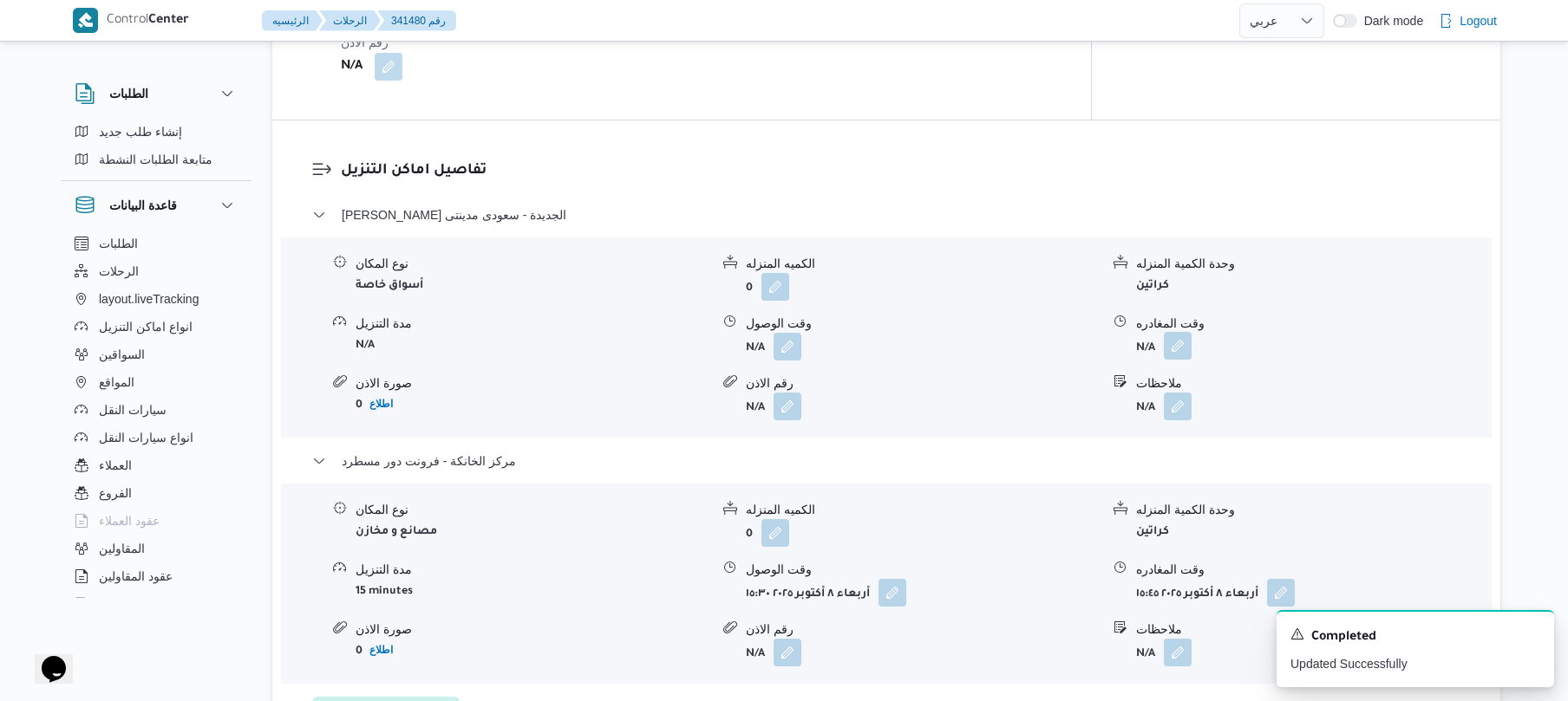
click at [1174, 332] on button "button" at bounding box center [1177, 346] width 28 height 28
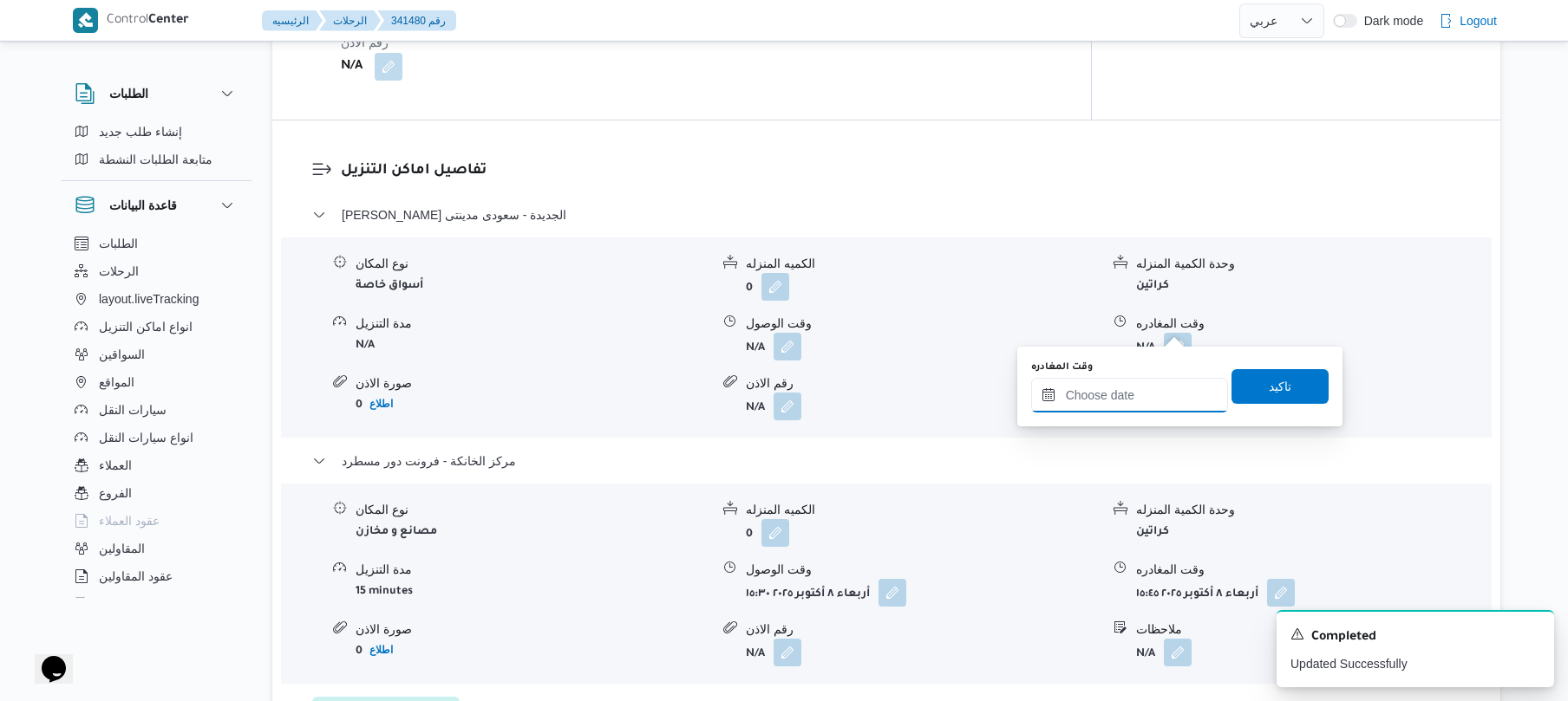
click at [1128, 394] on input "وقت المغادره" at bounding box center [1130, 395] width 196 height 35
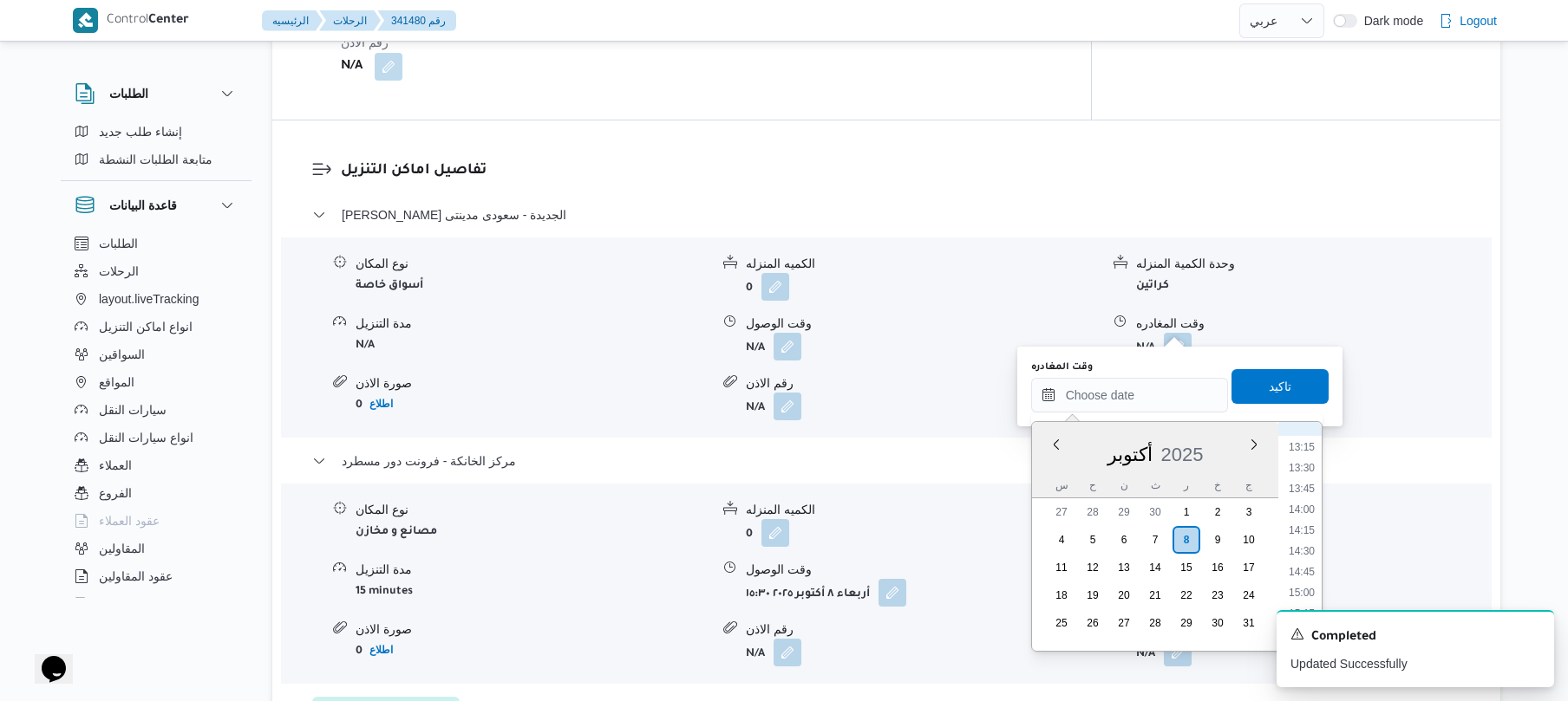
scroll to position [1097, 0]
click at [1295, 576] on li "14:45" at bounding box center [1301, 575] width 40 height 17
type input "٠٨/١٠/٢٠٢٥ ١٤:٤٥"
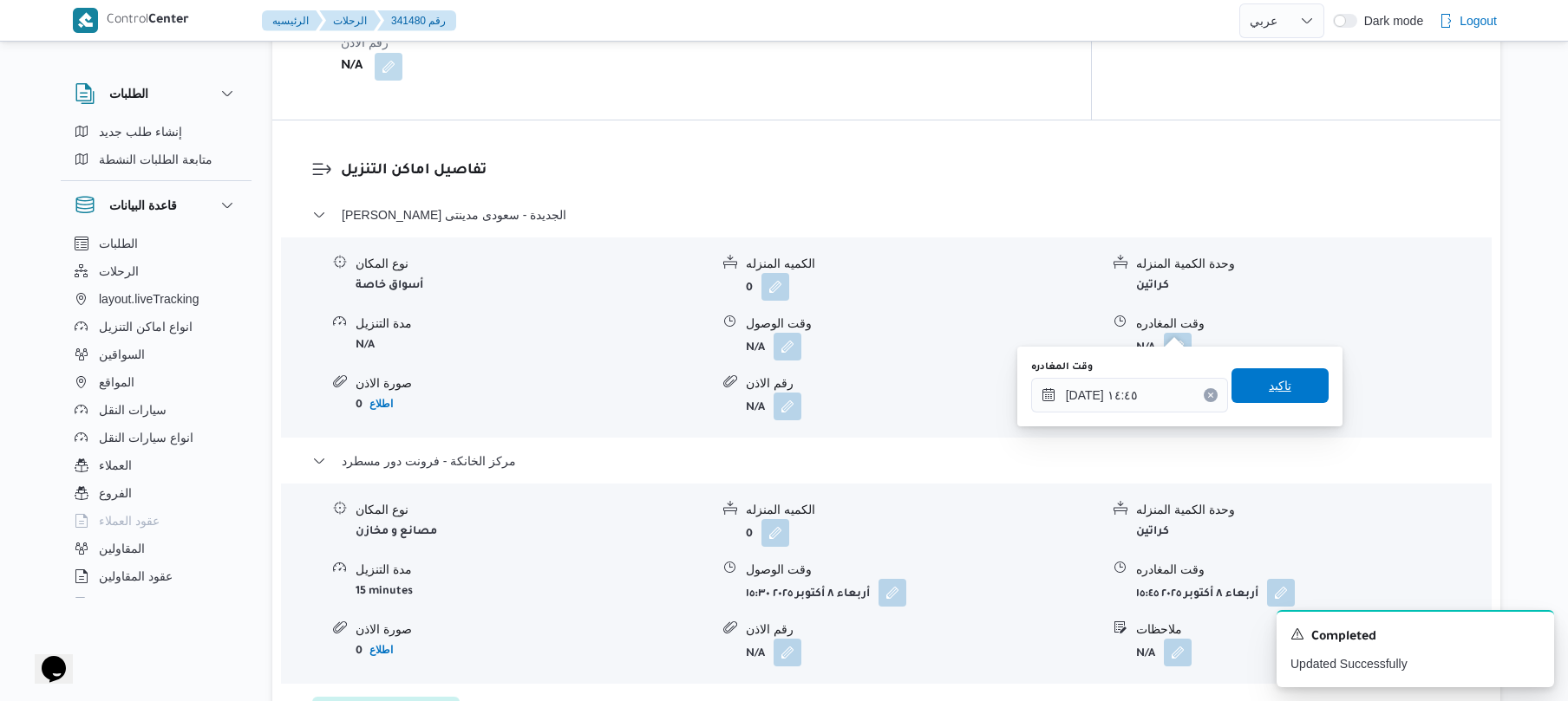
click at [1268, 378] on span "تاكيد" at bounding box center [1279, 386] width 23 height 21
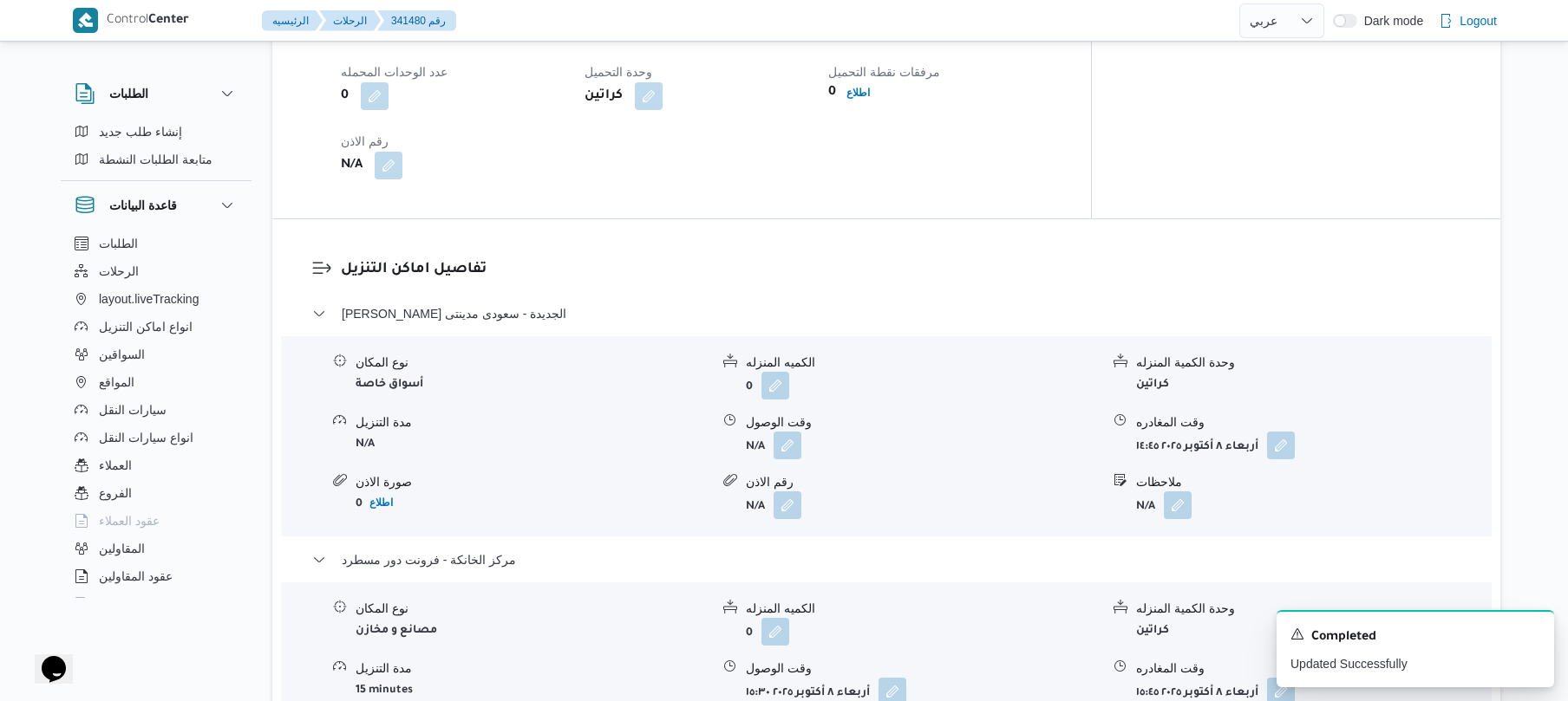
scroll to position [1294, 0]
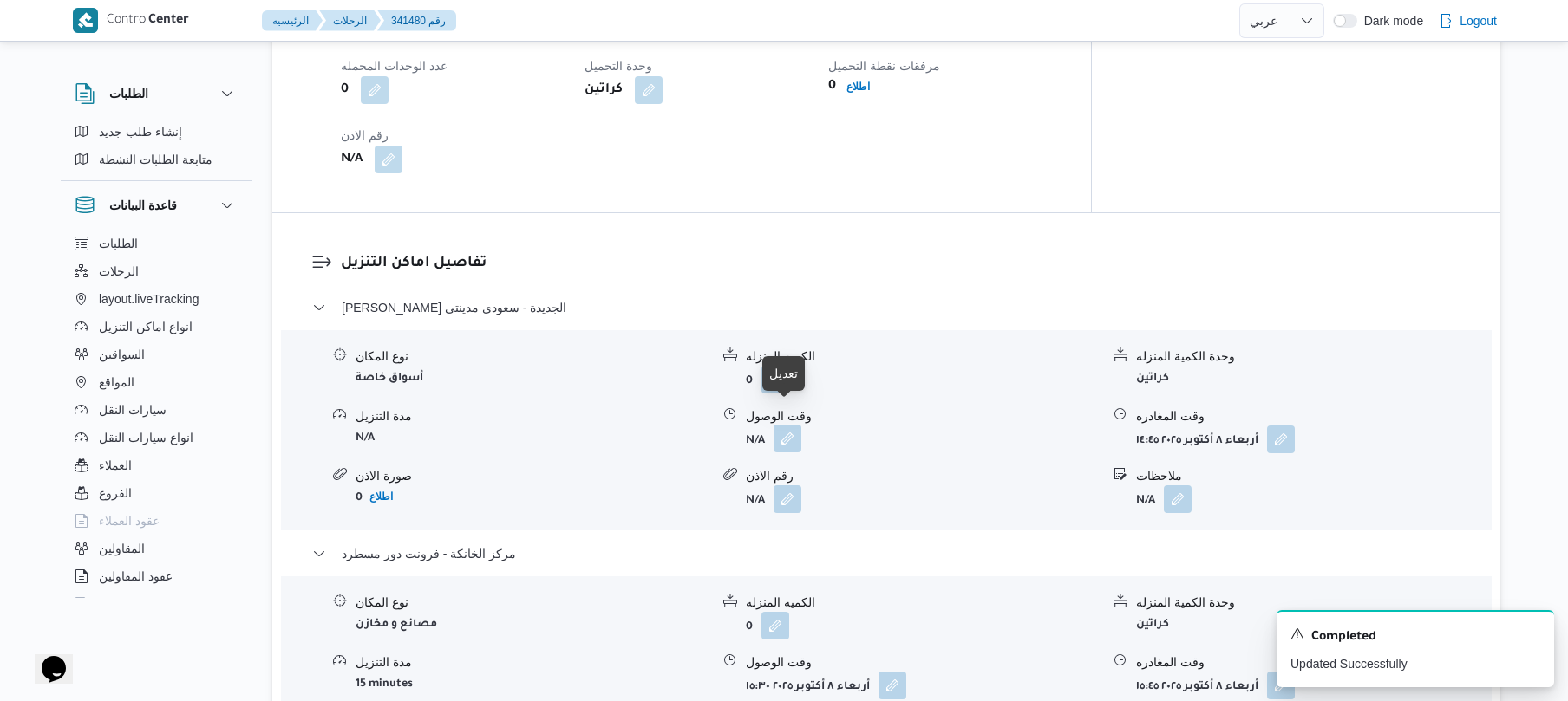
click at [788, 424] on button "button" at bounding box center [787, 438] width 28 height 28
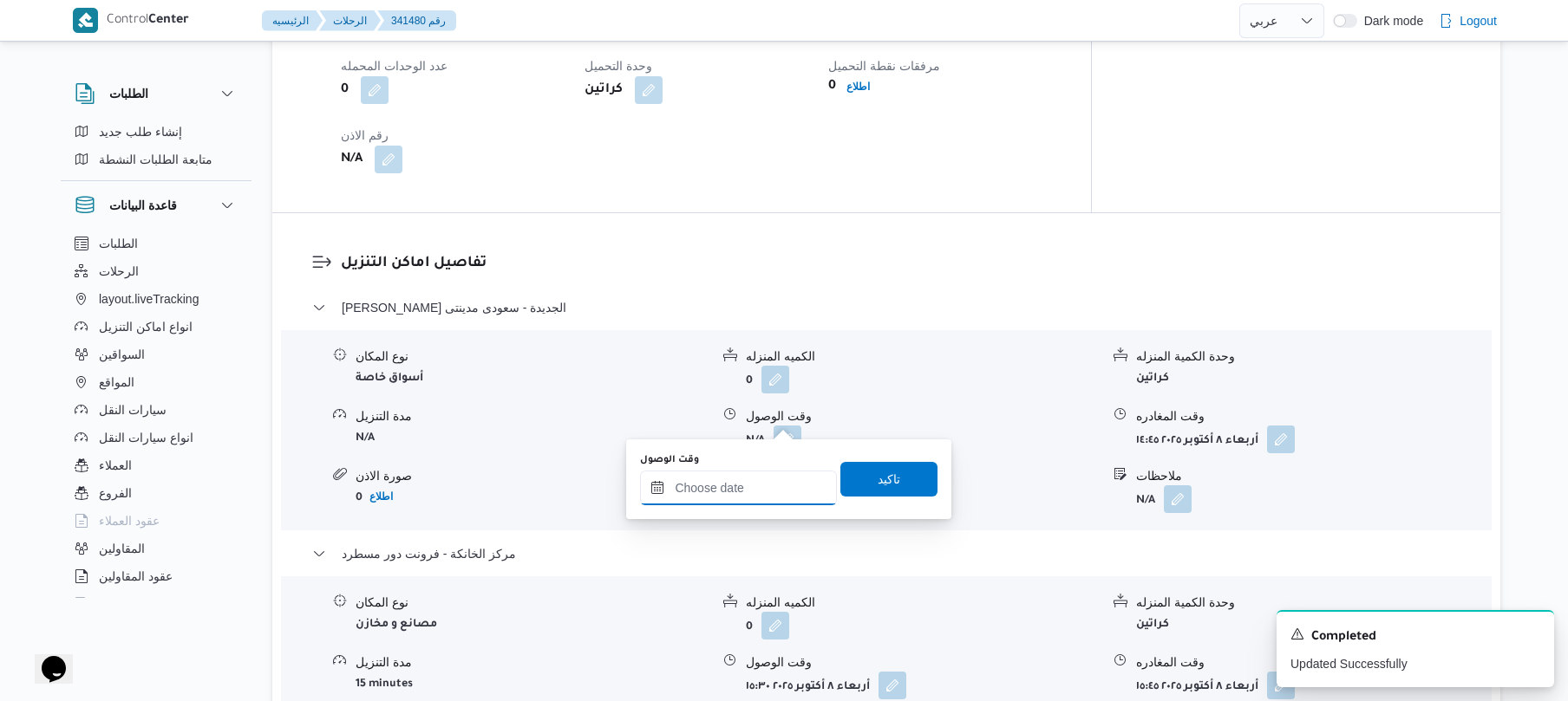
click at [753, 490] on input "وقت الوصول" at bounding box center [738, 488] width 196 height 35
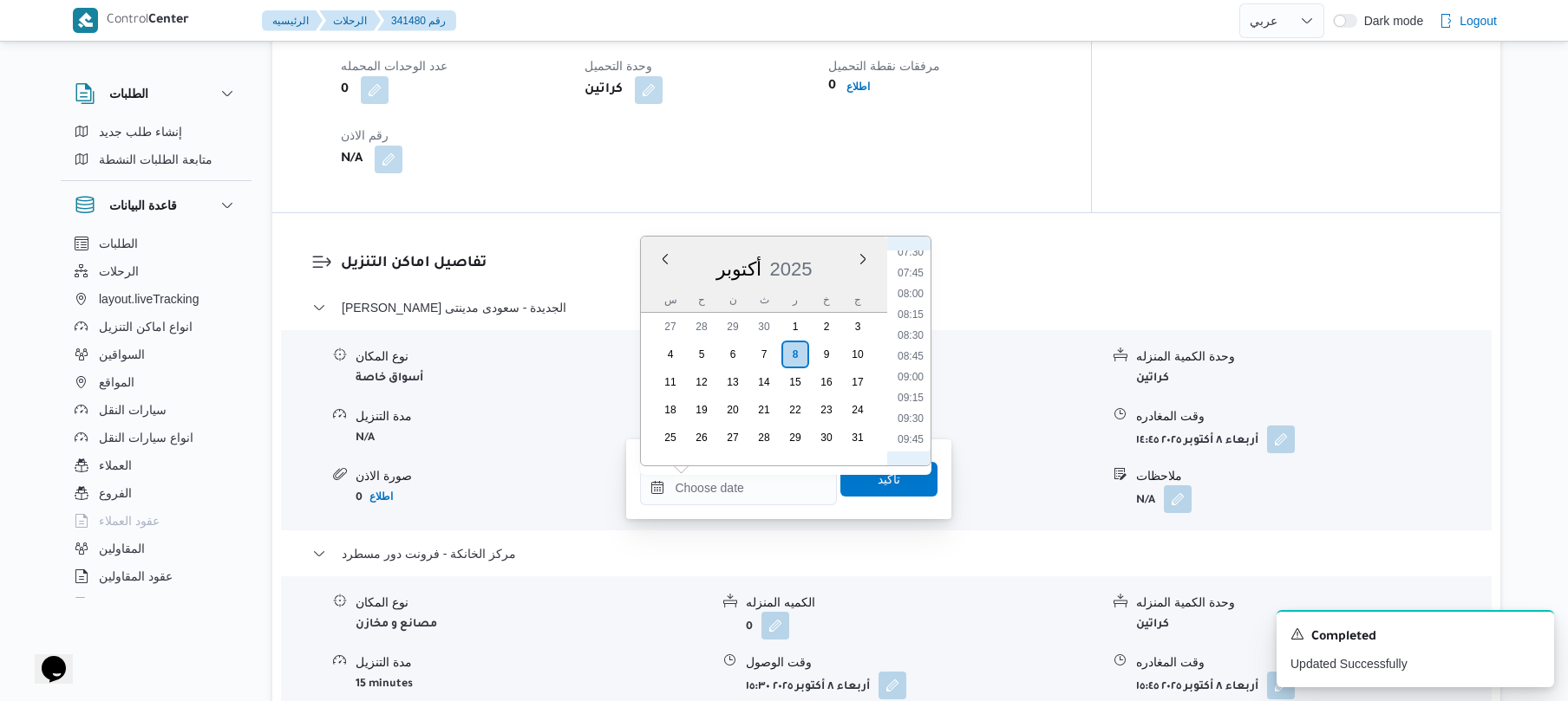
scroll to position [581, 0]
click at [913, 362] on li "08:15" at bounding box center [910, 364] width 40 height 17
type input "٠٨/١٠/٢٠٢٥ ٠٨:١٥"
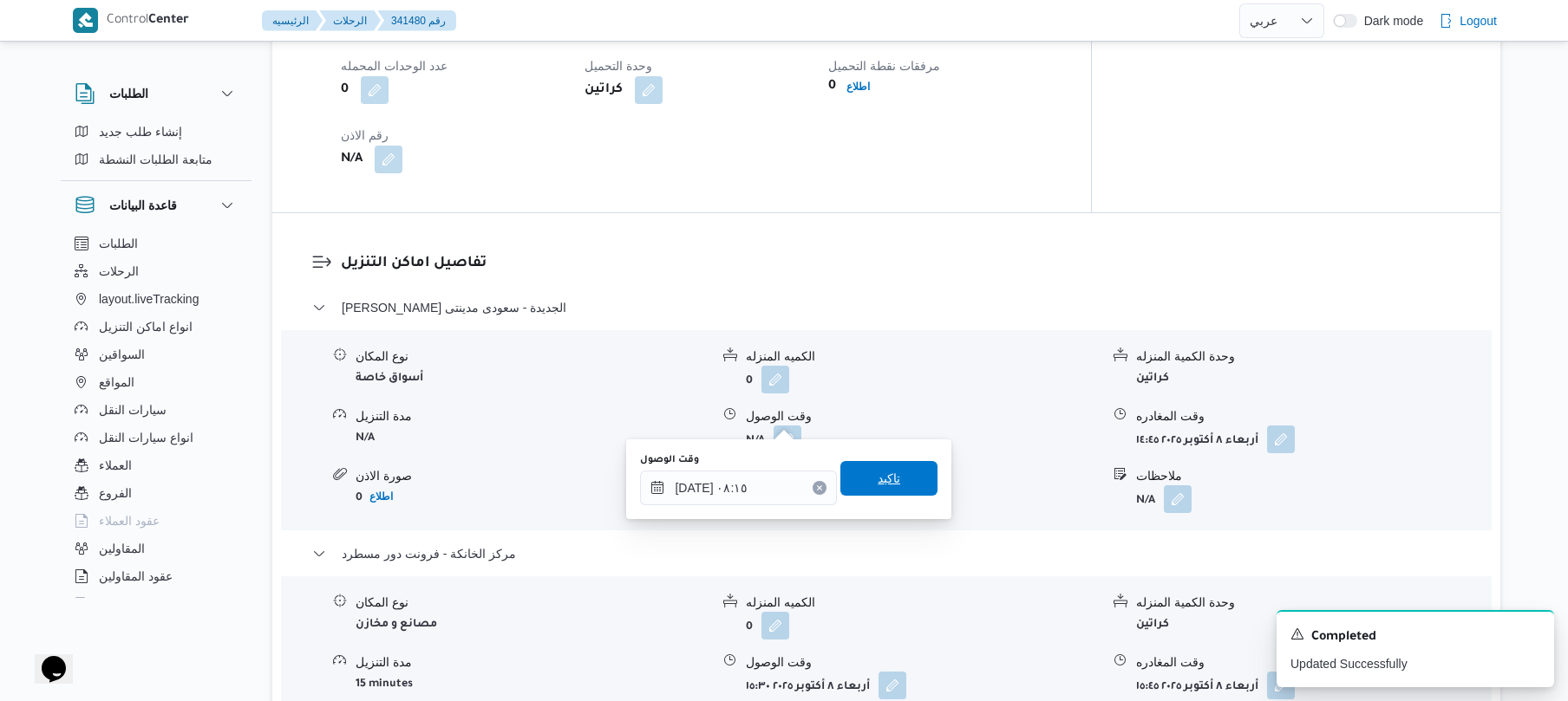
click at [879, 479] on span "تاكيد" at bounding box center [889, 478] width 23 height 21
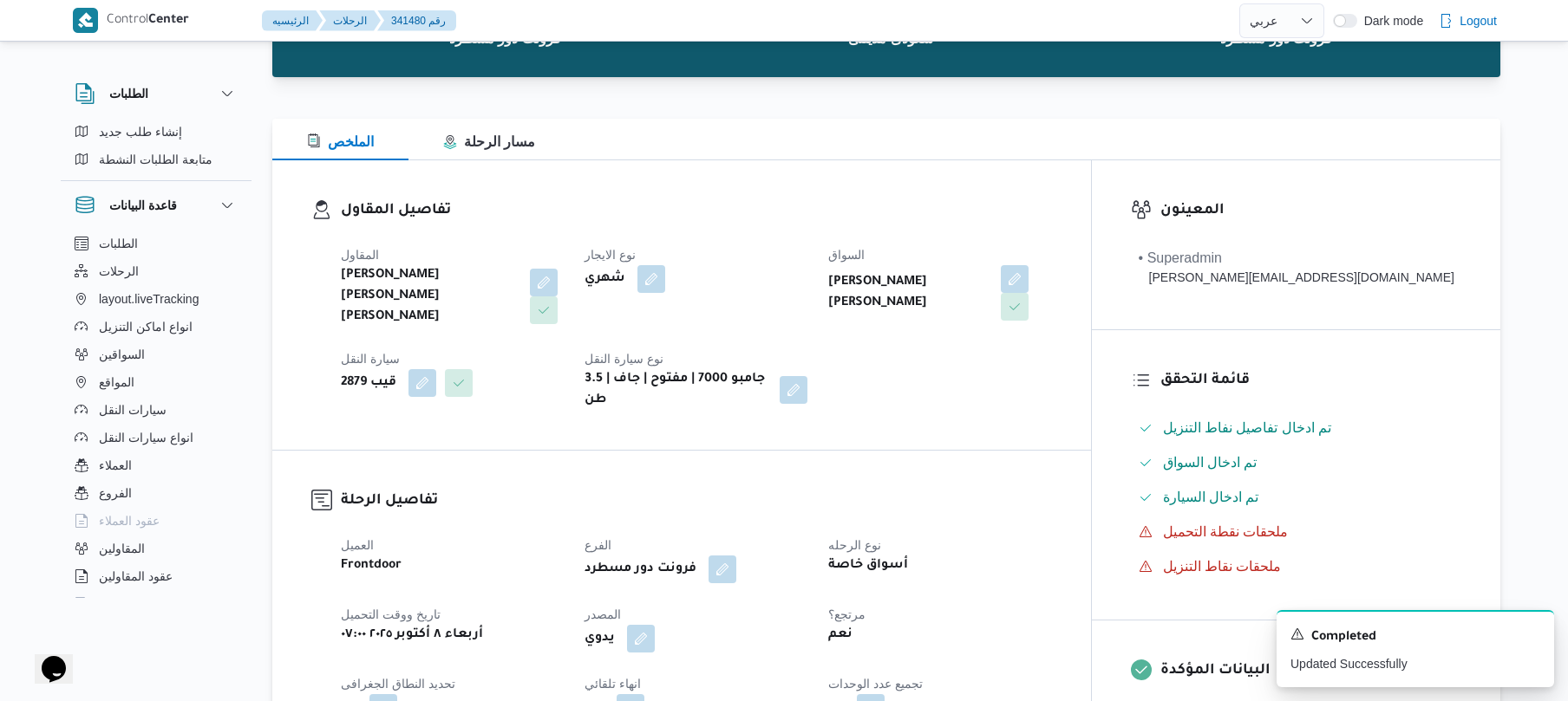
scroll to position [0, 0]
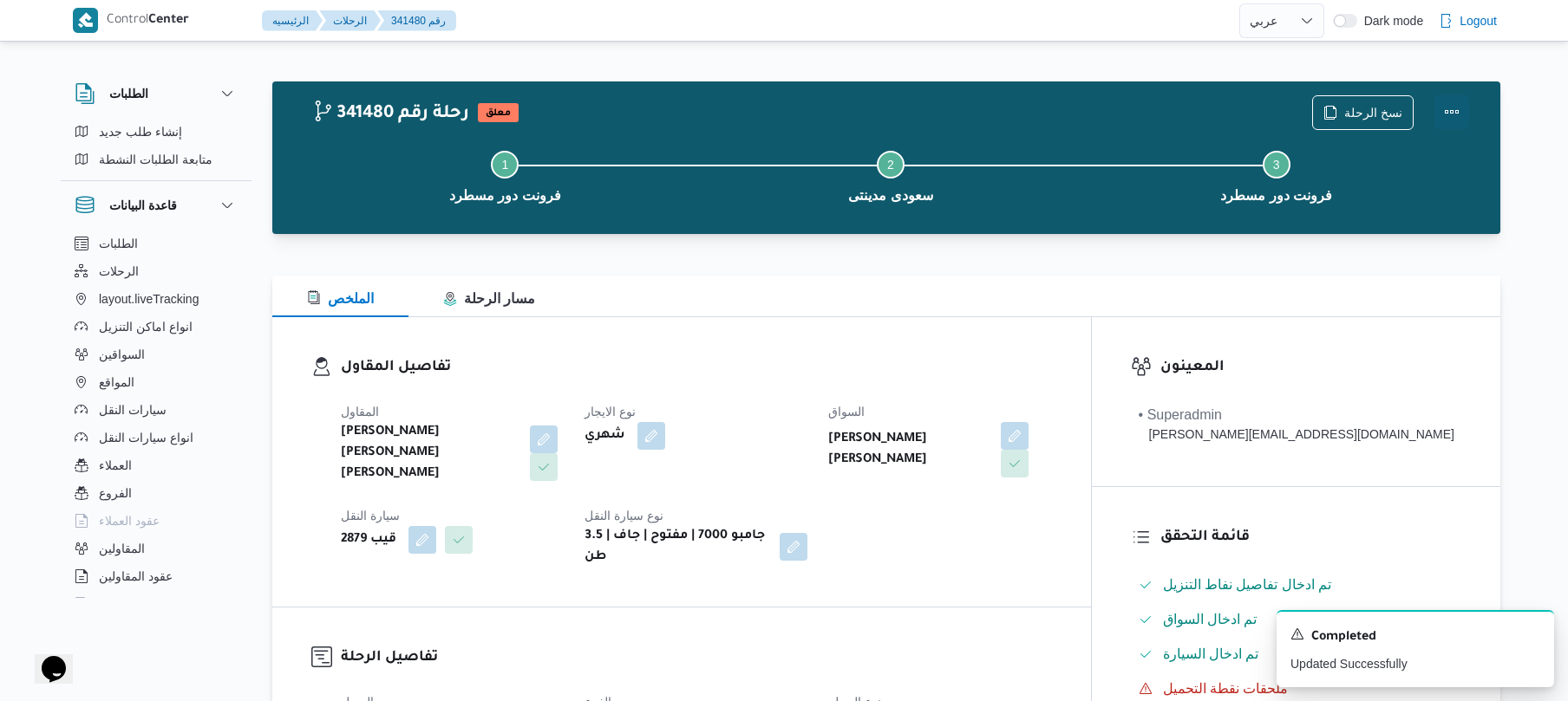
click at [1446, 109] on button "Actions" at bounding box center [1451, 111] width 35 height 35
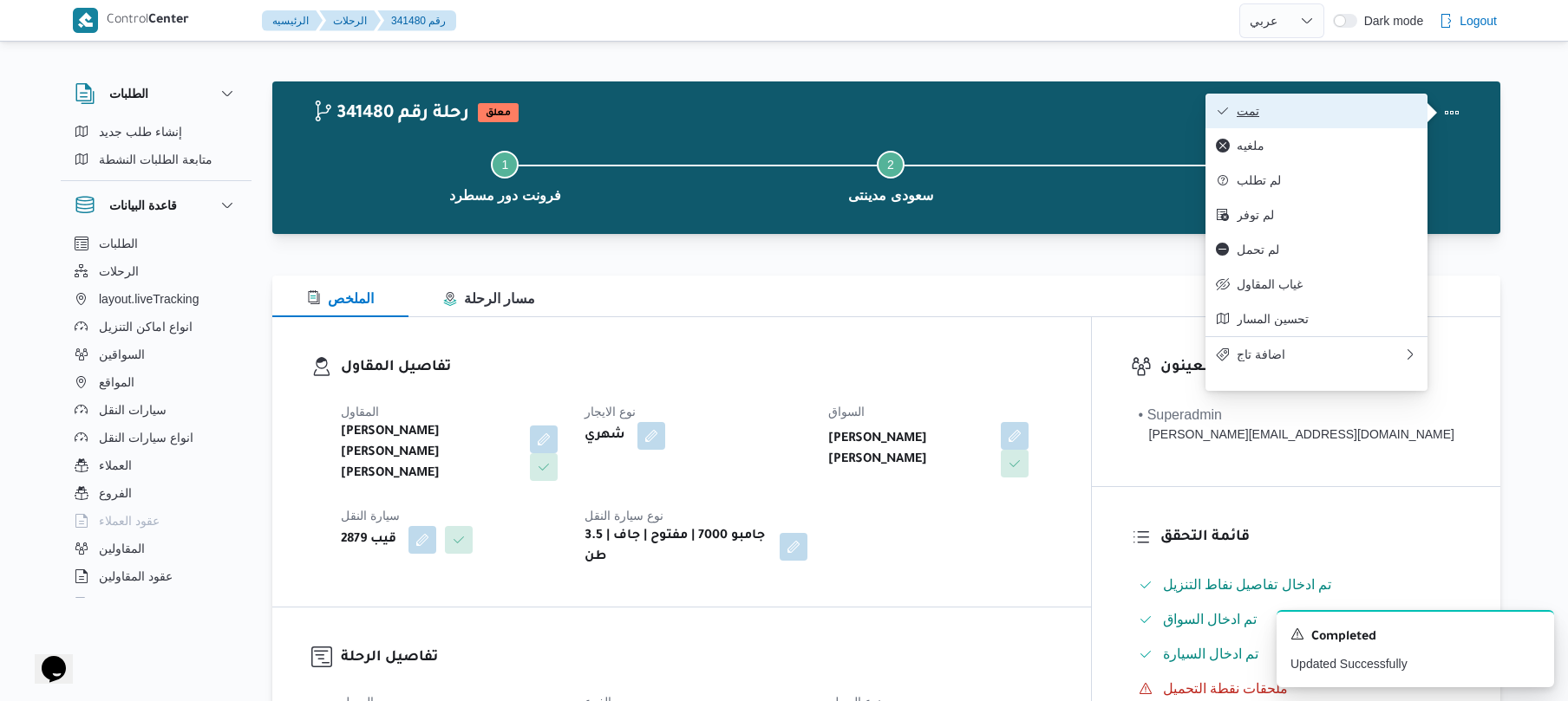
click at [1374, 113] on span "تمت" at bounding box center [1327, 111] width 181 height 14
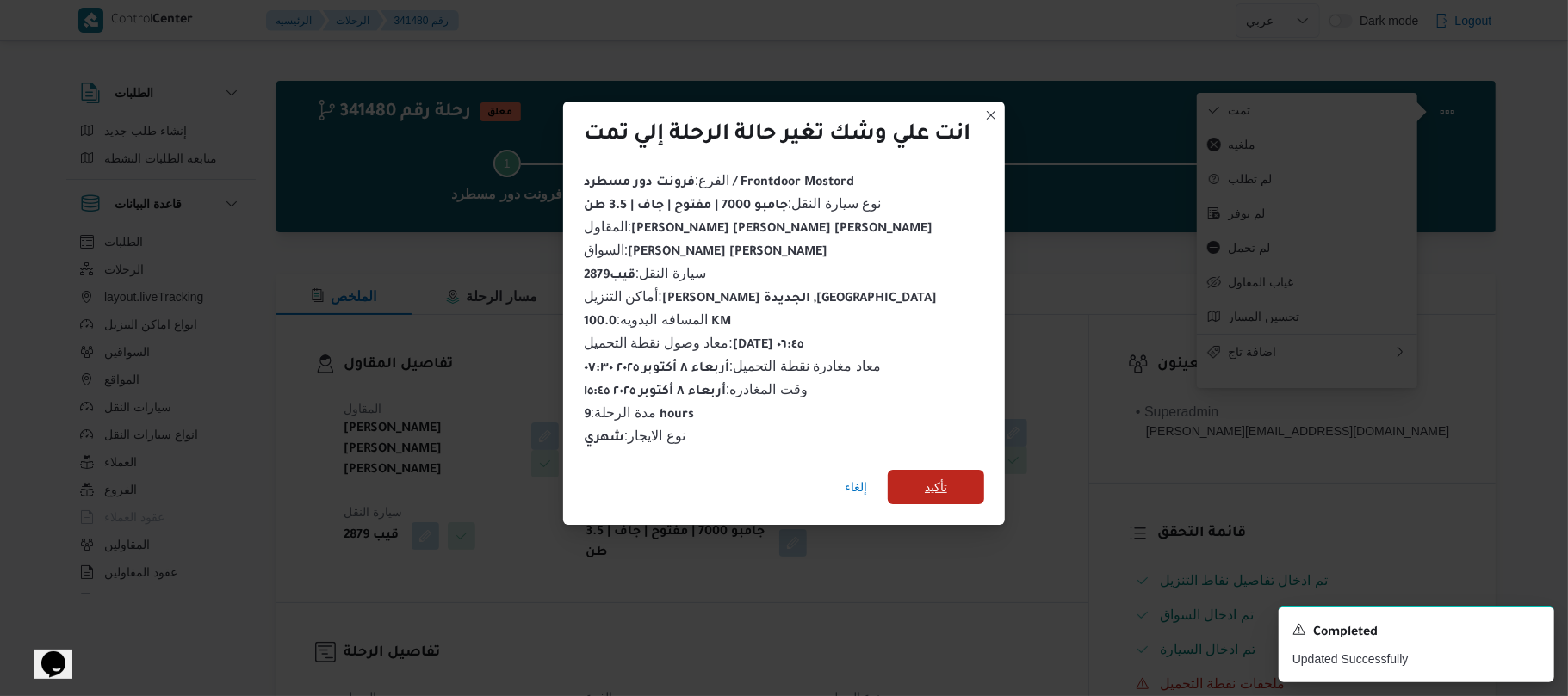
click at [947, 476] on span "تأكيد" at bounding box center [936, 486] width 23 height 21
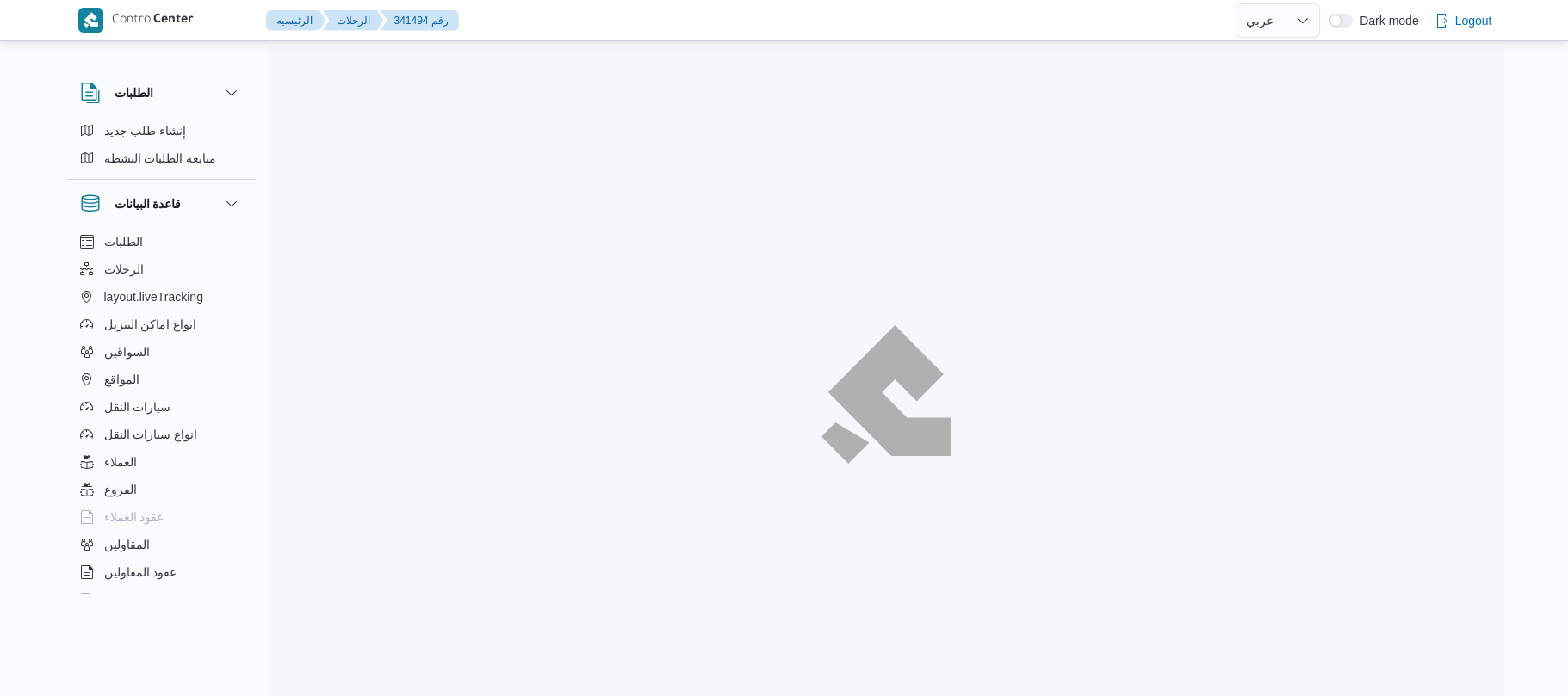
select select "ar"
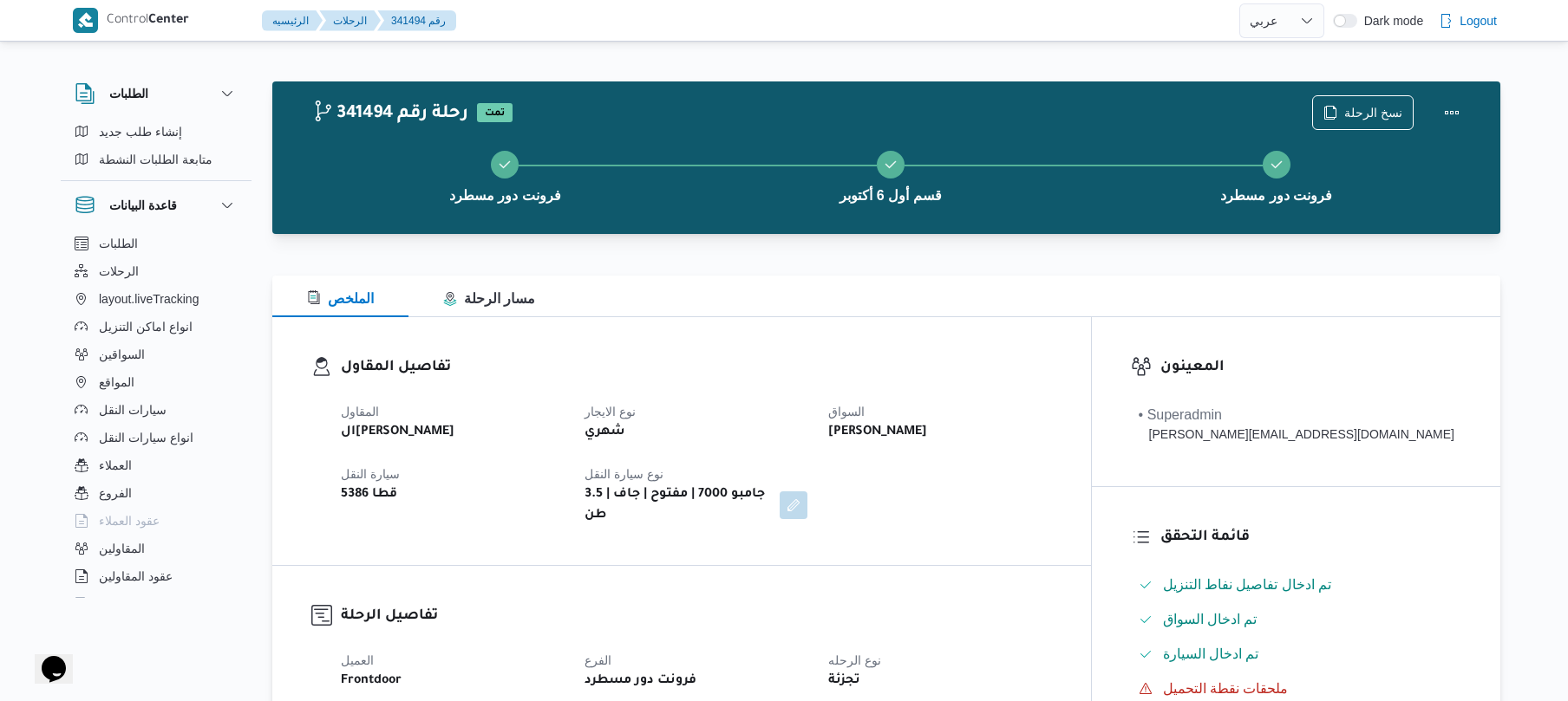
click at [841, 271] on div at bounding box center [887, 265] width 1228 height 21
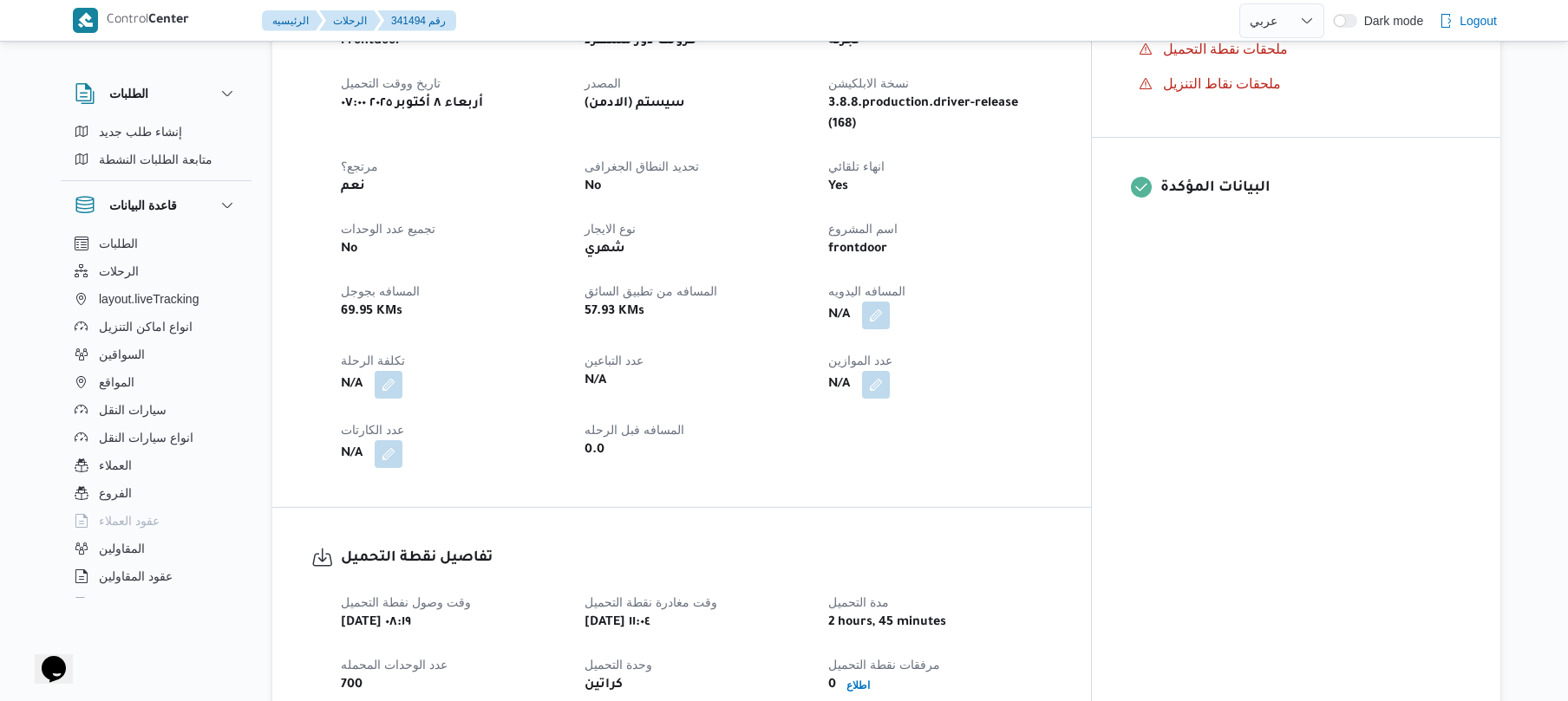
scroll to position [646, 0]
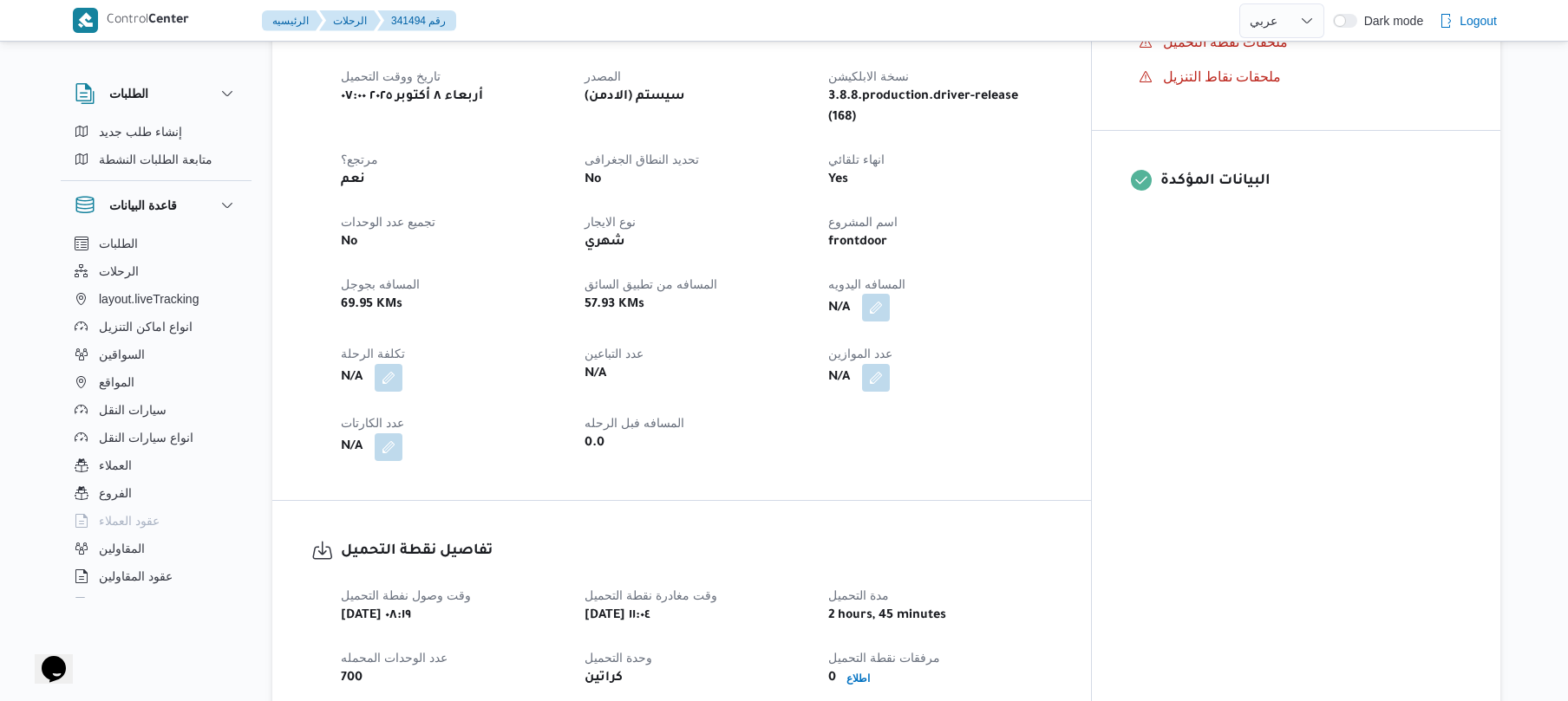
click at [890, 293] on button "button" at bounding box center [876, 307] width 28 height 28
click at [892, 354] on input "المسافه اليدويه" at bounding box center [897, 343] width 173 height 35
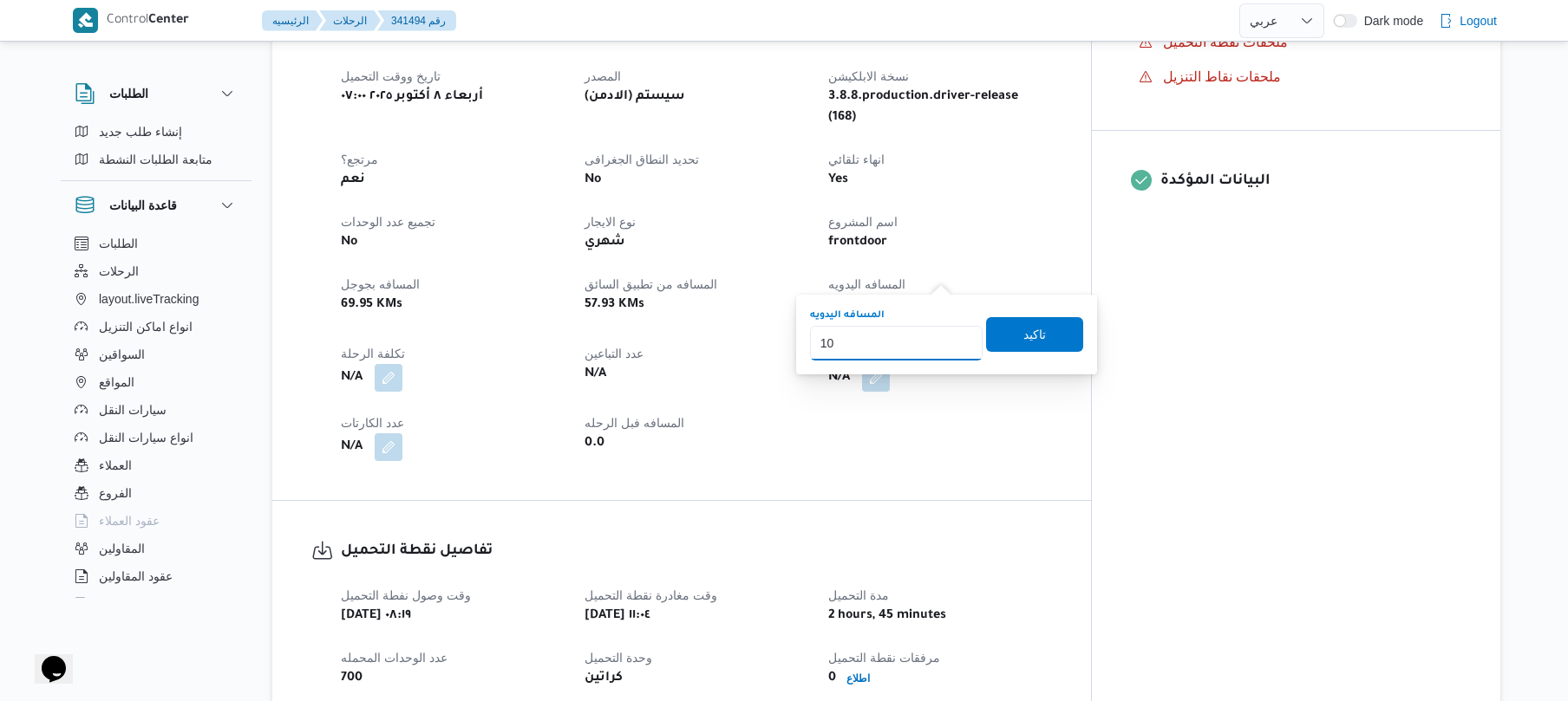
type input "105"
click at [1011, 334] on span "تاكيد" at bounding box center [1034, 333] width 97 height 35
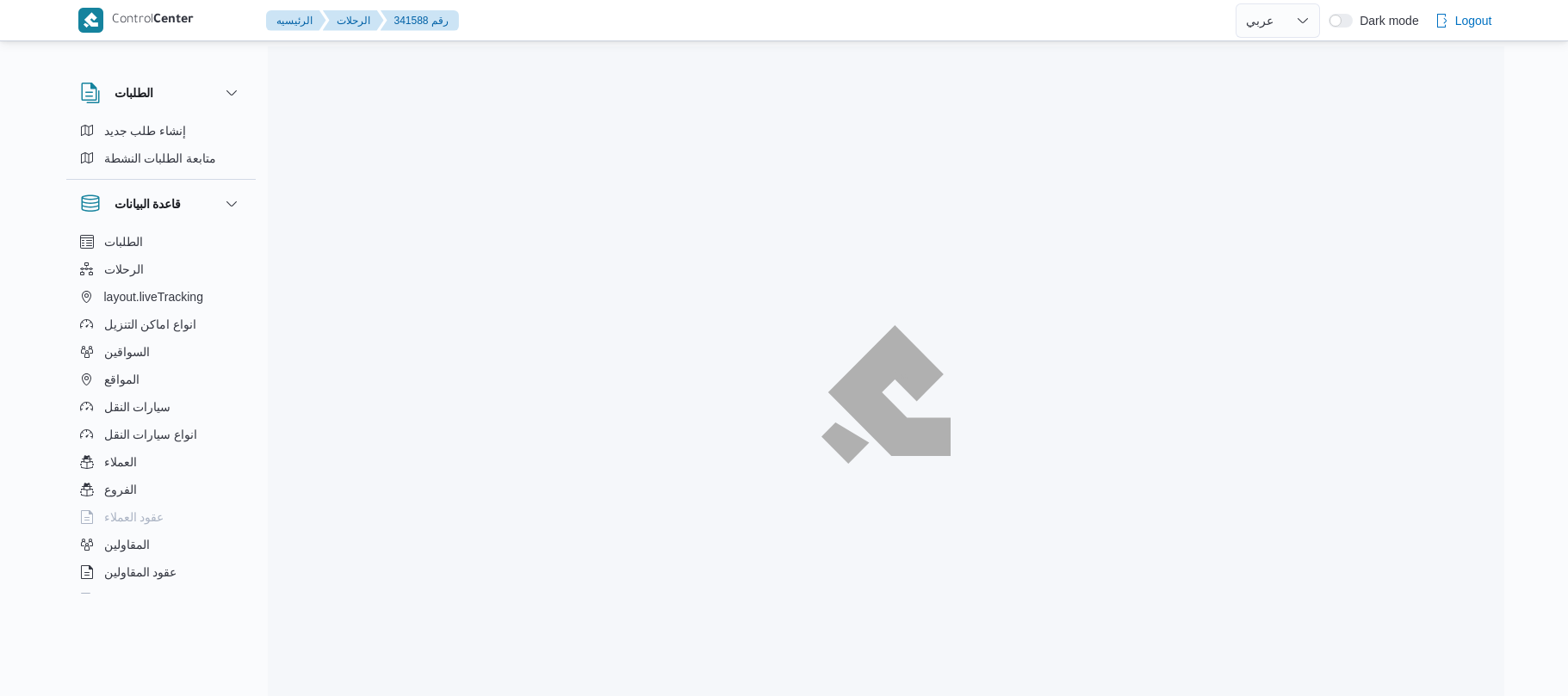
select select "ar"
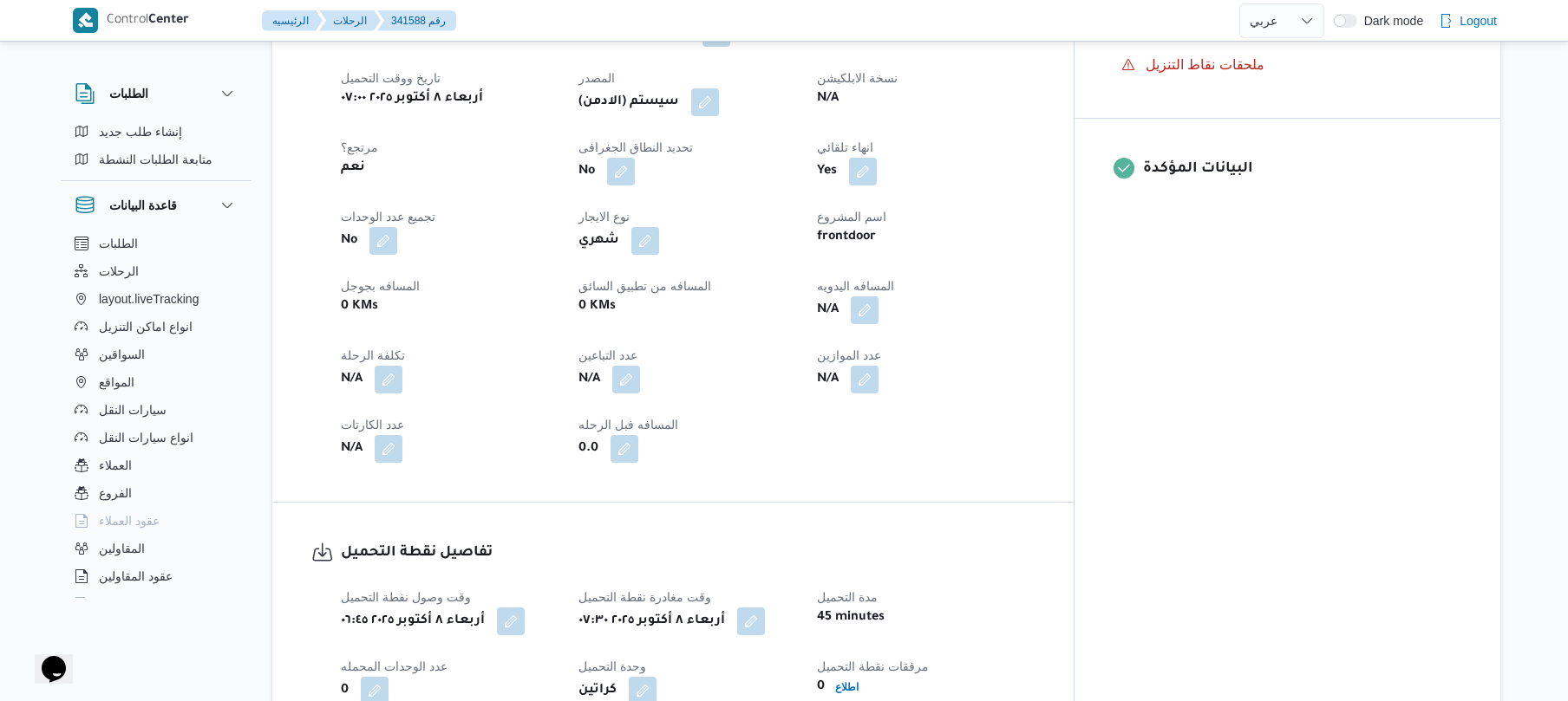
scroll to position [614, 0]
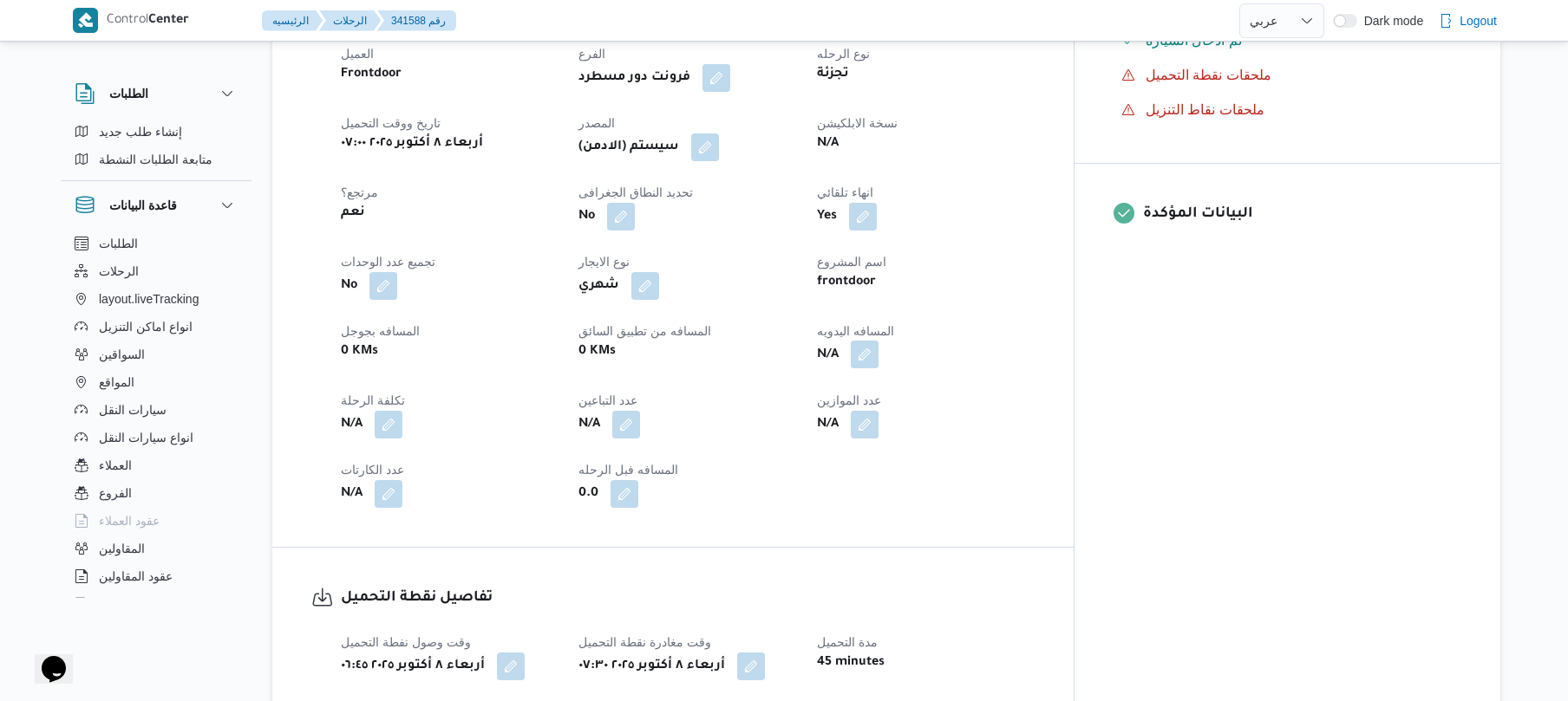
click at [879, 369] on button "button" at bounding box center [865, 355] width 28 height 28
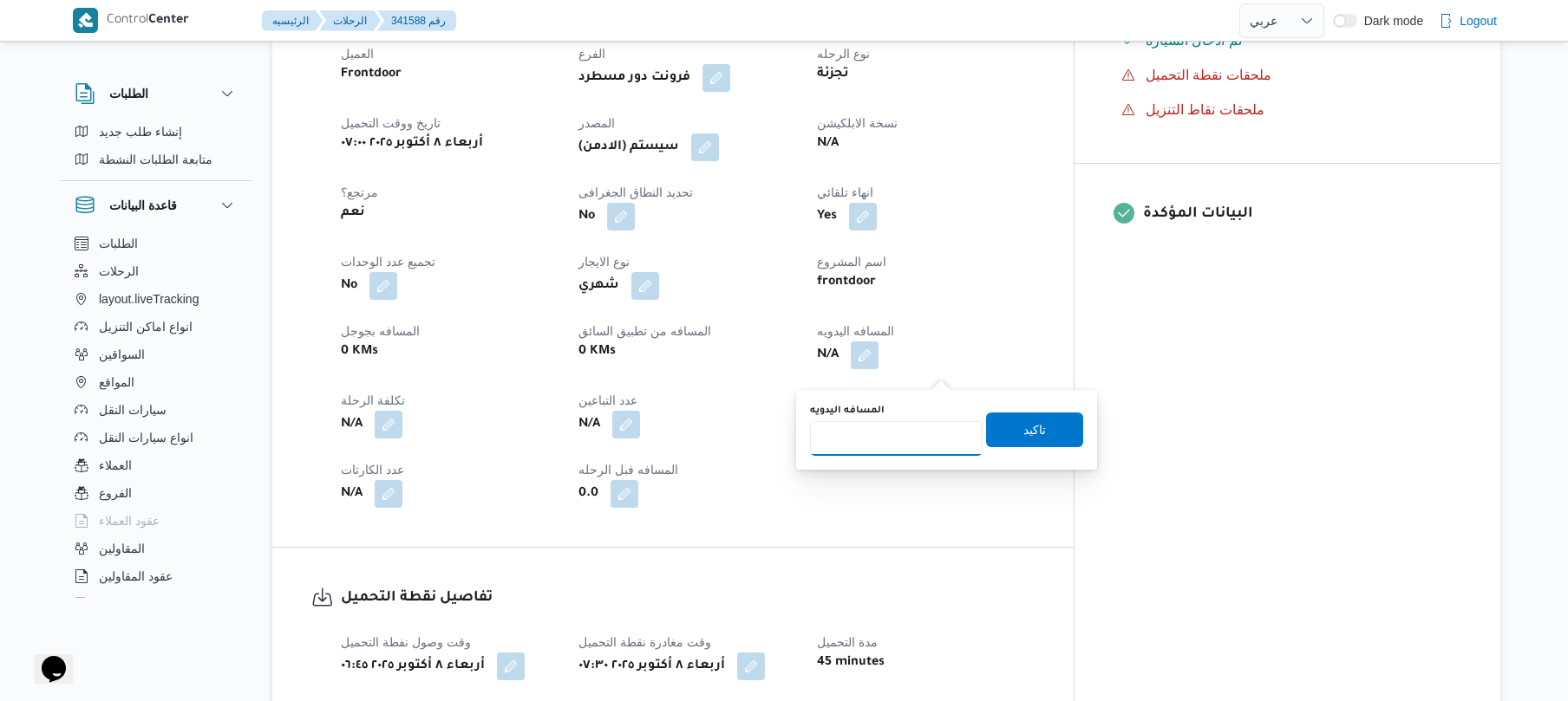
click at [880, 444] on input "المسافه اليدويه" at bounding box center [897, 438] width 173 height 35
type input "100"
click at [1024, 431] on span "تاكيد" at bounding box center [1034, 428] width 23 height 21
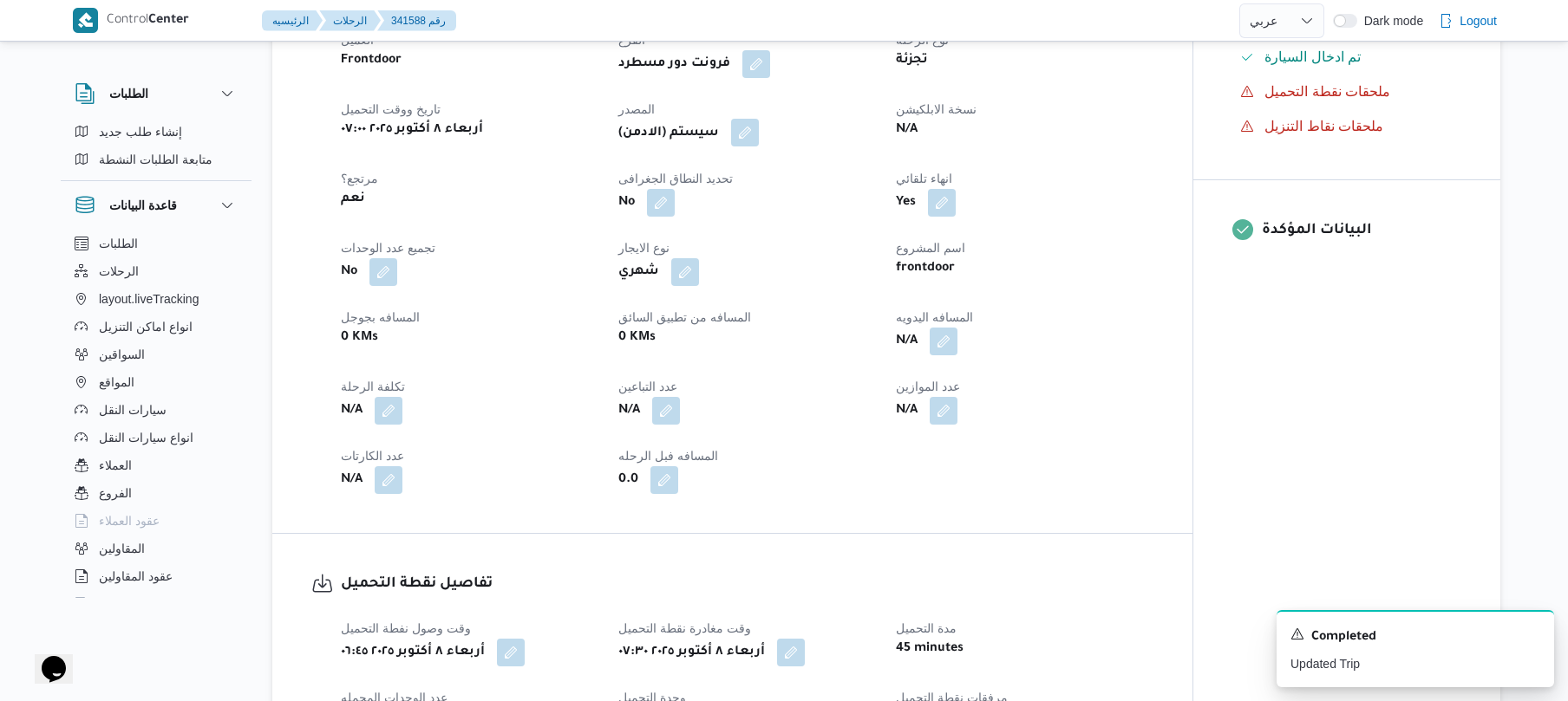
click at [756, 147] on button "button" at bounding box center [745, 133] width 28 height 28
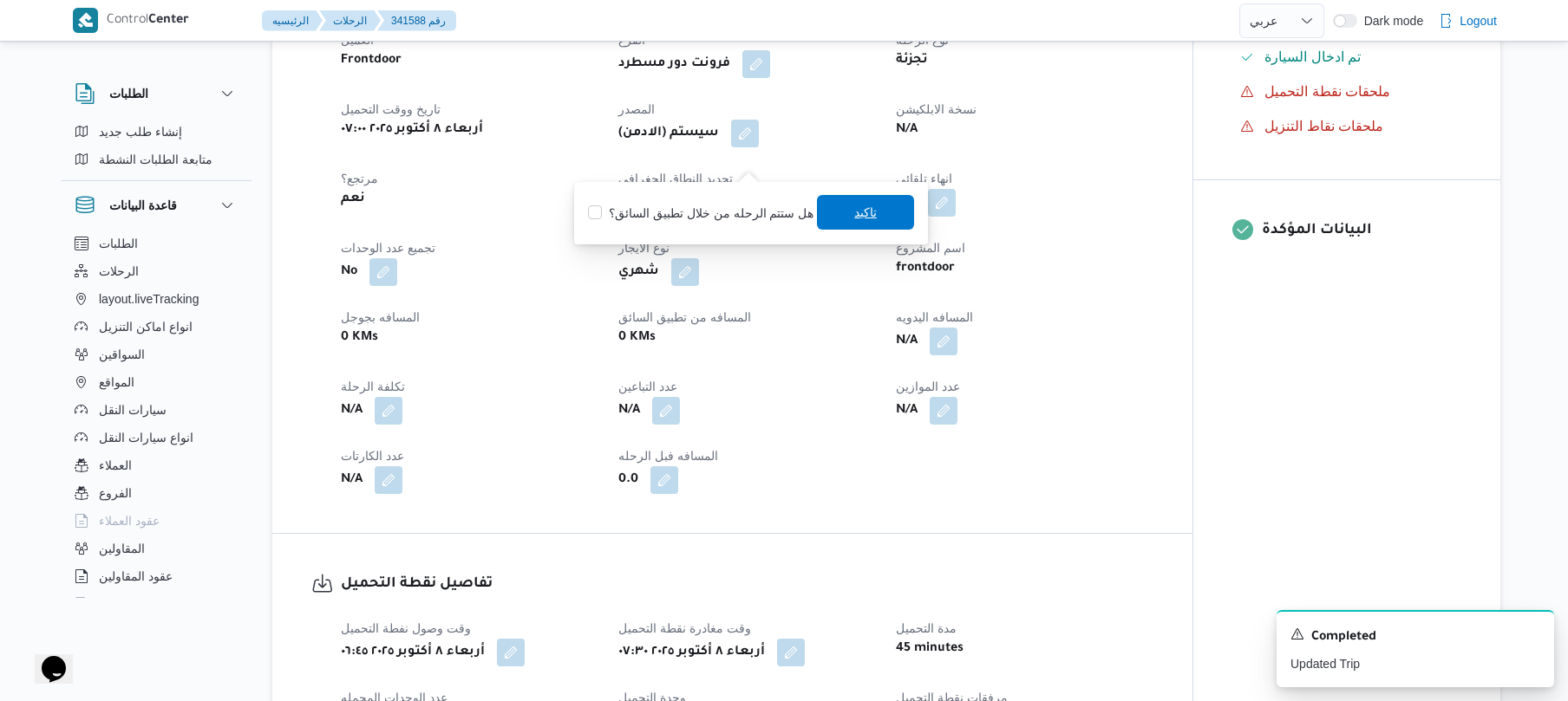
click at [845, 218] on span "تاكيد" at bounding box center [866, 212] width 97 height 35
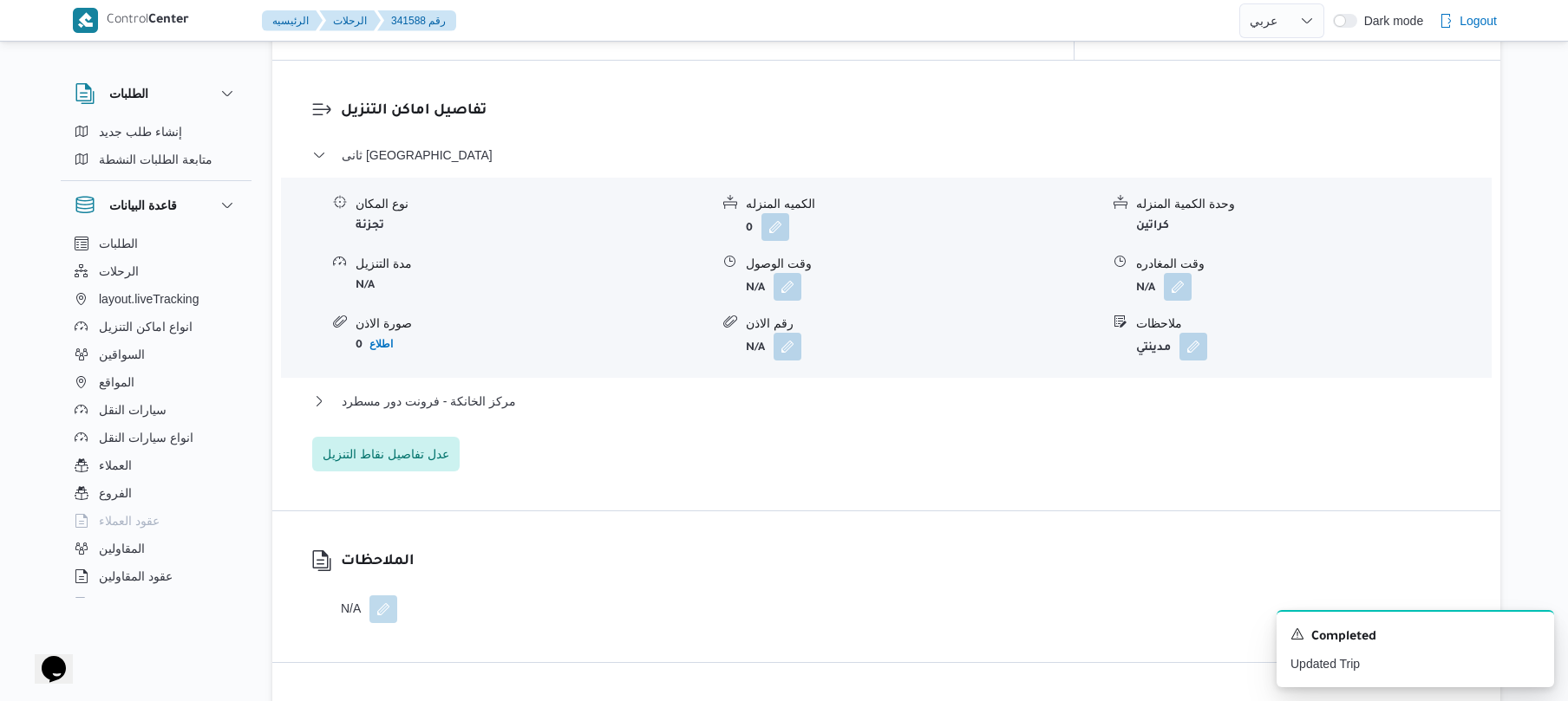
scroll to position [1630, 0]
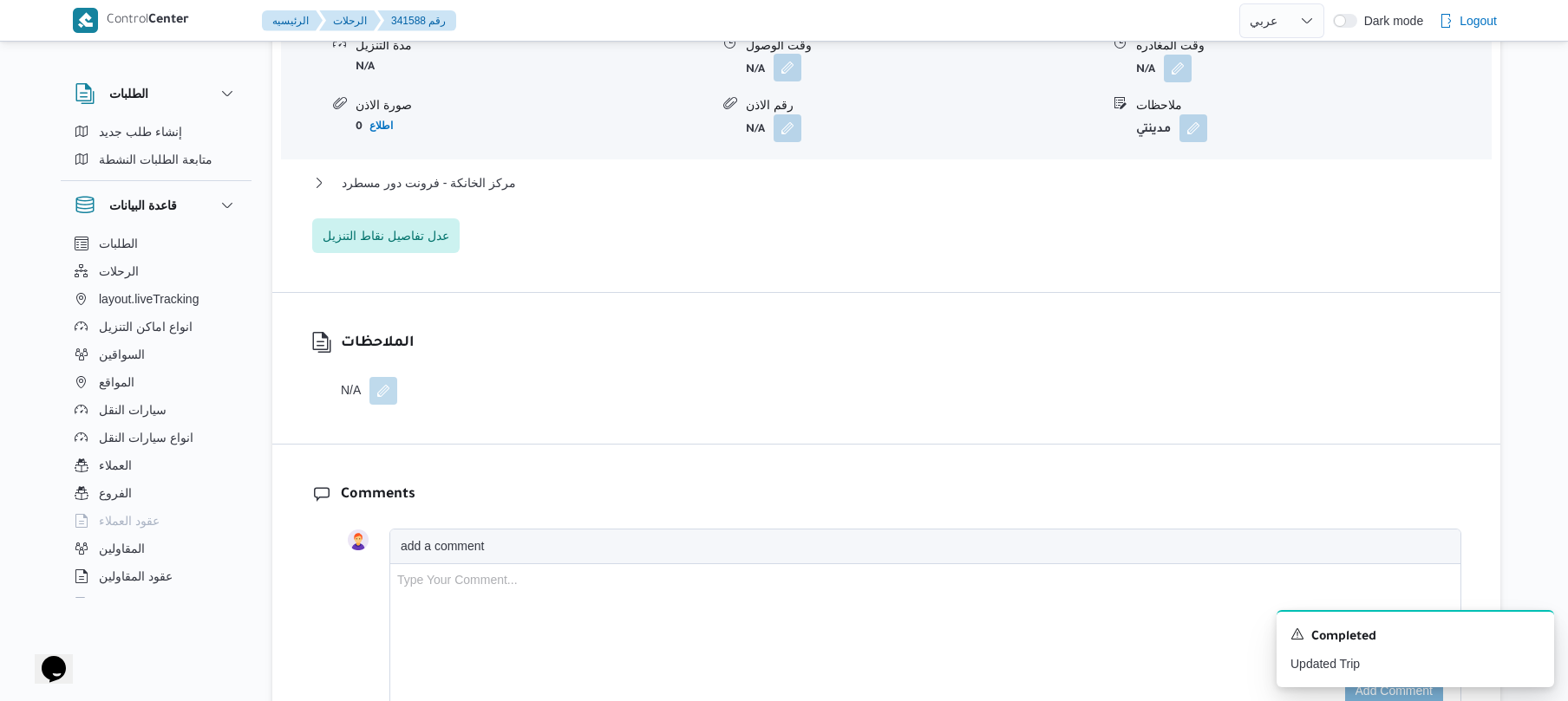
click at [785, 78] on button "button" at bounding box center [787, 67] width 28 height 28
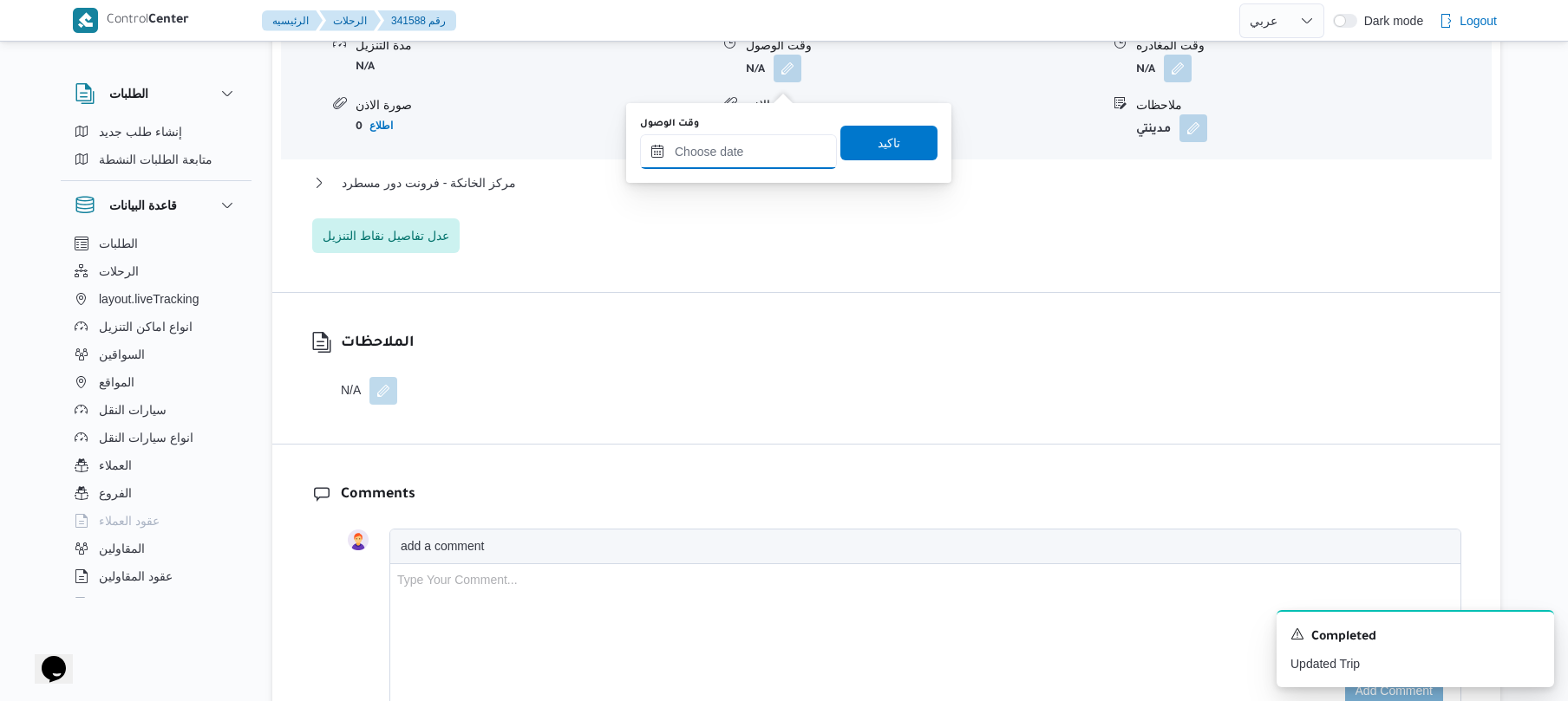
click at [742, 158] on input "وقت الوصول" at bounding box center [738, 152] width 196 height 35
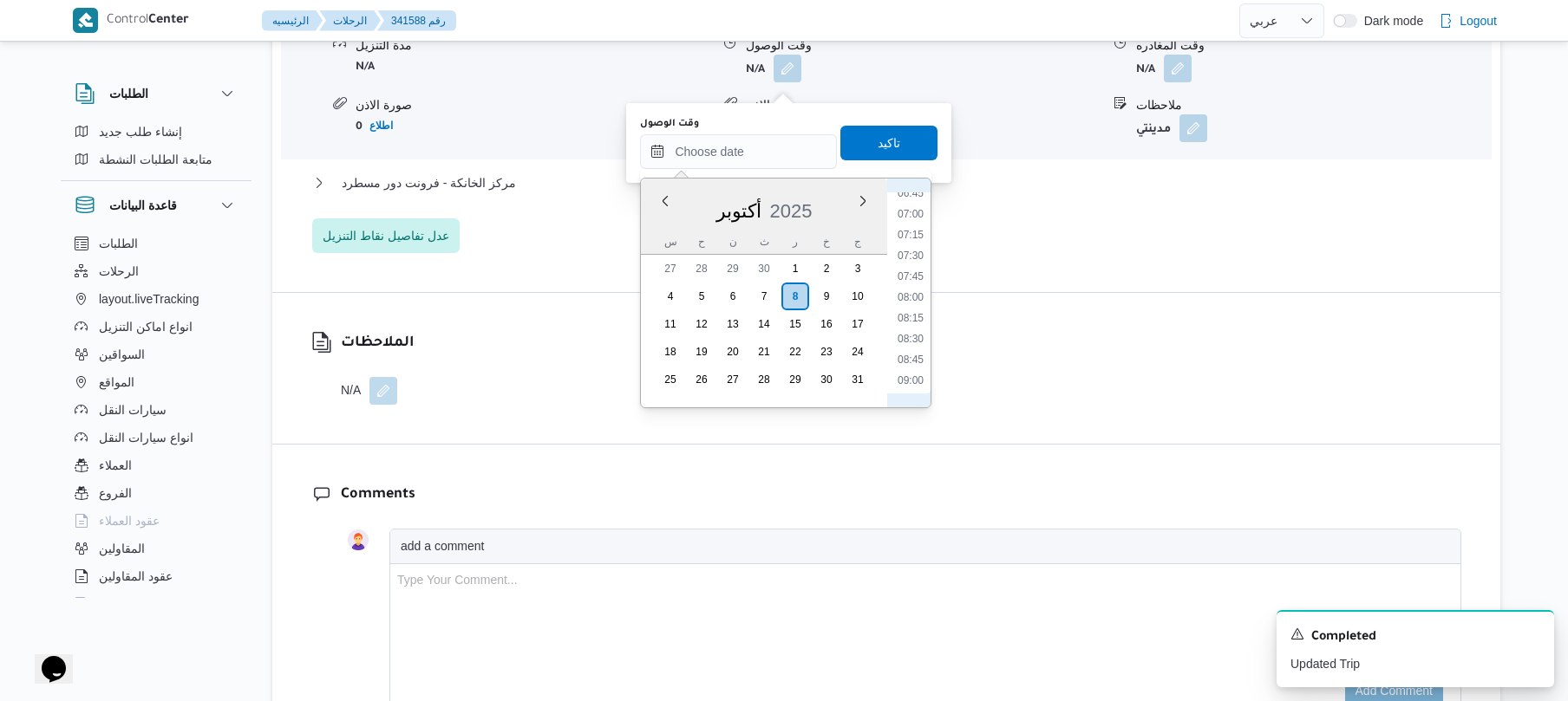
scroll to position [530, 0]
click at [906, 359] on li "08:15" at bounding box center [910, 356] width 40 height 17
type input "٠٨/١٠/٢٠٢٥ ٠٨:١٥"
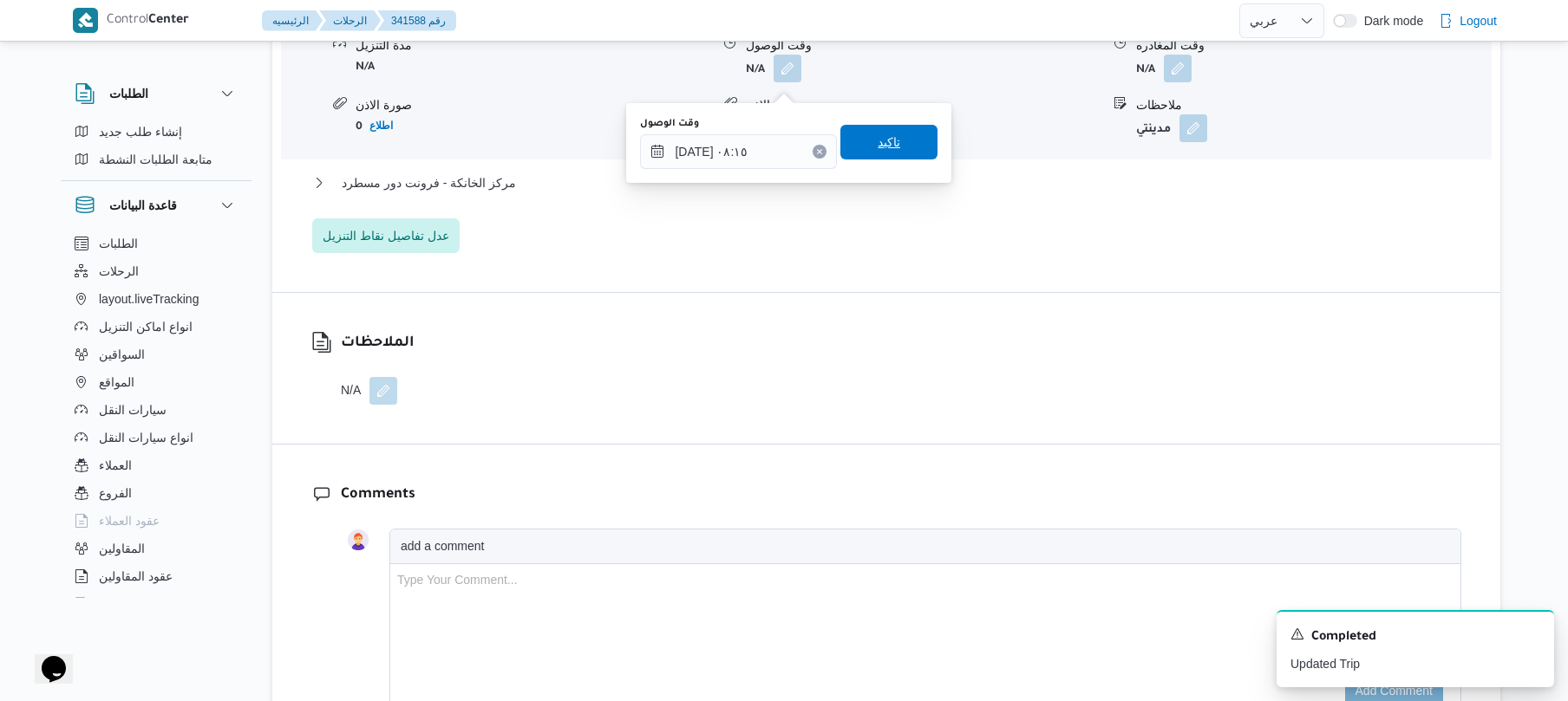
click at [902, 146] on span "تاكيد" at bounding box center [889, 142] width 97 height 35
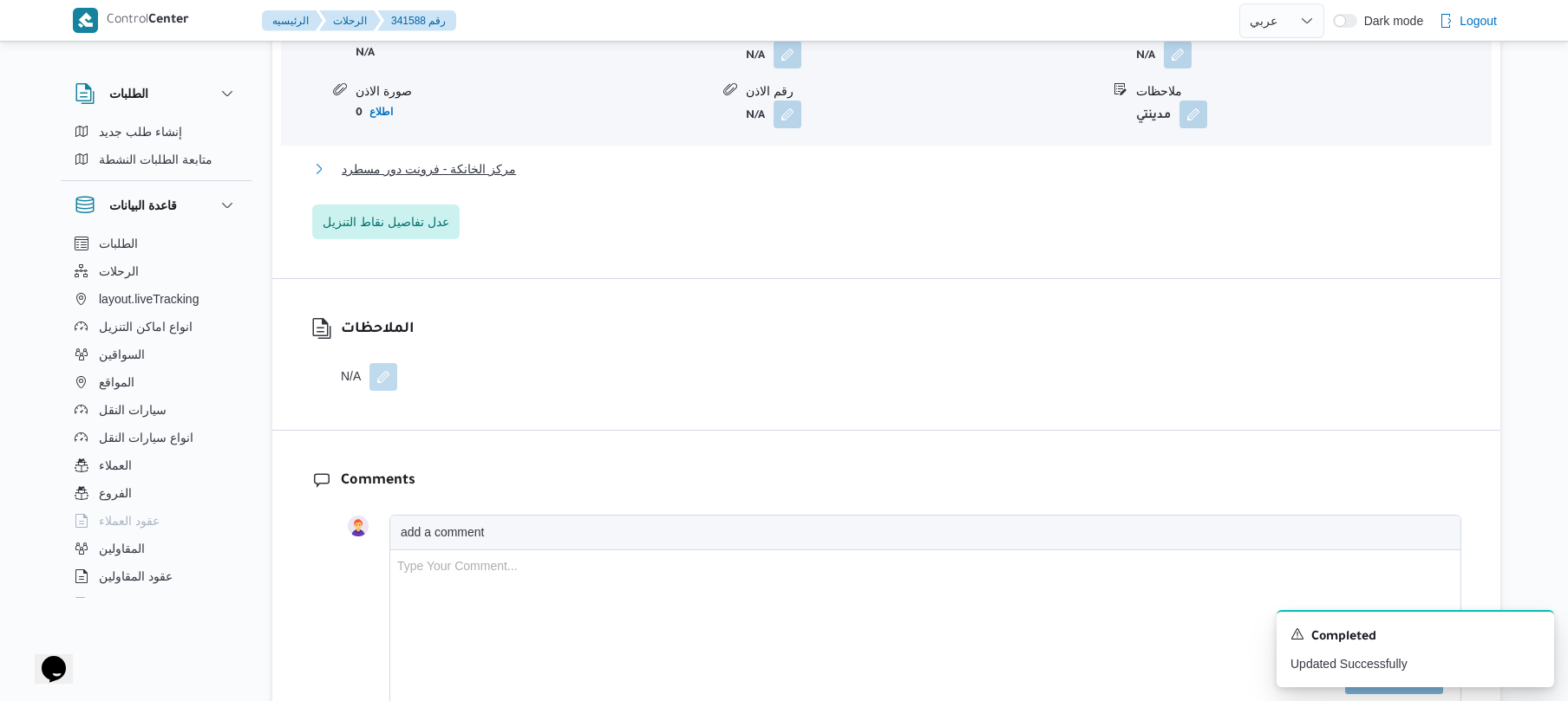
click at [866, 179] on button "مركز الخانكة - فرونت دور مسطرد" at bounding box center [887, 169] width 1148 height 21
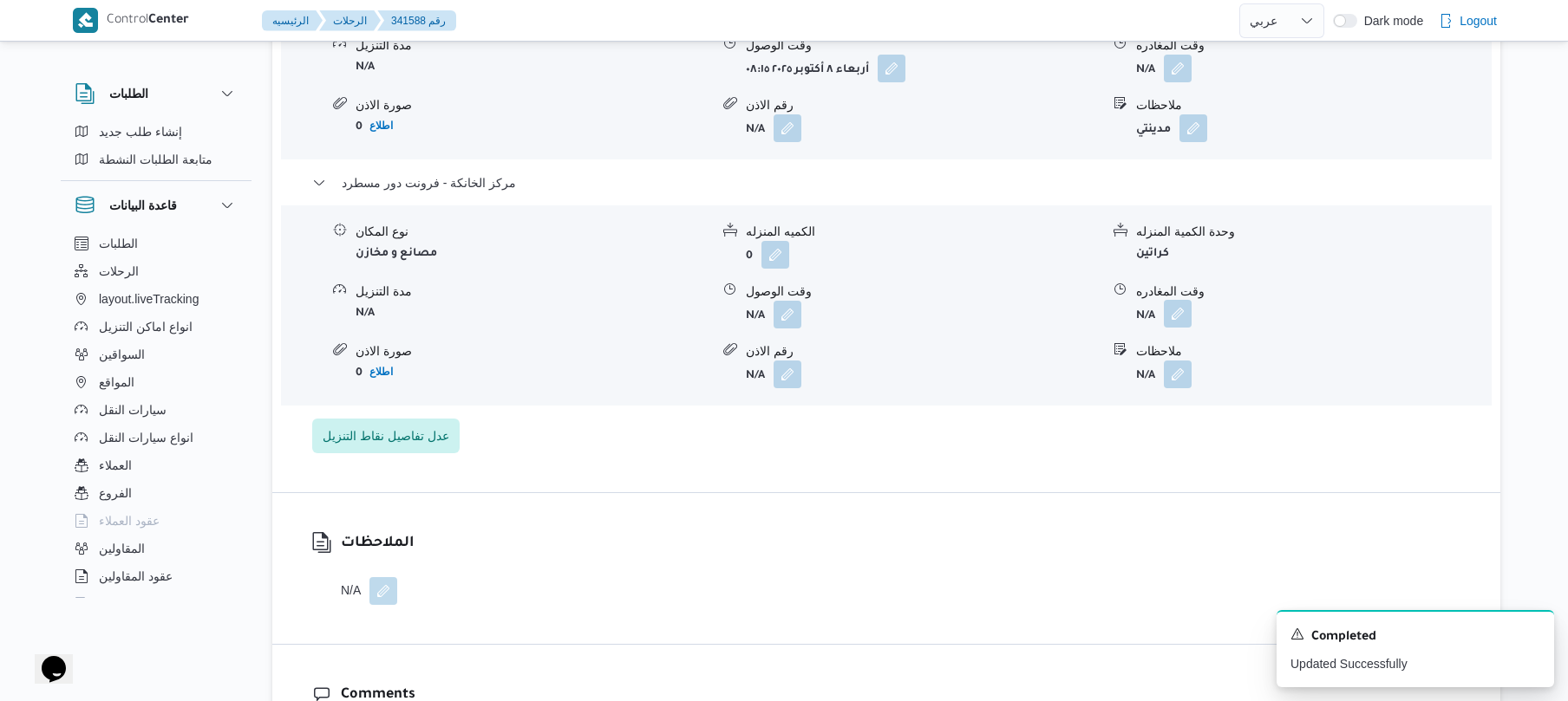
click at [1177, 327] on button "button" at bounding box center [1177, 313] width 28 height 28
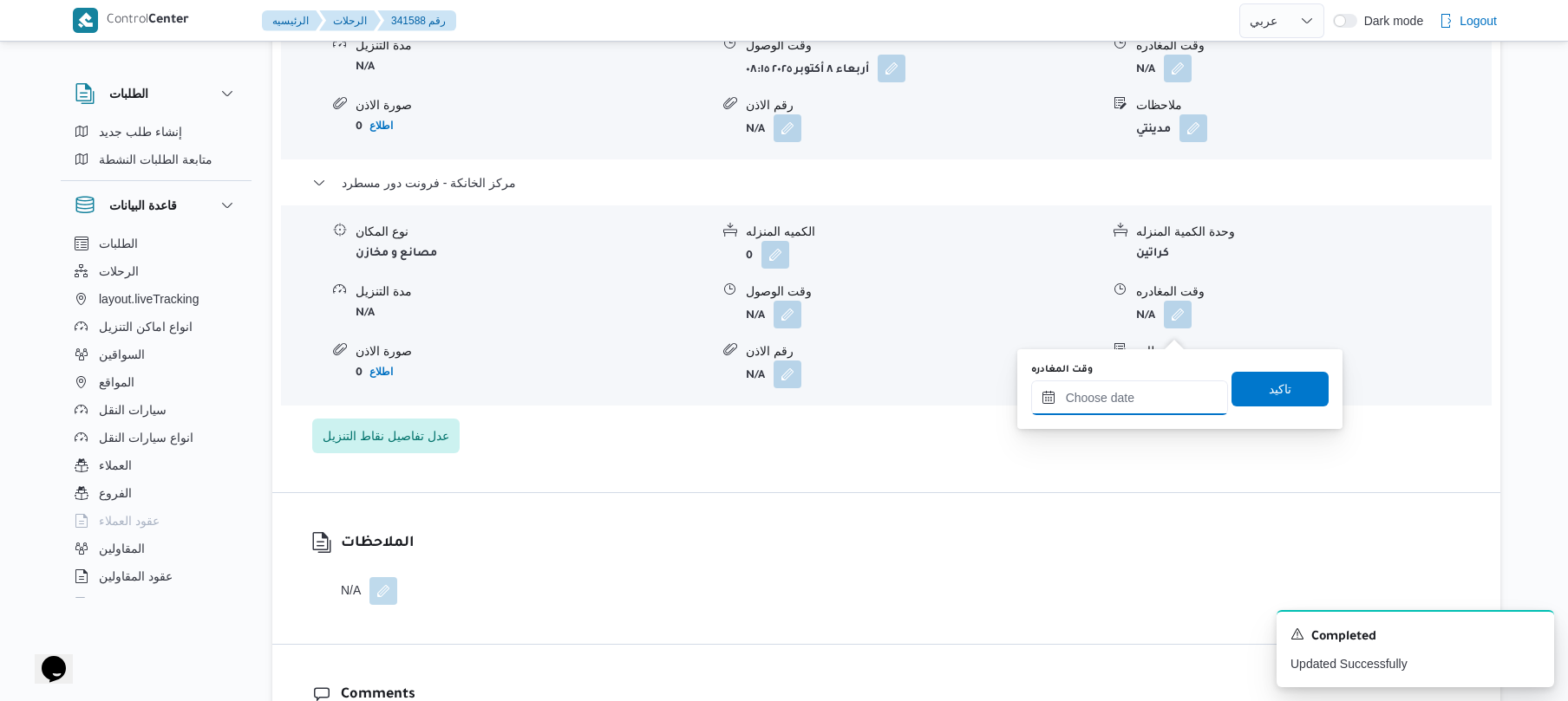
click at [1093, 390] on input "وقت المغادره" at bounding box center [1130, 398] width 196 height 35
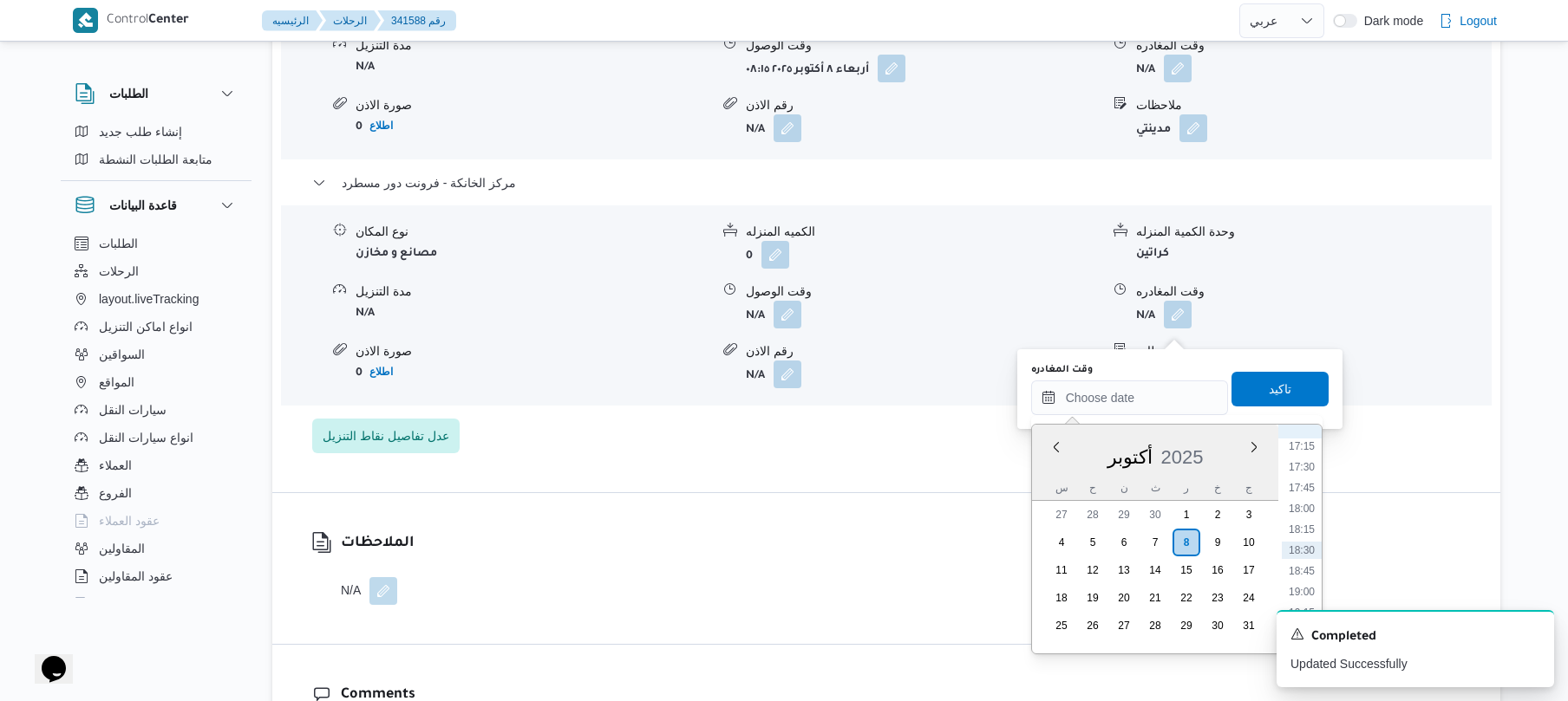
scroll to position [1266, 0]
click at [1299, 494] on li "15:45" at bounding box center [1301, 491] width 40 height 17
type input "٠٨/١٠/٢٠٢٥ ١٥:٤٥"
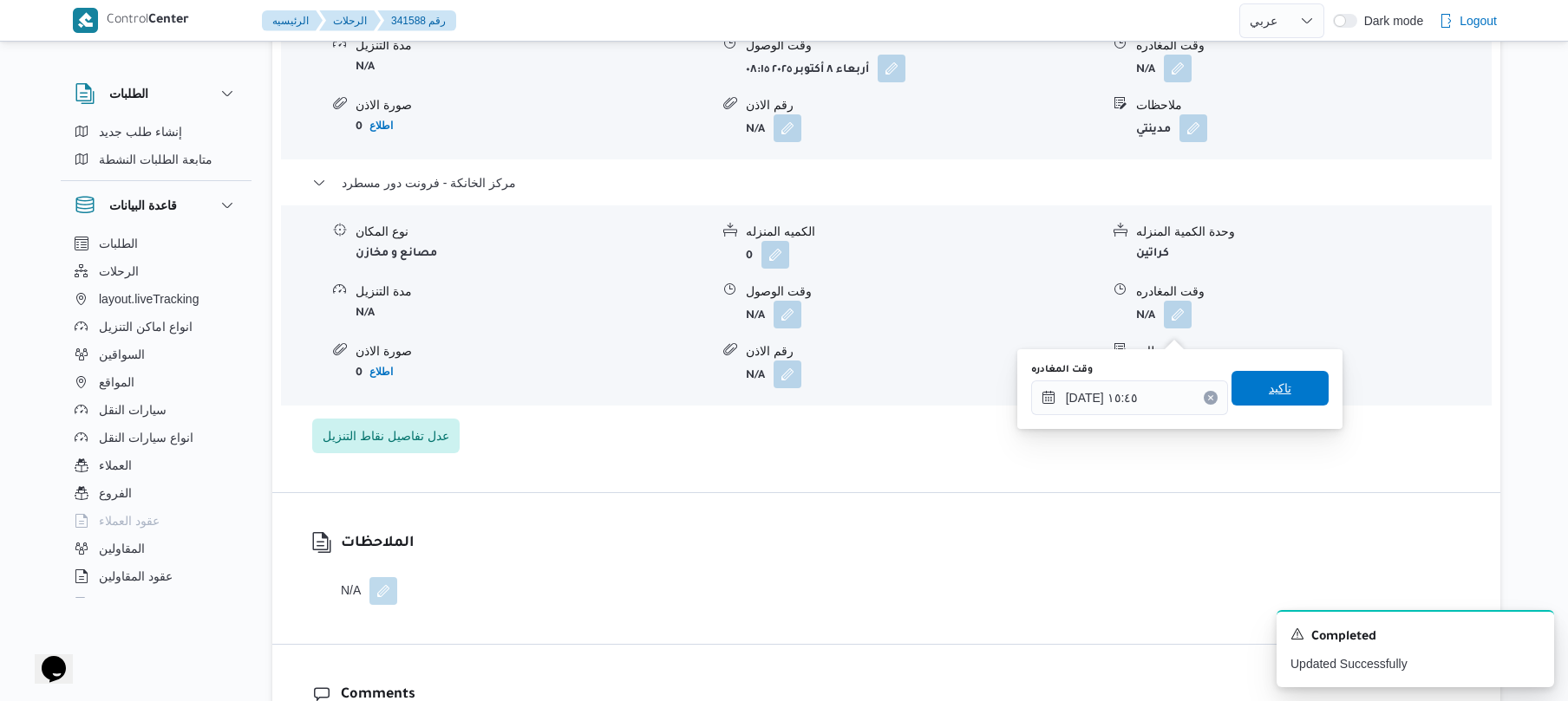
click at [1273, 397] on span "تاكيد" at bounding box center [1279, 388] width 23 height 21
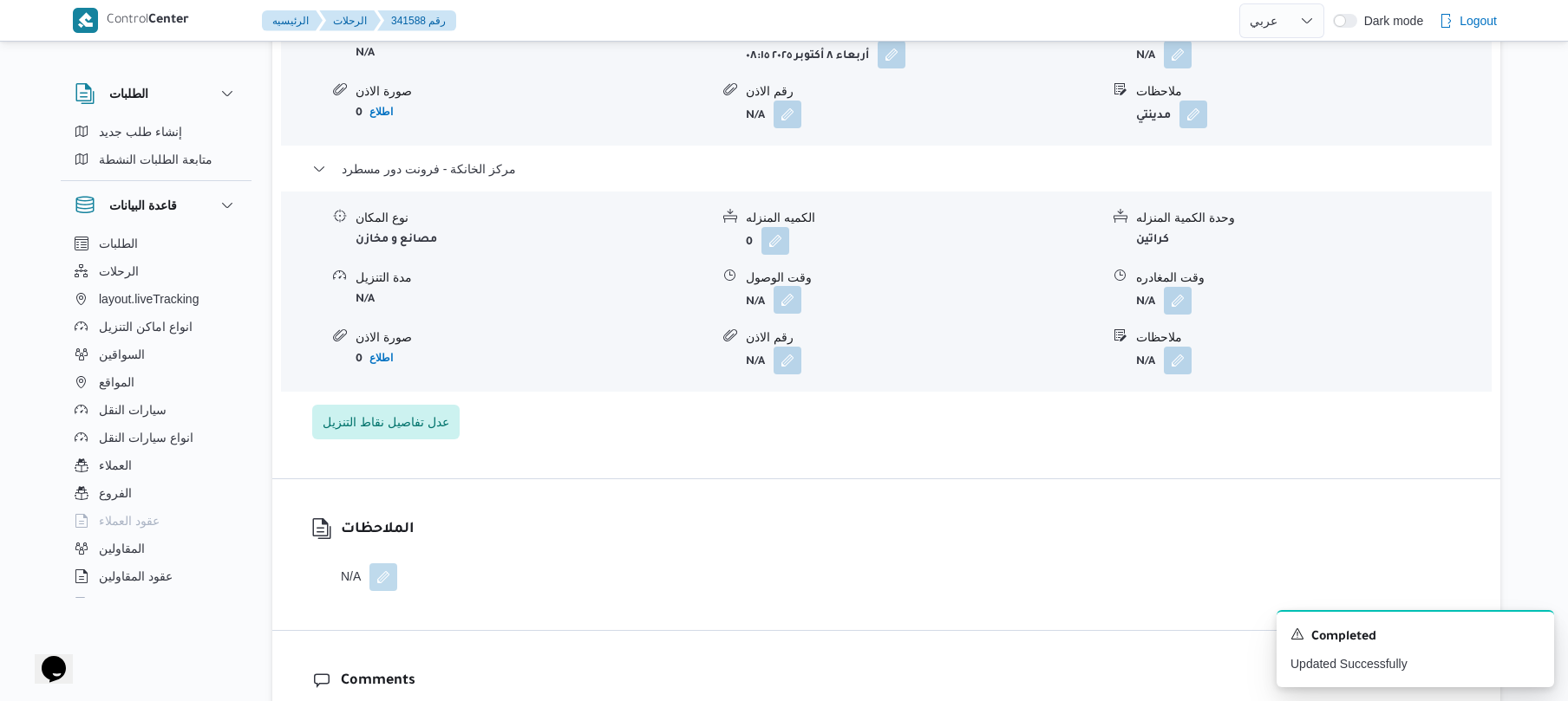
click at [790, 313] on button "button" at bounding box center [787, 300] width 28 height 28
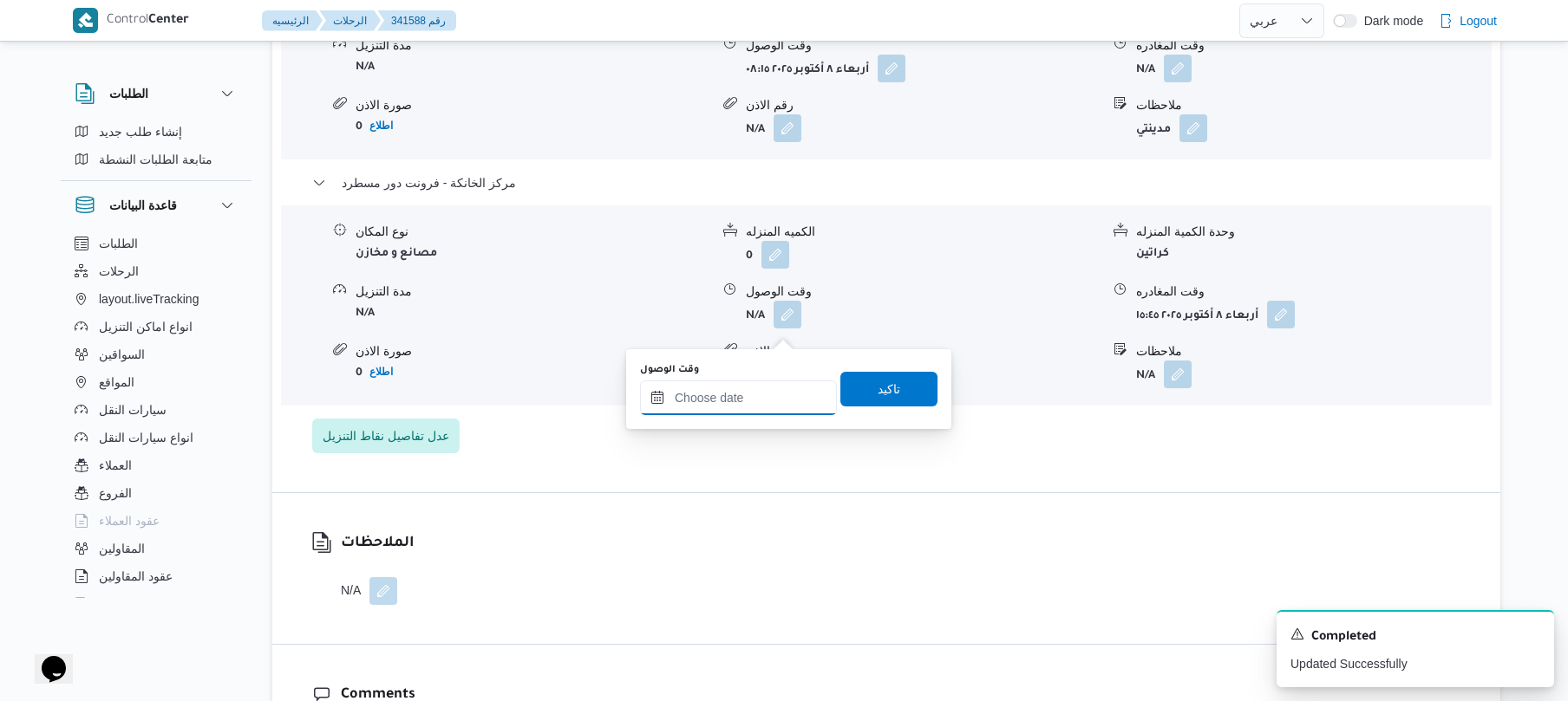
click at [771, 390] on input "وقت الوصول" at bounding box center [738, 398] width 196 height 35
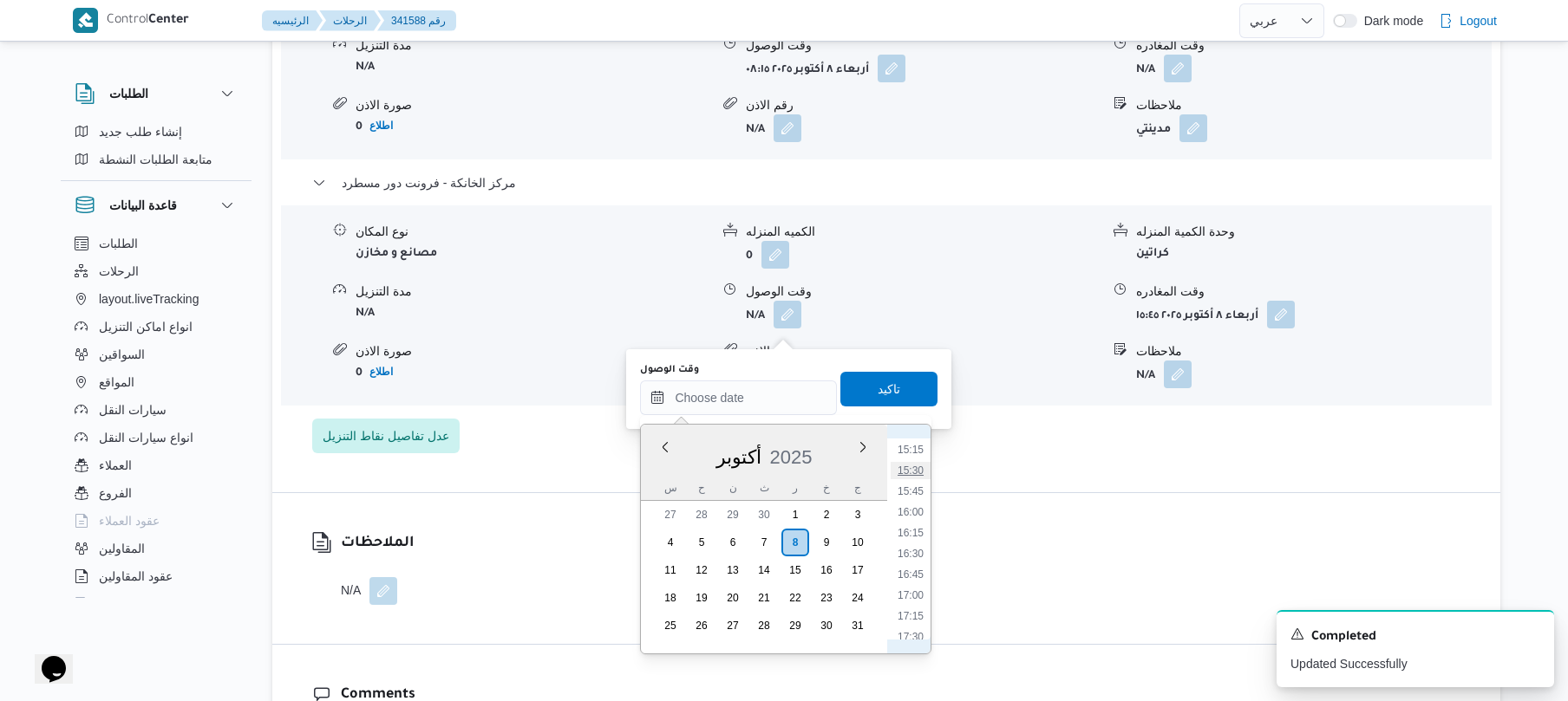
click at [909, 472] on li "15:30" at bounding box center [910, 470] width 40 height 17
type input "٠٨/١٠/٢٠٢٥ ١٥:٣٠"
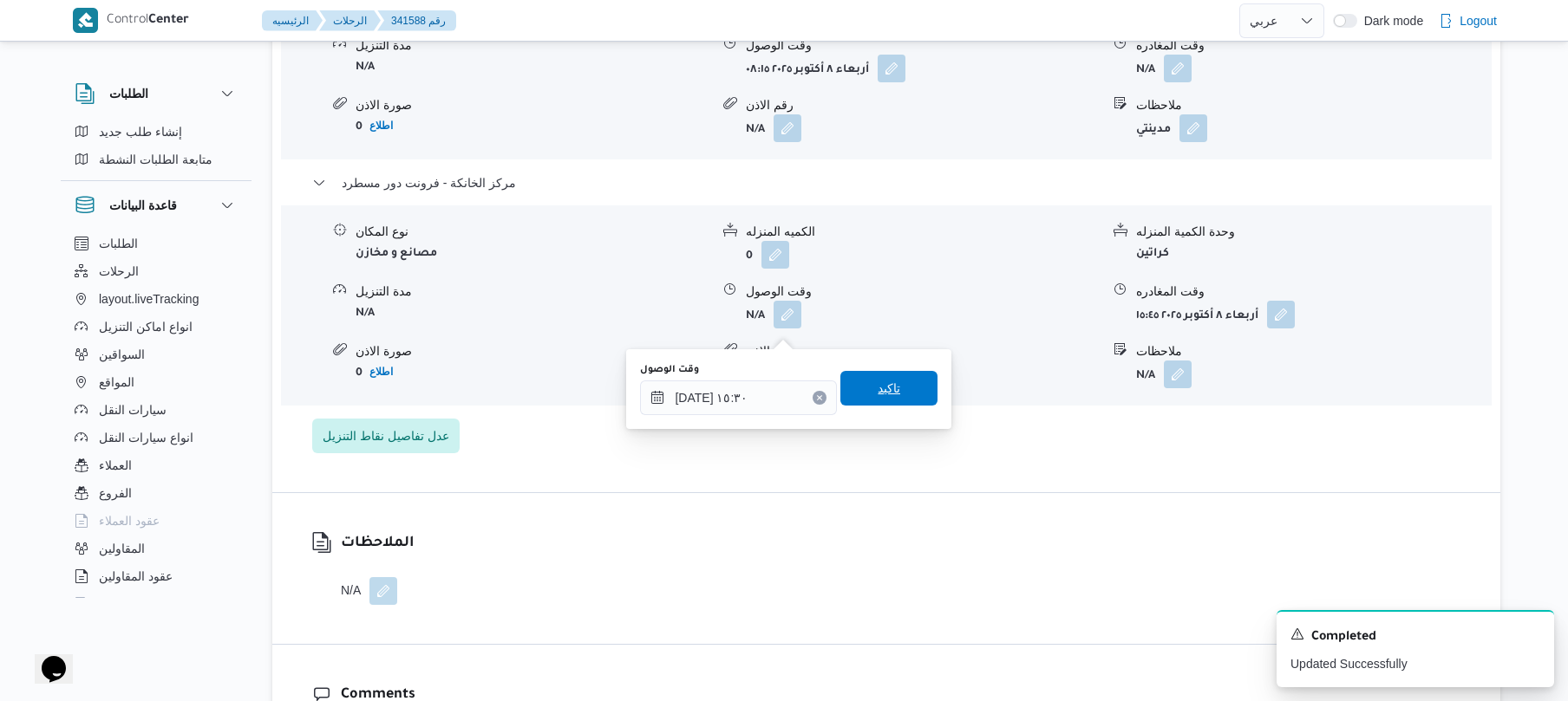
click at [881, 385] on span "تاكيد" at bounding box center [889, 388] width 23 height 21
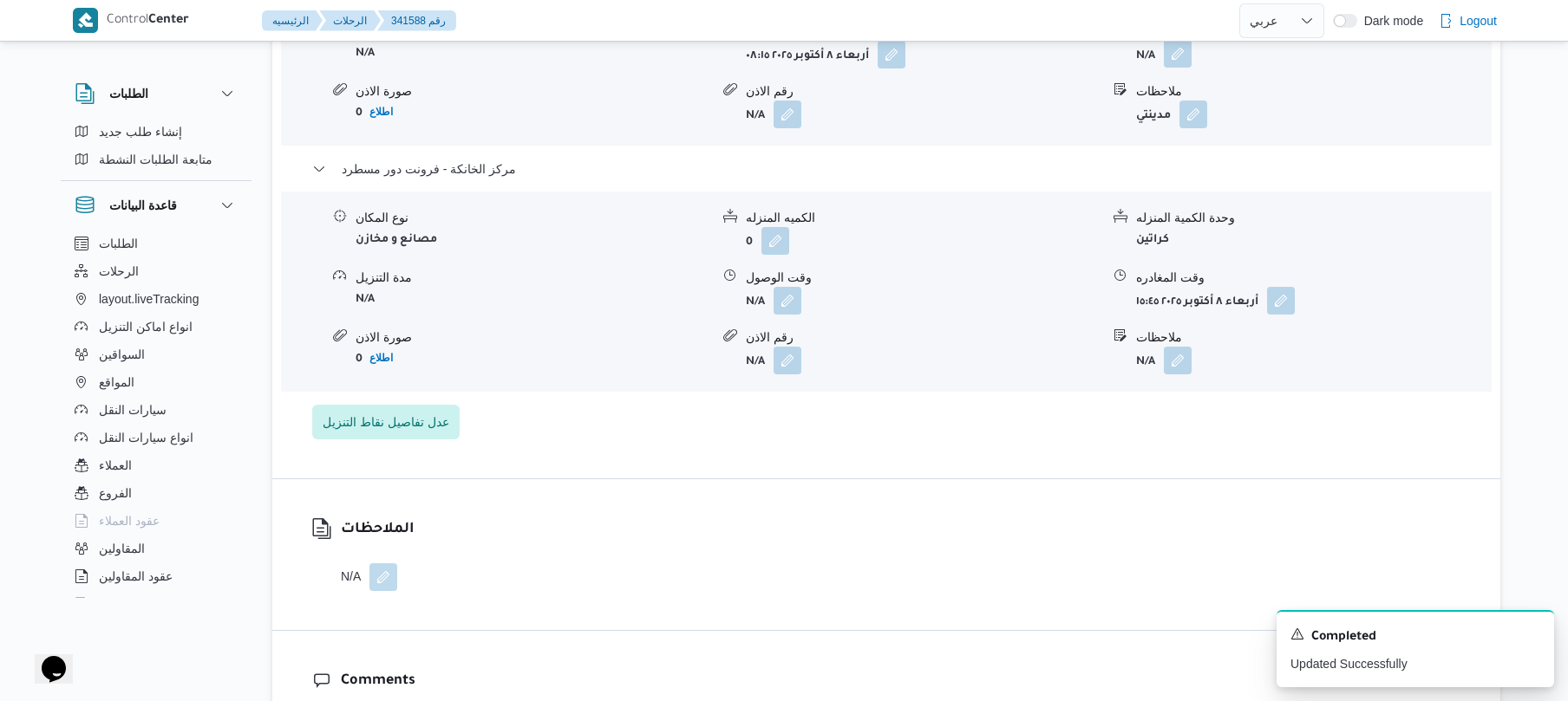
click at [1172, 67] on button "button" at bounding box center [1177, 54] width 28 height 28
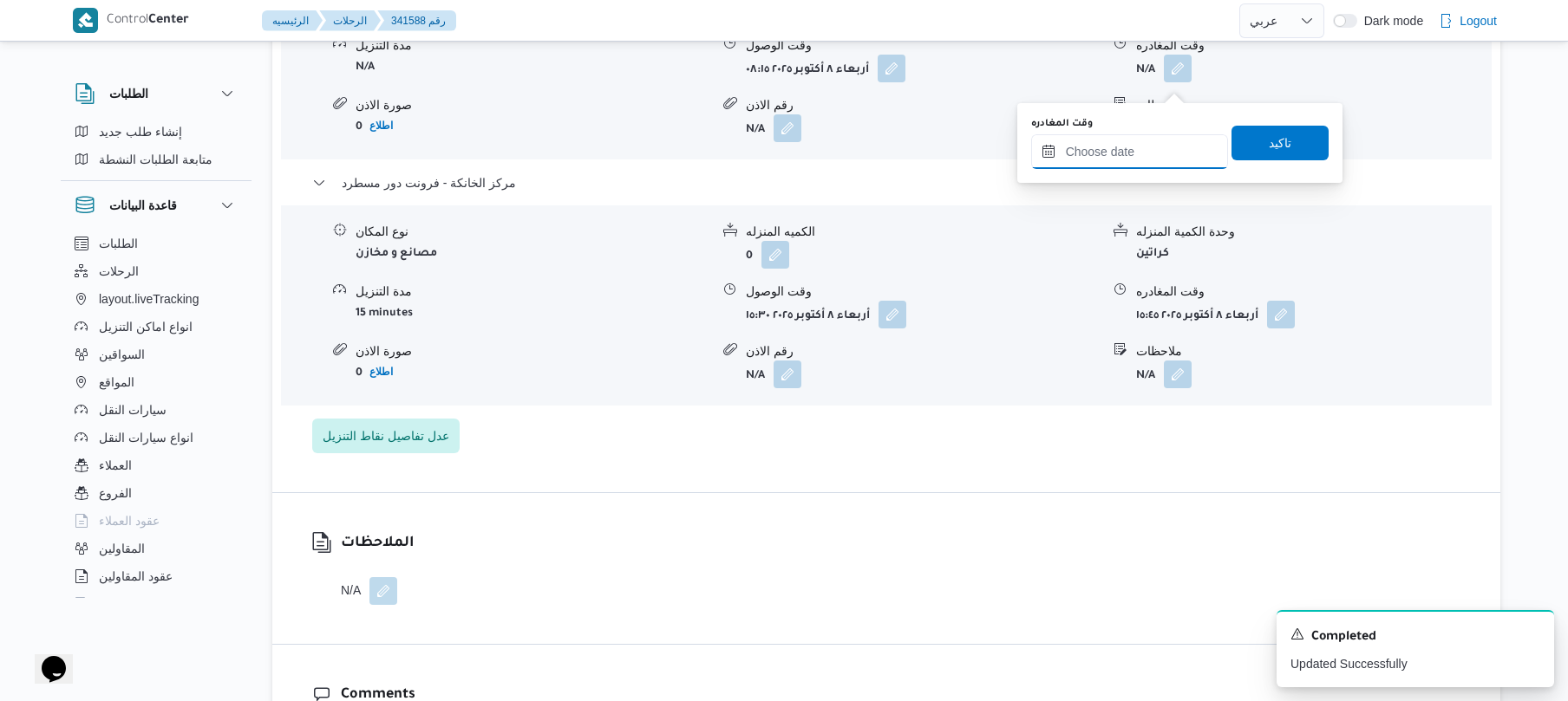
click at [1149, 143] on input "وقت المغادره" at bounding box center [1130, 152] width 196 height 35
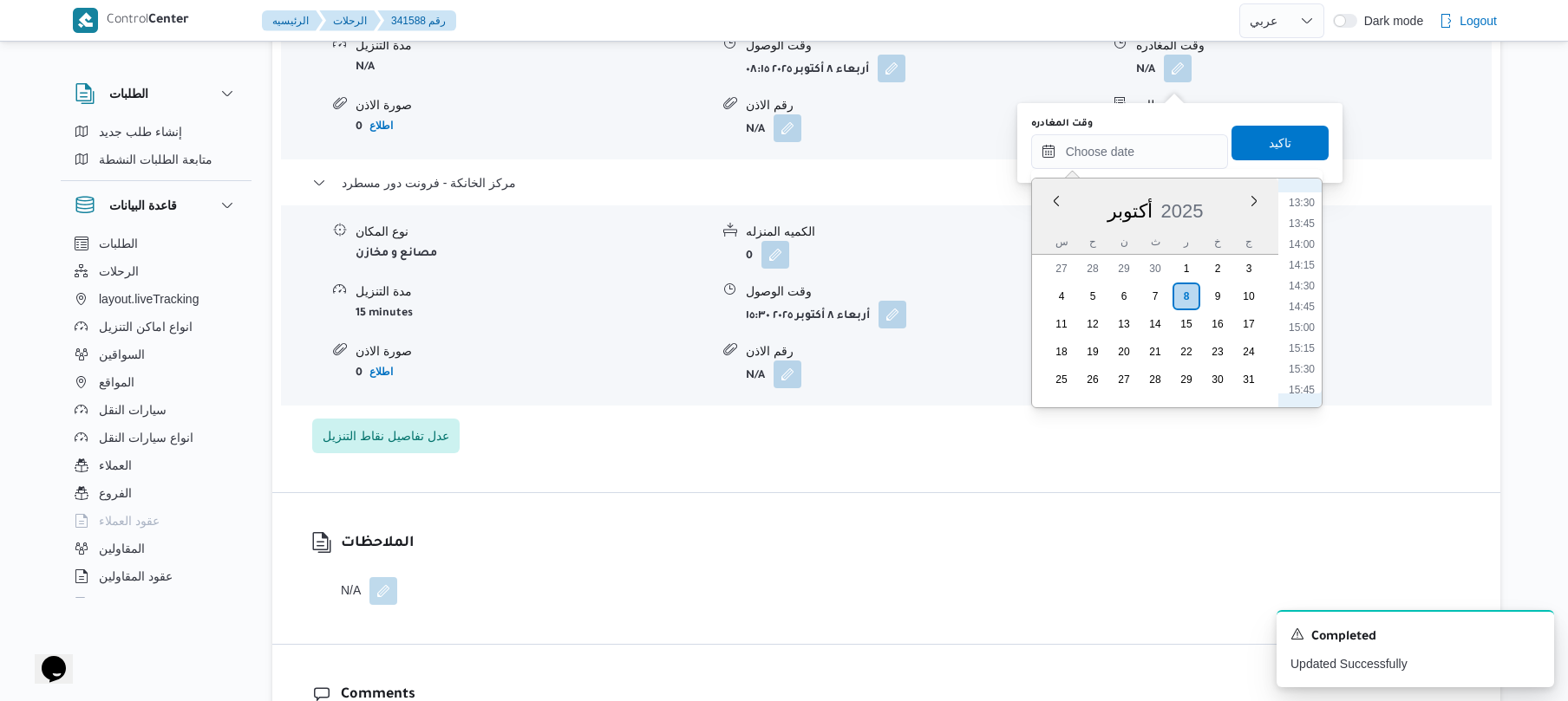
scroll to position [1097, 0]
click at [1301, 333] on li "14:45" at bounding box center [1301, 331] width 40 height 17
type input "٠٨/١٠/٢٠٢٥ ١٤:٤٥"
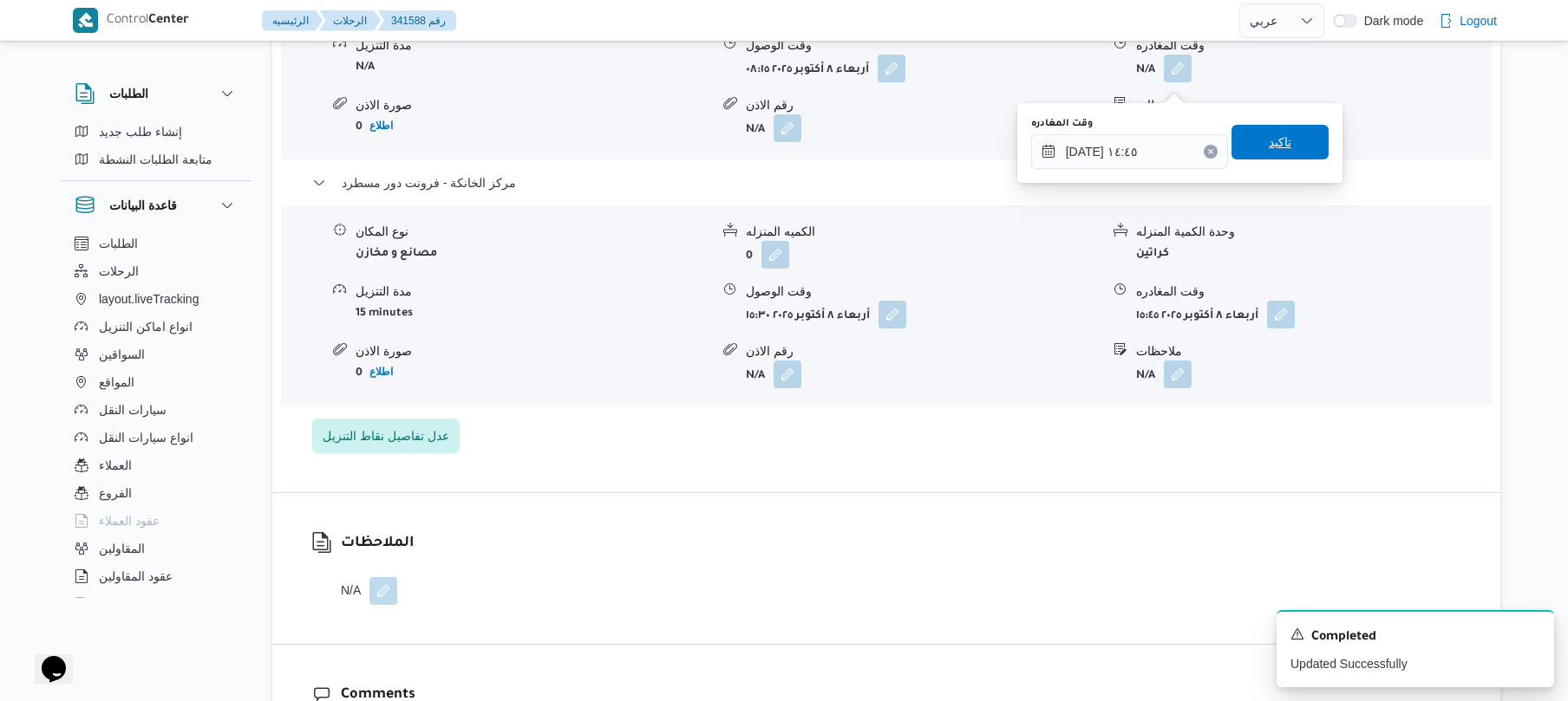
click at [1288, 142] on span "تاكيد" at bounding box center [1279, 142] width 97 height 35
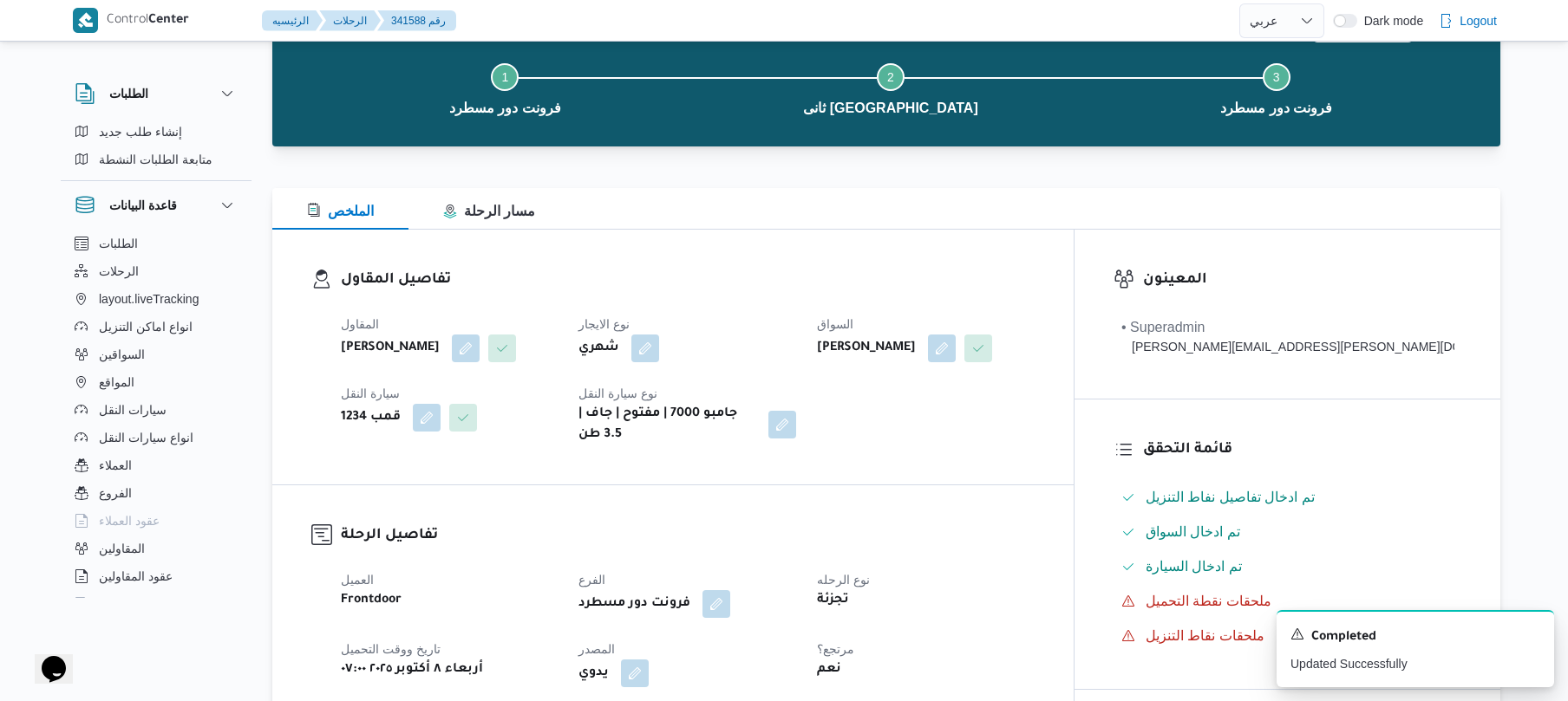
scroll to position [0, 0]
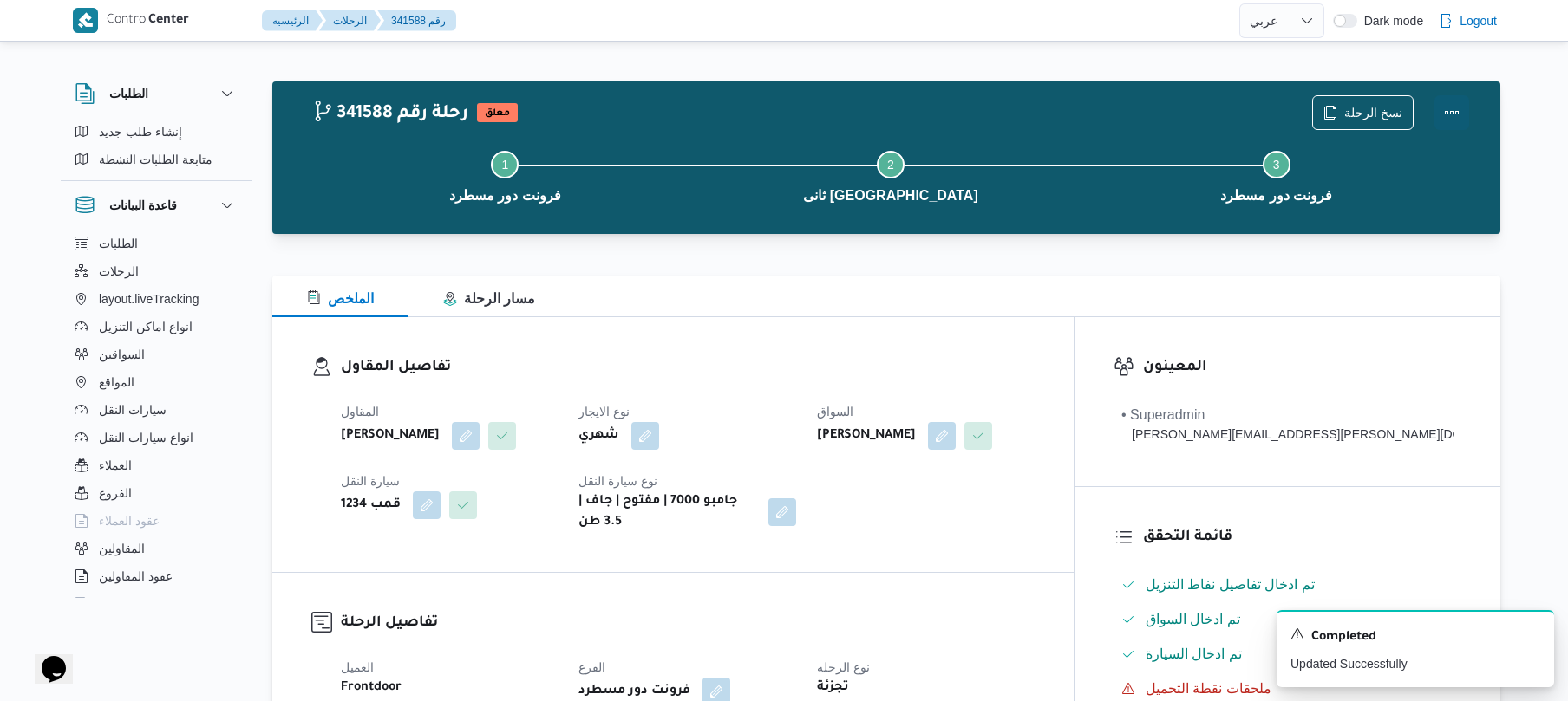
click at [1452, 90] on div "نسخ الرحلة" at bounding box center [1389, 113] width 178 height 56
click at [1457, 114] on button "Actions" at bounding box center [1451, 111] width 35 height 35
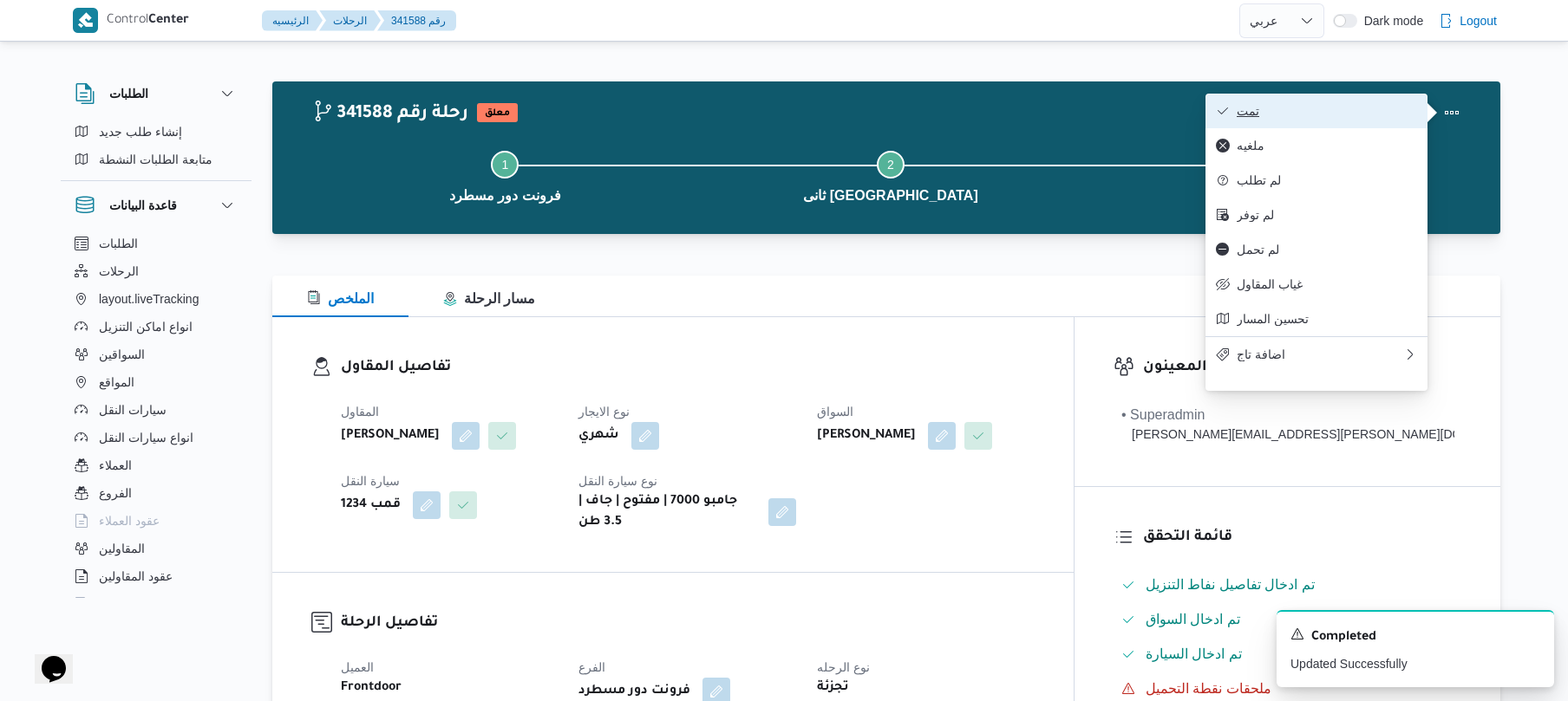
click at [1363, 107] on span "تمت" at bounding box center [1327, 111] width 181 height 14
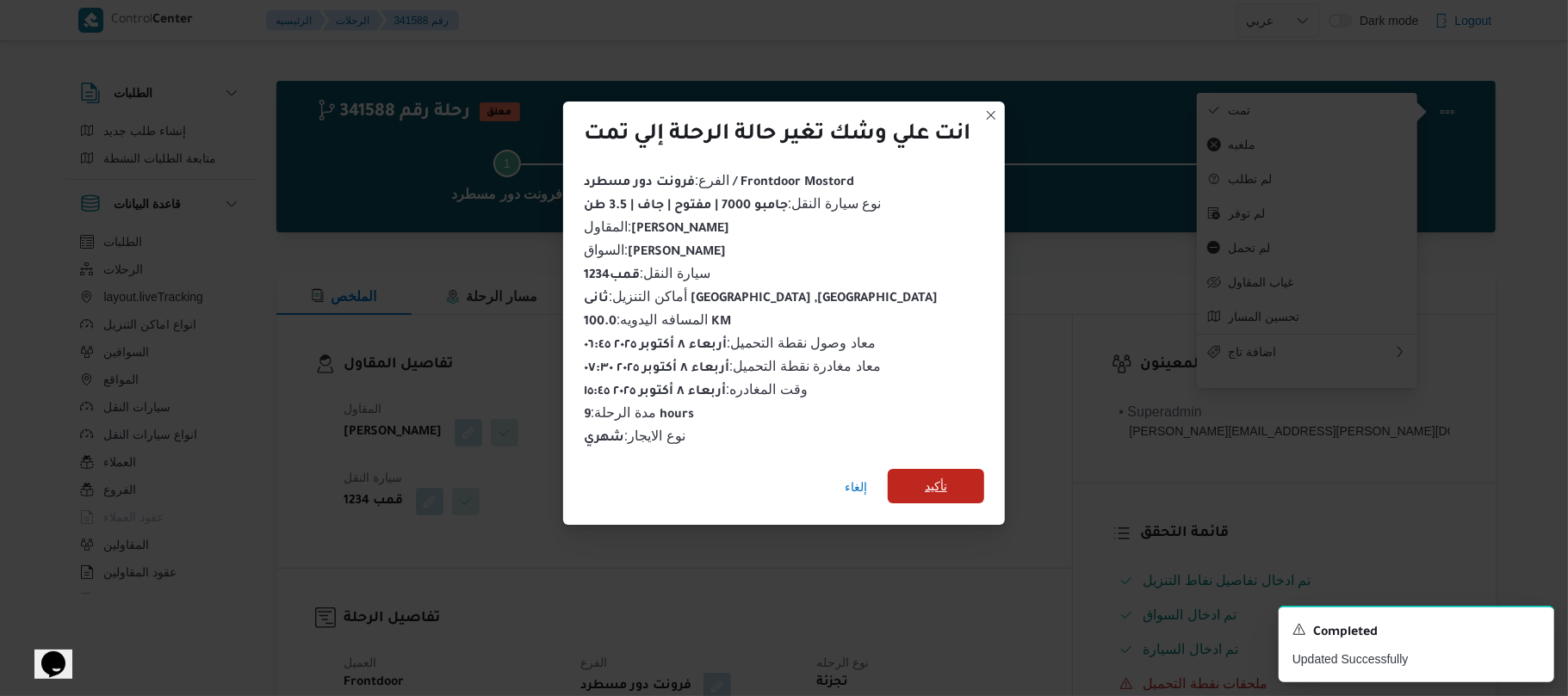
click at [969, 482] on span "تأكيد" at bounding box center [936, 485] width 97 height 34
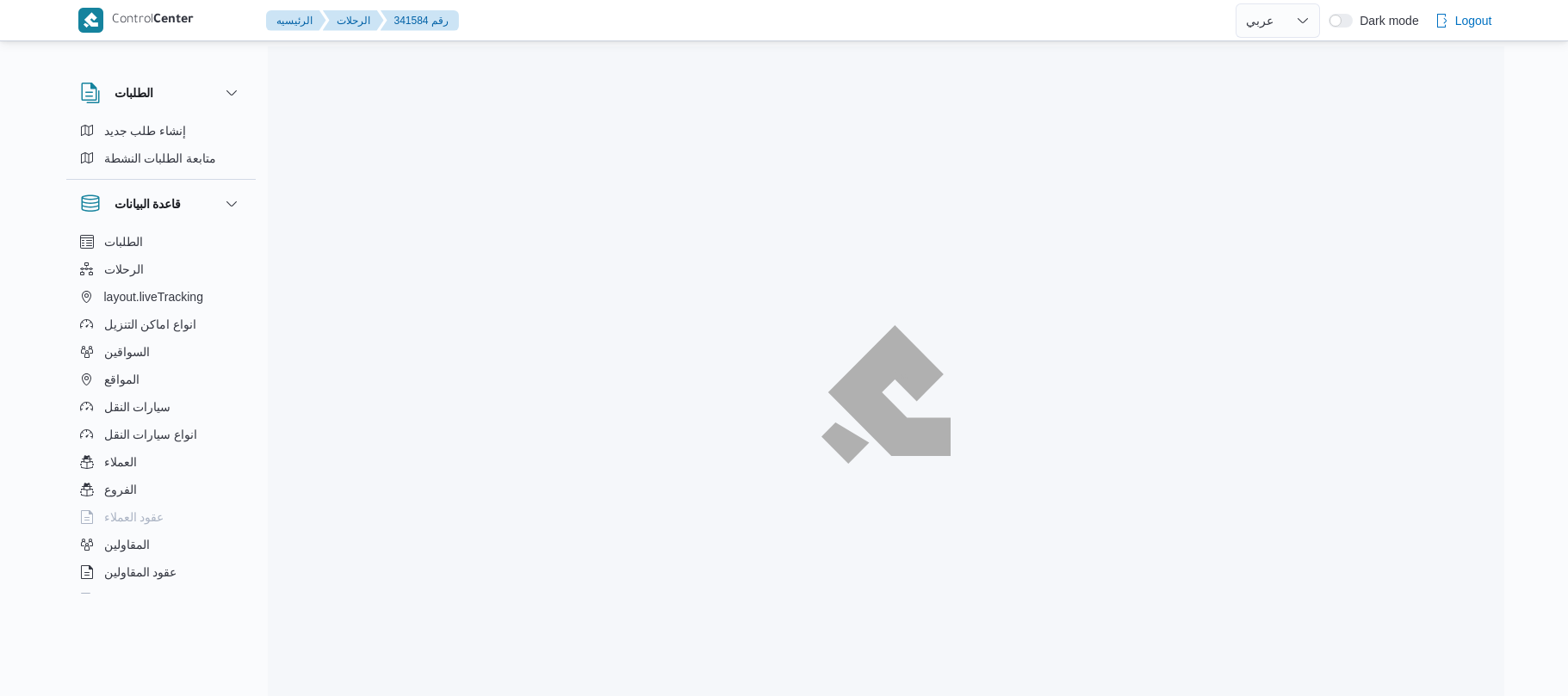
select select "ar"
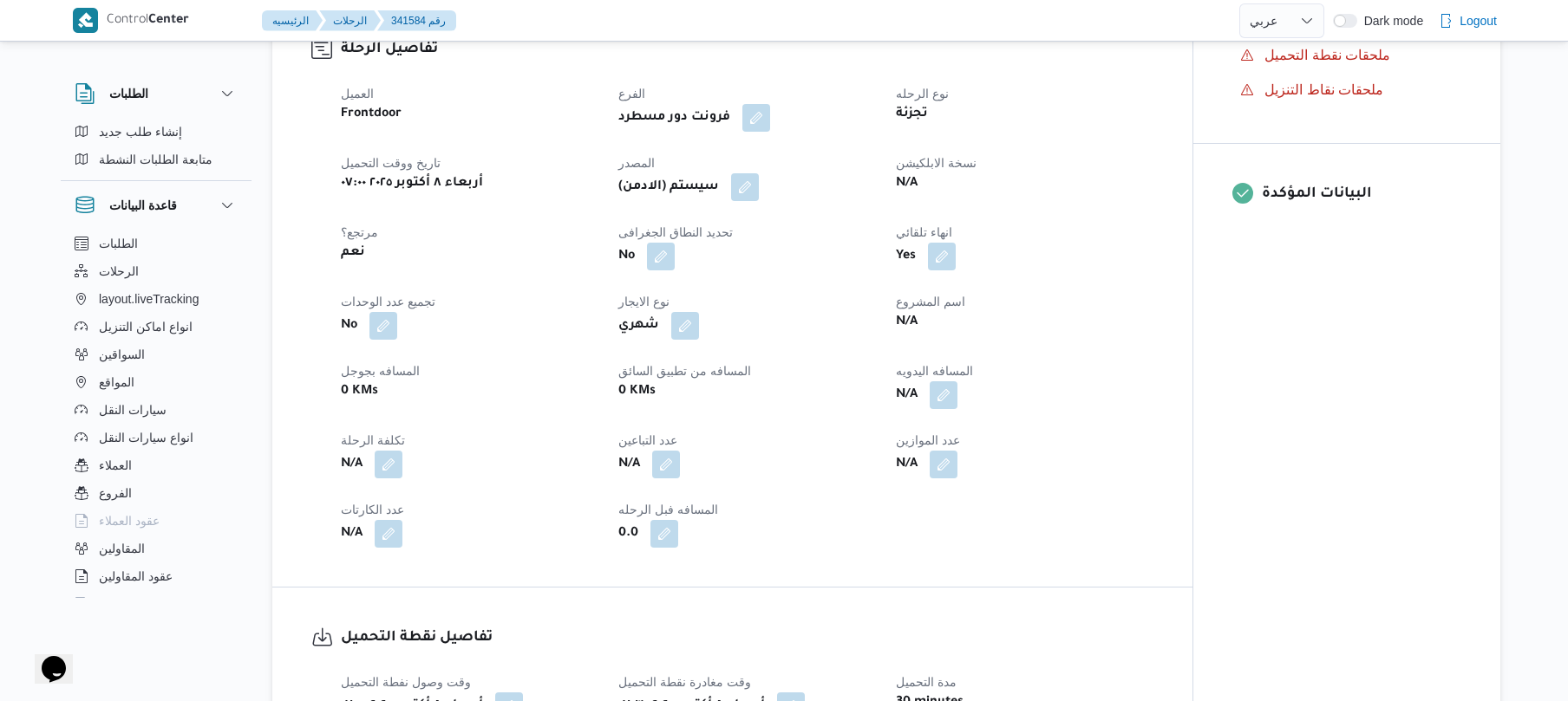
scroll to position [635, 0]
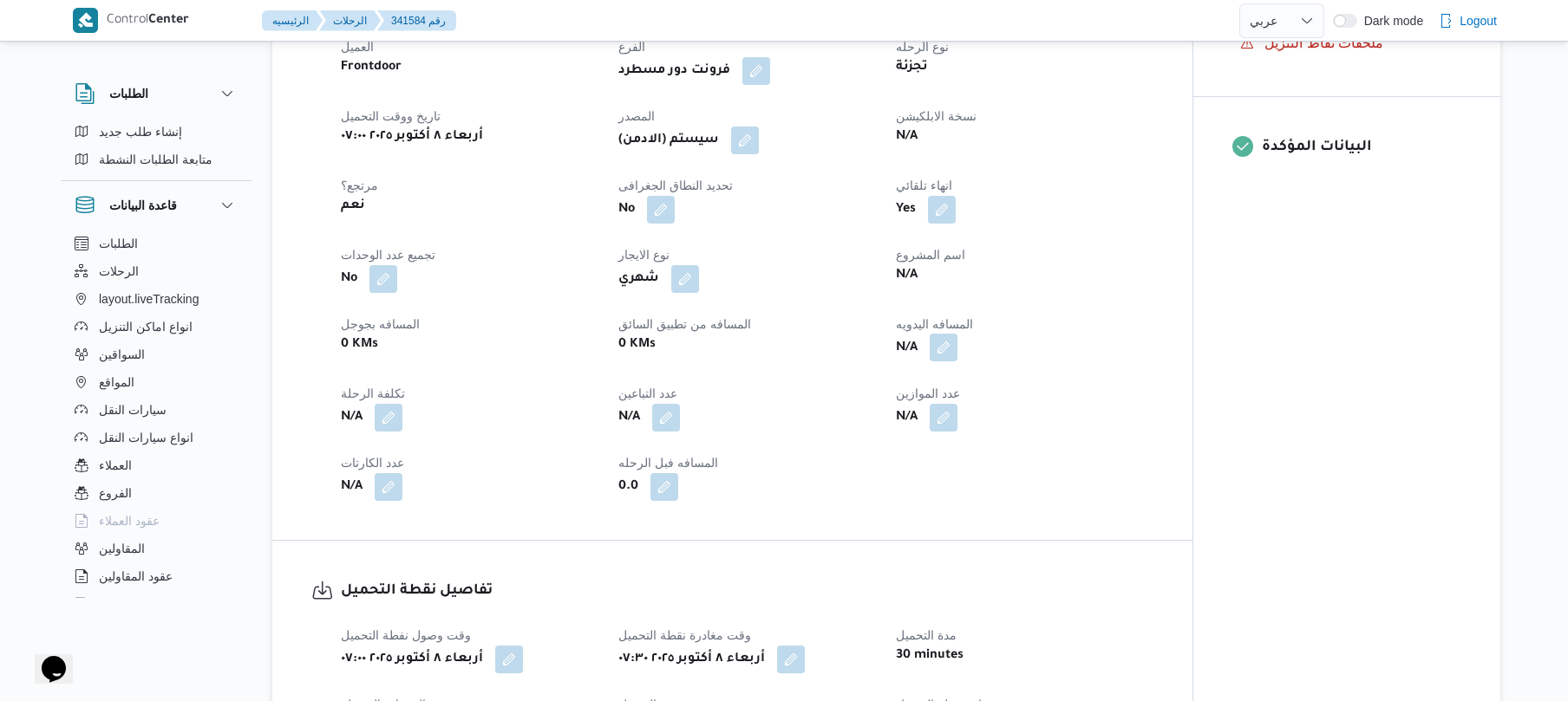
click at [951, 334] on button "button" at bounding box center [943, 348] width 28 height 28
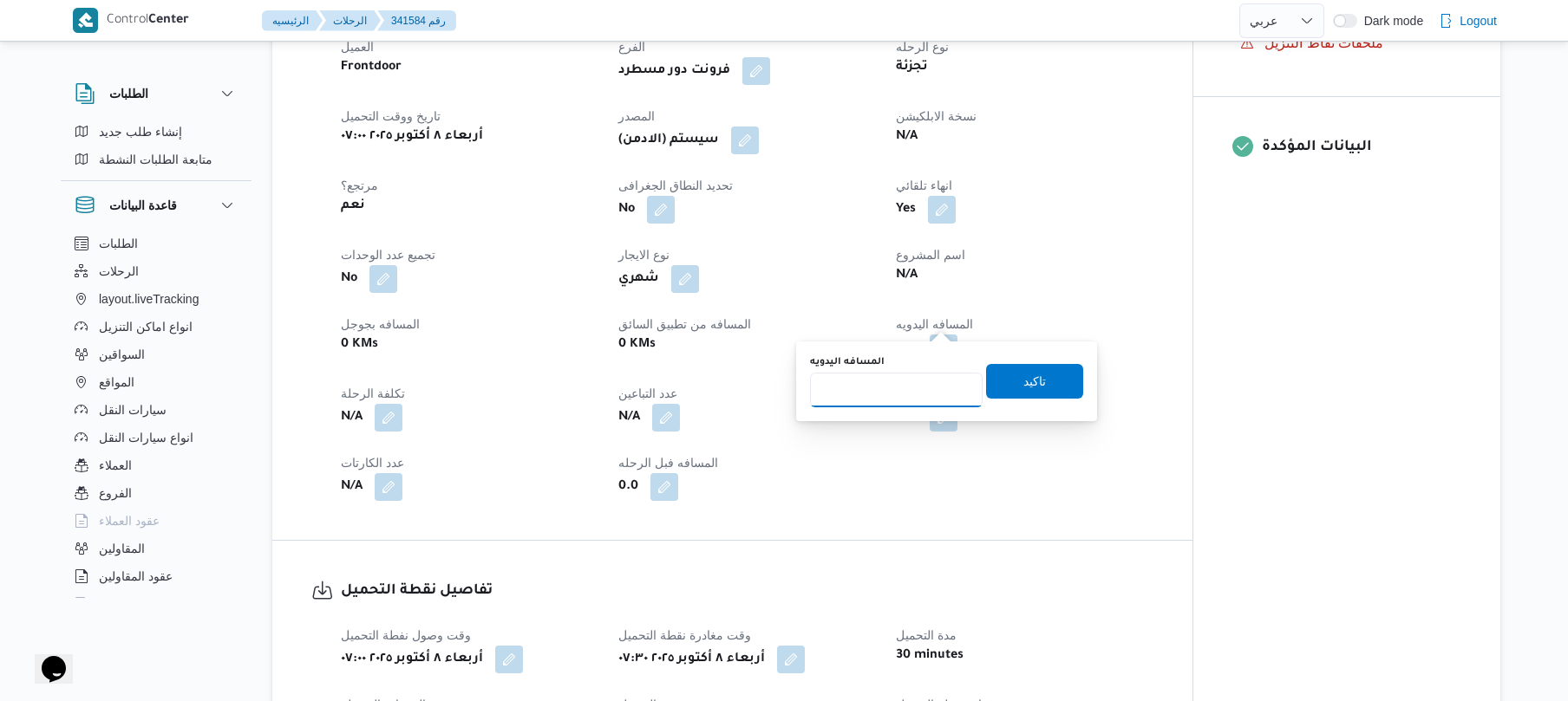
click at [881, 400] on input "المسافه اليدويه" at bounding box center [897, 390] width 173 height 35
type input "95"
click at [1042, 386] on span "تاكيد" at bounding box center [1034, 380] width 97 height 35
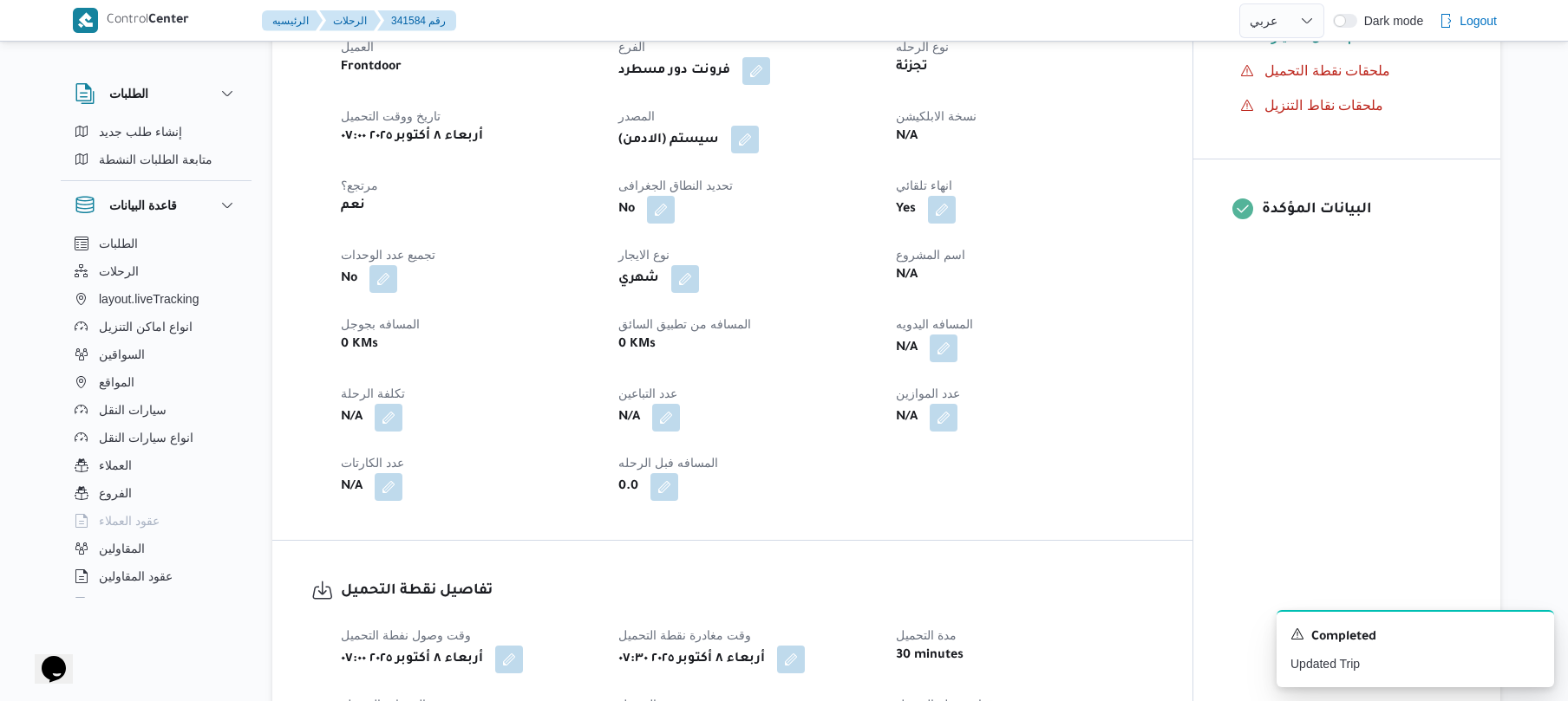
click at [758, 126] on button "button" at bounding box center [745, 140] width 28 height 28
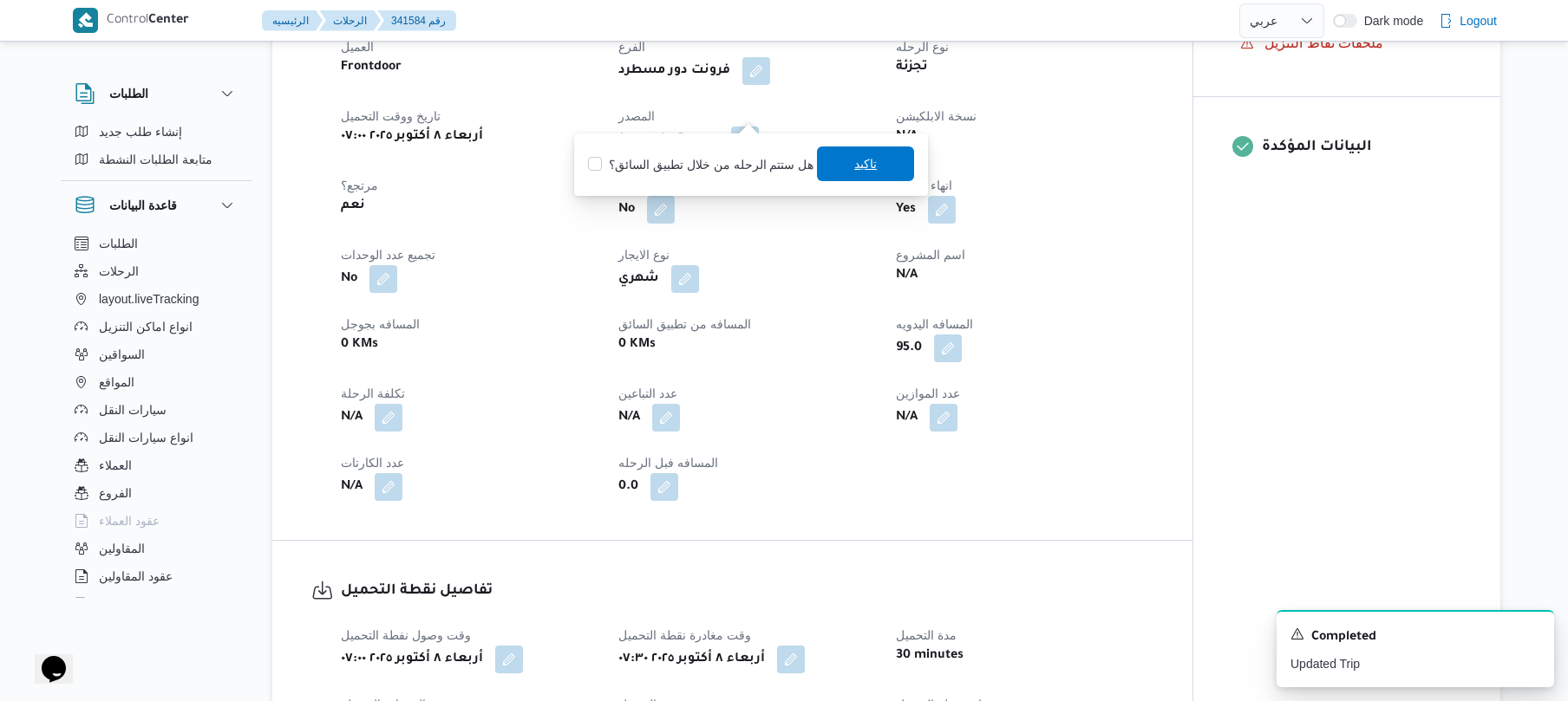
click at [859, 172] on span "تاكيد" at bounding box center [865, 164] width 23 height 21
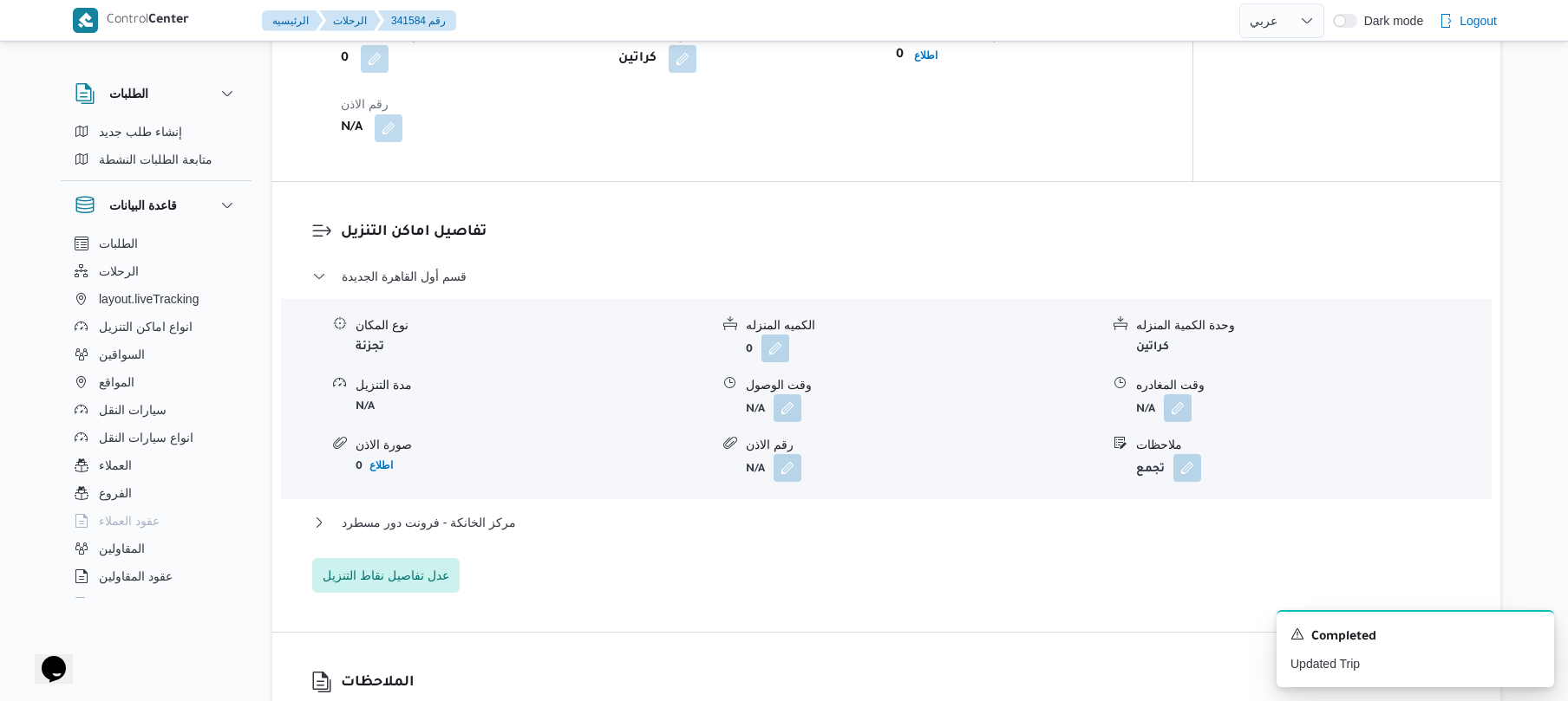
scroll to position [1420, 0]
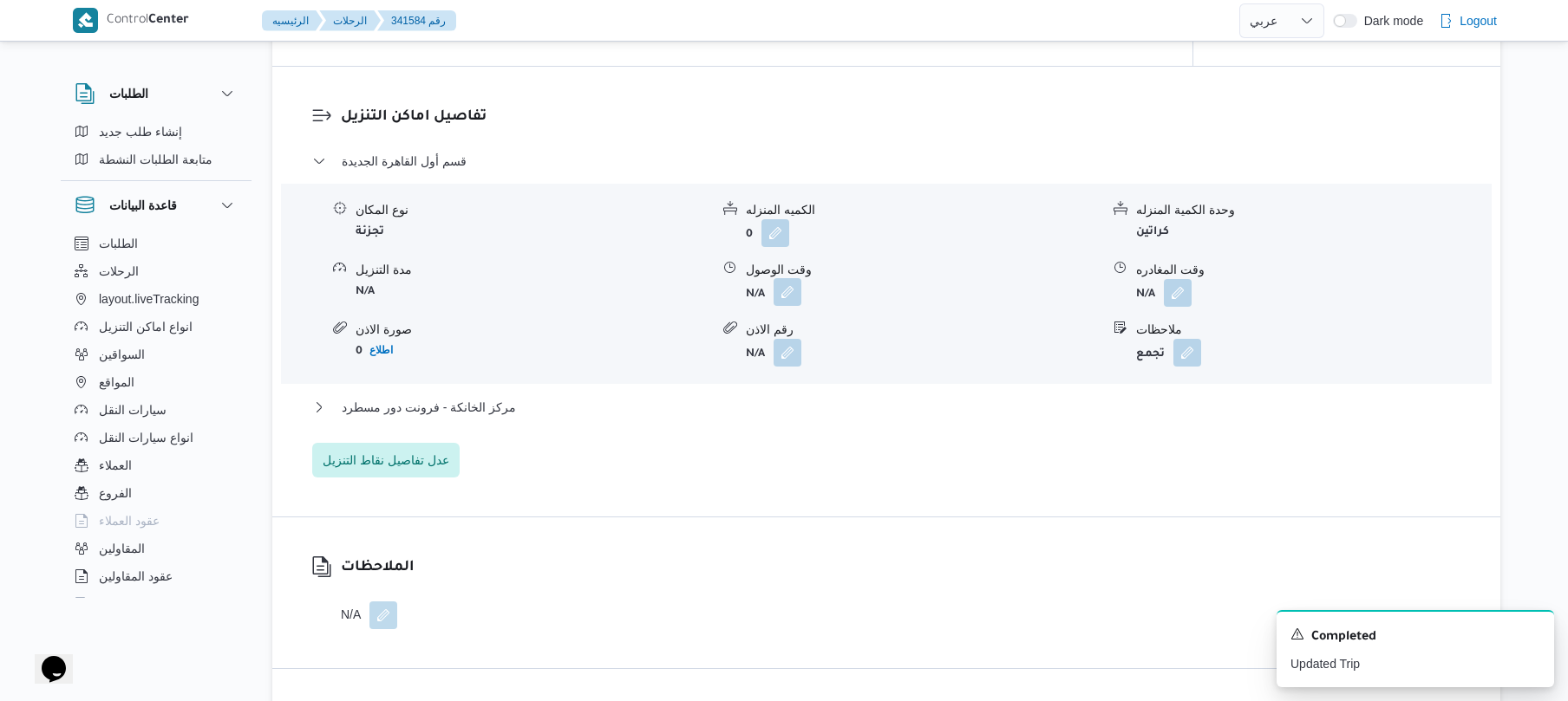
click at [784, 279] on button "button" at bounding box center [787, 292] width 28 height 28
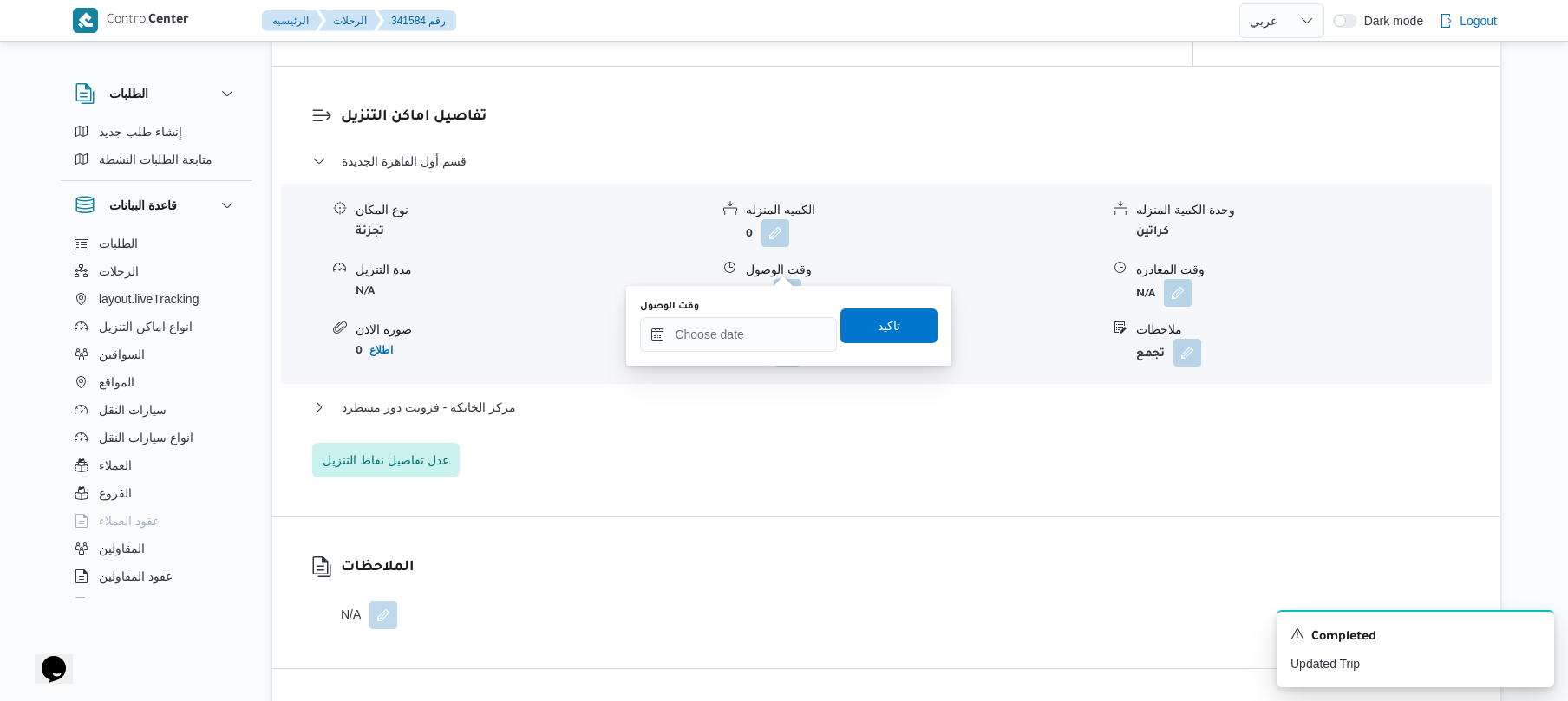
click at [714, 351] on div "وقت الوصول تاكيد" at bounding box center [787, 326] width 301 height 56
click at [730, 333] on input "وقت الوصول" at bounding box center [738, 334] width 196 height 35
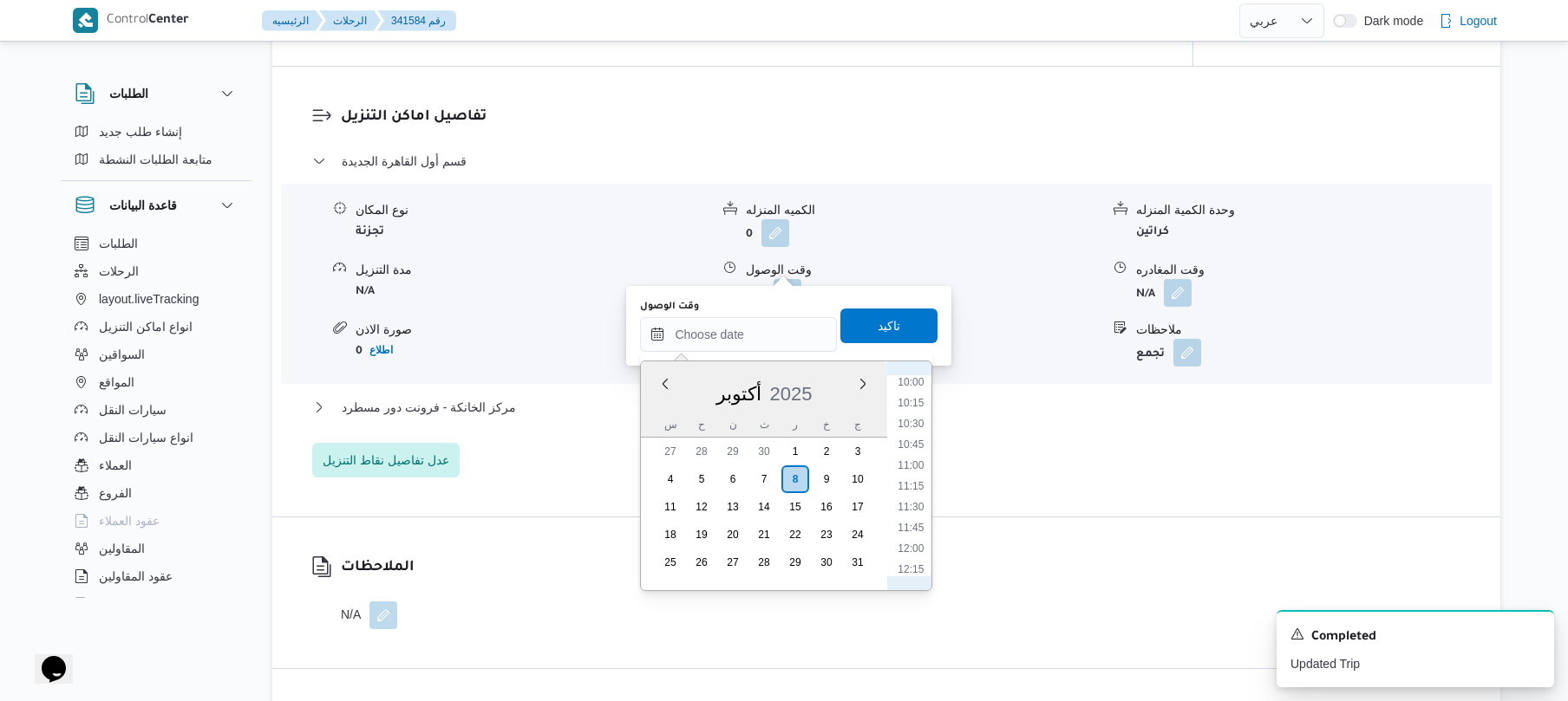
scroll to position [608, 0]
click at [913, 456] on li "08:15" at bounding box center [911, 462] width 40 height 17
type input "٠٨/١٠/٢٠٢٥ ٠٨:١٥"
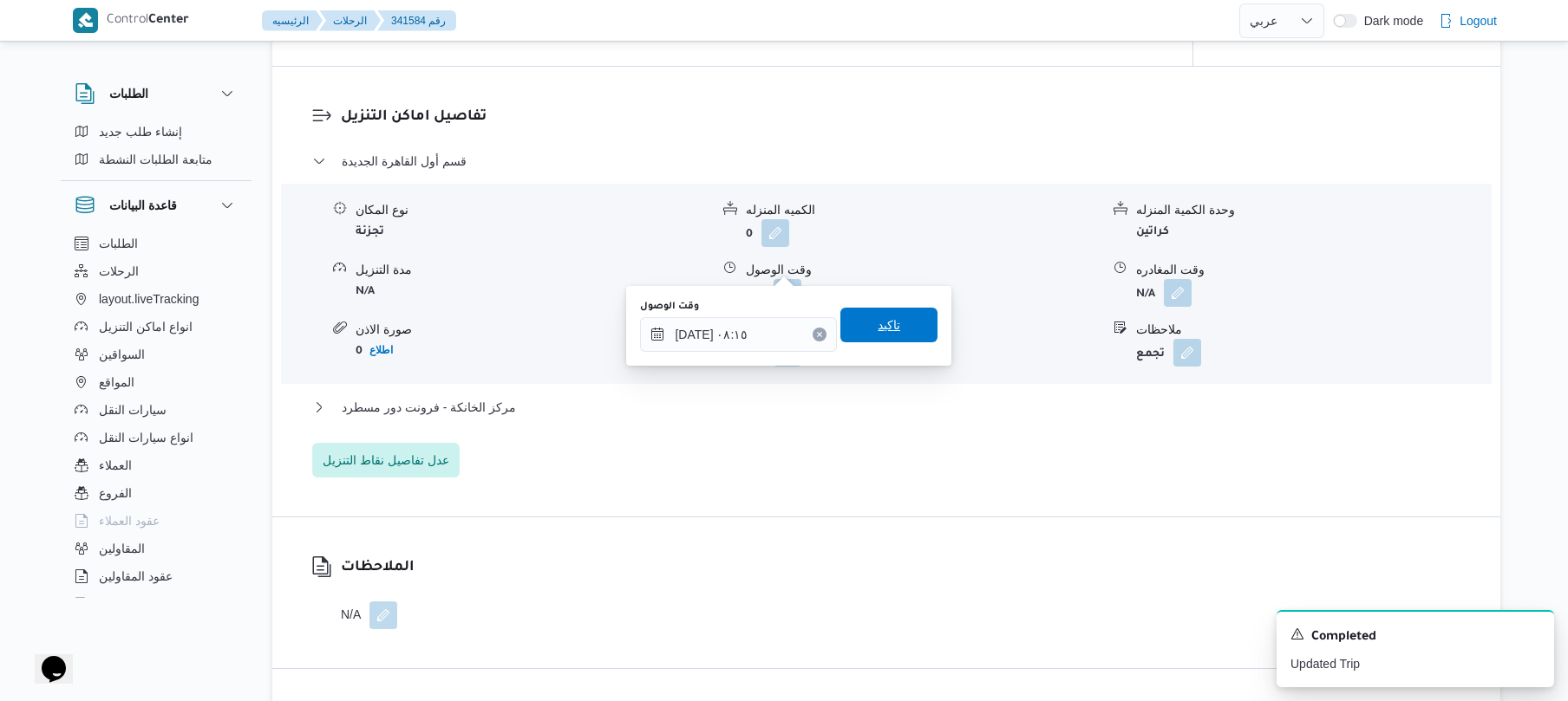
click at [893, 329] on span "تاكيد" at bounding box center [889, 324] width 97 height 35
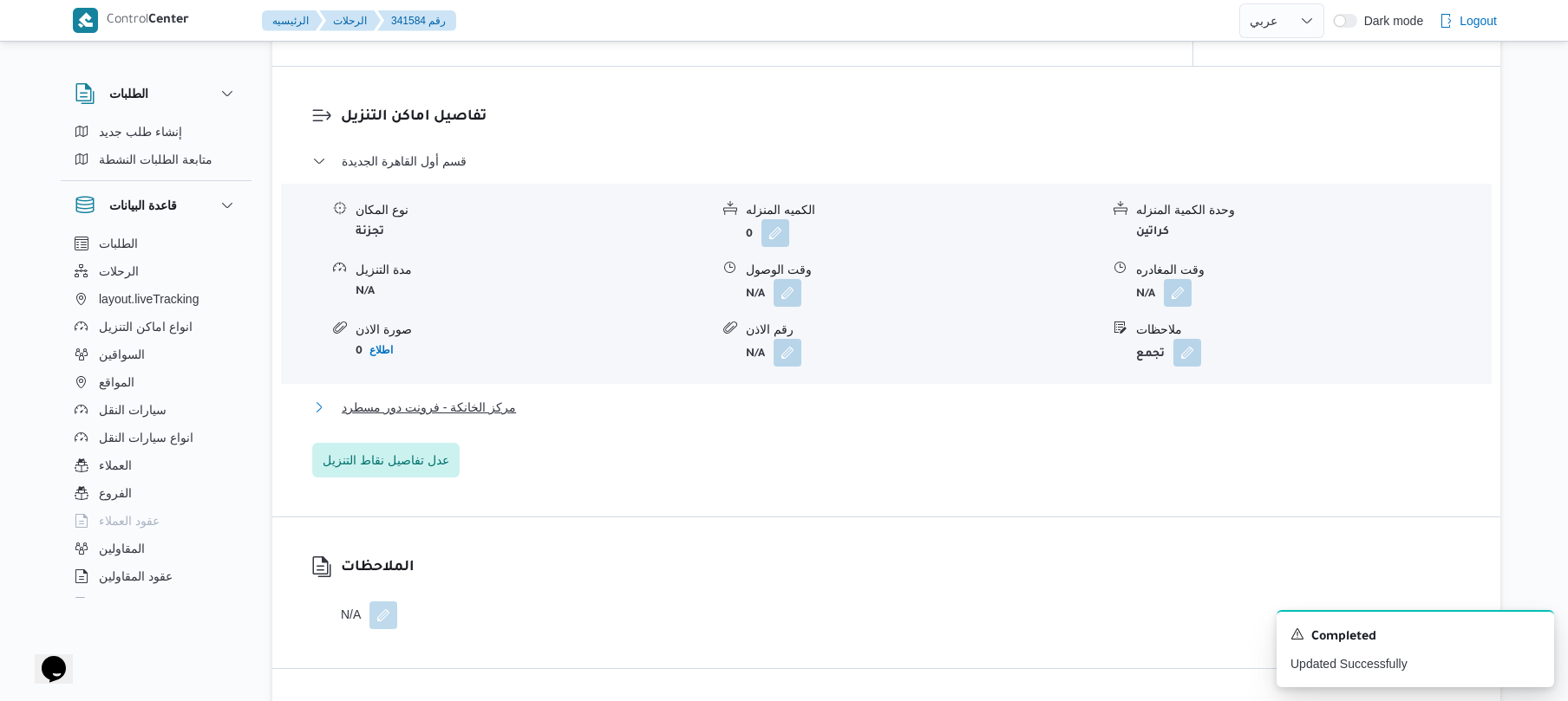
click at [832, 397] on button "مركز الخانكة - فرونت دور مسطرد" at bounding box center [887, 407] width 1148 height 21
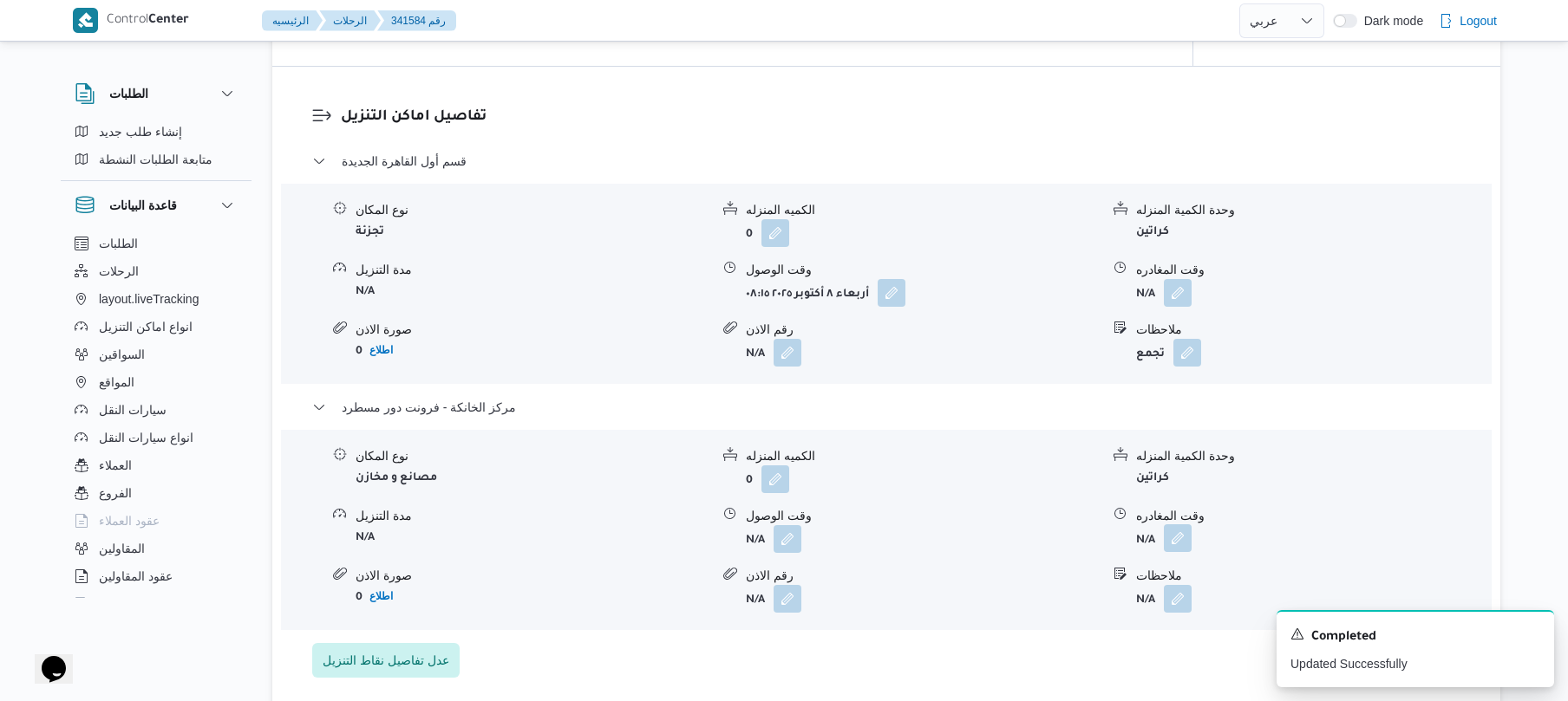
click at [1177, 525] on button "button" at bounding box center [1177, 538] width 28 height 28
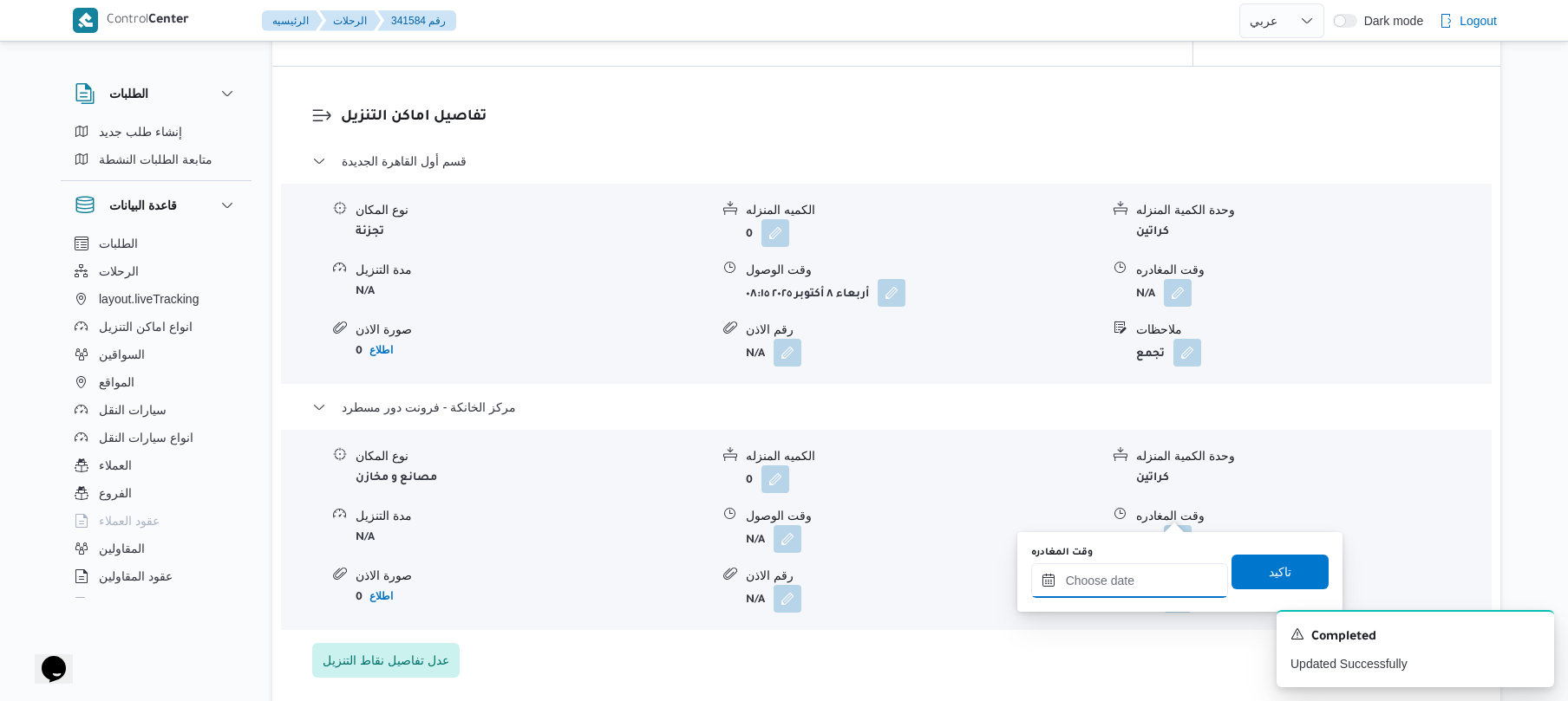
click at [1093, 590] on input "وقت المغادره" at bounding box center [1130, 580] width 196 height 35
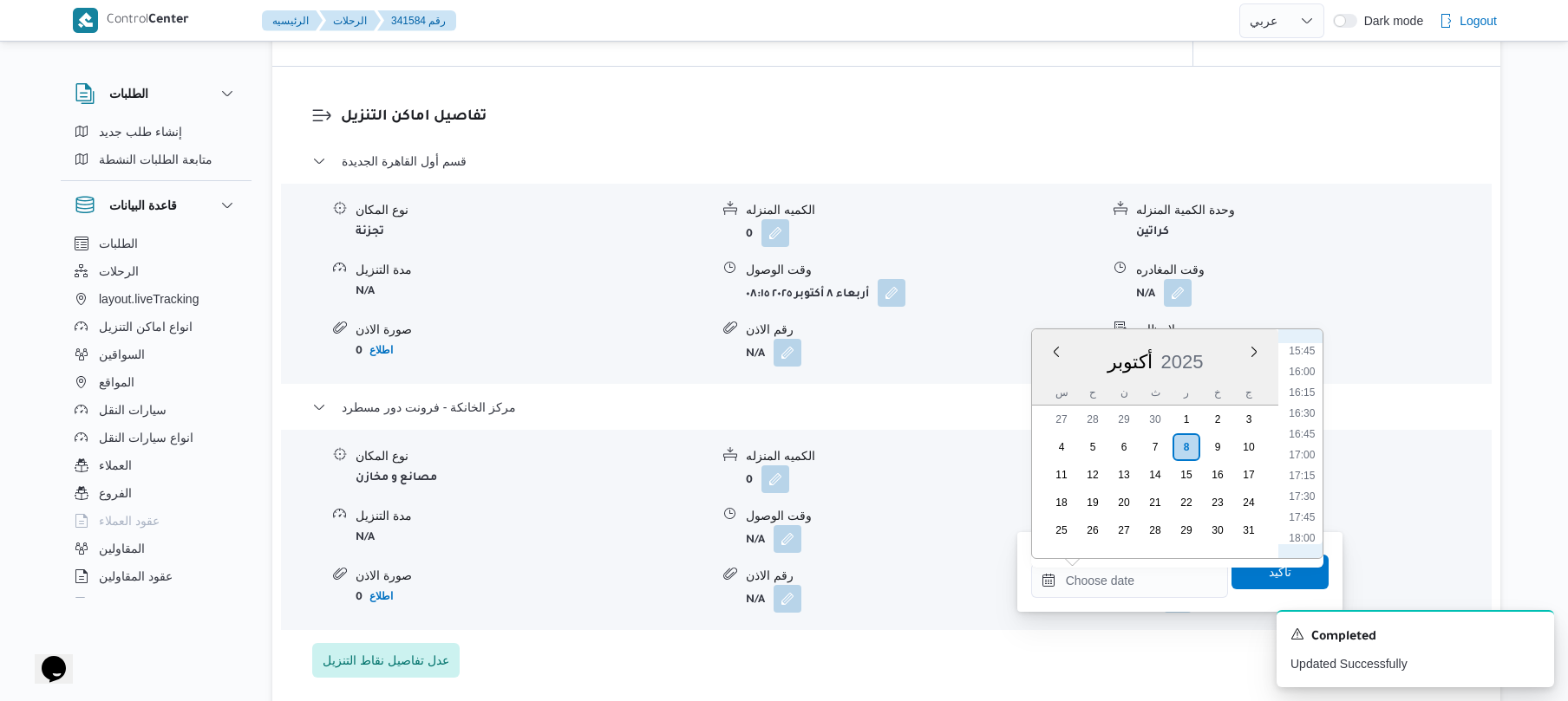
scroll to position [1286, 0]
click at [1305, 361] on li "15:30" at bounding box center [1301, 355] width 40 height 17
type input "٠٨/١٠/٢٠٢٥ ١٥:٣٠"
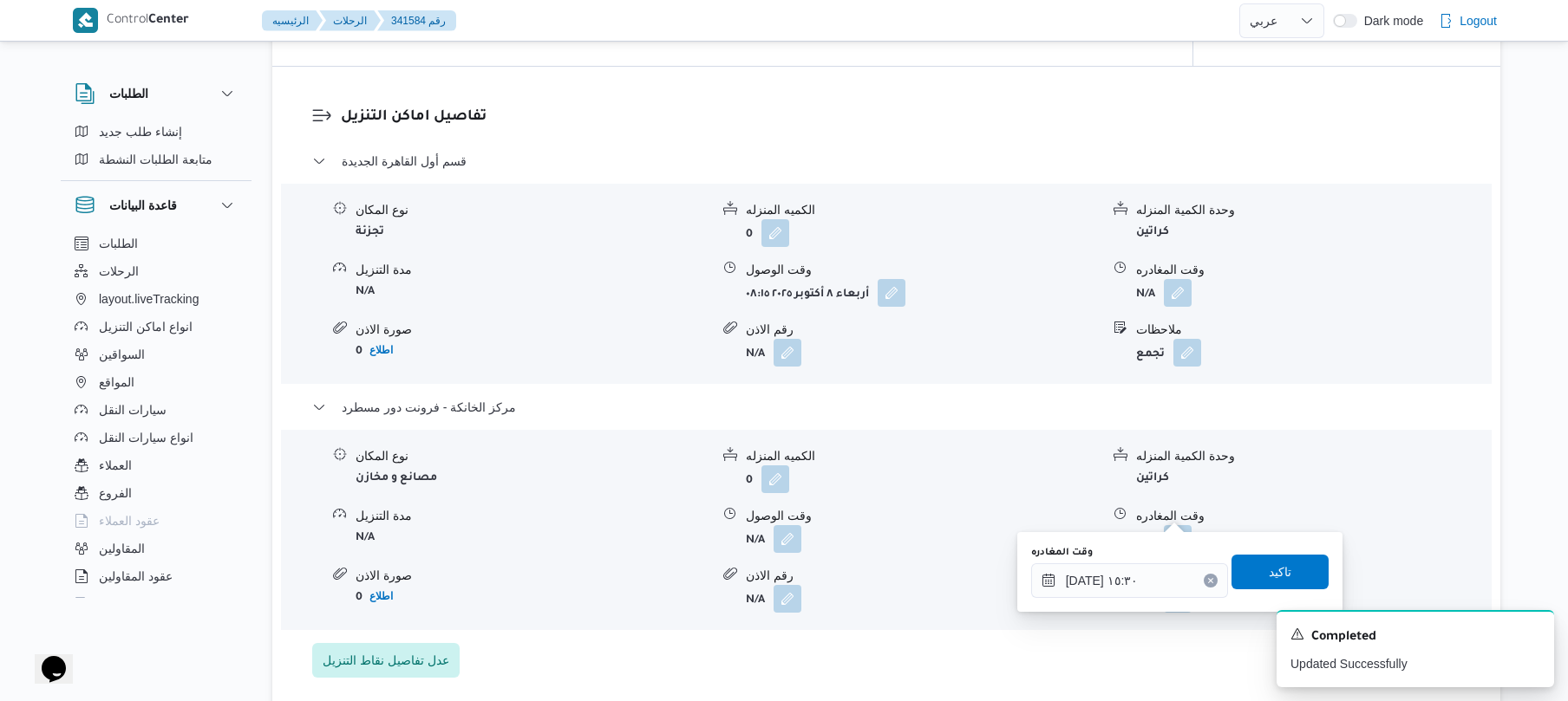
click at [1251, 590] on div "وقت المغادره ٠٨/١٠/٢٠٢٥ ١٥:٣٠ تاكيد" at bounding box center [1179, 572] width 301 height 56
click at [1254, 576] on span "تاكيد" at bounding box center [1279, 571] width 97 height 35
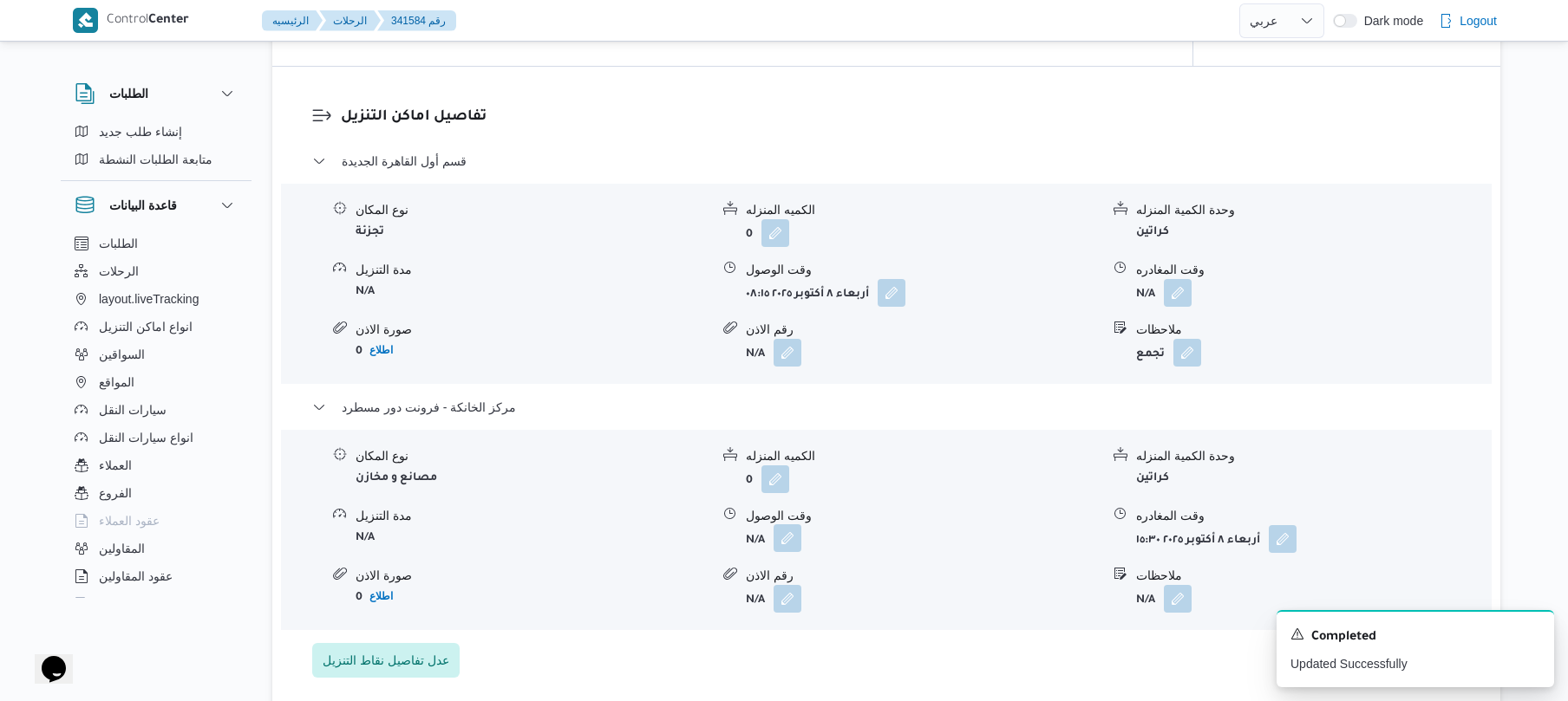
click at [779, 525] on button "button" at bounding box center [787, 538] width 28 height 28
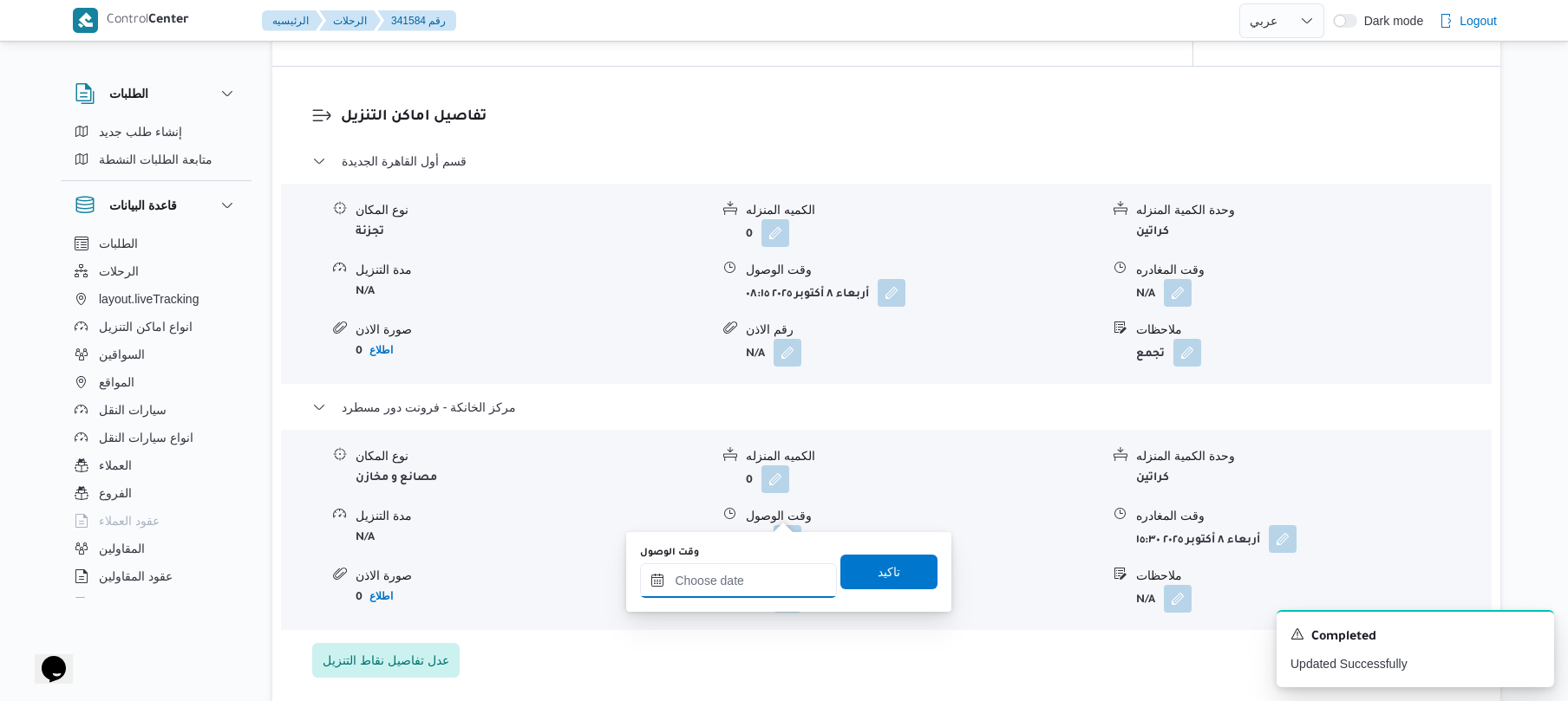
click at [778, 572] on input "وقت الوصول" at bounding box center [738, 580] width 196 height 35
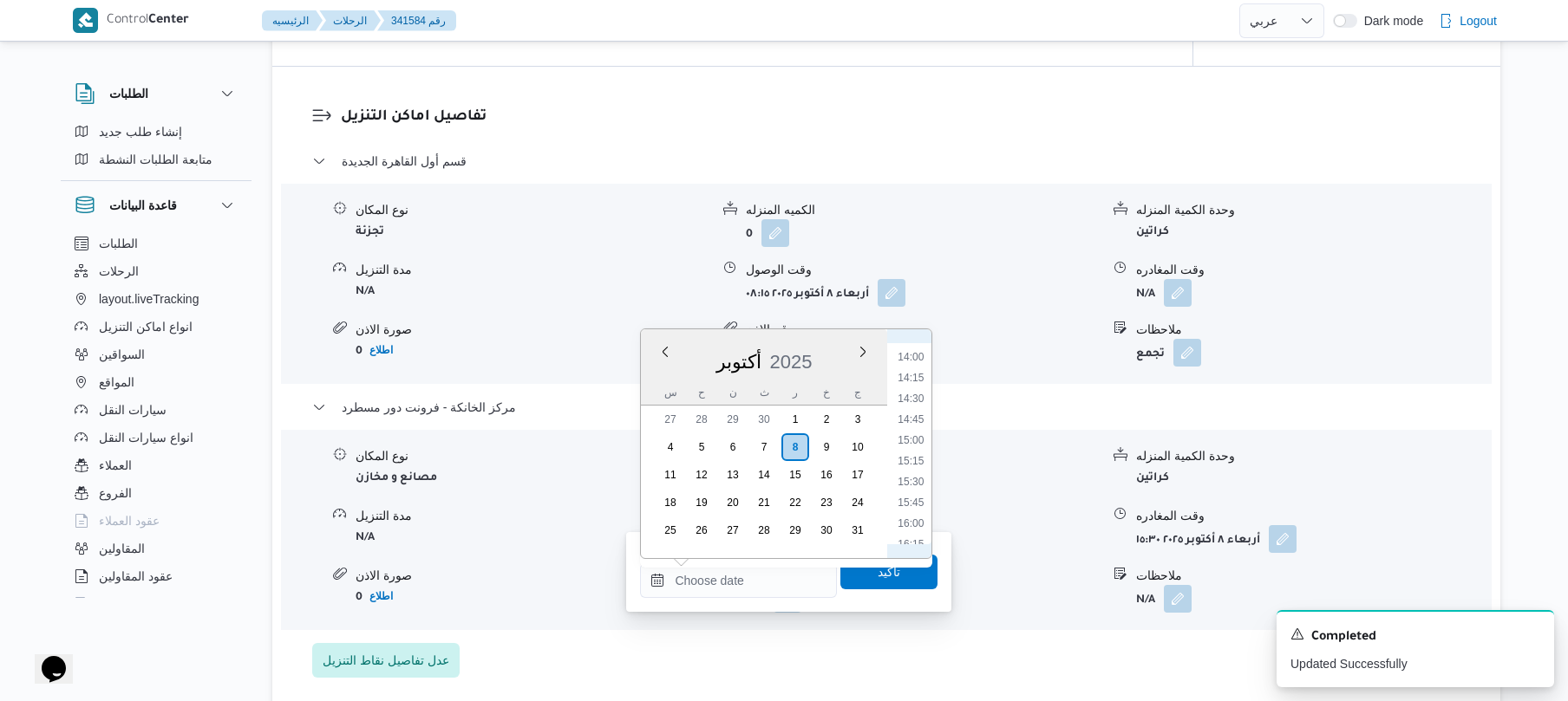
scroll to position [1114, 0]
click at [913, 505] on li "15:15" at bounding box center [911, 506] width 40 height 17
type input "[DATE] ١٥:١٥"
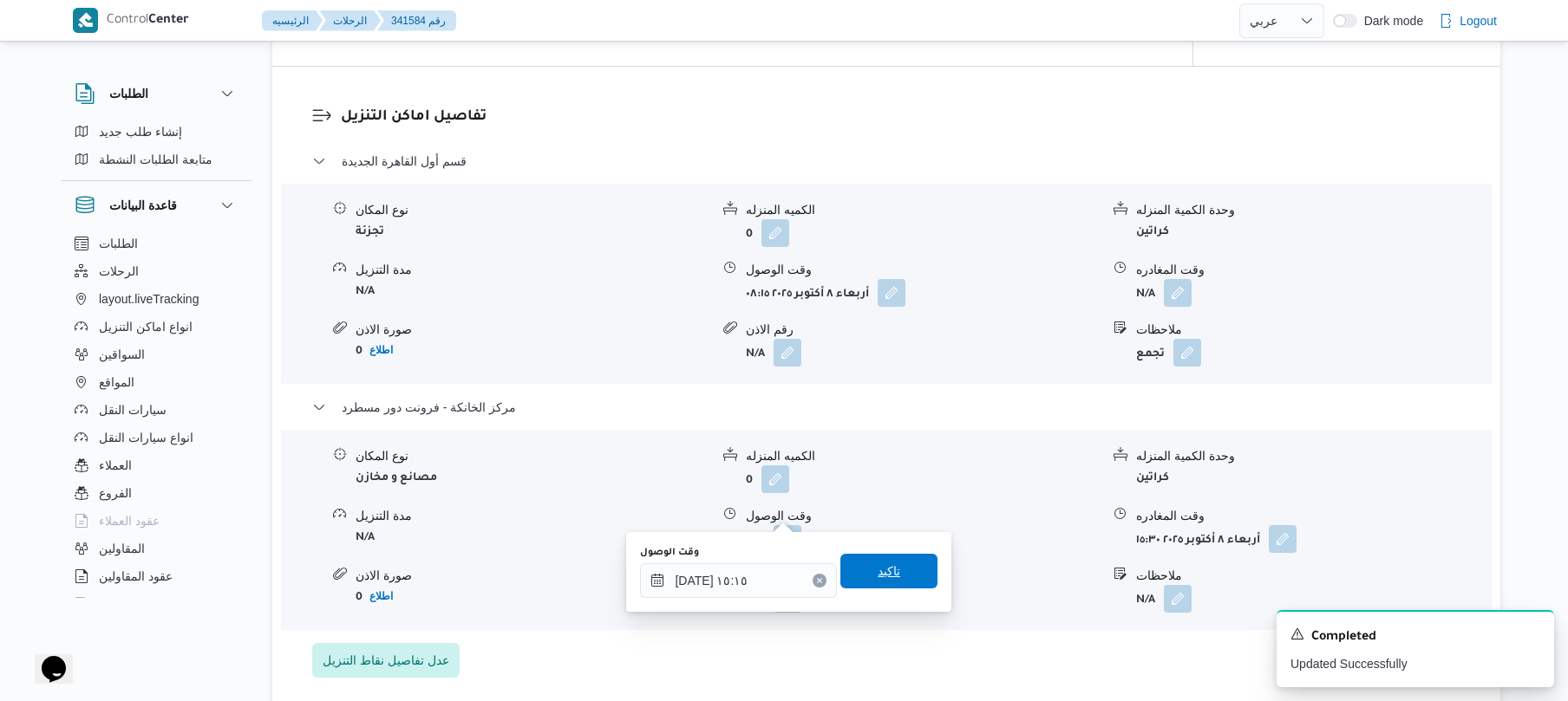
click at [883, 566] on span "تاكيد" at bounding box center [889, 571] width 23 height 21
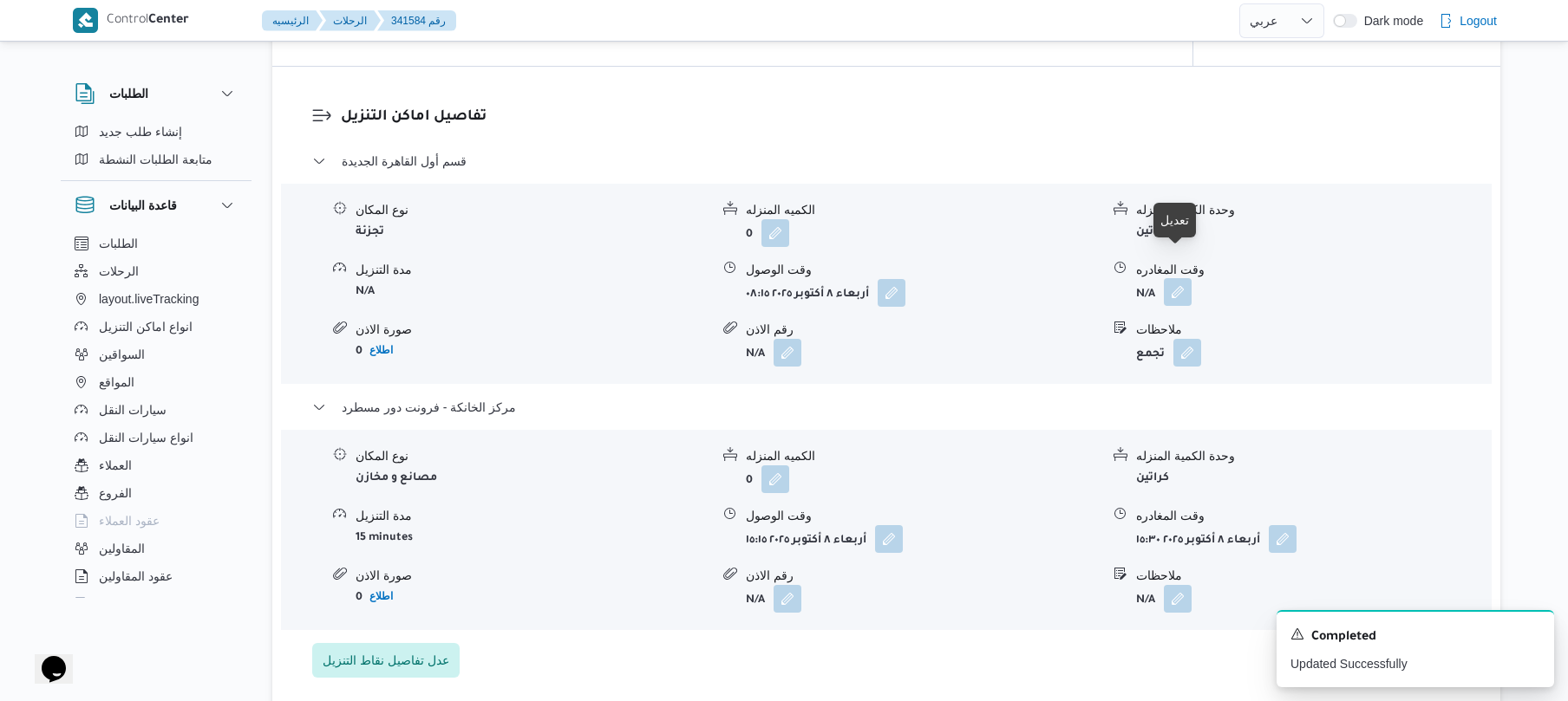
click at [1176, 279] on button "button" at bounding box center [1177, 292] width 28 height 28
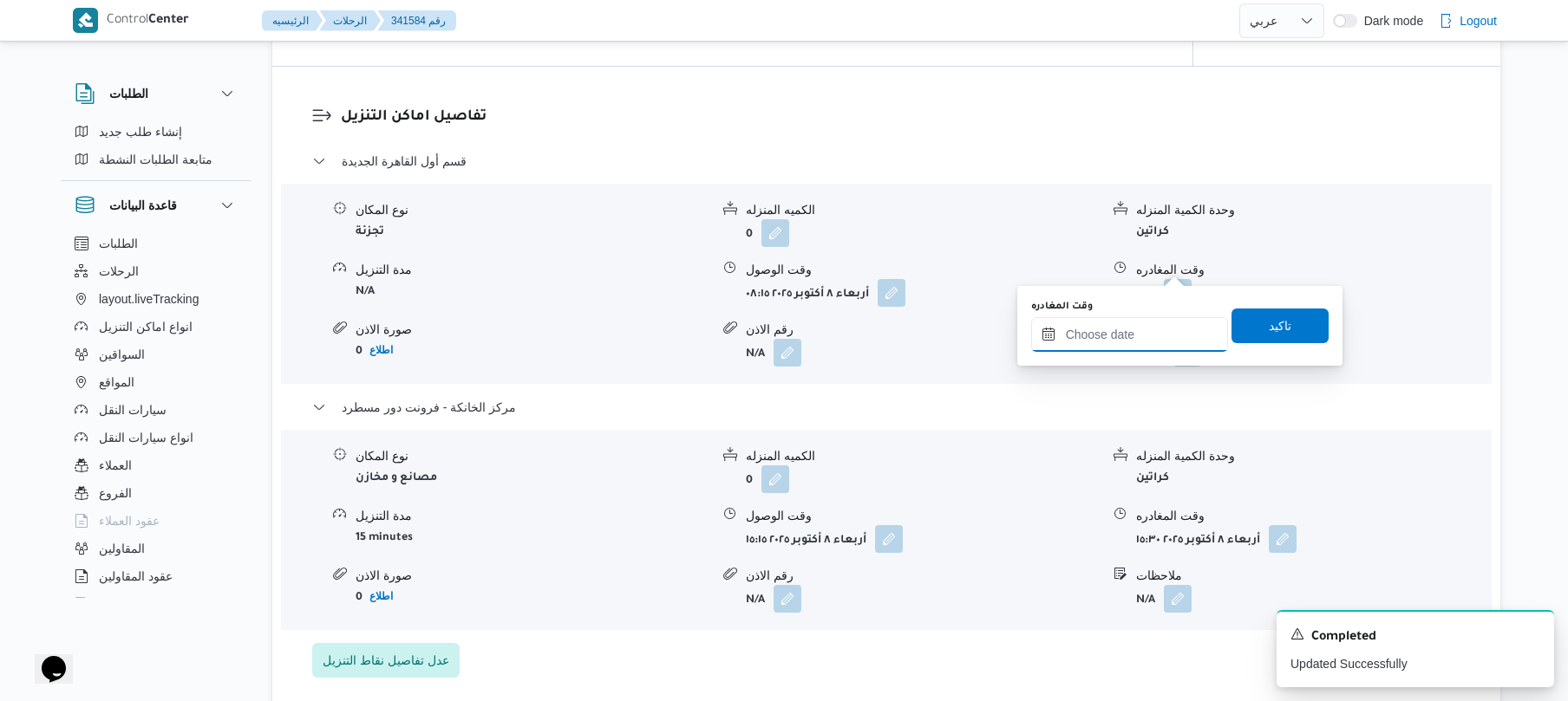
click at [1101, 333] on input "وقت المغادره" at bounding box center [1130, 334] width 196 height 35
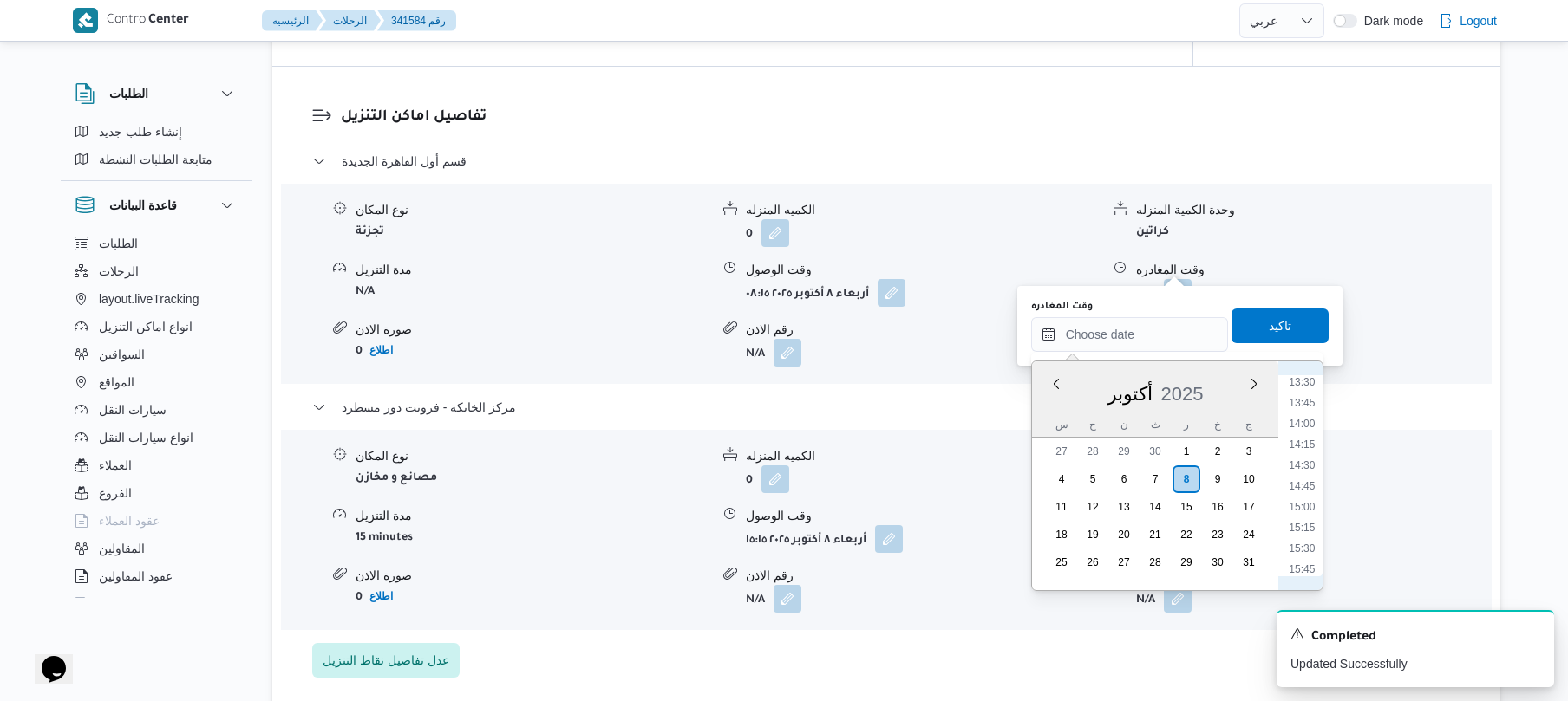
scroll to position [1117, 0]
click at [1302, 472] on li "14:30" at bounding box center [1301, 473] width 40 height 17
type input "٠٨/١٠/٢٠٢٥ ١٤:٣٠"
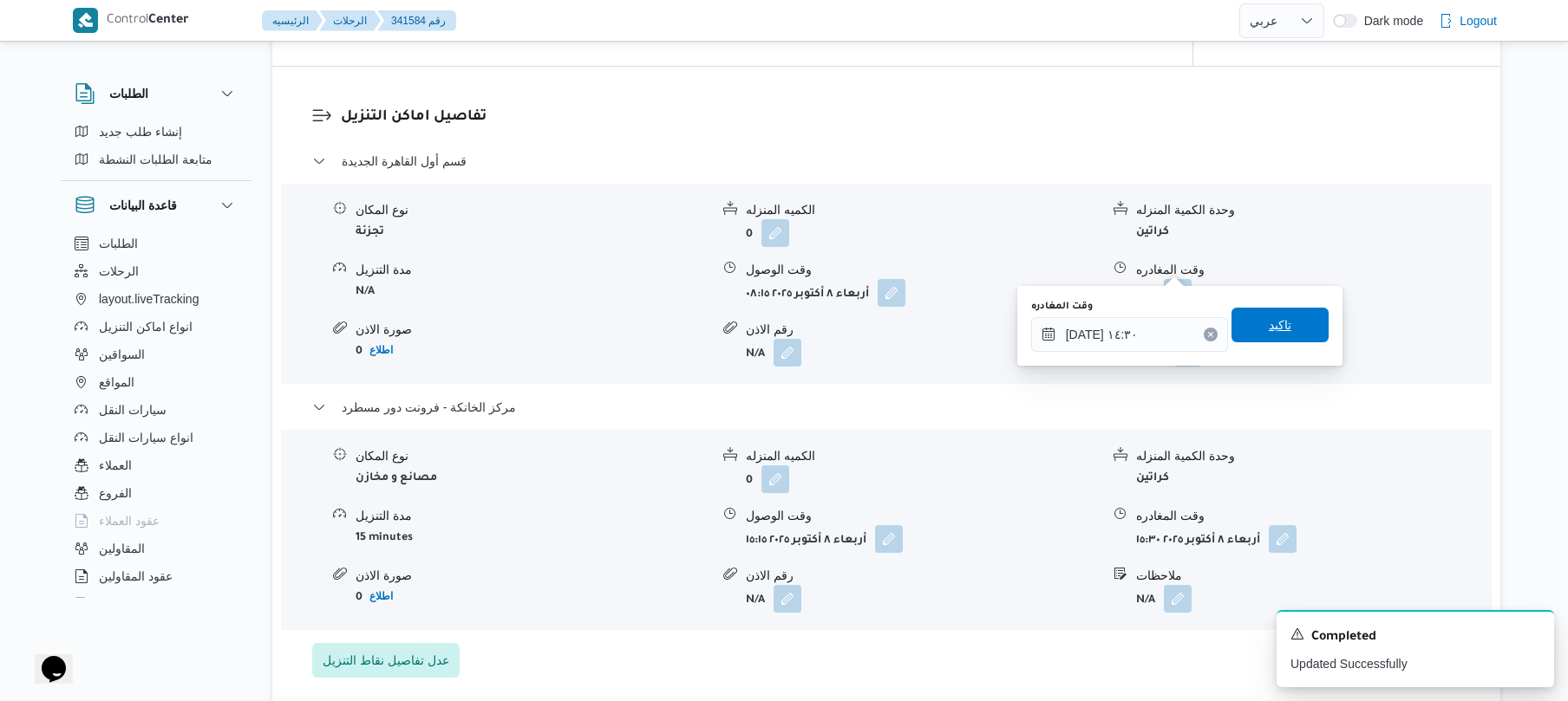
click at [1274, 320] on span "تاكيد" at bounding box center [1279, 324] width 23 height 21
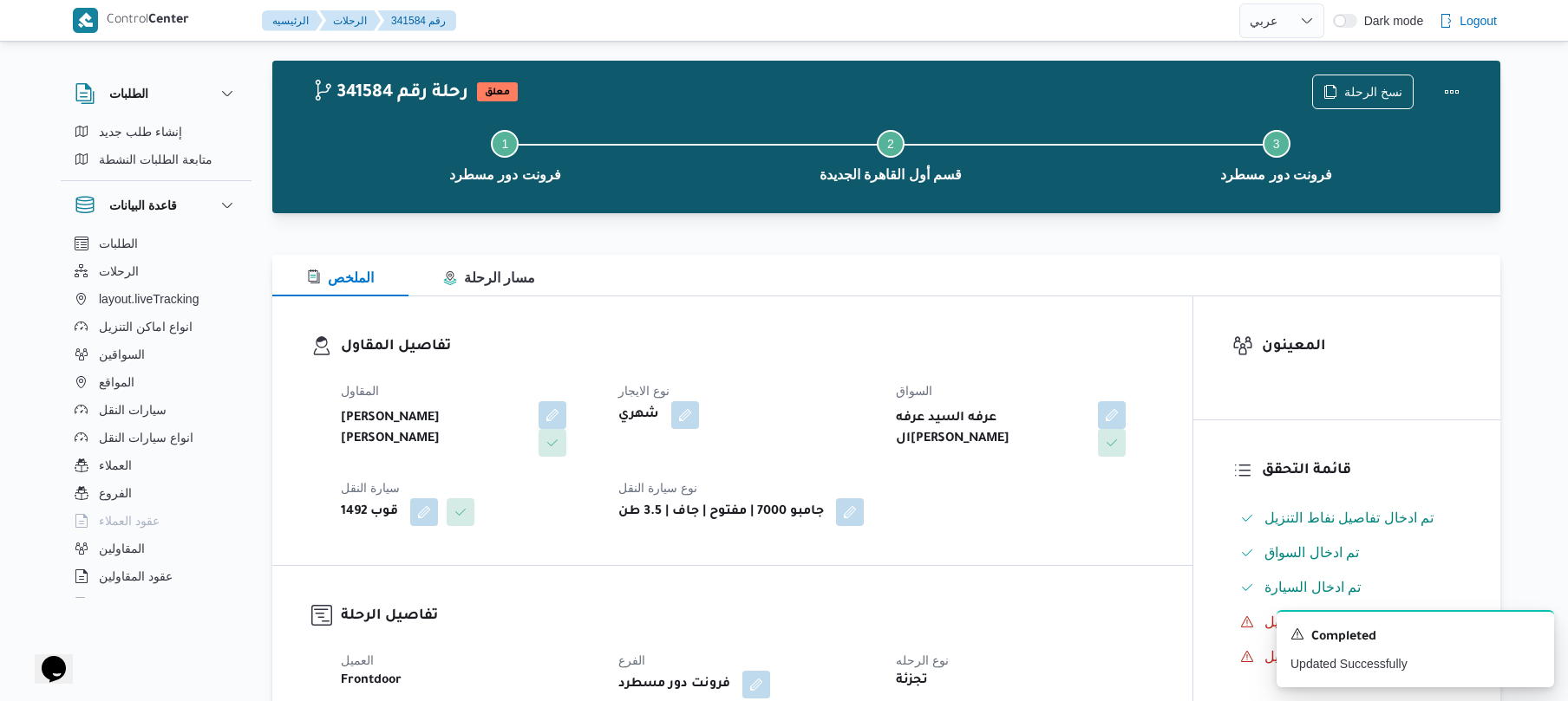
scroll to position [0, 0]
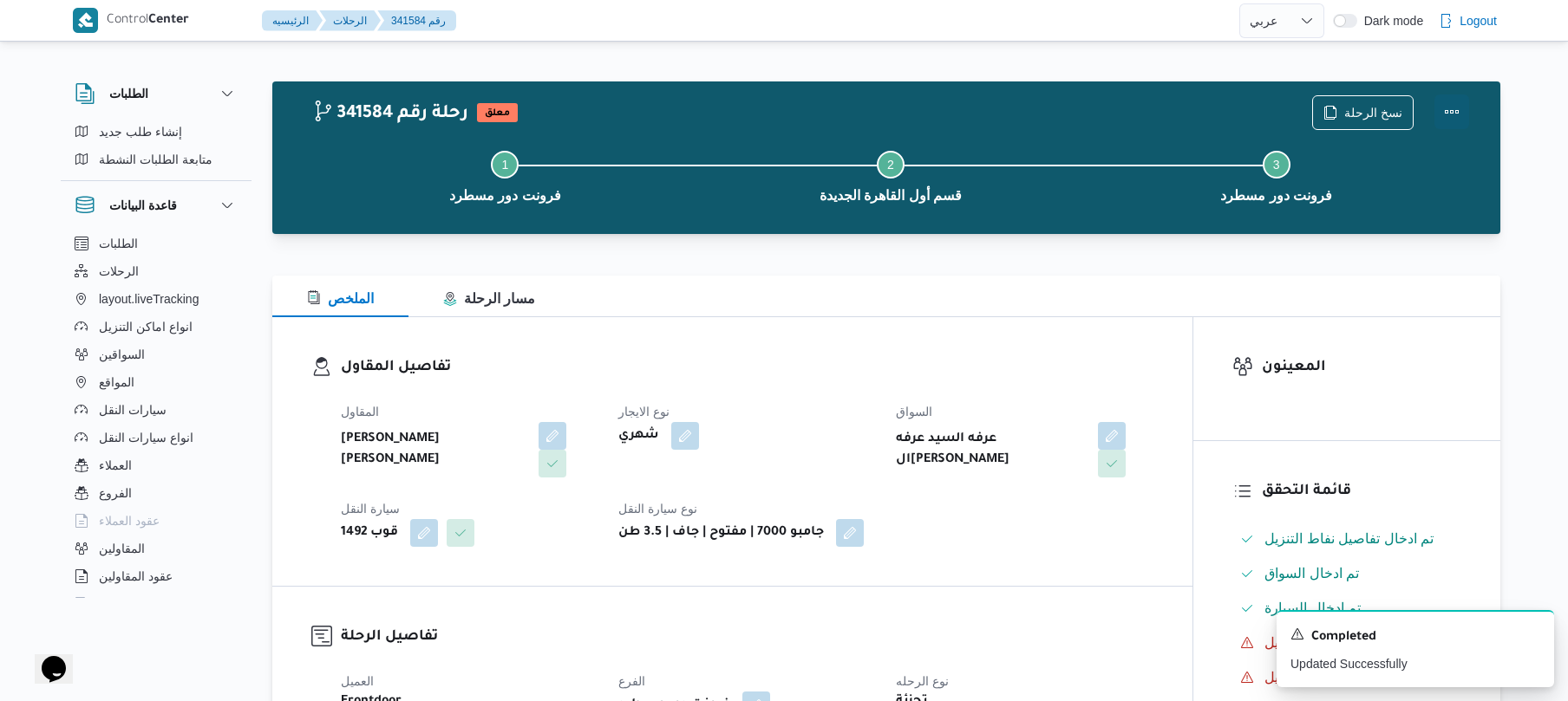
click at [1453, 113] on button "Actions" at bounding box center [1451, 111] width 35 height 35
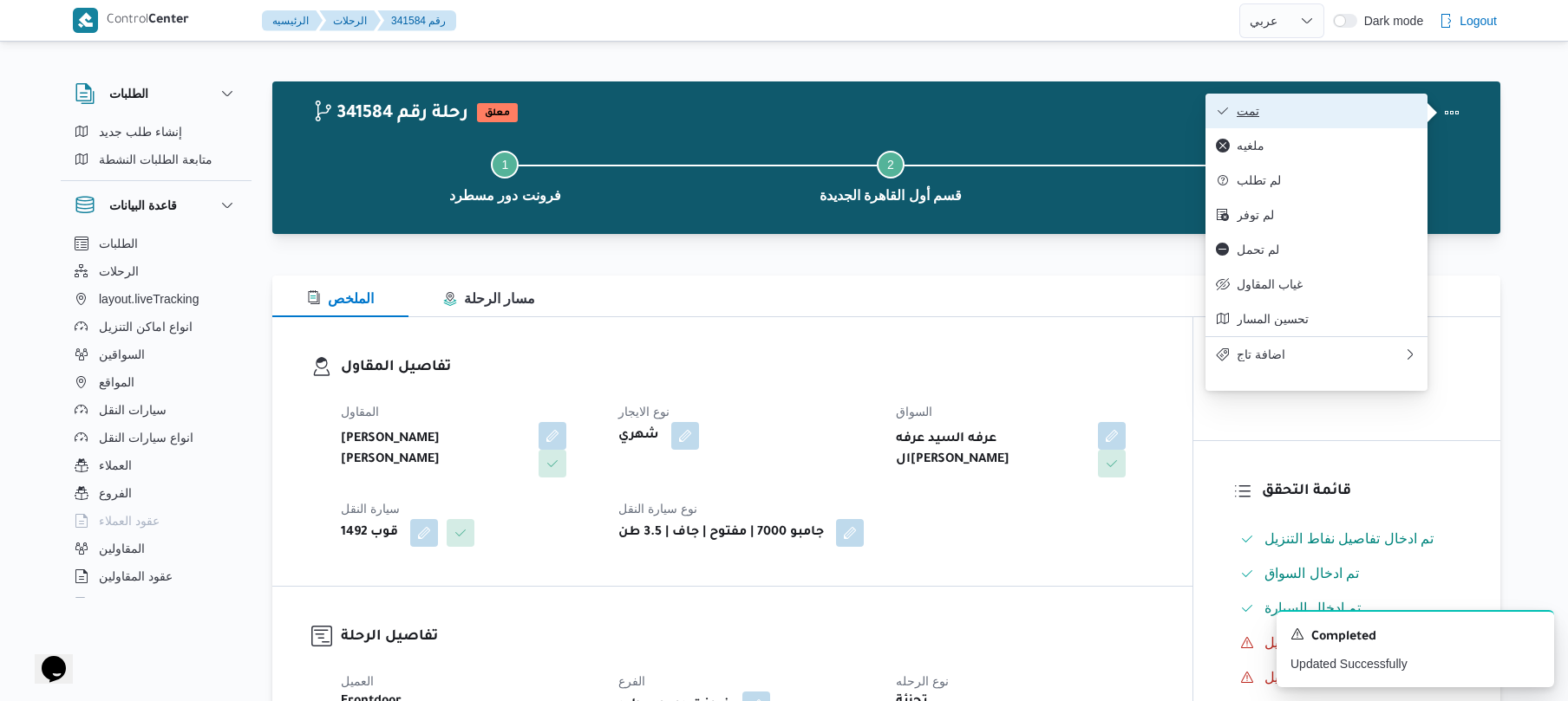
click at [1384, 112] on span "تمت" at bounding box center [1327, 111] width 181 height 14
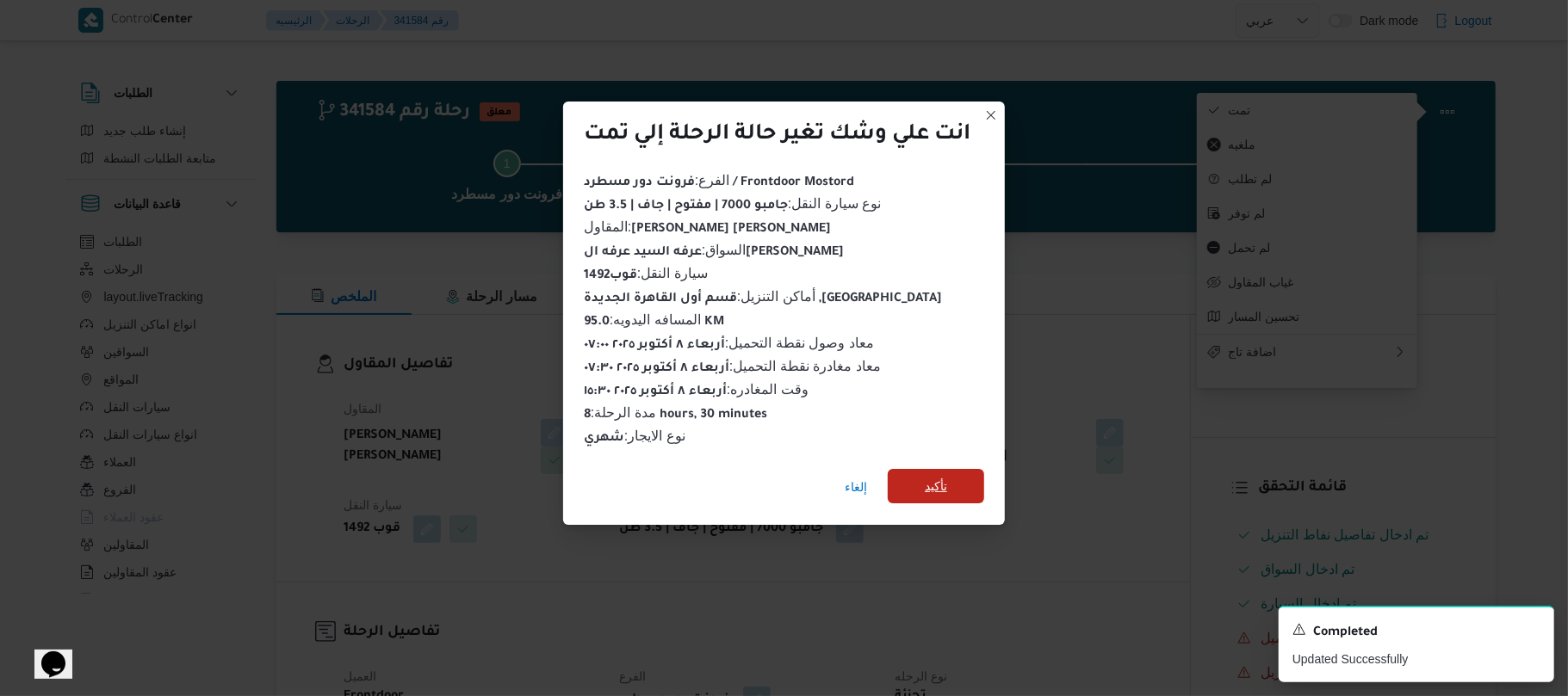
click at [947, 475] on span "تأكيد" at bounding box center [936, 485] width 23 height 21
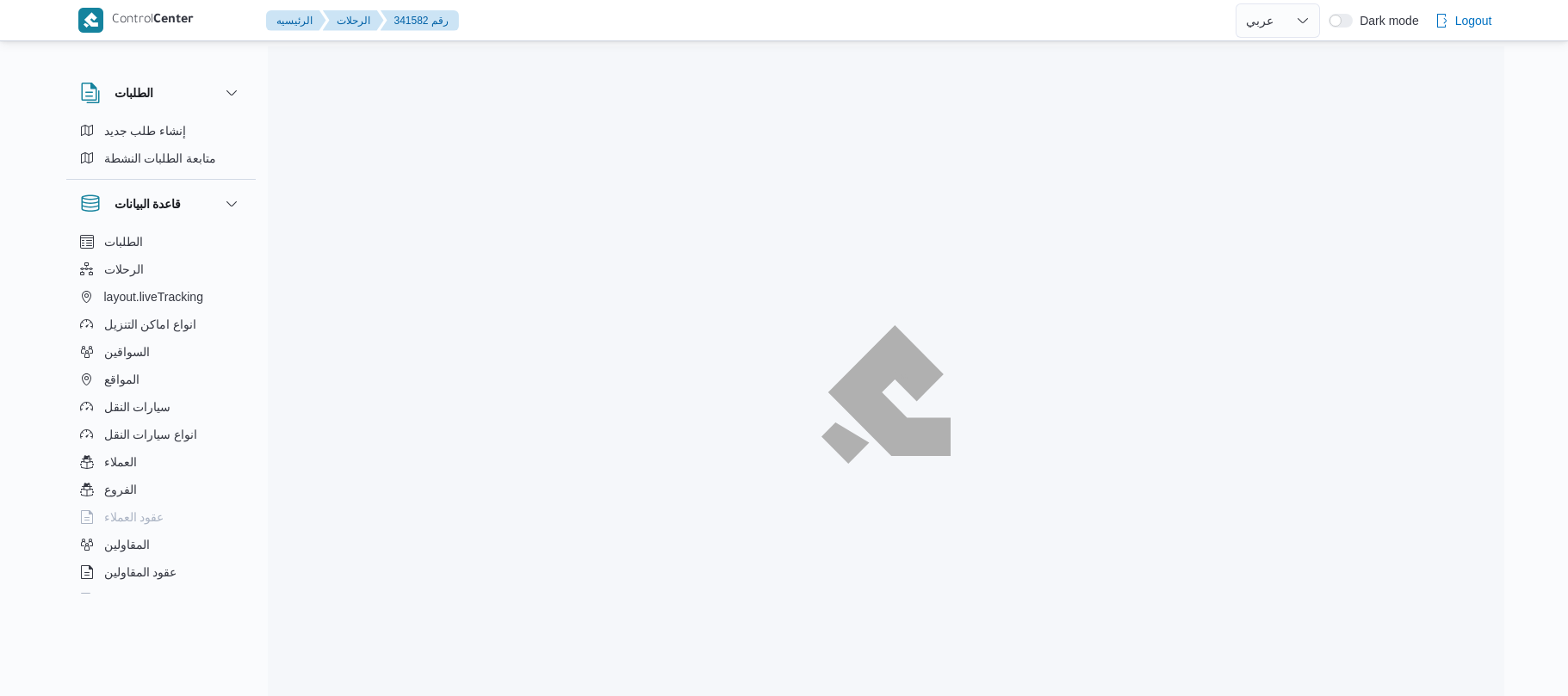
select select "ar"
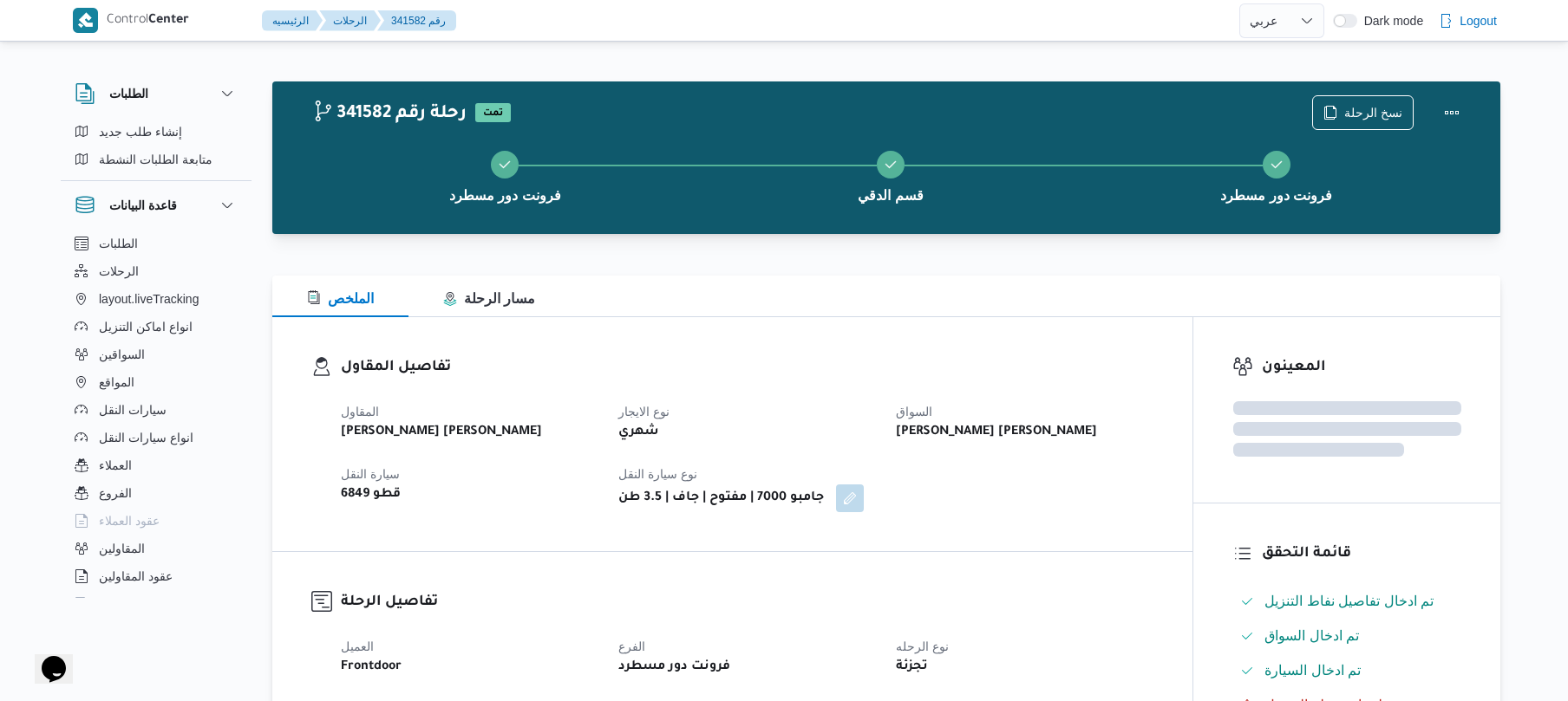
click at [957, 227] on div "فرونت دور مسطرد قسم الدقي فرونت دور مسطرد" at bounding box center [890, 175] width 1177 height 111
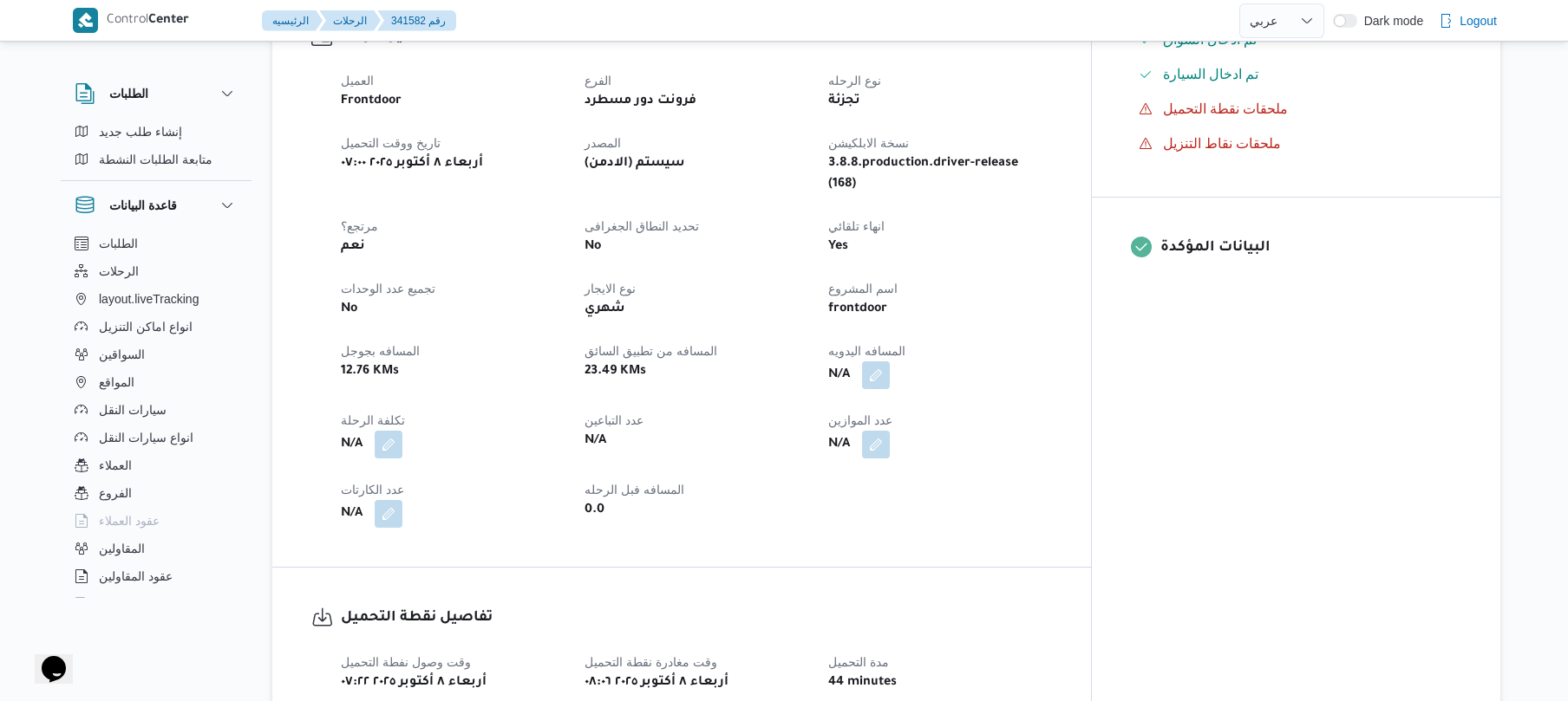
scroll to position [646, 0]
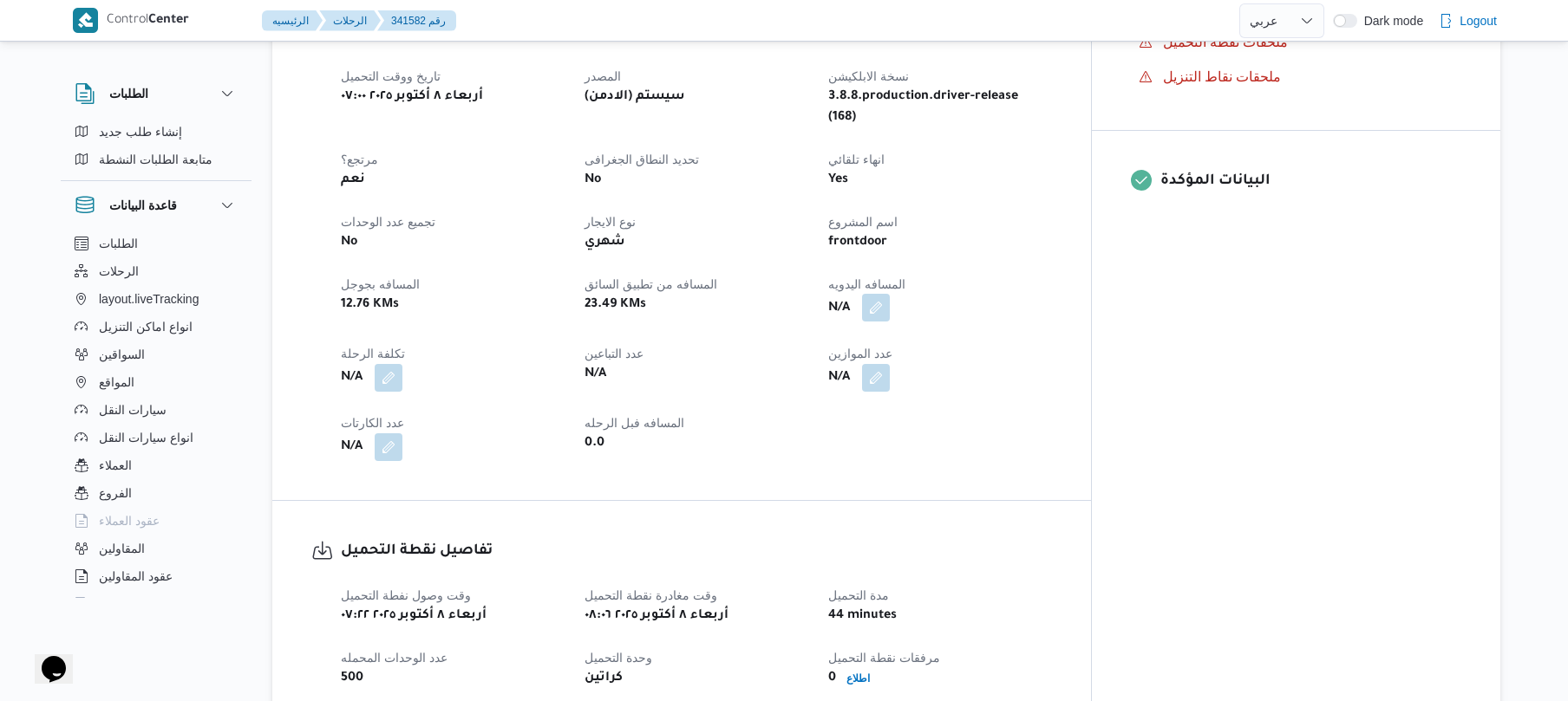
click at [890, 293] on button "button" at bounding box center [876, 307] width 28 height 28
click at [905, 345] on input "المسافه اليدويه" at bounding box center [897, 343] width 173 height 35
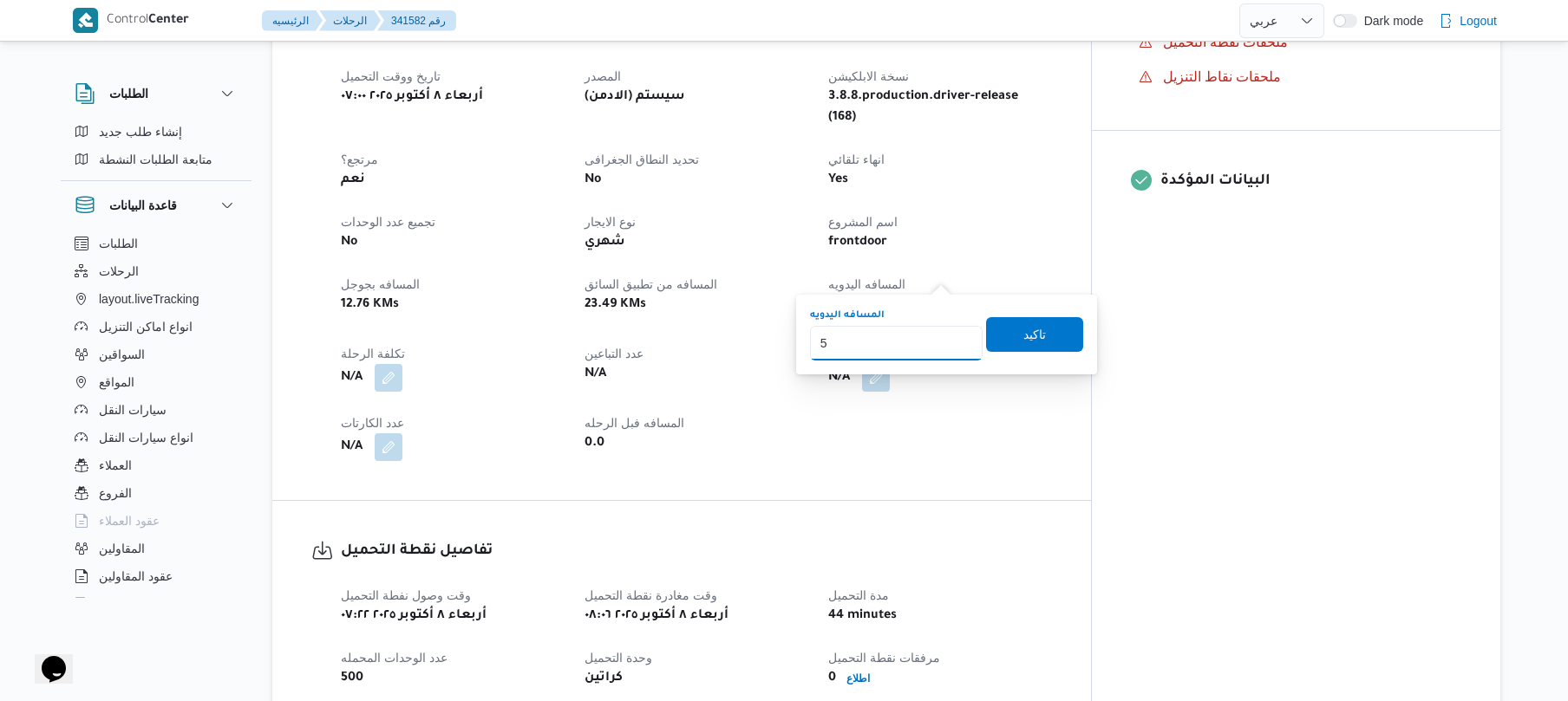
type input "50"
click at [1024, 337] on span "تاكيد" at bounding box center [1034, 334] width 23 height 21
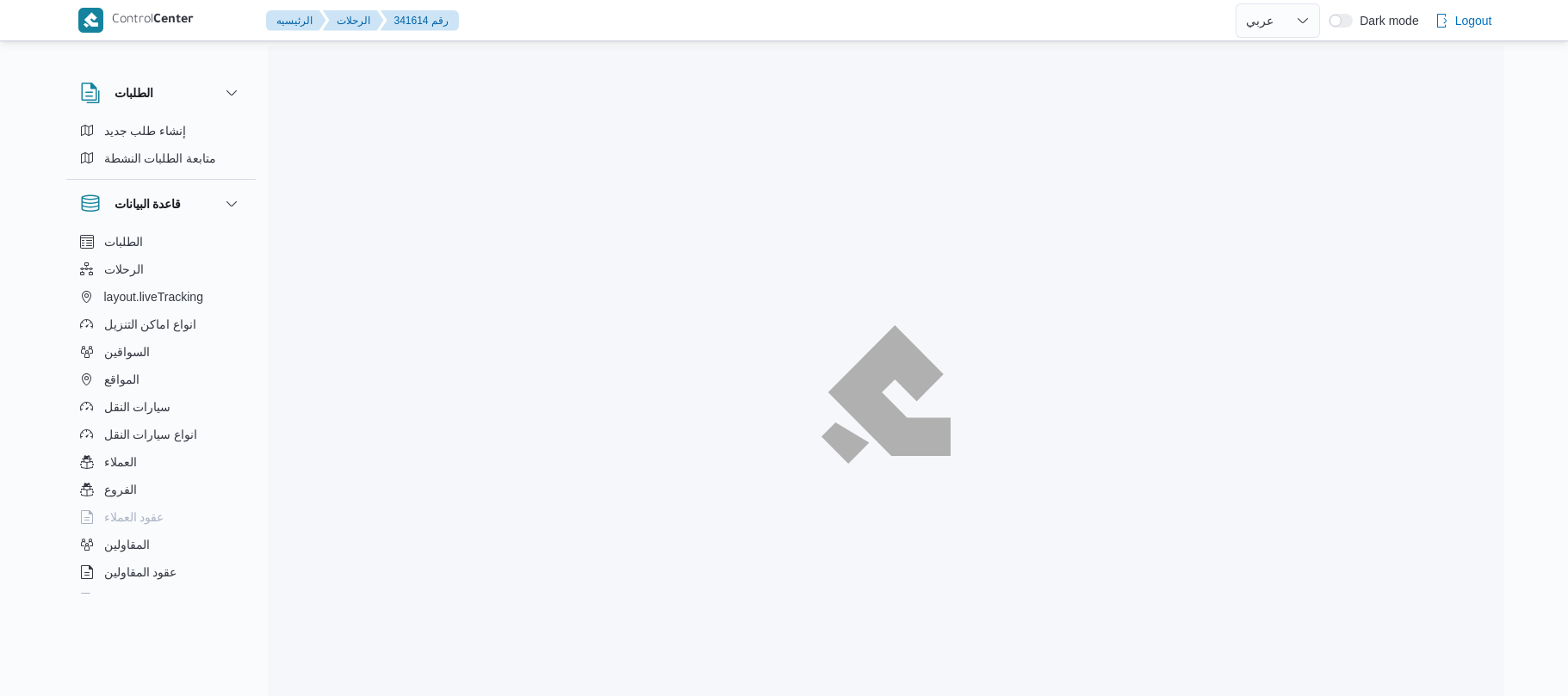
select select "ar"
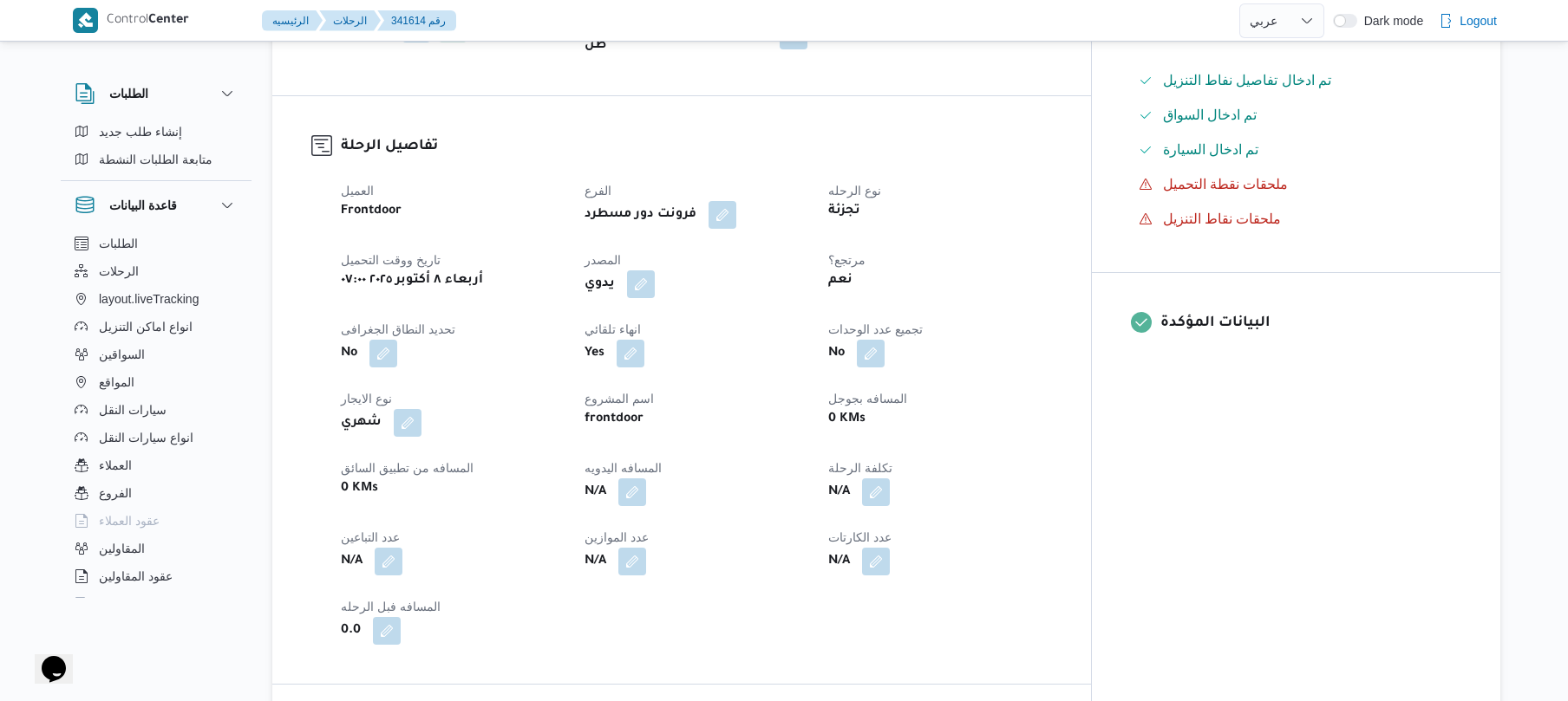
scroll to position [416, 0]
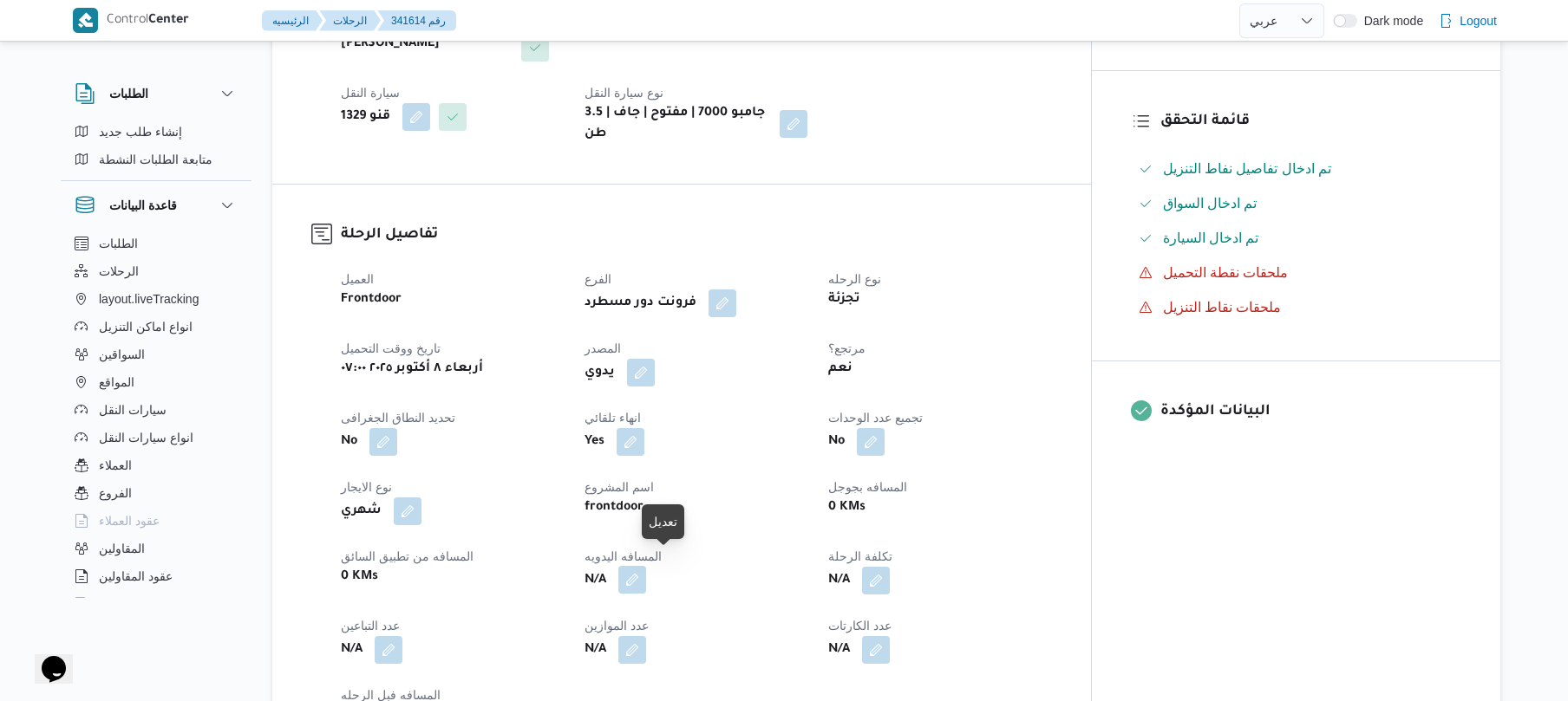
click at [646, 569] on button "button" at bounding box center [632, 580] width 28 height 28
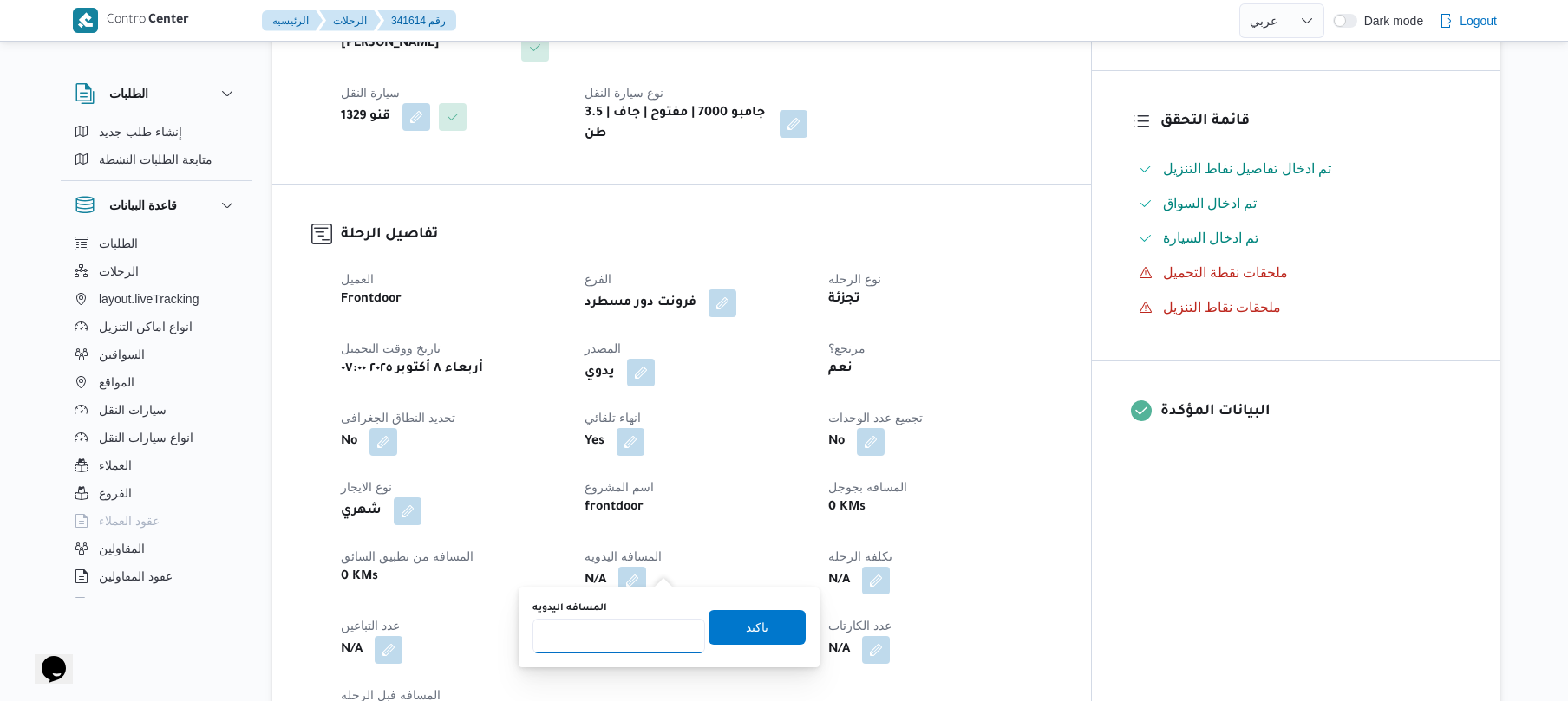
click at [646, 635] on input "المسافه اليدويه" at bounding box center [619, 636] width 173 height 35
type input "95"
click at [720, 630] on span "تاكيد" at bounding box center [757, 627] width 97 height 35
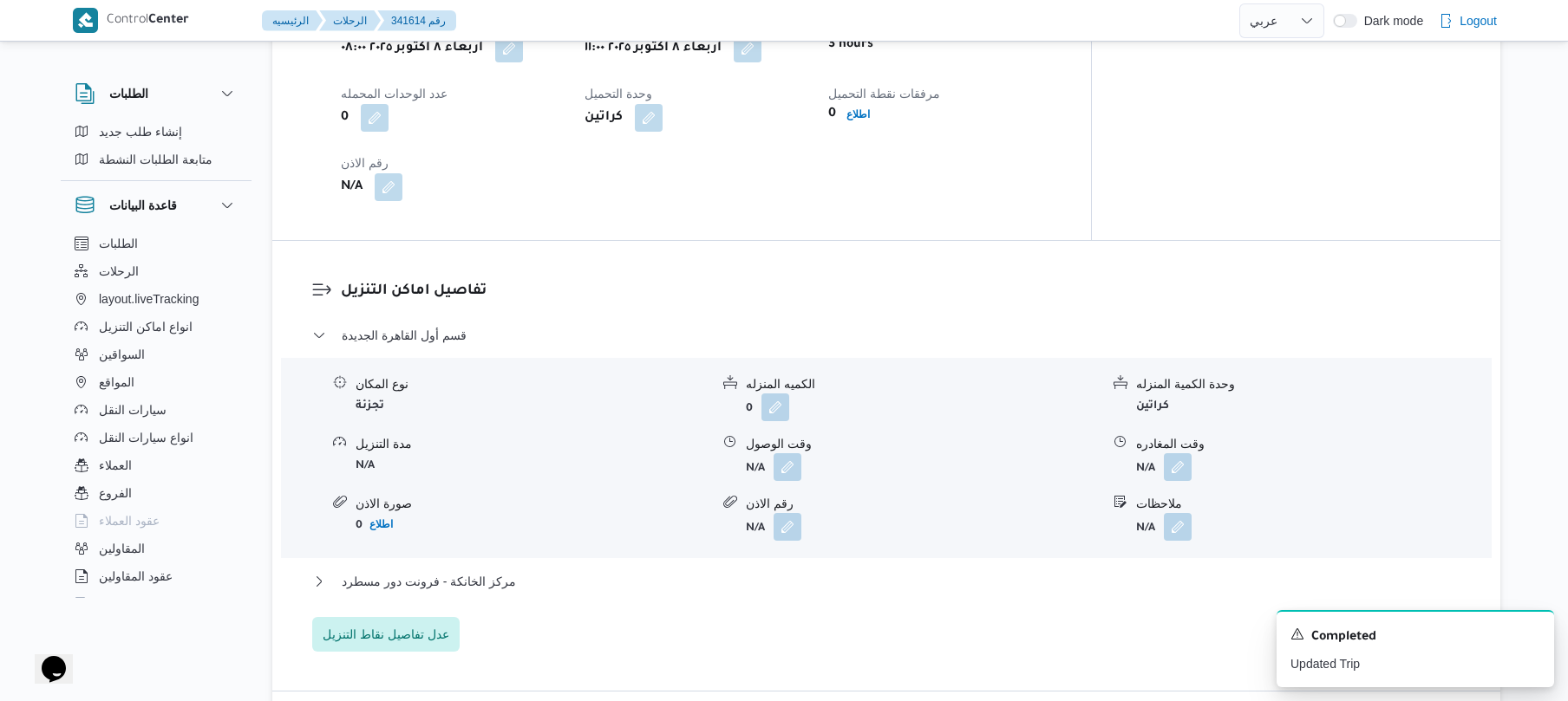
scroll to position [1294, 0]
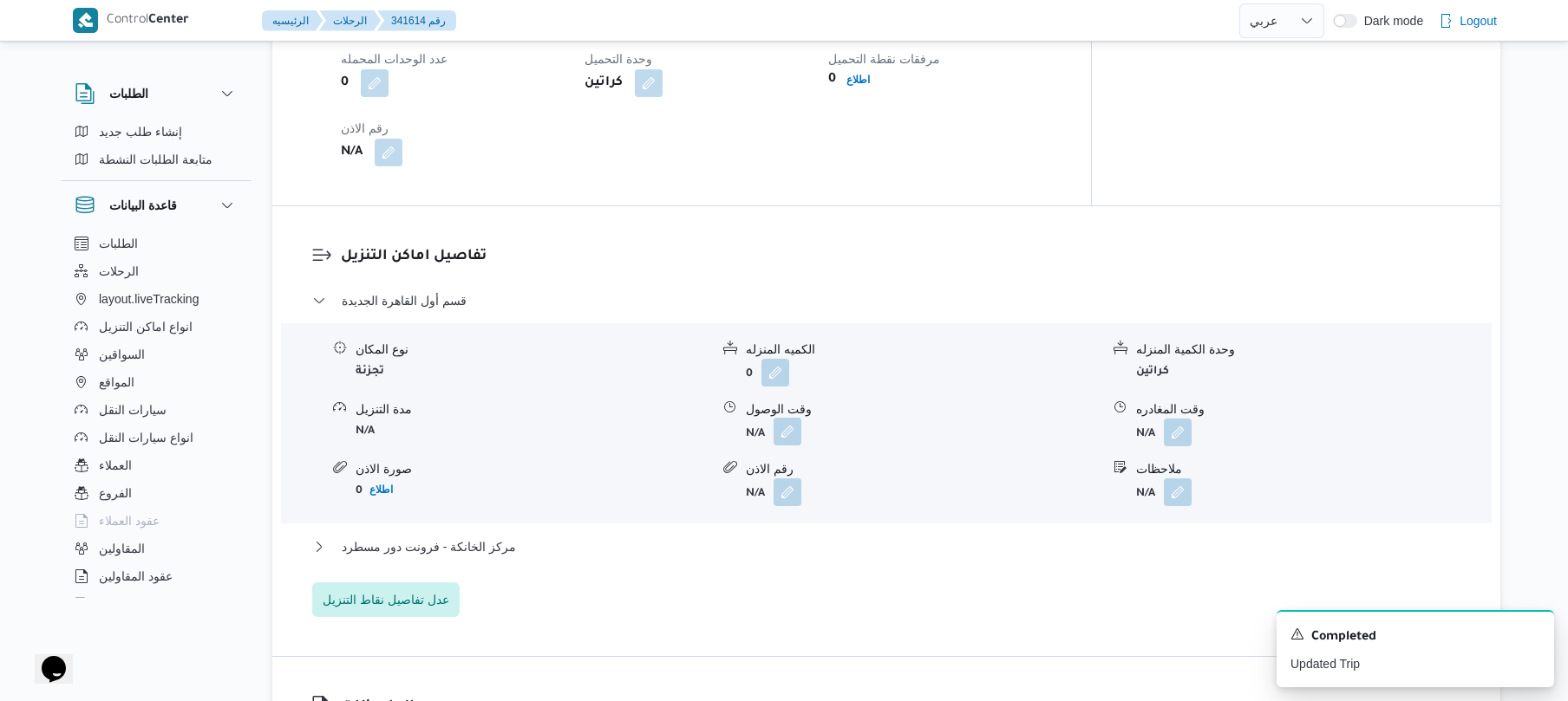
click at [779, 417] on button "button" at bounding box center [787, 431] width 28 height 28
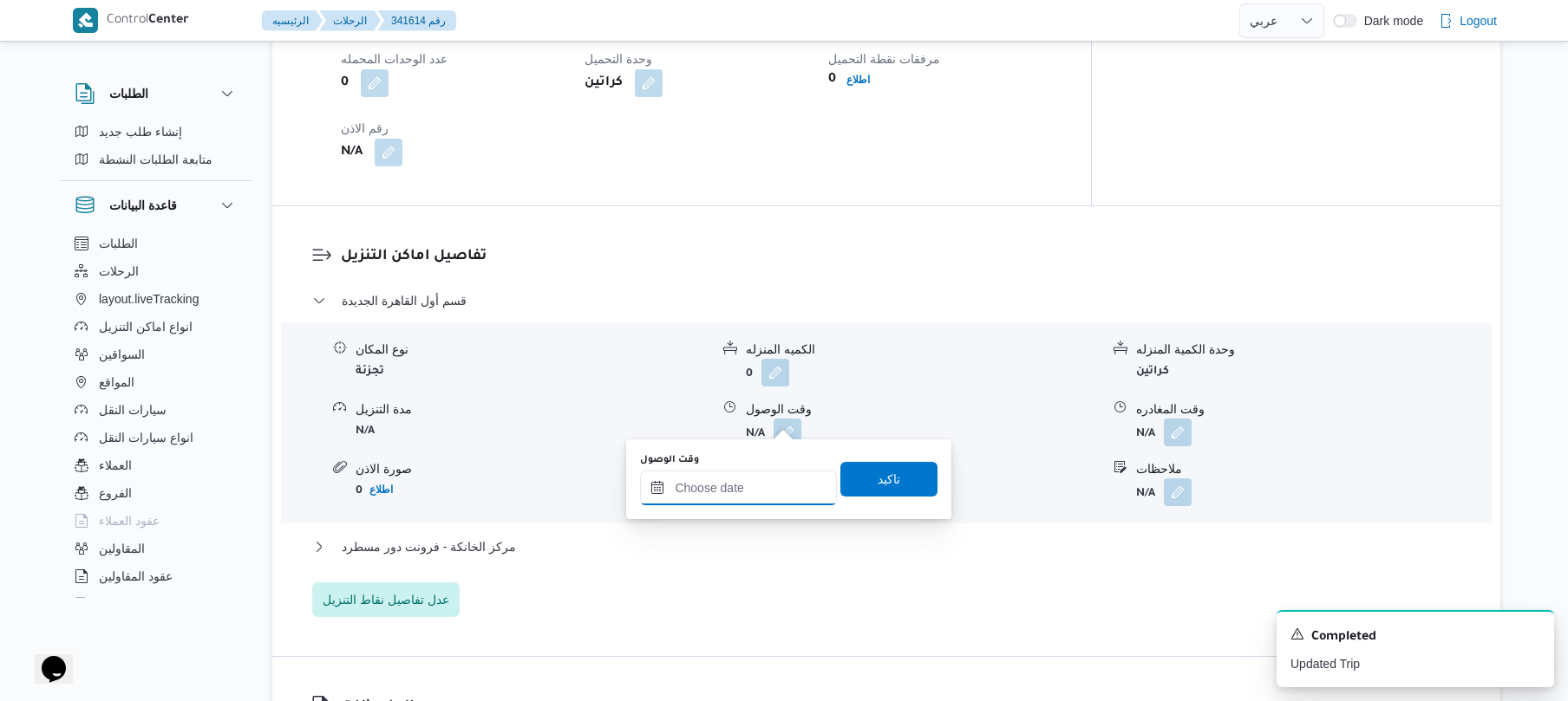
click at [729, 493] on input "وقت الوصول" at bounding box center [738, 488] width 196 height 35
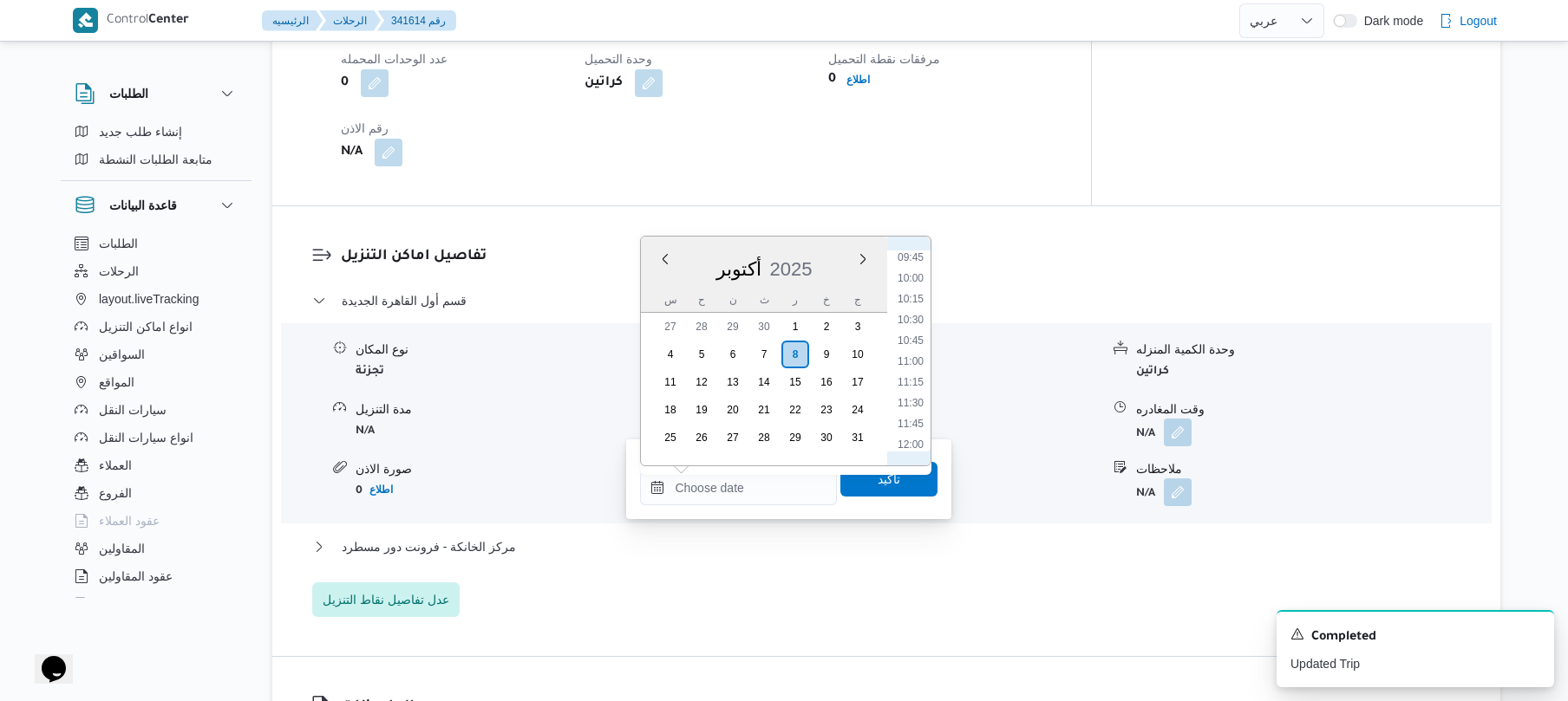
scroll to position [887, 0]
click at [910, 343] on li "11:45" at bounding box center [910, 349] width 40 height 17
type input "٠٨/١٠/٢٠٢٥ ١١:٤٥"
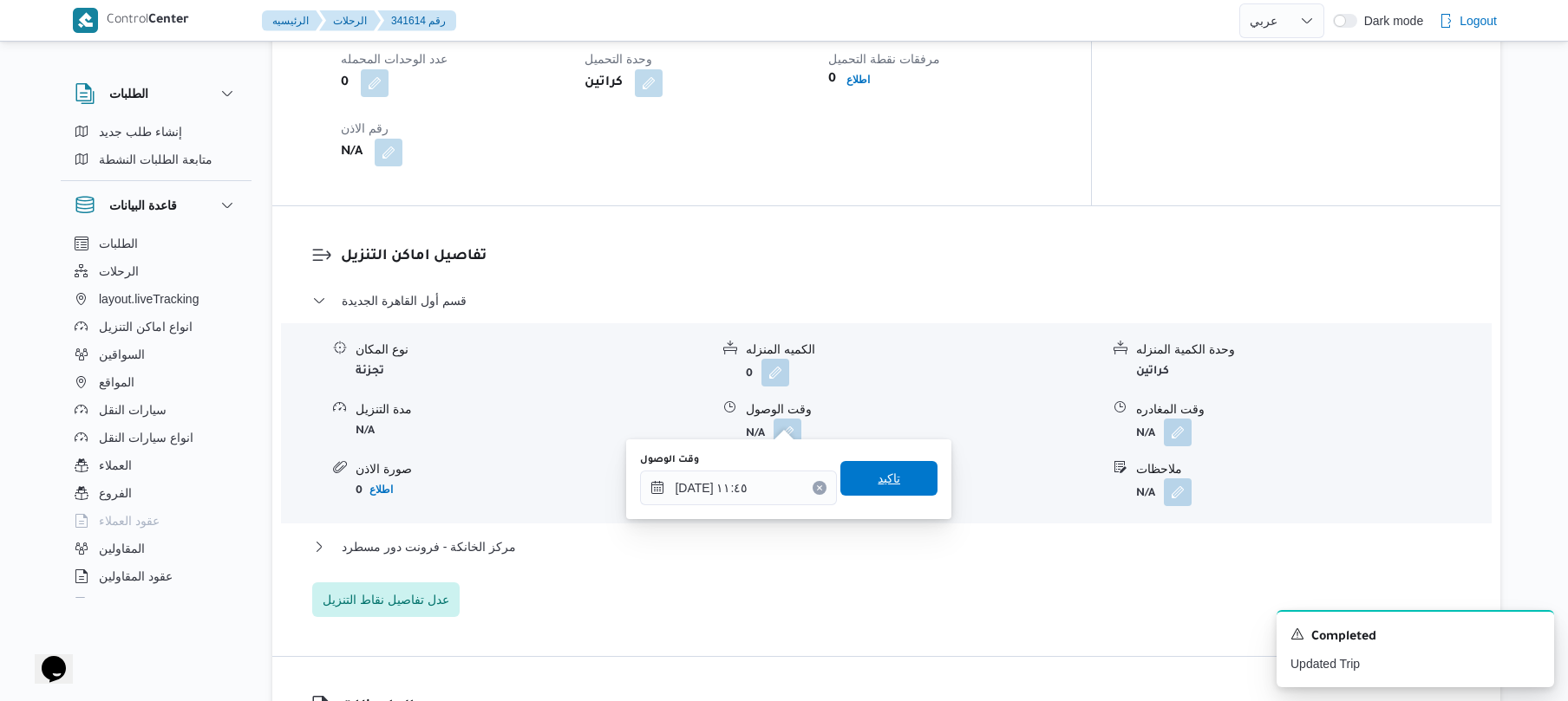
click at [859, 479] on span "تاكيد" at bounding box center [889, 478] width 97 height 35
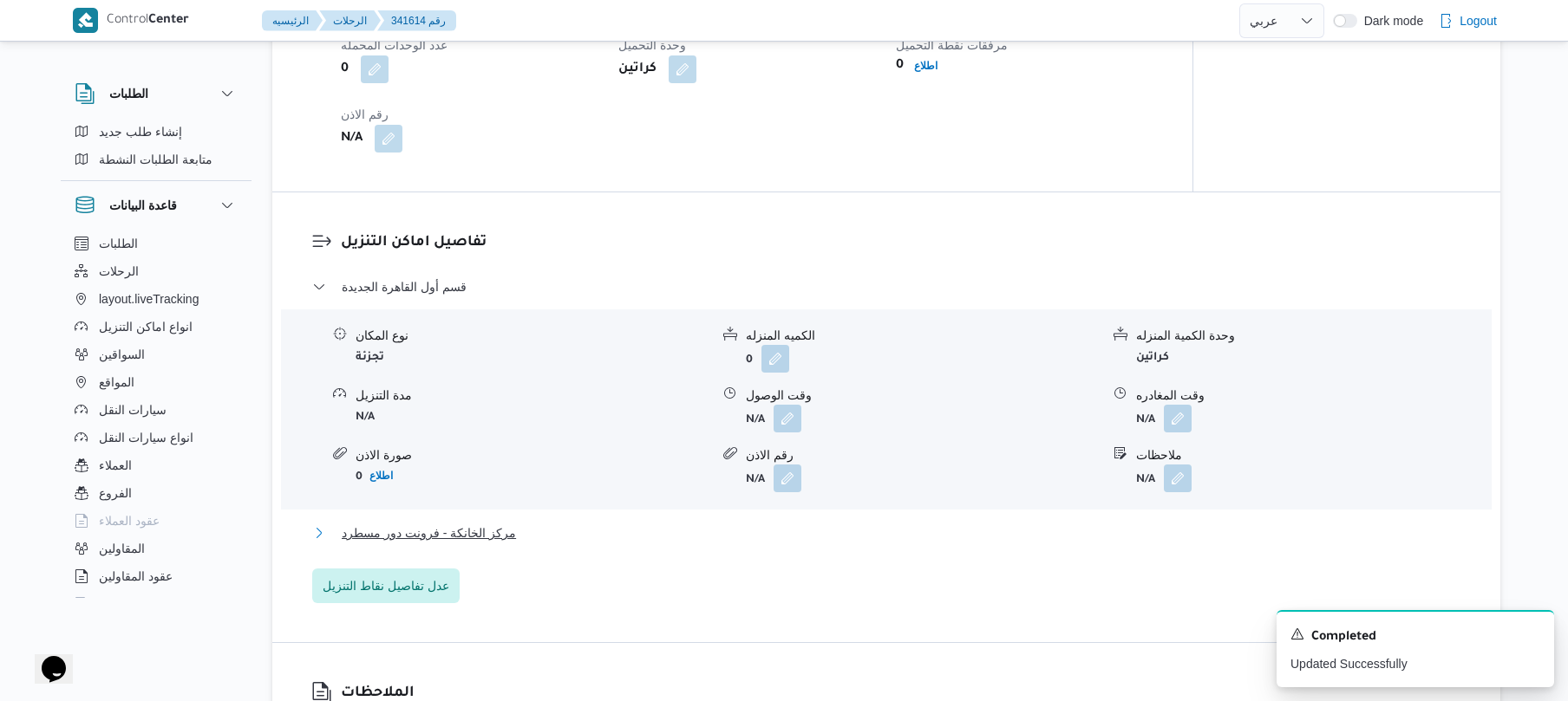
click at [750, 534] on button "مركز الخانكة - فرونت دور مسطرد" at bounding box center [887, 532] width 1148 height 21
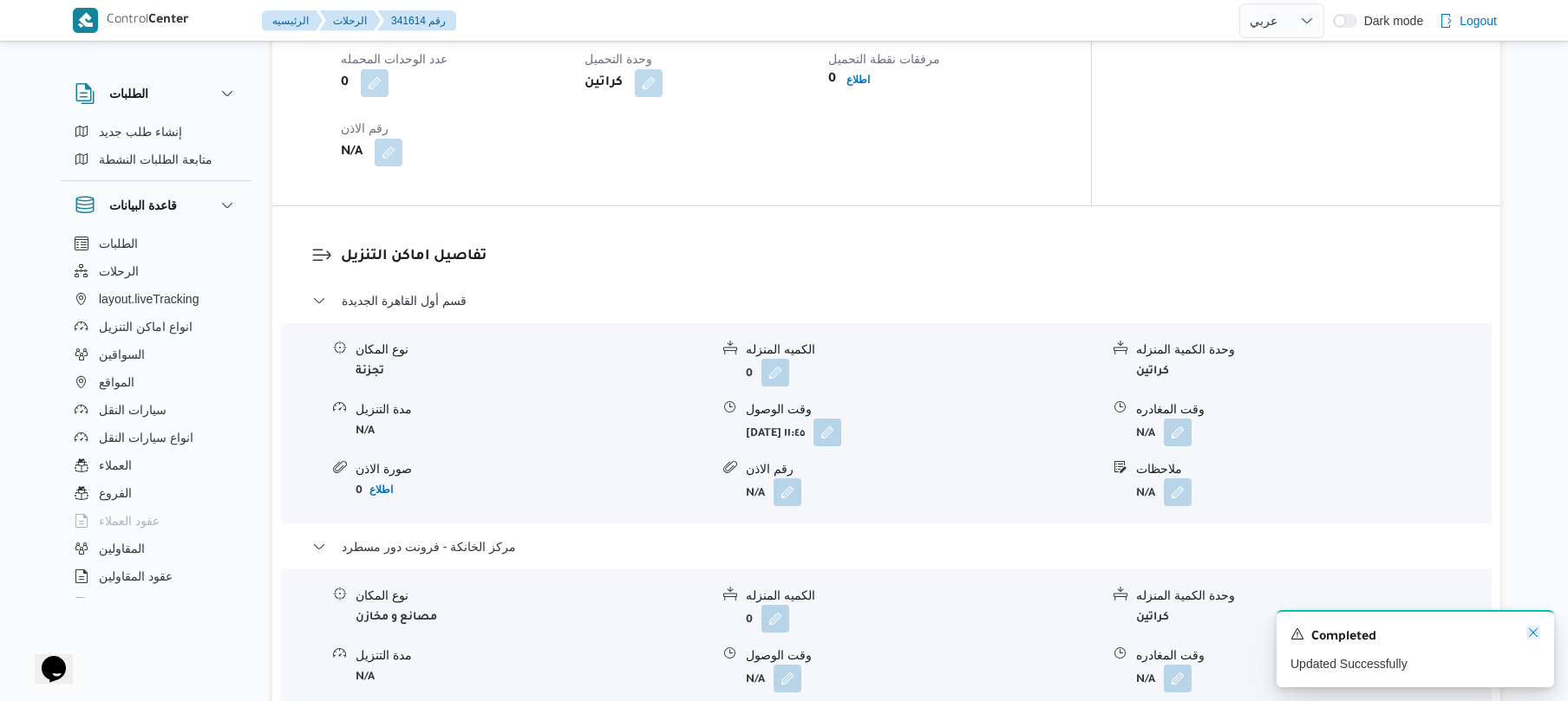
click at [1527, 635] on icon "Dismiss toast" at bounding box center [1533, 633] width 14 height 14
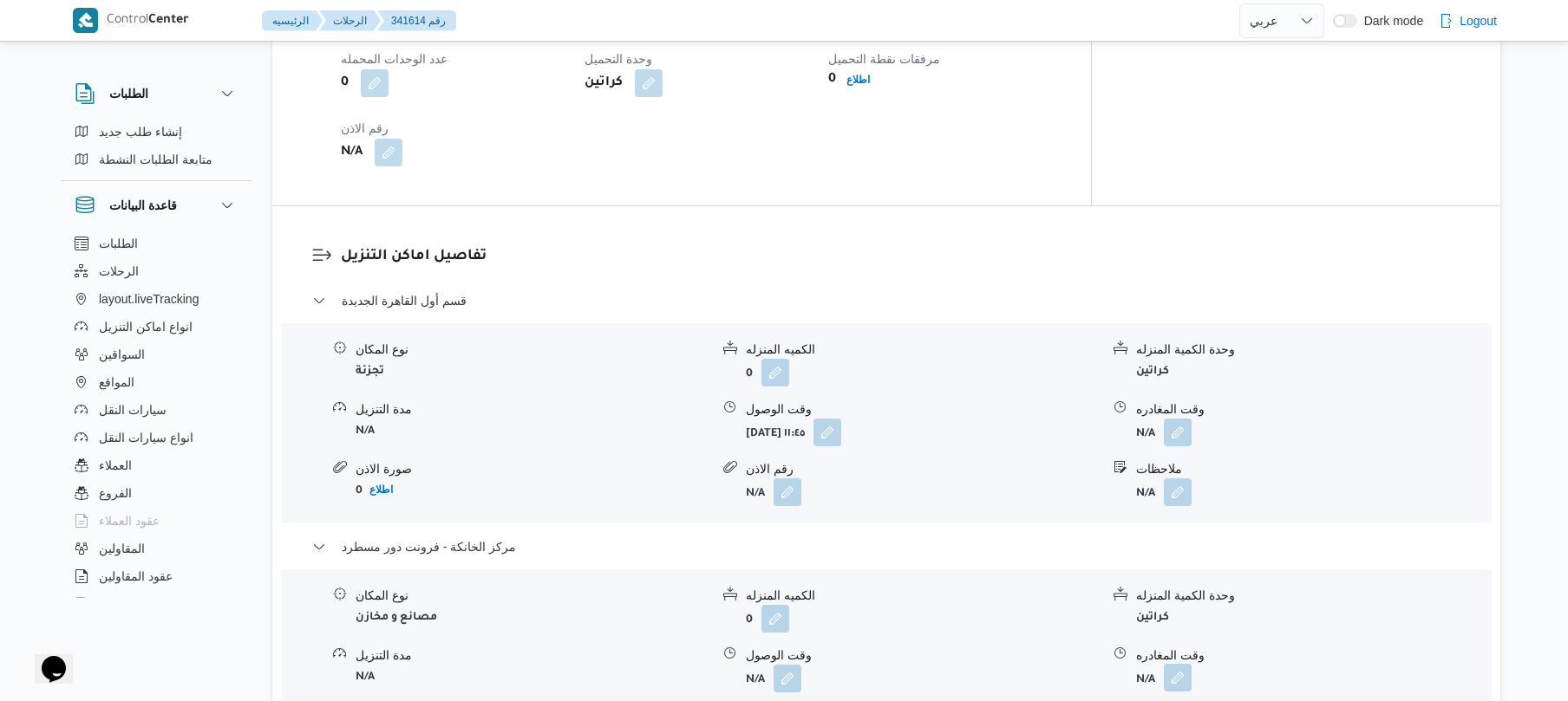
click at [1180, 664] on button "button" at bounding box center [1177, 678] width 28 height 28
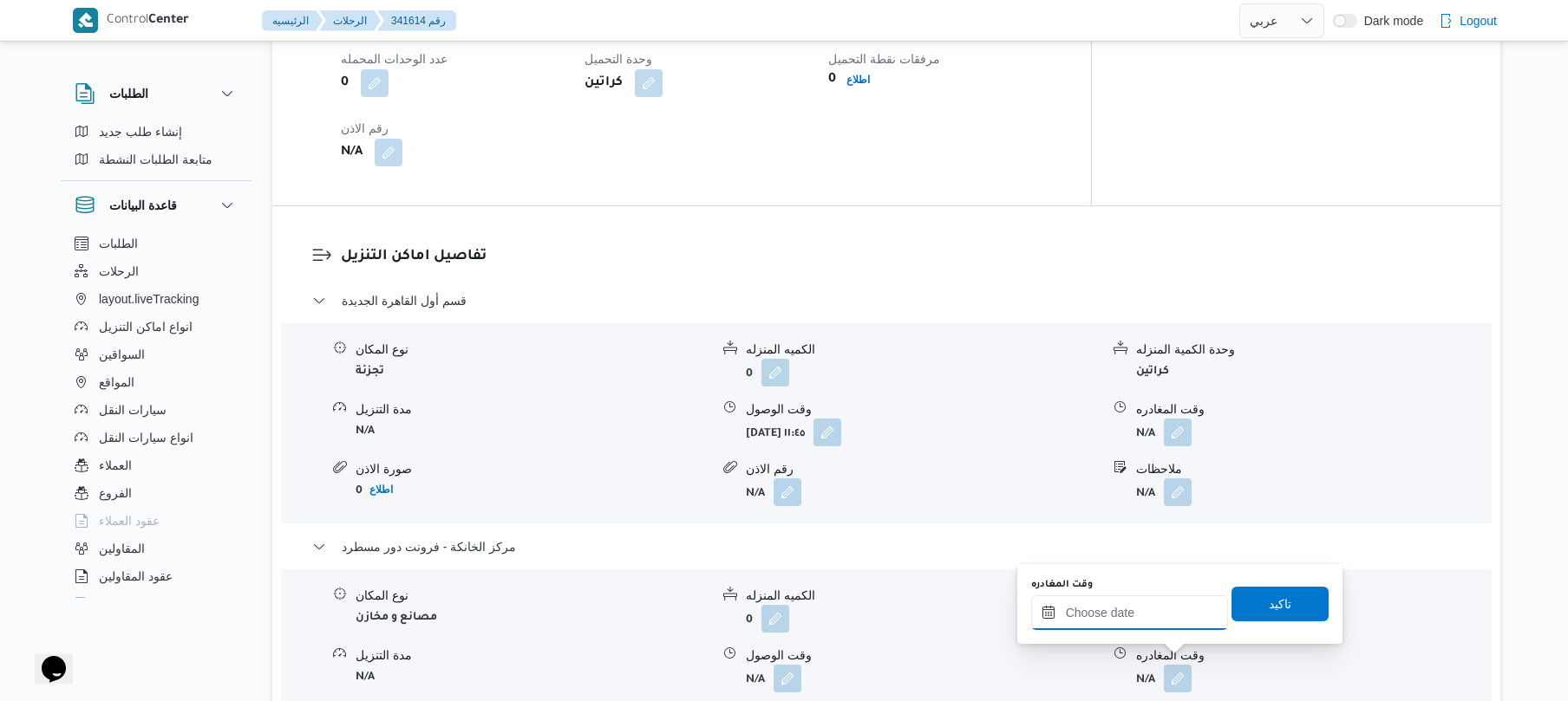
click at [1155, 605] on input "وقت المغادره" at bounding box center [1130, 613] width 196 height 35
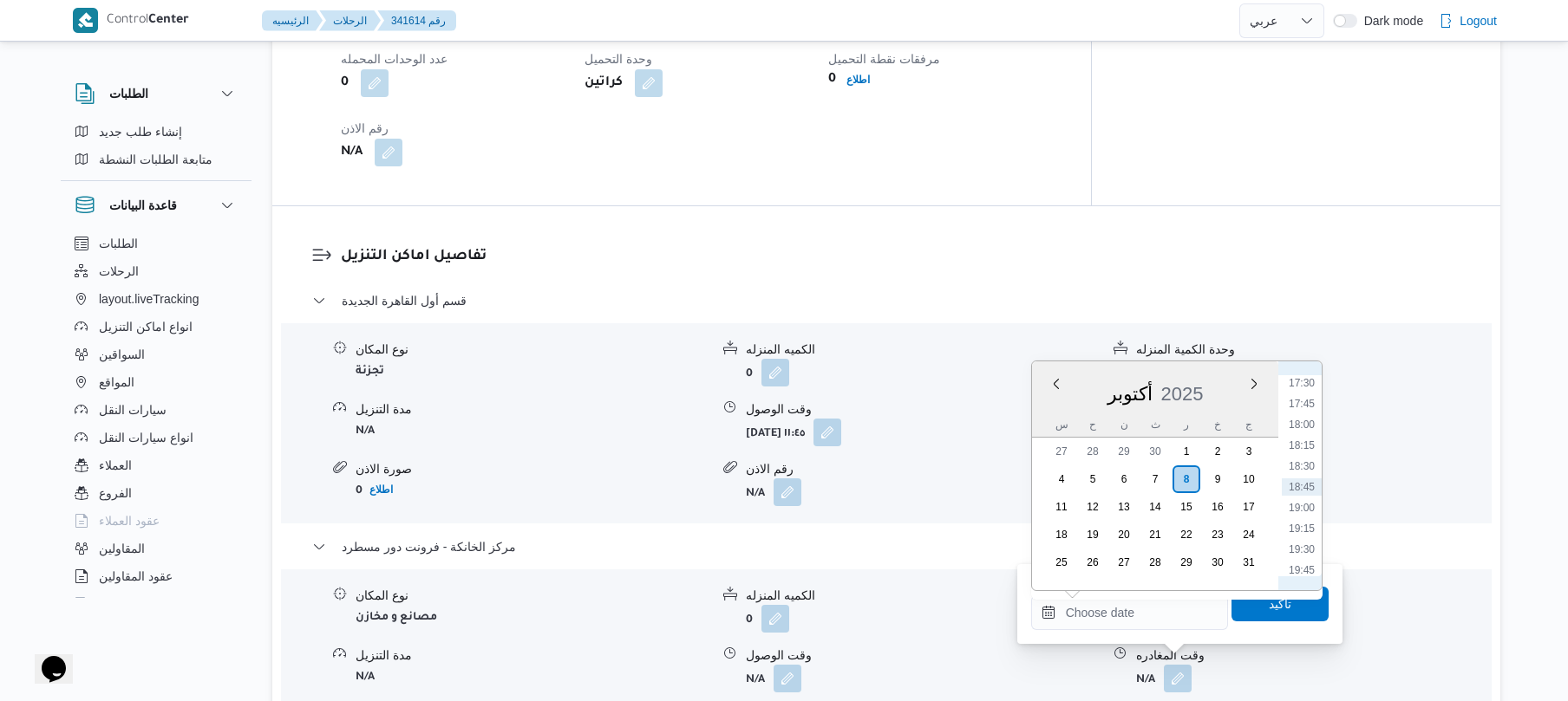
scroll to position [1286, 0]
click at [1300, 448] on li "16:15" at bounding box center [1301, 449] width 40 height 17
type input "[DATE] ١٦:١٥"
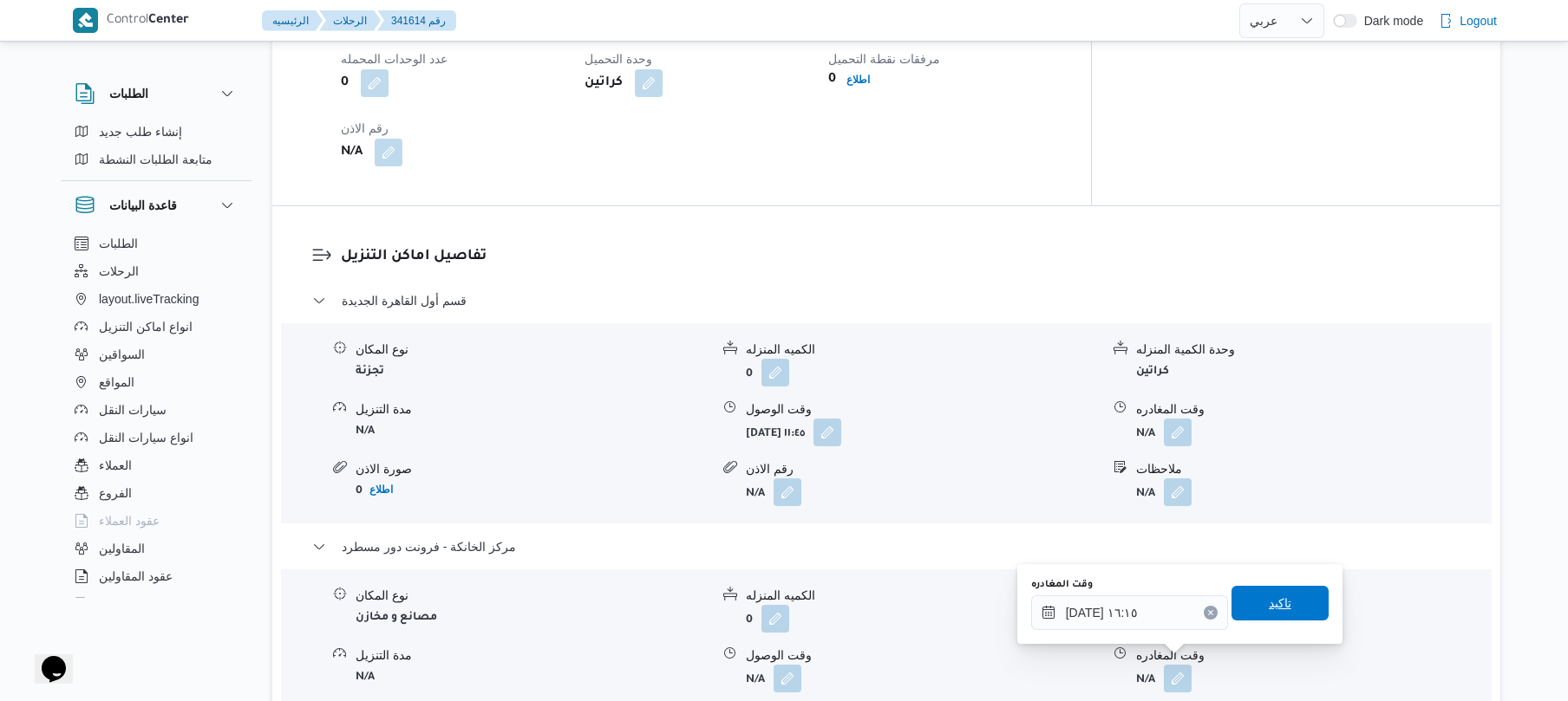
click at [1268, 597] on span "تاكيد" at bounding box center [1279, 603] width 23 height 21
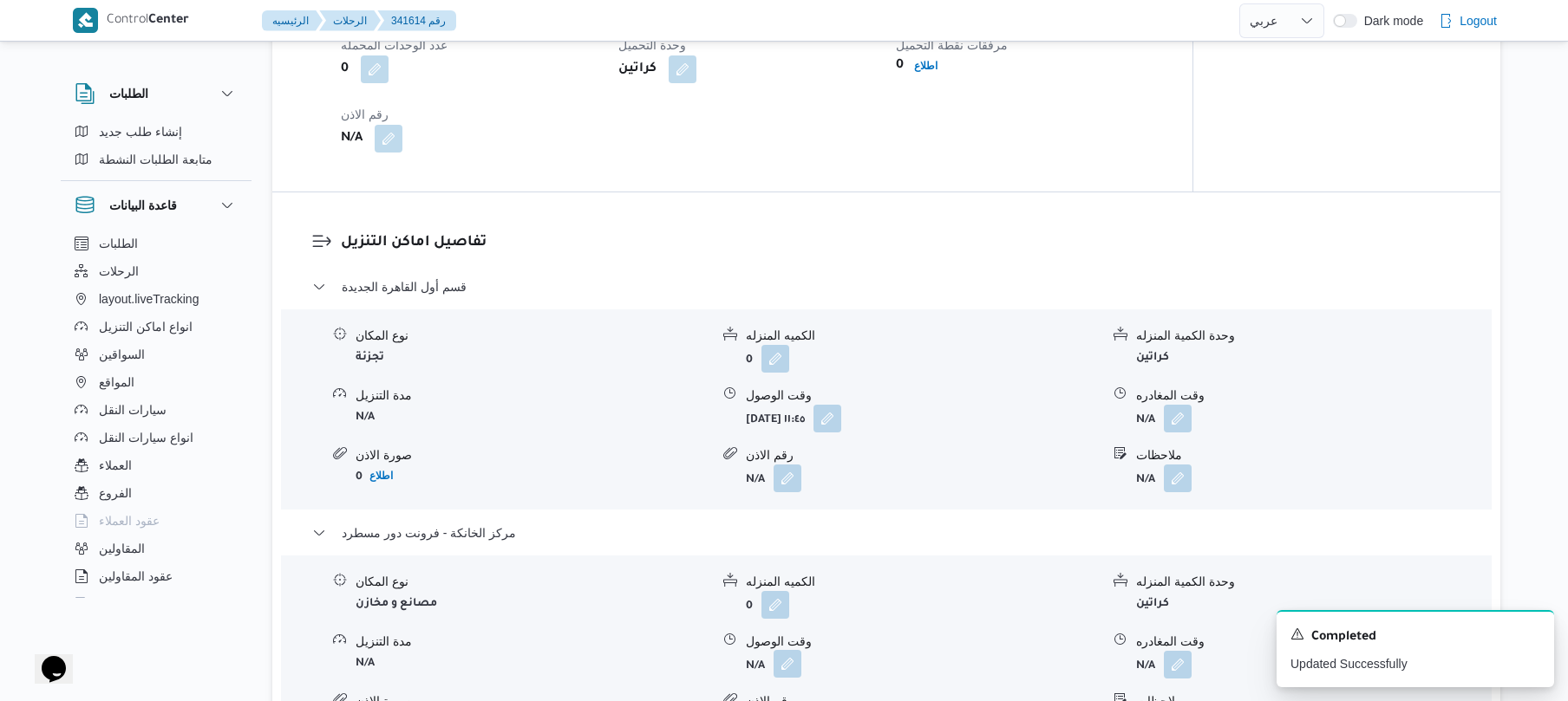
click at [794, 664] on button "button" at bounding box center [787, 664] width 28 height 28
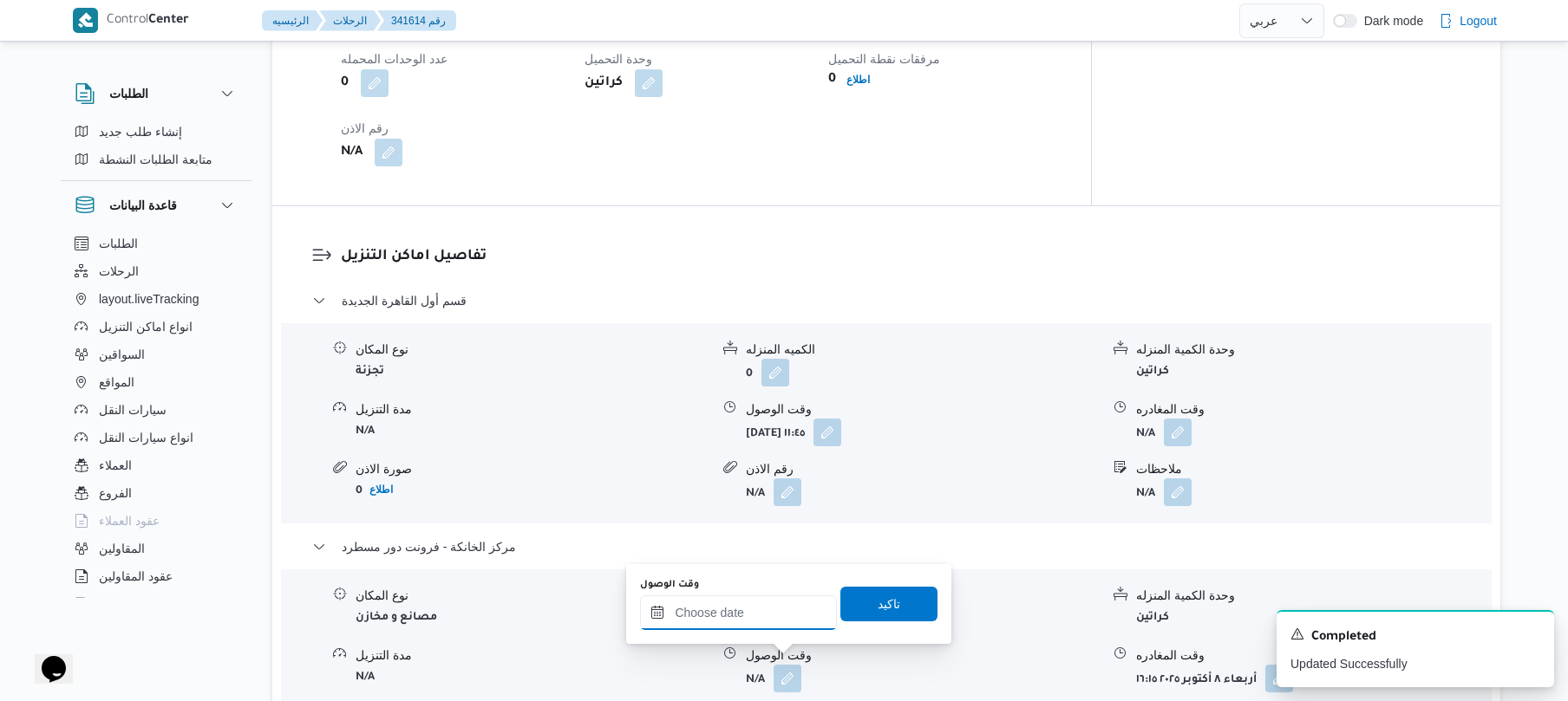
click at [742, 607] on input "وقت الوصول" at bounding box center [738, 613] width 196 height 35
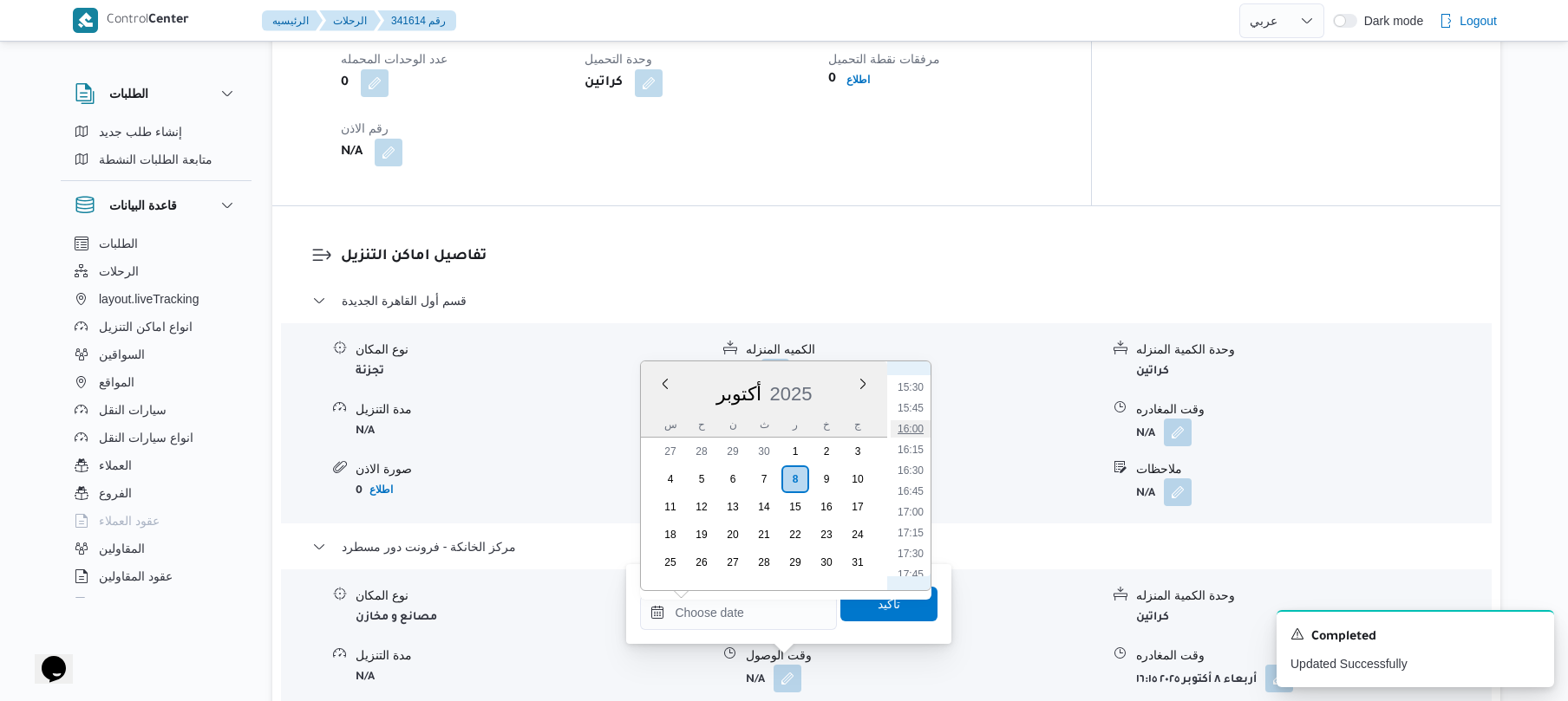
click at [910, 428] on li "16:00" at bounding box center [910, 428] width 40 height 17
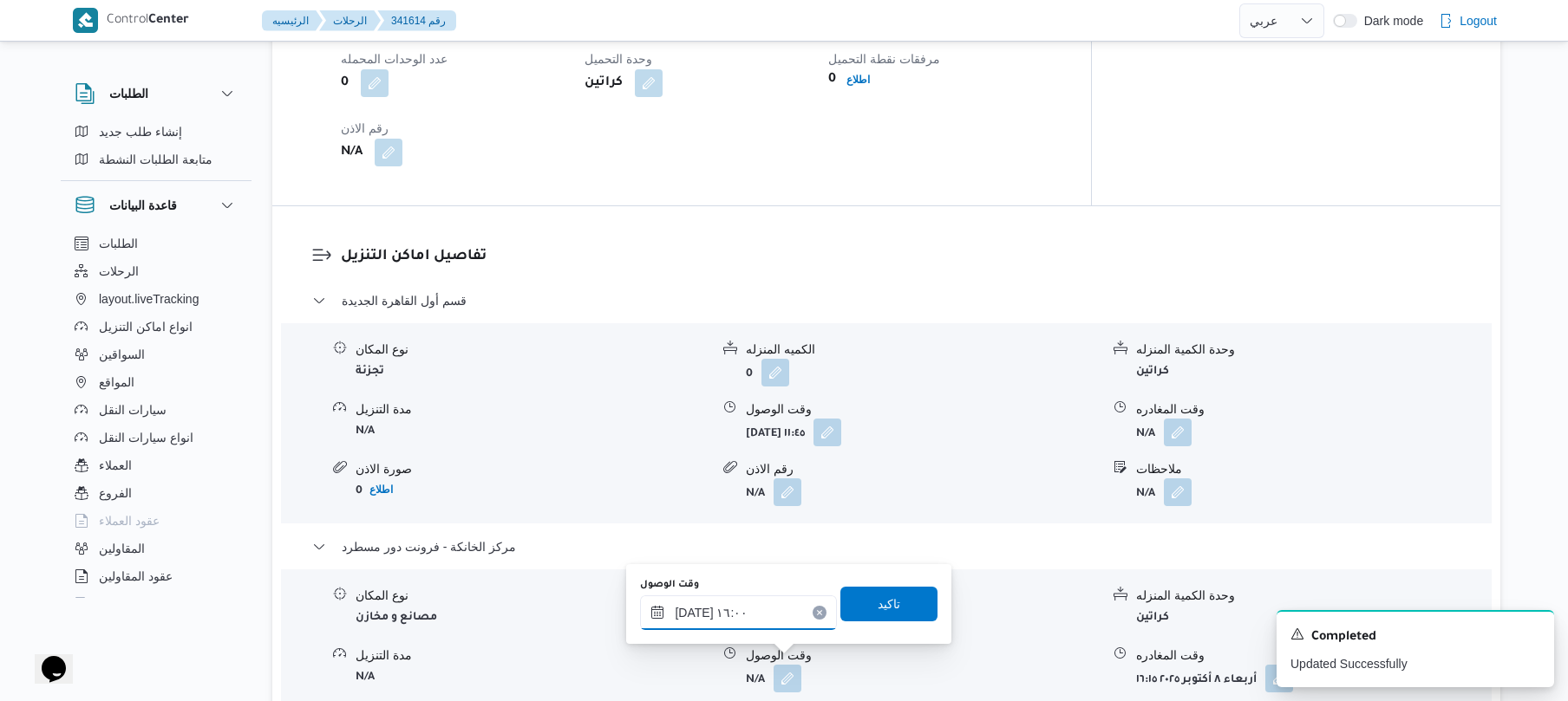
type input "٠٨/١٠/٢٠٢٥ ١٦:٠٠"
click at [879, 603] on span "تاكيد" at bounding box center [889, 603] width 23 height 21
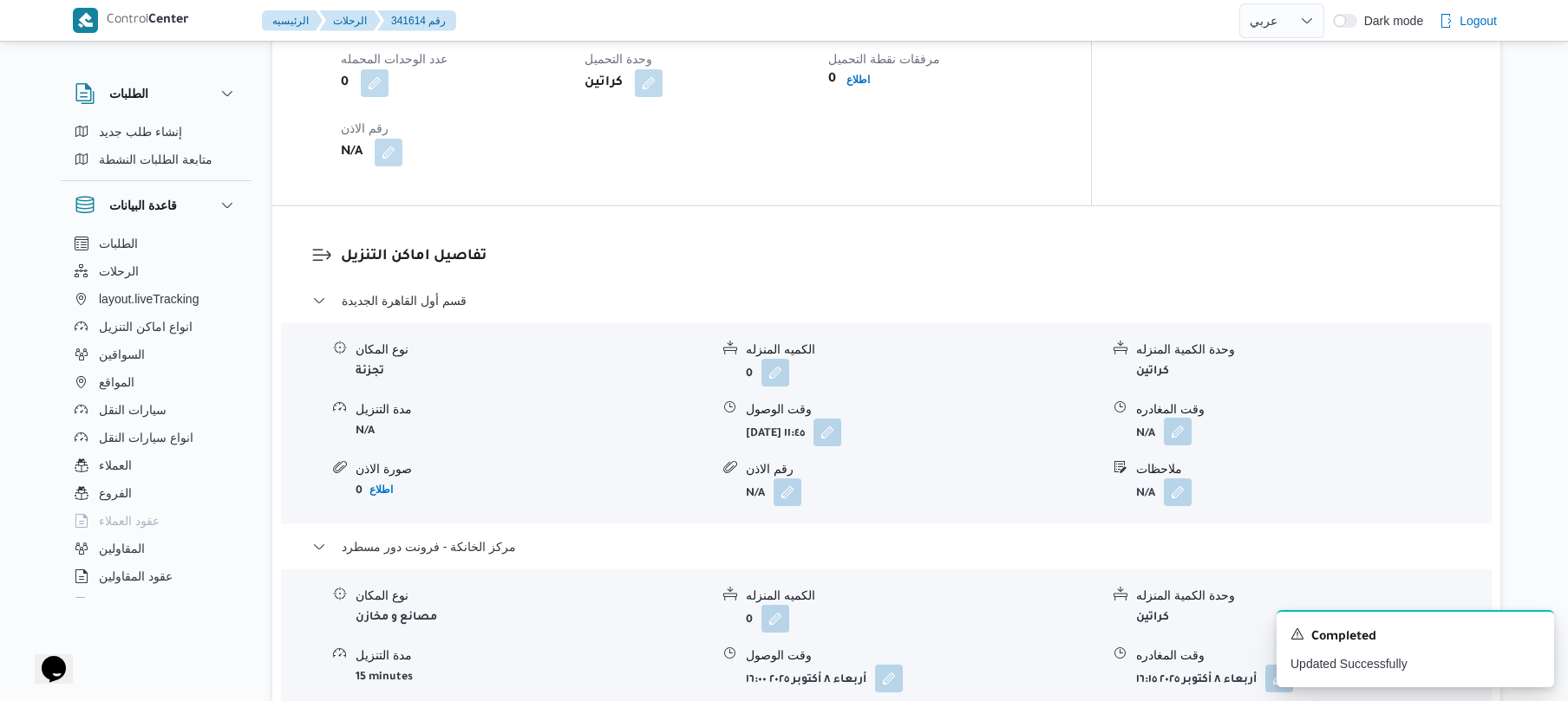
click at [1177, 423] on button "button" at bounding box center [1177, 431] width 28 height 28
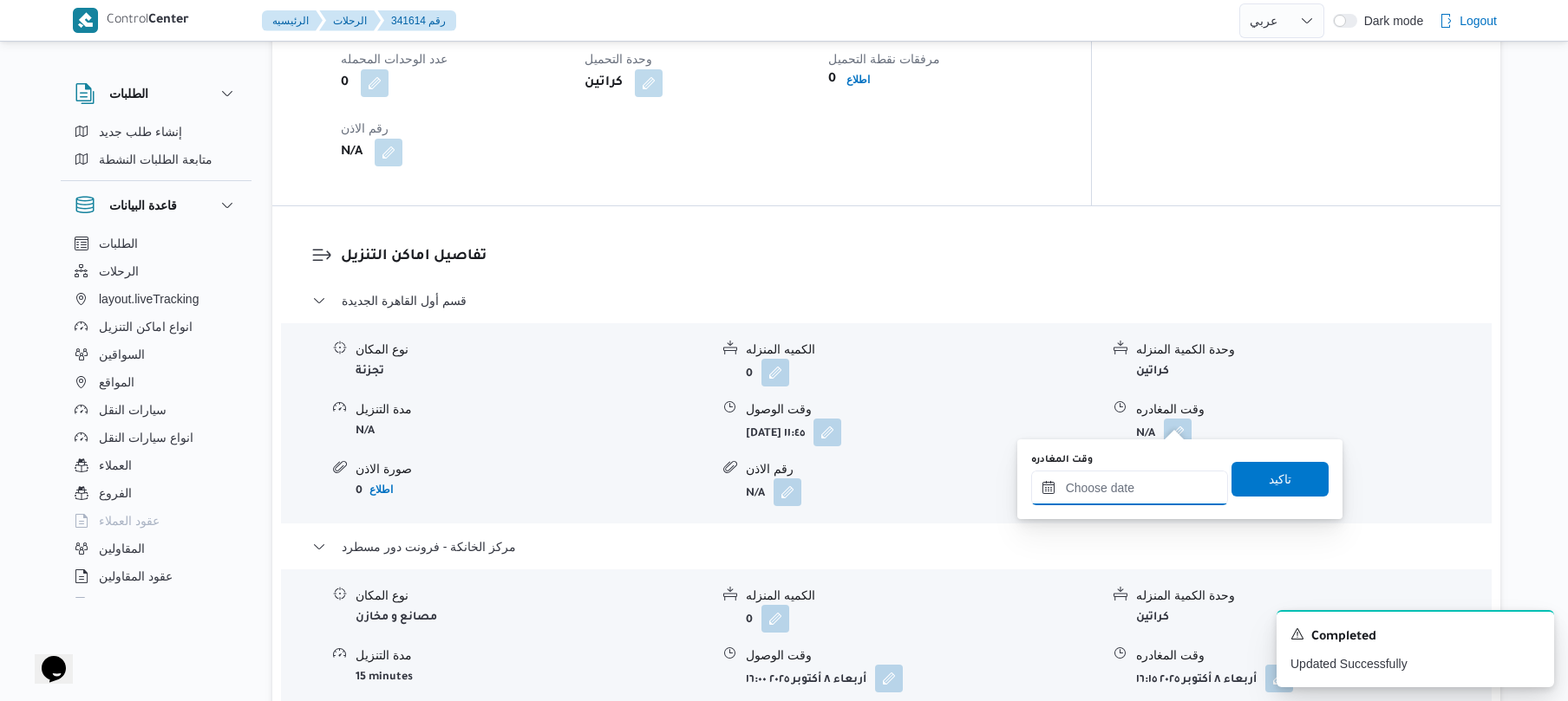
click at [1097, 489] on input "وقت المغادره" at bounding box center [1130, 488] width 196 height 35
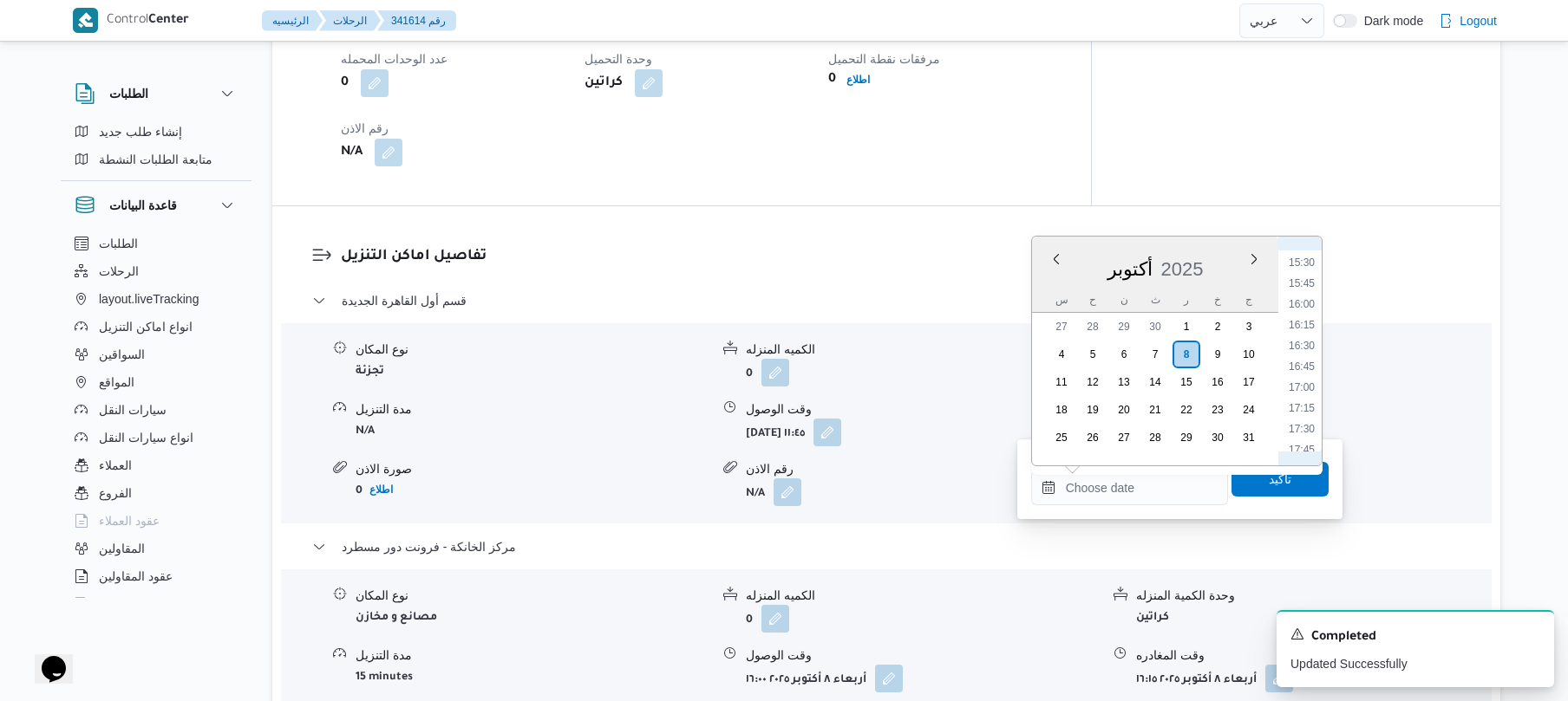
scroll to position [1114, 0]
click at [1300, 412] on li "15:15" at bounding box center [1301, 412] width 40 height 17
type input "٠٨/١٠/٢٠٢٥ ١٥:١٥"
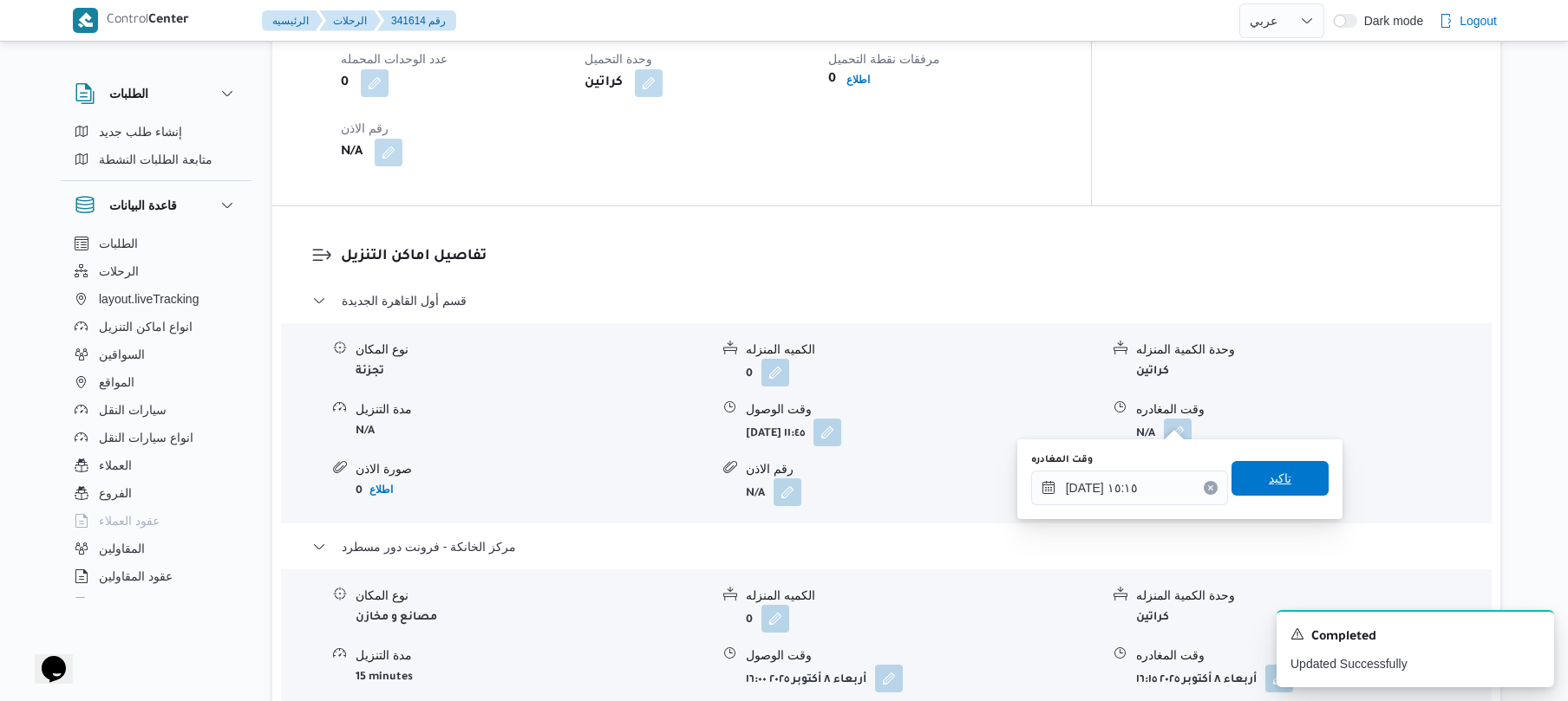
click at [1268, 483] on span "تاكيد" at bounding box center [1279, 478] width 23 height 21
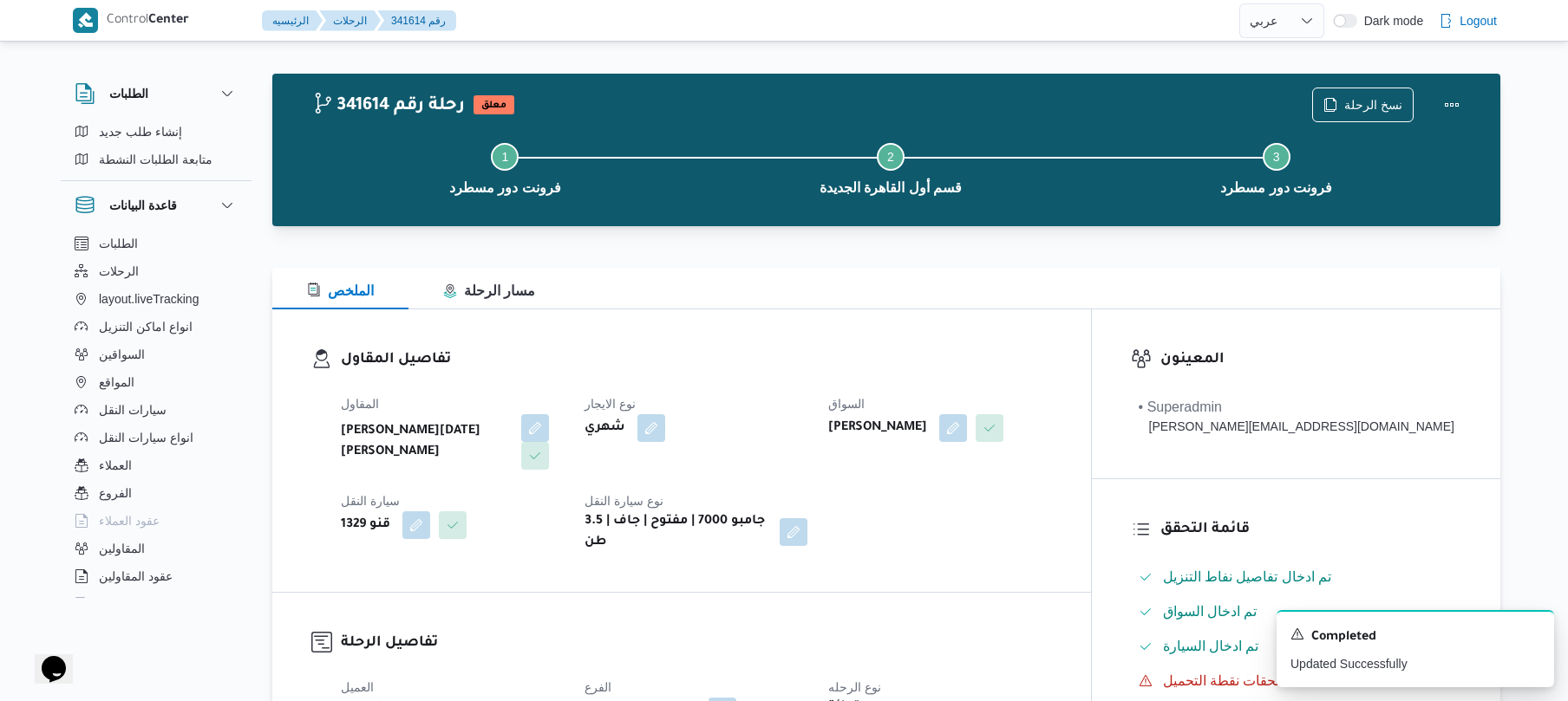
scroll to position [0, 0]
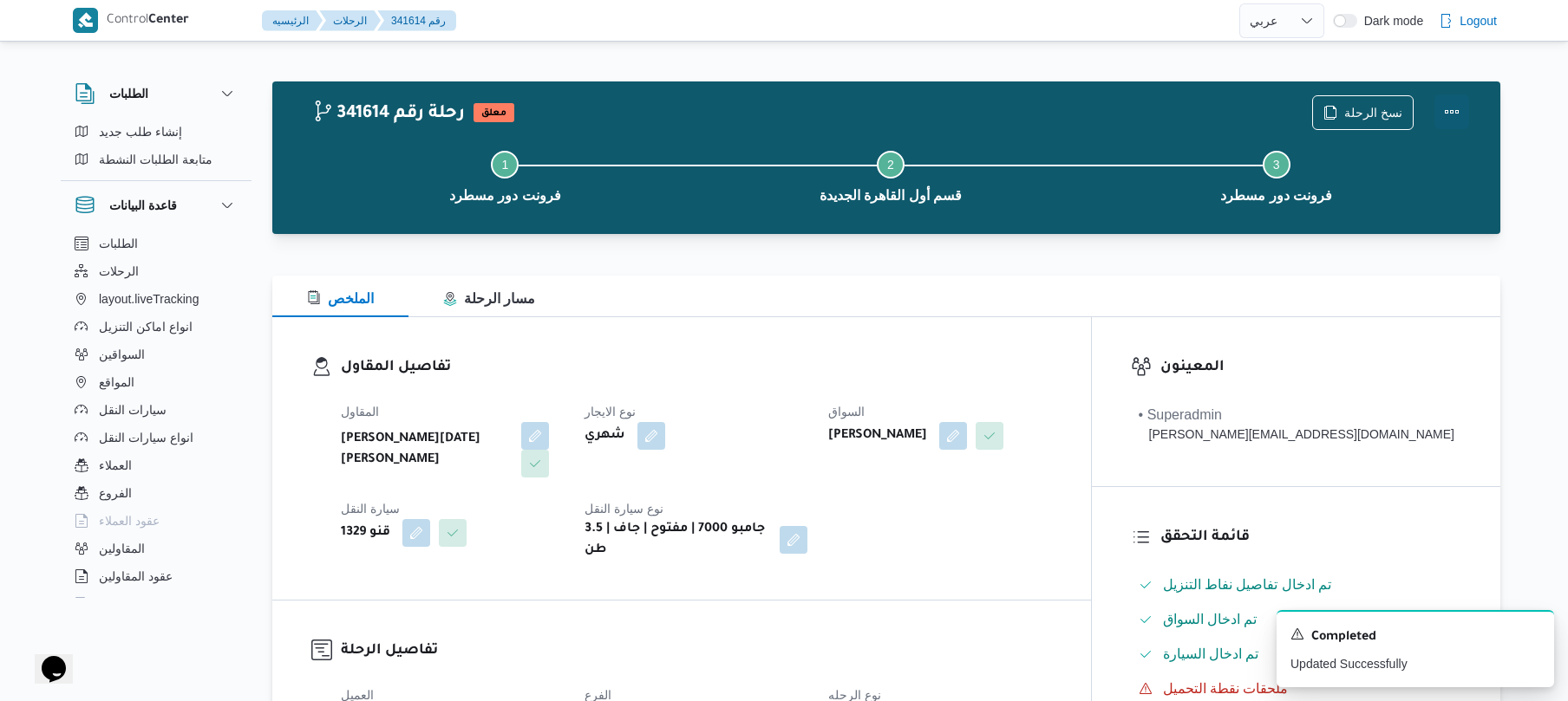
click at [1450, 114] on button "Actions" at bounding box center [1451, 111] width 35 height 35
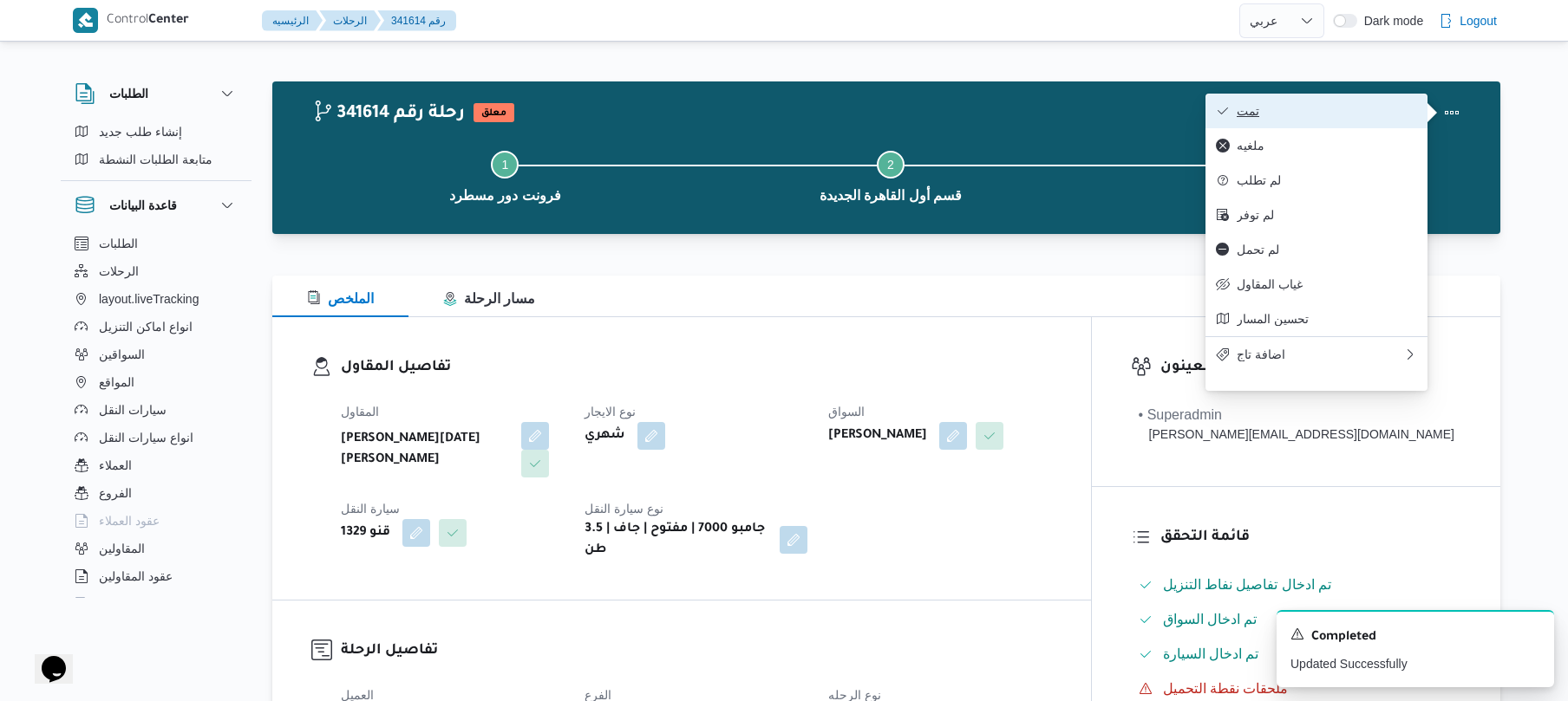
click at [1349, 116] on span "تمت" at bounding box center [1327, 111] width 181 height 14
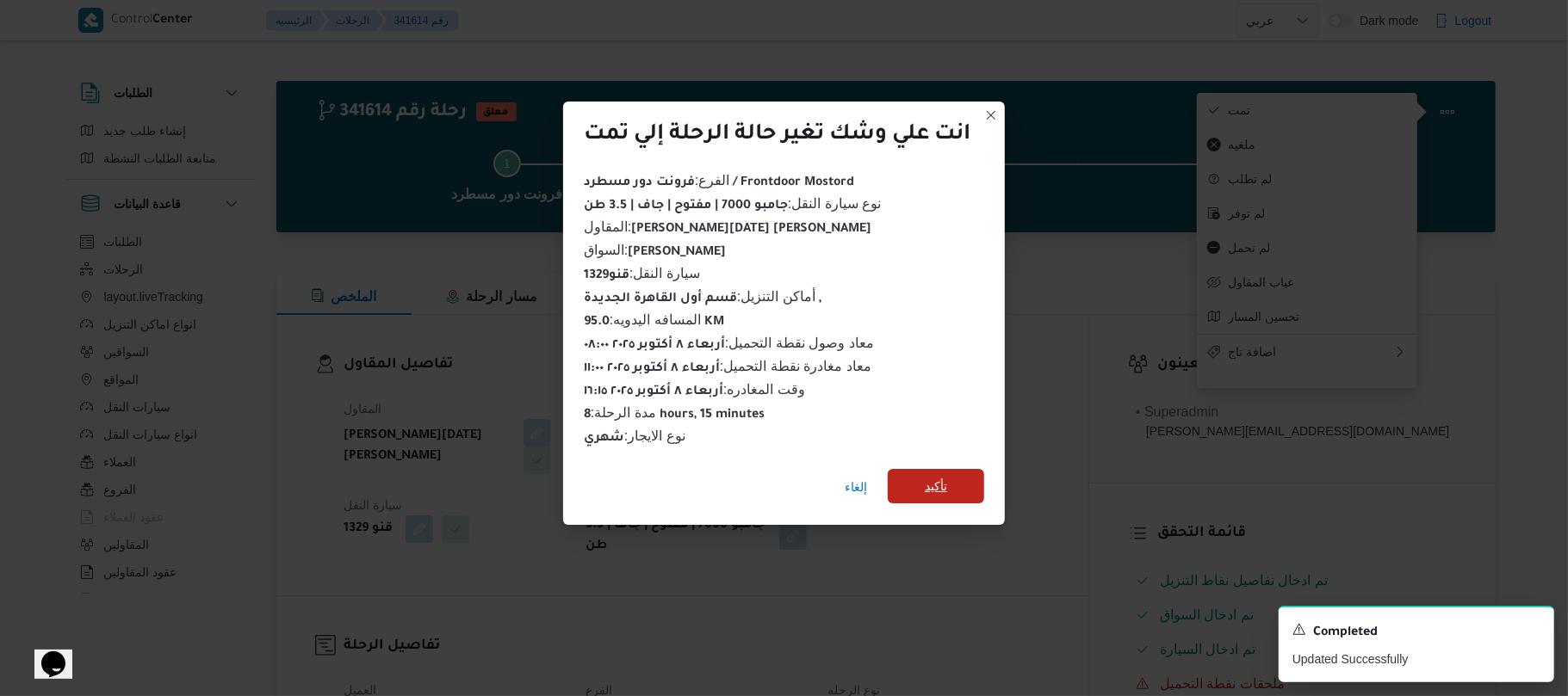
click at [923, 469] on span "تأكيد" at bounding box center [936, 485] width 97 height 34
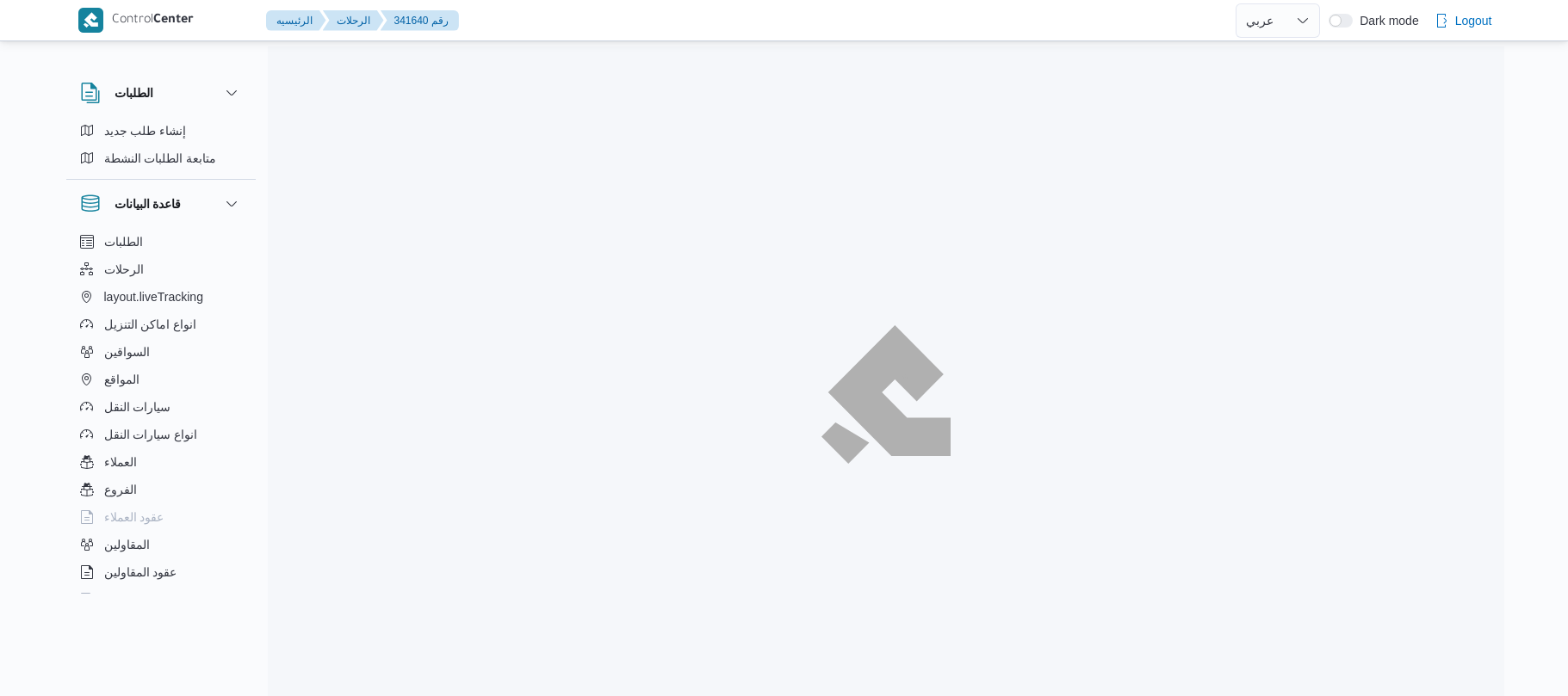
select select "ar"
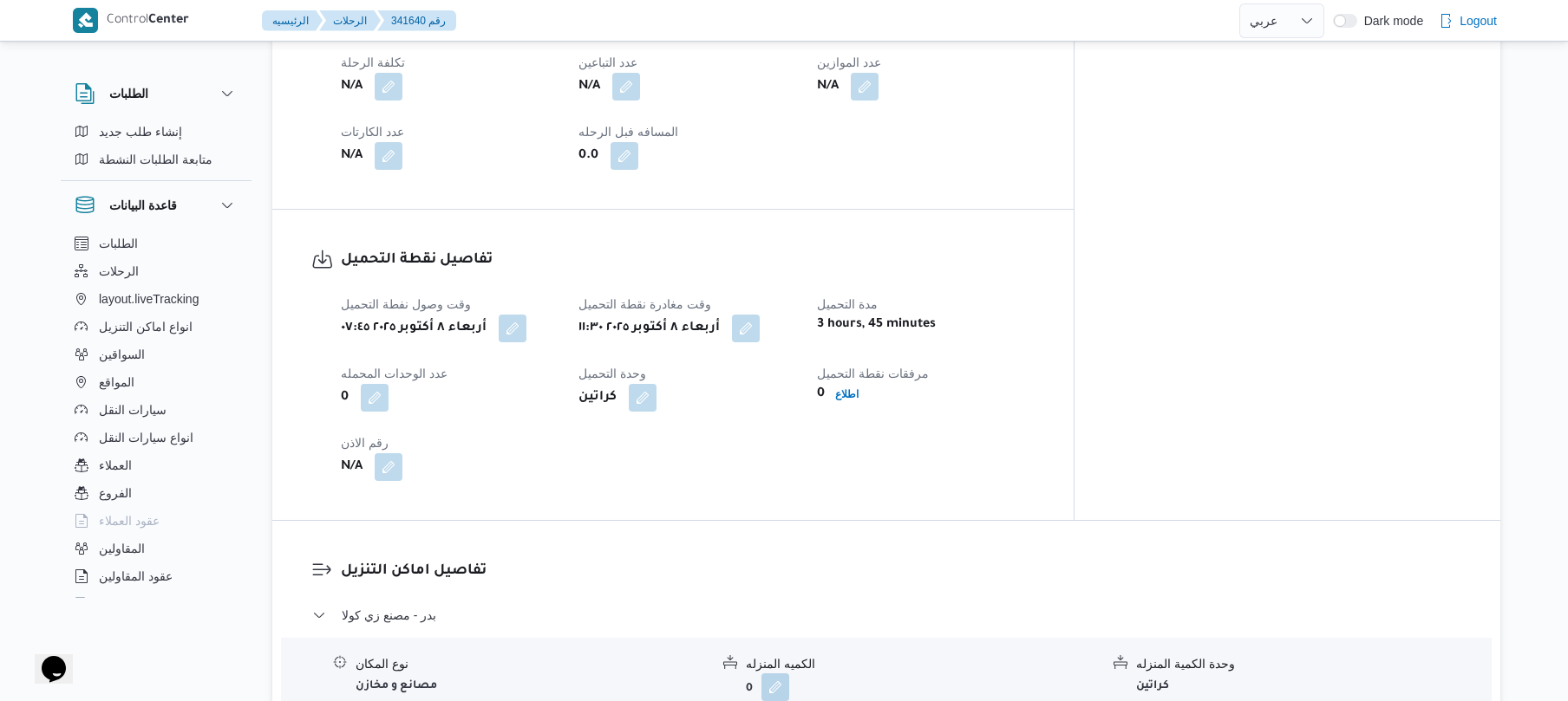
scroll to position [785, 0]
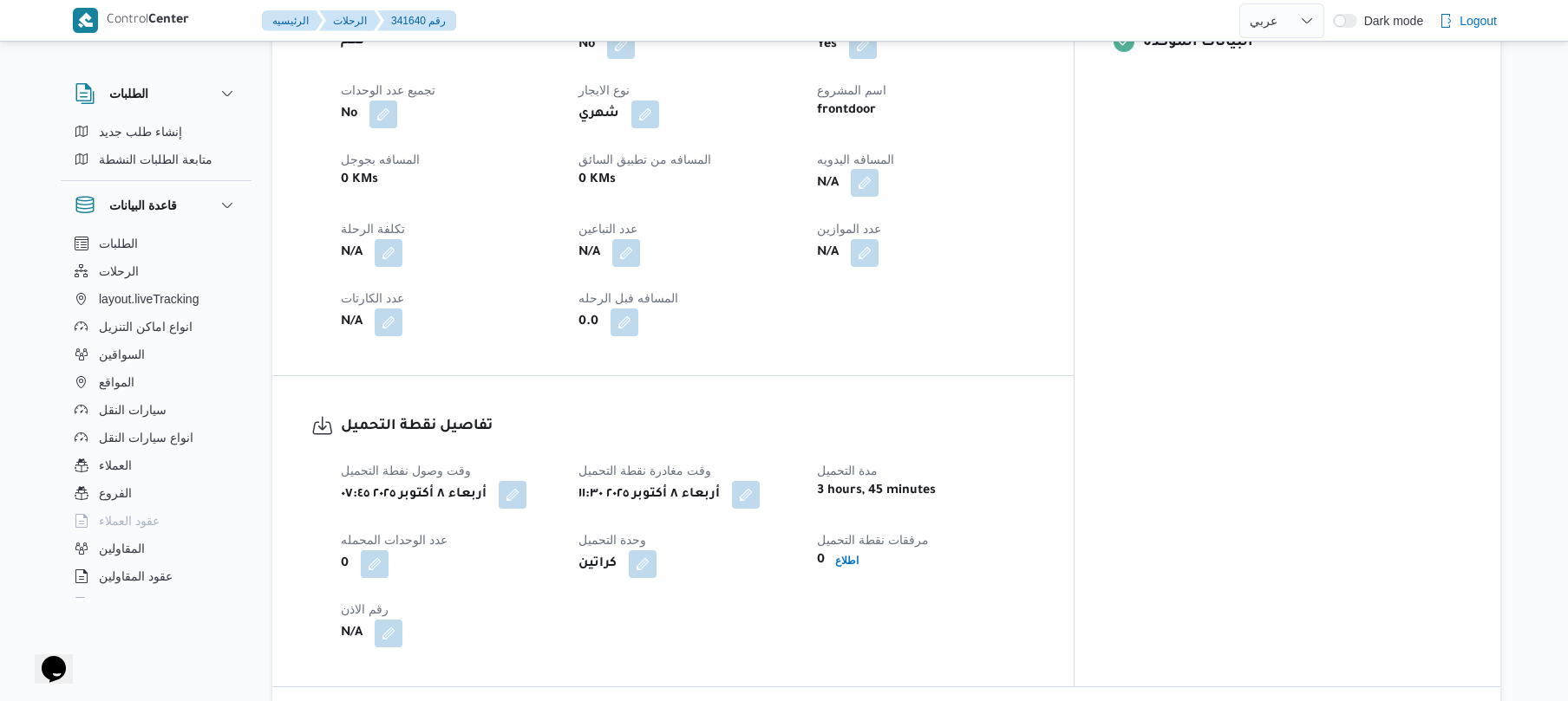
click at [879, 177] on button "button" at bounding box center [865, 182] width 28 height 28
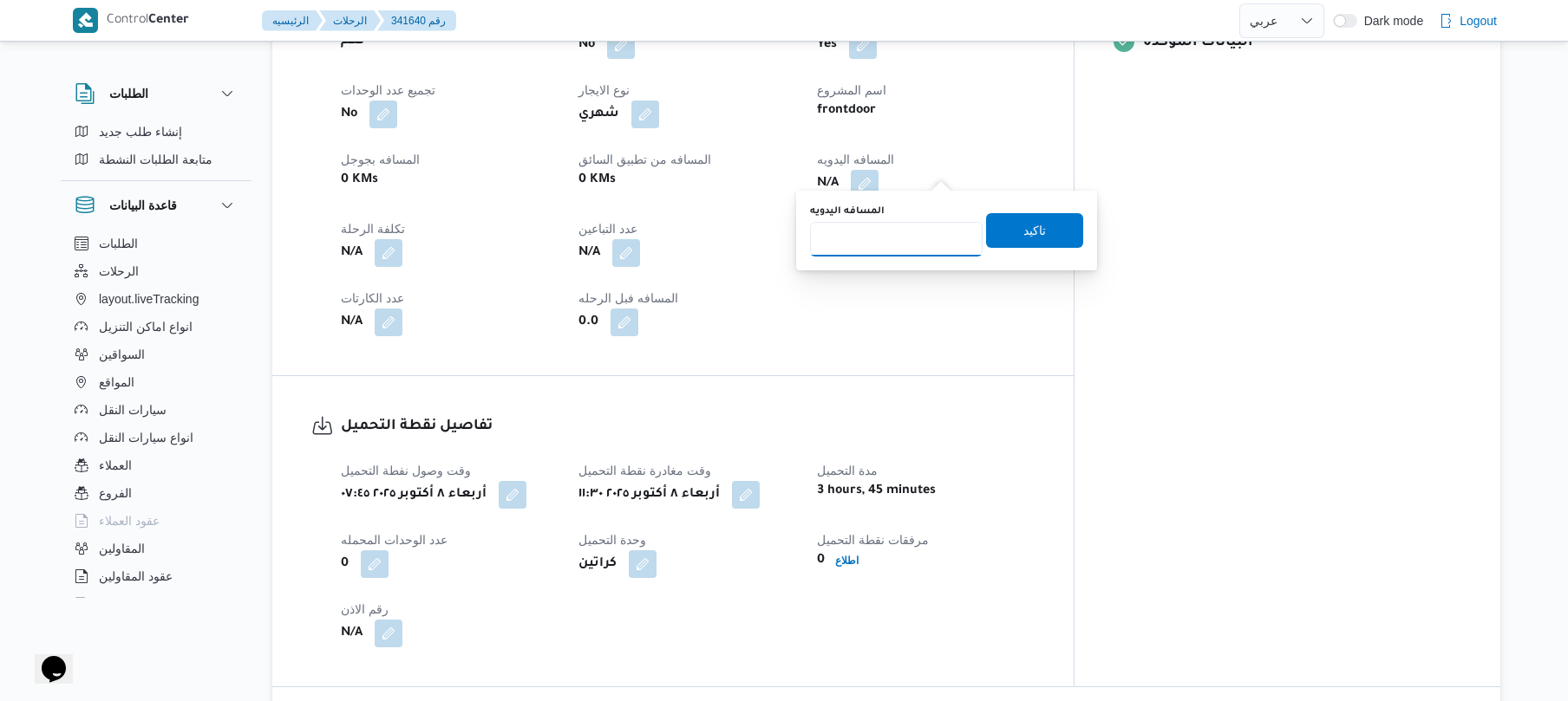
click at [876, 246] on input "المسافه اليدويه" at bounding box center [897, 239] width 173 height 35
type input "120"
click at [1004, 230] on span "تاكيد" at bounding box center [1034, 229] width 97 height 35
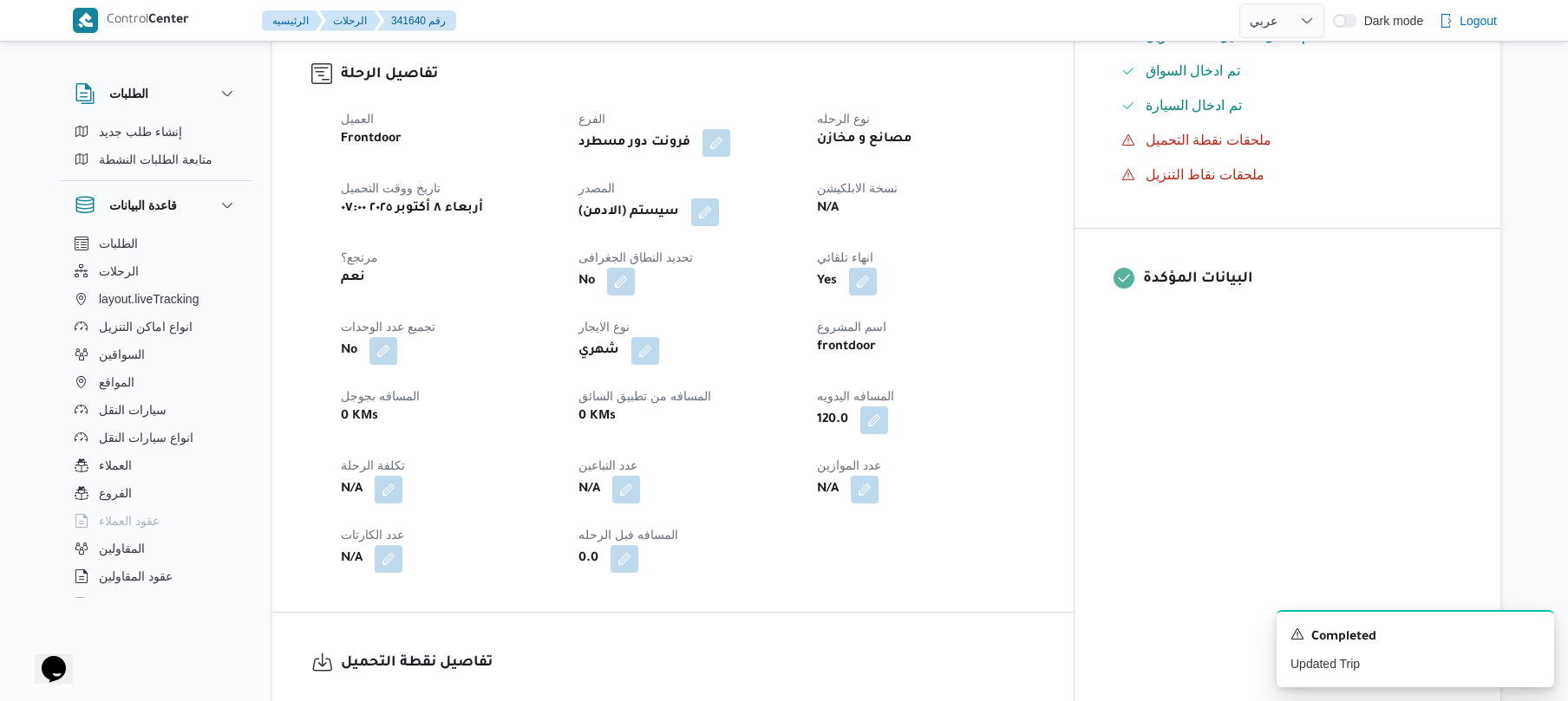
scroll to position [462, 0]
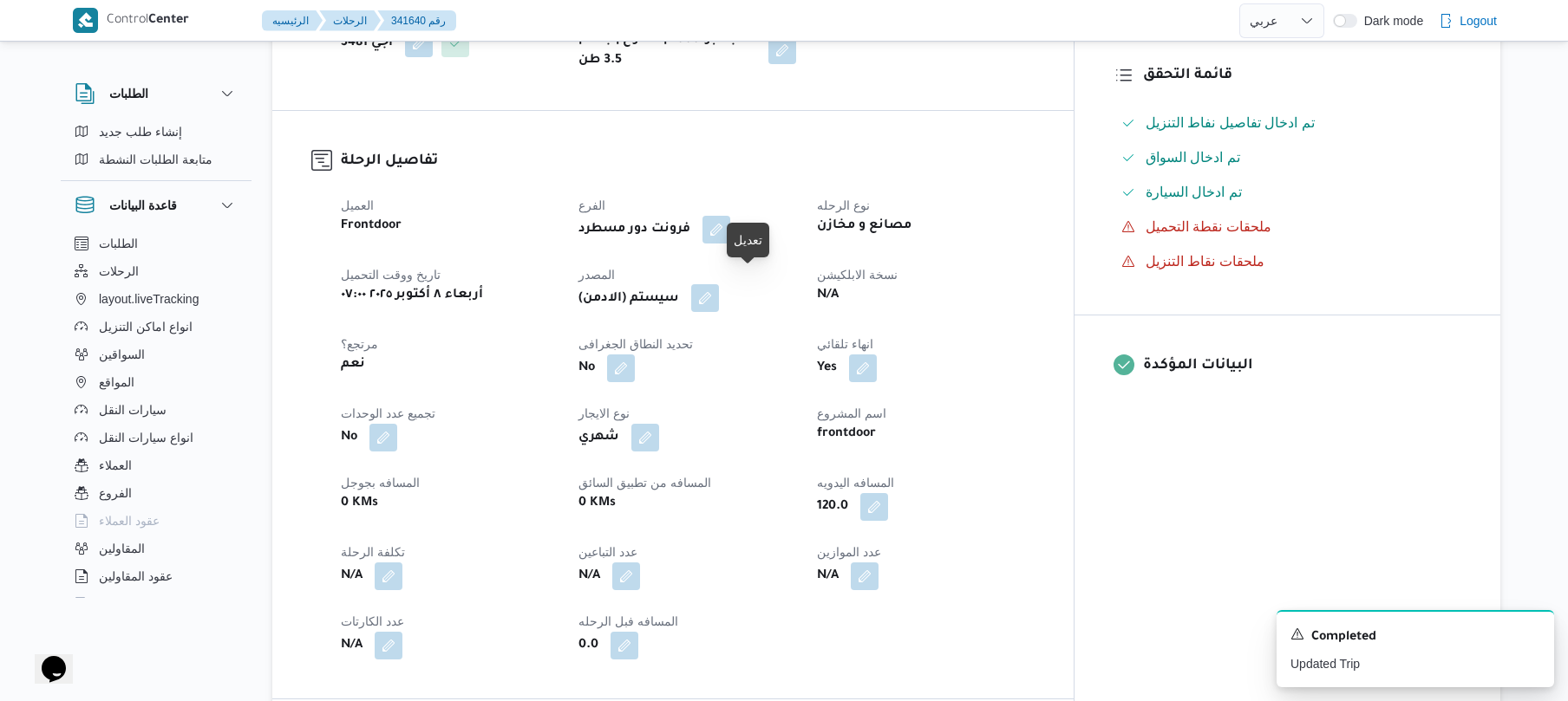
click at [719, 289] on button "button" at bounding box center [705, 298] width 28 height 28
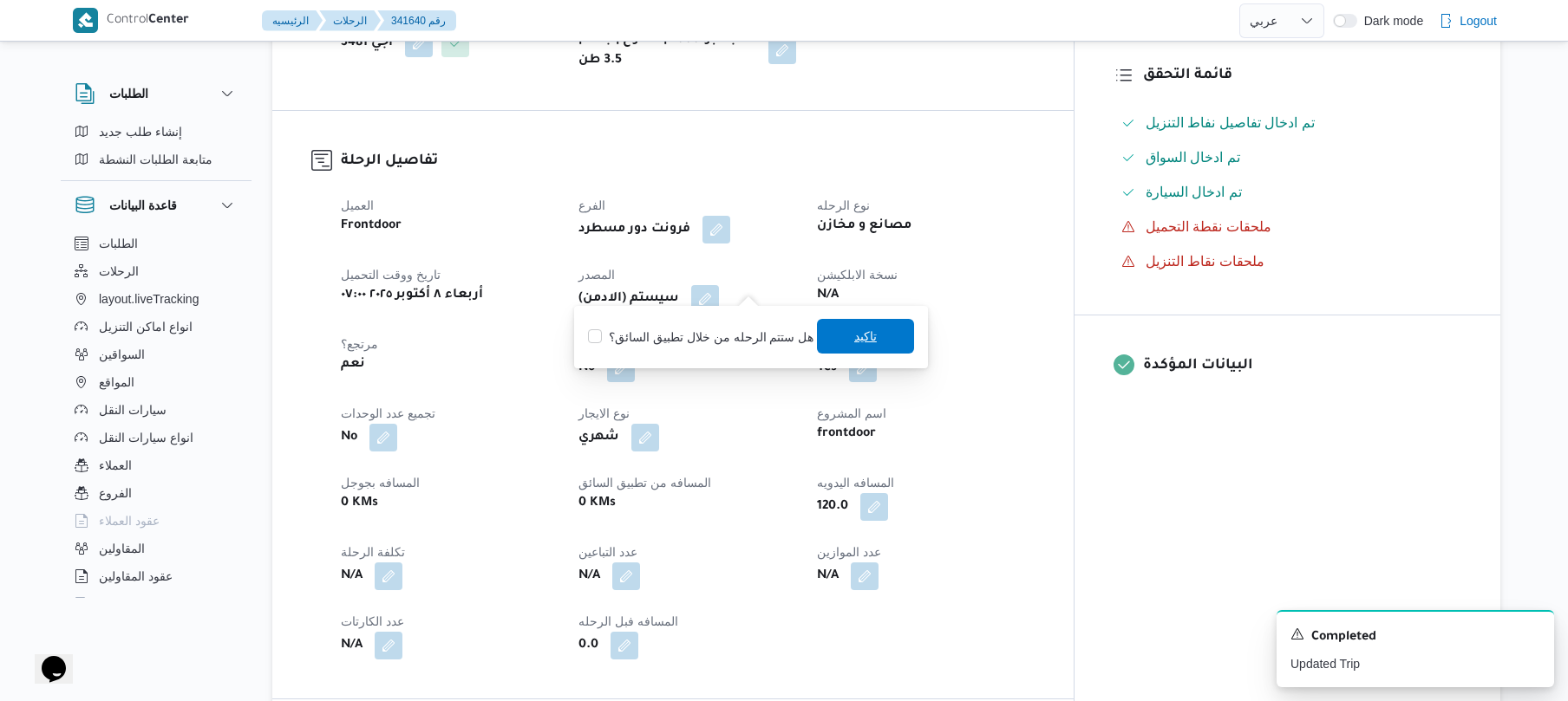
click at [829, 331] on span "تاكيد" at bounding box center [866, 336] width 97 height 35
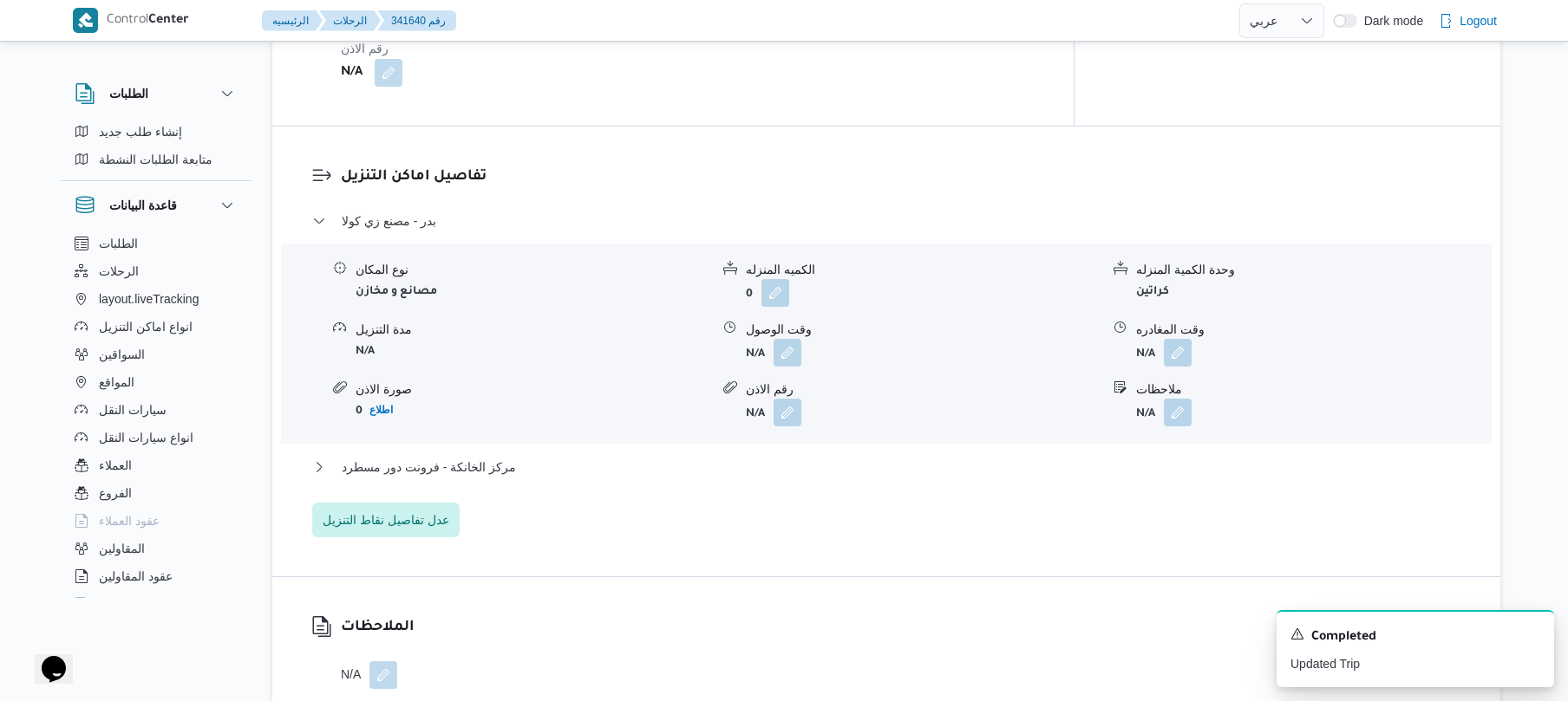
scroll to position [1387, 0]
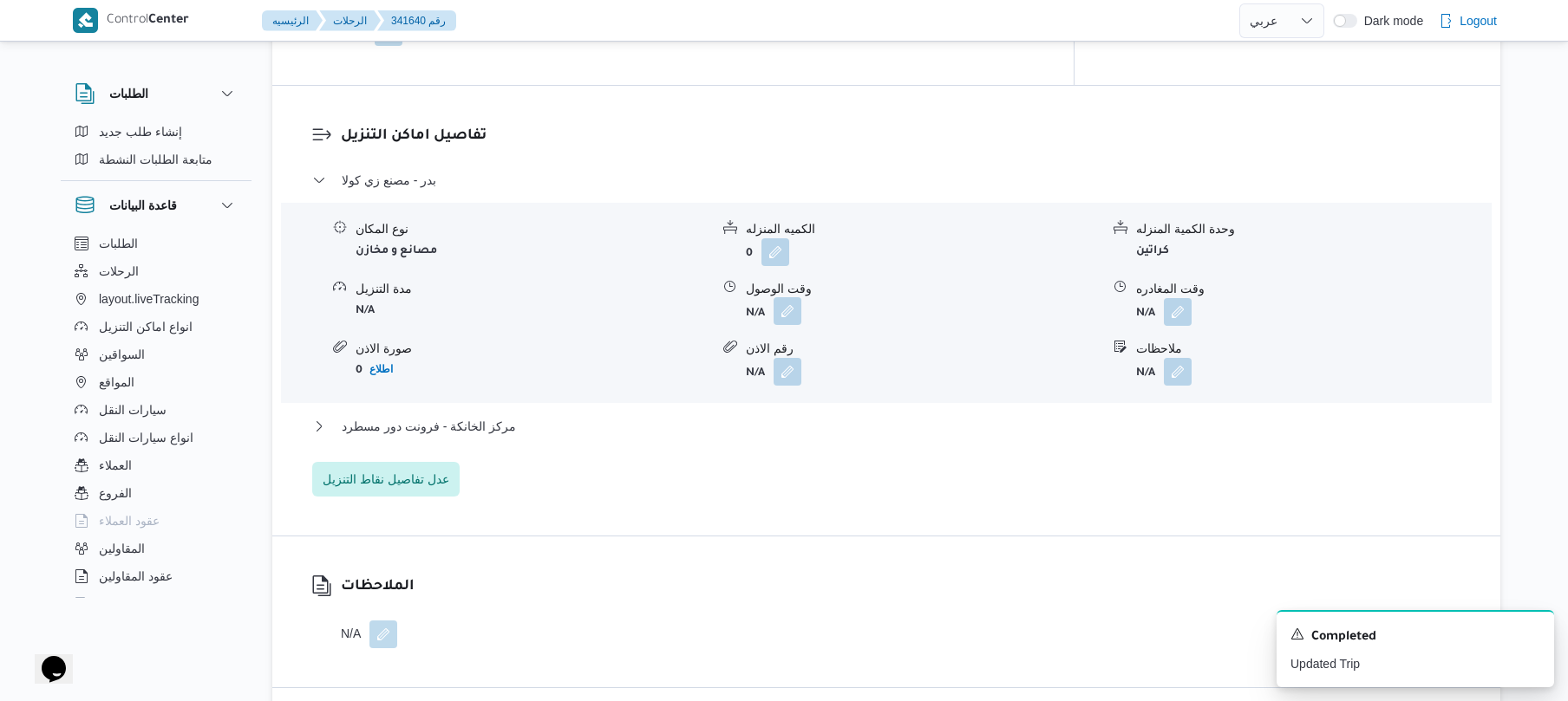
click at [783, 298] on button "button" at bounding box center [787, 311] width 28 height 28
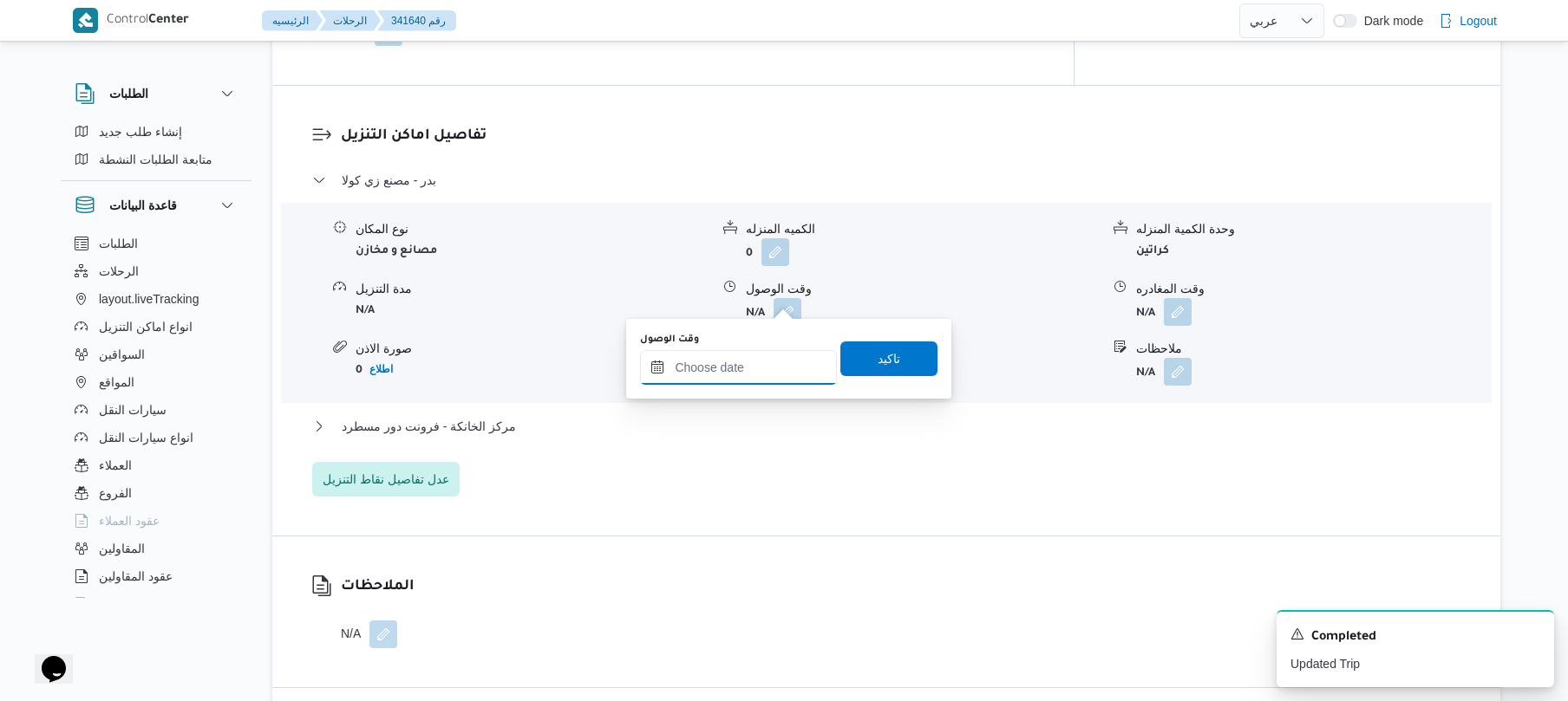
click at [737, 369] on input "وقت الوصول" at bounding box center [738, 367] width 196 height 35
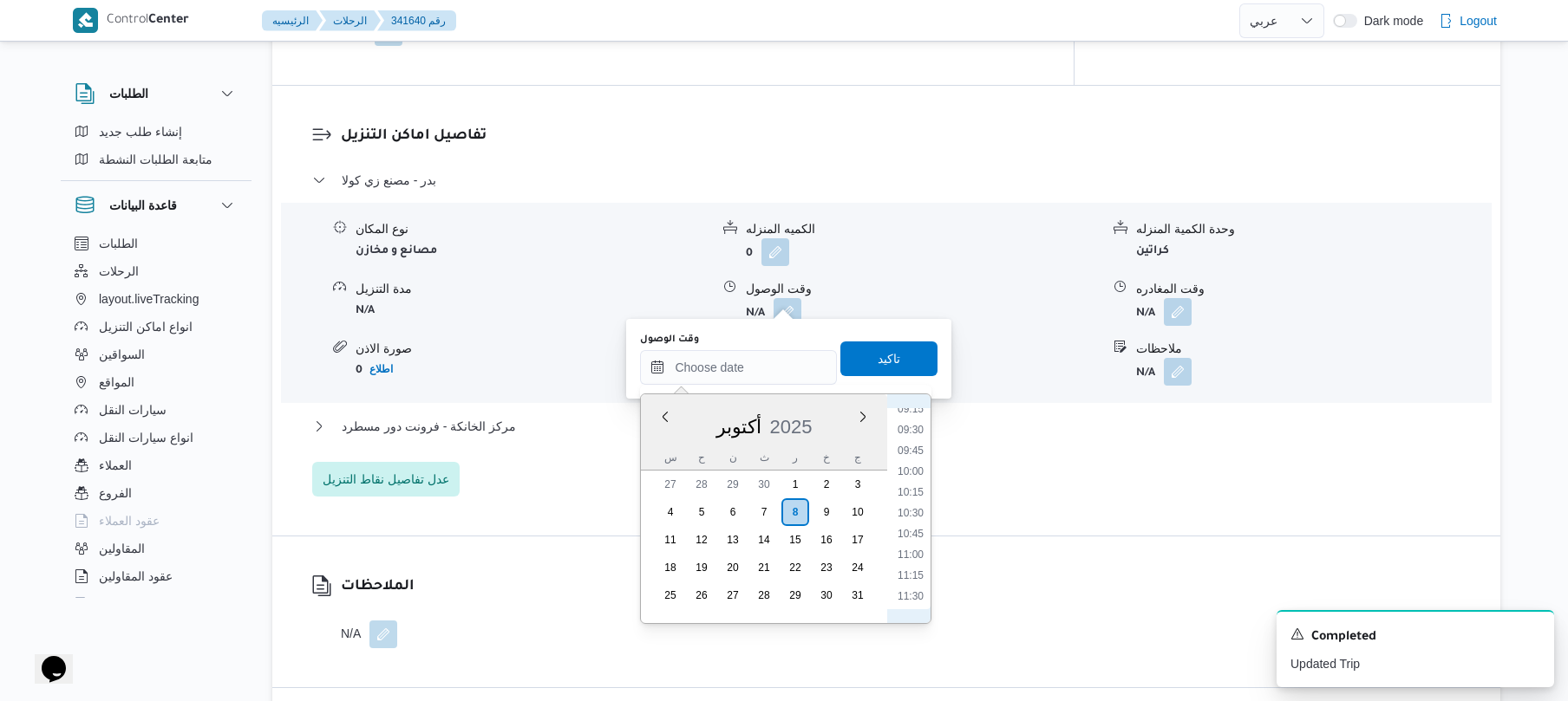
scroll to position [948, 0]
click at [910, 514] on li "12:30" at bounding box center [910, 509] width 40 height 17
type input "٠٨/١٠/٢٠٢٥ ١٢:٣٠"
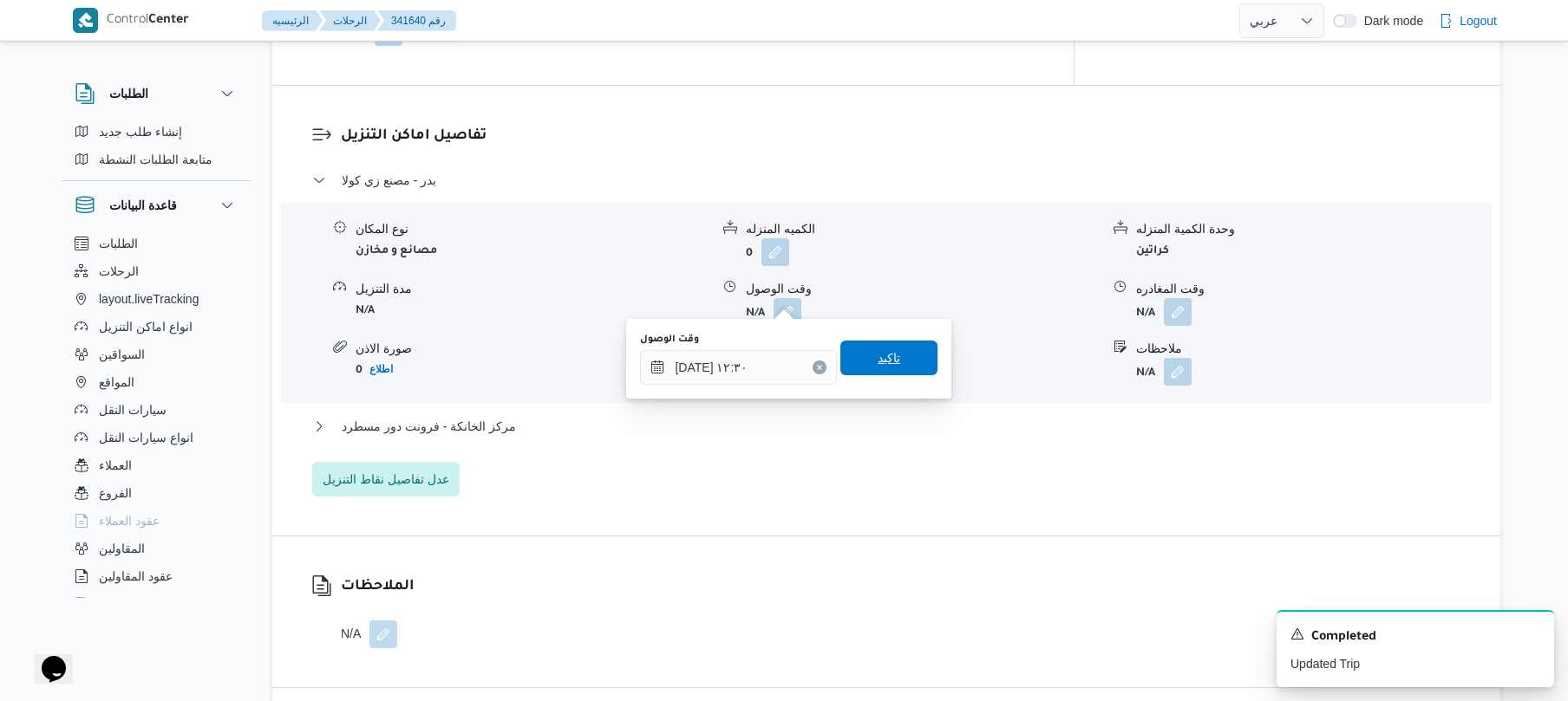
click at [899, 369] on span "تاكيد" at bounding box center [889, 358] width 97 height 35
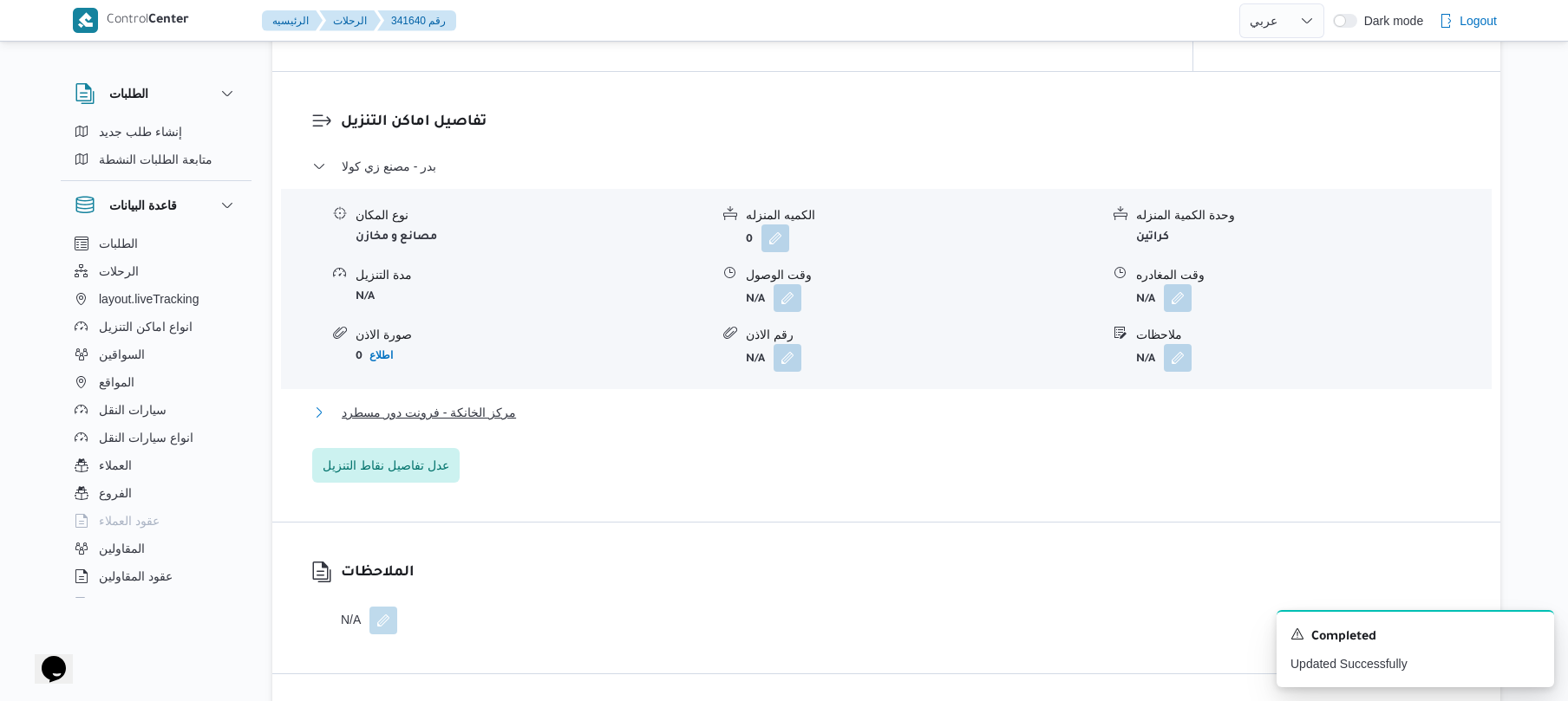
click at [836, 407] on button "مركز الخانكة - فرونت دور مسطرد" at bounding box center [887, 412] width 1148 height 21
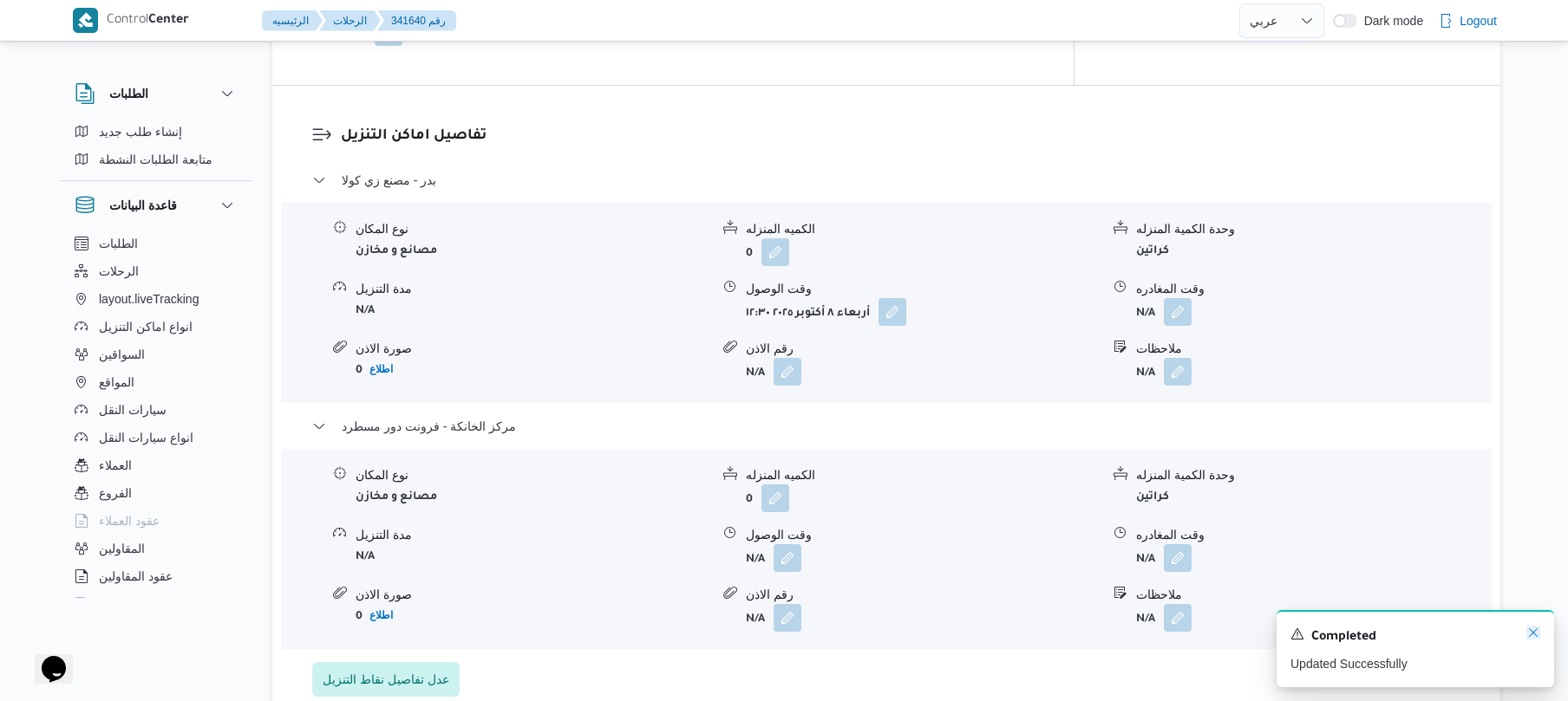
click at [1530, 635] on icon "Dismiss toast" at bounding box center [1533, 633] width 14 height 14
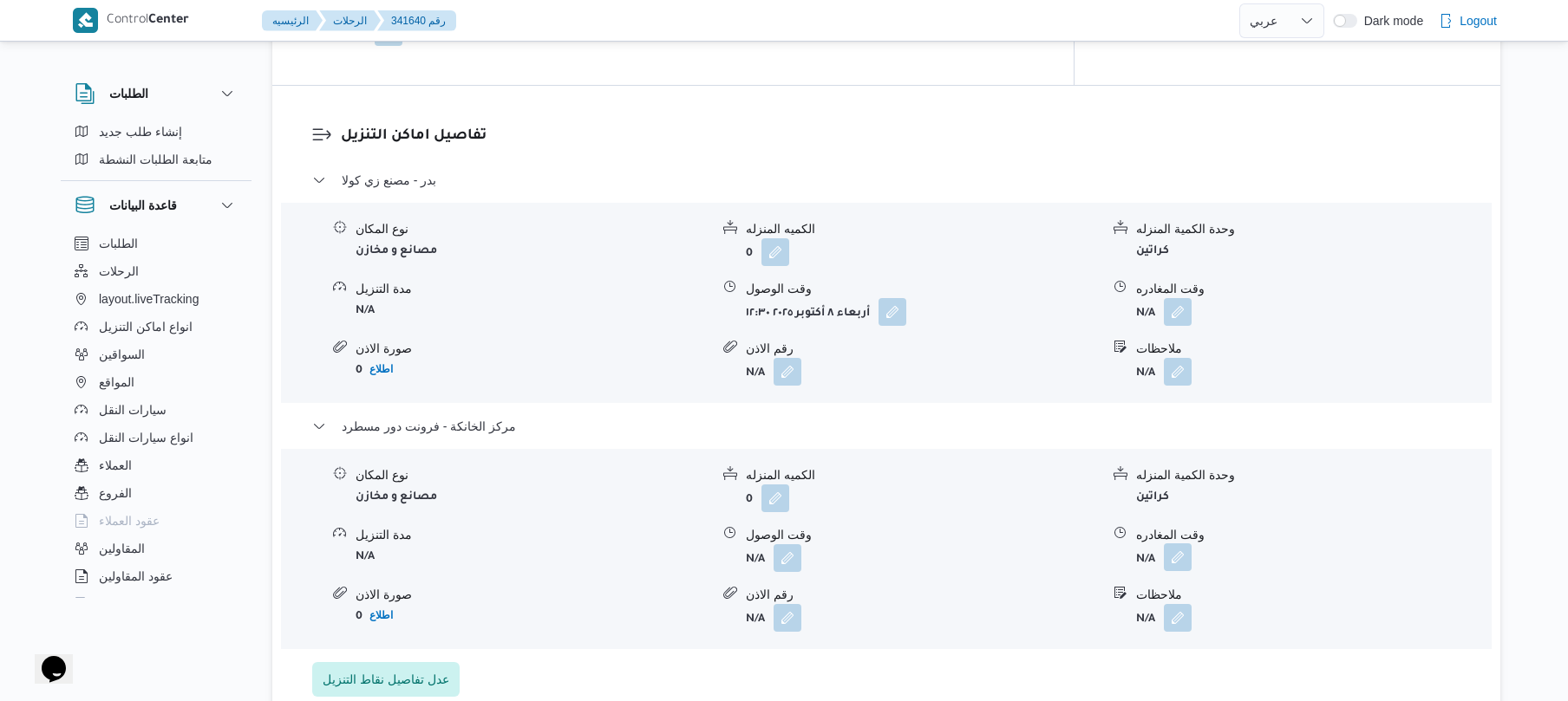
click at [1177, 548] on button "button" at bounding box center [1177, 557] width 28 height 28
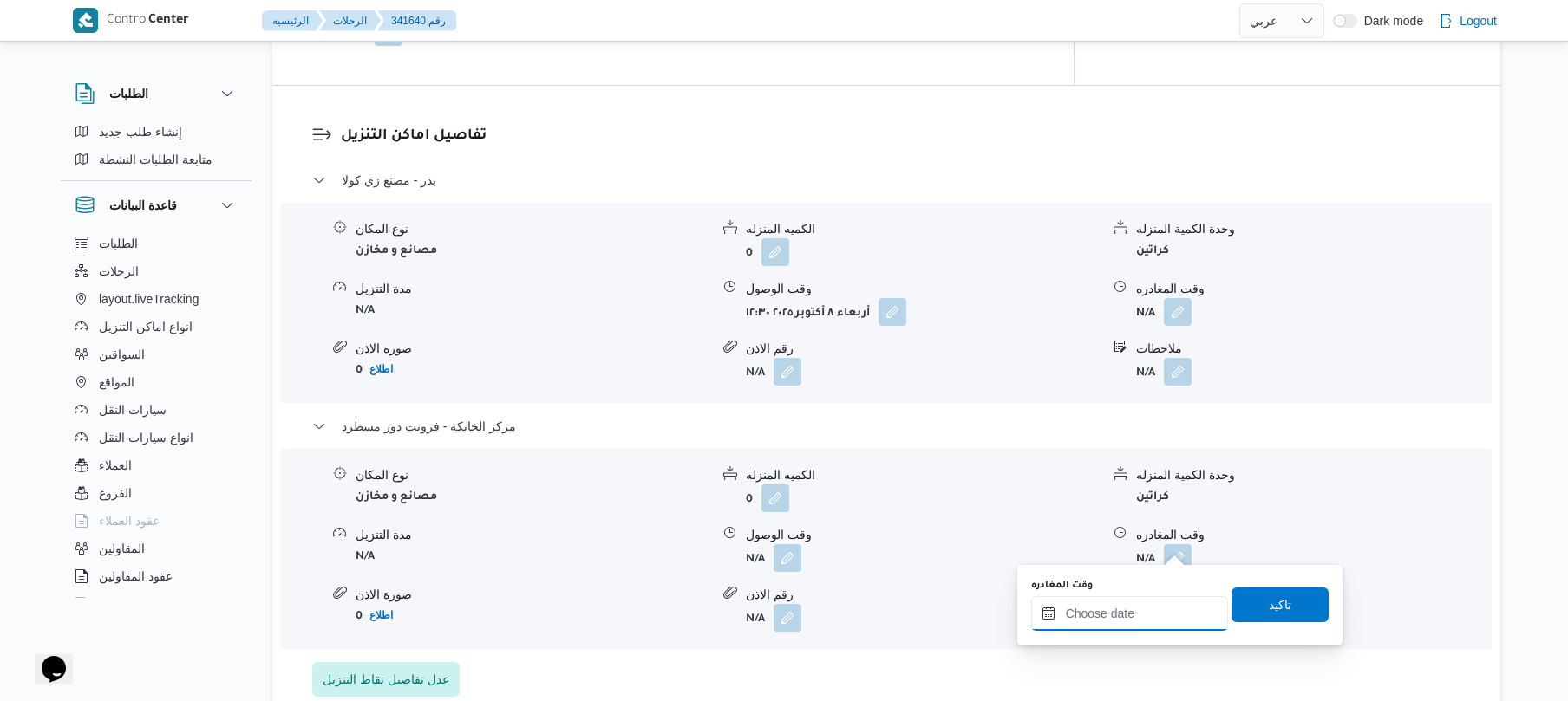
click at [1135, 604] on input "وقت المغادره" at bounding box center [1130, 613] width 196 height 35
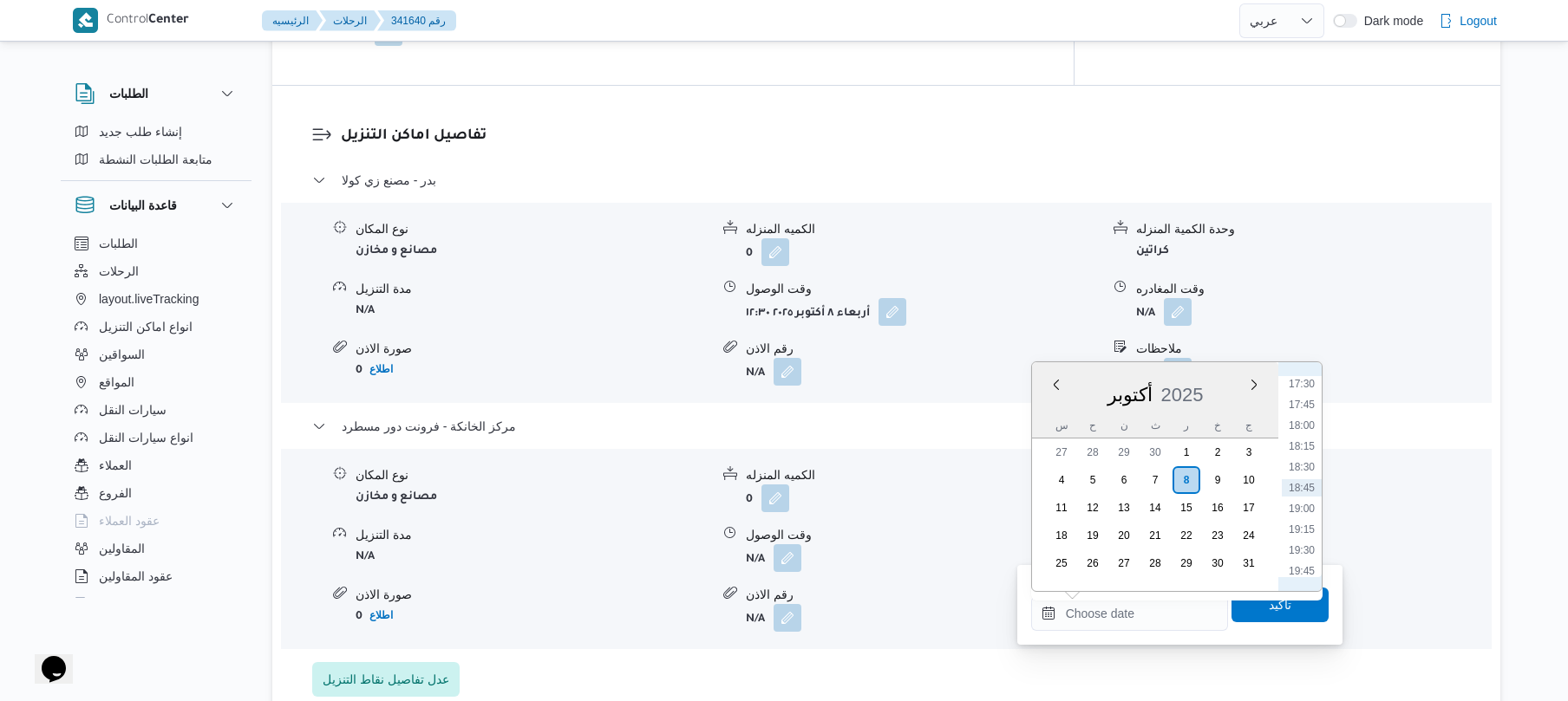
scroll to position [1286, 0]
click at [1307, 440] on ul "00:00 00:15 00:30 00:45 01:00 01:15 01:30 01:45 02:00 02:15 02:30 02:45 03:00 0…" at bounding box center [1301, 476] width 40 height 201
click at [1301, 456] on li "16:15" at bounding box center [1301, 450] width 40 height 17
type input "[DATE] ١٦:١٥"
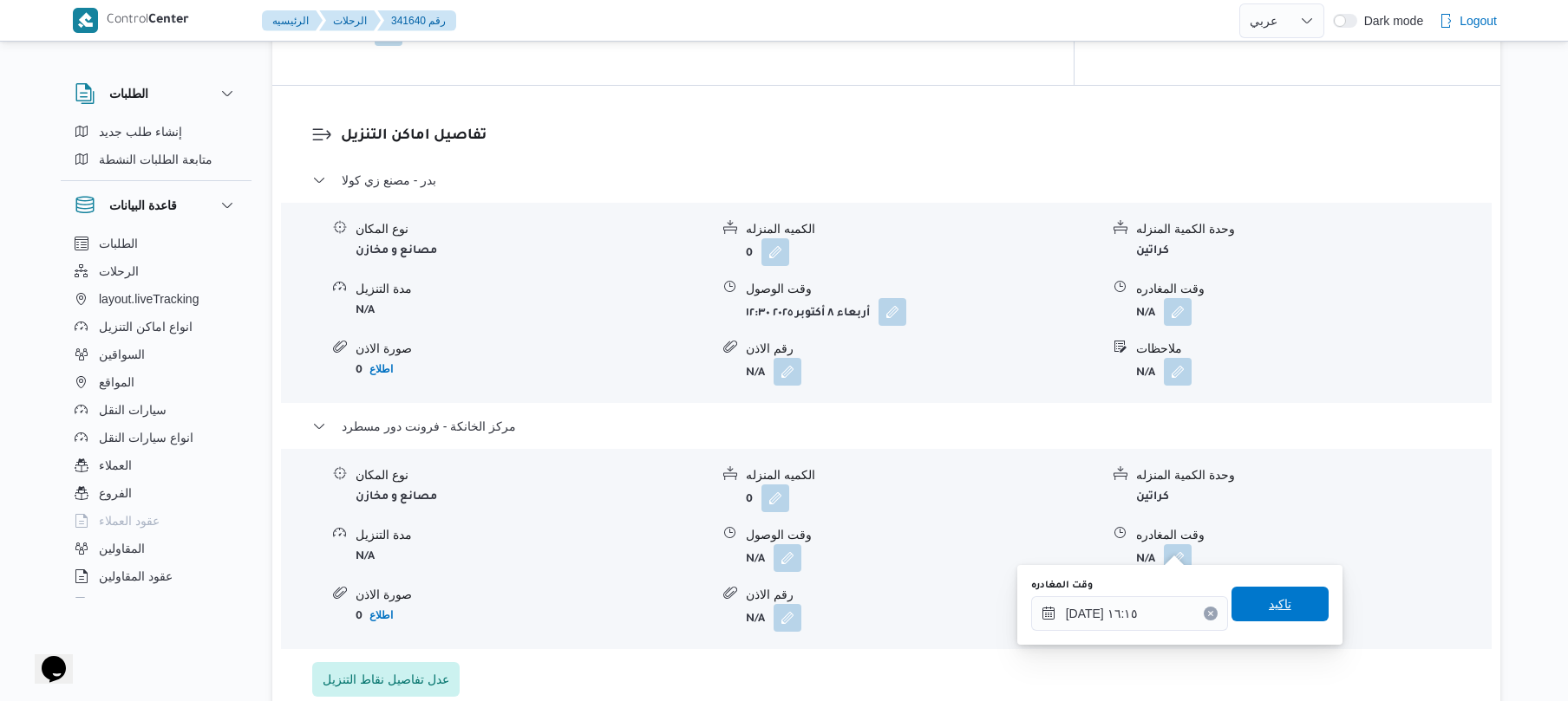
click at [1274, 610] on span "تاكيد" at bounding box center [1279, 604] width 23 height 21
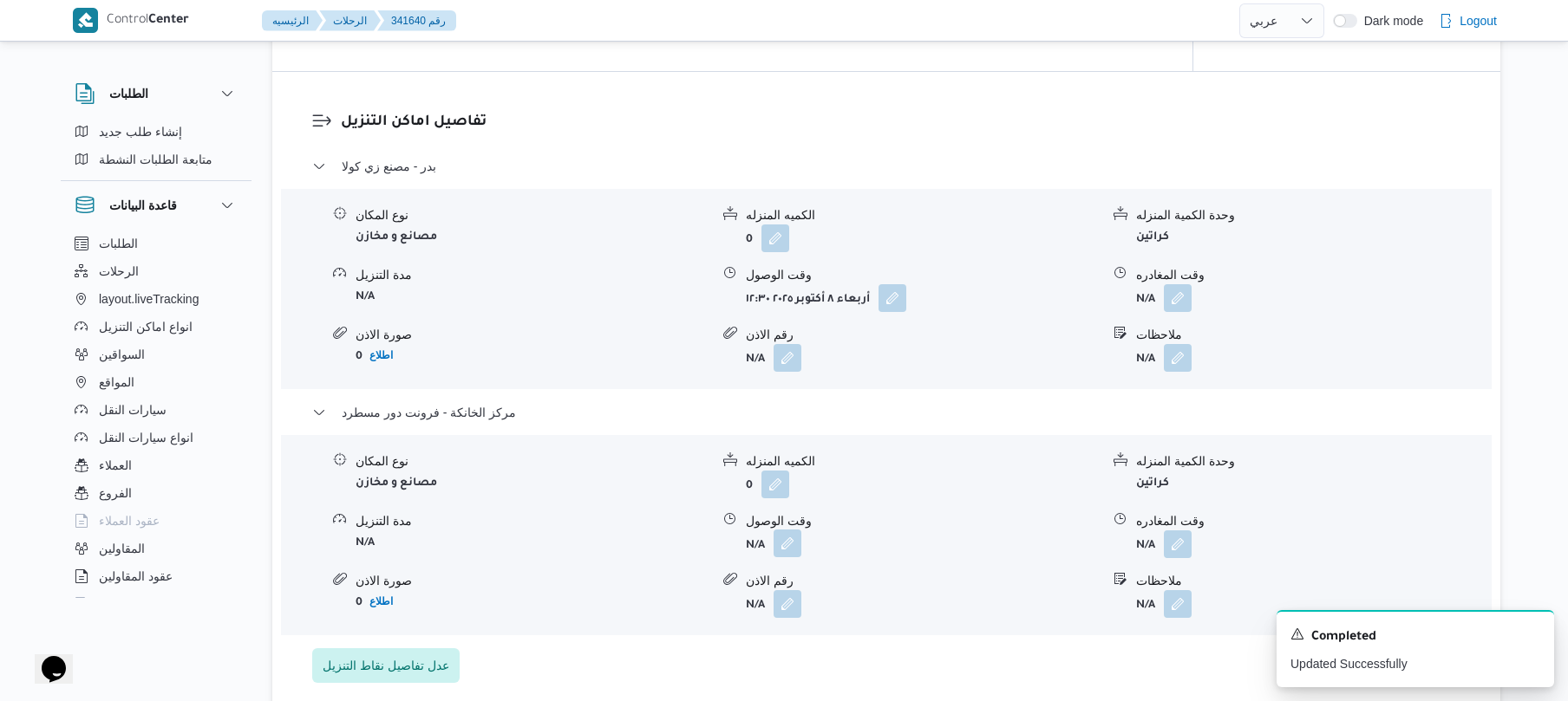
click at [797, 551] on button "button" at bounding box center [787, 543] width 28 height 28
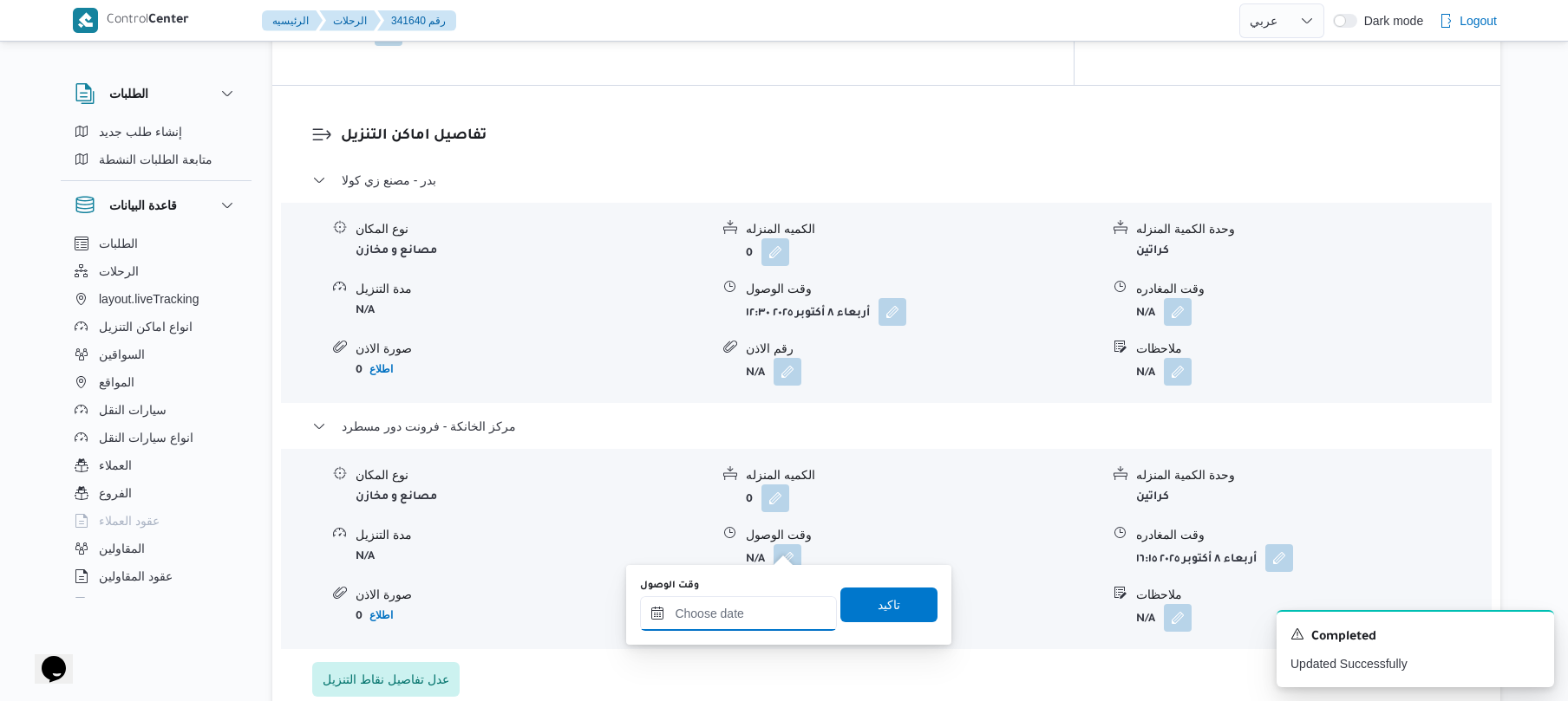
click at [794, 621] on input "وقت الوصول" at bounding box center [738, 613] width 196 height 35
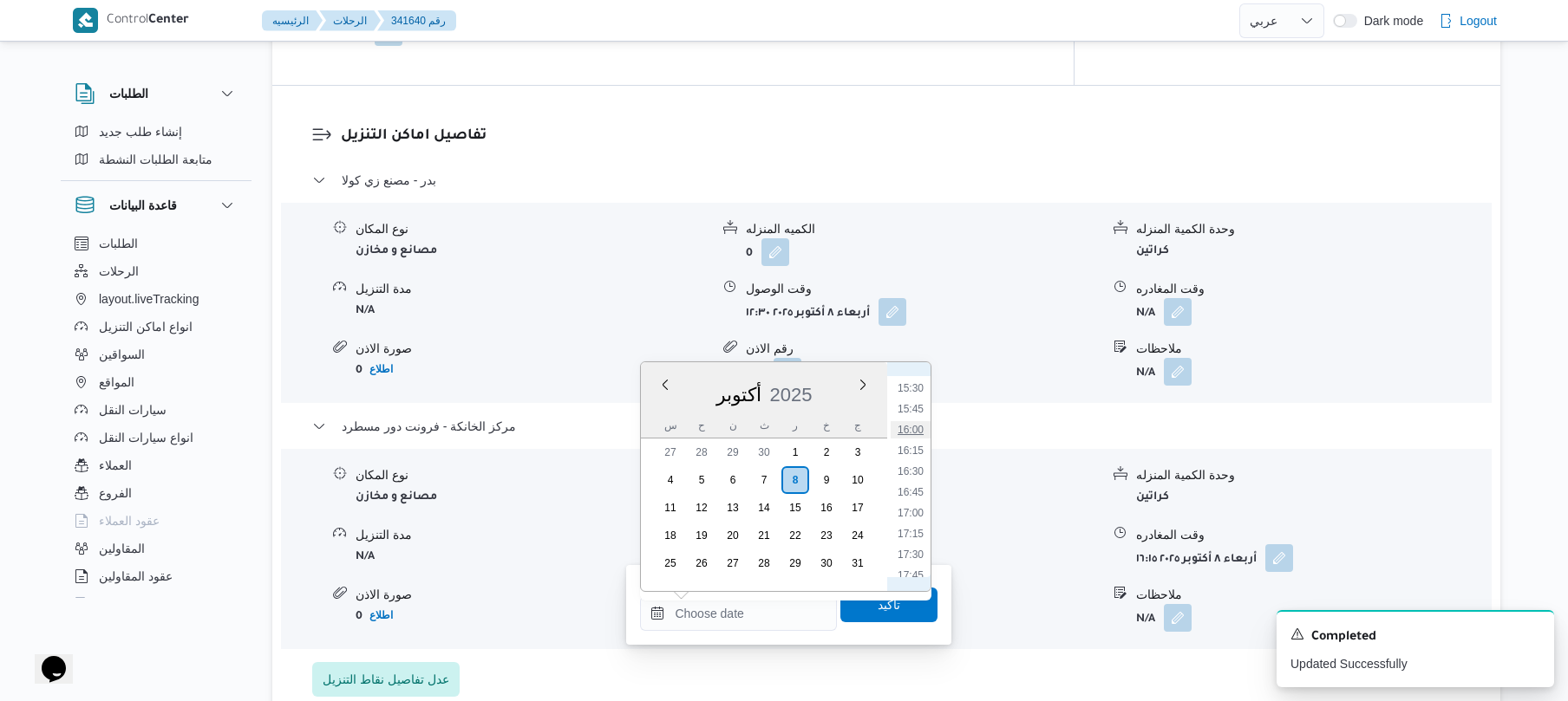
click at [920, 433] on li "16:00" at bounding box center [910, 429] width 40 height 17
type input "٠٨/١٠/٢٠٢٥ ١٦:٠٠"
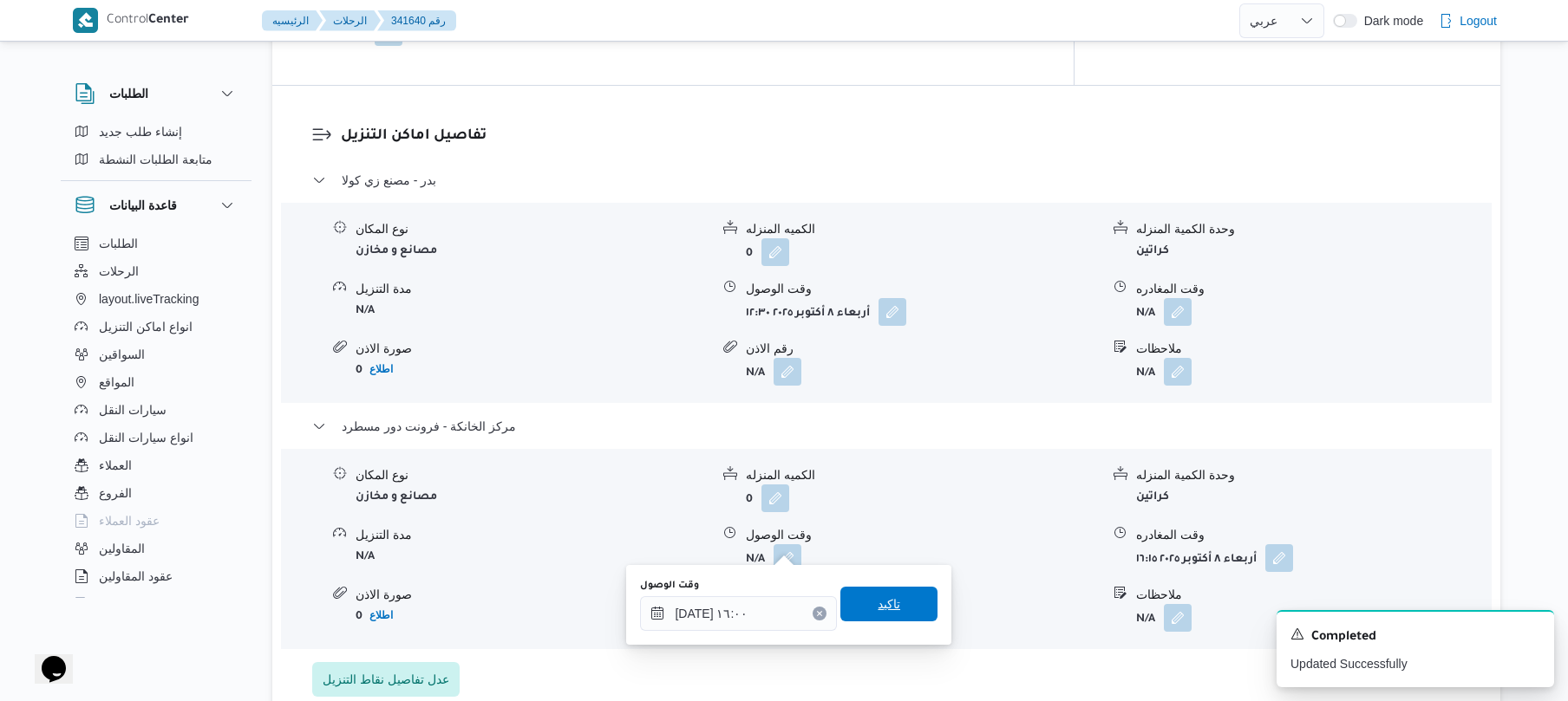
click at [878, 610] on span "تاكيد" at bounding box center [889, 604] width 23 height 21
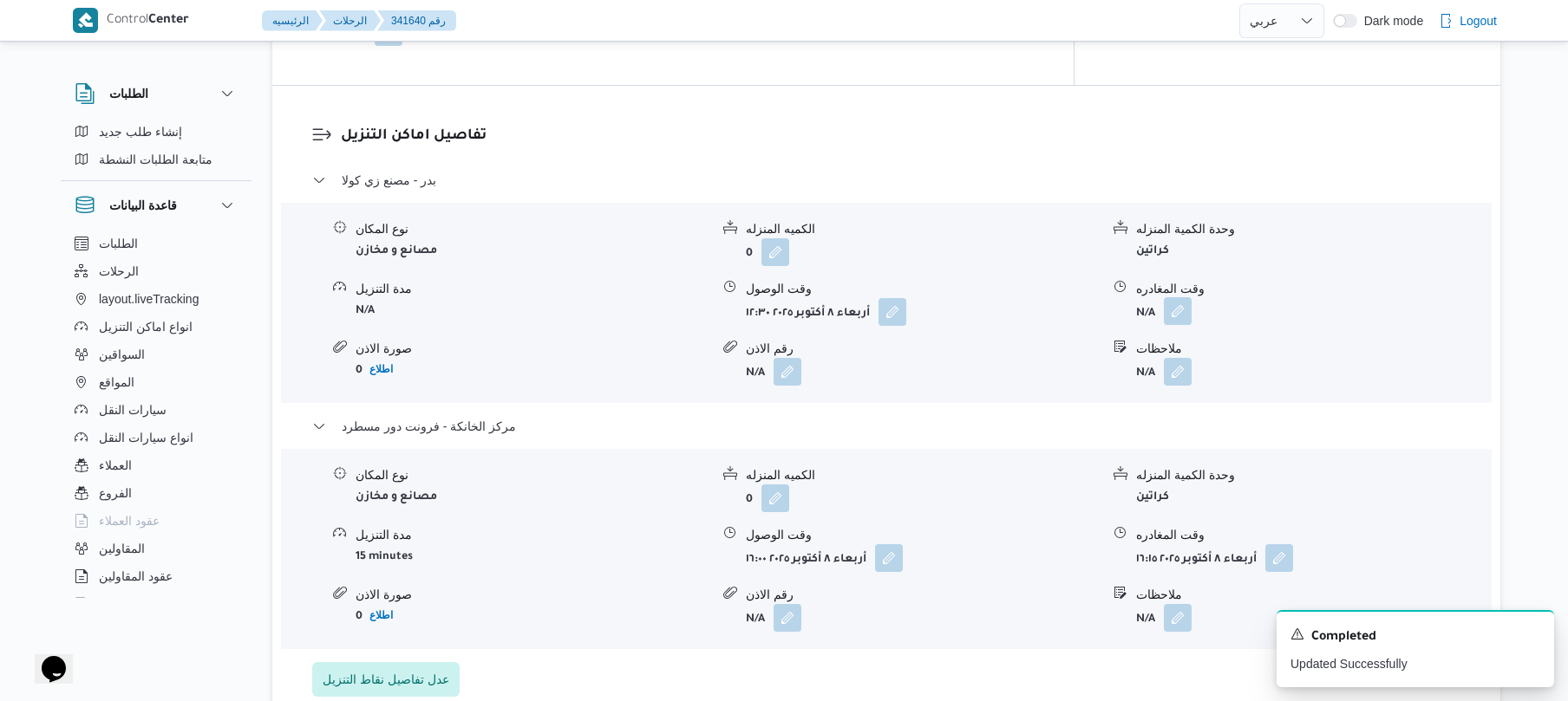
click at [1179, 299] on button "button" at bounding box center [1177, 311] width 28 height 28
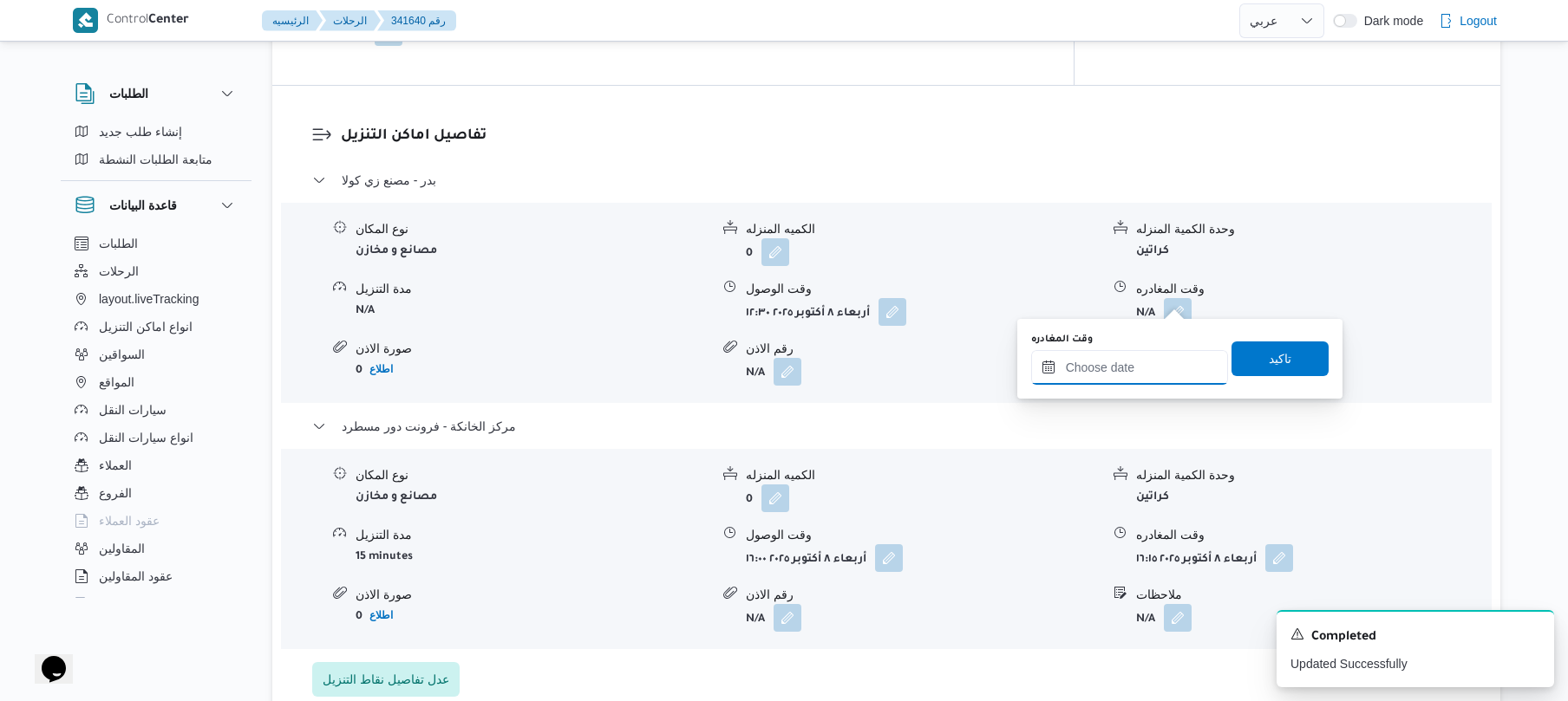
click at [1112, 362] on input "وقت المغادره" at bounding box center [1130, 367] width 196 height 35
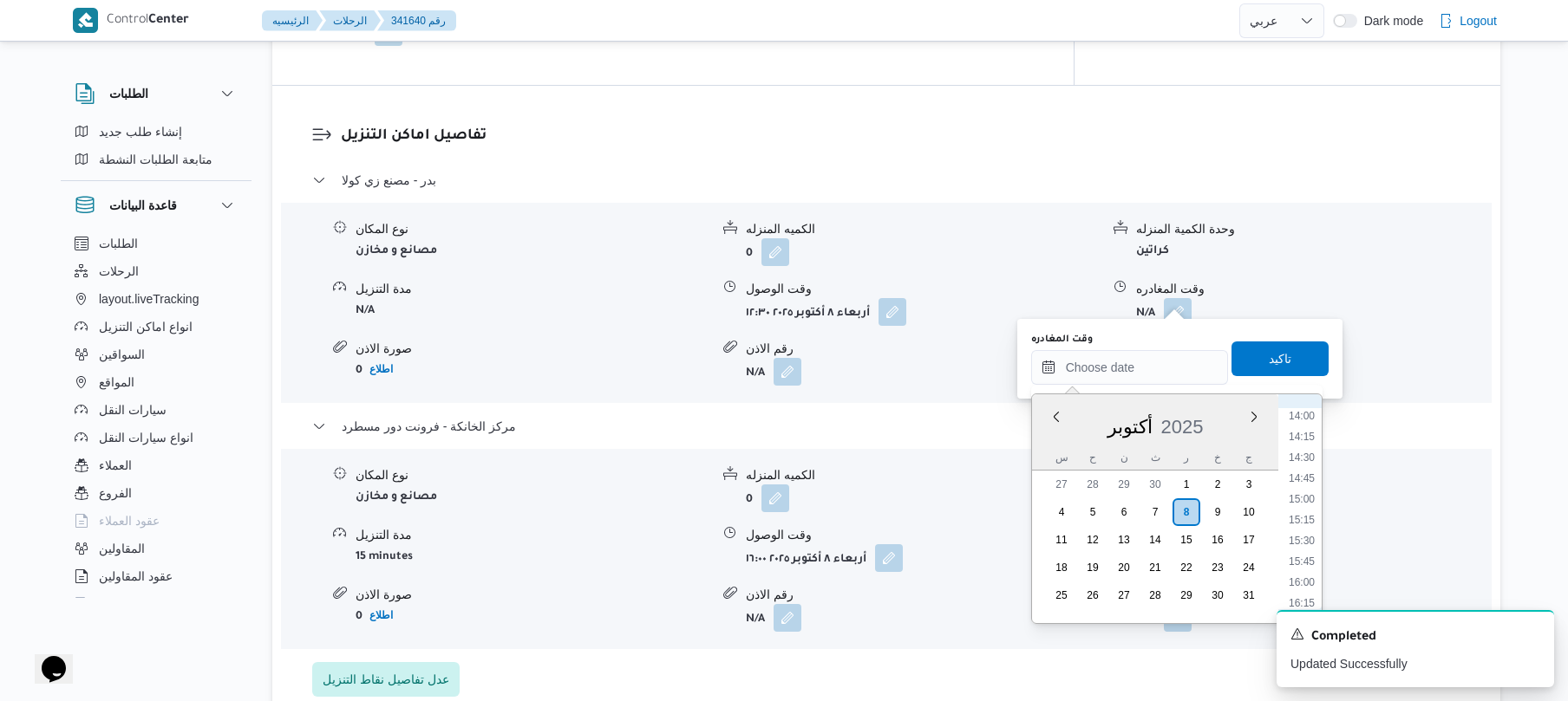
scroll to position [1117, 0]
click at [1298, 566] on li "15:15" at bounding box center [1301, 568] width 40 height 17
type input "٠٨/١٠/٢٠٢٥ ١٥:١٥"
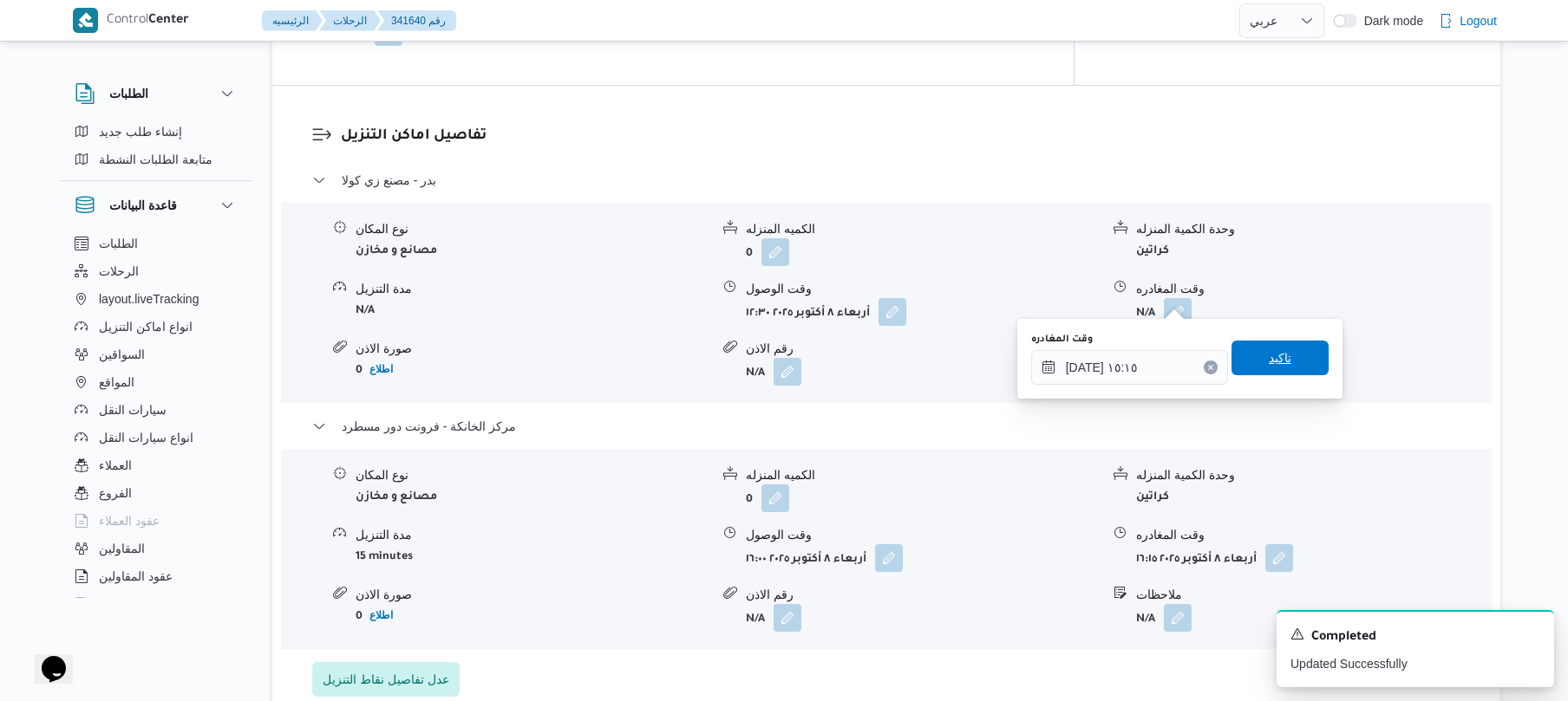
click at [1287, 359] on span "تاكيد" at bounding box center [1279, 358] width 97 height 35
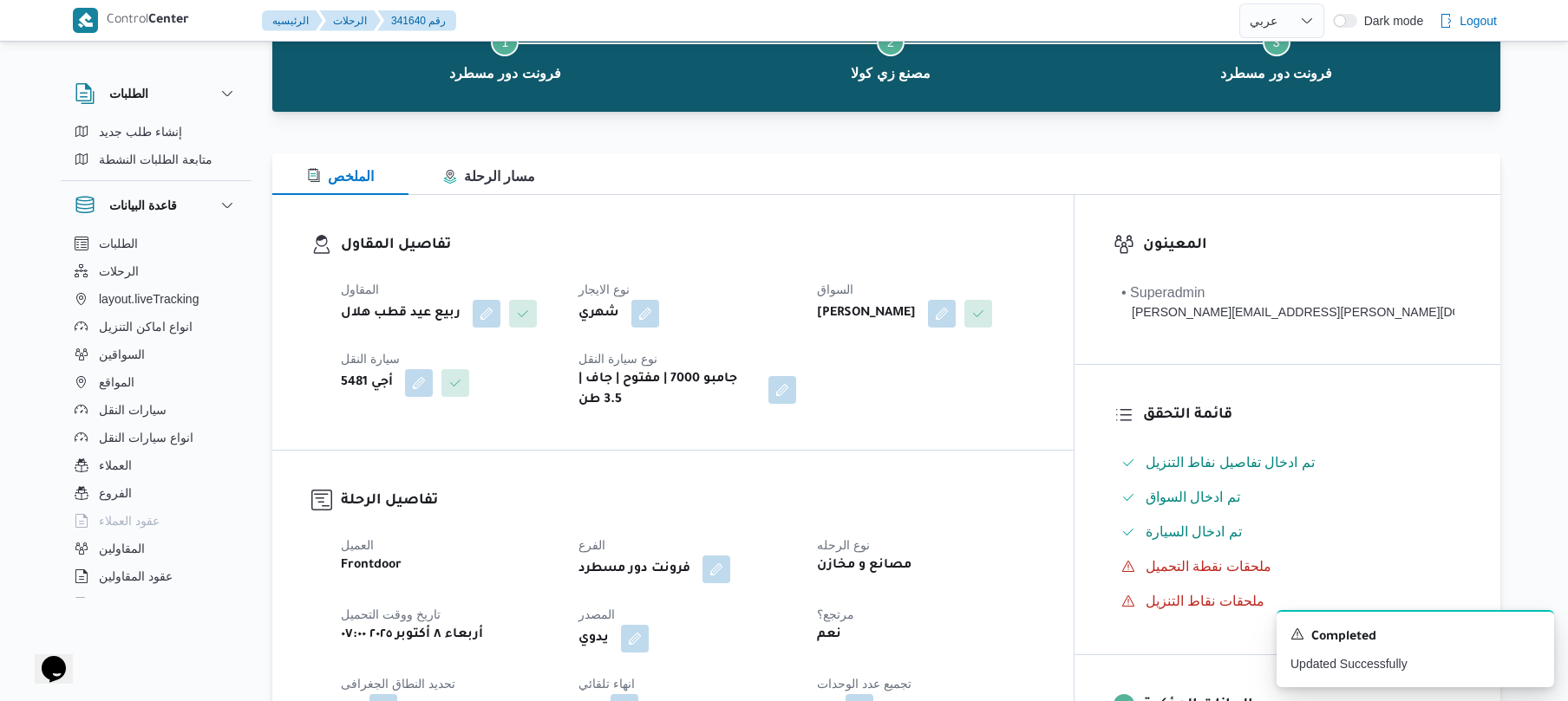
scroll to position [0, 0]
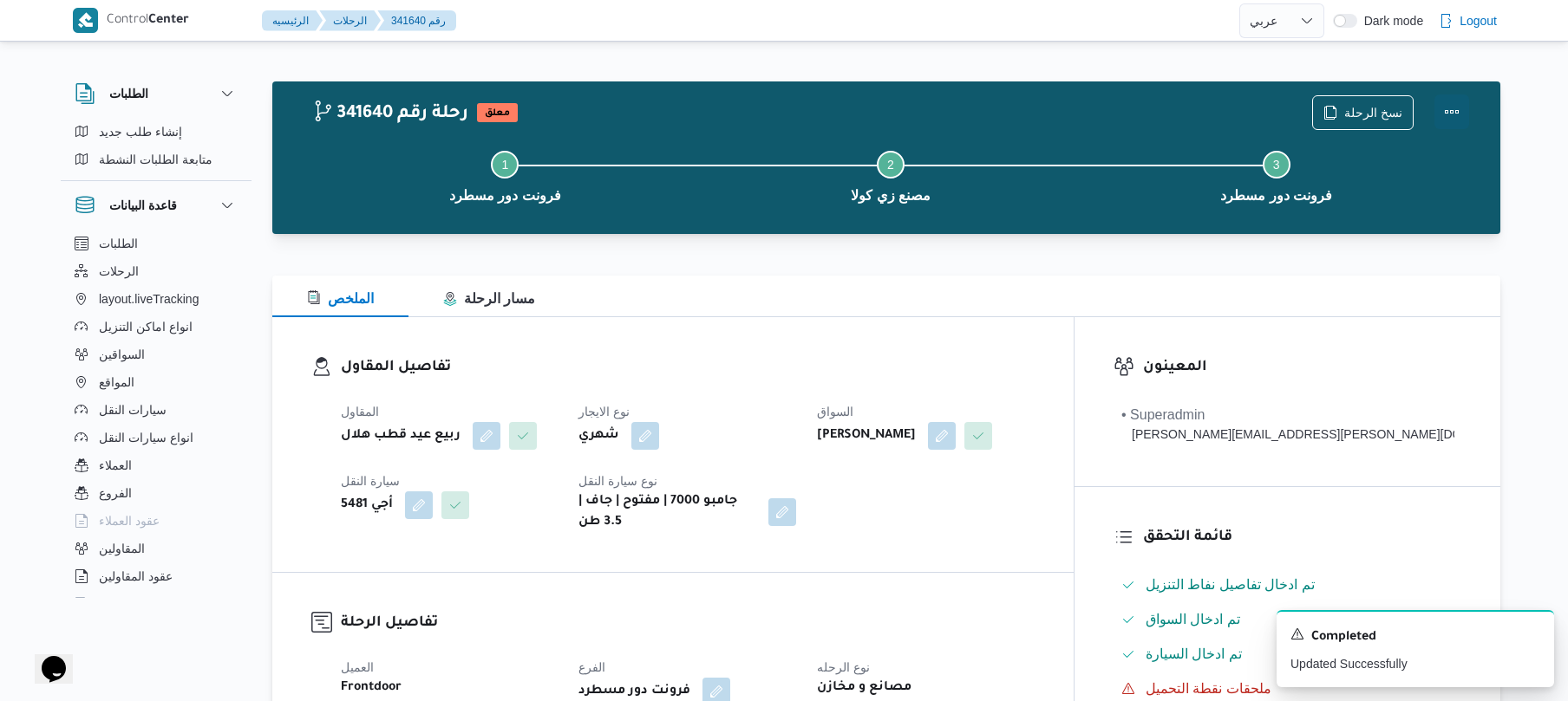
click at [1450, 115] on button "Actions" at bounding box center [1451, 111] width 35 height 35
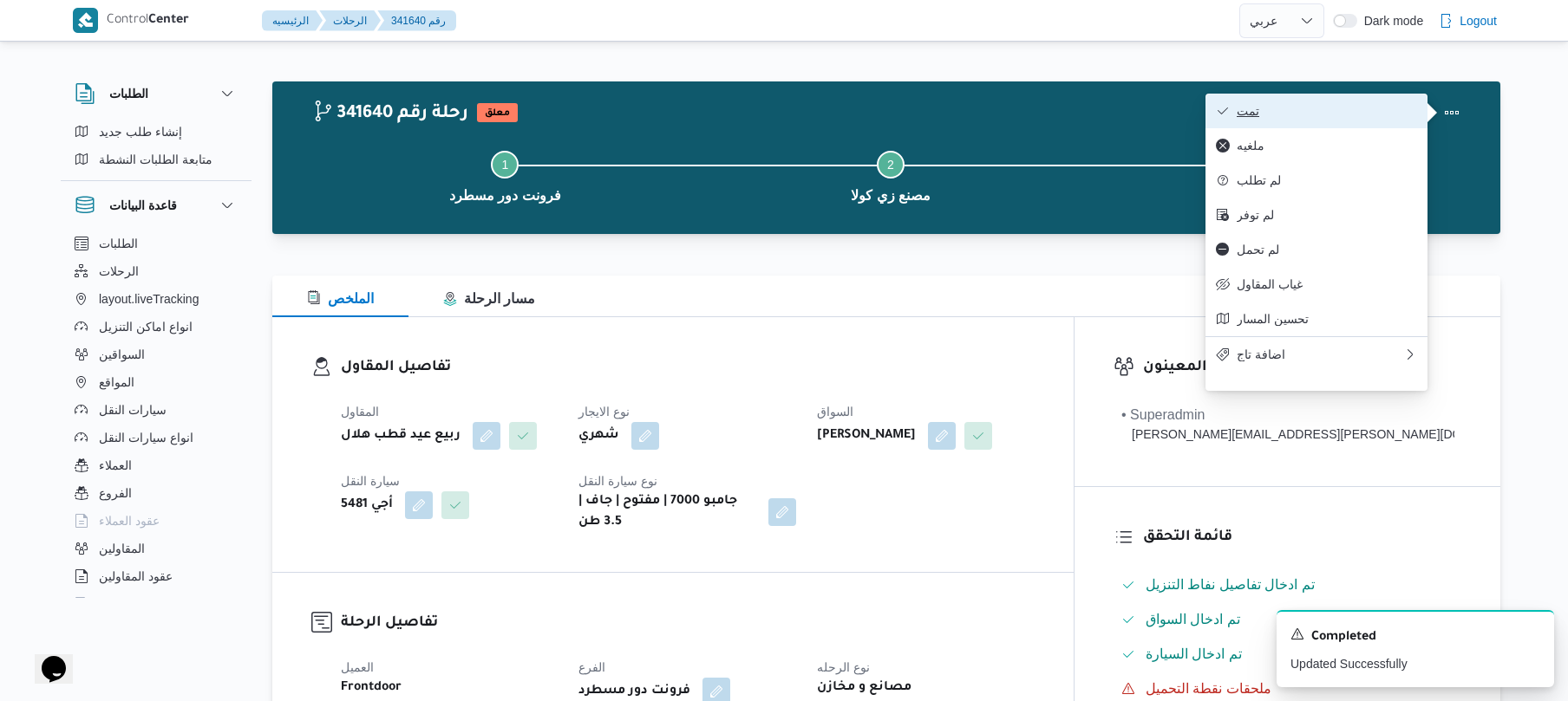
click at [1405, 114] on span "تمت" at bounding box center [1327, 111] width 181 height 14
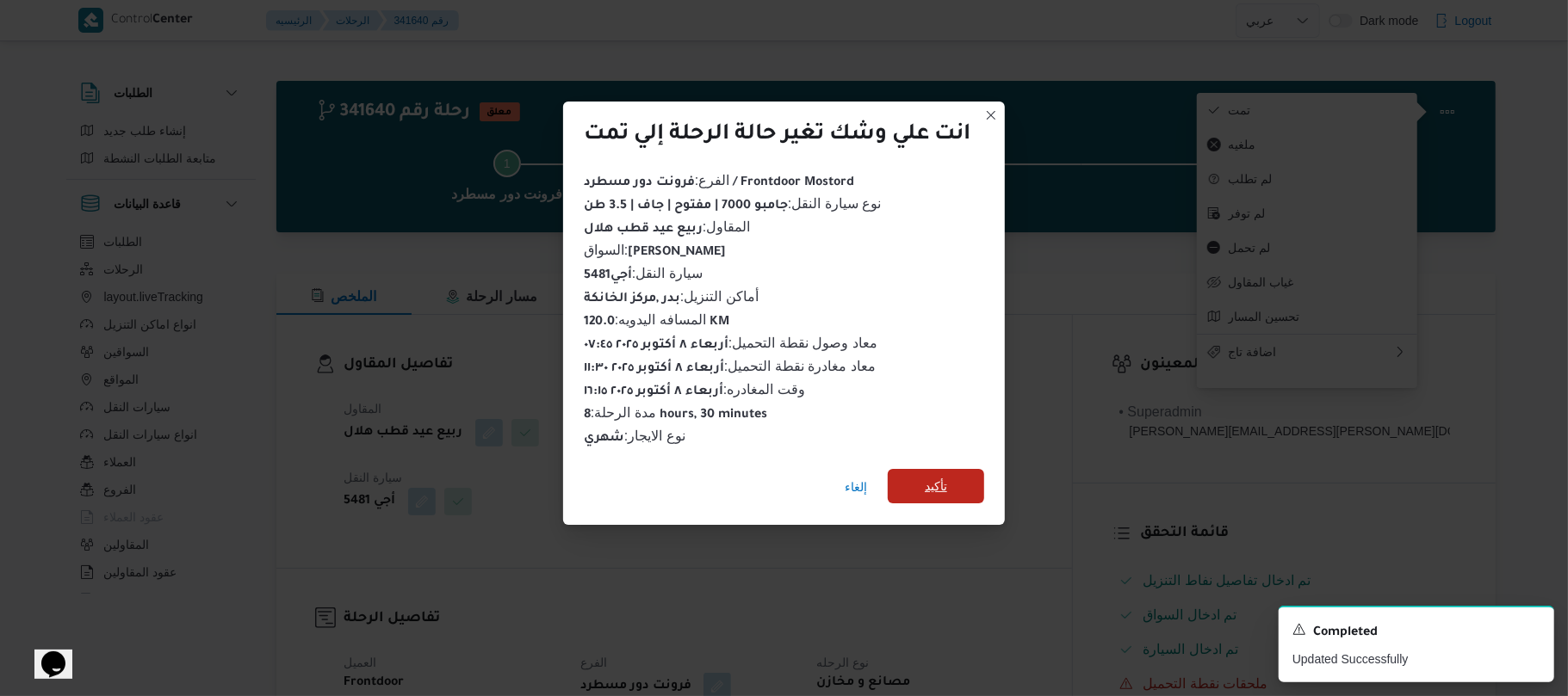
click at [955, 478] on span "تأكيد" at bounding box center [936, 485] width 97 height 34
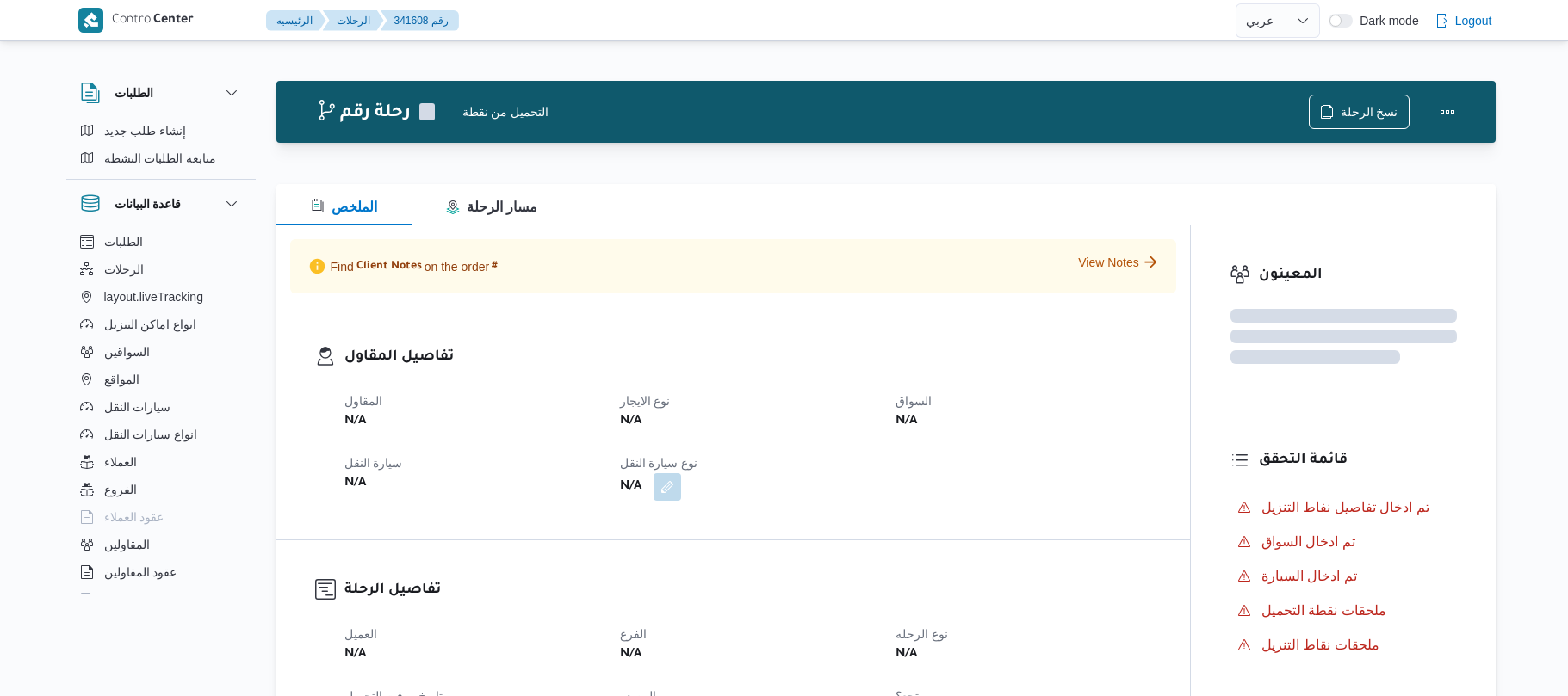
select select "ar"
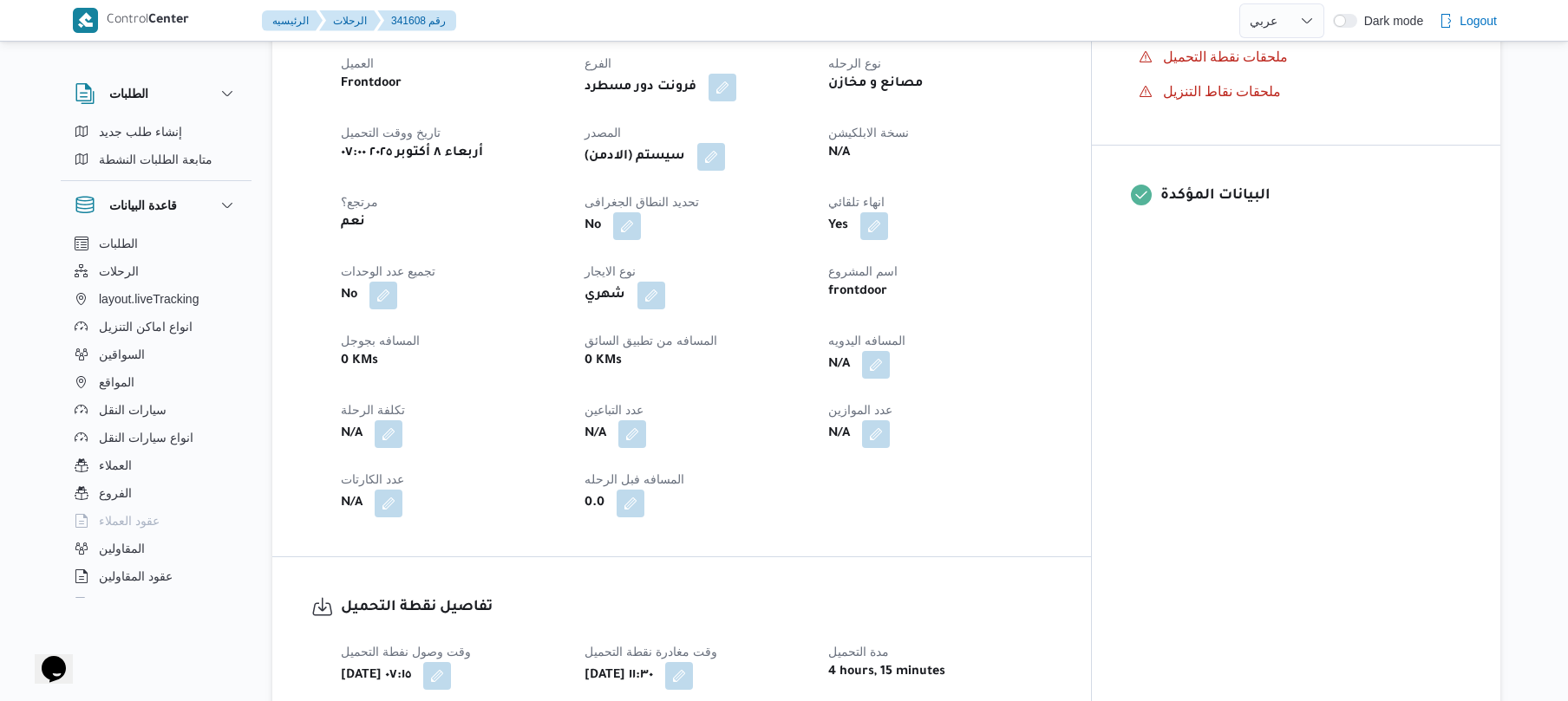
scroll to position [646, 0]
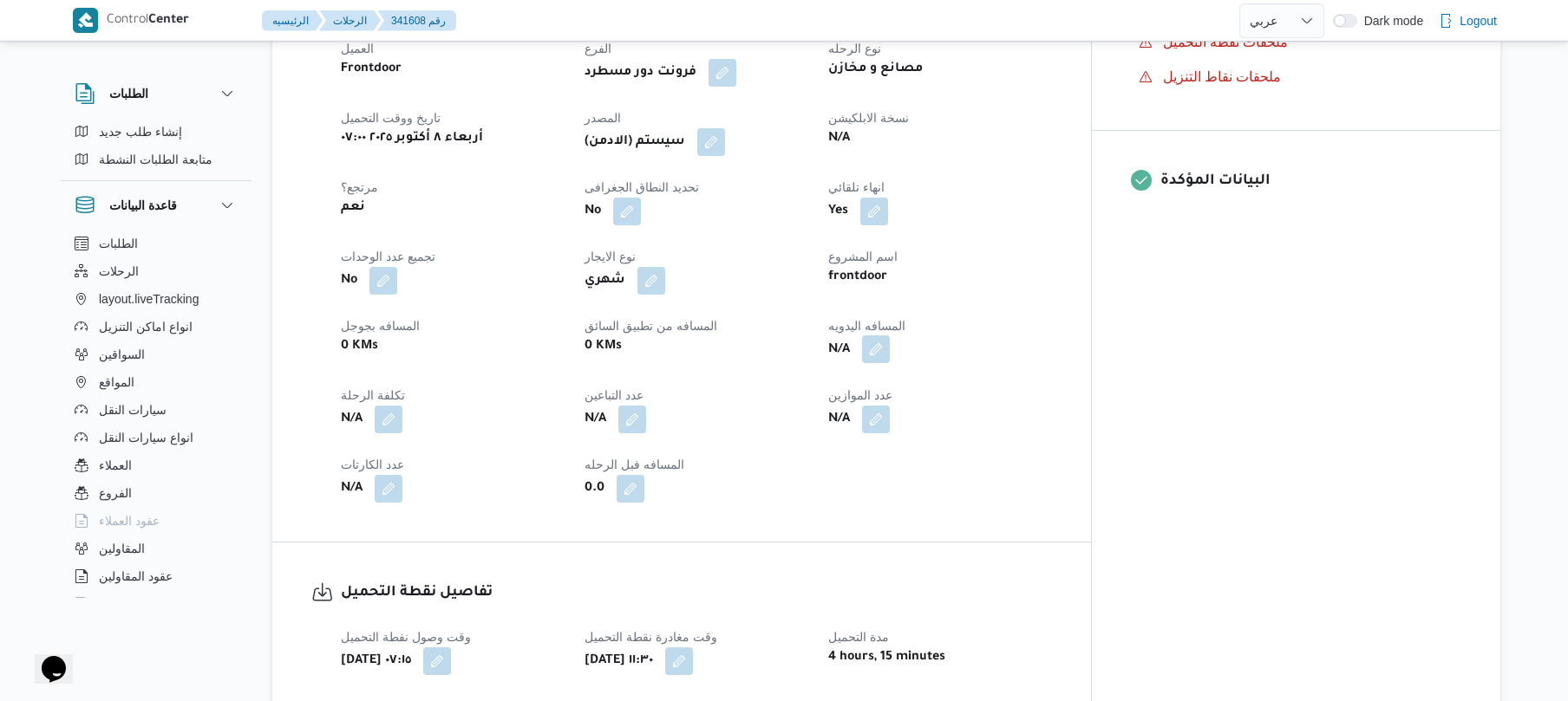
click at [890, 335] on button "button" at bounding box center [876, 349] width 28 height 28
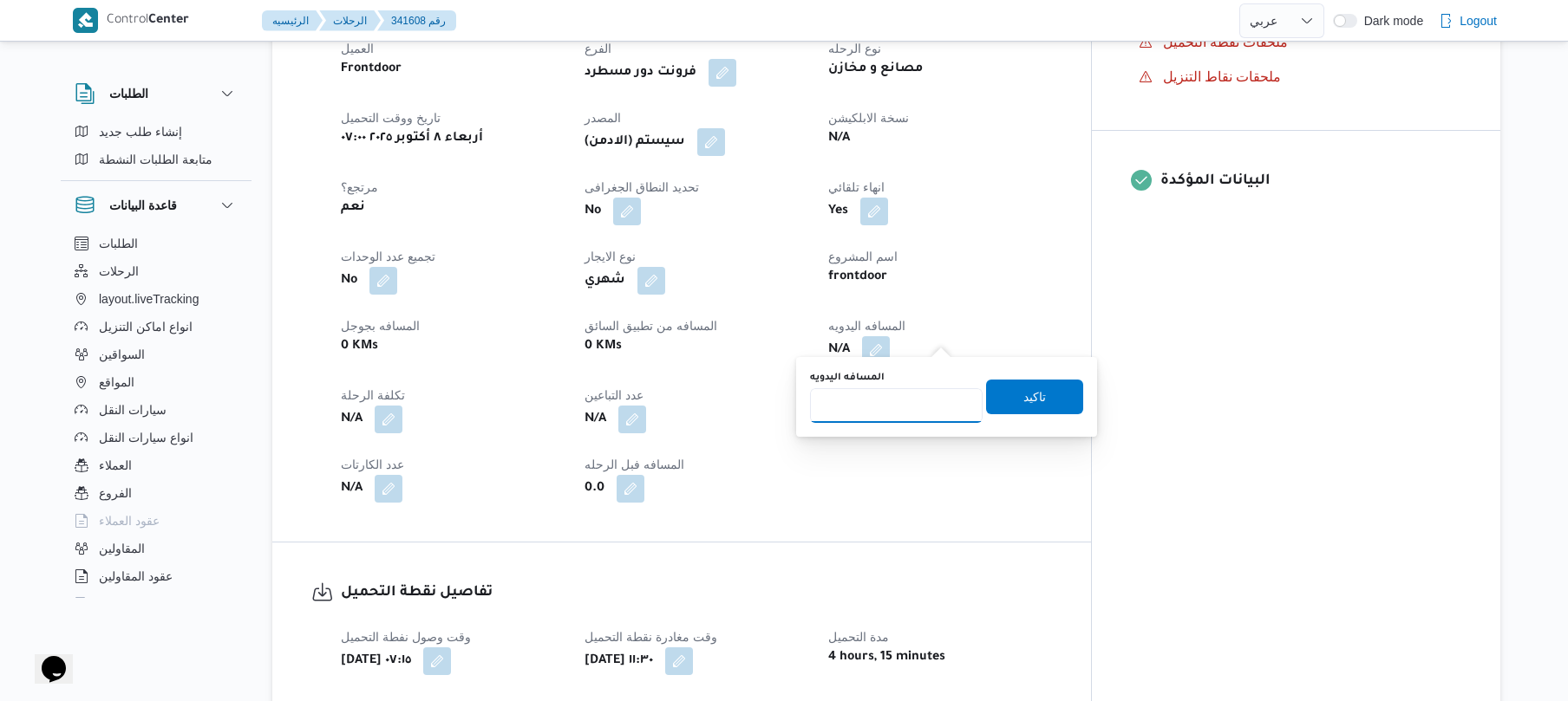
click at [888, 394] on input "المسافه اليدويه" at bounding box center [897, 406] width 173 height 35
type input "120"
click at [1024, 386] on span "تاكيد" at bounding box center [1034, 396] width 23 height 21
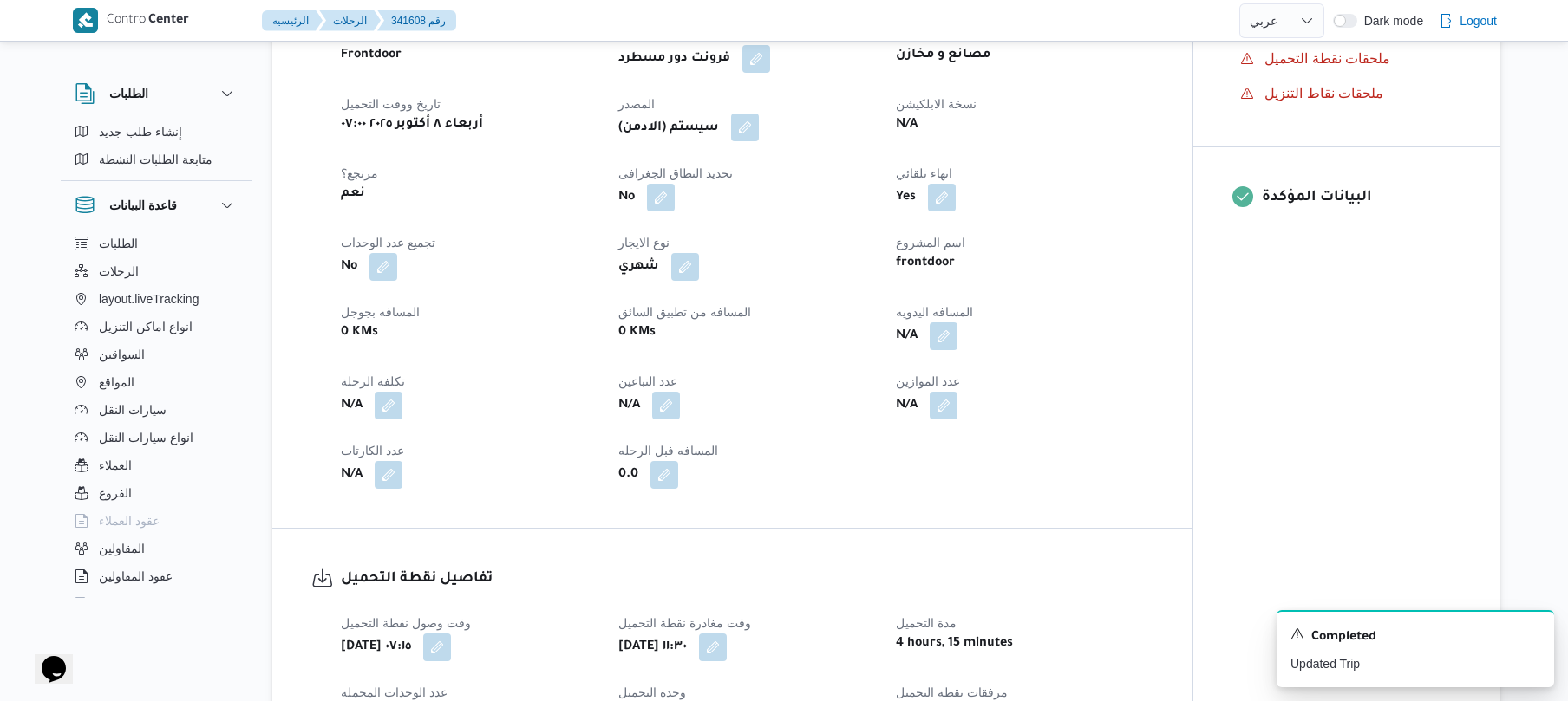
click at [748, 121] on button "button" at bounding box center [745, 128] width 28 height 28
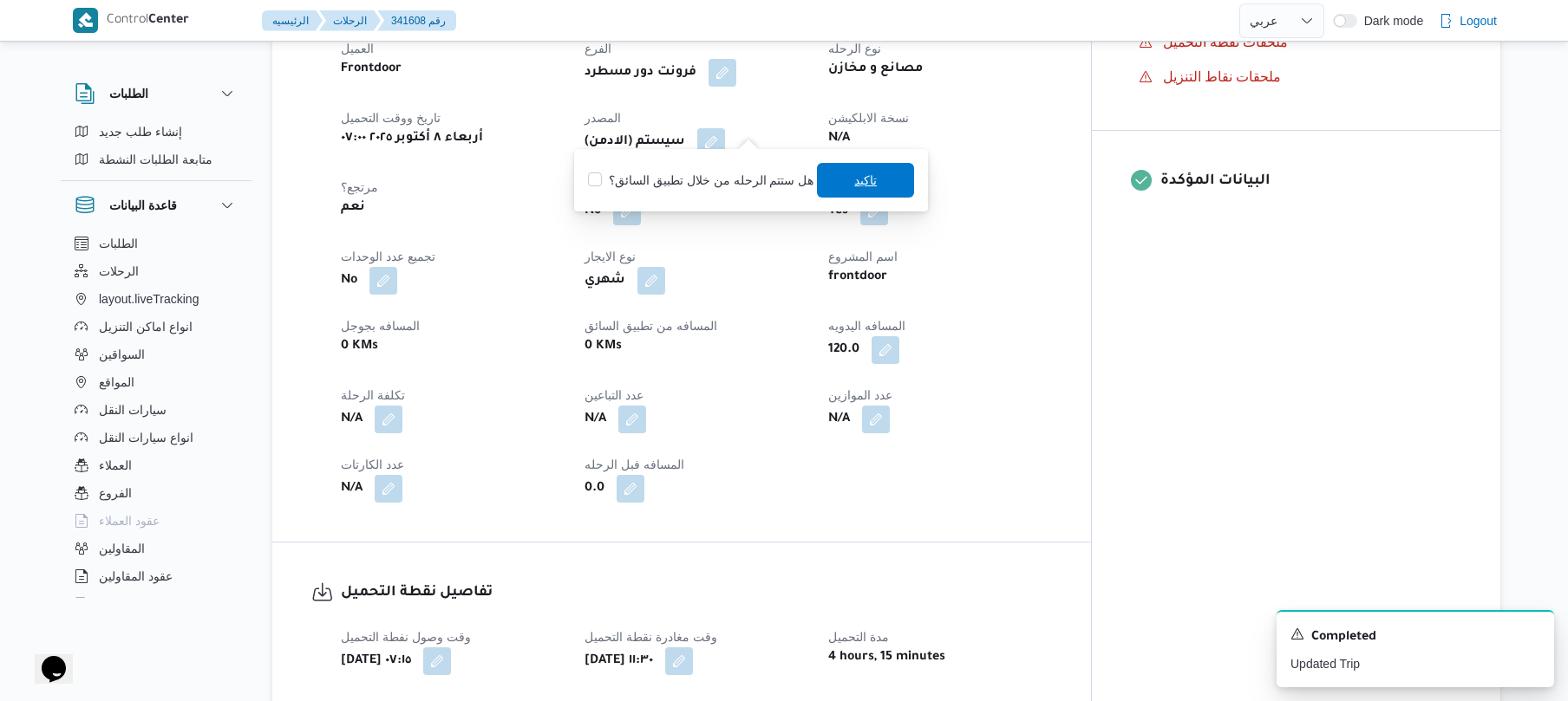
click at [857, 182] on span "تاكيد" at bounding box center [865, 179] width 23 height 21
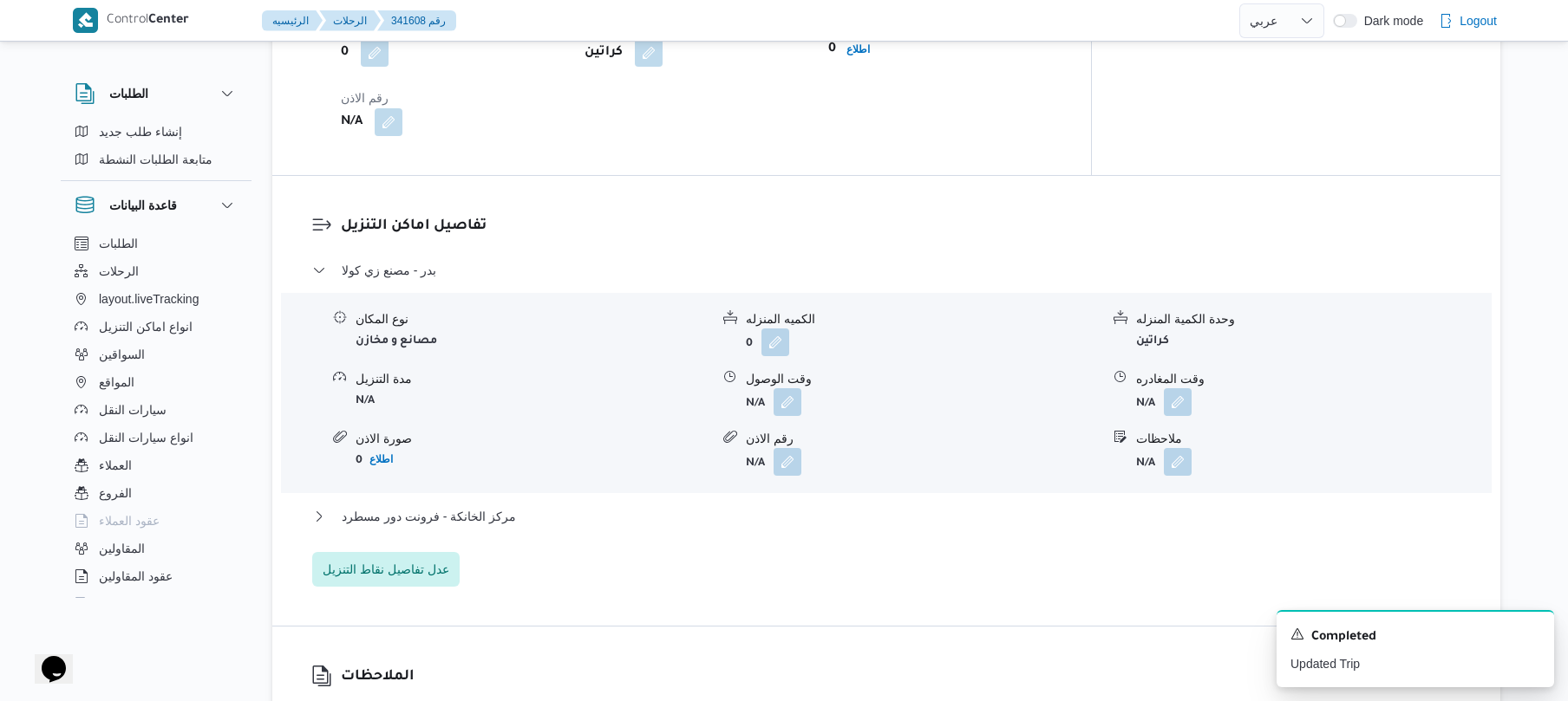
scroll to position [1387, 0]
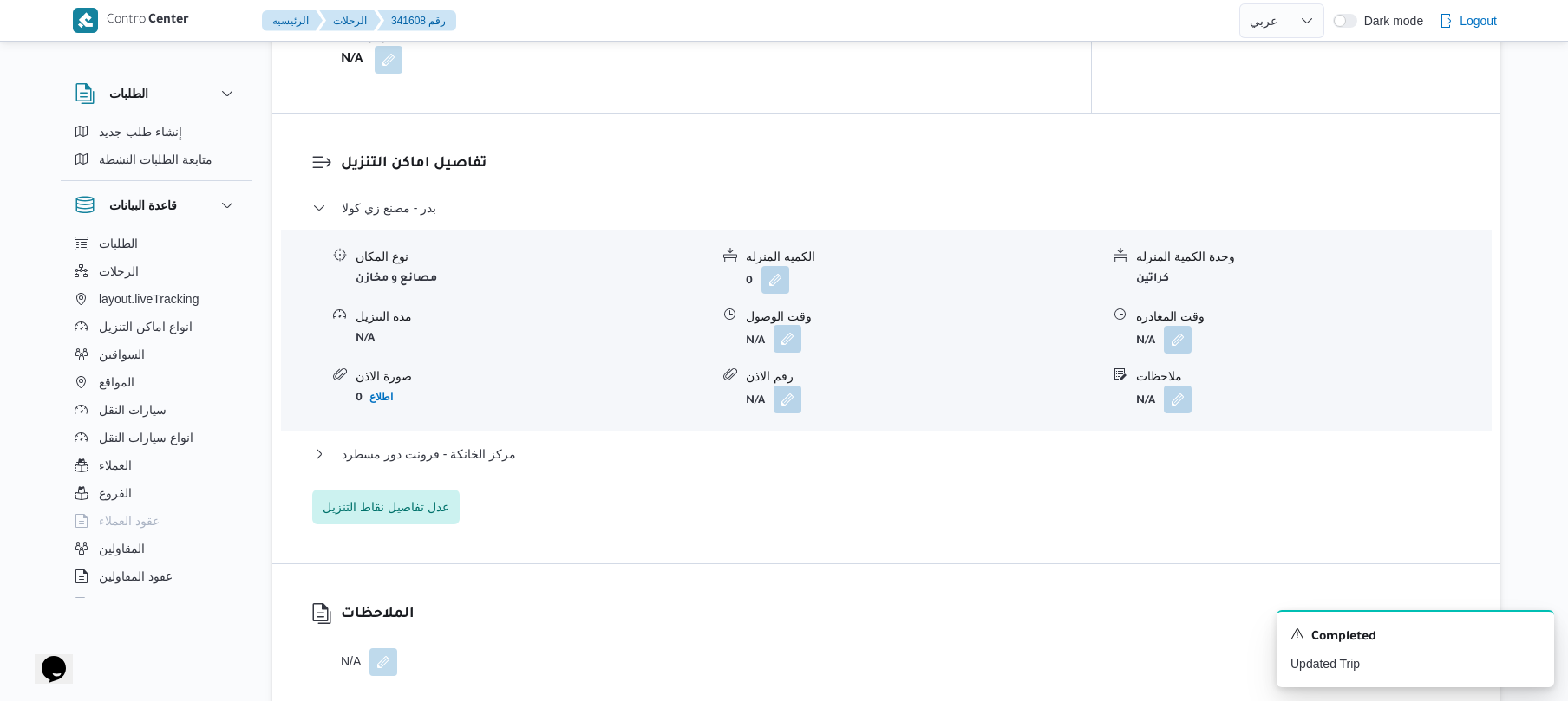
click at [782, 334] on button "button" at bounding box center [787, 339] width 28 height 28
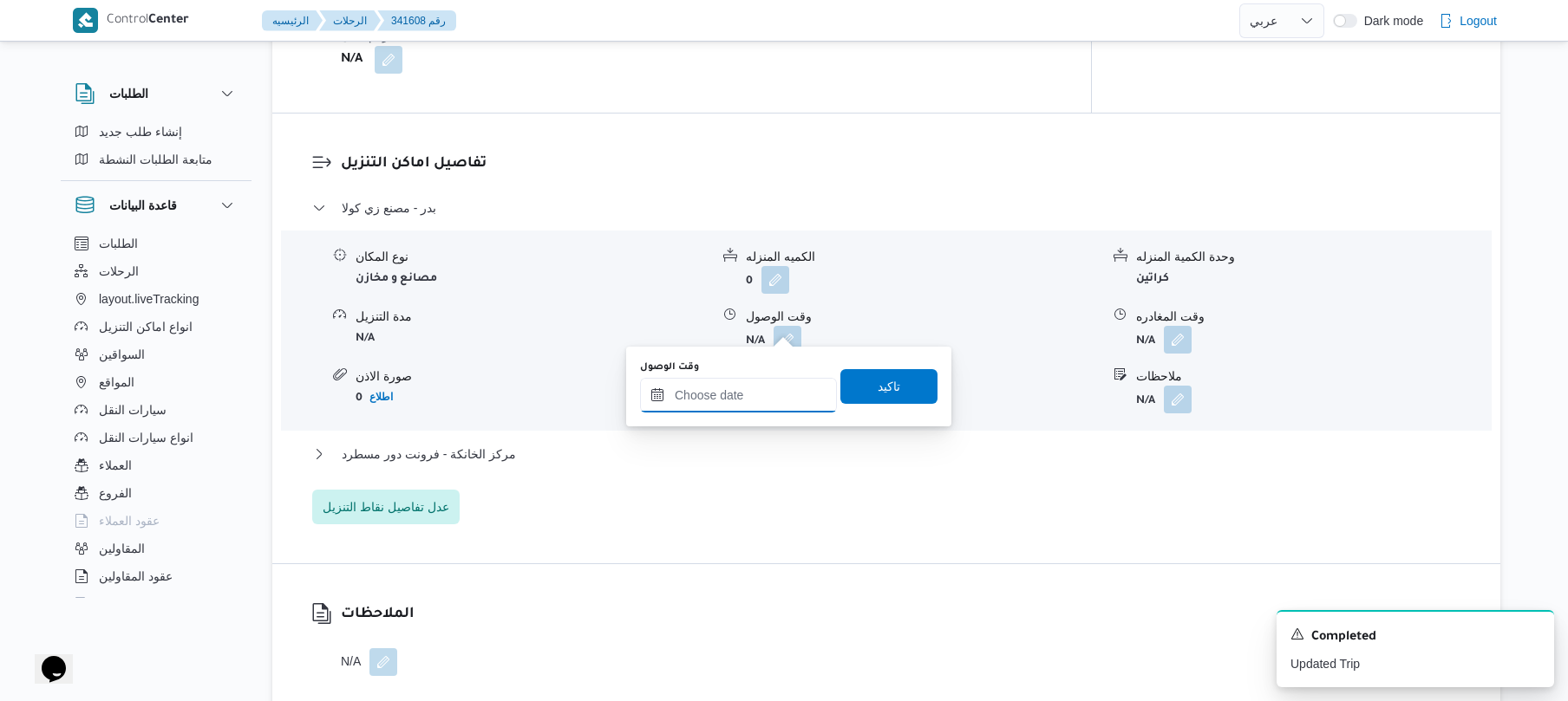
click at [740, 410] on input "وقت الوصول" at bounding box center [738, 395] width 196 height 35
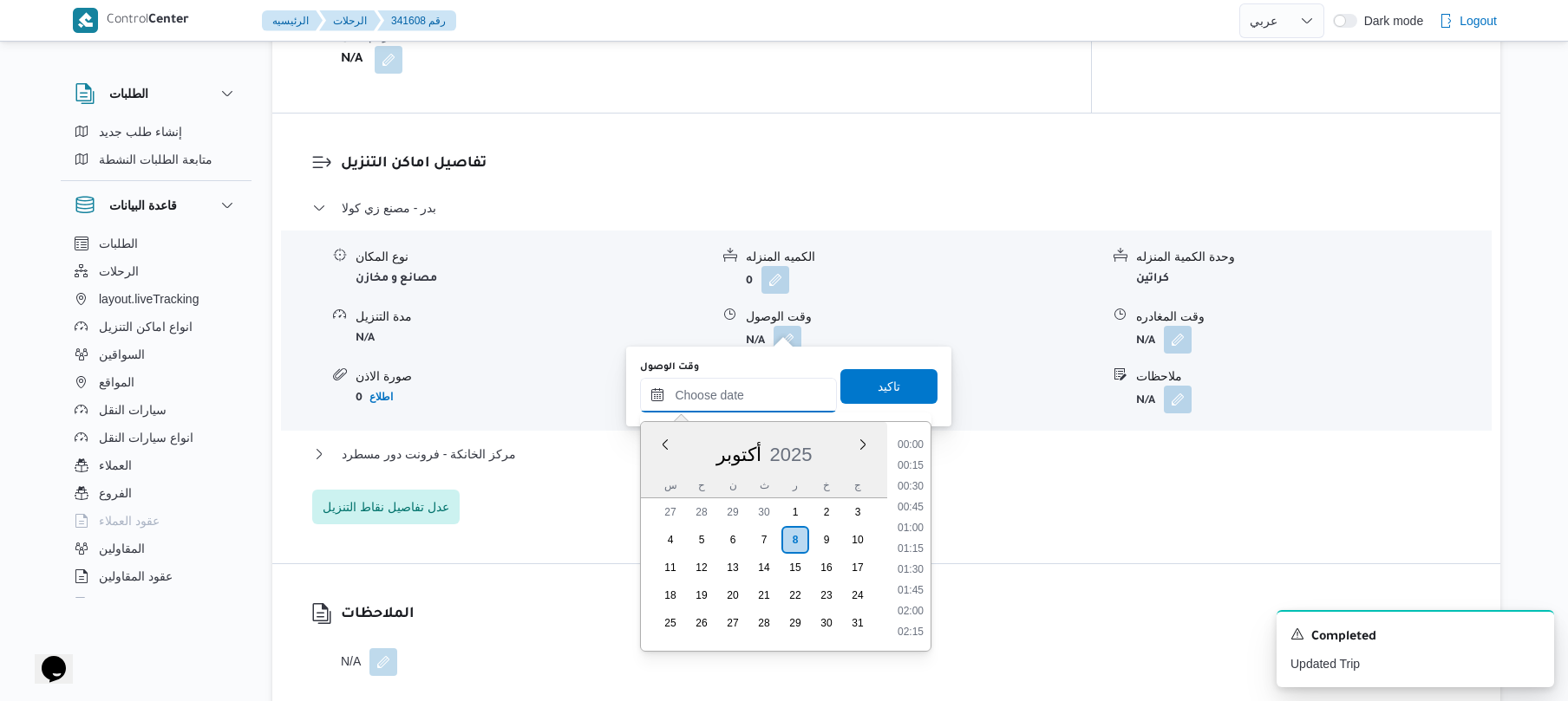
scroll to position [1458, 0]
click at [746, 396] on input "وقت الوصول" at bounding box center [738, 395] width 196 height 35
click at [920, 626] on li "12:15" at bounding box center [910, 630] width 40 height 17
type input "٠٨/١٠/٢٠٢٥ ١٢:١٥"
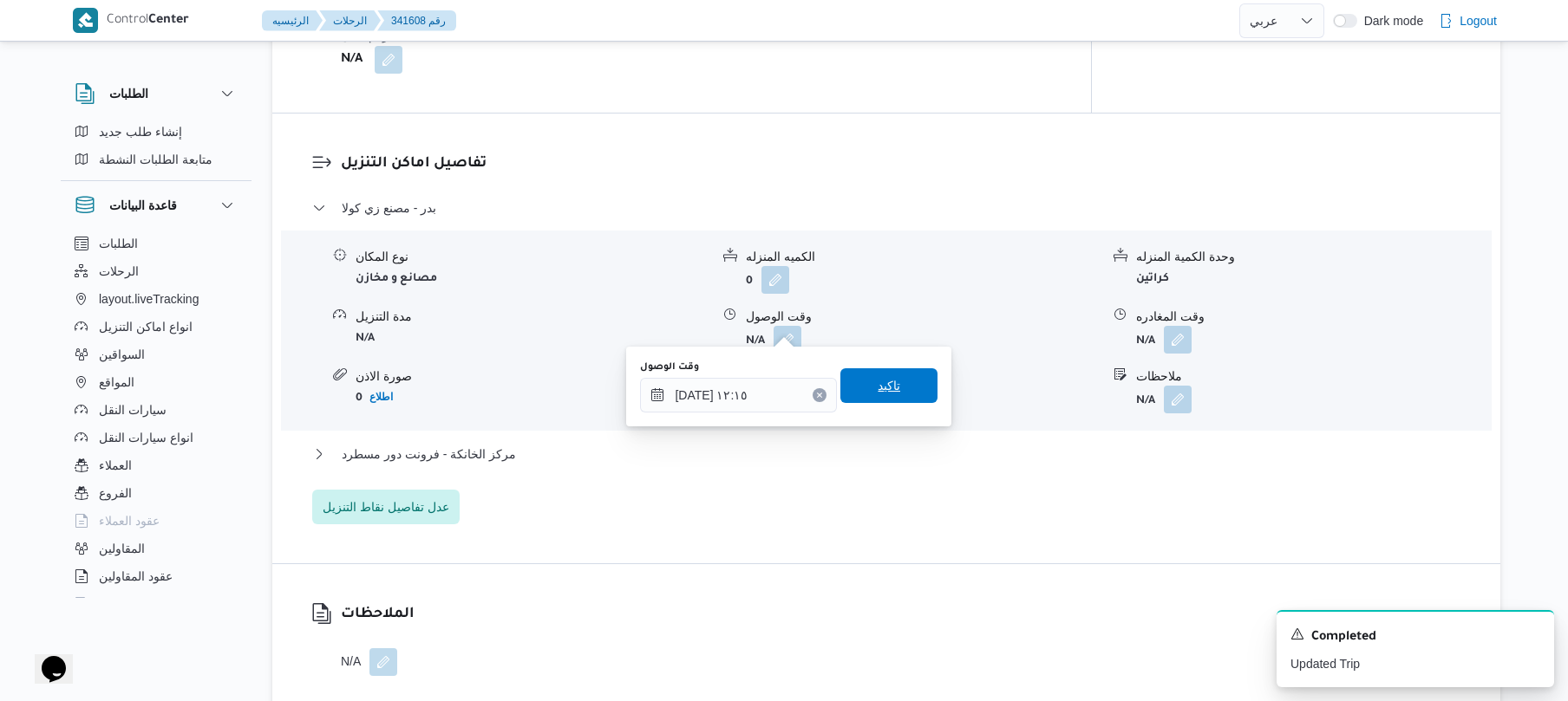
click at [878, 387] on span "تاكيد" at bounding box center [889, 386] width 23 height 21
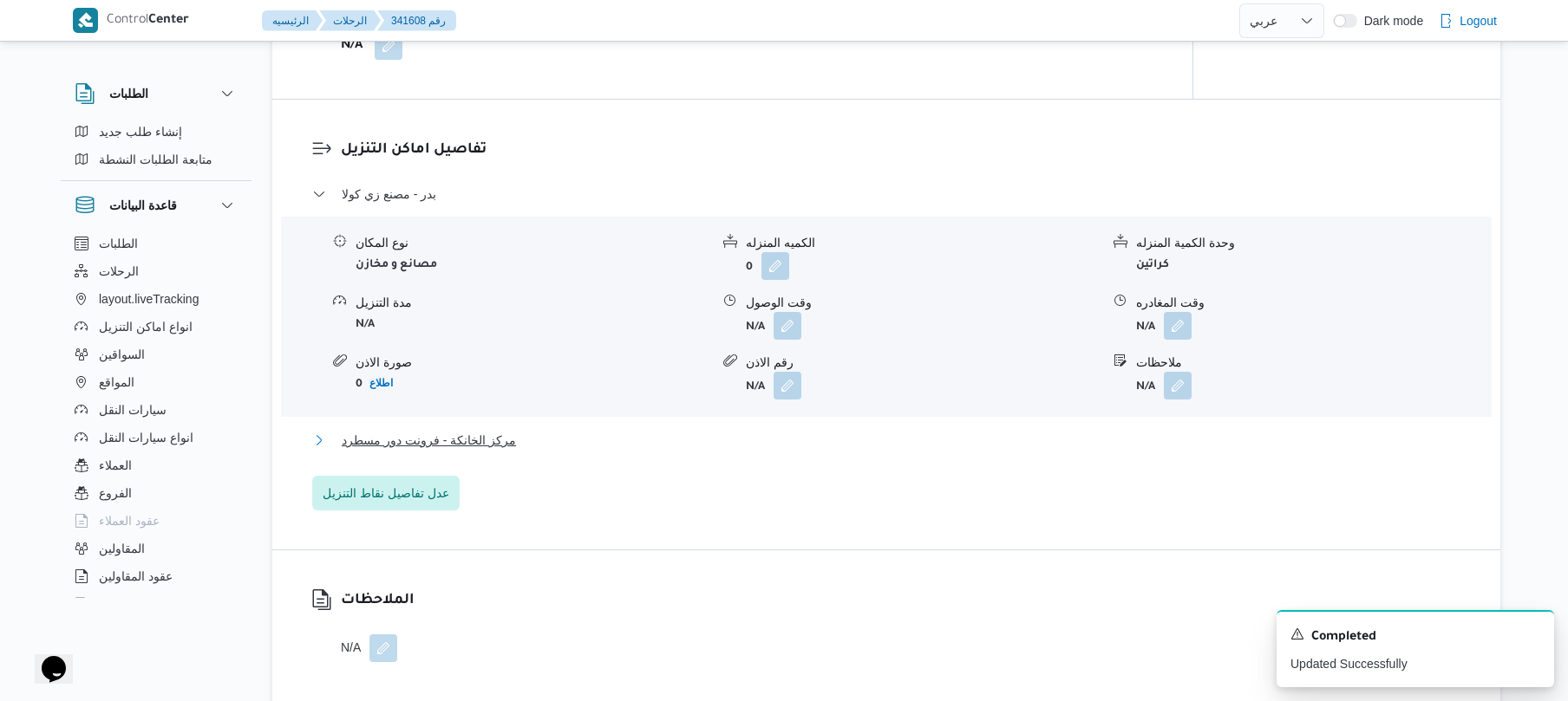
click at [770, 434] on button "مركز الخانكة - فرونت دور مسطرد" at bounding box center [887, 440] width 1148 height 21
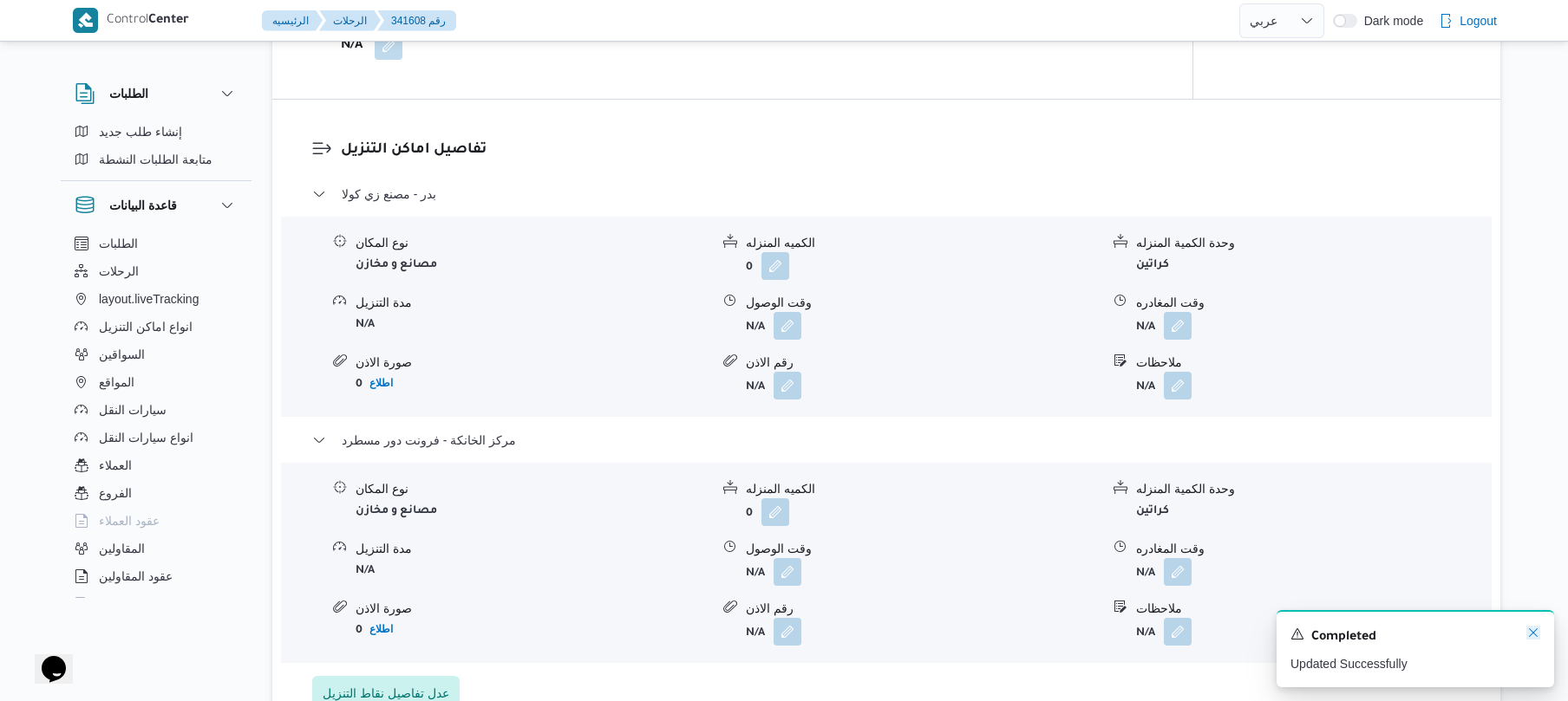
click at [1534, 638] on icon "Dismiss toast" at bounding box center [1533, 633] width 14 height 14
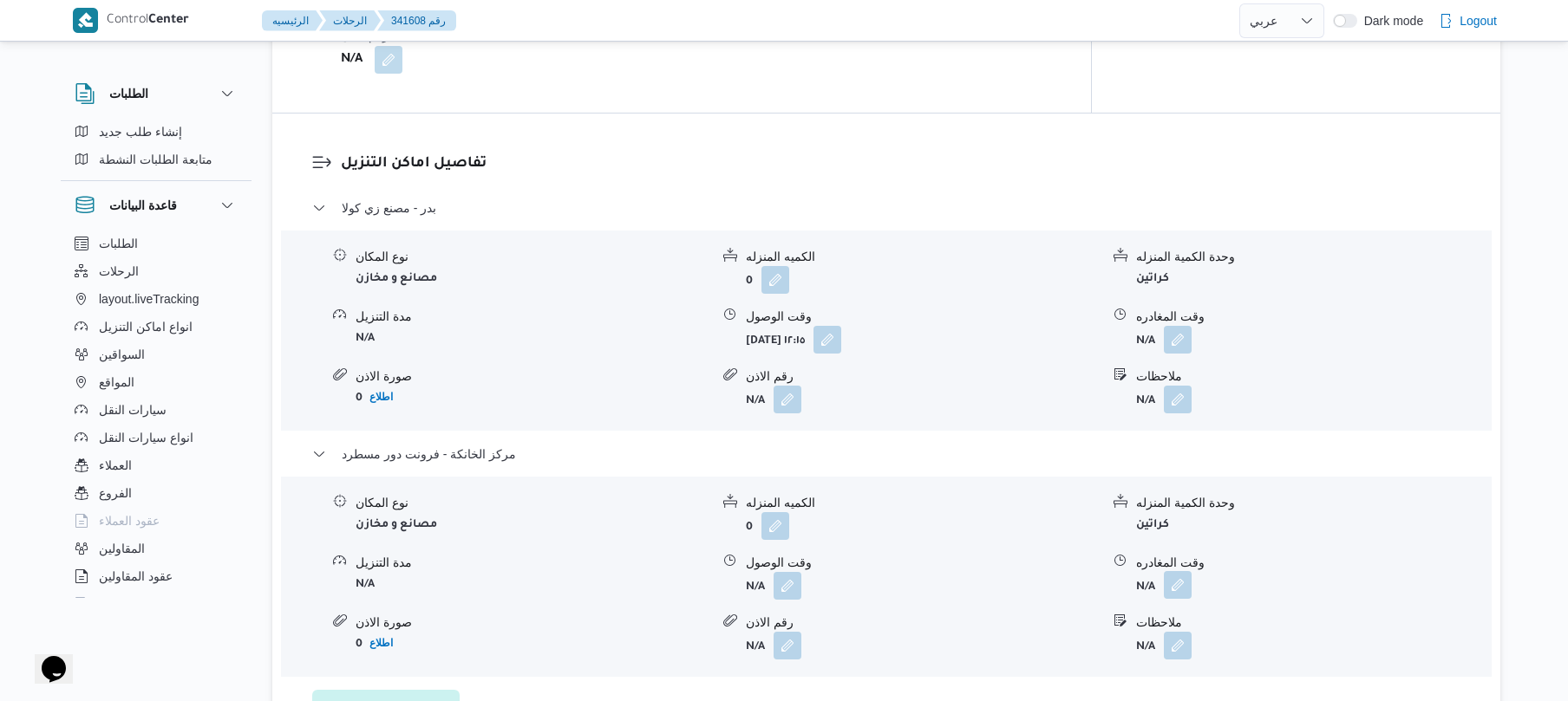
click at [1180, 571] on button "button" at bounding box center [1177, 585] width 28 height 28
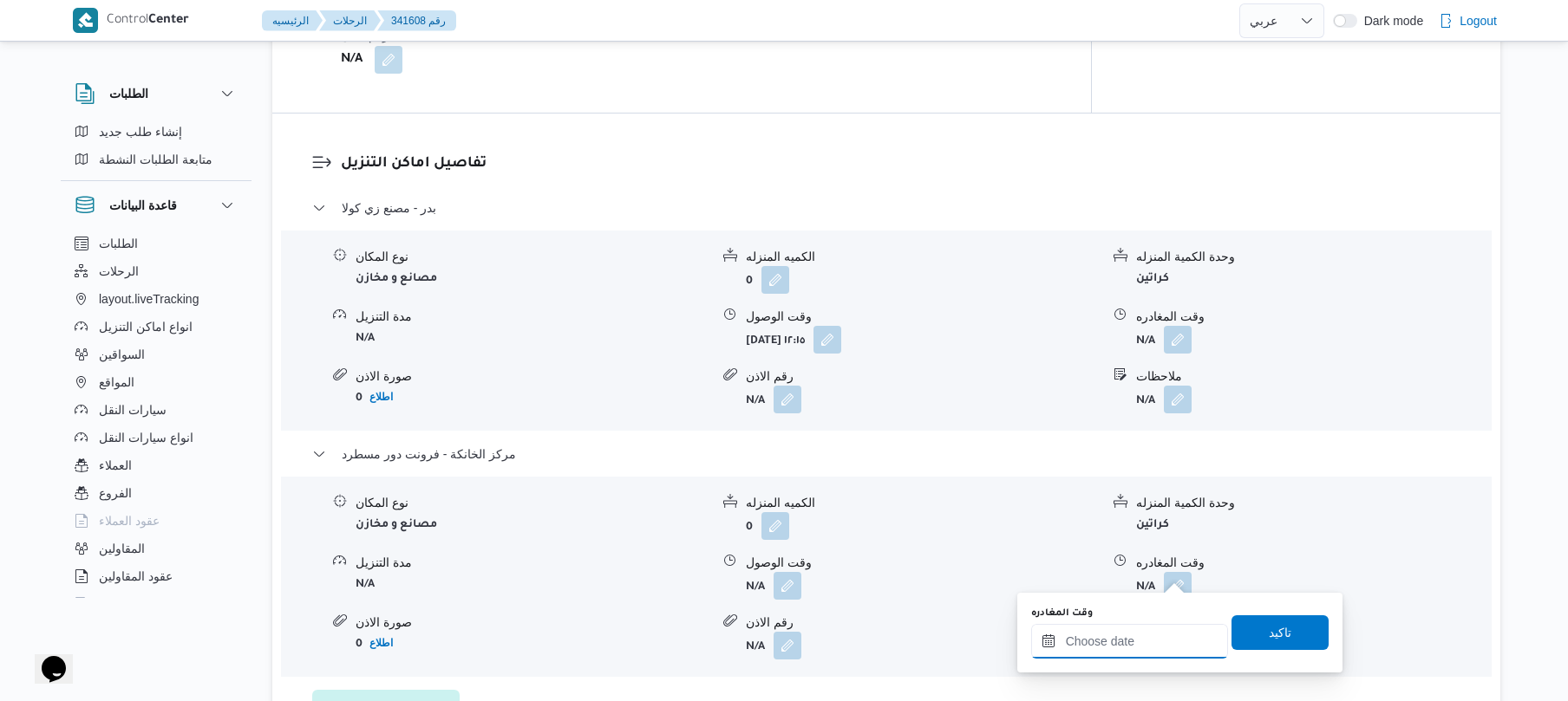
click at [1145, 635] on input "وقت المغادره" at bounding box center [1130, 641] width 196 height 35
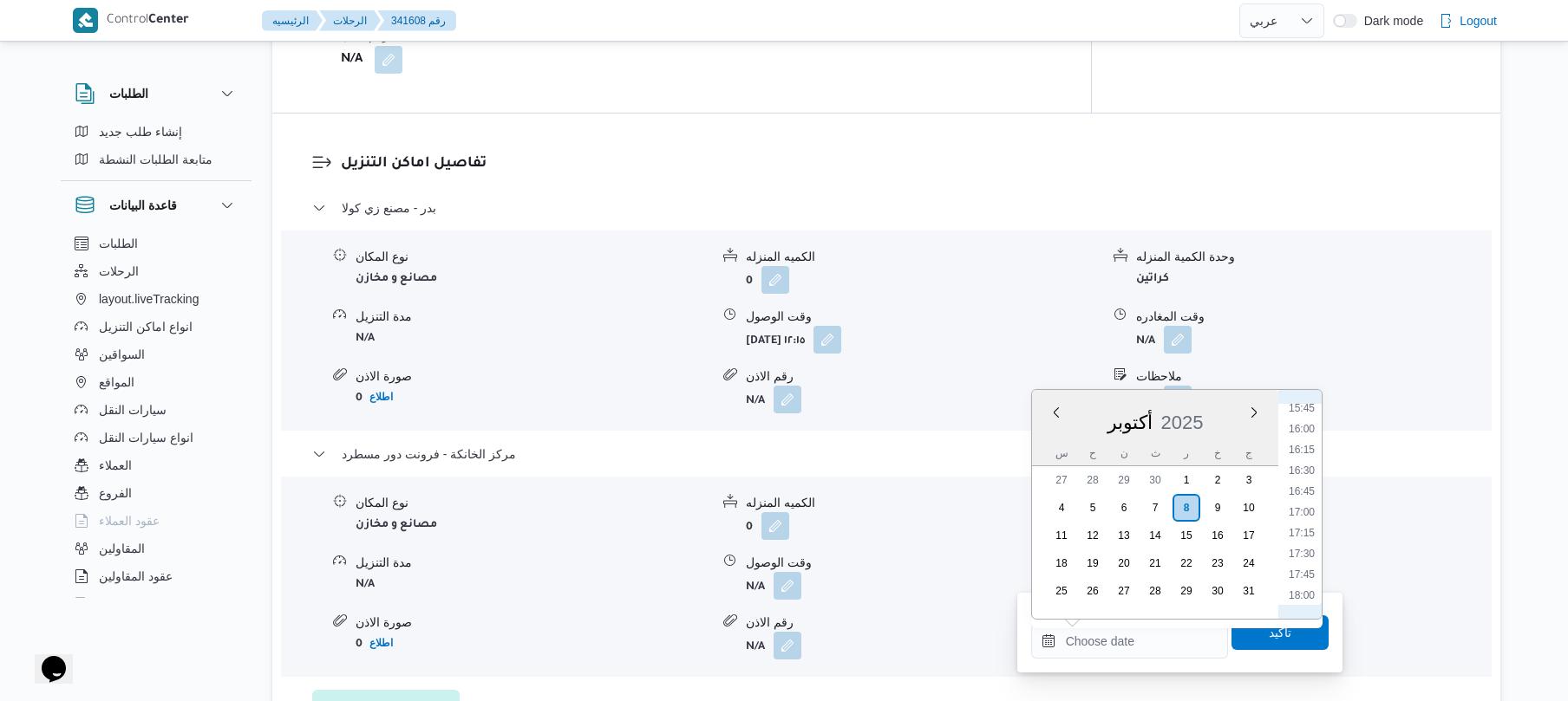
scroll to position [1286, 0]
click at [1304, 498] on li "16:30" at bounding box center [1301, 499] width 40 height 17
type input "[DATE] ١٦:٣٠"
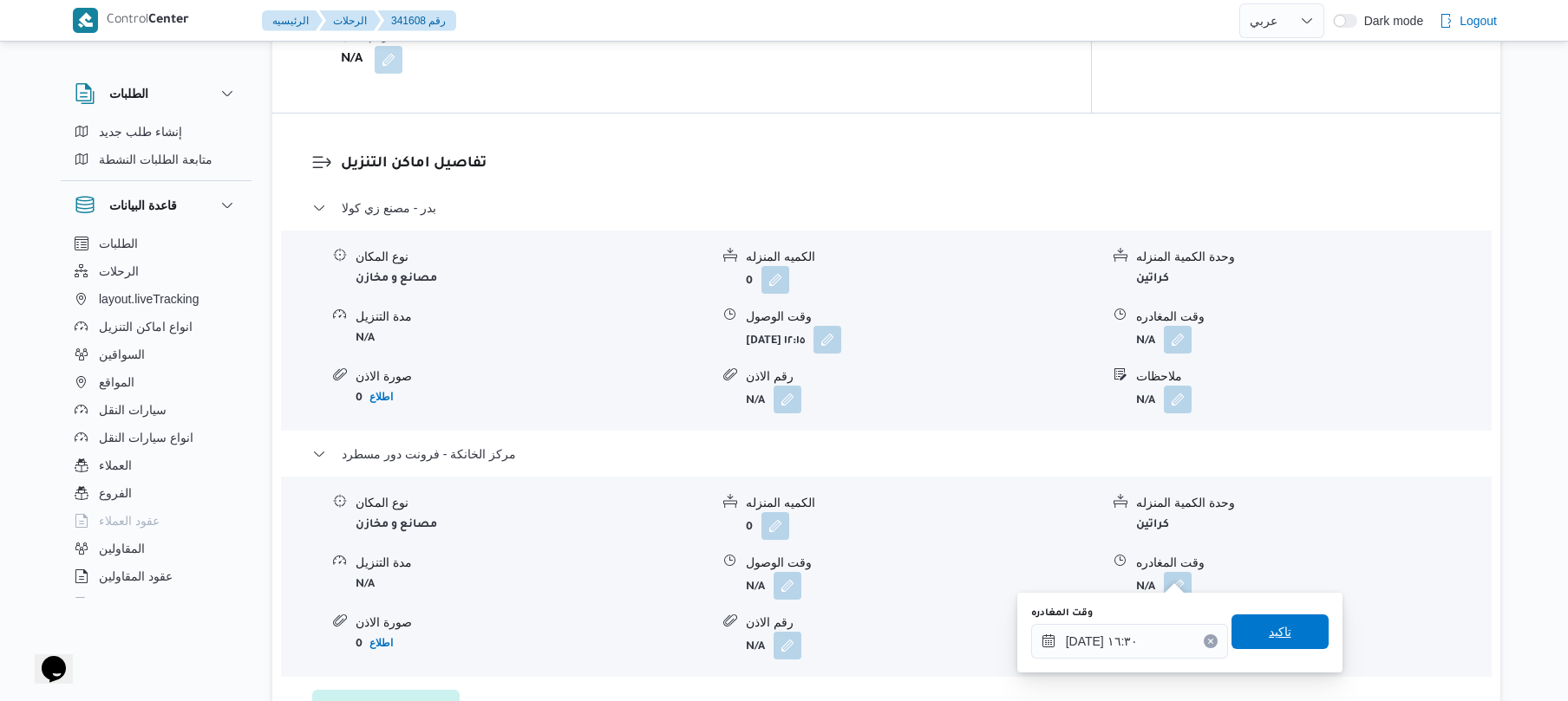
click at [1259, 643] on span "تاكيد" at bounding box center [1279, 632] width 97 height 35
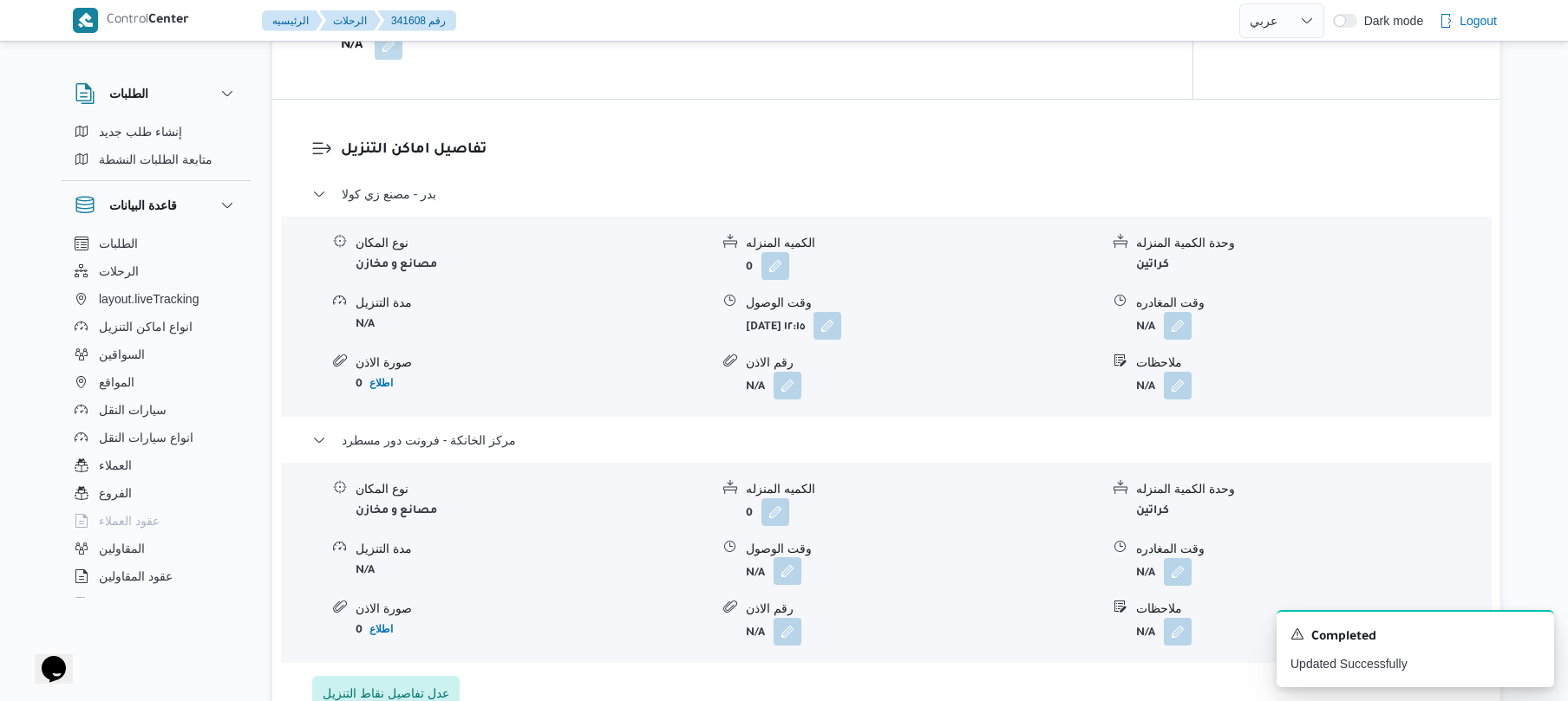
click at [789, 580] on button "button" at bounding box center [787, 571] width 28 height 28
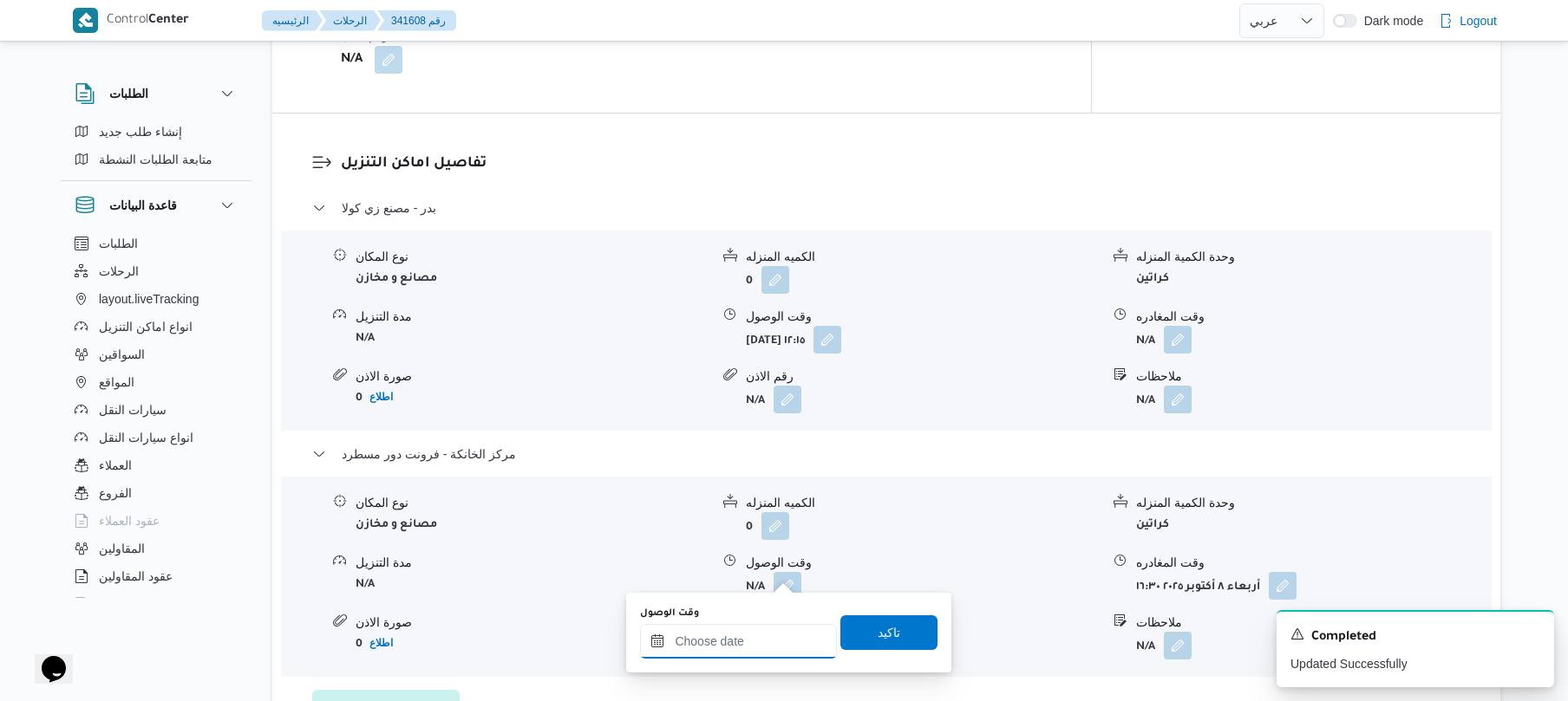
click at [743, 632] on input "وقت الوصول" at bounding box center [738, 641] width 196 height 35
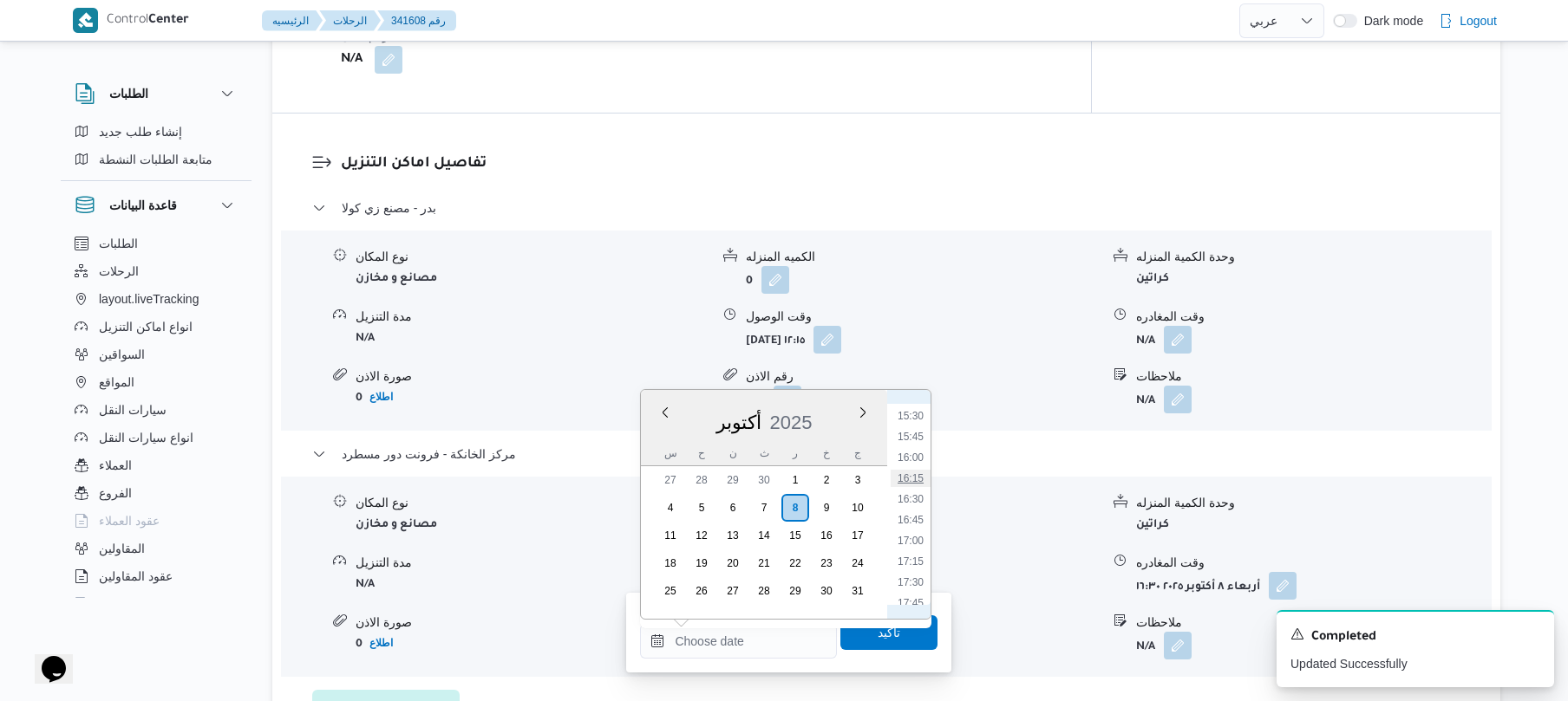
click at [912, 476] on li "16:15" at bounding box center [910, 478] width 40 height 17
type input "٠٨/١٠/٢٠٢٥ ١٦:١٥"
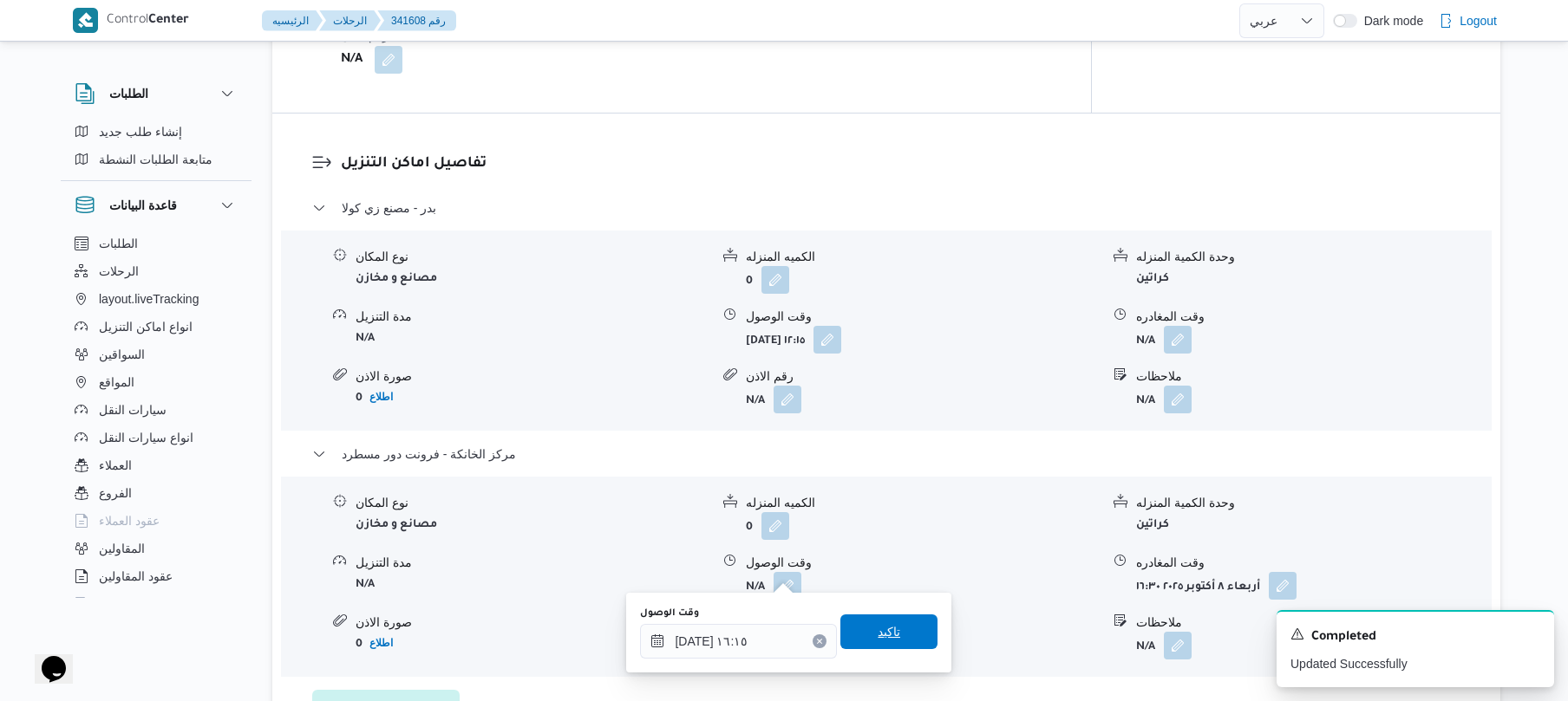
click at [886, 623] on span "تاكيد" at bounding box center [889, 632] width 23 height 21
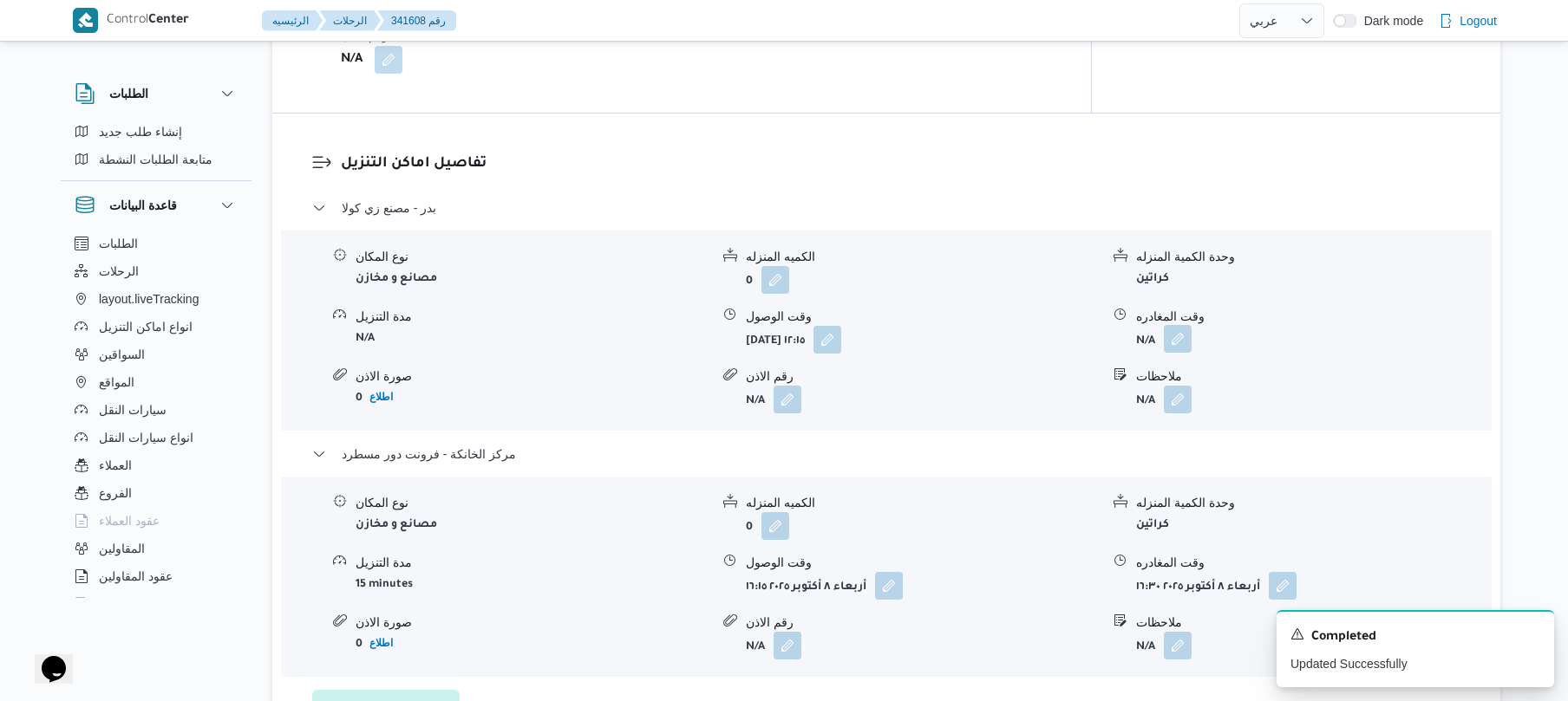
click at [1176, 331] on button "button" at bounding box center [1177, 339] width 28 height 28
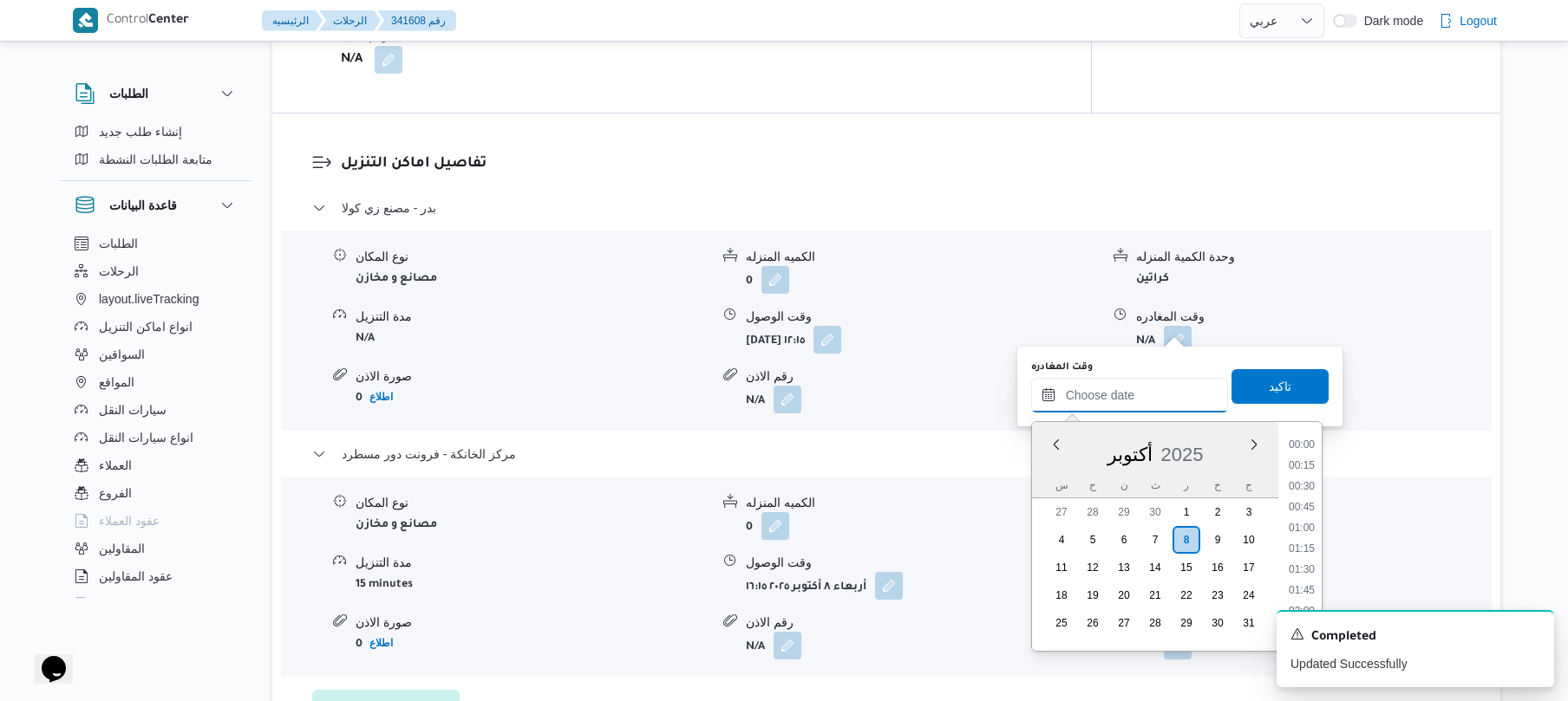
click at [1089, 394] on input "وقت المغادره" at bounding box center [1130, 395] width 196 height 35
click at [1308, 451] on li "15:30" at bounding box center [1301, 446] width 40 height 17
type input "٠٨/١٠/٢٠٢٥ ١٥:٣٠"
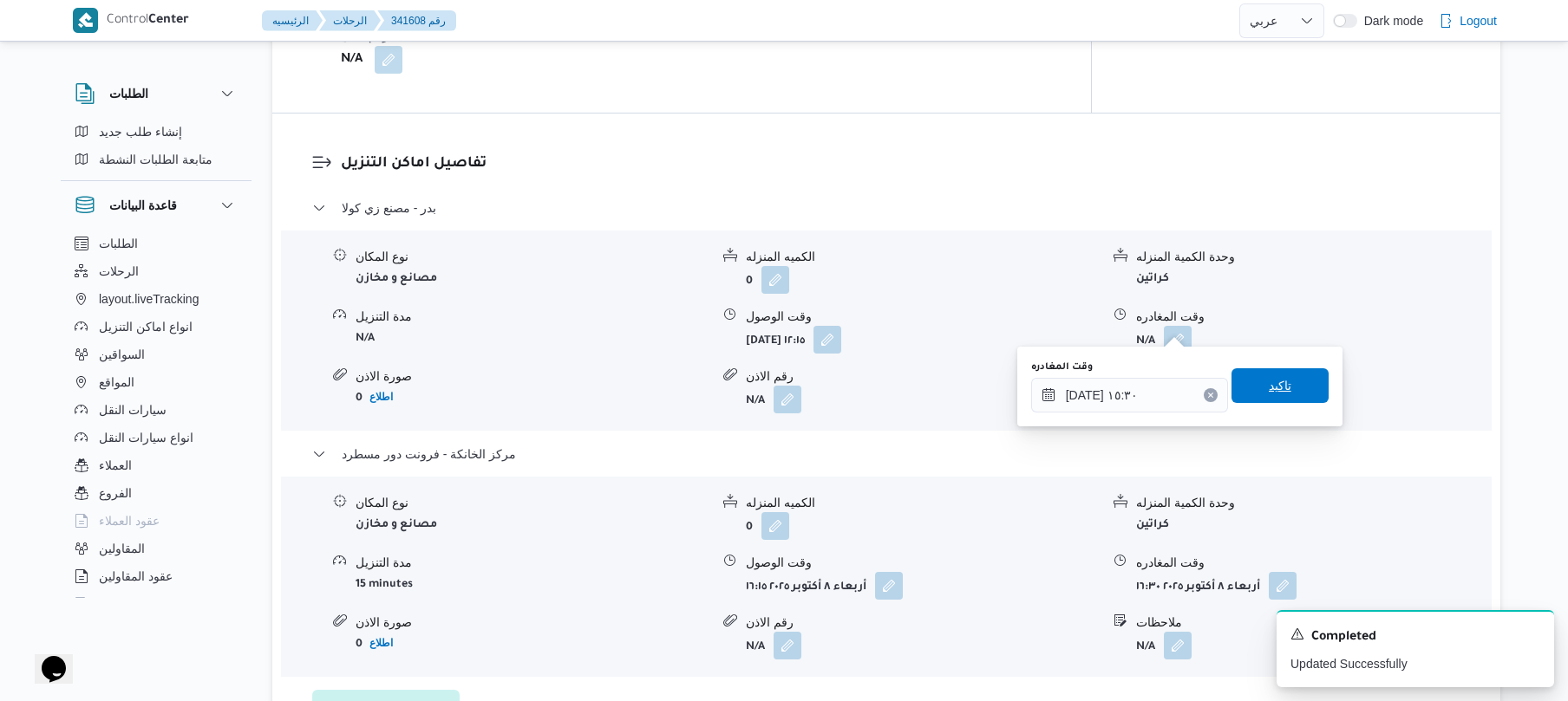
click at [1290, 392] on span "تاكيد" at bounding box center [1279, 386] width 97 height 35
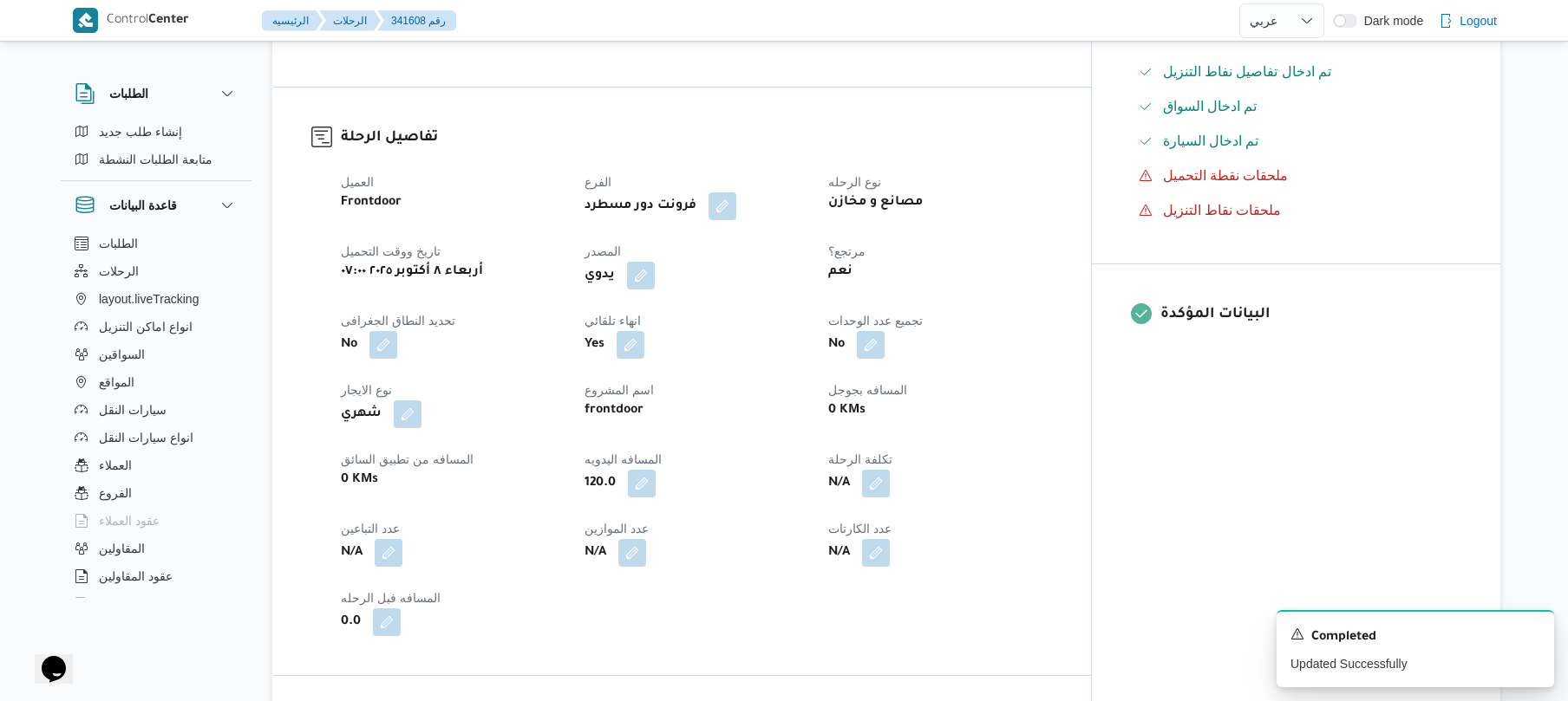
scroll to position [0, 0]
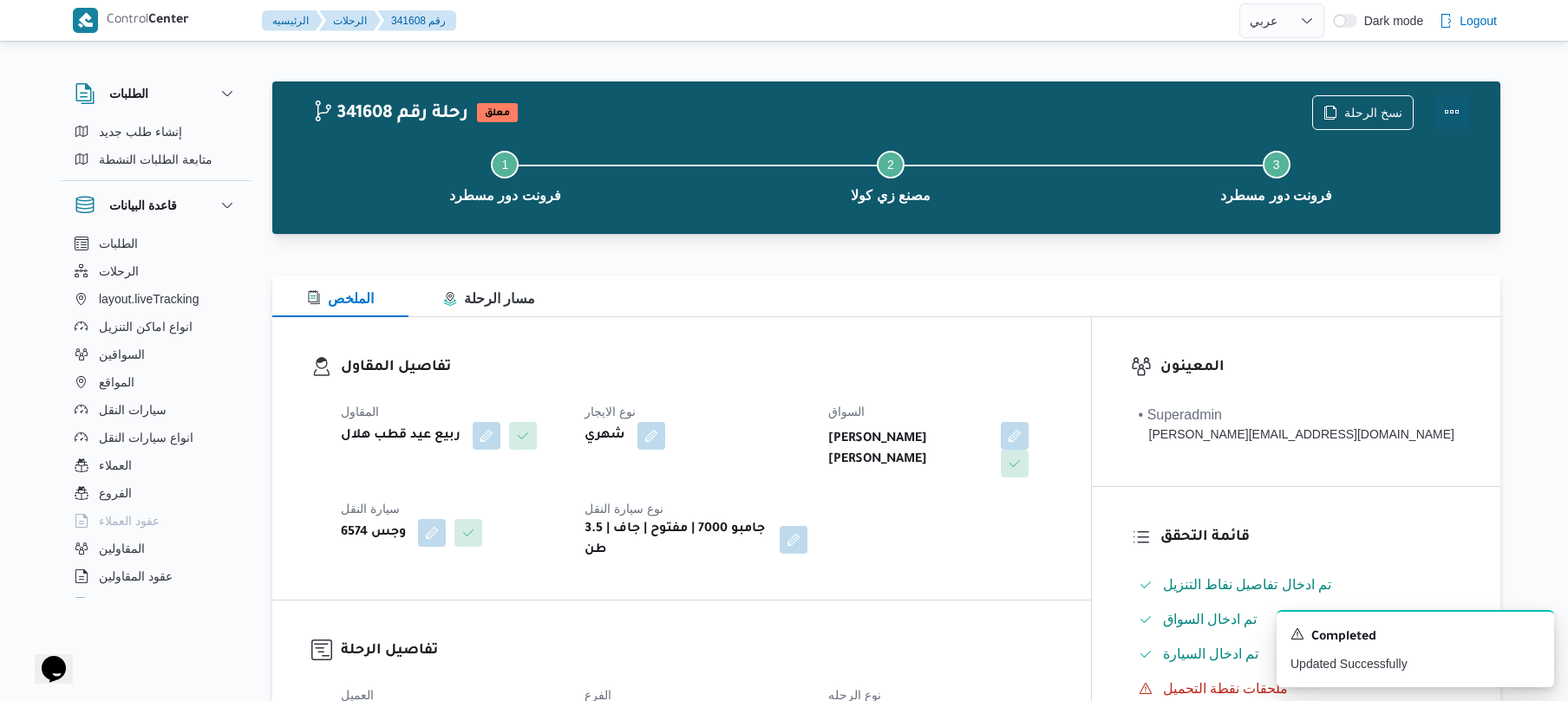
click at [1454, 106] on button "Actions" at bounding box center [1451, 111] width 35 height 35
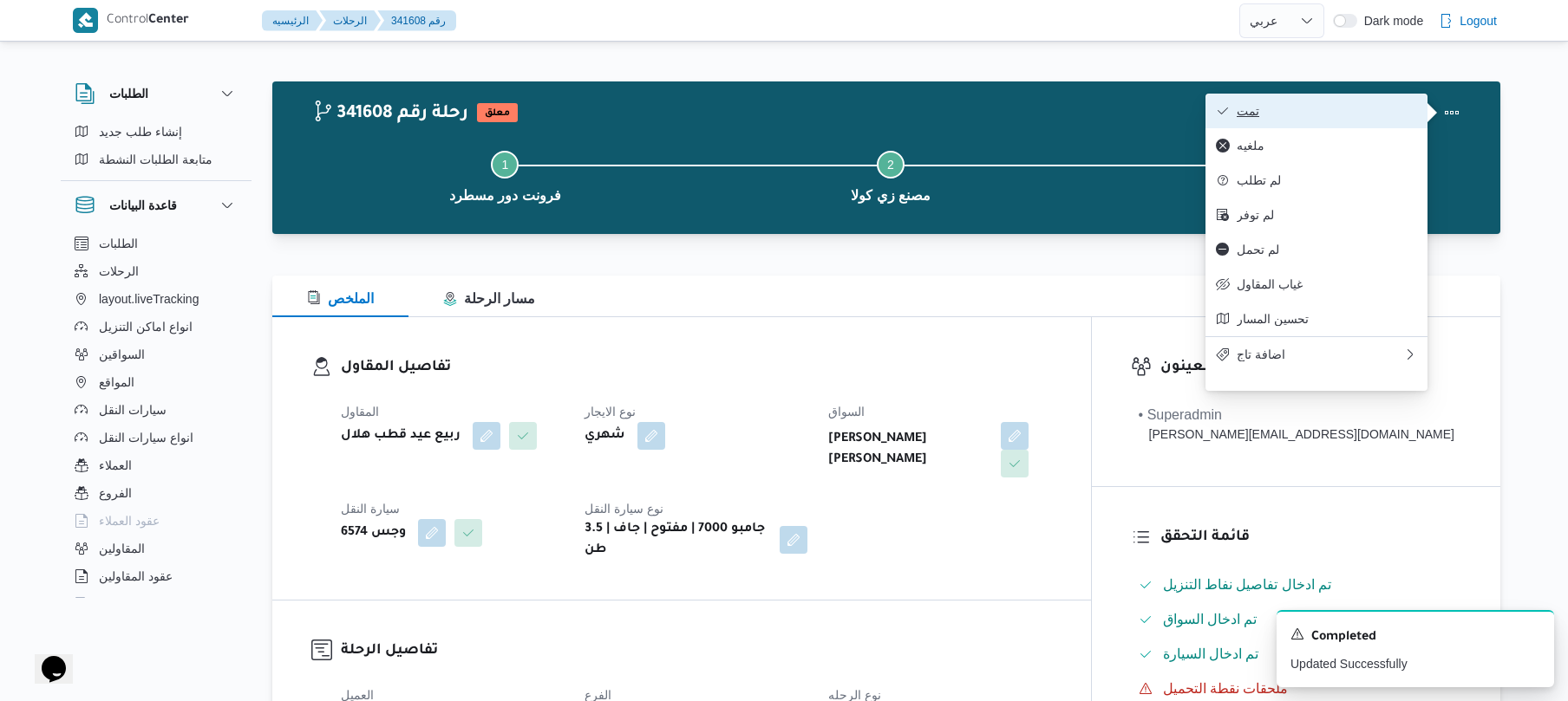
click at [1401, 108] on span "تمت" at bounding box center [1327, 111] width 181 height 14
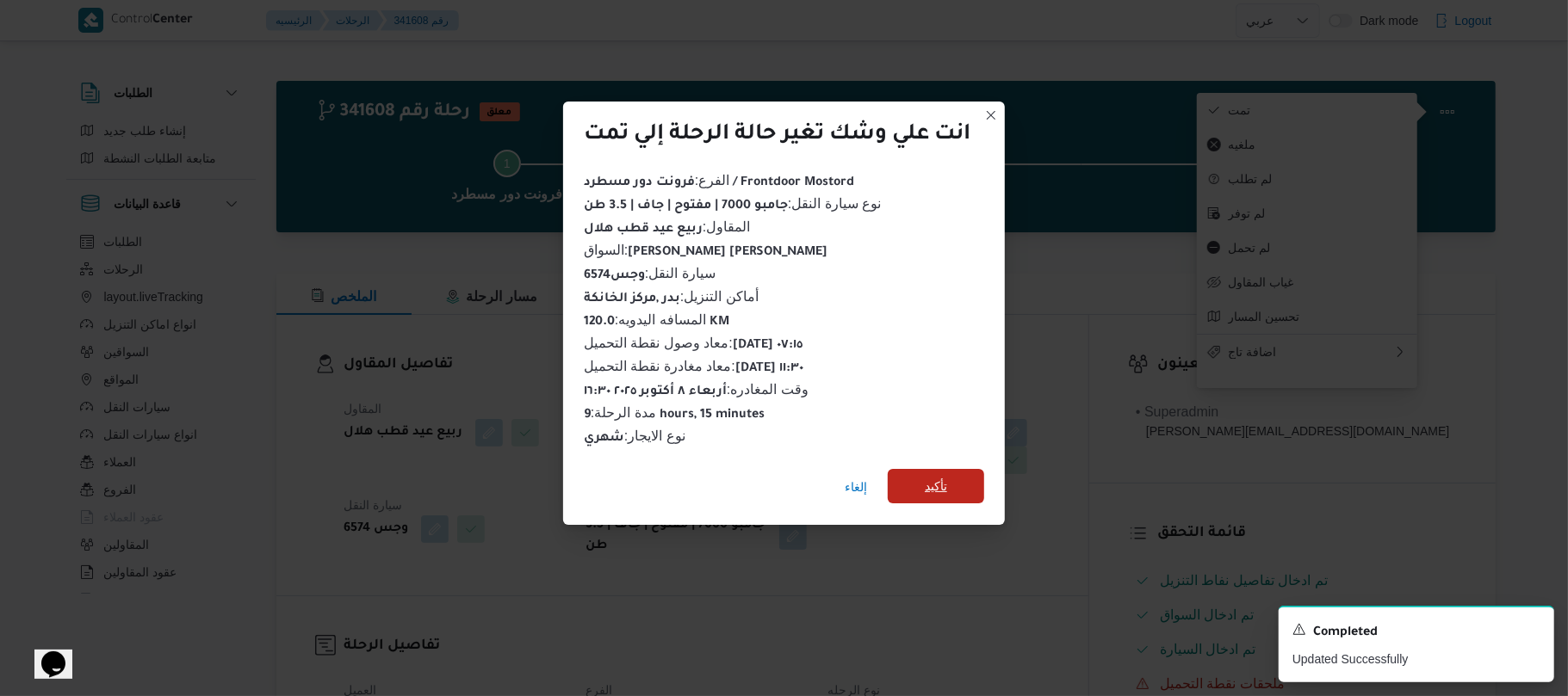
click at [955, 478] on span "تأكيد" at bounding box center [936, 485] width 97 height 34
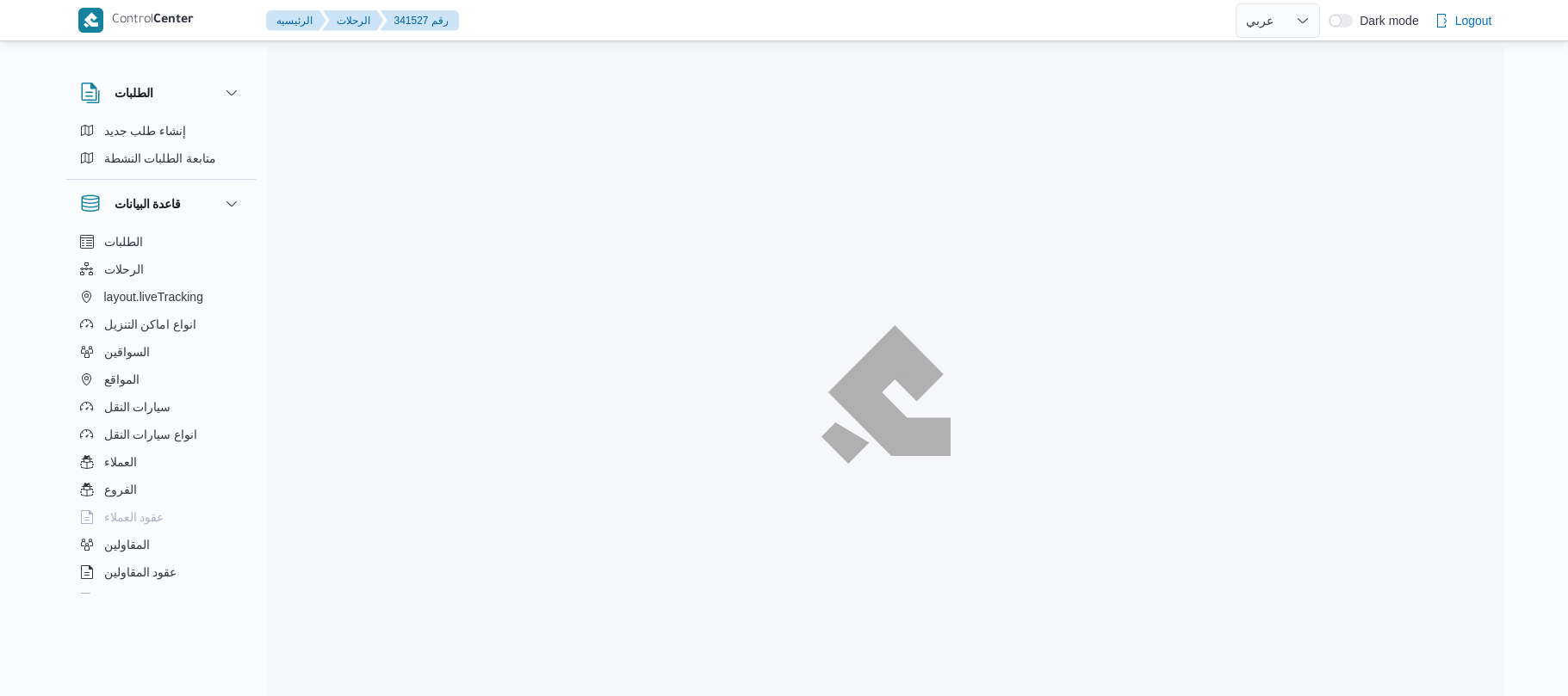
select select "ar"
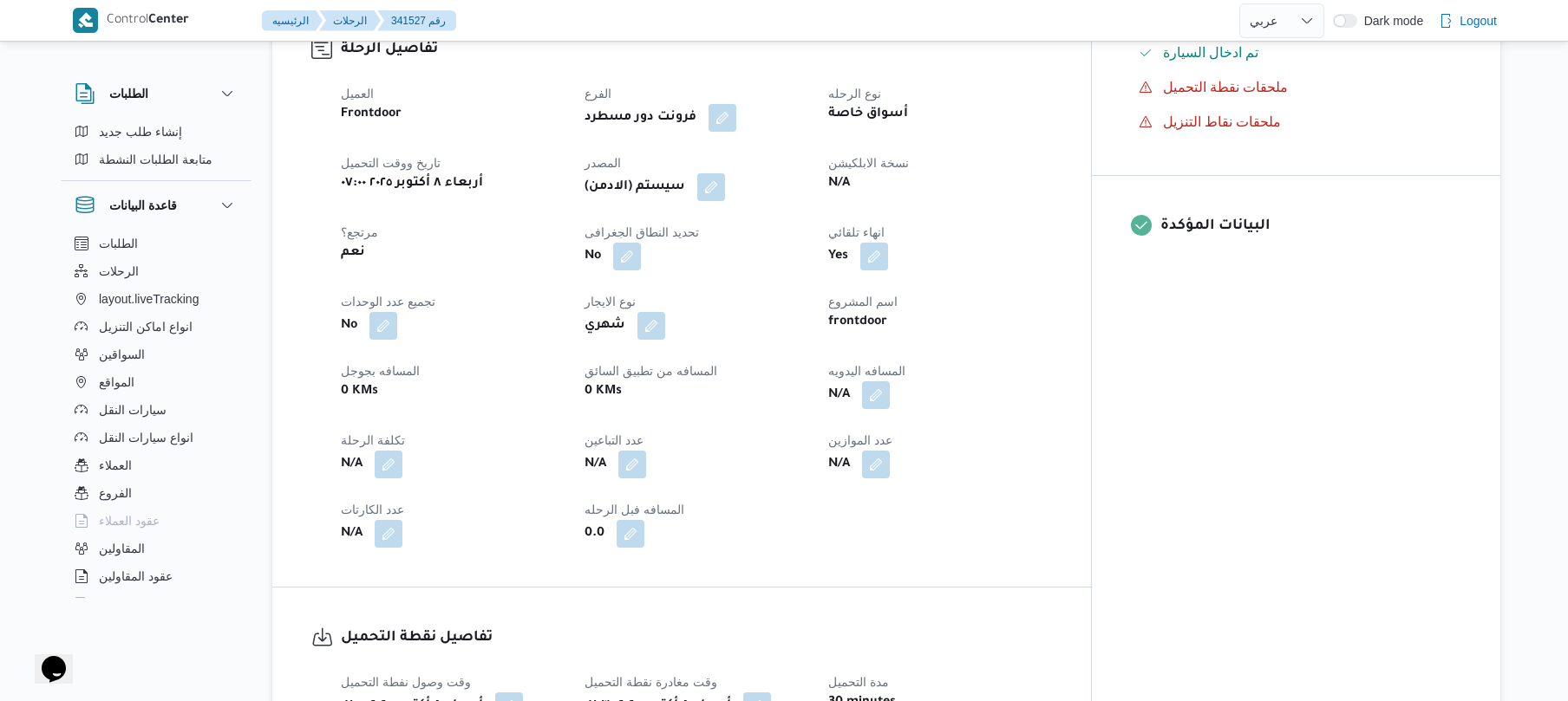
scroll to position [601, 0]
click at [1062, 204] on div "العميل Frontdoor الفرع فرونت دور مسطرد نوع الرحله أسواق خاصة تاريخ ووقت التحميل…" at bounding box center [696, 316] width 732 height 486
click at [890, 383] on button "button" at bounding box center [876, 396] width 28 height 28
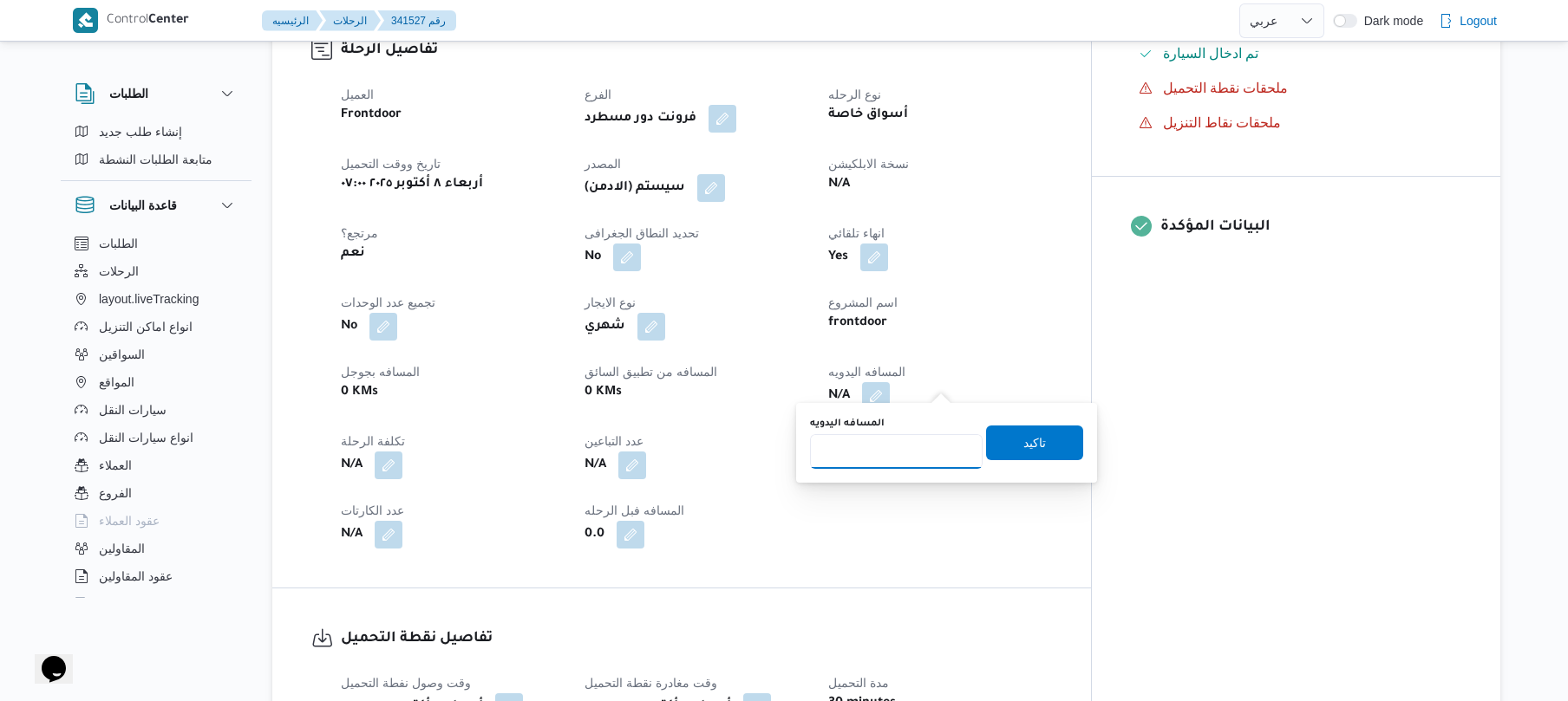
click at [931, 458] on input "المسافه اليدويه" at bounding box center [897, 451] width 173 height 35
type input "95"
click at [1004, 442] on span "تاكيد" at bounding box center [1034, 441] width 97 height 35
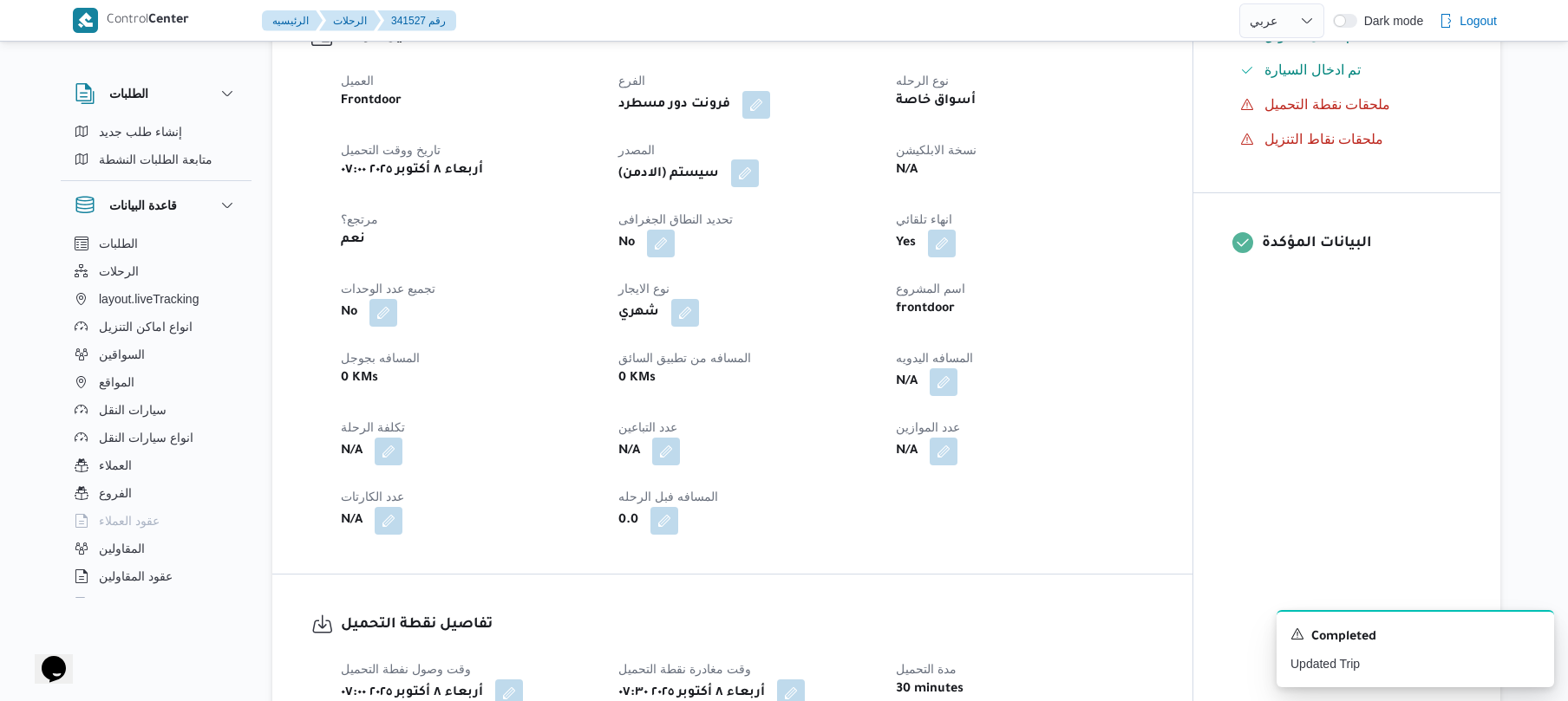
click at [746, 174] on button "button" at bounding box center [745, 174] width 28 height 28
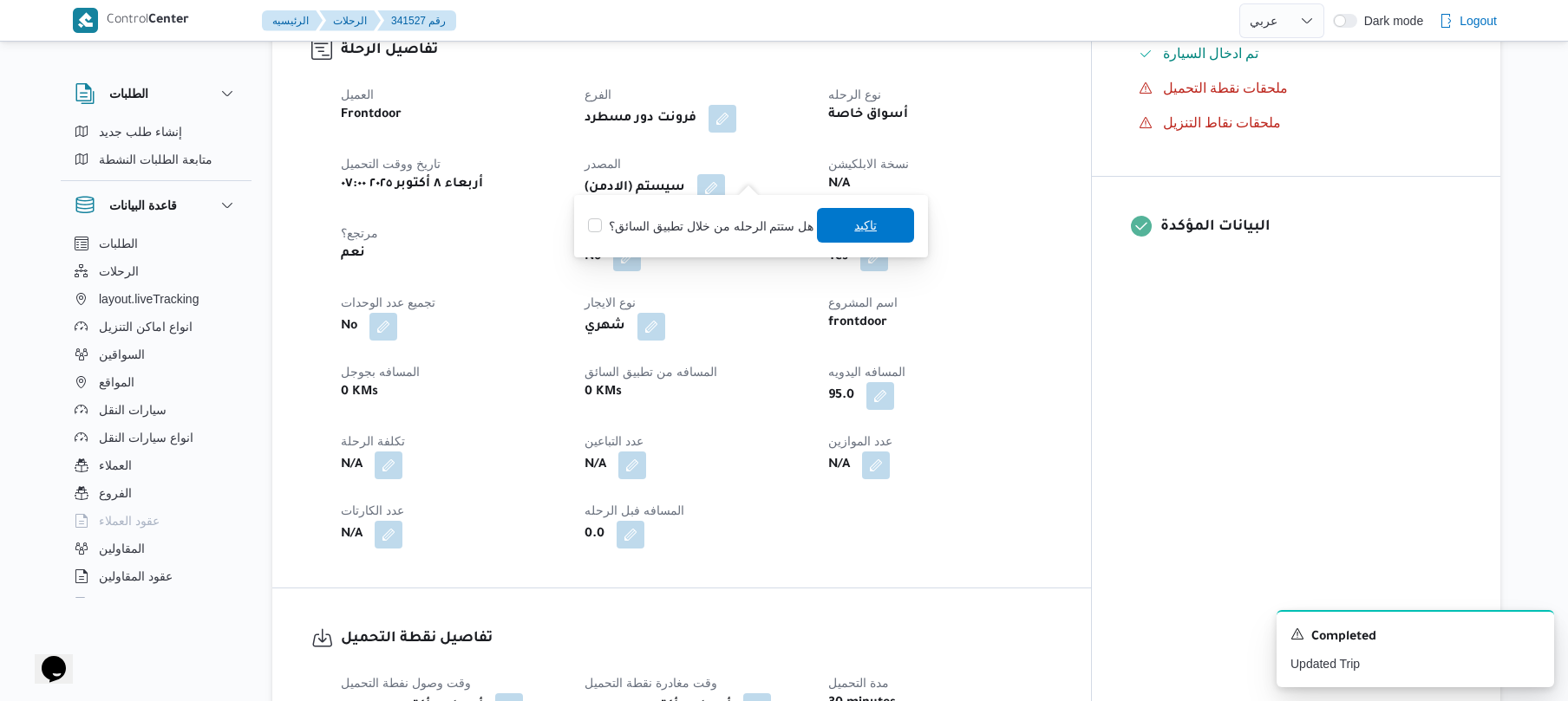
click at [854, 222] on span "تاكيد" at bounding box center [865, 225] width 23 height 21
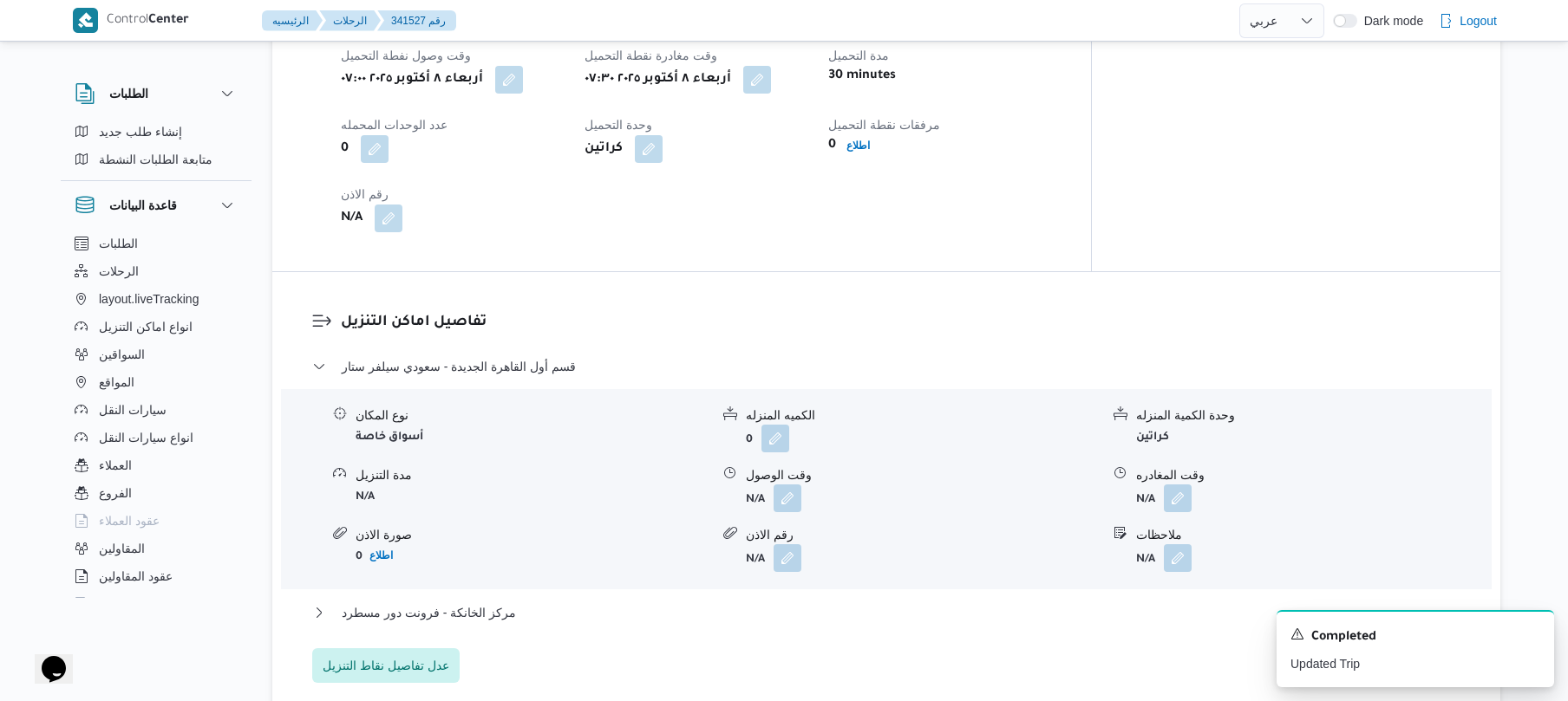
scroll to position [1387, 0]
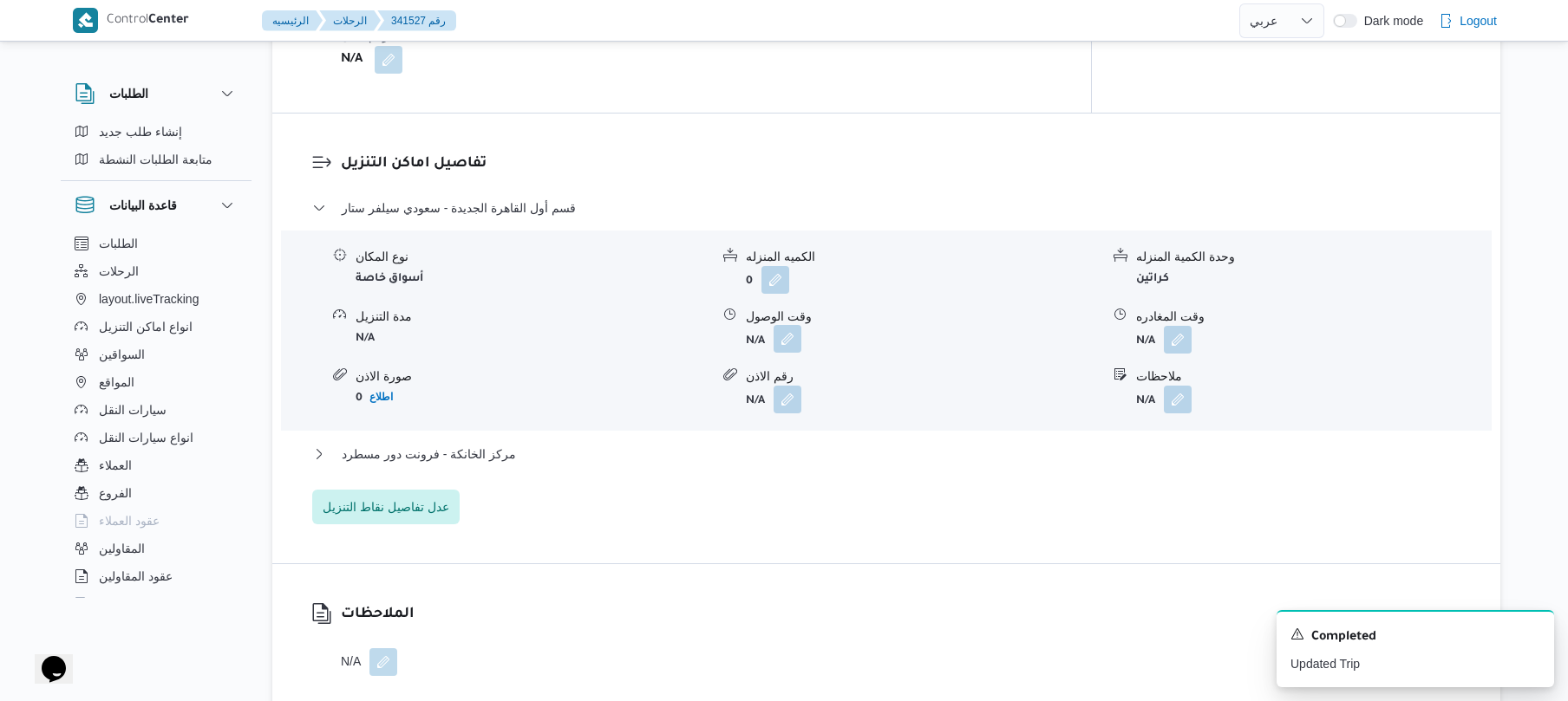
click at [784, 338] on button "button" at bounding box center [787, 339] width 28 height 28
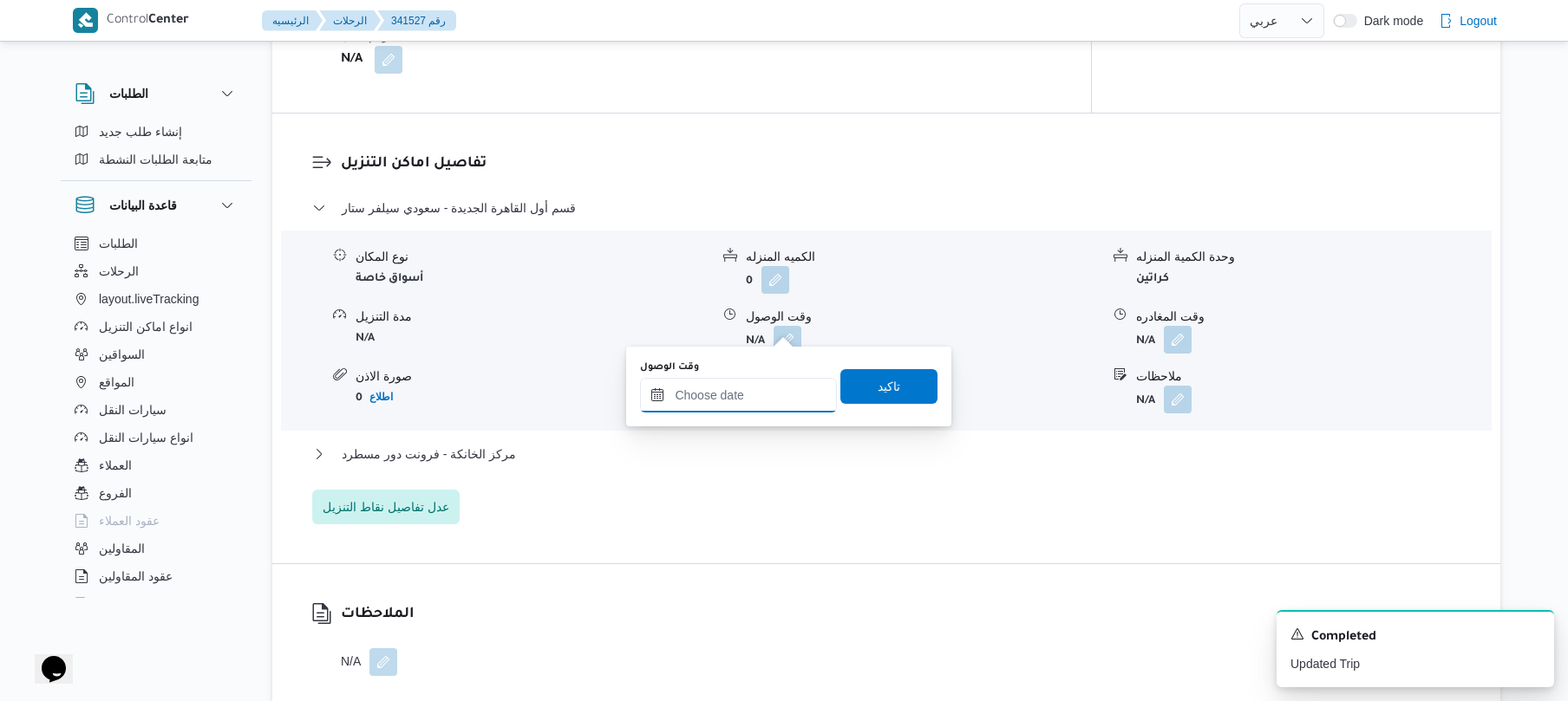
click at [722, 401] on input "وقت الوصول" at bounding box center [738, 395] width 196 height 35
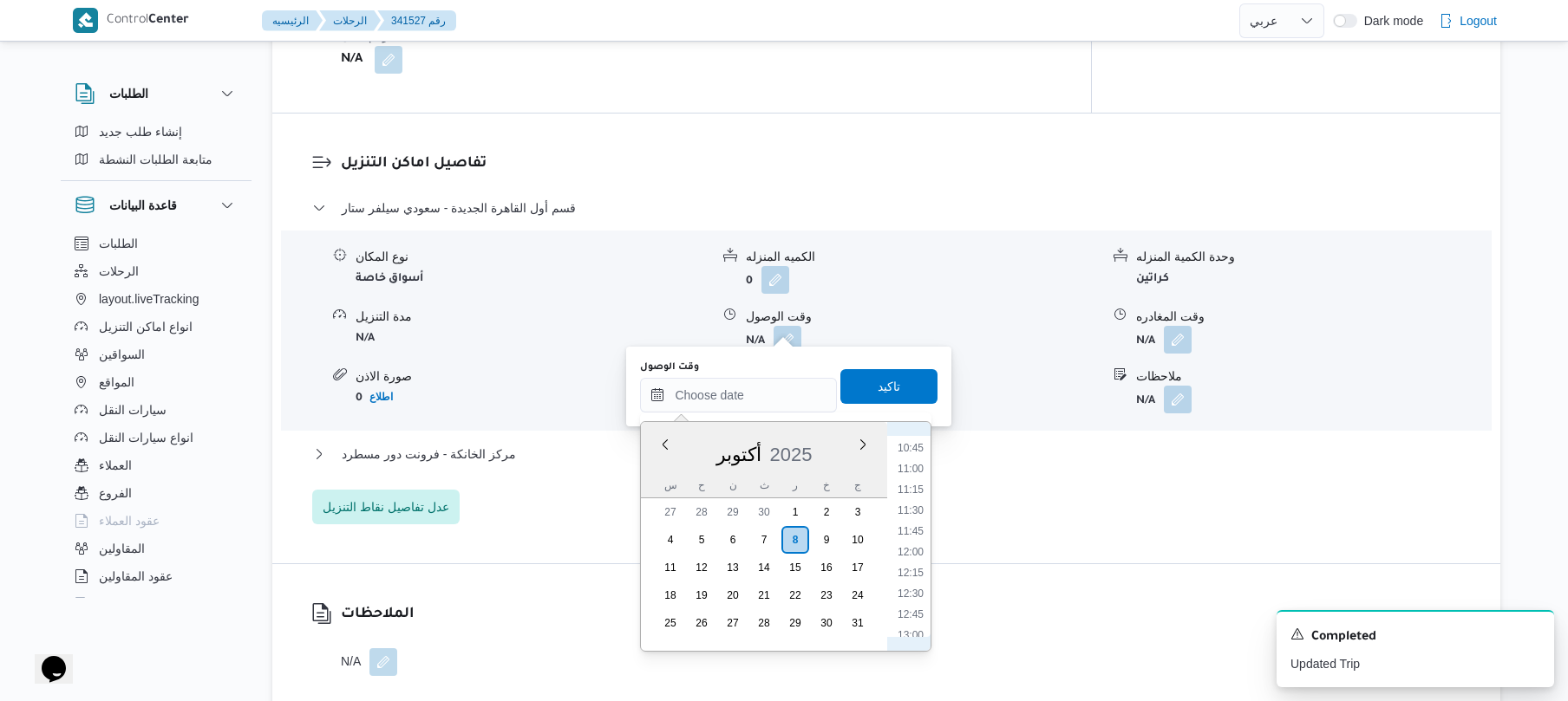
scroll to position [608, 0]
click at [916, 524] on li "08:15" at bounding box center [910, 523] width 40 height 17
type input "[DATE] ٠٨:١٥"
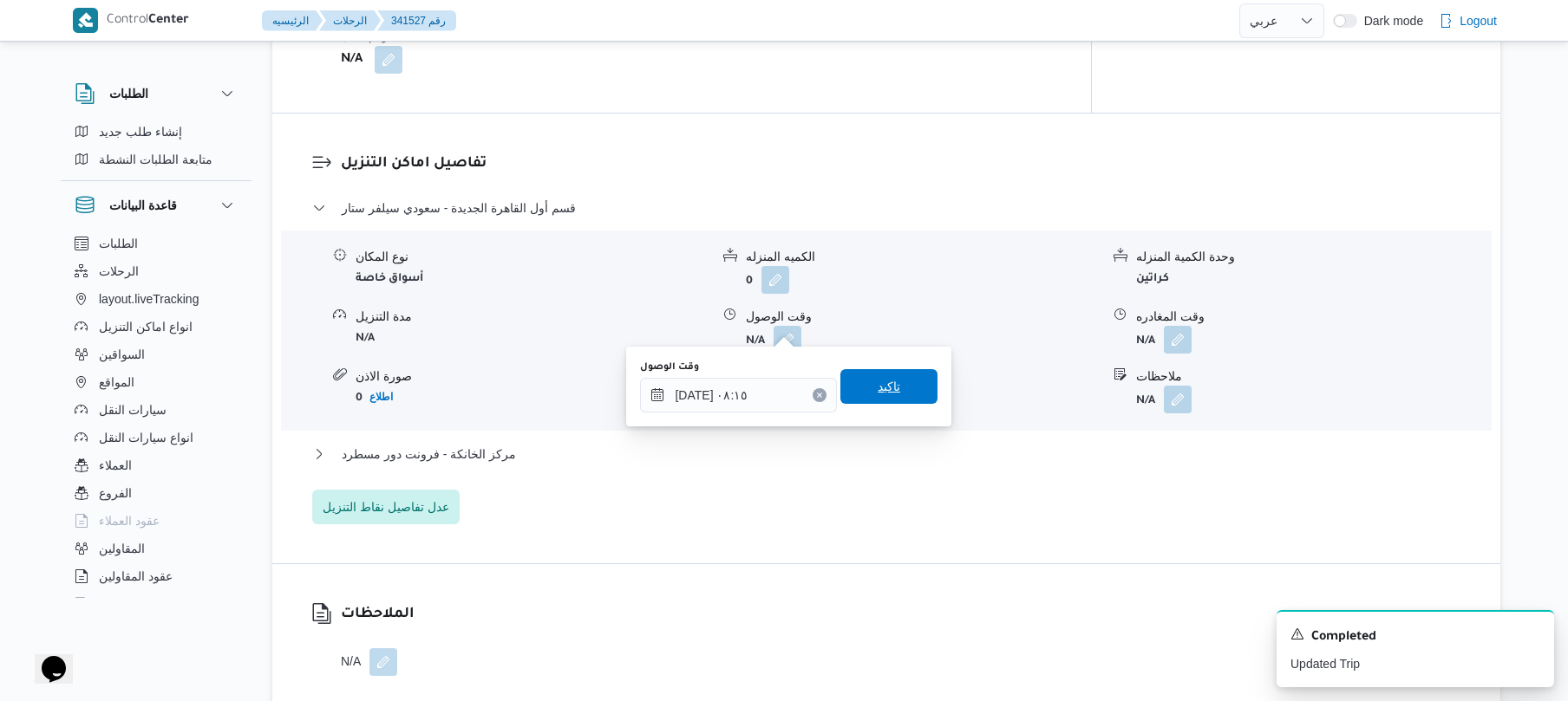
click at [899, 396] on span "تاكيد" at bounding box center [889, 386] width 97 height 35
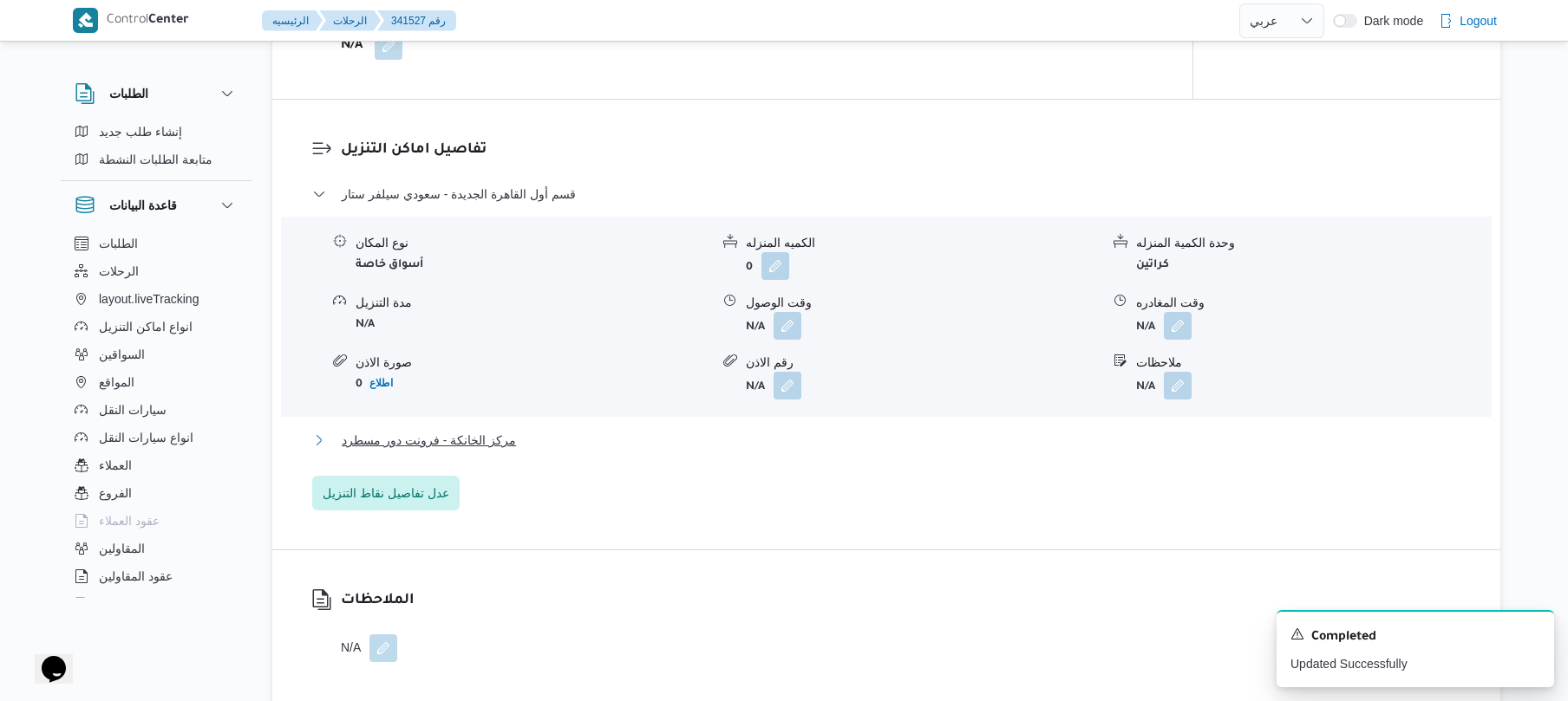
click at [837, 442] on button "مركز الخانكة - فرونت دور مسطرد" at bounding box center [887, 440] width 1148 height 21
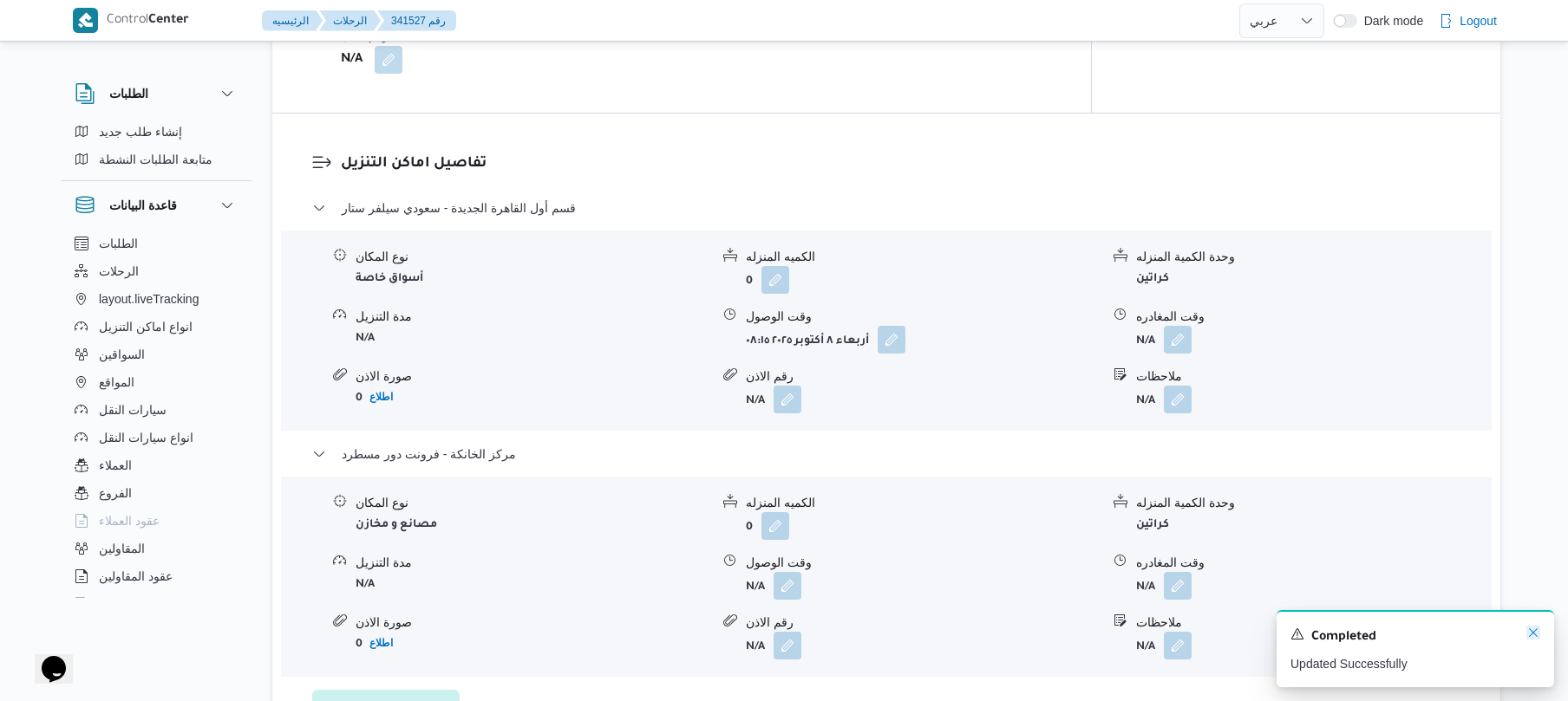
click at [1531, 632] on icon "Dismiss toast" at bounding box center [1533, 633] width 14 height 14
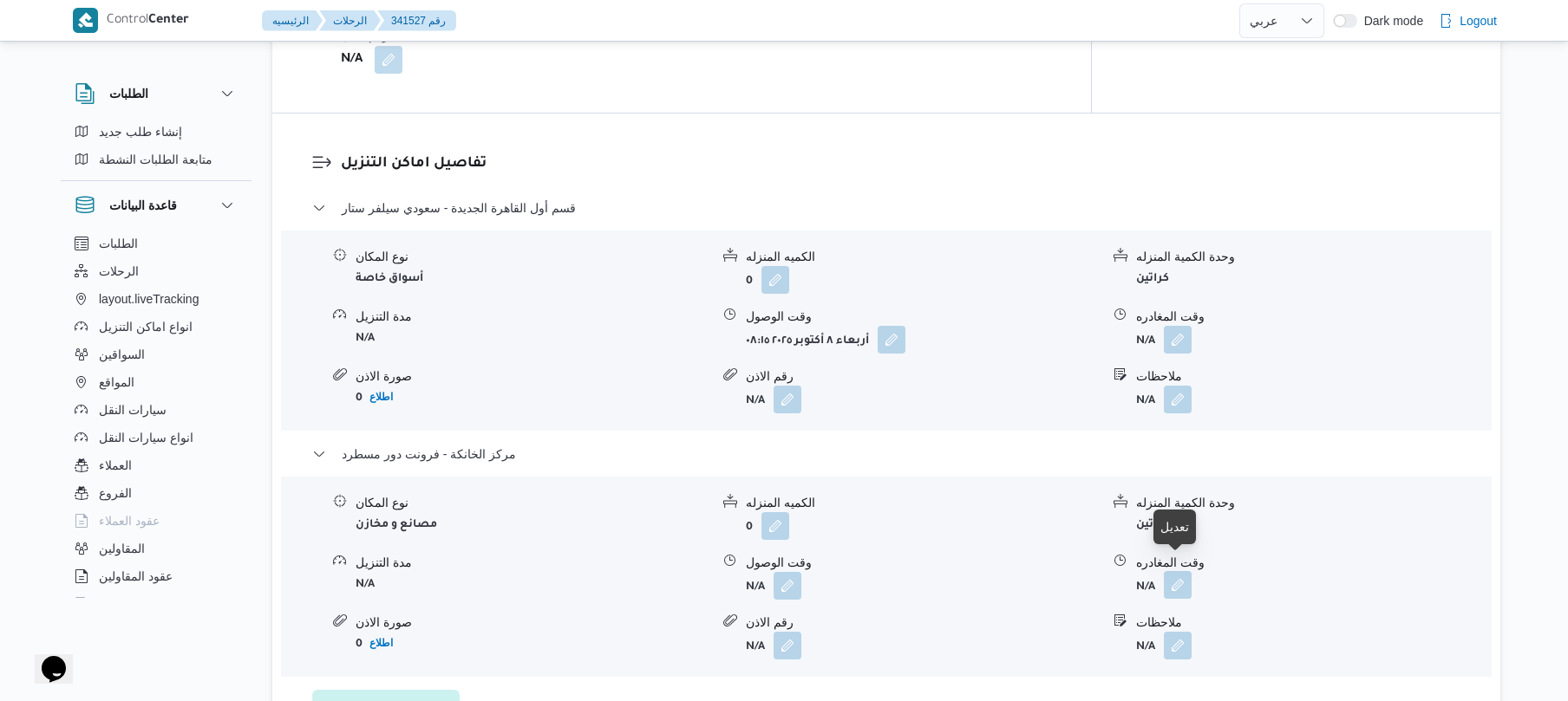
click at [1184, 572] on button "button" at bounding box center [1177, 585] width 28 height 28
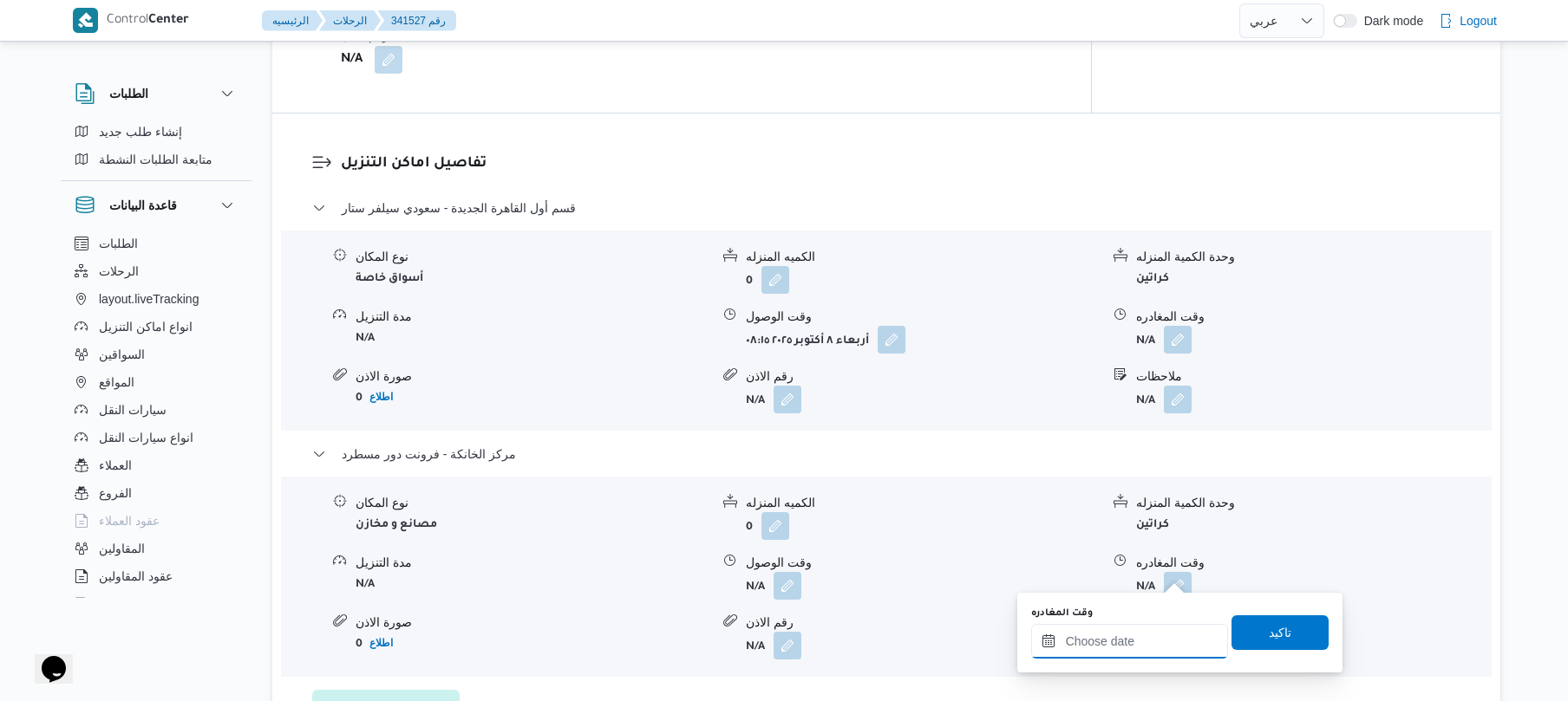
click at [1139, 637] on input "وقت المغادره" at bounding box center [1130, 641] width 196 height 35
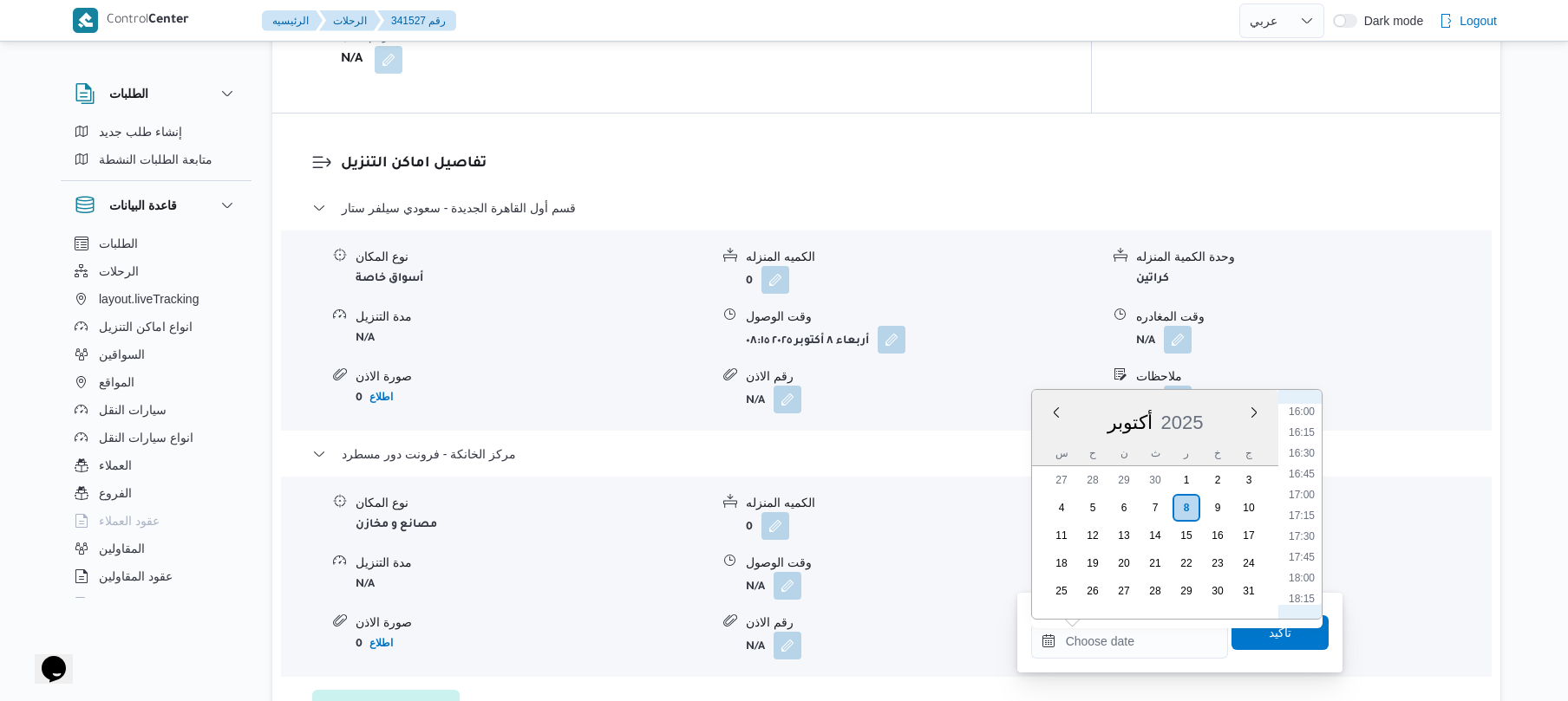
scroll to position [1286, 0]
click at [1312, 477] on li "16:15" at bounding box center [1301, 478] width 40 height 17
type input "[DATE] ١٦:١٥"
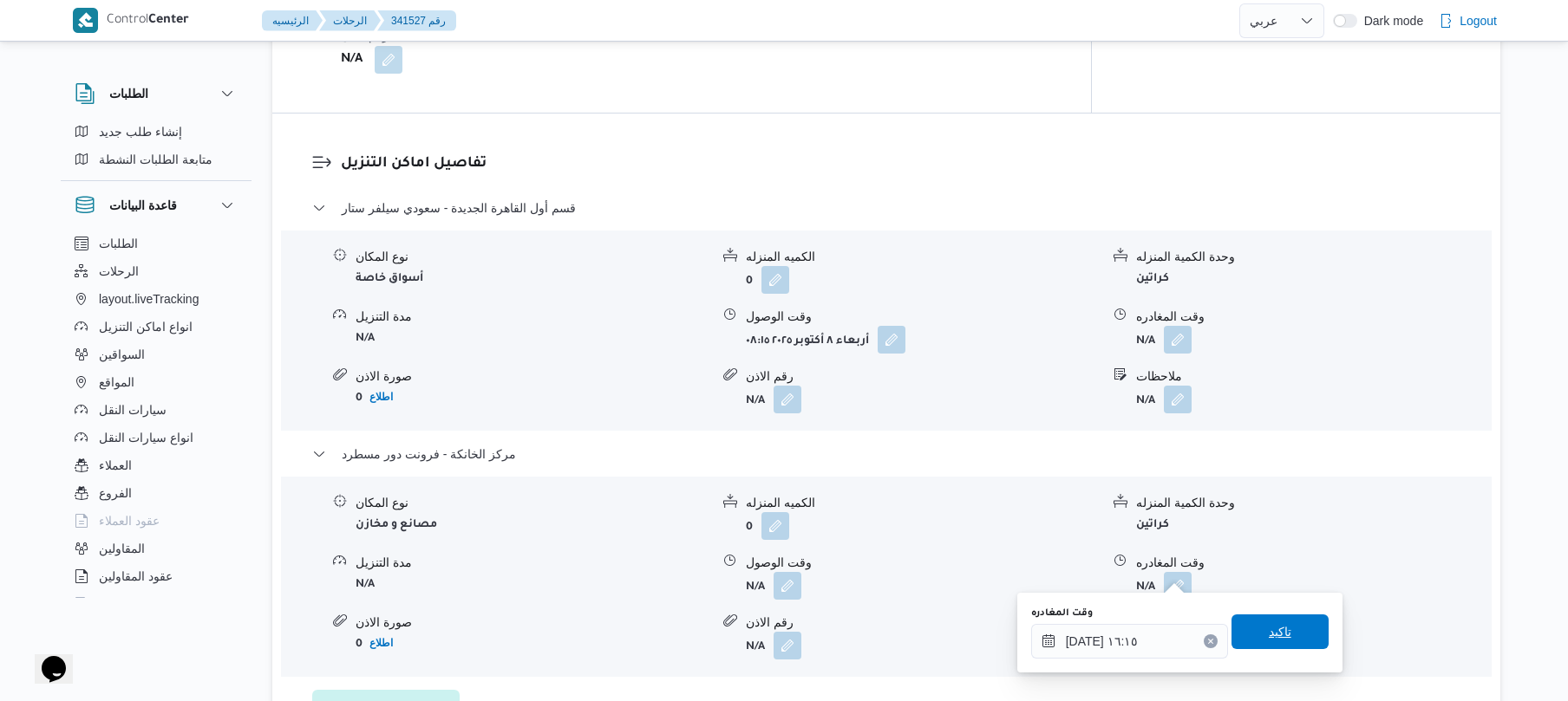
click at [1254, 638] on span "تاكيد" at bounding box center [1279, 632] width 97 height 35
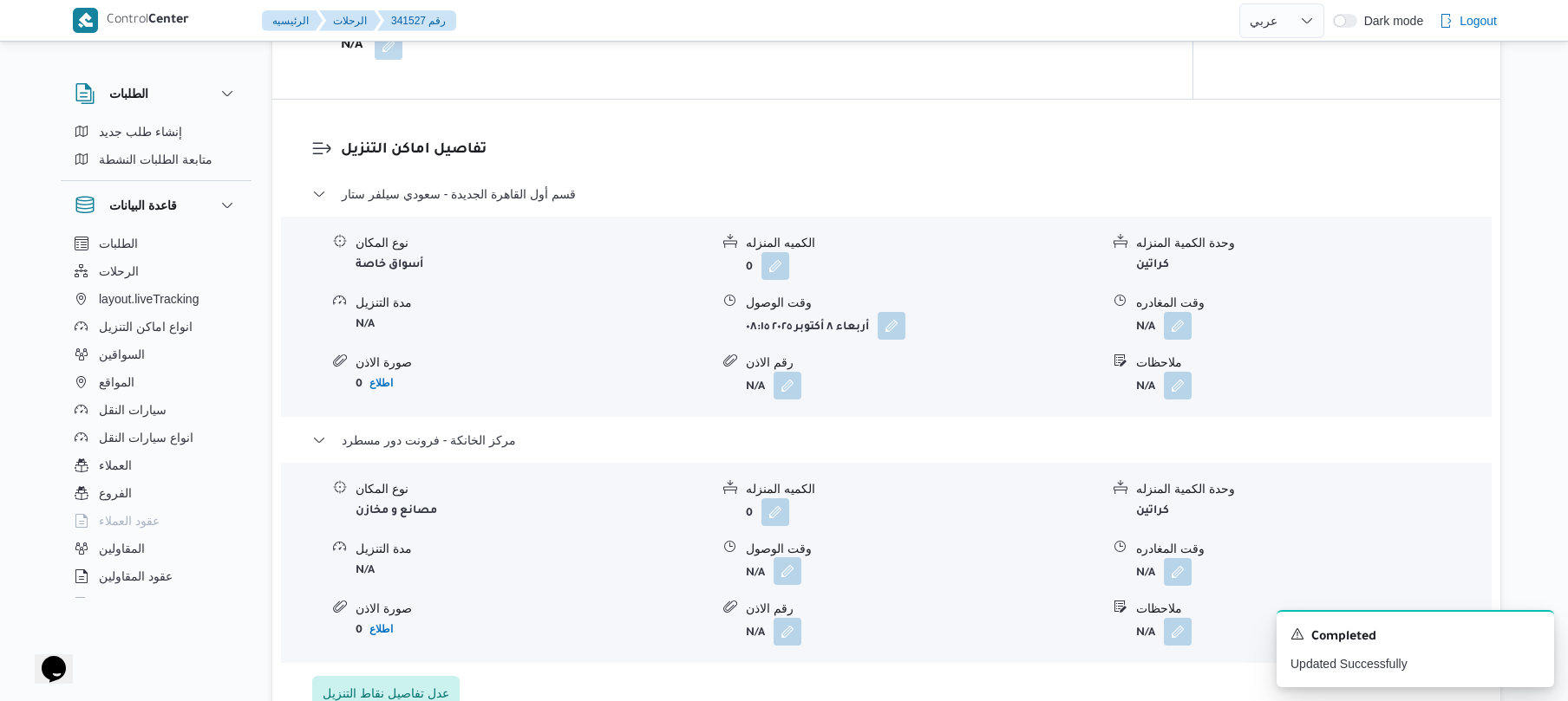
click at [779, 573] on button "button" at bounding box center [787, 571] width 28 height 28
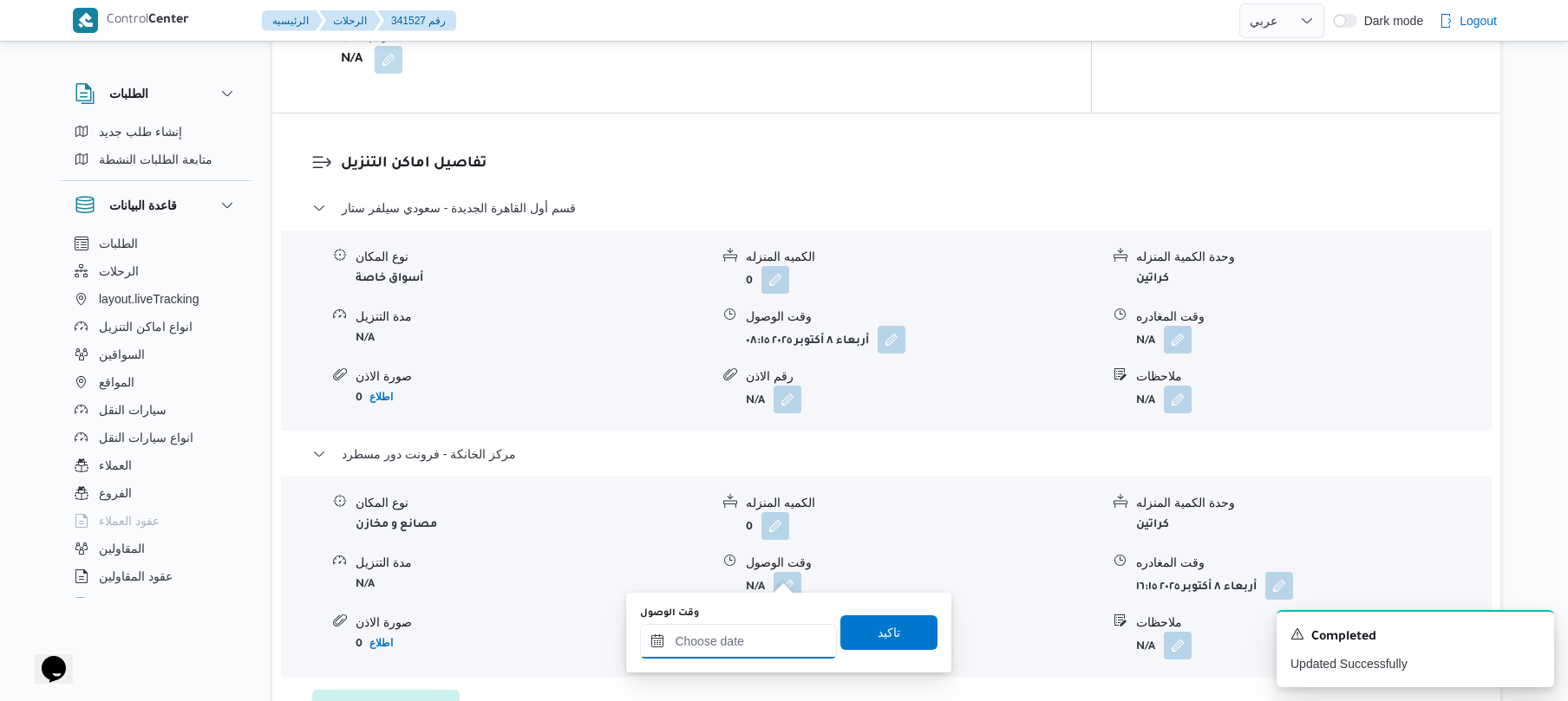
click at [790, 643] on input "وقت الوصول" at bounding box center [738, 641] width 196 height 35
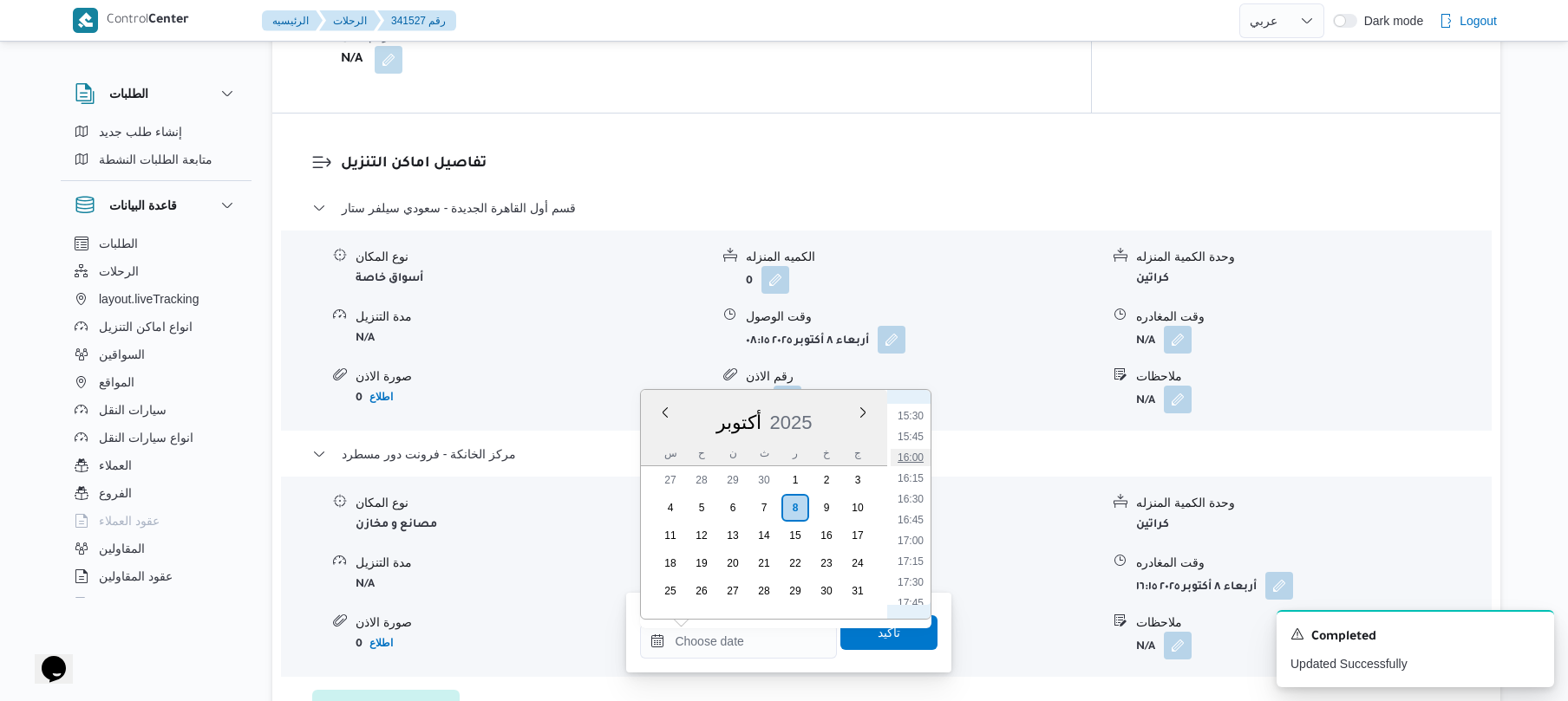
click at [915, 456] on li "16:00" at bounding box center [910, 457] width 40 height 17
type input "[DATE] ١٦:٠٠"
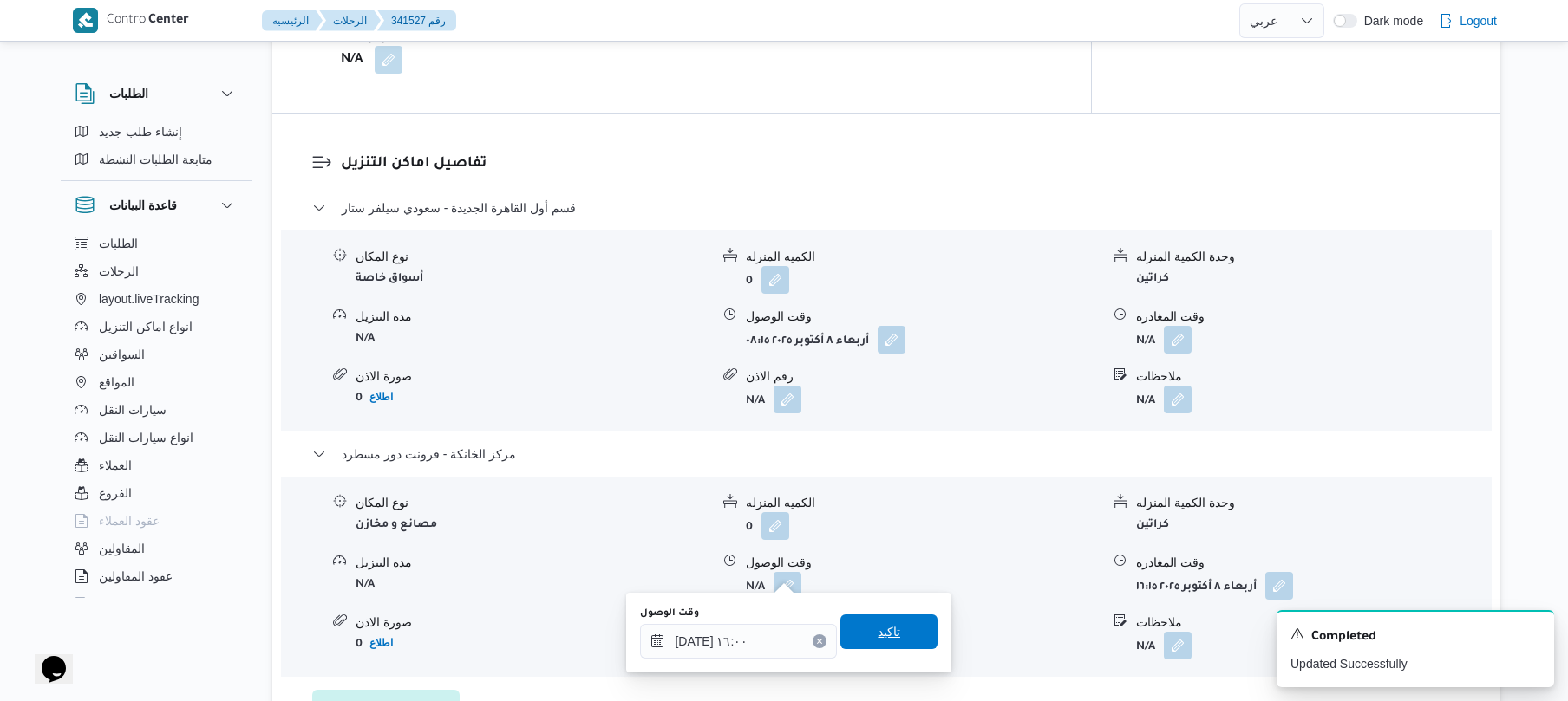
click at [878, 630] on span "تاكيد" at bounding box center [889, 632] width 23 height 21
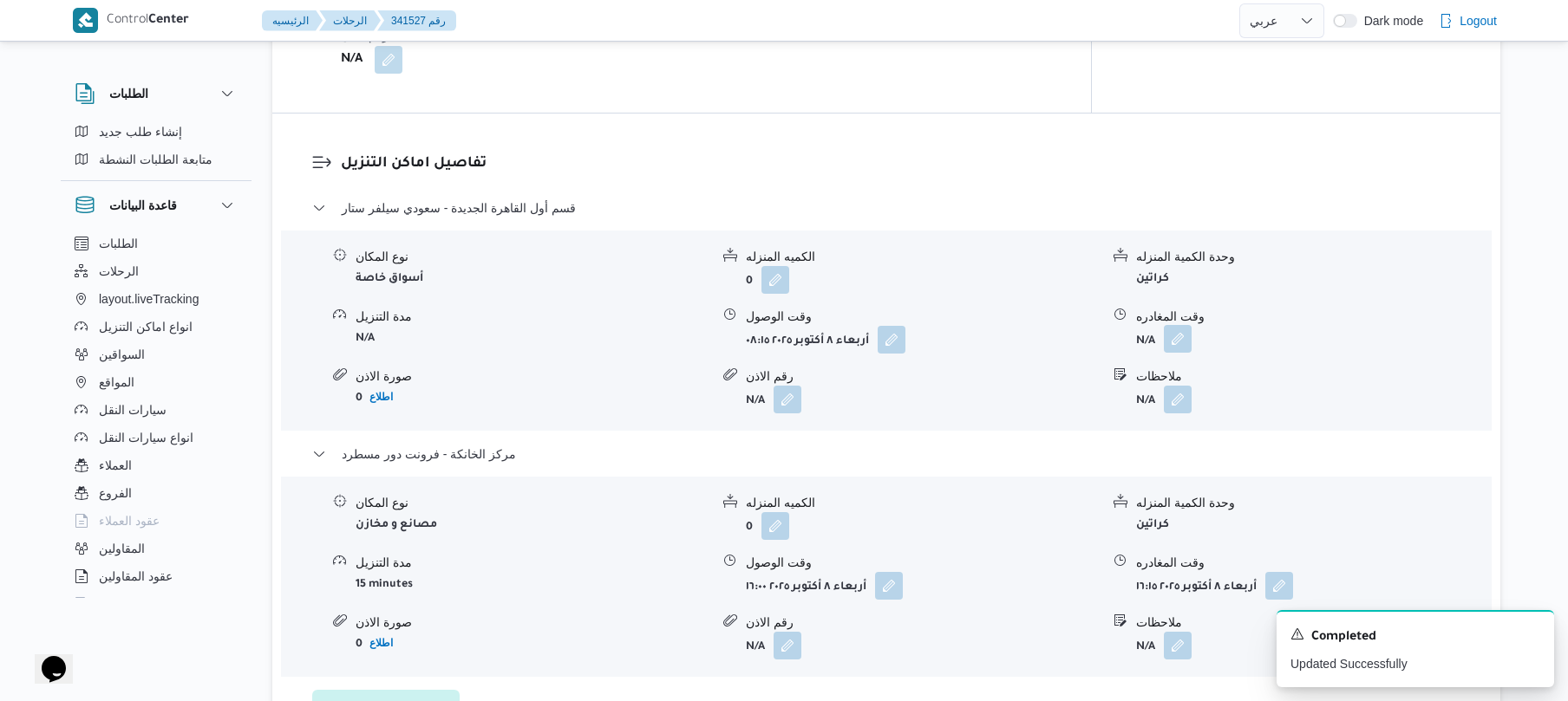
click at [1176, 330] on button "button" at bounding box center [1177, 339] width 28 height 28
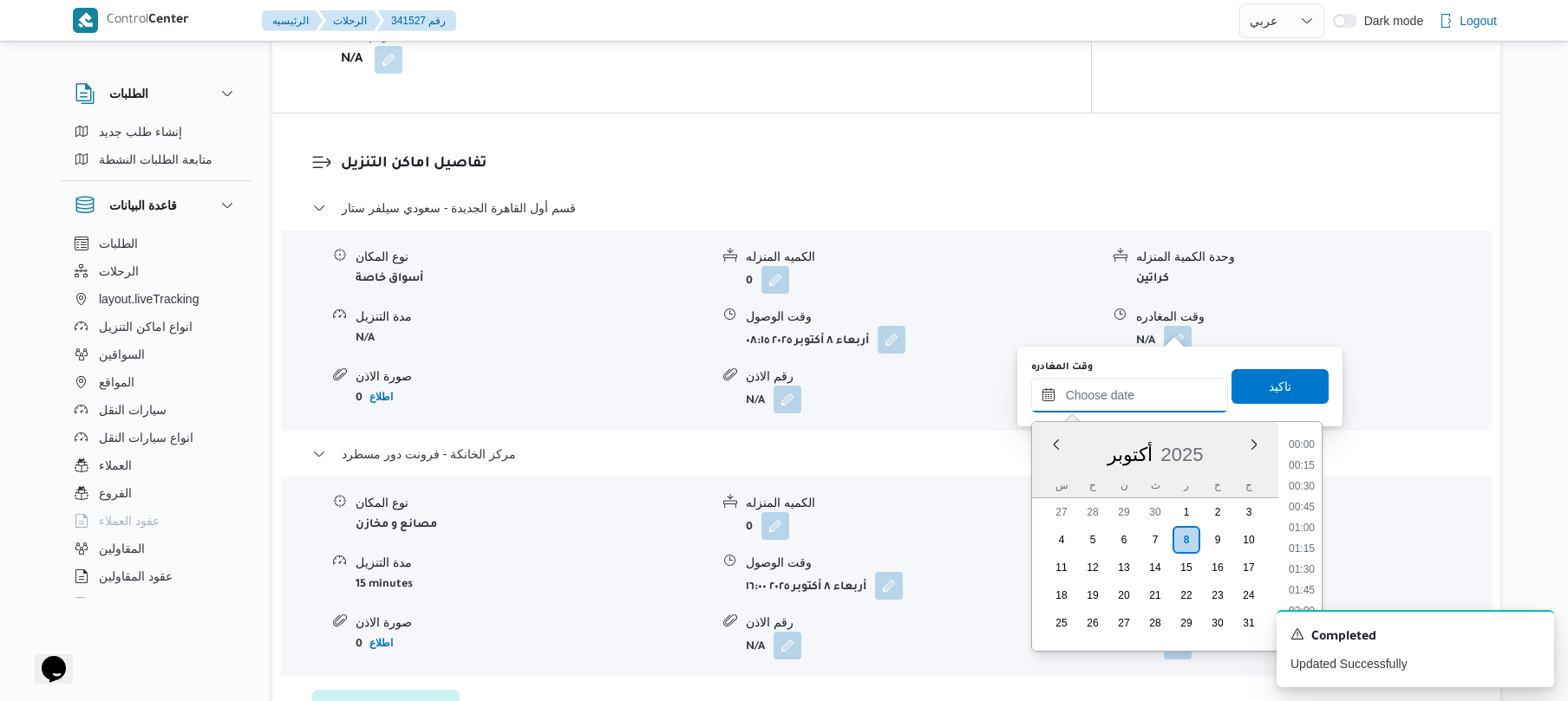
click at [1114, 389] on input "وقت المغادره" at bounding box center [1130, 395] width 196 height 35
click at [1301, 590] on li "15:15" at bounding box center [1301, 596] width 40 height 17
type input "[DATE] ١٥:١٥"
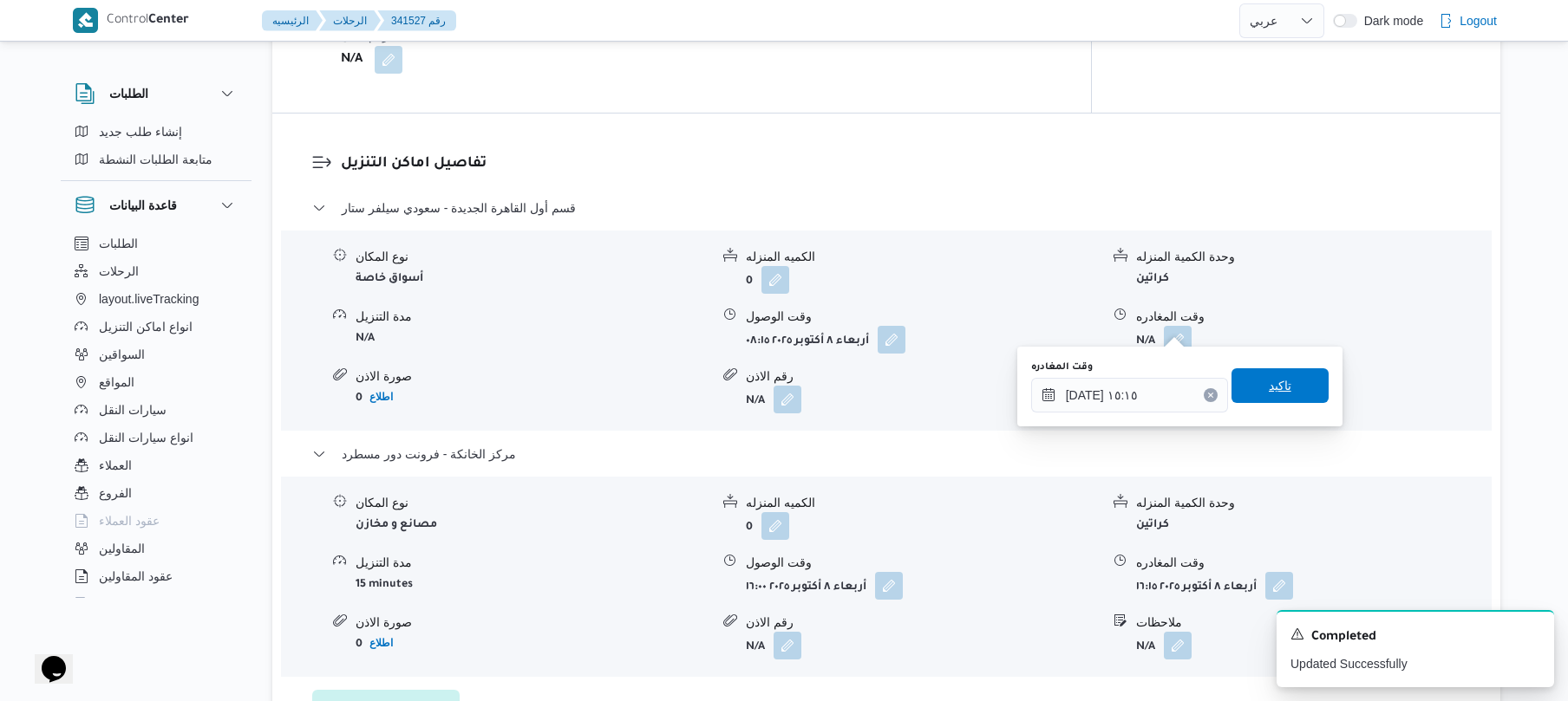
click at [1279, 385] on span "تاكيد" at bounding box center [1279, 386] width 23 height 21
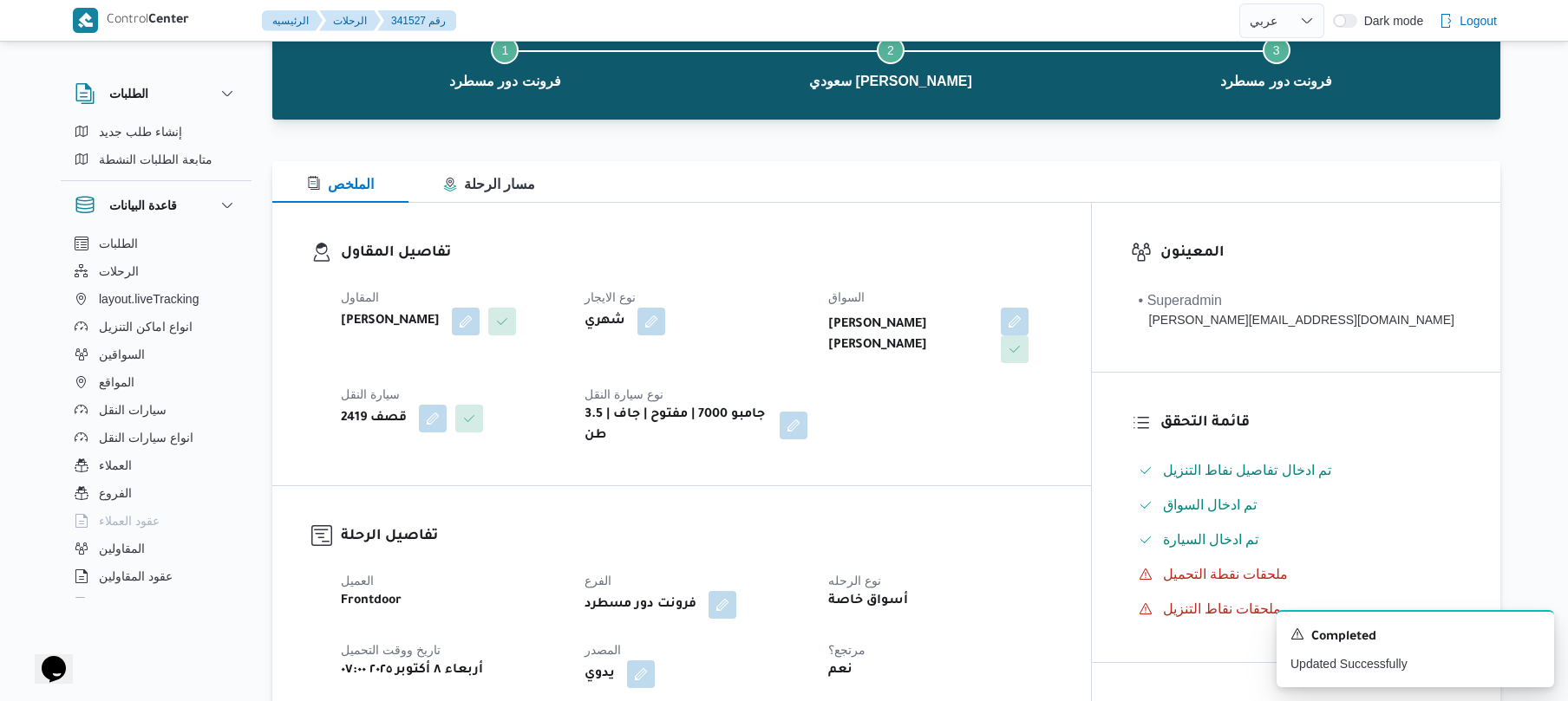
scroll to position [0, 0]
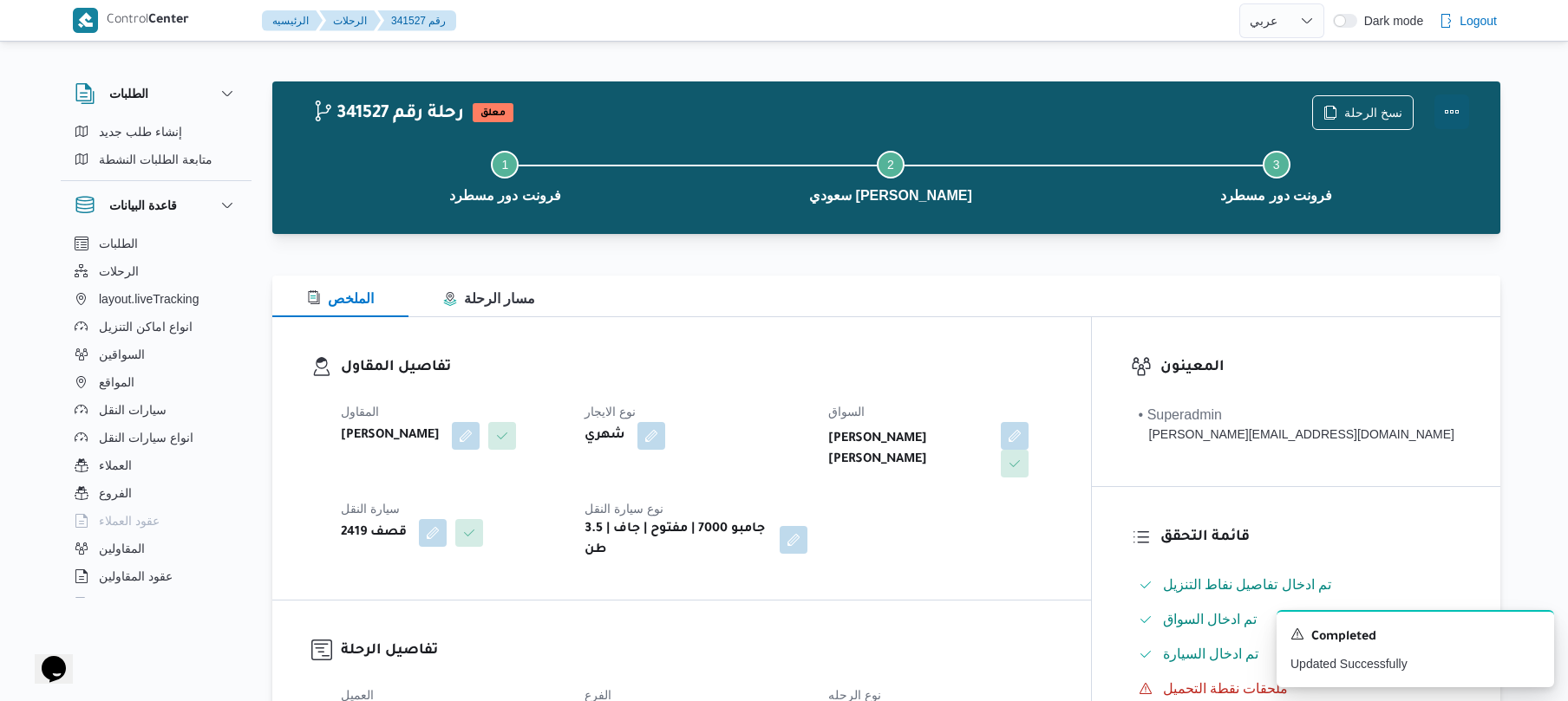
click at [1460, 108] on button "Actions" at bounding box center [1451, 111] width 35 height 35
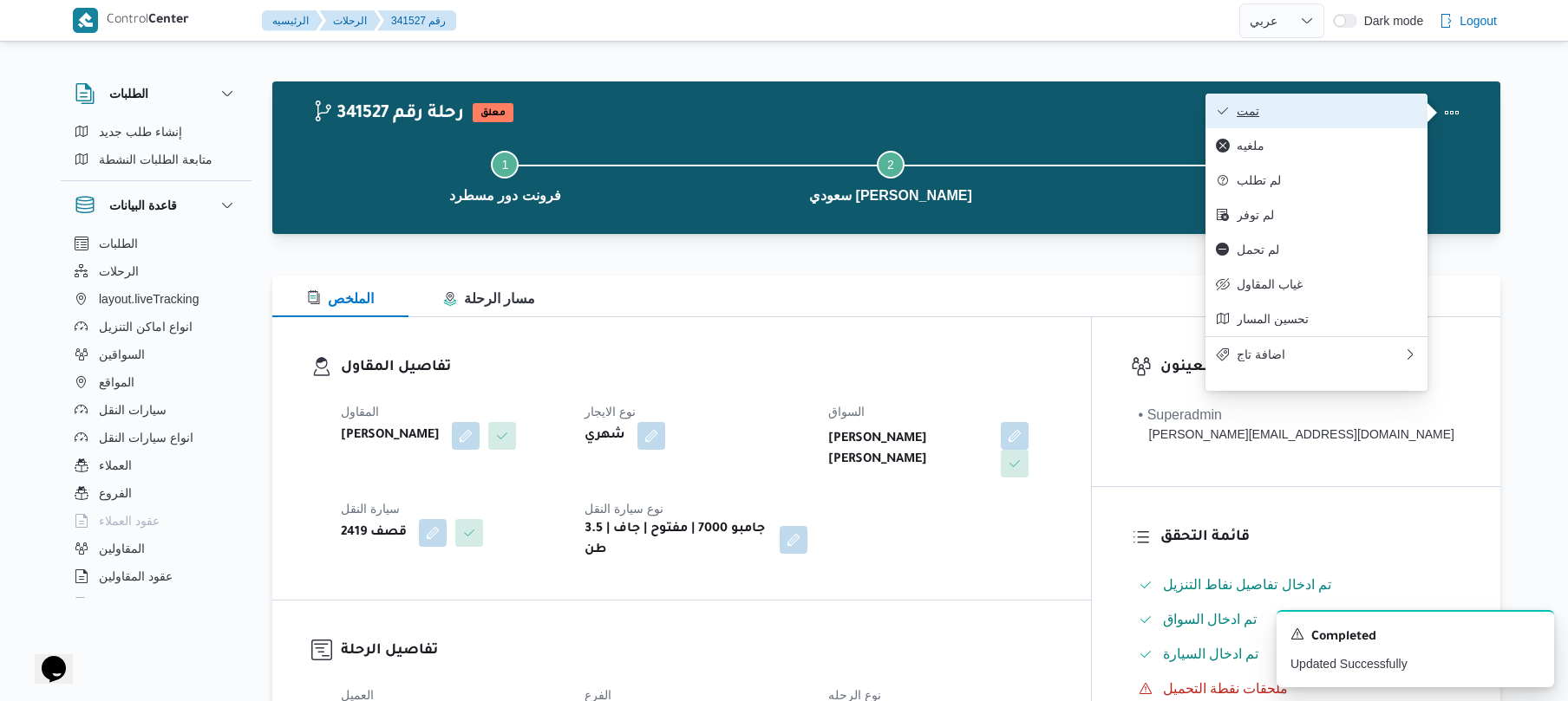
click at [1377, 113] on span "تمت" at bounding box center [1327, 111] width 181 height 14
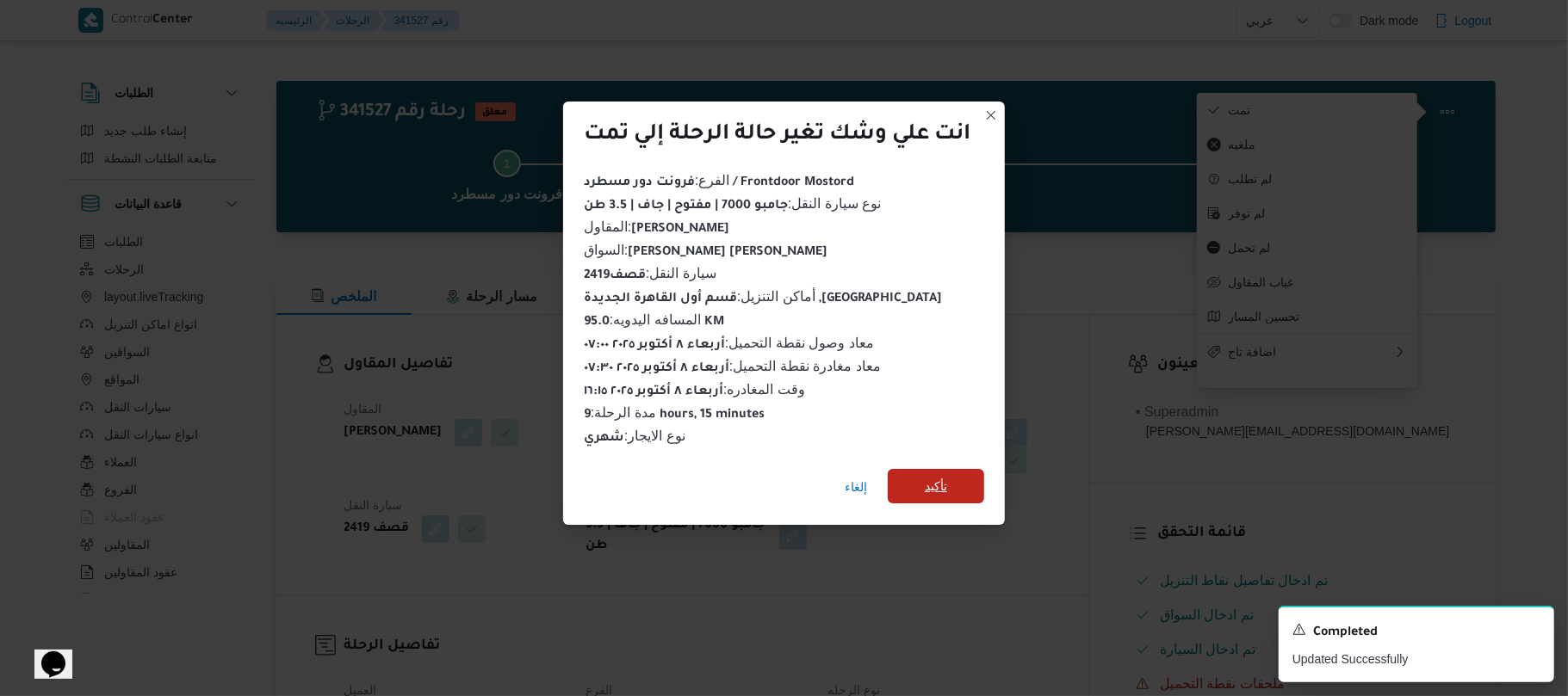
click at [950, 478] on span "تأكيد" at bounding box center [936, 485] width 97 height 34
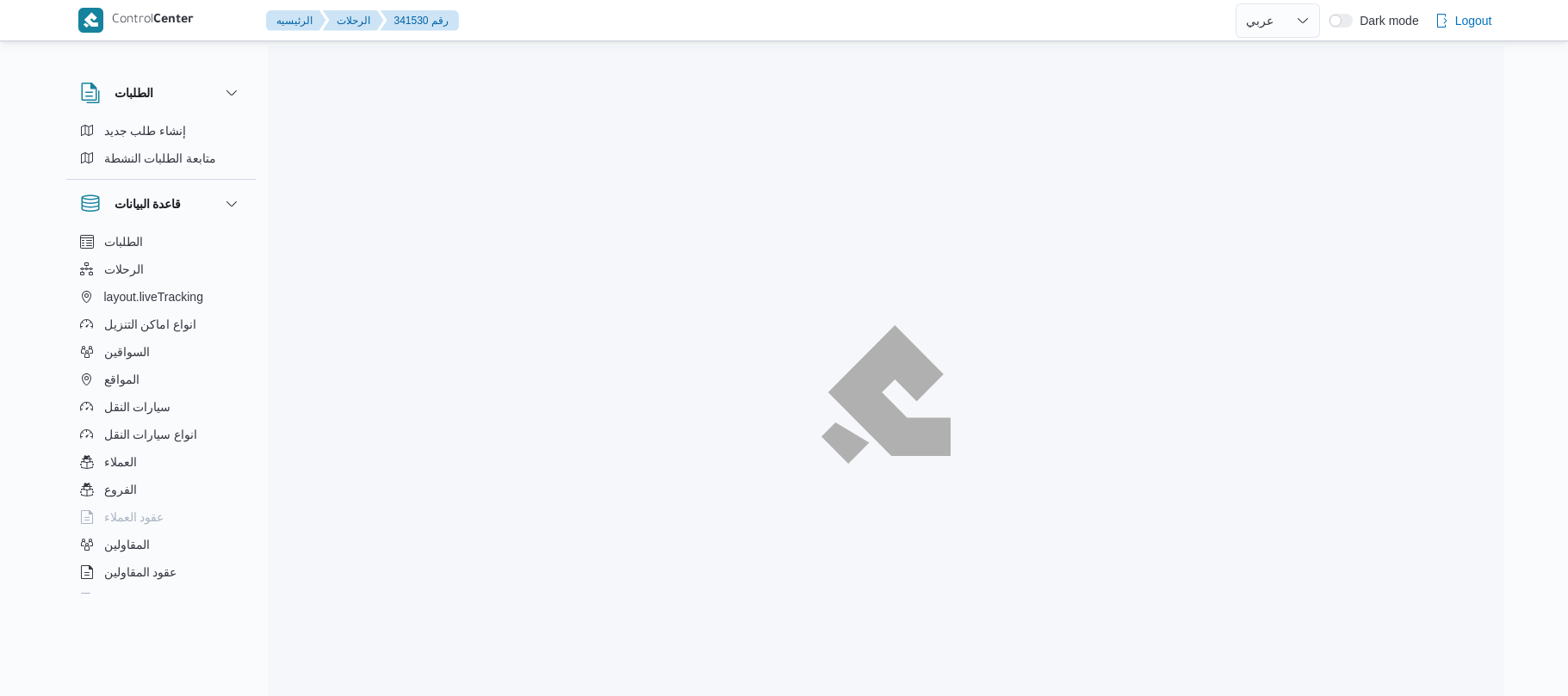
select select "ar"
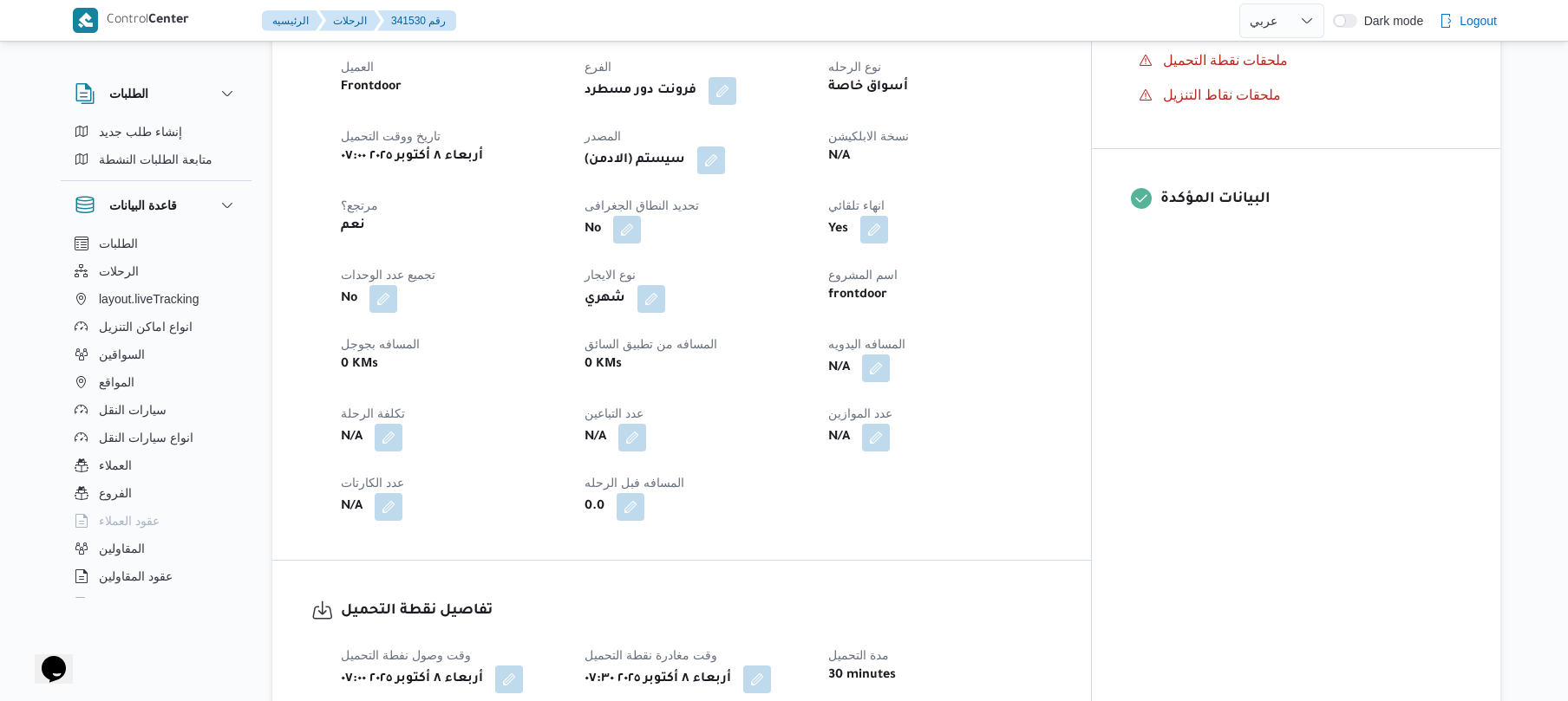
scroll to position [693, 0]
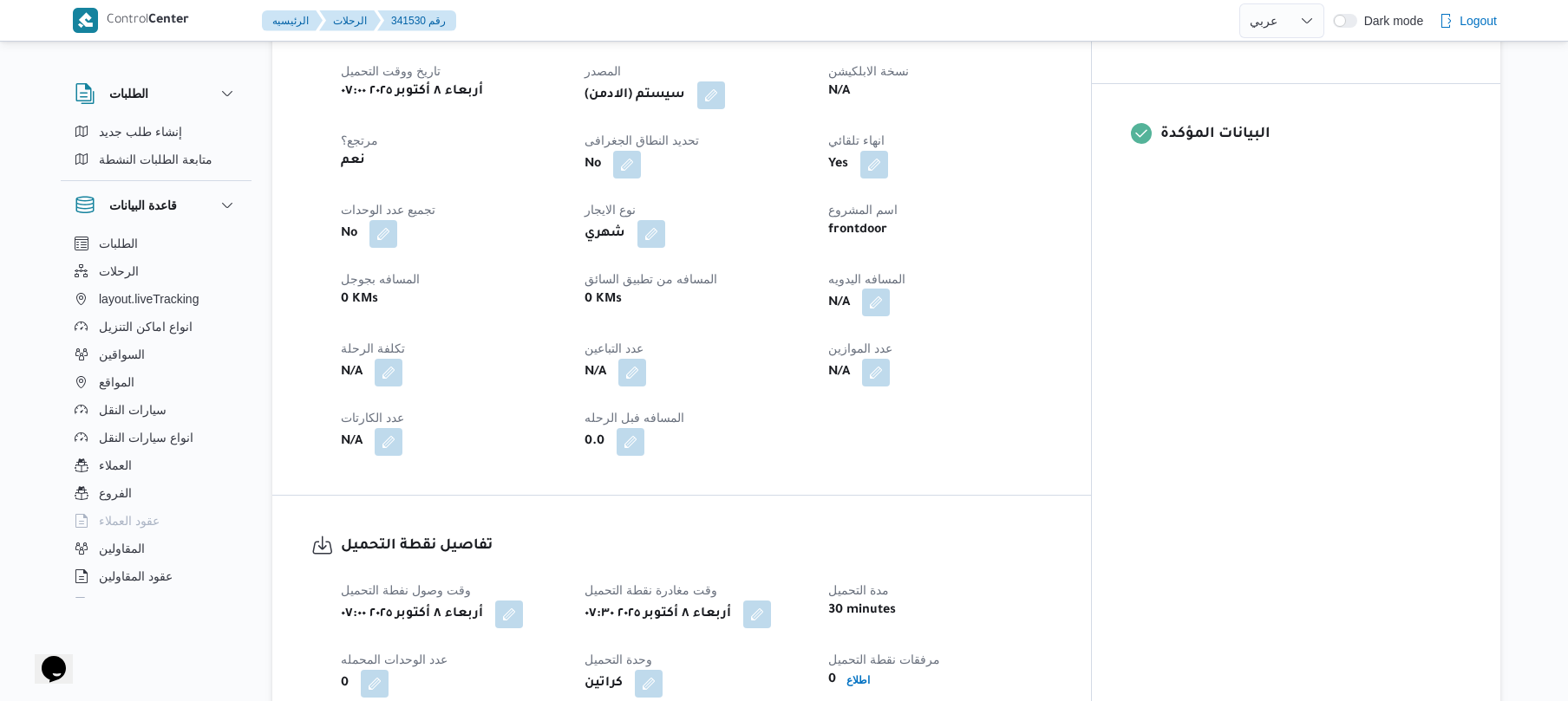
click at [890, 292] on button "button" at bounding box center [876, 302] width 28 height 28
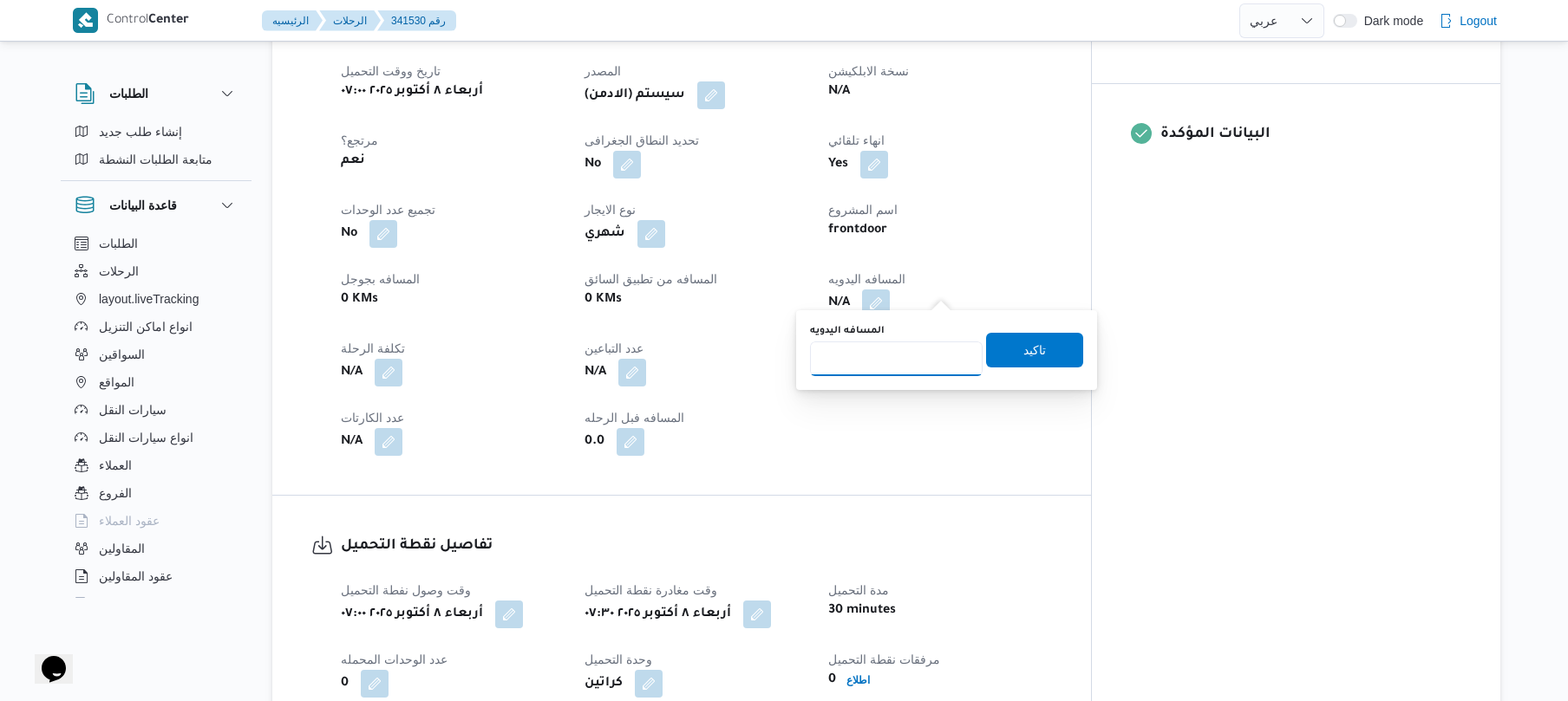
click at [909, 365] on input "المسافه اليدويه" at bounding box center [897, 358] width 173 height 35
type input "95"
click at [992, 348] on span "تاكيد" at bounding box center [1034, 349] width 97 height 35
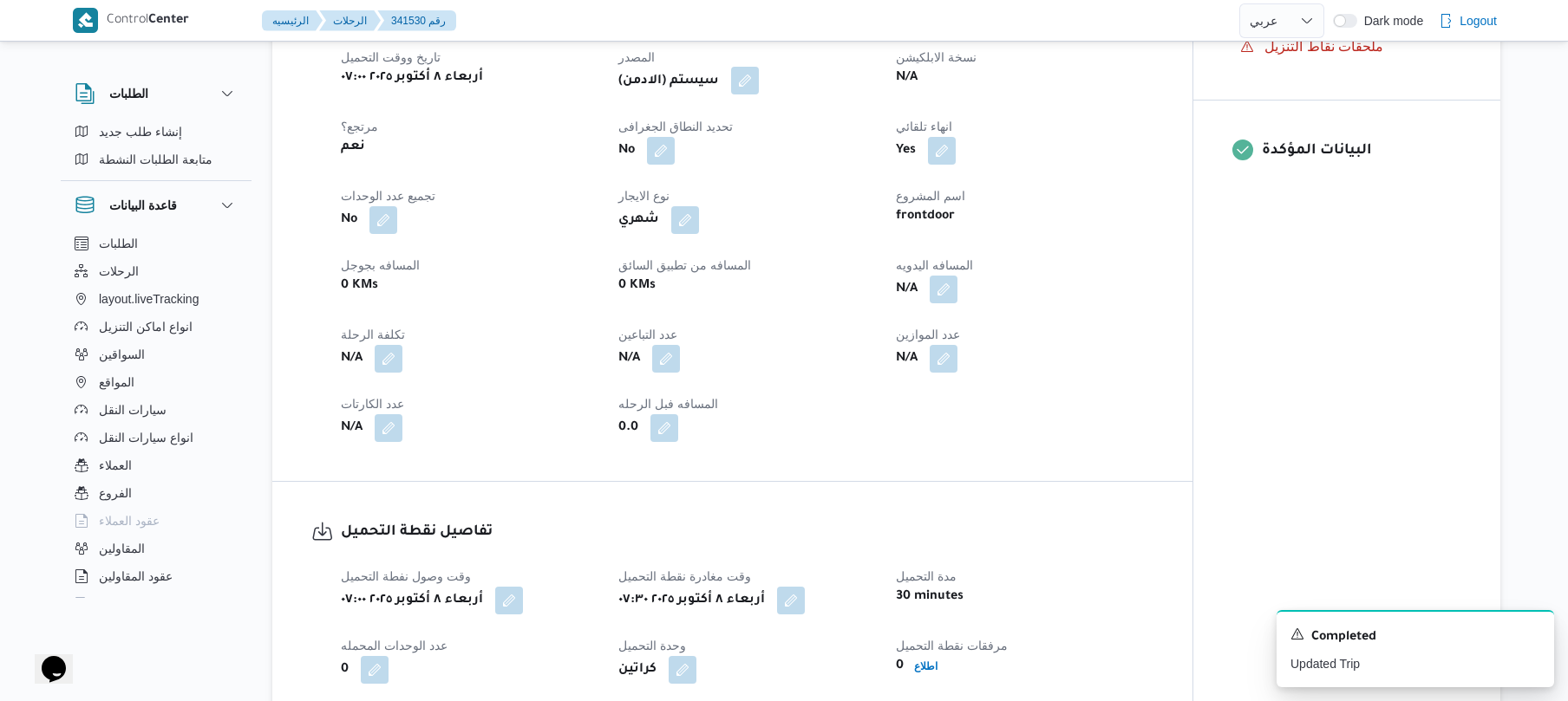
click at [753, 88] on button "button" at bounding box center [745, 80] width 28 height 28
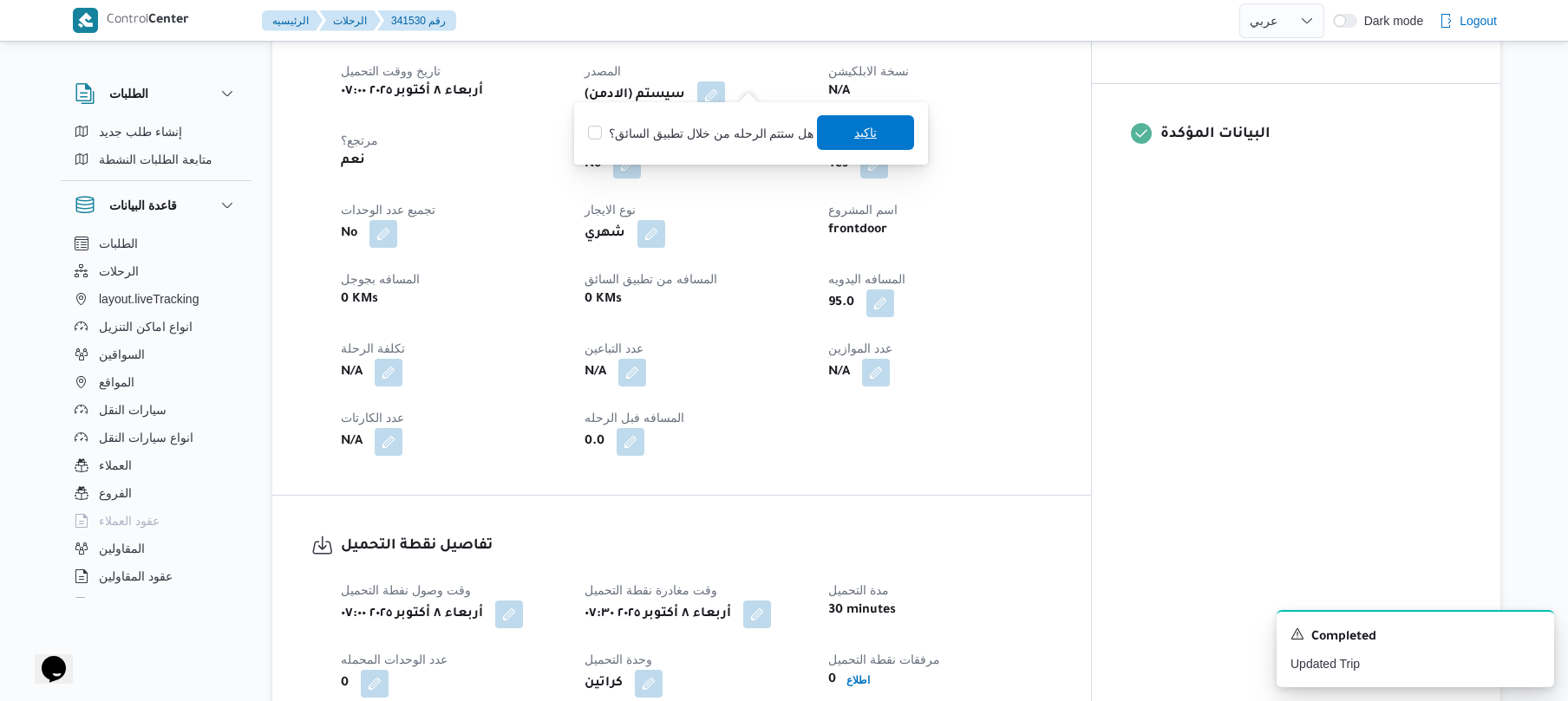
click at [864, 129] on span "تاكيد" at bounding box center [865, 132] width 23 height 21
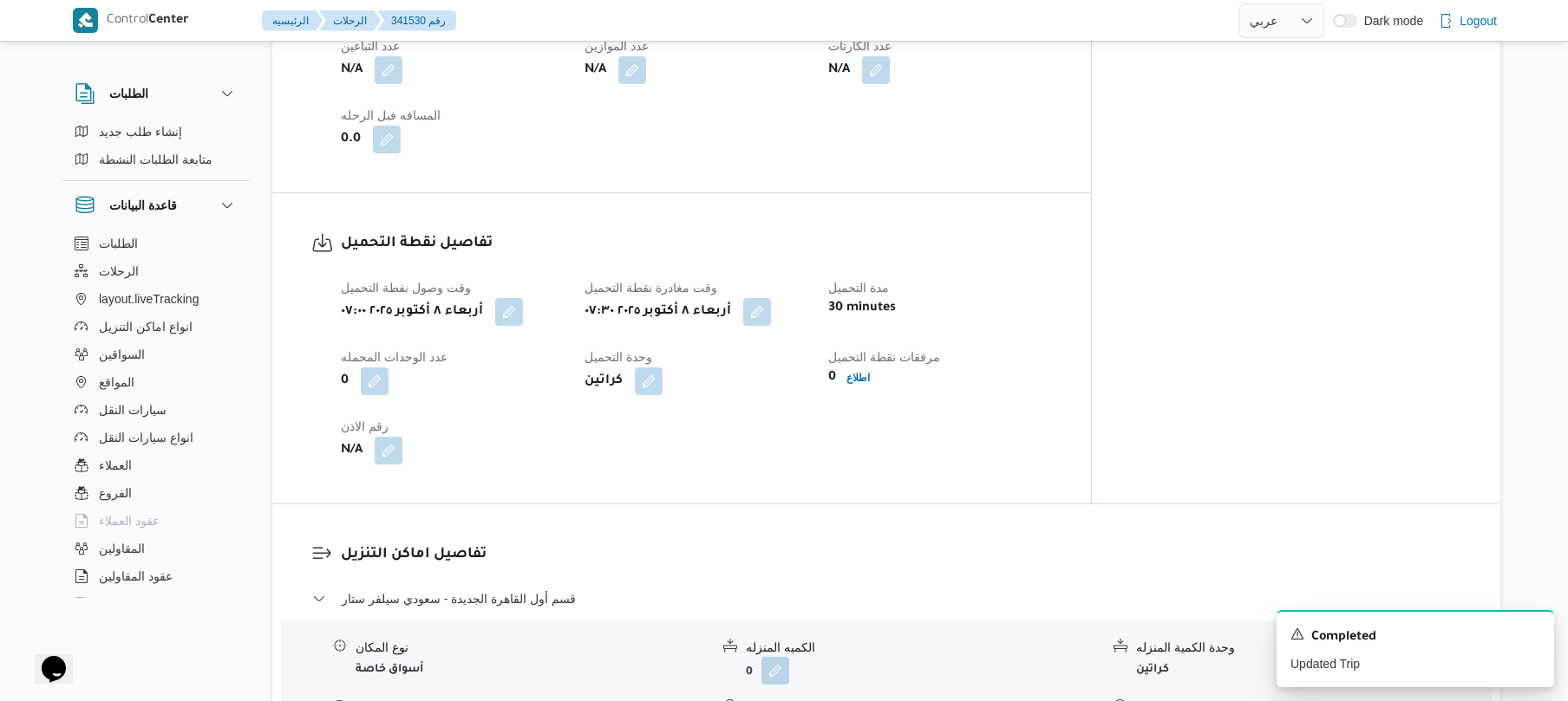
scroll to position [1110, 0]
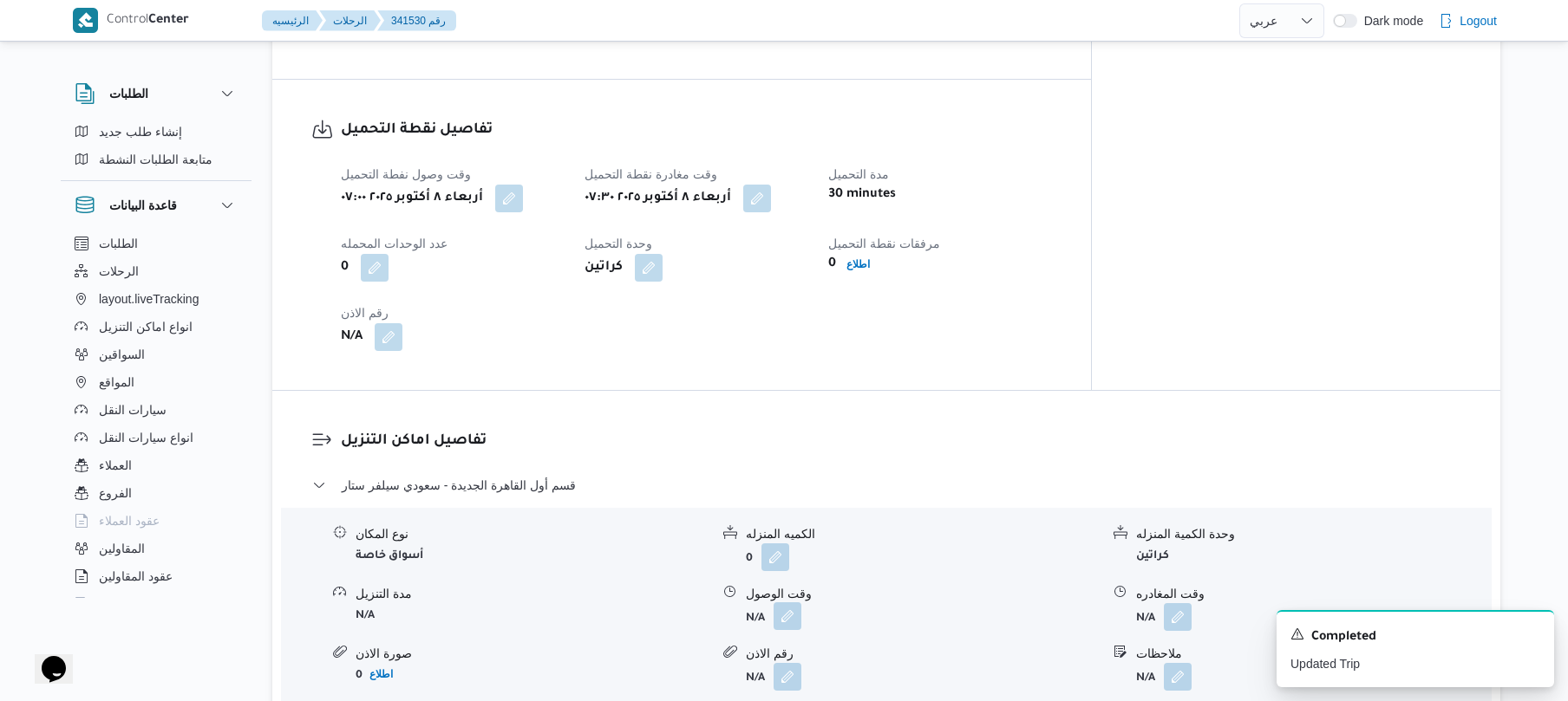
click at [788, 608] on button "button" at bounding box center [787, 617] width 28 height 28
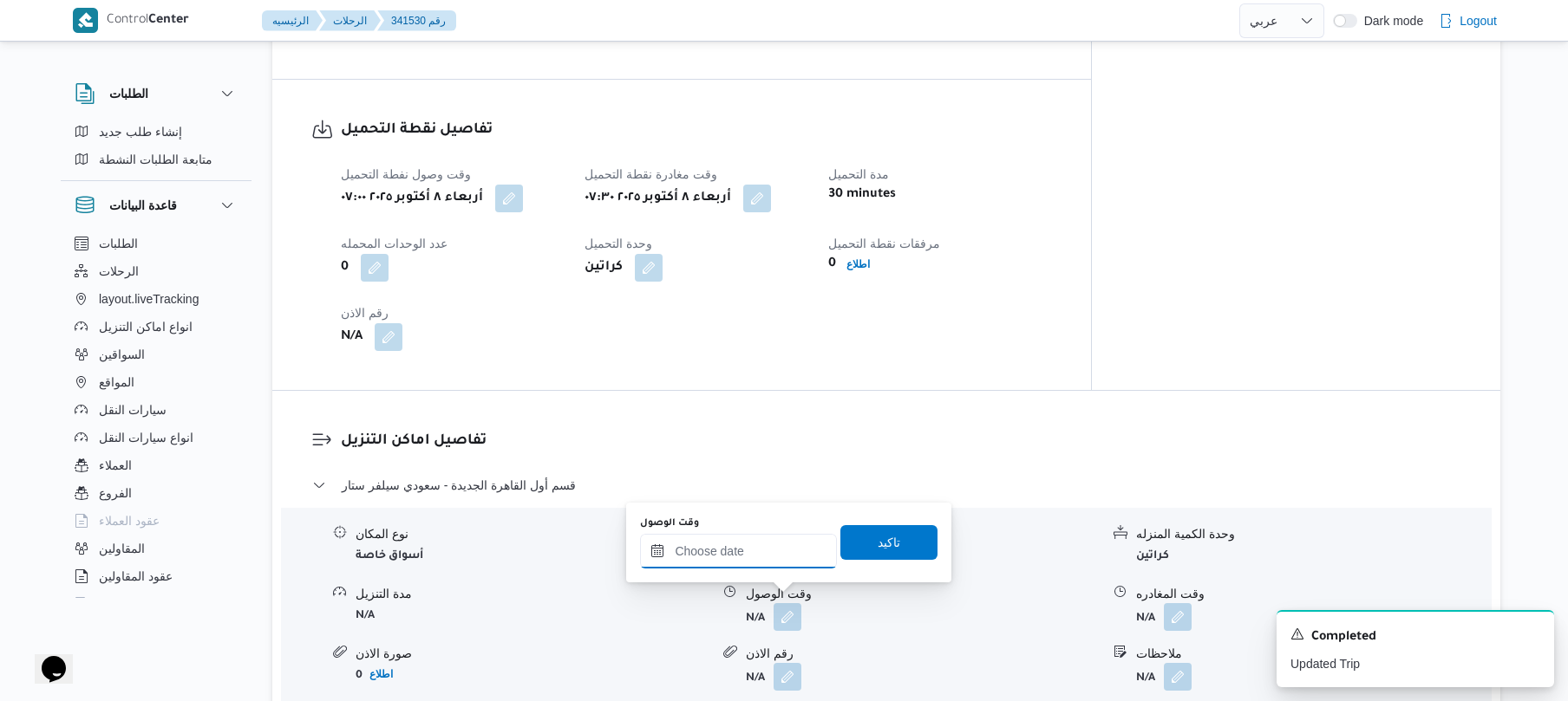
click at [754, 541] on input "وقت الوصول" at bounding box center [738, 551] width 196 height 35
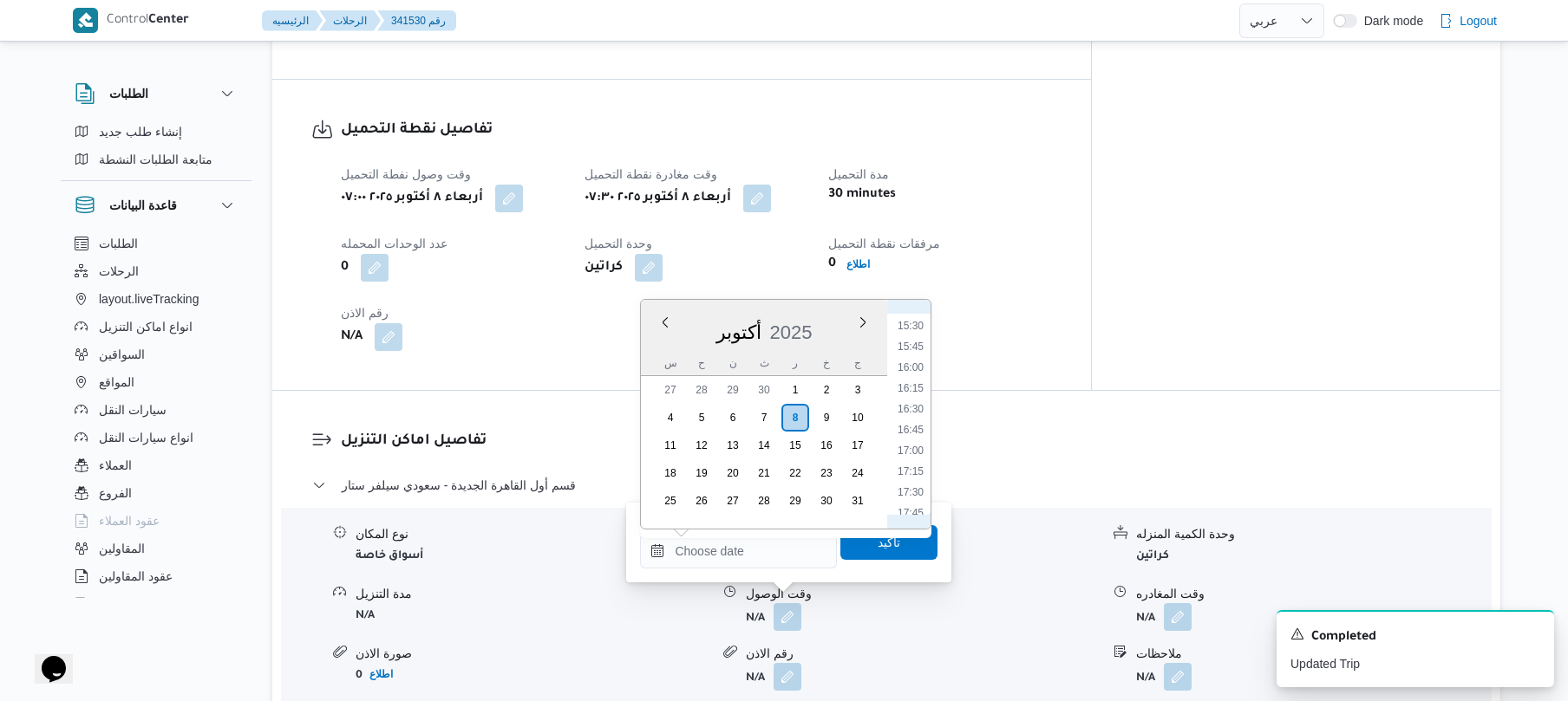
scroll to position [602, 0]
click at [915, 410] on li "08:15" at bounding box center [910, 407] width 40 height 17
type input "[DATE] ٠٨:١٥"
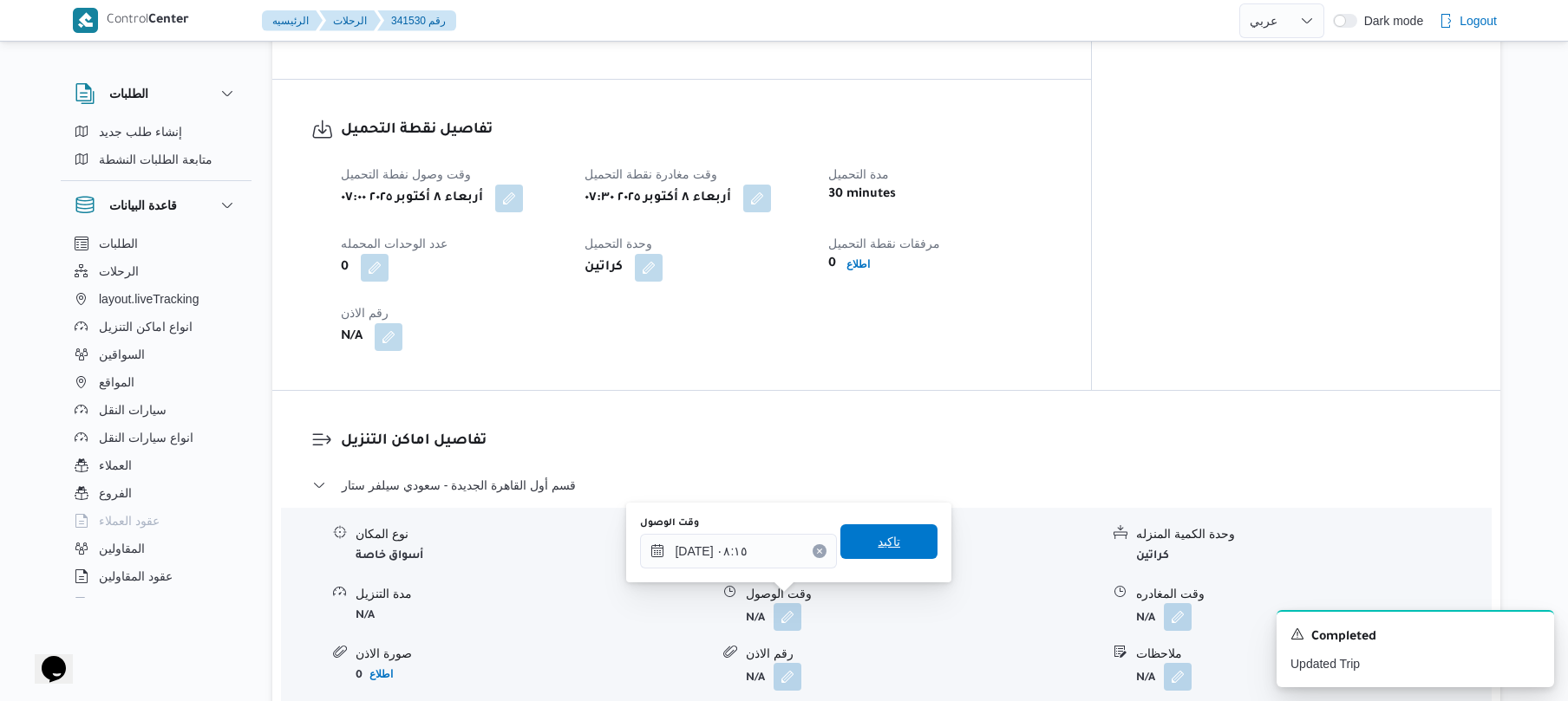
click at [878, 551] on span "تاكيد" at bounding box center [889, 541] width 23 height 21
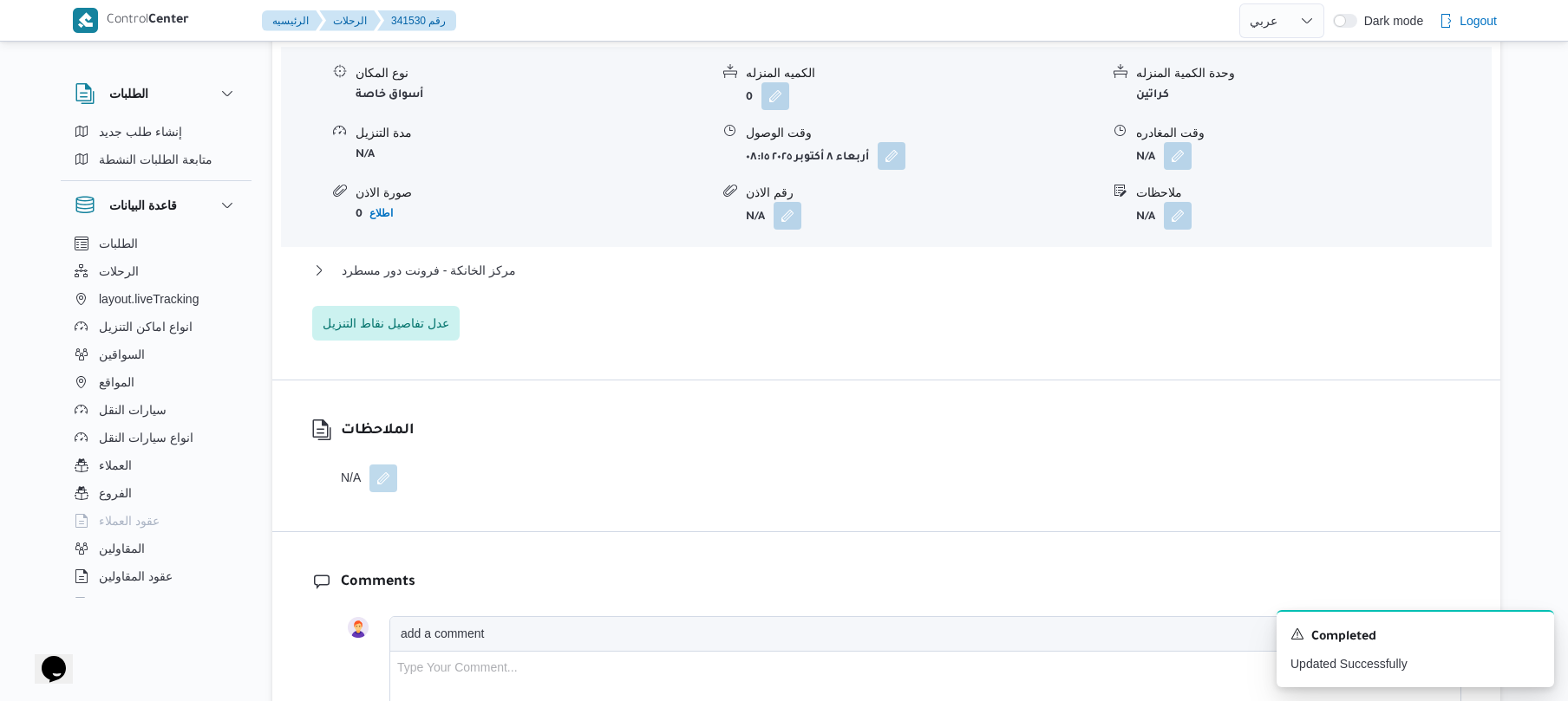
scroll to position [1572, 0]
click at [895, 259] on button "مركز الخانكة - فرونت دور مسطرد" at bounding box center [887, 269] width 1148 height 21
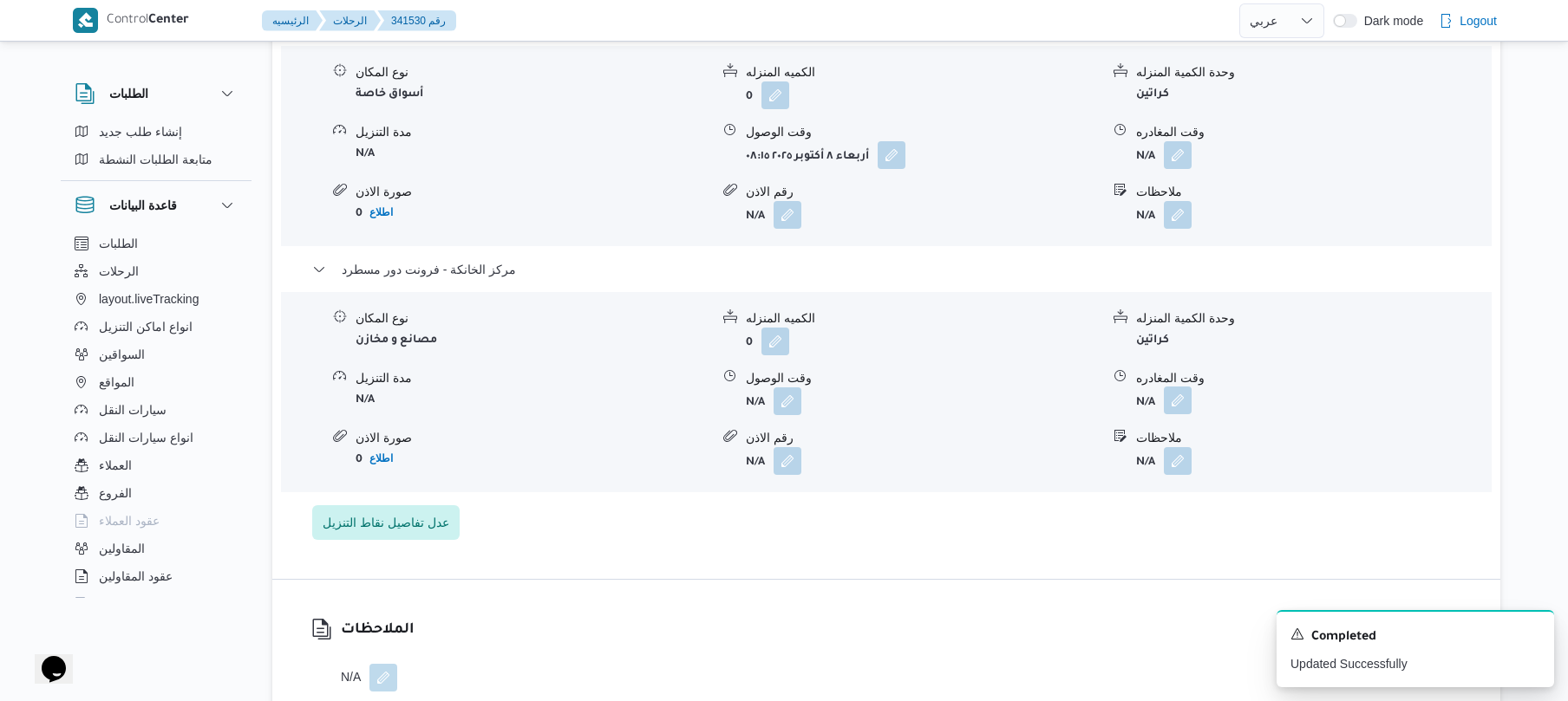
click at [1177, 394] on button "button" at bounding box center [1177, 401] width 28 height 28
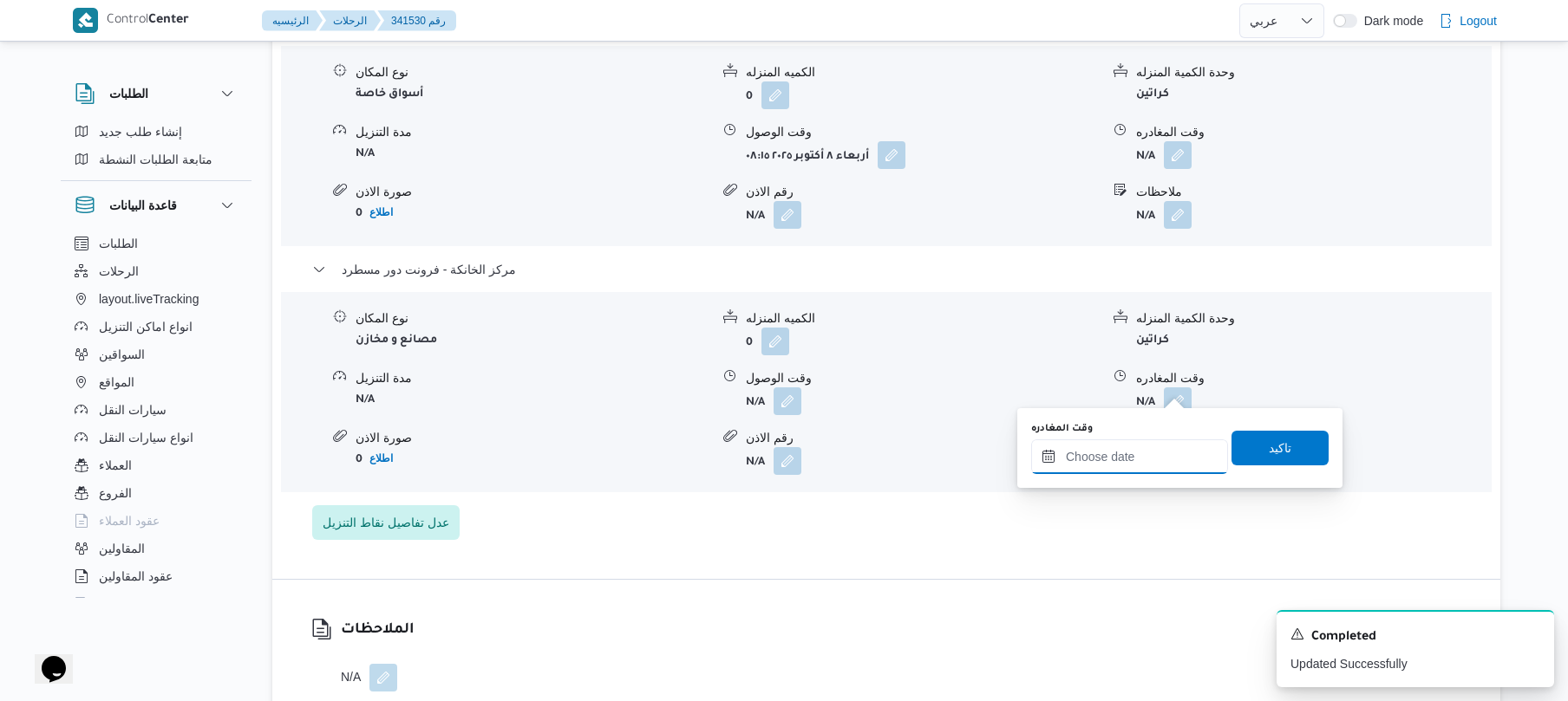
click at [1128, 458] on input "وقت المغادره" at bounding box center [1130, 456] width 196 height 35
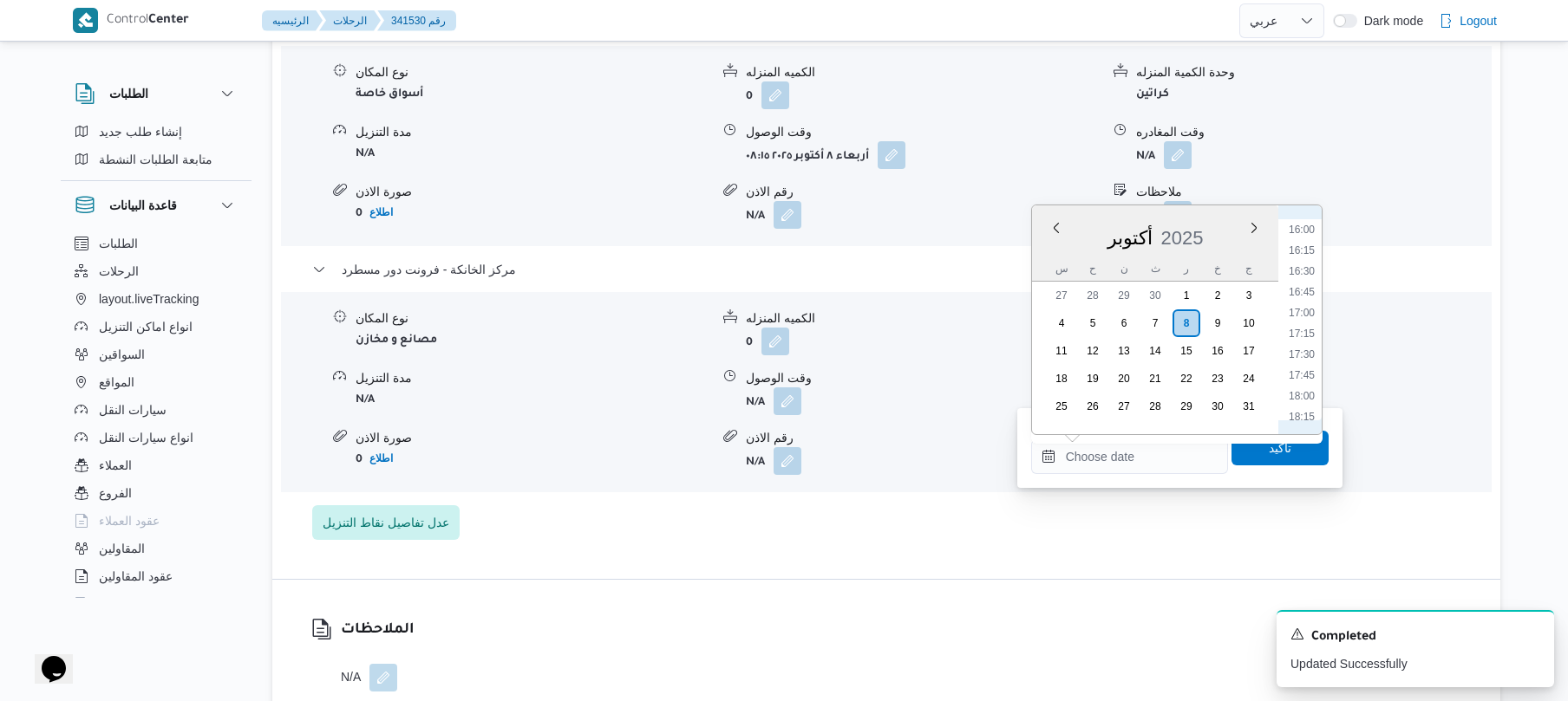
scroll to position [1286, 0]
click at [1307, 310] on li "16:30" at bounding box center [1301, 314] width 40 height 17
type input "[DATE] ١٦:٣٠"
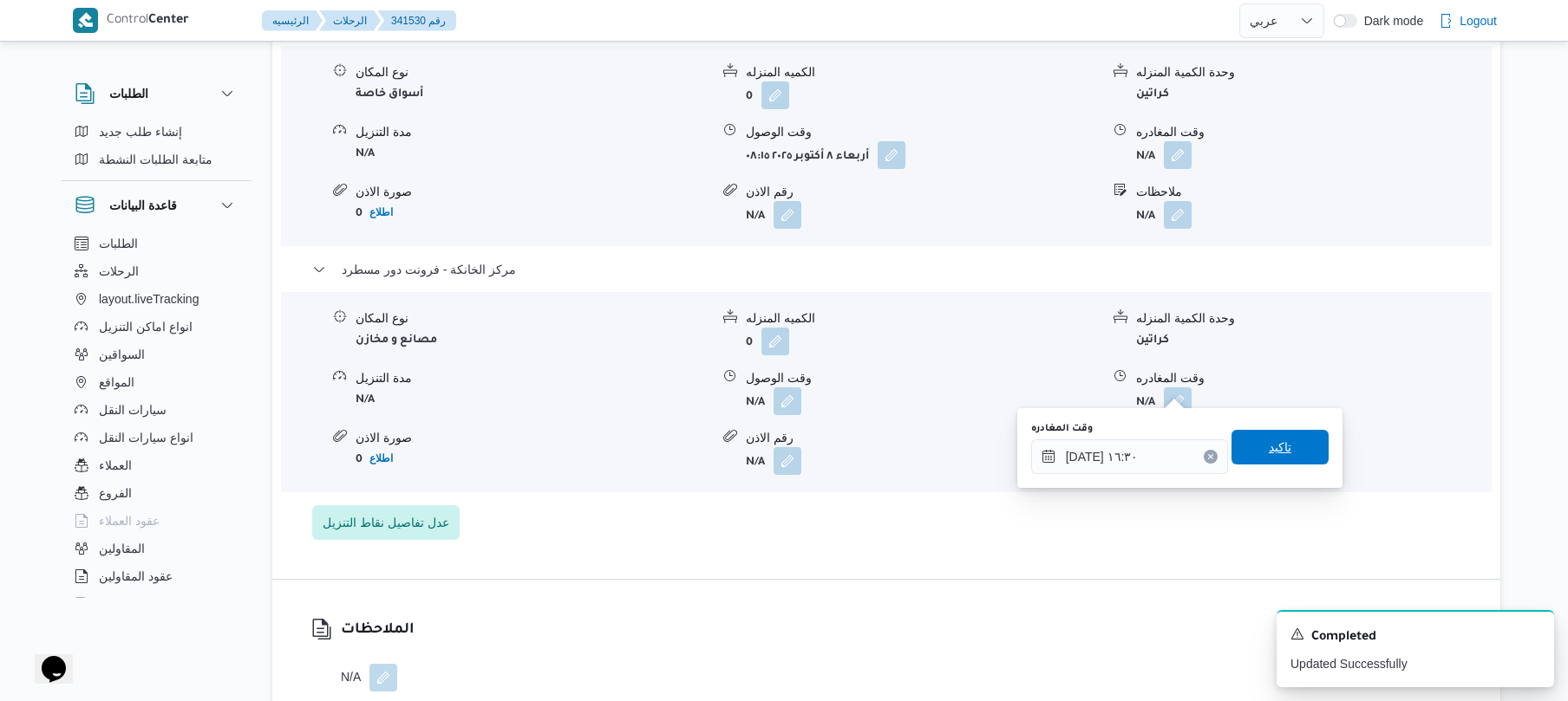
click at [1268, 449] on span "تاكيد" at bounding box center [1279, 447] width 23 height 21
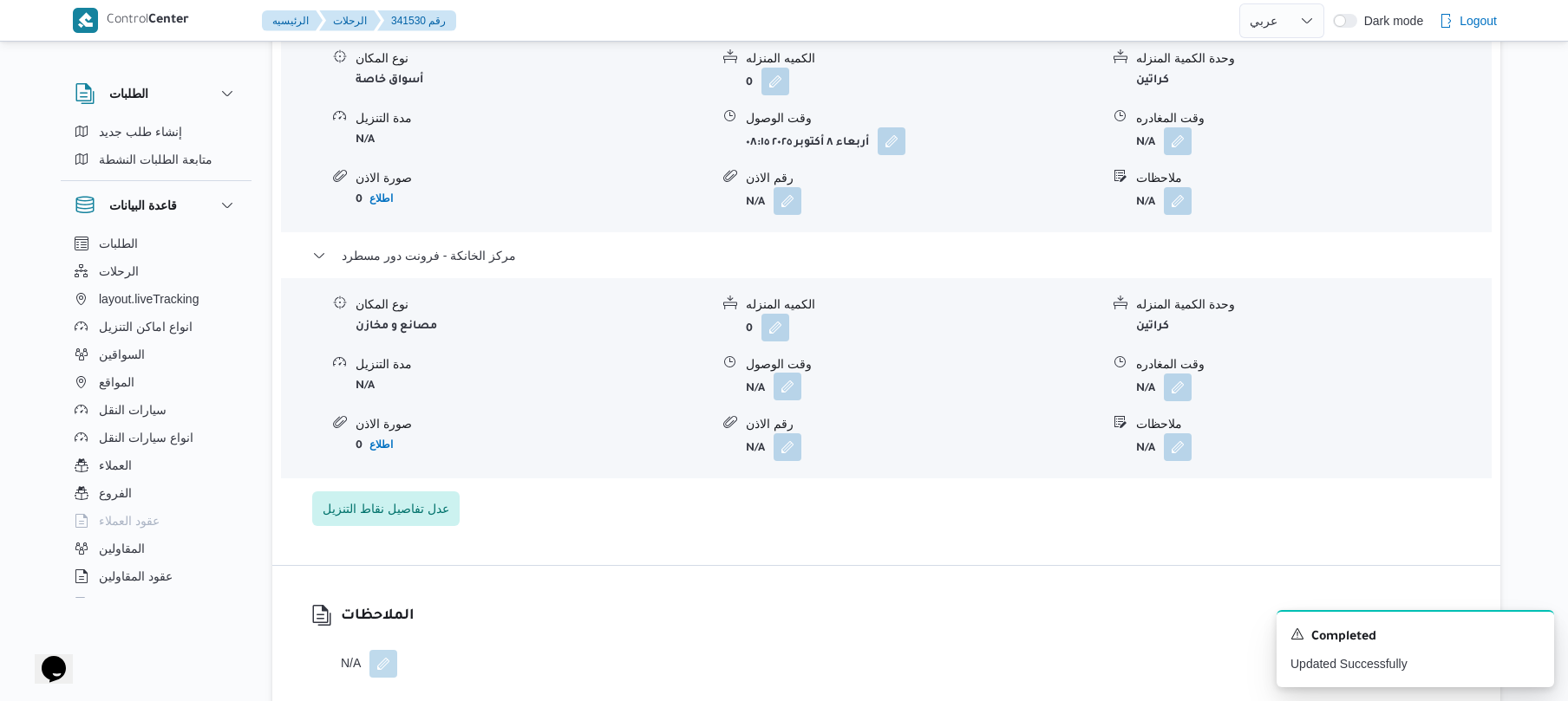
click at [787, 386] on button "button" at bounding box center [787, 387] width 28 height 28
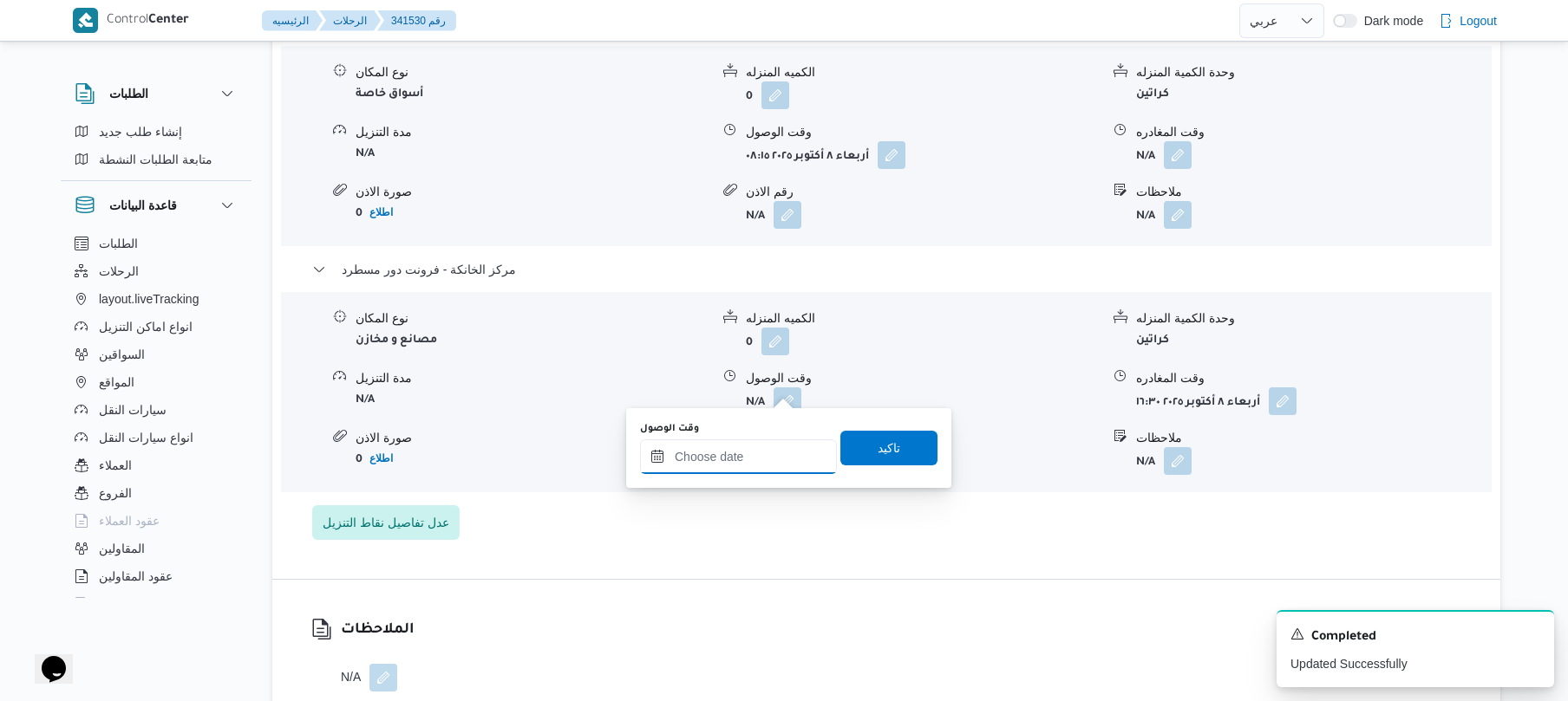
click at [763, 462] on input "وقت الوصول" at bounding box center [738, 456] width 196 height 35
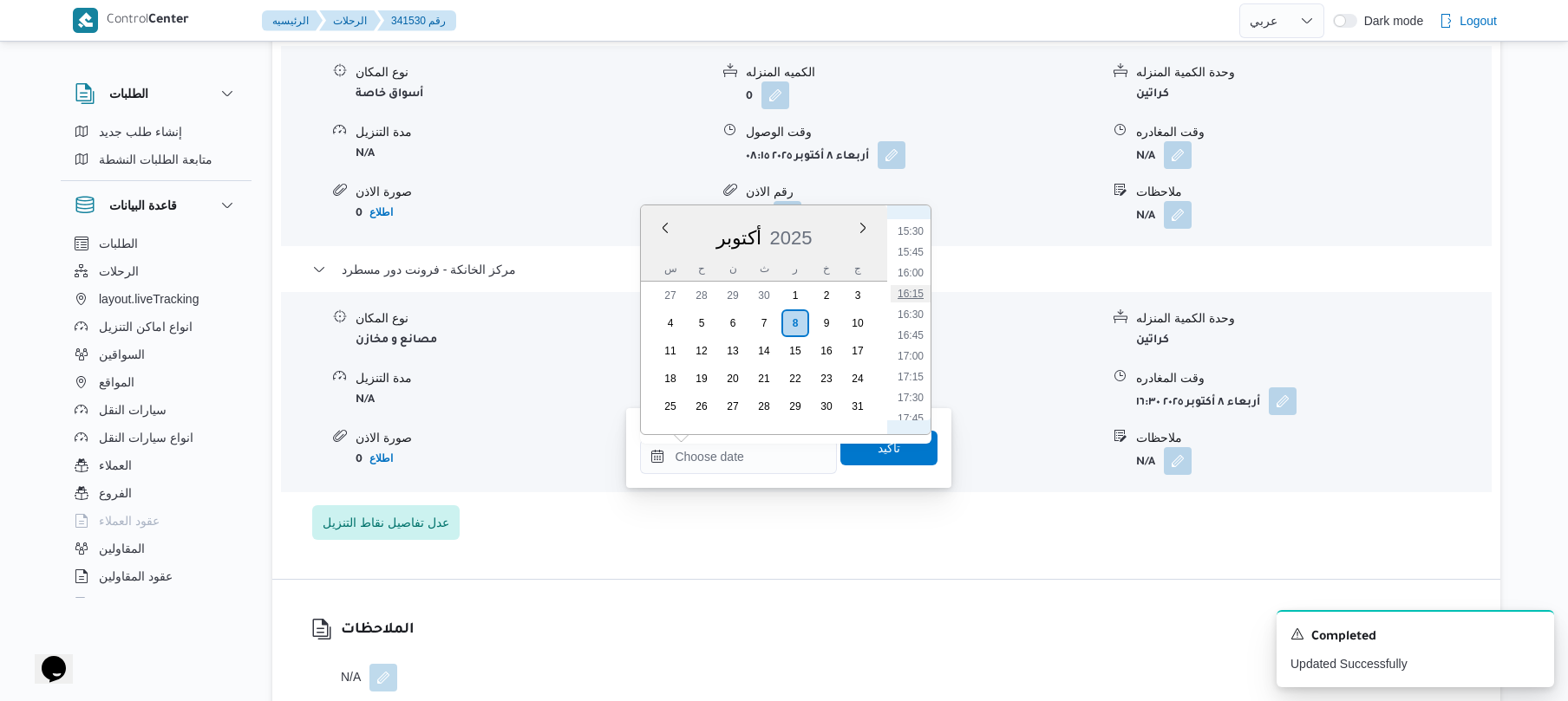
click at [916, 294] on li "16:15" at bounding box center [910, 293] width 40 height 17
type input "[DATE] ١٦:١٥"
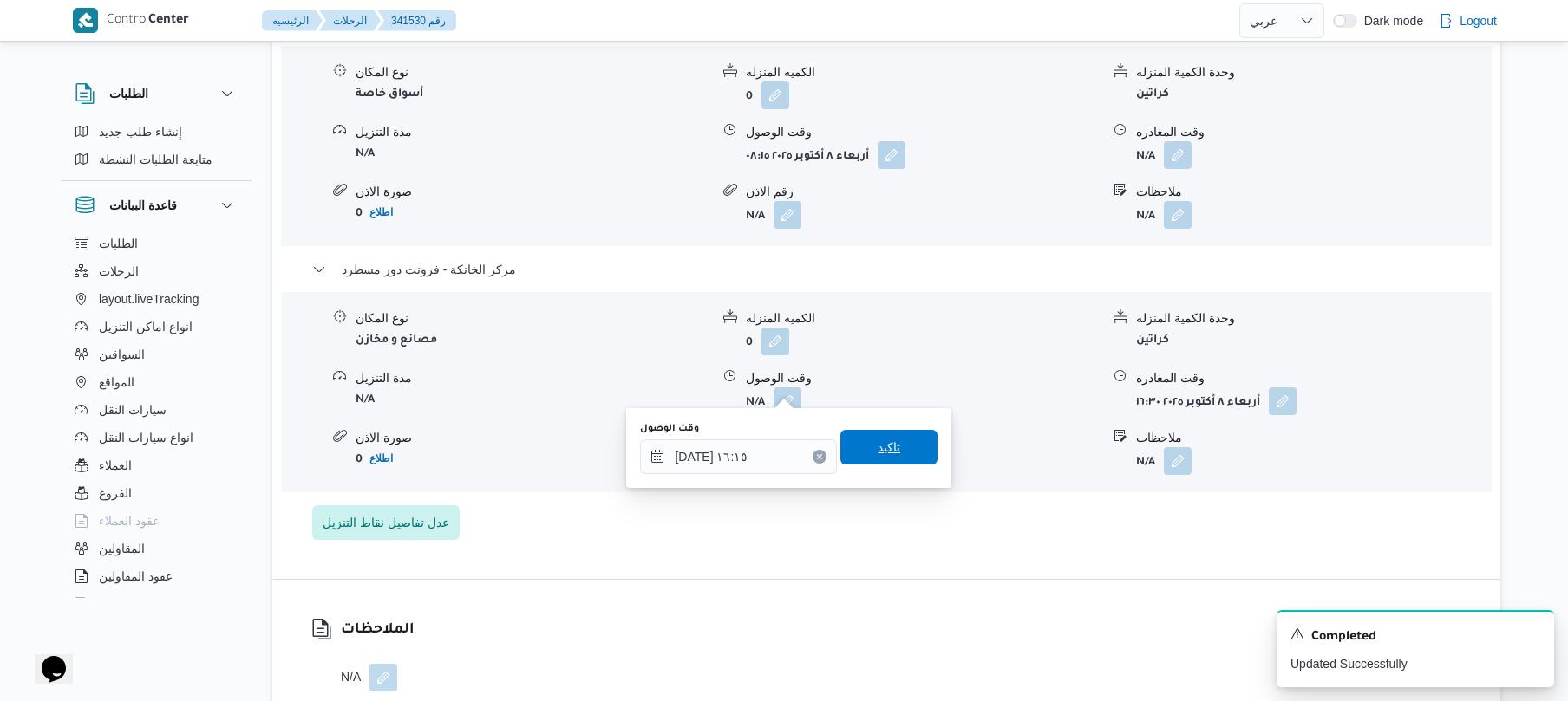
click at [895, 438] on span "تاكيد" at bounding box center [889, 447] width 97 height 35
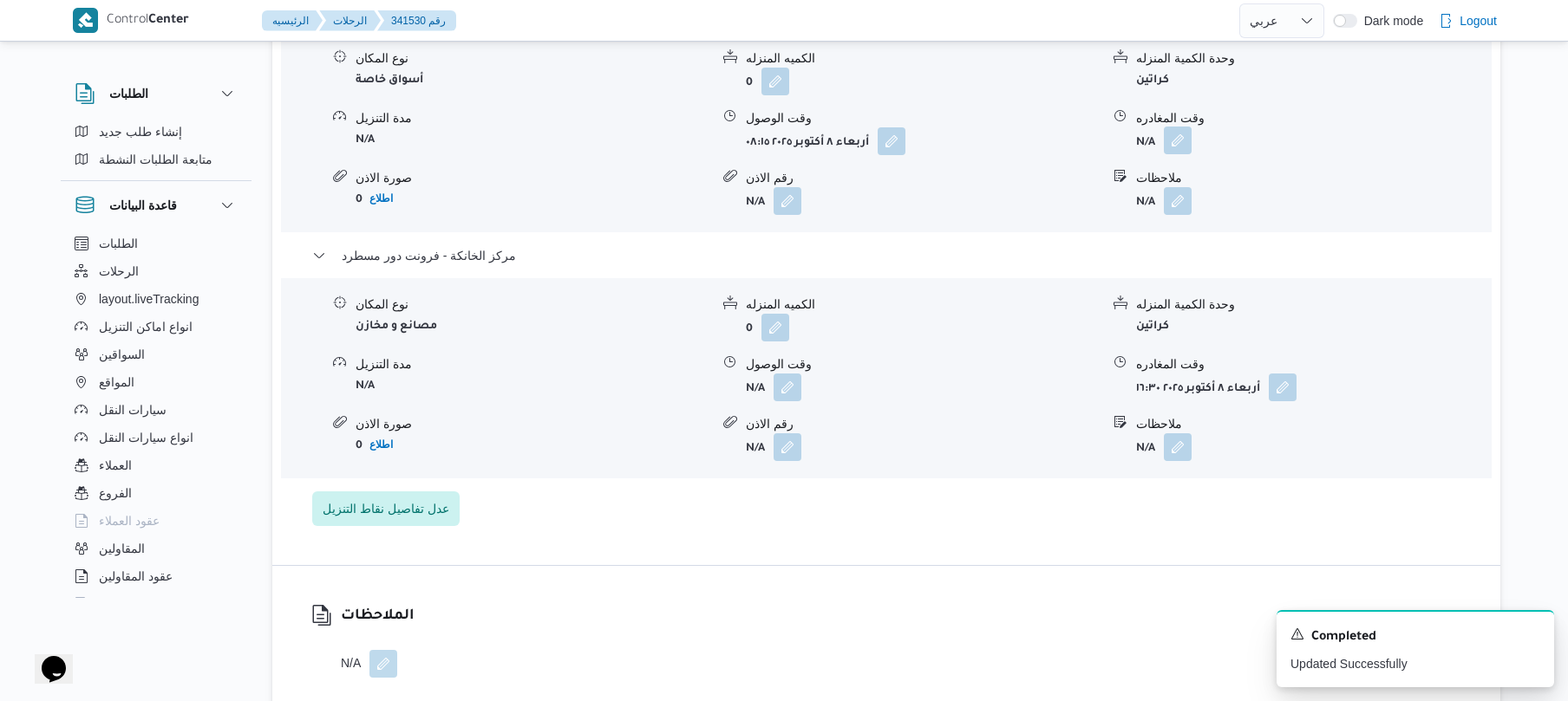
click at [1173, 150] on button "button" at bounding box center [1177, 141] width 28 height 28
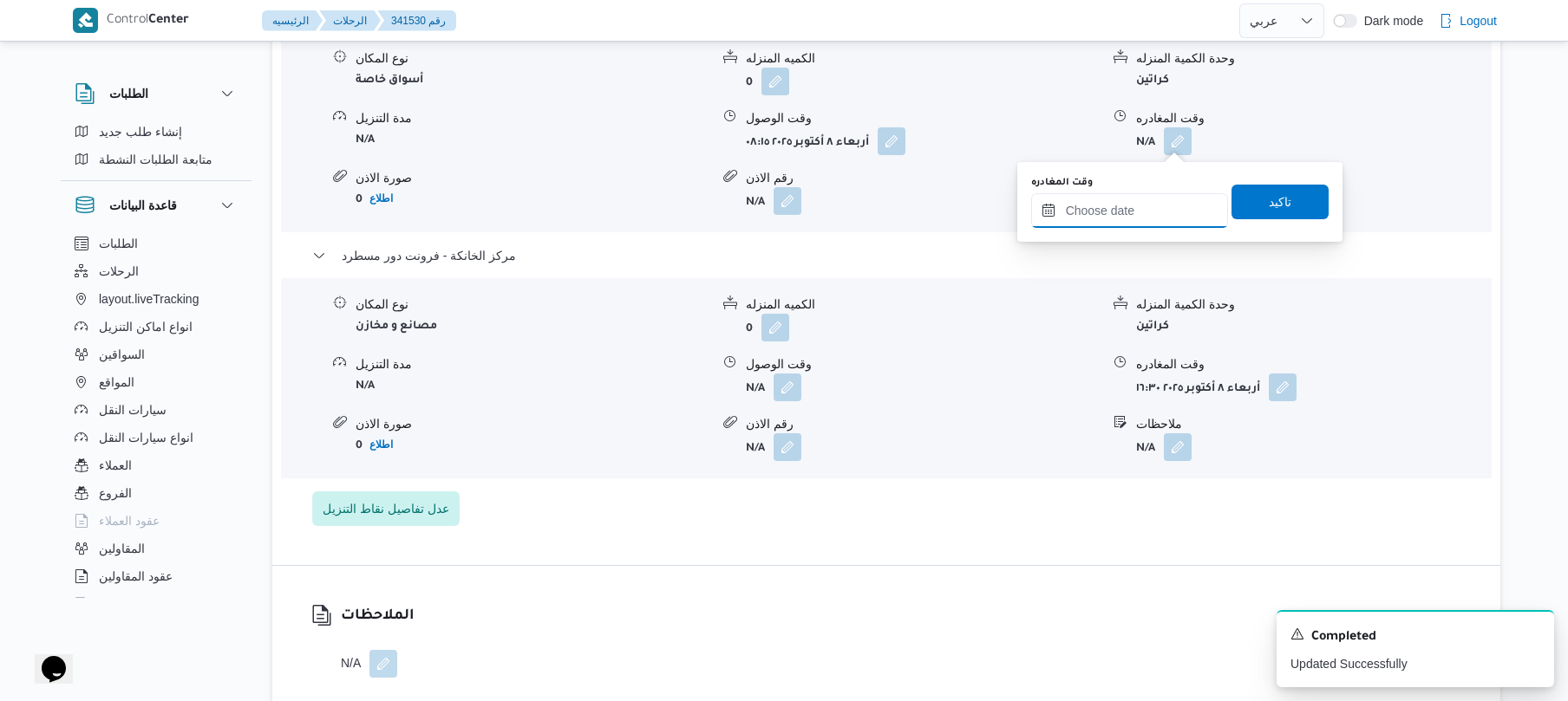
drag, startPoint x: 1100, startPoint y: 216, endPoint x: 1121, endPoint y: 216, distance: 21.0
click at [1100, 216] on input "وقت المغادره" at bounding box center [1130, 210] width 196 height 35
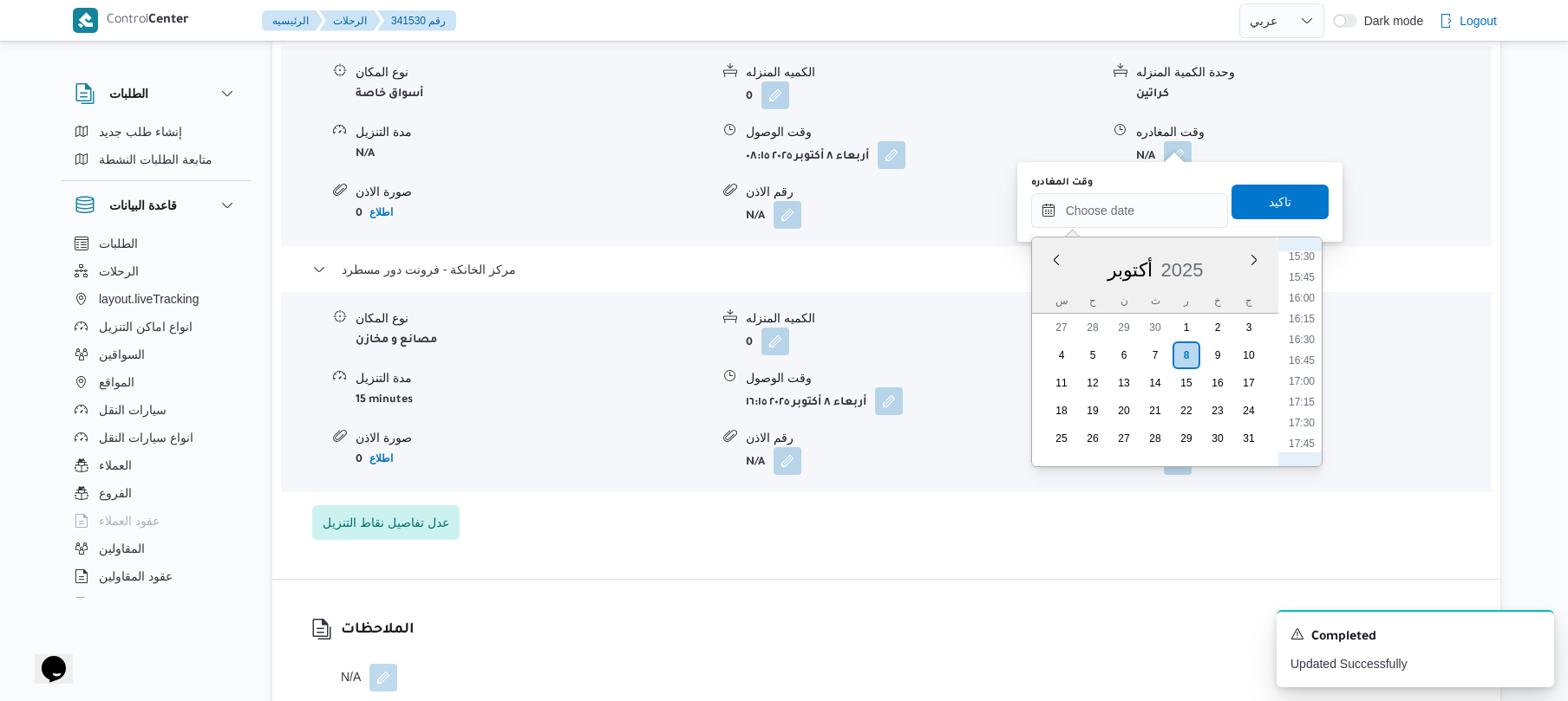
scroll to position [1287, 0]
click at [1307, 271] on li "15:30" at bounding box center [1301, 262] width 40 height 17
type input "[DATE] ١٥:٣٠"
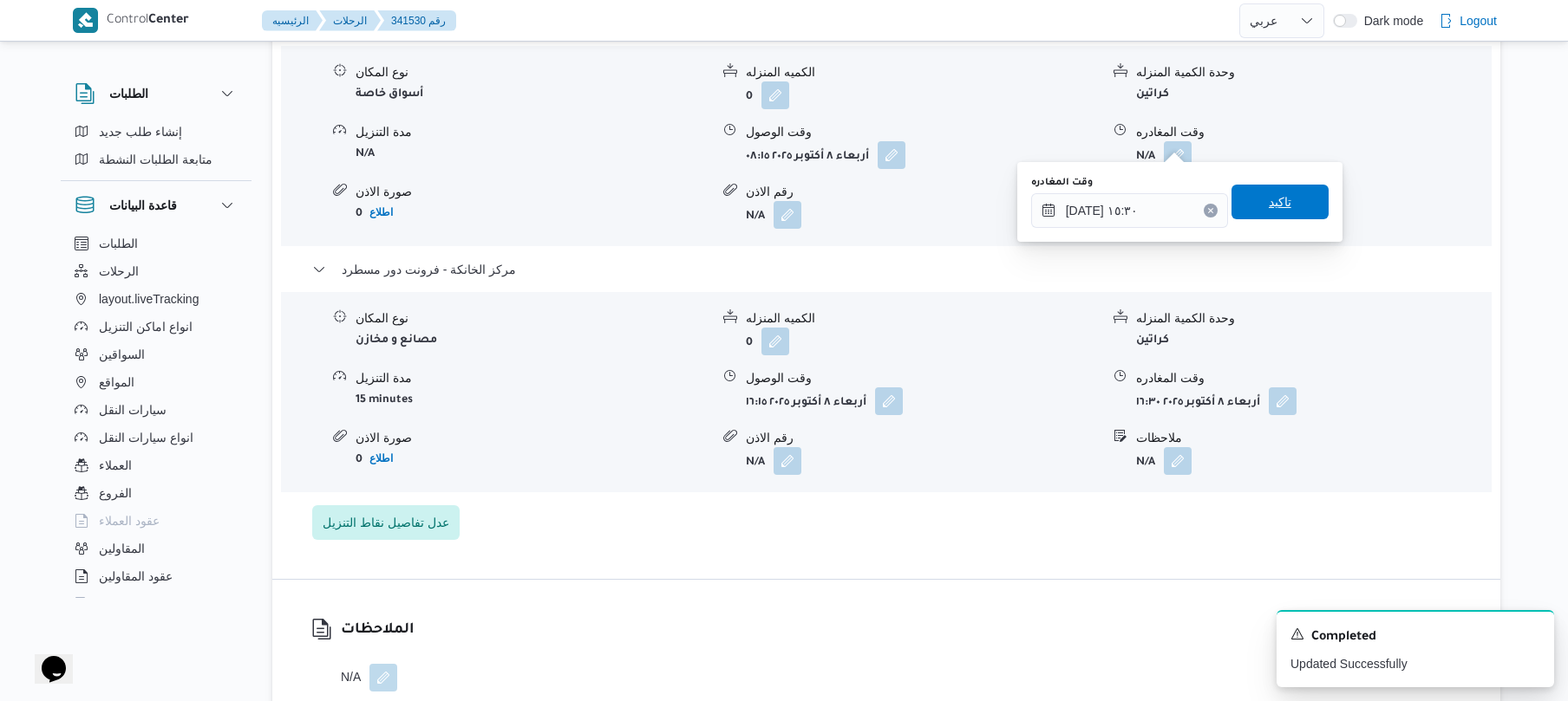
click at [1284, 212] on span "تاكيد" at bounding box center [1279, 201] width 97 height 35
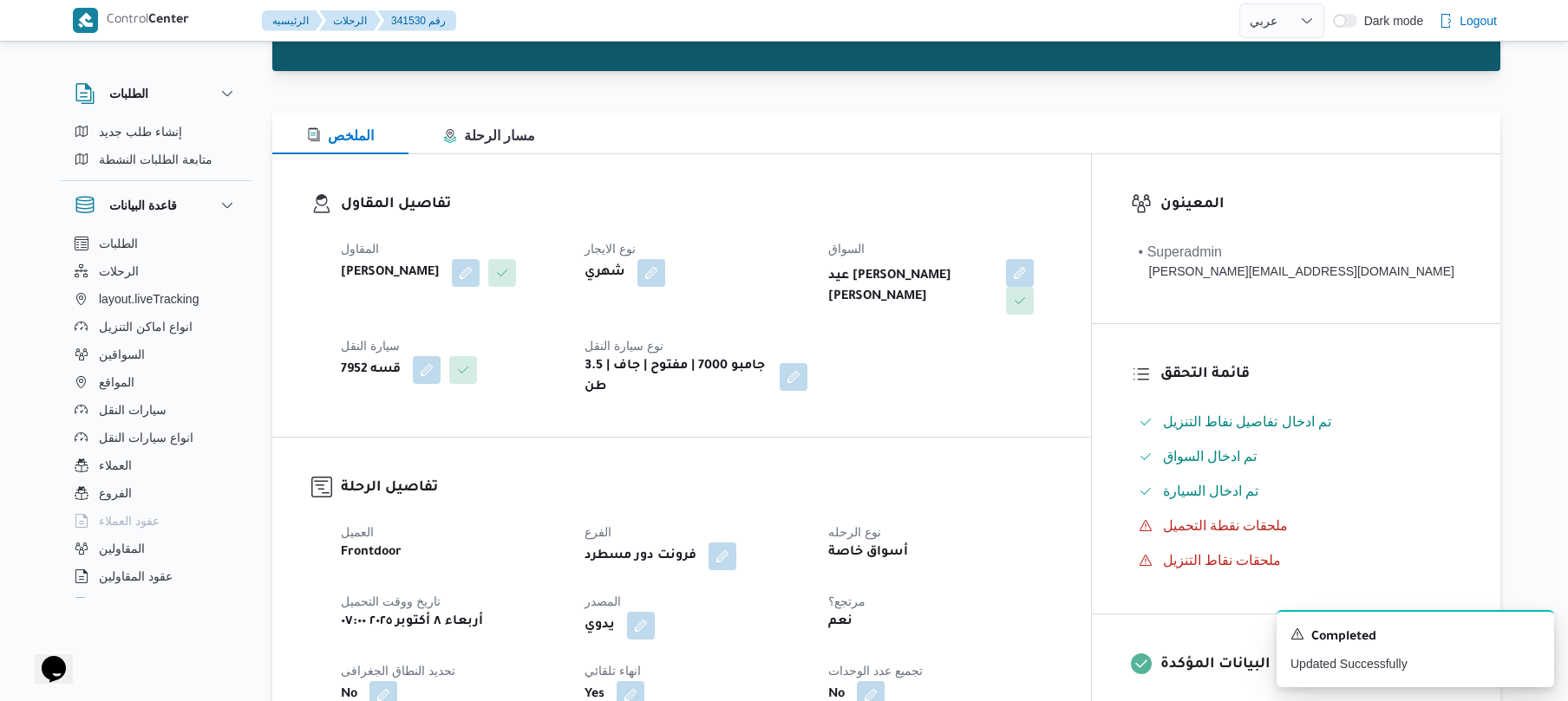
scroll to position [0, 0]
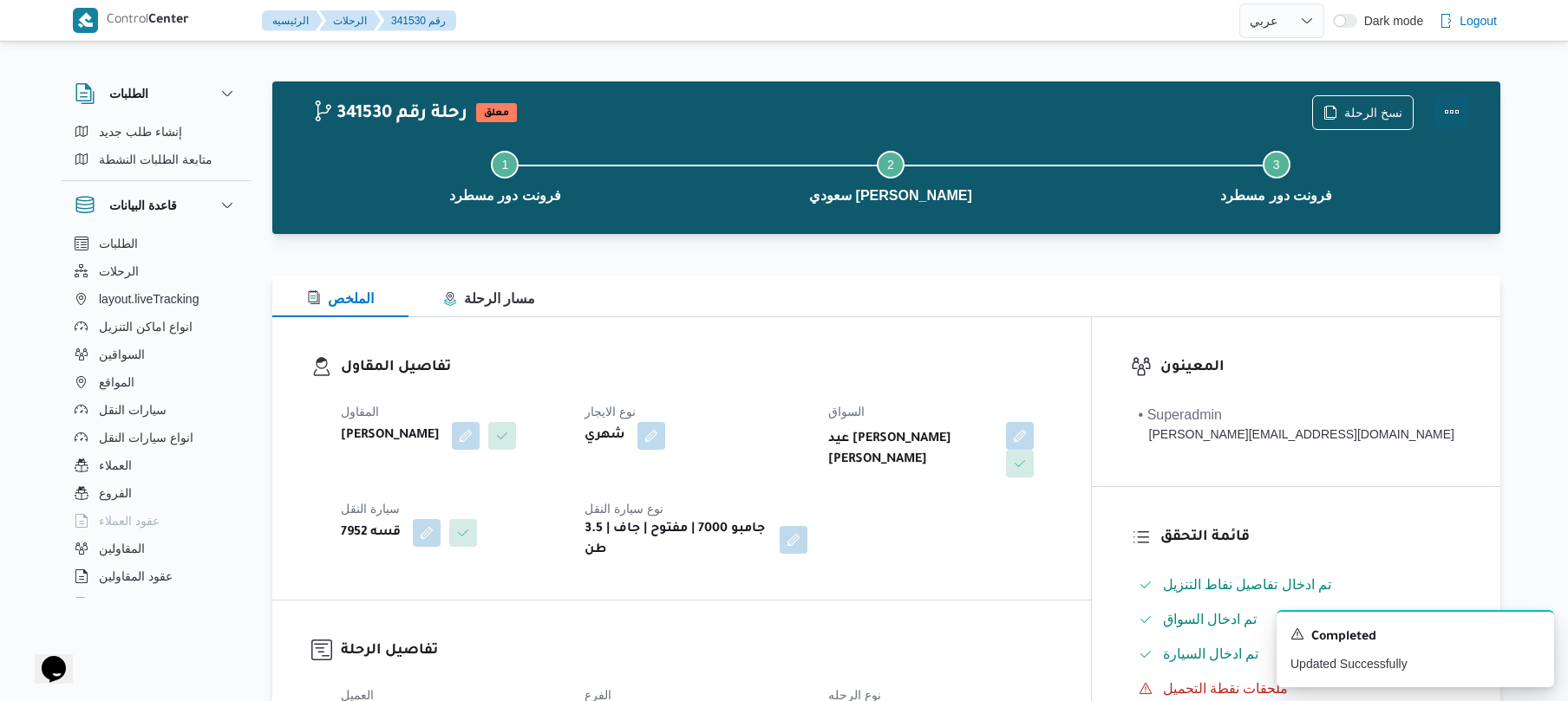
click at [1448, 118] on button "Actions" at bounding box center [1451, 111] width 35 height 35
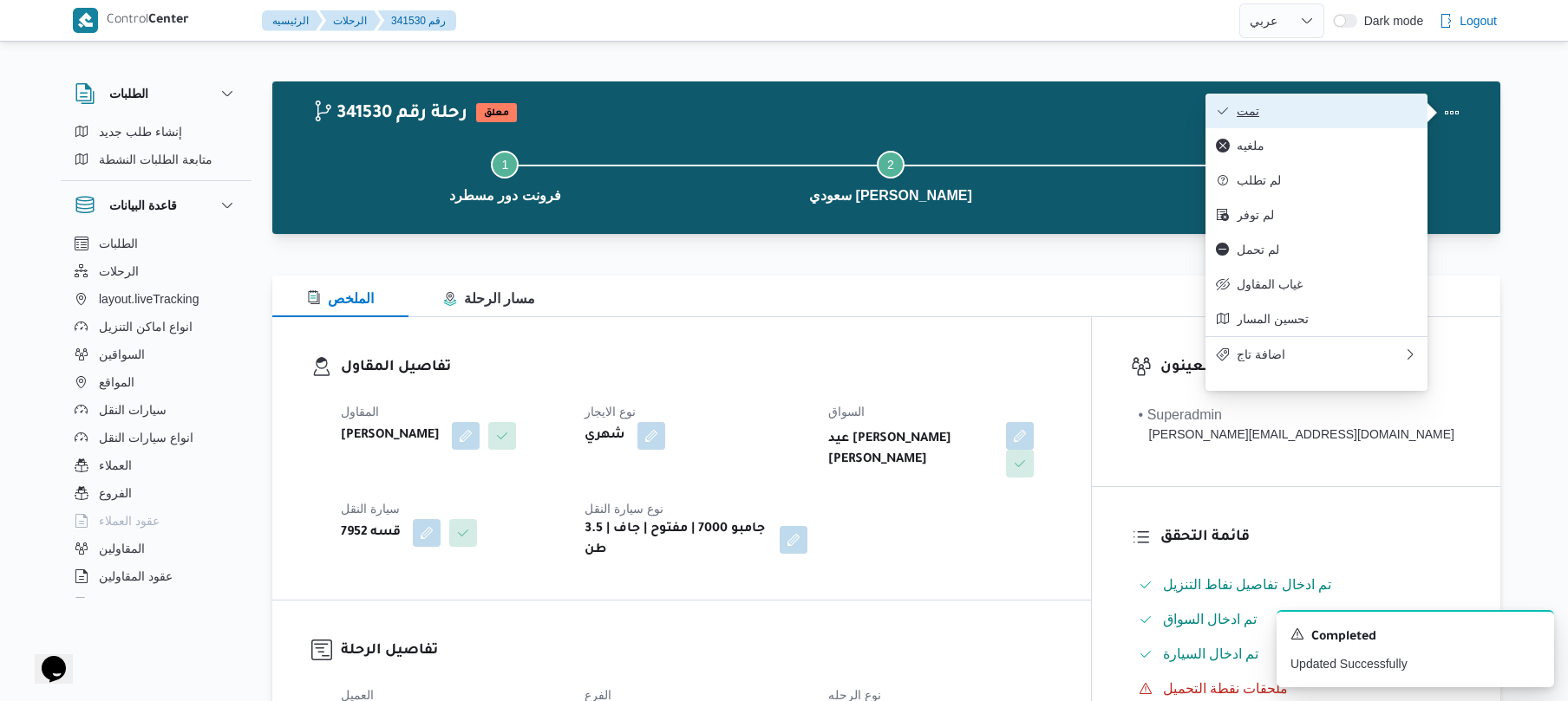
click at [1361, 107] on span "تمت" at bounding box center [1327, 111] width 181 height 14
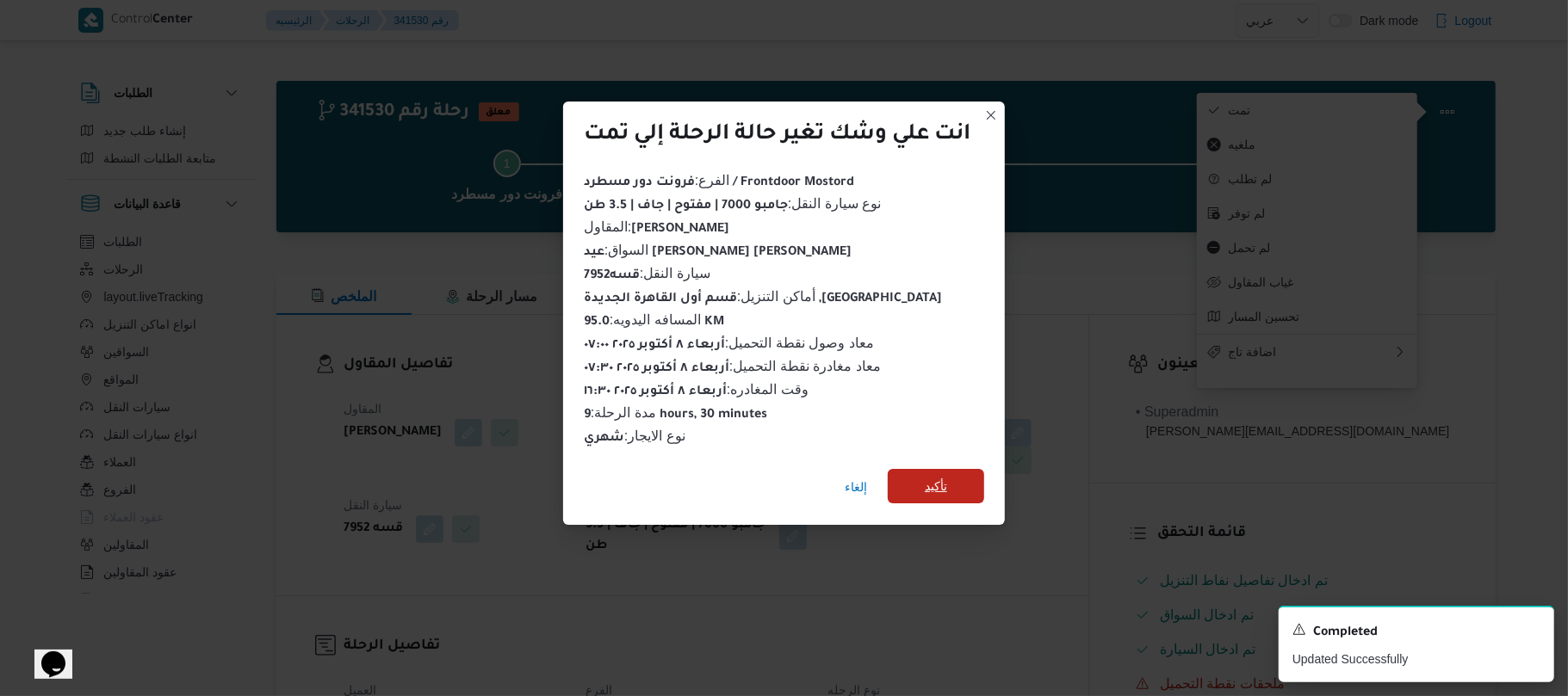
click at [942, 475] on span "تأكيد" at bounding box center [936, 485] width 23 height 21
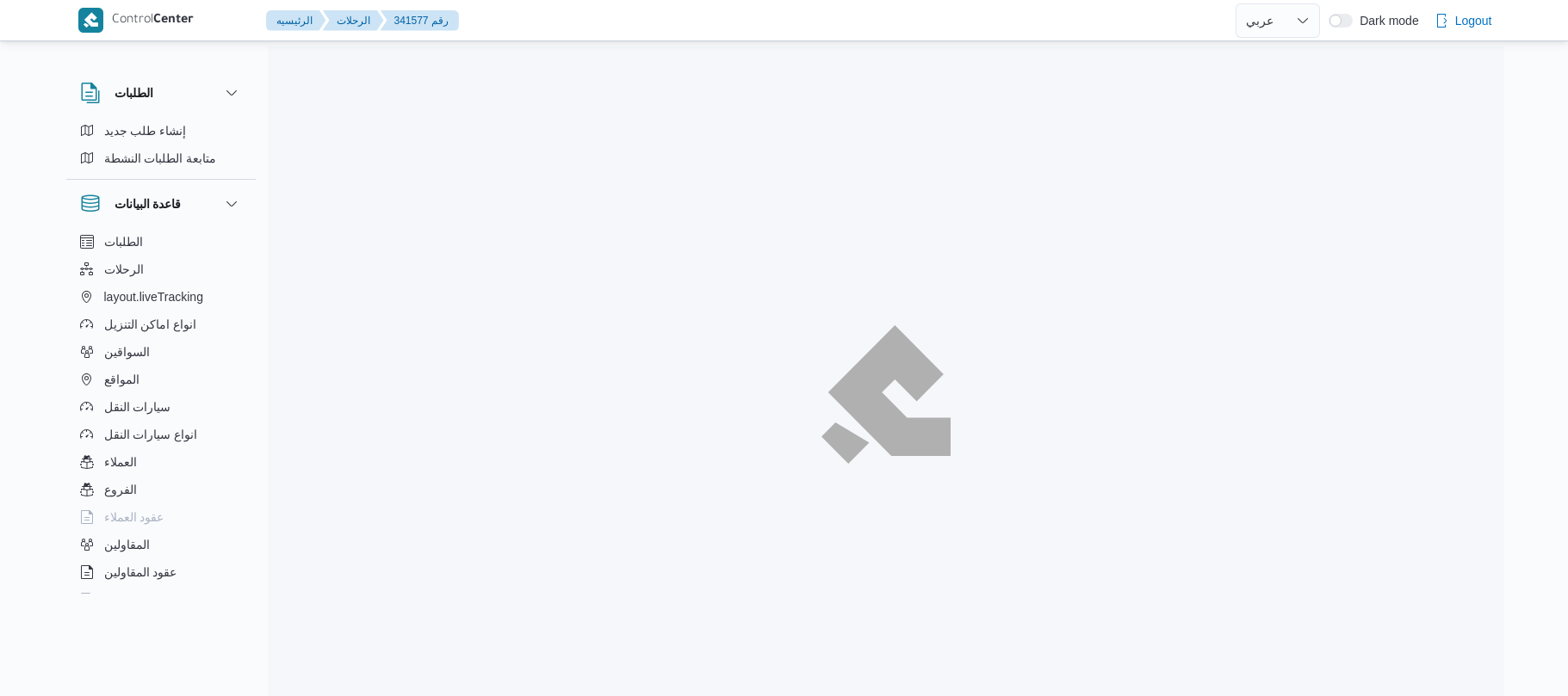
select select "ar"
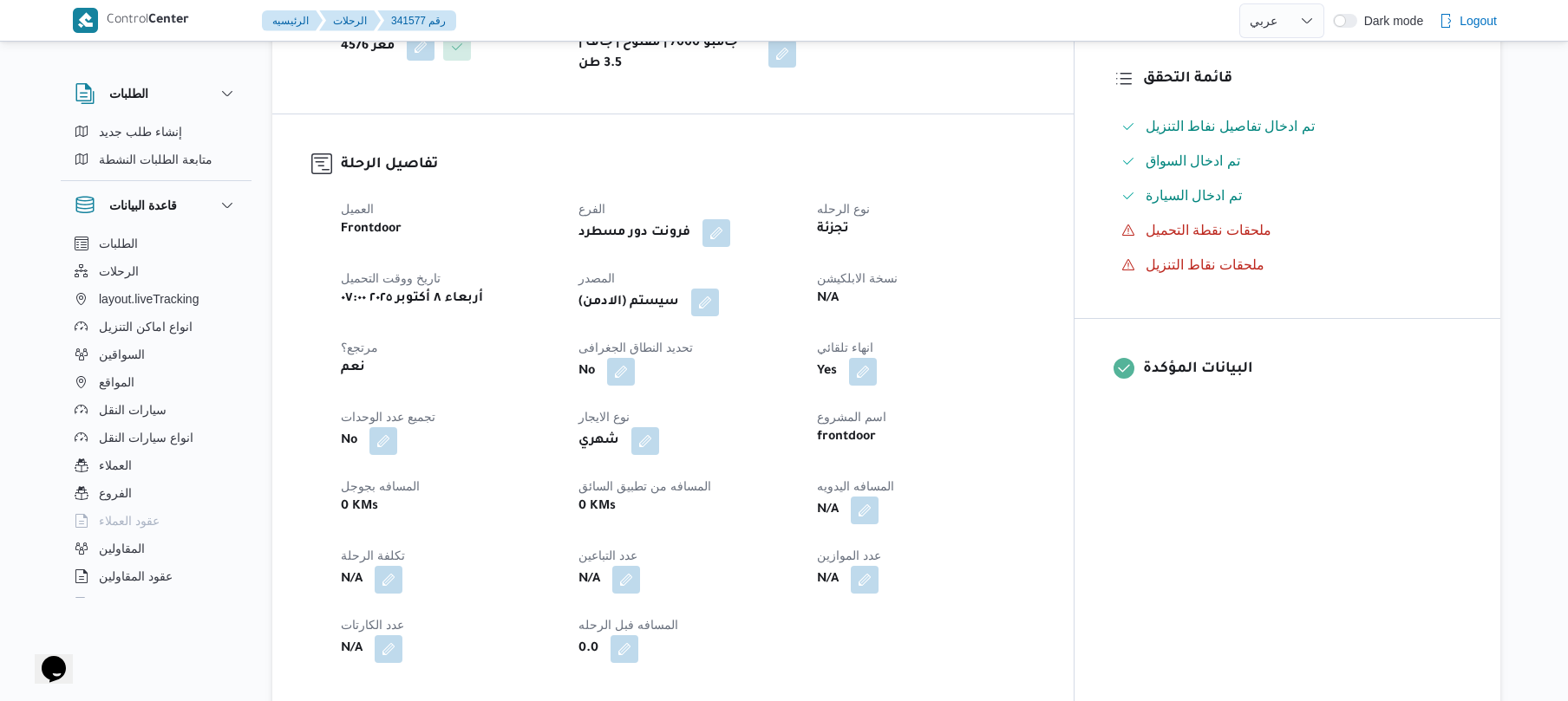
scroll to position [462, 0]
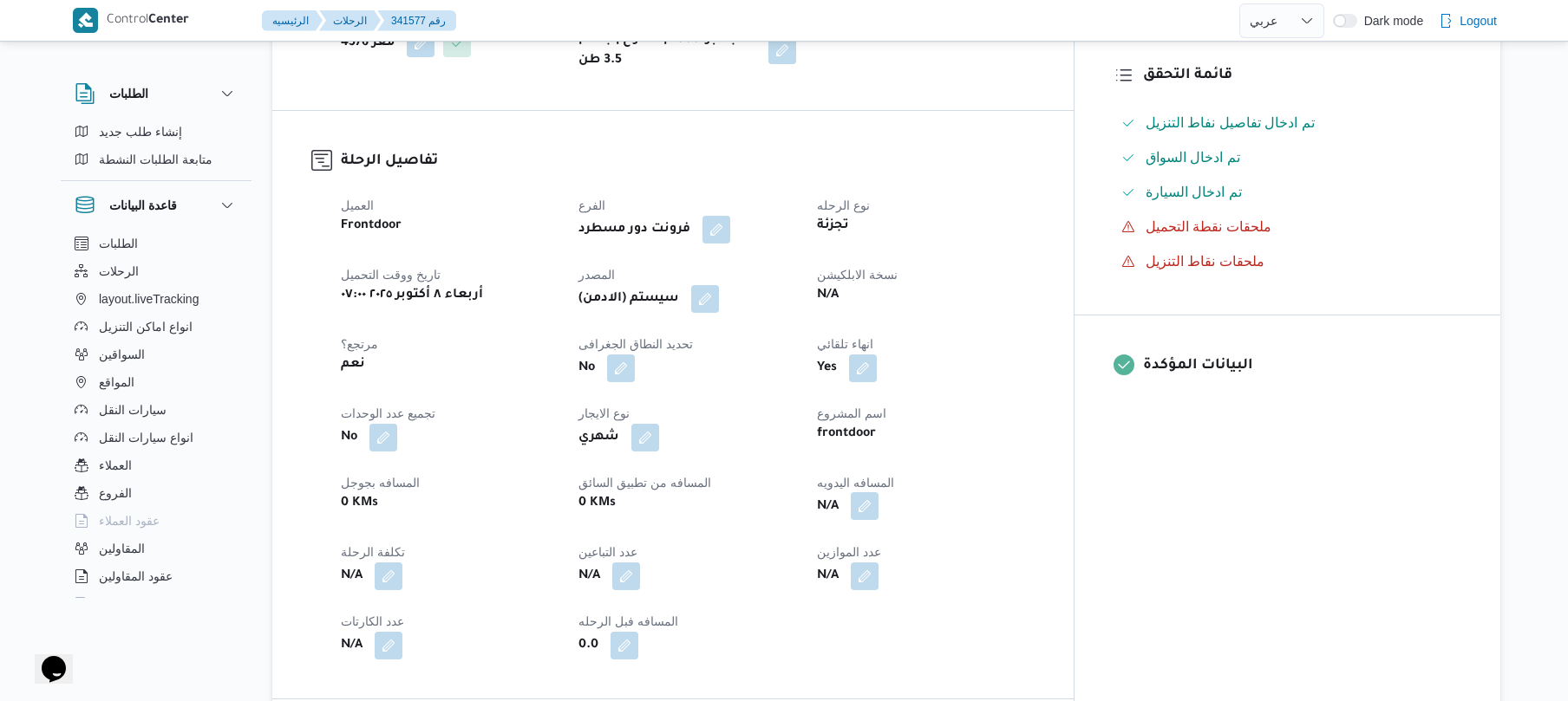
click at [879, 521] on button "button" at bounding box center [865, 507] width 28 height 28
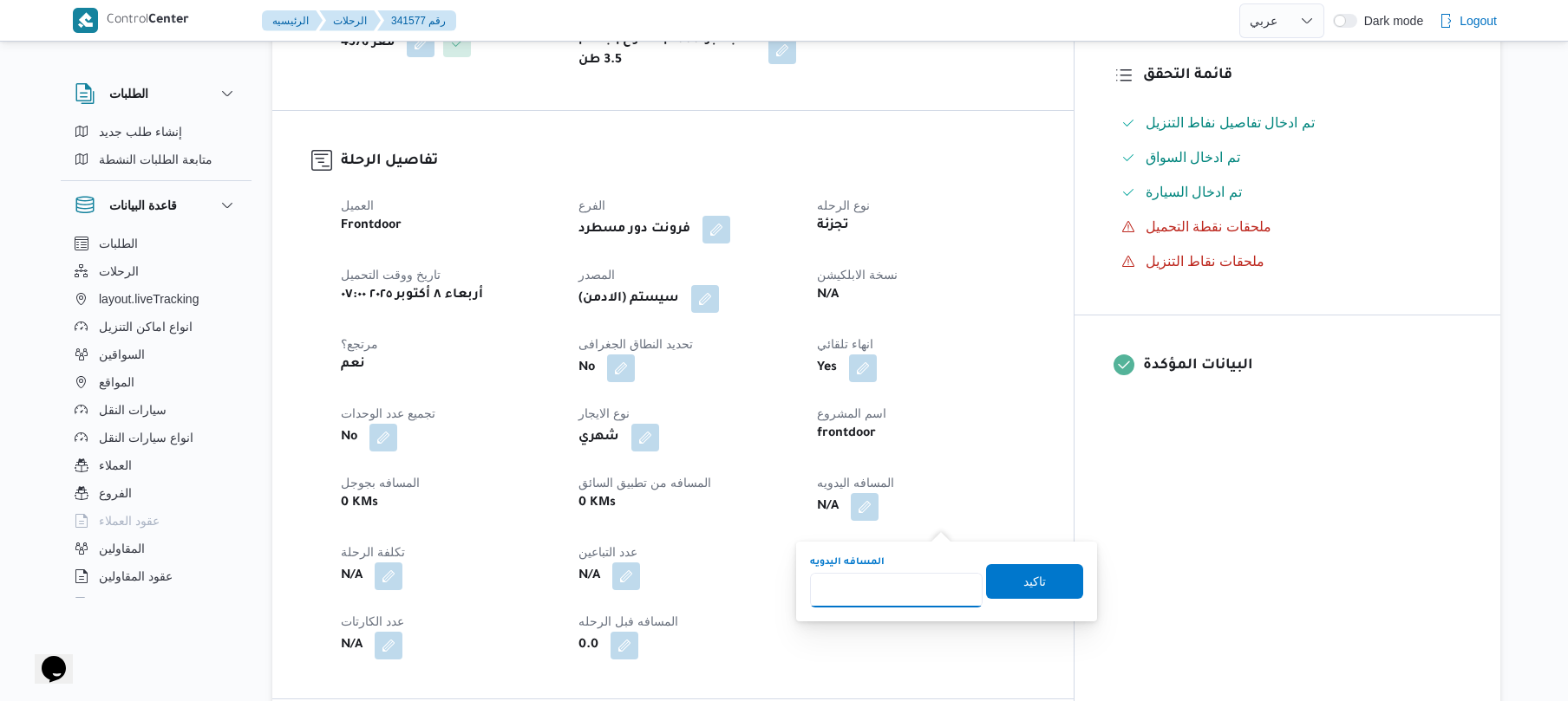
click at [888, 591] on input "المسافه اليدويه" at bounding box center [897, 590] width 173 height 35
type input "40"
click at [1037, 576] on span "تاكيد" at bounding box center [1034, 580] width 97 height 35
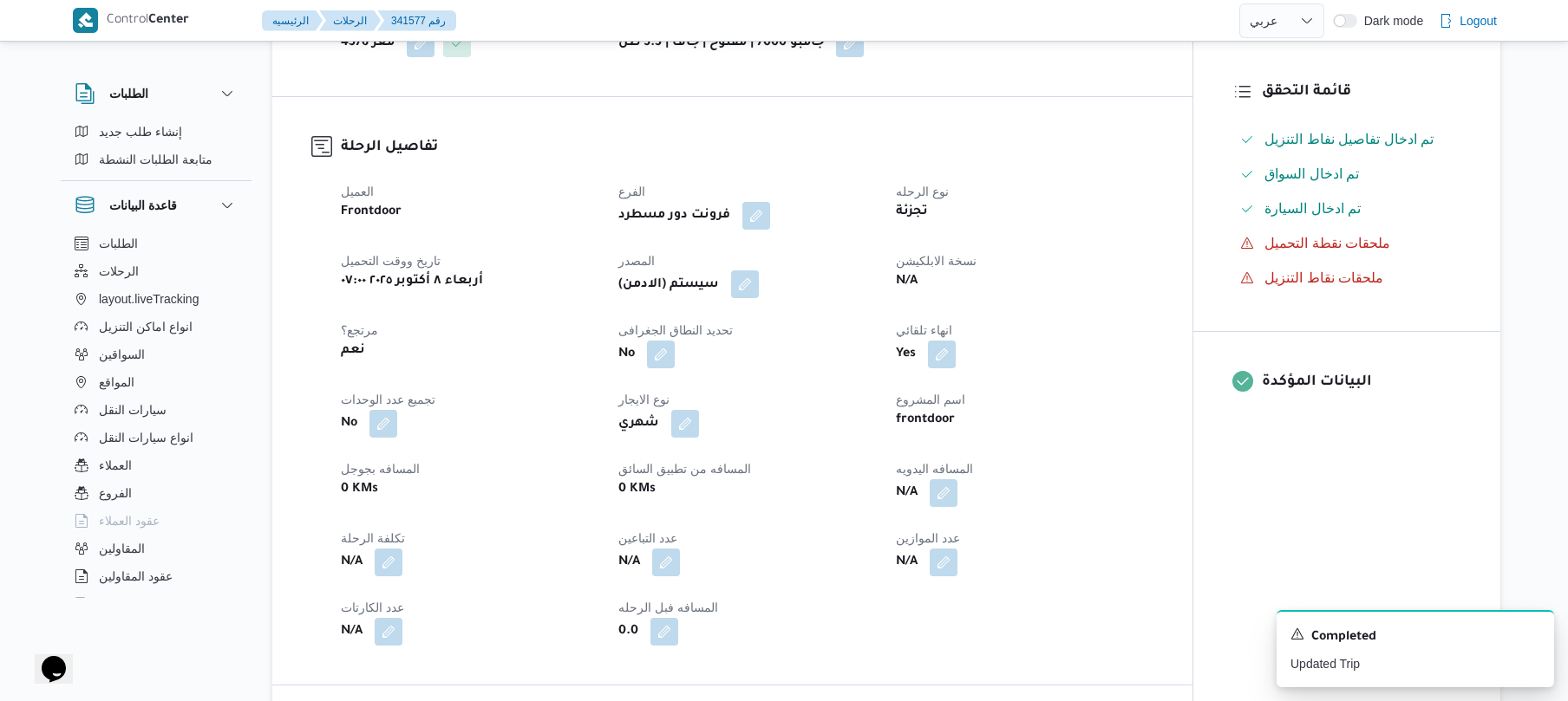
click at [750, 298] on button "button" at bounding box center [745, 285] width 28 height 28
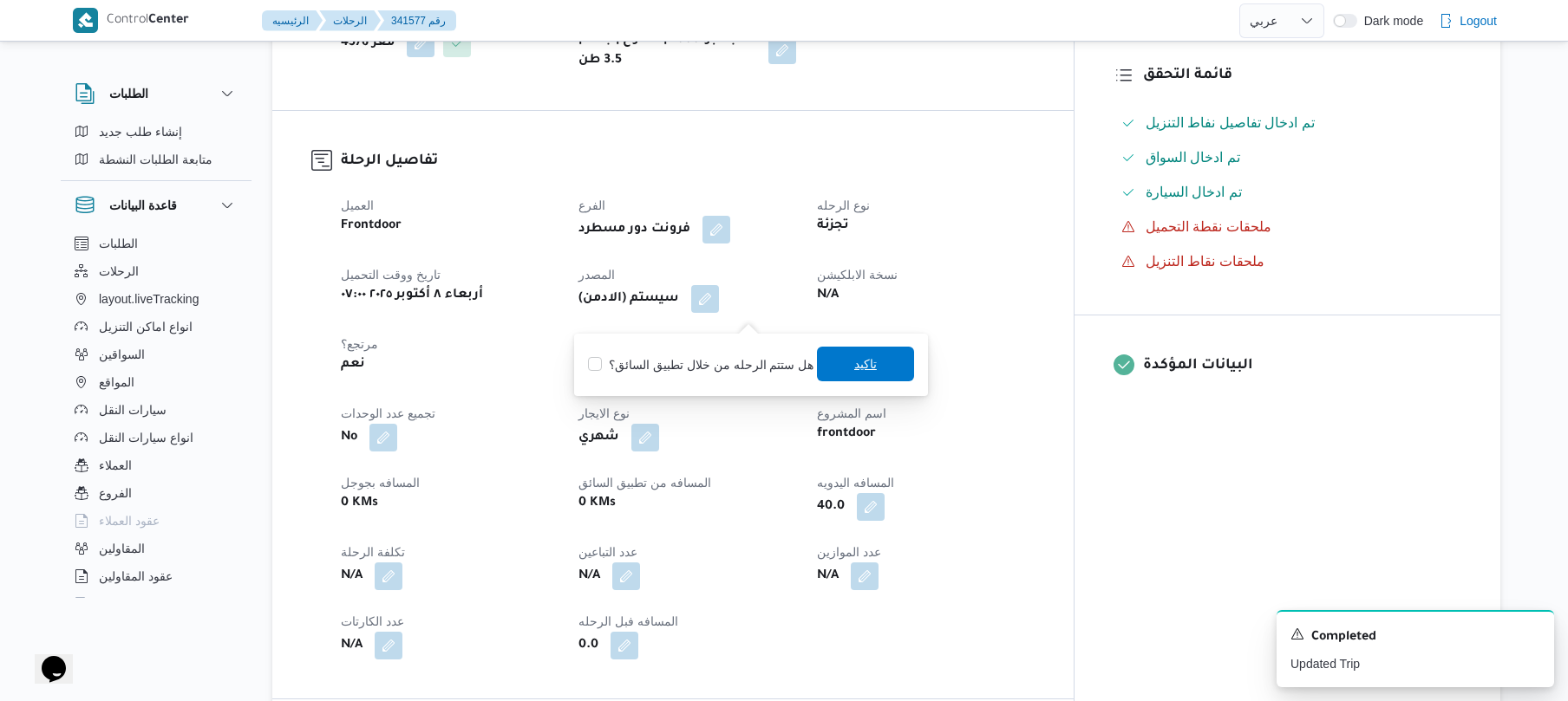
click at [832, 358] on span "تاكيد" at bounding box center [866, 364] width 97 height 35
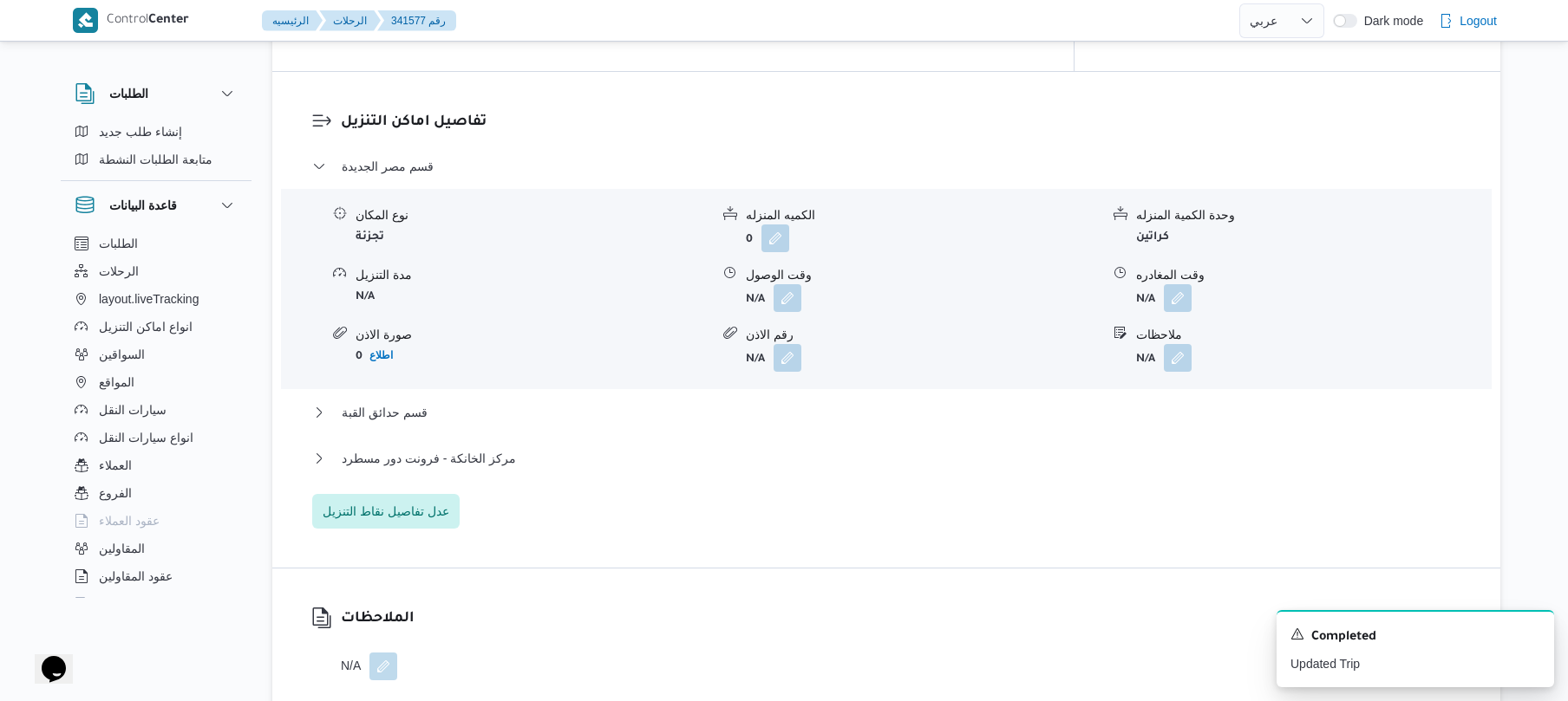
scroll to position [1433, 0]
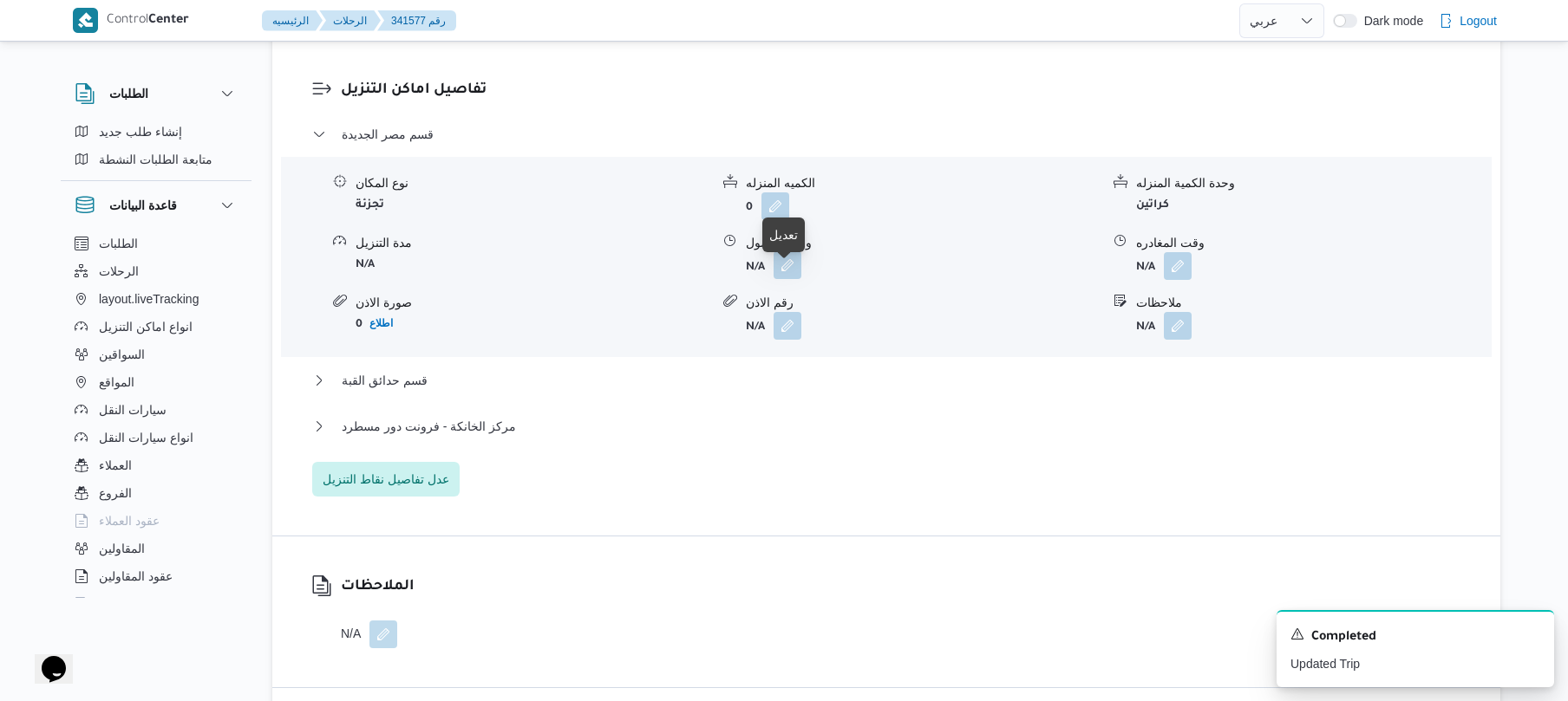
click at [789, 280] on button "button" at bounding box center [787, 266] width 28 height 28
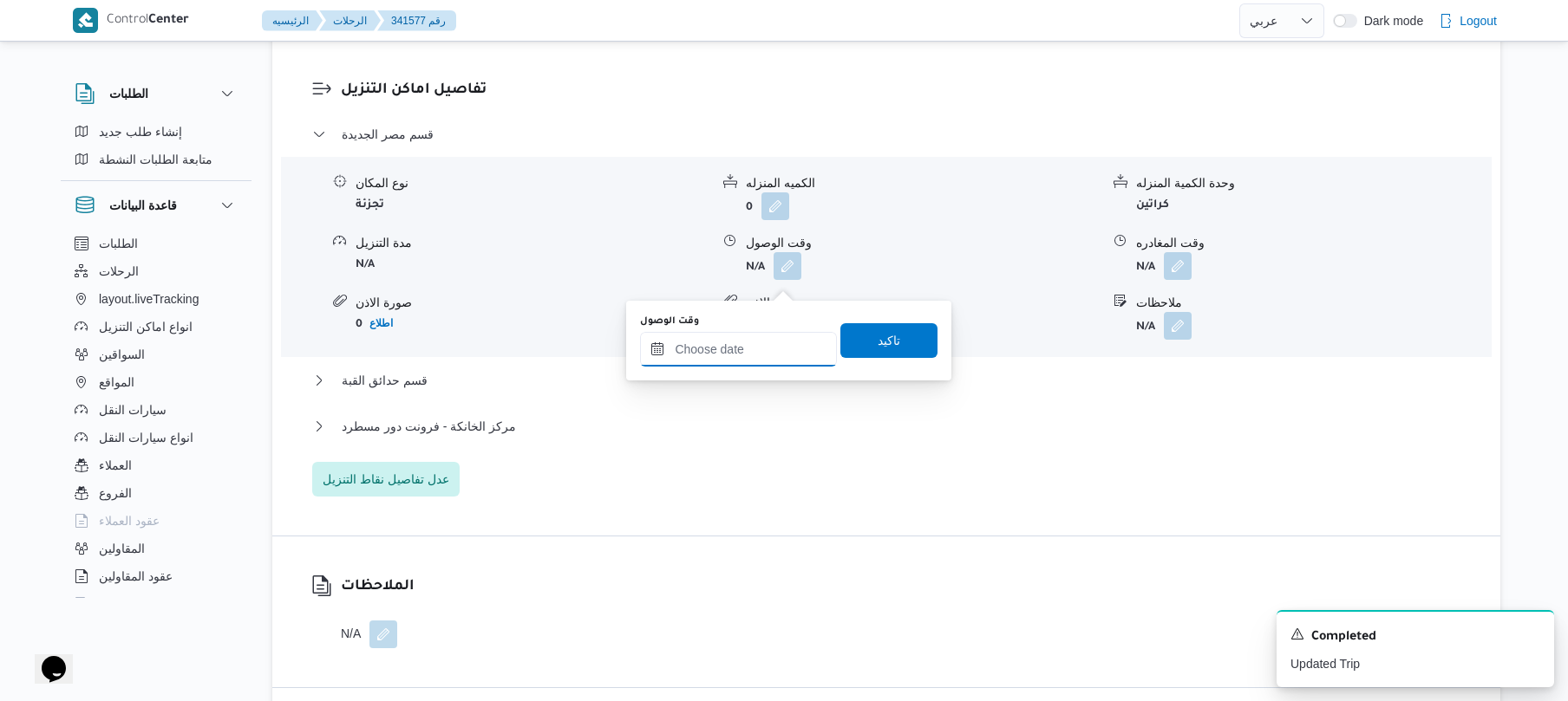
click at [737, 355] on input "وقت الوصول" at bounding box center [738, 349] width 196 height 35
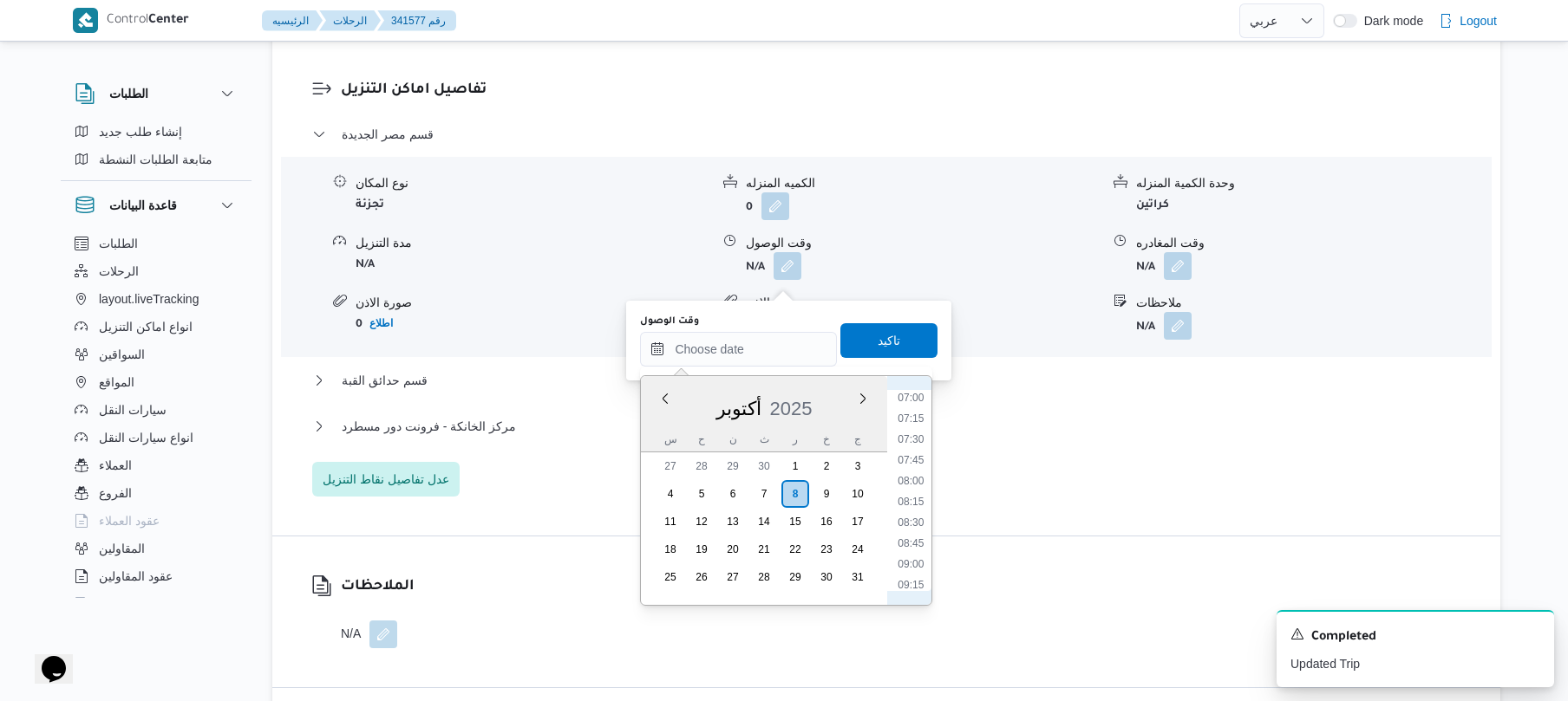
scroll to position [515, 0]
click at [919, 553] on li "08:00" at bounding box center [911, 549] width 40 height 17
type input "[DATE] ٠٨:٠٠"
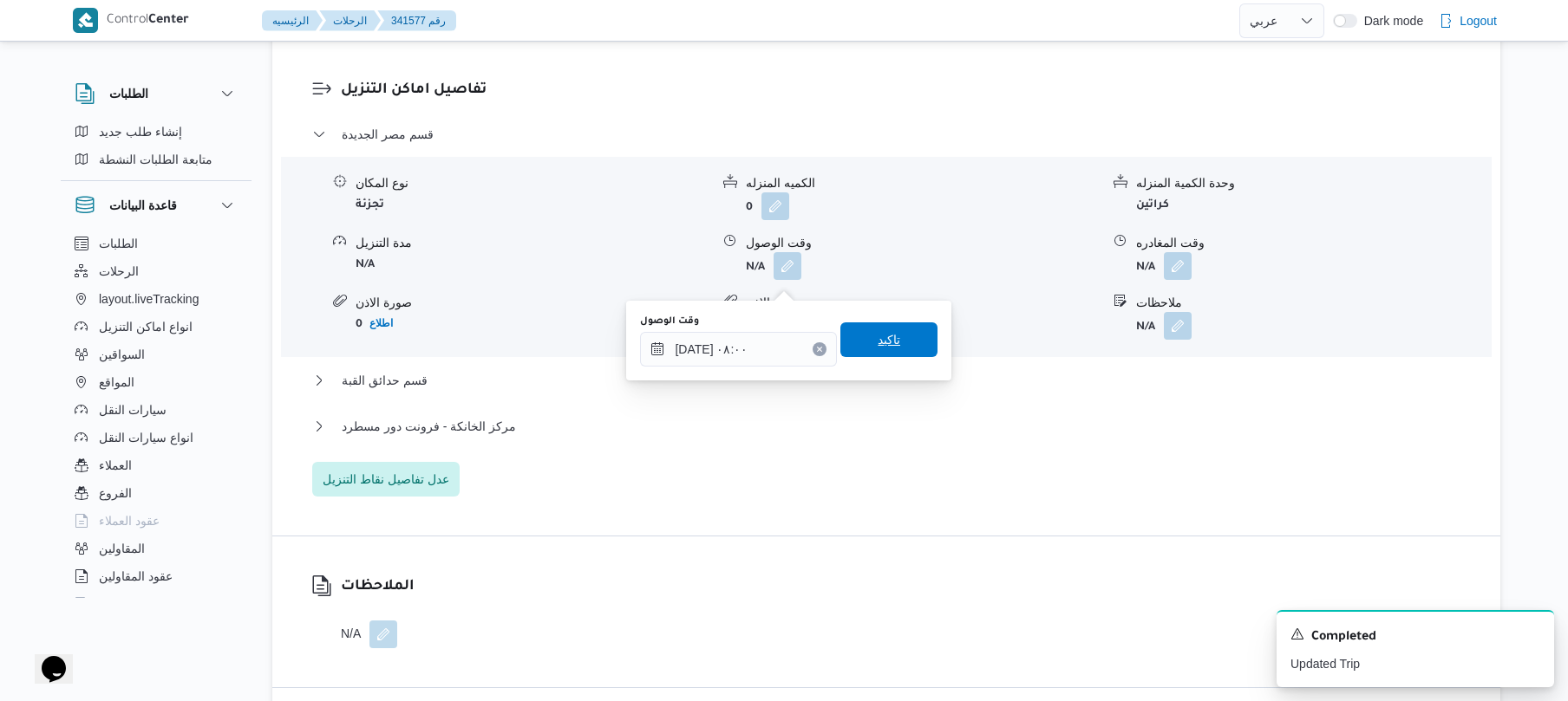
click at [896, 341] on span "تاكيد" at bounding box center [889, 339] width 97 height 35
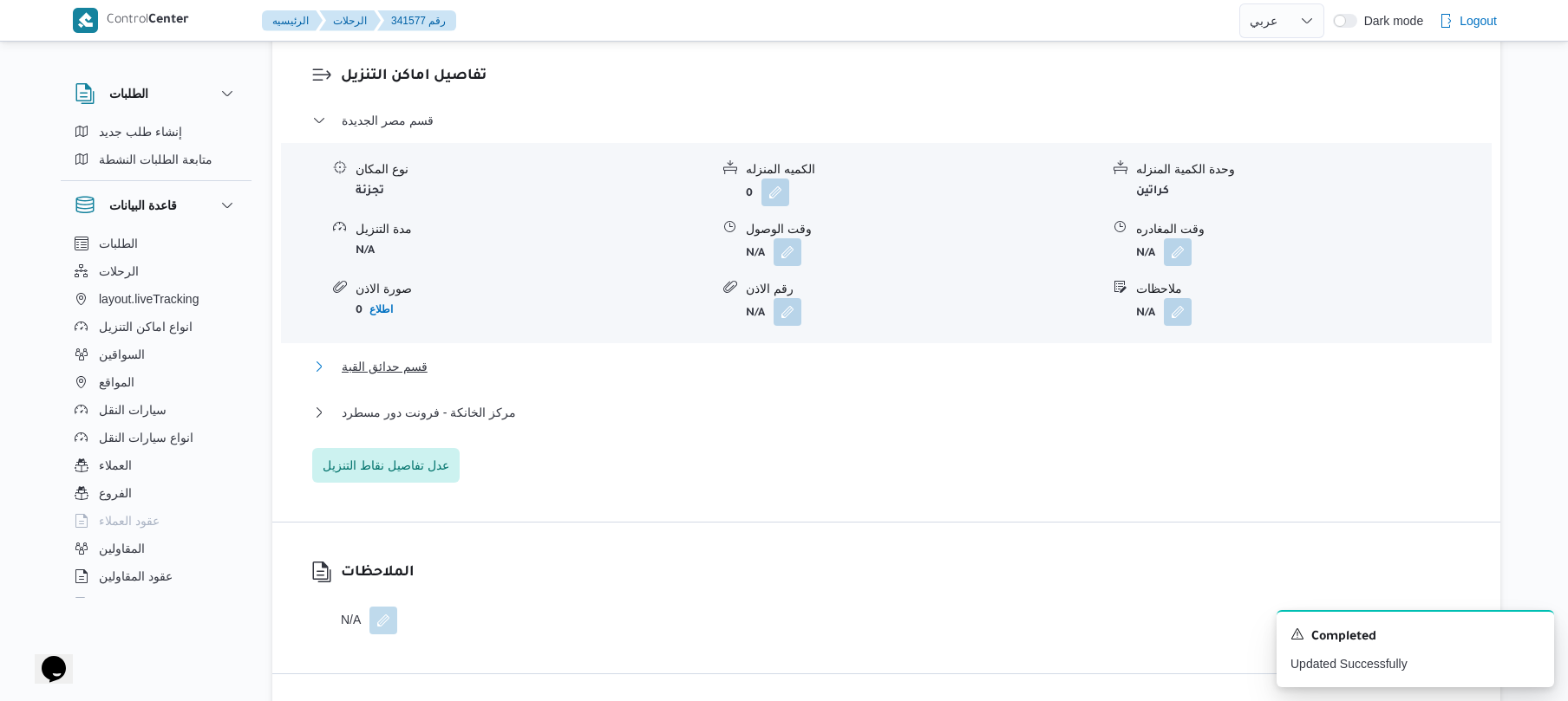
click at [740, 377] on button "قسم حدائق القبة" at bounding box center [887, 366] width 1148 height 21
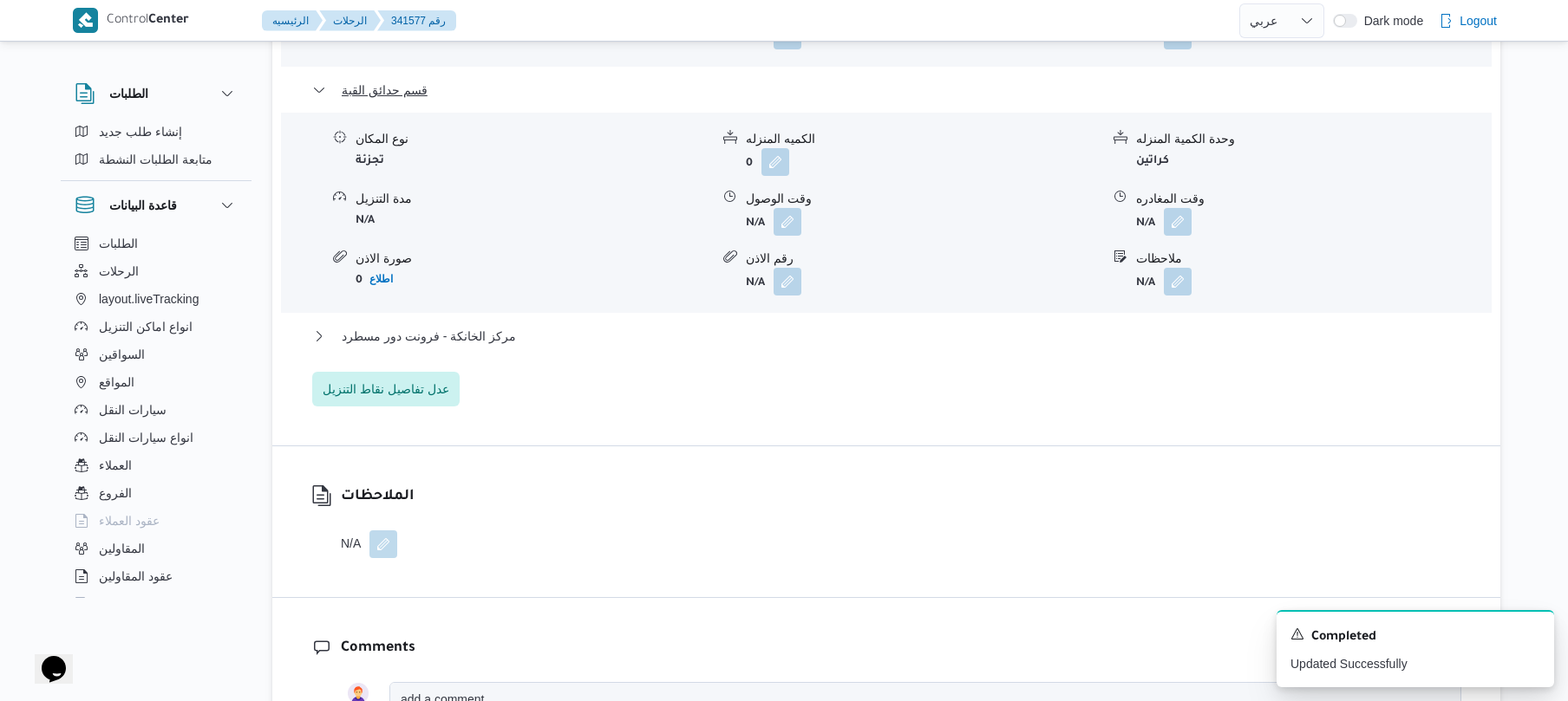
scroll to position [1756, 0]
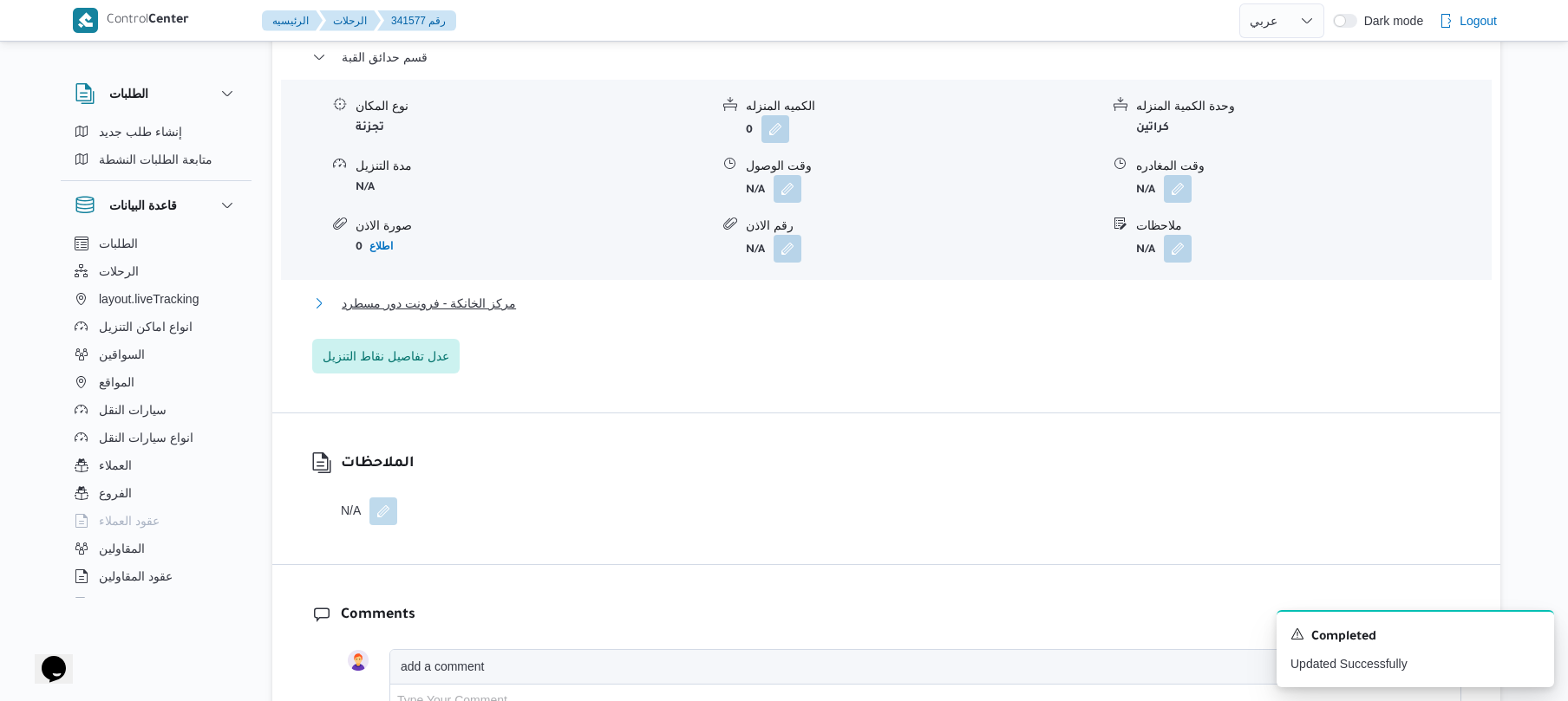
click at [794, 313] on button "مركز الخانكة - فرونت دور مسطرد" at bounding box center [887, 303] width 1148 height 21
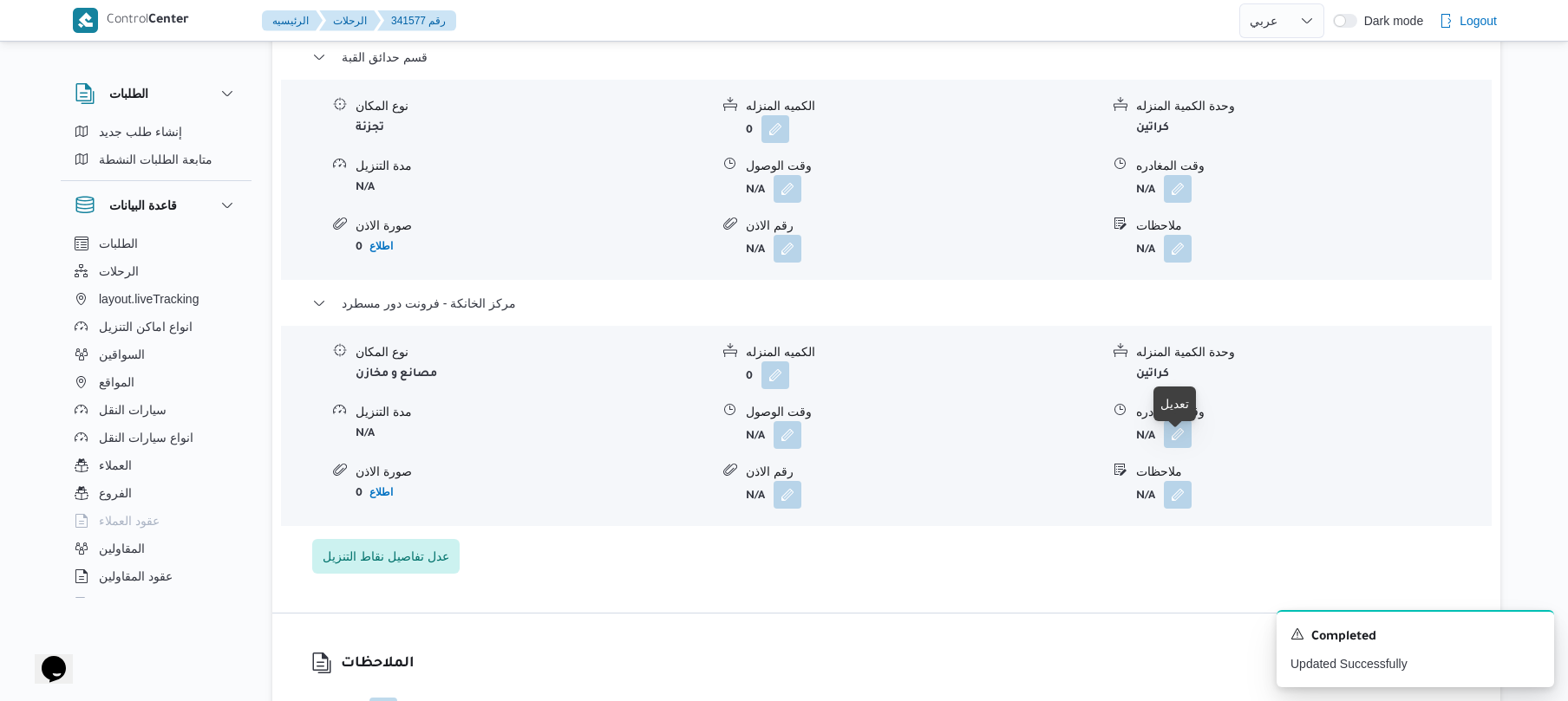
click at [1172, 448] on button "button" at bounding box center [1177, 434] width 28 height 28
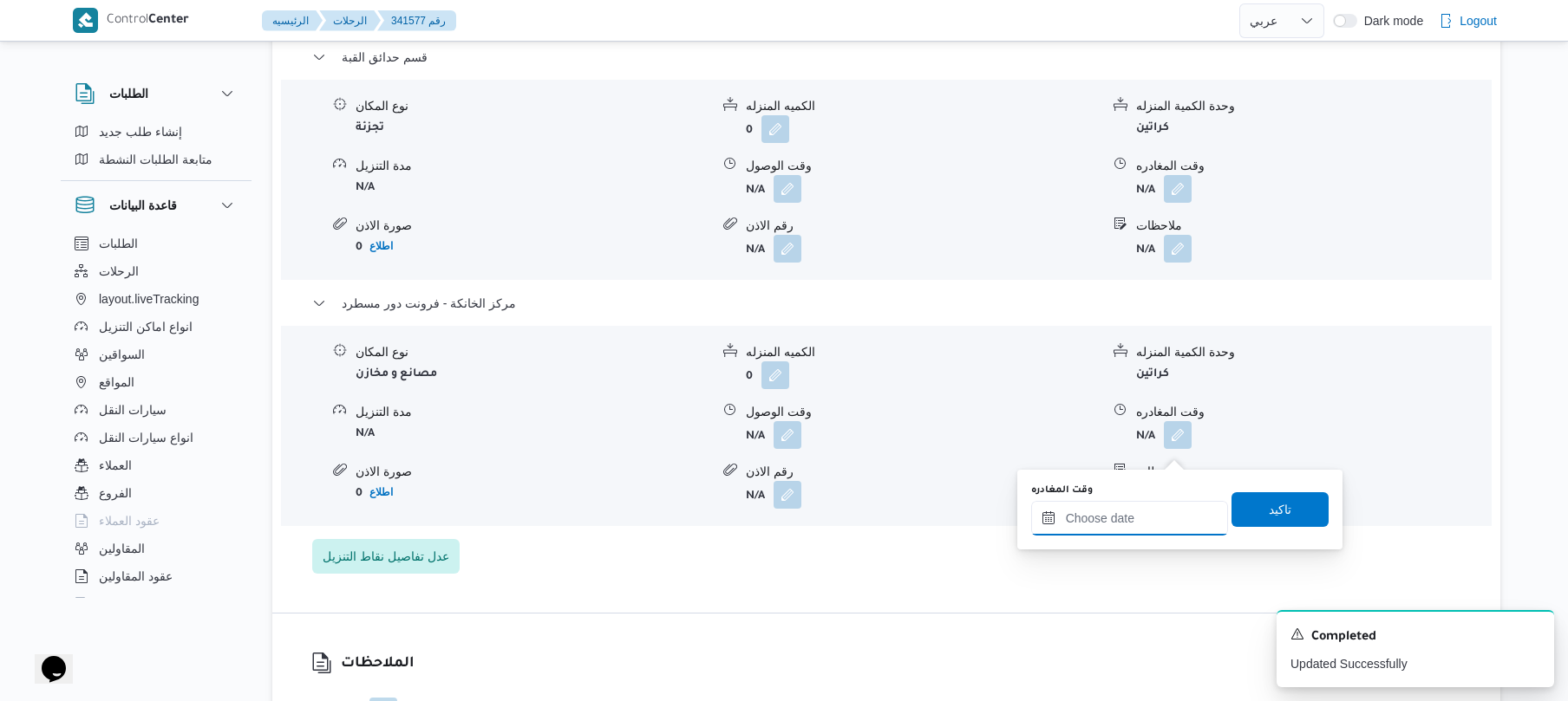
click at [1110, 518] on input "وقت المغادره" at bounding box center [1130, 518] width 196 height 35
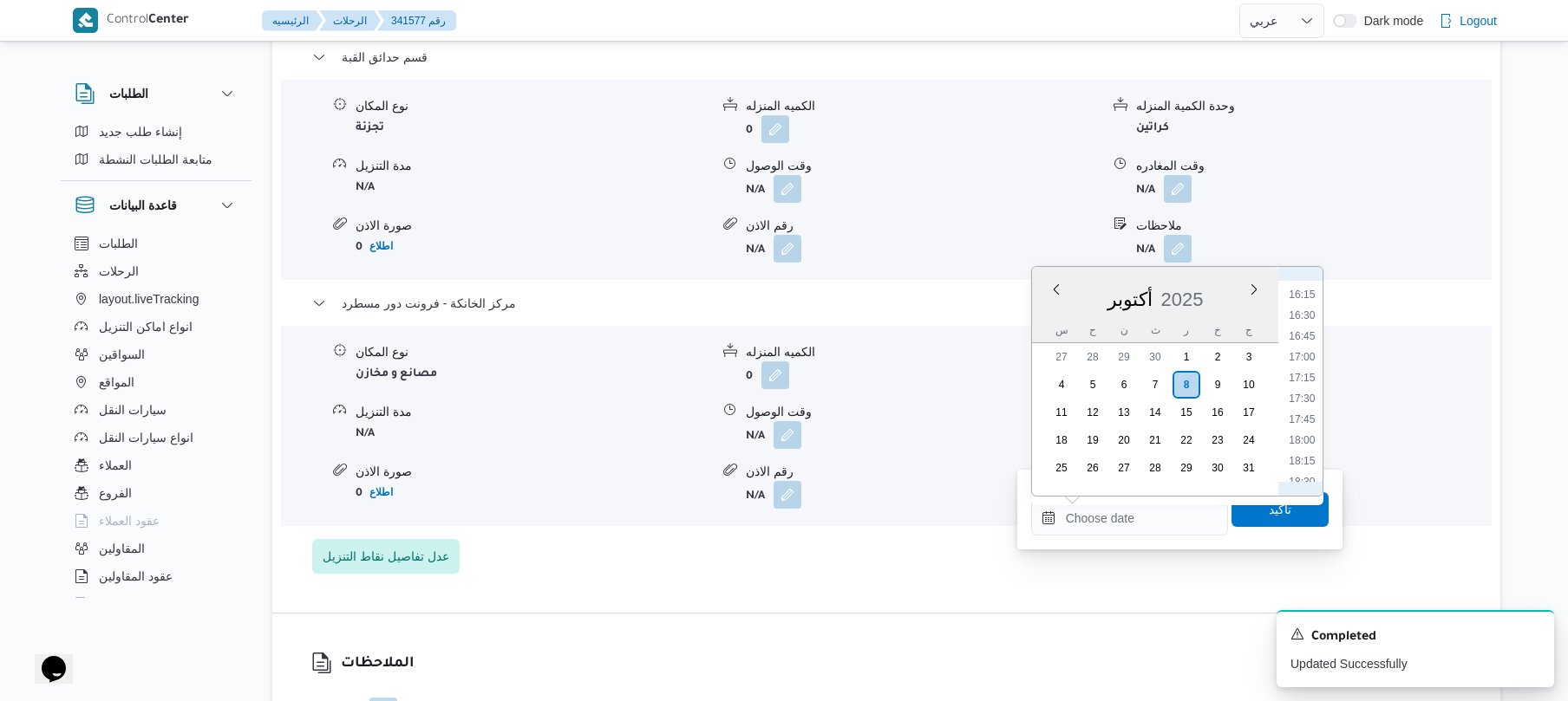
scroll to position [1307, 0]
click at [1308, 361] on li "16:30" at bounding box center [1301, 355] width 40 height 17
type input "[DATE] ١٦:٣٠"
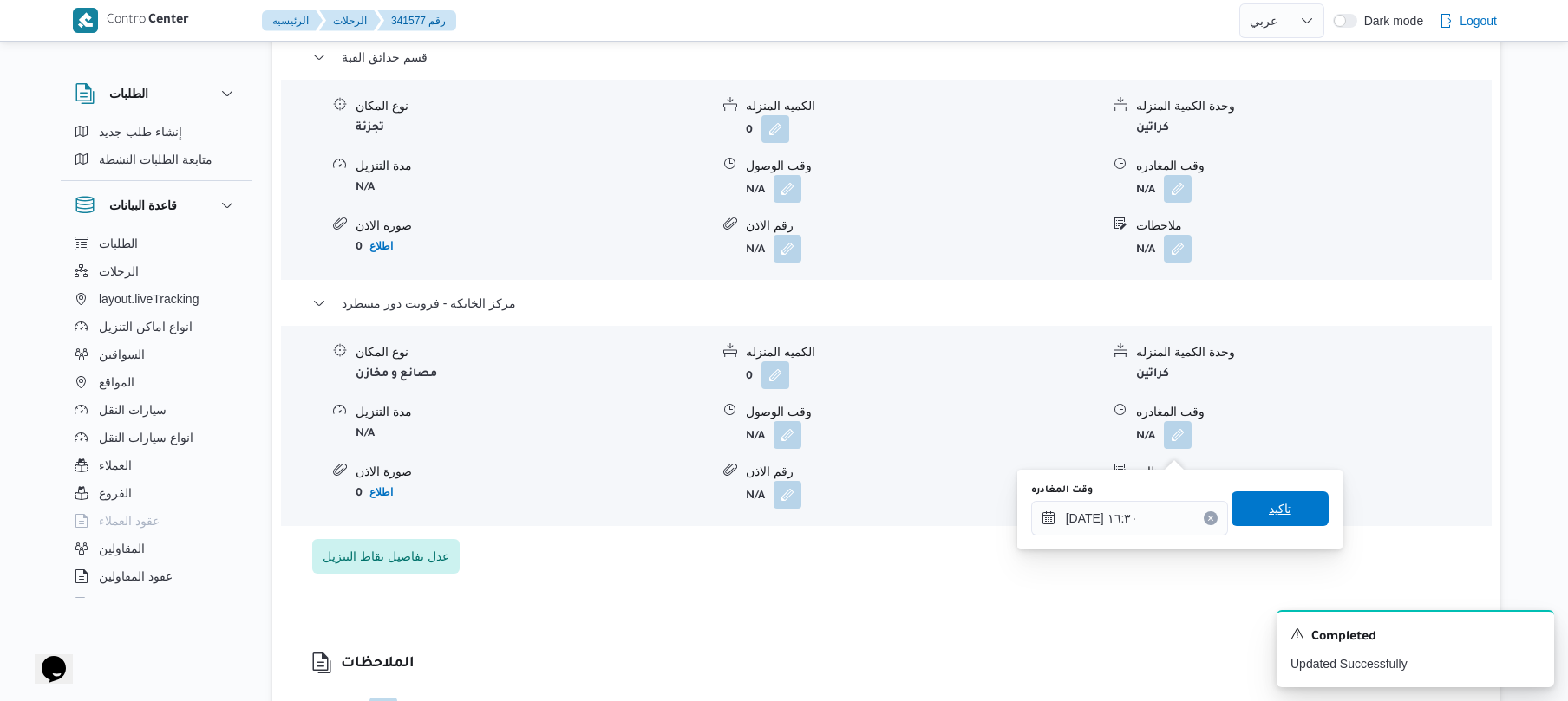
click at [1268, 507] on span "تاكيد" at bounding box center [1279, 509] width 23 height 21
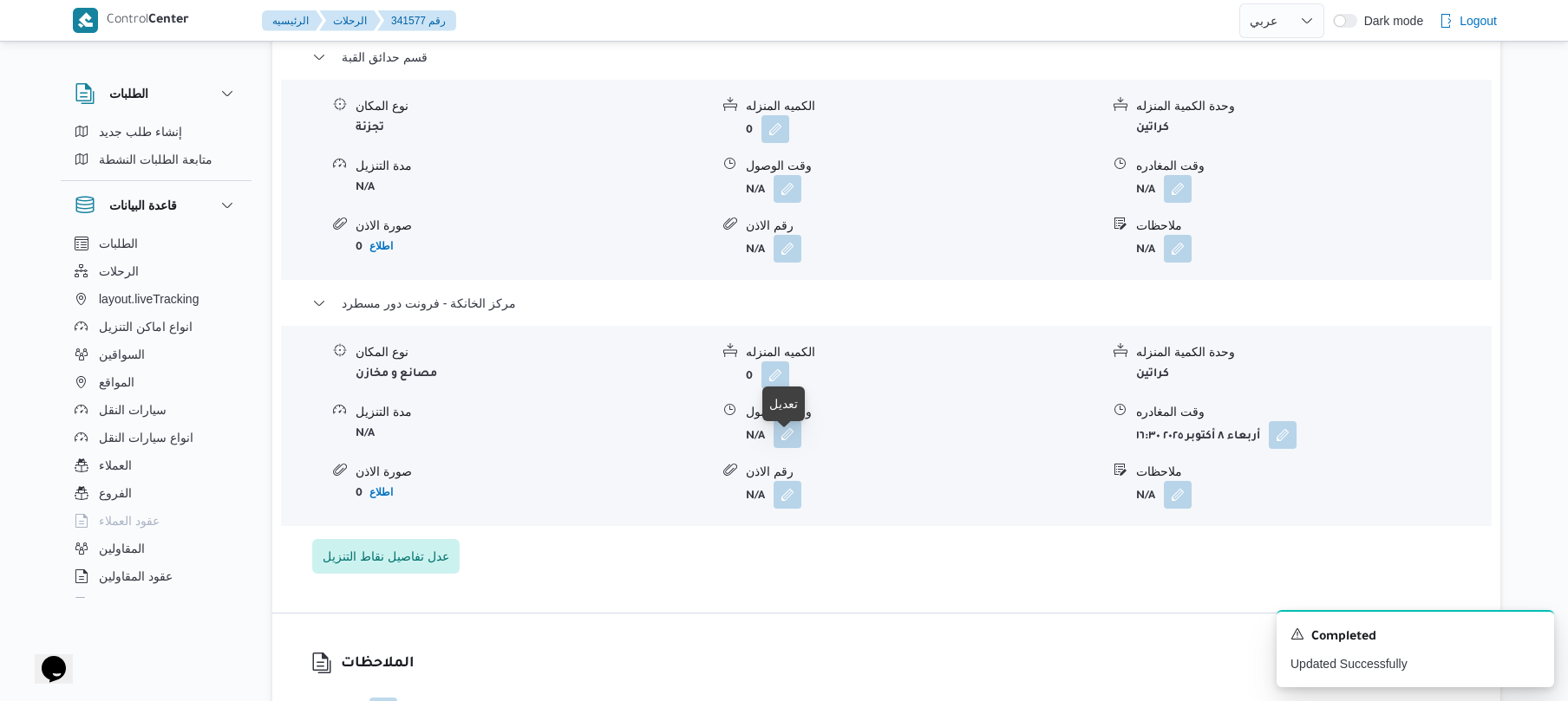
click at [783, 447] on button "button" at bounding box center [787, 434] width 28 height 28
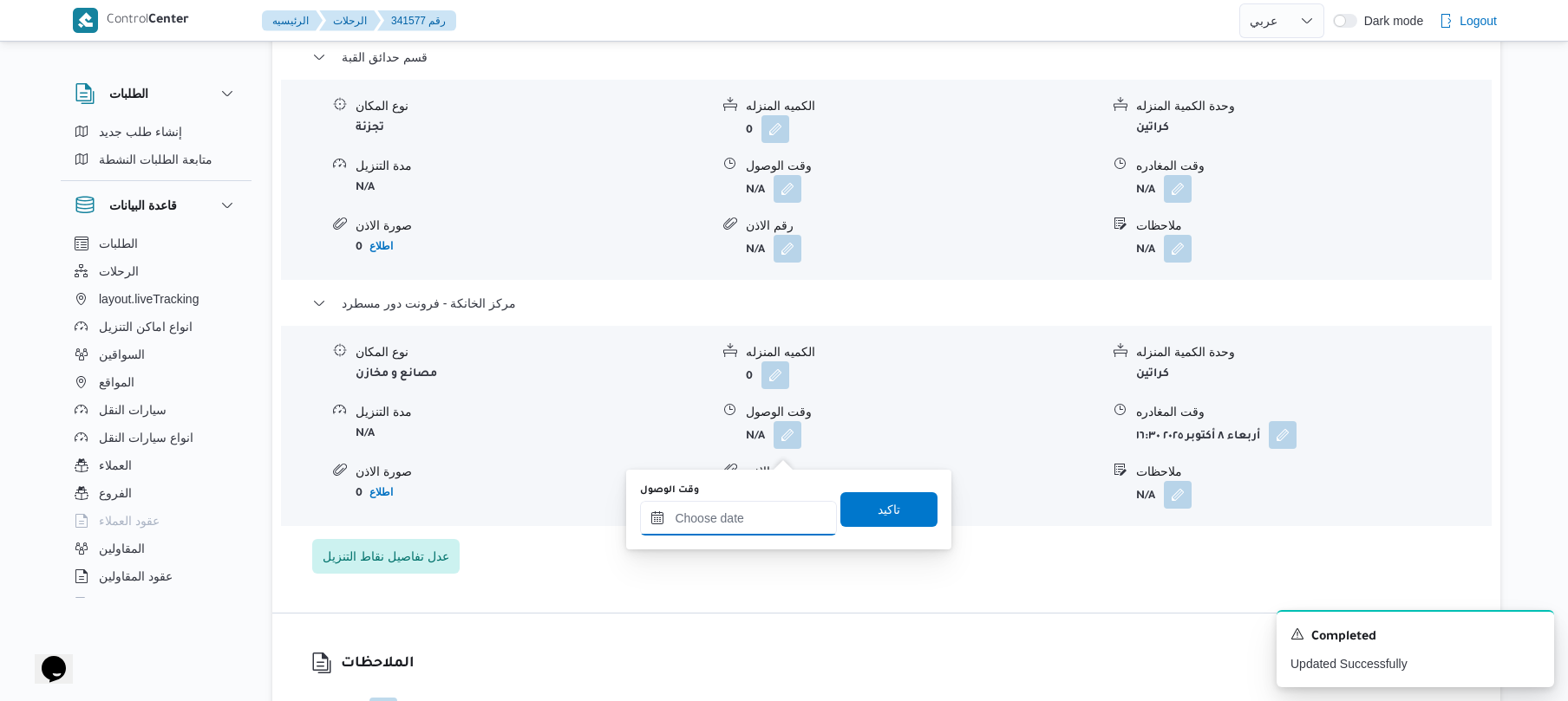
click at [779, 522] on input "وقت الوصول" at bounding box center [738, 518] width 196 height 35
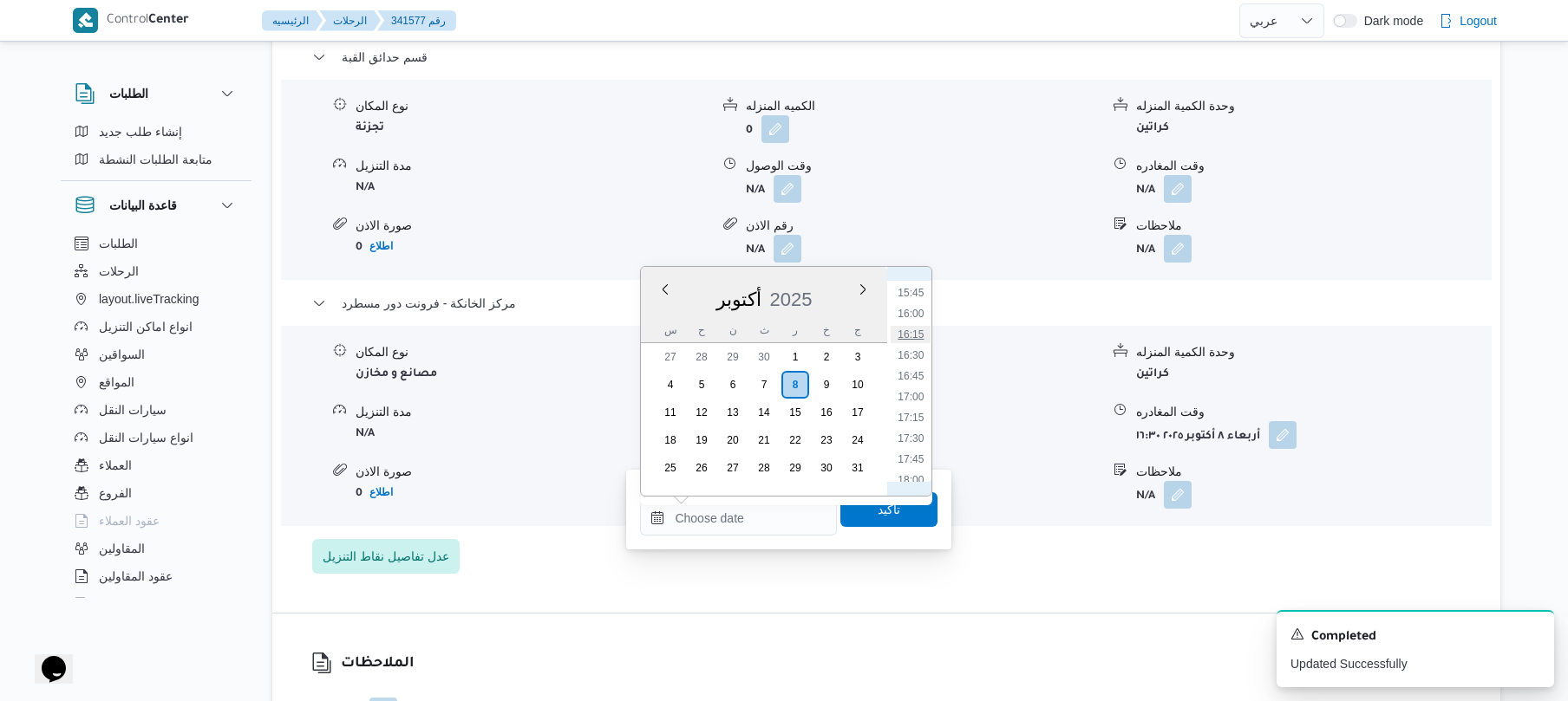
click at [919, 327] on li "16:15" at bounding box center [911, 334] width 40 height 17
type input "[DATE] ١٦:١٥"
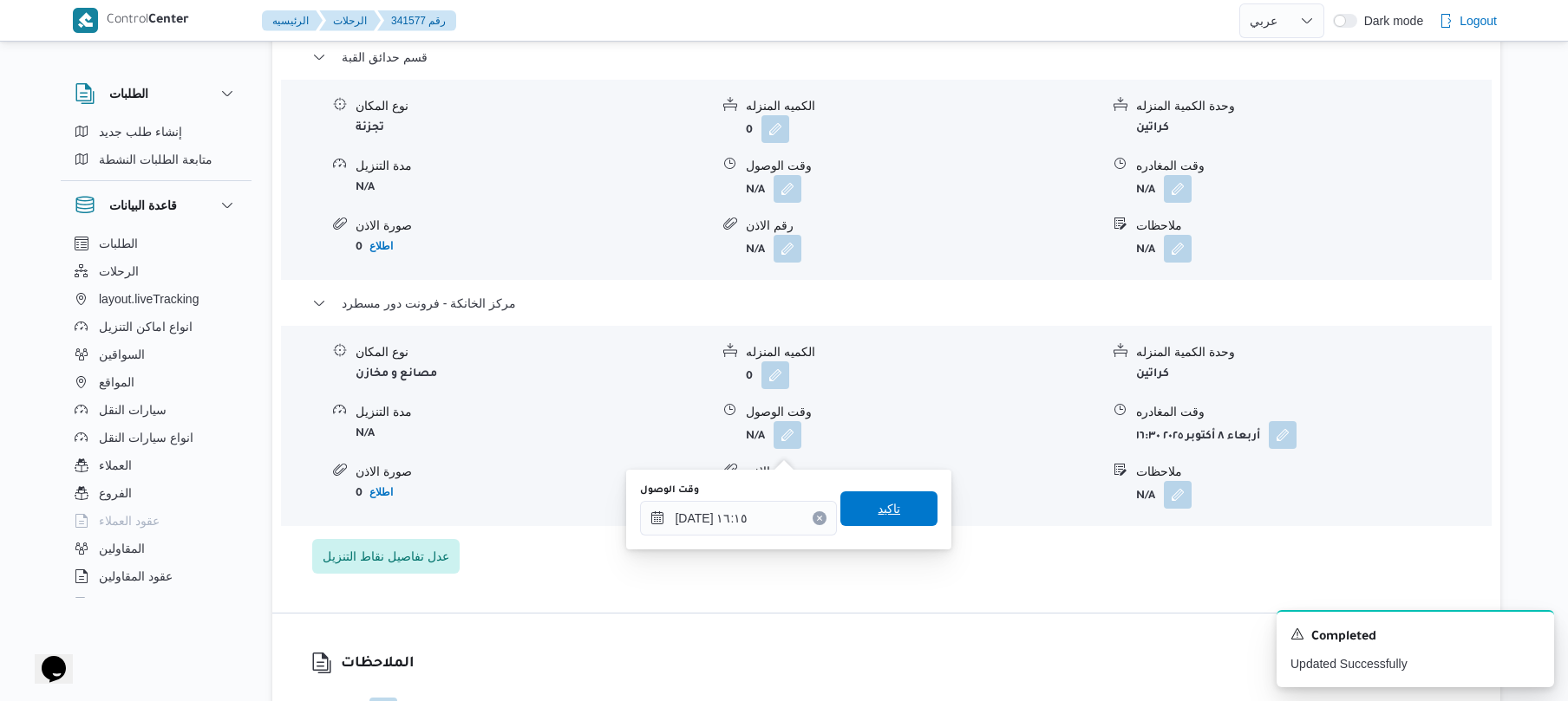
click at [893, 500] on span "تاكيد" at bounding box center [889, 509] width 97 height 35
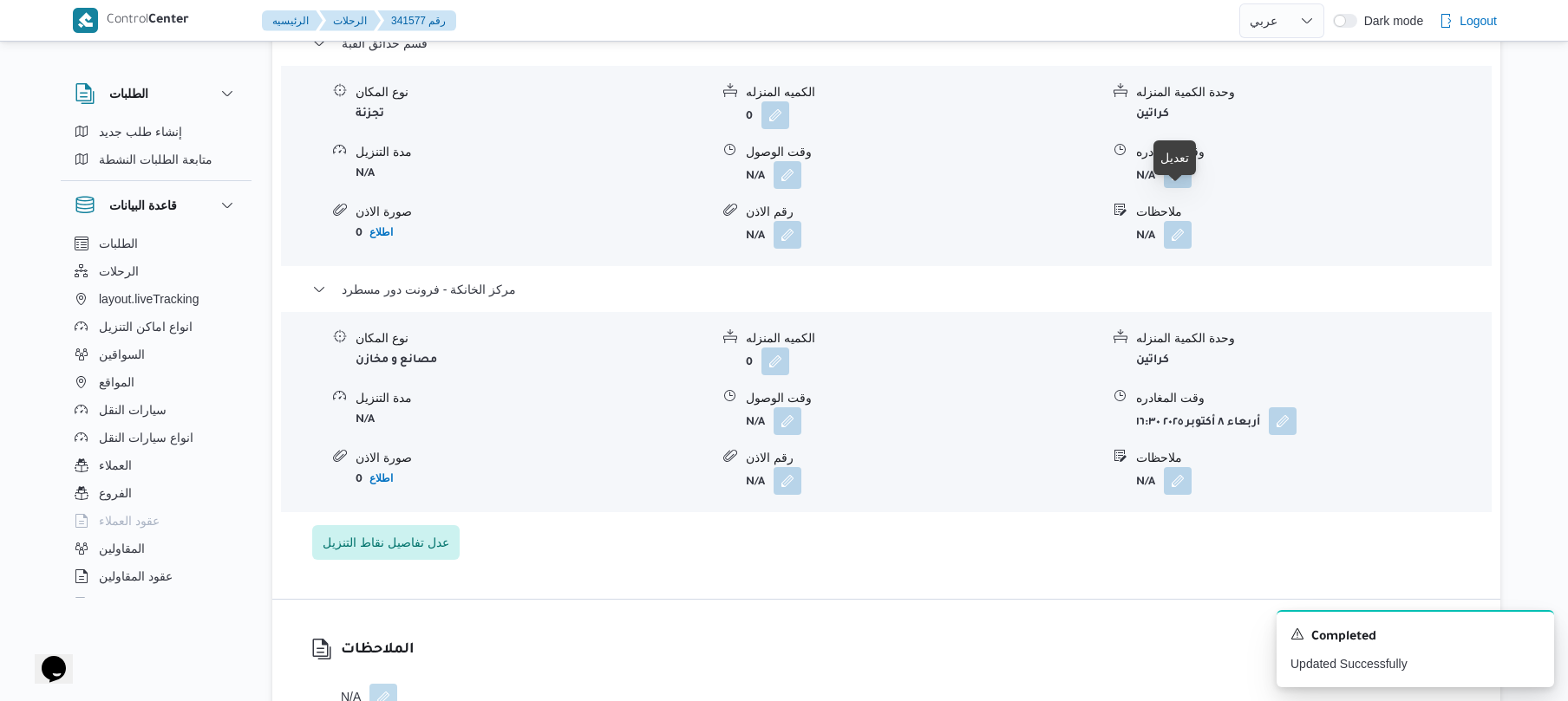
click at [1180, 188] on button "button" at bounding box center [1177, 175] width 28 height 28
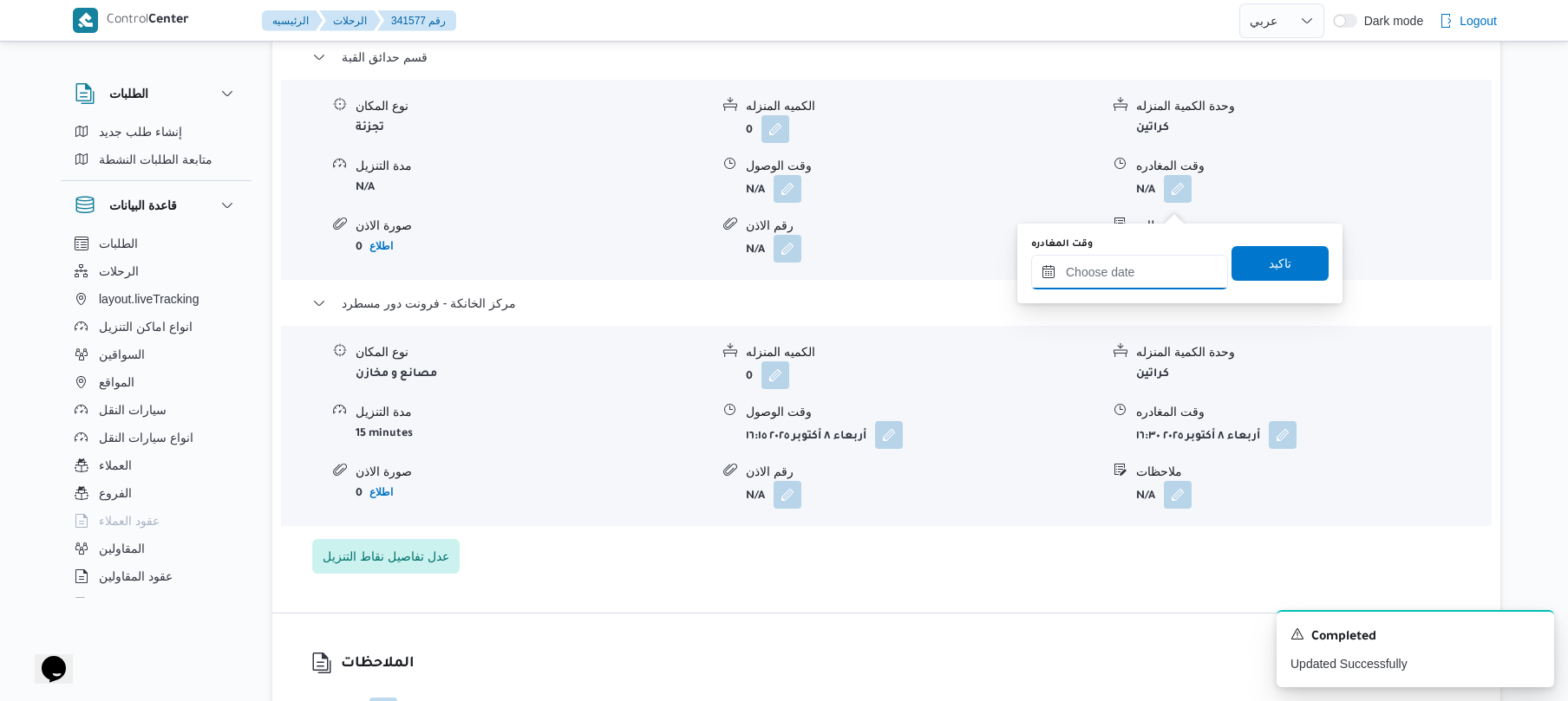
click at [1126, 261] on input "وقت المغادره" at bounding box center [1130, 272] width 196 height 35
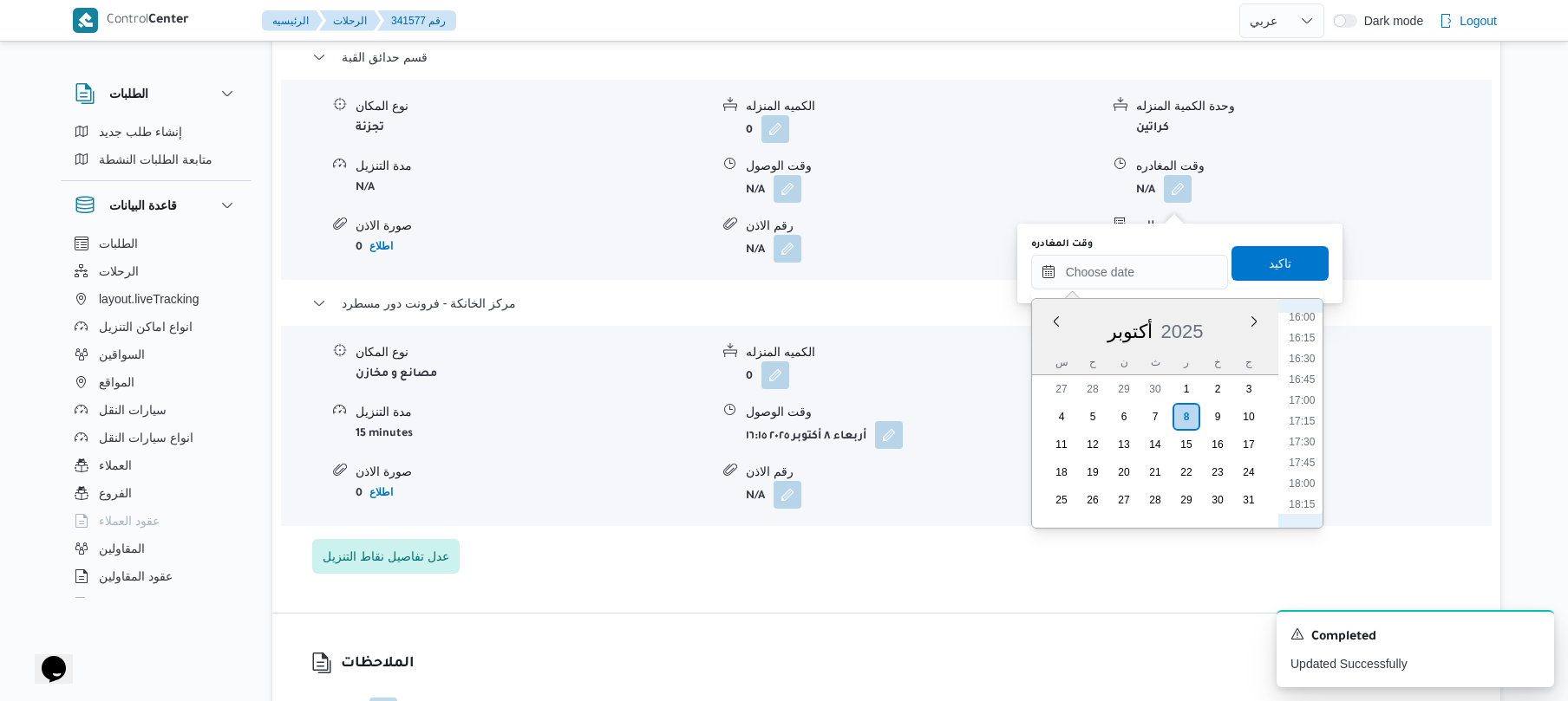
scroll to position [1308, 0]
click at [1307, 315] on li "15:45" at bounding box center [1301, 323] width 40 height 17
type input "[DATE] ١٥:٤٥"
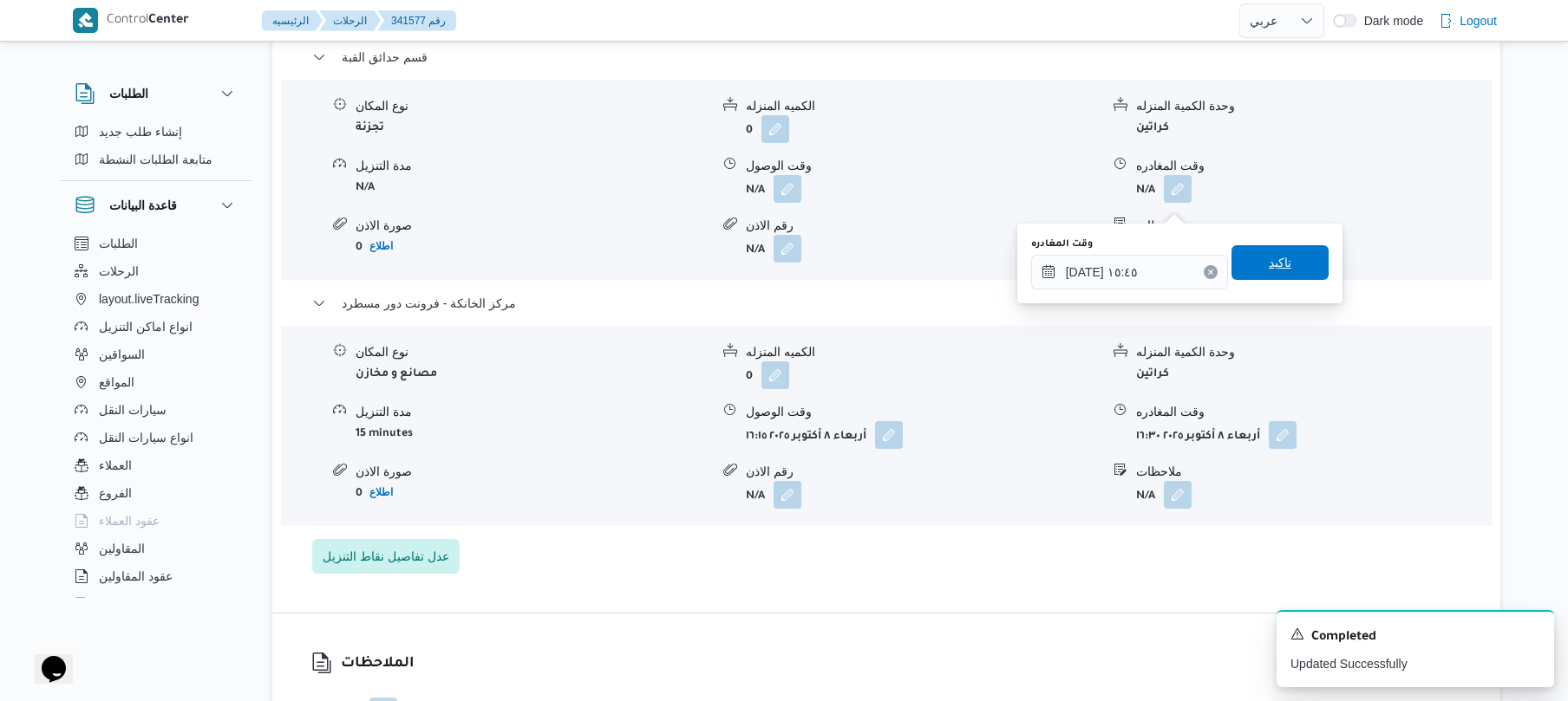
click at [1288, 274] on span "تاكيد" at bounding box center [1279, 262] width 97 height 35
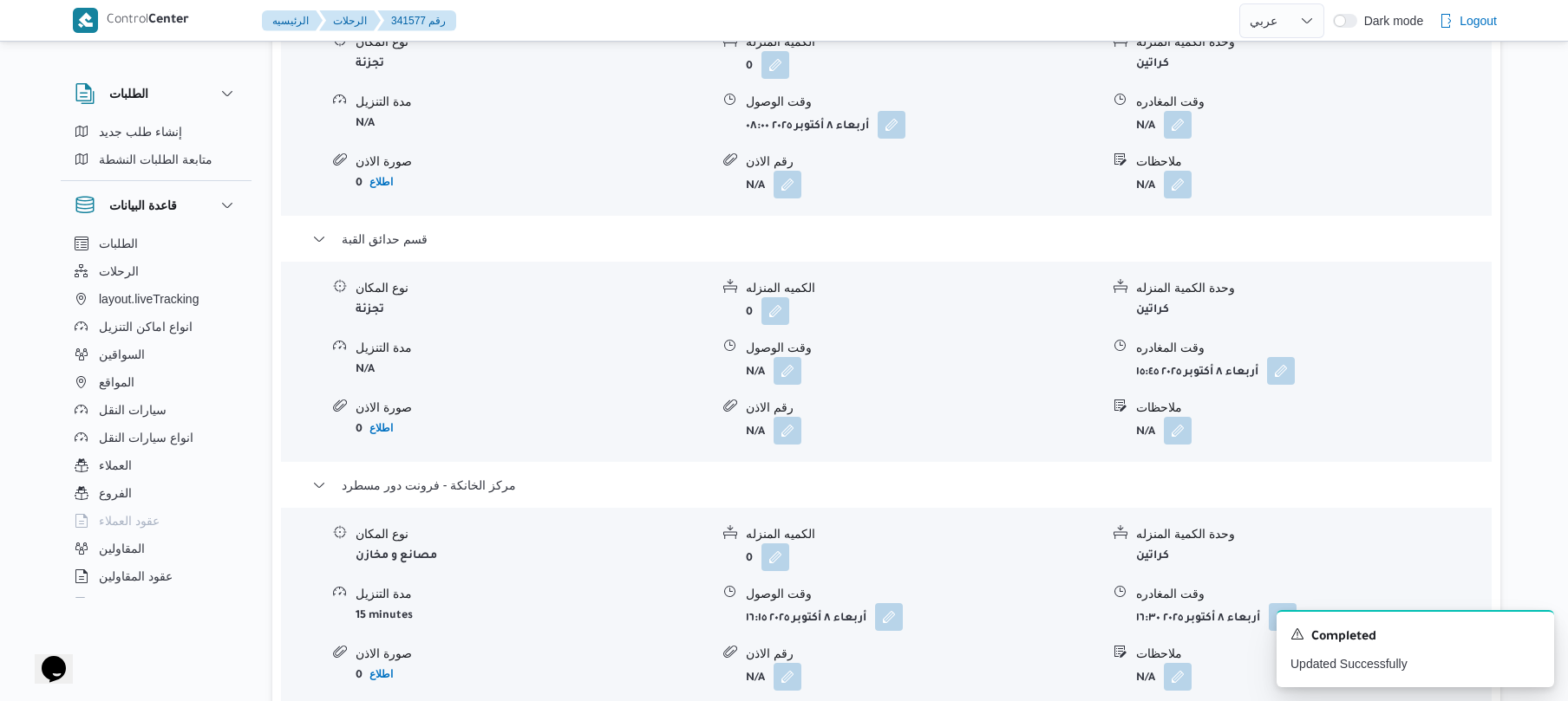
scroll to position [1572, 0]
click at [1174, 134] on button "button" at bounding box center [1177, 127] width 28 height 28
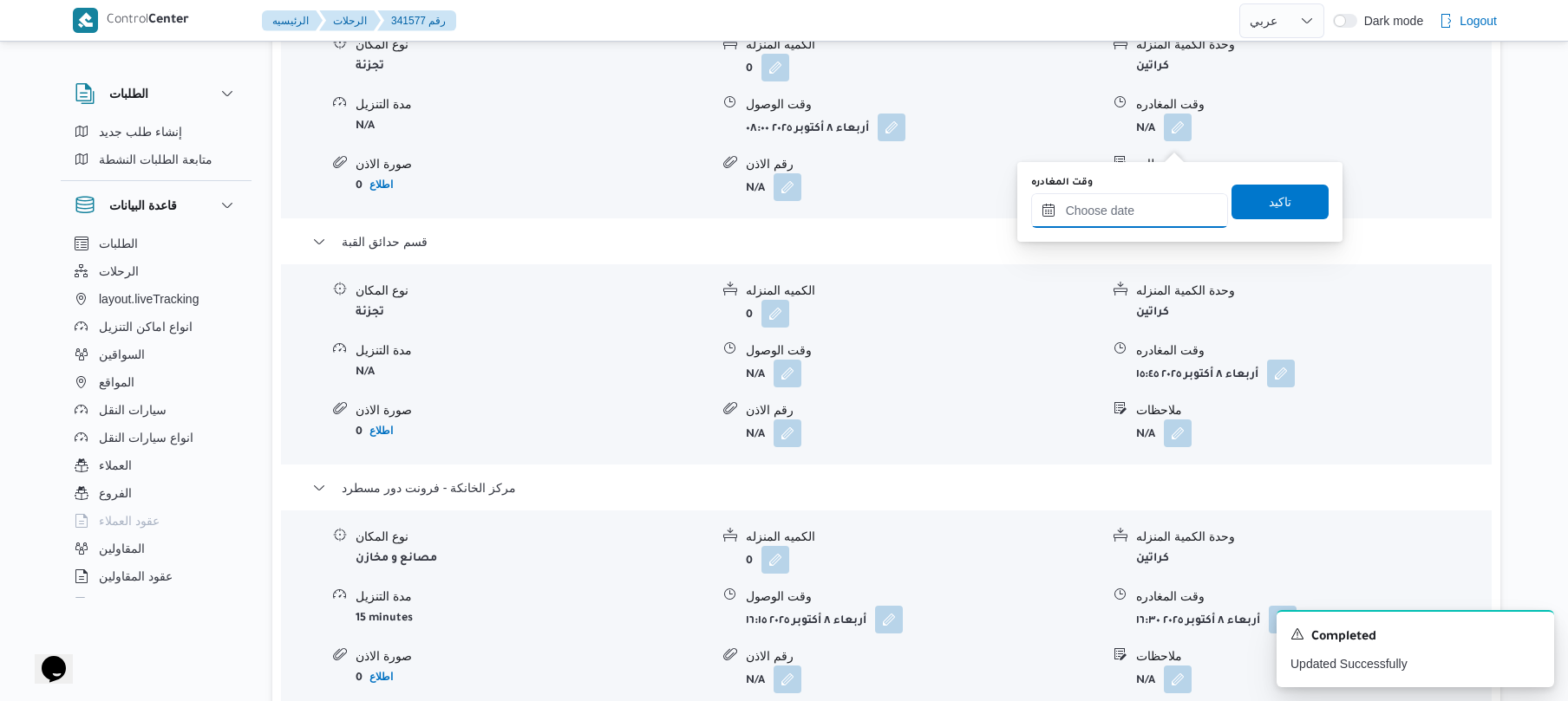
click at [1118, 218] on input "وقت المغادره" at bounding box center [1130, 210] width 196 height 35
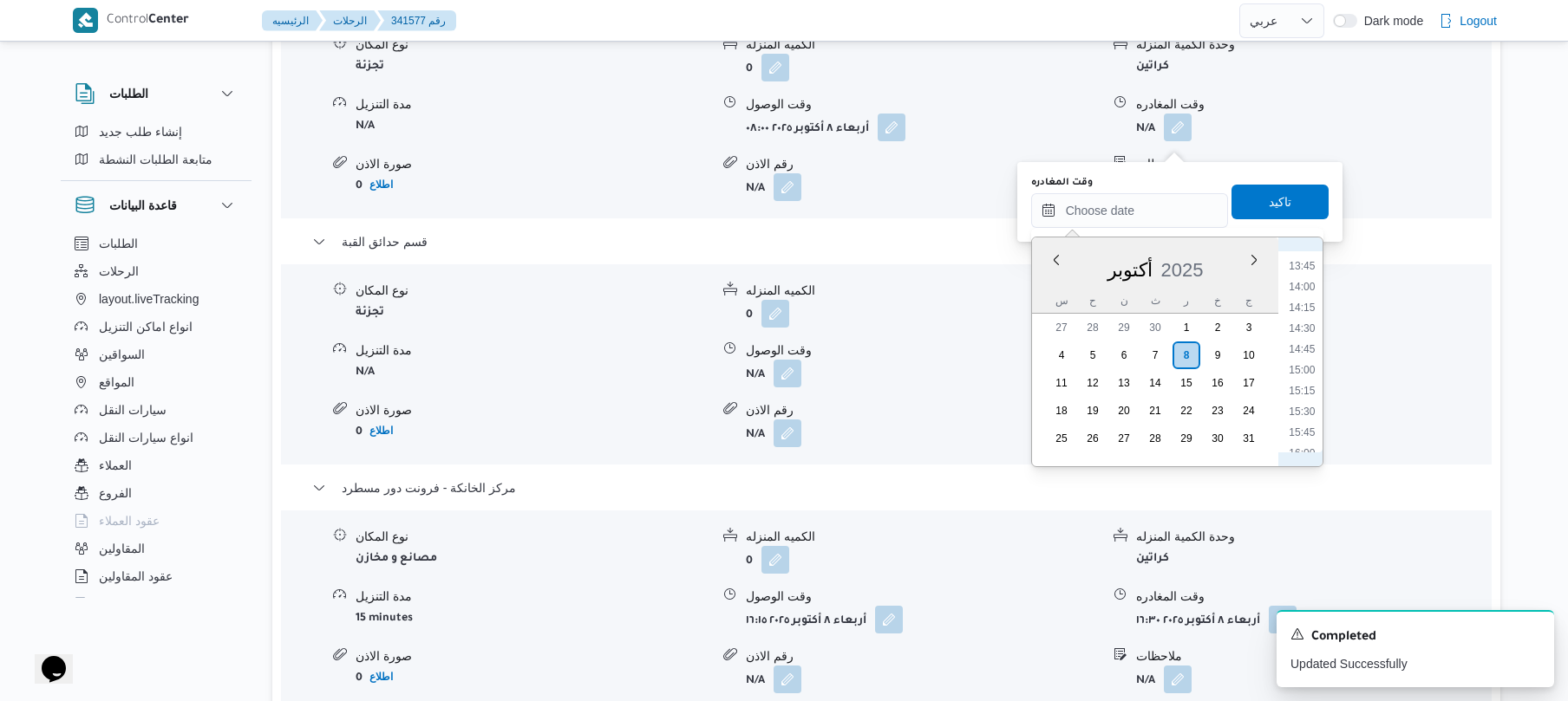
scroll to position [969, 0]
click at [1304, 271] on li "11:45" at bounding box center [1301, 269] width 40 height 17
type input "[DATE] ١١:٤٥"
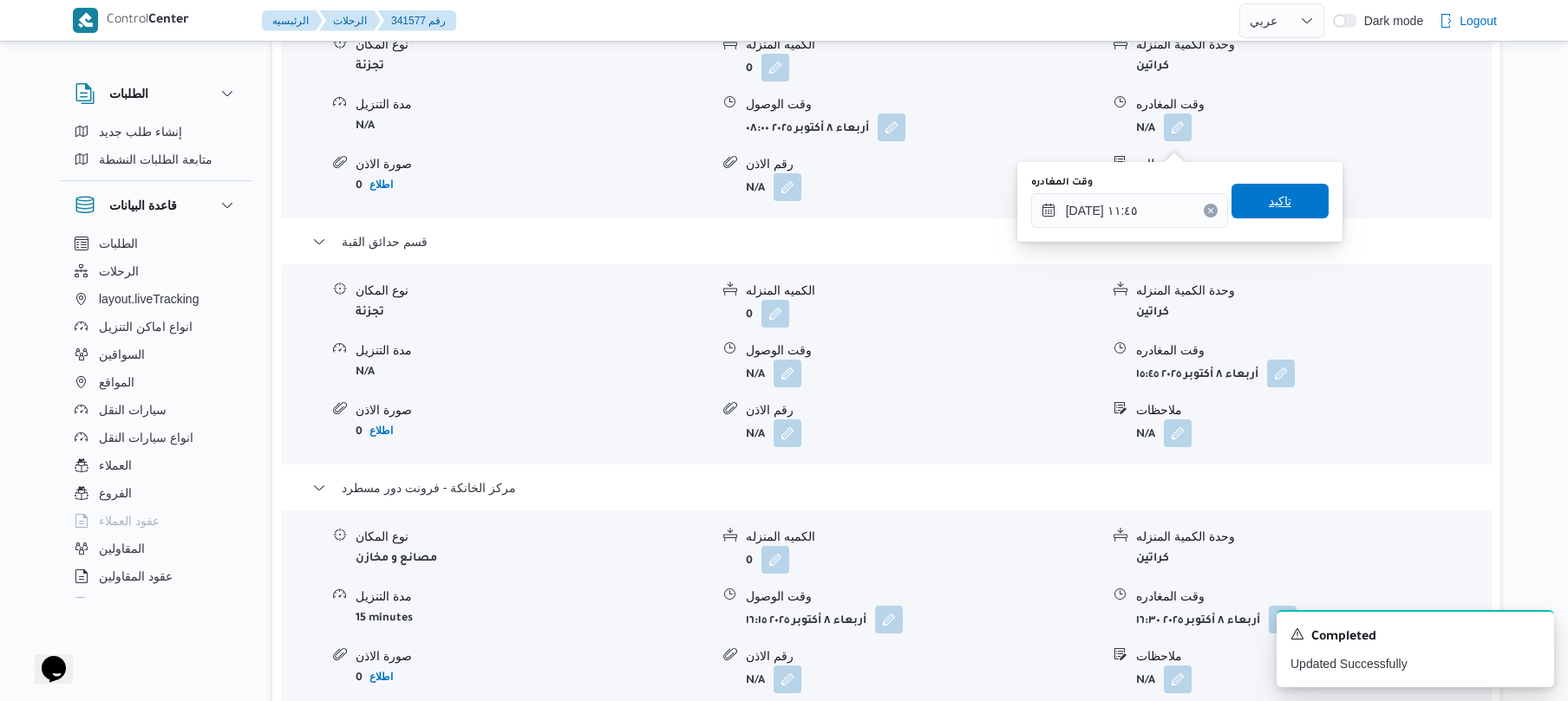
click at [1268, 198] on span "تاكيد" at bounding box center [1279, 200] width 23 height 21
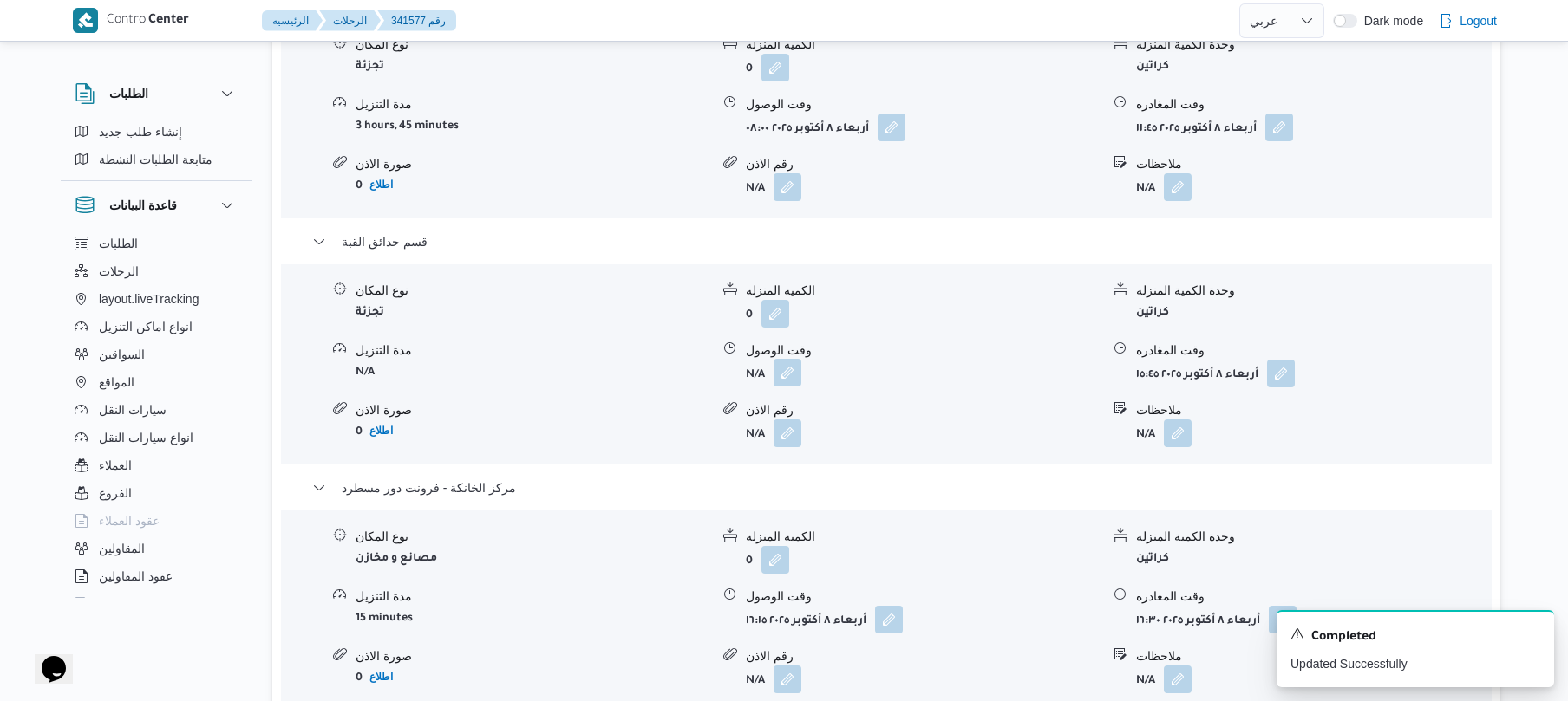
click at [784, 387] on button "button" at bounding box center [787, 373] width 28 height 28
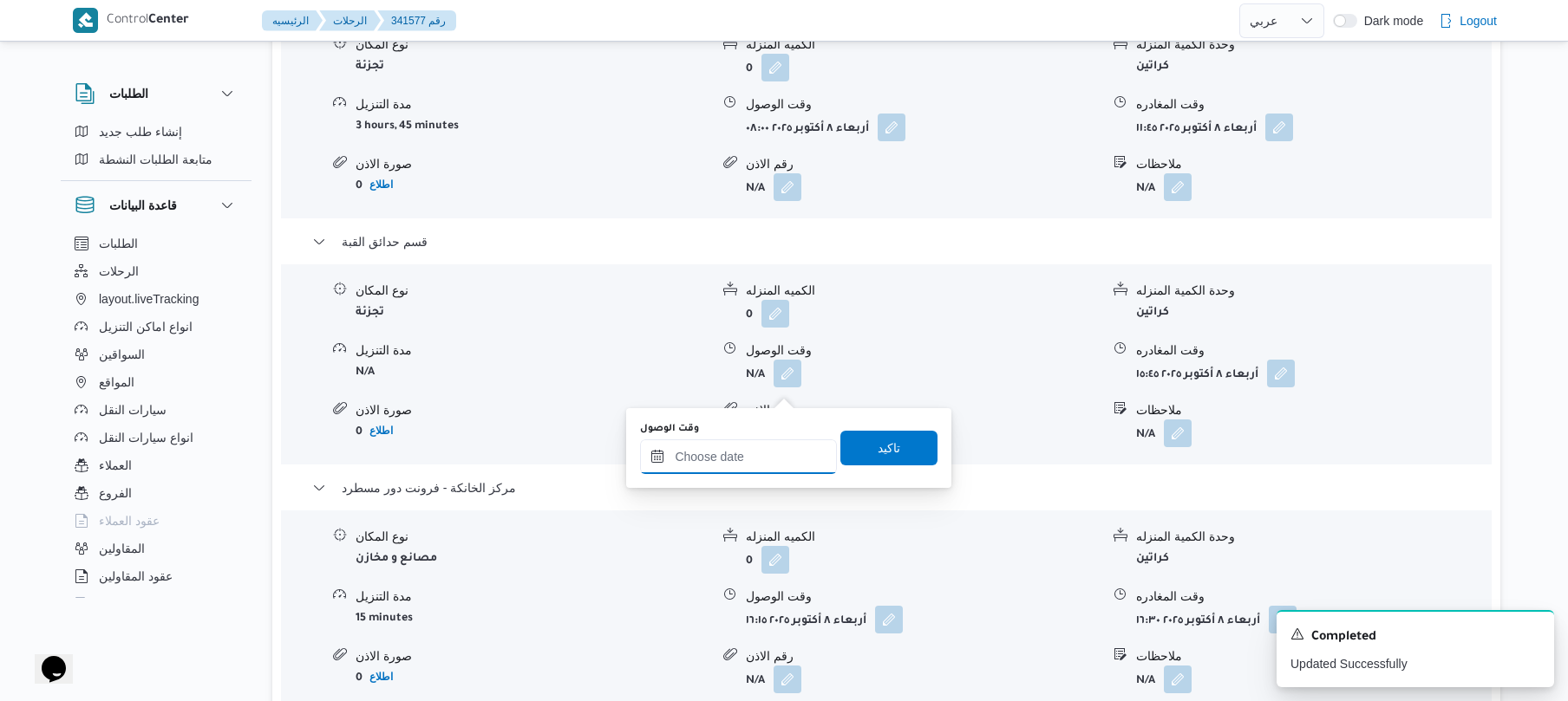
click at [776, 454] on input "وقت الوصول" at bounding box center [738, 456] width 196 height 35
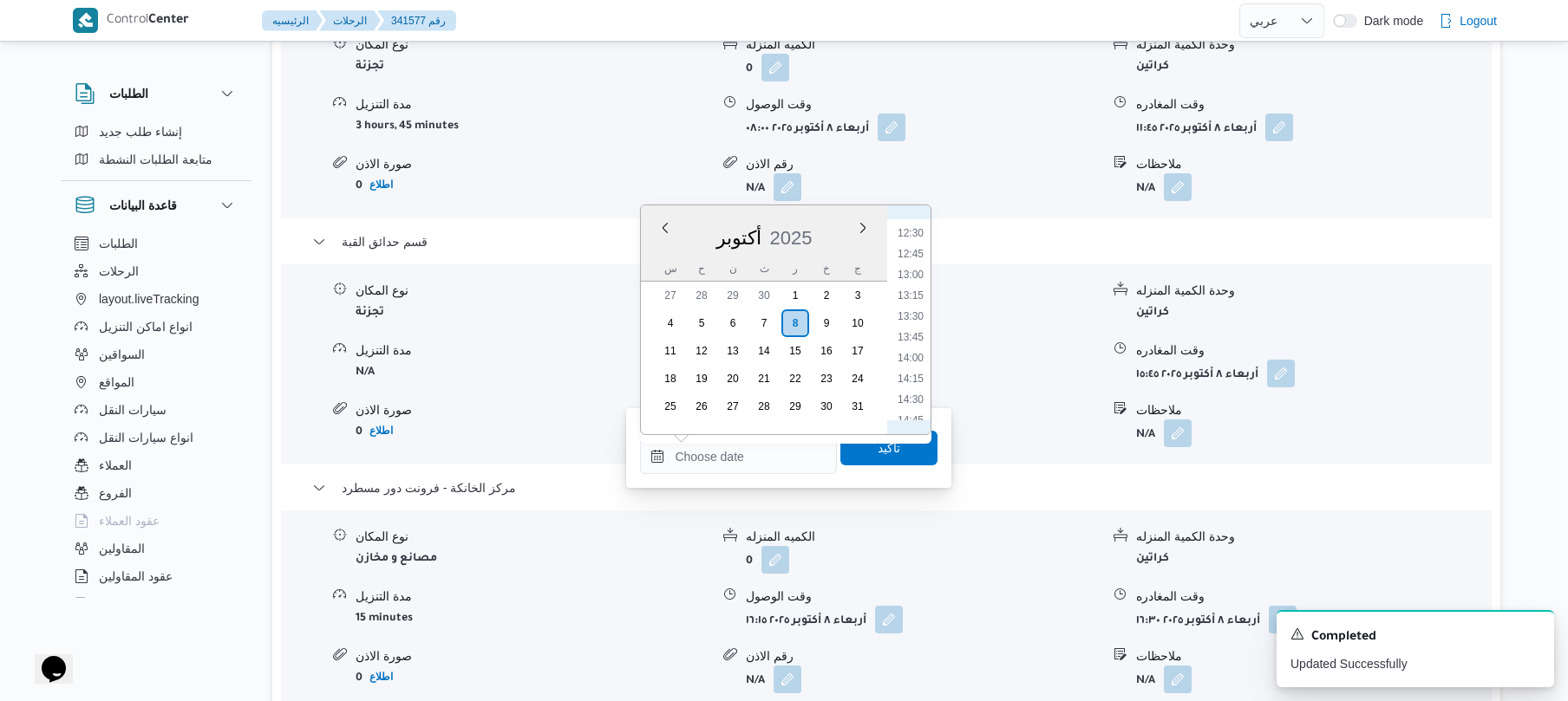
scroll to position [965, 0]
click at [913, 268] on li "12:00" at bounding box center [910, 261] width 40 height 17
type input "[DATE] ١٢:٠٠"
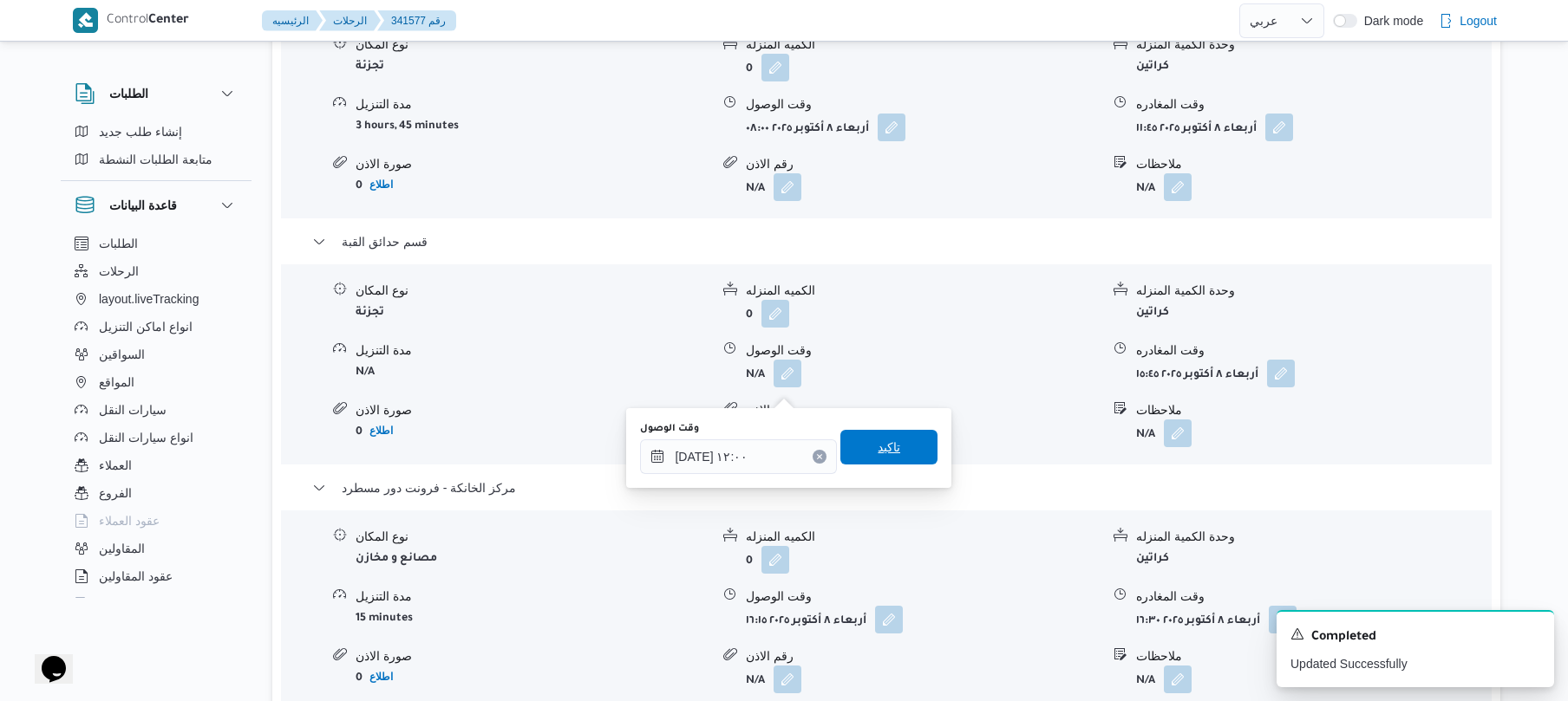
click at [878, 456] on span "تاكيد" at bounding box center [889, 447] width 23 height 21
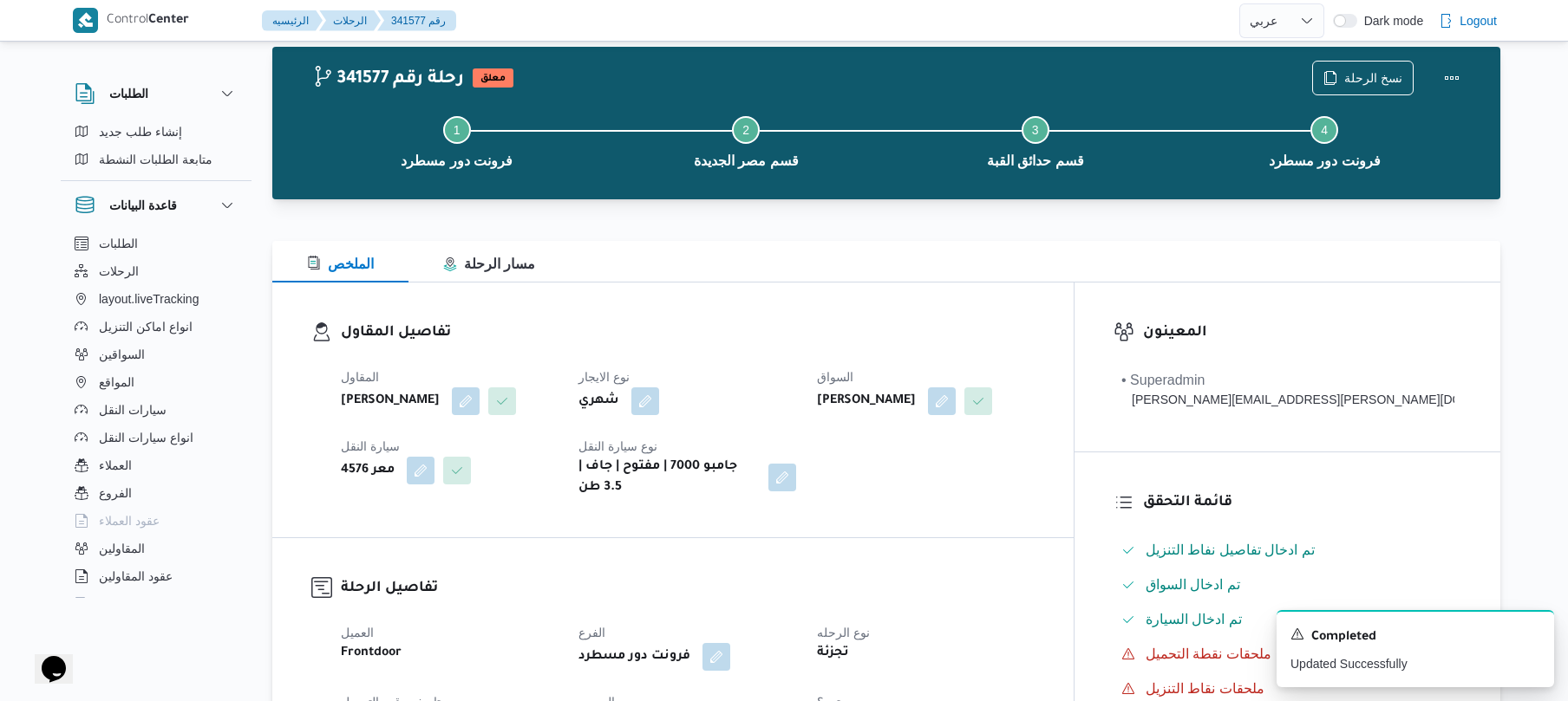
scroll to position [0, 0]
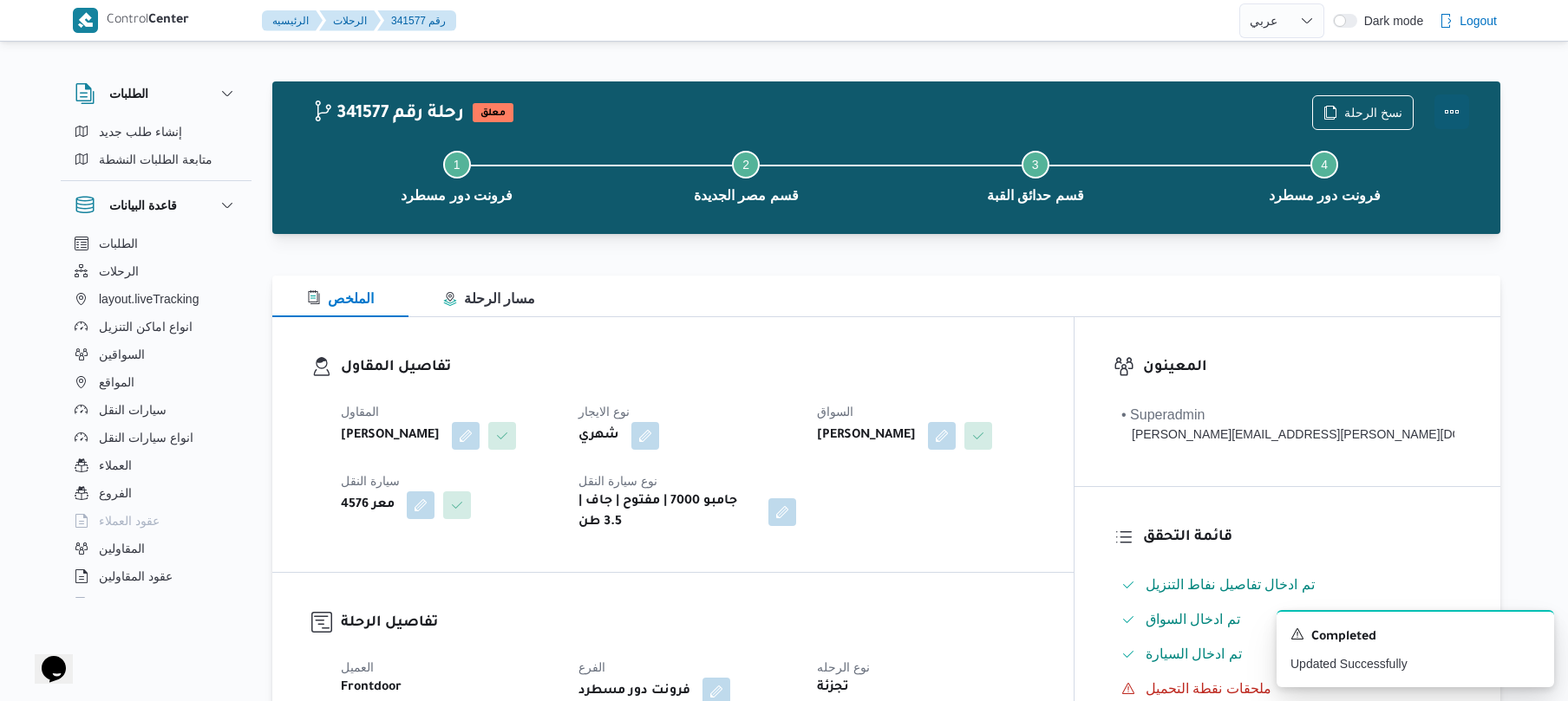
click at [1450, 105] on button "Actions" at bounding box center [1451, 111] width 35 height 35
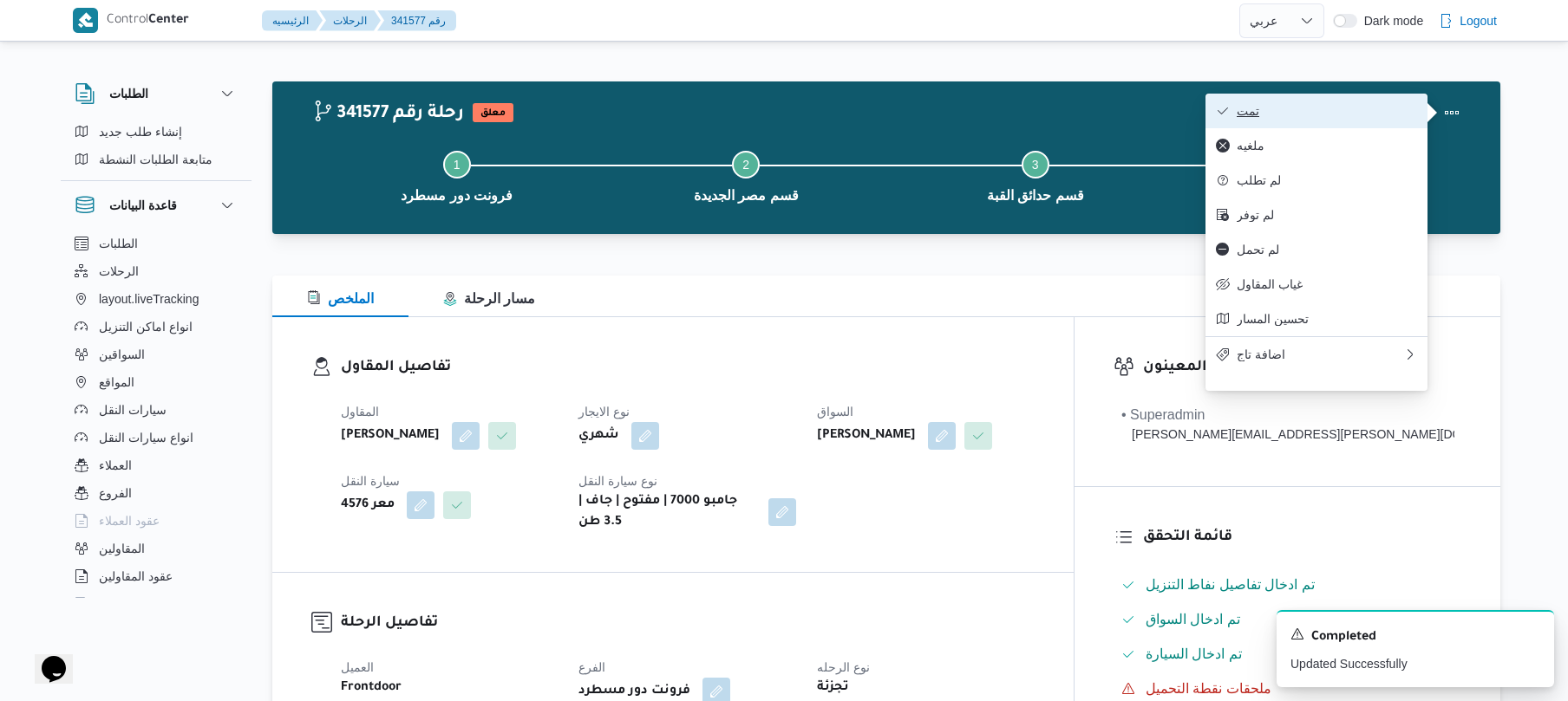
click at [1358, 121] on button "تمت" at bounding box center [1316, 110] width 222 height 35
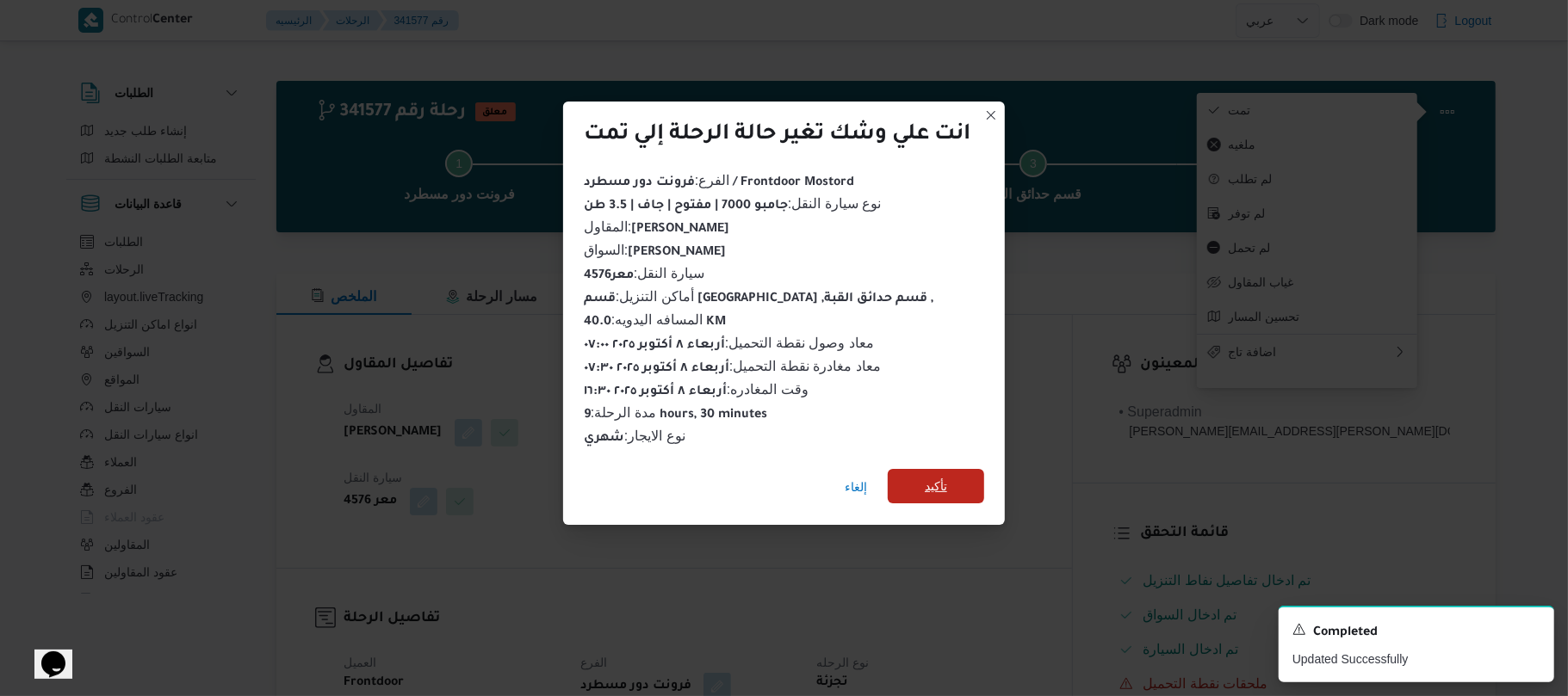
click at [947, 483] on span "تأكيد" at bounding box center [936, 485] width 23 height 21
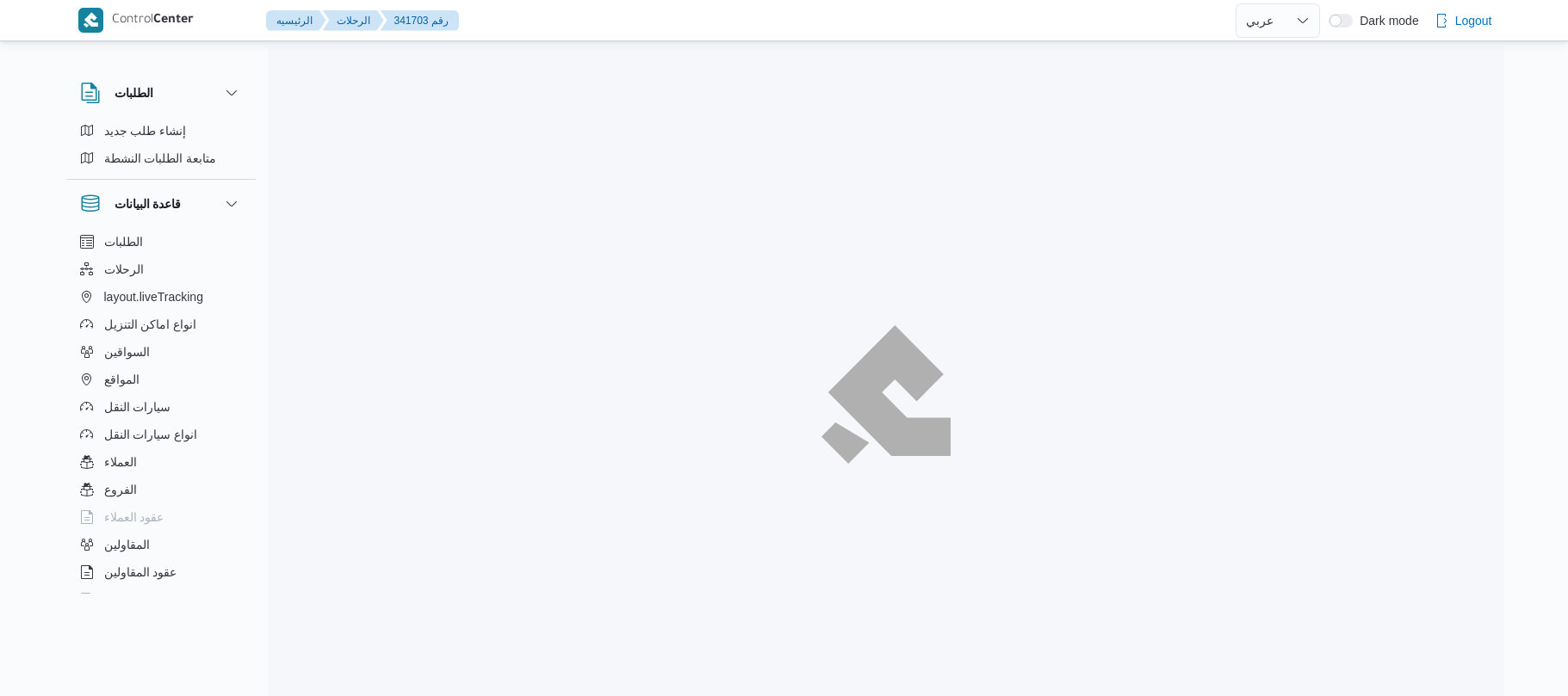
select select "ar"
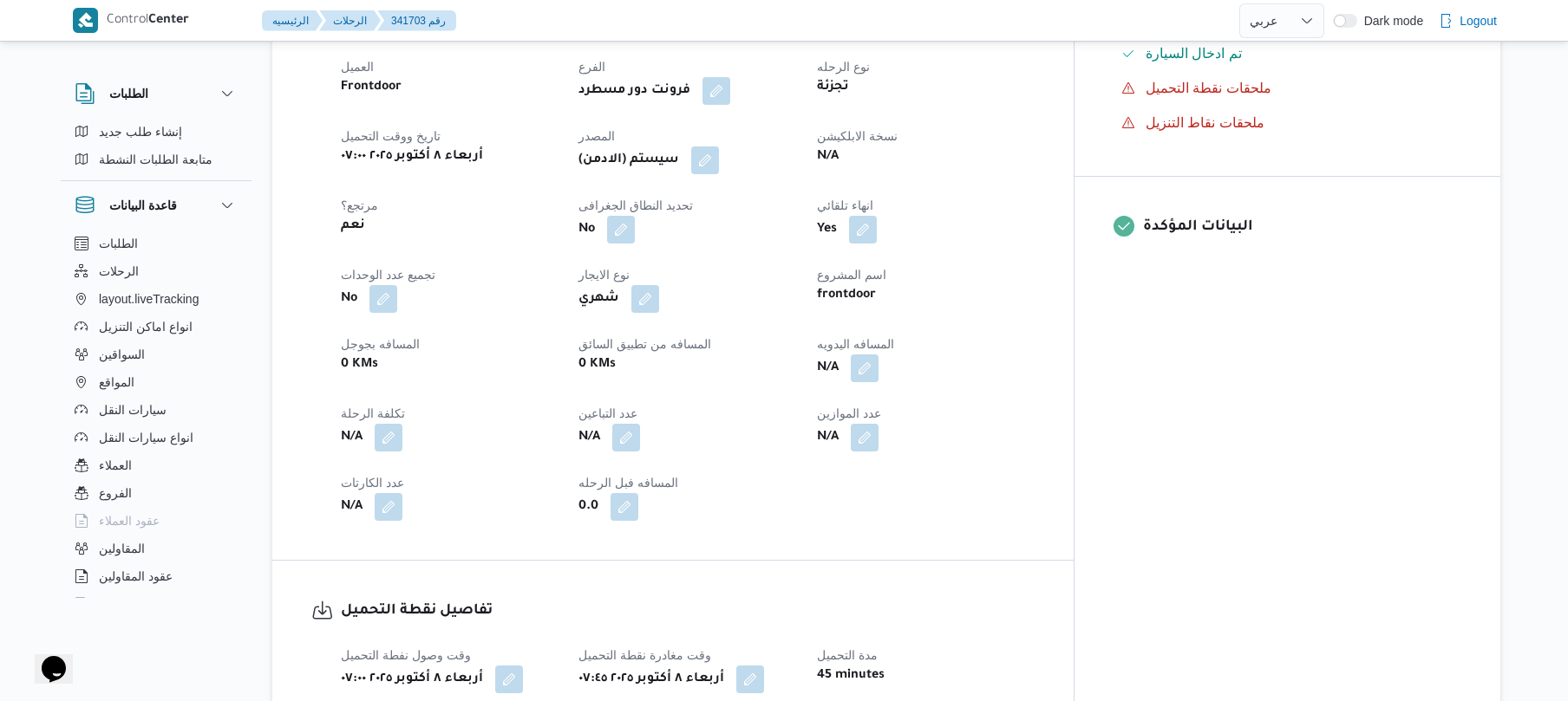
scroll to position [646, 0]
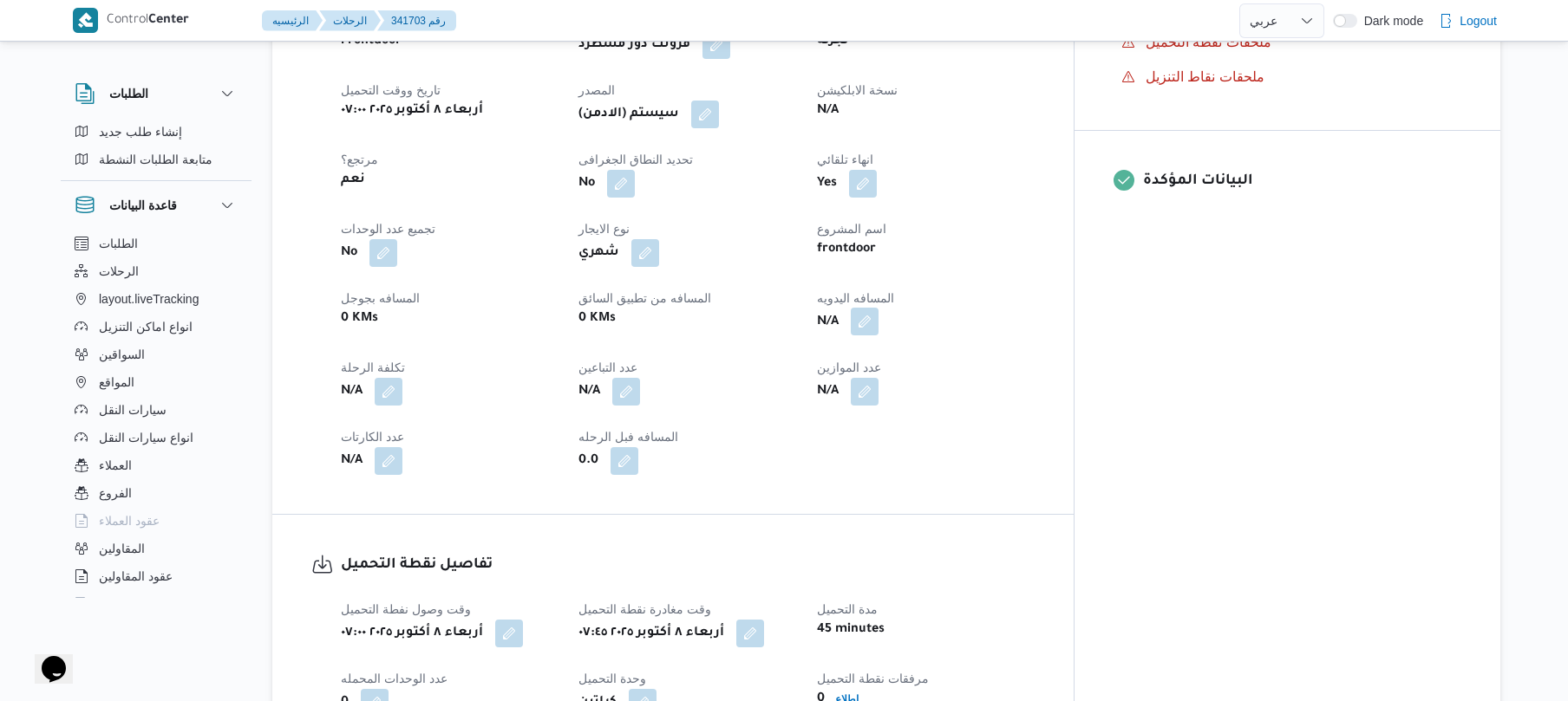
click at [879, 335] on button "button" at bounding box center [865, 321] width 28 height 28
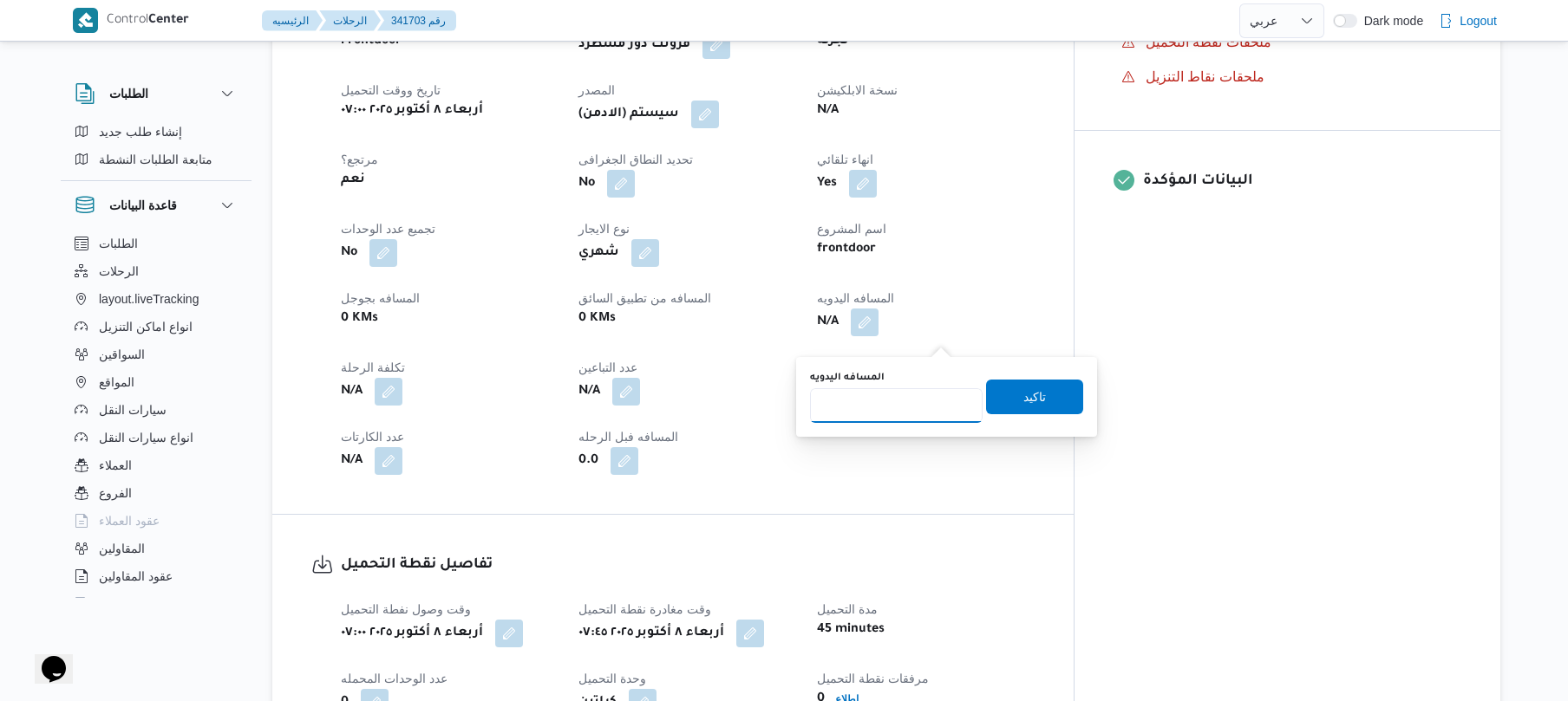
click at [885, 417] on input "المسافه اليدويه" at bounding box center [897, 406] width 173 height 35
type input "100"
click at [1030, 387] on span "تاكيد" at bounding box center [1034, 396] width 23 height 21
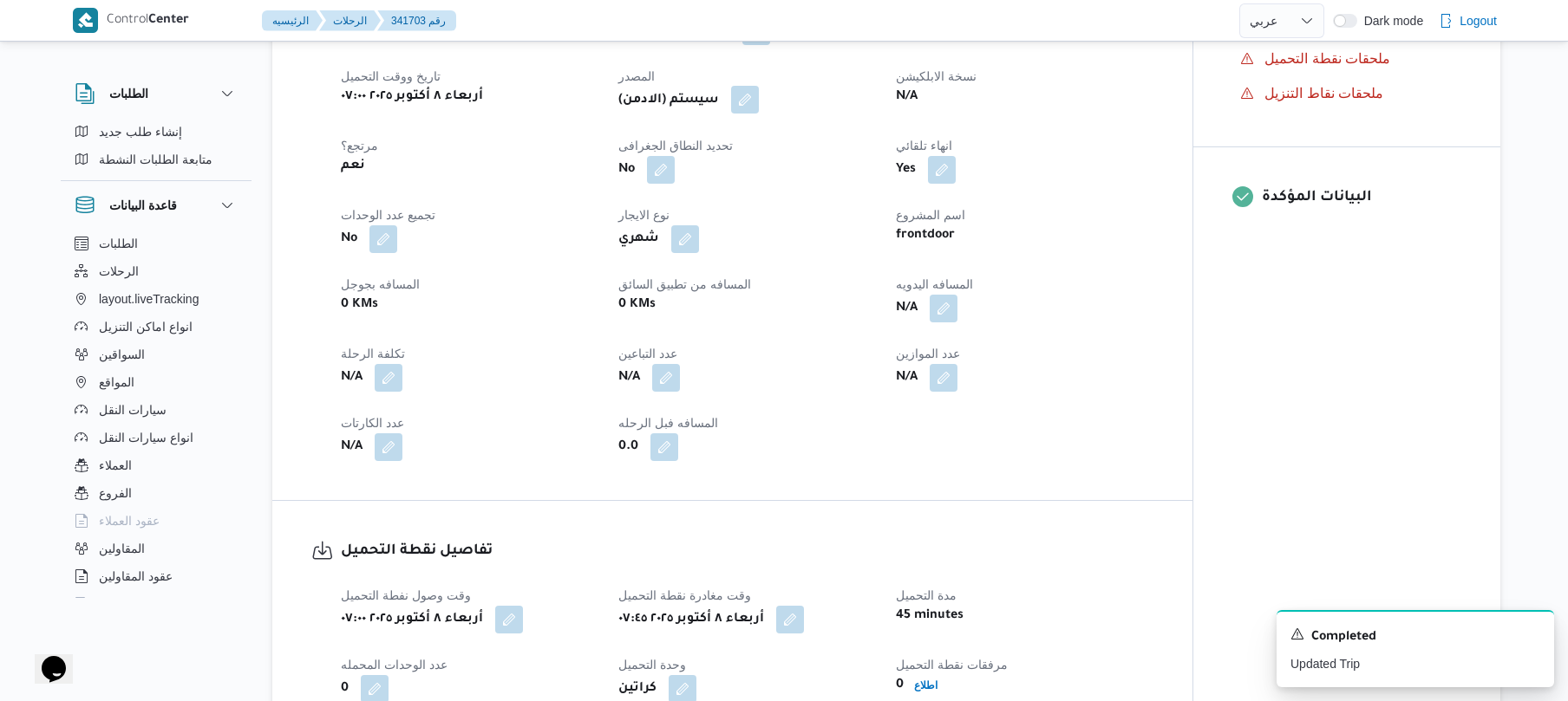
click at [749, 114] on button "button" at bounding box center [745, 100] width 28 height 28
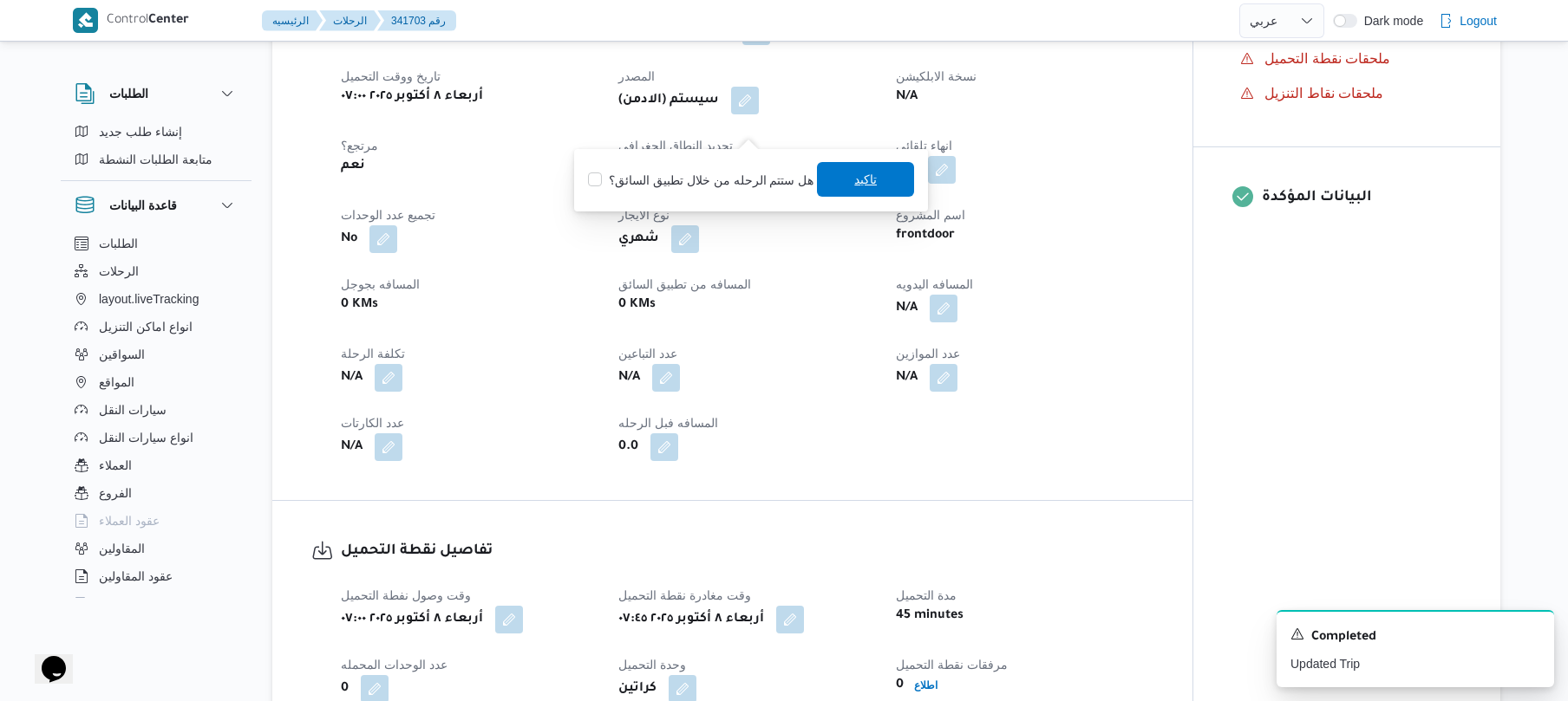
click at [839, 176] on span "تاكيد" at bounding box center [866, 178] width 97 height 35
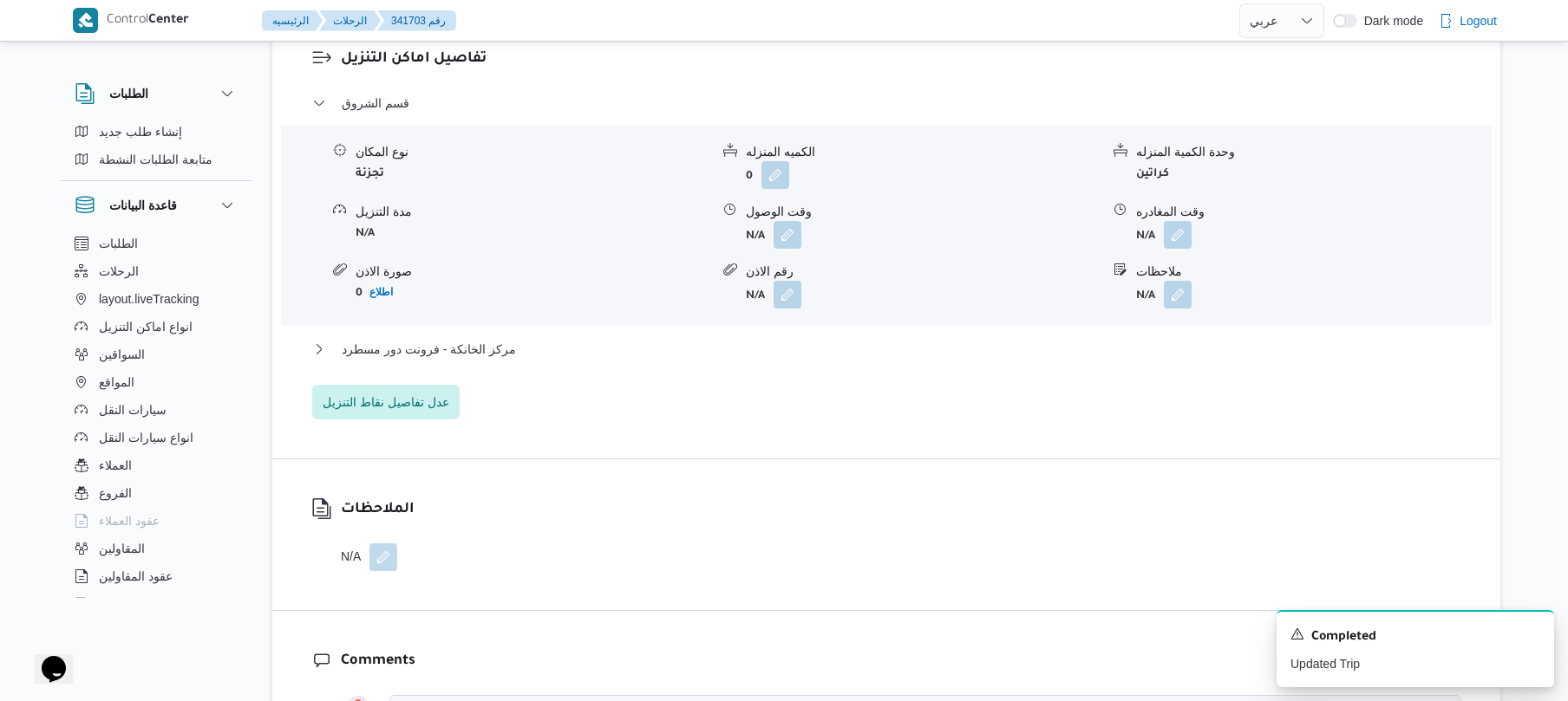
scroll to position [1478, 0]
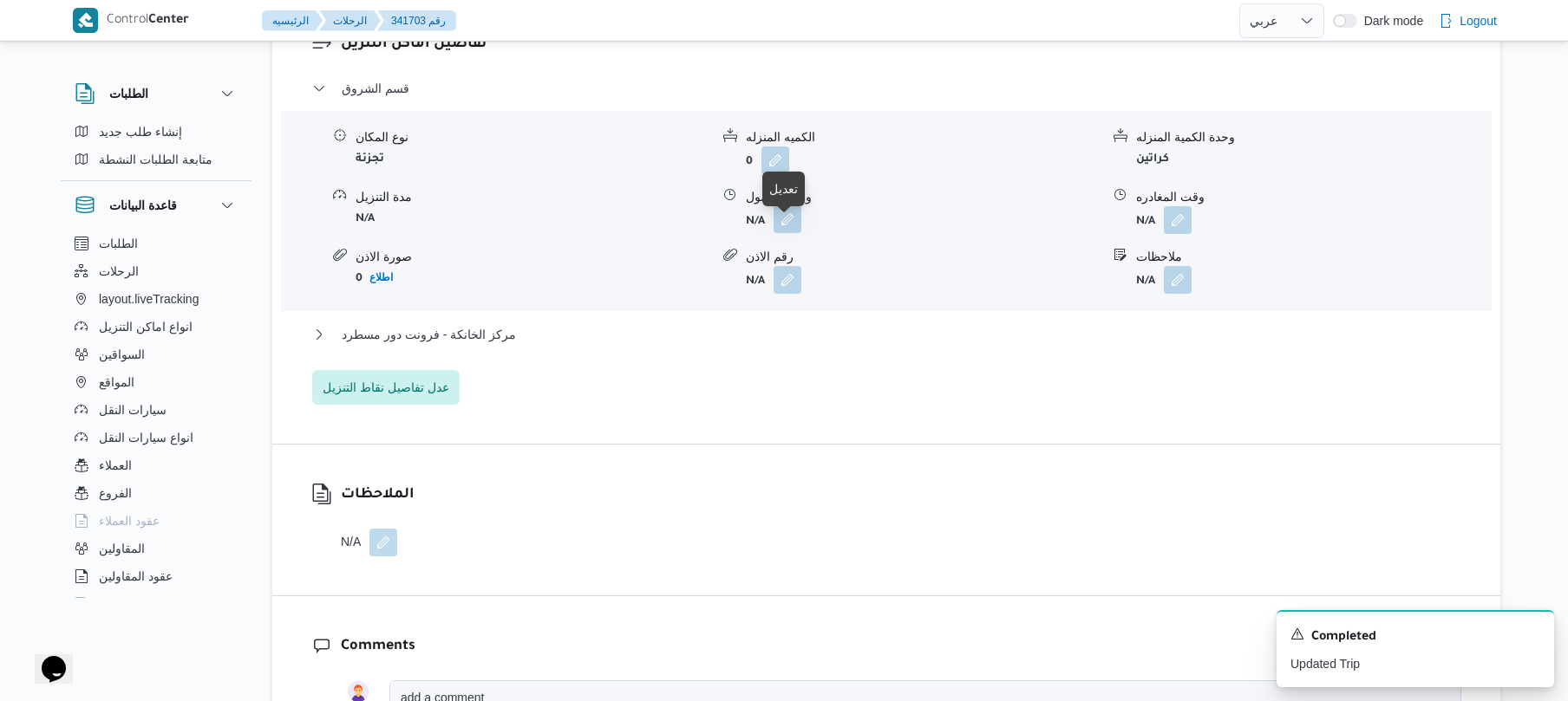
click at [785, 233] on button "button" at bounding box center [787, 219] width 28 height 28
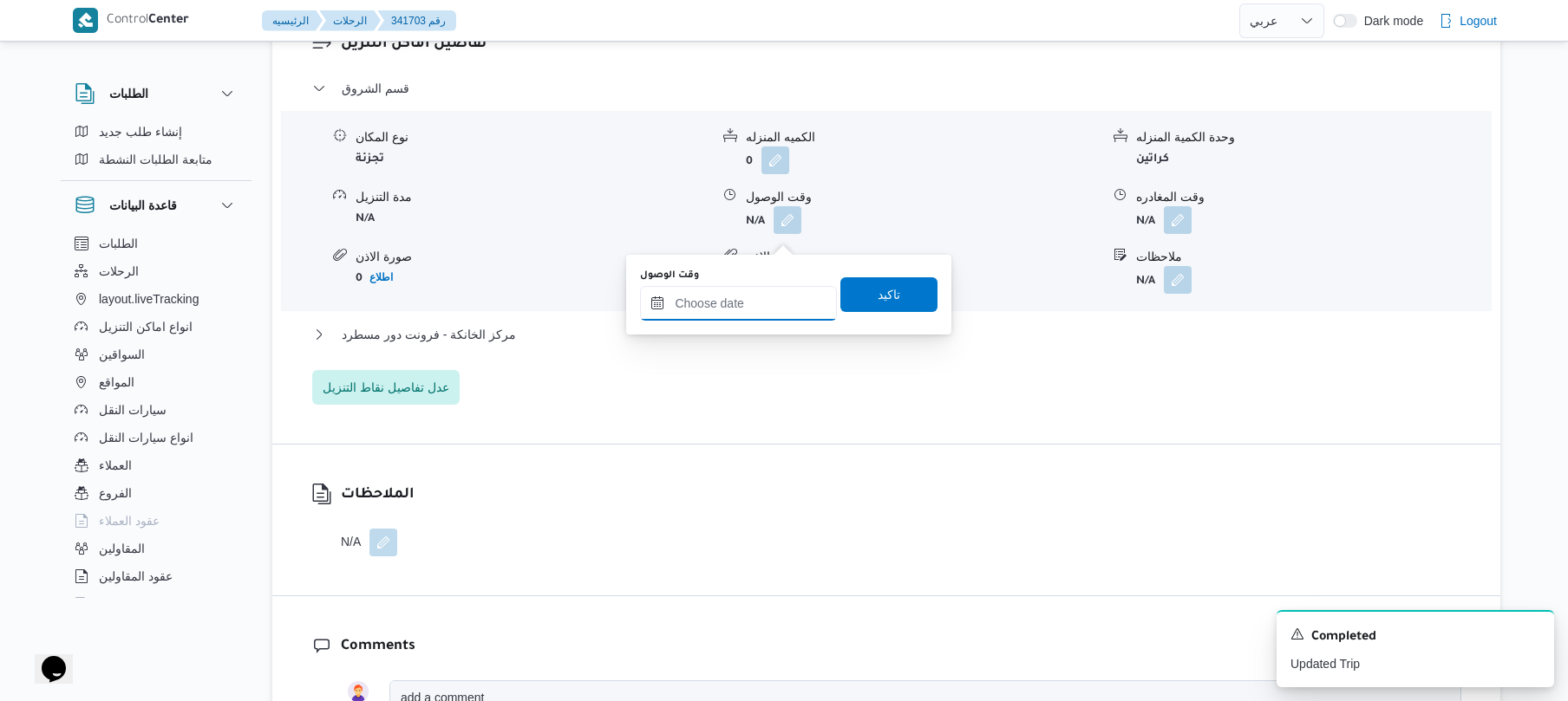
click at [754, 294] on input "وقت الوصول" at bounding box center [738, 303] width 196 height 35
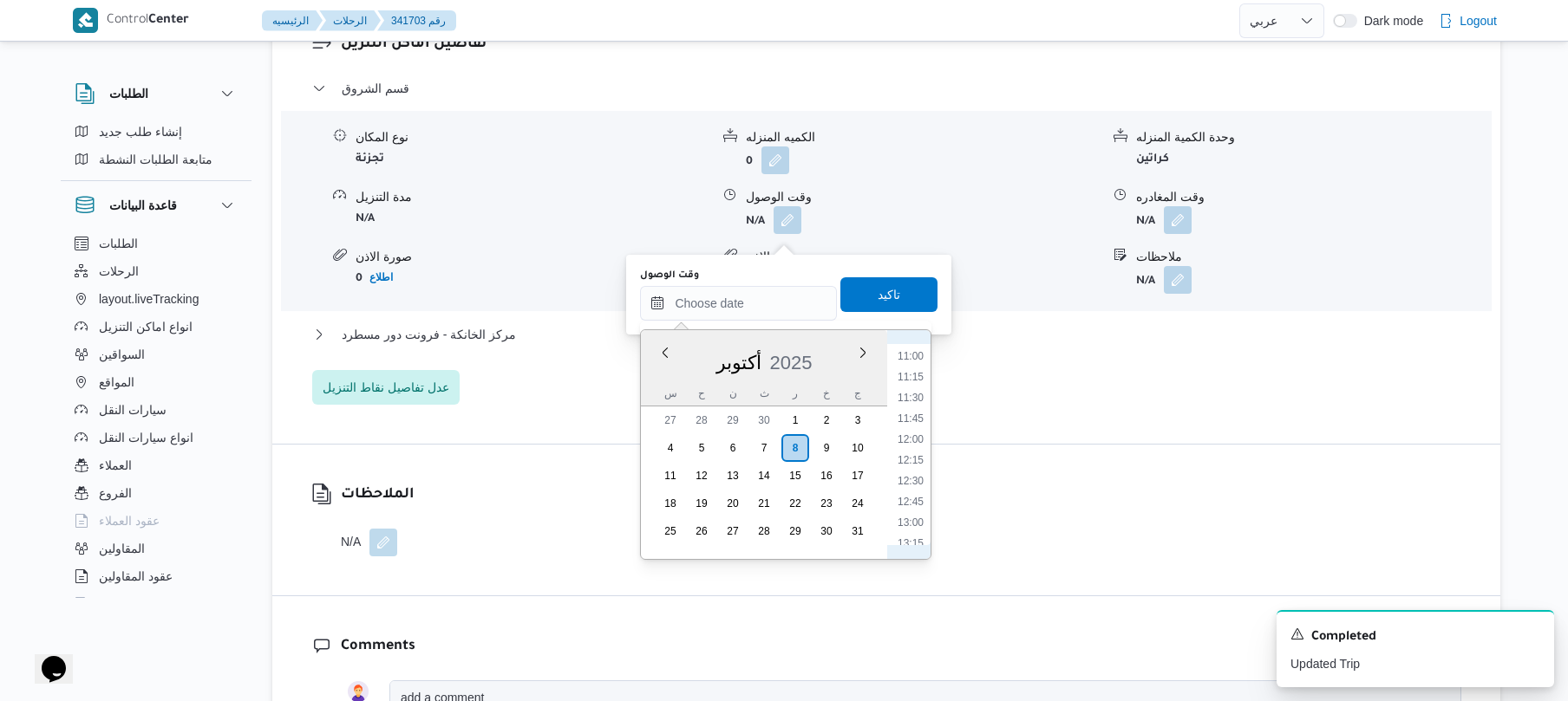
scroll to position [515, 0]
click at [930, 466] on ul "00:00 00:15 00:30 00:45 01:00 01:15 01:30 01:45 02:00 02:15 02:30 02:45 03:00 0…" at bounding box center [910, 444] width 40 height 201
click at [905, 376] on li "08:30" at bounding box center [910, 375] width 40 height 17
type input "٠٨/١٠/٢٠٢٥ ٠٨:٣٠"
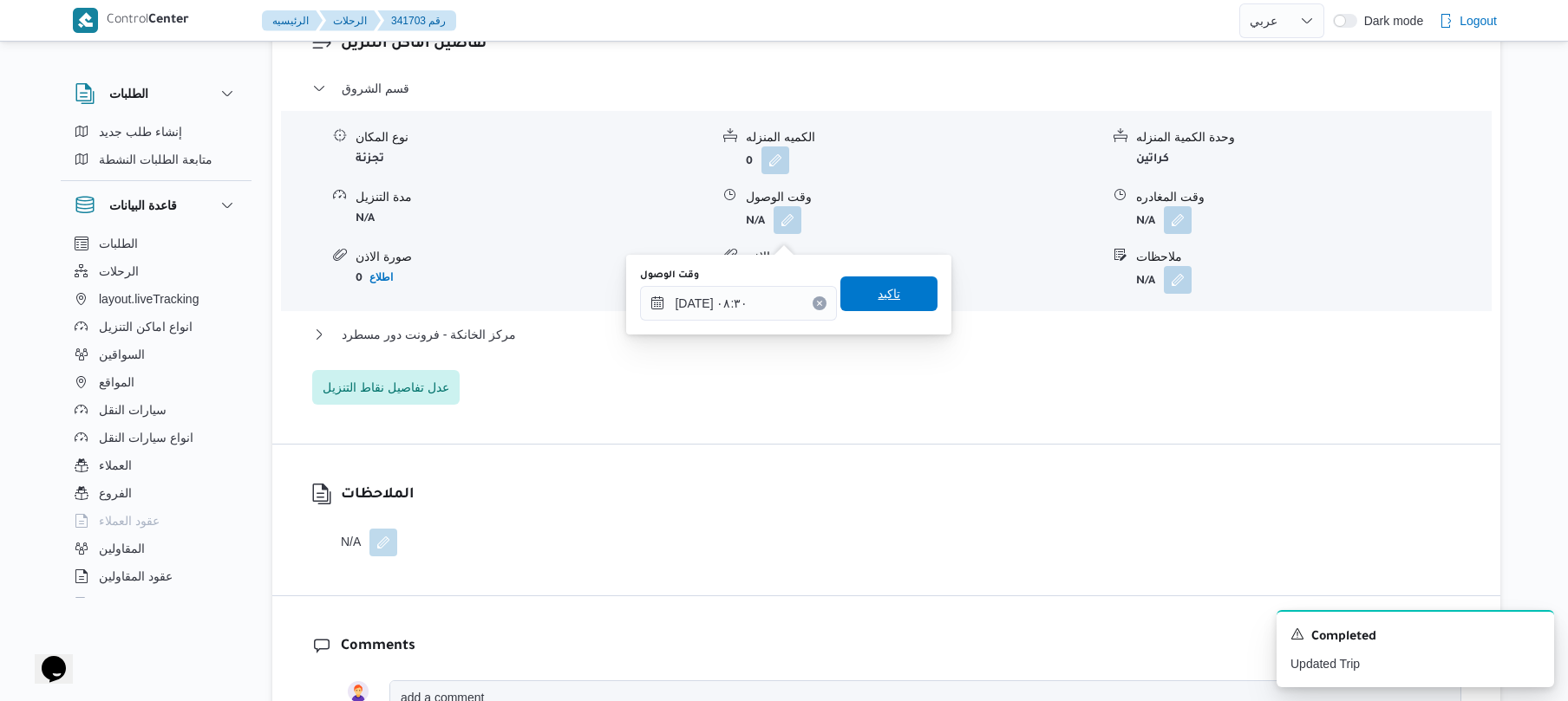
click at [878, 299] on span "تاكيد" at bounding box center [889, 293] width 23 height 21
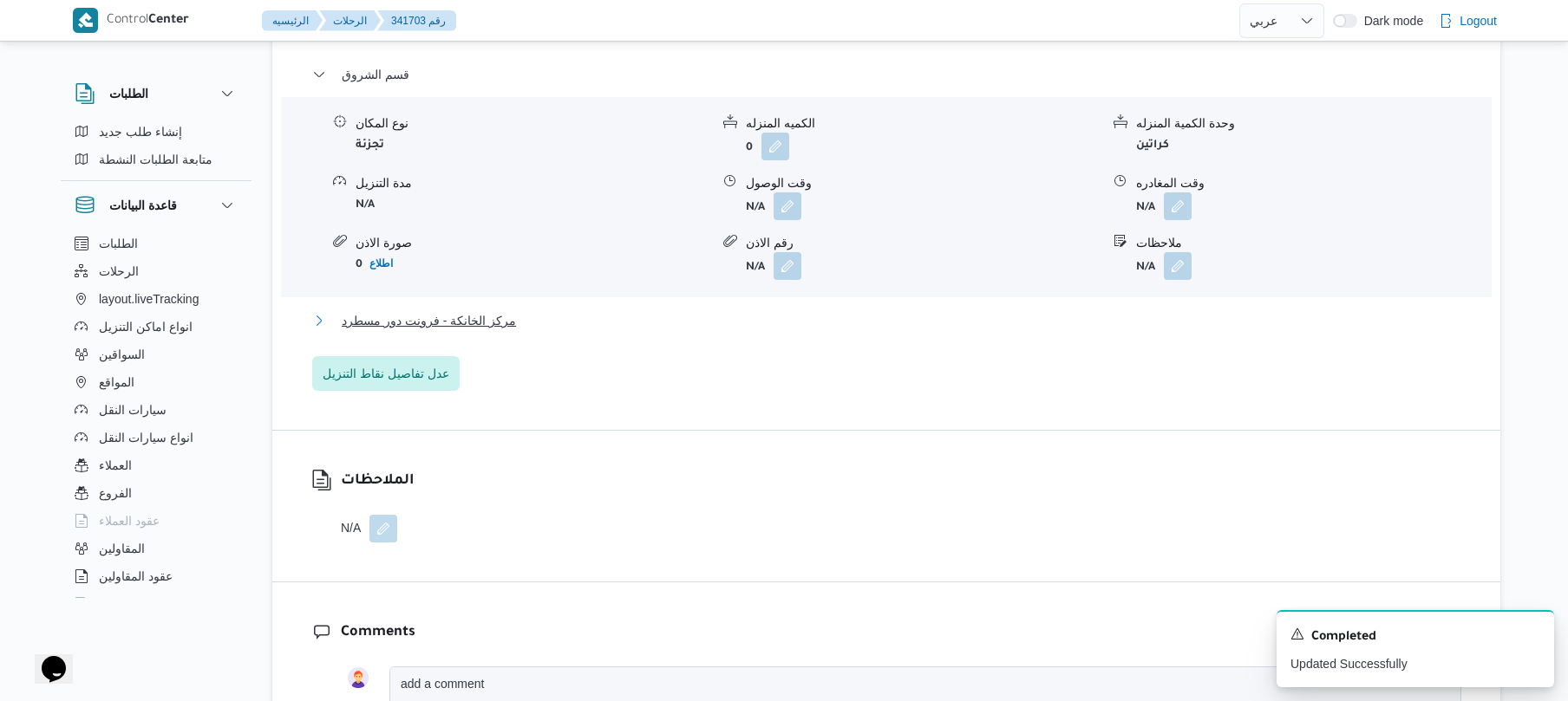
click at [822, 331] on button "مركز الخانكة - فرونت دور مسطرد" at bounding box center [887, 320] width 1148 height 21
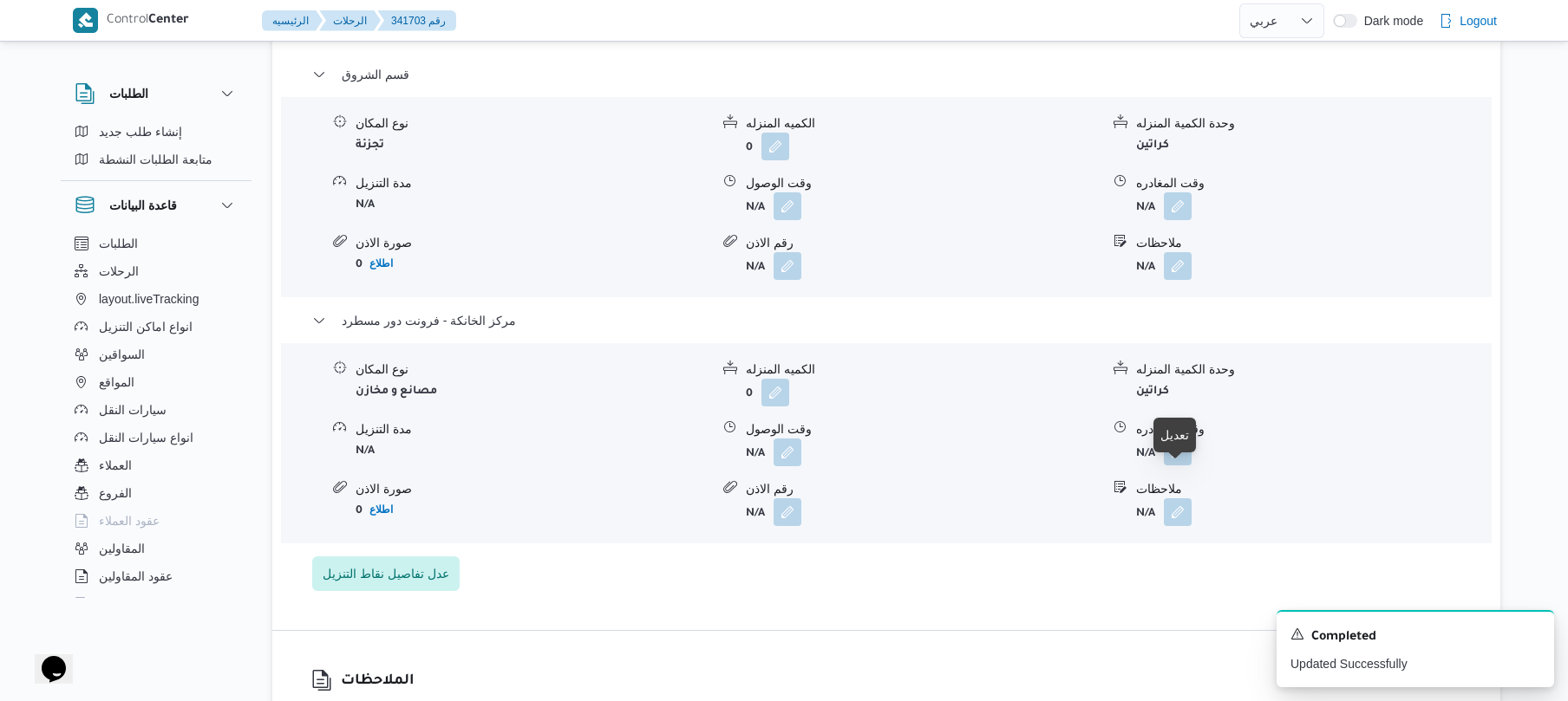
click at [1180, 465] on button "button" at bounding box center [1177, 452] width 28 height 28
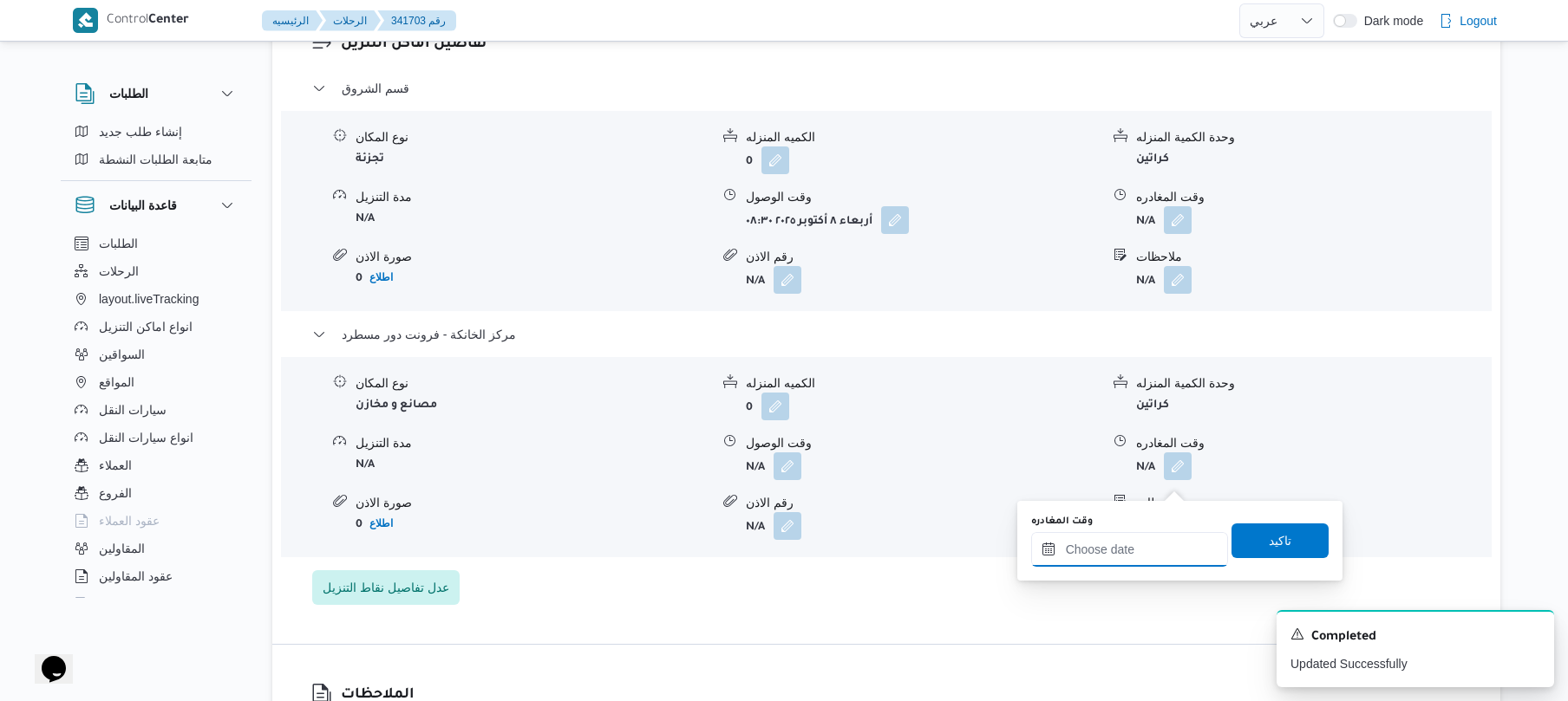
click at [1142, 546] on input "وقت المغادره" at bounding box center [1130, 549] width 196 height 35
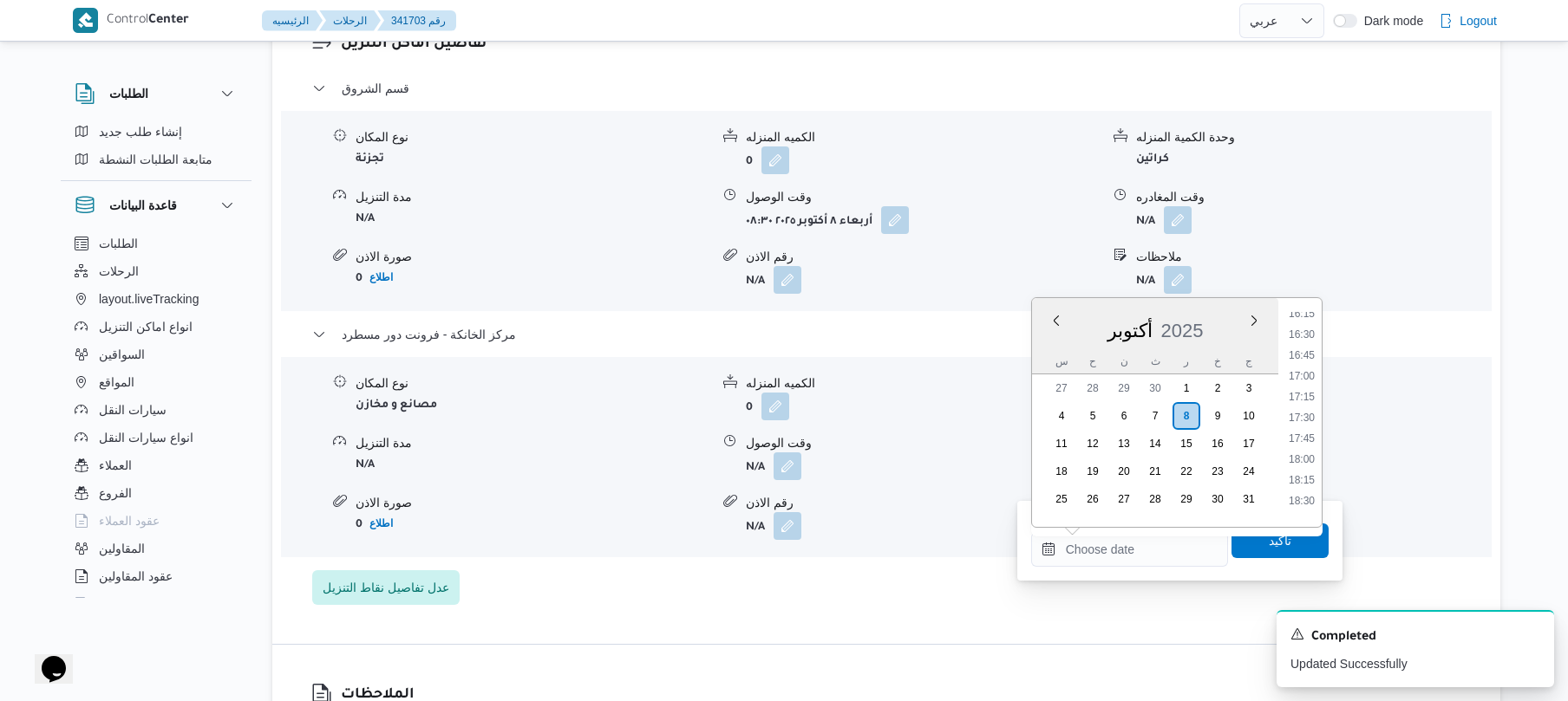
scroll to position [1307, 0]
click at [1306, 389] on li "16:30" at bounding box center [1301, 386] width 40 height 17
type input "٠٨/١٠/٢٠٢٥ ١٦:٣٠"
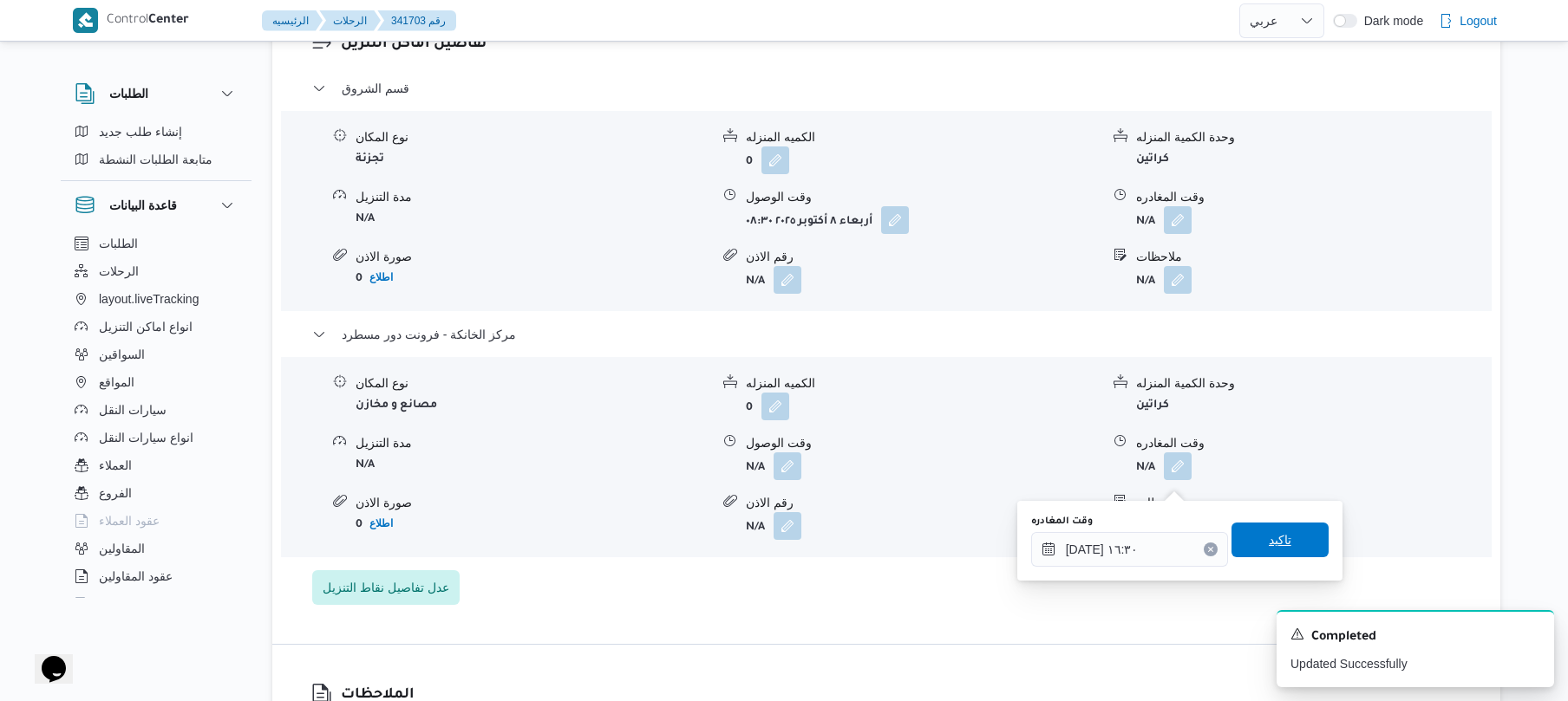
click at [1245, 542] on span "تاكيد" at bounding box center [1279, 539] width 97 height 35
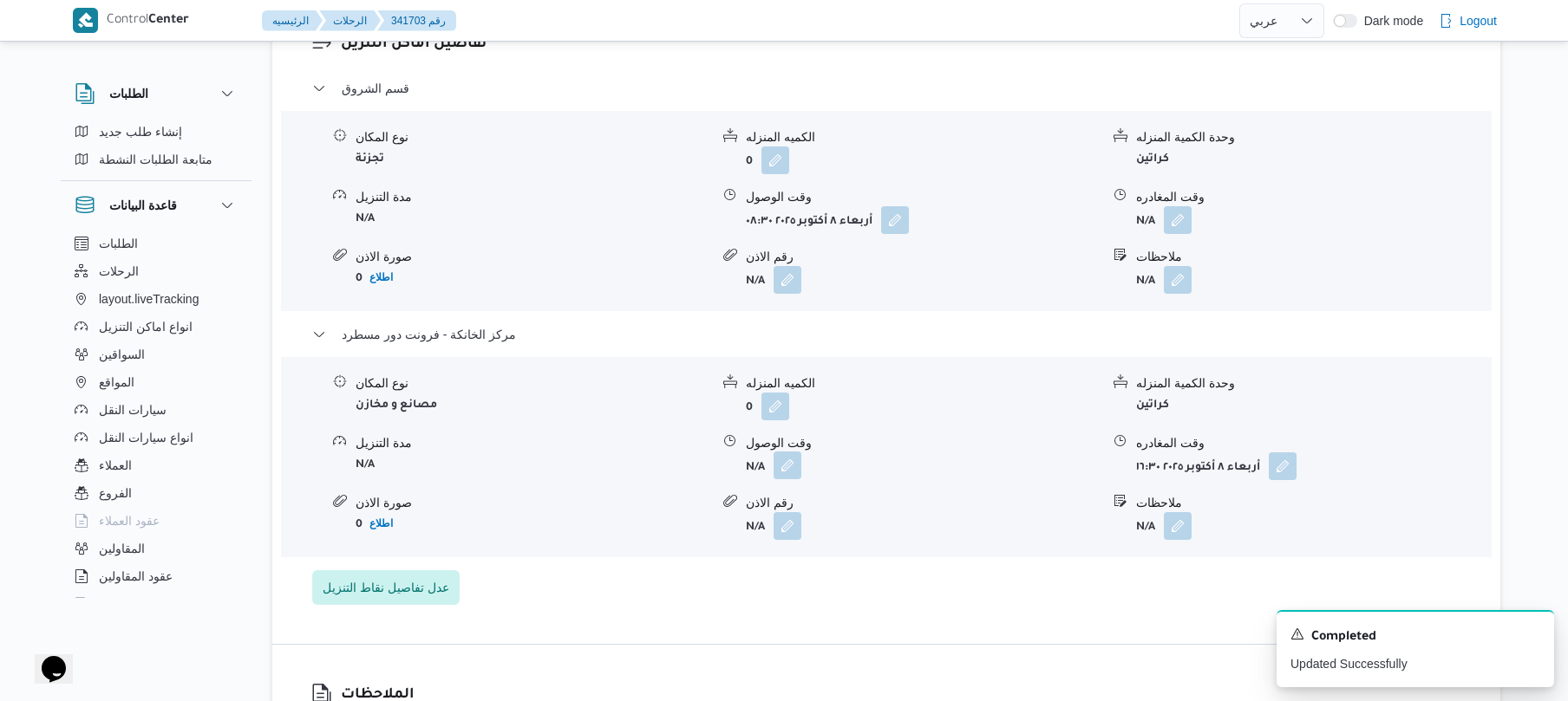
click at [784, 479] on button "button" at bounding box center [787, 465] width 28 height 28
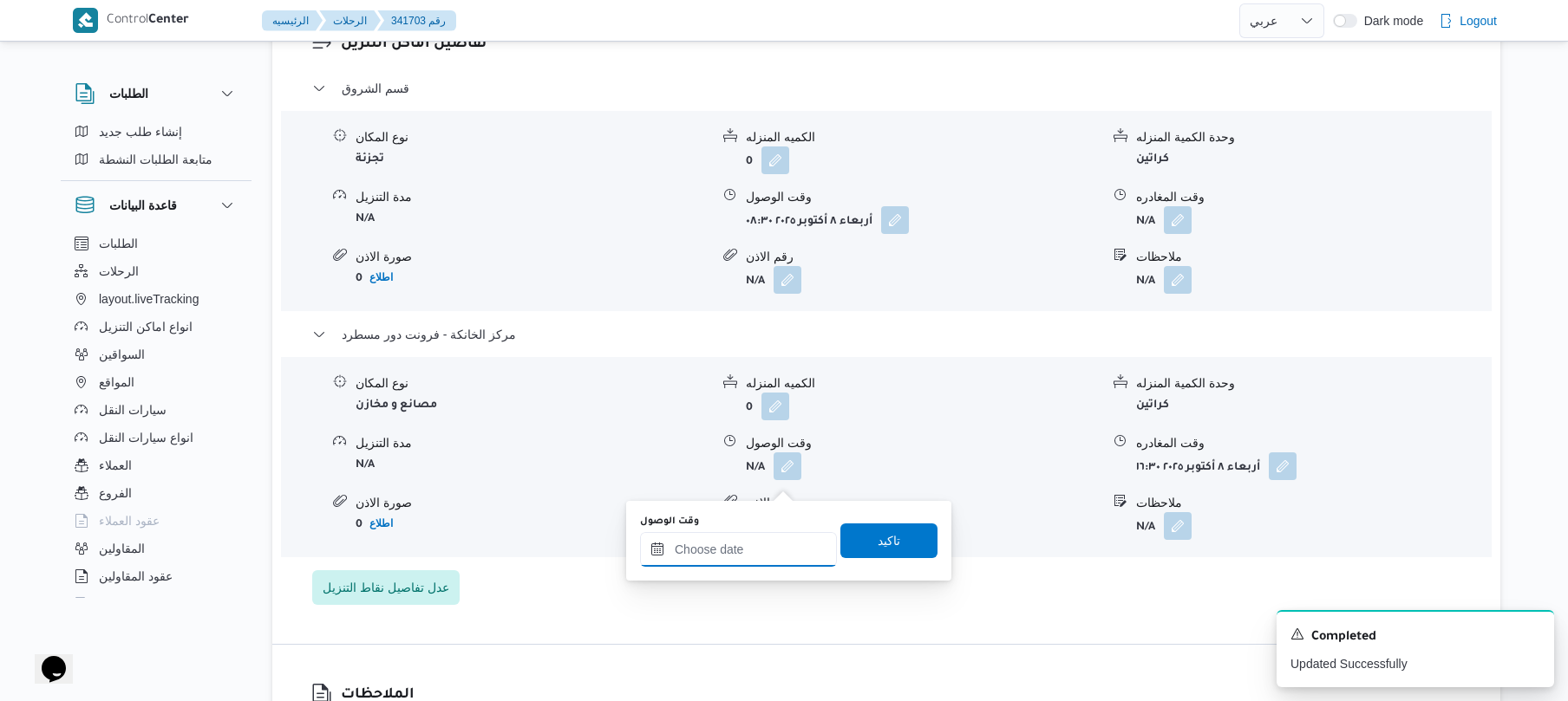
click at [771, 551] on input "وقت الوصول" at bounding box center [738, 549] width 196 height 35
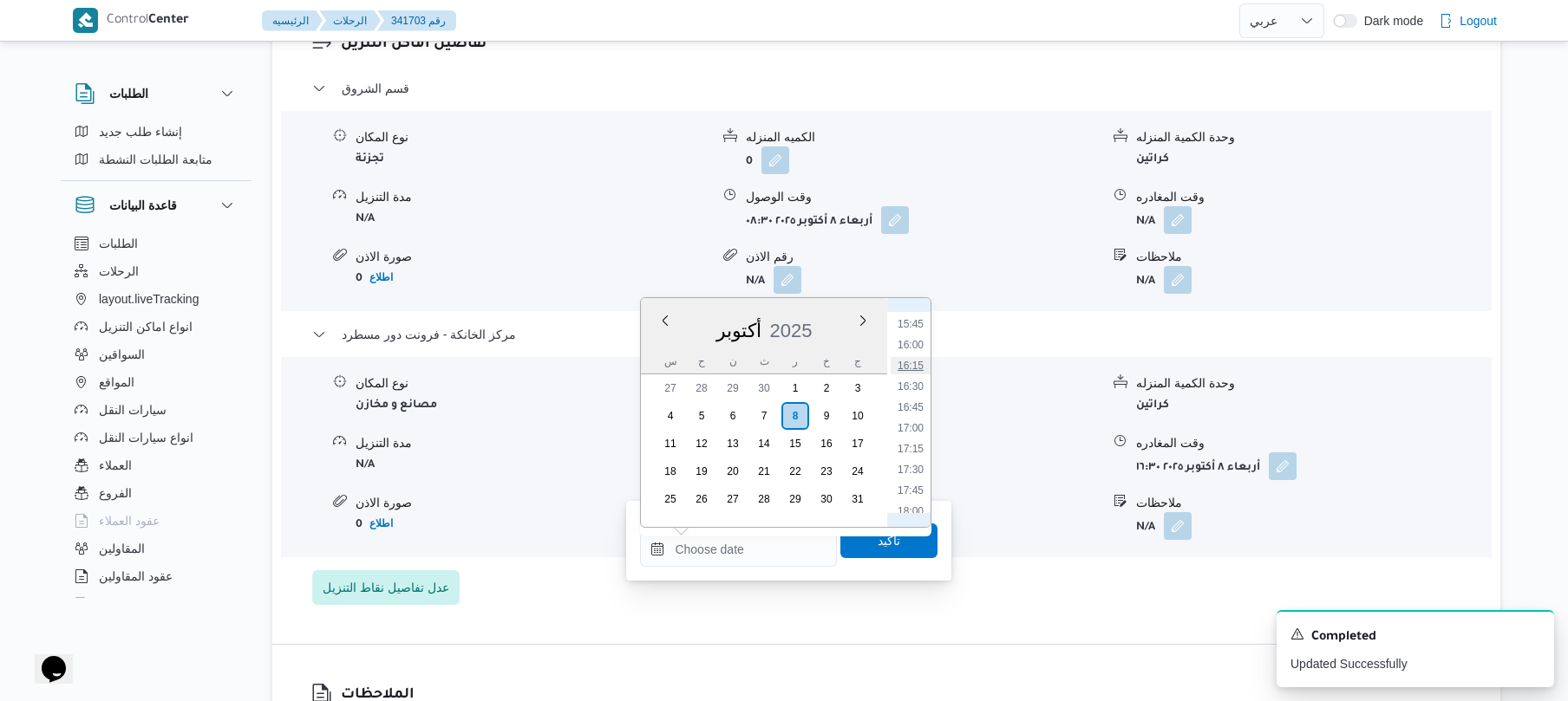
click at [913, 359] on li "16:15" at bounding box center [910, 365] width 40 height 17
type input "٠٨/١٠/٢٠٢٥ ١٦:١٥"
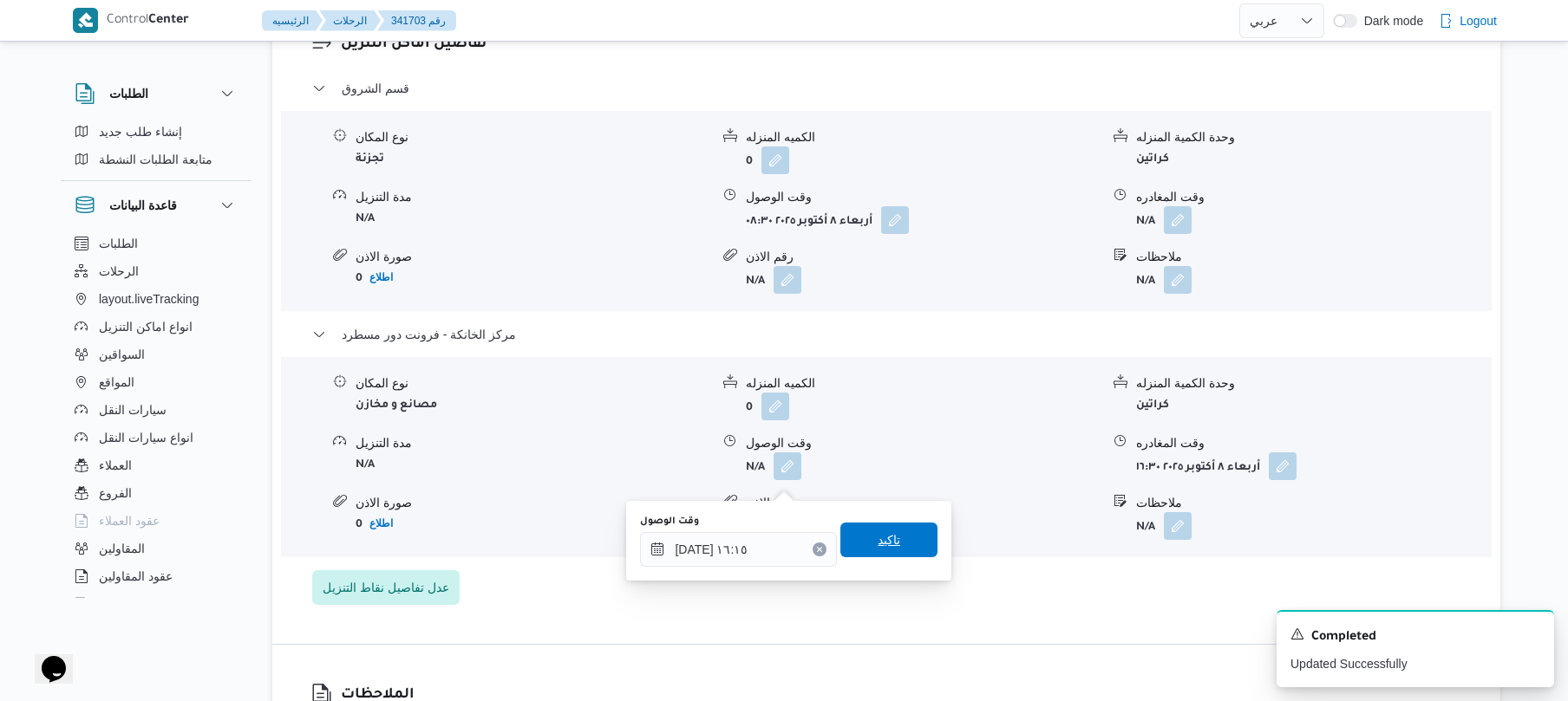
click at [878, 548] on span "تاكيد" at bounding box center [889, 539] width 23 height 21
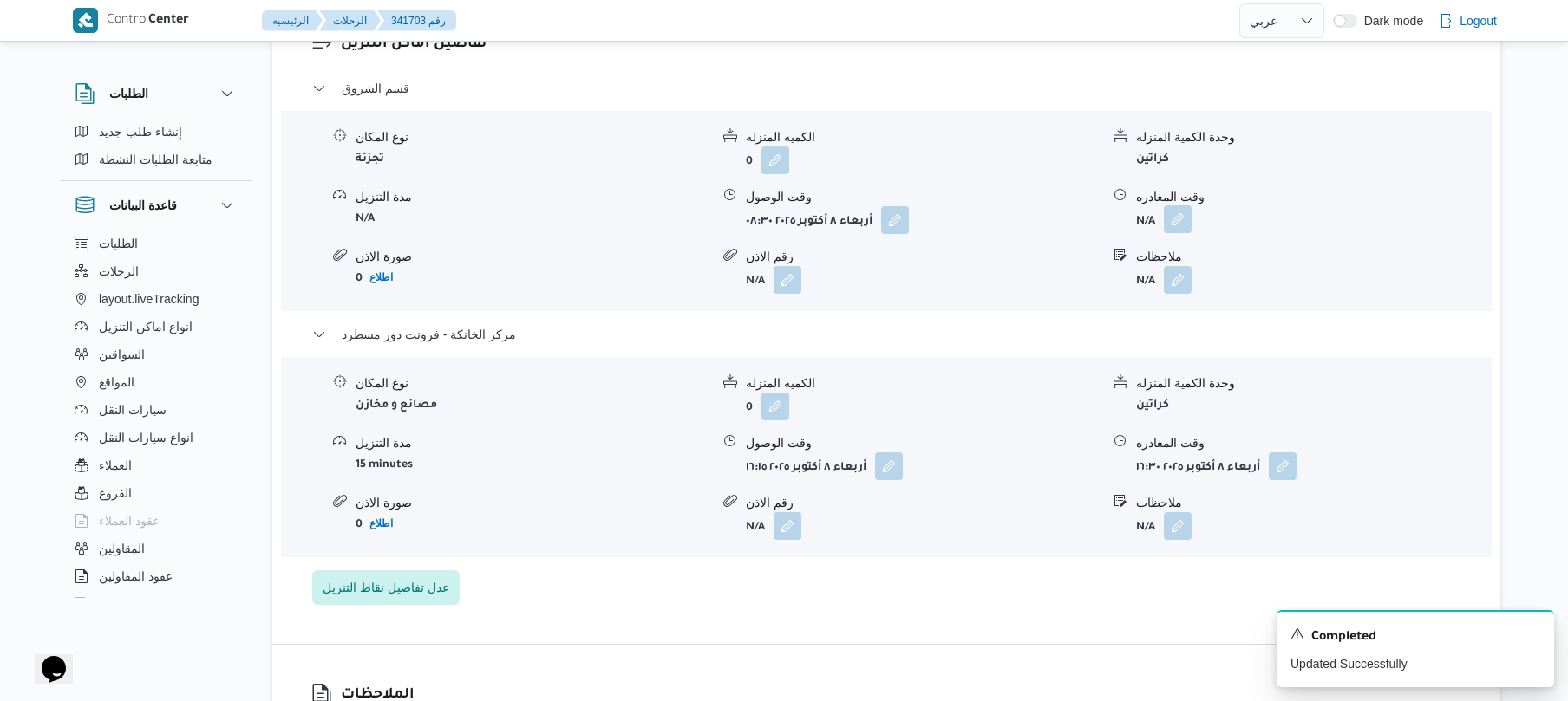
click at [1176, 233] on button "button" at bounding box center [1177, 219] width 28 height 28
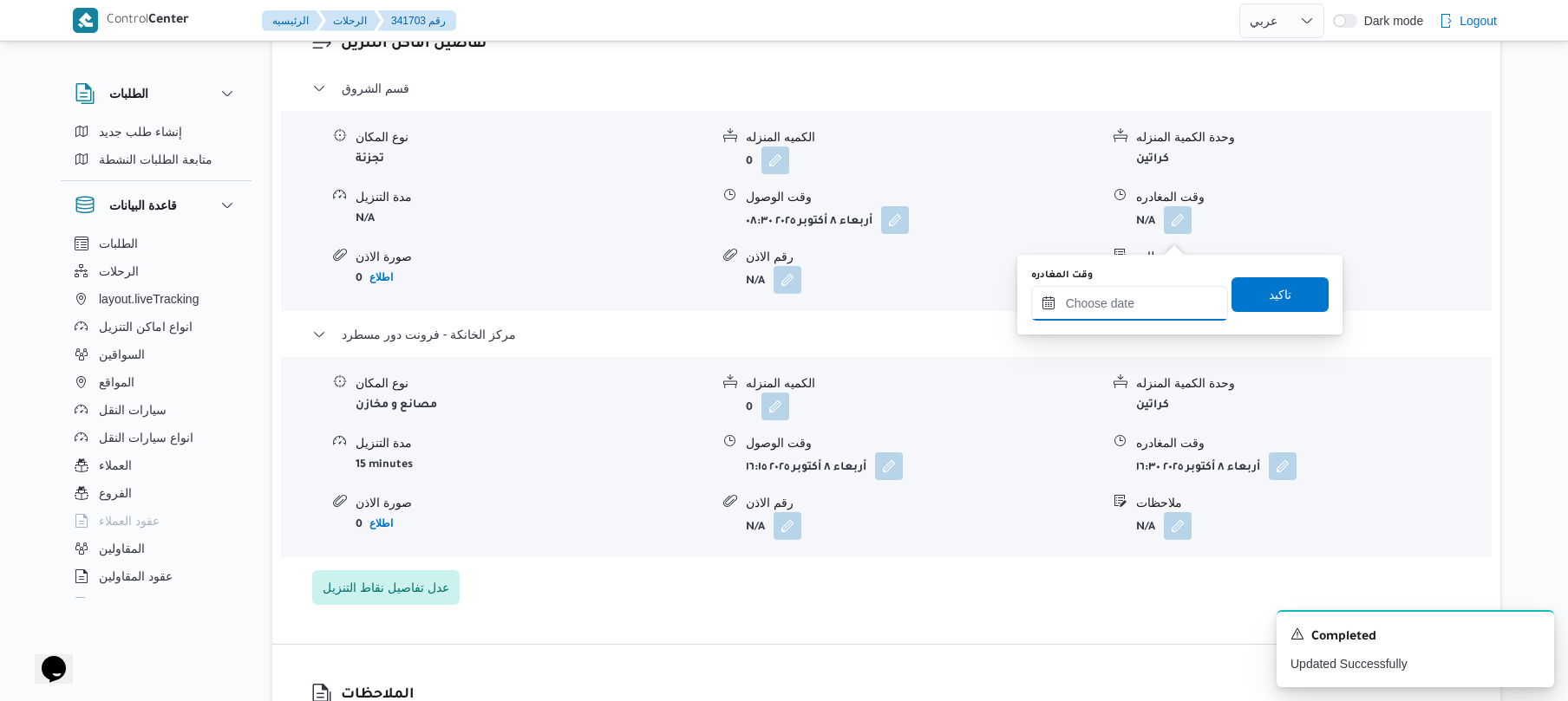
click at [1121, 294] on input "وقت المغادره" at bounding box center [1130, 303] width 196 height 35
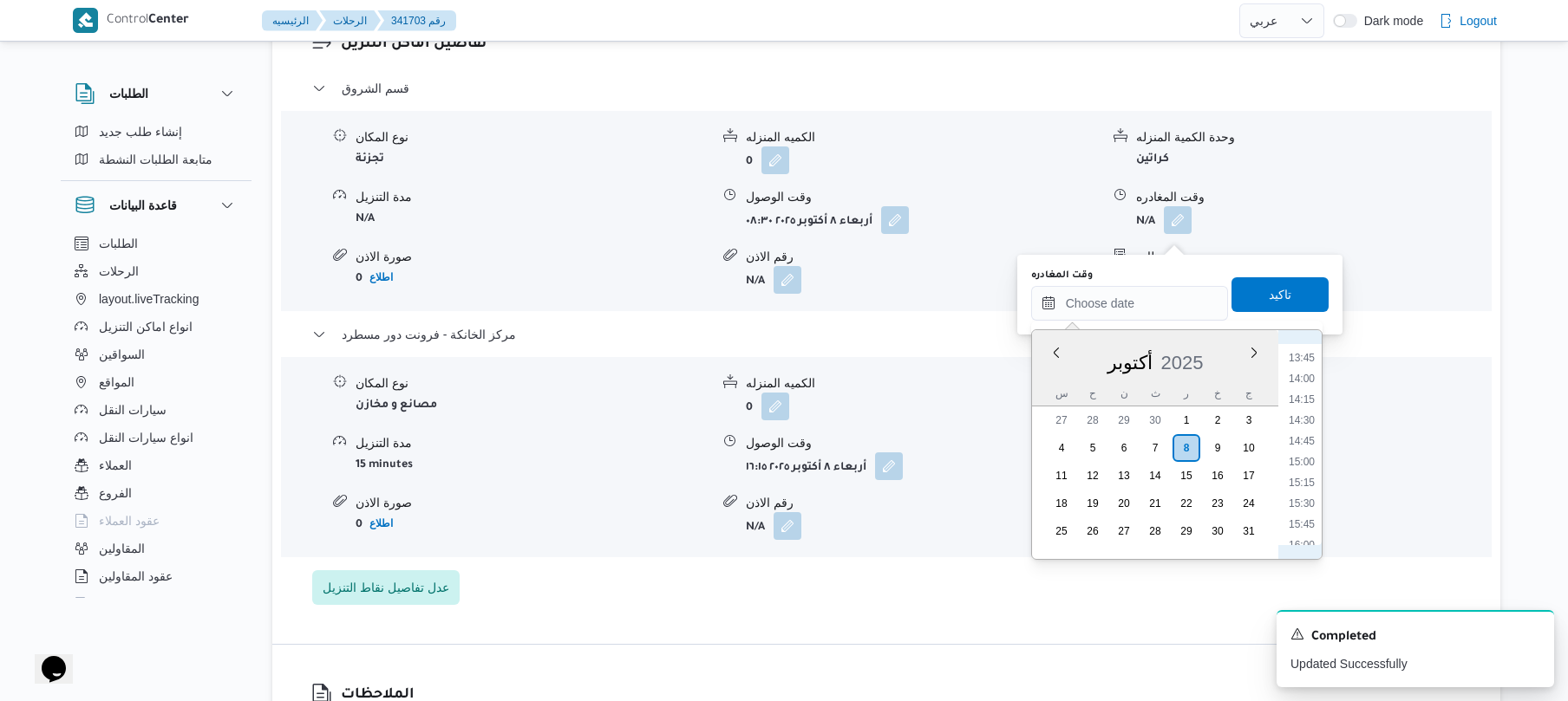
scroll to position [1138, 0]
click at [1302, 497] on li "15:30" at bounding box center [1301, 504] width 40 height 17
type input "٠٨/١٠/٢٠٢٥ ١٥:٣٠"
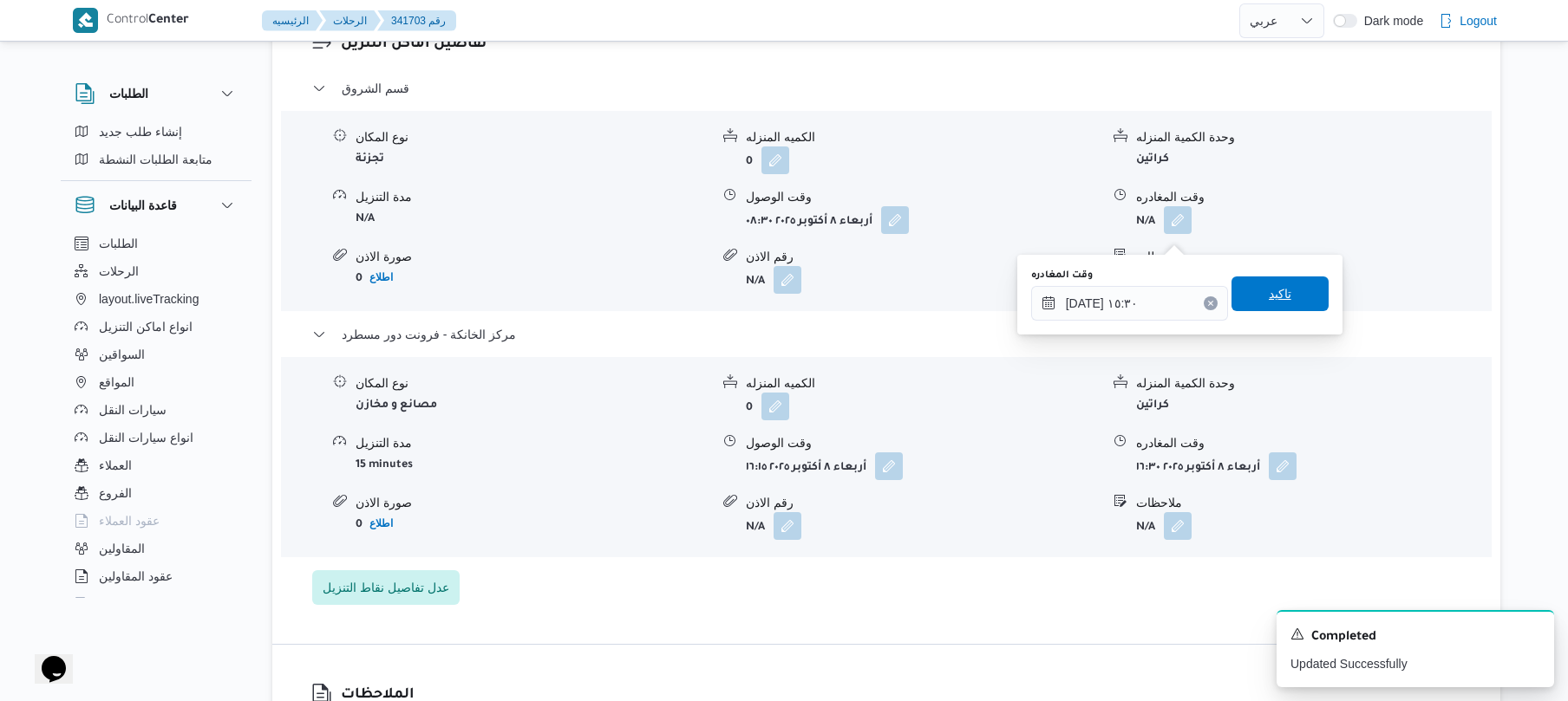
click at [1277, 289] on span "تاكيد" at bounding box center [1279, 293] width 23 height 21
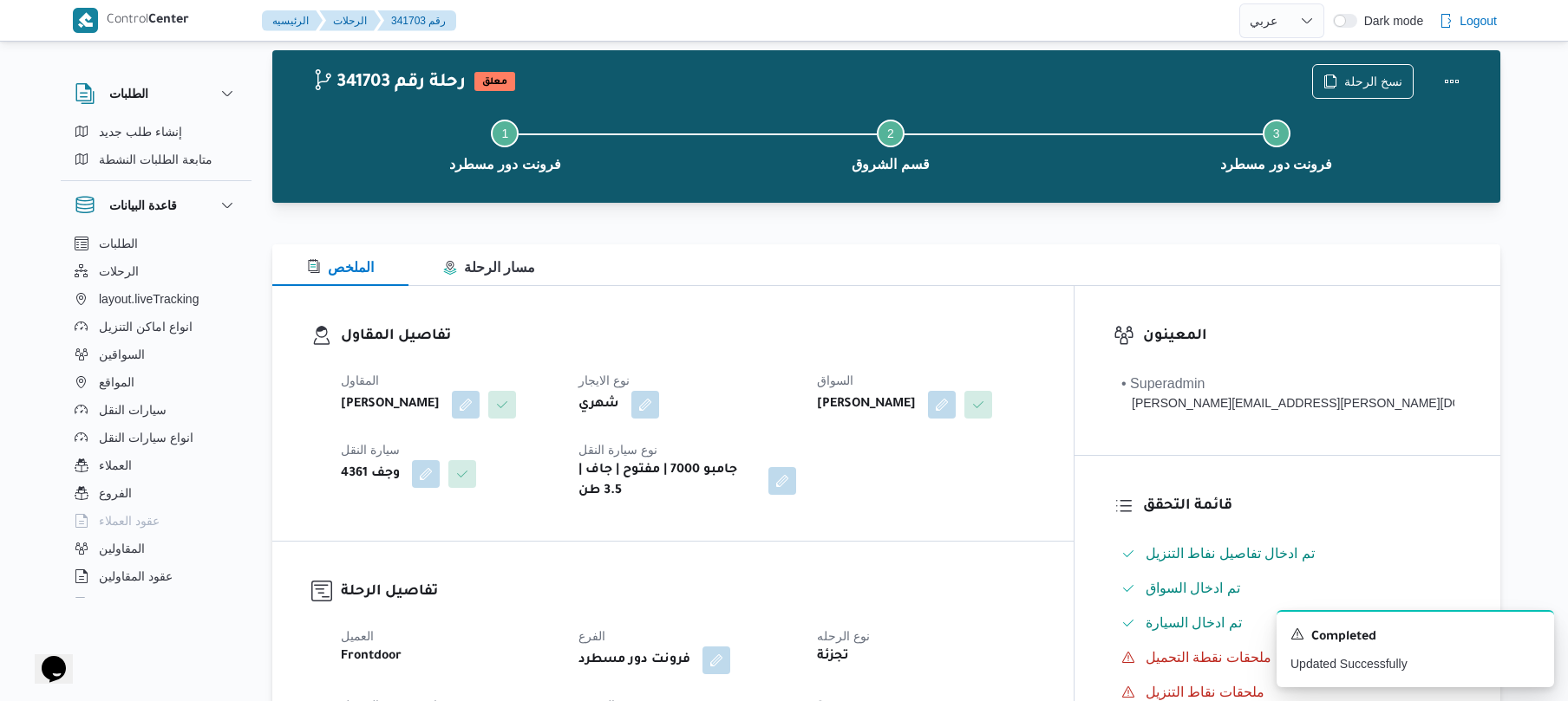
scroll to position [0, 0]
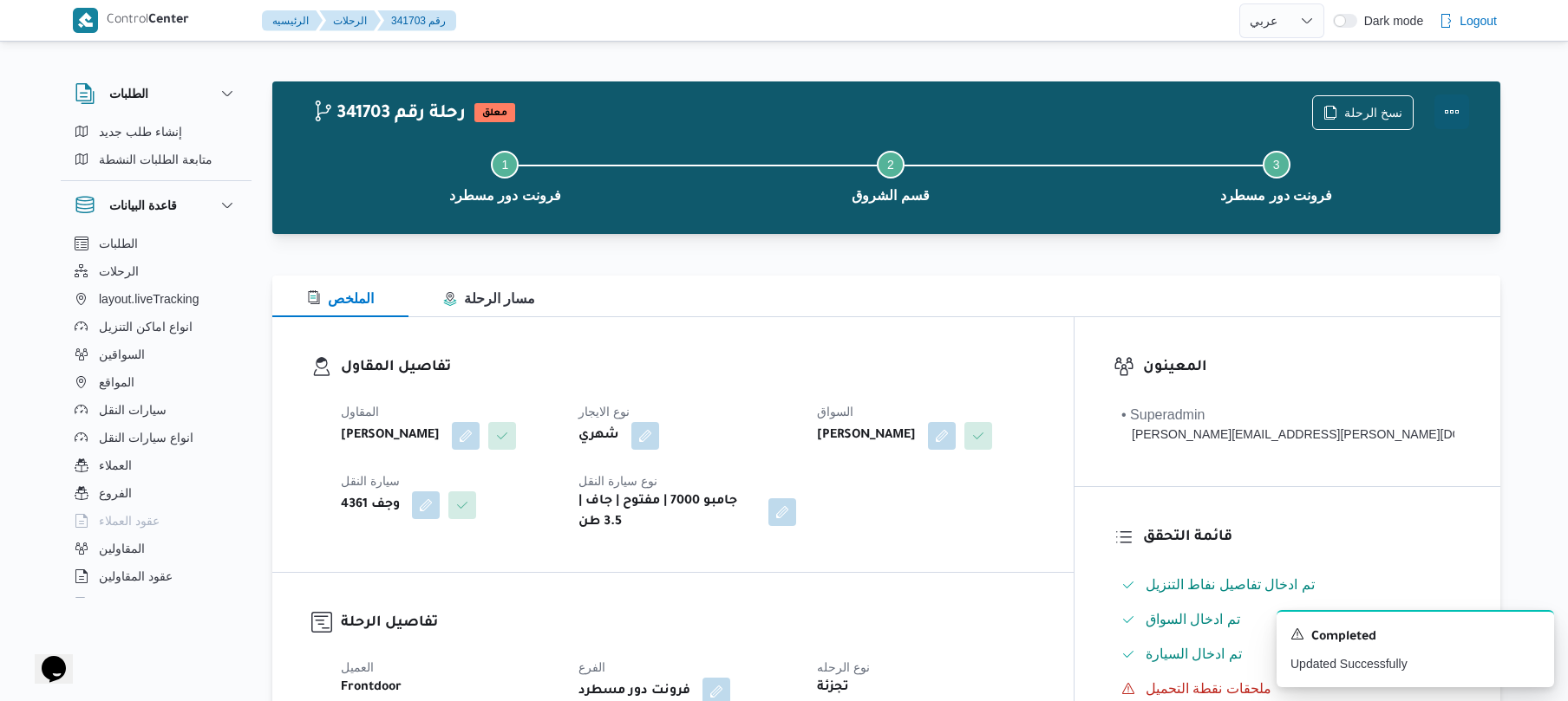
click at [1441, 116] on button "Actions" at bounding box center [1451, 111] width 35 height 35
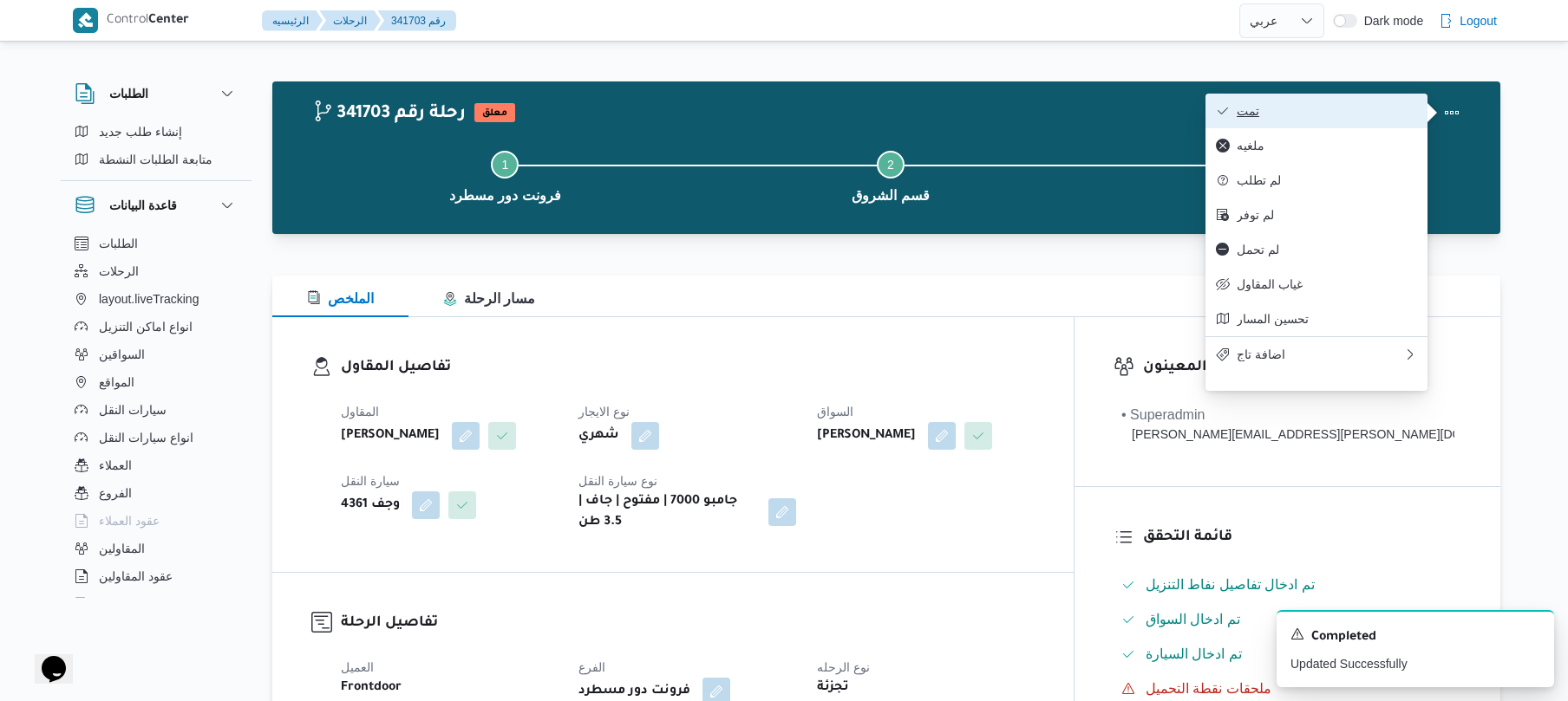
click at [1370, 118] on span "تمت" at bounding box center [1327, 111] width 181 height 14
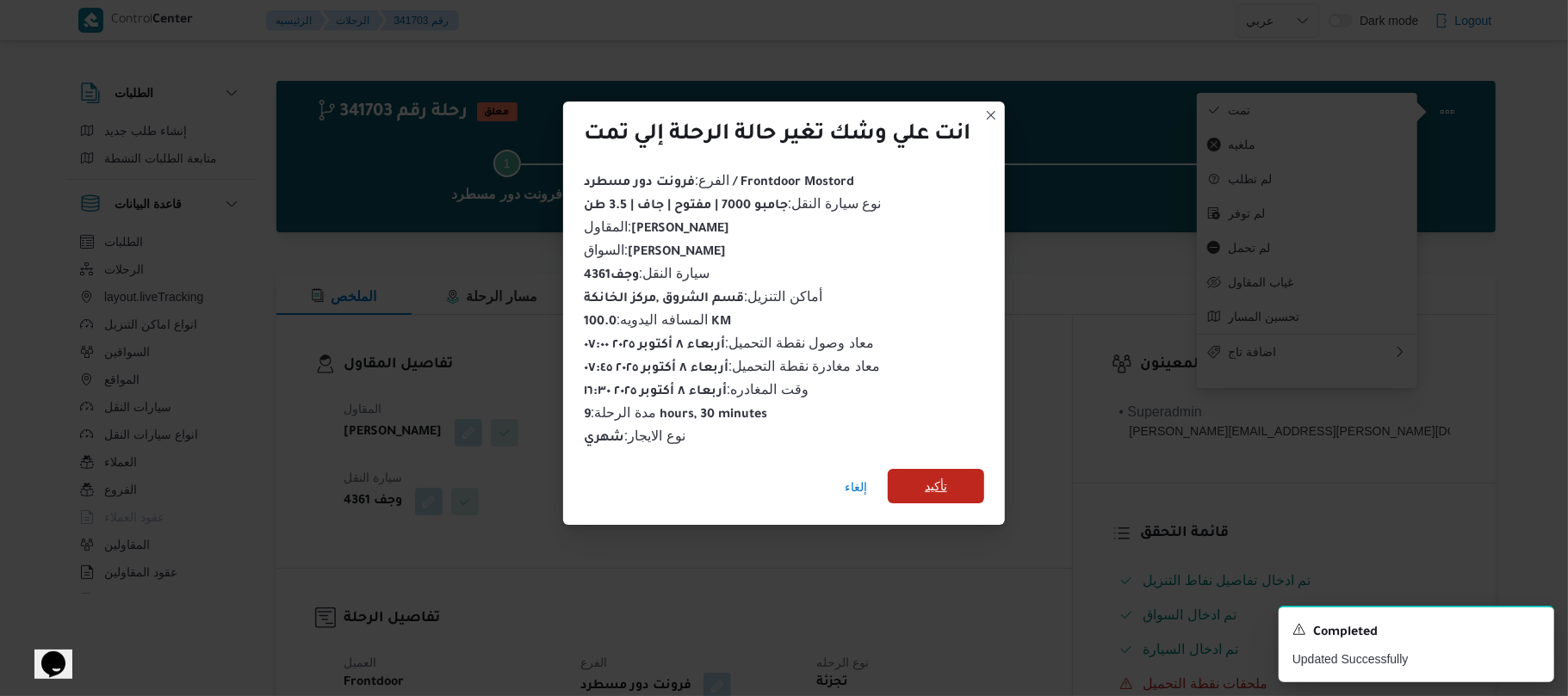
click at [947, 475] on span "تأكيد" at bounding box center [936, 485] width 23 height 21
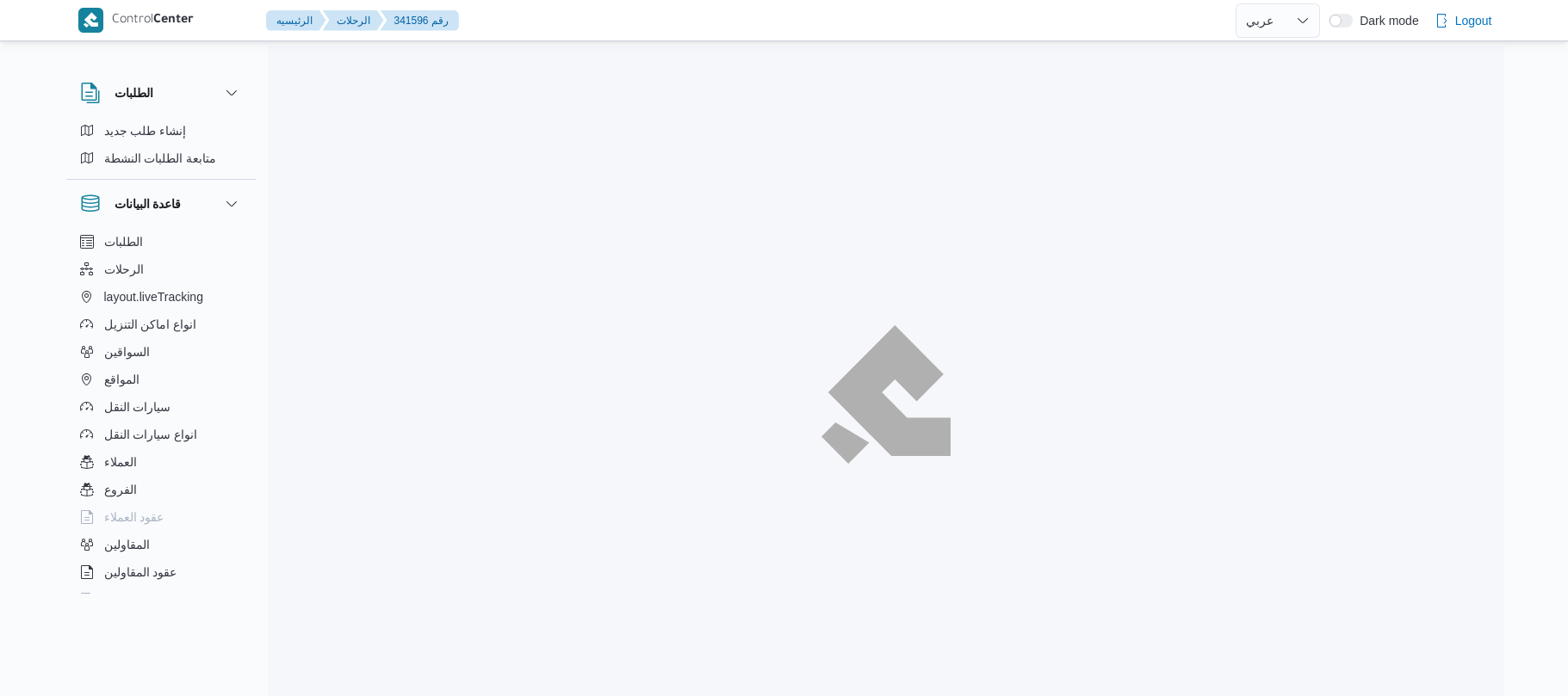
select select "ar"
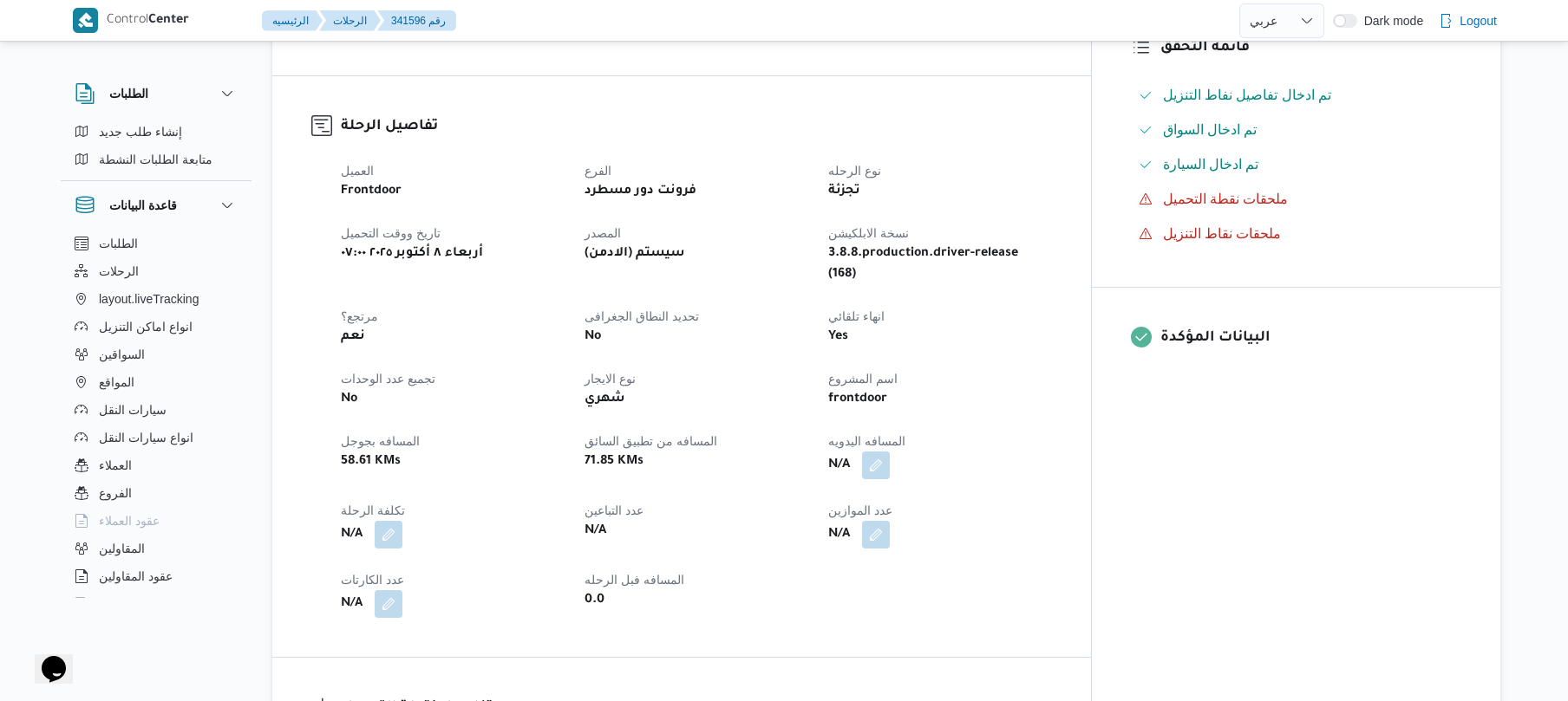
scroll to position [740, 0]
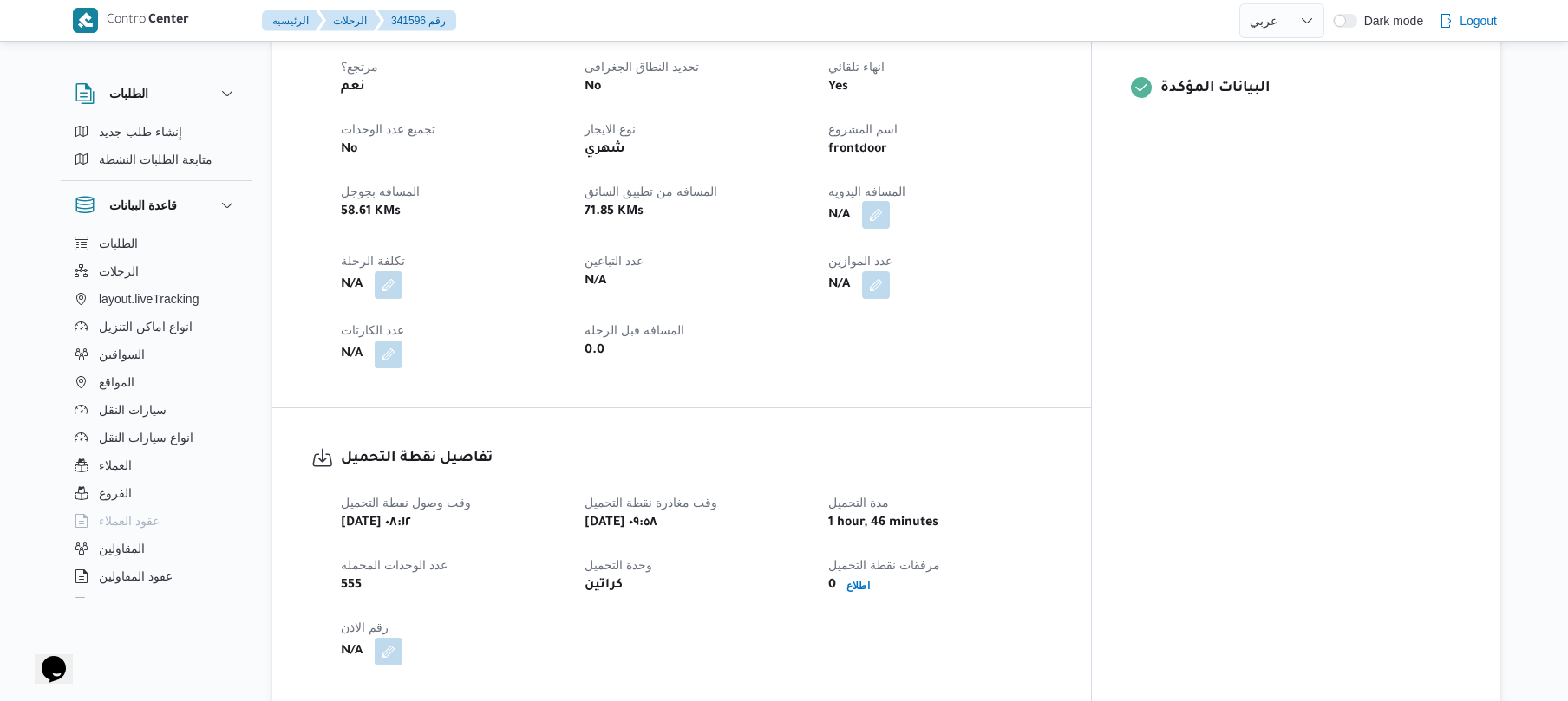
click at [890, 201] on button "button" at bounding box center [876, 215] width 28 height 28
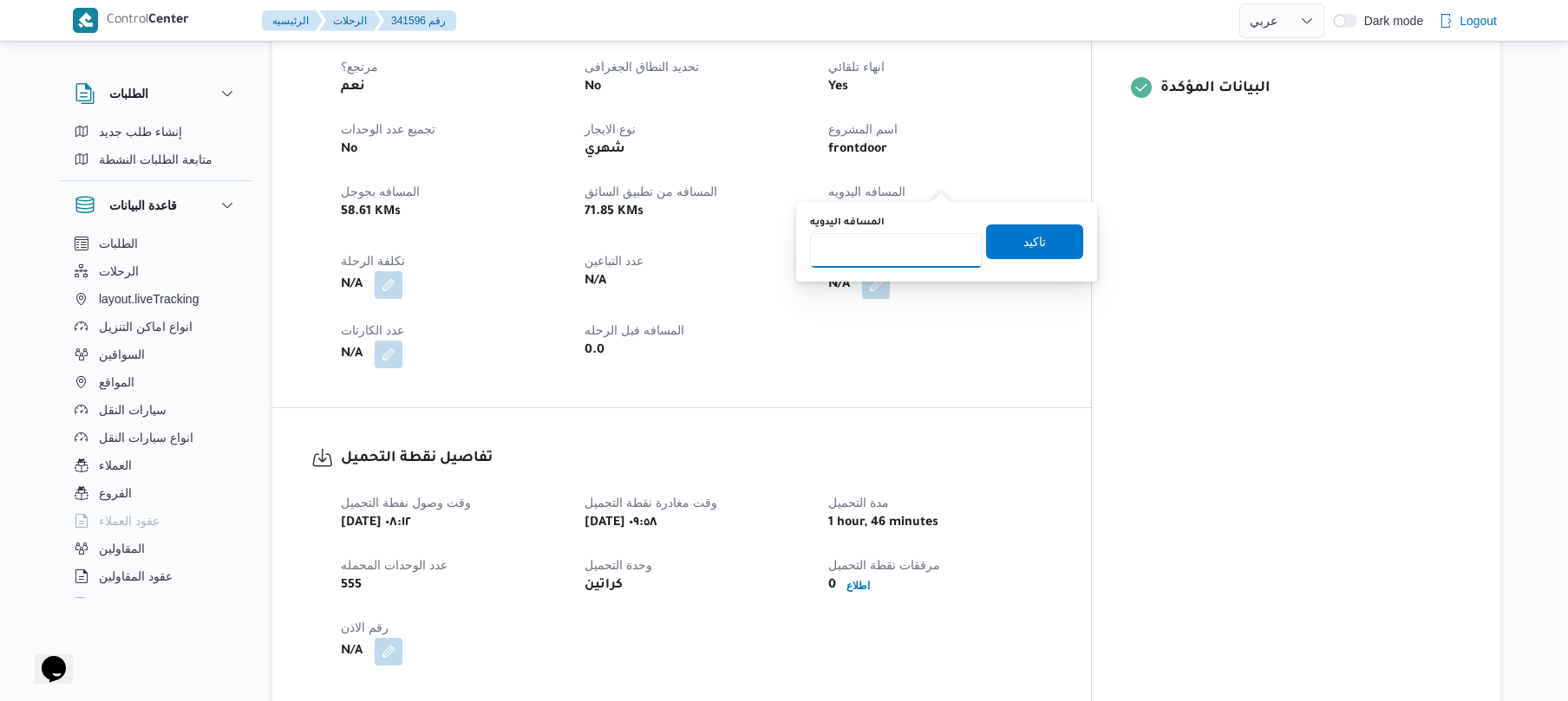
click at [899, 261] on input "المسافه اليدويه" at bounding box center [897, 250] width 173 height 35
type input "110"
click at [1030, 232] on span "تاكيد" at bounding box center [1034, 241] width 23 height 21
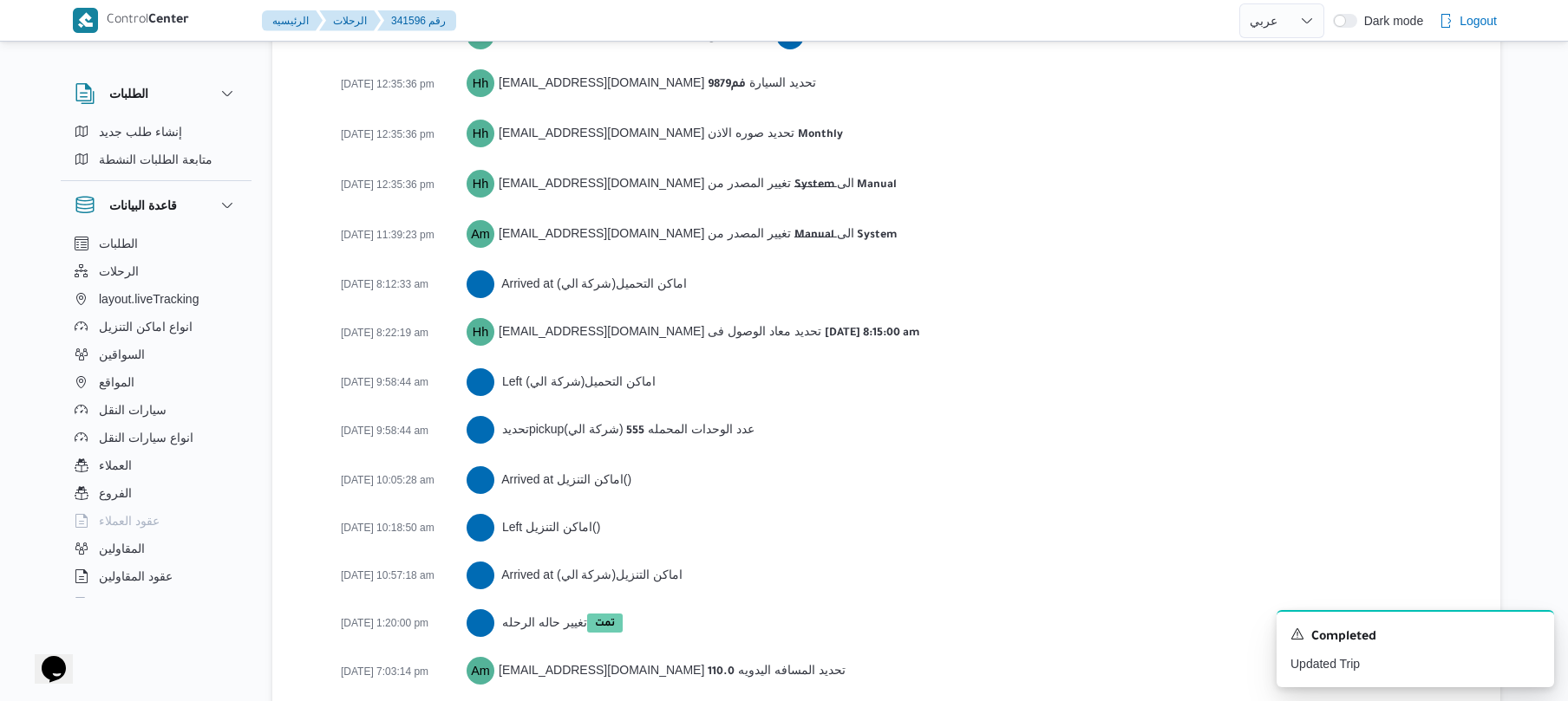
scroll to position [2666, 0]
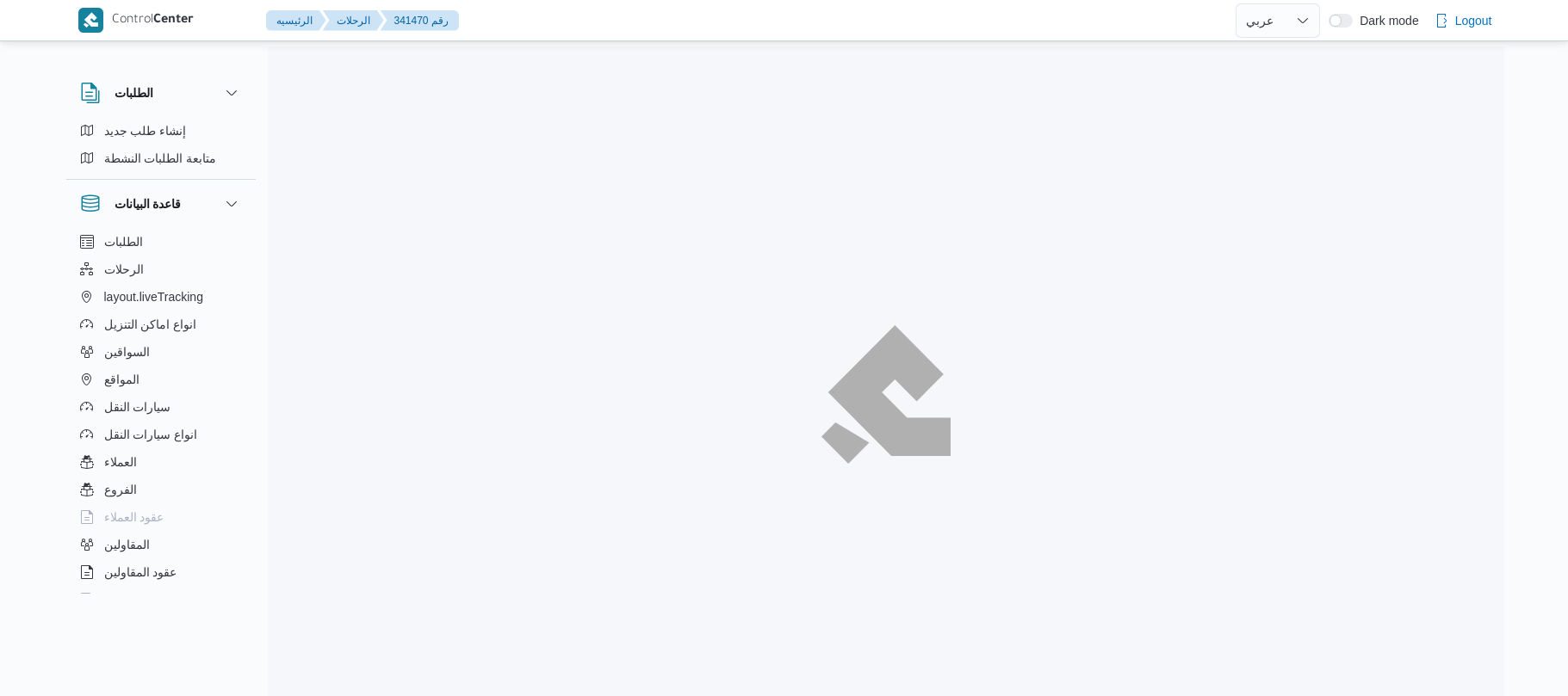
select select "ar"
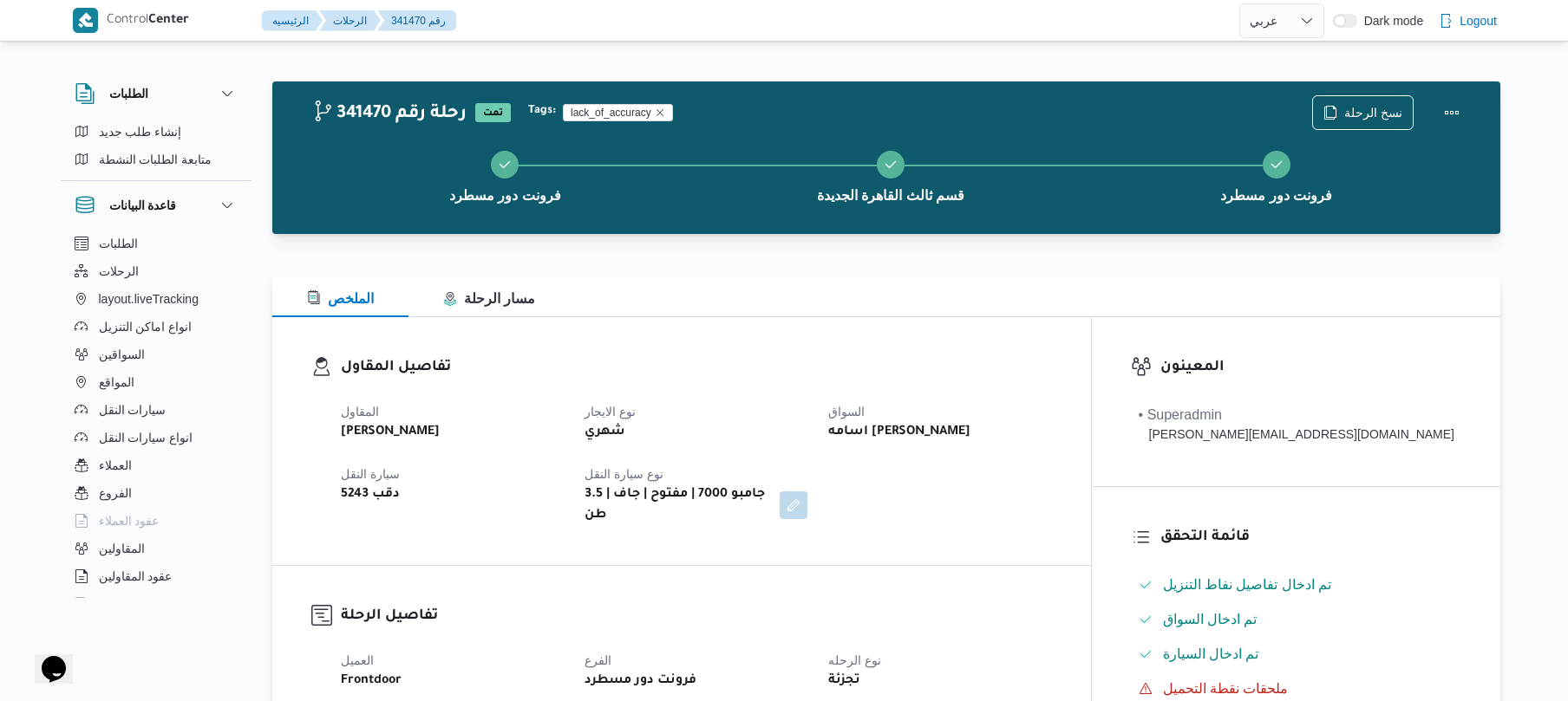
click at [969, 226] on div "فرونت دور مسطرد قسم ثالث القاهرة الجديدة فرونت دور مسطرد" at bounding box center [890, 175] width 1177 height 111
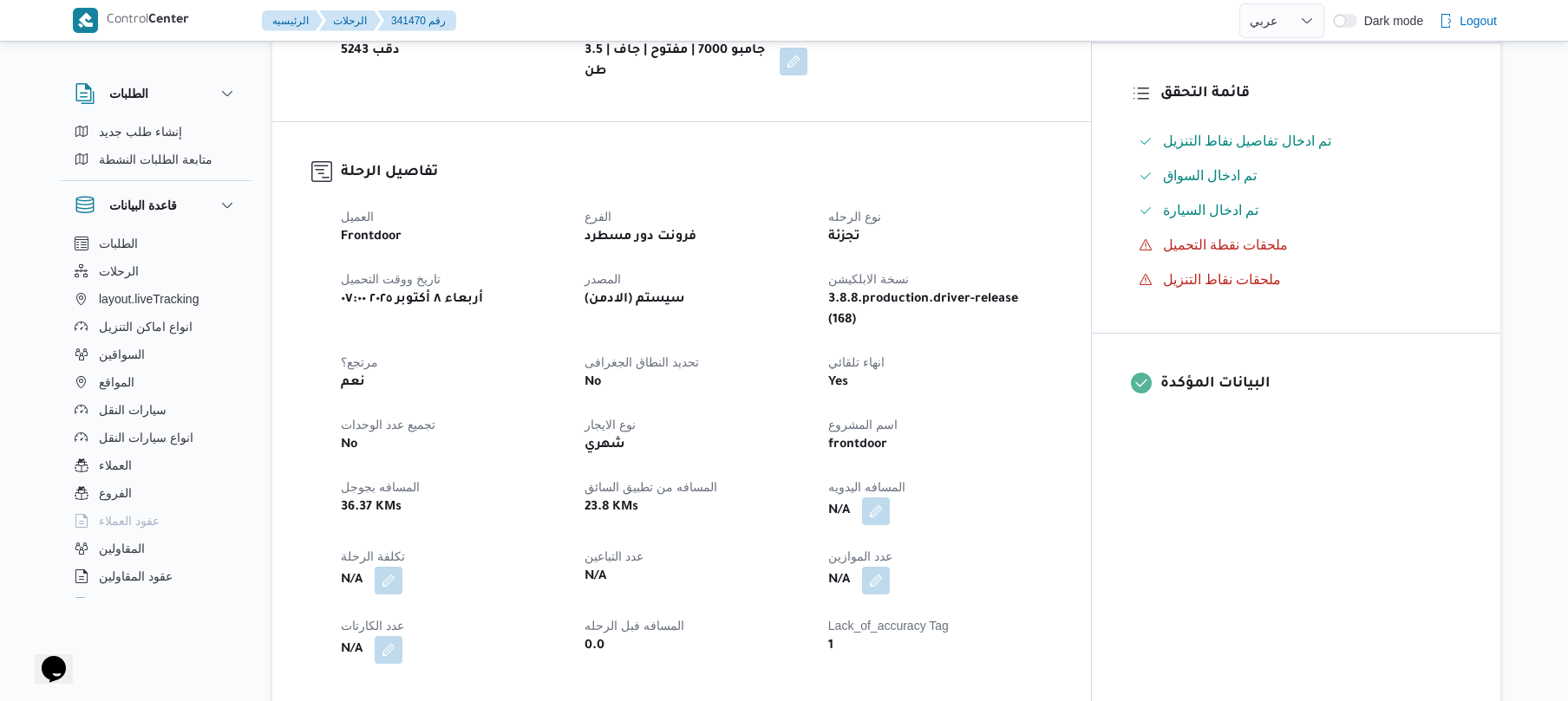
scroll to position [508, 0]
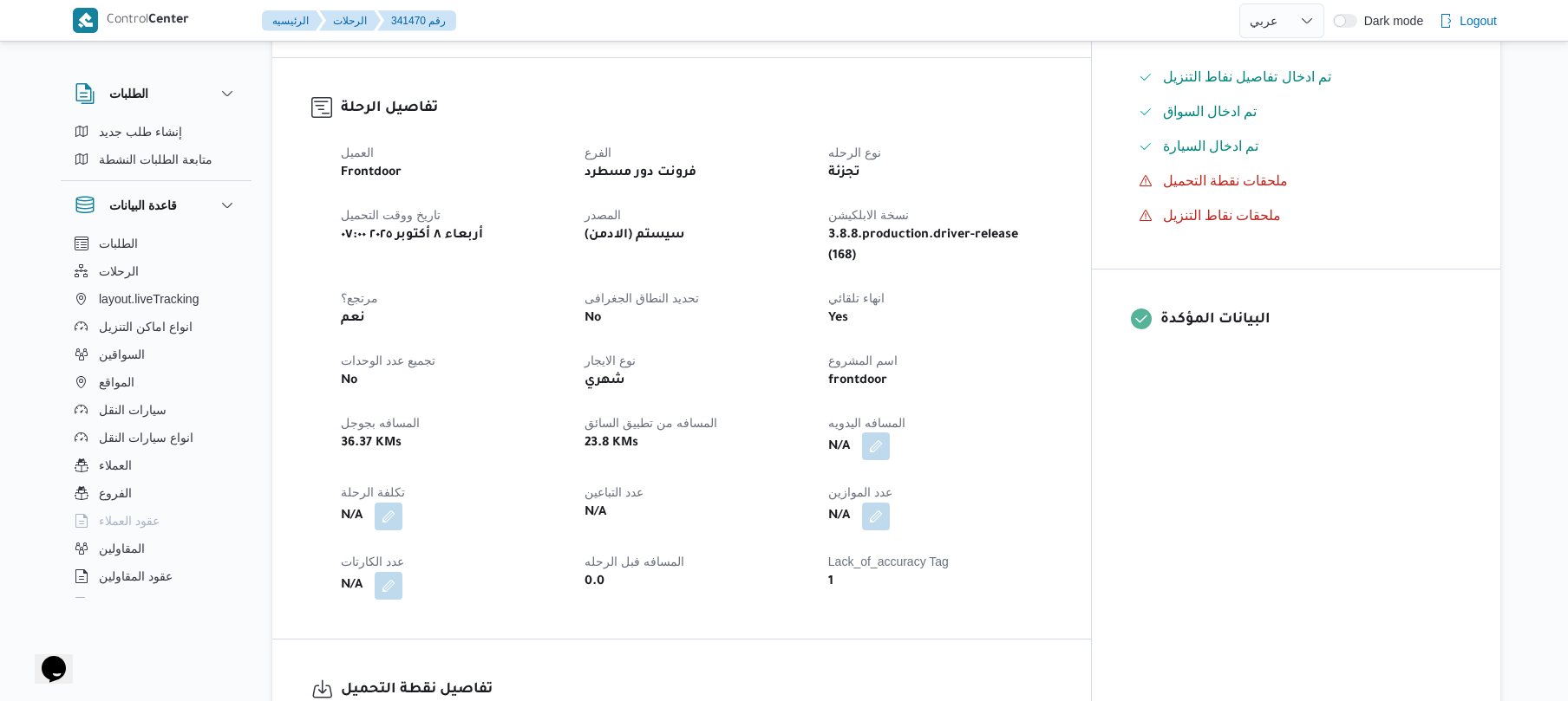
click at [890, 432] on button "button" at bounding box center [876, 446] width 28 height 28
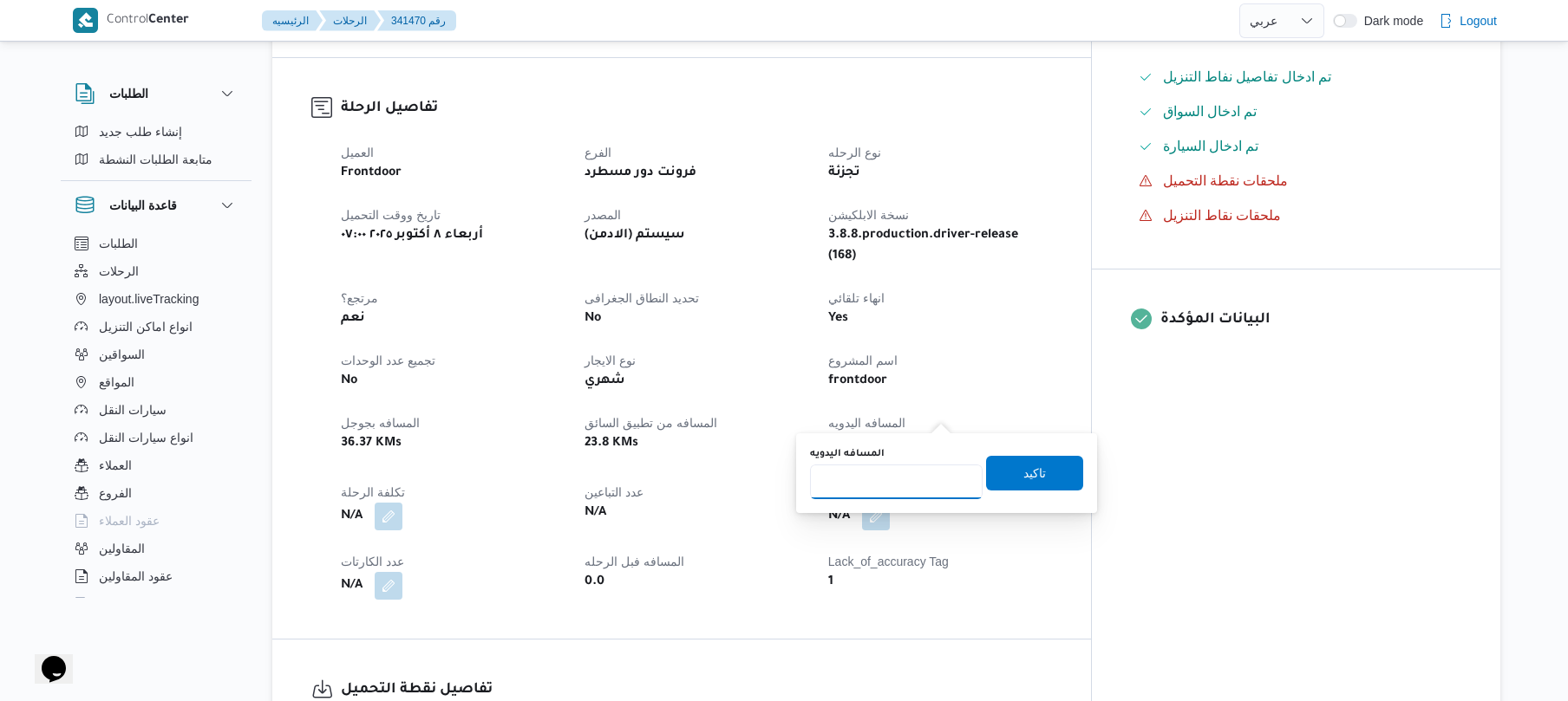
click at [893, 473] on input "المسافه اليدويه" at bounding box center [897, 482] width 173 height 35
type input "95"
click at [1024, 479] on span "تاكيد" at bounding box center [1034, 472] width 23 height 21
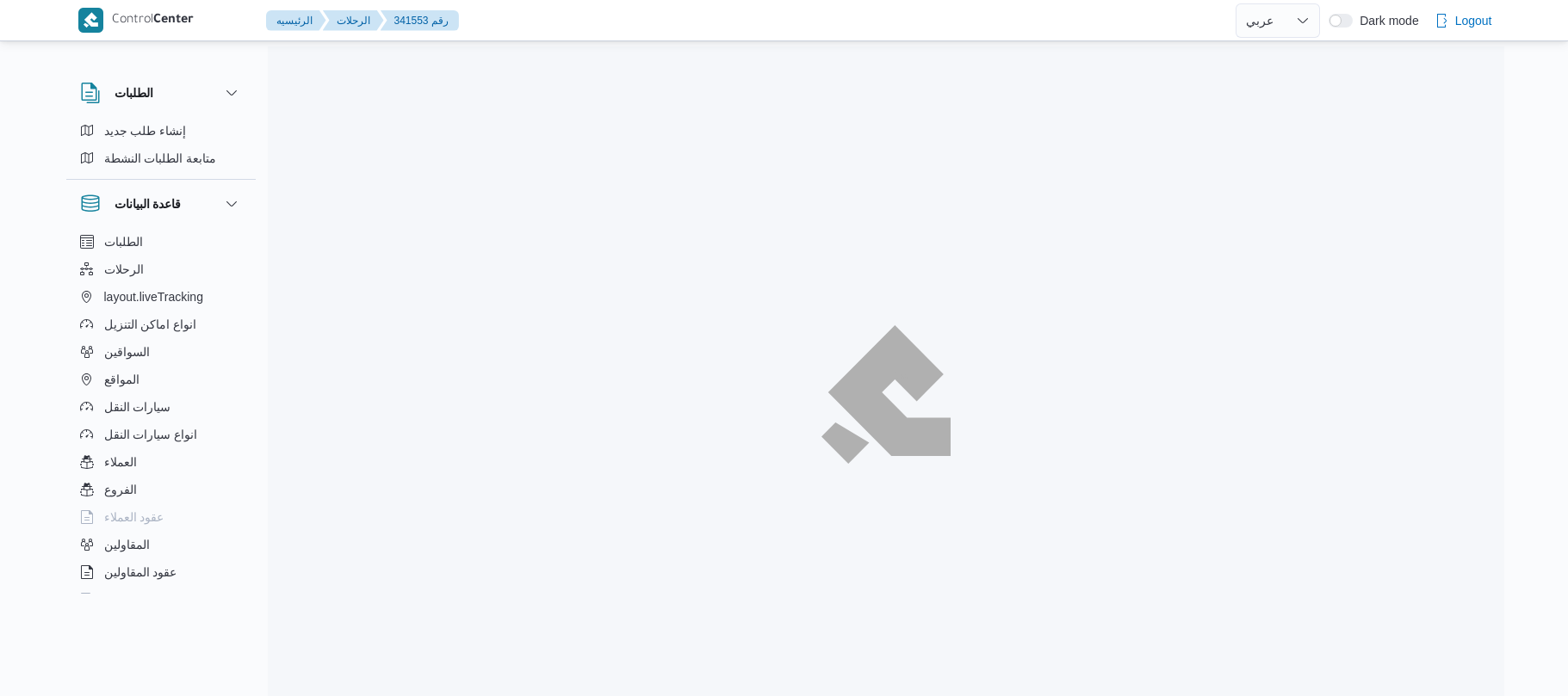
select select "ar"
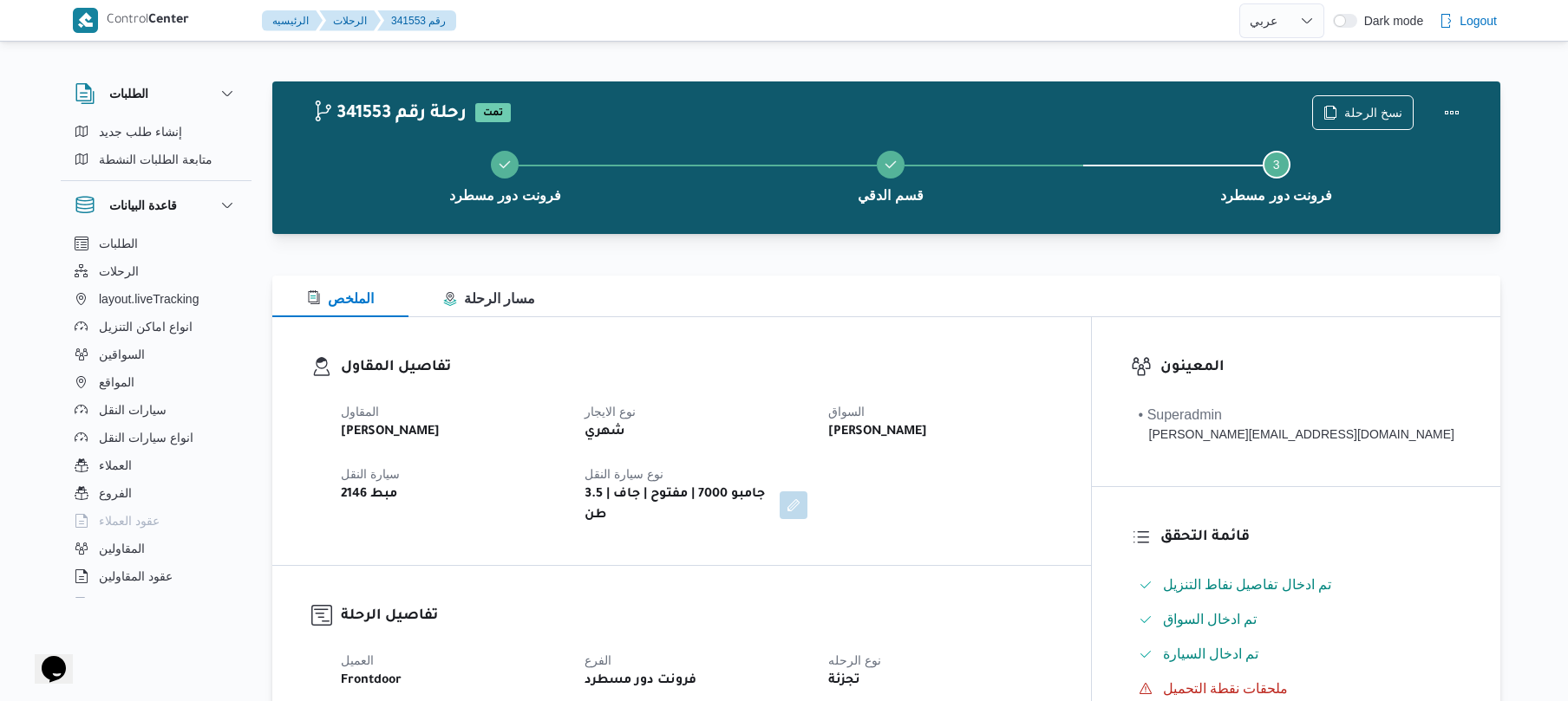
click at [1055, 348] on div "تفاصيل المقاول المقاول [PERSON_NAME] نوع الايجار شهري السواق [PERSON_NAME] [PER…" at bounding box center [681, 441] width 818 height 248
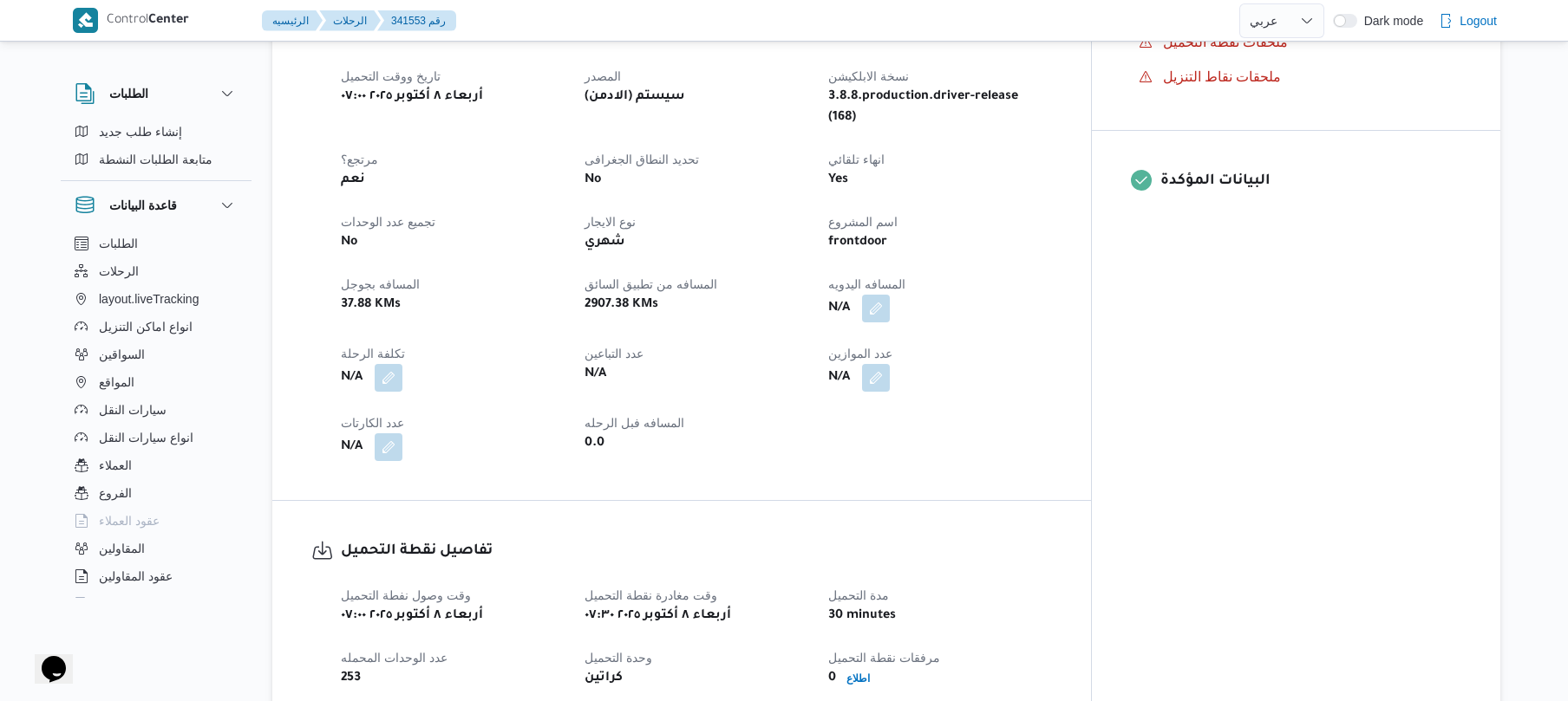
scroll to position [693, 0]
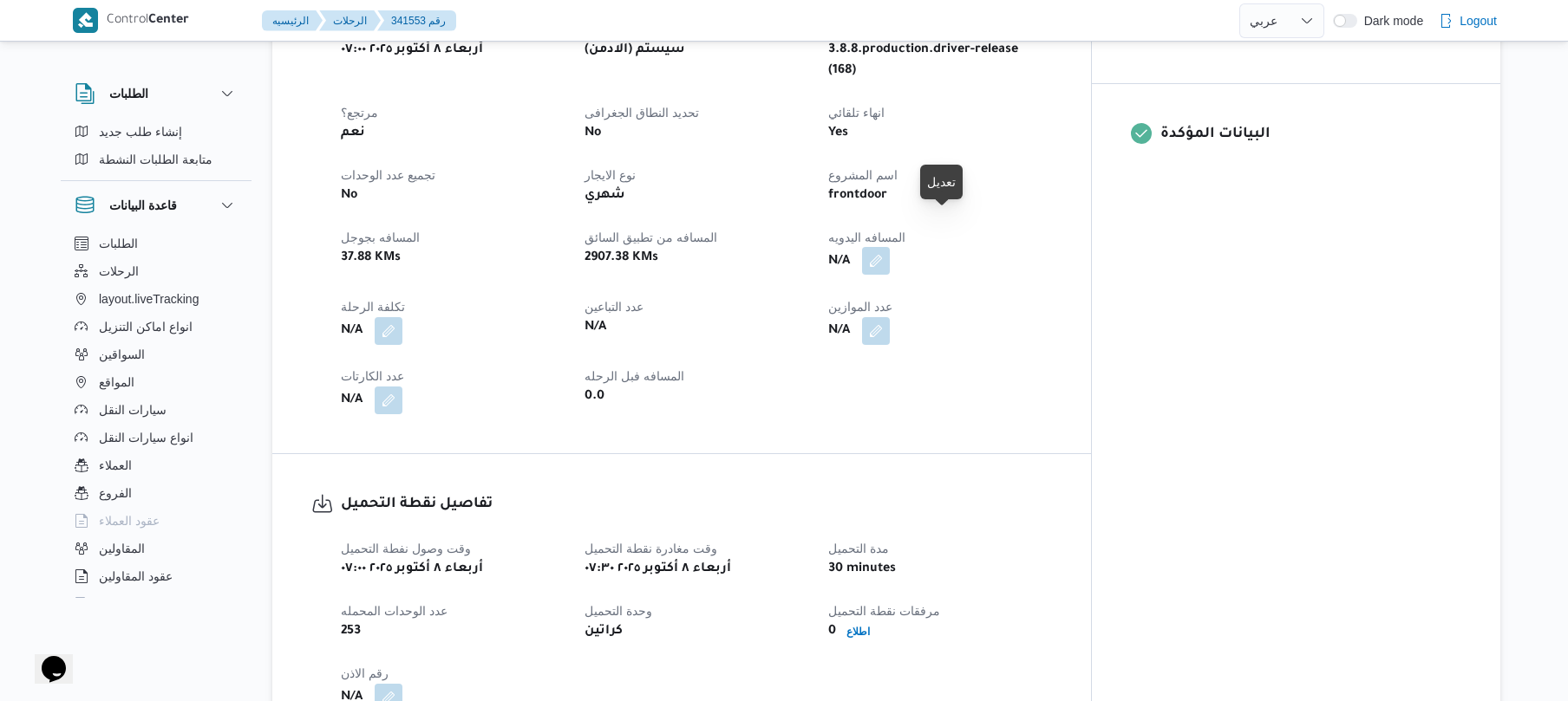
click at [890, 247] on button "button" at bounding box center [876, 261] width 28 height 28
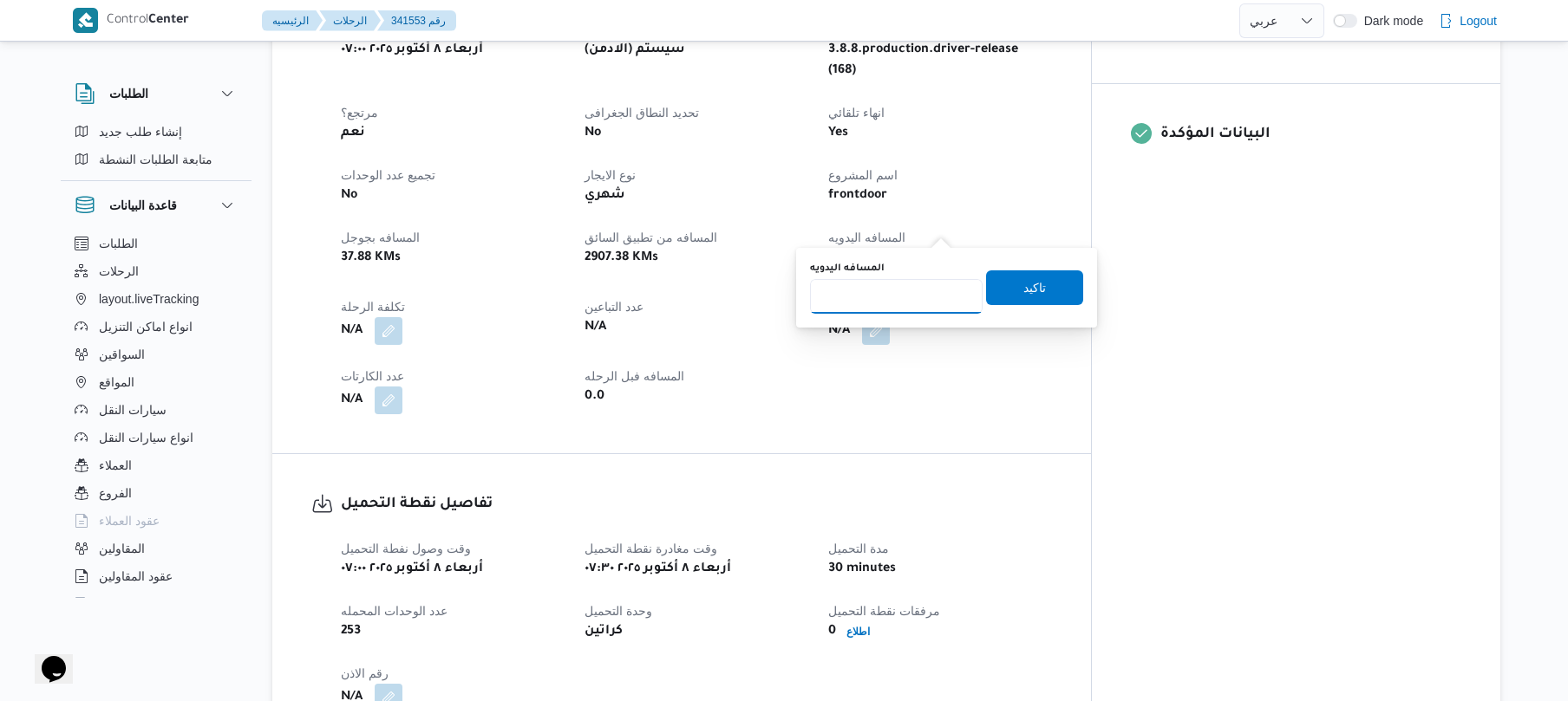
click at [903, 294] on input "المسافه اليدويه" at bounding box center [897, 296] width 173 height 35
type input "50"
click at [1024, 289] on span "تاكيد" at bounding box center [1034, 287] width 23 height 21
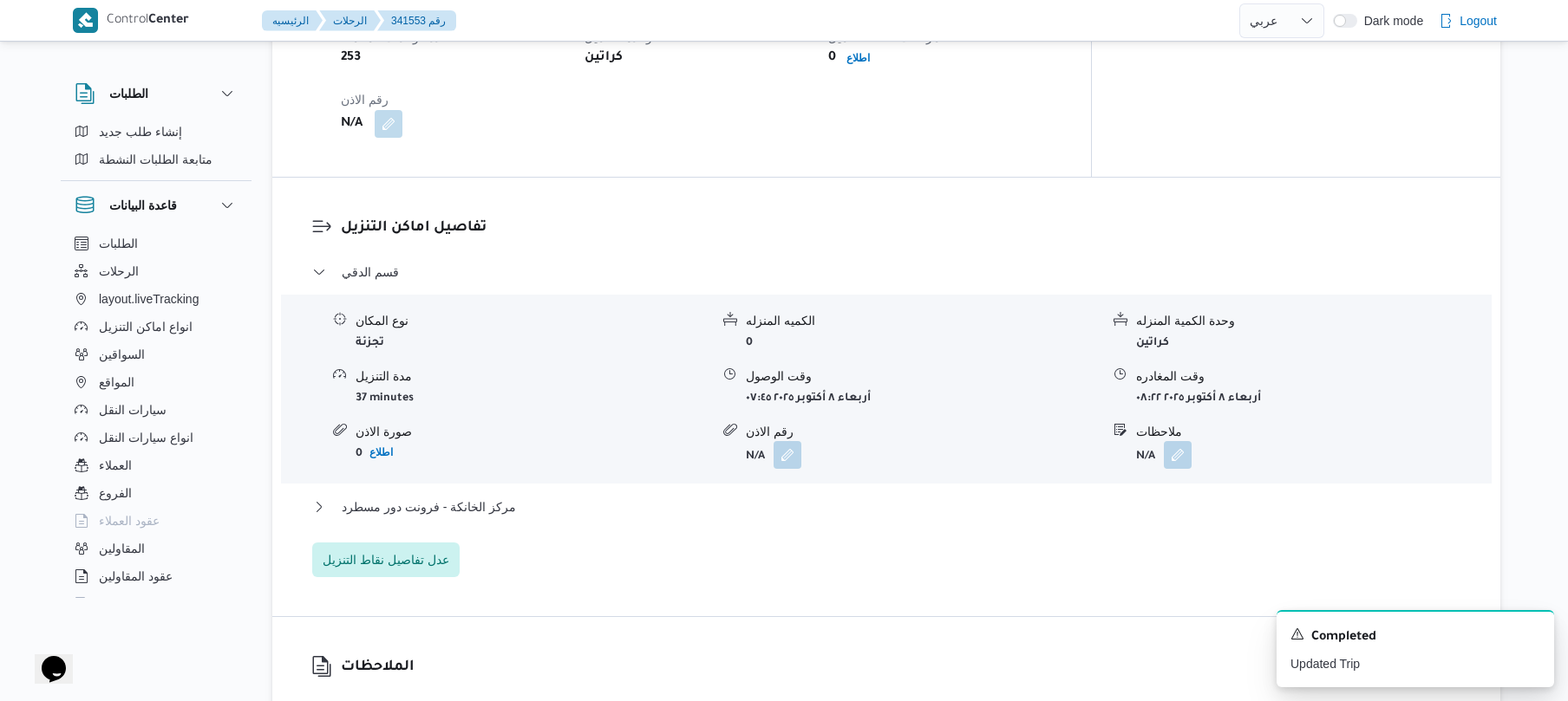
scroll to position [1294, 0]
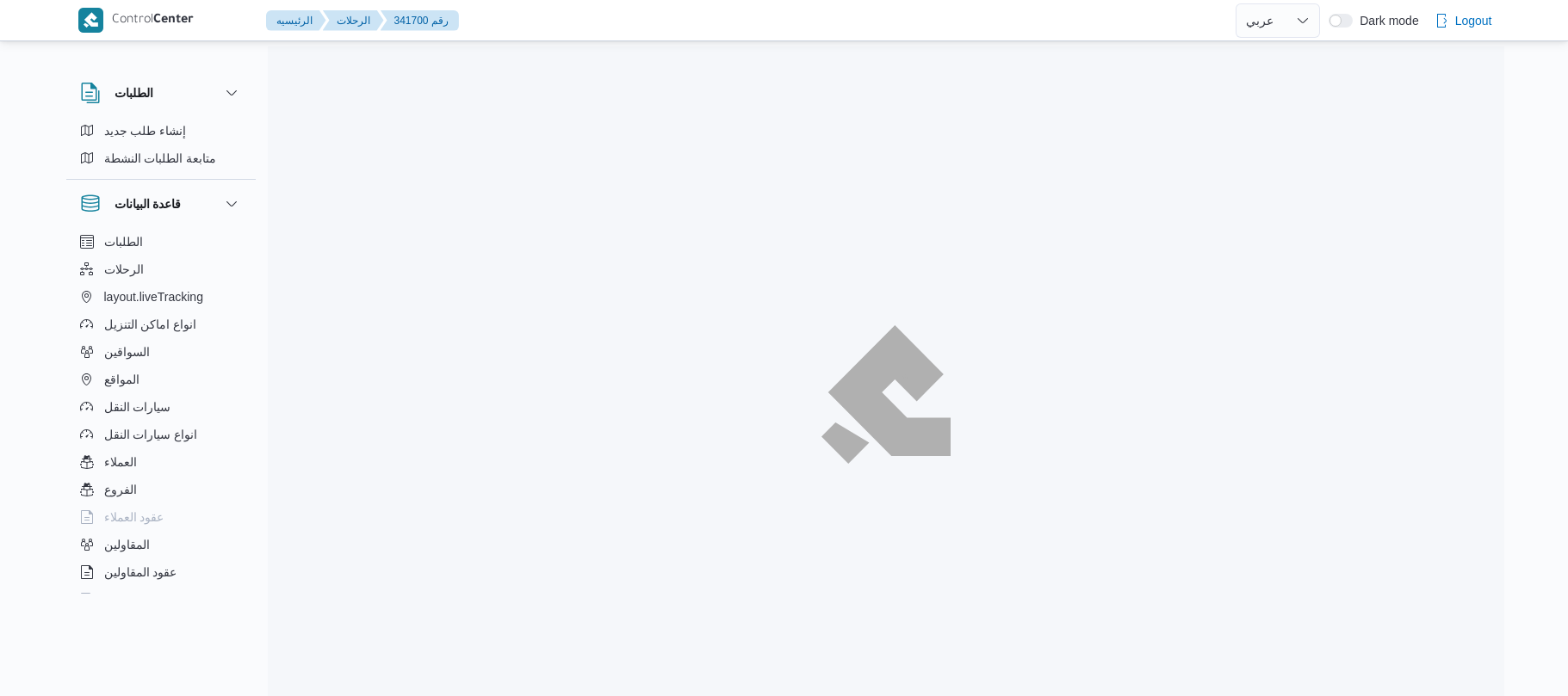
select select "ar"
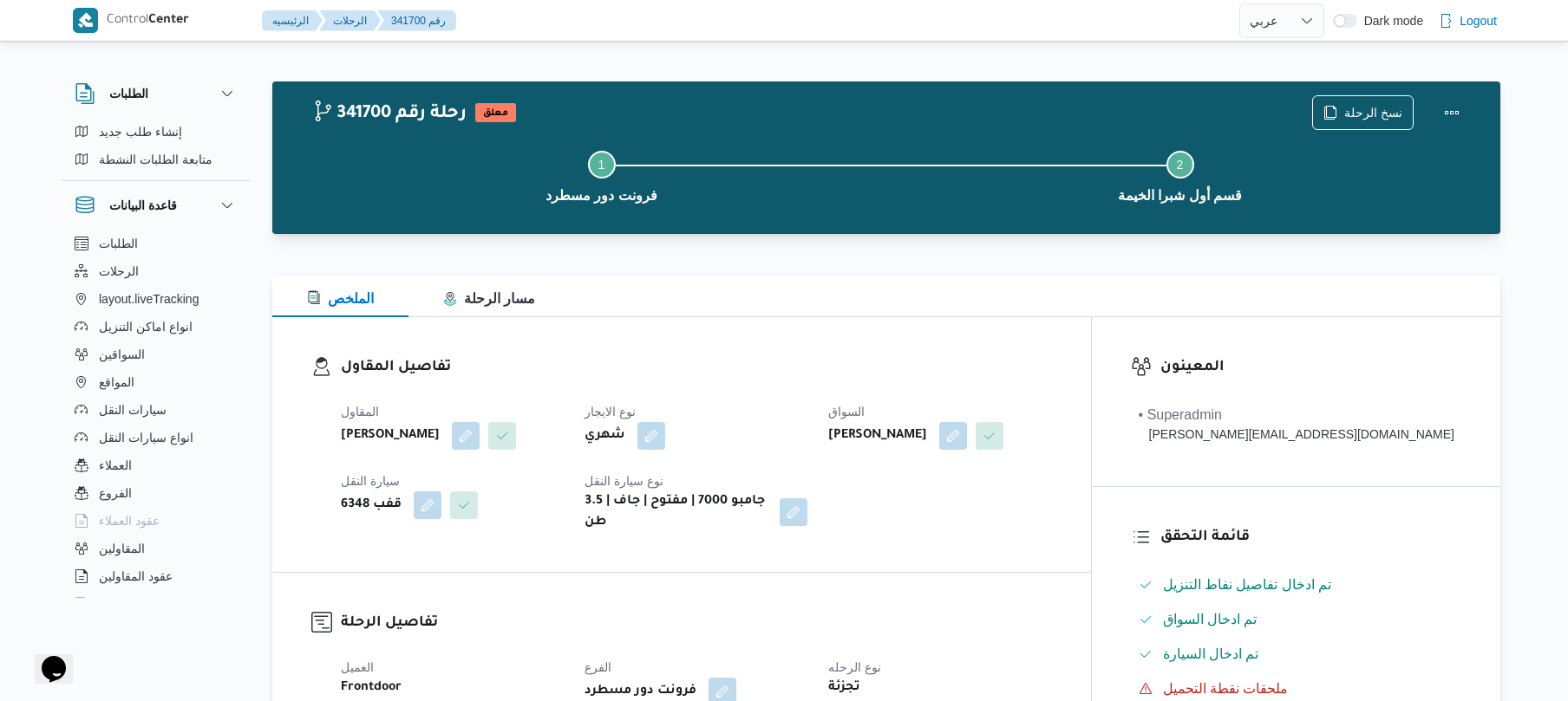
click at [934, 352] on div "تفاصيل المقاول المقاول [PERSON_NAME] نوع الايجار شهري السواق علي [PERSON_NAME] …" at bounding box center [681, 444] width 818 height 255
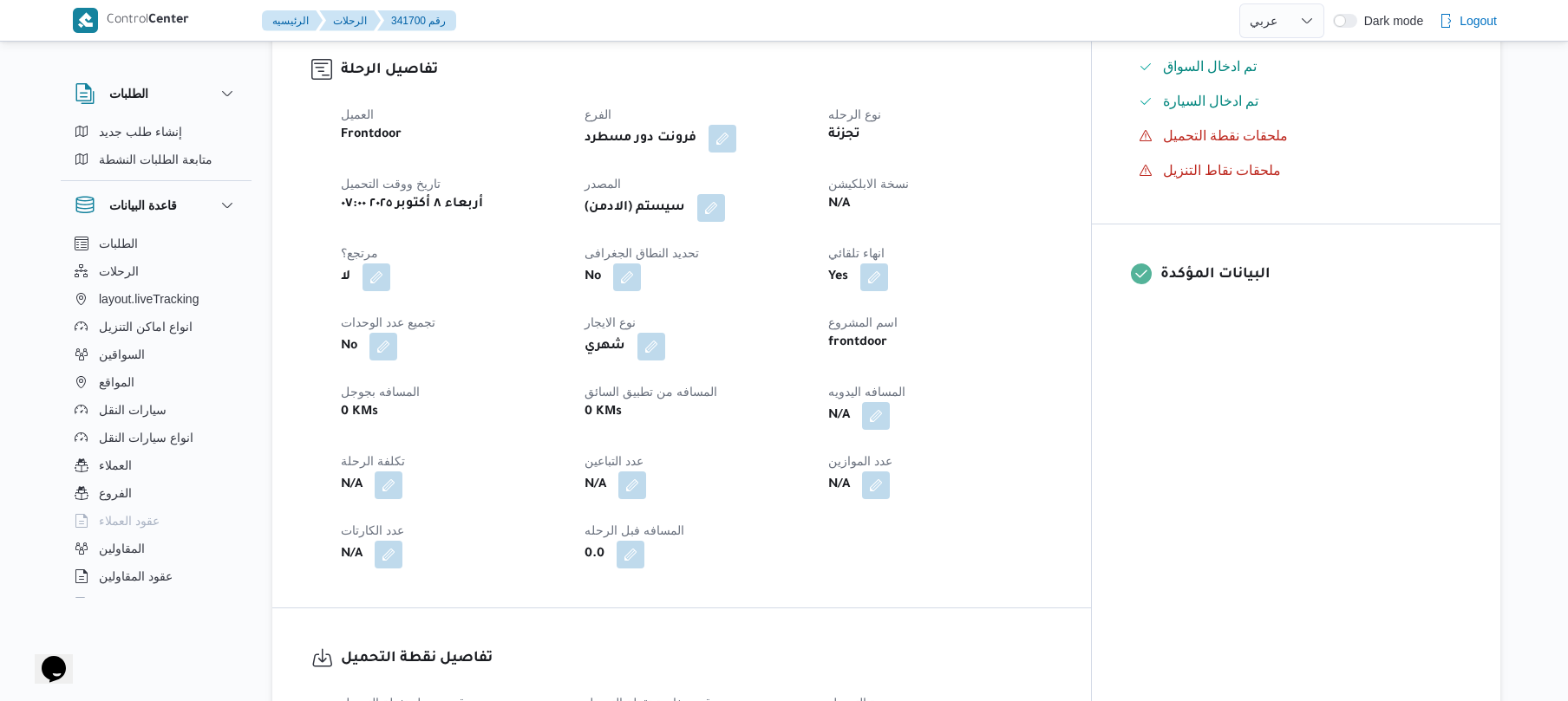
scroll to position [555, 0]
click at [725, 192] on span at bounding box center [706, 206] width 37 height 28
click at [725, 191] on button "button" at bounding box center [711, 205] width 28 height 28
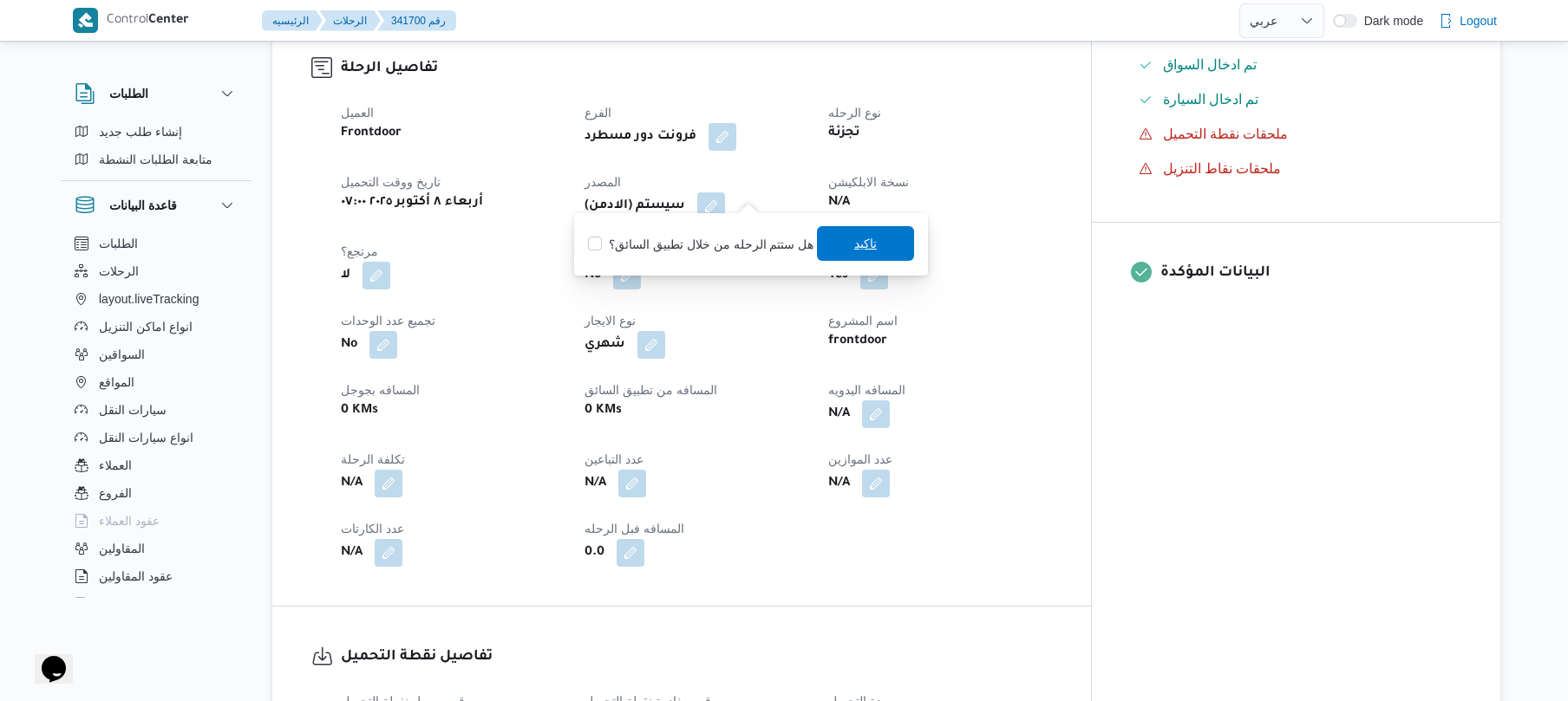
click at [869, 254] on span "تاكيد" at bounding box center [866, 243] width 97 height 35
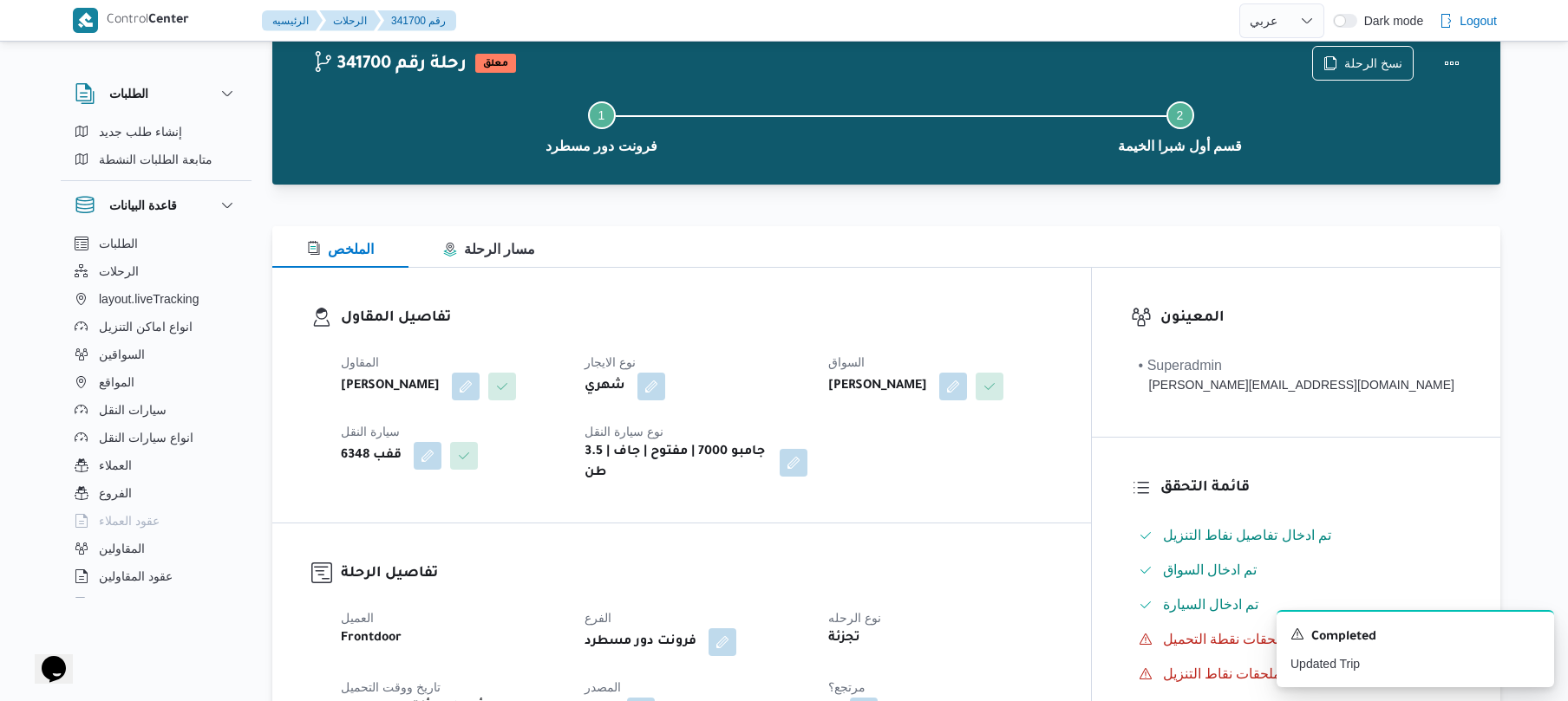
scroll to position [0, 0]
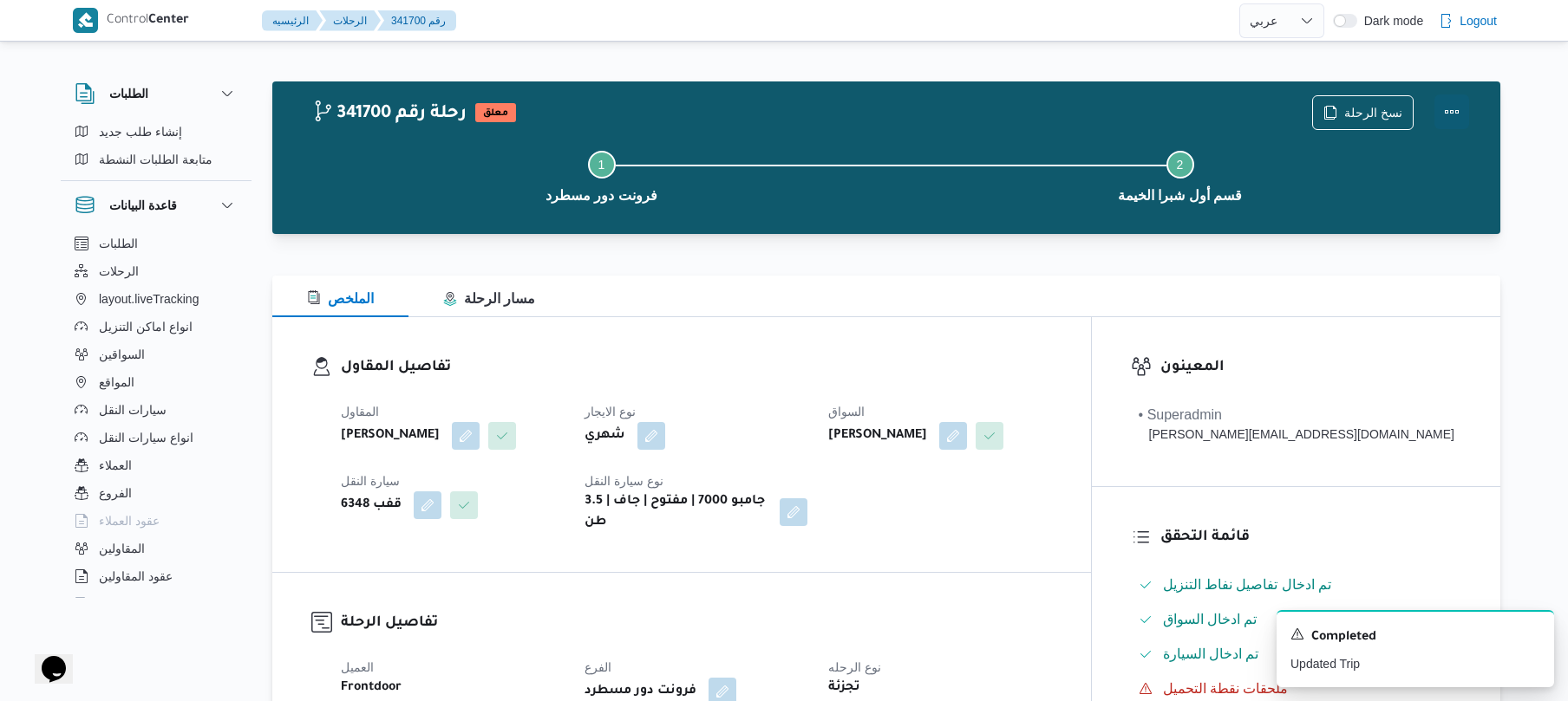
click at [1448, 116] on button "Actions" at bounding box center [1451, 111] width 35 height 35
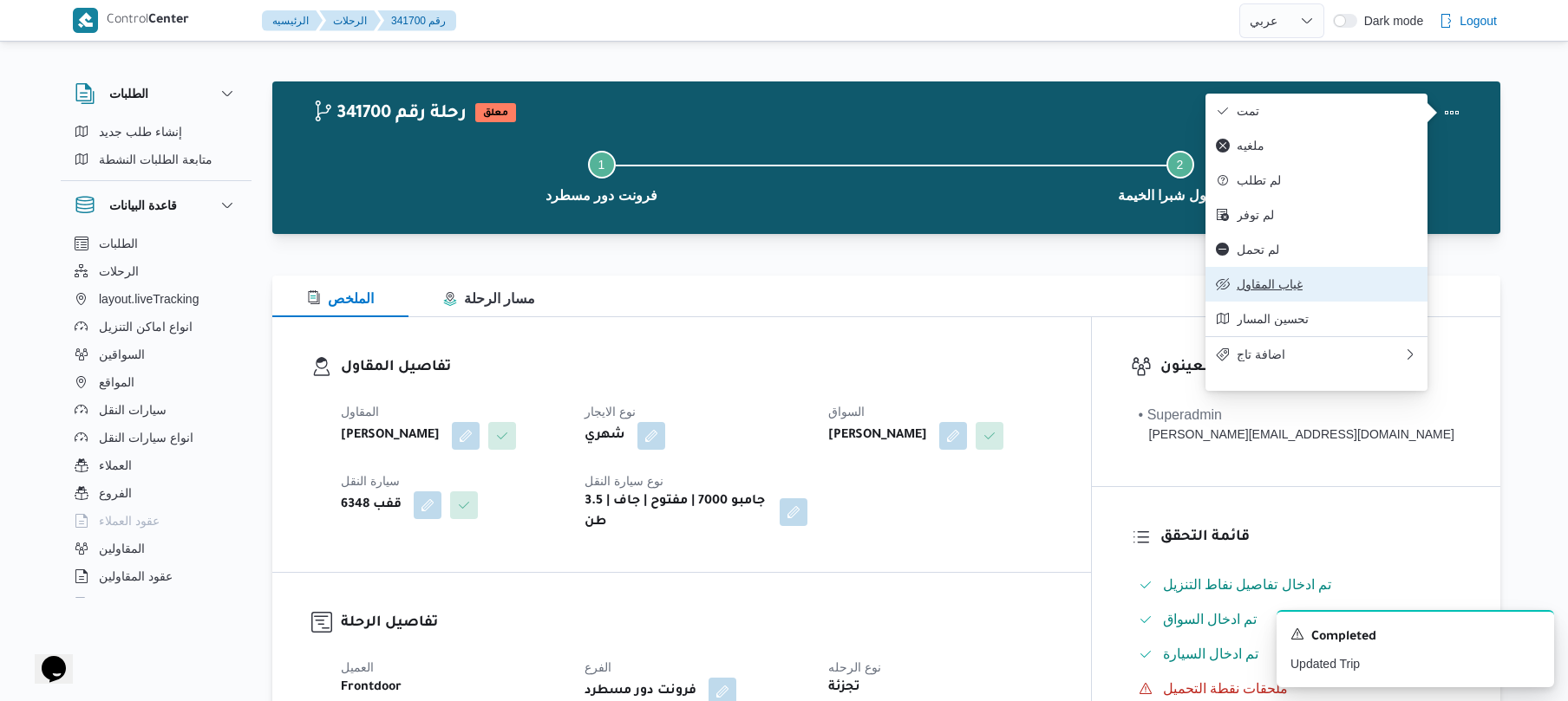
click at [1259, 292] on span "غياب المقاول" at bounding box center [1327, 285] width 181 height 14
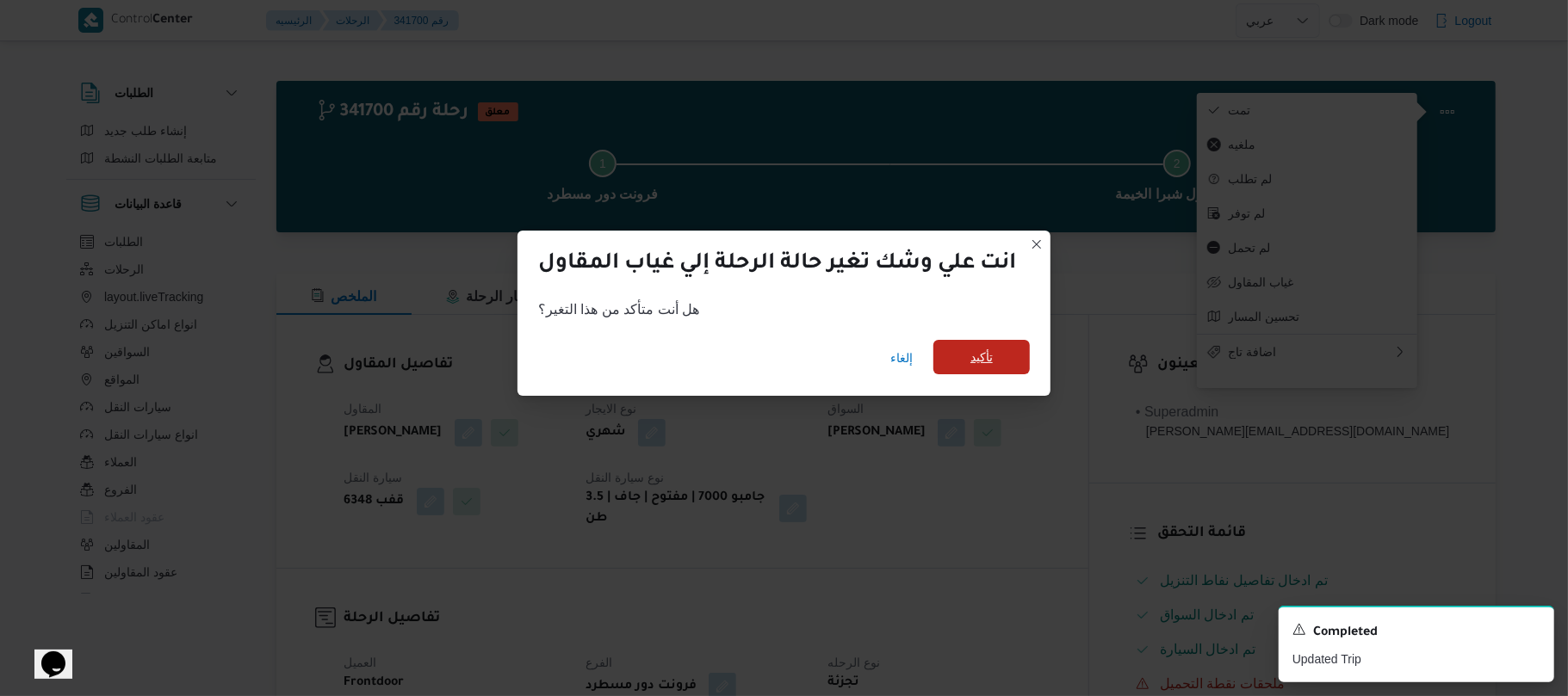
click at [1013, 356] on span "تأكيد" at bounding box center [982, 356] width 97 height 34
